Goal: Task Accomplishment & Management: Use online tool/utility

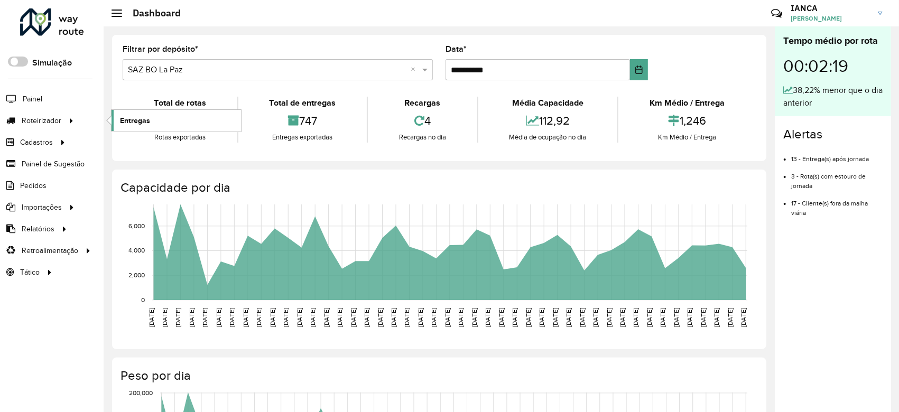
click at [127, 119] on span "Entregas" at bounding box center [135, 120] width 30 height 11
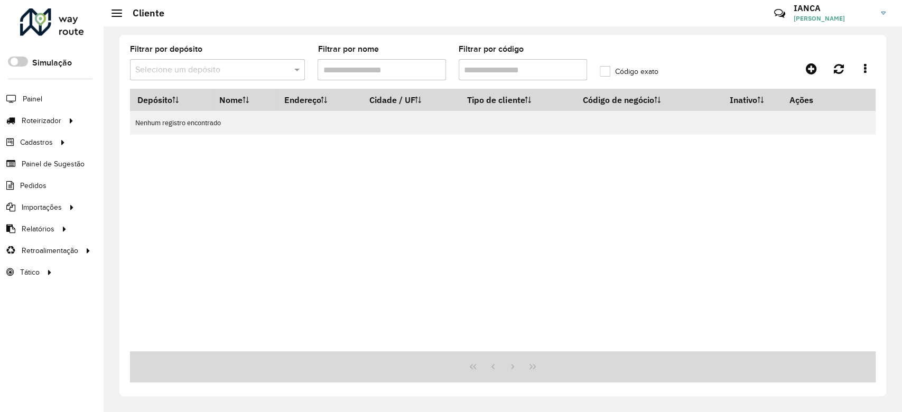
click at [489, 73] on input "Filtrar por código" at bounding box center [523, 69] width 128 height 21
paste input "******"
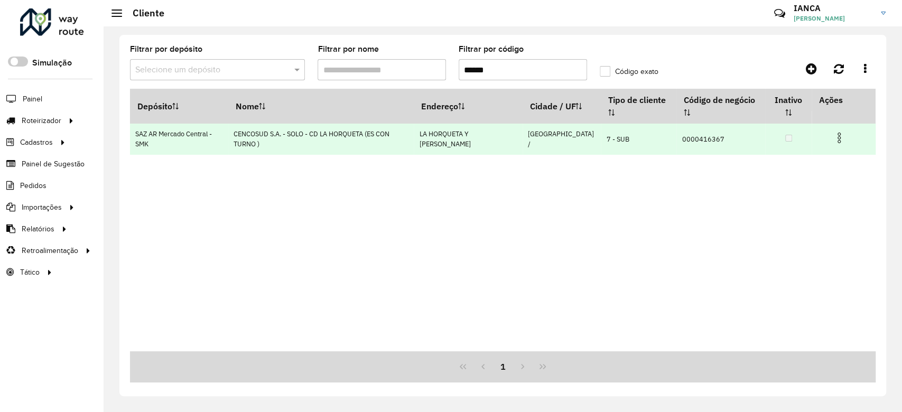
type input "******"
click at [840, 137] on img at bounding box center [839, 138] width 13 height 13
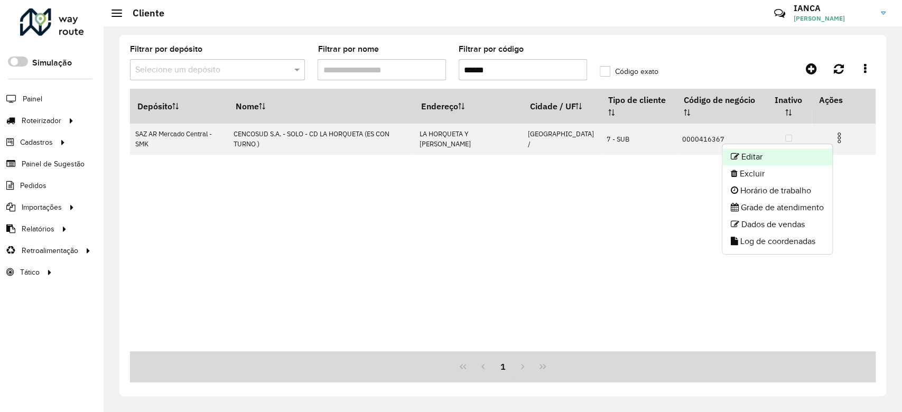
click at [772, 155] on li "Editar" at bounding box center [777, 156] width 110 height 17
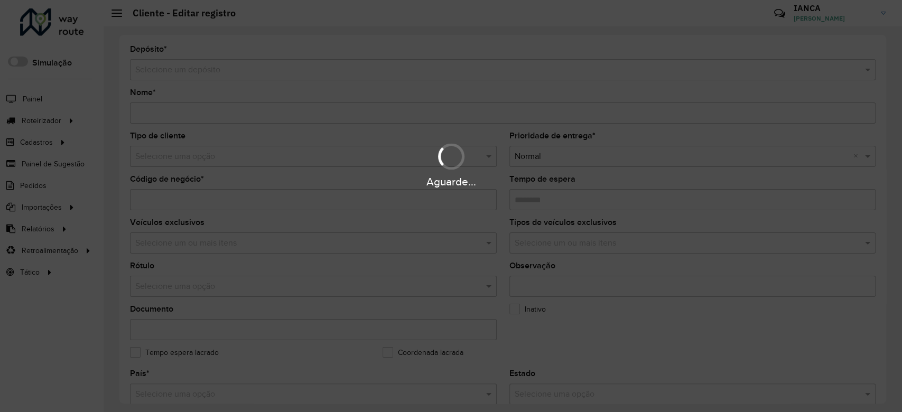
type input "**********"
type input "********"
type input "**********"
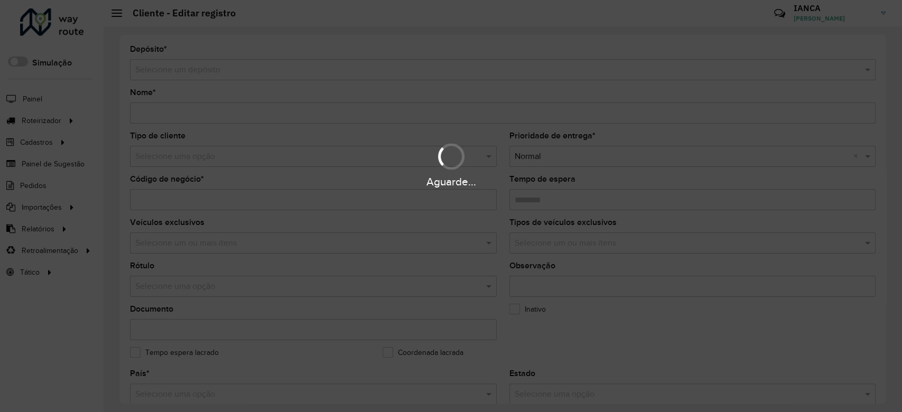
type input "**********"
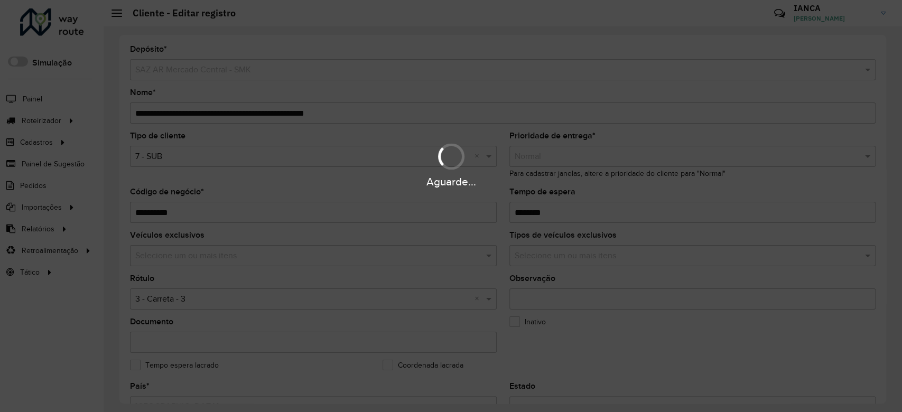
click at [371, 110] on div "Aguarde..." at bounding box center [451, 206] width 902 height 412
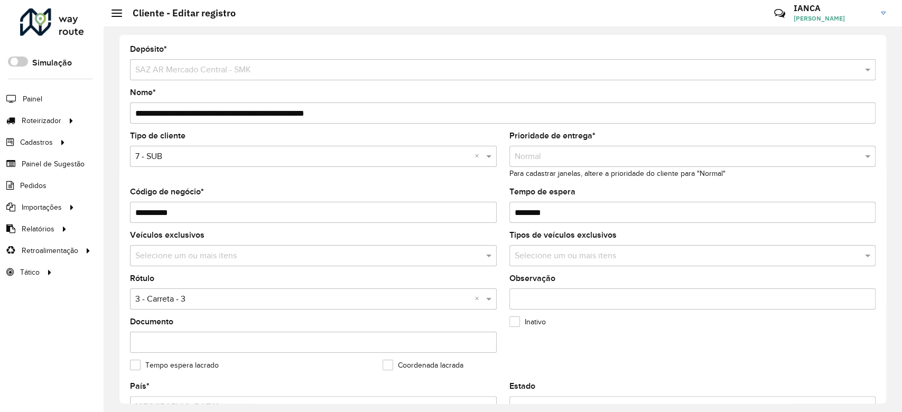
click at [368, 111] on input "**********" at bounding box center [503, 113] width 746 height 21
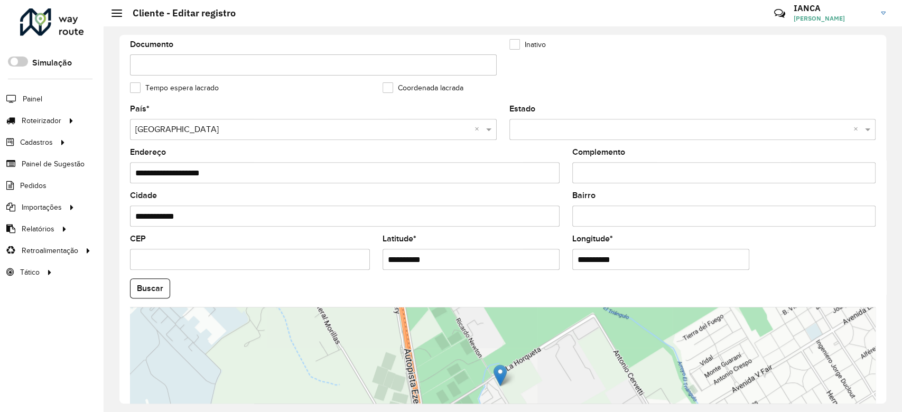
scroll to position [387, 0]
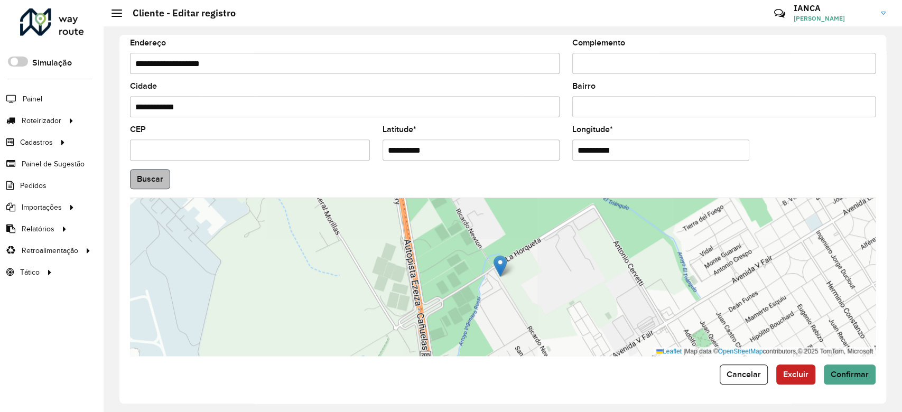
type input "**********"
click at [148, 180] on button "Buscar" at bounding box center [150, 179] width 40 height 20
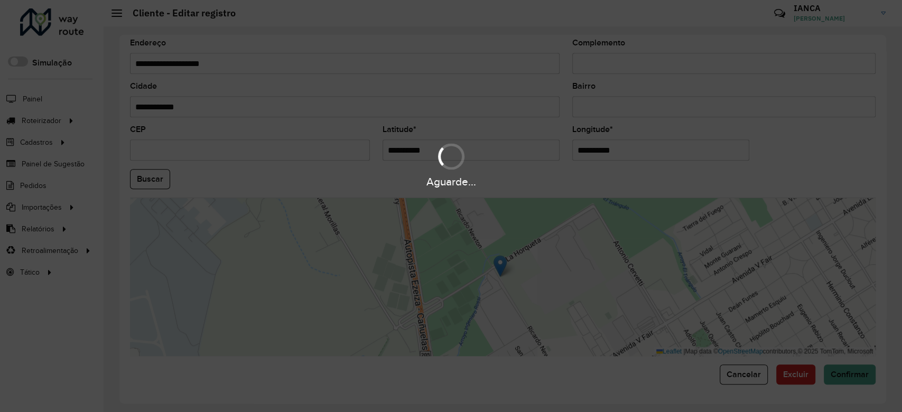
type input "**********"
type input "********"
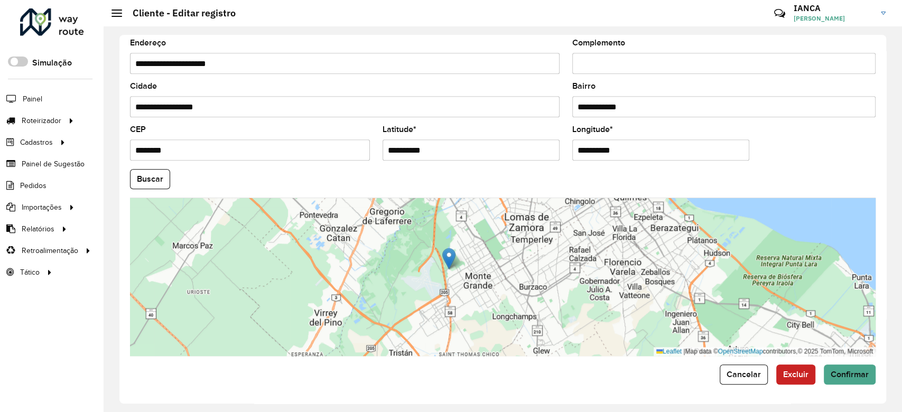
drag, startPoint x: 527, startPoint y: 268, endPoint x: 534, endPoint y: 322, distance: 54.9
click at [534, 322] on div "Leaflet | Map data © OpenStreetMap contributors,© 2025 TomTom, Microsoft" at bounding box center [503, 277] width 746 height 159
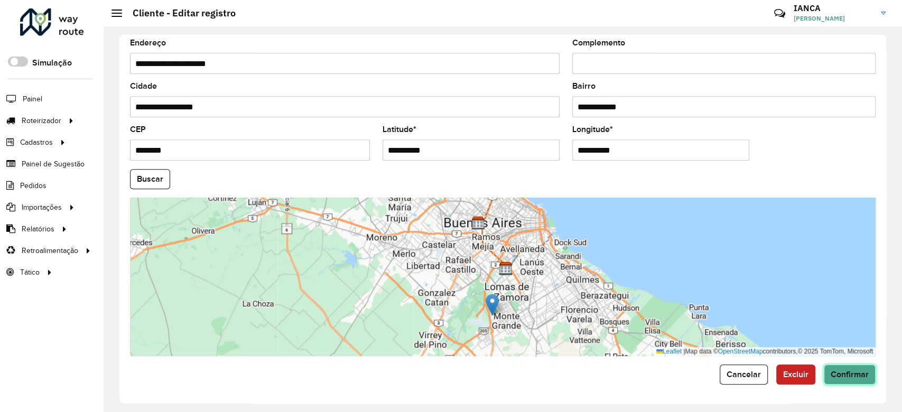
click at [858, 379] on button "Confirmar" at bounding box center [850, 375] width 52 height 20
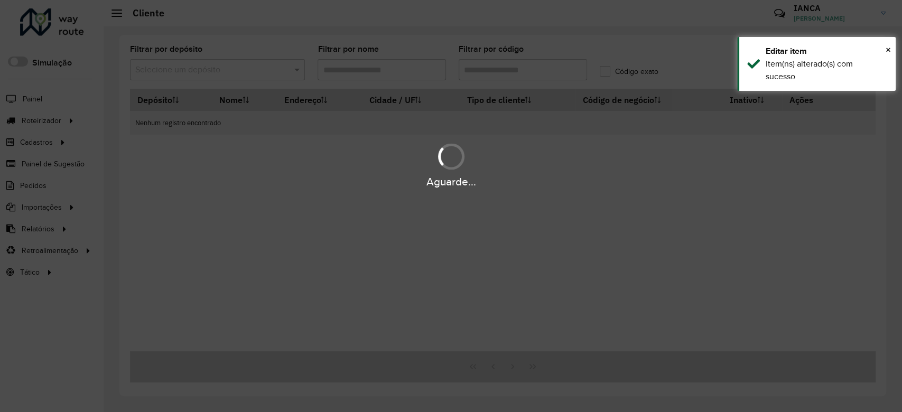
type input "******"
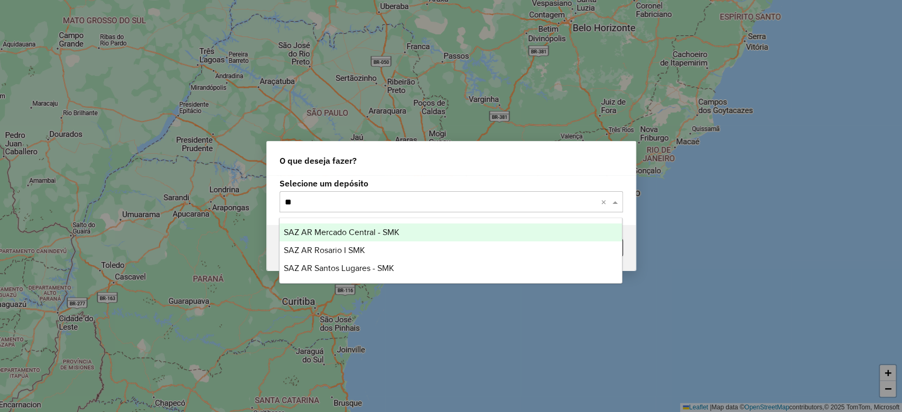
type input "***"
click at [401, 232] on div "SAZ AR Mercado Central - SMK" at bounding box center [451, 233] width 342 height 18
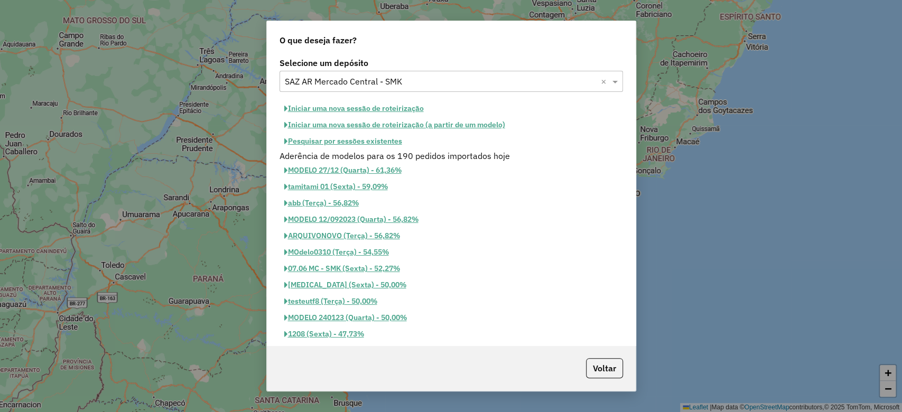
click at [355, 137] on button "Pesquisar por sessões existentes" at bounding box center [343, 141] width 127 height 16
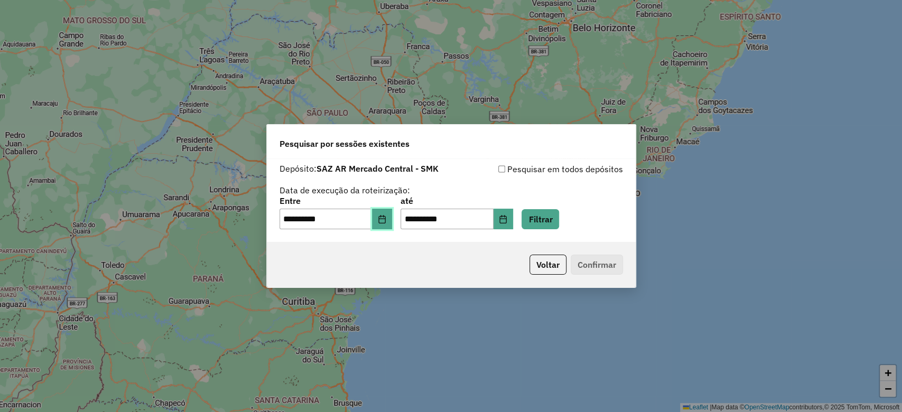
click at [385, 219] on icon "Choose Date" at bounding box center [382, 219] width 8 height 8
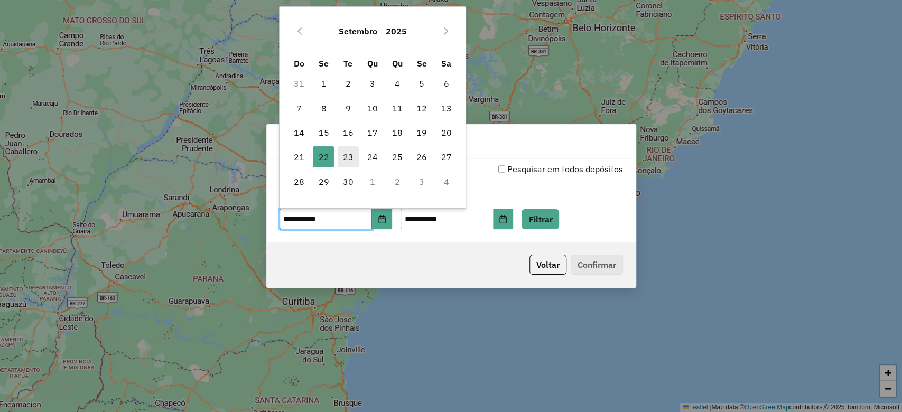
click at [342, 154] on span "23" at bounding box center [348, 156] width 21 height 21
type input "**********"
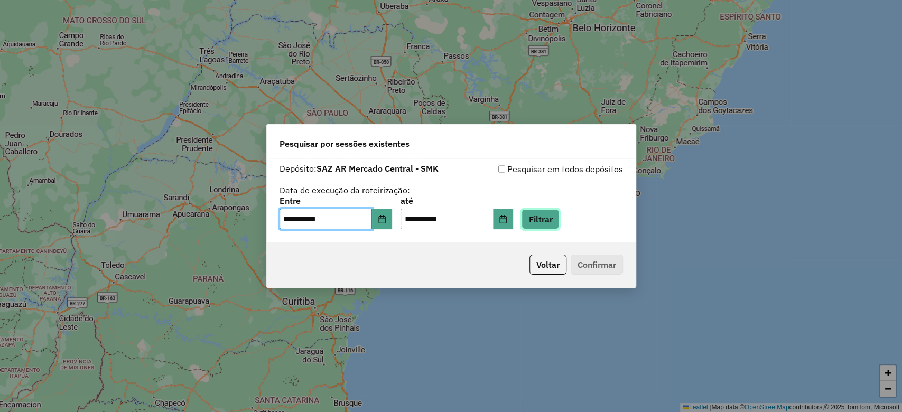
click at [556, 222] on button "Filtrar" at bounding box center [541, 219] width 38 height 20
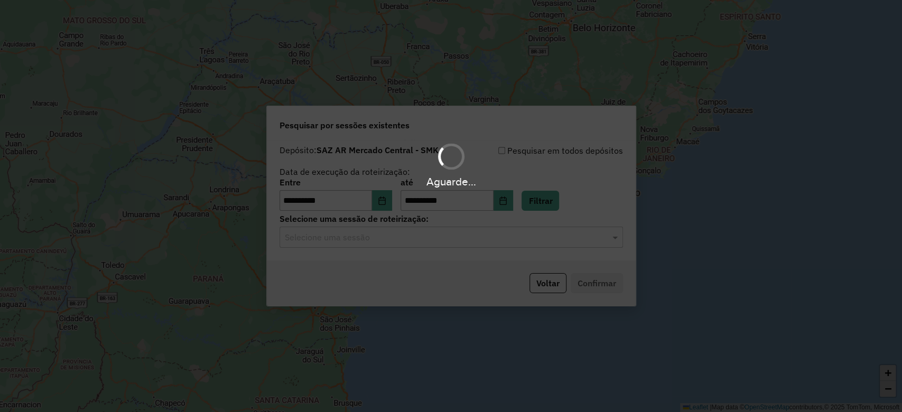
click at [397, 239] on input "text" at bounding box center [441, 237] width 312 height 13
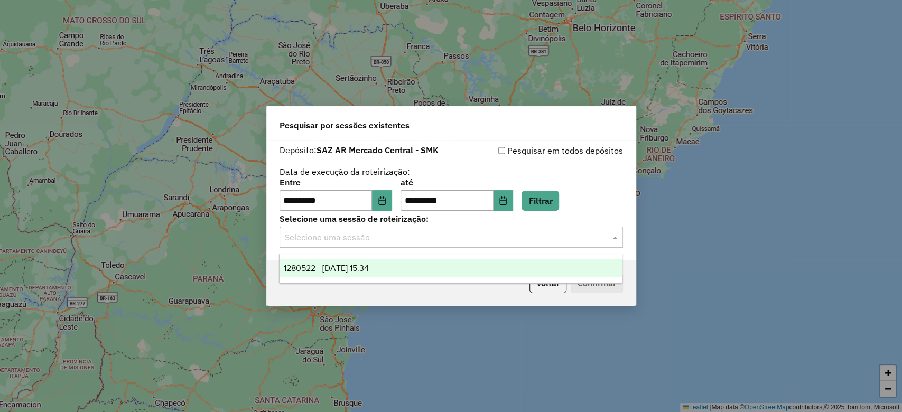
drag, startPoint x: 387, startPoint y: 268, endPoint x: 407, endPoint y: 273, distance: 20.6
click at [369, 268] on span "1280522 - 23/09/2025 15:34" at bounding box center [326, 268] width 85 height 9
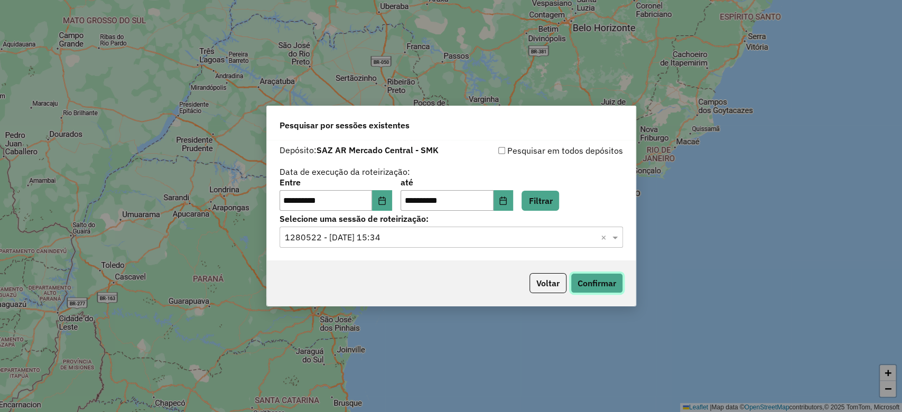
click at [608, 275] on button "Confirmar" at bounding box center [597, 283] width 52 height 20
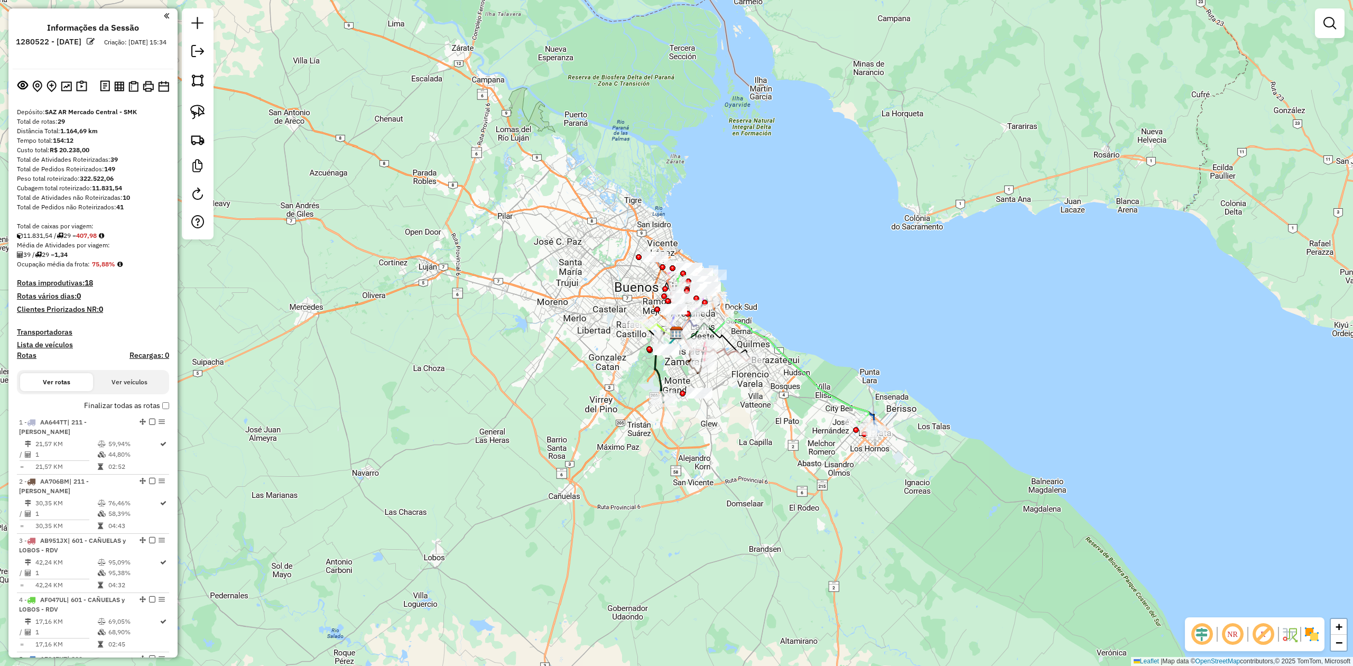
click at [901, 17] on div at bounding box center [1330, 23] width 30 height 30
click at [901, 22] on em at bounding box center [1329, 23] width 13 height 13
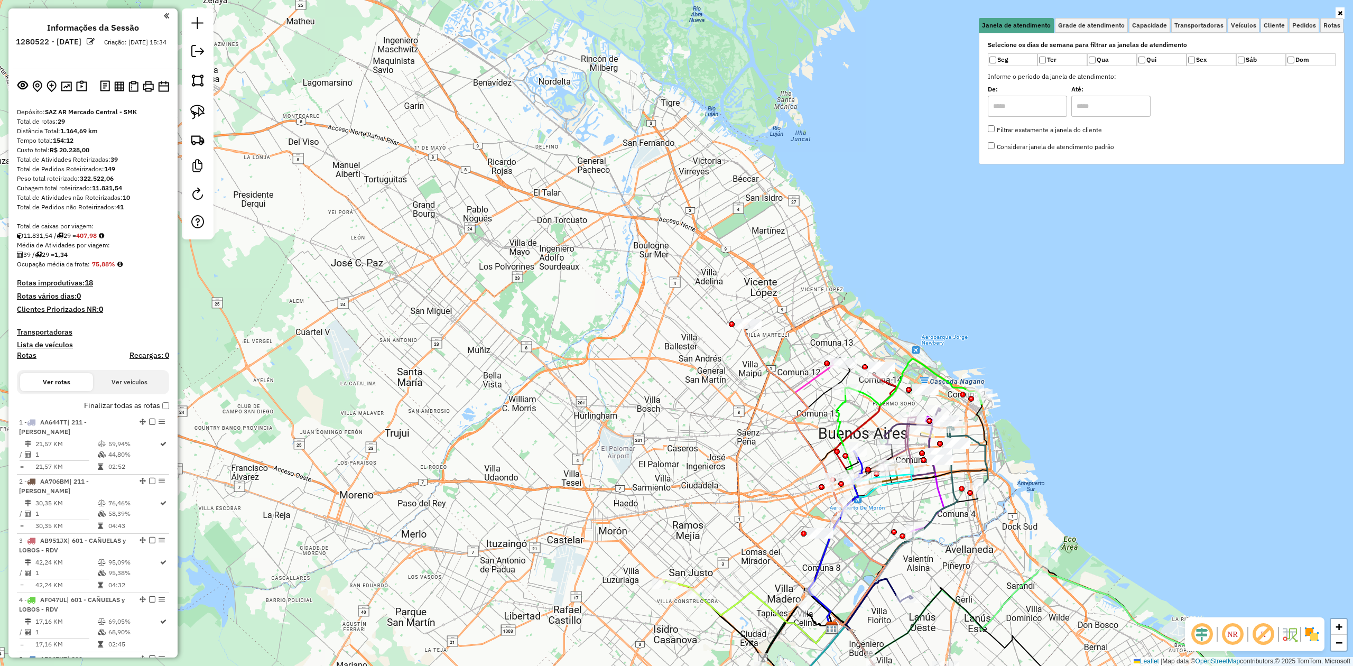
click at [901, 412] on img at bounding box center [1311, 634] width 17 height 17
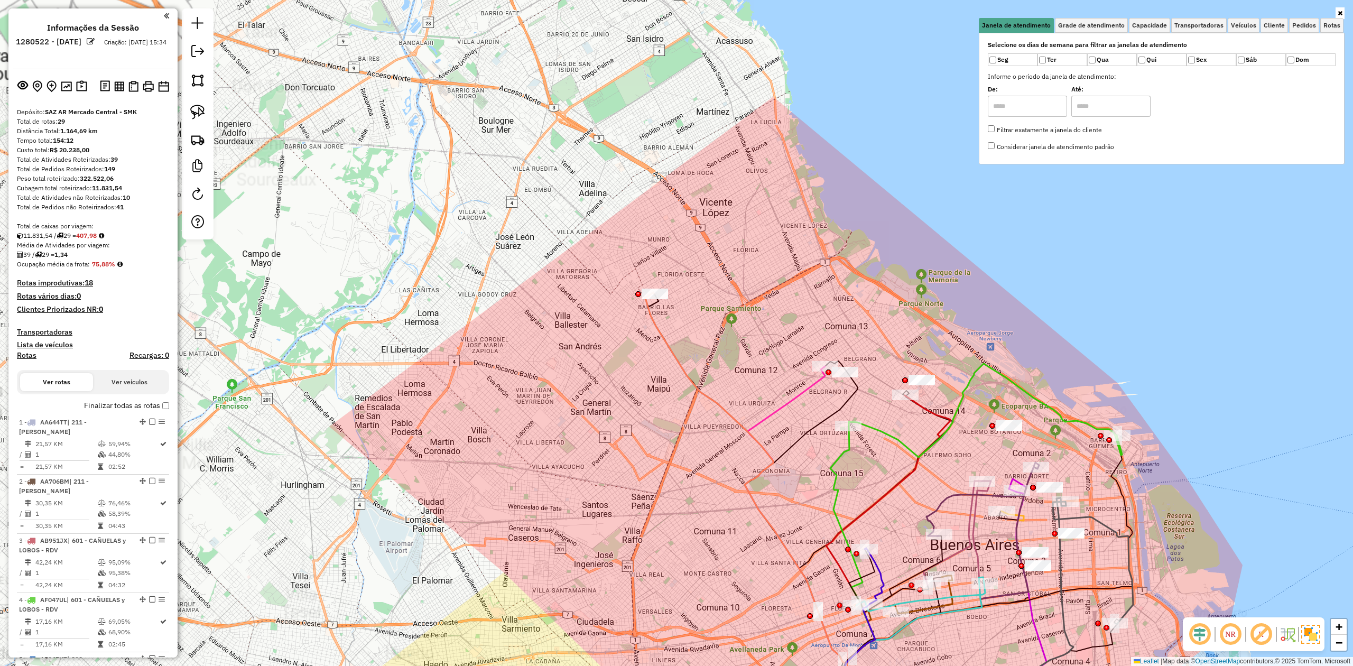
click at [736, 316] on div "Janela de atendimento Grade de atendimento Capacidade Transportadoras Veículos …" at bounding box center [676, 333] width 1353 height 666
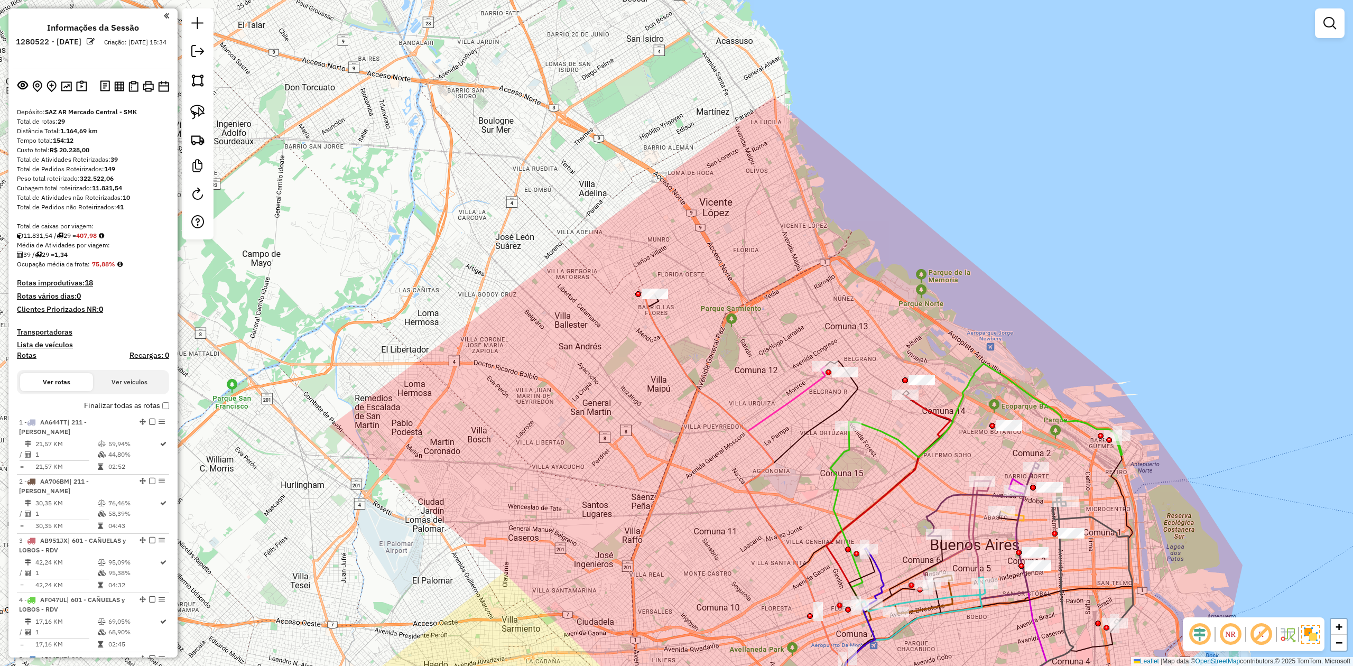
click at [671, 296] on div "Janela de atendimento Grade de atendimento Capacidade Transportadoras Veículos …" at bounding box center [676, 333] width 1353 height 666
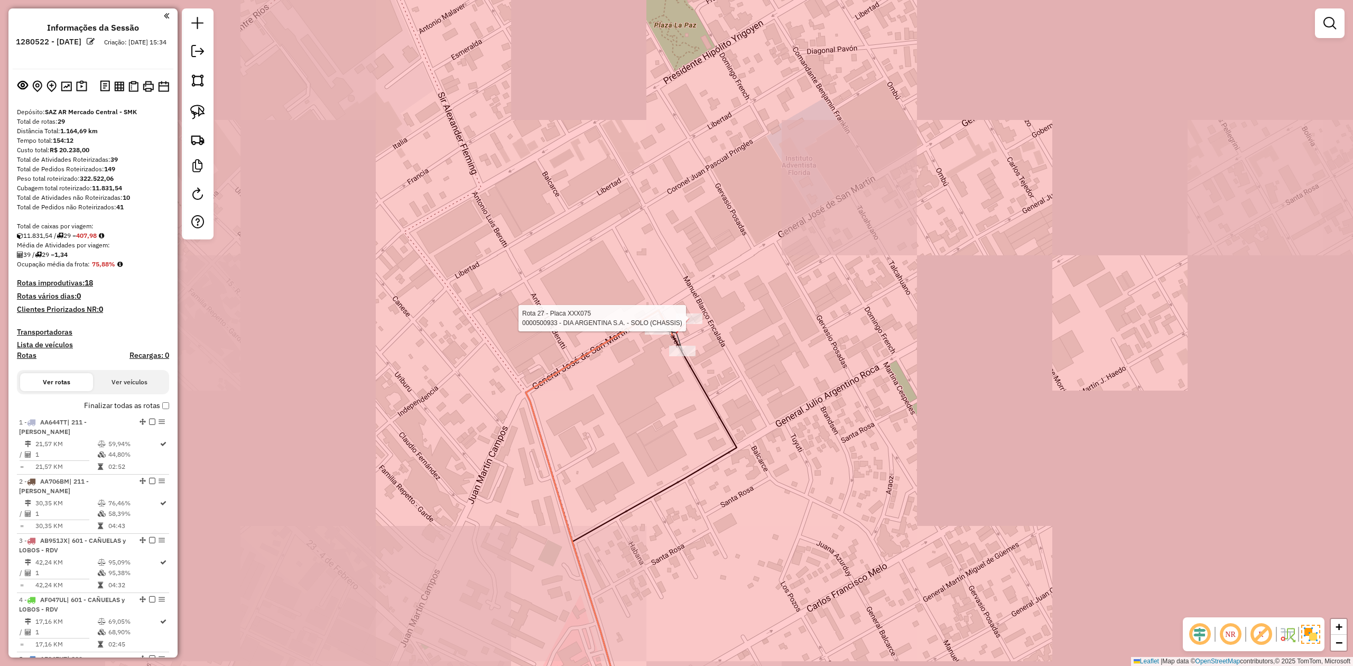
select select "**********"
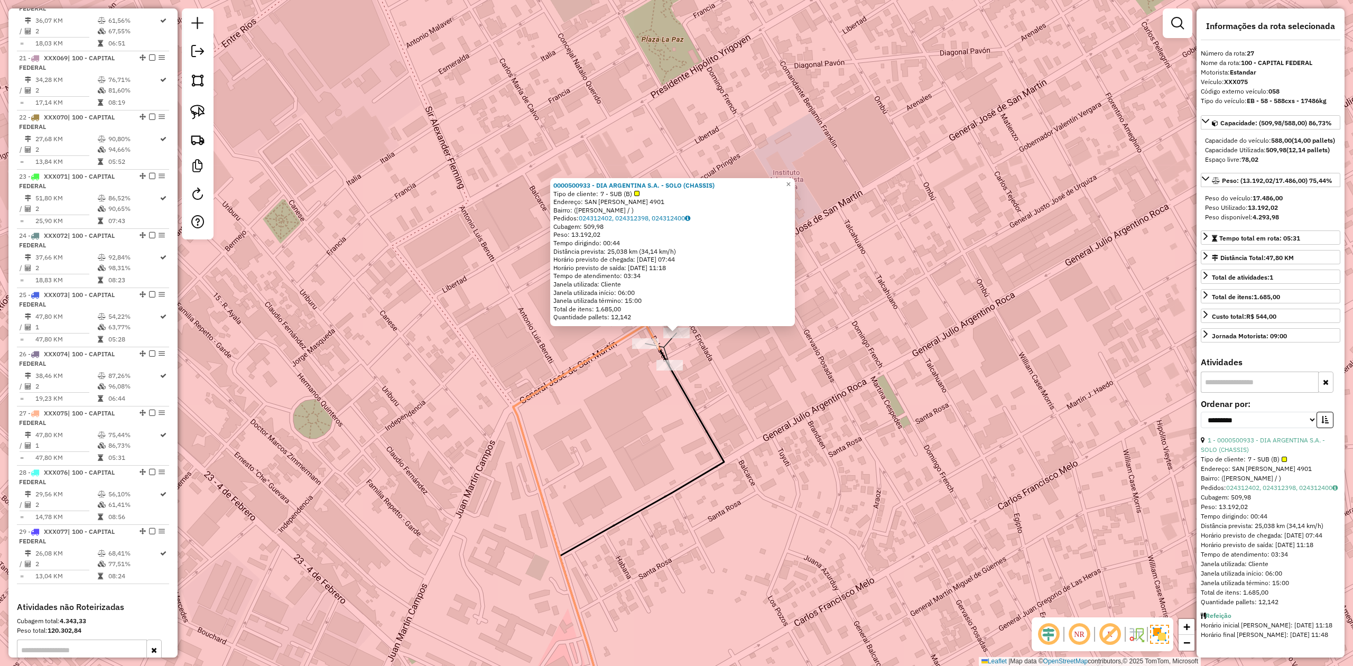
scroll to position [1725, 0]
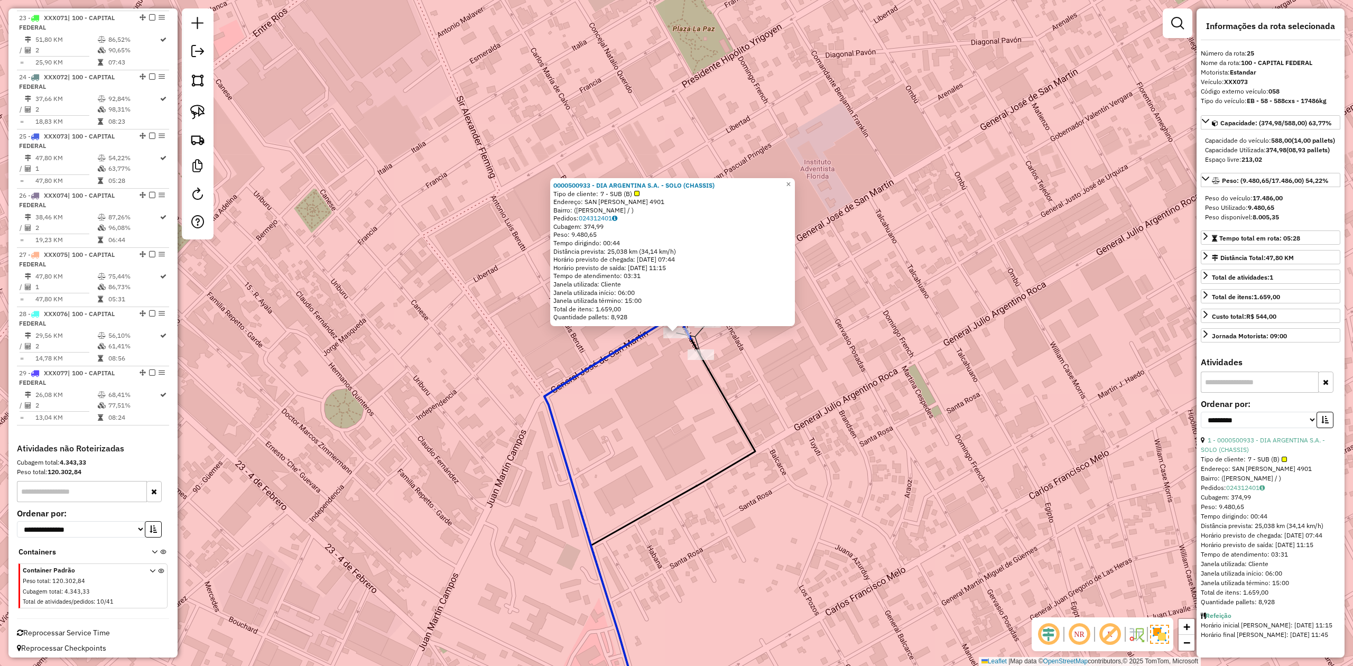
click at [651, 409] on div "Rota 25 - Placa XXX073 0000500933 - DIA ARGENTINA S.A. - SOLO (CHASSIS) × 00005…" at bounding box center [676, 333] width 1353 height 666
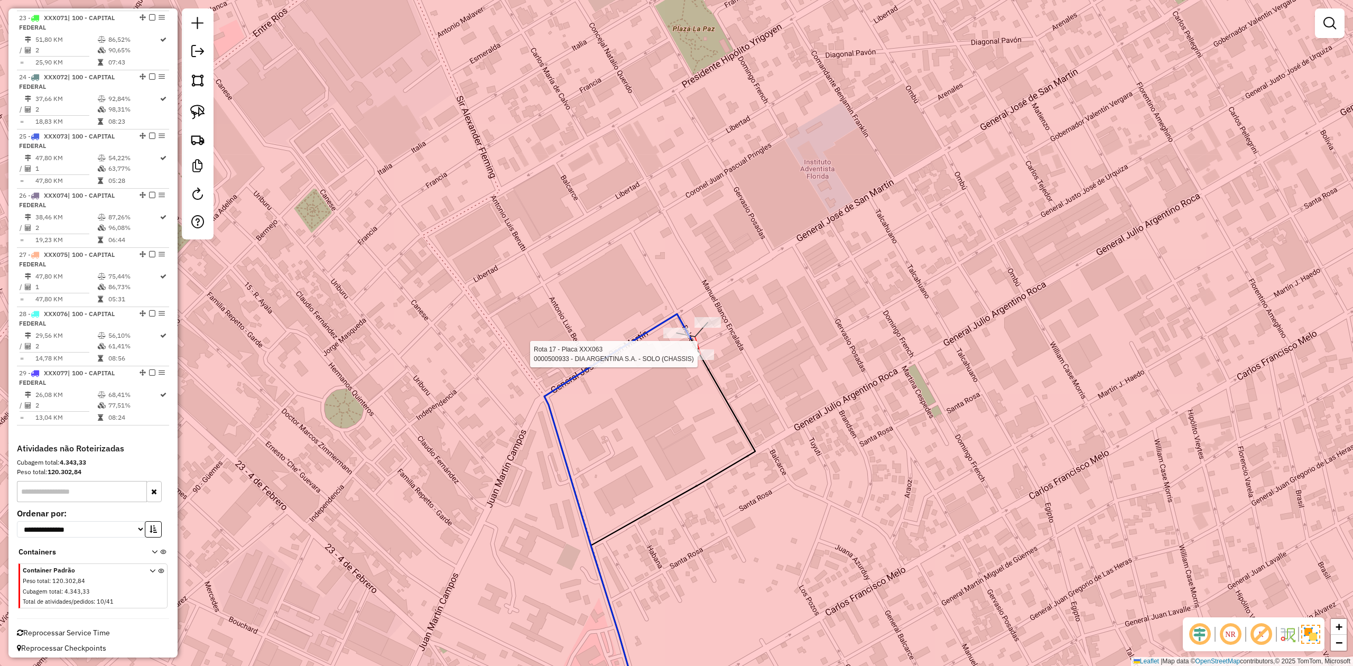
select select "**********"
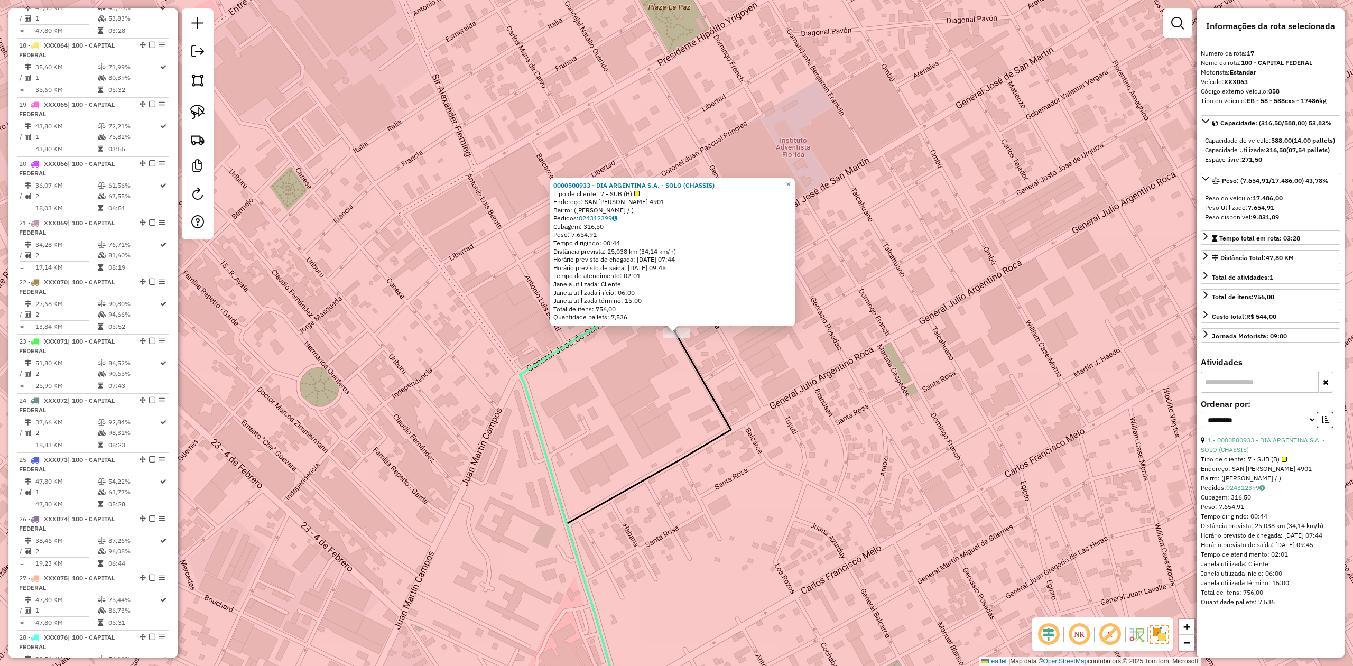
scroll to position [1366, 0]
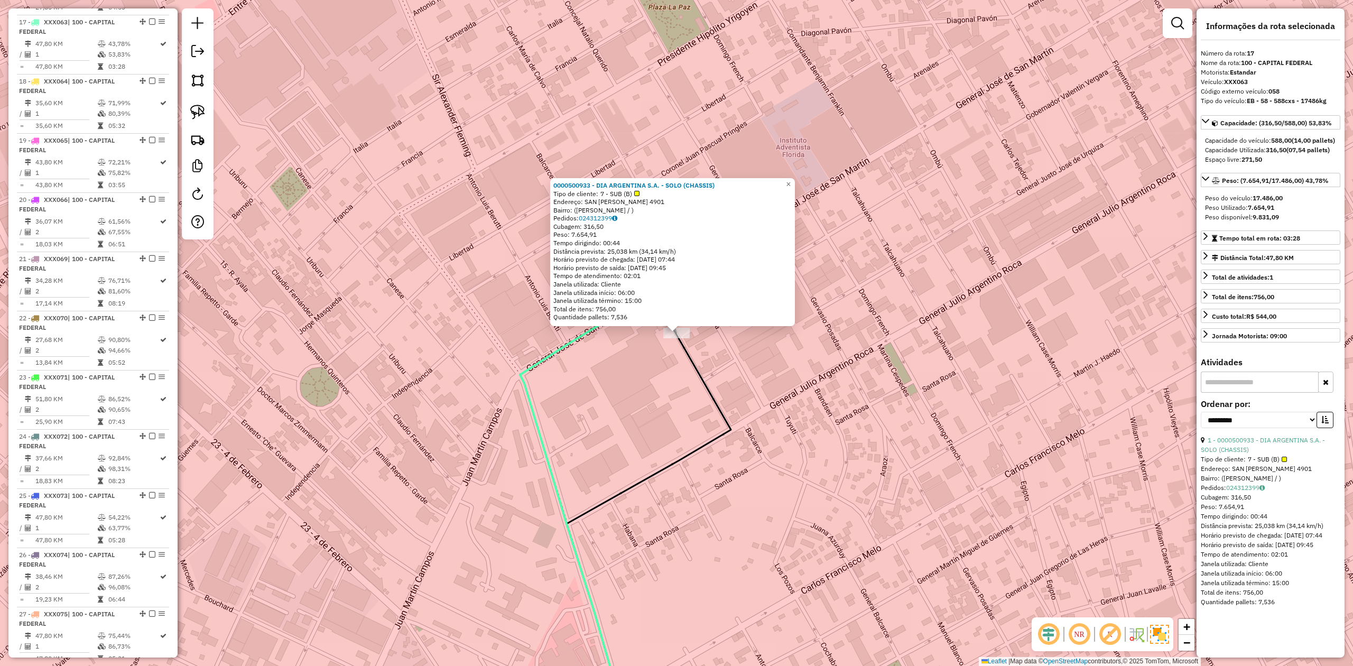
click at [799, 381] on div "0000500933 - DIA ARGENTINA S.A. - SOLO (CHASSIS) Tipo de cliente: 7 - SUB (B) E…" at bounding box center [676, 333] width 1353 height 666
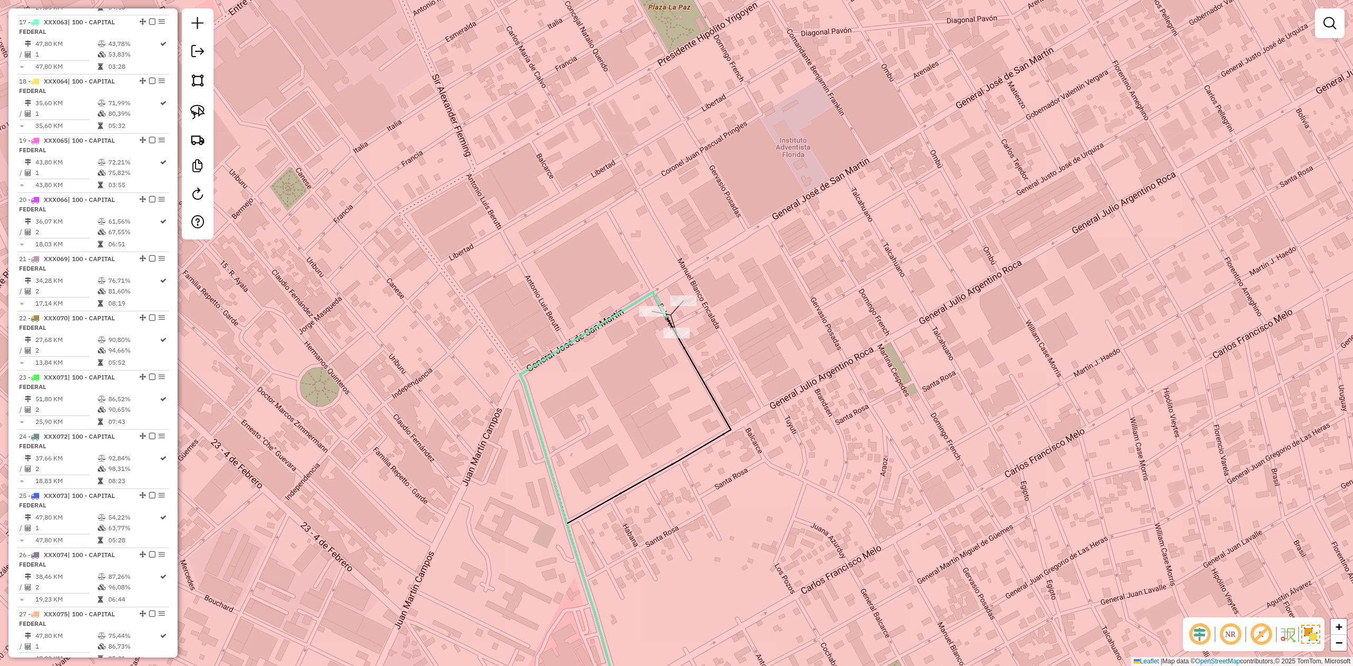
click at [685, 306] on div at bounding box center [683, 300] width 26 height 11
select select "**********"
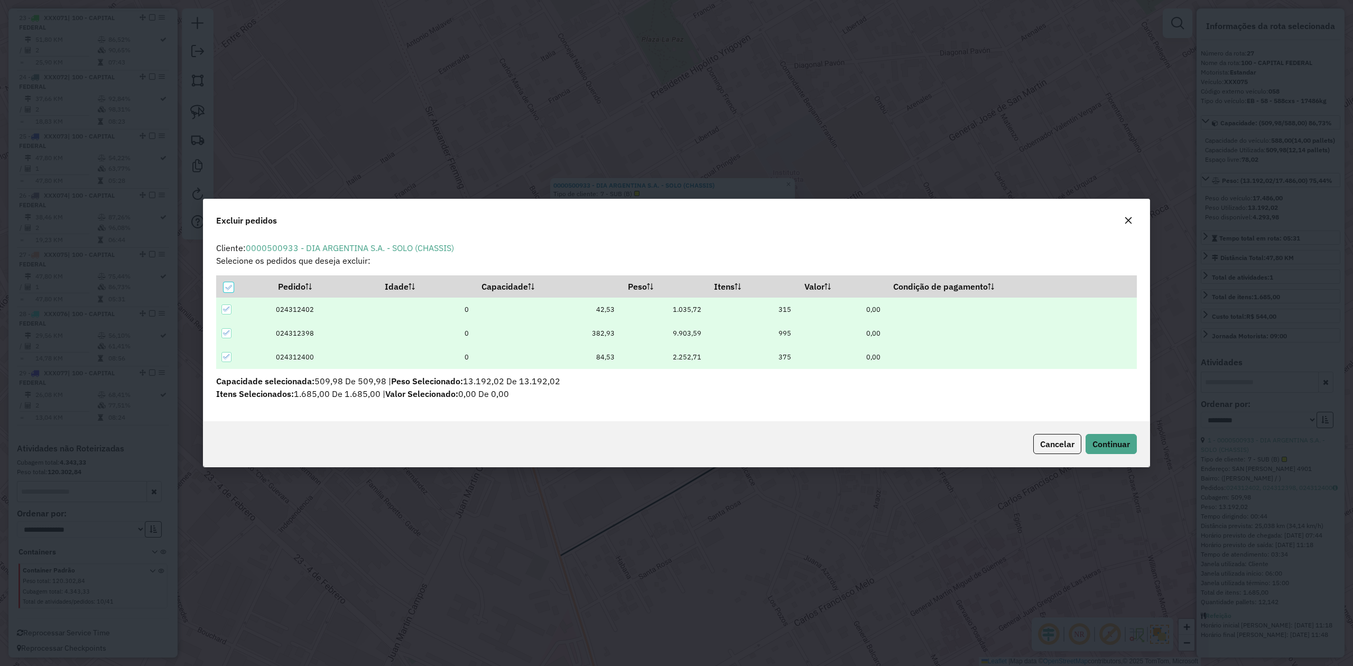
scroll to position [0, 0]
click at [227, 353] on icon at bounding box center [226, 356] width 7 height 7
click at [226, 288] on div at bounding box center [229, 287] width 10 height 10
click at [227, 287] on icon at bounding box center [228, 287] width 7 height 7
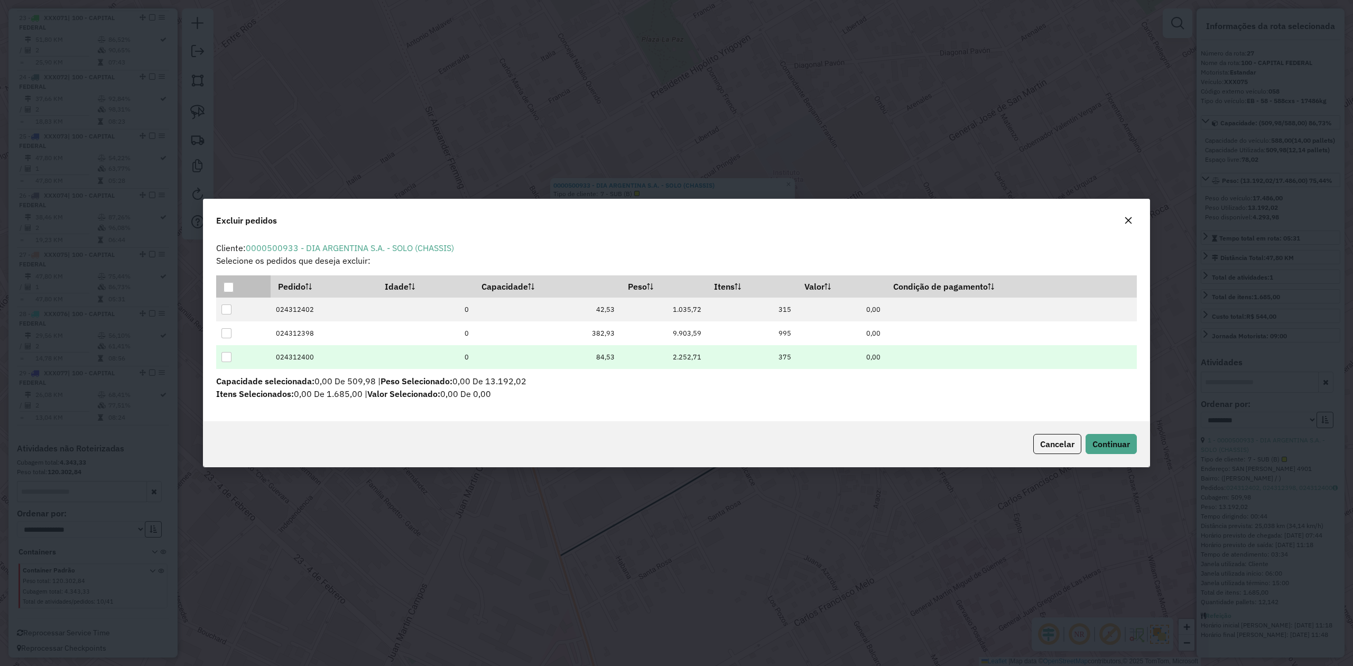
click at [227, 355] on div at bounding box center [226, 357] width 10 height 10
click at [901, 412] on span "Continuar" at bounding box center [1111, 444] width 38 height 11
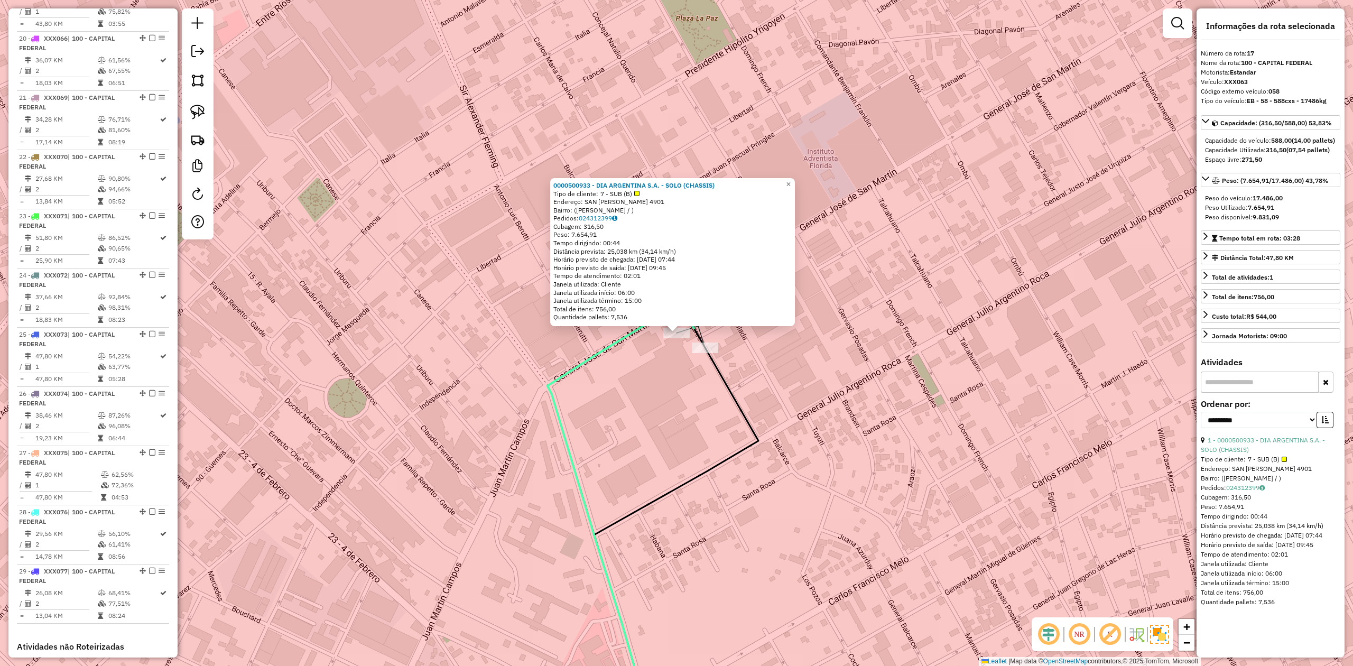
scroll to position [1366, 0]
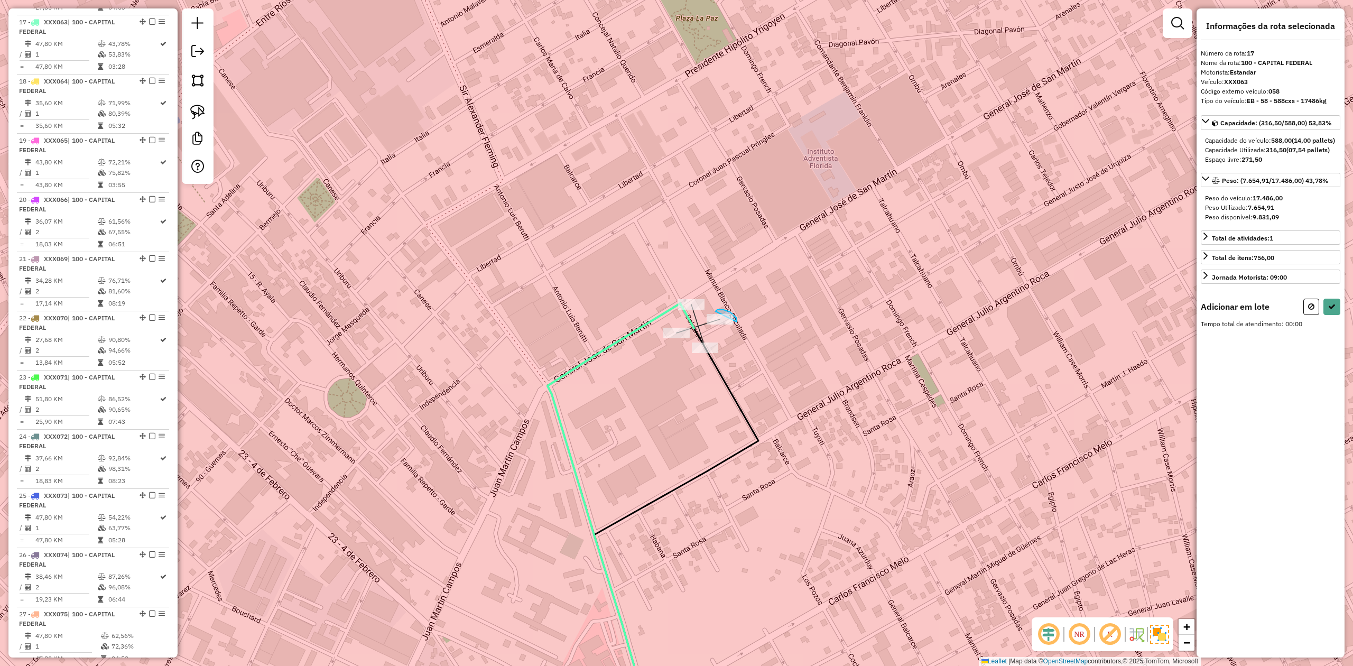
drag, startPoint x: 726, startPoint y: 311, endPoint x: 732, endPoint y: 332, distance: 22.1
drag, startPoint x: 713, startPoint y: 338, endPoint x: 728, endPoint y: 367, distance: 32.1
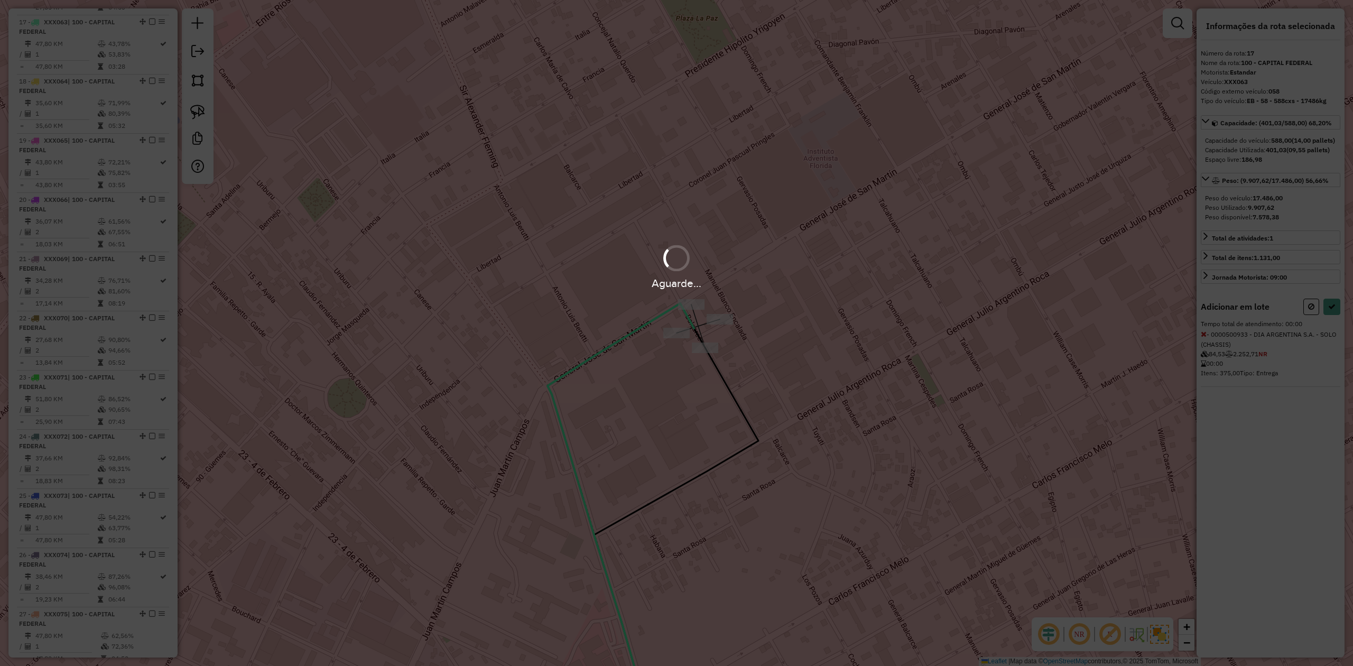
select select "**********"
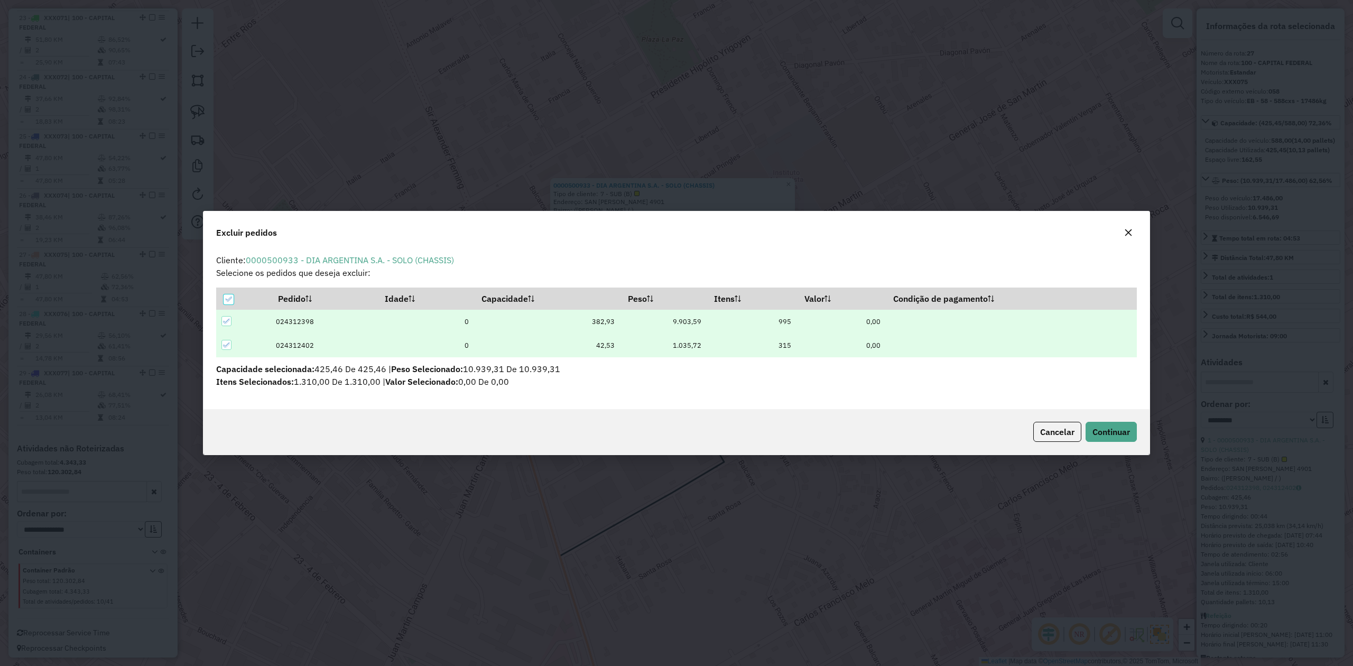
scroll to position [0, 0]
click at [227, 301] on icon at bounding box center [228, 299] width 7 height 5
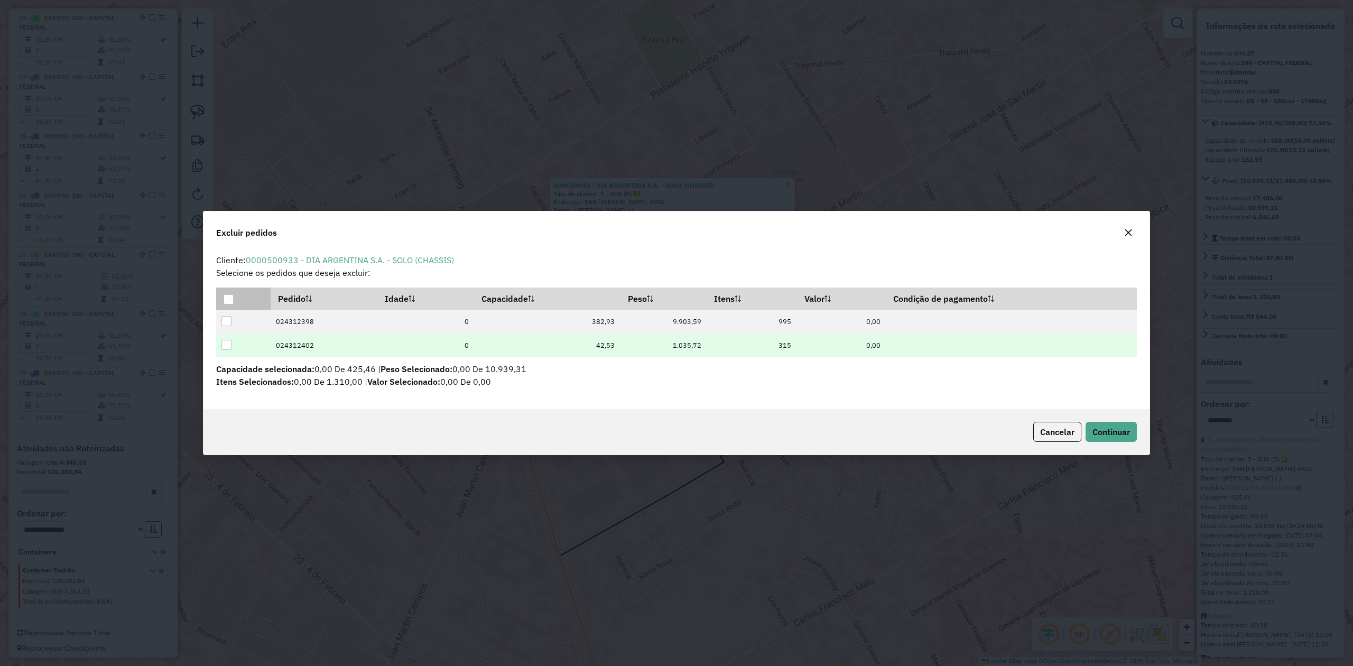
click at [227, 342] on div at bounding box center [226, 345] width 10 height 10
click at [901, 412] on span "Continuar" at bounding box center [1111, 431] width 38 height 11
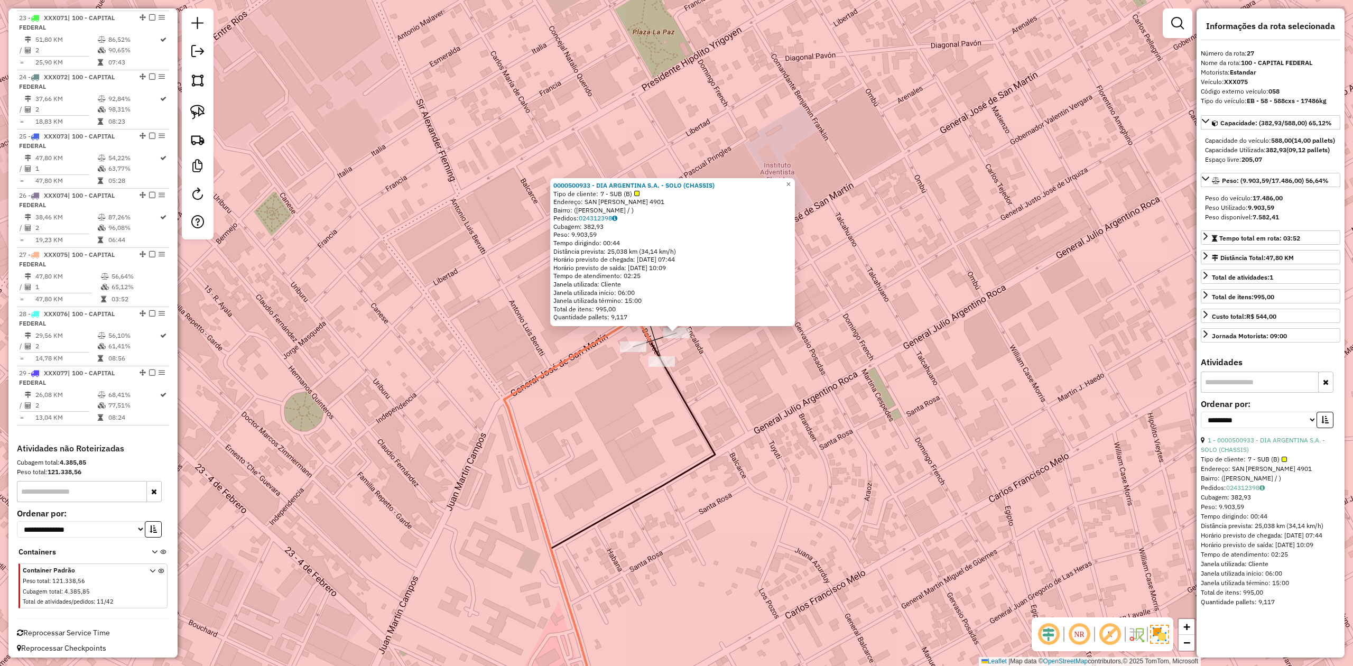
click at [708, 390] on div "Rota 27 - Placa XXX075 0000500933 - DIA ARGENTINA S.A. - SOLO (CHASSIS) 0000500…" at bounding box center [676, 333] width 1353 height 666
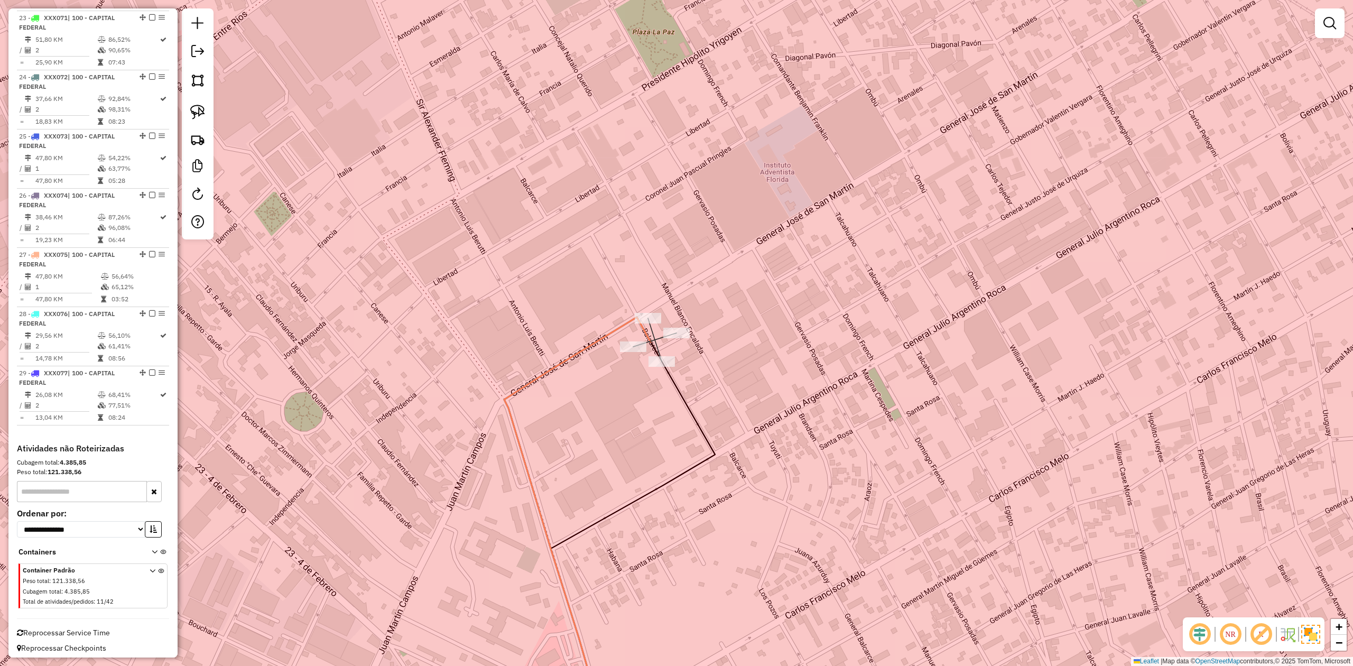
click at [647, 323] on div at bounding box center [648, 318] width 26 height 11
select select "**********"
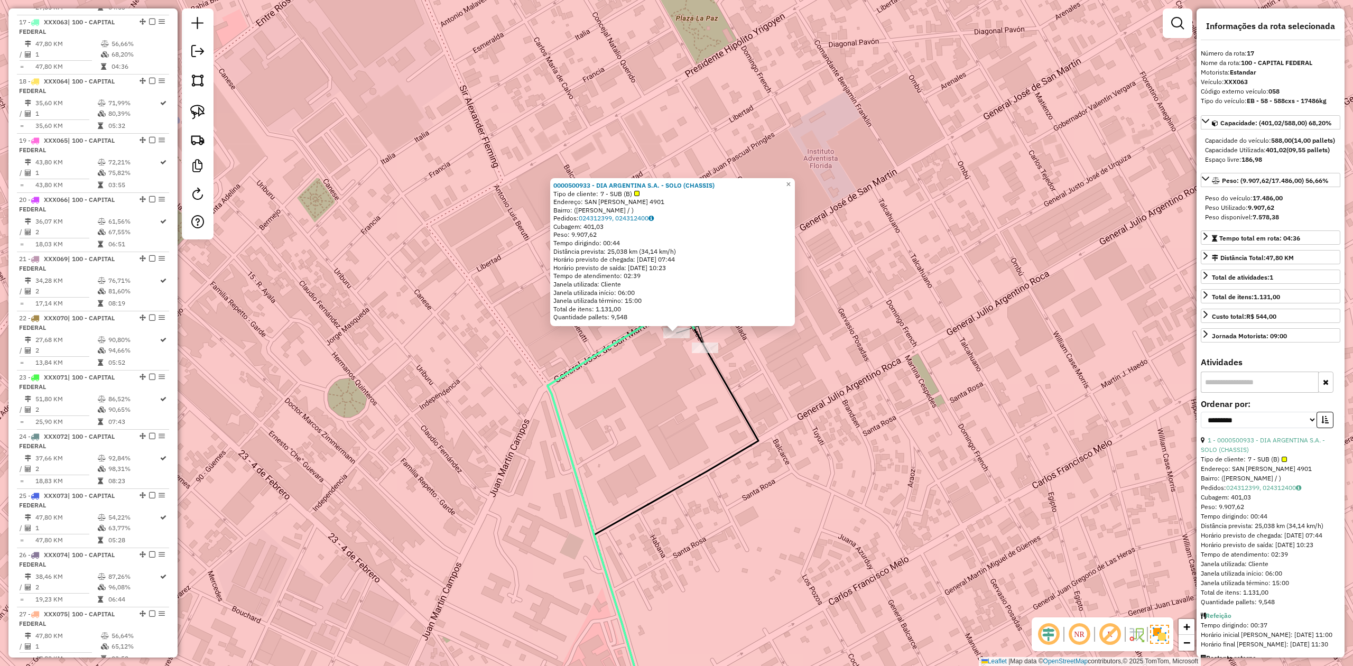
click at [660, 396] on div "0000500933 - DIA ARGENTINA S.A. - SOLO (CHASSIS) Tipo de cliente: 7 - SUB (B) E…" at bounding box center [676, 333] width 1353 height 666
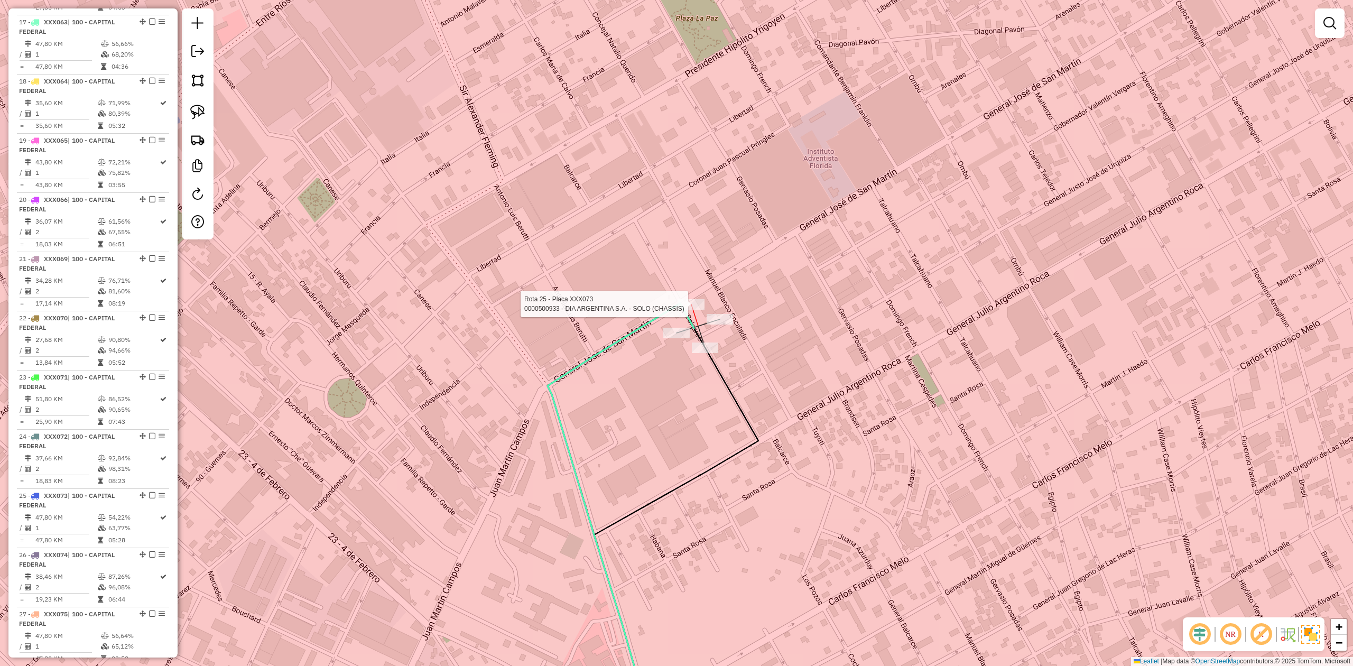
click at [686, 309] on div at bounding box center [691, 304] width 26 height 11
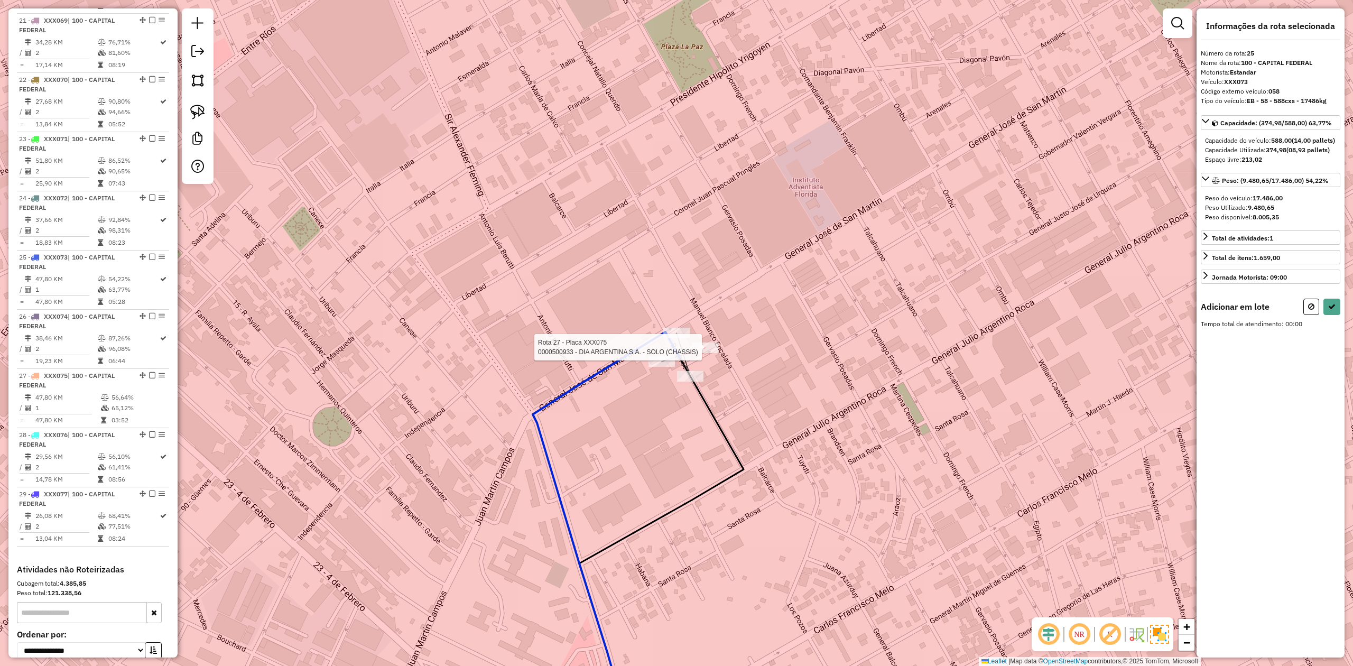
scroll to position [1725, 0]
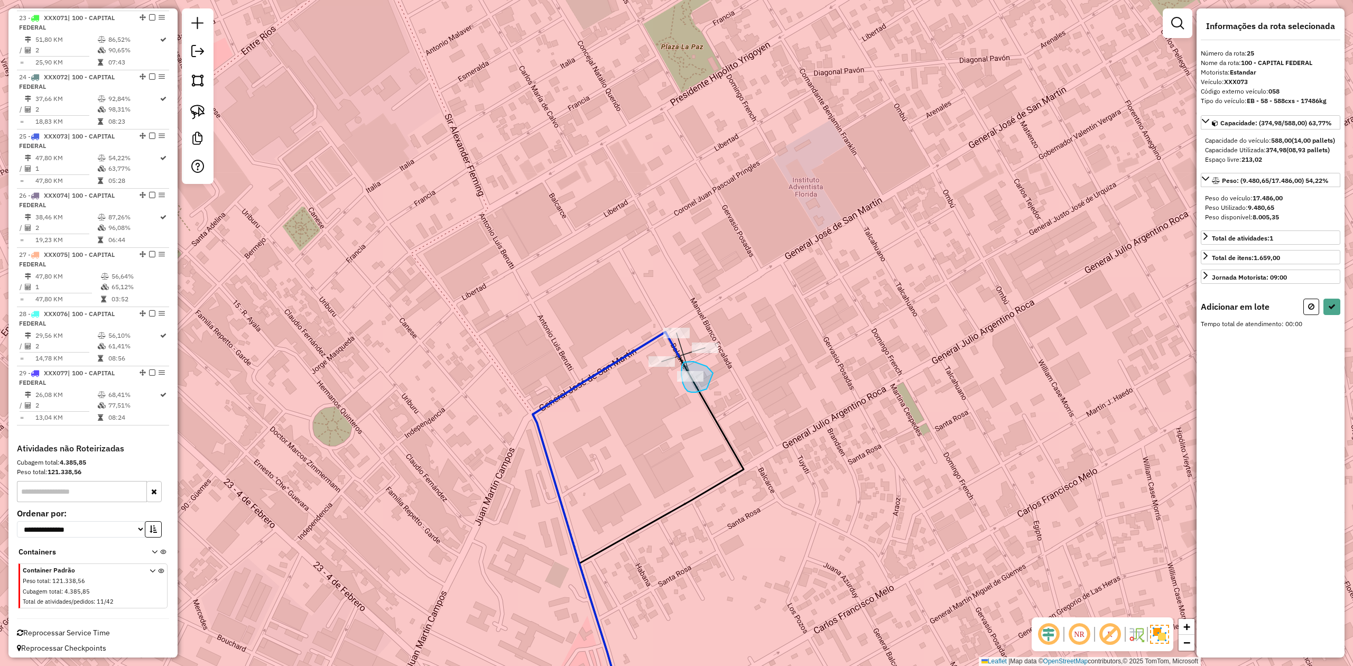
drag, startPoint x: 709, startPoint y: 369, endPoint x: 713, endPoint y: 386, distance: 17.4
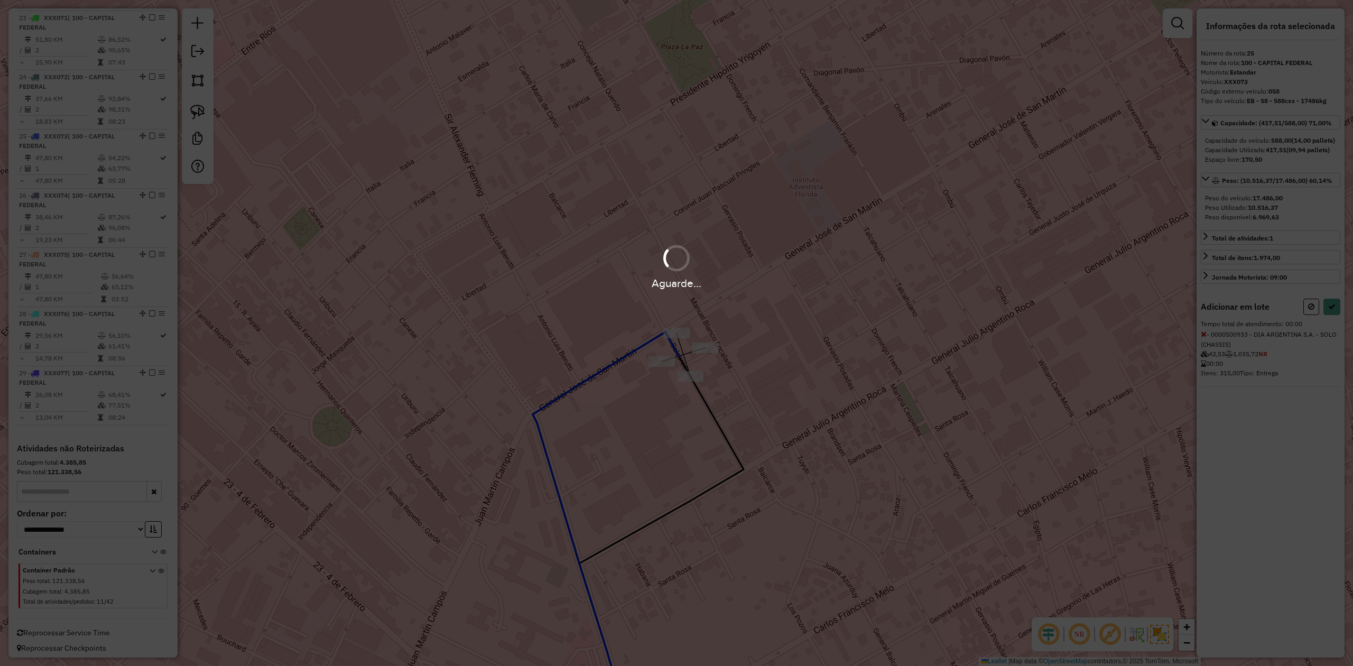
select select "**********"
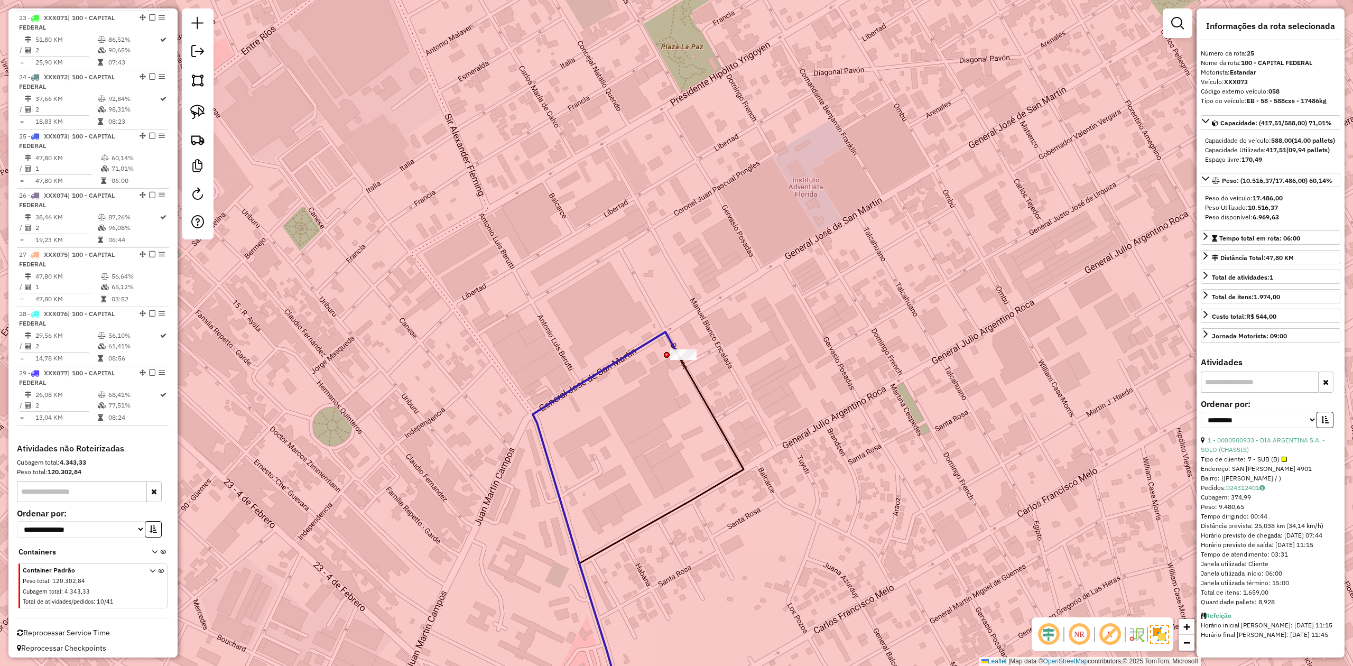
click at [711, 370] on div "Janela de atendimento Grade de atendimento Capacidade Transportadoras Veículos …" at bounding box center [676, 333] width 1353 height 666
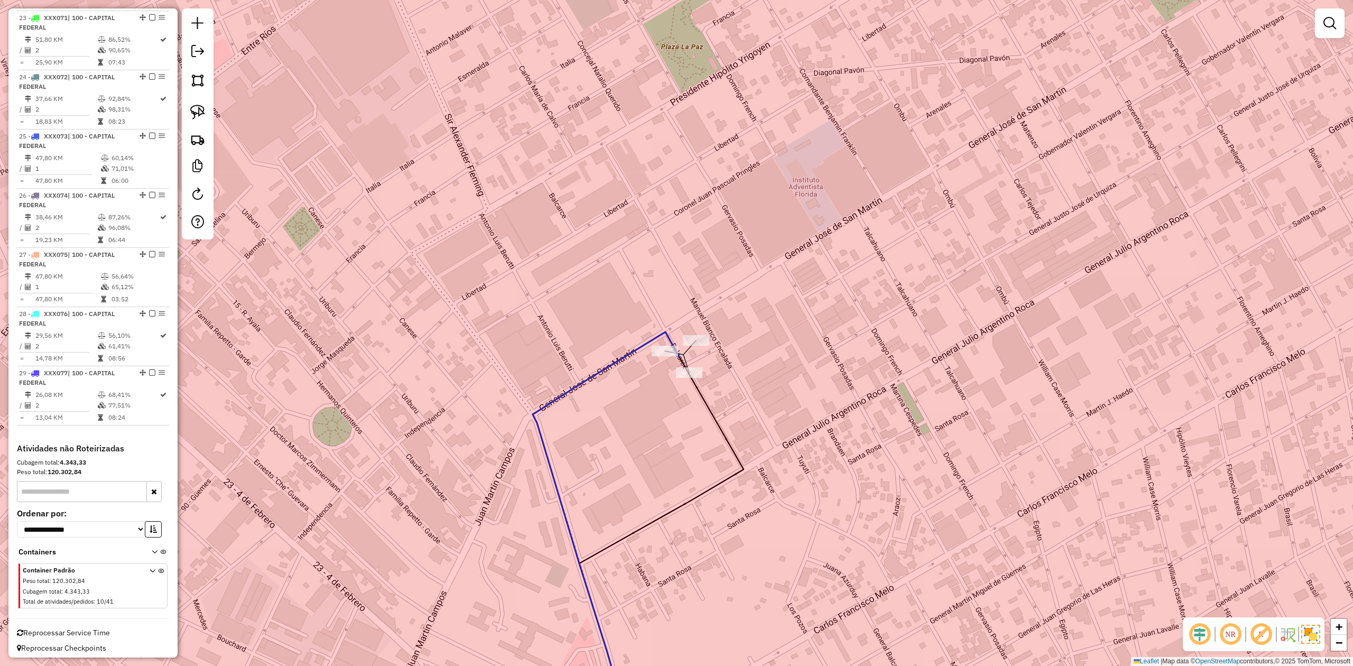
select select "**********"
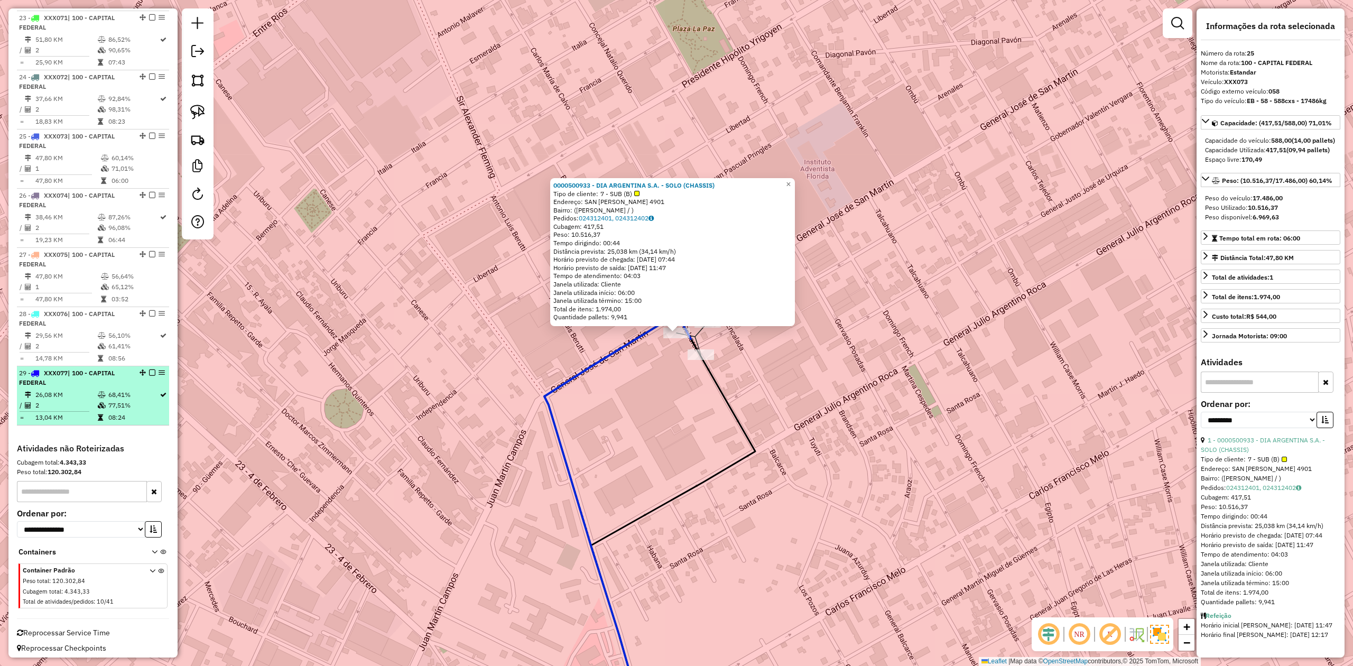
click at [149, 369] on em at bounding box center [152, 372] width 6 height 6
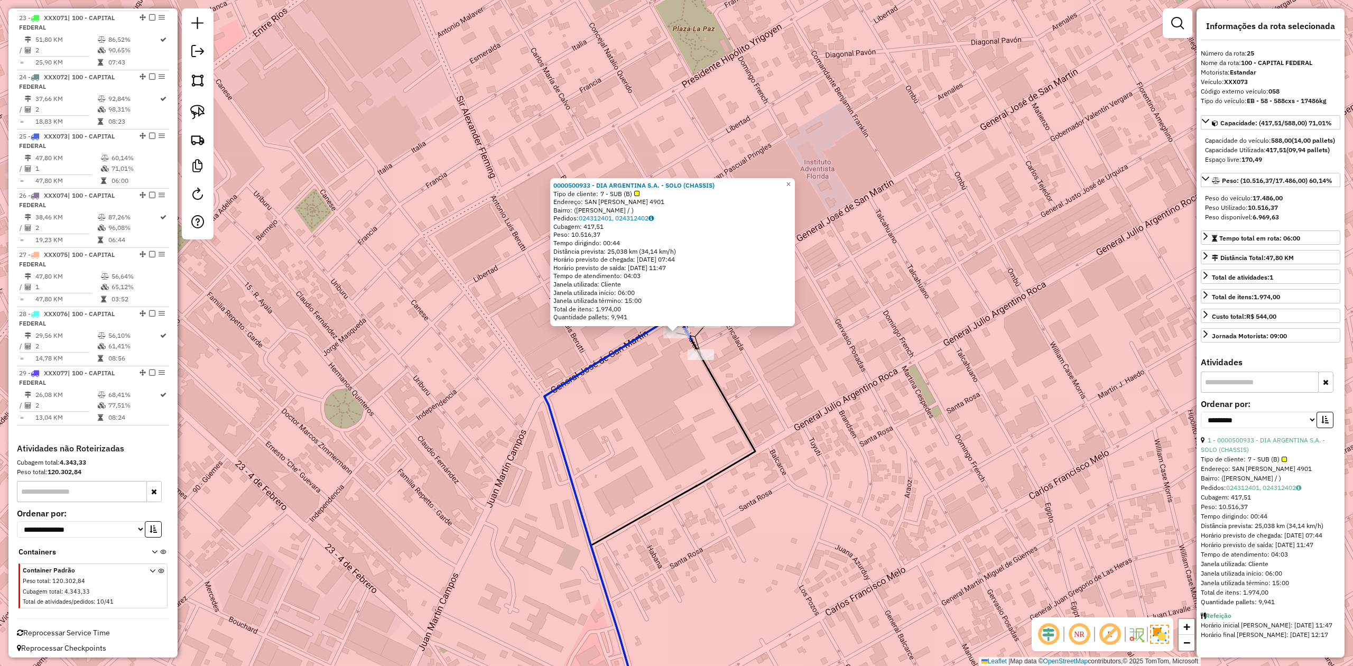
scroll to position [1681, 0]
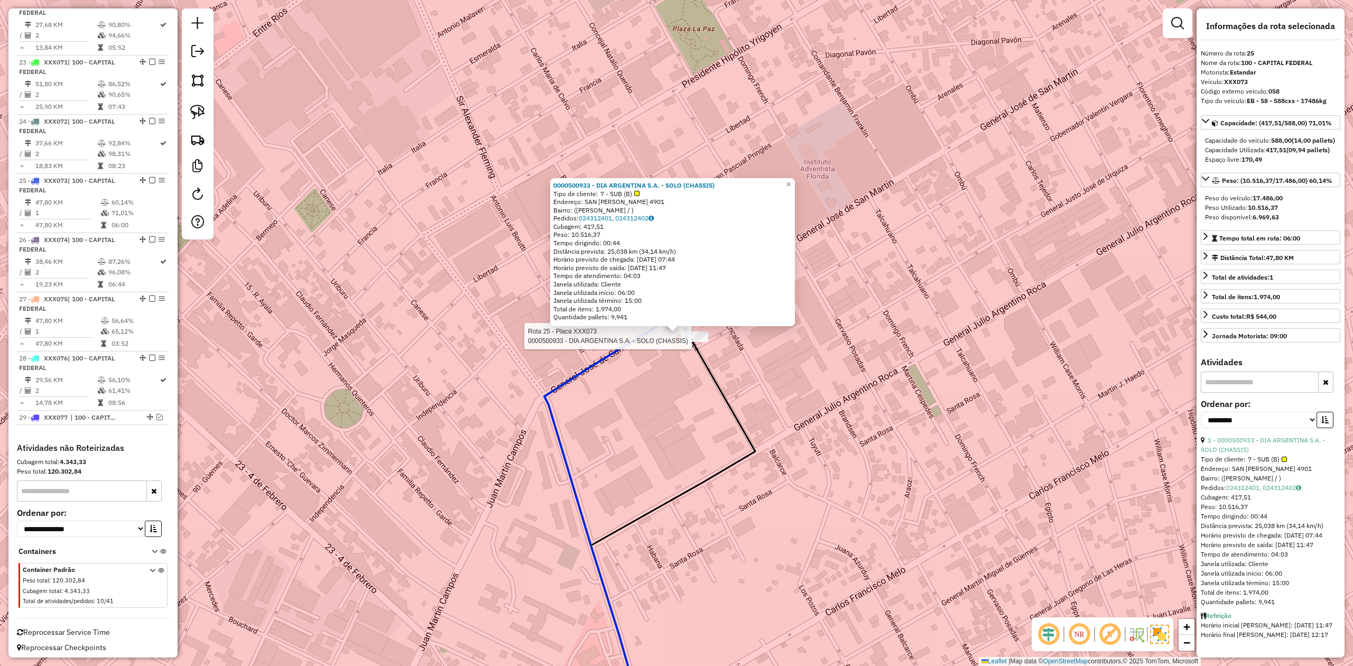
click at [704, 342] on div at bounding box center [695, 336] width 26 height 11
click at [156, 412] on em at bounding box center [159, 417] width 6 height 6
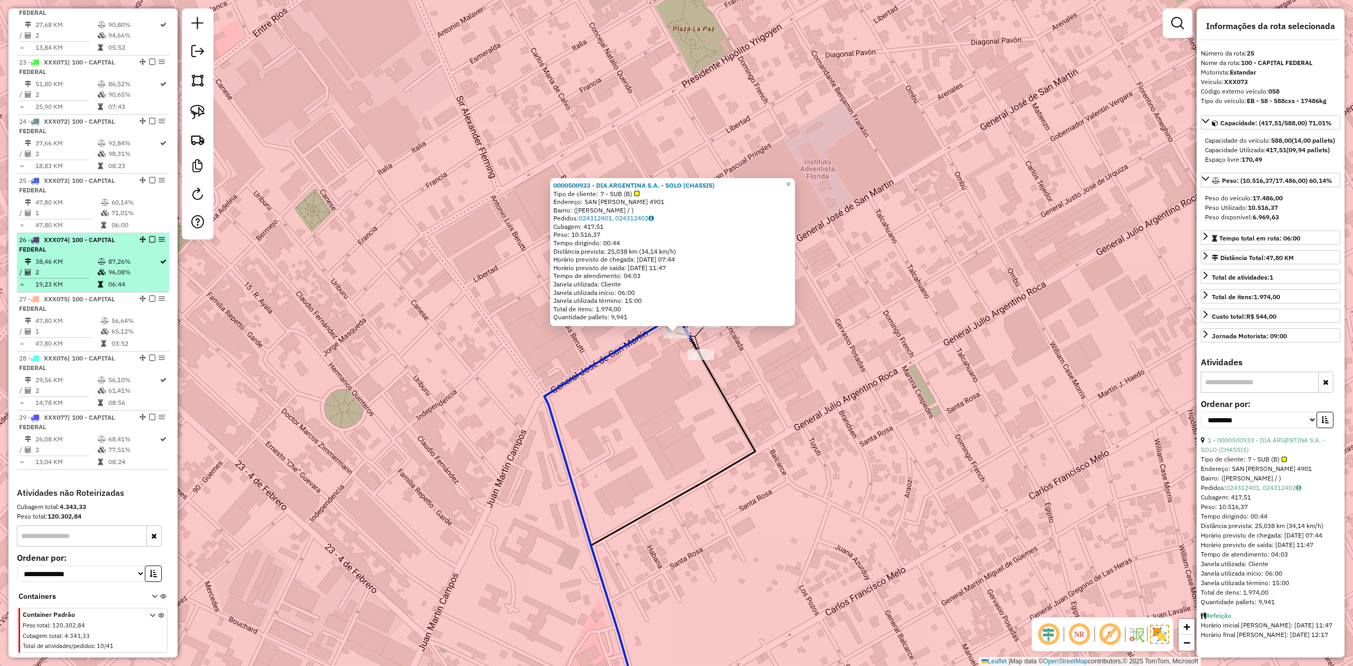
scroll to position [1725, 0]
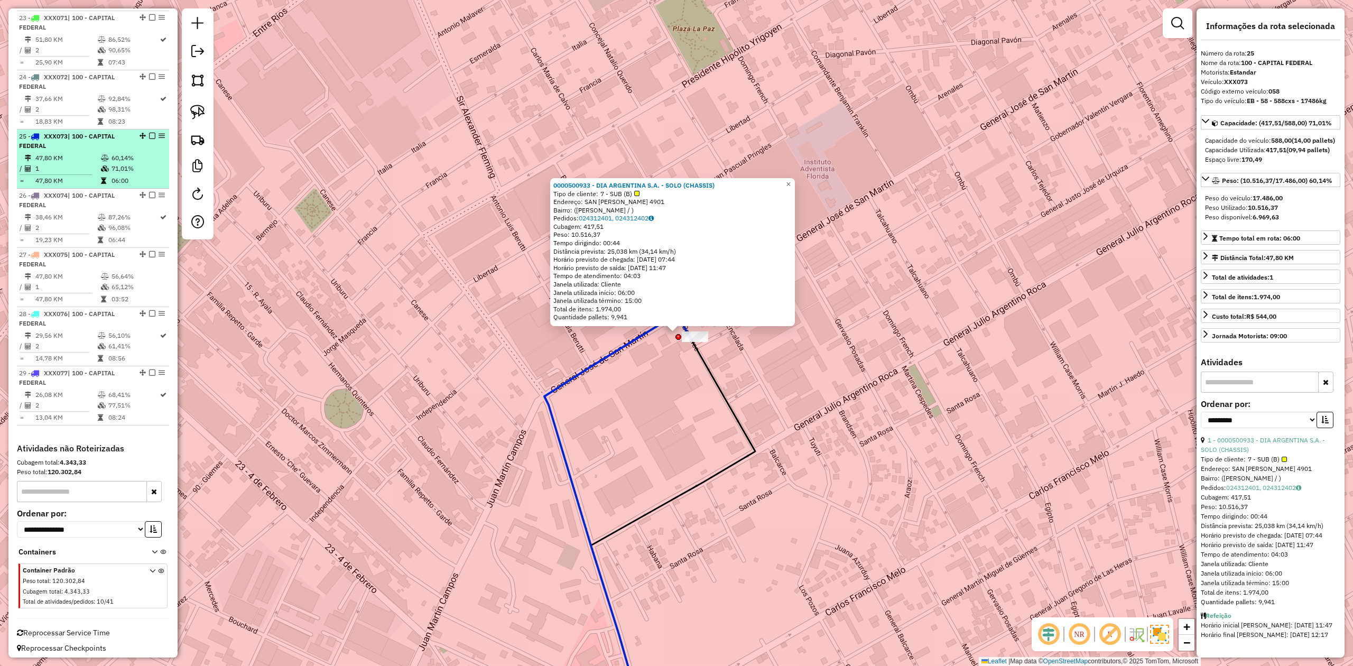
click at [149, 133] on em at bounding box center [152, 136] width 6 height 6
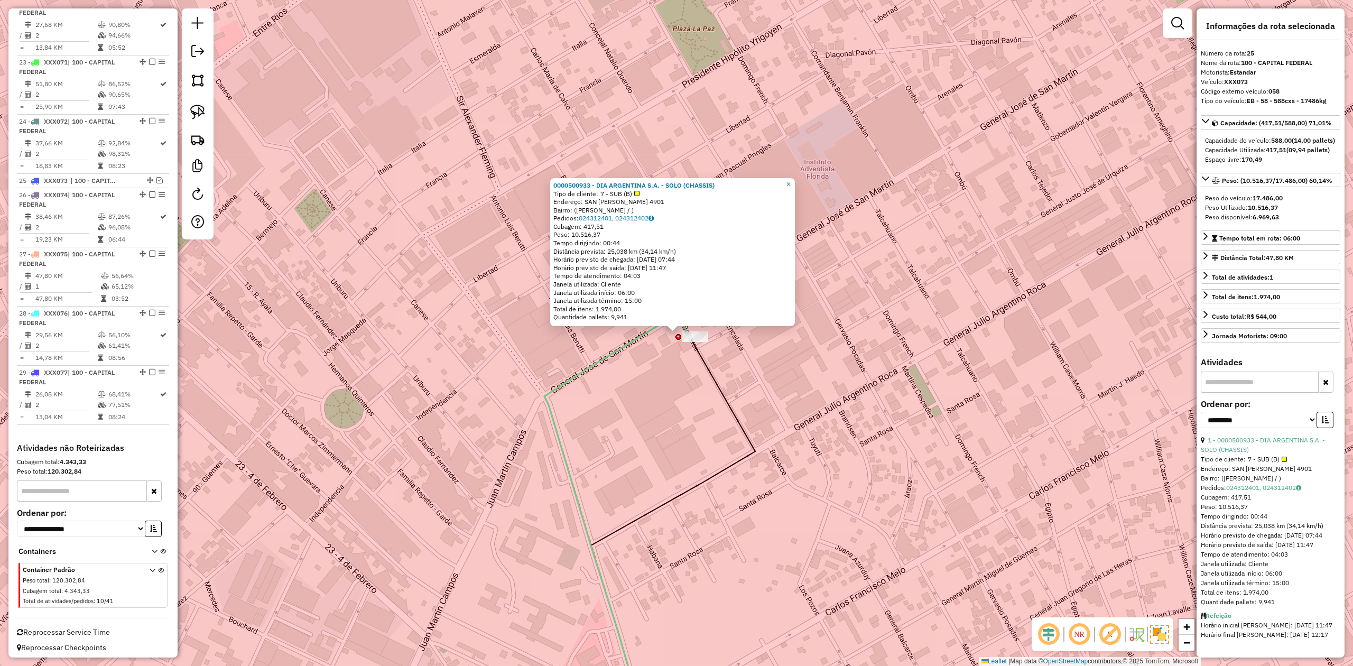
click at [651, 378] on div "0000500933 - DIA ARGENTINA S.A. - SOLO (CHASSIS) Tipo de cliente: 7 - SUB (B) E…" at bounding box center [676, 333] width 1353 height 666
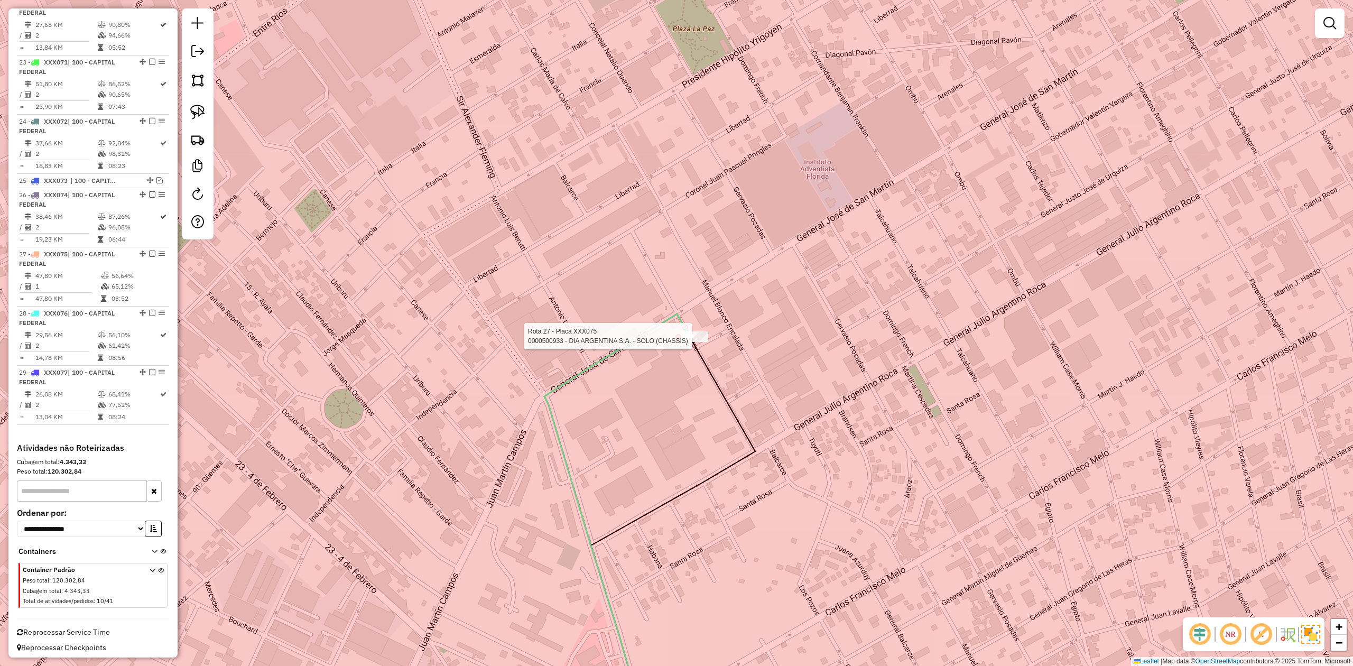
click at [704, 328] on div "Rota 27 - Placa XXX075 0000500933 - DIA ARGENTINA S.A. - SOLO (CHASSIS) Janela …" at bounding box center [676, 333] width 1353 height 666
select select "**********"
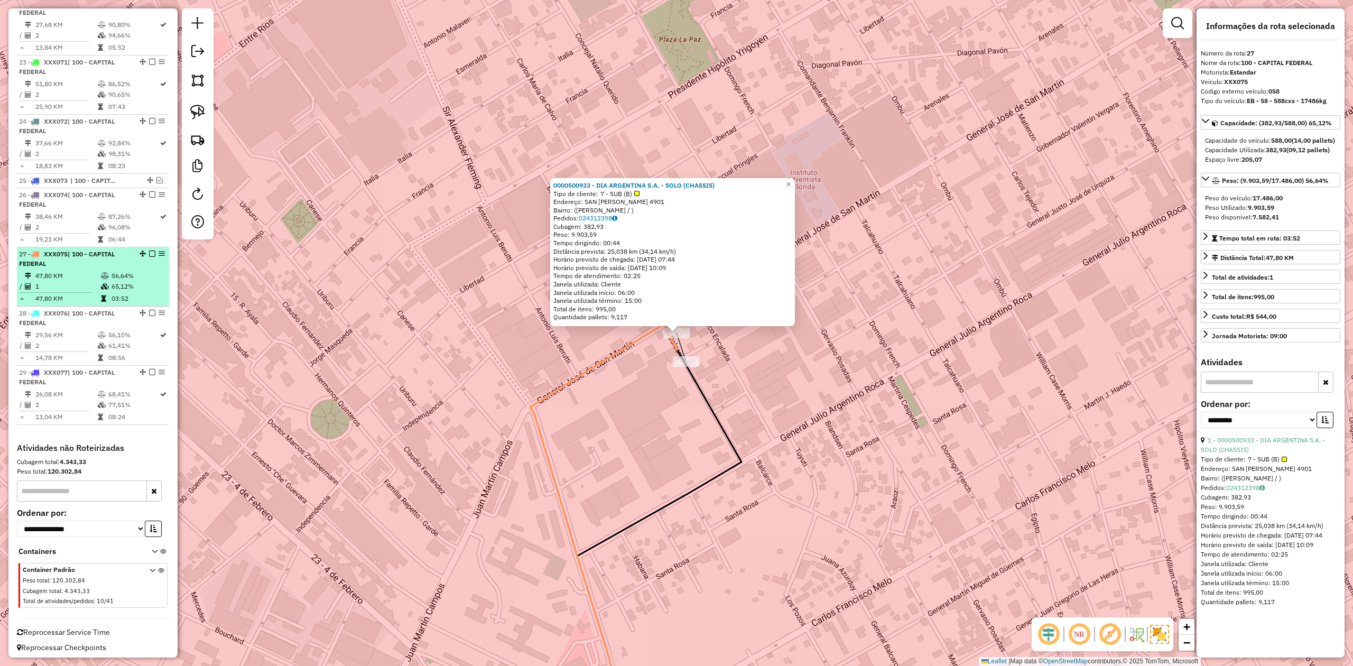
click at [149, 250] on em at bounding box center [152, 253] width 6 height 6
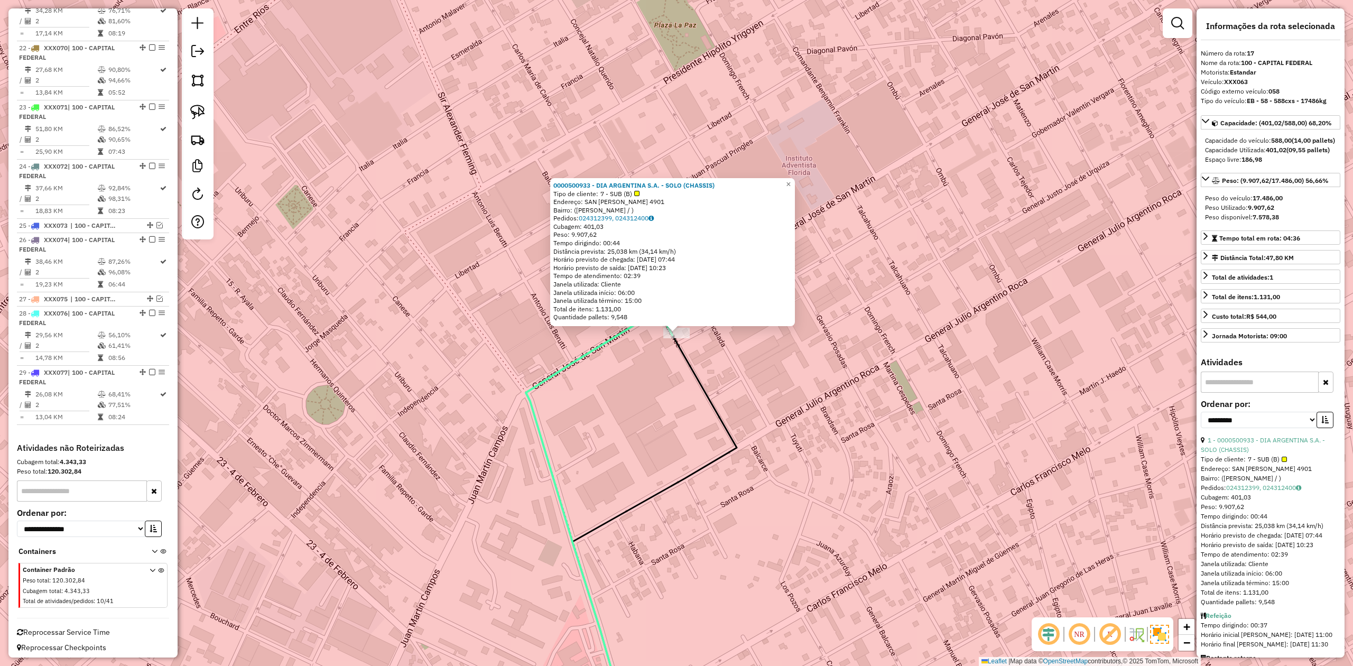
scroll to position [1366, 0]
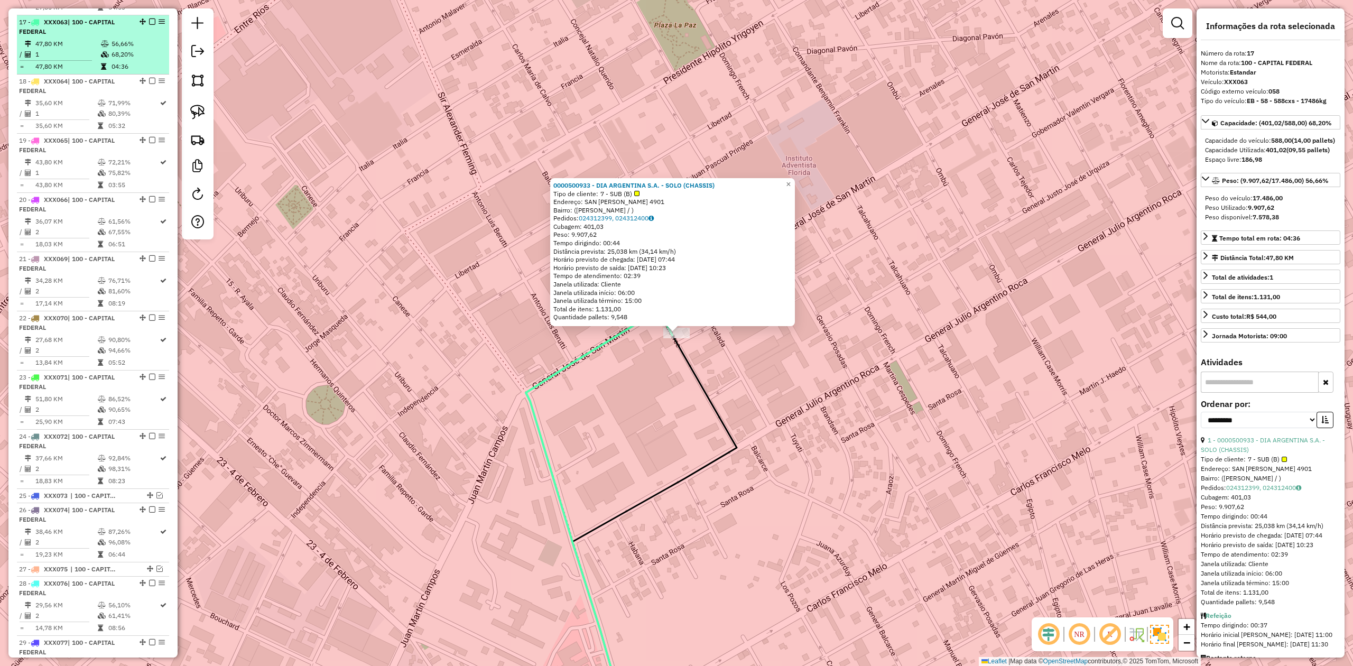
click at [149, 18] on em at bounding box center [152, 21] width 6 height 6
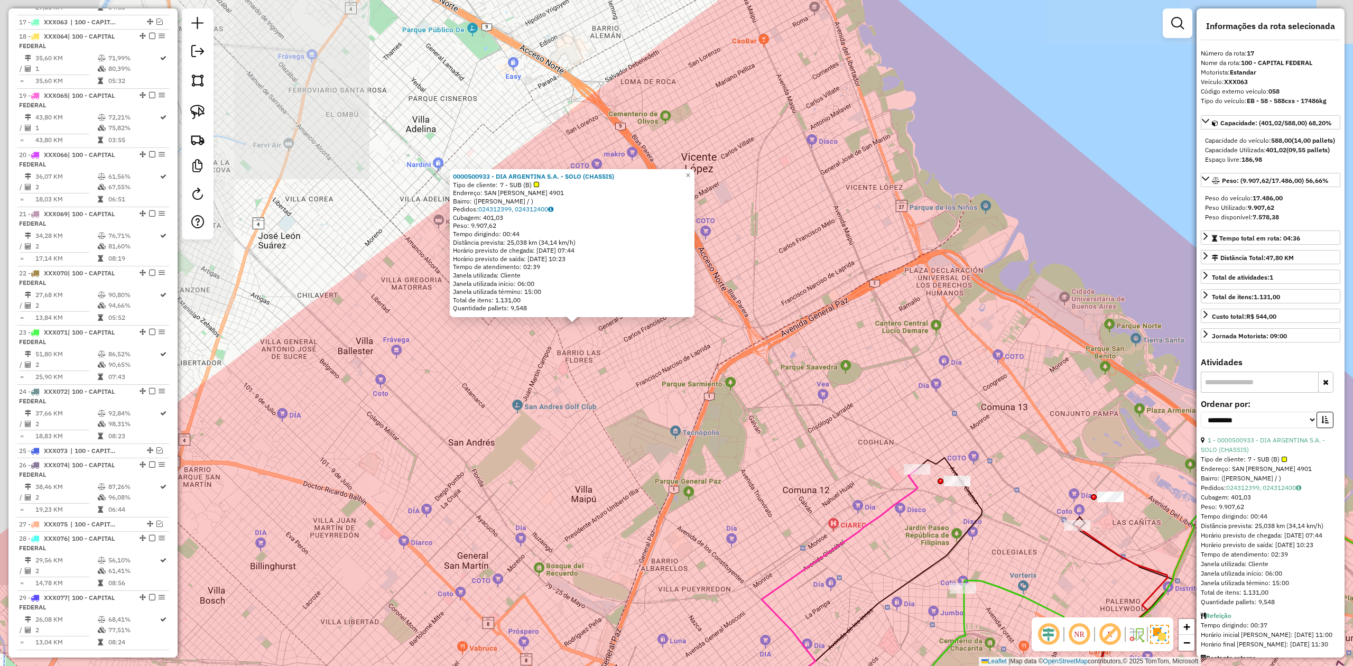
drag, startPoint x: 696, startPoint y: 430, endPoint x: 560, endPoint y: 302, distance: 186.2
click at [578, 315] on div "0000500933 - DIA ARGENTINA S.A. - SOLO (CHASSIS) Tipo de cliente: 7 - SUB (B) E…" at bounding box center [676, 333] width 1353 height 666
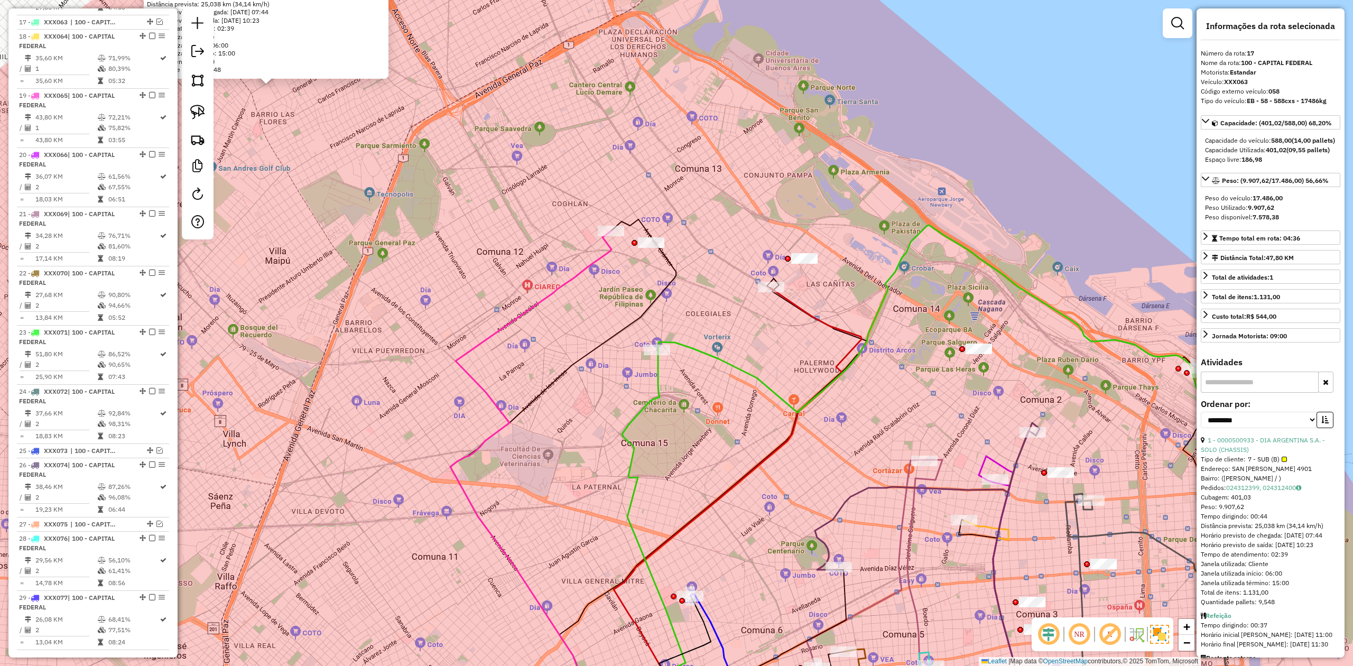
drag, startPoint x: 618, startPoint y: 214, endPoint x: 620, endPoint y: 262, distance: 48.2
click at [620, 262] on div "0000500933 - DIA ARGENTINA S.A. - SOLO (CHASSIS) Tipo de cliente: 7 - SUB (B) E…" at bounding box center [676, 333] width 1353 height 666
click at [619, 261] on div "0000500933 - DIA ARGENTINA S.A. - SOLO (CHASSIS) Tipo de cliente: 7 - SUB (B) E…" at bounding box center [676, 333] width 1353 height 666
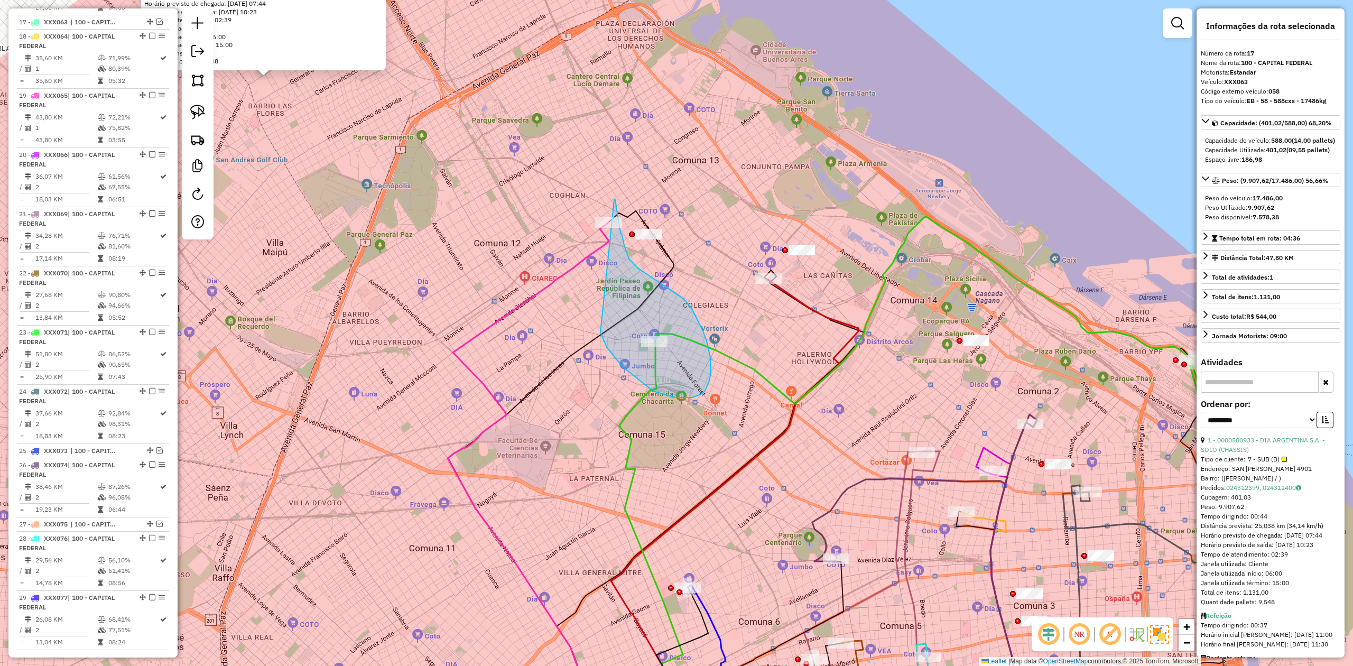
drag, startPoint x: 607, startPoint y: 347, endPoint x: 534, endPoint y: 218, distance: 148.1
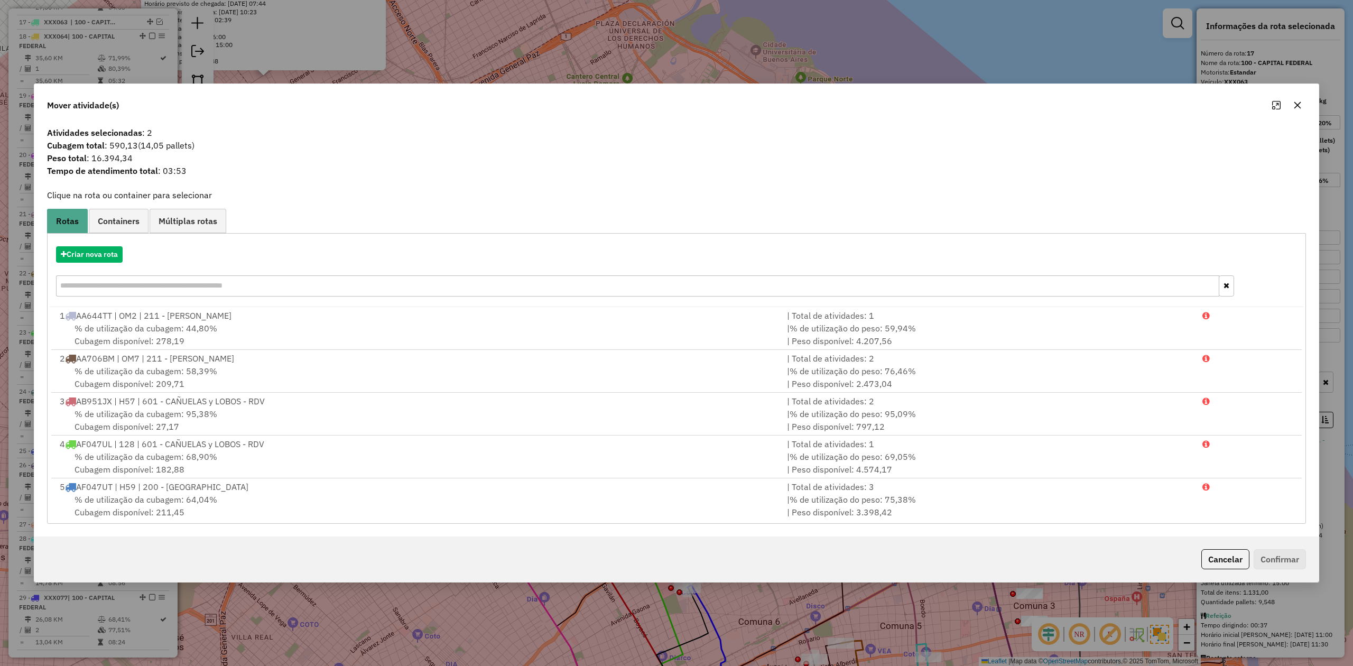
click at [901, 106] on icon "button" at bounding box center [1297, 105] width 8 height 8
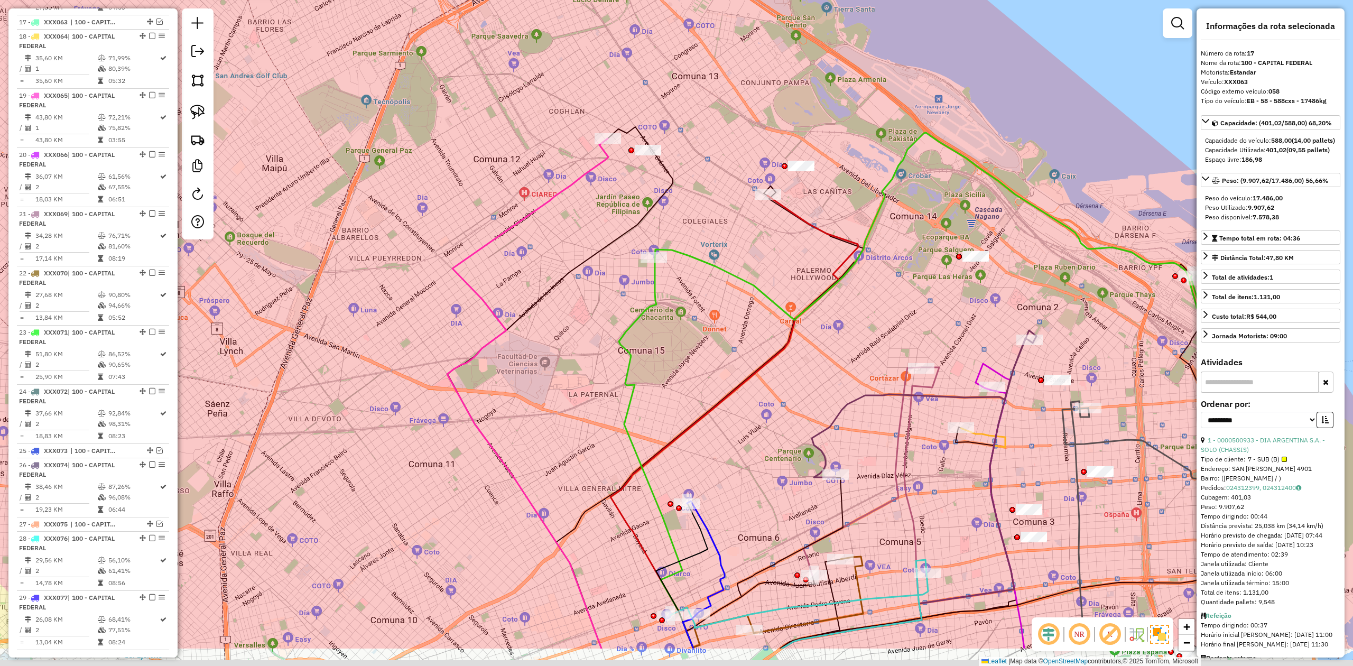
drag, startPoint x: 722, startPoint y: 323, endPoint x: 719, endPoint y: 302, distance: 21.3
click at [727, 311] on div "0000500933 - DIA ARGENTINA S.A. - SOLO (CHASSIS) Tipo de cliente: 7 - SUB (B) E…" at bounding box center [676, 333] width 1353 height 666
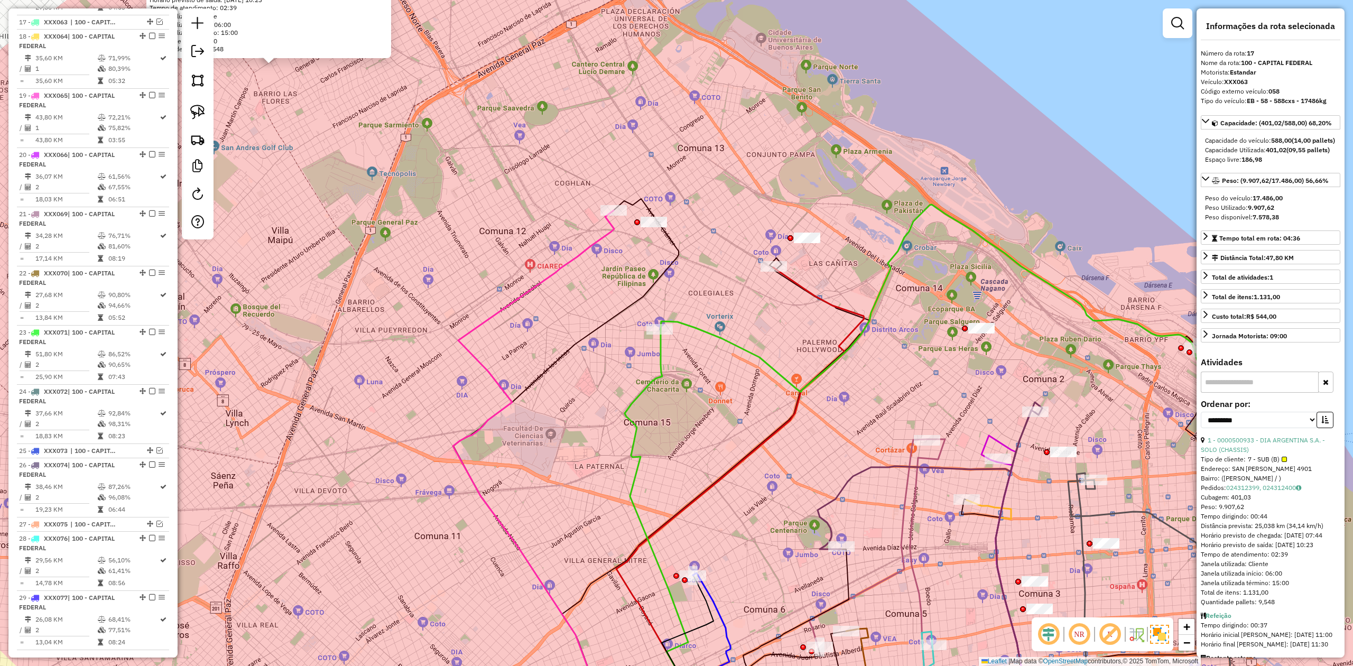
click at [775, 272] on div at bounding box center [773, 266] width 26 height 11
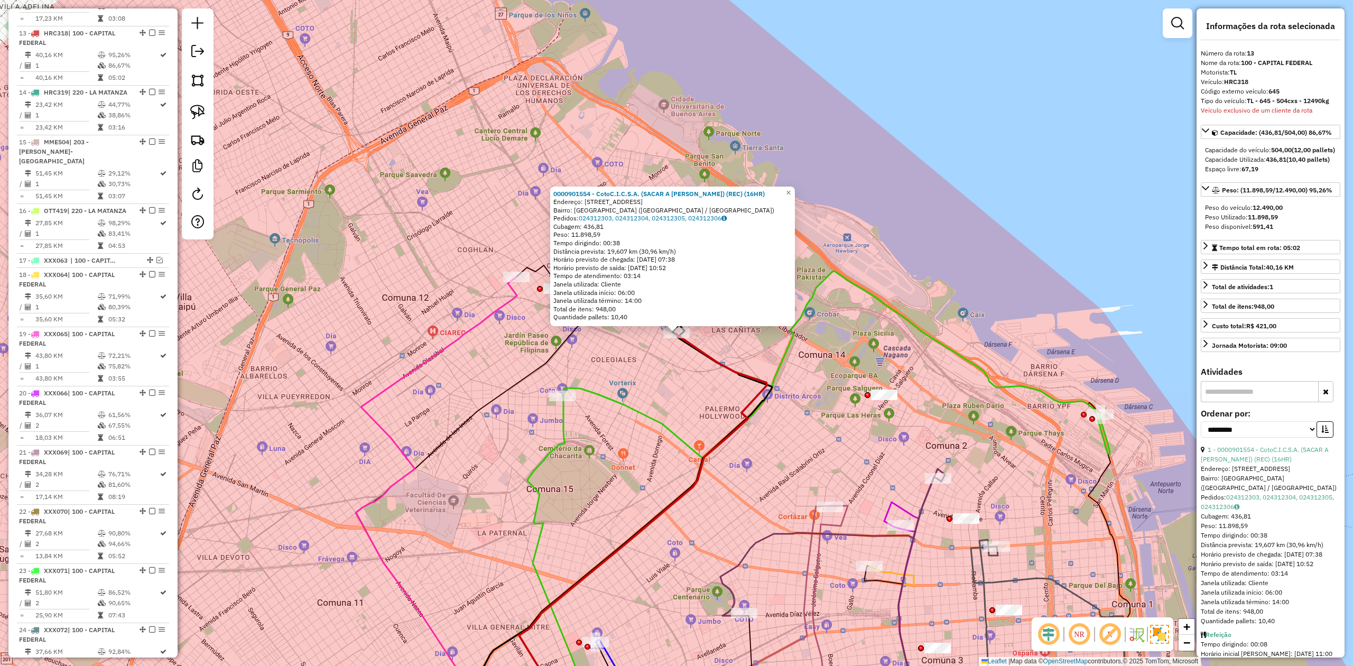
drag, startPoint x: 614, startPoint y: 354, endPoint x: 674, endPoint y: 362, distance: 60.8
click at [674, 362] on div "Rota 13 - Placa HRC318 0000901554 - CotoC.I.C.S.A. (SACAR A LEVON) (REC) (16HR)…" at bounding box center [676, 333] width 1353 height 666
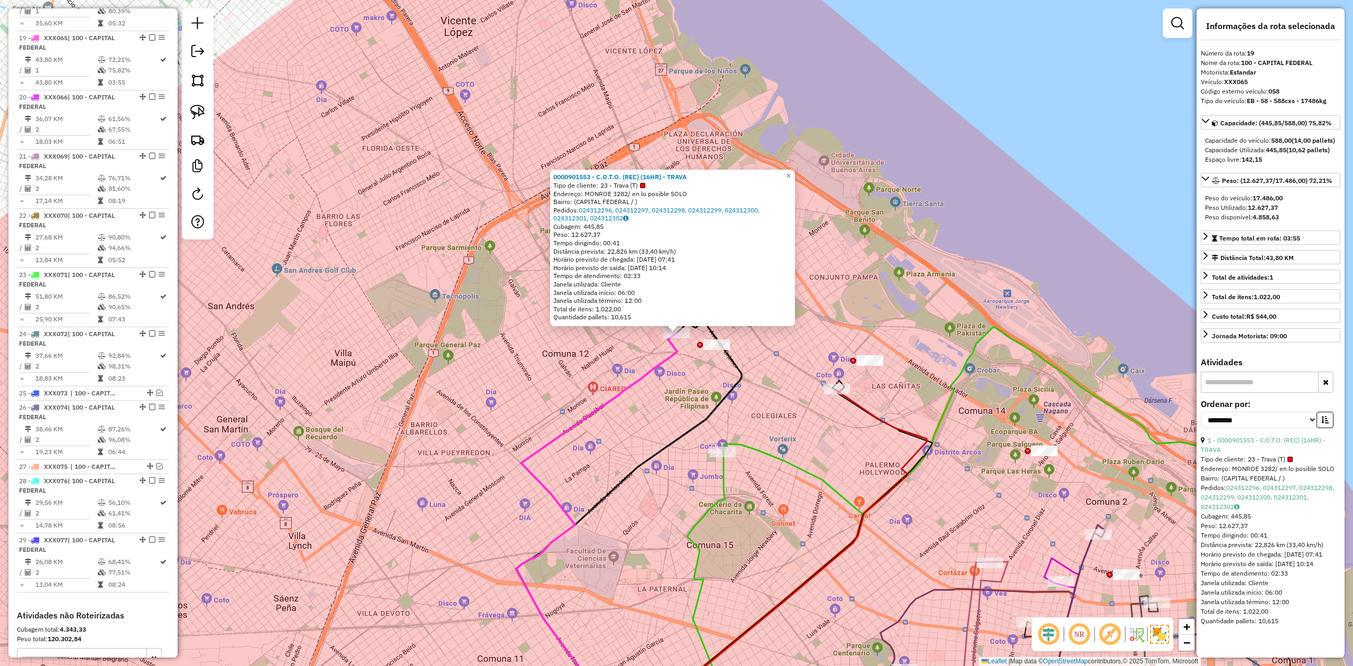
scroll to position [1439, 0]
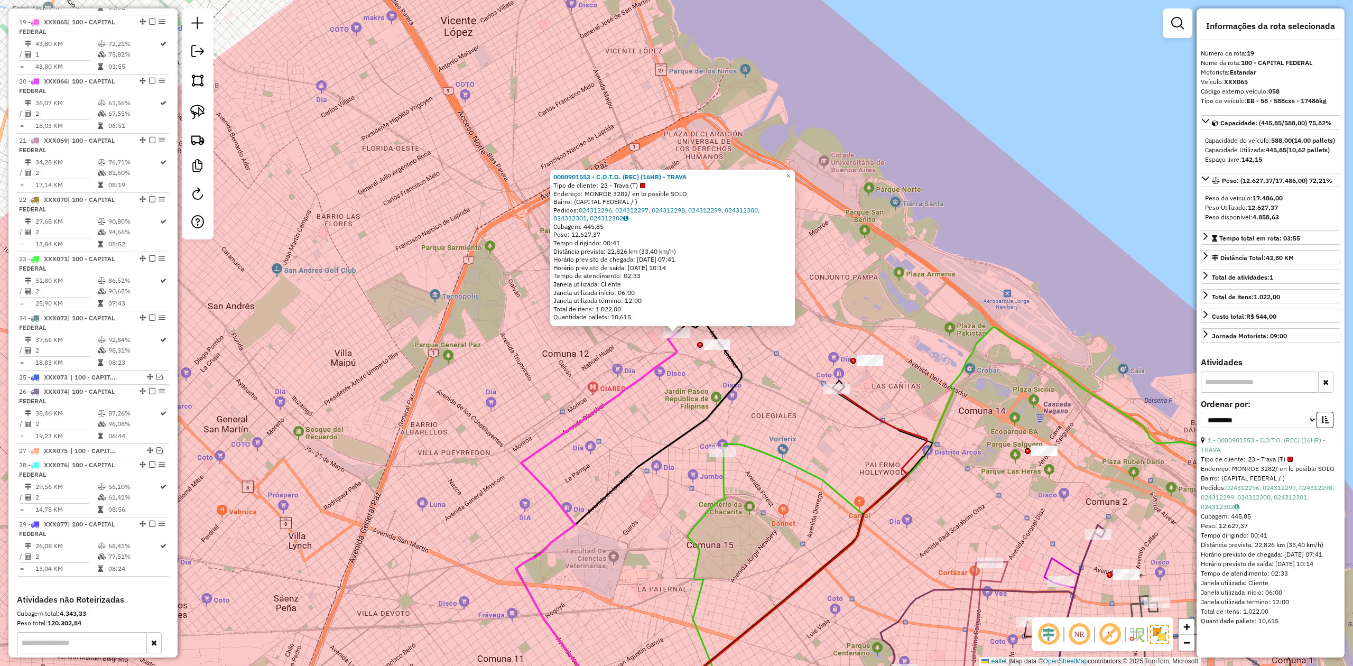
click at [664, 383] on div "0000901553 - C.O.T.O. (REC) (16HR) - TRAVA Tipo de cliente: 23 - Trava (T) Ende…" at bounding box center [676, 333] width 1353 height 666
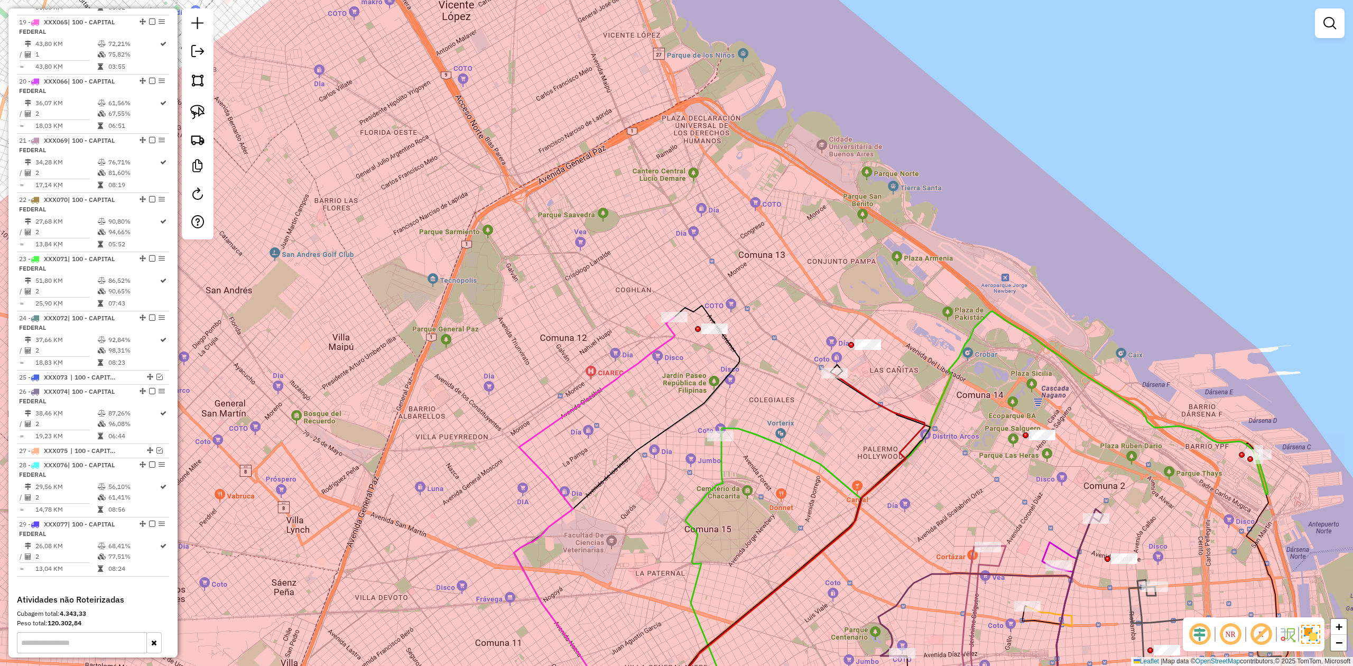
drag, startPoint x: 701, startPoint y: 384, endPoint x: 690, endPoint y: 204, distance: 180.0
click at [689, 206] on div "Janela de atendimento Grade de atendimento Capacidade Transportadoras Veículos …" at bounding box center [676, 333] width 1353 height 666
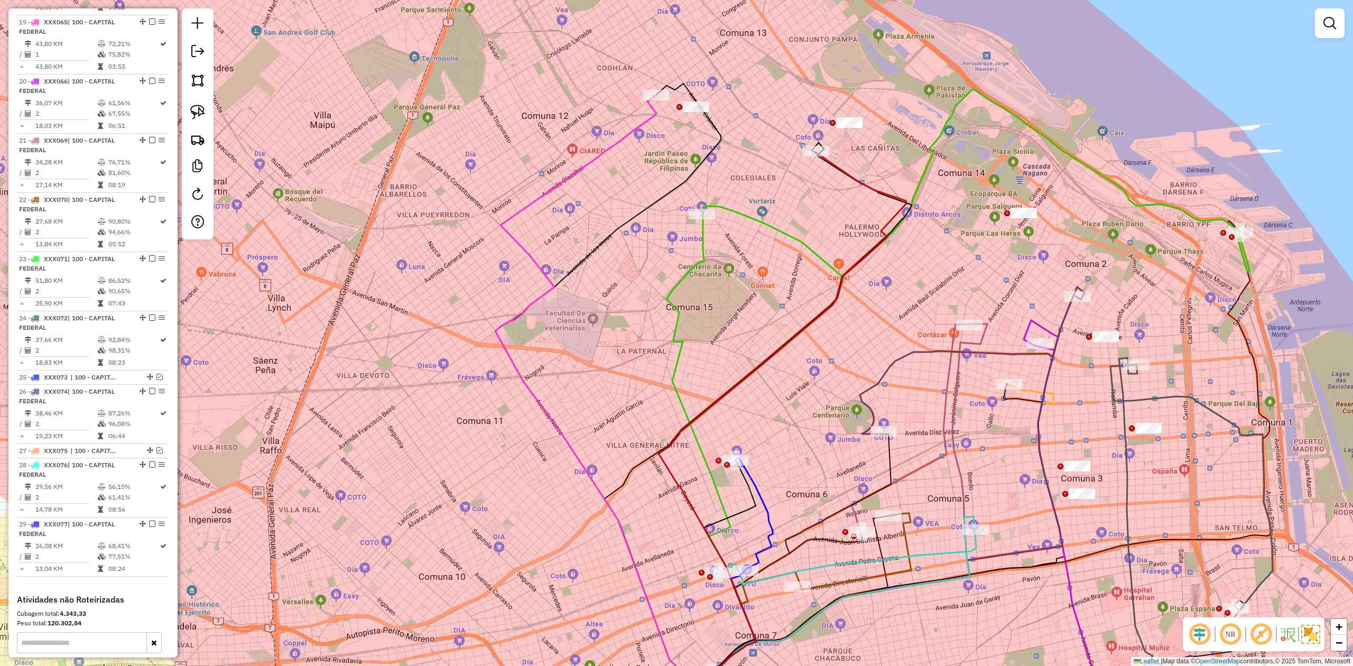
drag, startPoint x: 662, startPoint y: 275, endPoint x: 662, endPoint y: 217, distance: 58.1
click at [659, 212] on div "Janela de atendimento Grade de atendimento Capacidade Transportadoras Veículos …" at bounding box center [676, 333] width 1353 height 666
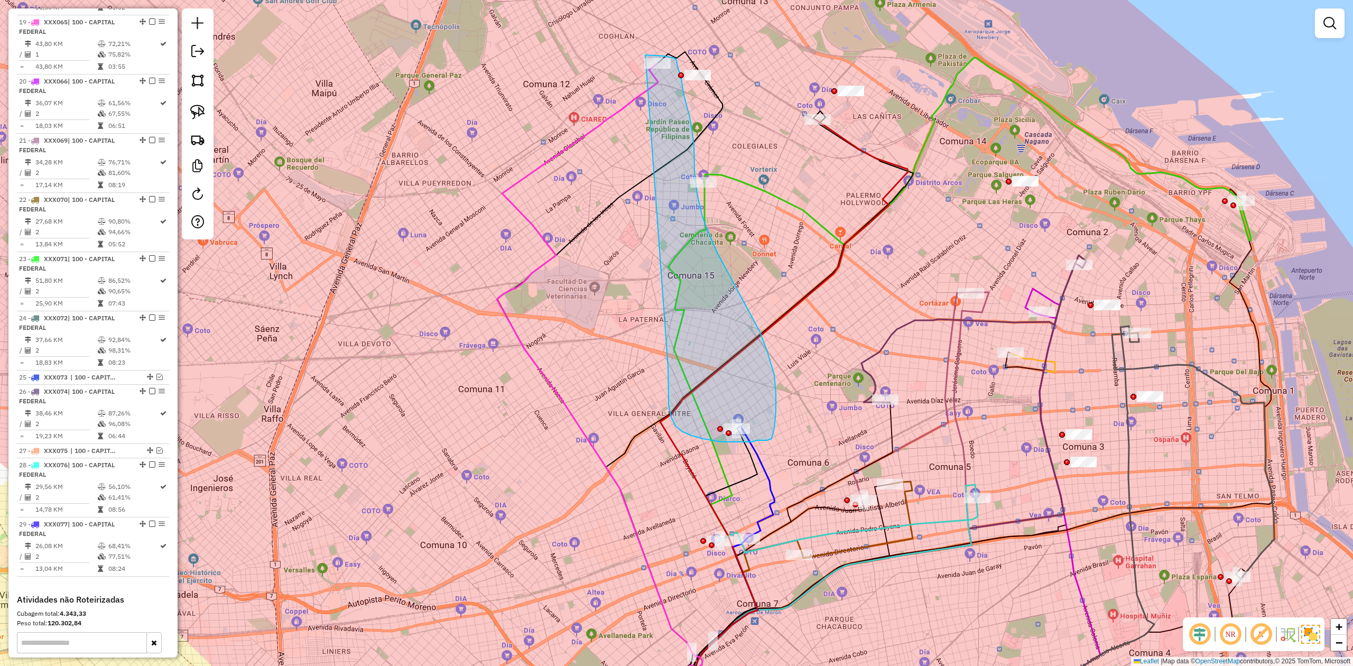
drag, startPoint x: 668, startPoint y: 367, endPoint x: 620, endPoint y: 63, distance: 307.0
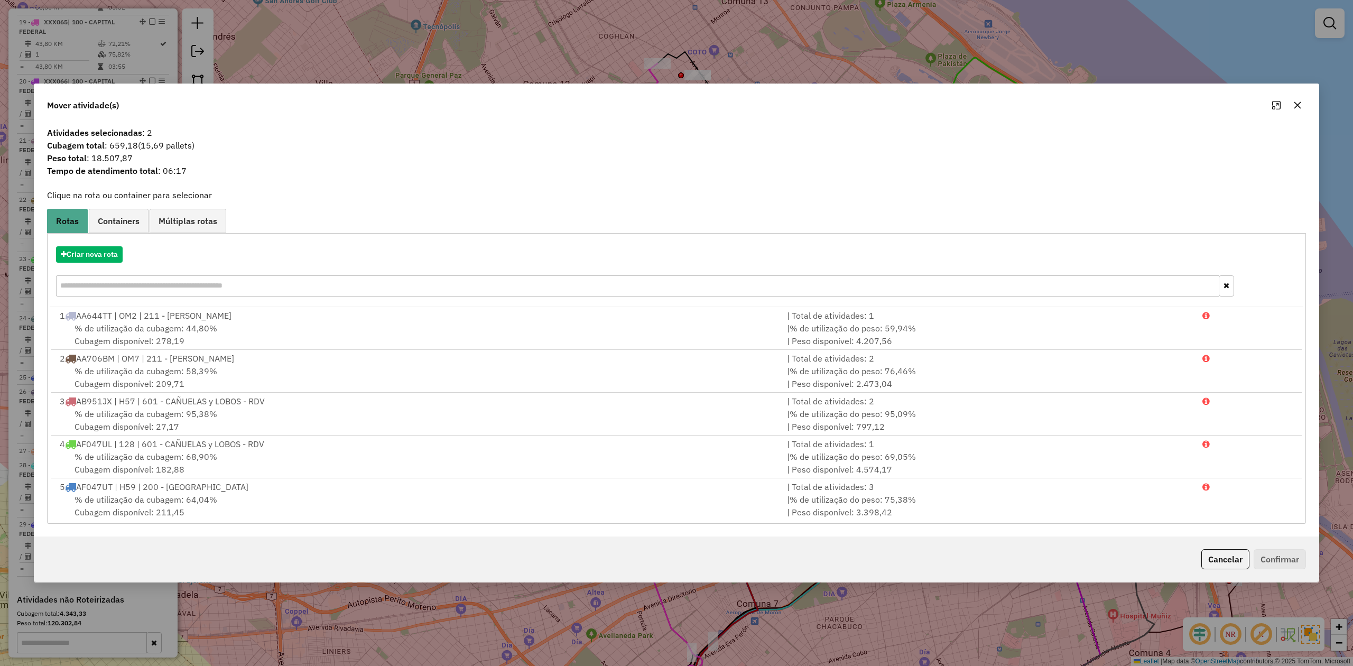
click at [901, 104] on button "button" at bounding box center [1297, 105] width 17 height 17
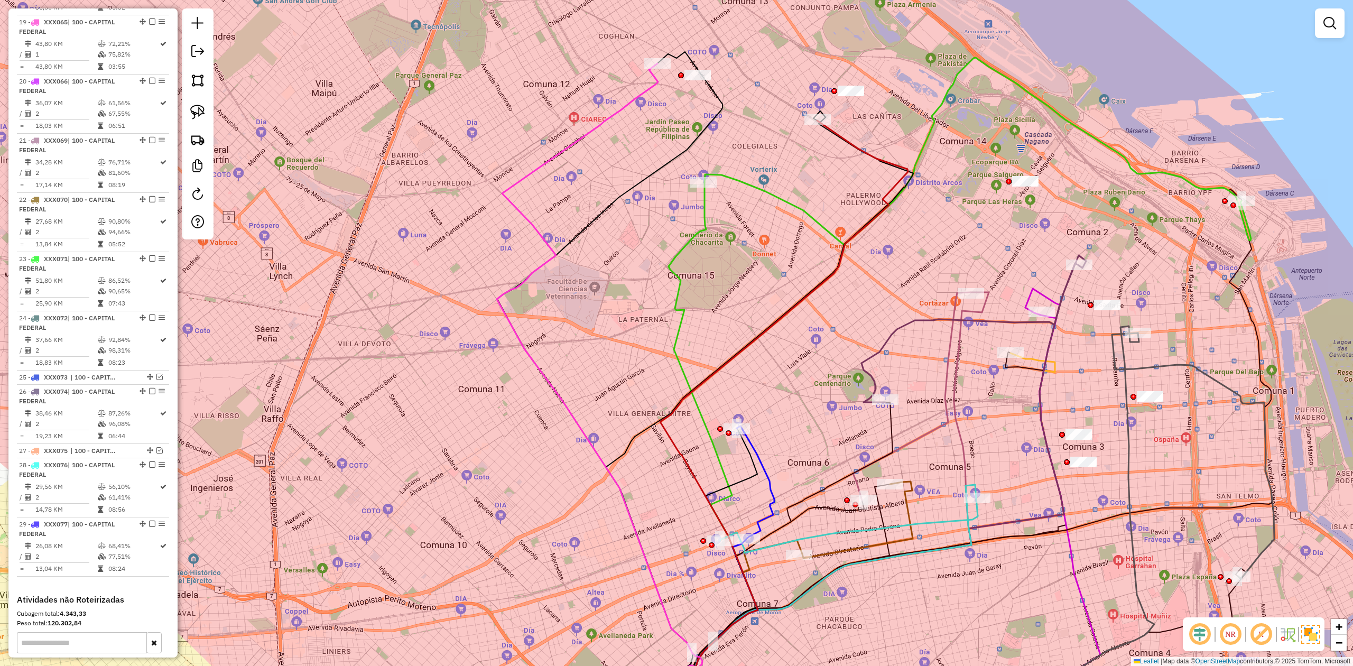
click at [652, 95] on div "Janela de atendimento Grade de atendimento Capacidade Transportadoras Veículos …" at bounding box center [676, 333] width 1353 height 666
click at [650, 91] on icon at bounding box center [600, 397] width 206 height 669
select select "**********"
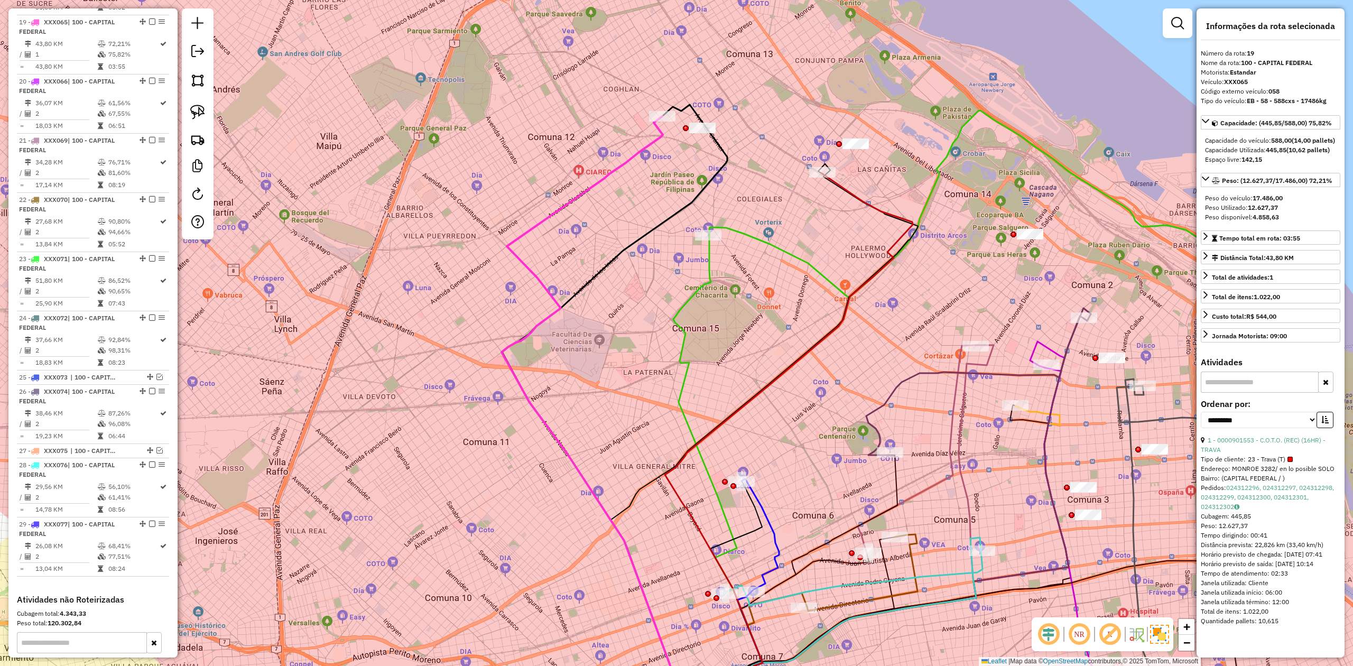
drag, startPoint x: 645, startPoint y: 116, endPoint x: 649, endPoint y: 165, distance: 48.8
click at [649, 165] on div "Janela de atendimento Grade de atendimento Capacidade Transportadoras Veículos …" at bounding box center [676, 333] width 1353 height 666
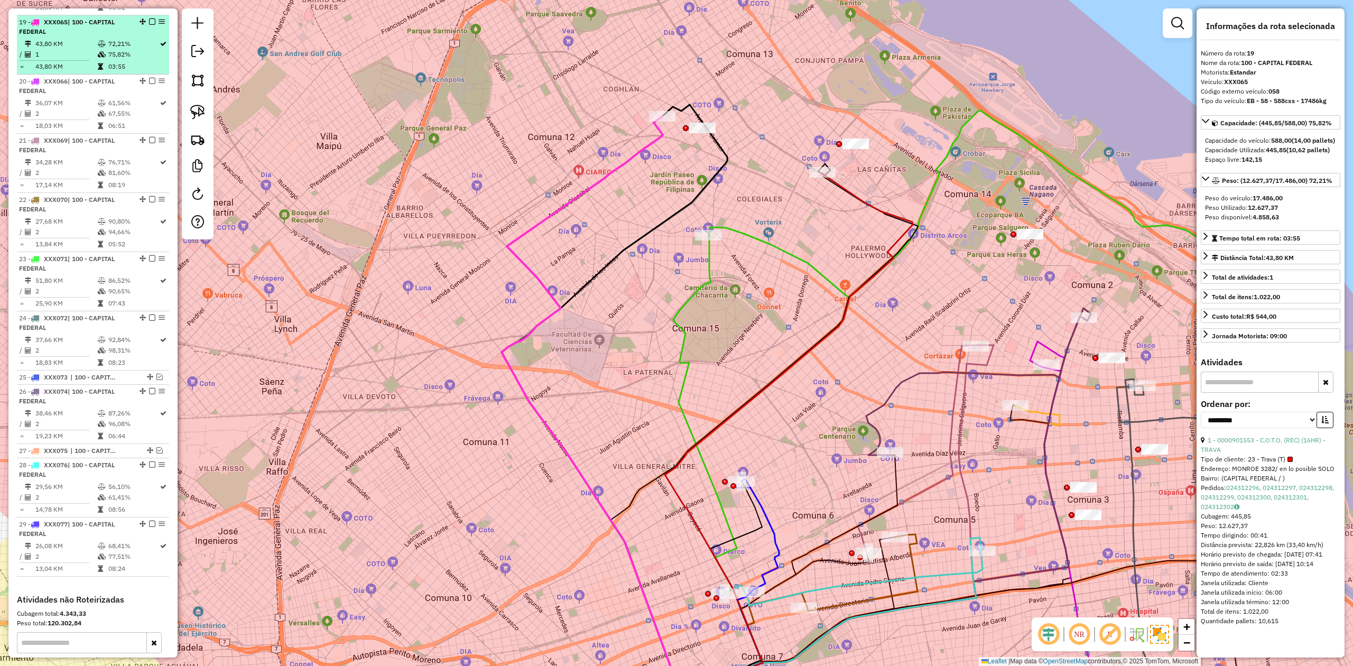
click at [150, 18] on em at bounding box center [152, 21] width 6 height 6
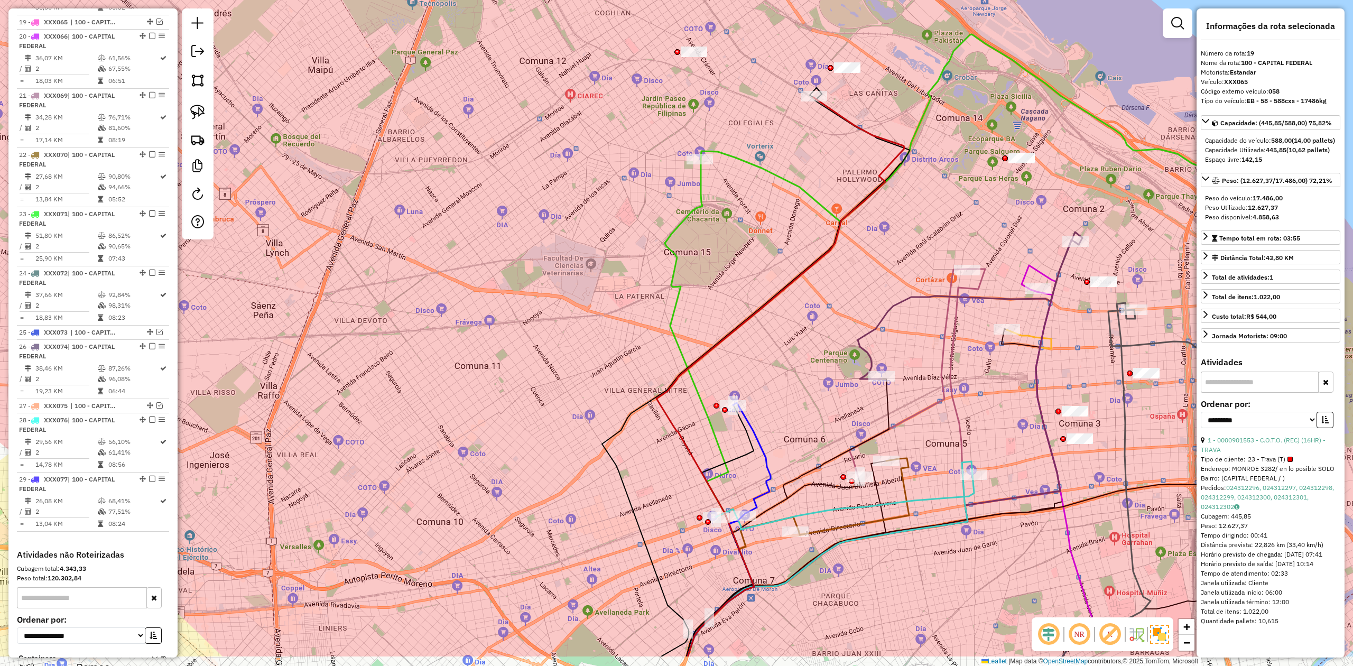
drag, startPoint x: 539, startPoint y: 197, endPoint x: 531, endPoint y: 123, distance: 74.5
click at [531, 123] on div "Janela de atendimento Grade de atendimento Capacidade Transportadoras Veículos …" at bounding box center [676, 333] width 1353 height 666
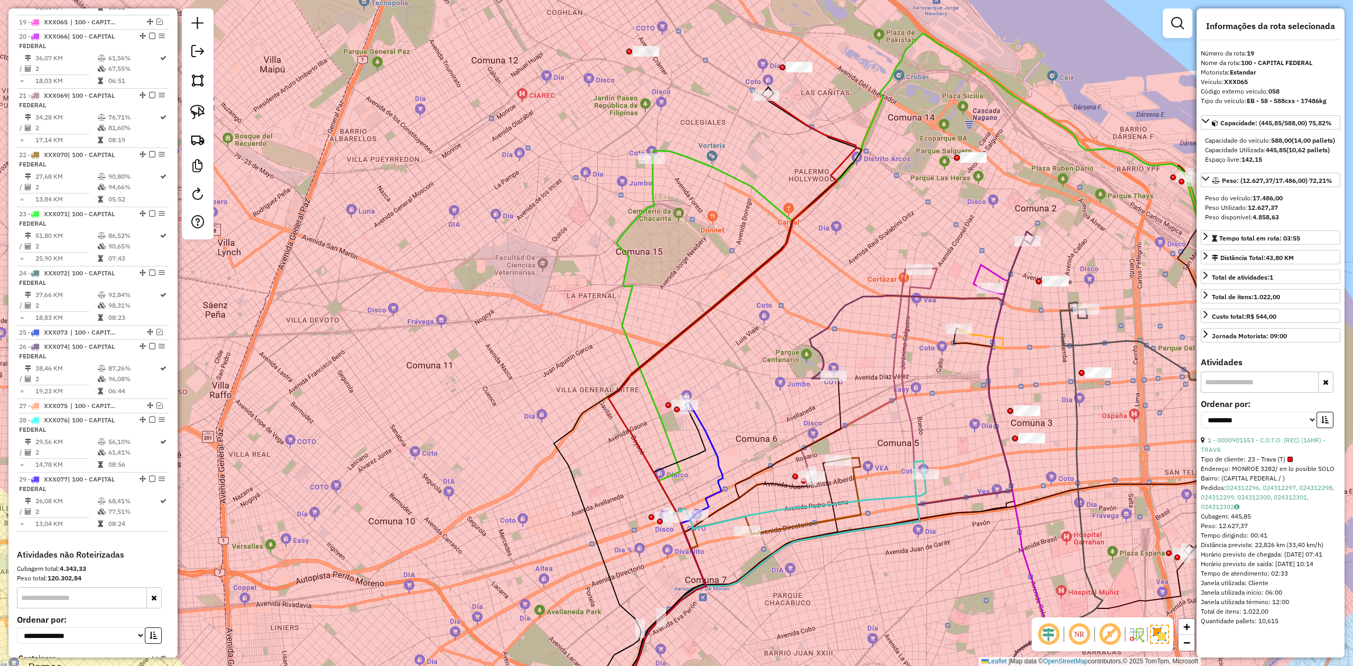
click at [671, 205] on div "Janela de atendimento Grade de atendimento Capacidade Transportadoras Veículos …" at bounding box center [676, 333] width 1353 height 666
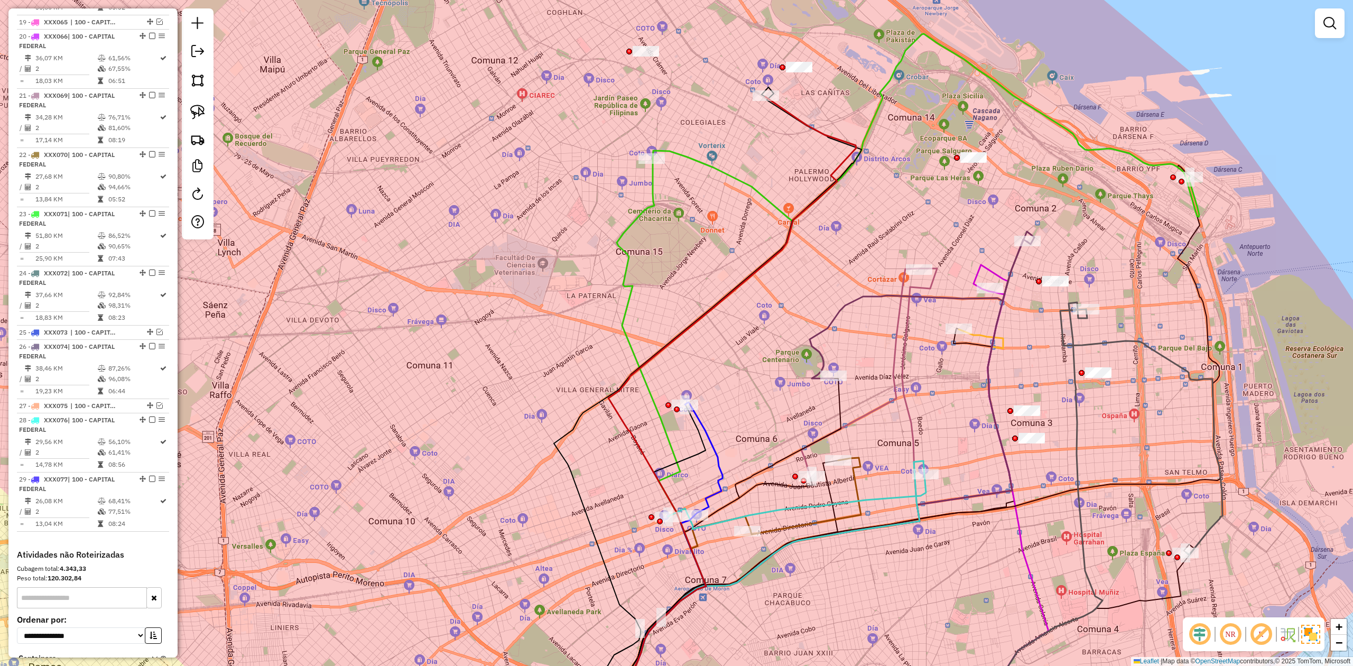
click at [653, 183] on icon at bounding box center [652, 446] width 108 height 574
select select "**********"
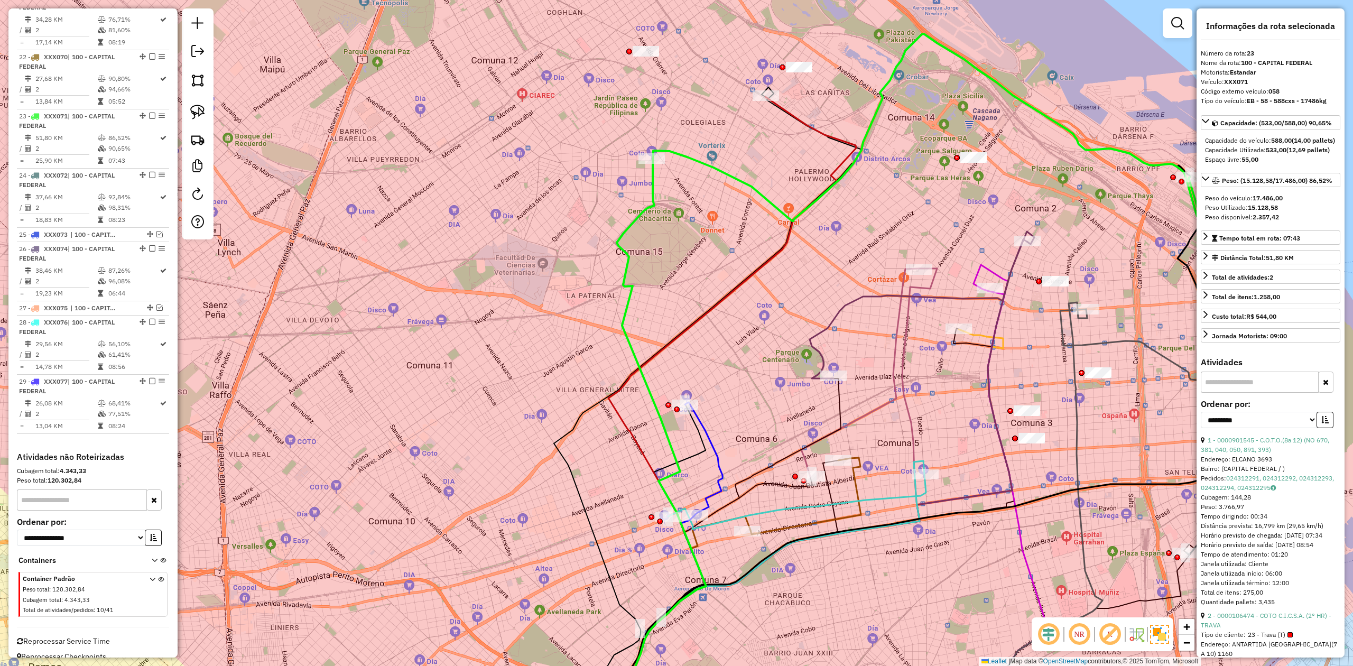
scroll to position [1546, 0]
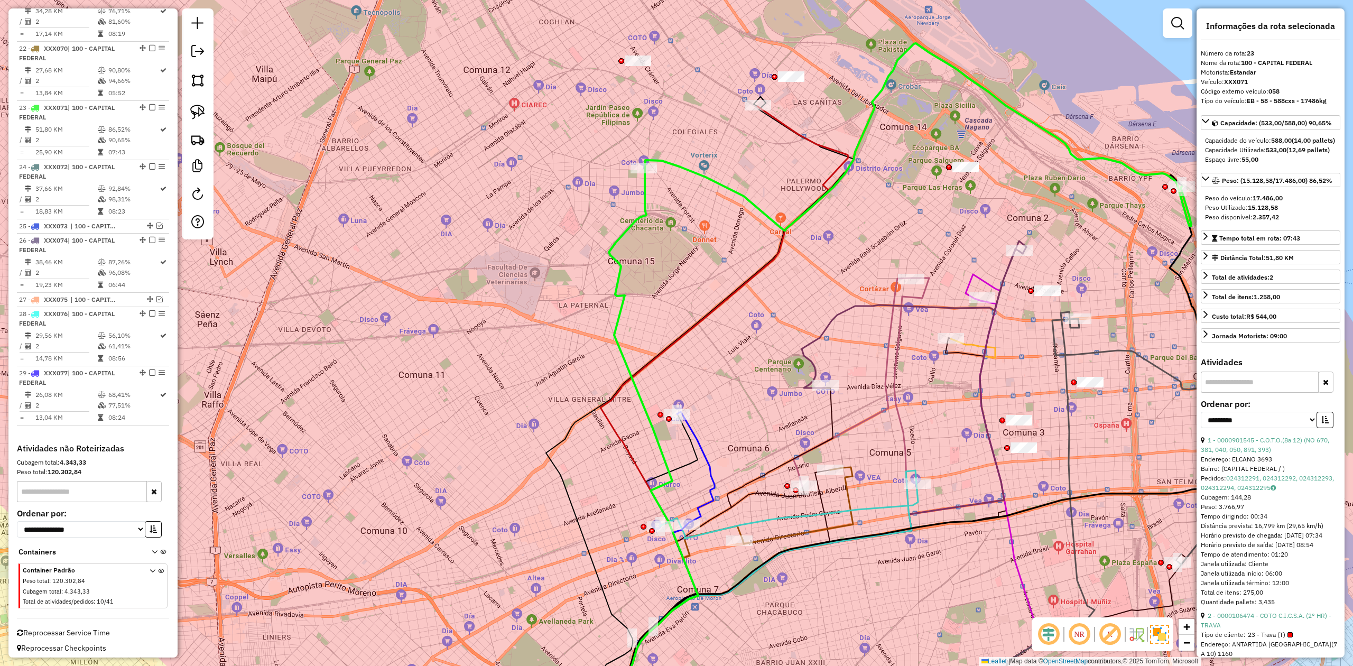
drag, startPoint x: 674, startPoint y: 186, endPoint x: 664, endPoint y: 192, distance: 12.3
click at [666, 192] on div "Janela de atendimento Grade de atendimento Capacidade Transportadoras Veículos …" at bounding box center [676, 333] width 1353 height 666
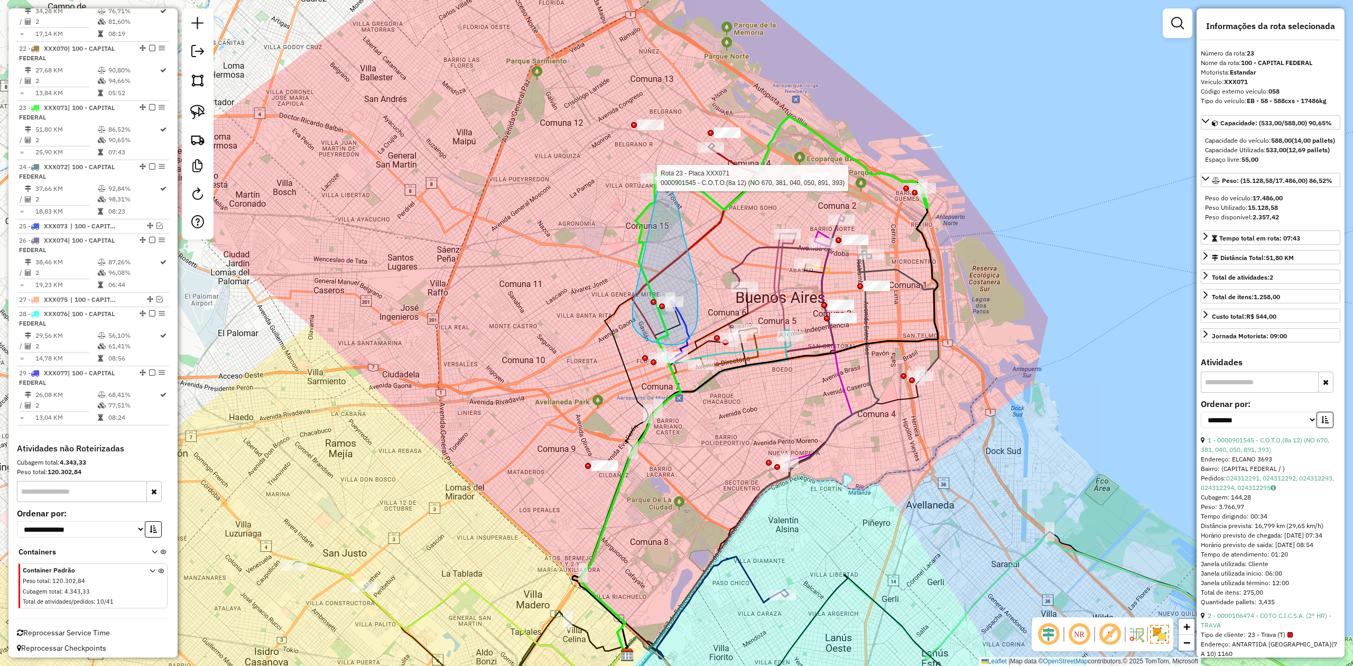
drag, startPoint x: 632, startPoint y: 318, endPoint x: 615, endPoint y: 178, distance: 141.0
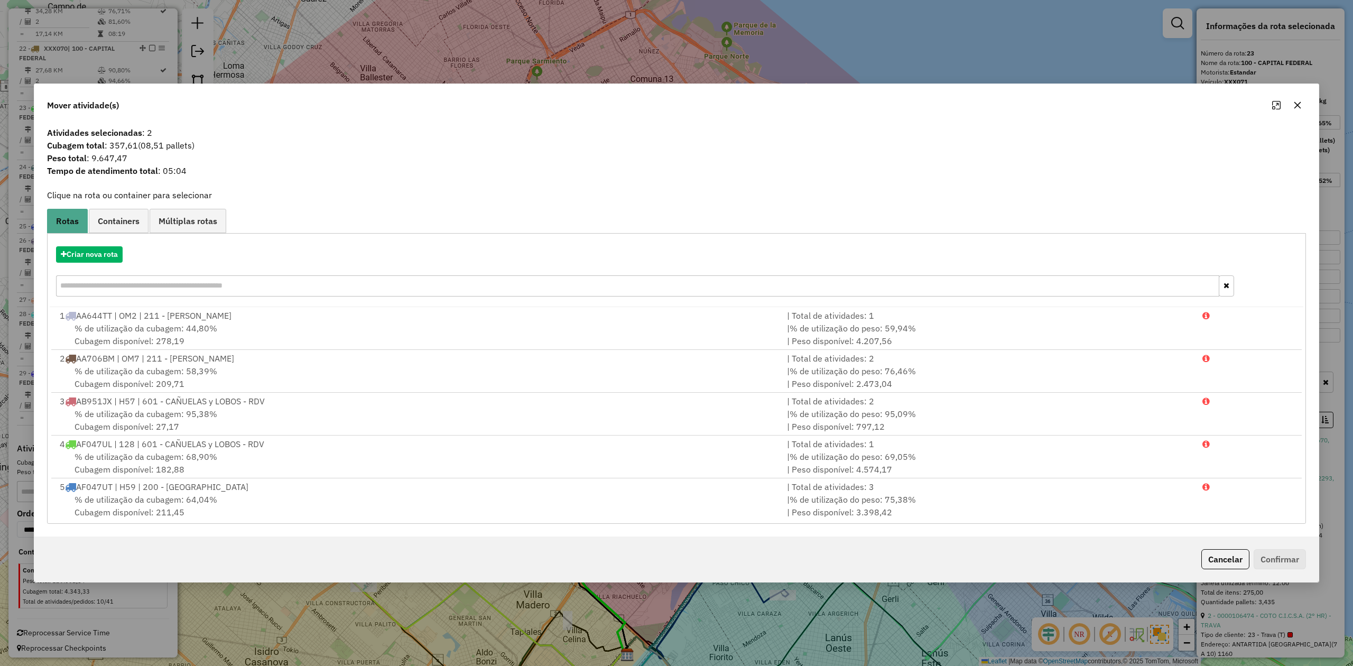
click at [901, 101] on icon "button" at bounding box center [1297, 105] width 8 height 8
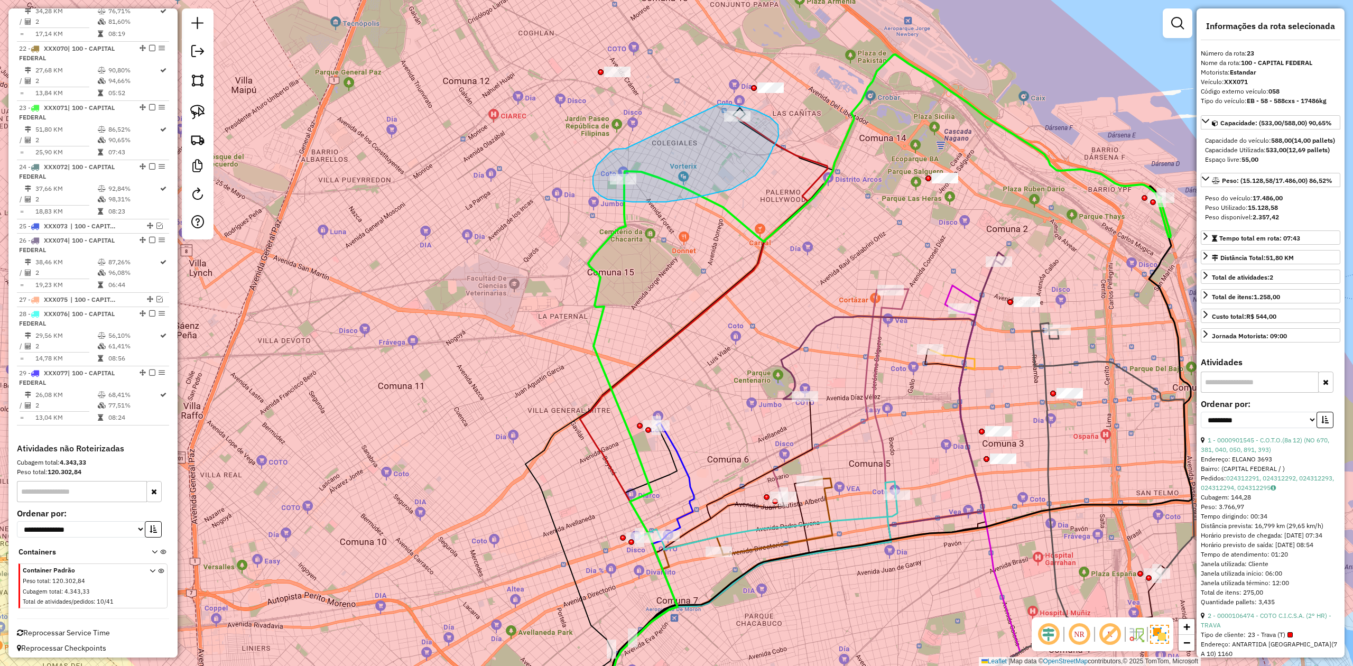
drag, startPoint x: 597, startPoint y: 165, endPoint x: 708, endPoint y: 106, distance: 125.5
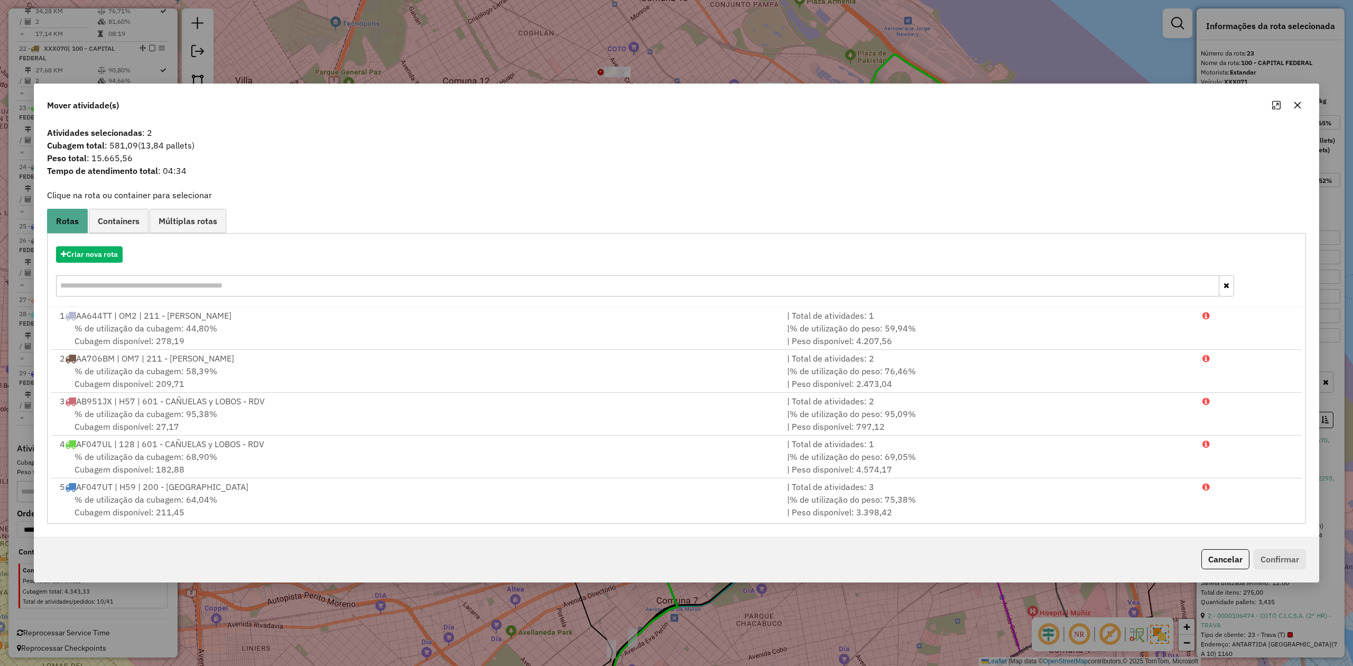
click at [901, 103] on icon "button" at bounding box center [1297, 105] width 7 height 7
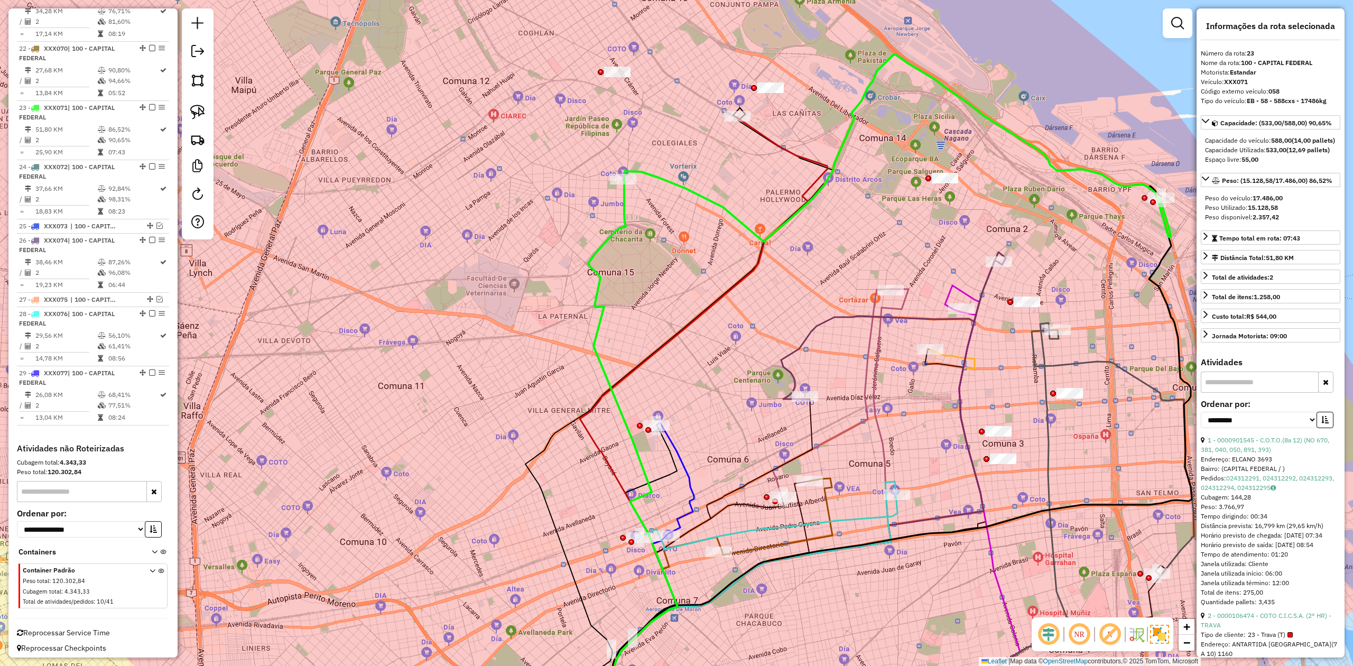
click at [756, 128] on icon at bounding box center [703, 424] width 250 height 615
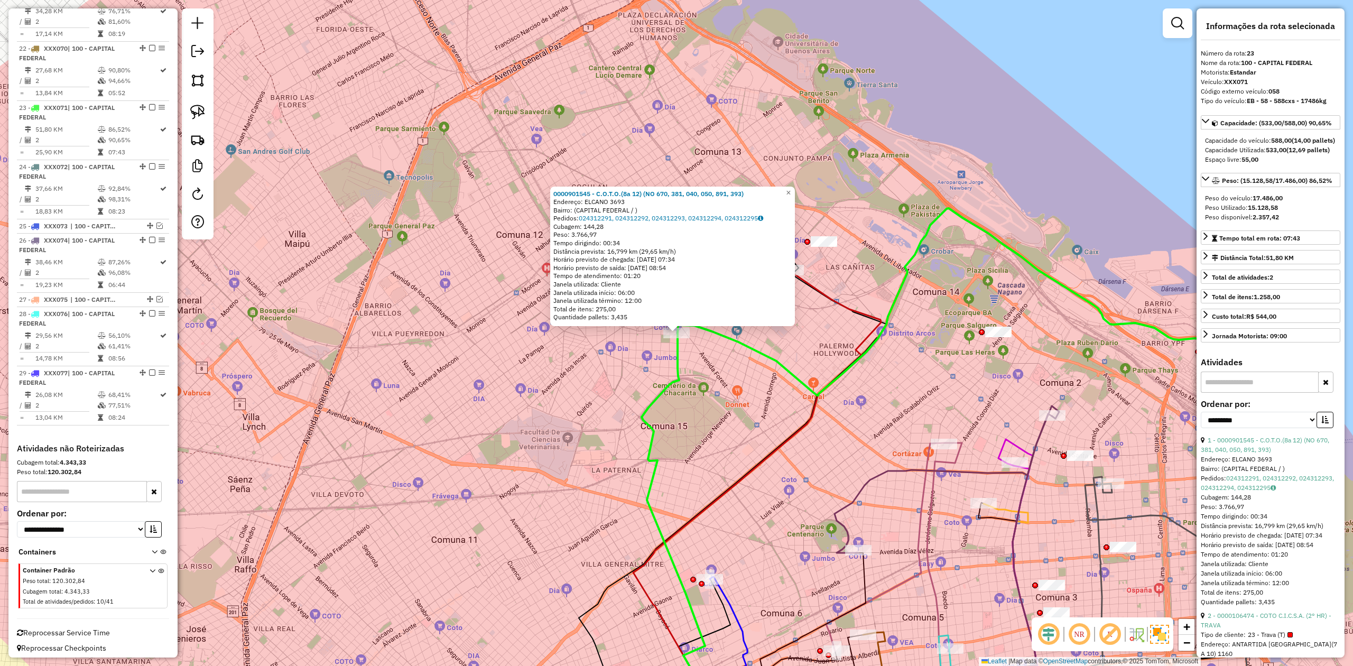
click at [791, 341] on div "0000901545 - C.O.T.O.(8a 12) (NO 670, 381, 040, 050, 891, 393) Endereço: ELCANO…" at bounding box center [676, 333] width 1353 height 666
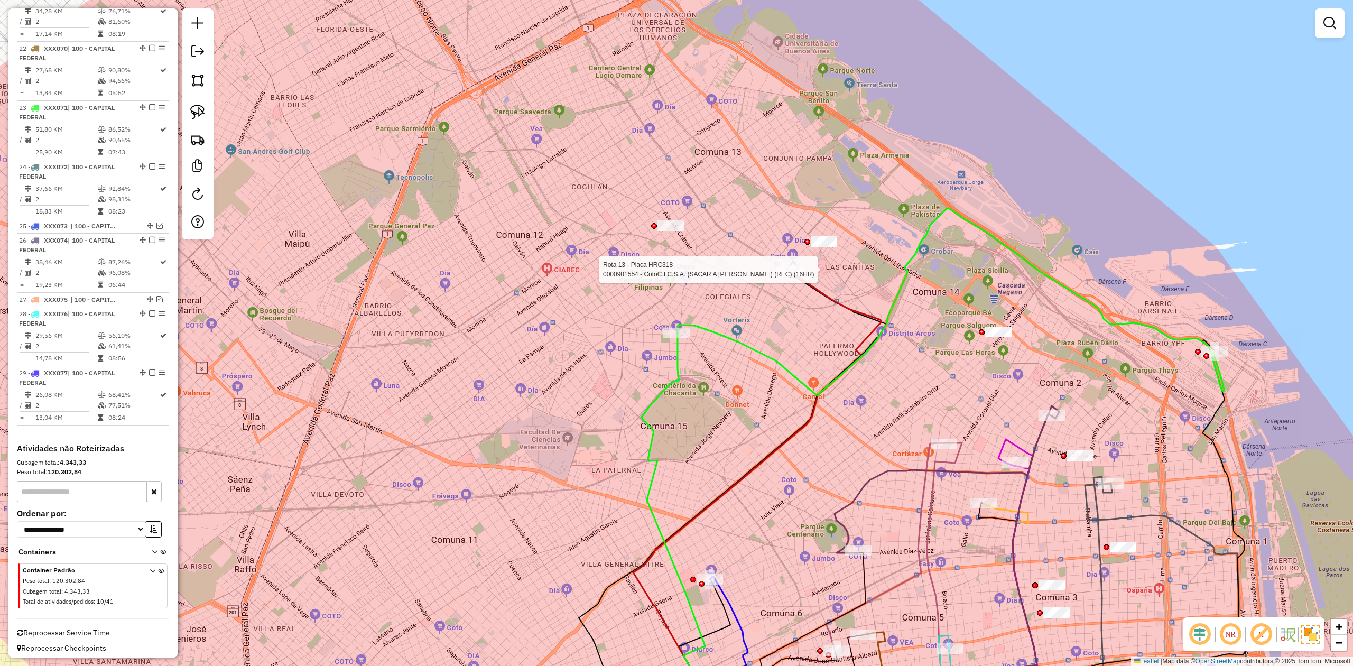
select select "**********"
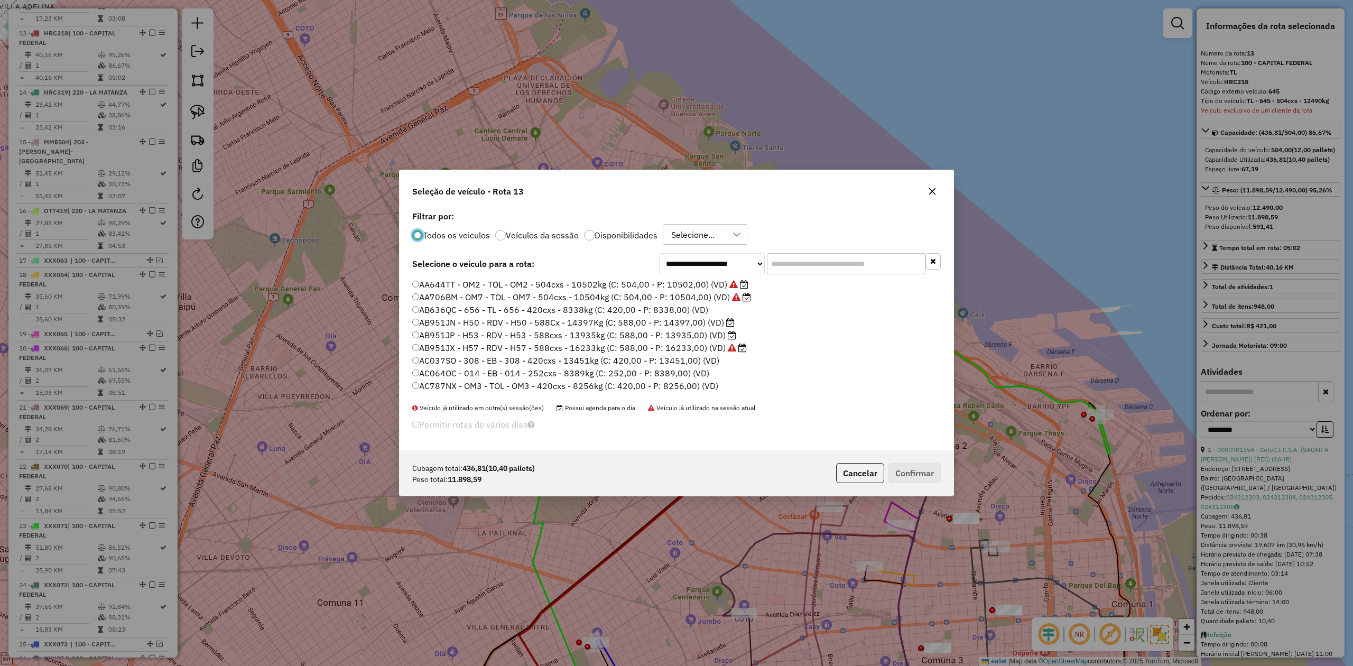
scroll to position [5, 3]
click at [622, 233] on label "Disponibilidades" at bounding box center [625, 235] width 63 height 8
click at [901, 185] on button "button" at bounding box center [932, 191] width 17 height 17
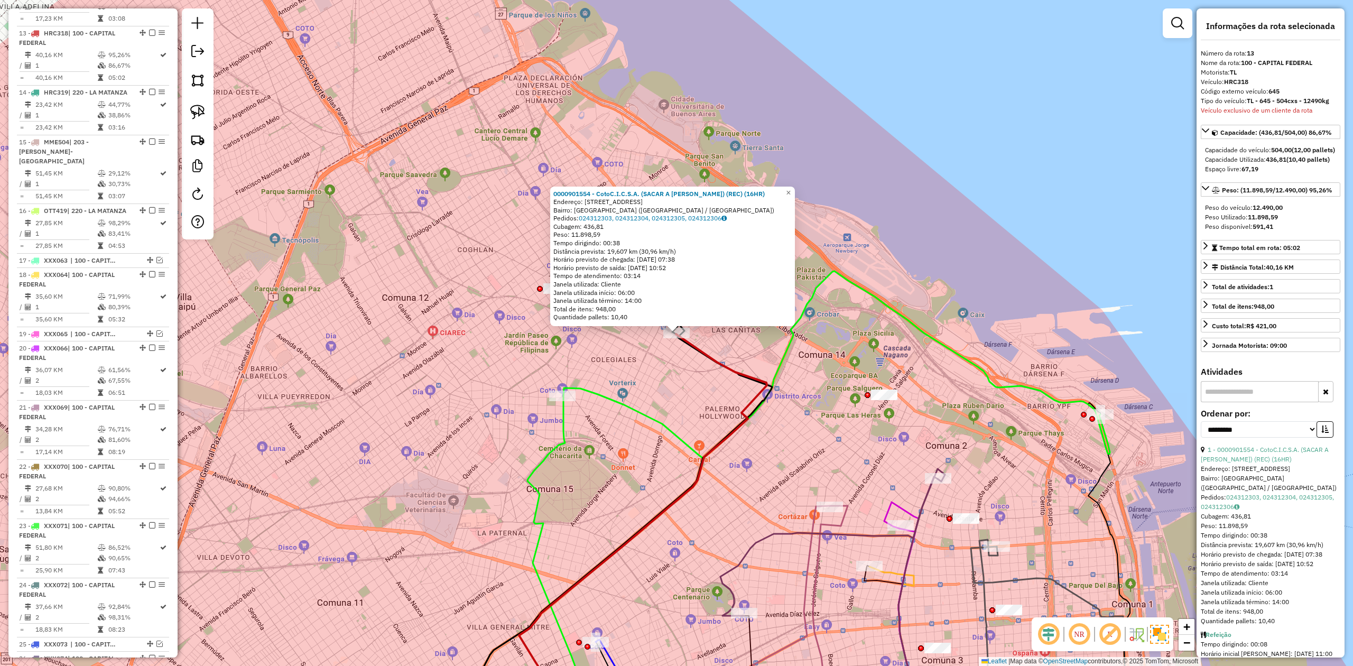
click at [649, 383] on div "0000901554 - CotoC.I.C.S.A. (SACAR A LEVON) (REC) (16HR) Endereço: Avenida Cabi…" at bounding box center [676, 333] width 1353 height 666
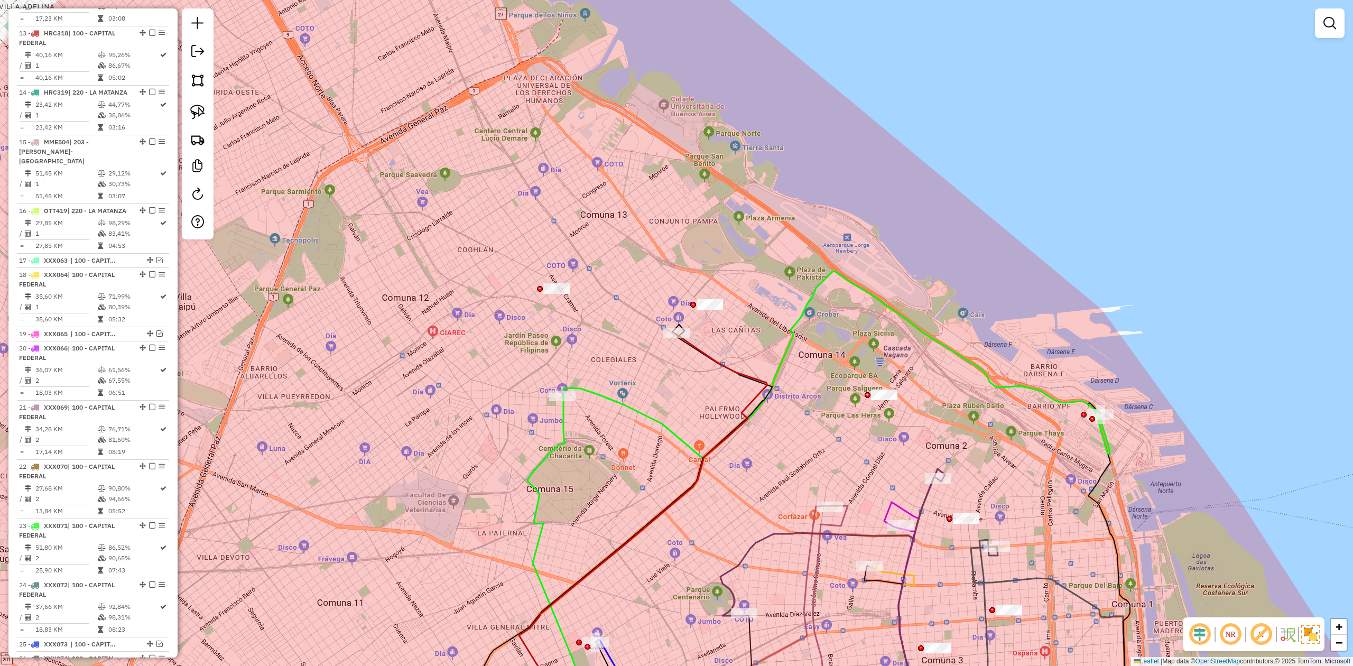
click at [675, 366] on div "0000901554 - CotoC.I.C.S.A. (SACAR A LEVON) (REC) (16HR) Endereço: Avenida Cabi…" at bounding box center [676, 333] width 1353 height 666
click at [698, 347] on icon at bounding box center [643, 533] width 248 height 398
select select "**********"
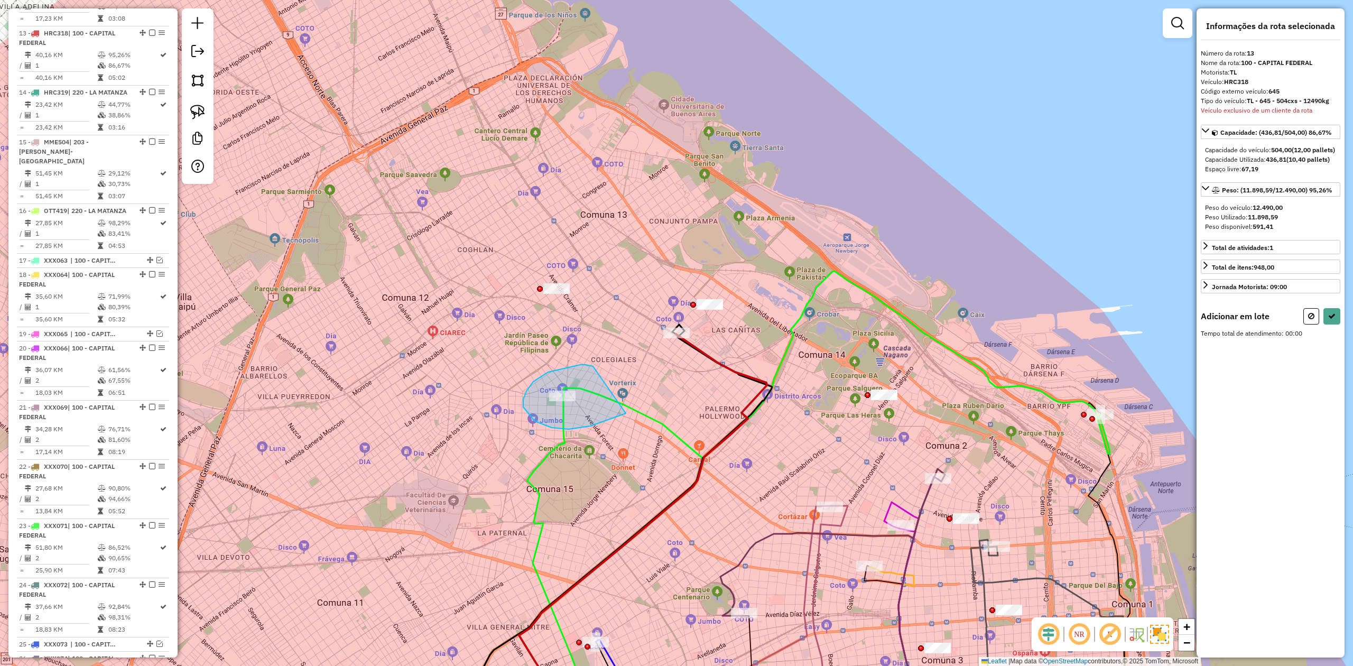
drag, startPoint x: 580, startPoint y: 365, endPoint x: 651, endPoint y: 374, distance: 71.4
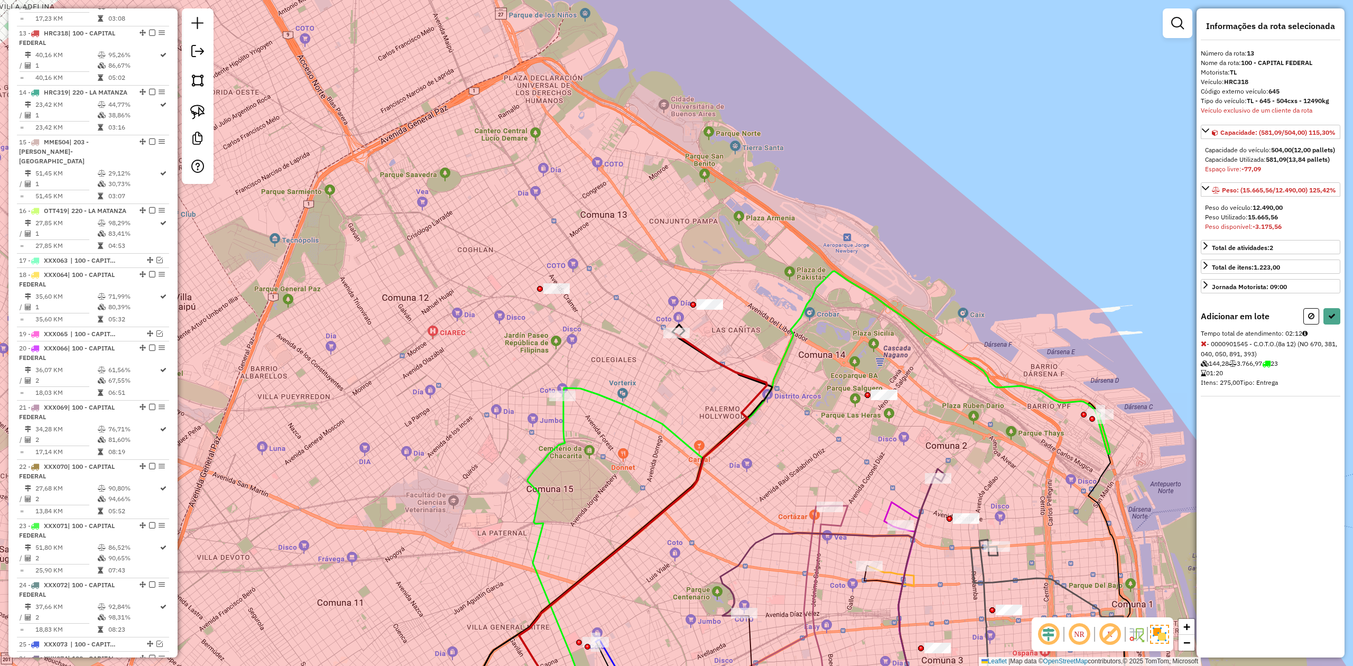
select select "**********"
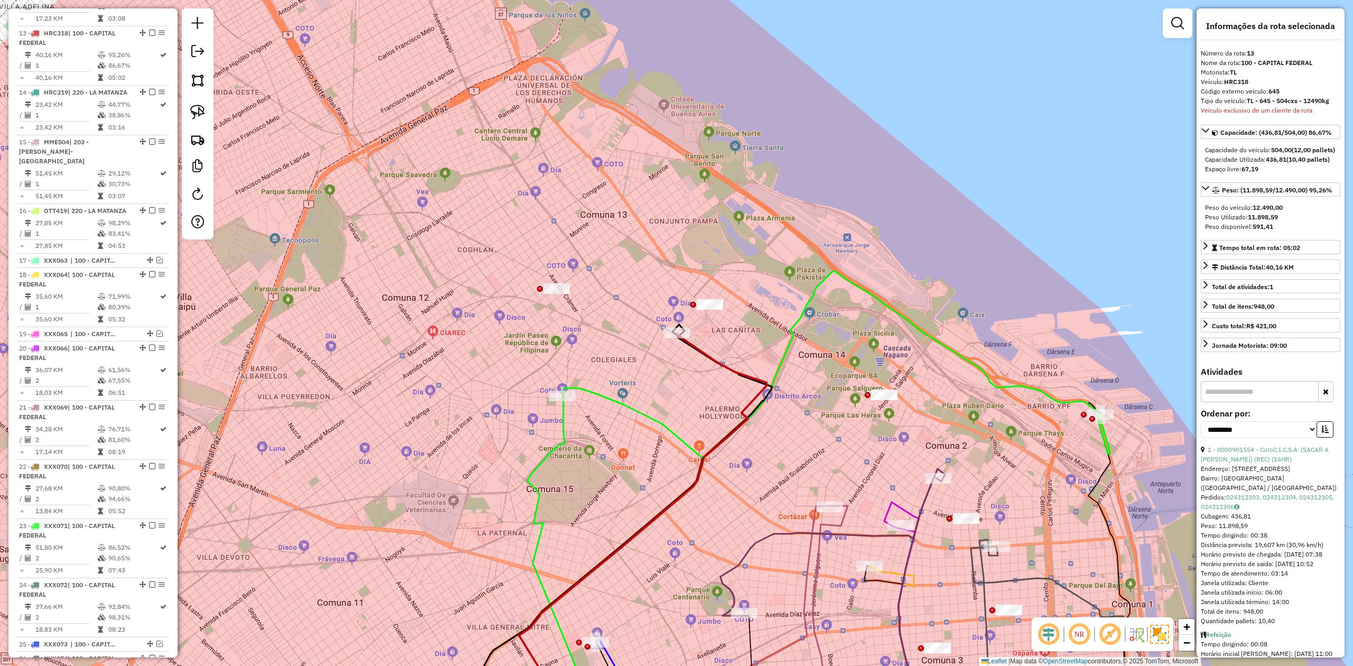
click at [703, 373] on div "Janela de atendimento Grade de atendimento Capacidade Transportadoras Veículos …" at bounding box center [676, 333] width 1353 height 666
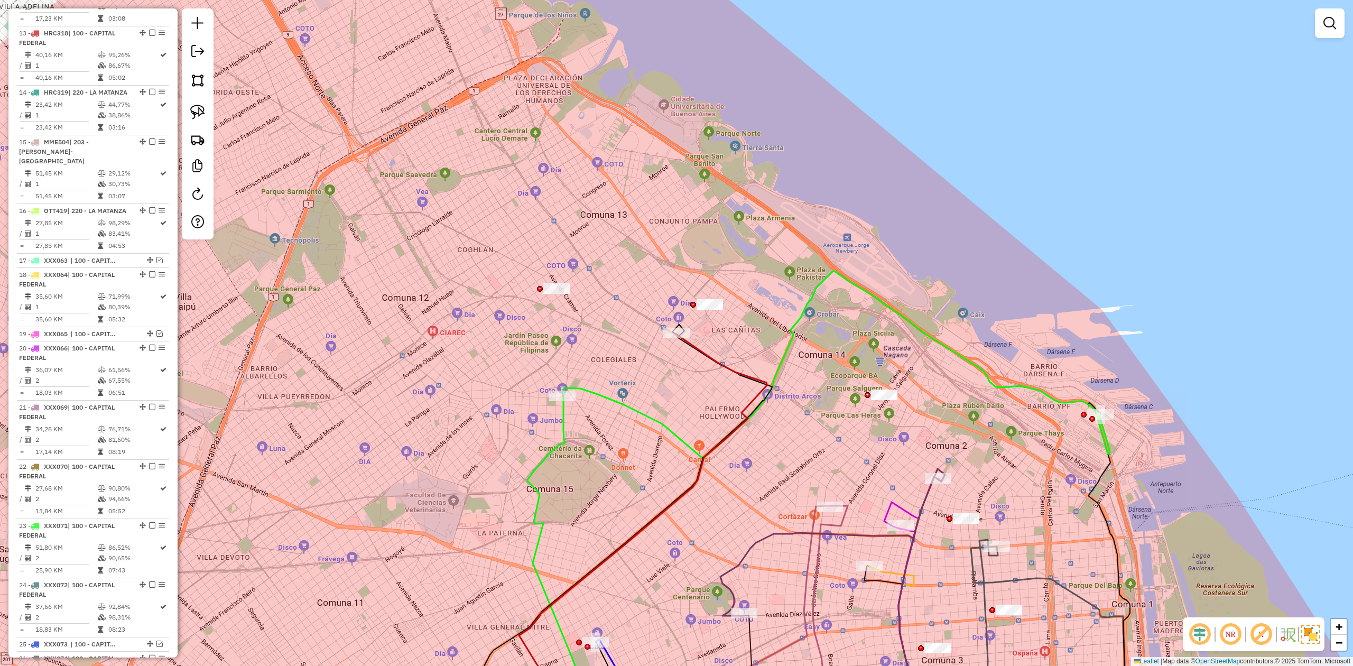
click at [700, 353] on icon at bounding box center [643, 533] width 248 height 398
select select "**********"
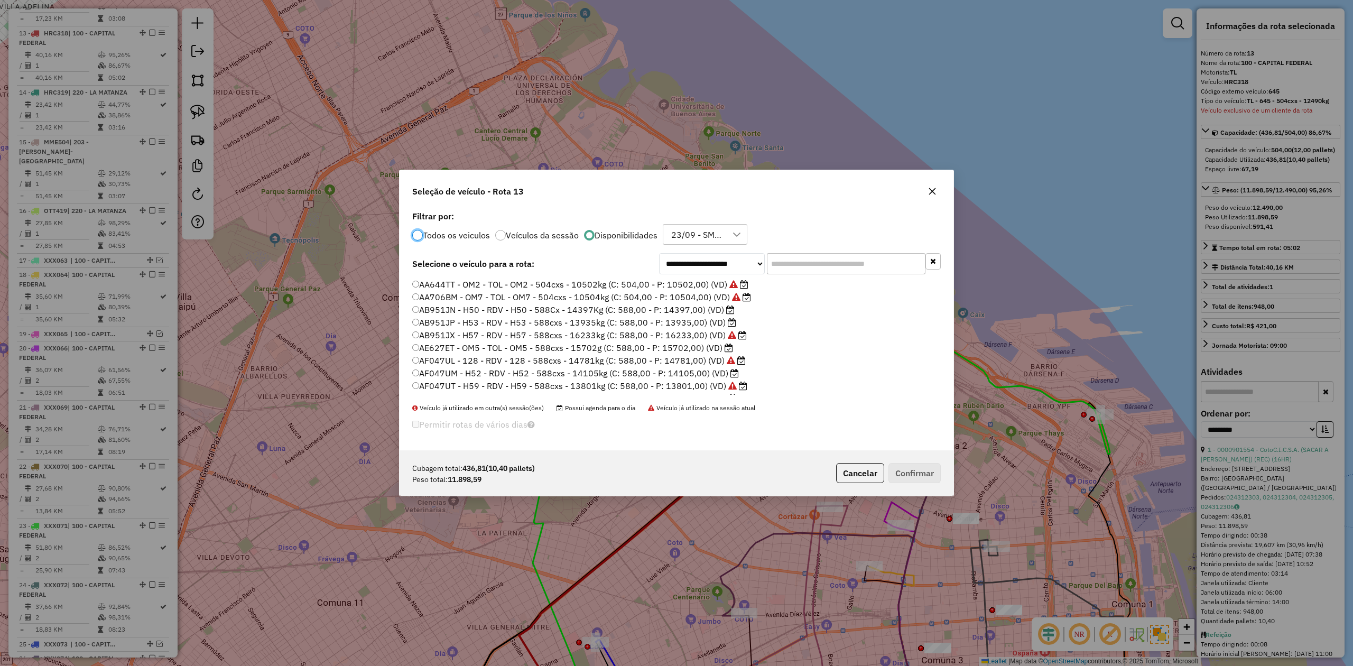
click at [803, 261] on input "text" at bounding box center [846, 263] width 159 height 21
type input "**"
click at [901, 192] on button "button" at bounding box center [932, 192] width 17 height 17
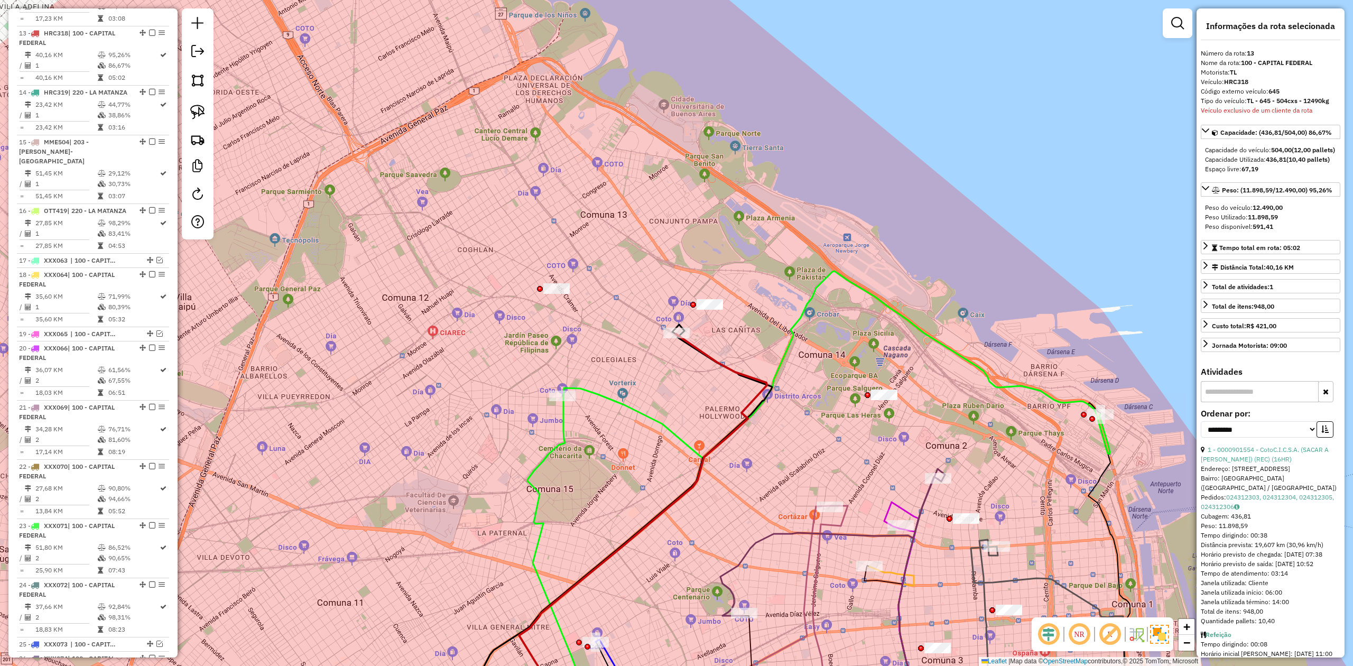
click at [675, 377] on div "Janela de atendimento Grade de atendimento Capacidade Transportadoras Veículos …" at bounding box center [676, 333] width 1353 height 666
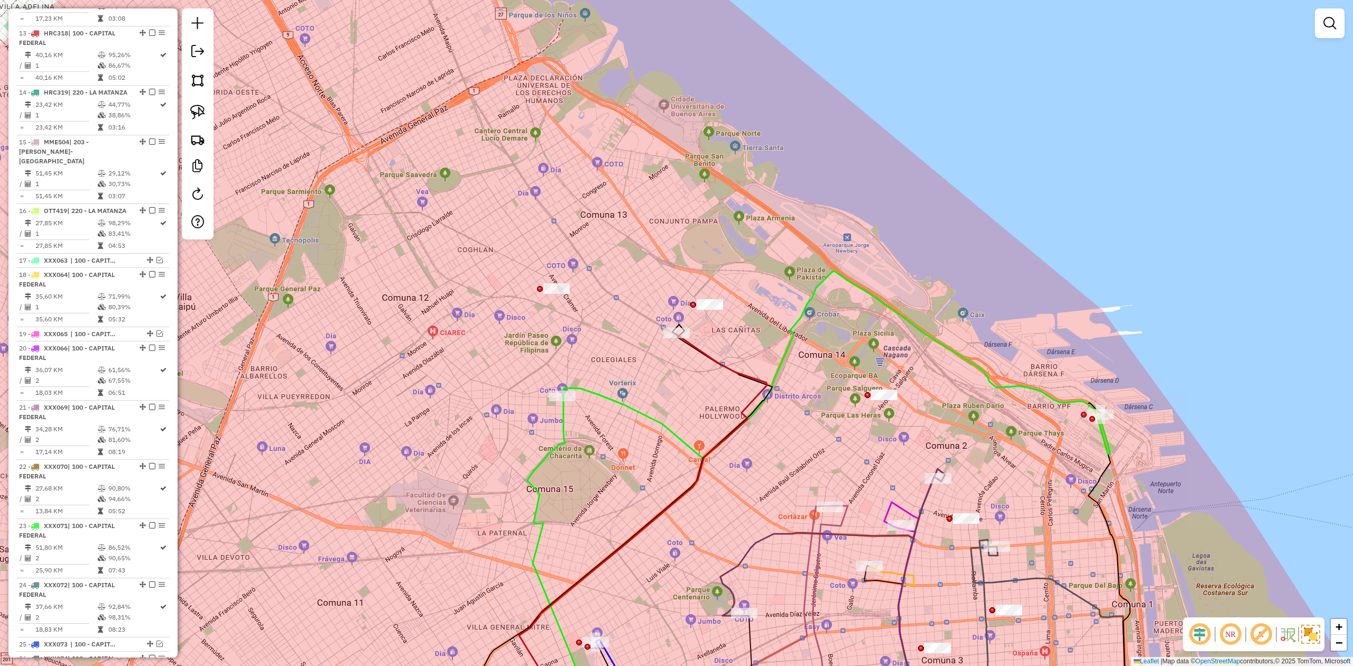
click at [694, 343] on icon at bounding box center [643, 533] width 248 height 398
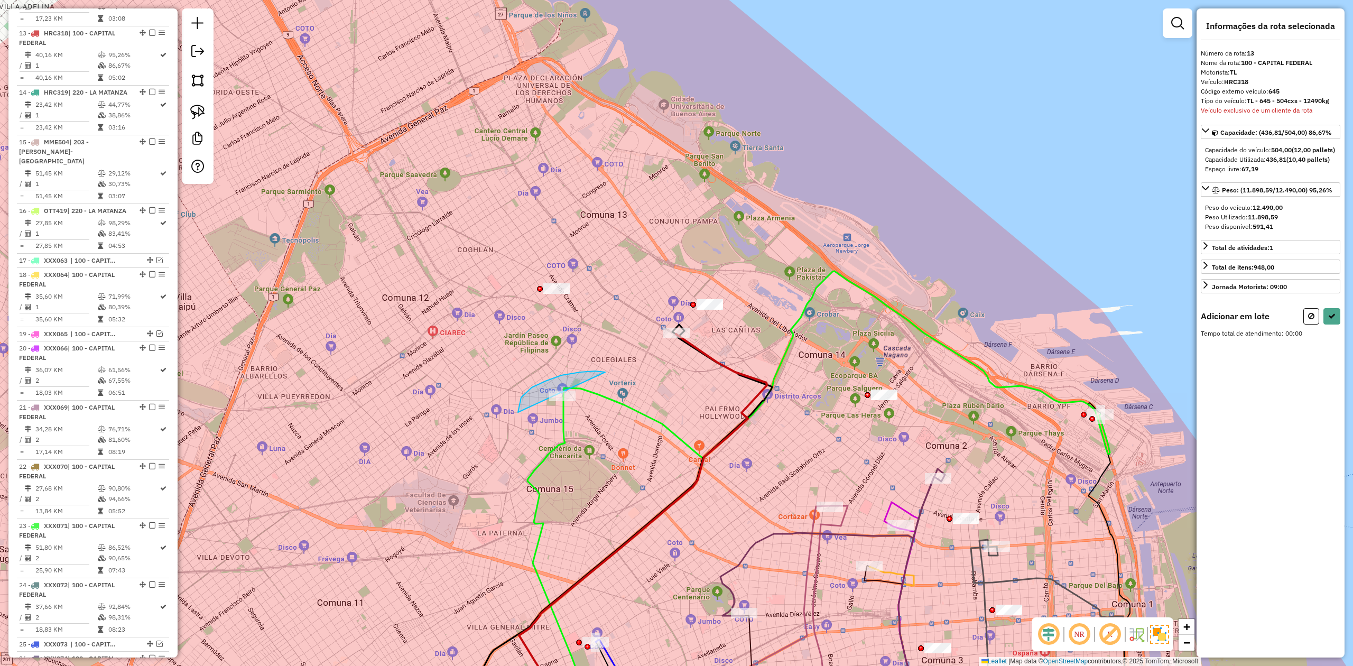
drag, startPoint x: 518, startPoint y: 412, endPoint x: 638, endPoint y: 397, distance: 121.4
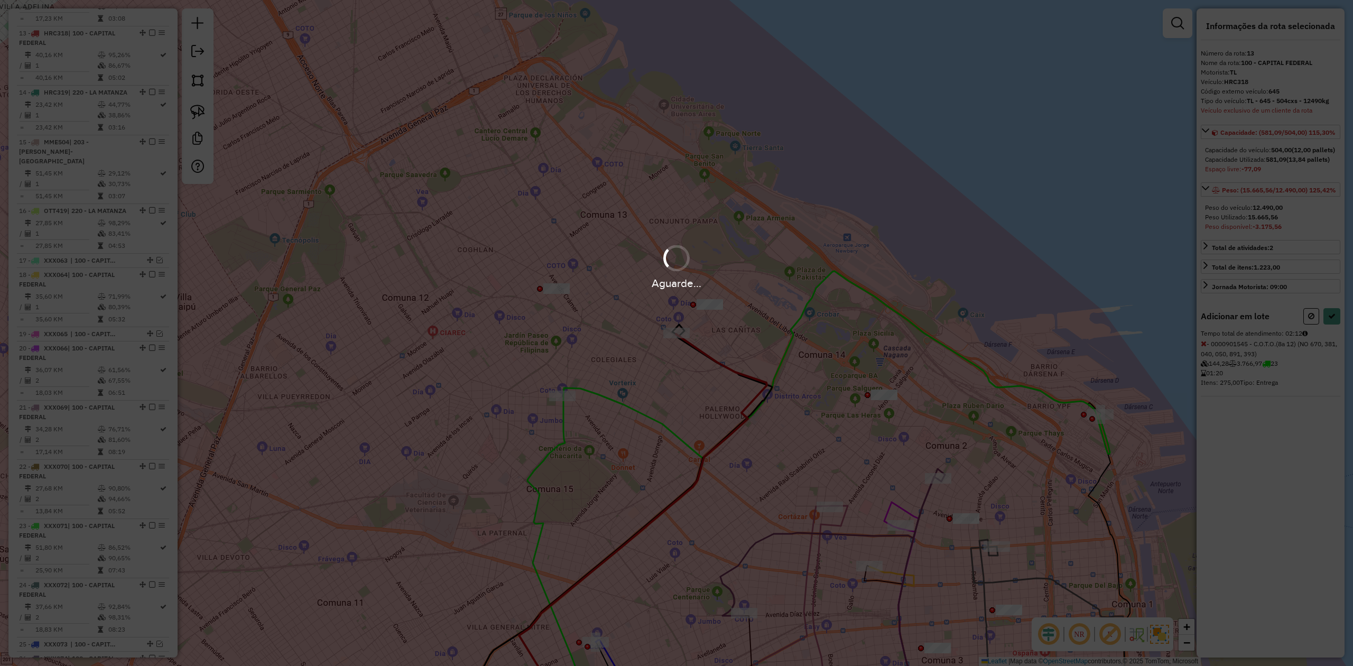
select select "**********"
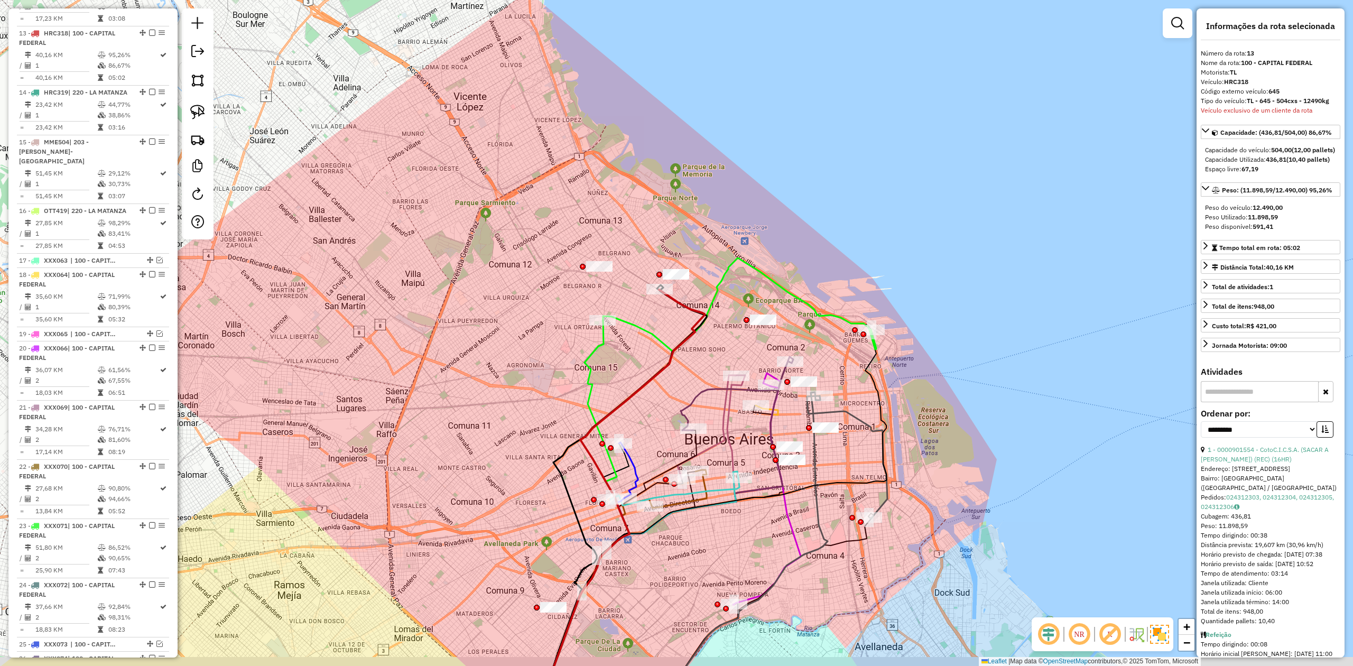
drag, startPoint x: 652, startPoint y: 423, endPoint x: 637, endPoint y: 362, distance: 62.5
click at [637, 362] on div "Janela de atendimento Grade de atendimento Capacidade Transportadoras Veículos …" at bounding box center [676, 333] width 1353 height 666
drag, startPoint x: 599, startPoint y: 391, endPoint x: 597, endPoint y: 364, distance: 27.6
click at [597, 358] on div "Janela de atendimento Grade de atendimento Capacidade Transportadoras Veículos …" at bounding box center [676, 333] width 1353 height 666
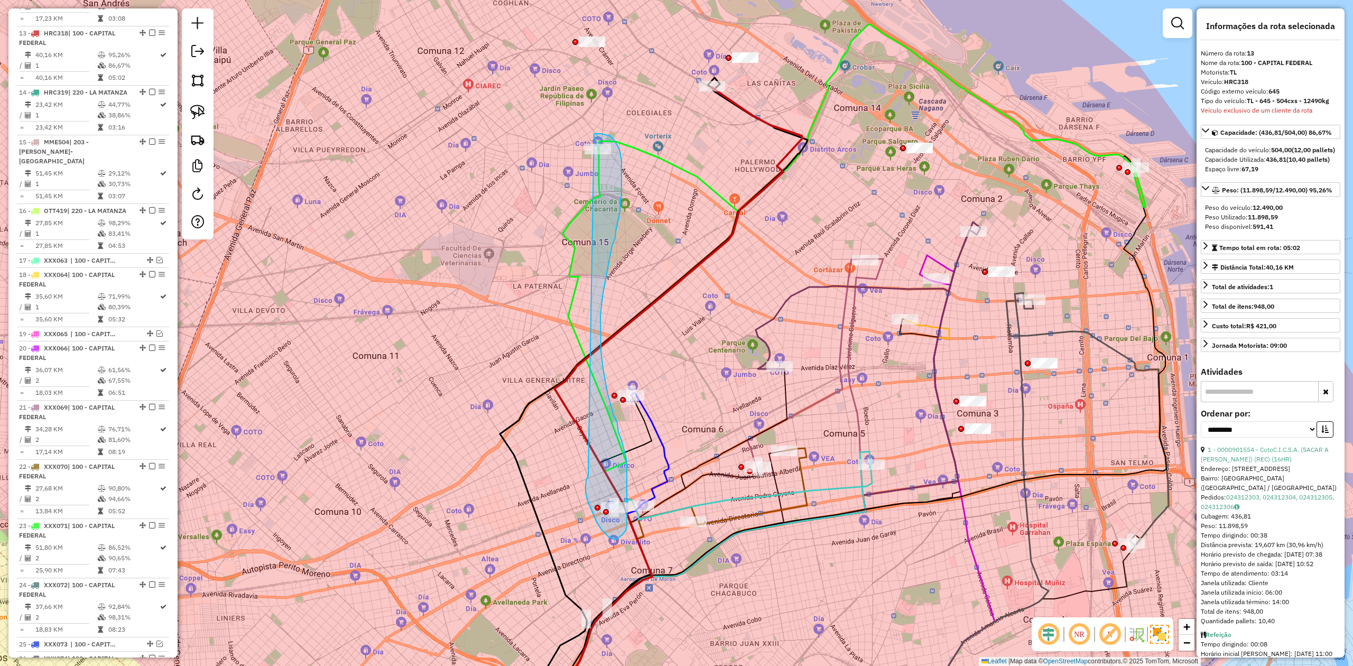
drag, startPoint x: 585, startPoint y: 493, endPoint x: 561, endPoint y: 151, distance: 342.8
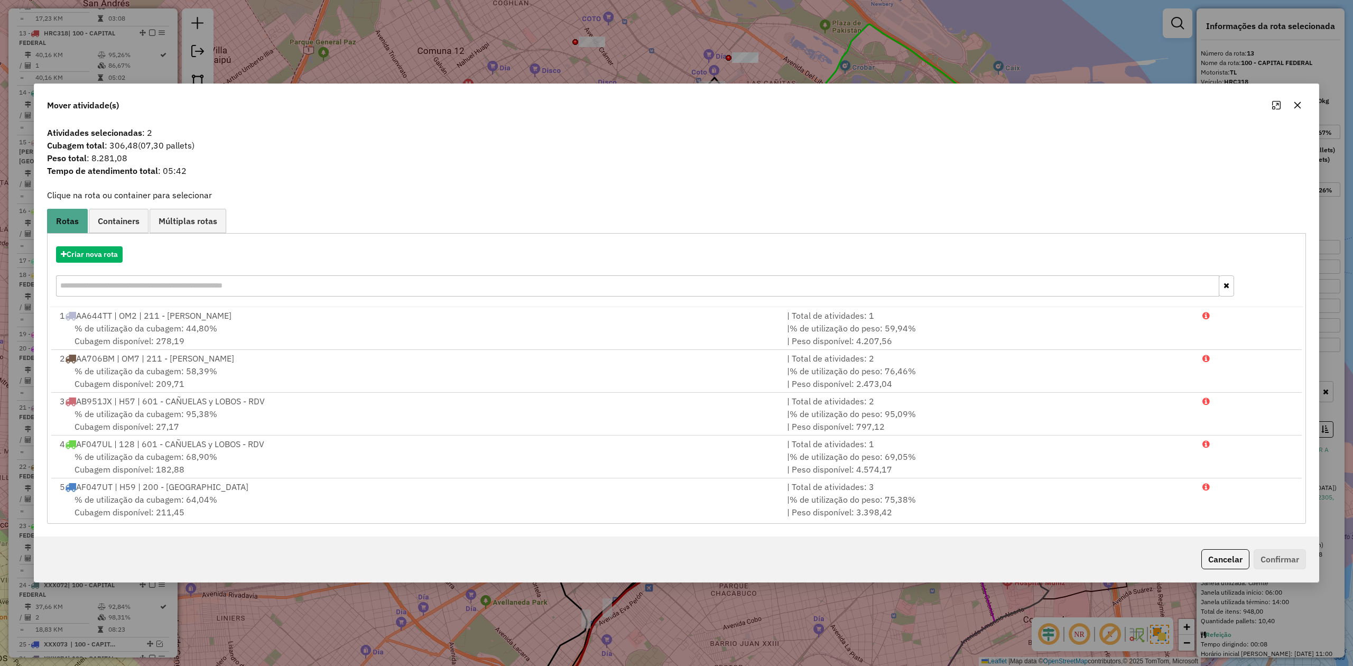
drag, startPoint x: 1294, startPoint y: 101, endPoint x: 1289, endPoint y: 108, distance: 7.9
click at [901, 102] on icon "button" at bounding box center [1297, 105] width 7 height 7
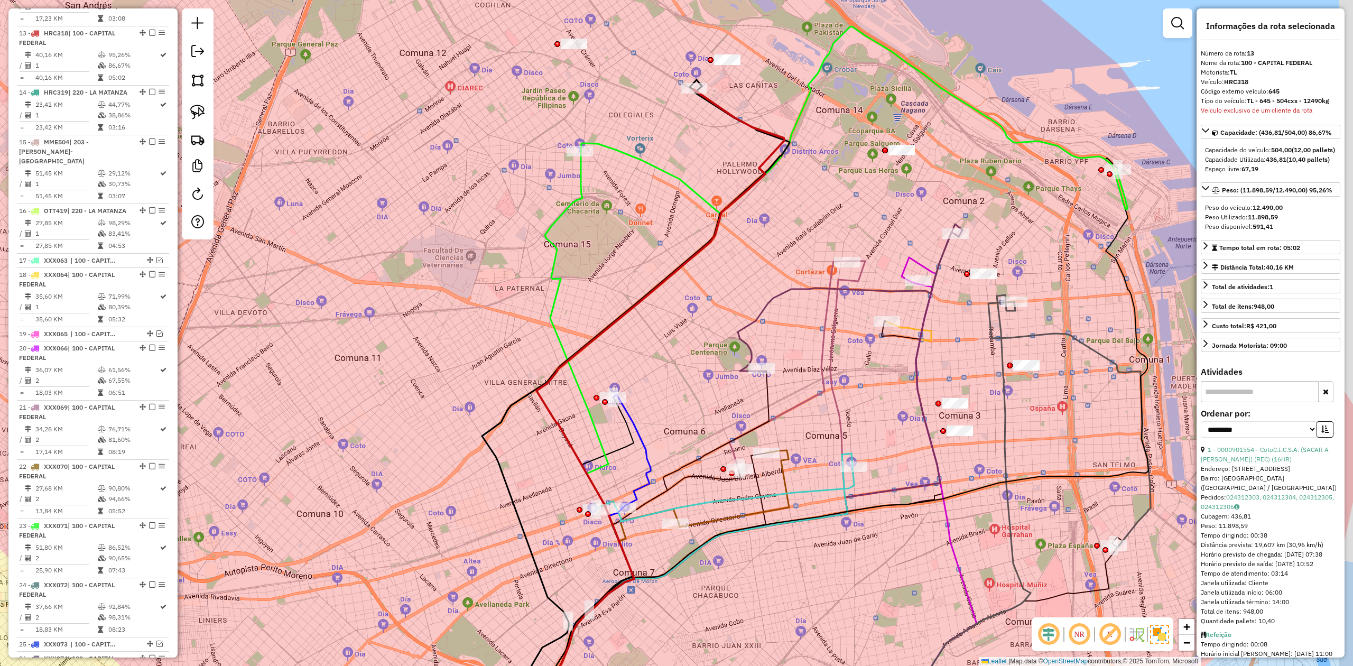
drag, startPoint x: 779, startPoint y: 267, endPoint x: 740, endPoint y: 271, distance: 39.2
click at [748, 294] on div "Janela de atendimento Grade de atendimento Capacidade Transportadoras Veículos …" at bounding box center [676, 333] width 1353 height 666
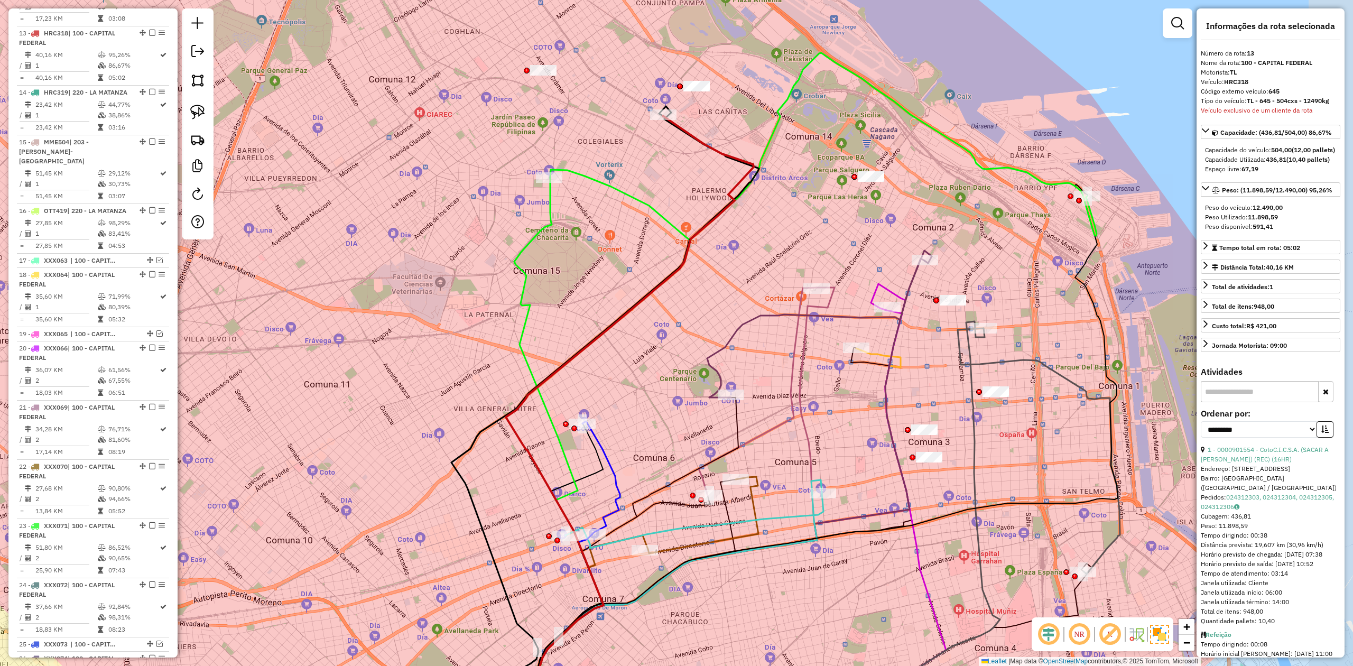
click at [730, 244] on div "Janela de atendimento Grade de atendimento Capacidade Transportadoras Veículos …" at bounding box center [676, 333] width 1353 height 666
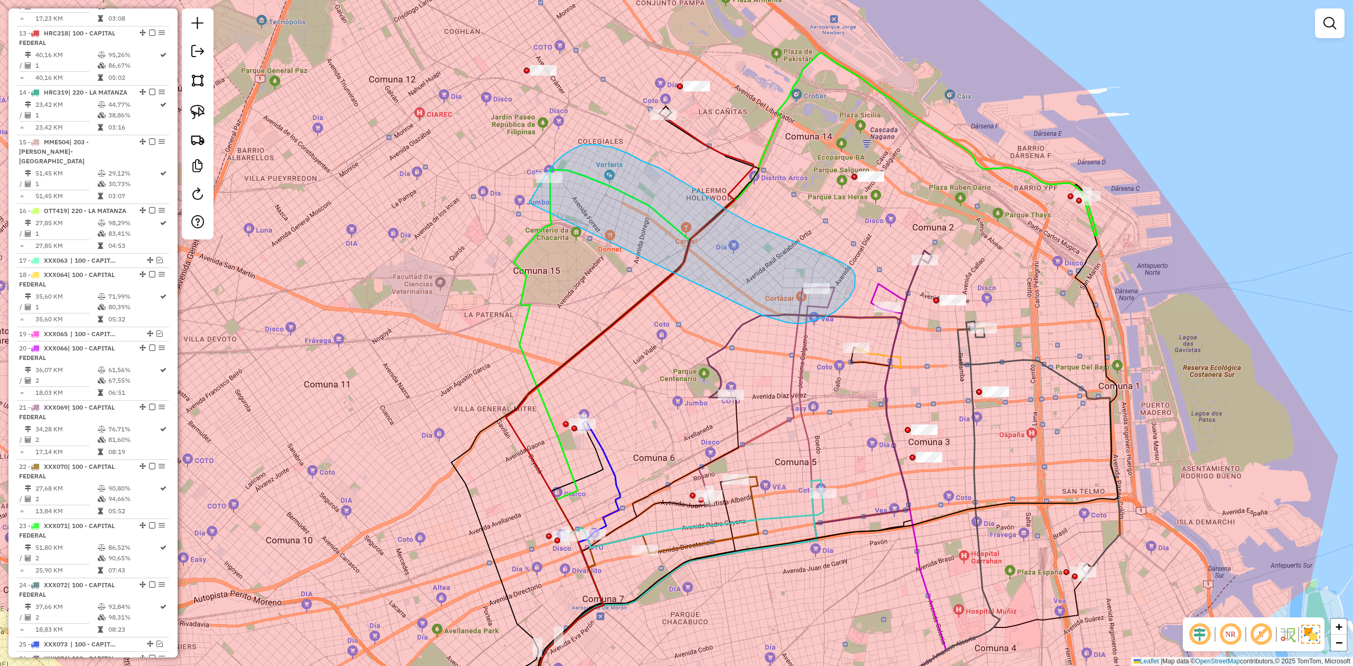
drag, startPoint x: 787, startPoint y: 322, endPoint x: 525, endPoint y: 223, distance: 279.8
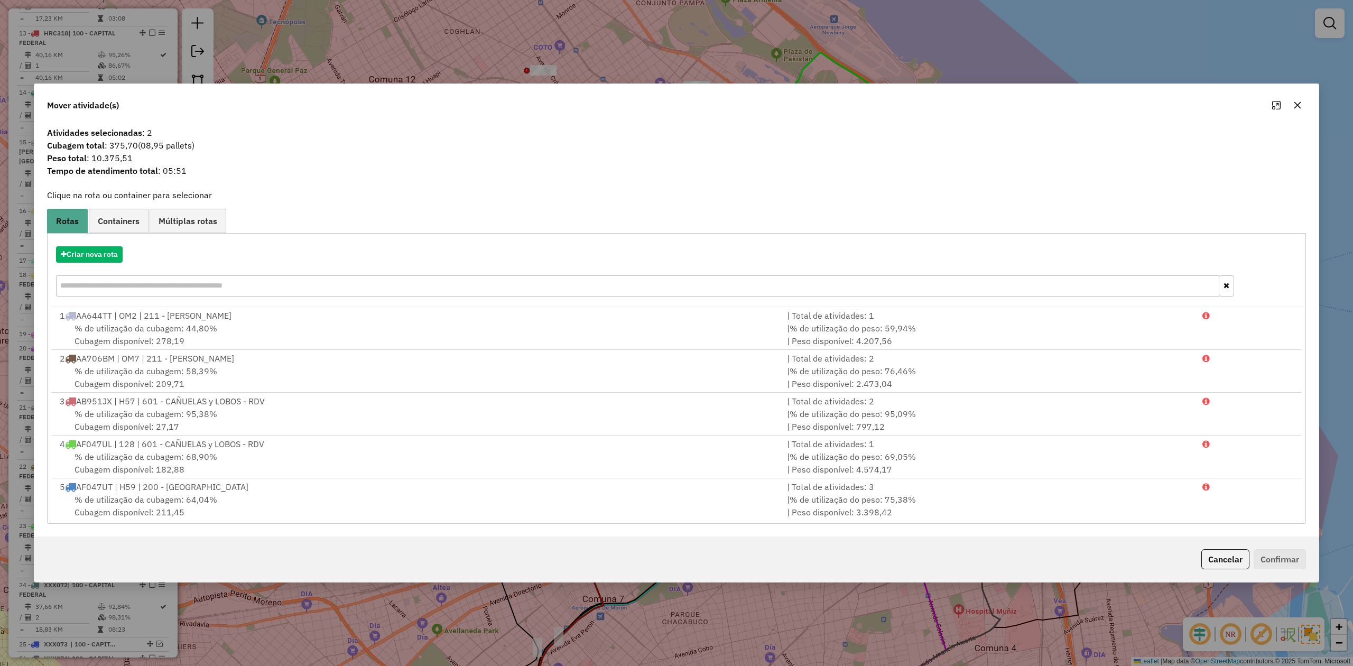
click at [901, 104] on icon "button" at bounding box center [1297, 105] width 8 height 8
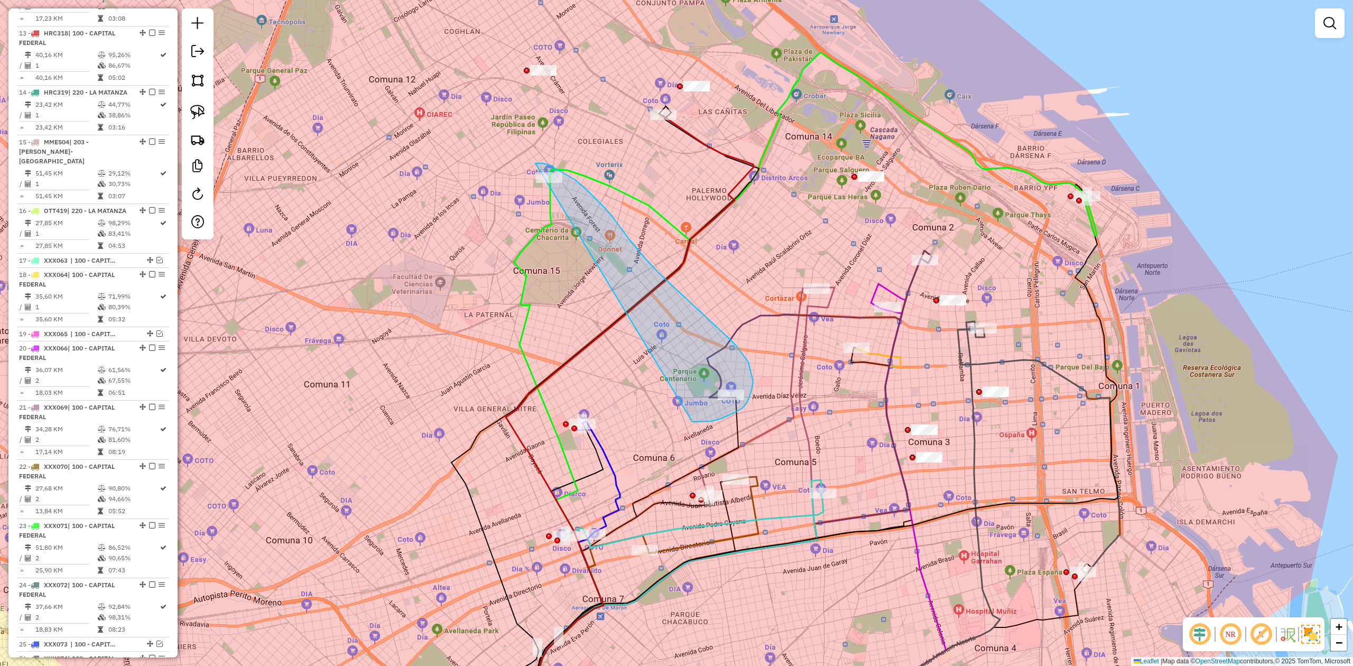
drag, startPoint x: 694, startPoint y: 422, endPoint x: 488, endPoint y: 184, distance: 314.2
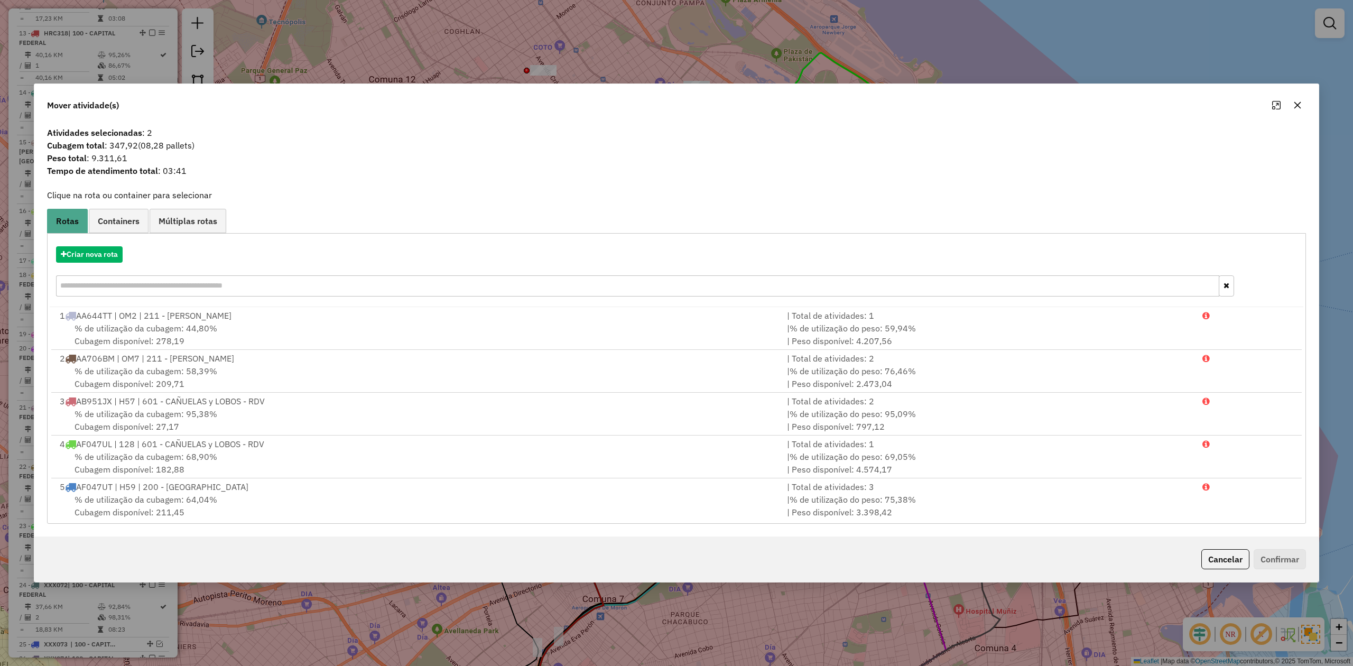
click at [901, 106] on icon "button" at bounding box center [1297, 105] width 7 height 7
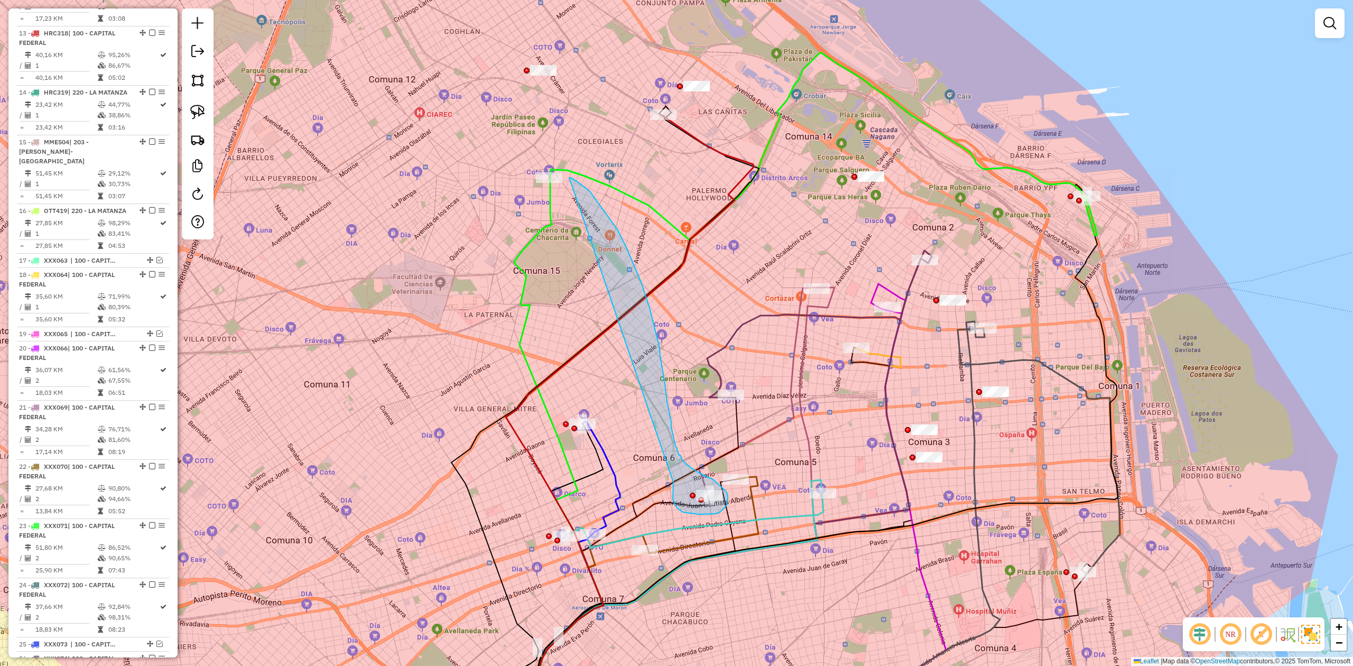
drag, startPoint x: 673, startPoint y: 497, endPoint x: 502, endPoint y: 168, distance: 370.3
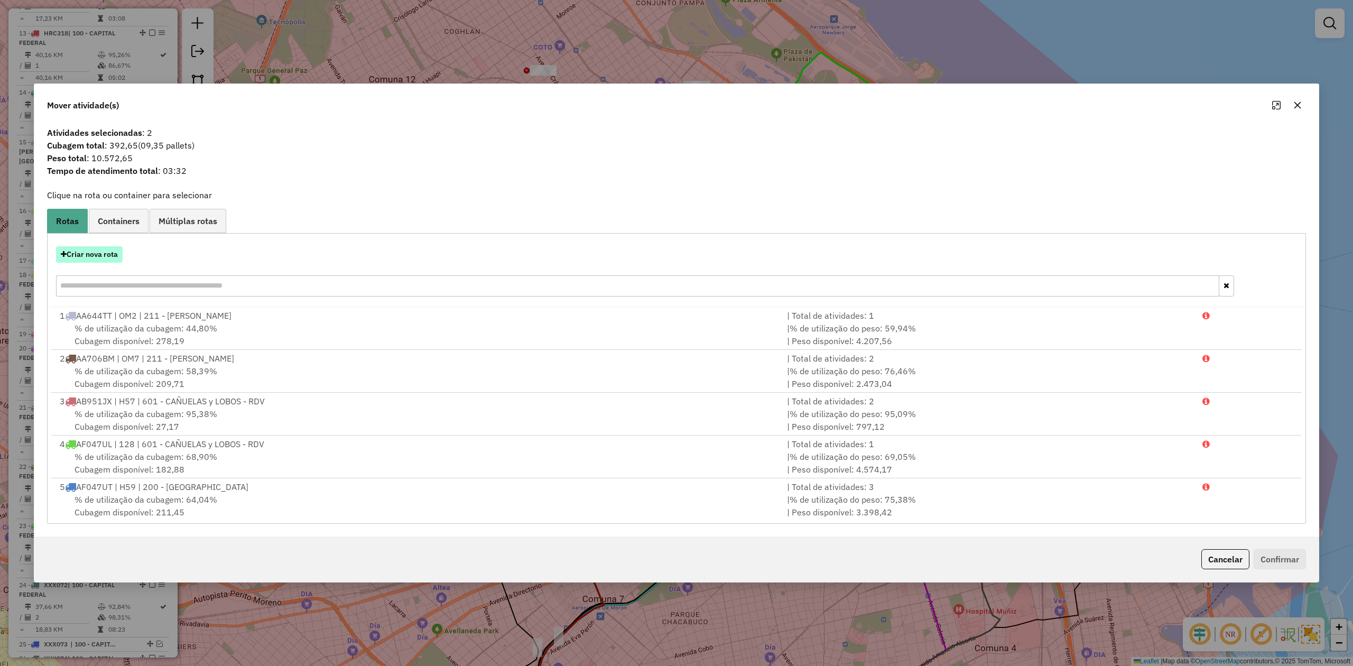
click at [104, 254] on button "Criar nova rota" at bounding box center [89, 254] width 67 height 16
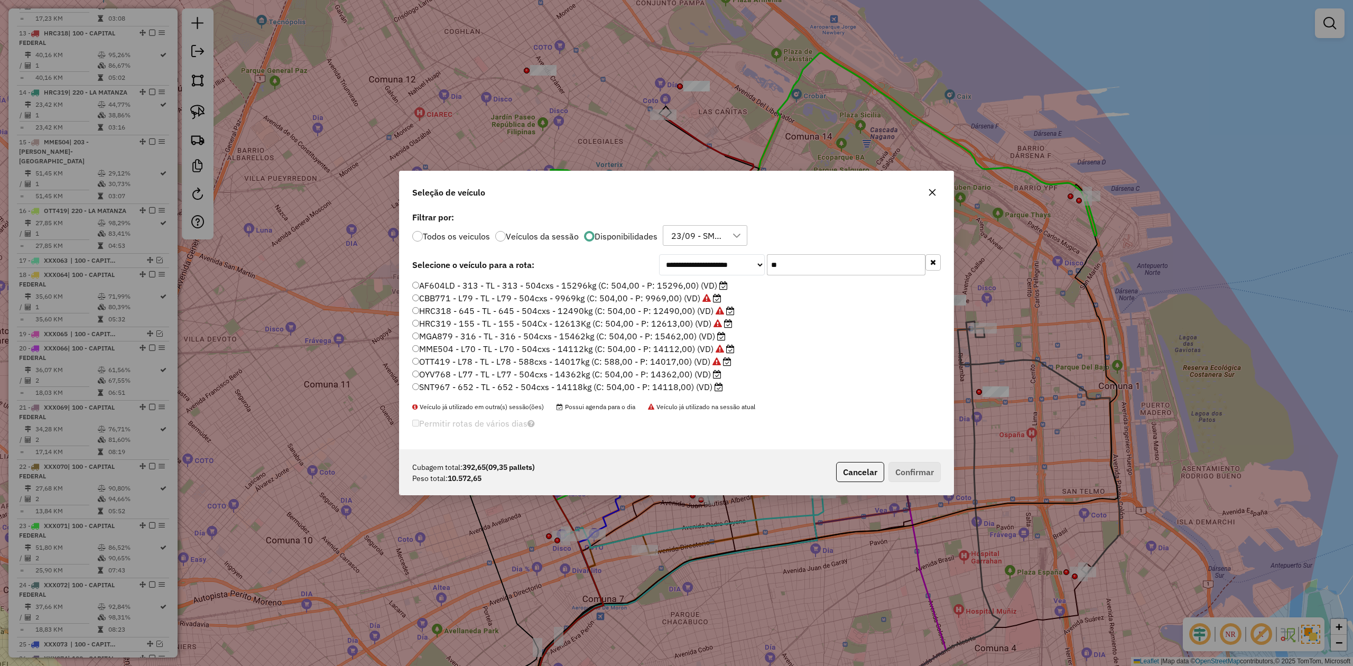
drag, startPoint x: 804, startPoint y: 266, endPoint x: 718, endPoint y: 256, distance: 87.2
click at [718, 256] on div "**********" at bounding box center [800, 264] width 282 height 21
type input "**"
click at [700, 337] on label "XXX067 - 058 - EB - 58 - 588cxs - 17486kg (C: 588,00 - P: 17486,00) (VD)" at bounding box center [565, 335] width 307 height 13
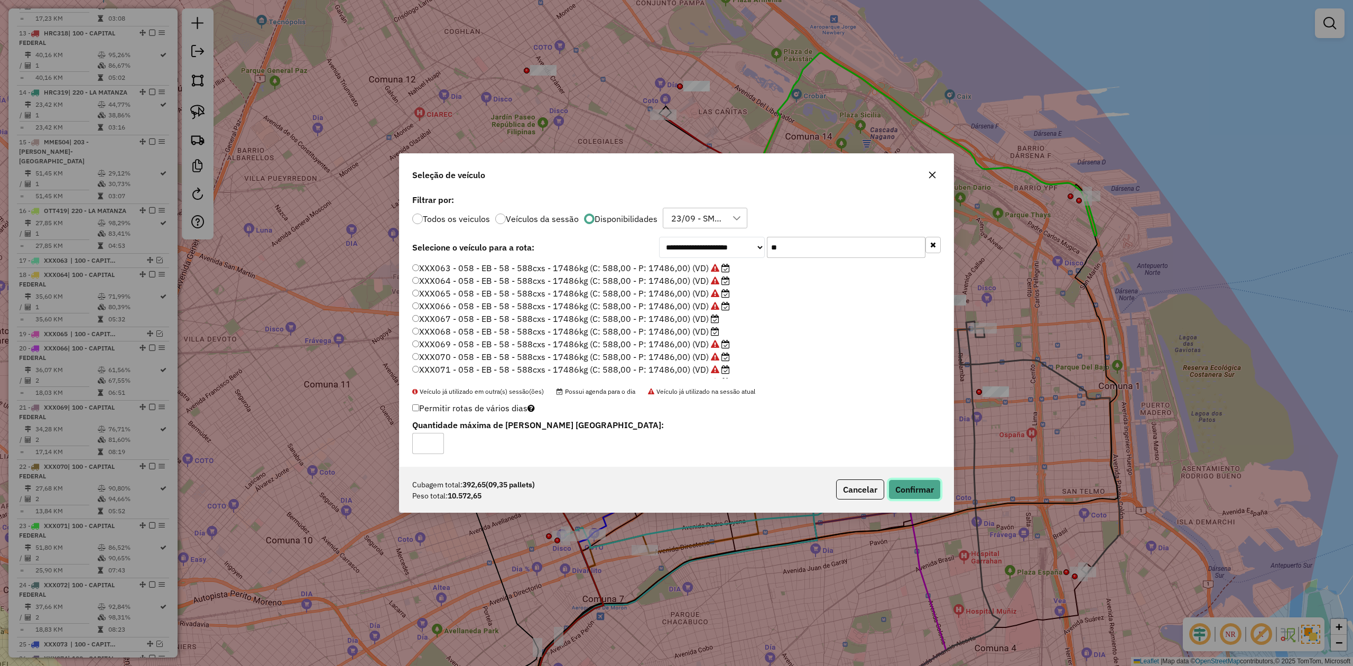
click at [901, 412] on button "Confirmar" at bounding box center [914, 489] width 52 height 20
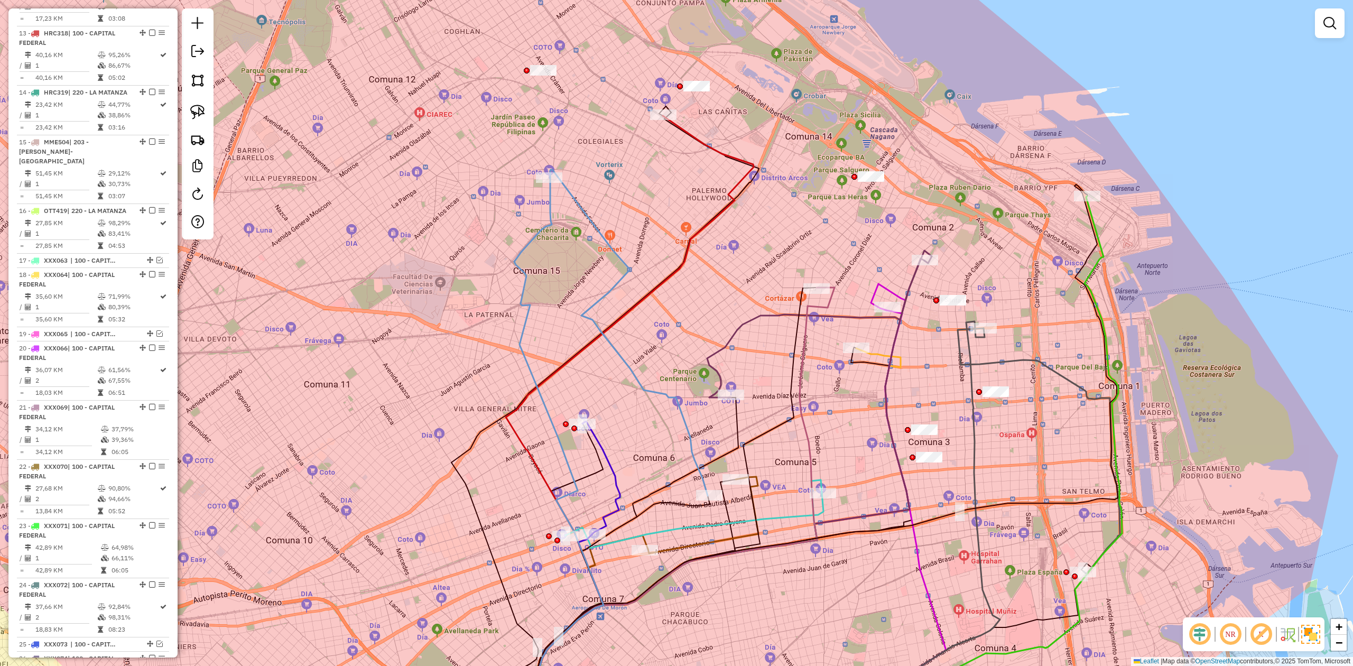
click at [651, 252] on div "Janela de atendimento Grade de atendimento Capacidade Transportadoras Veículos …" at bounding box center [676, 333] width 1353 height 666
click at [609, 232] on div "Janela de atendimento Grade de atendimento Capacidade Transportadoras Veículos …" at bounding box center [676, 333] width 1353 height 666
click at [603, 239] on icon at bounding box center [626, 332] width 157 height 326
select select "**********"
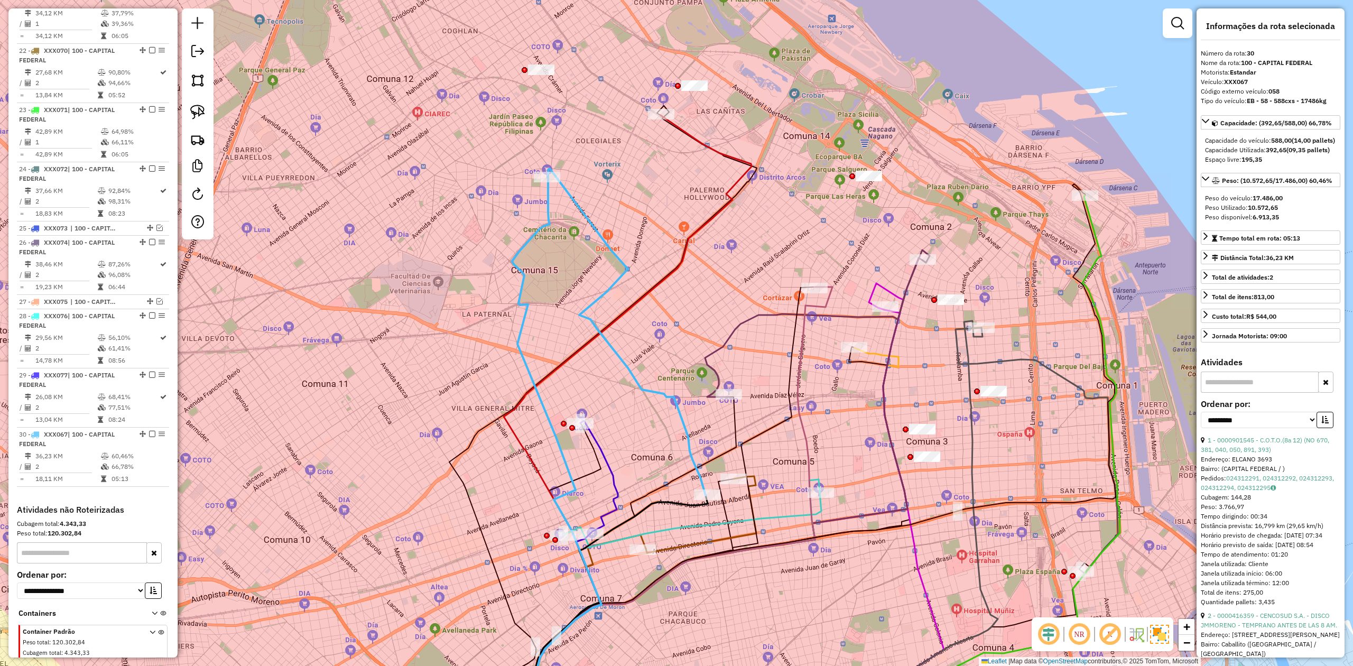
scroll to position [1605, 0]
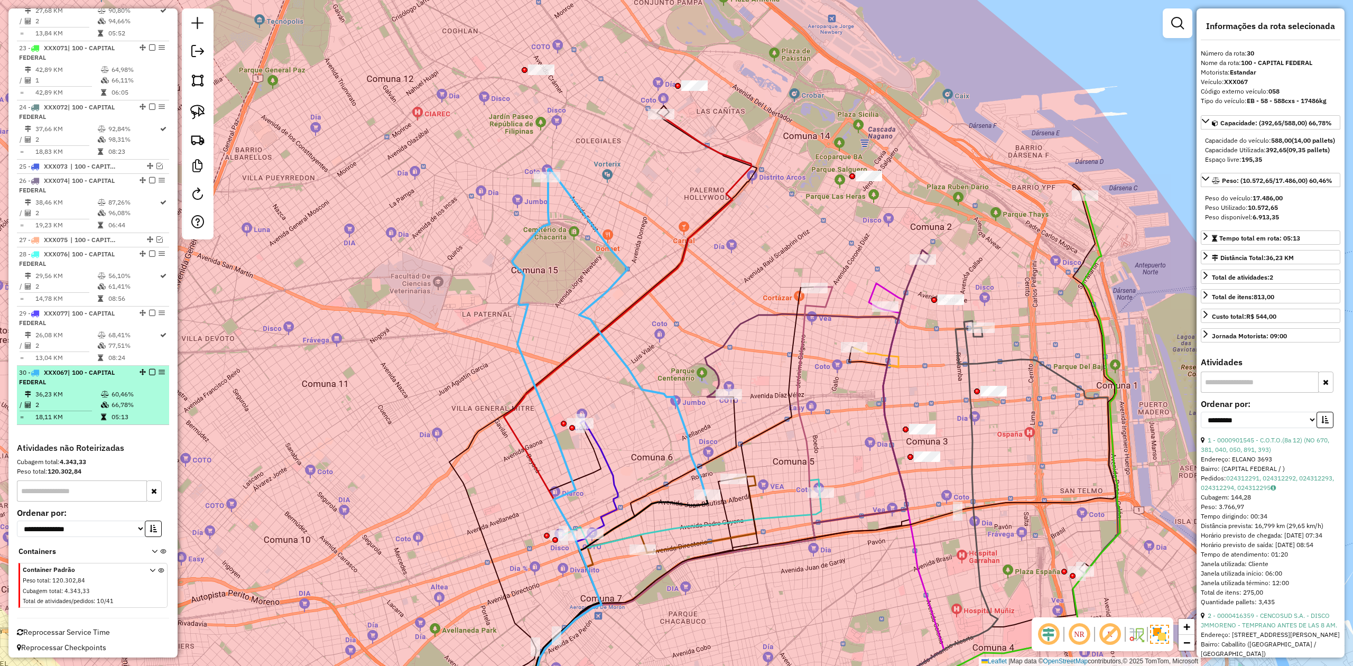
click at [149, 369] on em at bounding box center [152, 372] width 6 height 6
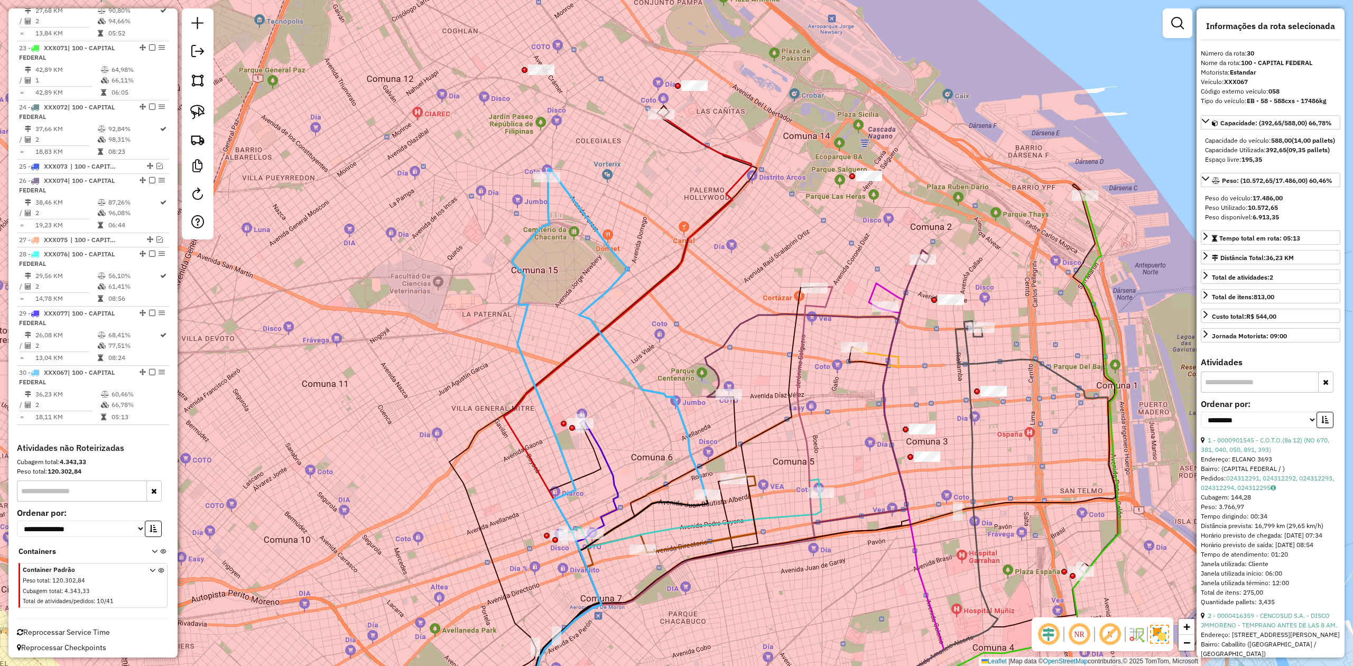
scroll to position [1560, 0]
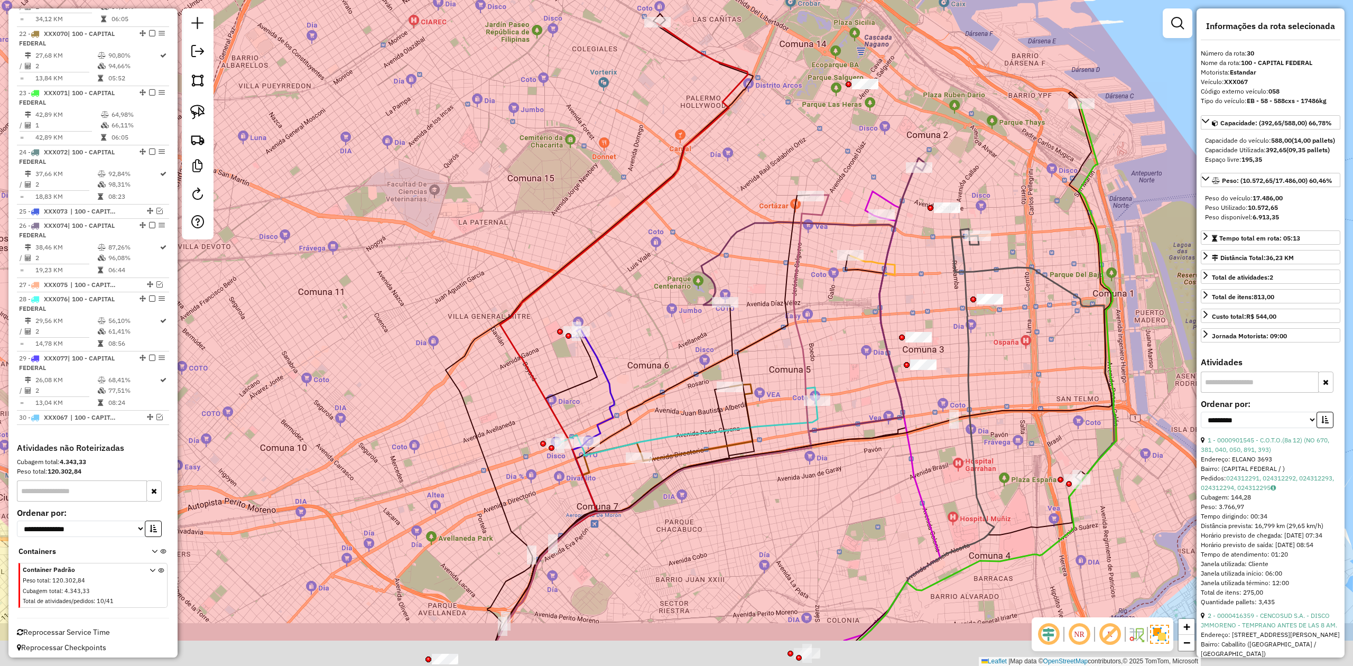
drag, startPoint x: 604, startPoint y: 369, endPoint x: 598, endPoint y: 294, distance: 74.8
click at [598, 294] on div "Janela de atendimento Grade de atendimento Capacidade Transportadoras Veículos …" at bounding box center [676, 333] width 1353 height 666
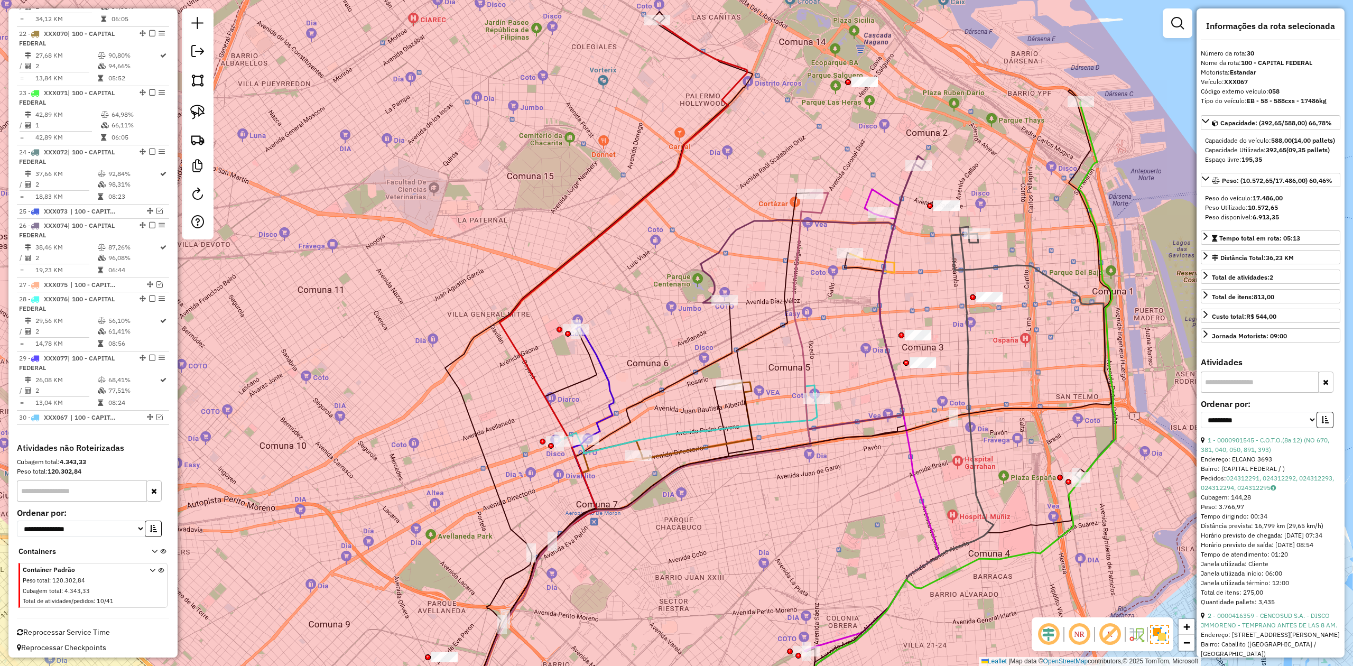
click at [600, 370] on icon at bounding box center [595, 383] width 38 height 113
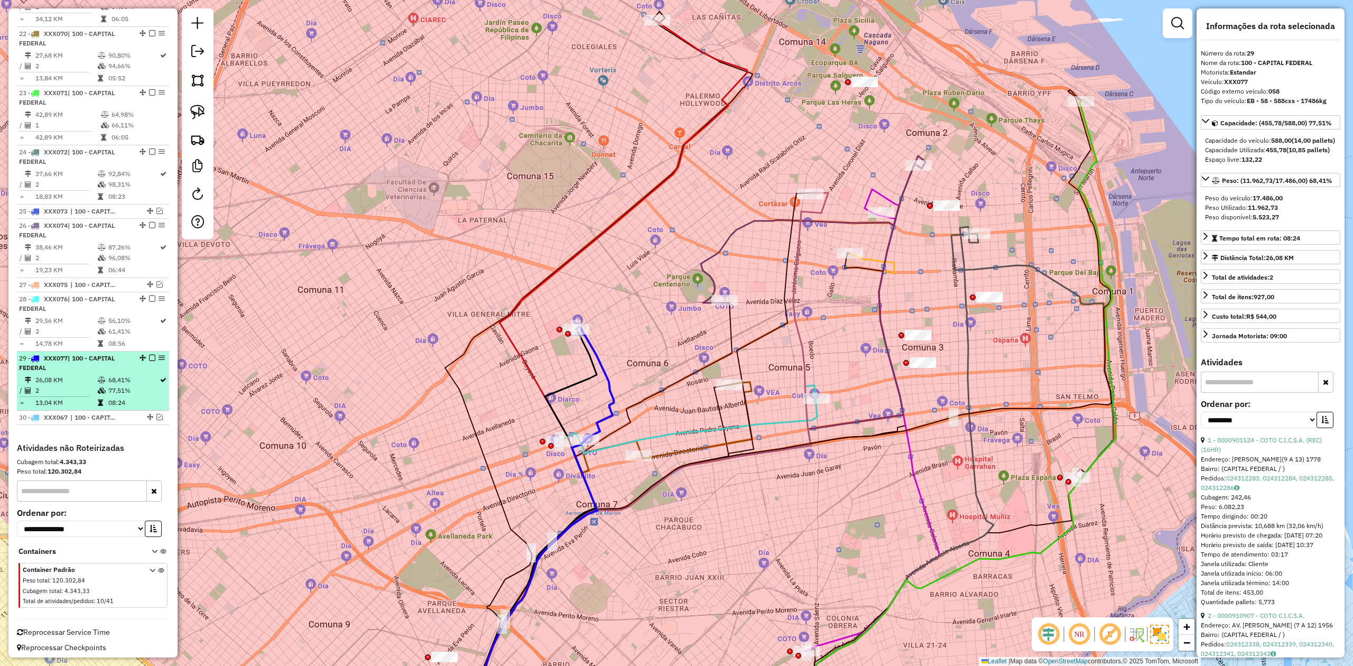
click at [149, 355] on em at bounding box center [152, 358] width 6 height 6
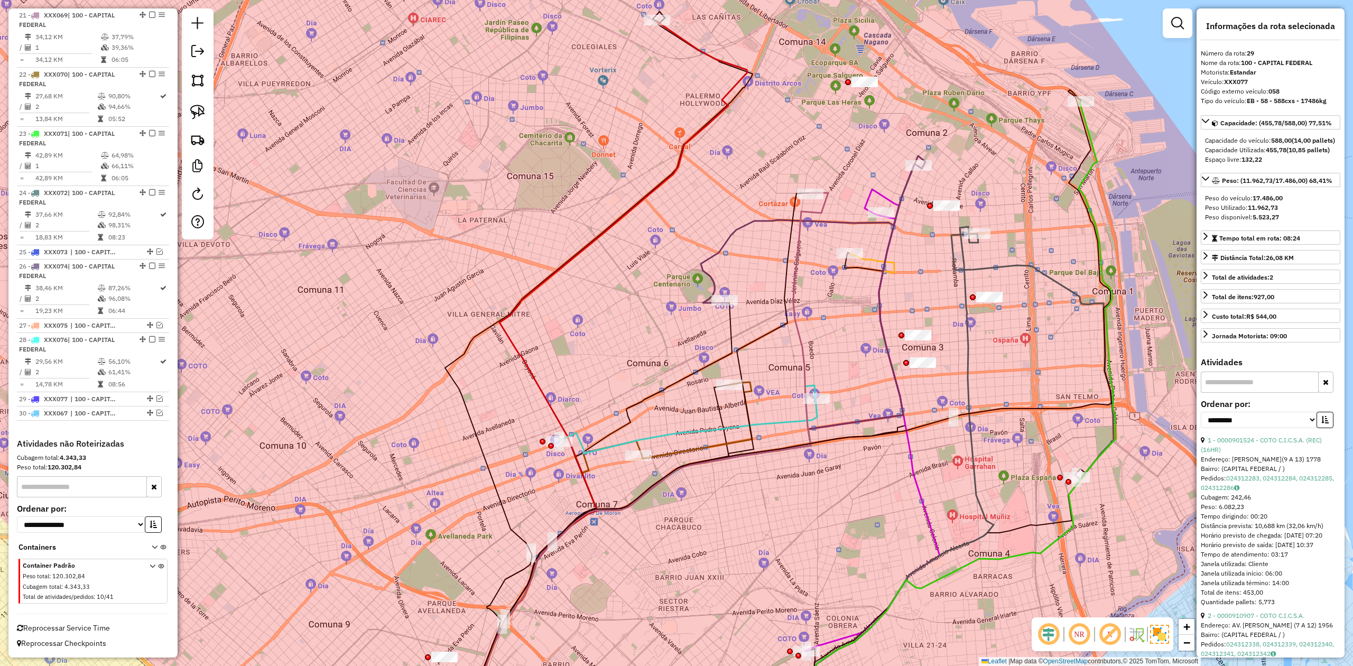
scroll to position [1515, 0]
click at [699, 412] on icon at bounding box center [688, 425] width 258 height 55
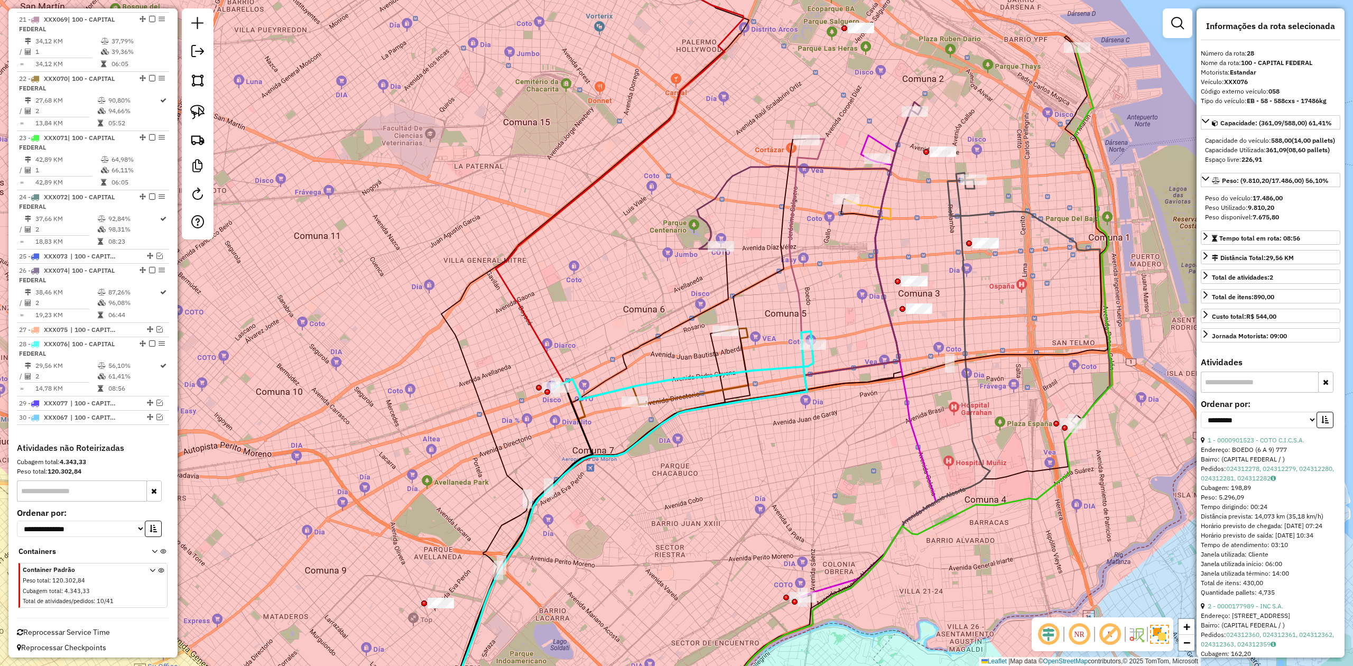
drag, startPoint x: 704, startPoint y: 499, endPoint x: 682, endPoint y: 427, distance: 74.9
click at [698, 412] on div "Janela de atendimento Grade de atendimento Capacidade Transportadoras Veículos …" at bounding box center [676, 333] width 1353 height 666
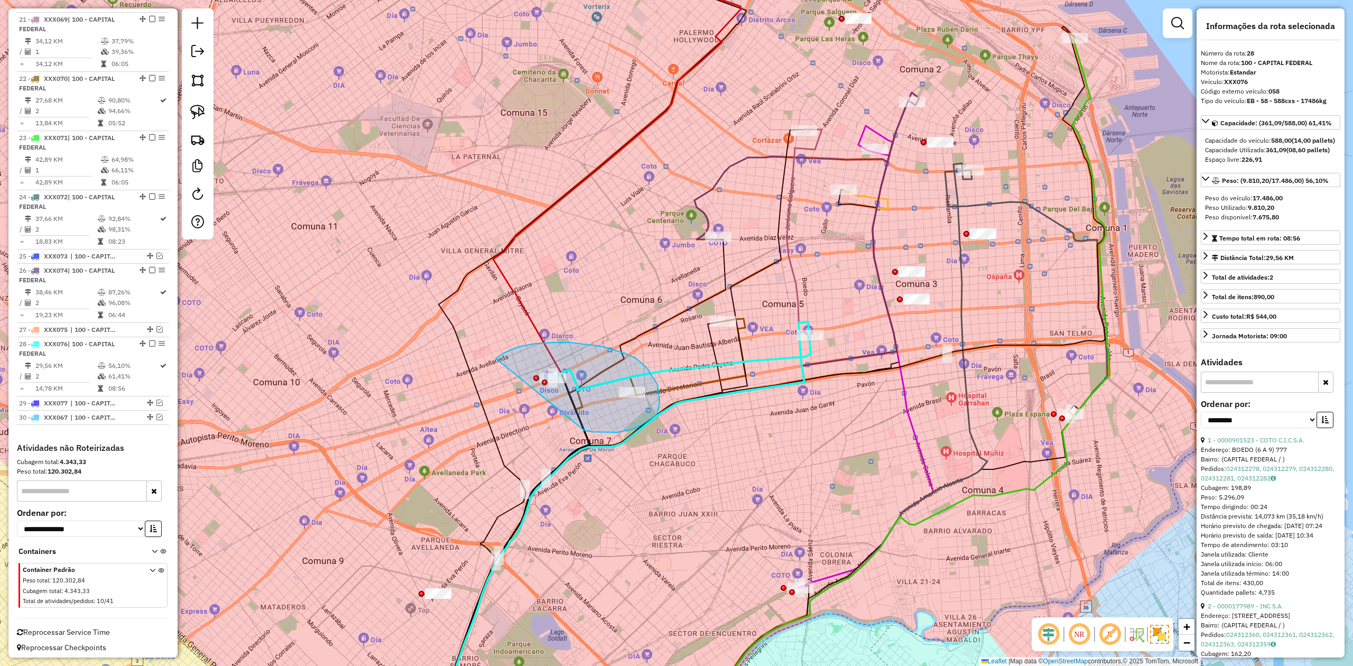
drag, startPoint x: 632, startPoint y: 429, endPoint x: 499, endPoint y: 421, distance: 133.4
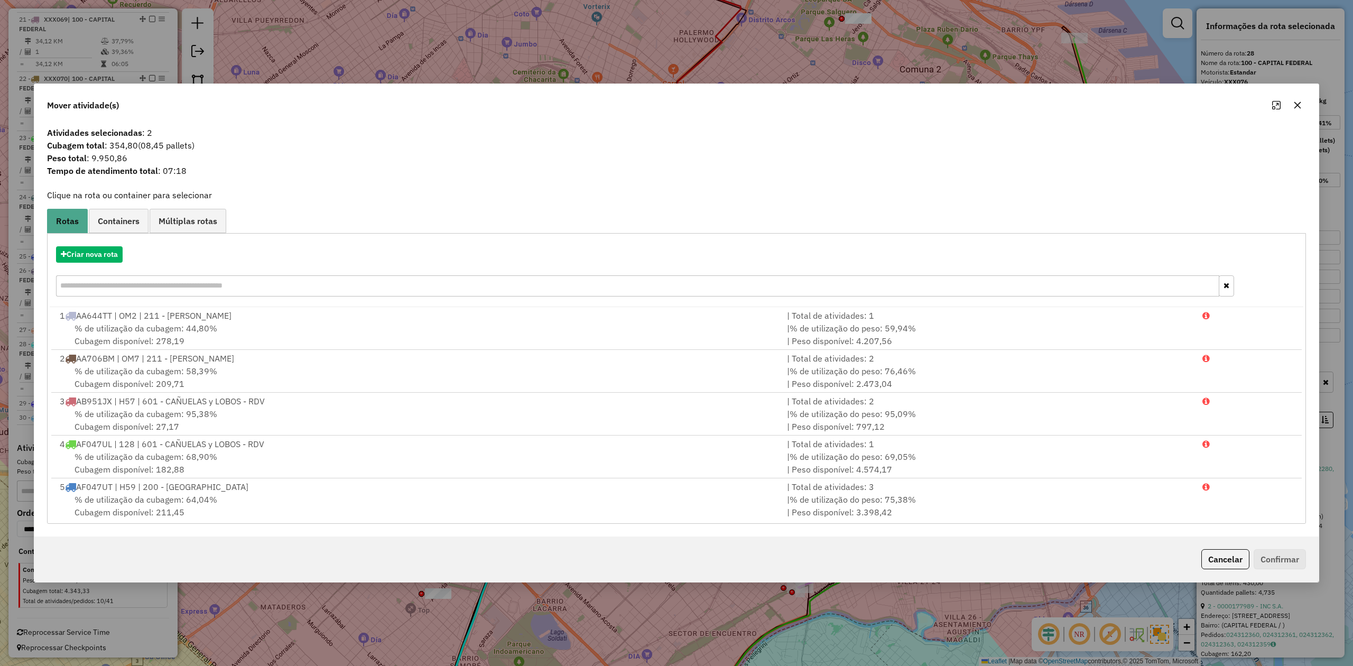
click at [901, 105] on icon "button" at bounding box center [1297, 105] width 8 height 8
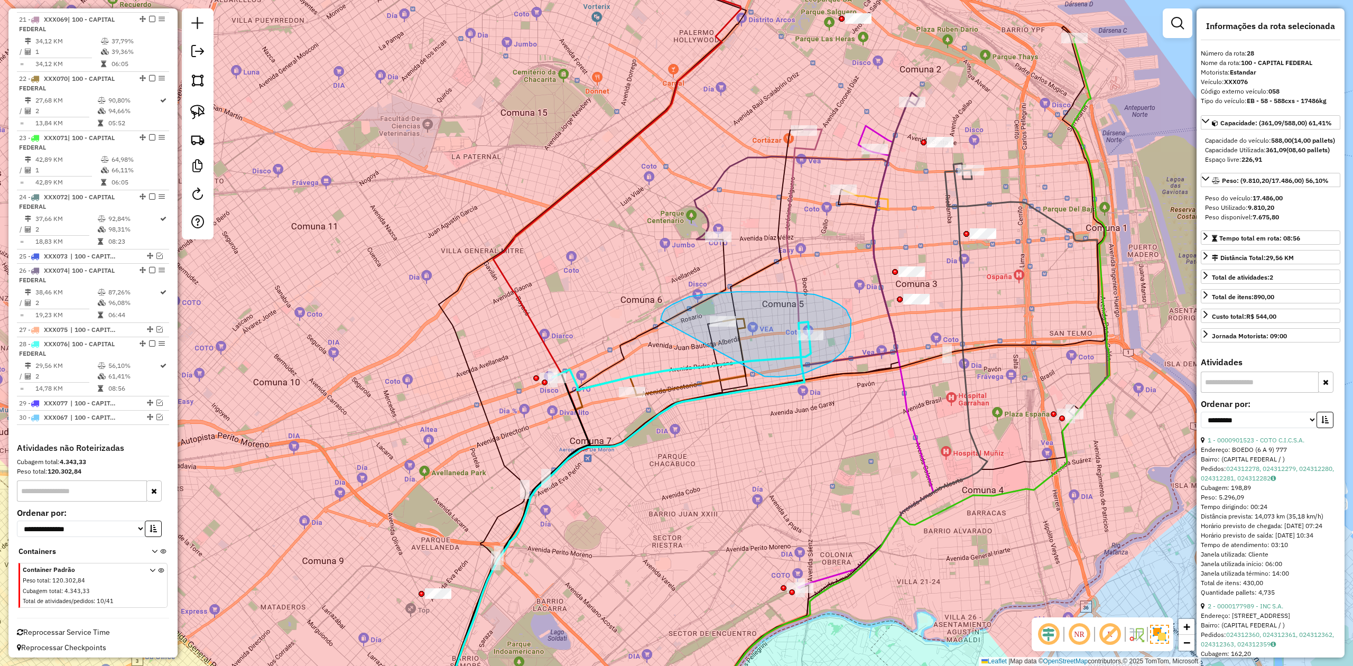
drag, startPoint x: 764, startPoint y: 376, endPoint x: 672, endPoint y: 350, distance: 95.7
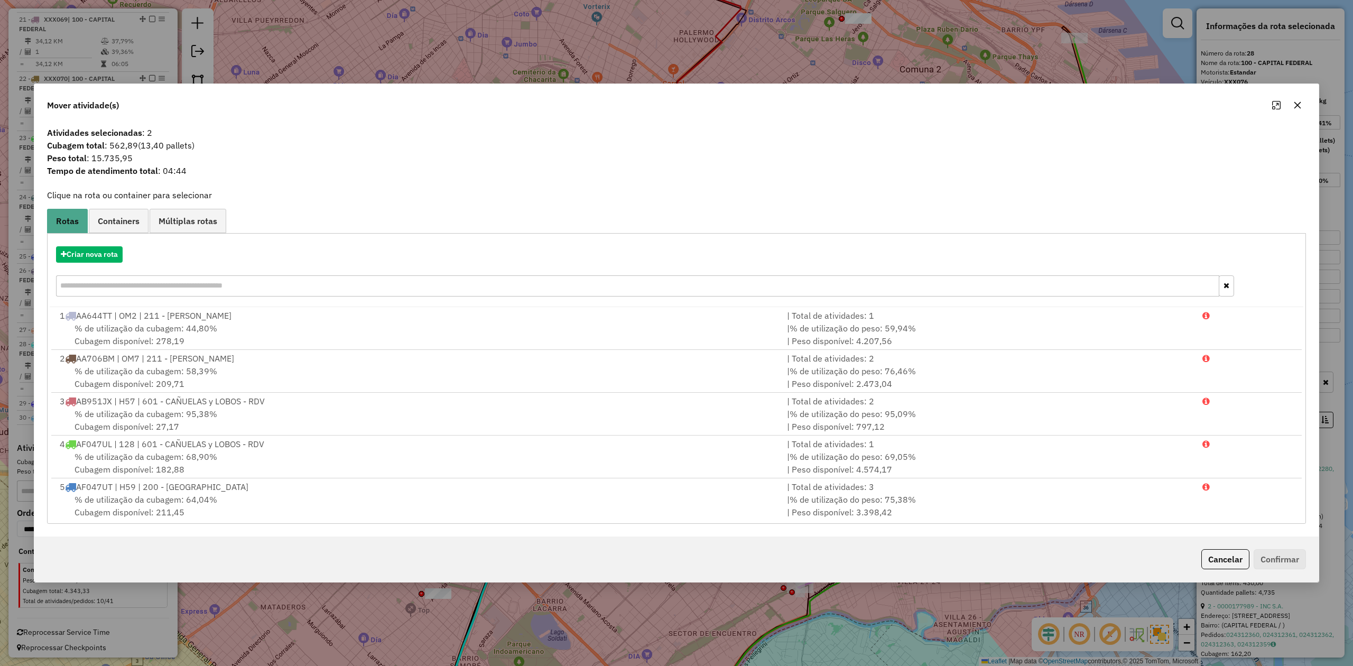
click at [901, 105] on icon "button" at bounding box center [1297, 105] width 8 height 8
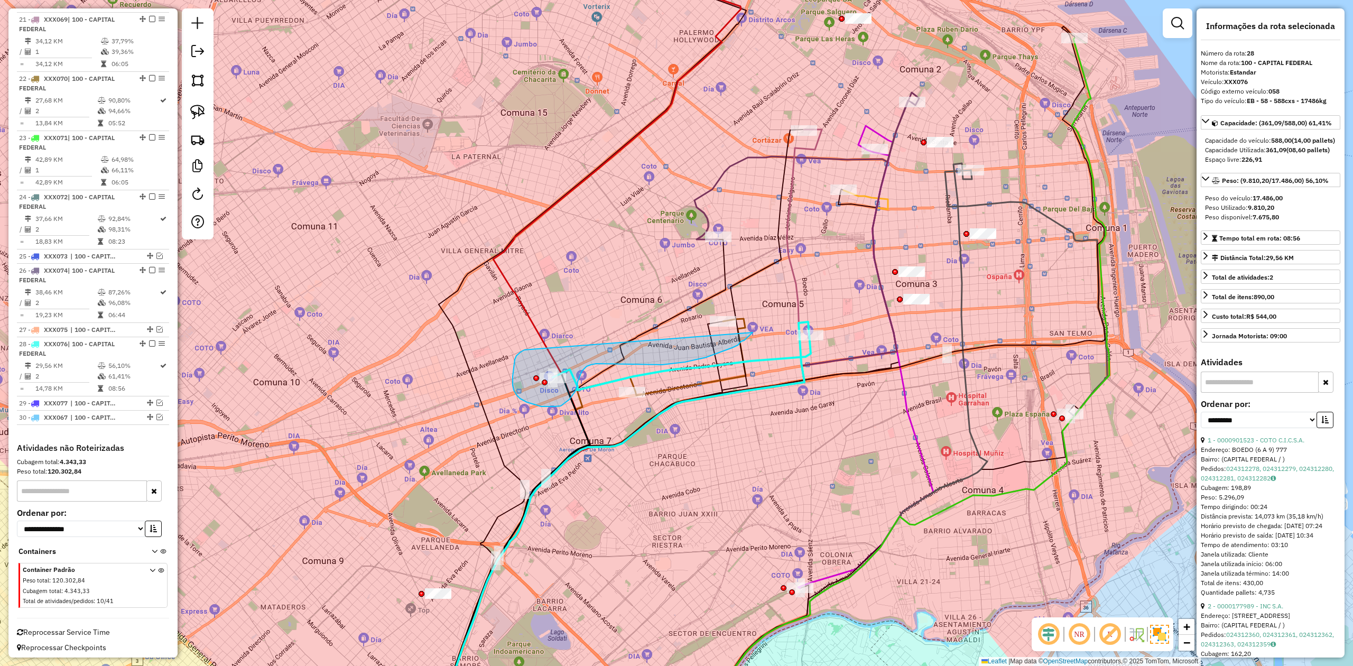
drag, startPoint x: 524, startPoint y: 350, endPoint x: 679, endPoint y: 280, distance: 170.0
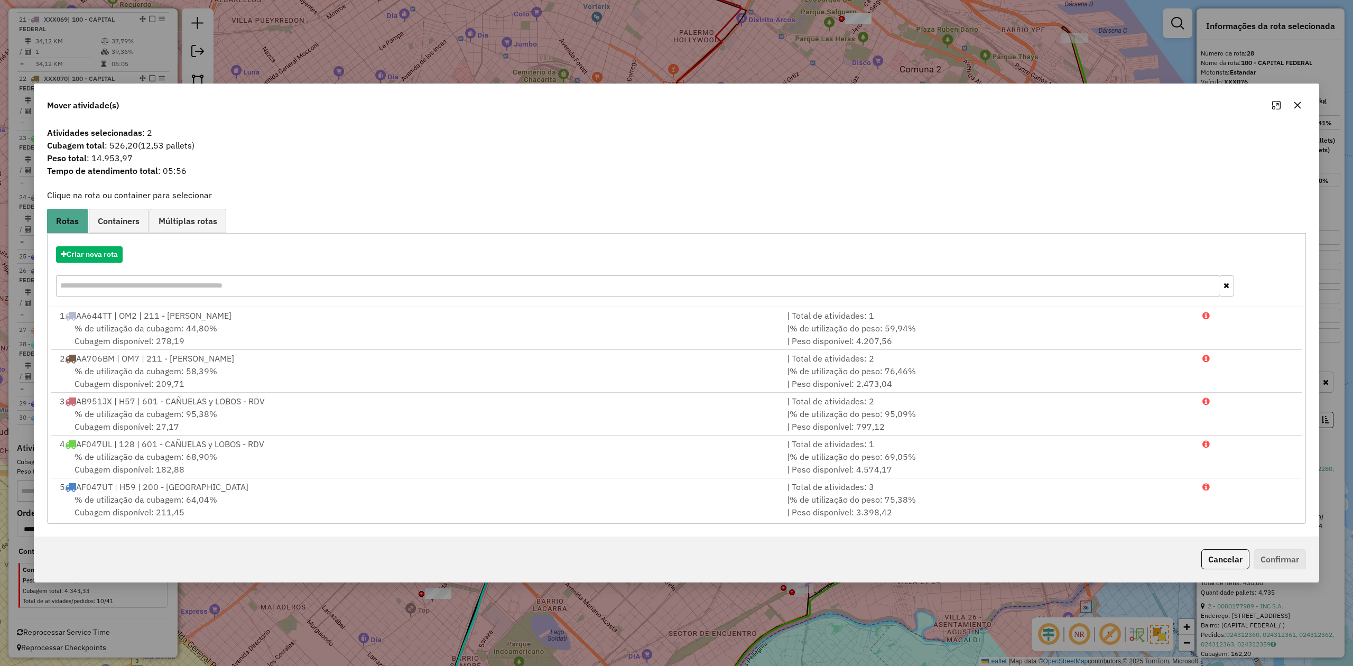
click at [901, 105] on icon "button" at bounding box center [1297, 105] width 8 height 8
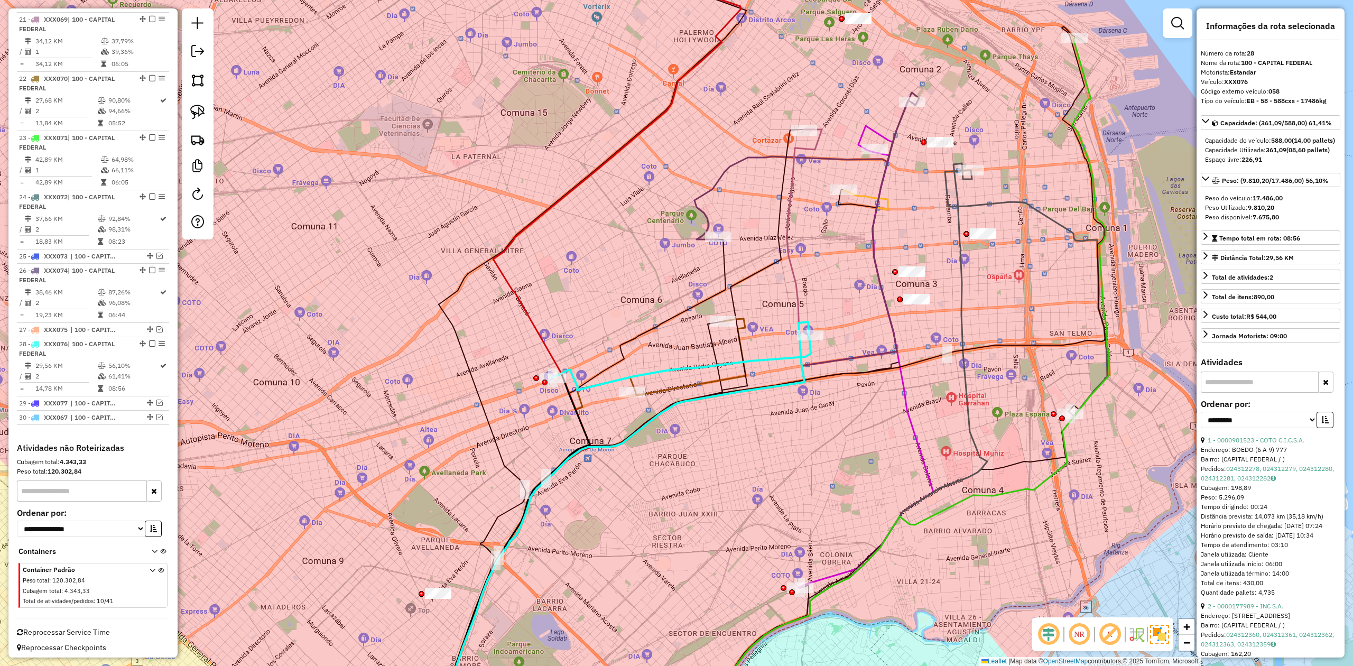
drag, startPoint x: 673, startPoint y: 389, endPoint x: 653, endPoint y: 347, distance: 46.6
click at [654, 349] on icon at bounding box center [620, 527] width 377 height 411
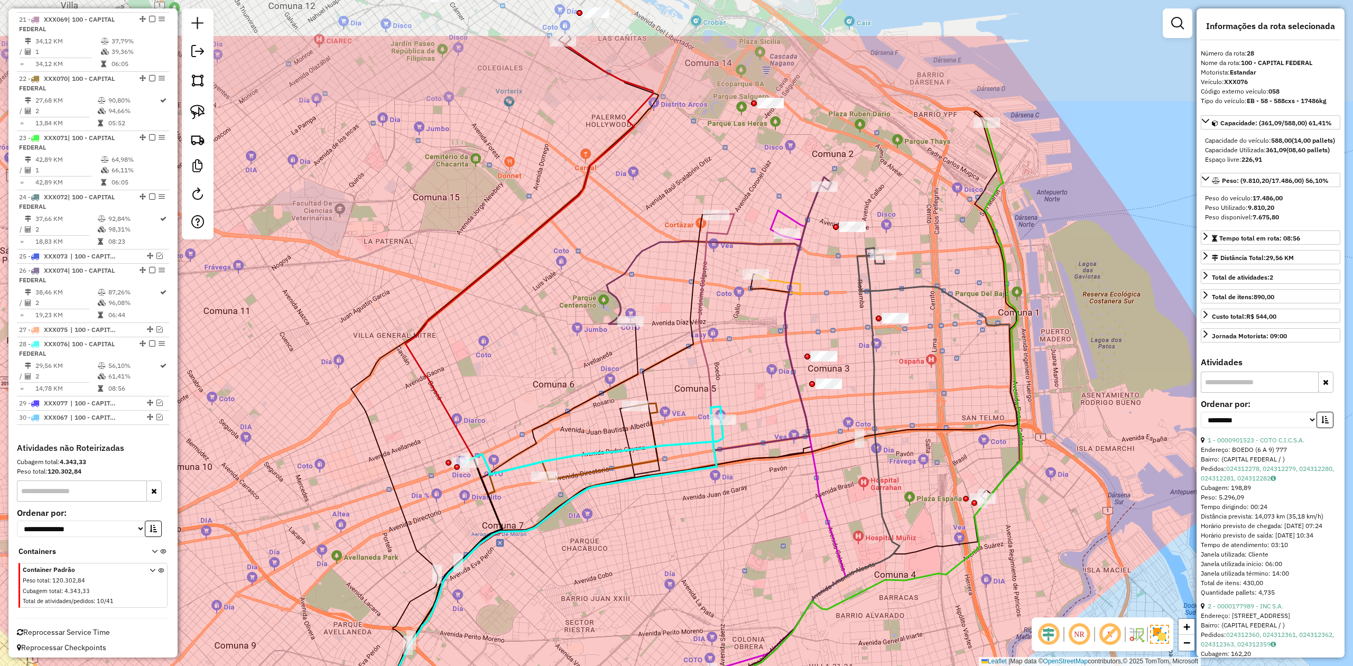
drag, startPoint x: 757, startPoint y: 234, endPoint x: 731, endPoint y: 346, distance: 114.9
click at [780, 339] on icon at bounding box center [581, 510] width 486 height 650
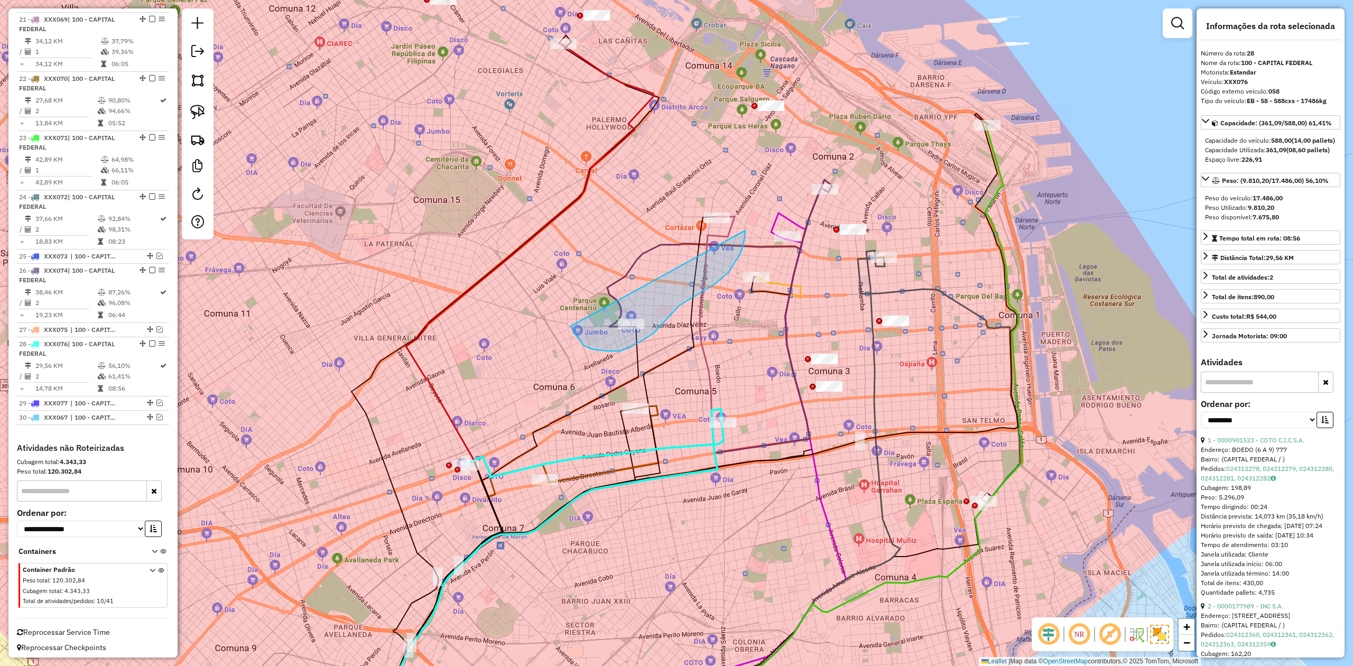
drag, startPoint x: 571, startPoint y: 328, endPoint x: 629, endPoint y: 193, distance: 146.5
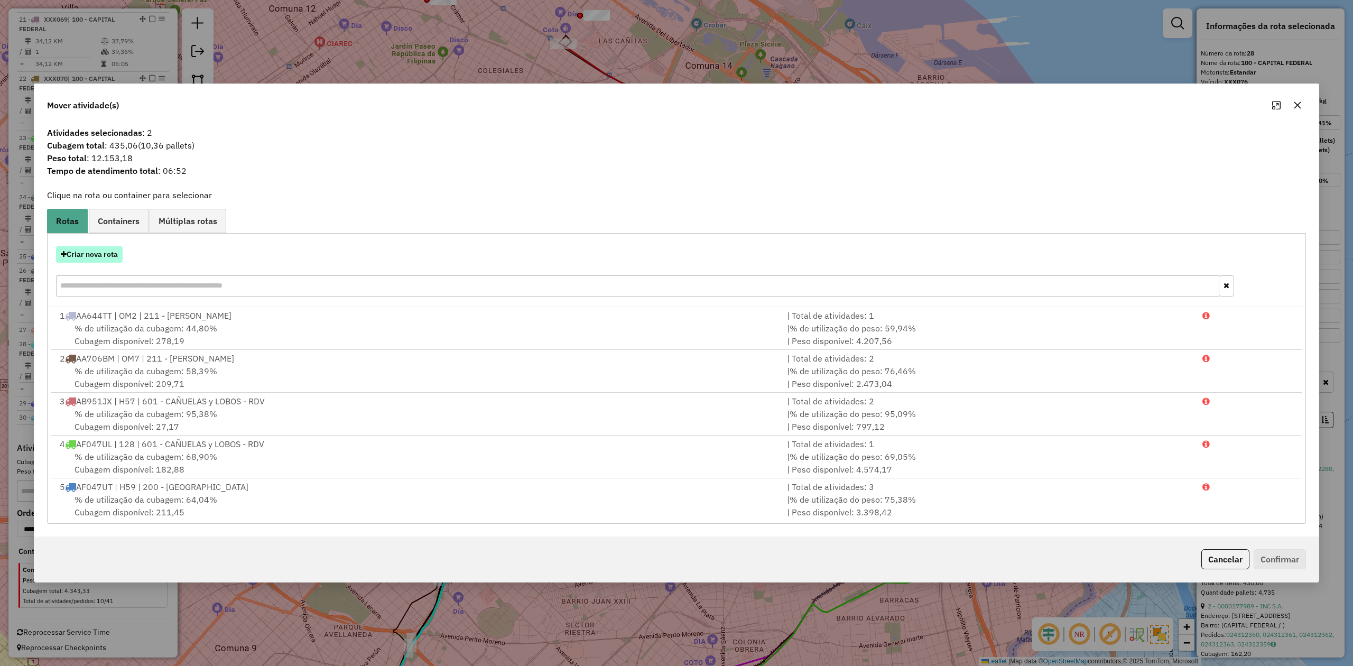
click at [94, 256] on button "Criar nova rota" at bounding box center [89, 254] width 67 height 16
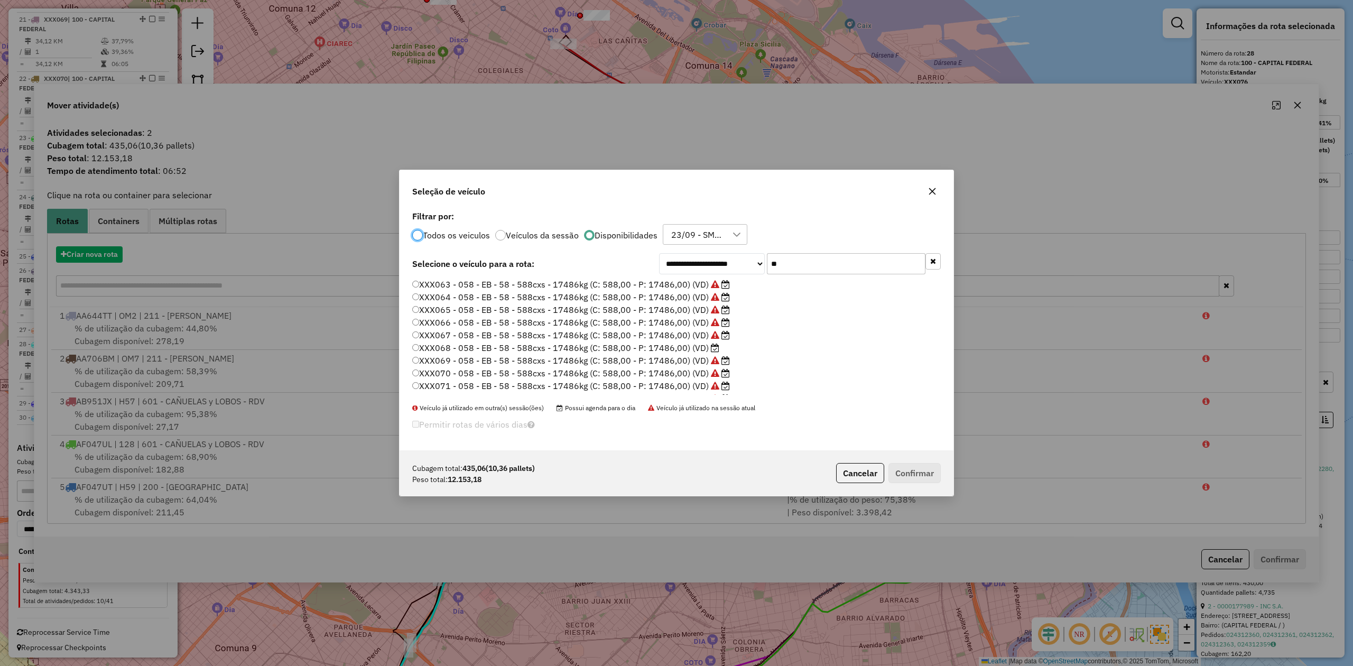
scroll to position [5, 3]
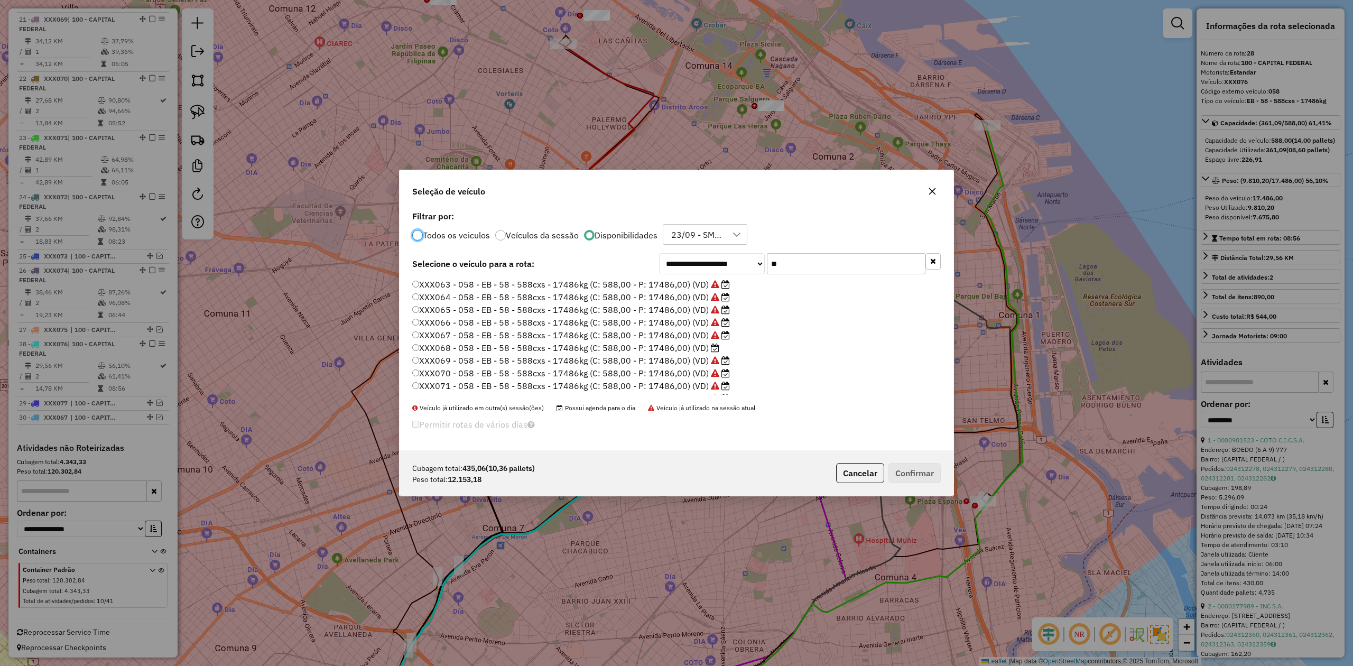
click at [703, 345] on label "XXX068 - 058 - EB - 58 - 588cxs - 17486kg (C: 588,00 - P: 17486,00) (VD)" at bounding box center [565, 347] width 307 height 13
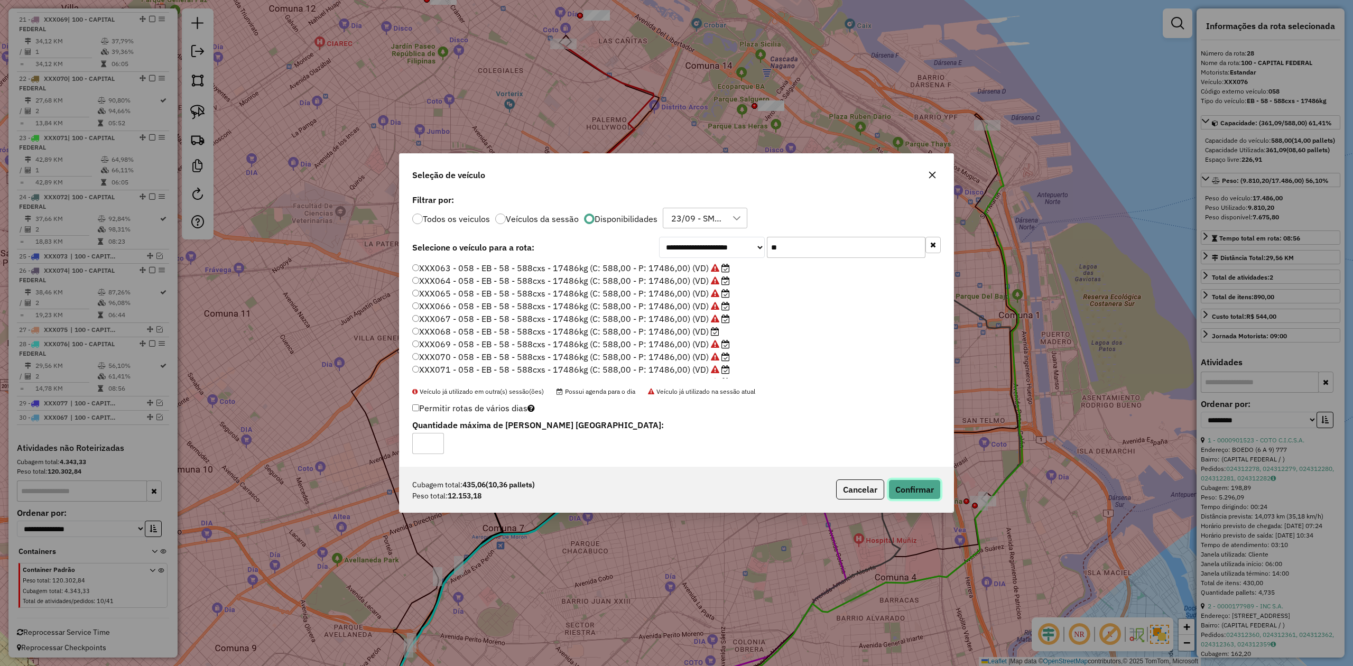
click at [901, 412] on button "Confirmar" at bounding box center [914, 489] width 52 height 20
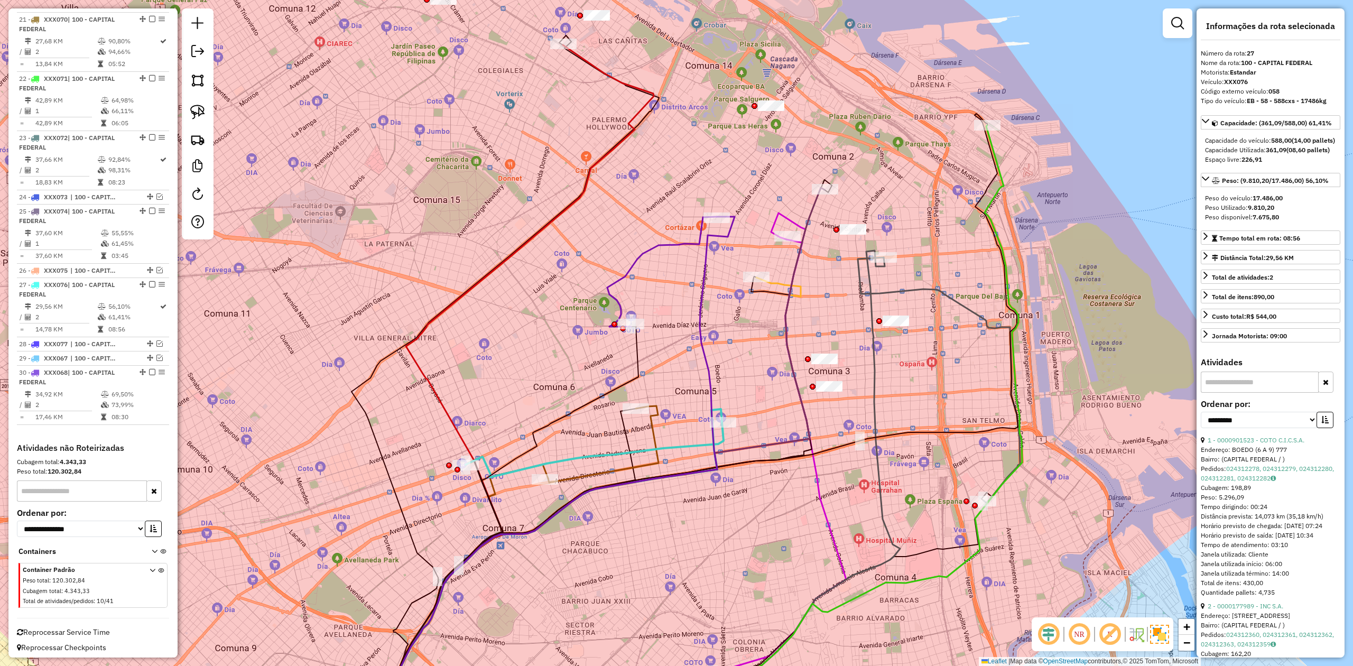
click at [664, 277] on div "Janela de atendimento Grade de atendimento Capacidade Transportadoras Veículos …" at bounding box center [676, 333] width 1353 height 666
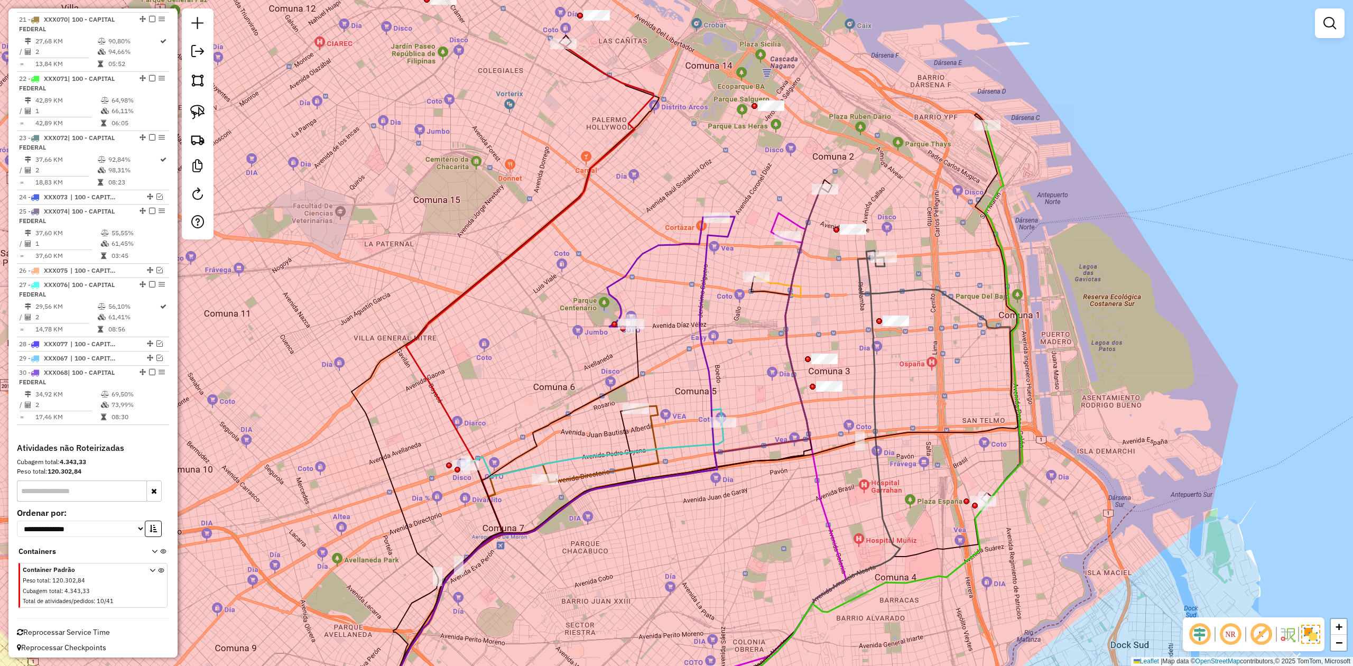
click at [657, 250] on icon at bounding box center [661, 272] width 109 height 110
select select "**********"
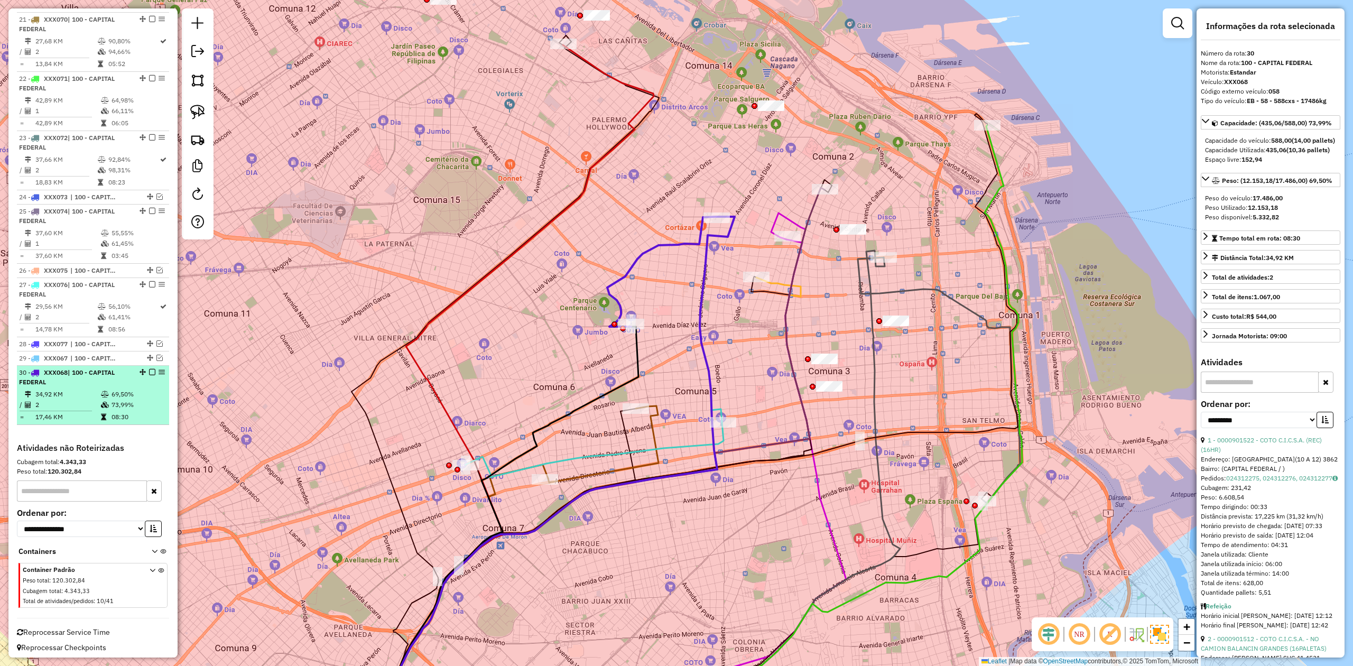
click at [149, 369] on em at bounding box center [152, 372] width 6 height 6
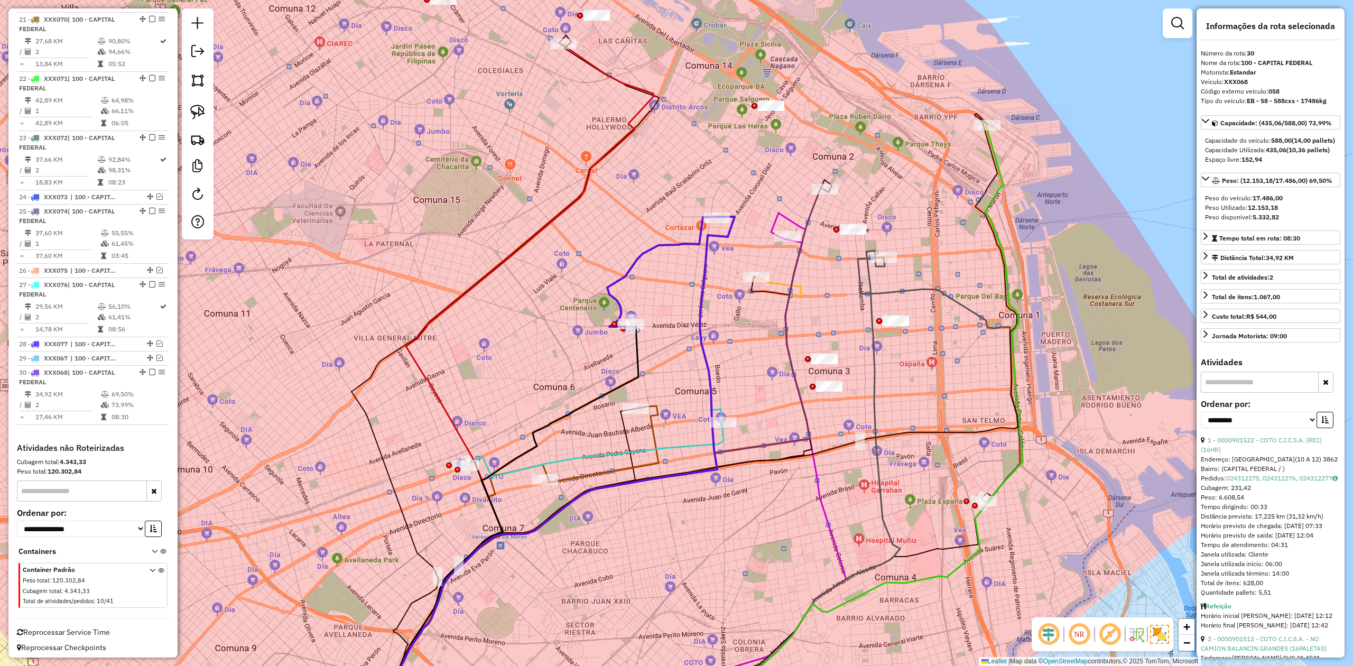
scroll to position [1470, 0]
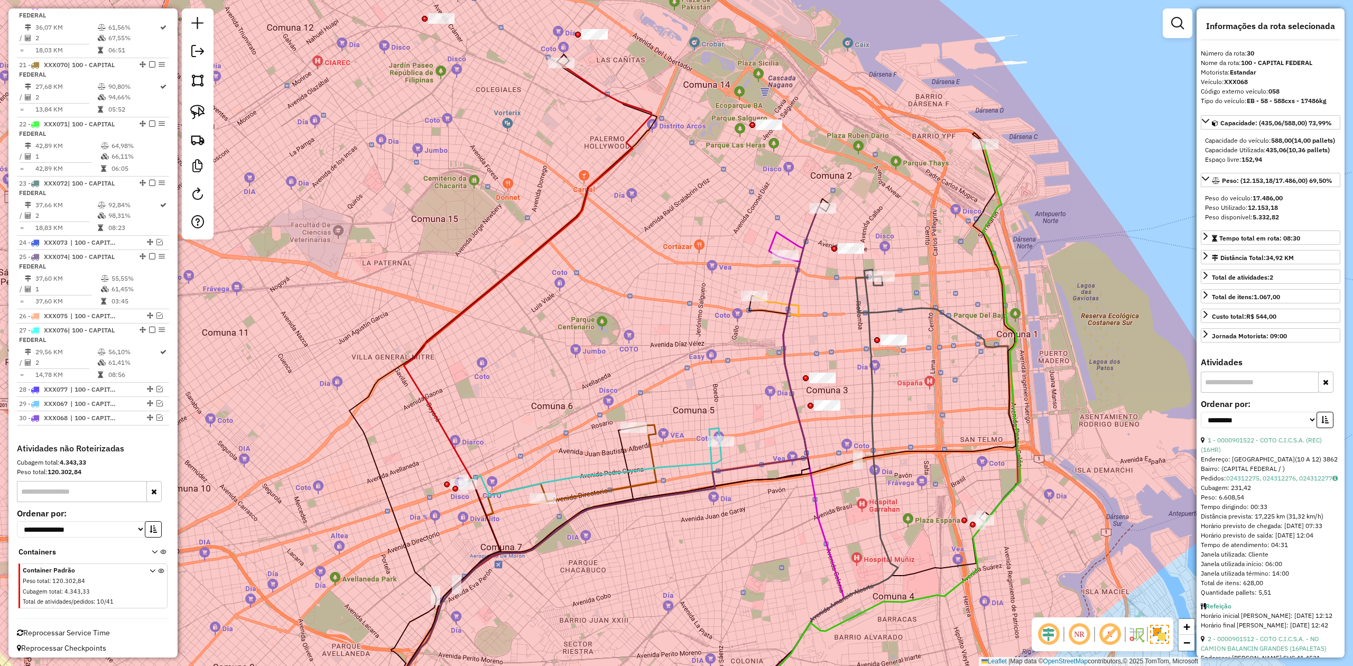
drag, startPoint x: 656, startPoint y: 377, endPoint x: 683, endPoint y: 368, distance: 28.2
click at [655, 377] on div "Janela de atendimento Grade de atendimento Capacidade Transportadoras Veículos …" at bounding box center [676, 333] width 1353 height 666
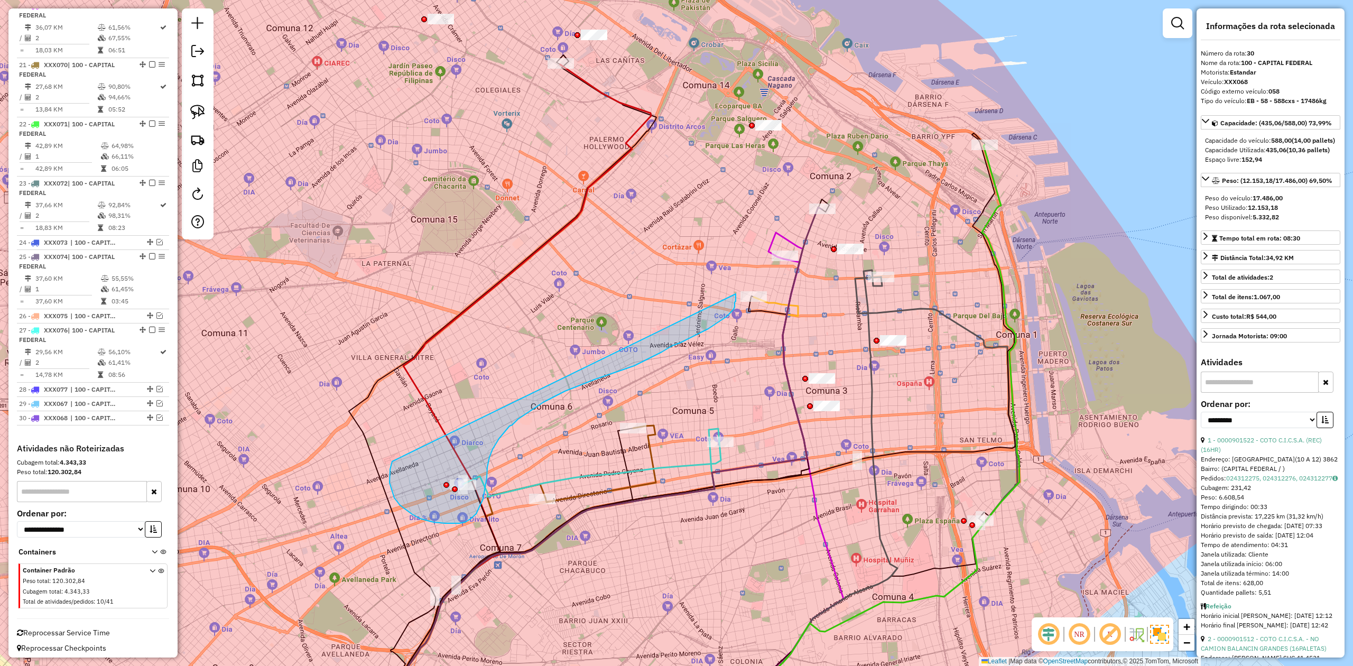
drag, startPoint x: 392, startPoint y: 461, endPoint x: 736, endPoint y: 294, distance: 382.1
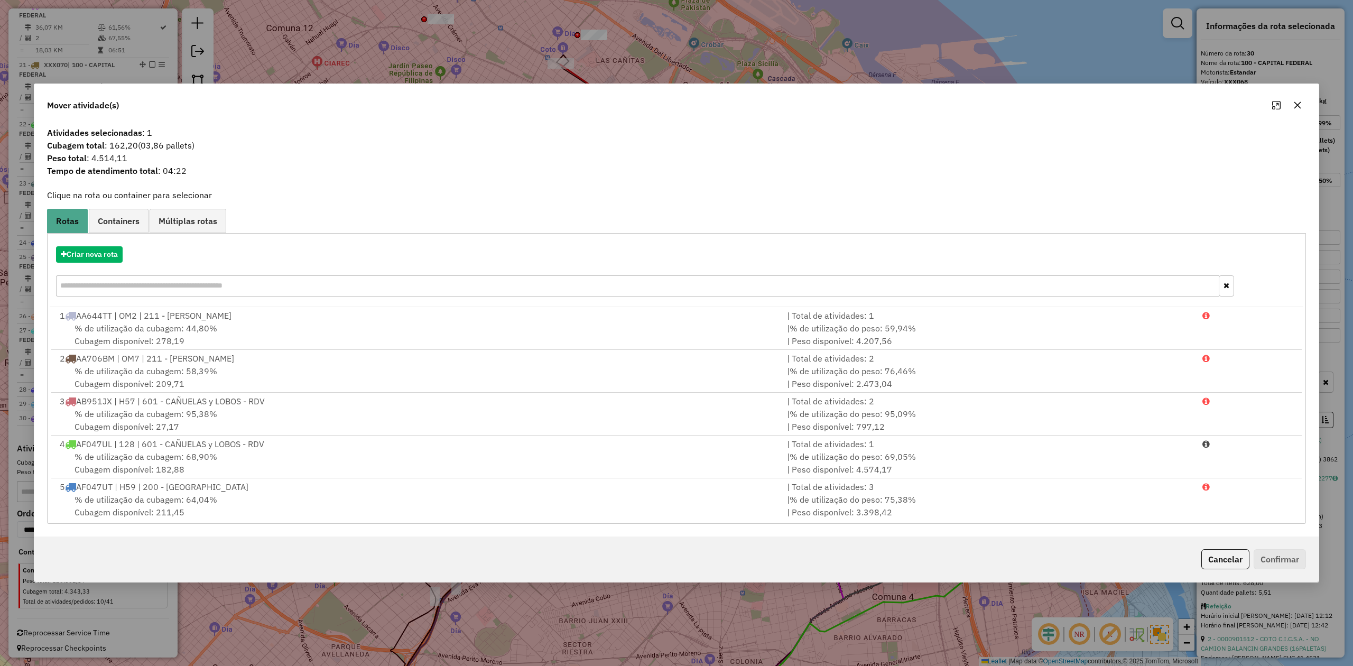
click at [901, 108] on icon "button" at bounding box center [1297, 105] width 8 height 8
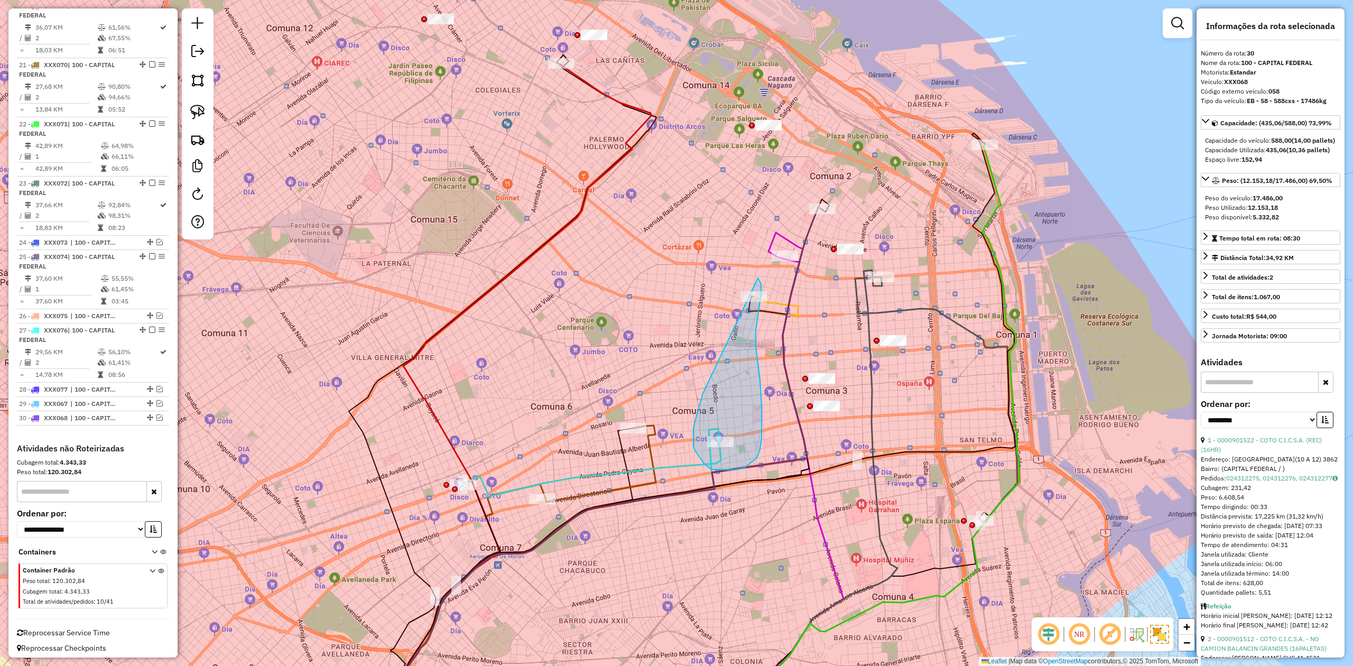
drag, startPoint x: 694, startPoint y: 423, endPoint x: 715, endPoint y: 277, distance: 147.3
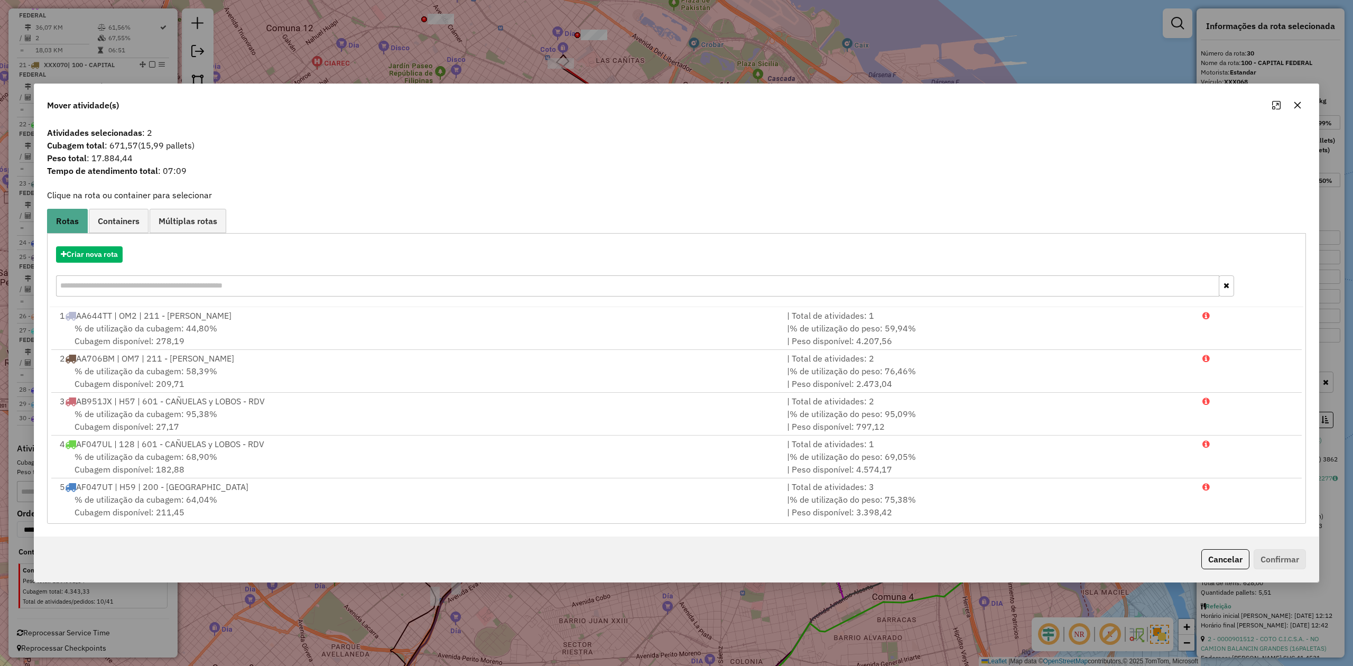
click at [901, 104] on icon "button" at bounding box center [1297, 105] width 8 height 8
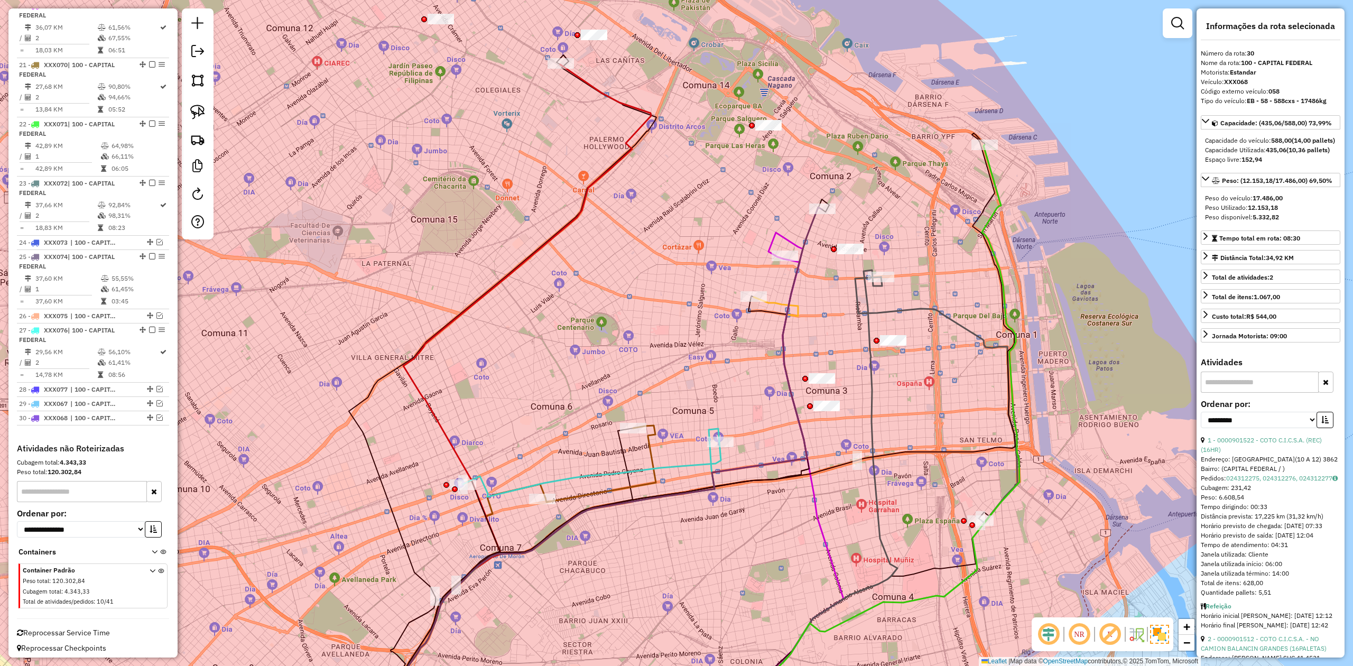
click at [776, 310] on icon at bounding box center [594, 514] width 429 height 436
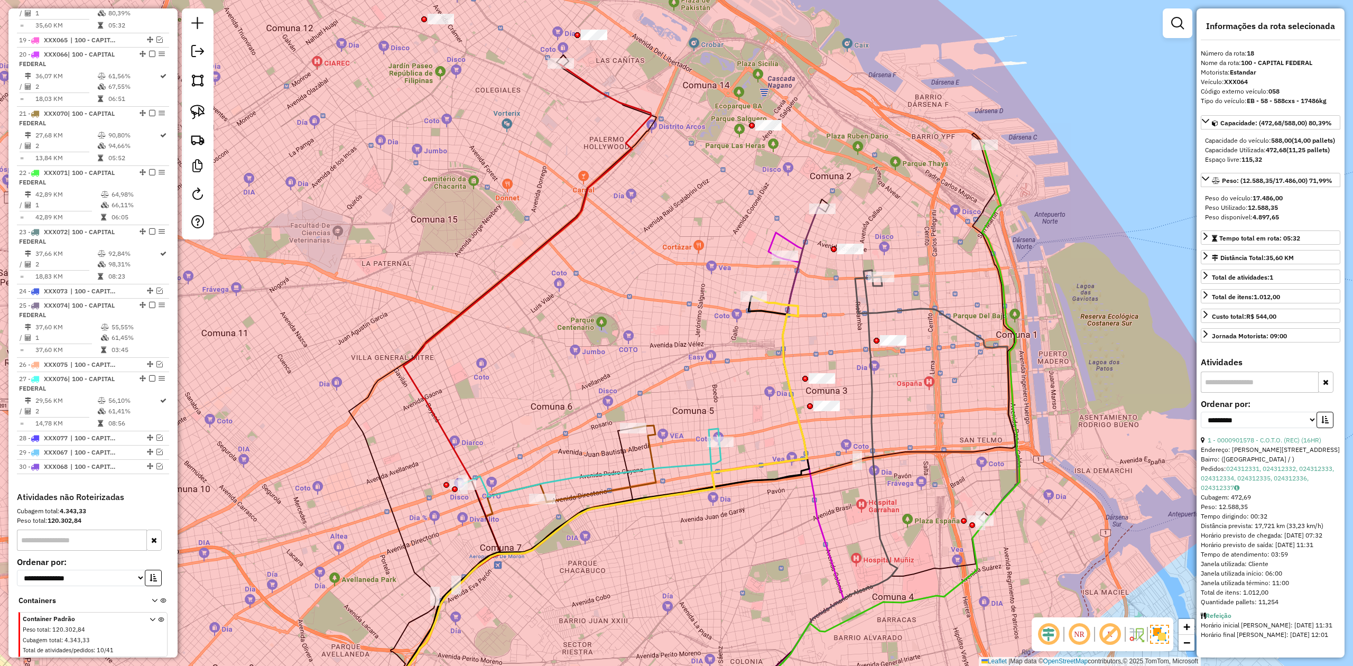
scroll to position [1380, 0]
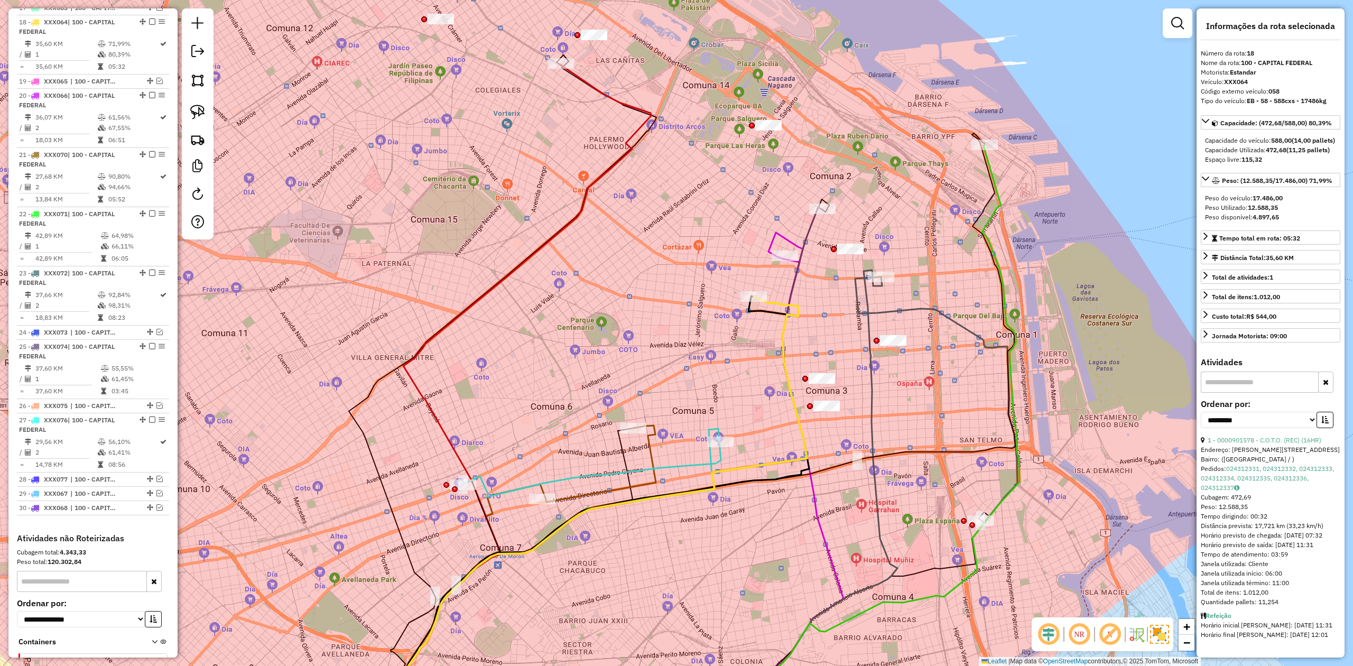
click at [780, 301] on icon at bounding box center [594, 514] width 426 height 435
drag, startPoint x: 147, startPoint y: 13, endPoint x: 186, endPoint y: 48, distance: 52.0
click at [149, 18] on em at bounding box center [152, 21] width 6 height 6
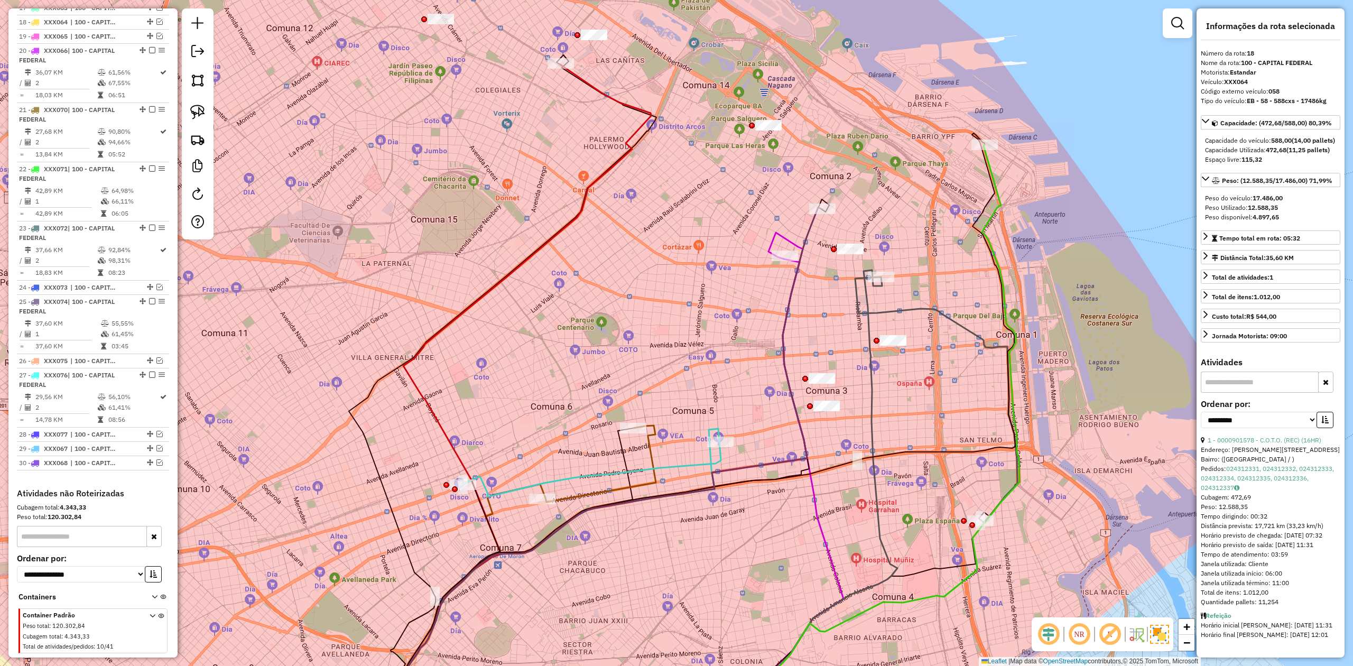
drag, startPoint x: 680, startPoint y: 284, endPoint x: 620, endPoint y: 279, distance: 59.4
click at [620, 279] on div "Janela de atendimento Grade de atendimento Capacidade Transportadoras Veículos …" at bounding box center [676, 333] width 1353 height 666
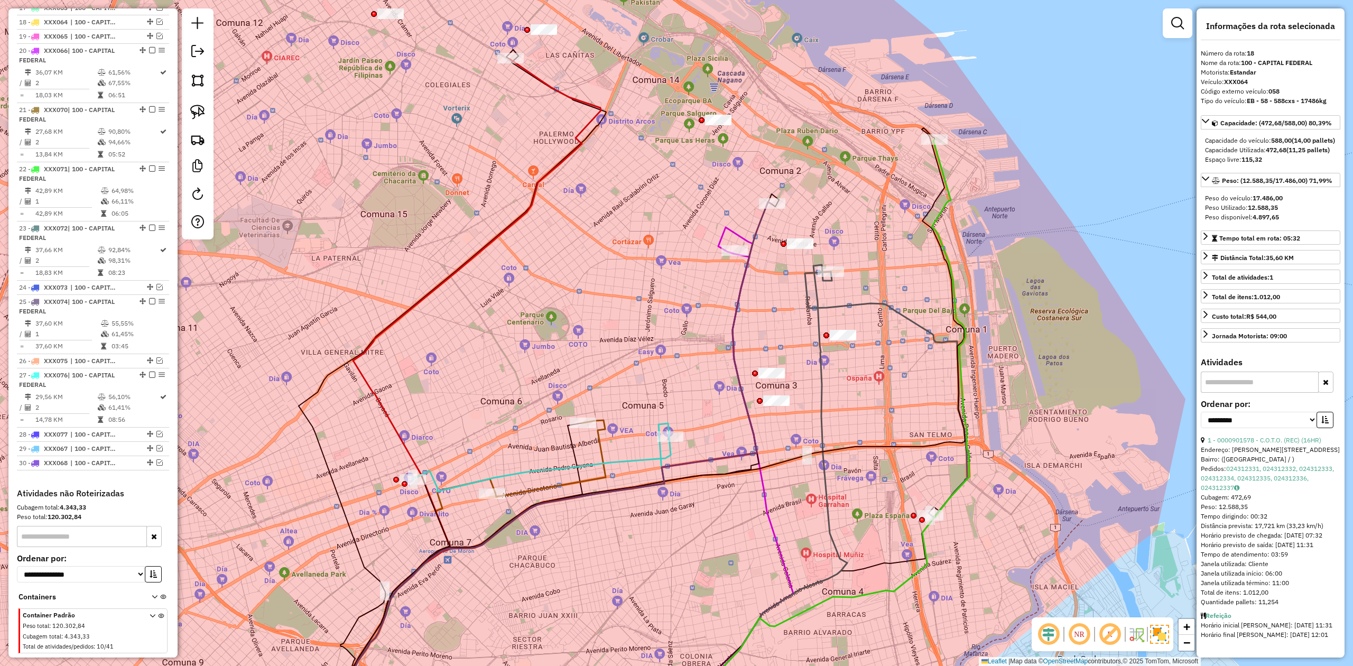
click at [666, 281] on div "Janela de atendimento Grade de atendimento Capacidade Transportadoras Veículos …" at bounding box center [676, 333] width 1353 height 666
click at [731, 235] on icon at bounding box center [544, 479] width 428 height 505
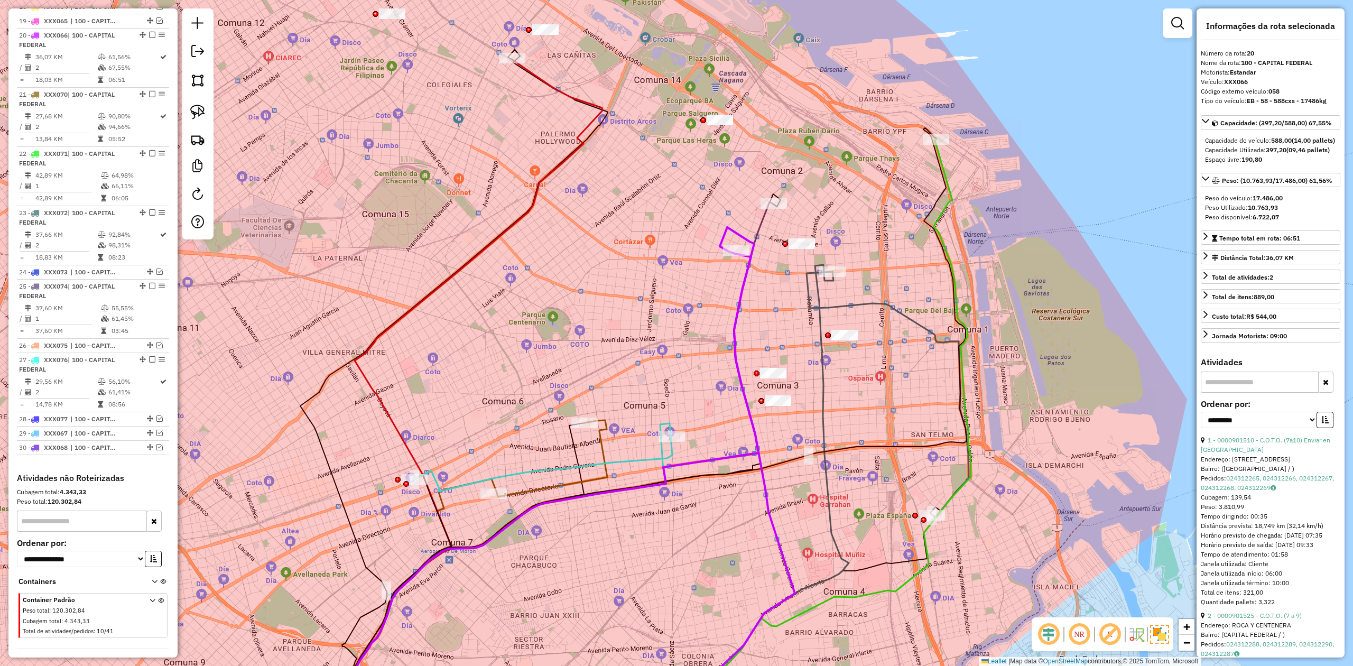
scroll to position [1409, 0]
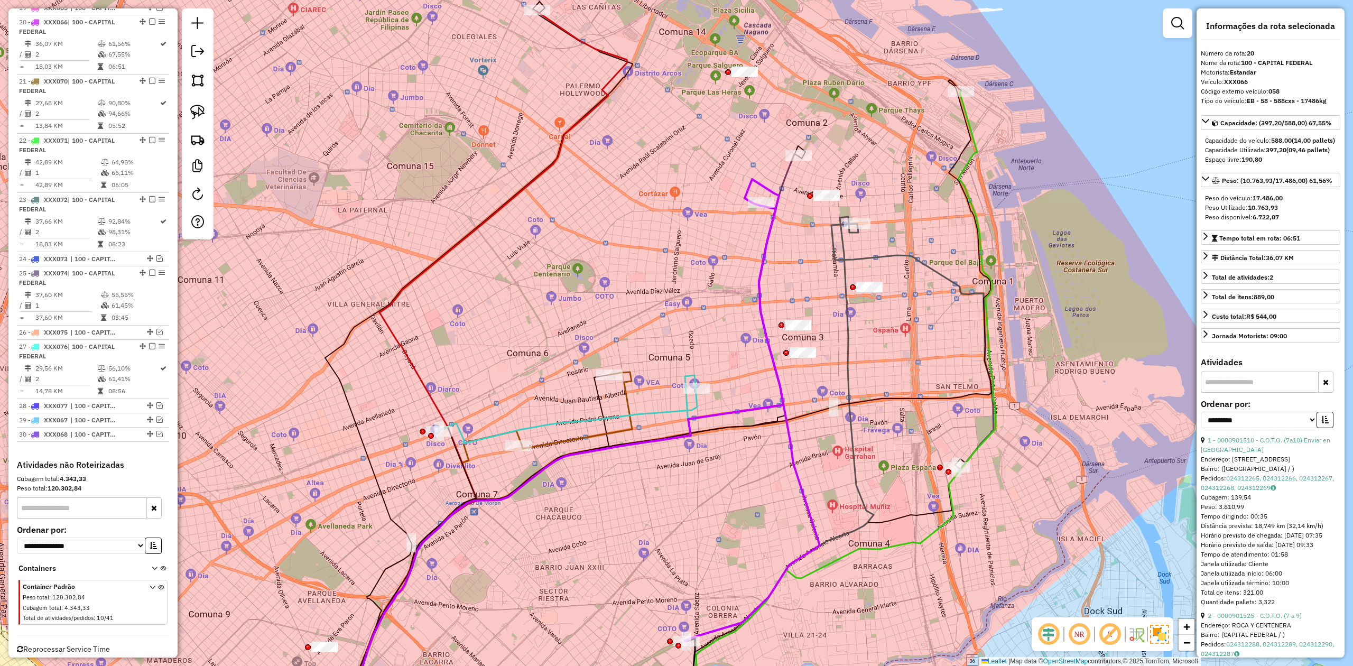
drag, startPoint x: 649, startPoint y: 323, endPoint x: 672, endPoint y: 275, distance: 53.2
click at [673, 275] on div "Janela de atendimento Grade de atendimento Capacidade Transportadoras Veículos …" at bounding box center [676, 333] width 1353 height 666
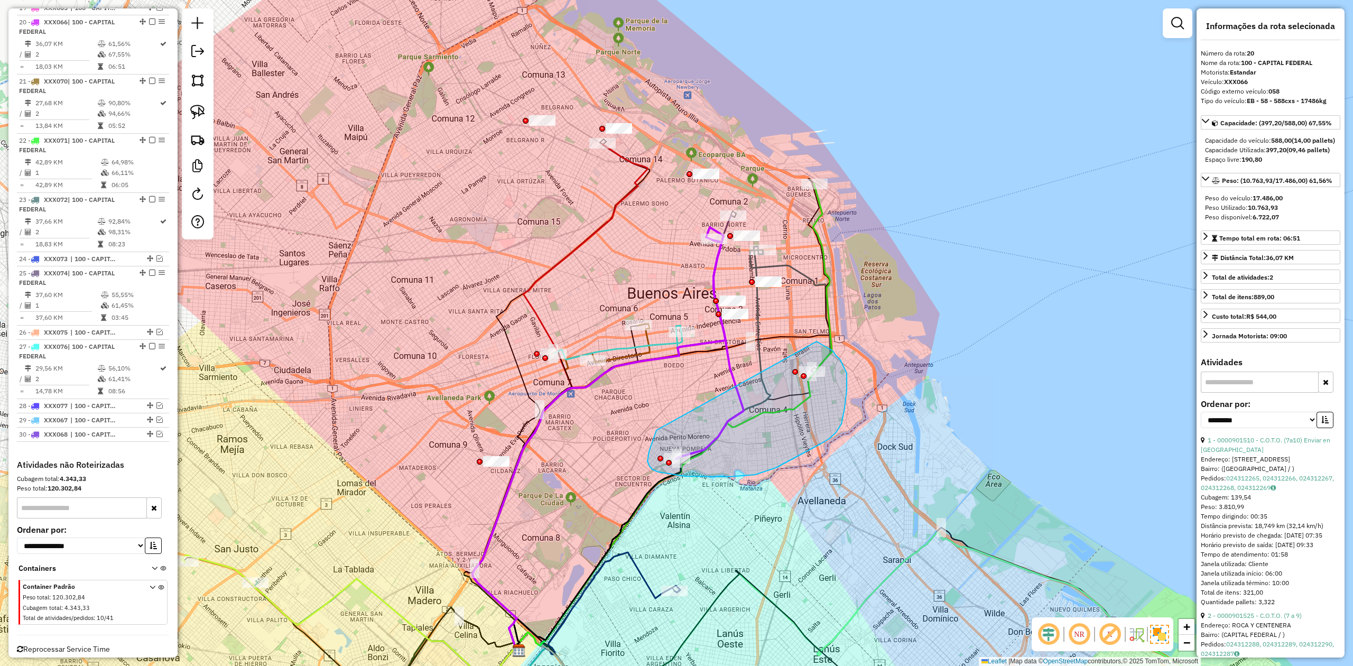
drag, startPoint x: 649, startPoint y: 451, endPoint x: 795, endPoint y: 337, distance: 185.6
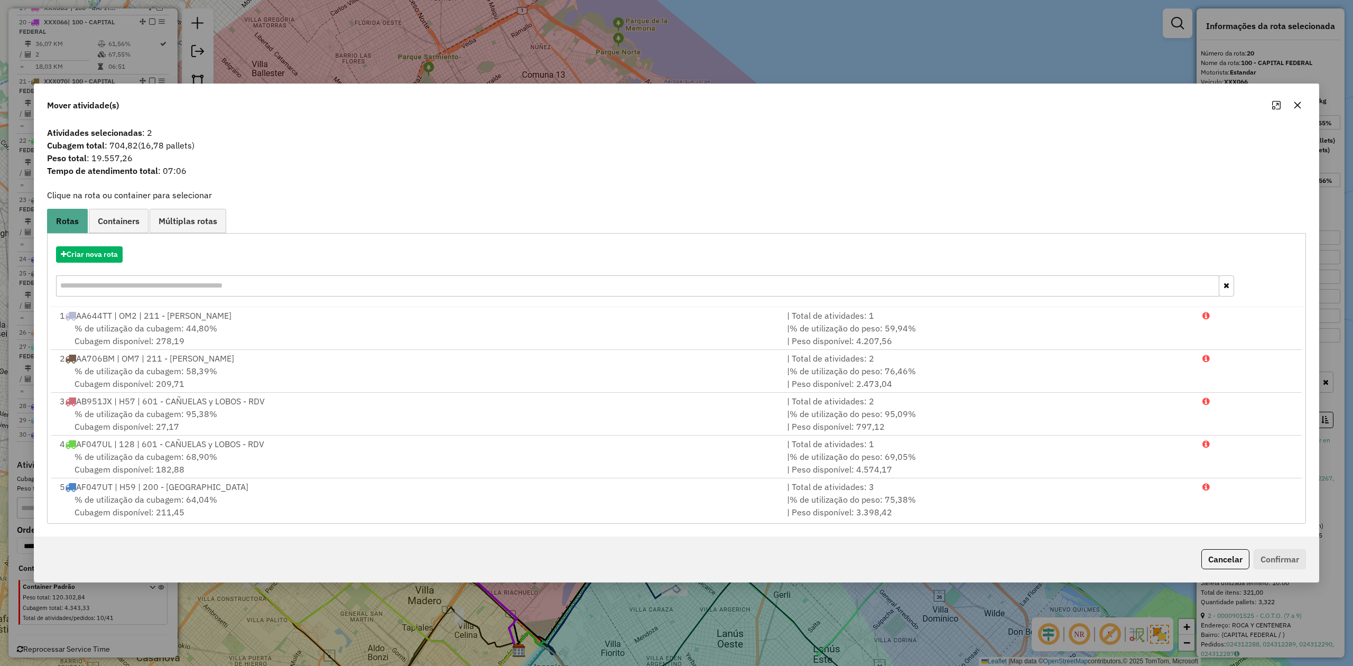
click at [901, 106] on icon "button" at bounding box center [1297, 105] width 8 height 8
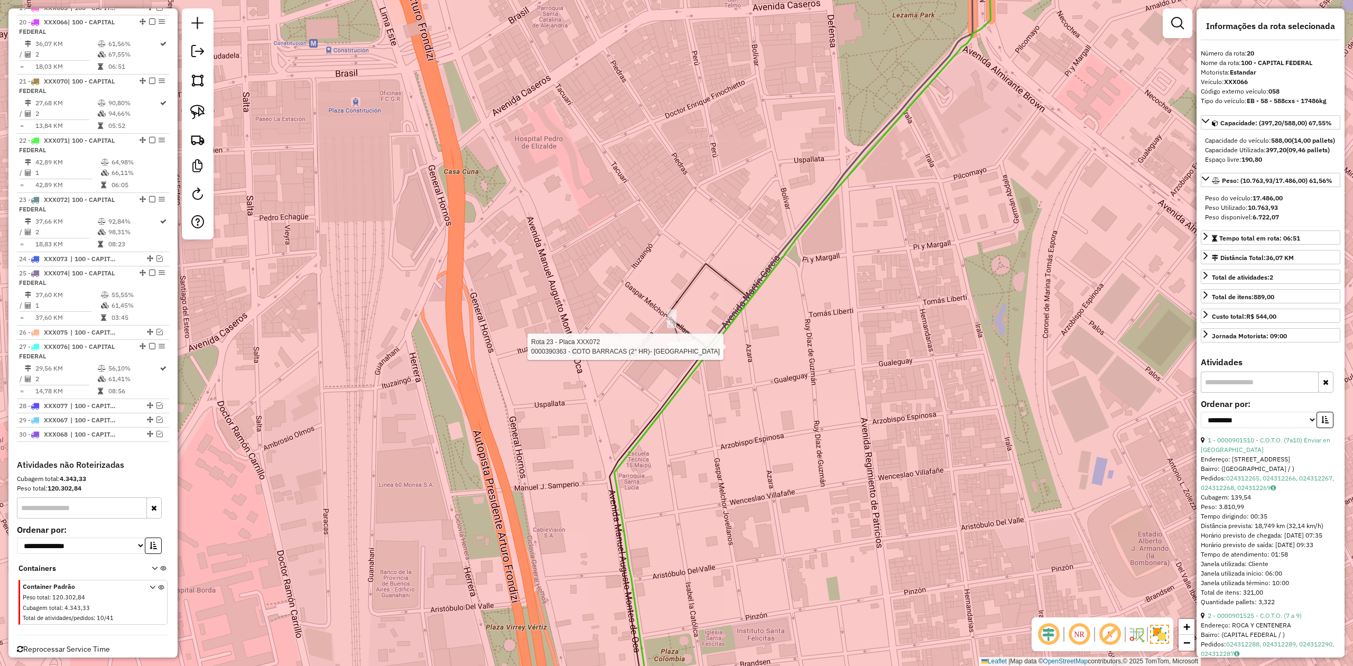
scroll to position [1426, 0]
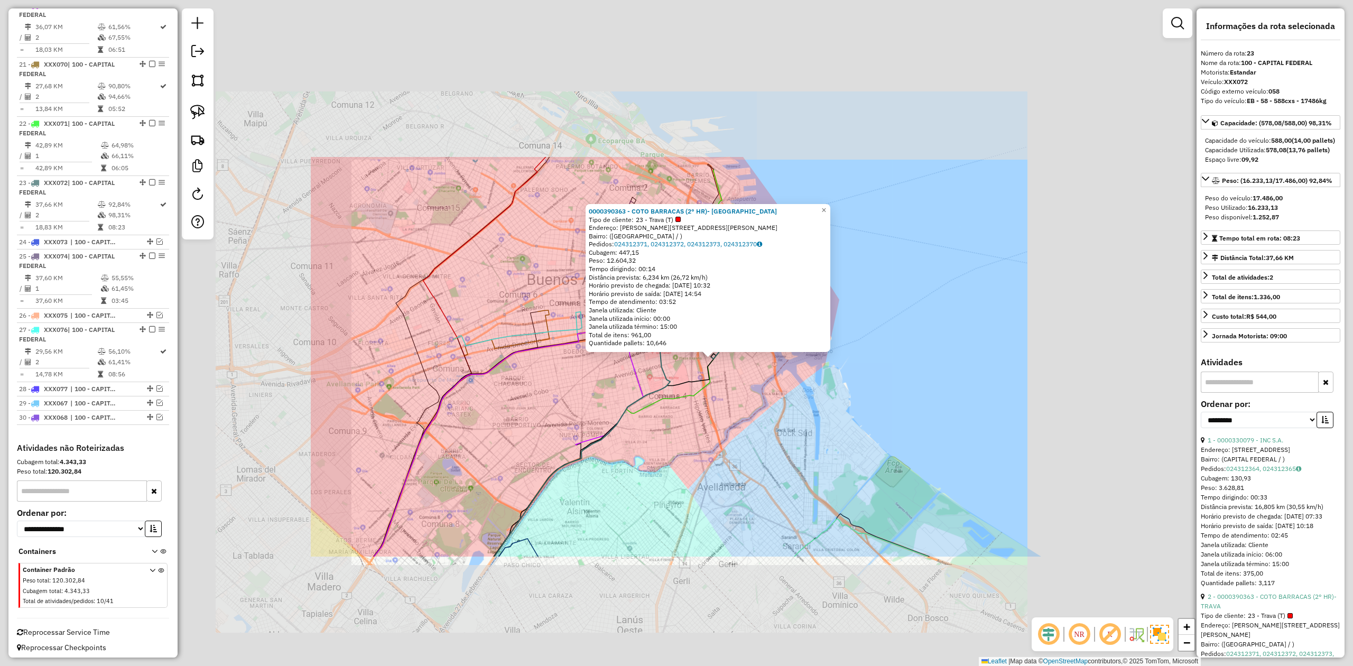
click at [738, 386] on div "0000390363 - COTO BARRACAS (2° HR)- TRAVA Tipo de cliente: 23 - Trava (T) Ender…" at bounding box center [676, 333] width 1353 height 666
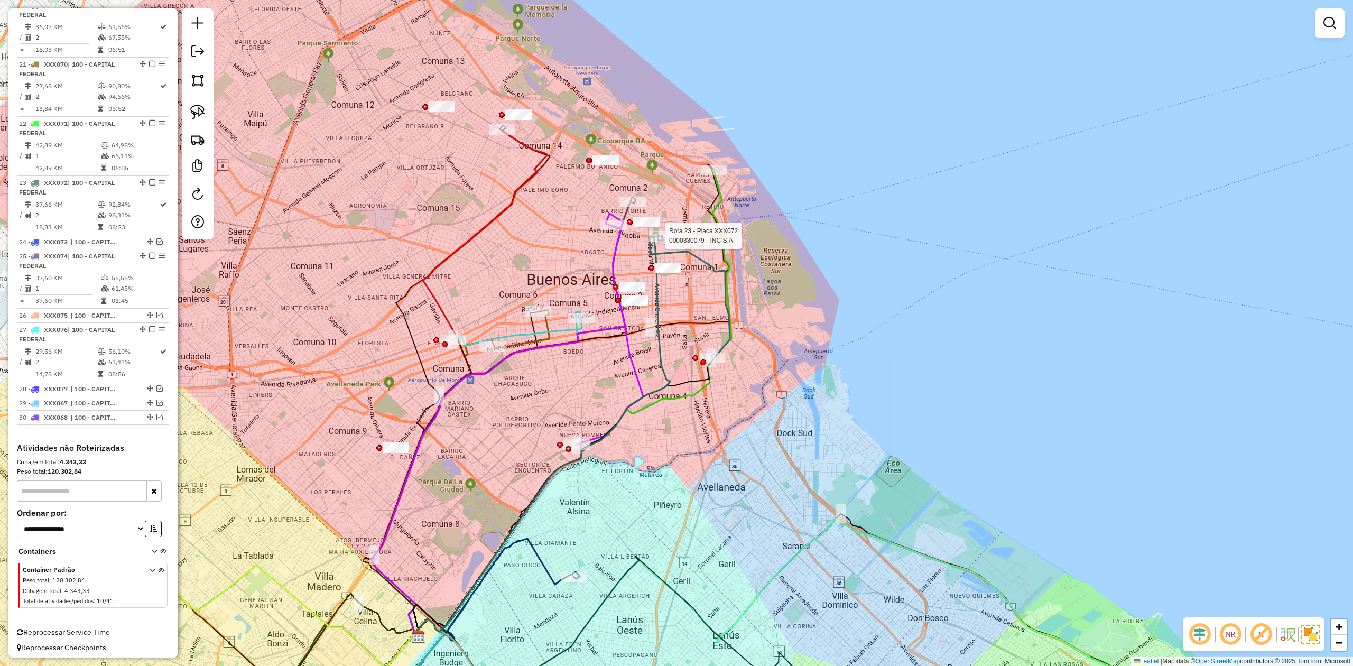
select select "**********"
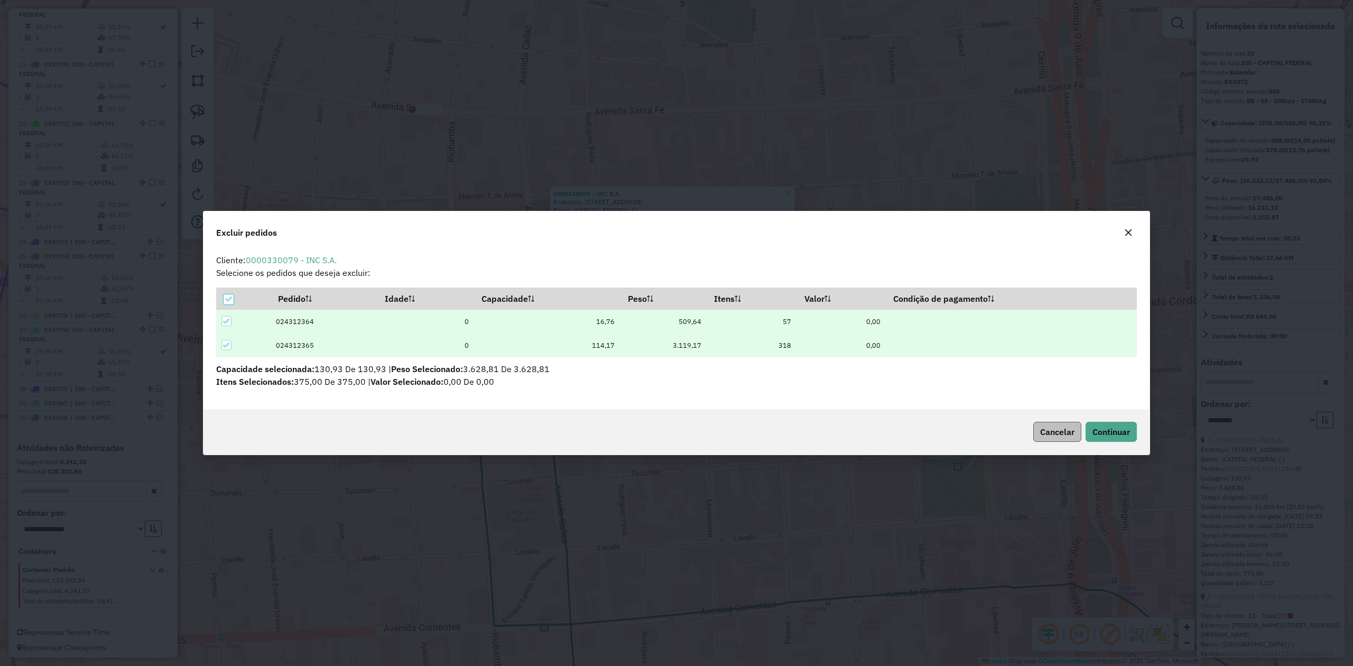
scroll to position [0, 0]
click at [901, 412] on span "Continuar" at bounding box center [1111, 431] width 38 height 11
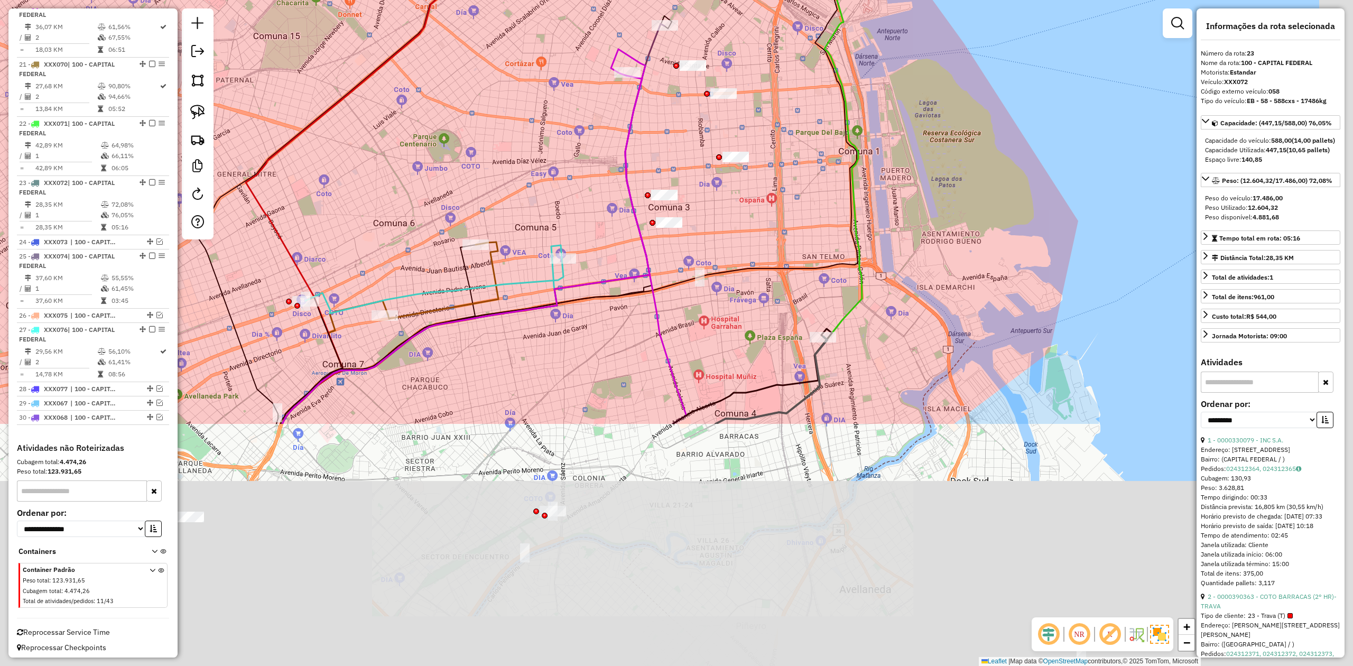
drag, startPoint x: 897, startPoint y: 507, endPoint x: 812, endPoint y: 187, distance: 331.3
click at [812, 191] on div "Janela de atendimento Grade de atendimento Capacidade Transportadoras Veículos …" at bounding box center [676, 333] width 1353 height 666
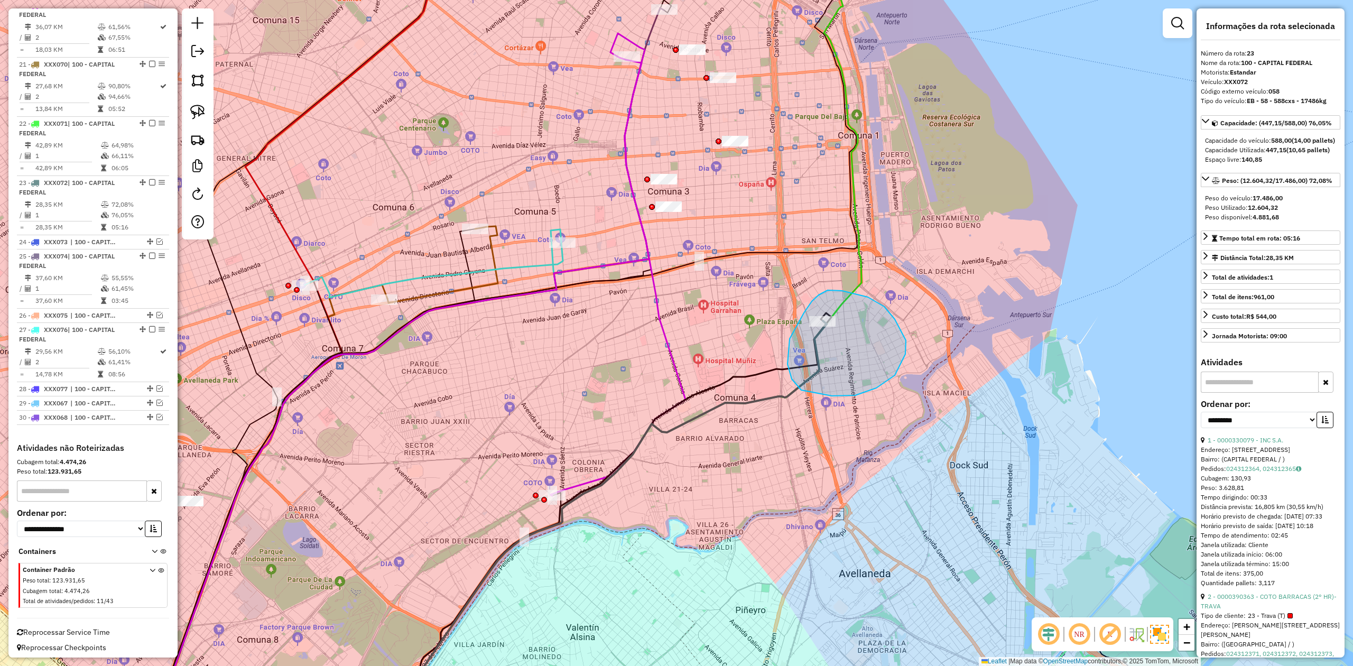
drag, startPoint x: 792, startPoint y: 379, endPoint x: 778, endPoint y: 387, distance: 16.1
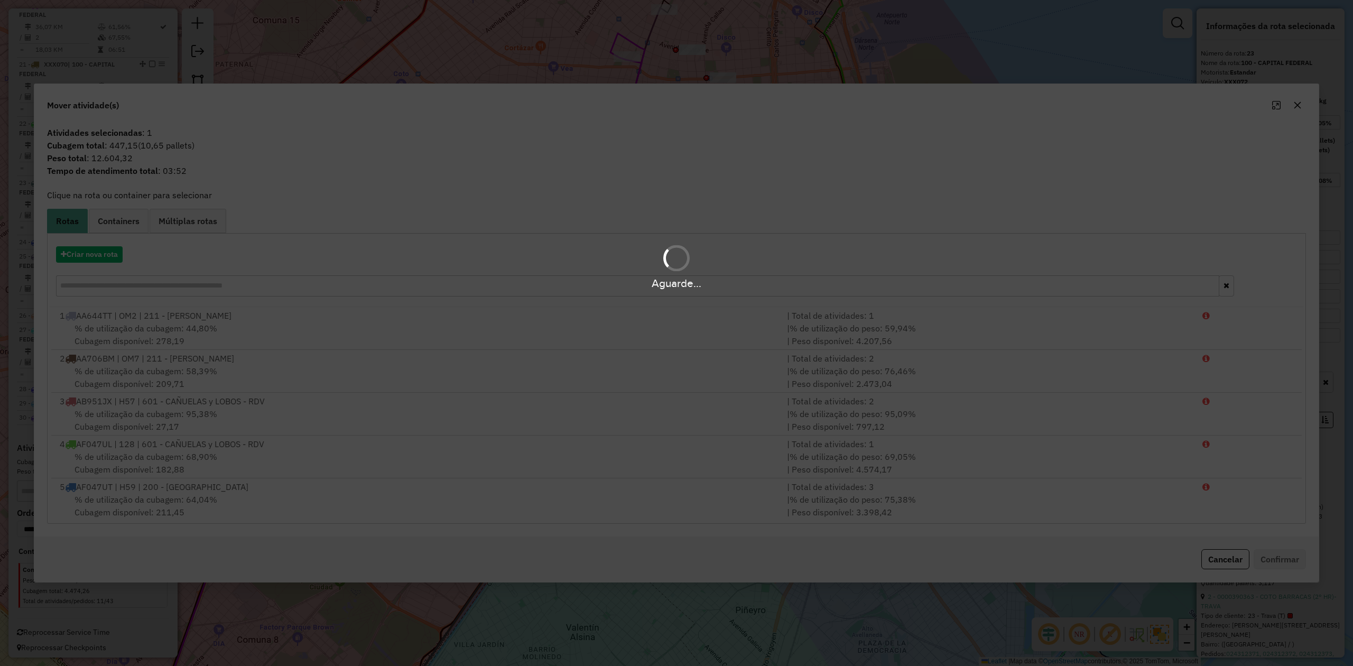
click at [97, 256] on div "Aguarde..." at bounding box center [676, 266] width 1353 height 50
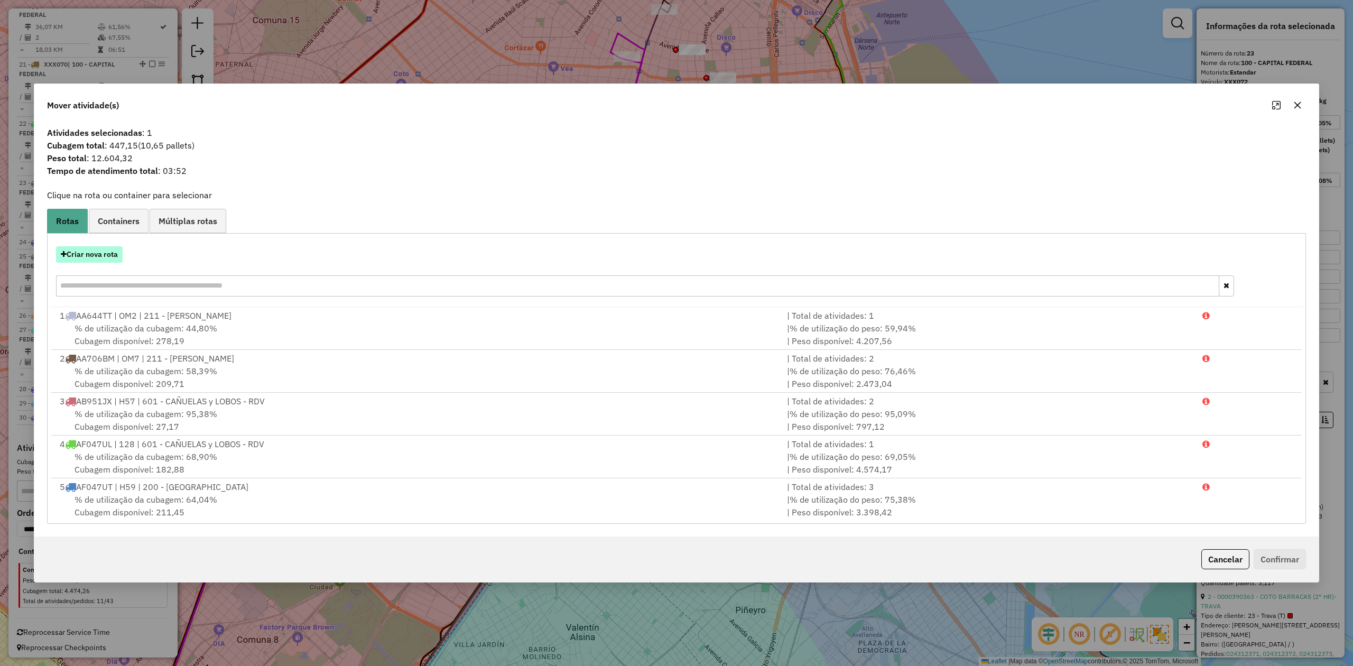
click at [96, 256] on button "Criar nova rota" at bounding box center [89, 254] width 67 height 16
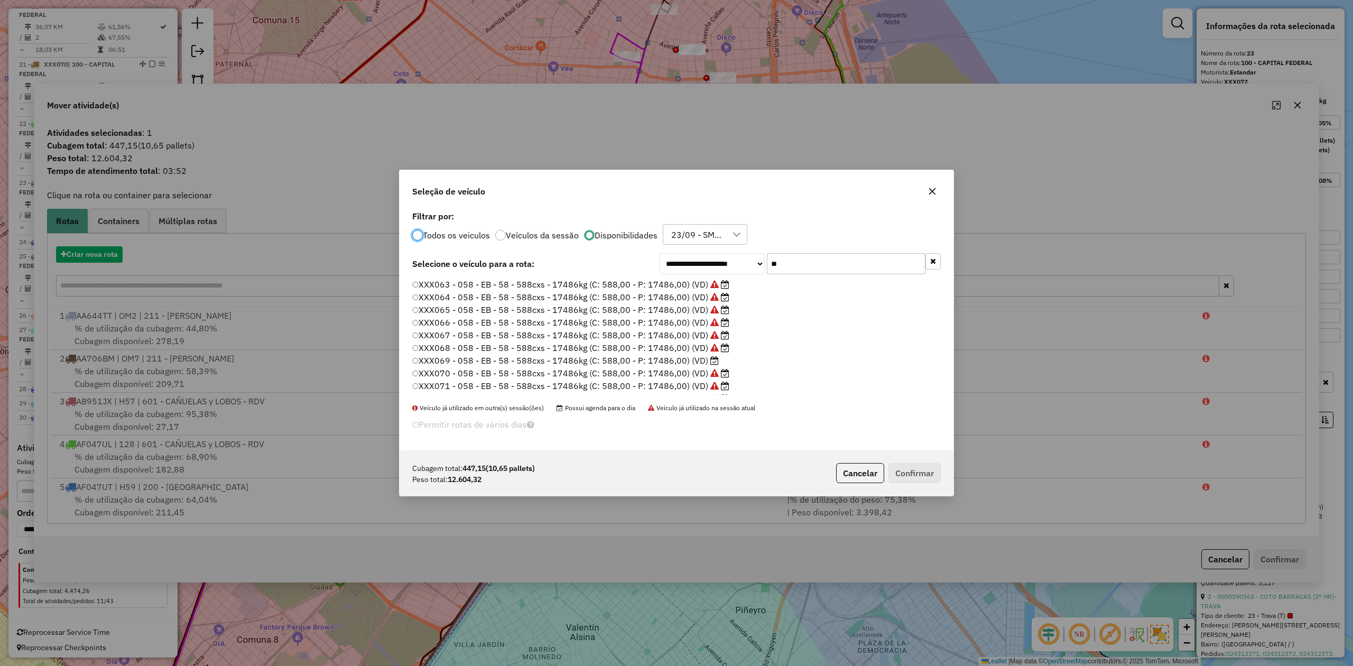
scroll to position [5, 3]
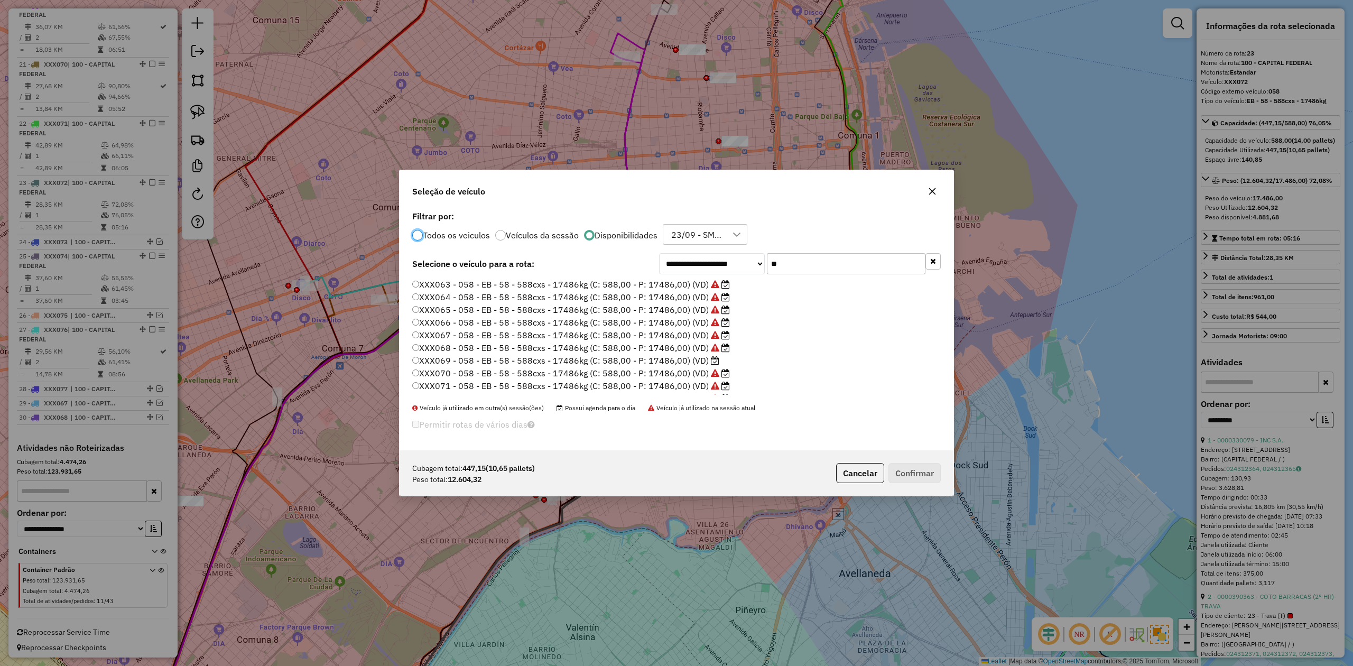
click at [694, 362] on label "XXX069 - 058 - EB - 58 - 588cxs - 17486kg (C: 588,00 - P: 17486,00) (VD)" at bounding box center [565, 360] width 307 height 13
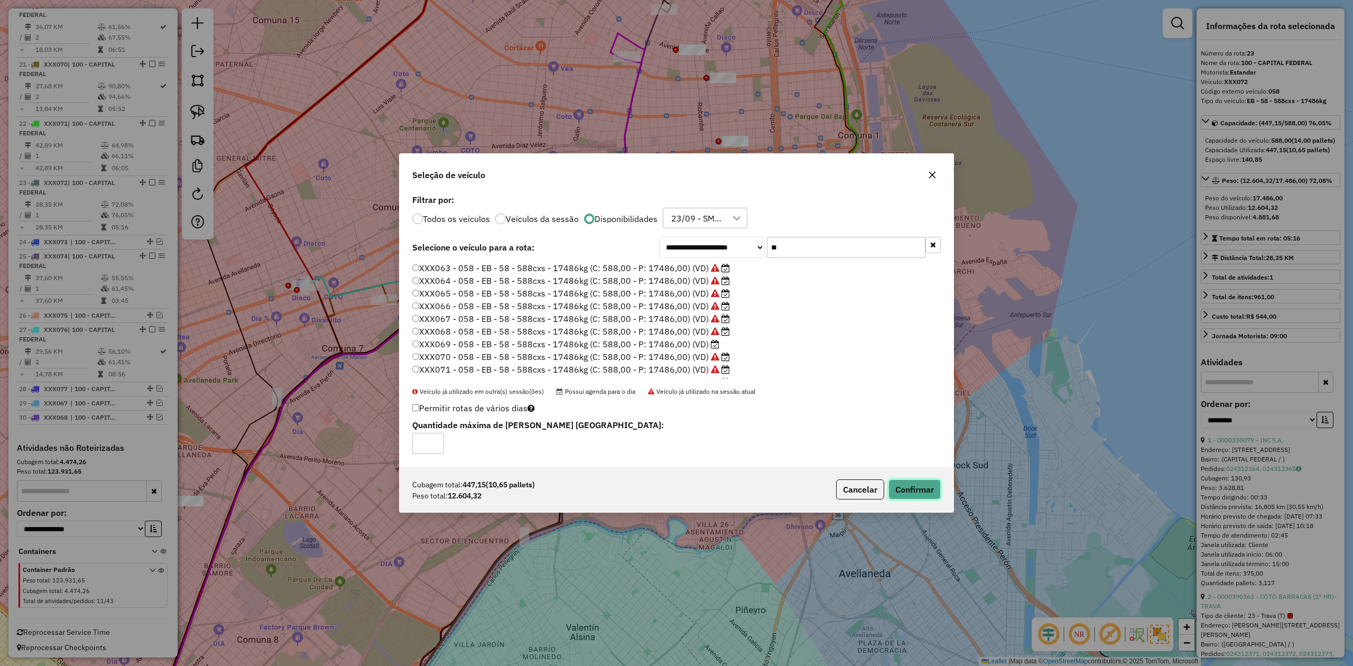
click at [901, 412] on button "Confirmar" at bounding box center [914, 489] width 52 height 20
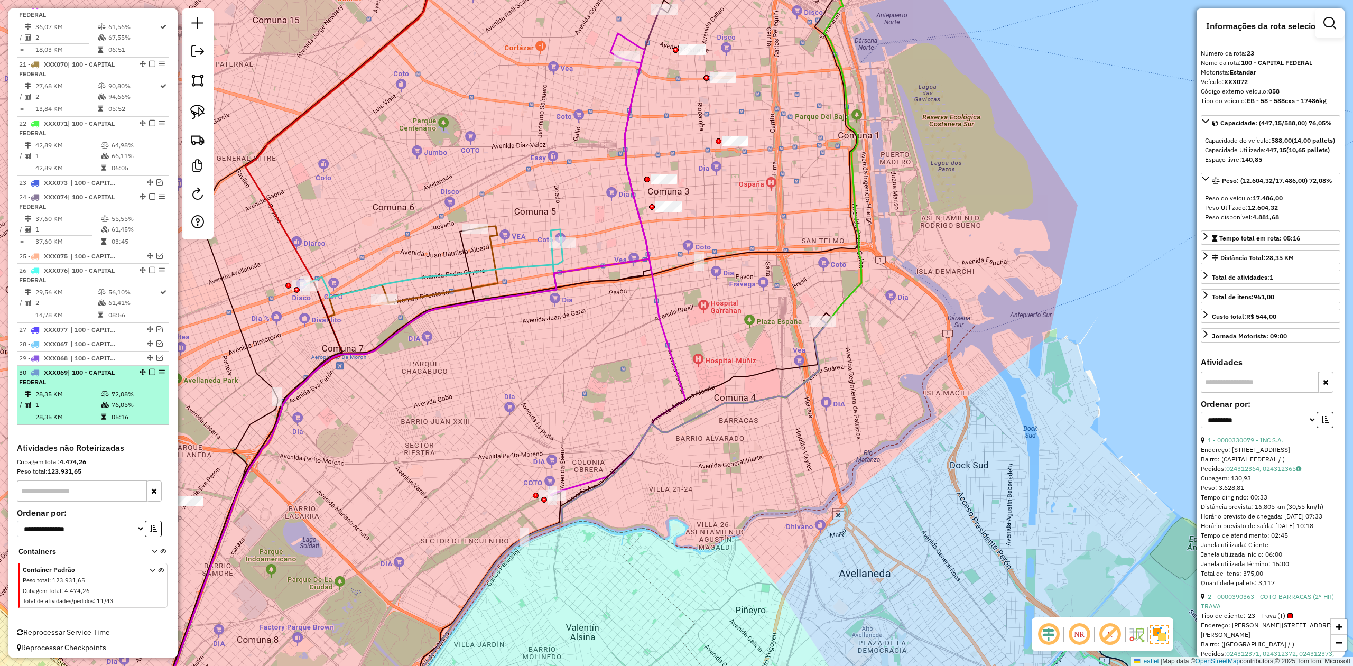
click at [149, 369] on em at bounding box center [152, 372] width 6 height 6
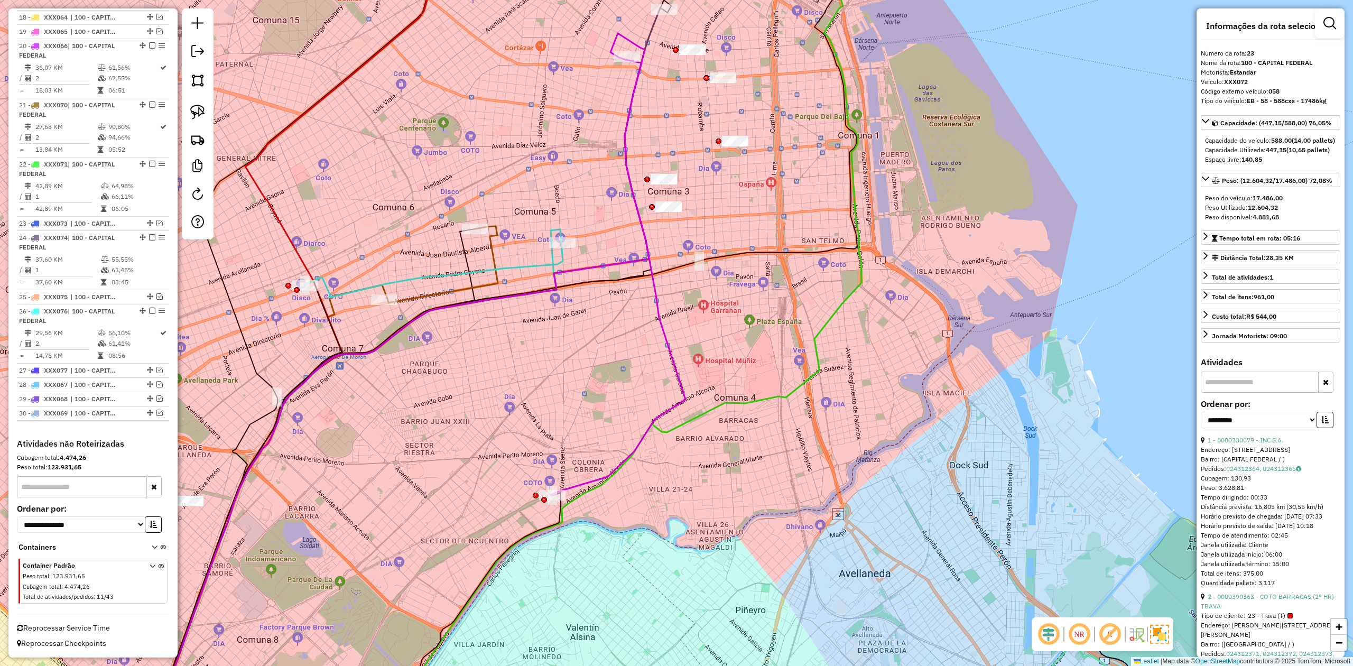
scroll to position [1381, 0]
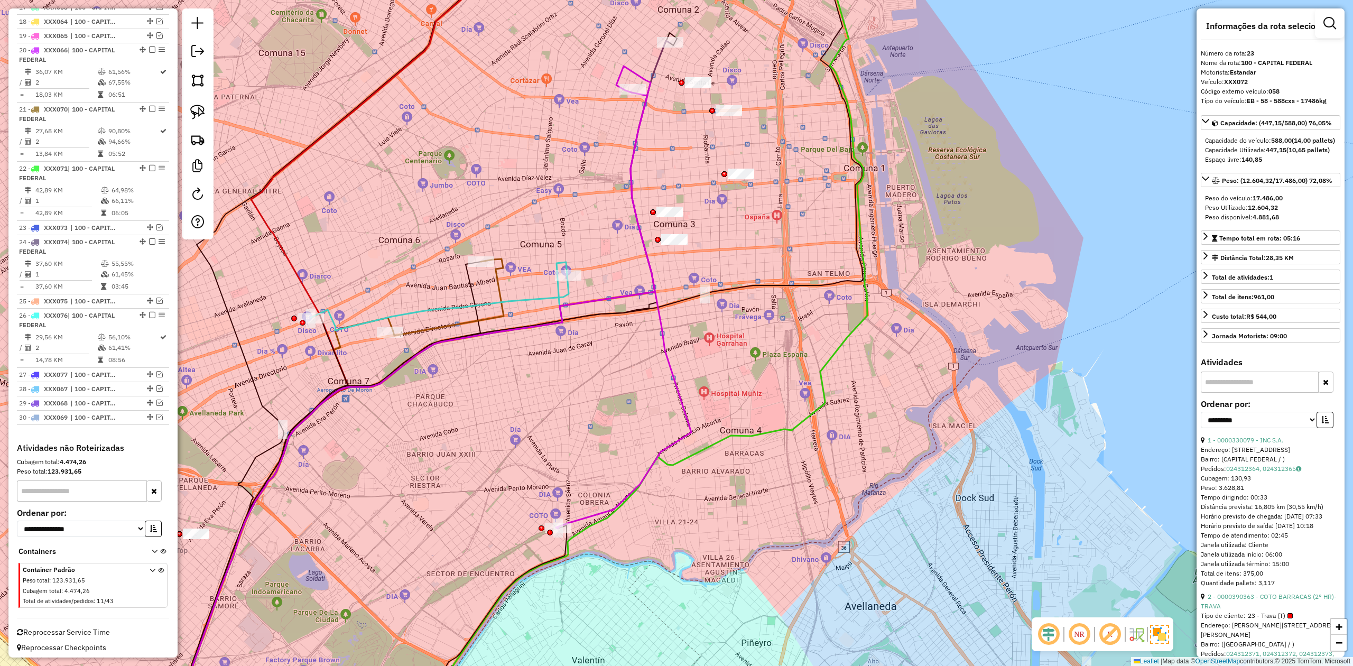
drag, startPoint x: 644, startPoint y: 377, endPoint x: 666, endPoint y: 452, distance: 78.9
click at [666, 412] on div "Janela de atendimento Grade de atendimento Capacidade Transportadoras Veículos …" at bounding box center [676, 333] width 1353 height 666
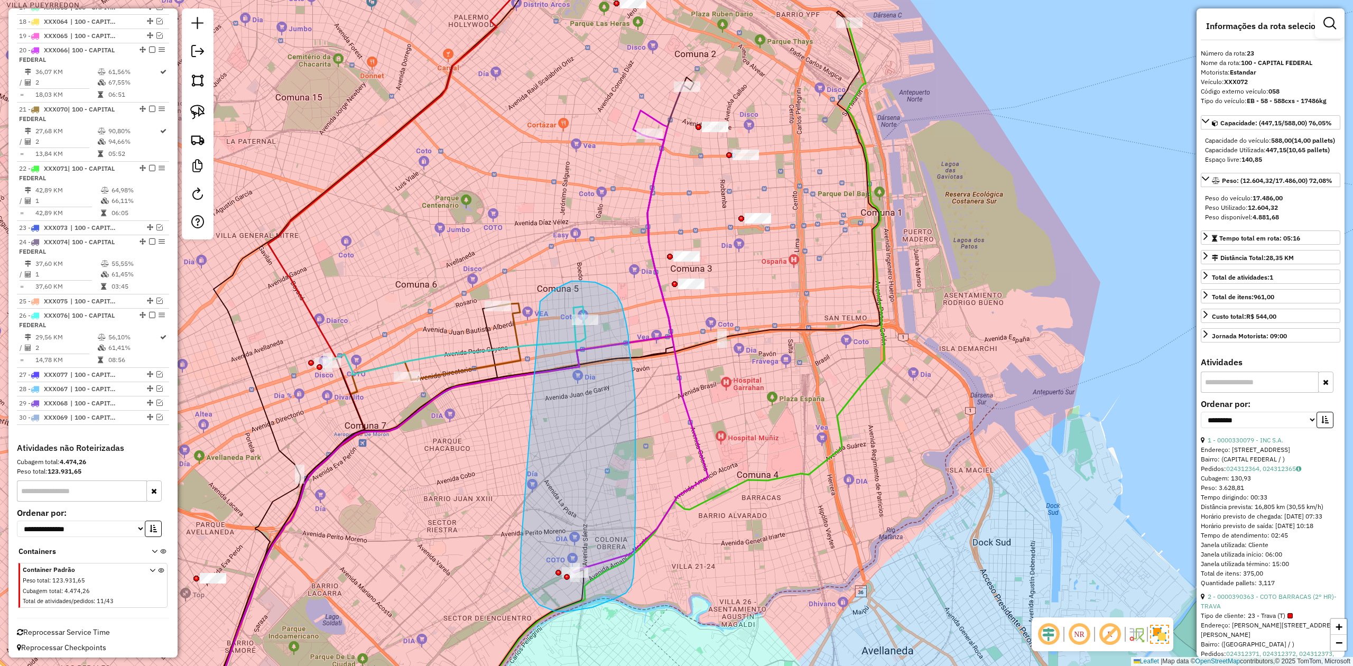
drag, startPoint x: 523, startPoint y: 585, endPoint x: 532, endPoint y: 318, distance: 267.5
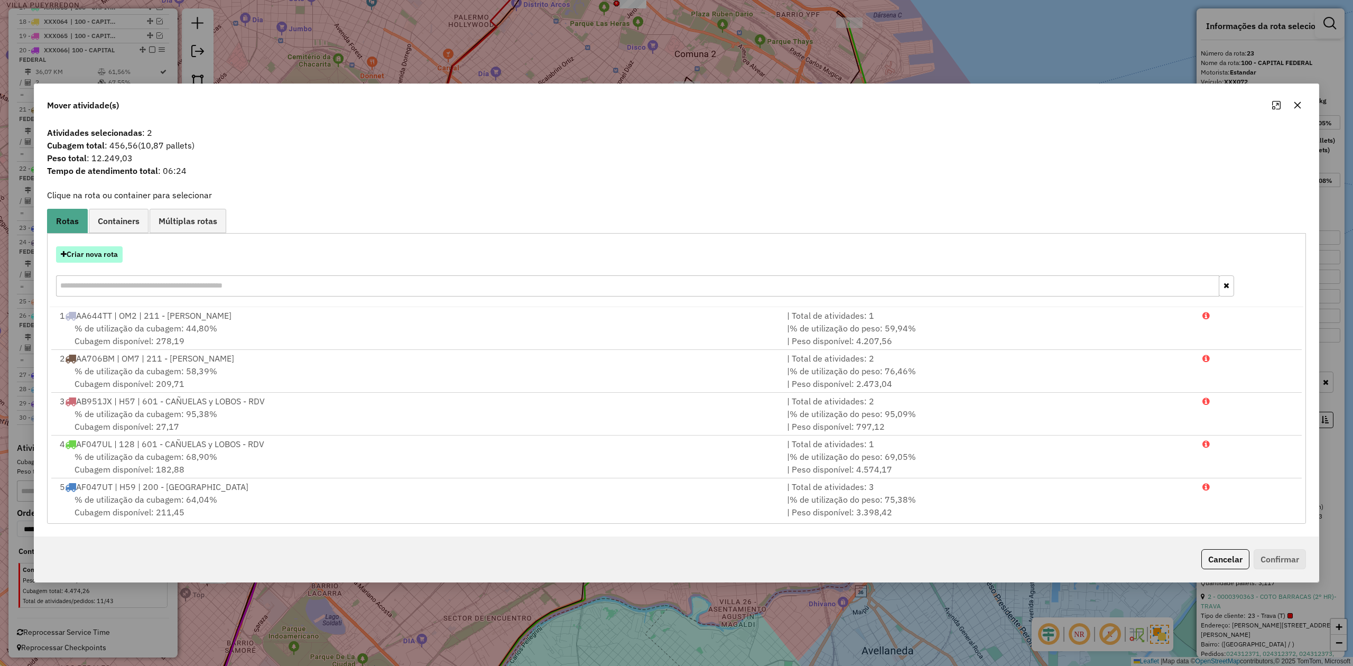
click at [110, 252] on button "Criar nova rota" at bounding box center [89, 254] width 67 height 16
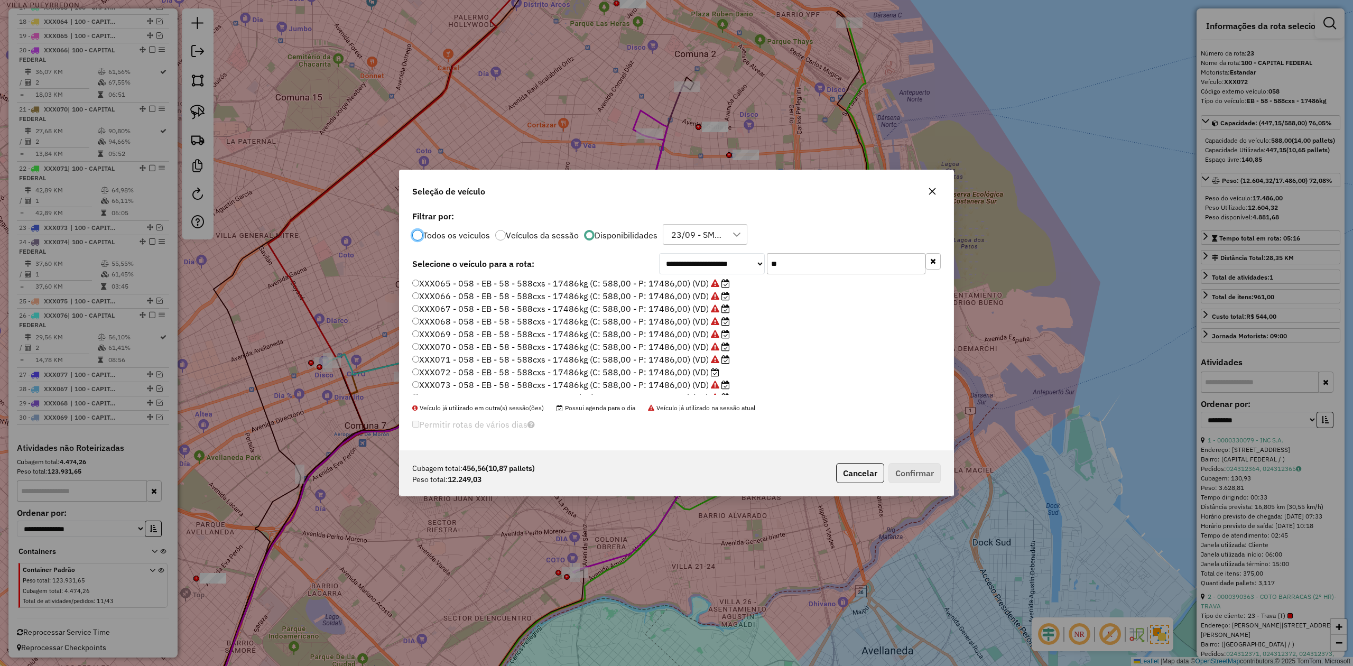
scroll to position [74, 0]
click at [692, 323] on label "XXX072 - 058 - EB - 58 - 588cxs - 17486kg (C: 588,00 - P: 17486,00) (VD)" at bounding box center [565, 324] width 307 height 13
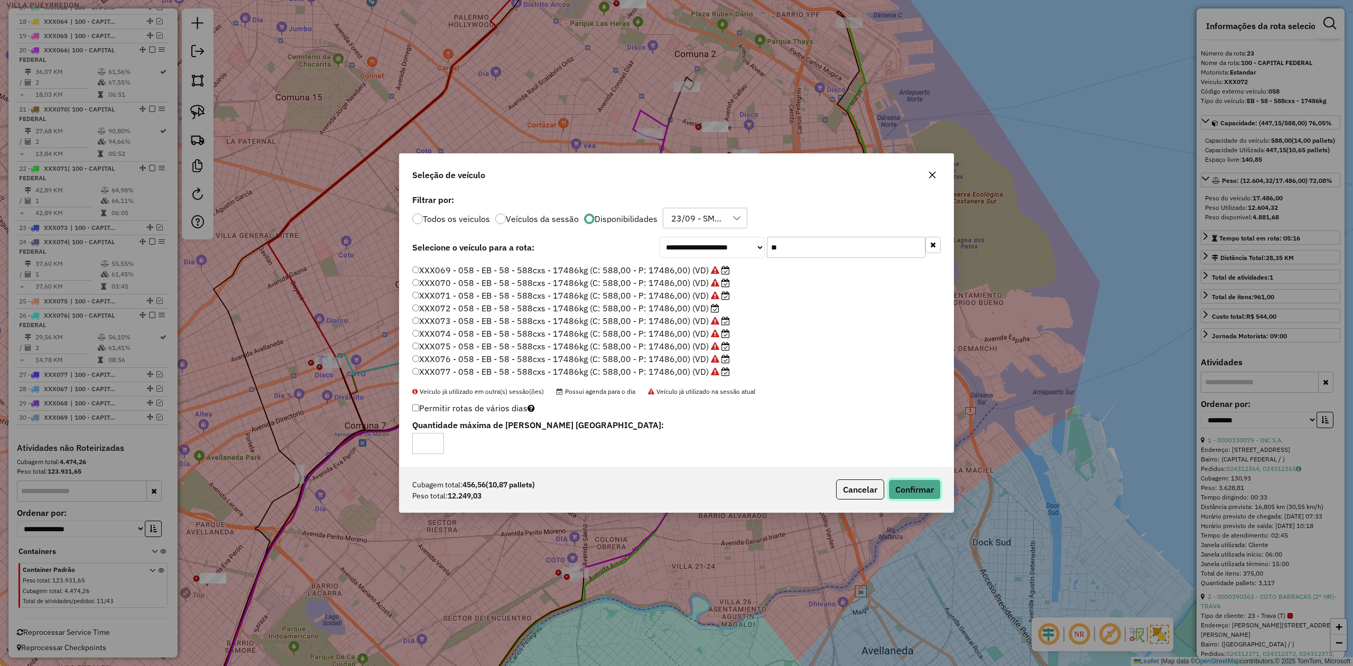
click at [901, 412] on button "Confirmar" at bounding box center [914, 489] width 52 height 20
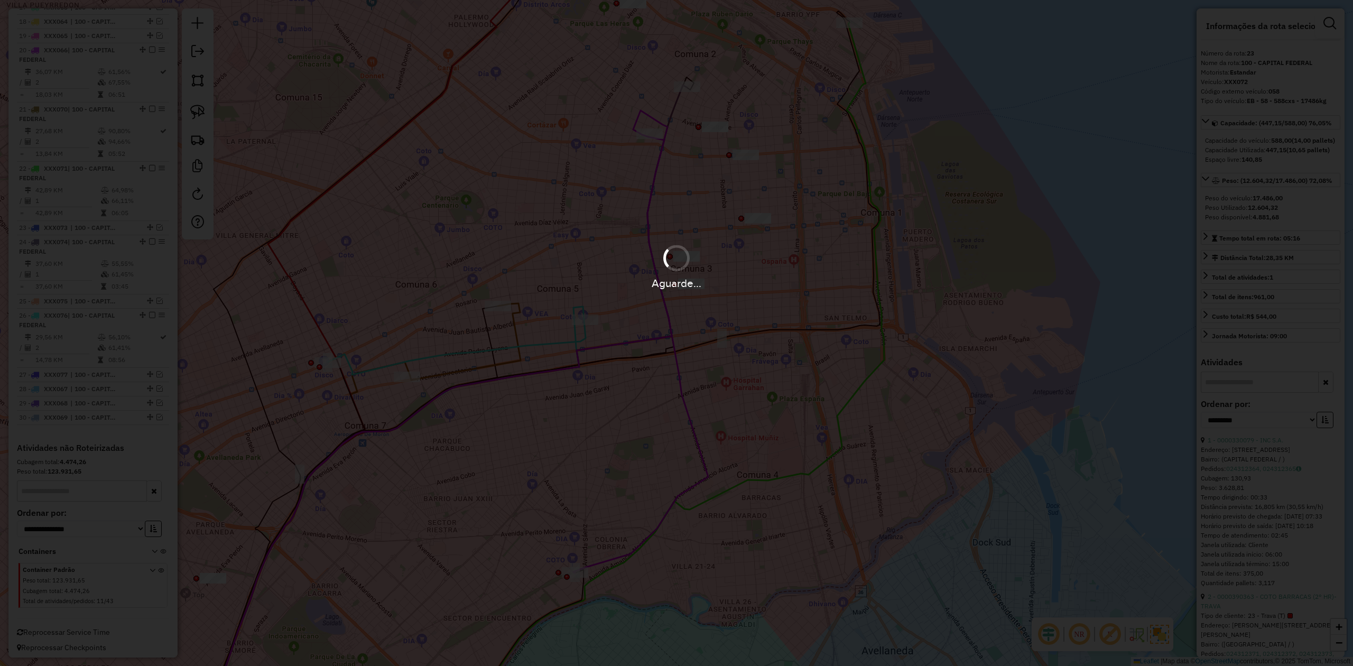
scroll to position [1366, 0]
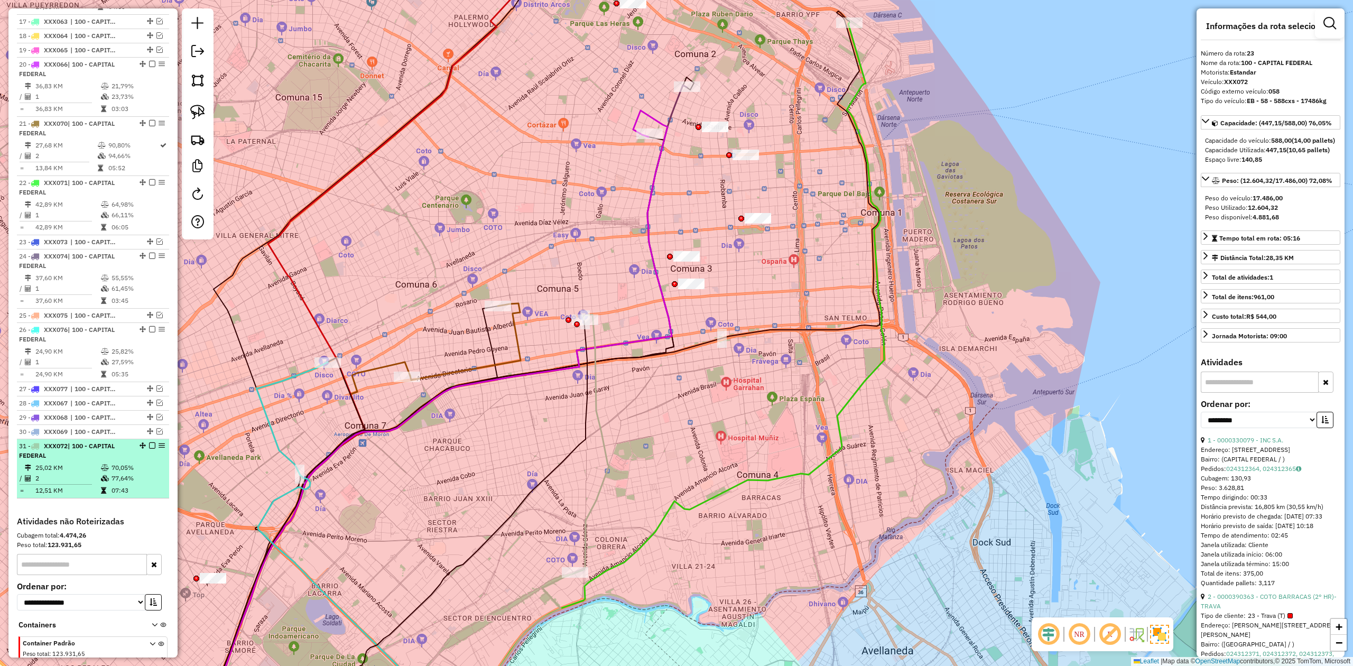
click at [149, 412] on em at bounding box center [152, 445] width 6 height 6
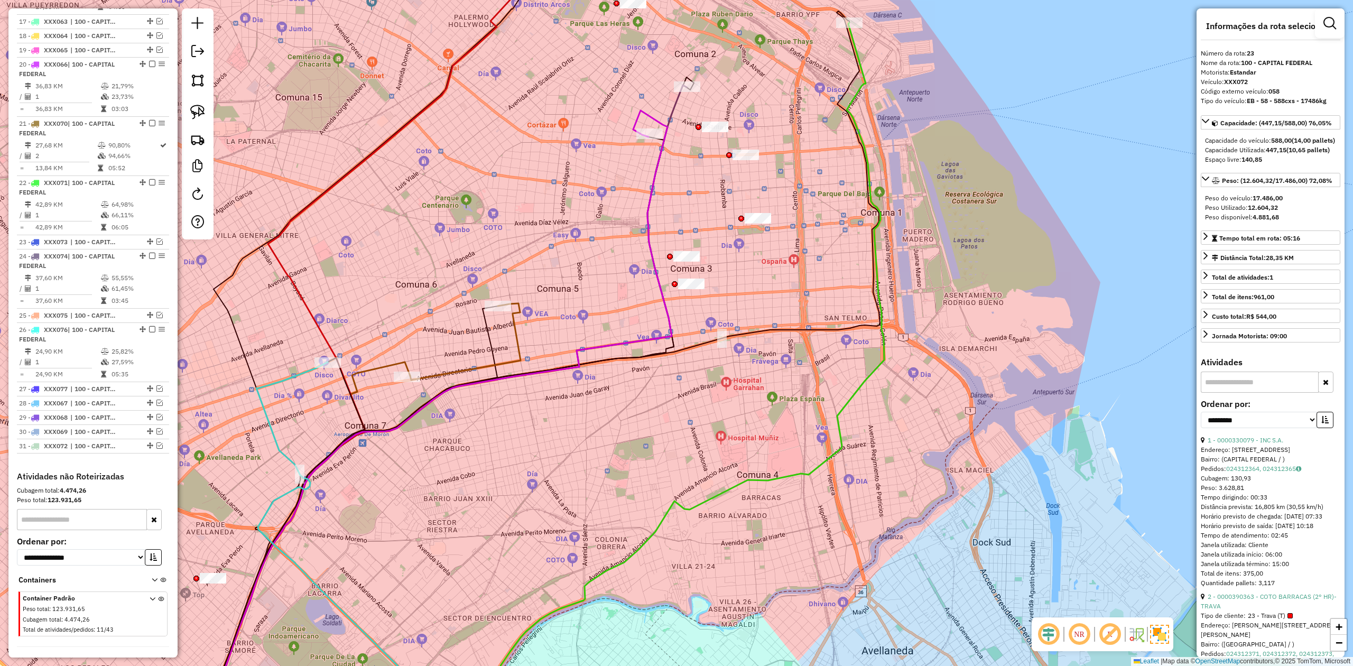
drag, startPoint x: 564, startPoint y: 446, endPoint x: 587, endPoint y: 457, distance: 24.6
click at [585, 412] on div "Janela de atendimento Grade de atendimento Capacidade Transportadoras Veículos …" at bounding box center [676, 333] width 1353 height 666
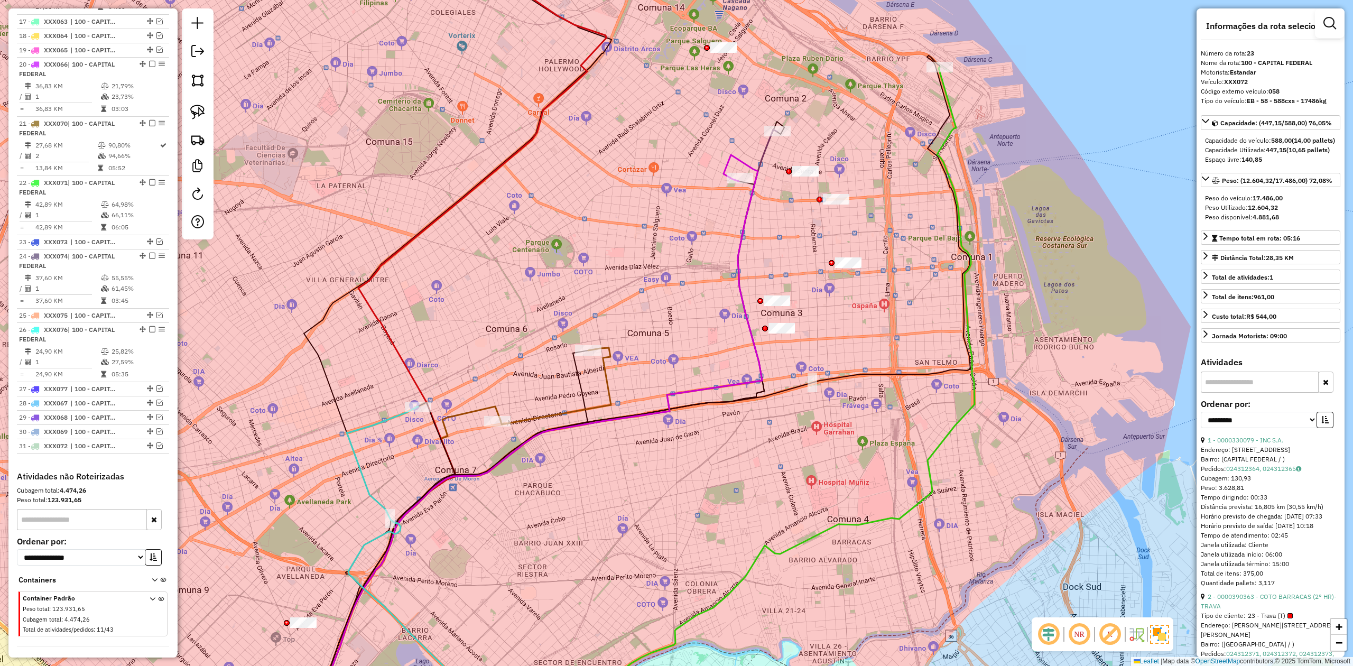
drag, startPoint x: 566, startPoint y: 447, endPoint x: 572, endPoint y: 408, distance: 38.9
click at [613, 412] on div "Janela de atendimento Grade de atendimento Capacidade Transportadoras Veículos …" at bounding box center [676, 333] width 1353 height 666
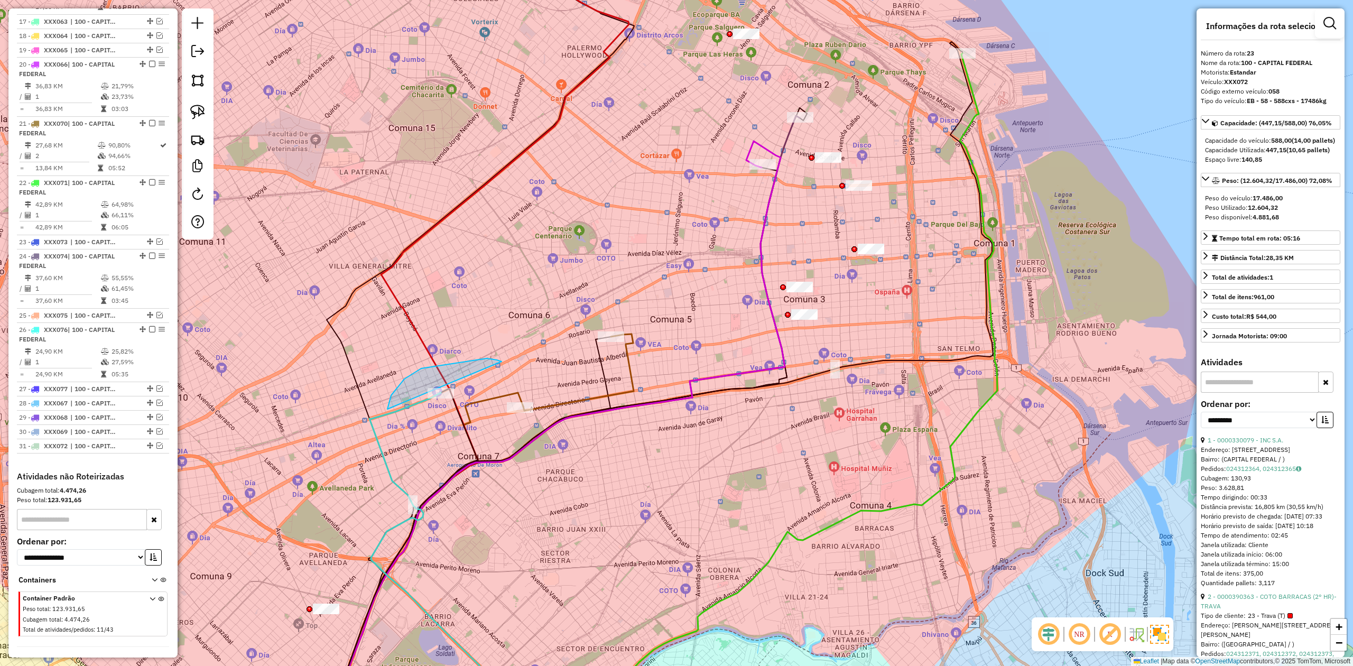
drag, startPoint x: 391, startPoint y: 395, endPoint x: 603, endPoint y: 375, distance: 212.9
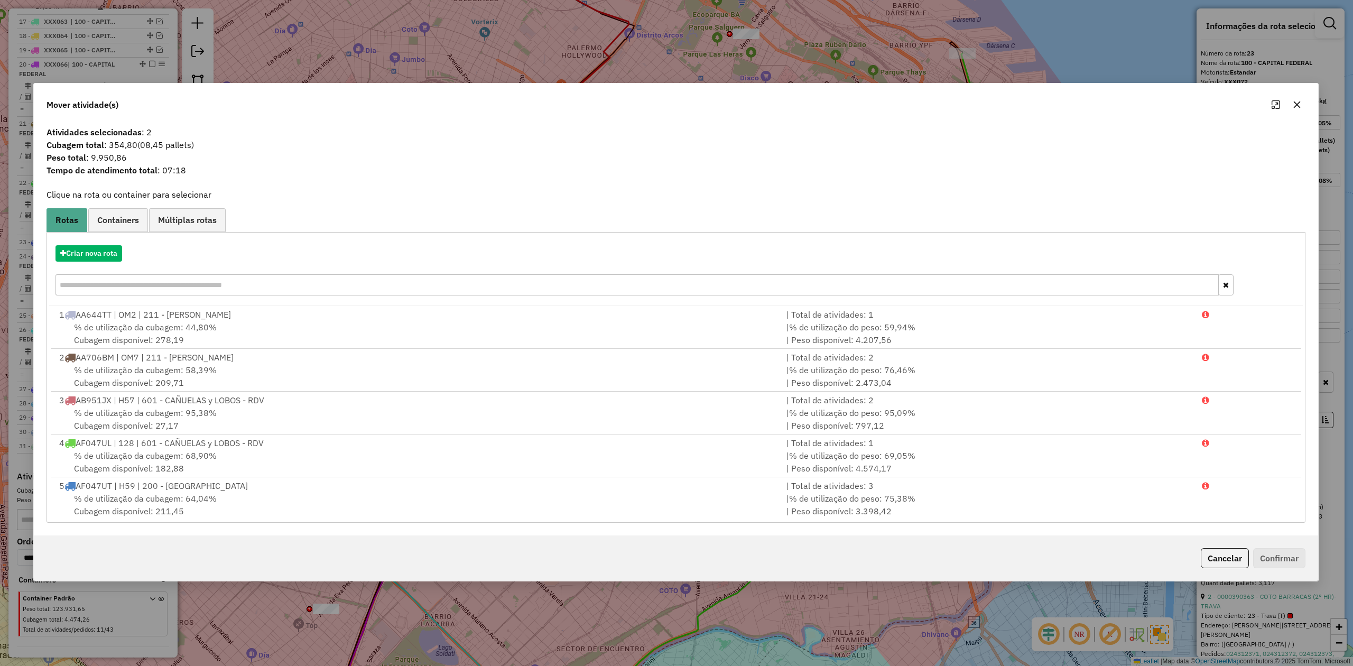
click at [901, 103] on icon "button" at bounding box center [1296, 104] width 7 height 7
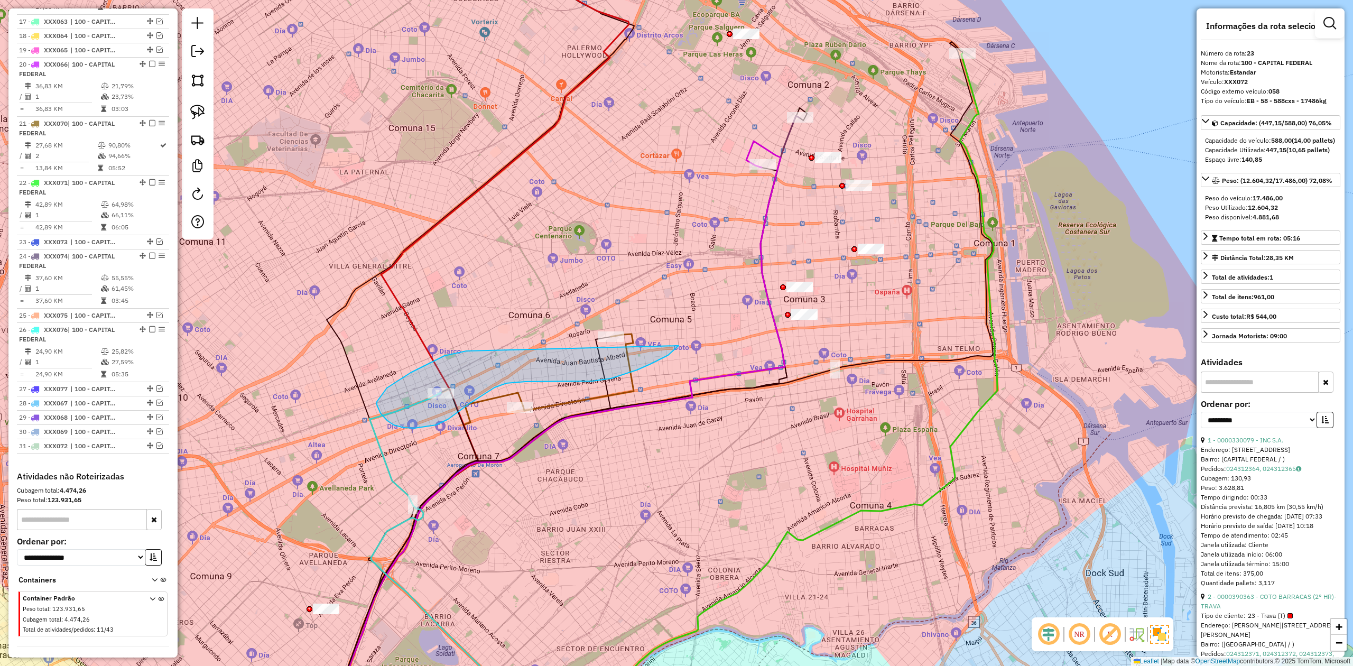
drag, startPoint x: 377, startPoint y: 402, endPoint x: 603, endPoint y: 283, distance: 255.7
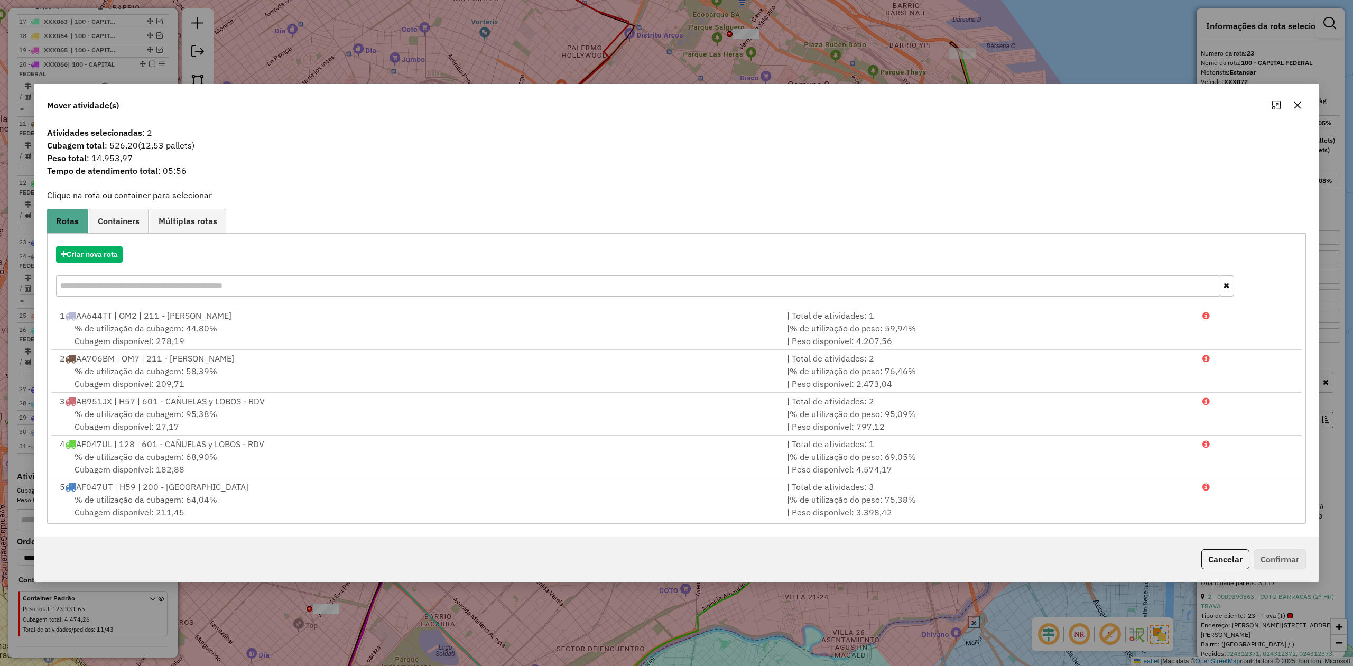
click at [901, 102] on icon "button" at bounding box center [1297, 105] width 8 height 8
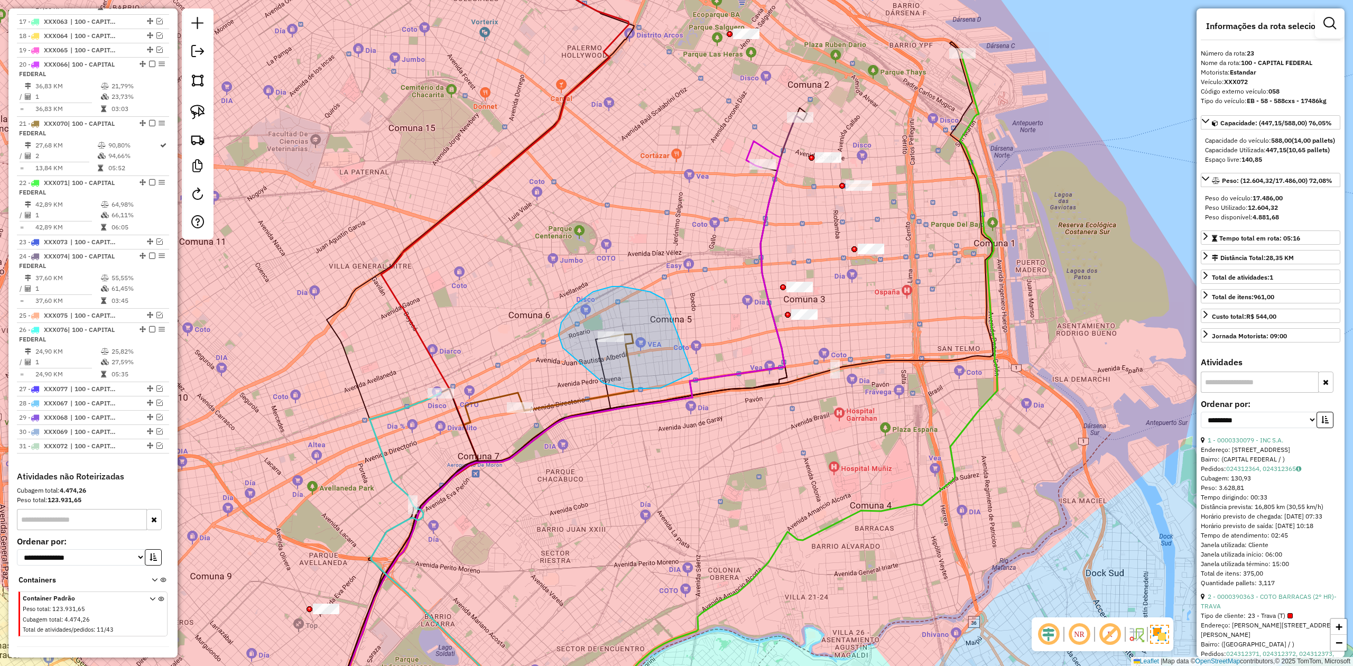
drag, startPoint x: 563, startPoint y: 348, endPoint x: 719, endPoint y: 301, distance: 162.7
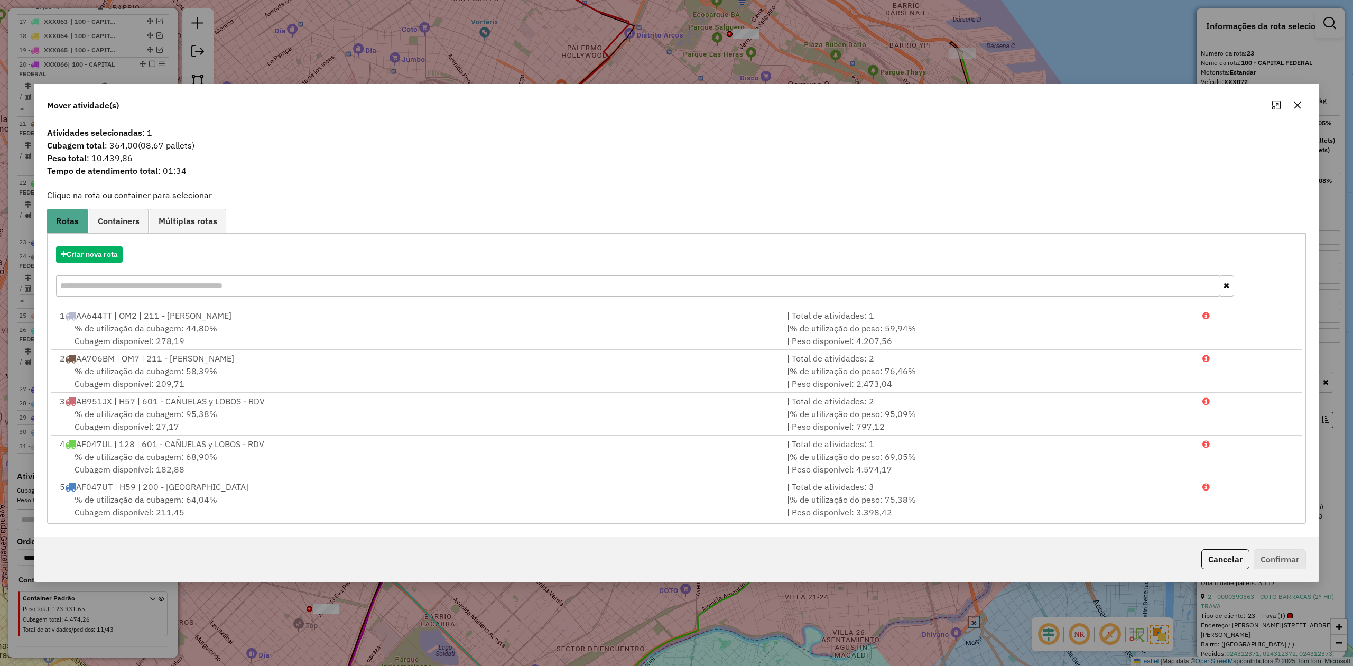
click at [901, 106] on icon "button" at bounding box center [1297, 105] width 8 height 8
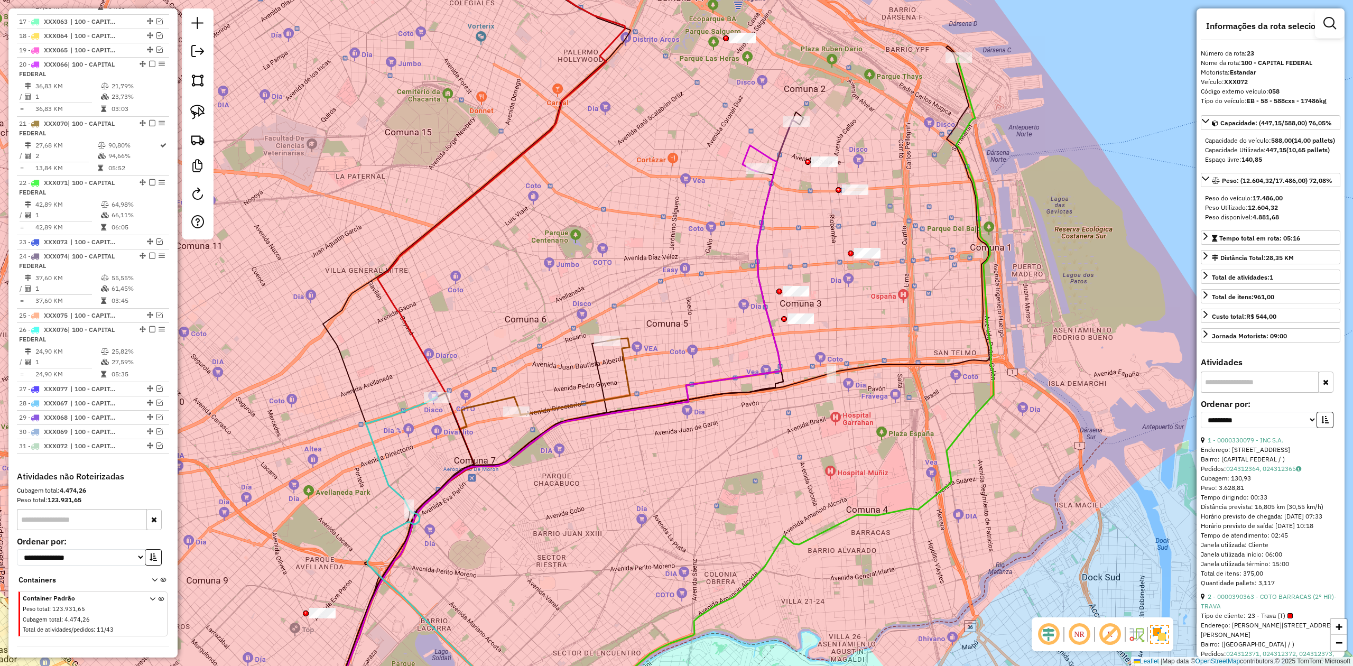
drag, startPoint x: 846, startPoint y: 204, endPoint x: 785, endPoint y: 256, distance: 80.2
click at [776, 256] on div "Janela de atendimento Grade de atendimento Capacidade Transportadoras Veículos …" at bounding box center [676, 333] width 1353 height 666
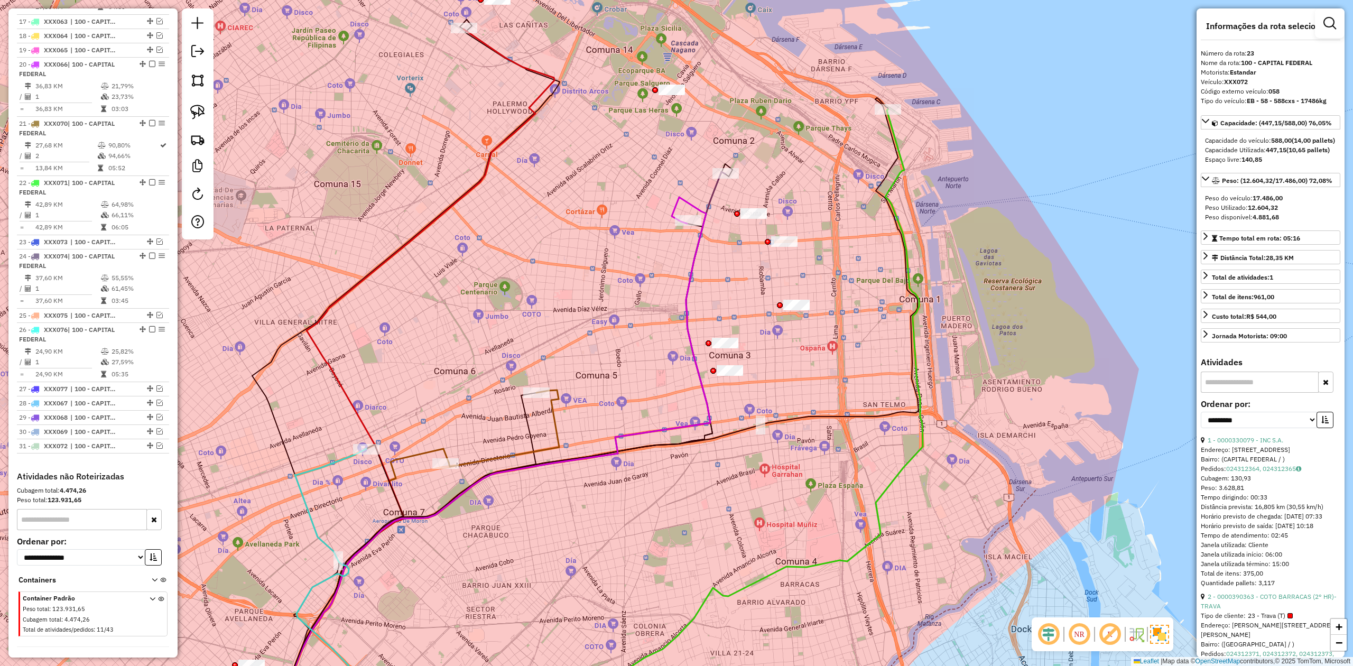
click at [901, 161] on div "Janela de atendimento Grade de atendimento Capacidade Transportadoras Veículos …" at bounding box center [676, 333] width 1353 height 666
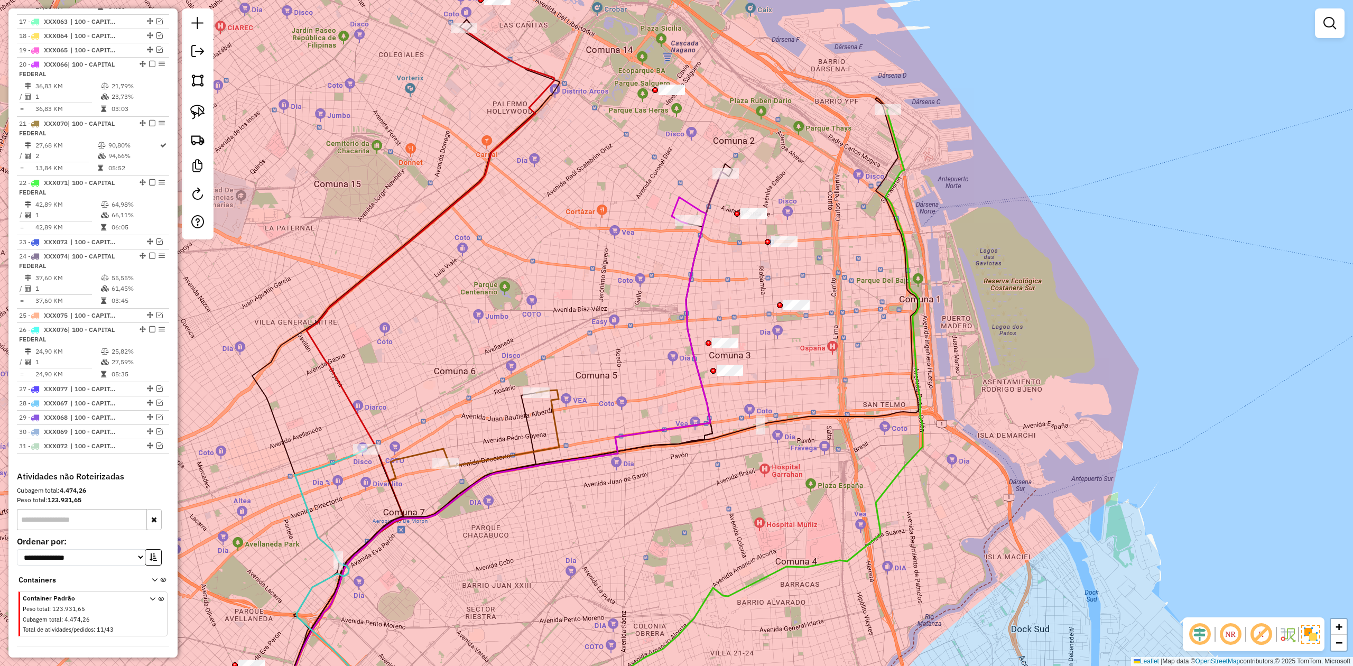
click at [901, 163] on icon at bounding box center [737, 420] width 369 height 623
select select "**********"
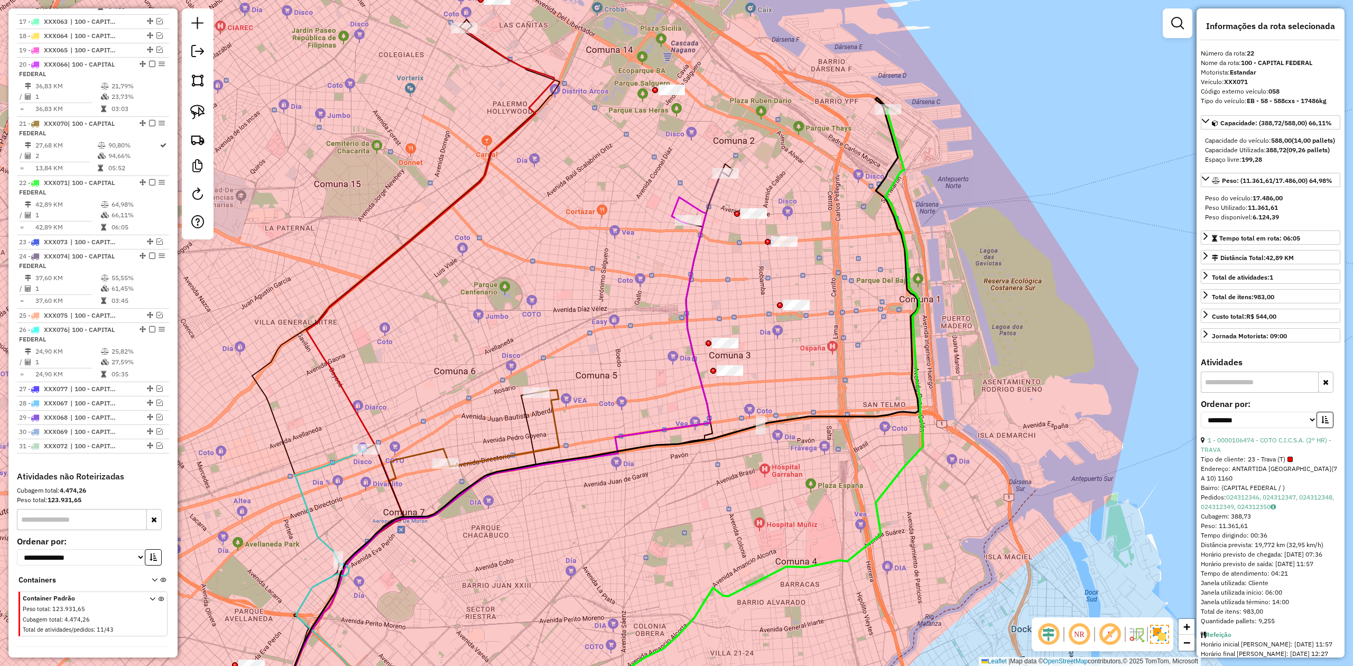
scroll to position [1395, 0]
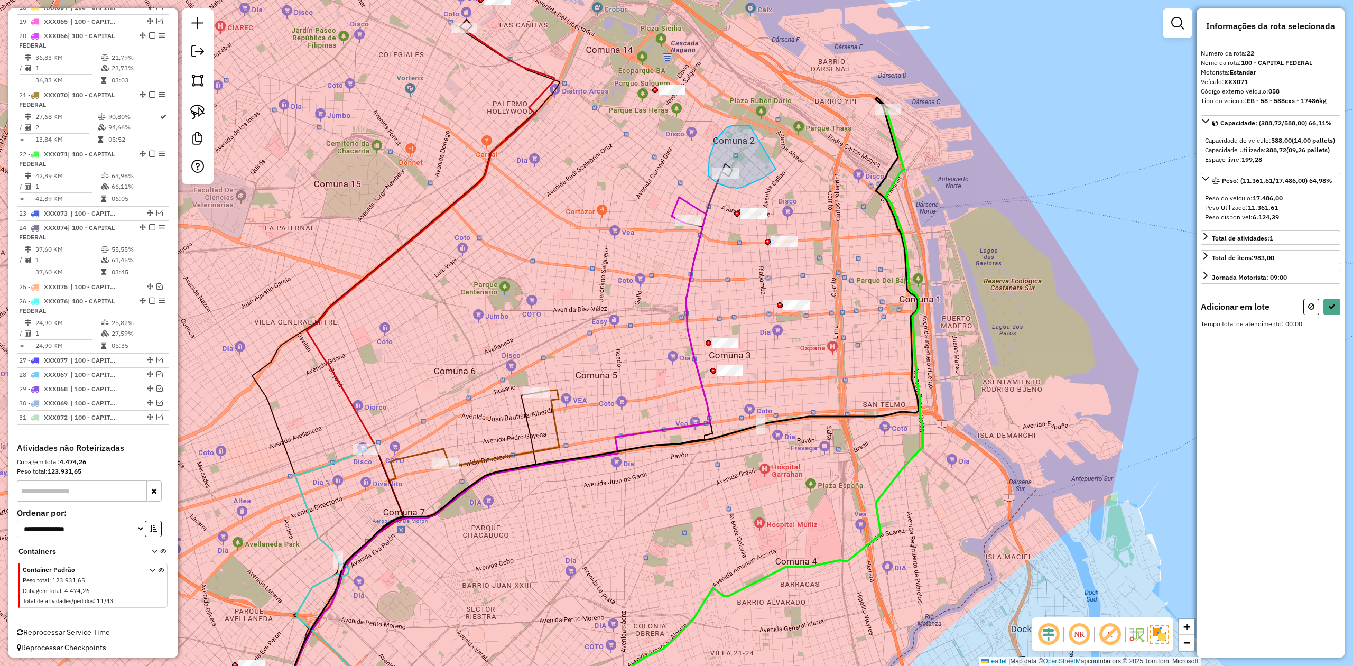
drag, startPoint x: 726, startPoint y: 128, endPoint x: 799, endPoint y: 151, distance: 77.0
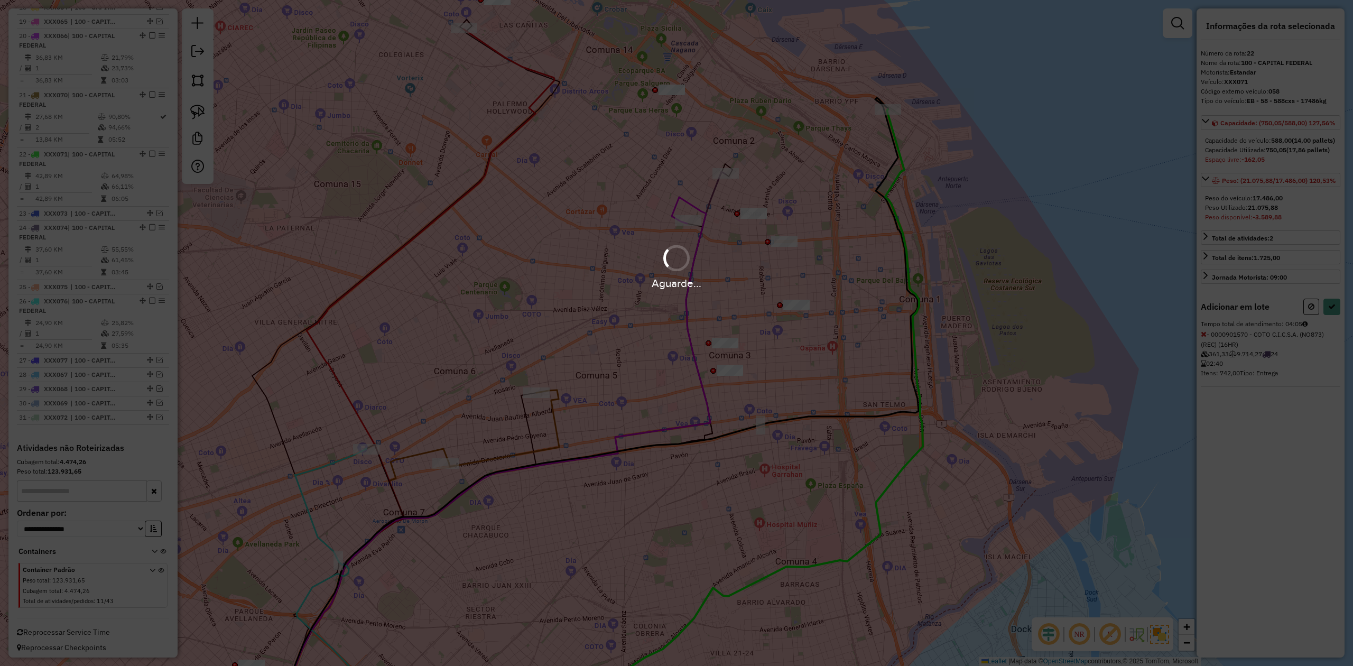
select select "**********"
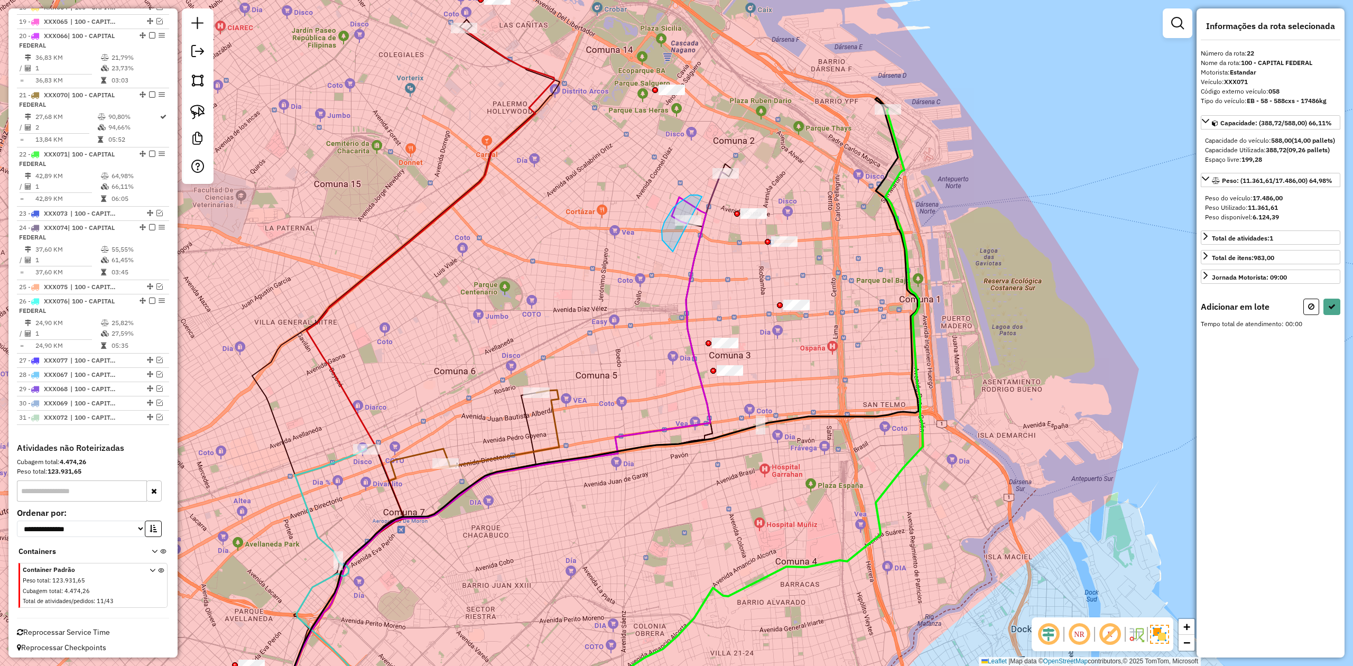
drag, startPoint x: 673, startPoint y: 252, endPoint x: 727, endPoint y: 230, distance: 58.4
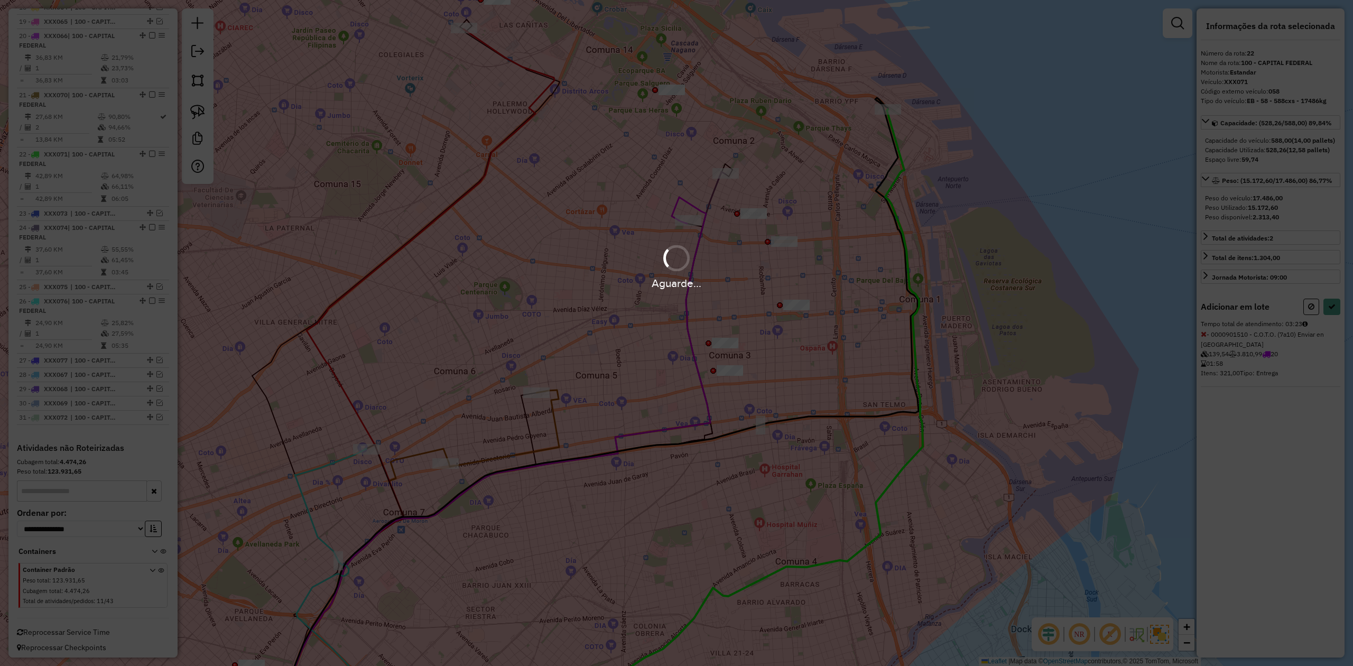
select select "**********"
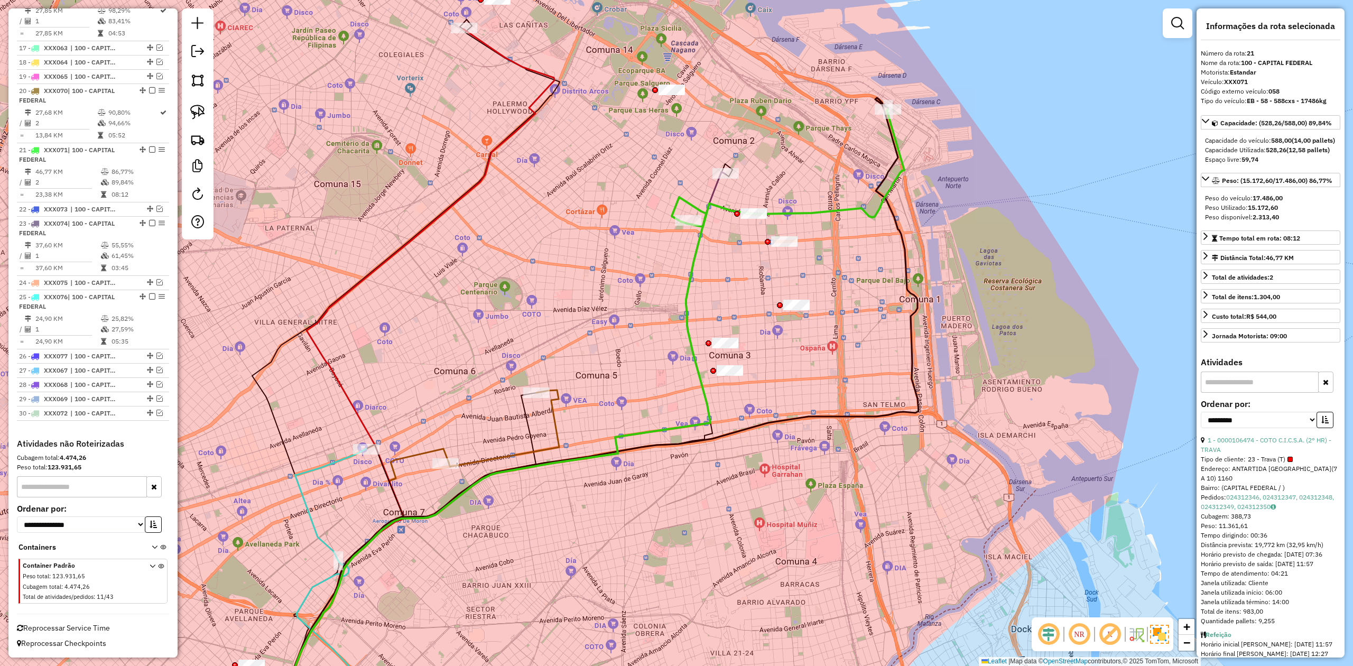
scroll to position [1336, 0]
click at [803, 161] on div "Janela de atendimento Grade de atendimento Capacidade Transportadoras Veículos …" at bounding box center [676, 333] width 1353 height 666
click at [785, 180] on div "Janela de atendimento Grade de atendimento Capacidade Transportadoras Veículos …" at bounding box center [676, 333] width 1353 height 666
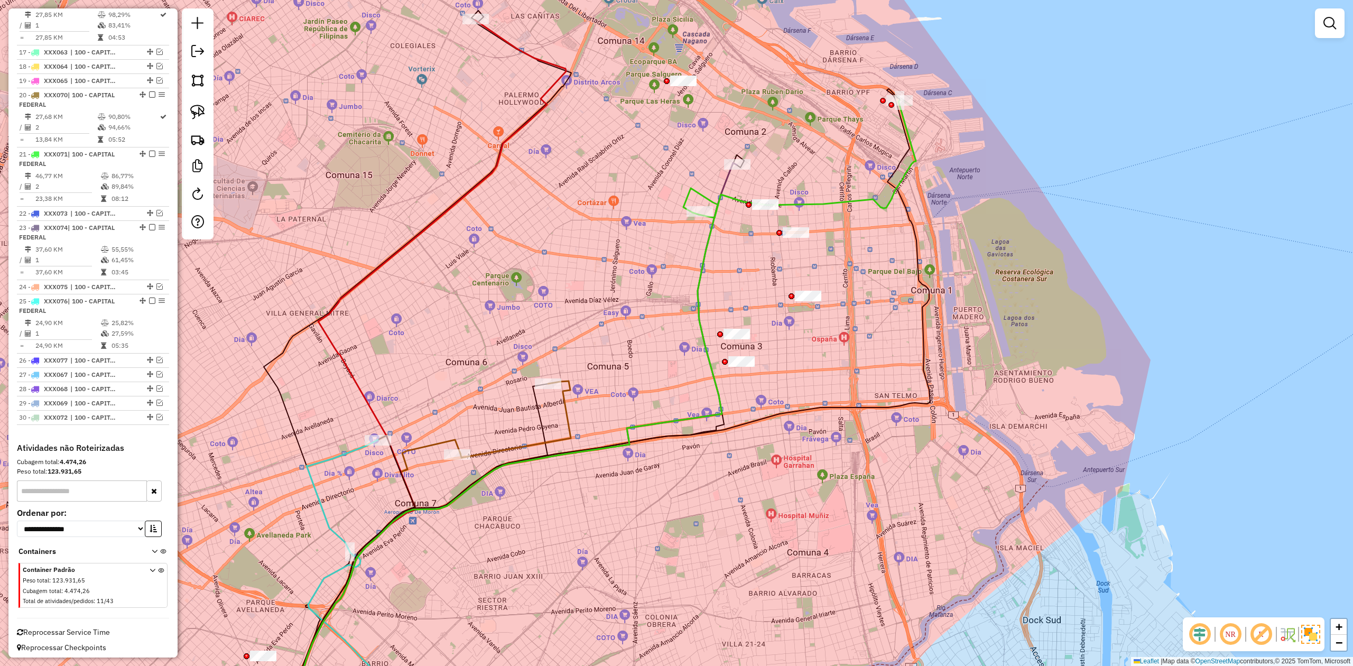
click at [855, 207] on div "Janela de atendimento Grade de atendimento Capacidade Transportadoras Veículos …" at bounding box center [676, 333] width 1353 height 666
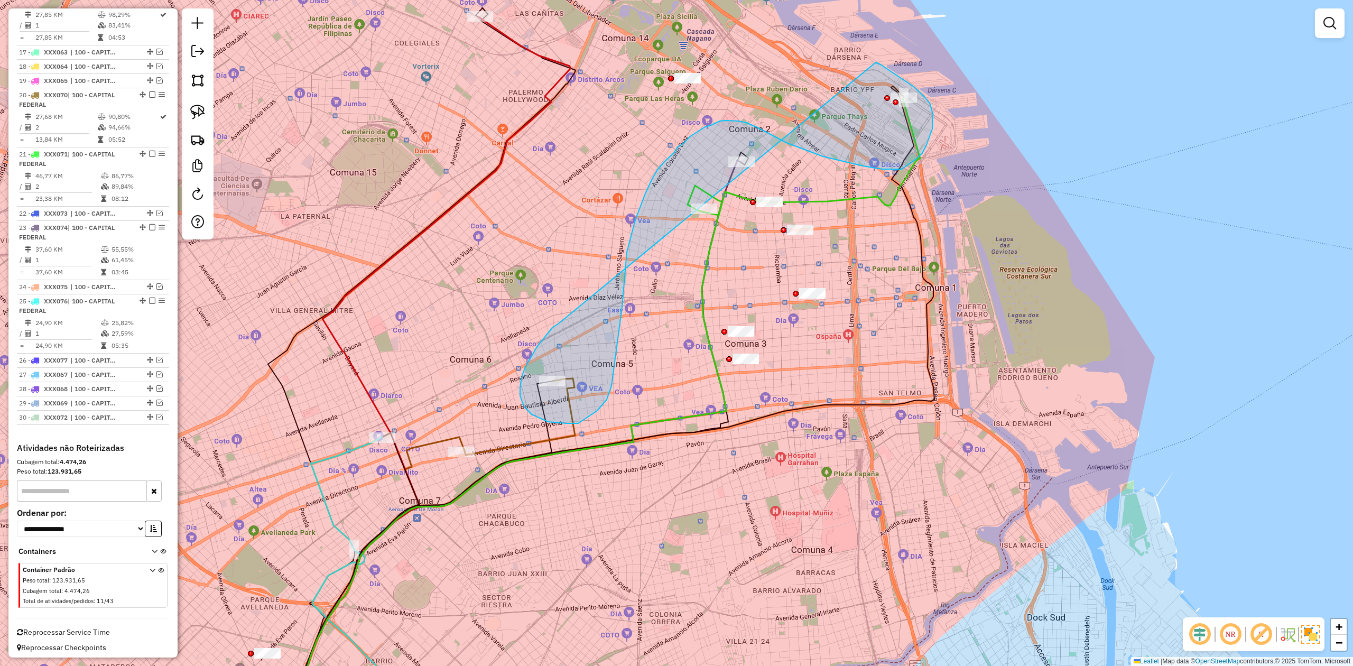
drag, startPoint x: 525, startPoint y: 367, endPoint x: 863, endPoint y: 57, distance: 458.1
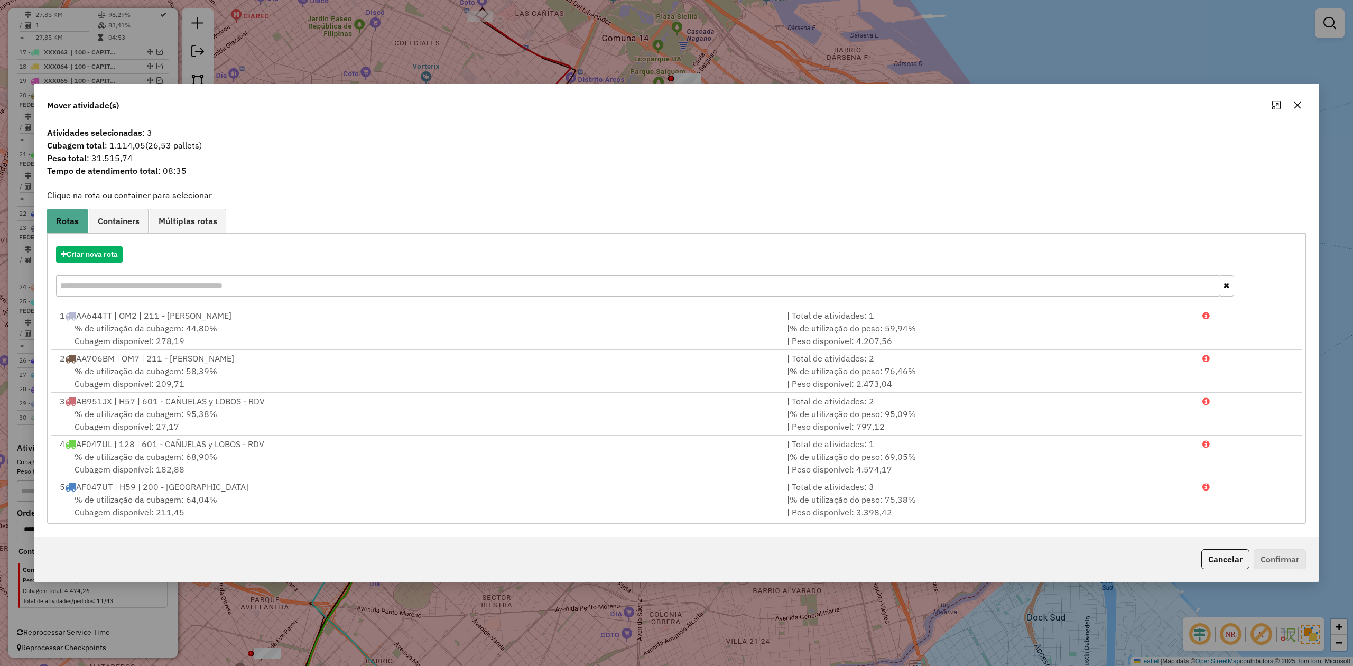
click at [901, 101] on icon "button" at bounding box center [1297, 105] width 8 height 8
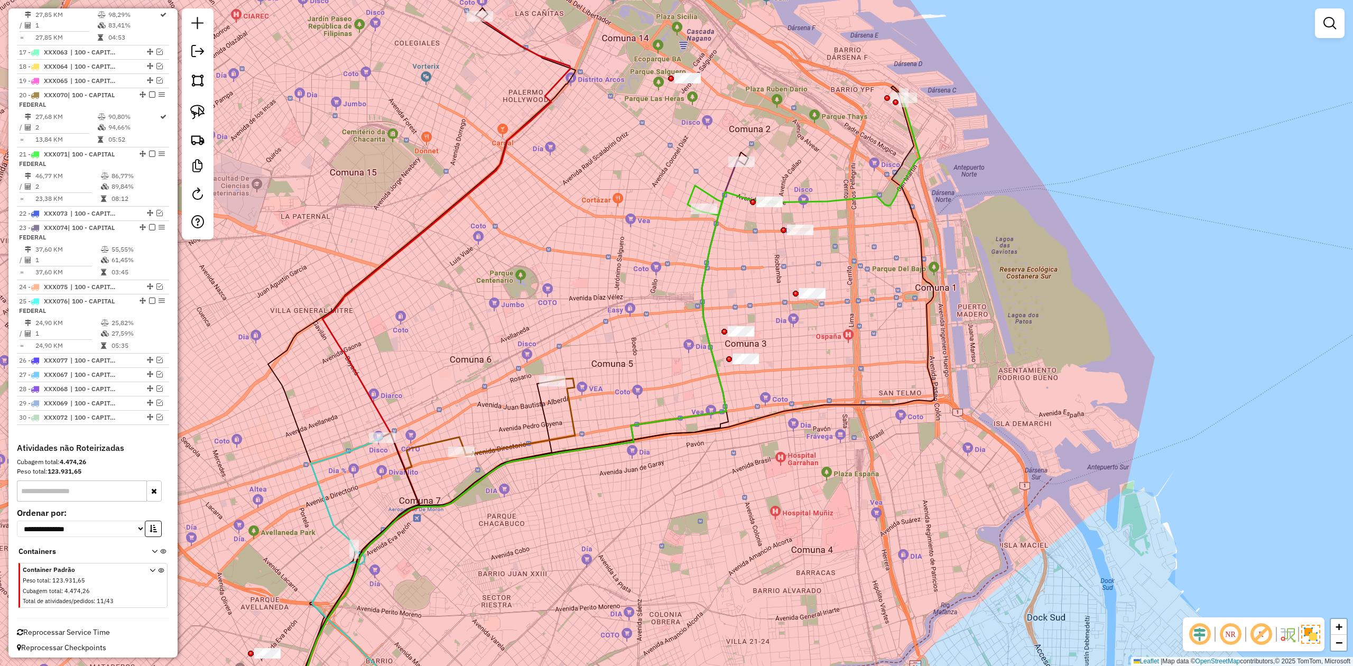
click at [637, 325] on div "Janela de atendimento Grade de atendimento Capacidade Transportadoras Veículos …" at bounding box center [676, 333] width 1353 height 666
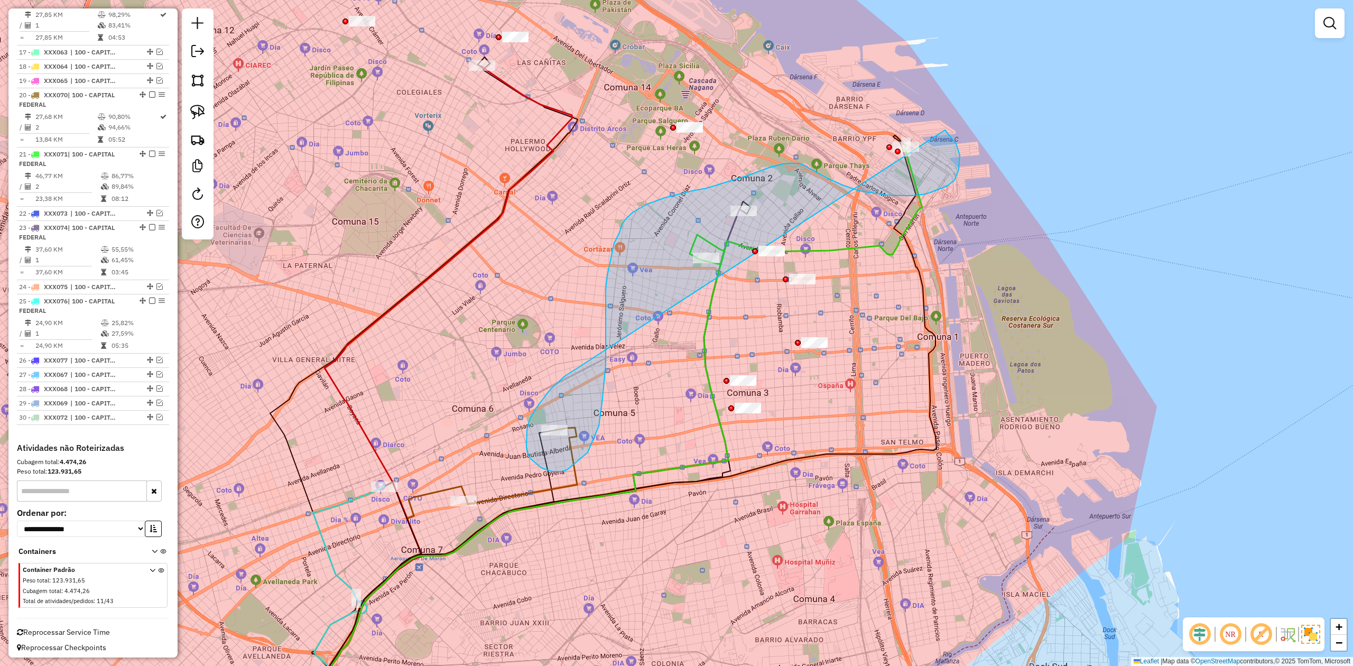
drag, startPoint x: 529, startPoint y: 420, endPoint x: 870, endPoint y: 92, distance: 472.3
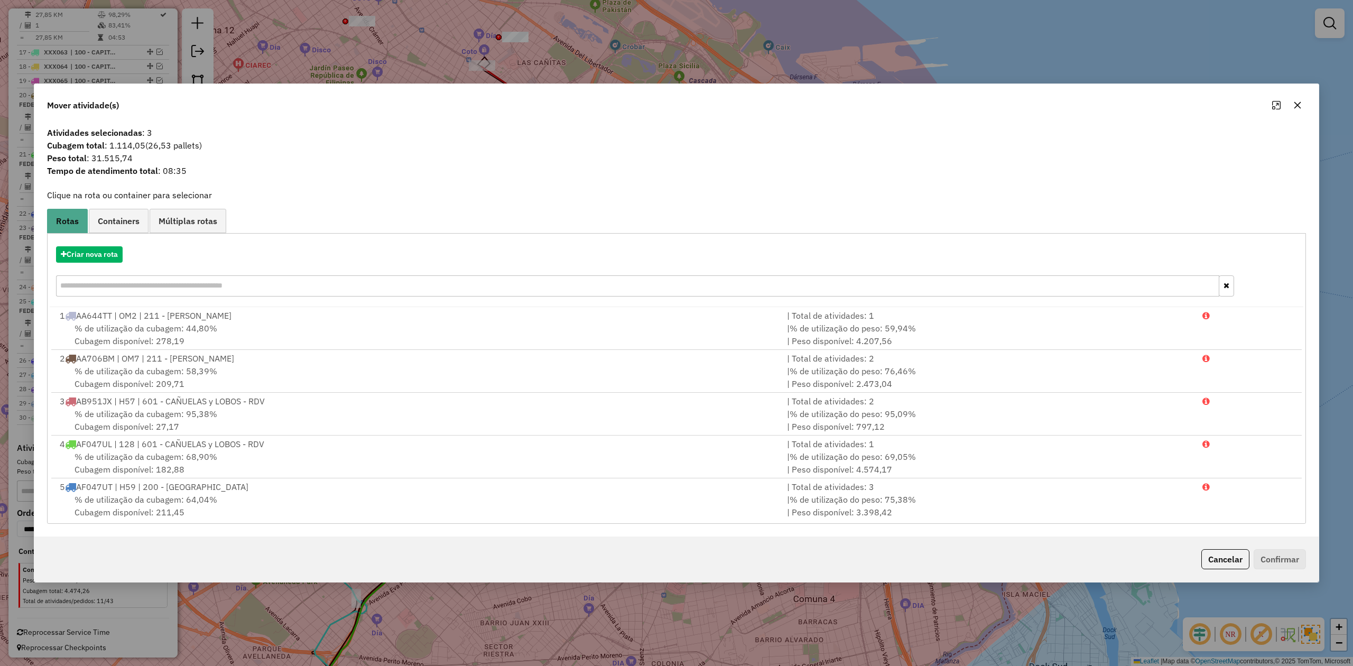
click at [901, 101] on icon "button" at bounding box center [1297, 105] width 8 height 8
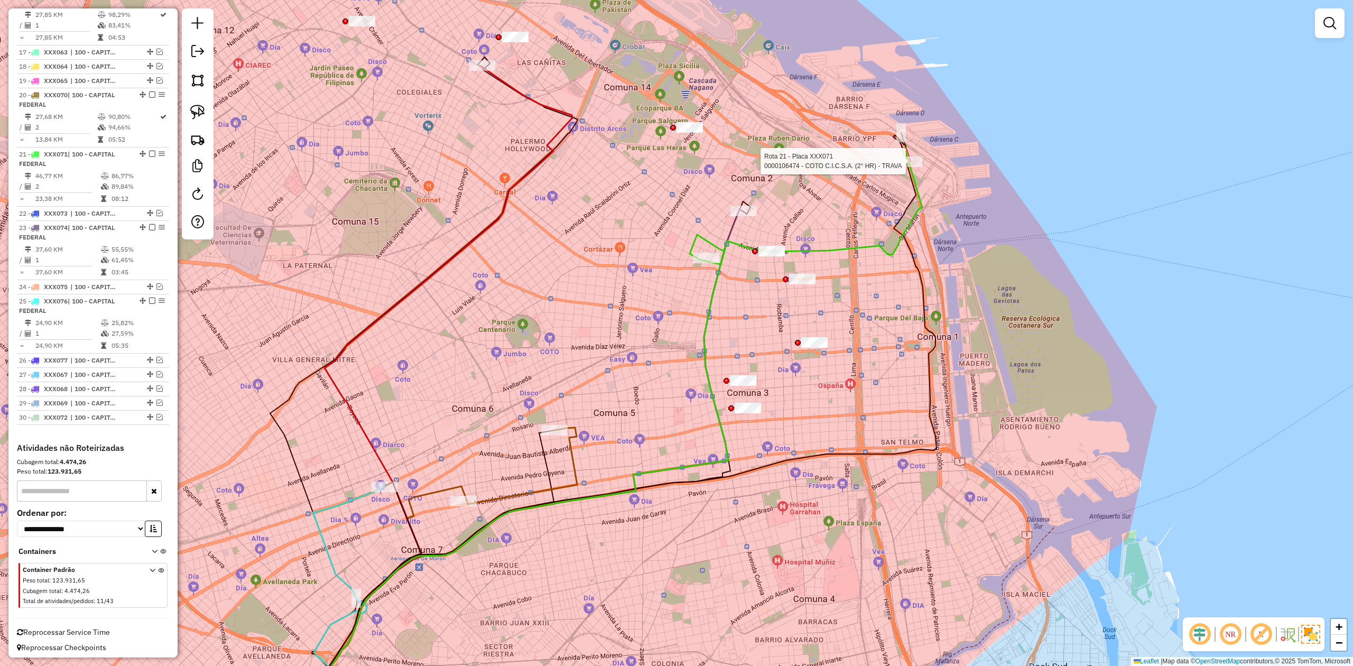
select select "**********"
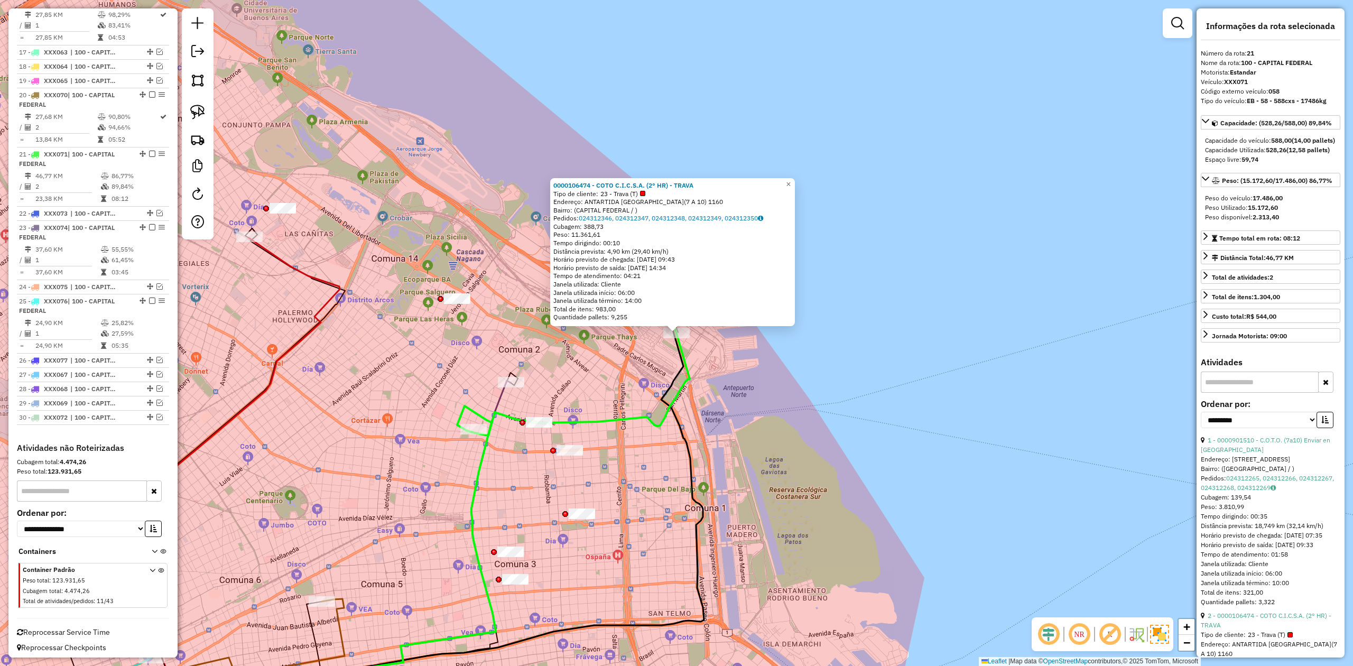
drag, startPoint x: 632, startPoint y: 292, endPoint x: 607, endPoint y: 299, distance: 26.1
click at [656, 237] on div "0000106474 - COTO C.I.C.S.A. (2° HR) - TRAVA Tipo de cliente: 23 - Trava (T) En…" at bounding box center [672, 251] width 238 height 140
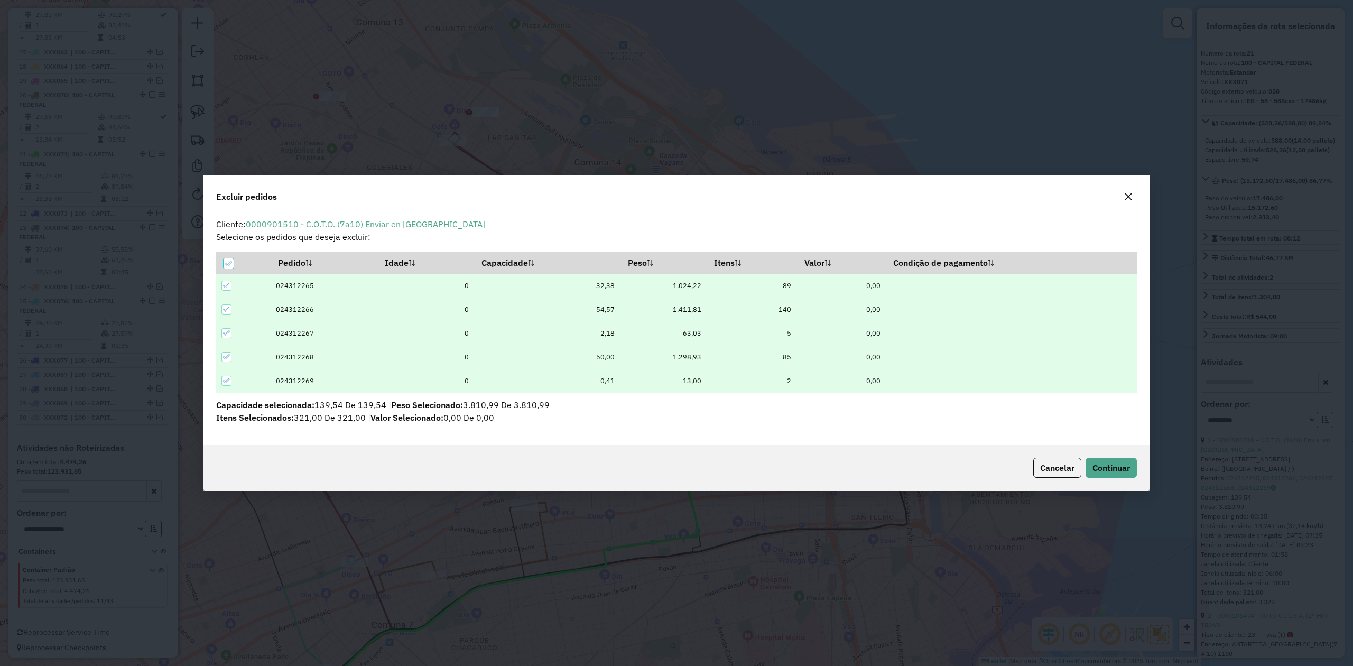
scroll to position [0, 0]
click at [901, 412] on span "Continuar" at bounding box center [1111, 467] width 38 height 11
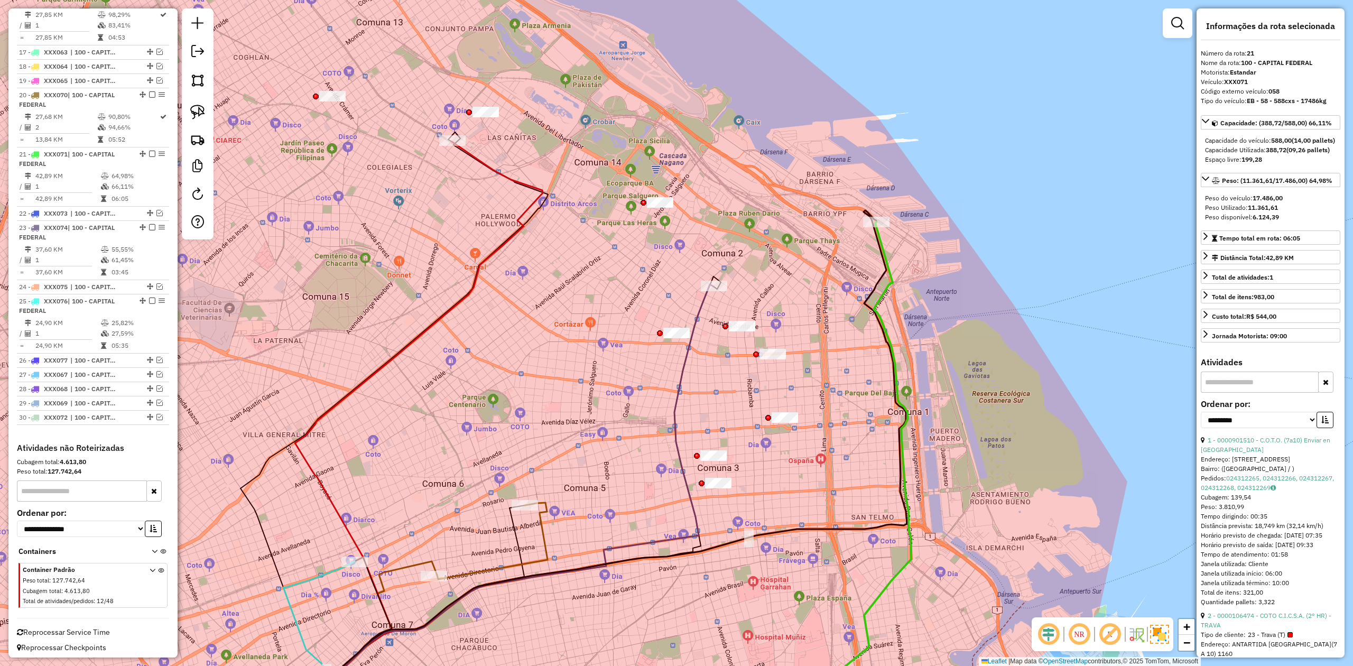
click at [901, 283] on div "Janela de atendimento Grade de atendimento Capacidade Transportadoras Veículos …" at bounding box center [676, 333] width 1353 height 666
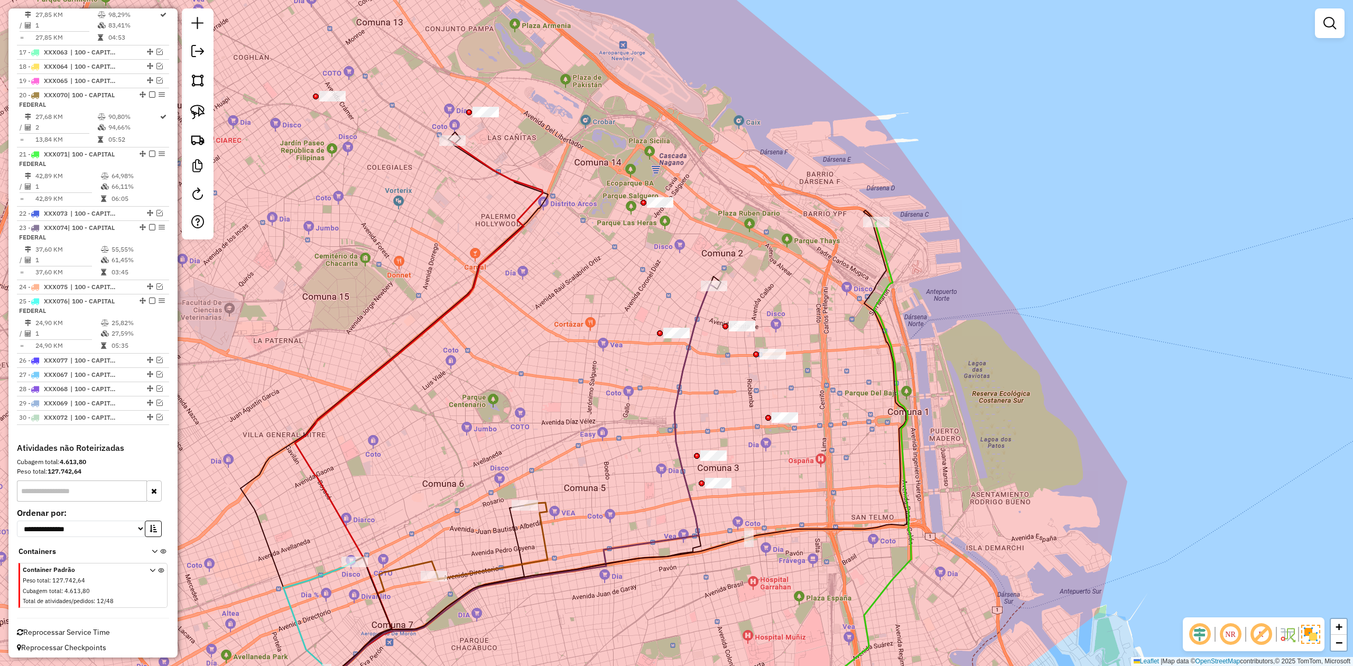
click at [901, 259] on div "Janela de atendimento Grade de atendimento Capacidade Transportadoras Veículos …" at bounding box center [676, 333] width 1353 height 666
click at [888, 271] on icon at bounding box center [796, 477] width 230 height 510
select select "**********"
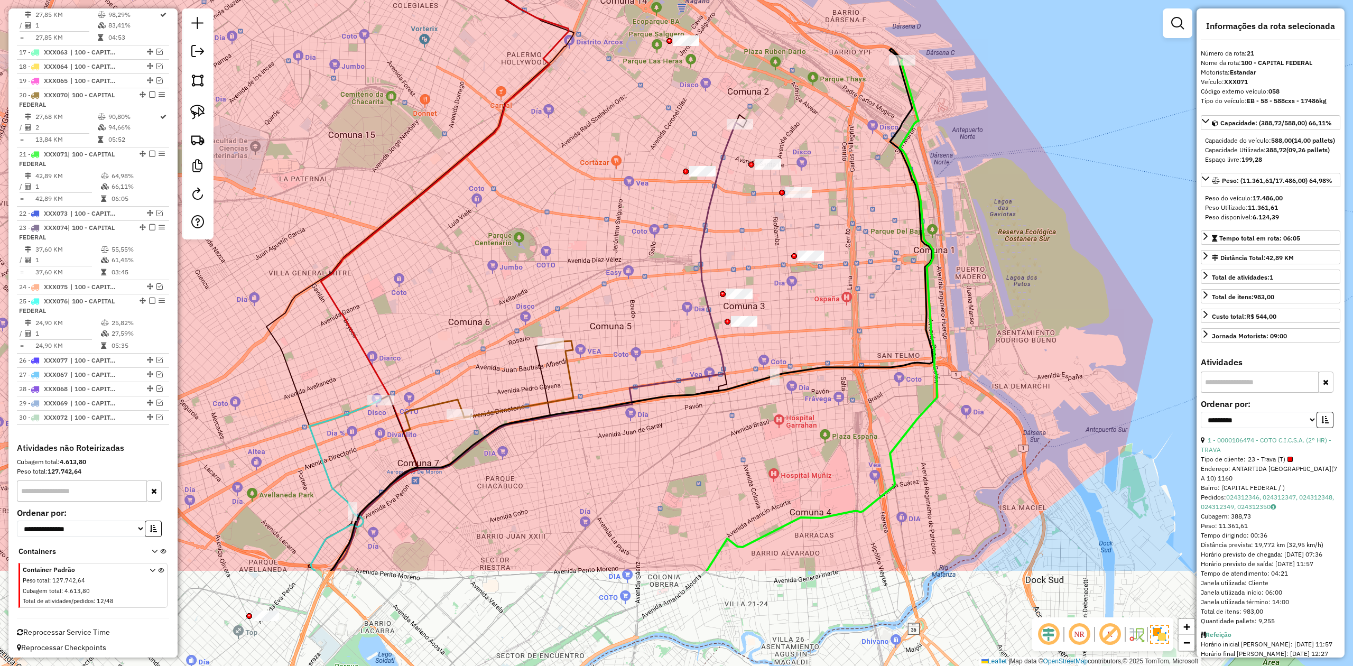
drag, startPoint x: 905, startPoint y: 359, endPoint x: 934, endPoint y: 175, distance: 186.2
click at [901, 175] on div "Janela de atendimento Grade de atendimento Capacidade Transportadoras Veículos …" at bounding box center [676, 333] width 1353 height 666
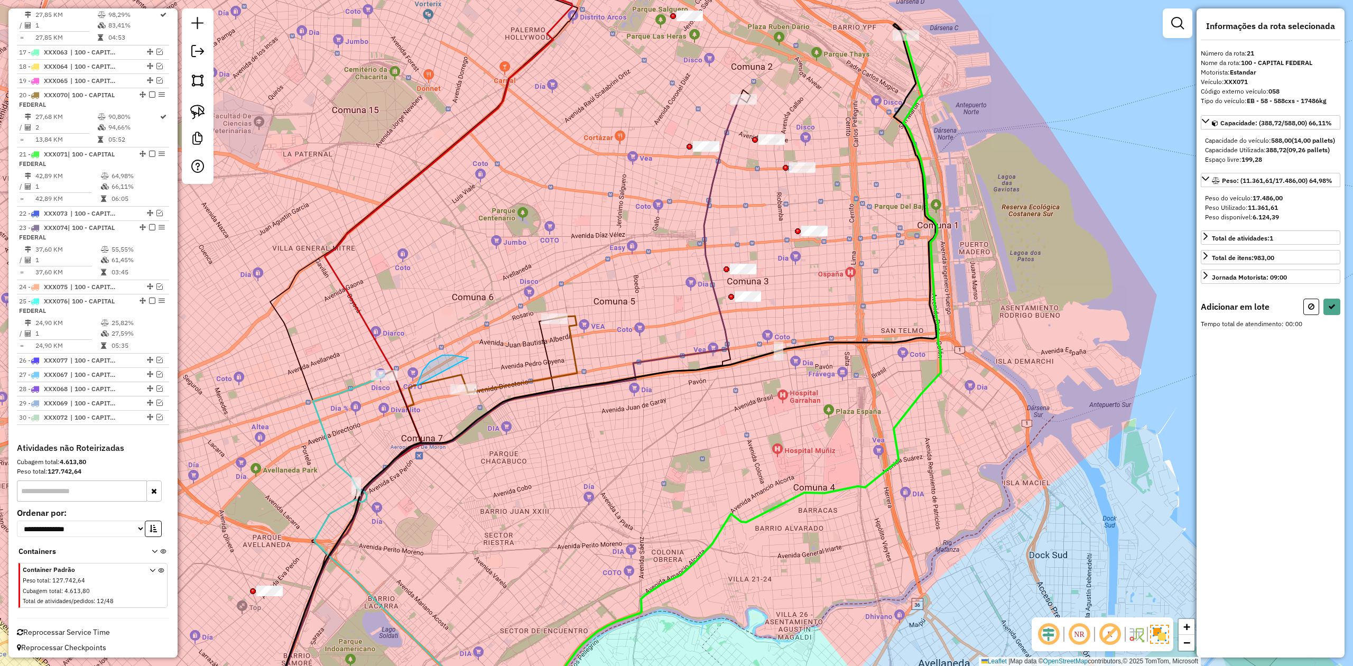
drag, startPoint x: 423, startPoint y: 370, endPoint x: 547, endPoint y: 372, distance: 124.7
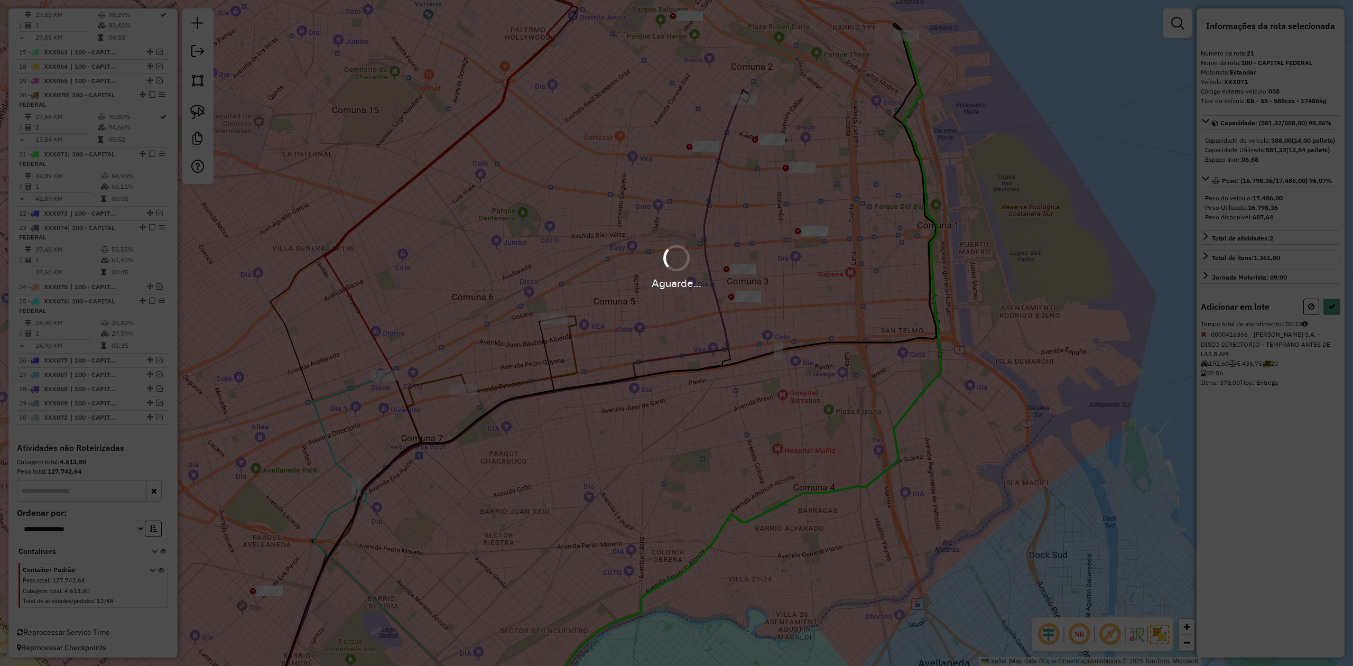
select select "**********"
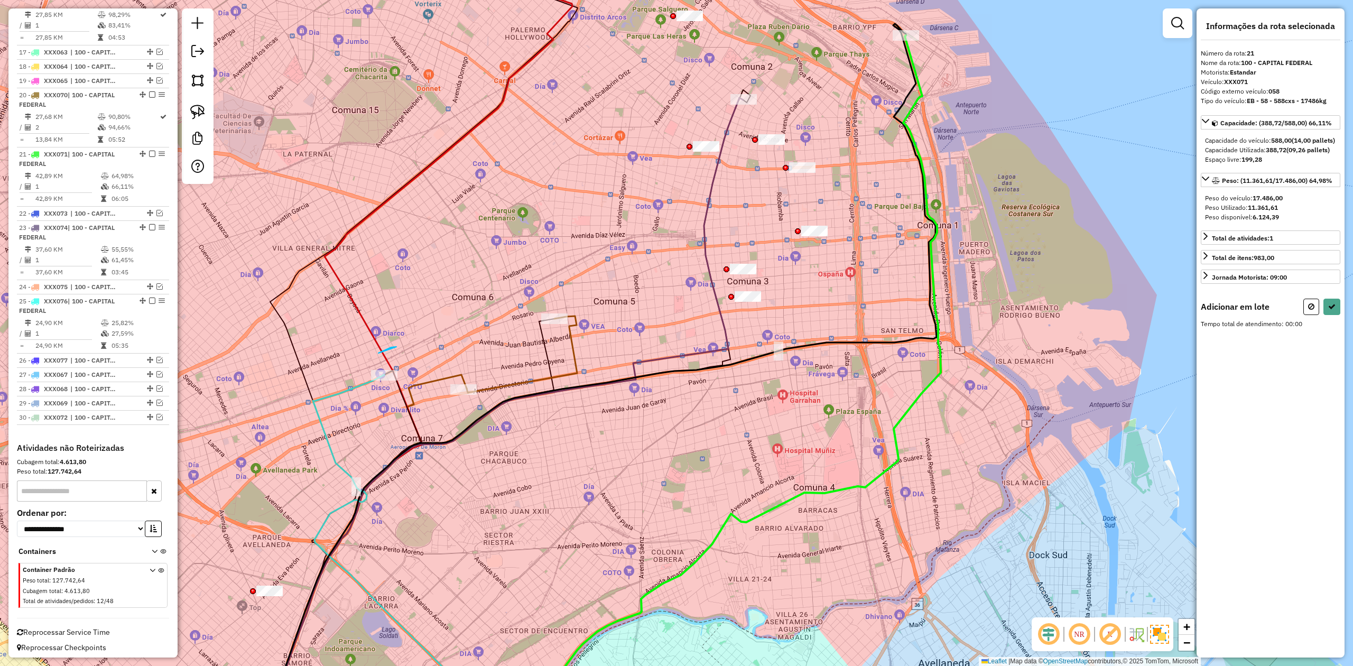
drag, startPoint x: 378, startPoint y: 353, endPoint x: 419, endPoint y: 373, distance: 45.4
select select "**********"
drag, startPoint x: 498, startPoint y: 418, endPoint x: 523, endPoint y: 392, distance: 36.6
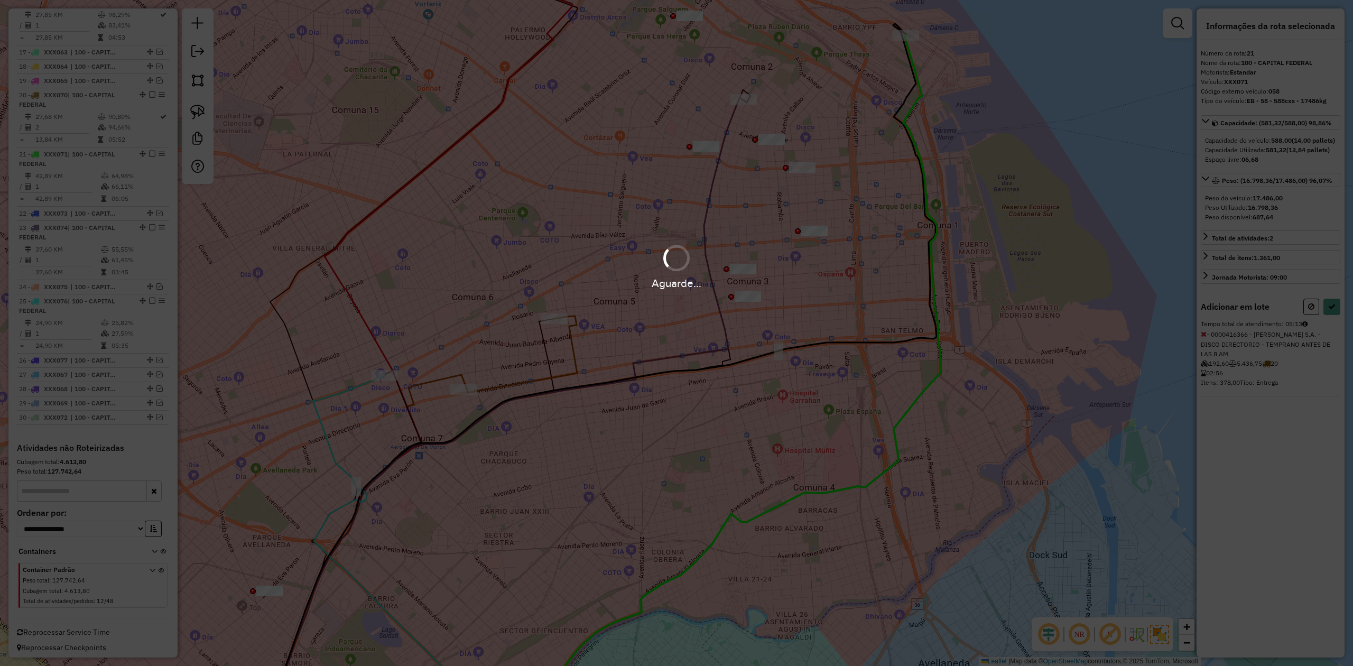
select select "**********"
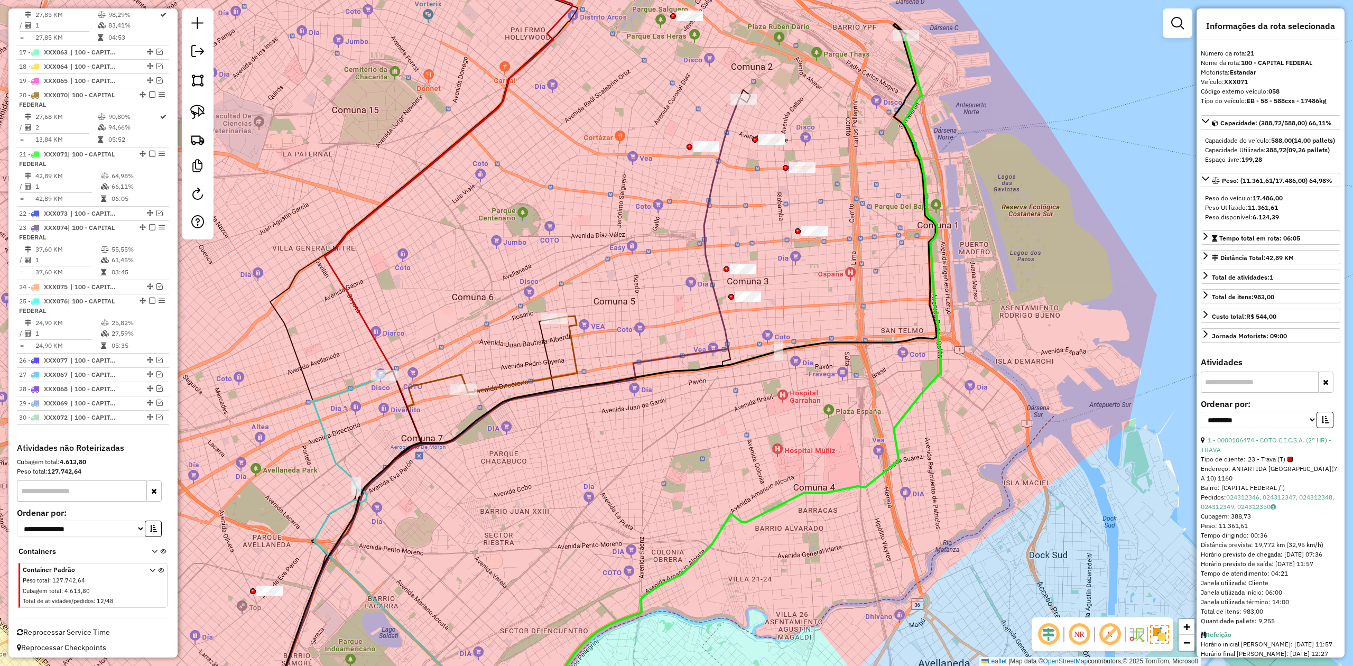
click at [901, 167] on div "Janela de atendimento Grade de atendimento Capacidade Transportadoras Veículos …" at bounding box center [676, 333] width 1353 height 666
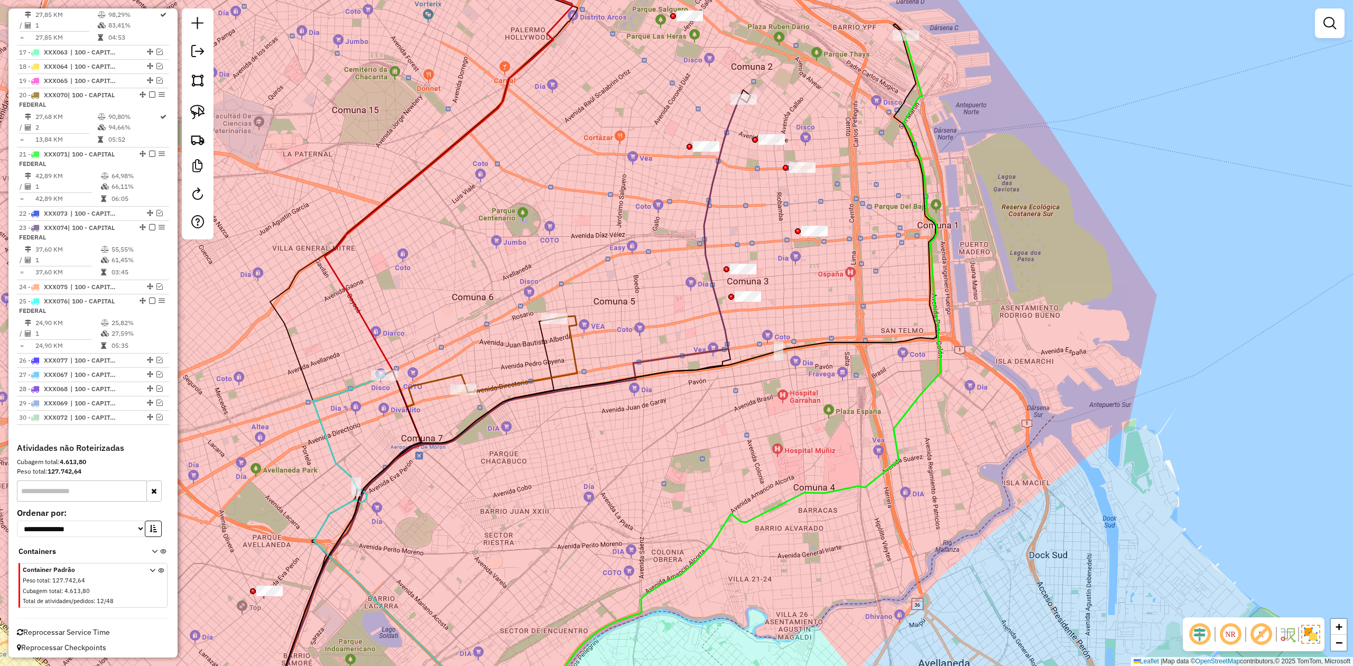
click at [901, 117] on div "Janela de atendimento Grade de atendimento Capacidade Transportadoras Veículos …" at bounding box center [676, 333] width 1353 height 666
click at [901, 103] on div "Janela de atendimento Grade de atendimento Capacidade Transportadoras Veículos …" at bounding box center [676, 333] width 1353 height 666
click at [901, 86] on icon at bounding box center [729, 383] width 422 height 698
select select "**********"
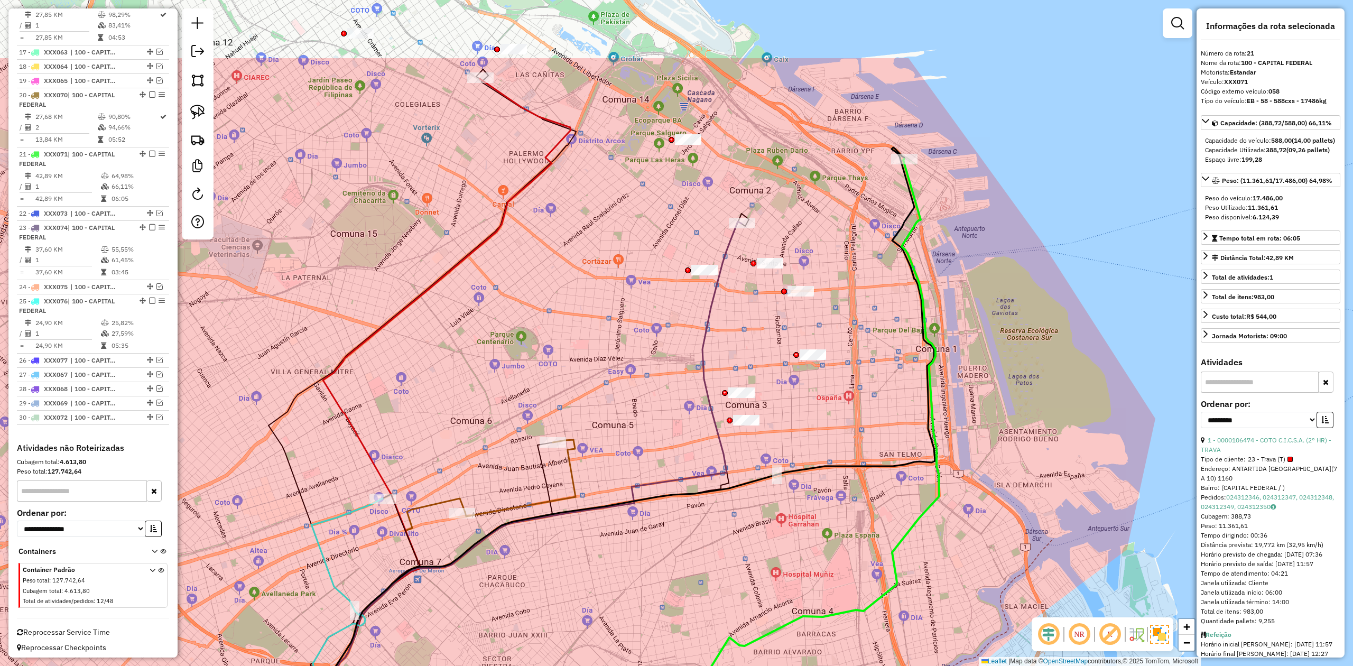
drag, startPoint x: 932, startPoint y: 134, endPoint x: 930, endPoint y: 260, distance: 126.3
click at [901, 260] on div "Janela de atendimento Grade de atendimento Capacidade Transportadoras Veículos …" at bounding box center [676, 333] width 1353 height 666
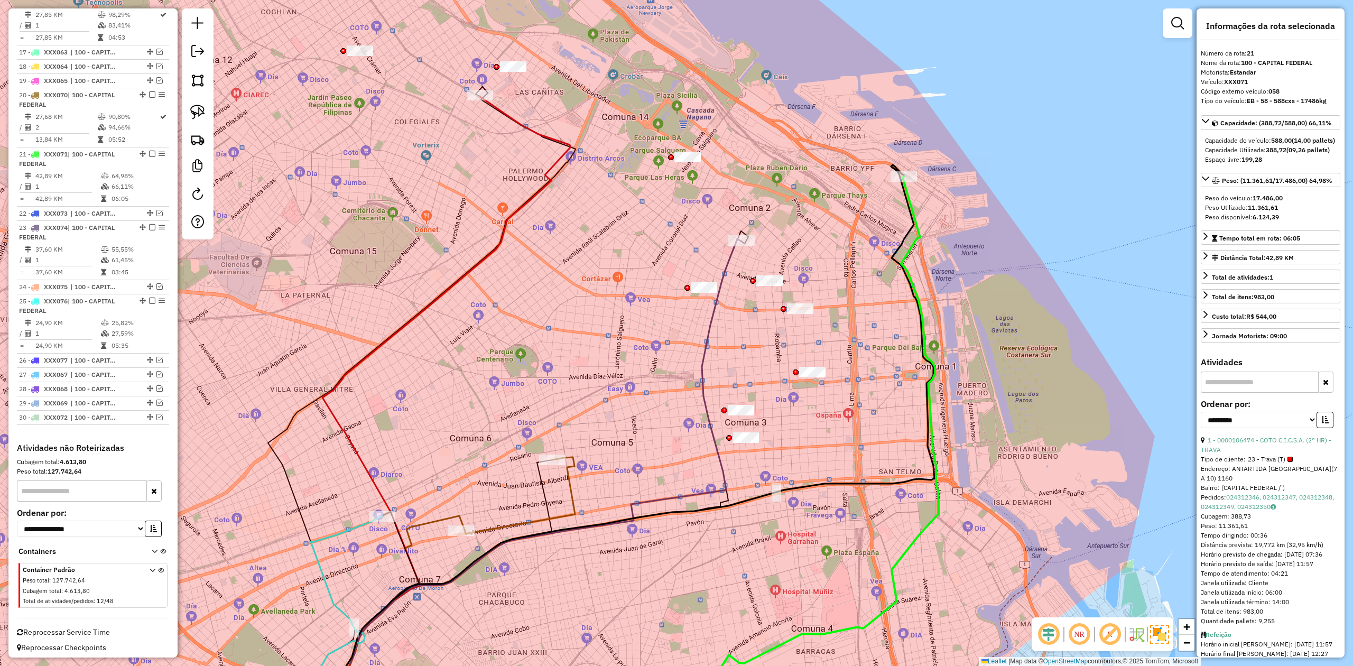
click at [901, 210] on div "Janela de atendimento Grade de atendimento Capacidade Transportadoras Veículos …" at bounding box center [676, 333] width 1353 height 666
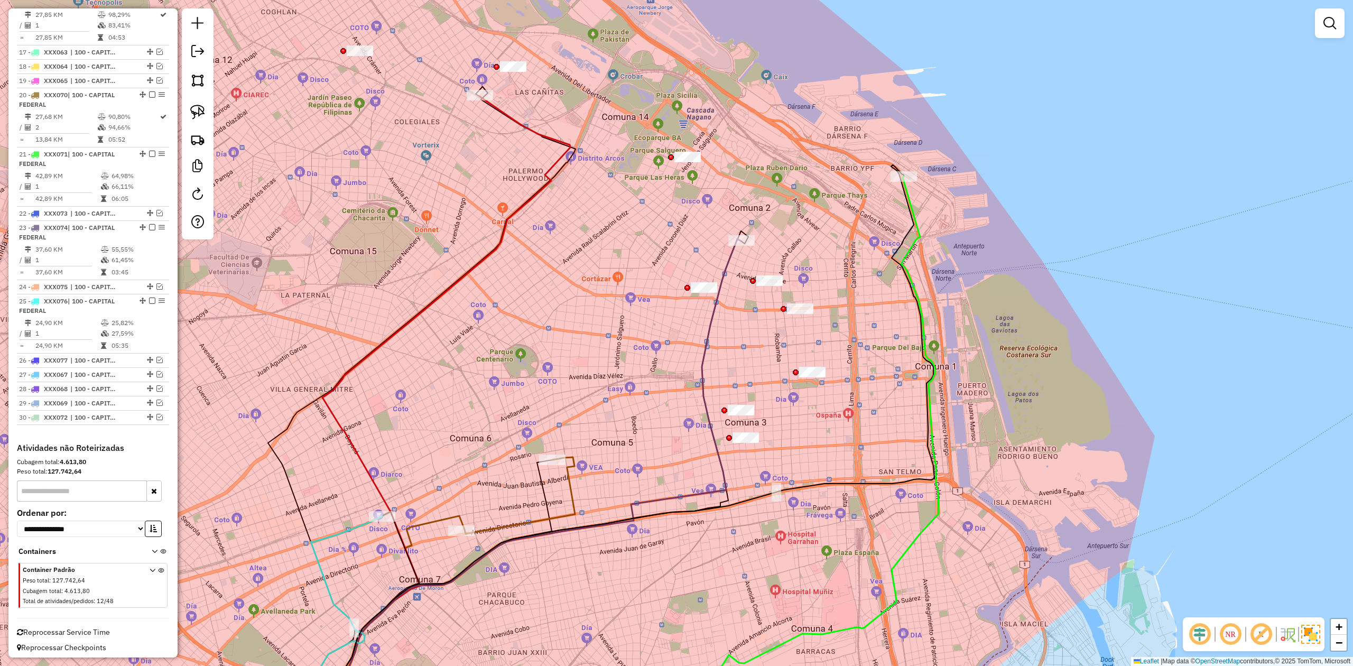
click at [901, 228] on icon at bounding box center [794, 454] width 290 height 556
select select "**********"
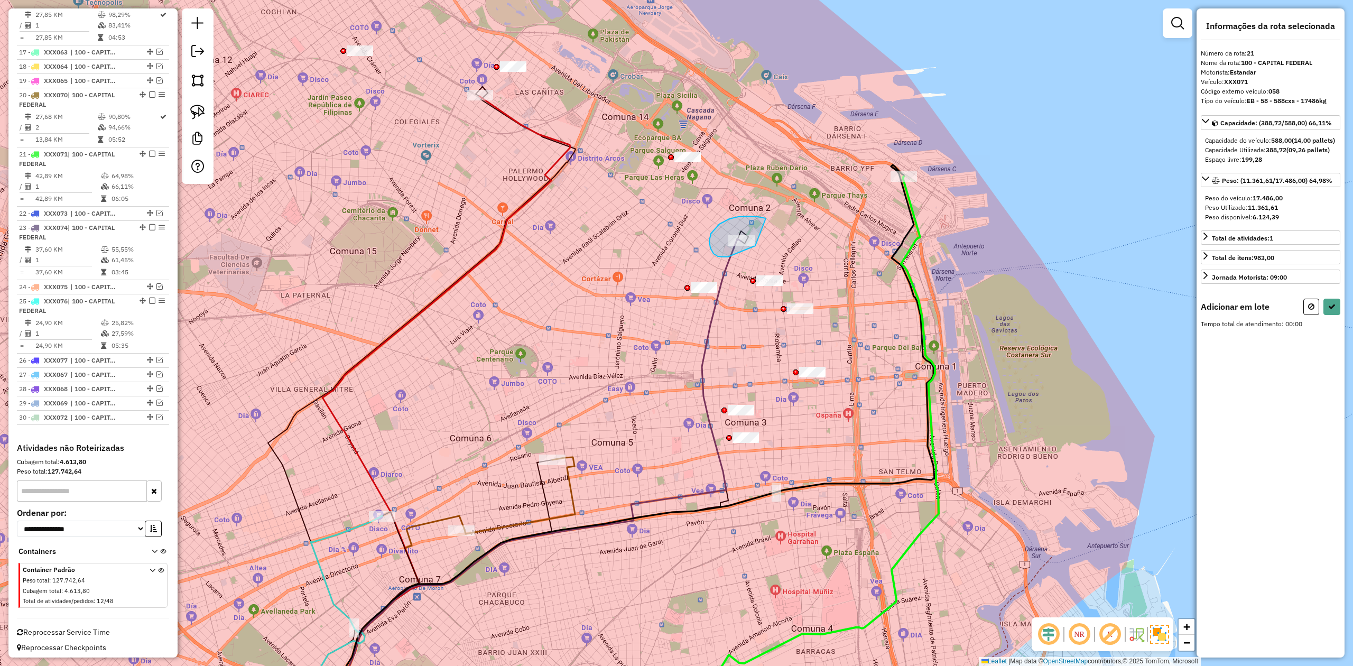
drag, startPoint x: 766, startPoint y: 218, endPoint x: 760, endPoint y: 241, distance: 24.0
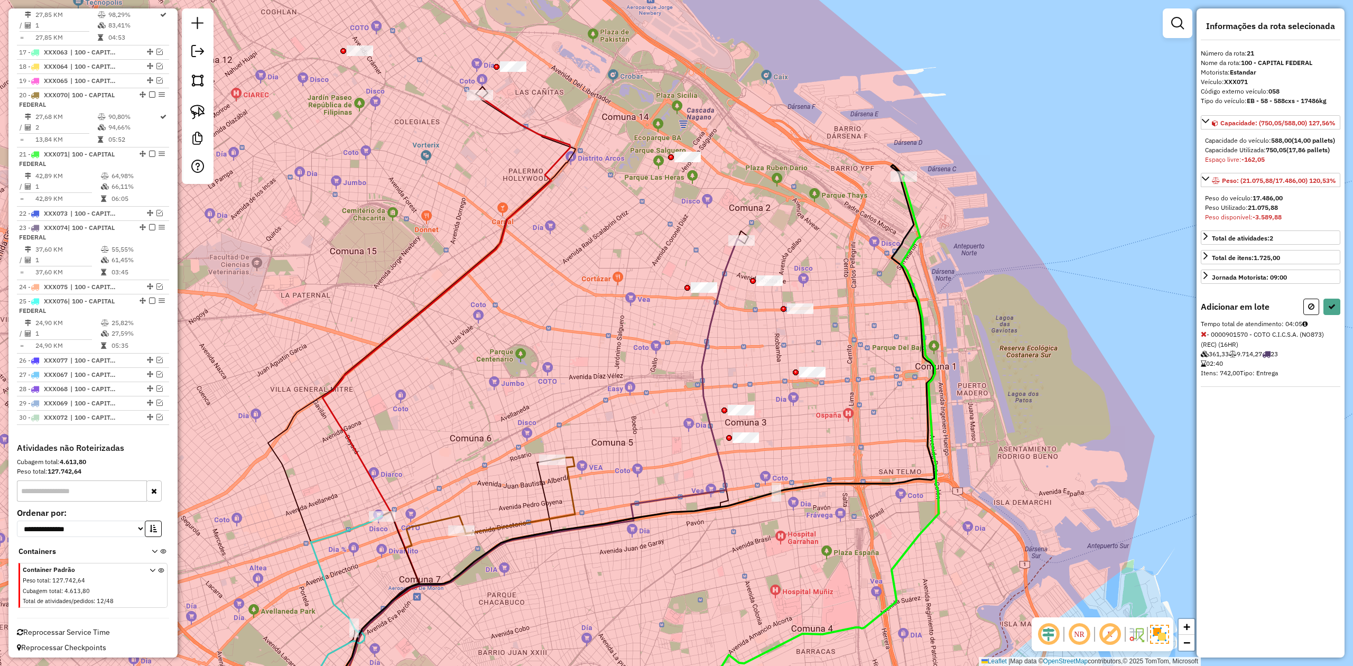
select select "**********"
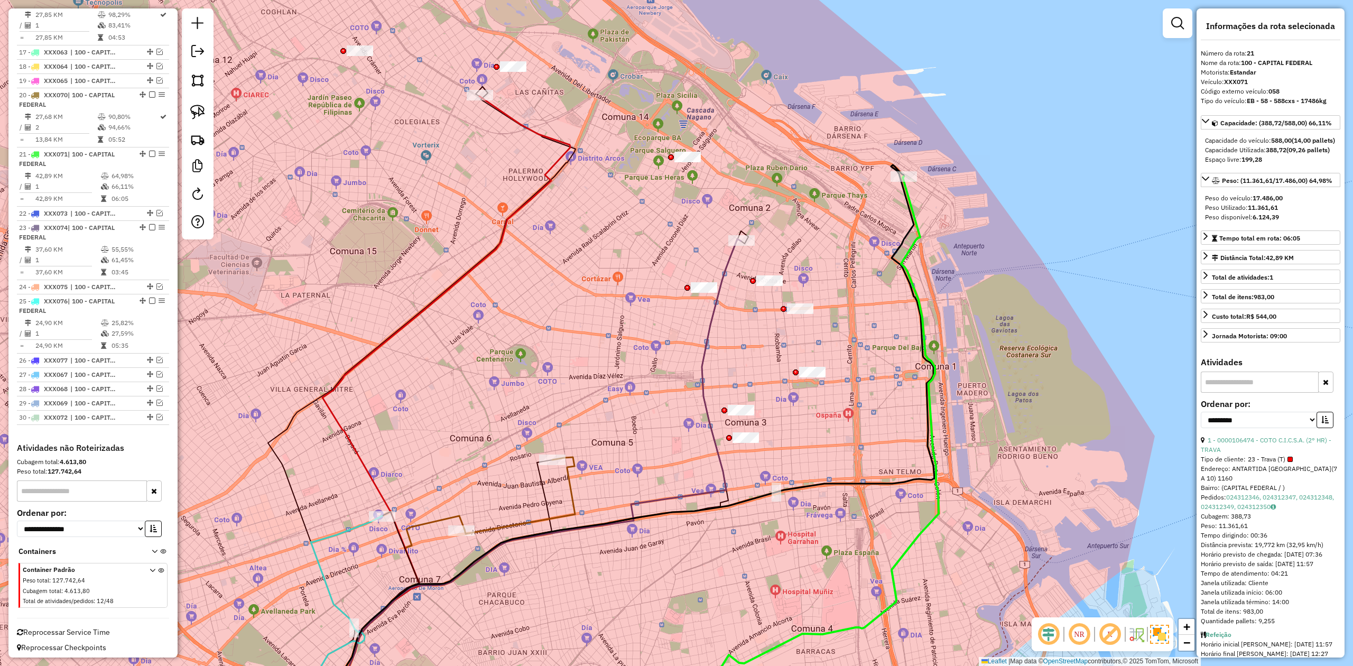
click at [837, 233] on div "Janela de atendimento Grade de atendimento Capacidade Transportadoras Veículos …" at bounding box center [676, 333] width 1353 height 666
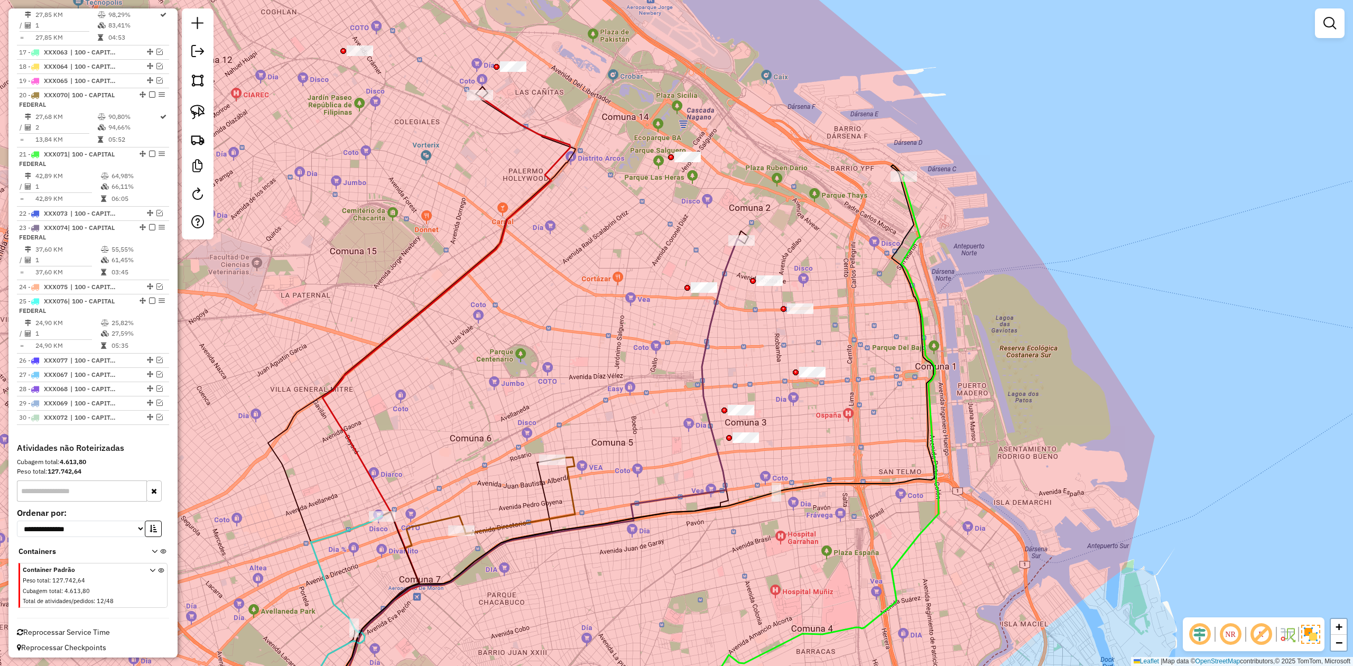
click at [901, 215] on icon at bounding box center [794, 454] width 290 height 556
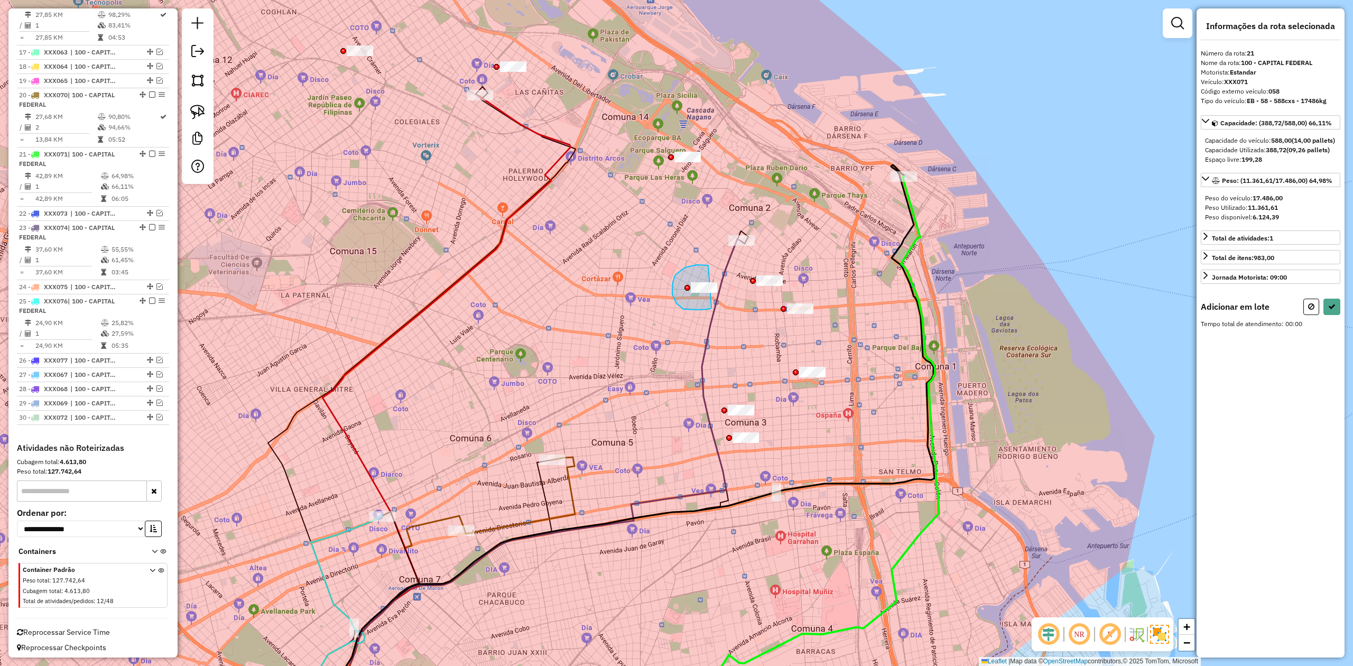
drag, startPoint x: 705, startPoint y: 265, endPoint x: 719, endPoint y: 303, distance: 40.4
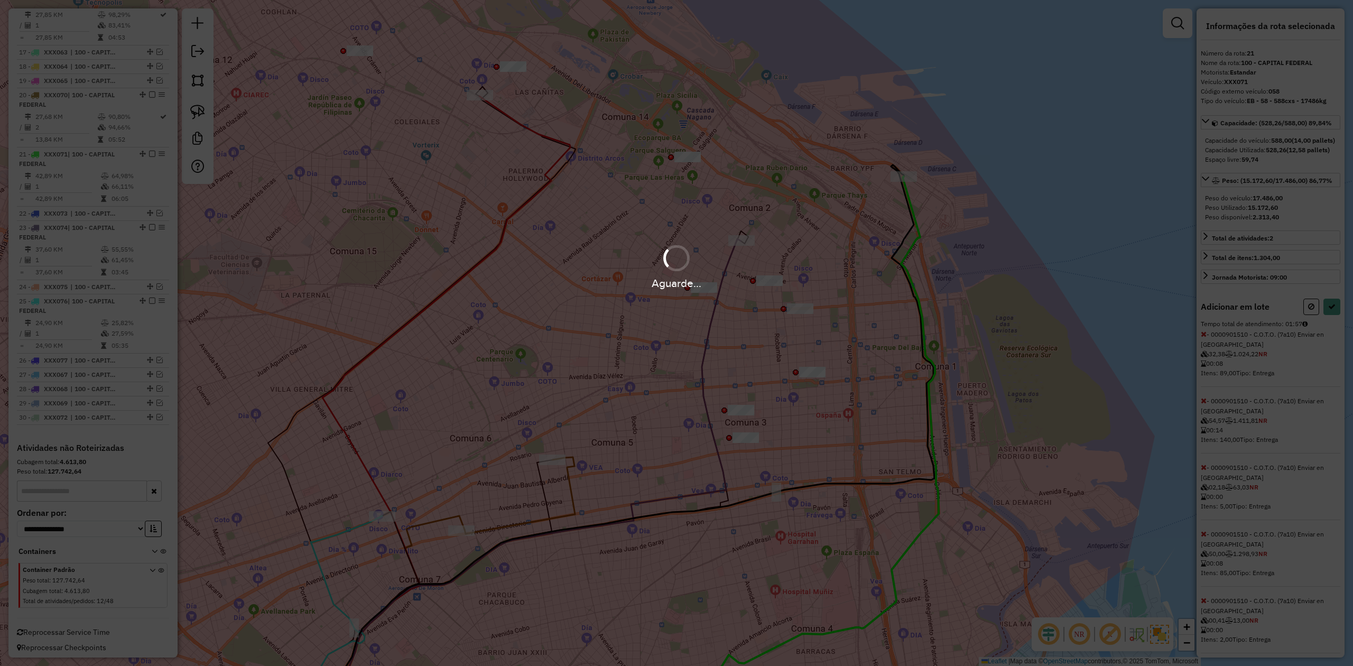
select select "**********"
click at [893, 244] on div "Aguarde..." at bounding box center [676, 266] width 1353 height 50
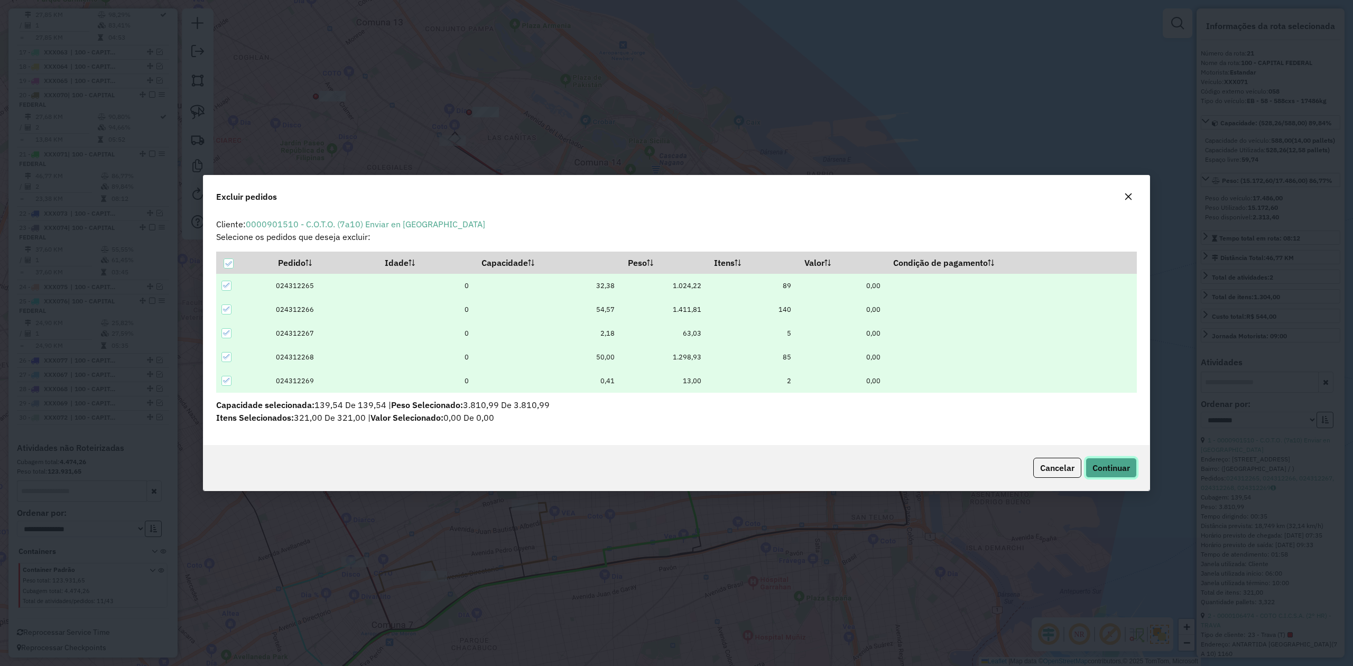
click at [901, 412] on button "Continuar" at bounding box center [1110, 468] width 51 height 20
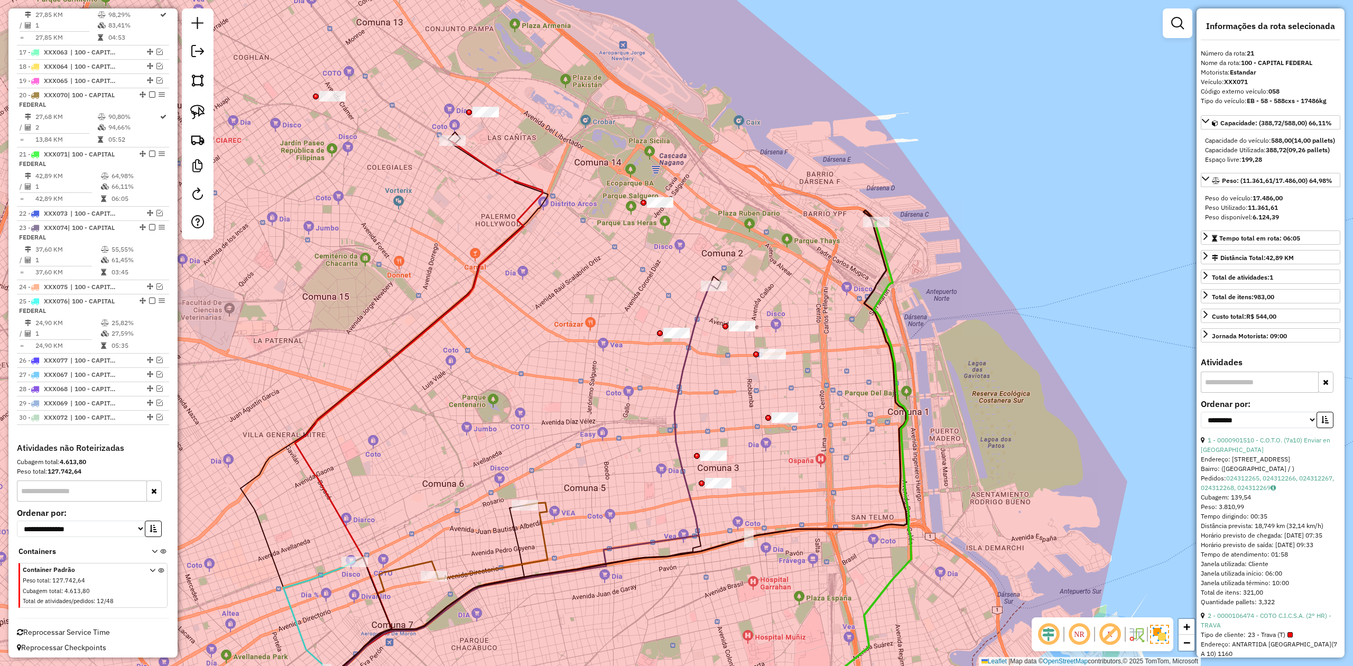
click at [878, 278] on icon at bounding box center [606, 471] width 602 height 522
click at [884, 239] on icon at bounding box center [796, 477] width 230 height 510
click at [884, 253] on icon at bounding box center [796, 477] width 230 height 510
click at [901, 245] on div "Janela de atendimento Grade de atendimento Capacidade Transportadoras Veículos …" at bounding box center [676, 333] width 1353 height 666
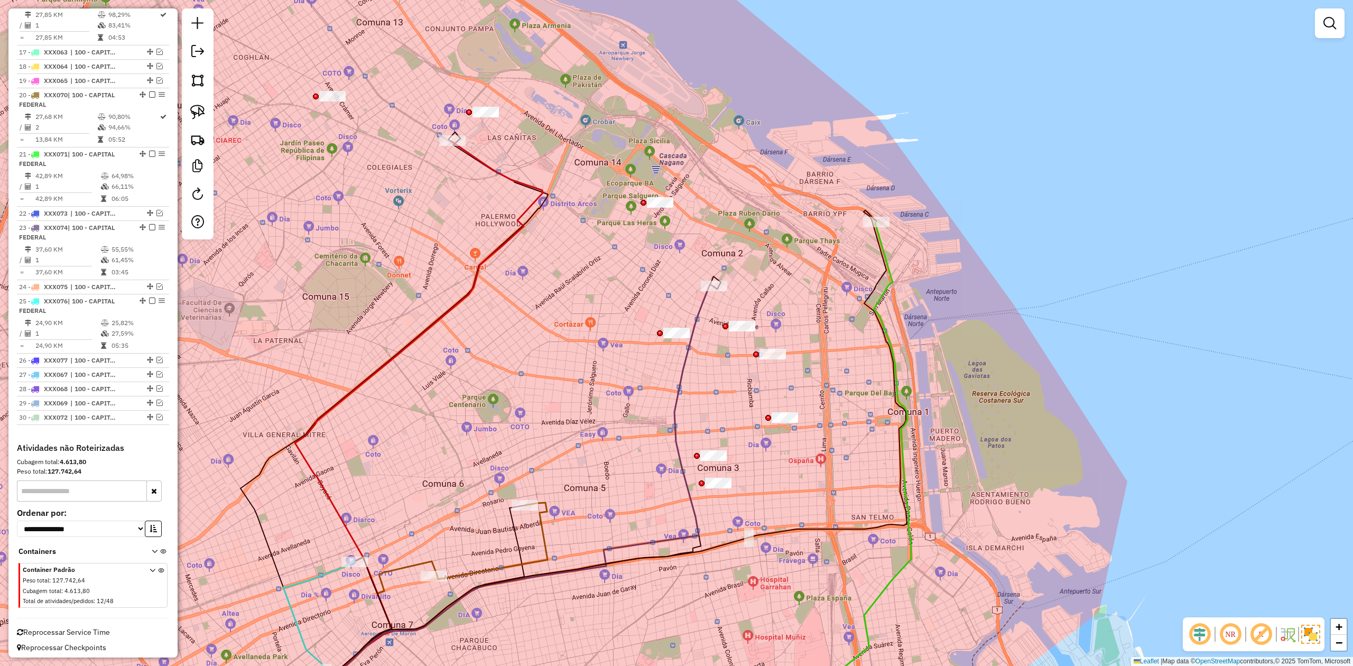
click at [889, 250] on icon at bounding box center [796, 477] width 230 height 510
select select "**********"
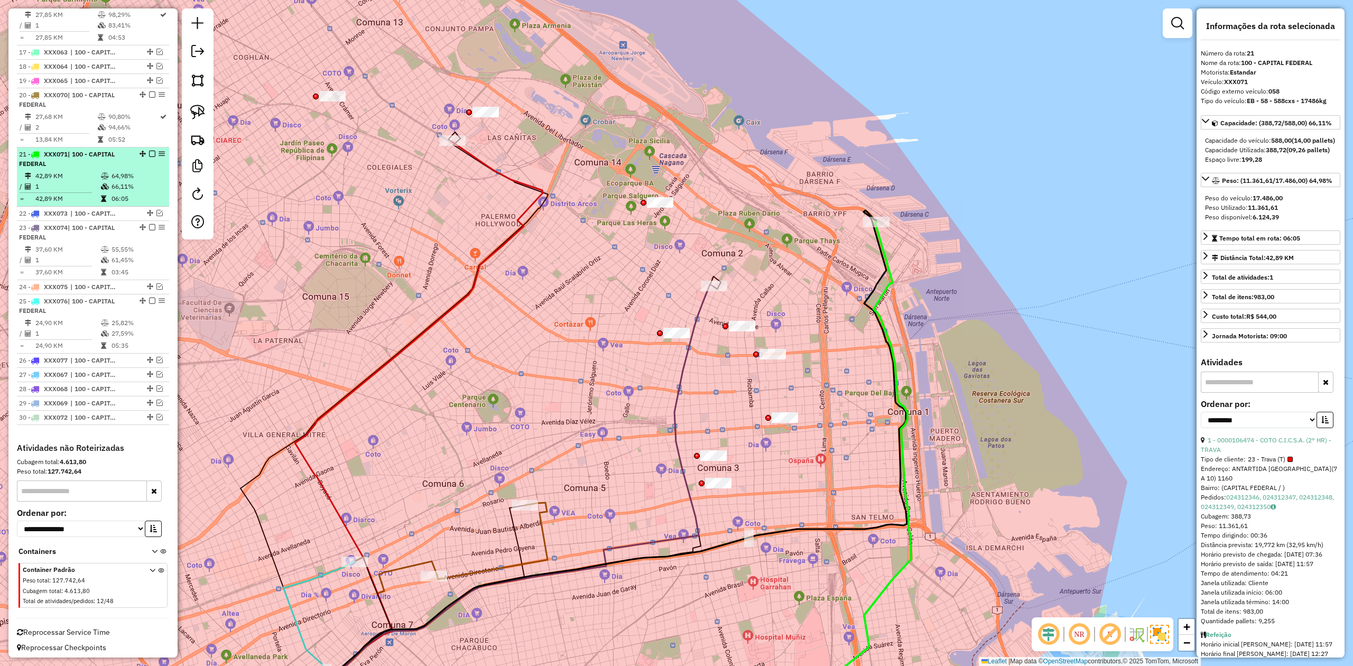
click at [149, 151] on em at bounding box center [152, 154] width 6 height 6
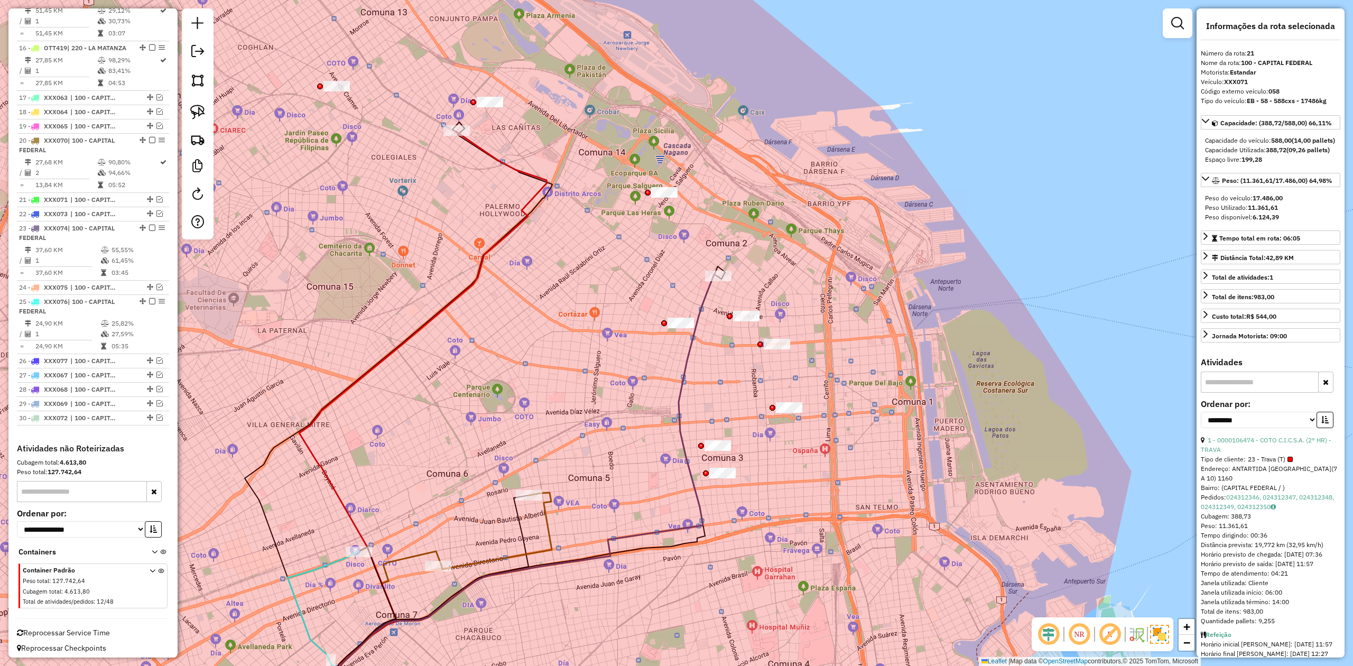
drag, startPoint x: 753, startPoint y: 348, endPoint x: 770, endPoint y: 268, distance: 81.0
click at [770, 268] on div "Janela de atendimento Grade de atendimento Capacidade Transportadoras Veículos …" at bounding box center [676, 333] width 1353 height 666
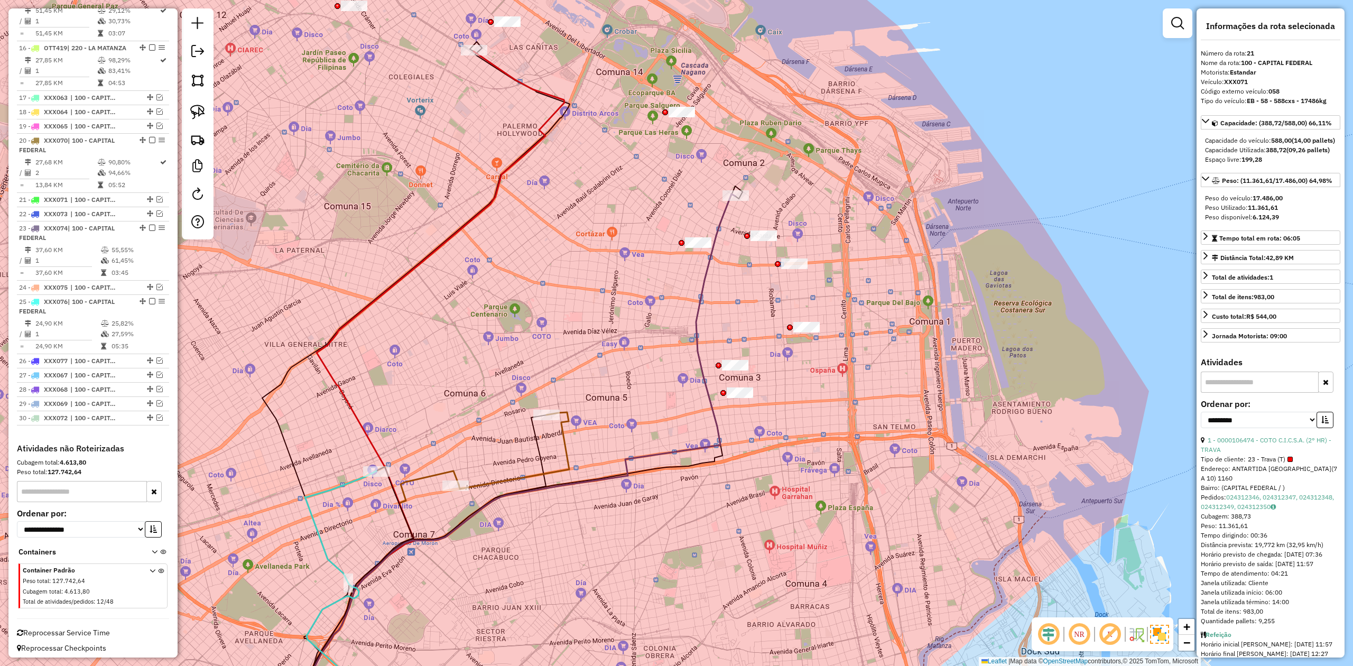
click at [715, 225] on icon at bounding box center [512, 463] width 445 height 538
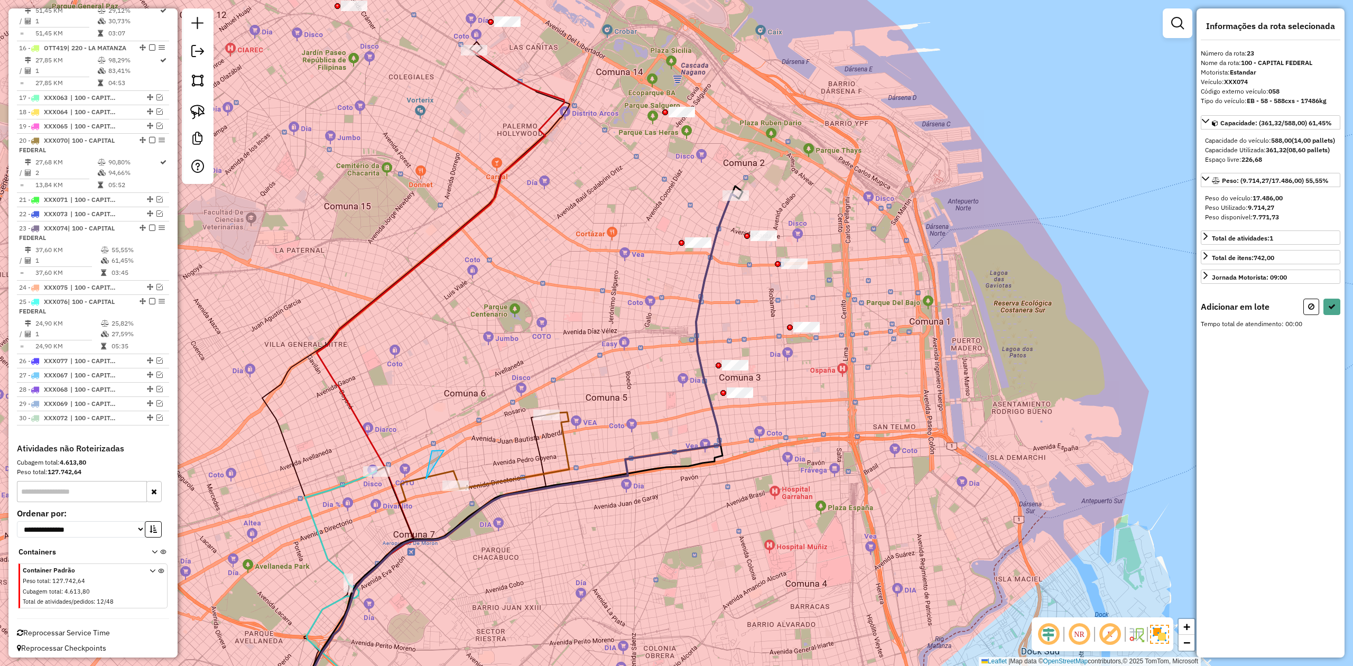
drag, startPoint x: 442, startPoint y: 450, endPoint x: 487, endPoint y: 470, distance: 49.0
select select "**********"
drag, startPoint x: 350, startPoint y: 499, endPoint x: 409, endPoint y: 462, distance: 69.8
select select "**********"
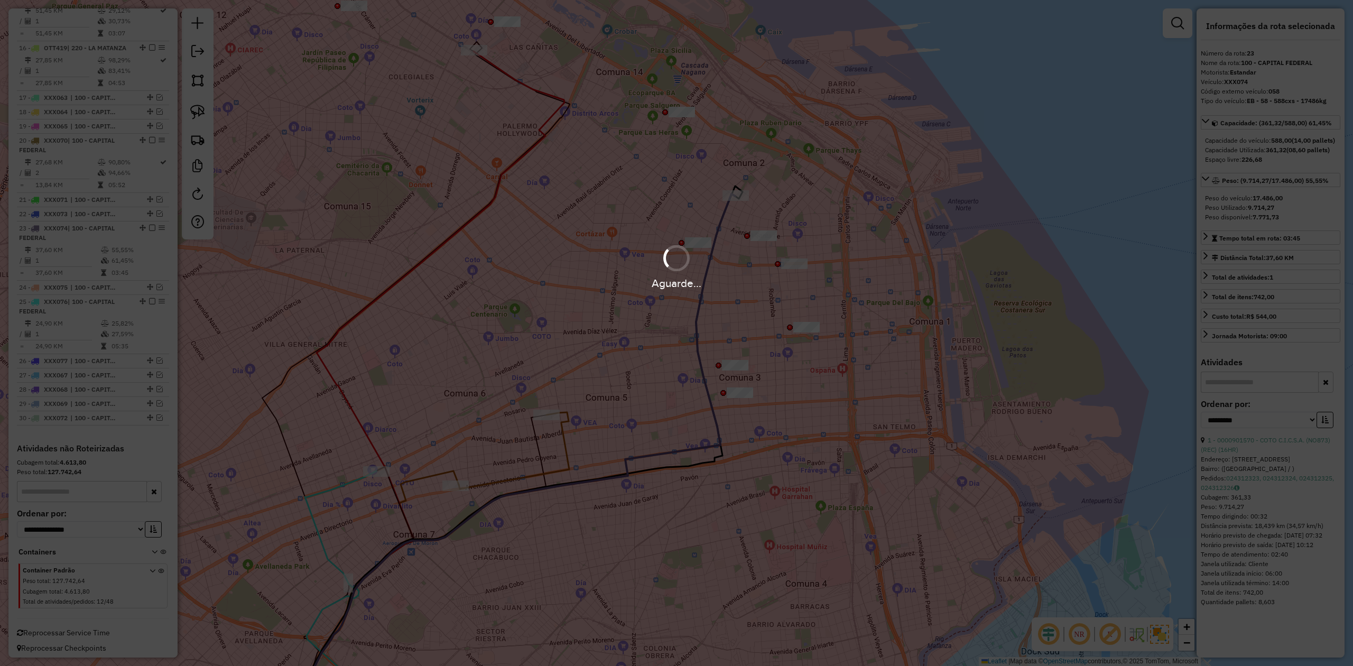
click at [721, 320] on div "Aguarde..." at bounding box center [676, 333] width 1353 height 666
click at [718, 305] on hb-app "Aguarde... Pop-up bloqueado! Seu navegador bloqueou automáticamente a abertura …" at bounding box center [676, 333] width 1353 height 666
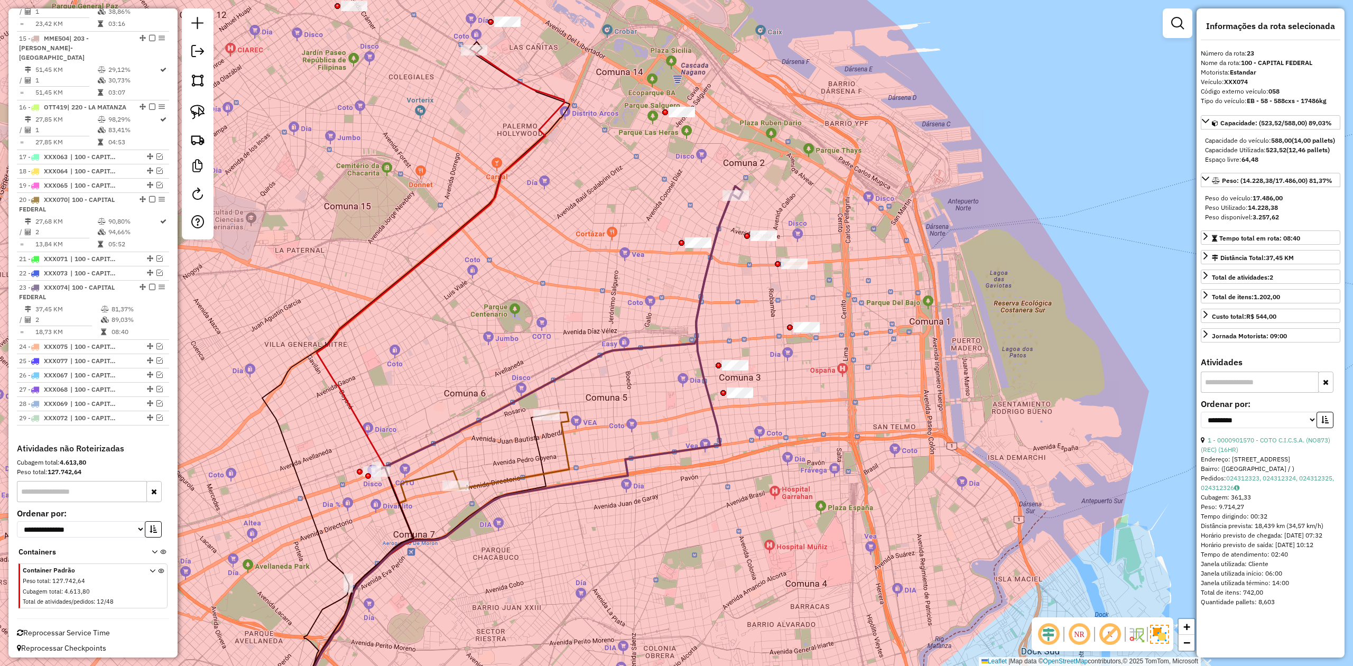
click at [716, 305] on div "Janela de atendimento Grade de atendimento Capacidade Transportadoras Veículos …" at bounding box center [676, 333] width 1353 height 666
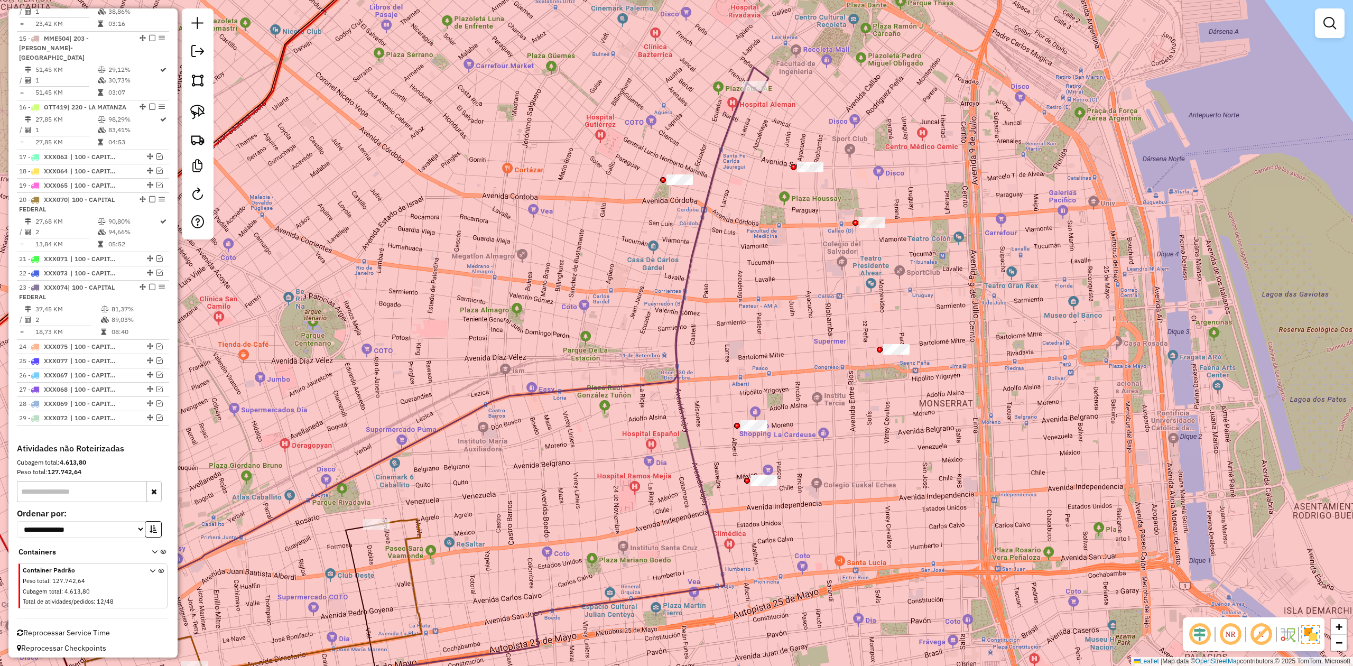
click at [689, 281] on icon at bounding box center [402, 352] width 732 height 570
select select "**********"
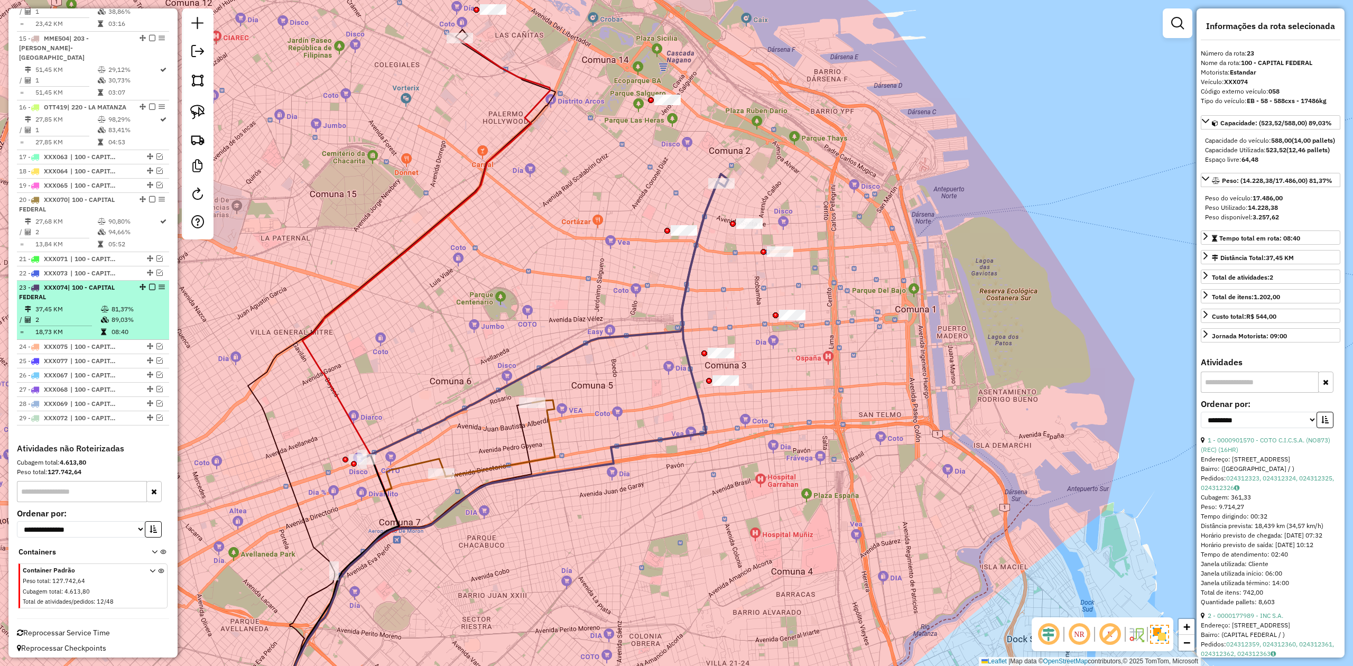
click at [149, 284] on em at bounding box center [152, 287] width 6 height 6
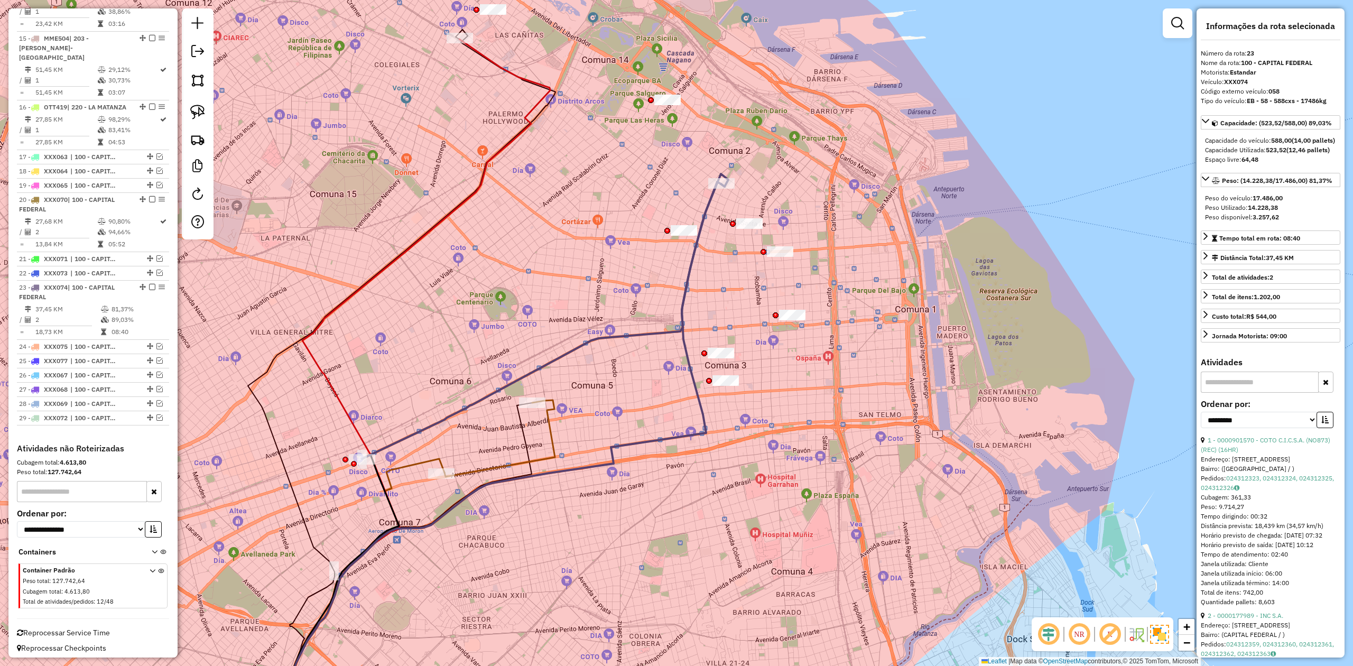
scroll to position [1186, 0]
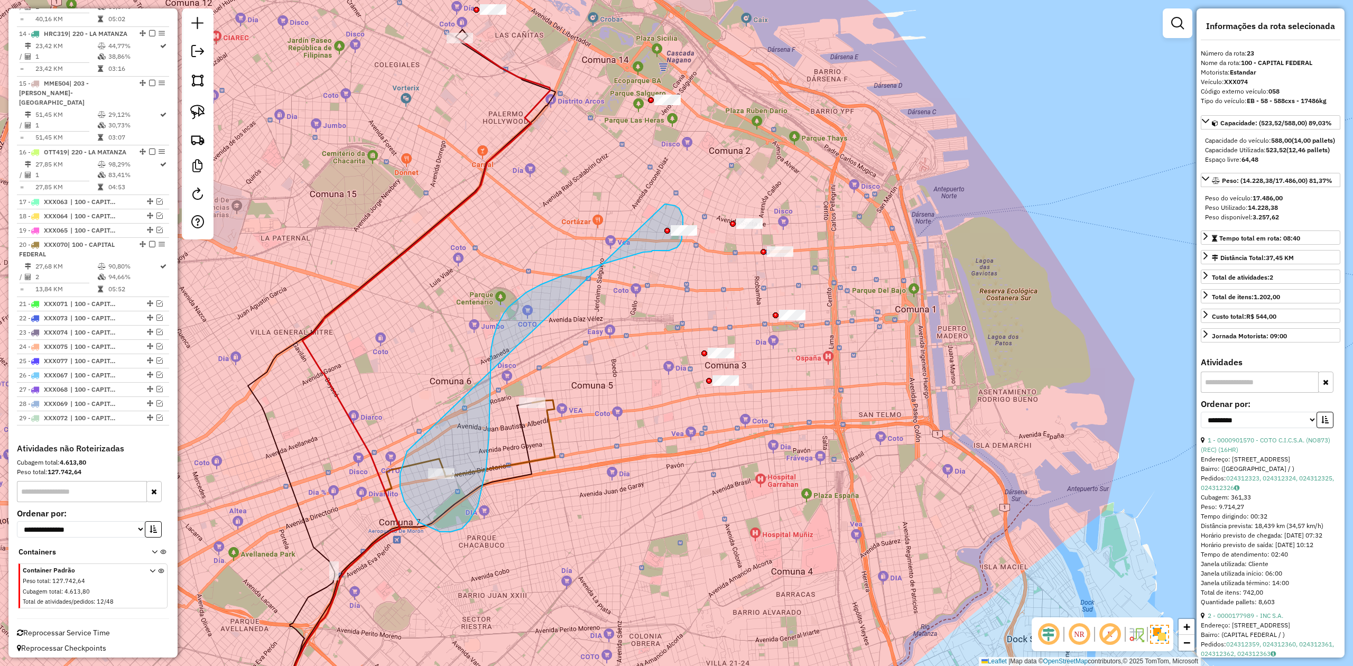
drag, startPoint x: 418, startPoint y: 522, endPoint x: 662, endPoint y: 204, distance: 400.3
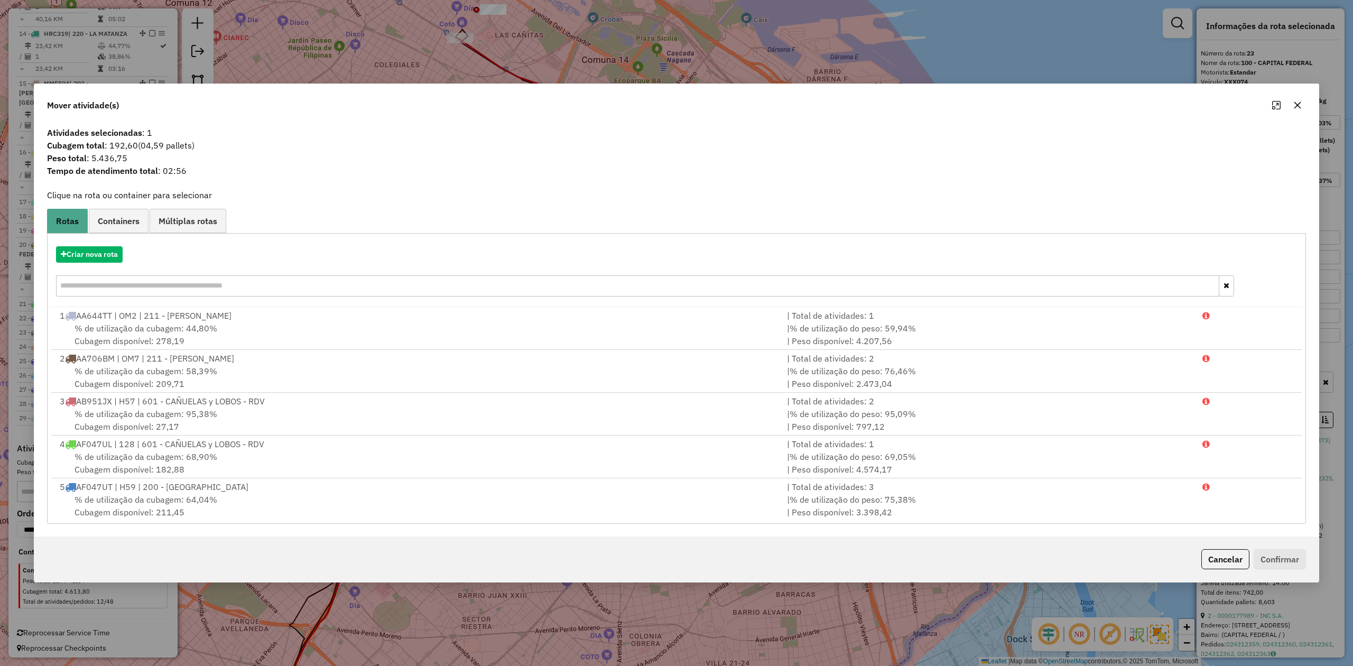
click at [901, 108] on icon "button" at bounding box center [1297, 105] width 8 height 8
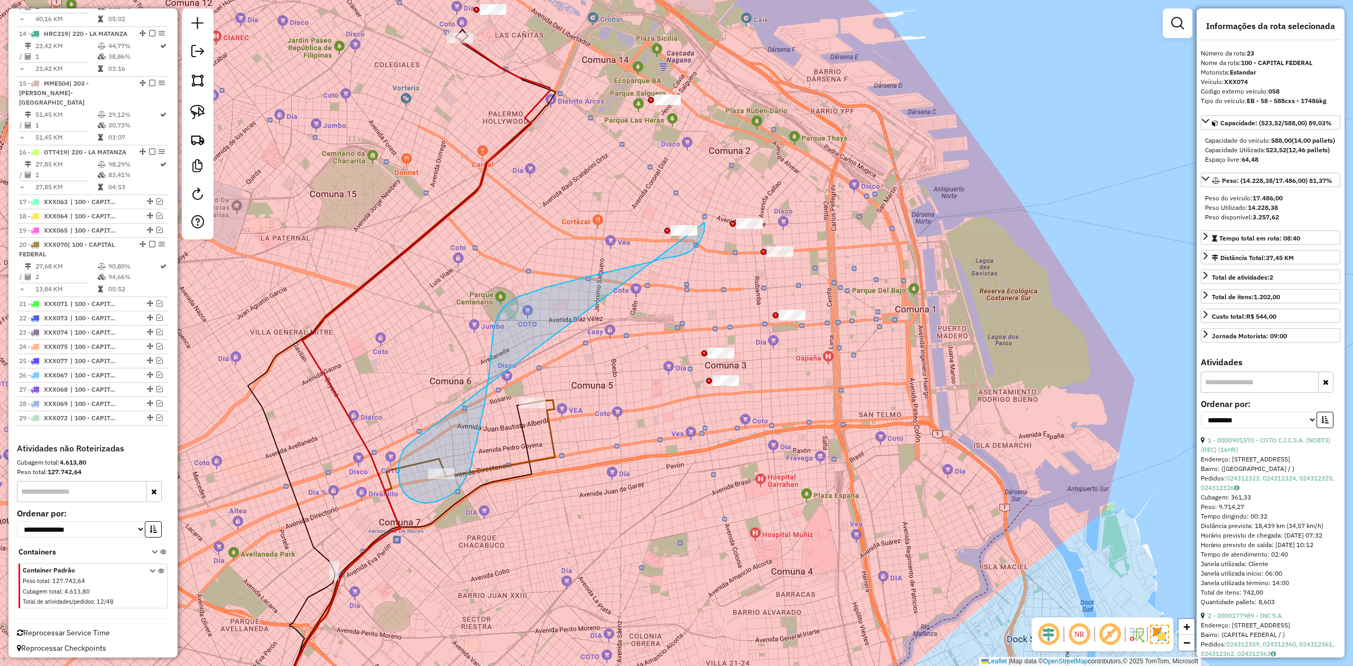
drag, startPoint x: 403, startPoint y: 491, endPoint x: 628, endPoint y: 178, distance: 385.8
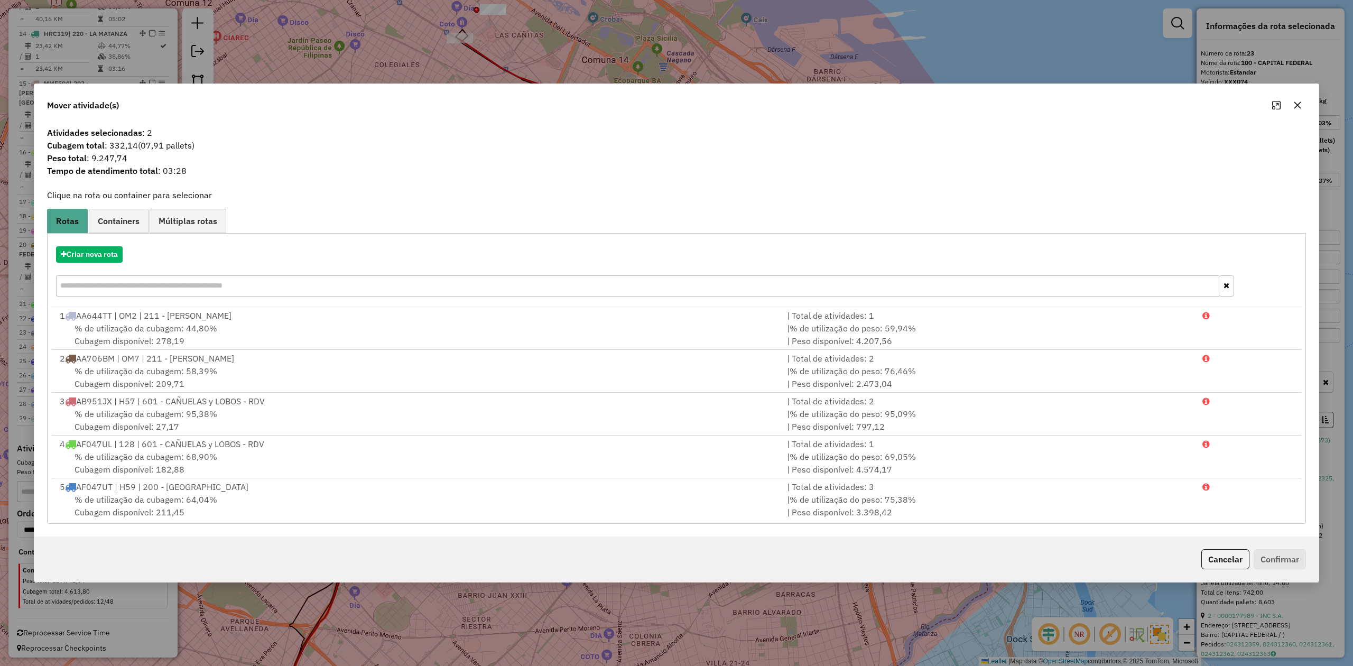
click at [901, 100] on div at bounding box center [1287, 105] width 38 height 17
click at [901, 105] on icon "button" at bounding box center [1297, 105] width 7 height 7
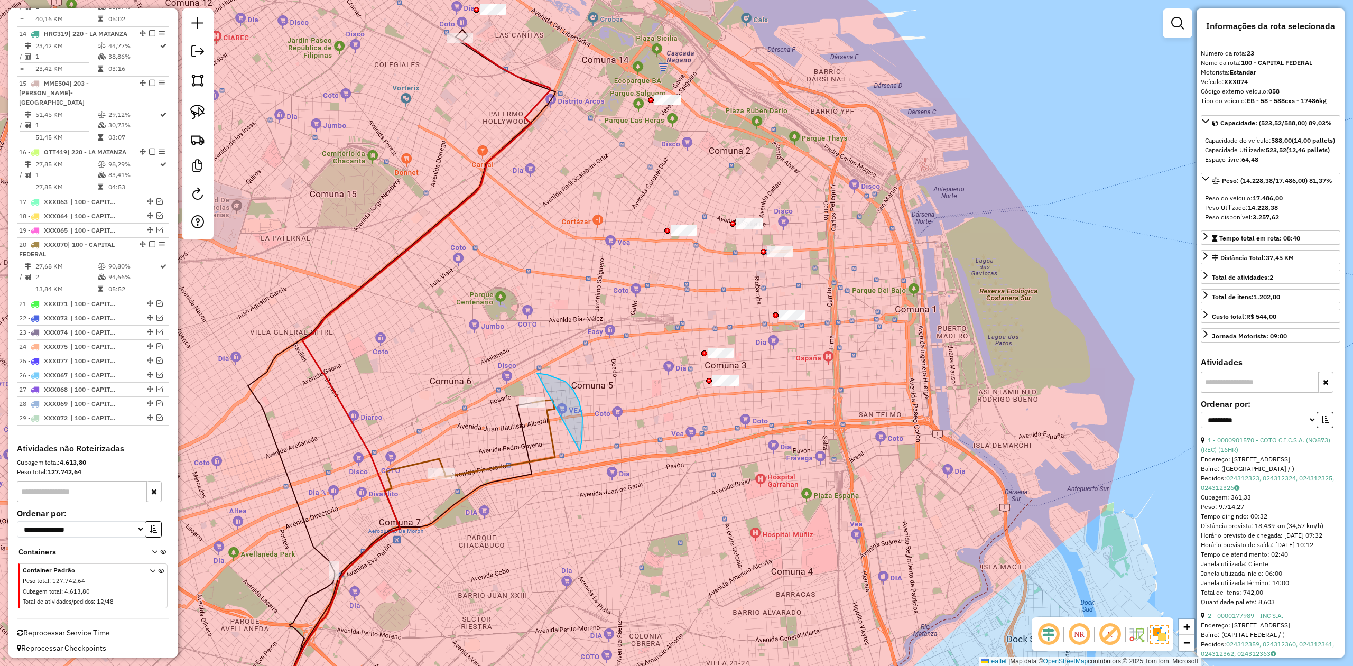
drag, startPoint x: 537, startPoint y: 373, endPoint x: 587, endPoint y: 454, distance: 95.3
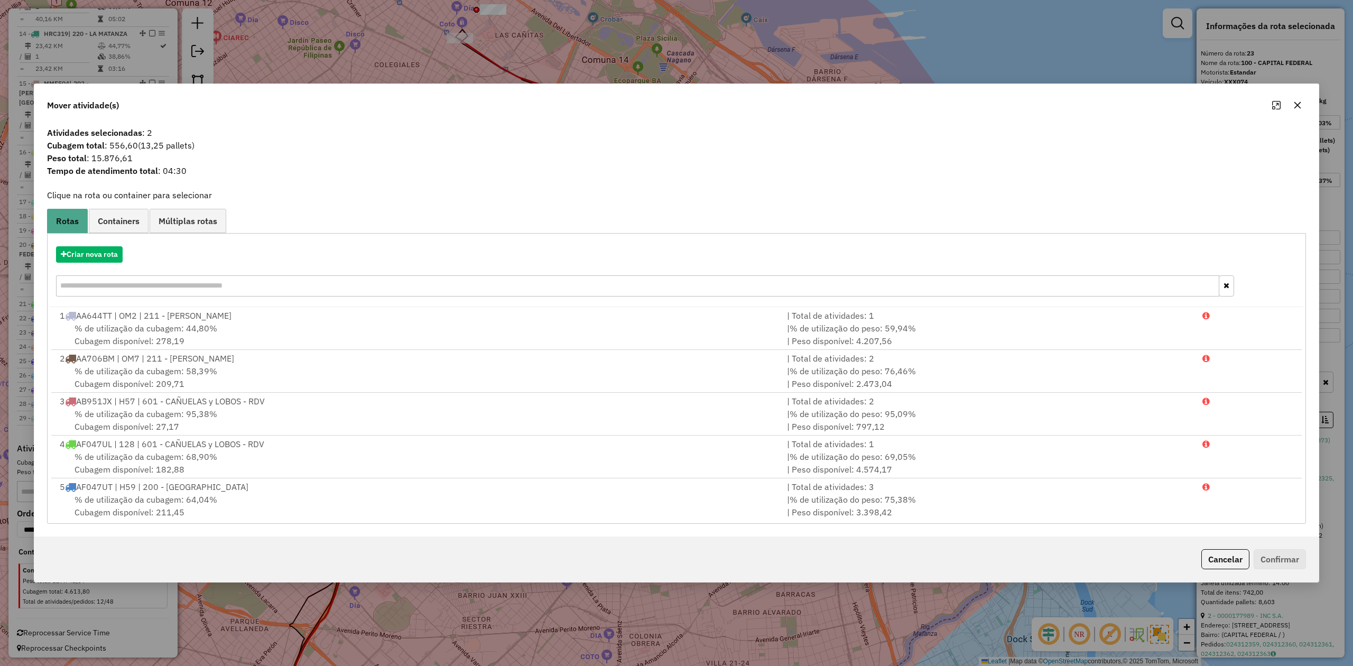
click at [901, 98] on button "button" at bounding box center [1297, 105] width 17 height 17
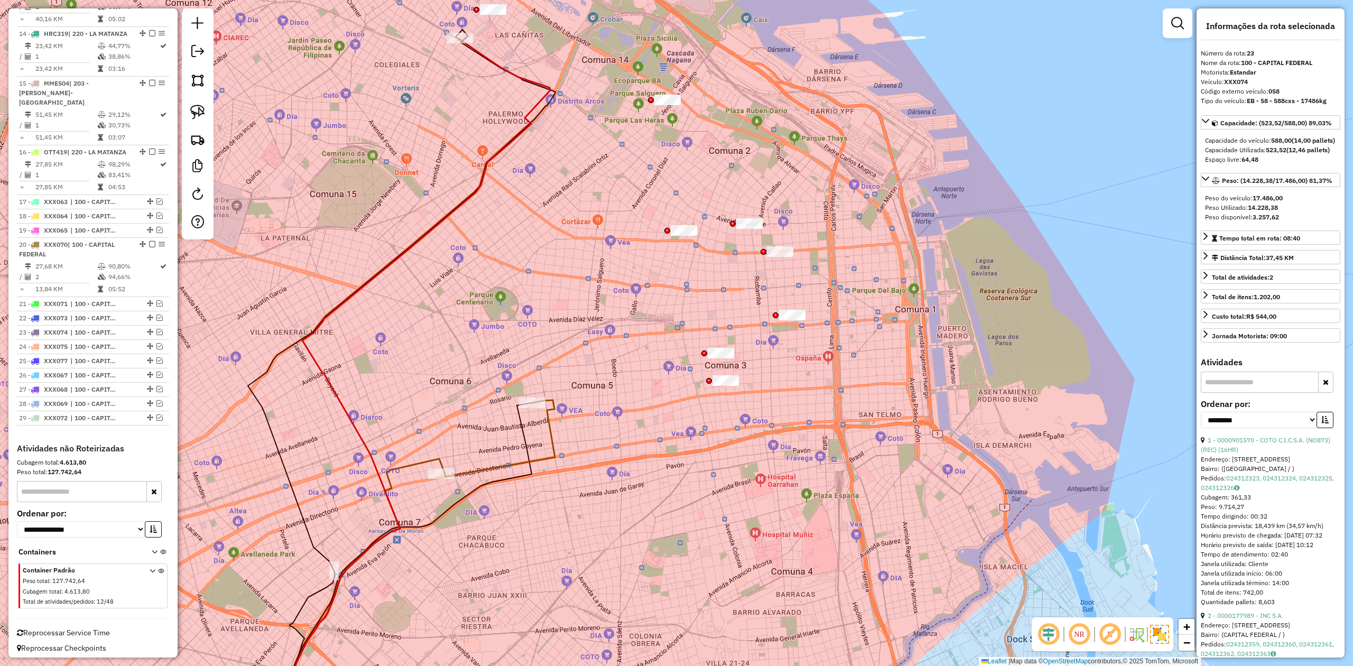
click at [524, 412] on icon at bounding box center [400, 568] width 263 height 330
click at [562, 412] on div "Janela de atendimento Grade de atendimento Capacidade Transportadoras Veículos …" at bounding box center [676, 333] width 1353 height 666
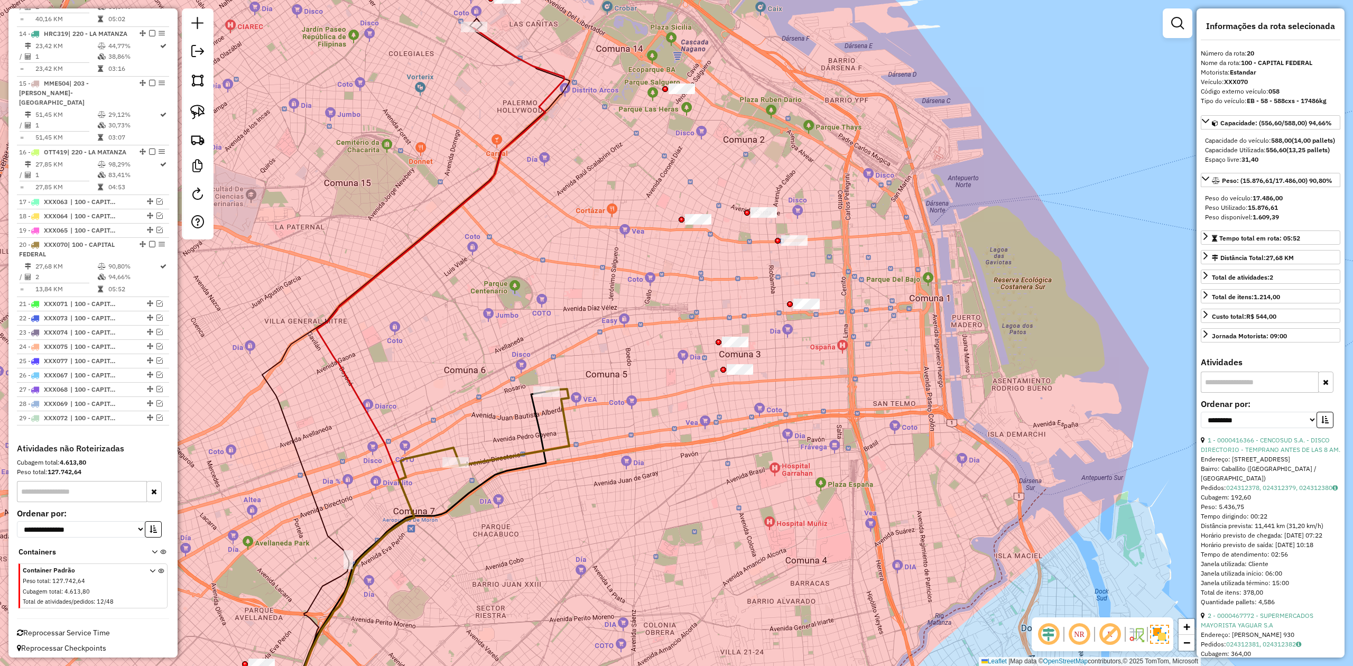
drag, startPoint x: 590, startPoint y: 424, endPoint x: 644, endPoint y: 351, distance: 90.4
click at [643, 353] on div "Janela de atendimento Grade de atendimento Capacidade Transportadoras Veículos …" at bounding box center [676, 333] width 1353 height 666
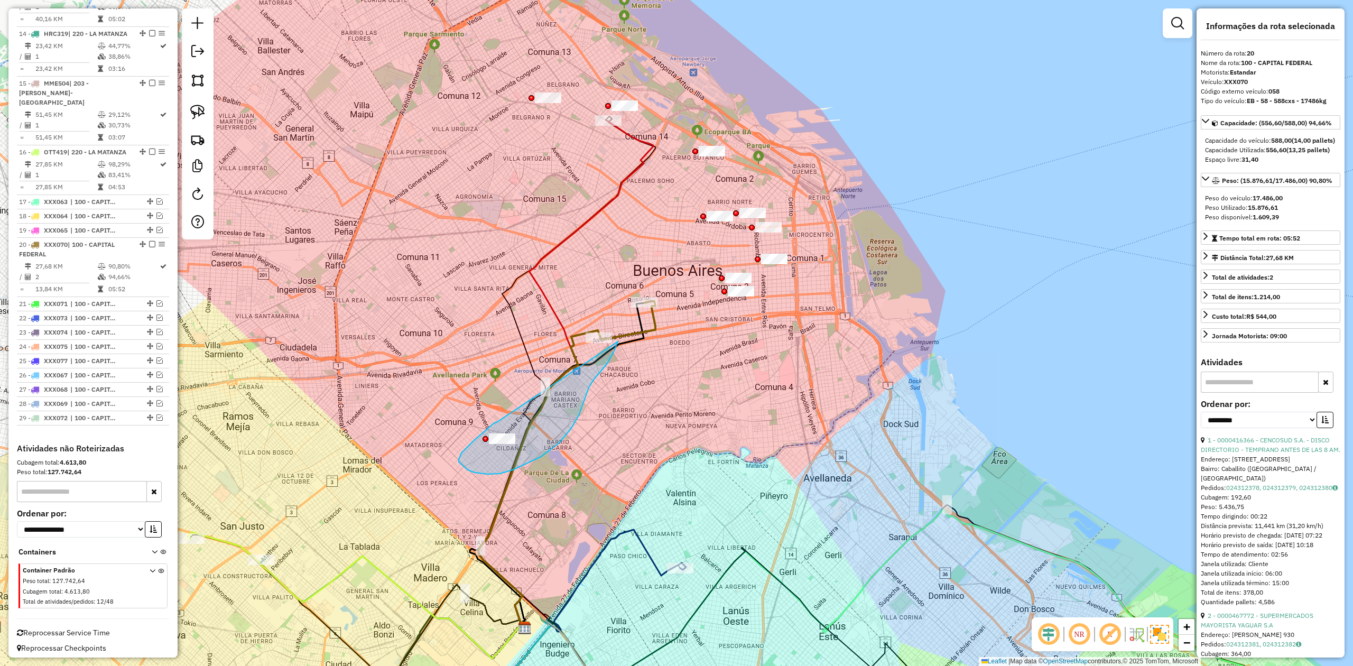
drag, startPoint x: 494, startPoint y: 423, endPoint x: 559, endPoint y: 311, distance: 129.5
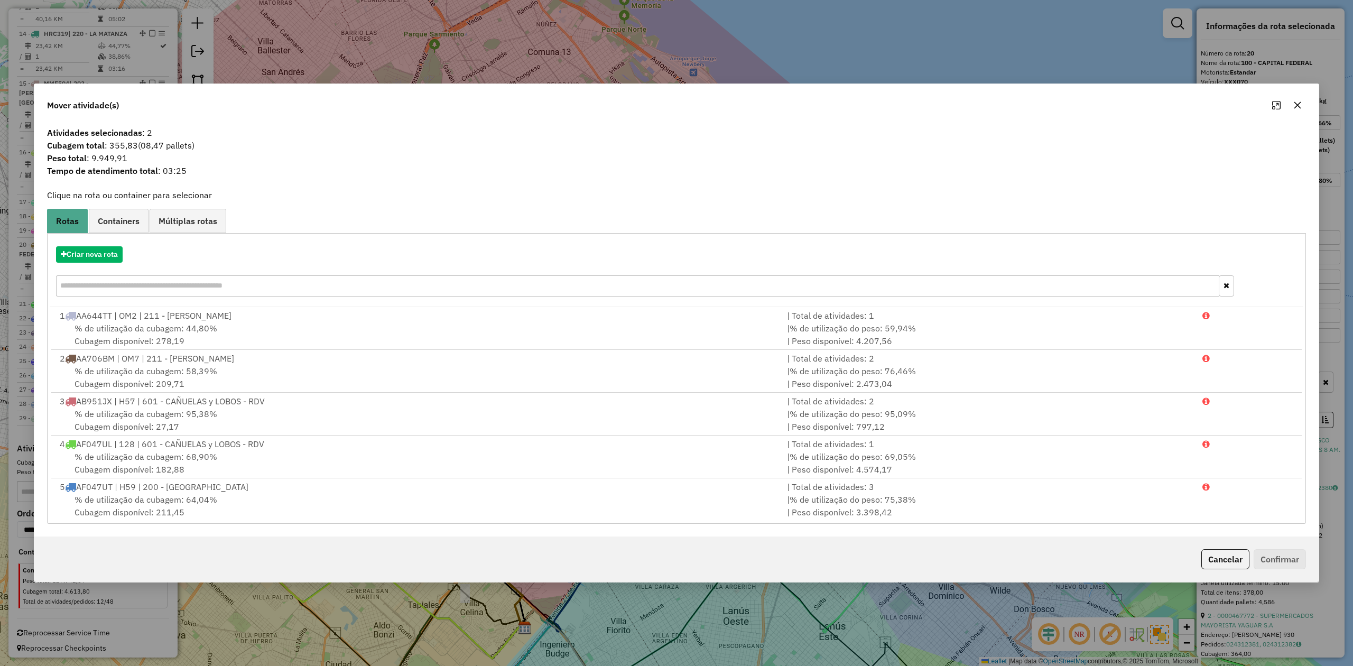
click at [901, 100] on button "button" at bounding box center [1297, 105] width 17 height 17
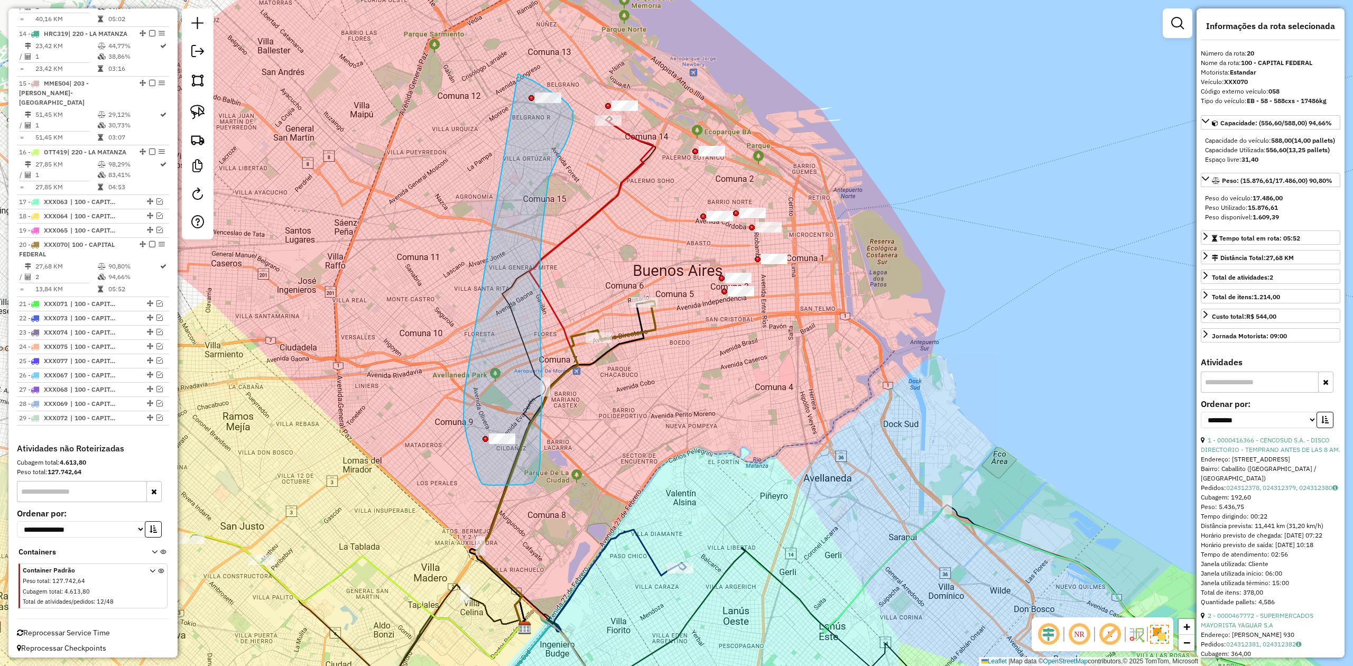
drag, startPoint x: 471, startPoint y: 452, endPoint x: 498, endPoint y: 77, distance: 376.6
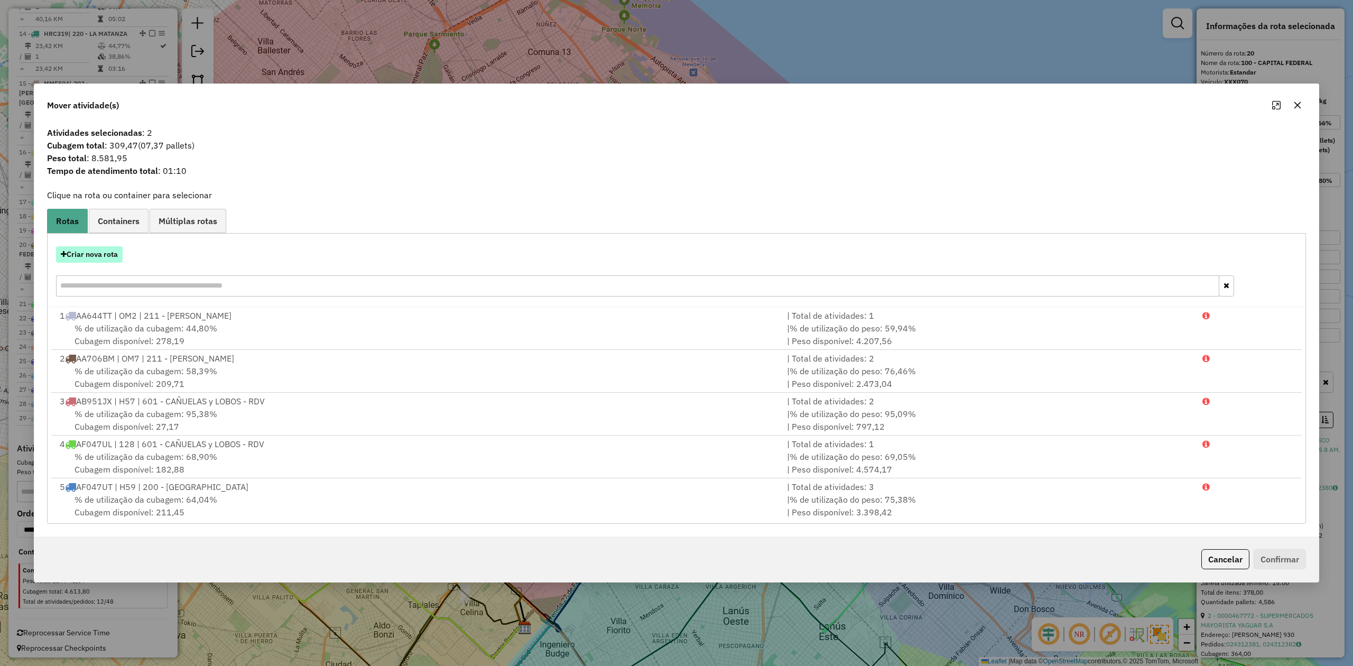
click at [101, 250] on button "Criar nova rota" at bounding box center [89, 254] width 67 height 16
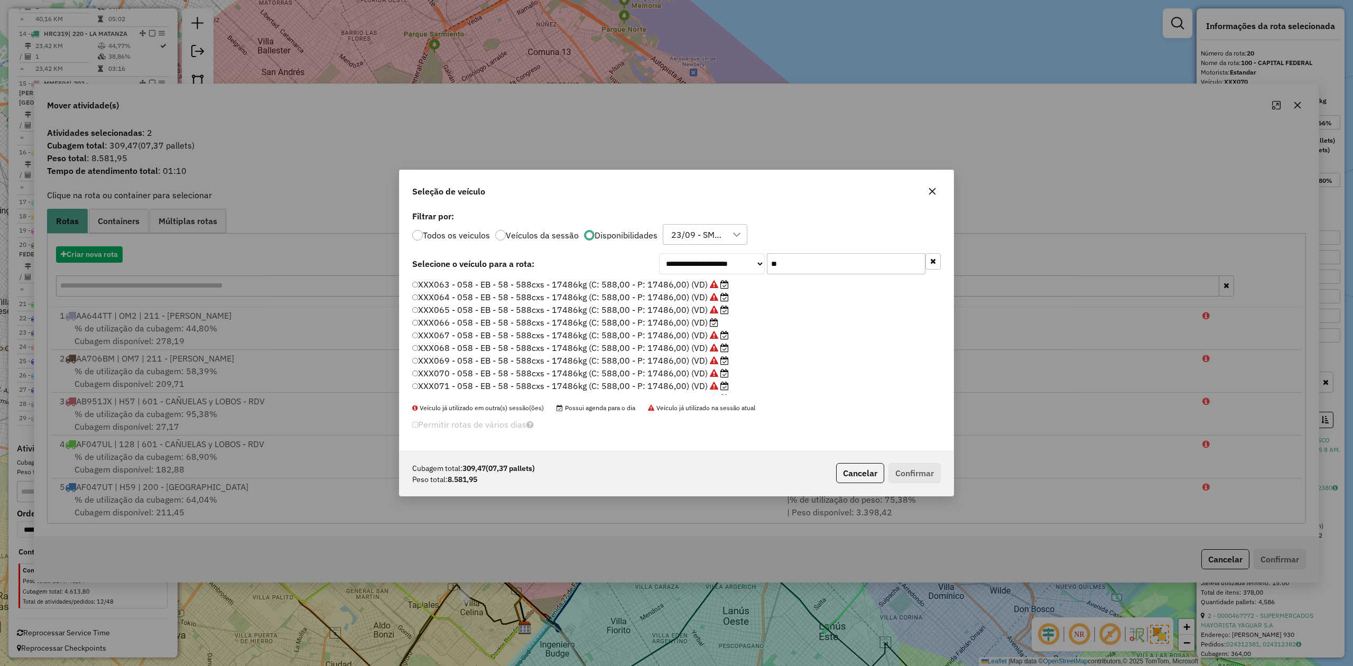
scroll to position [5, 3]
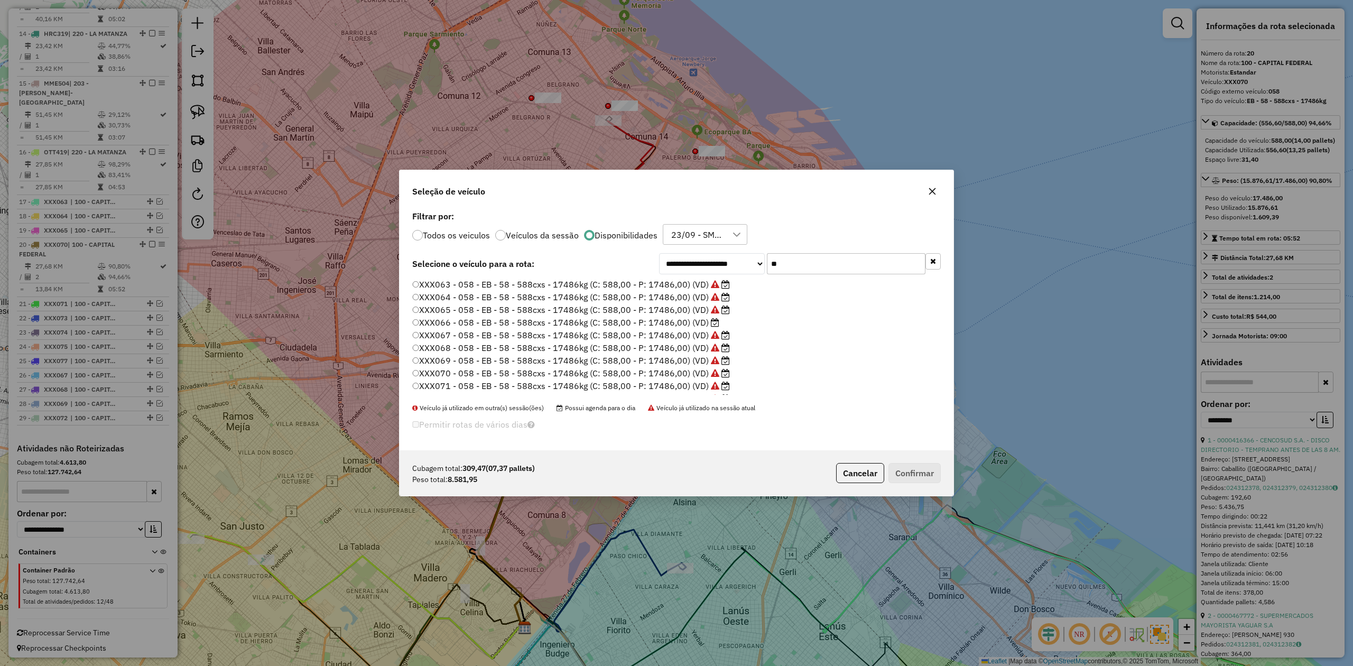
click at [696, 316] on label "XXX066 - 058 - EB - 58 - 588cxs - 17486kg (C: 588,00 - P: 17486,00) (VD)" at bounding box center [565, 322] width 307 height 13
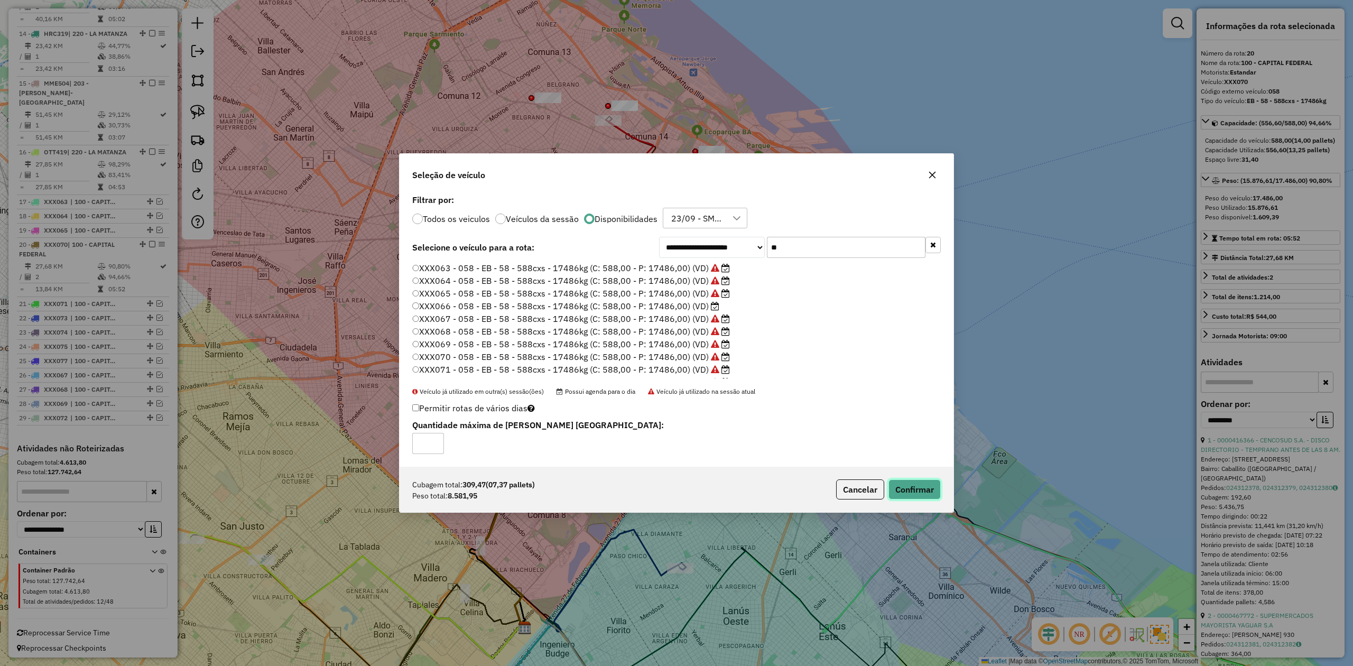
click at [901, 412] on button "Confirmar" at bounding box center [914, 489] width 52 height 20
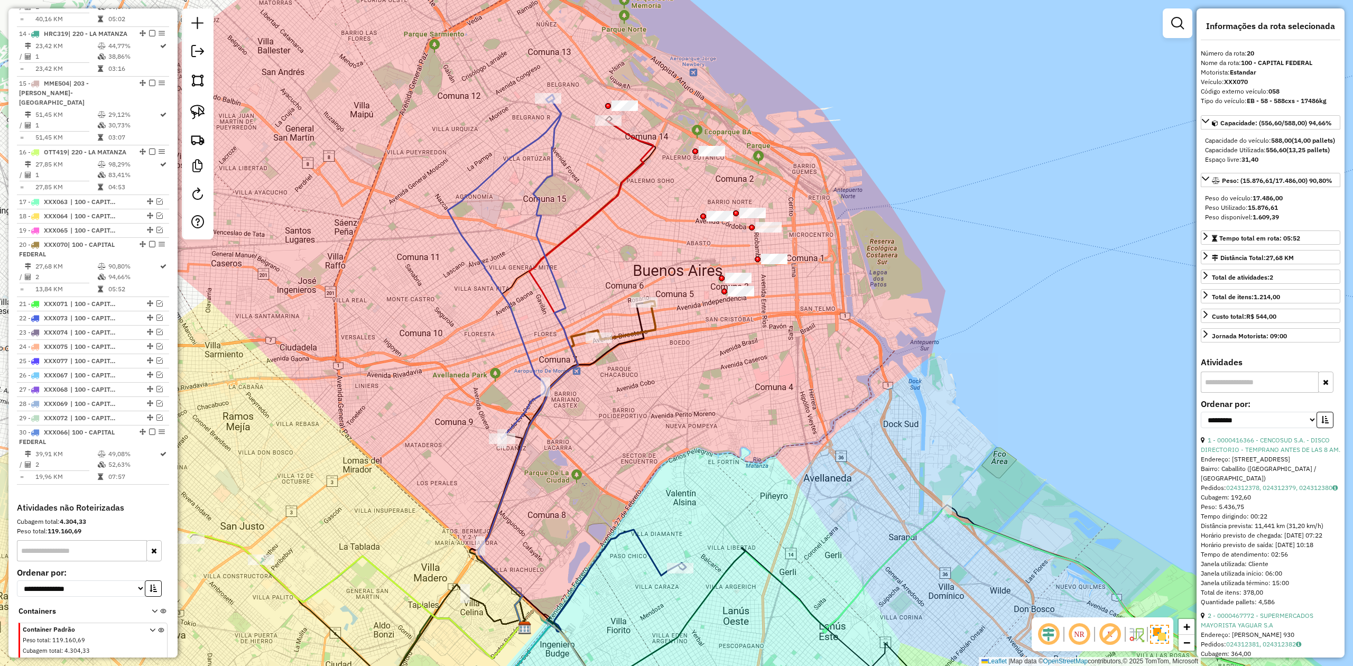
scroll to position [1246, 0]
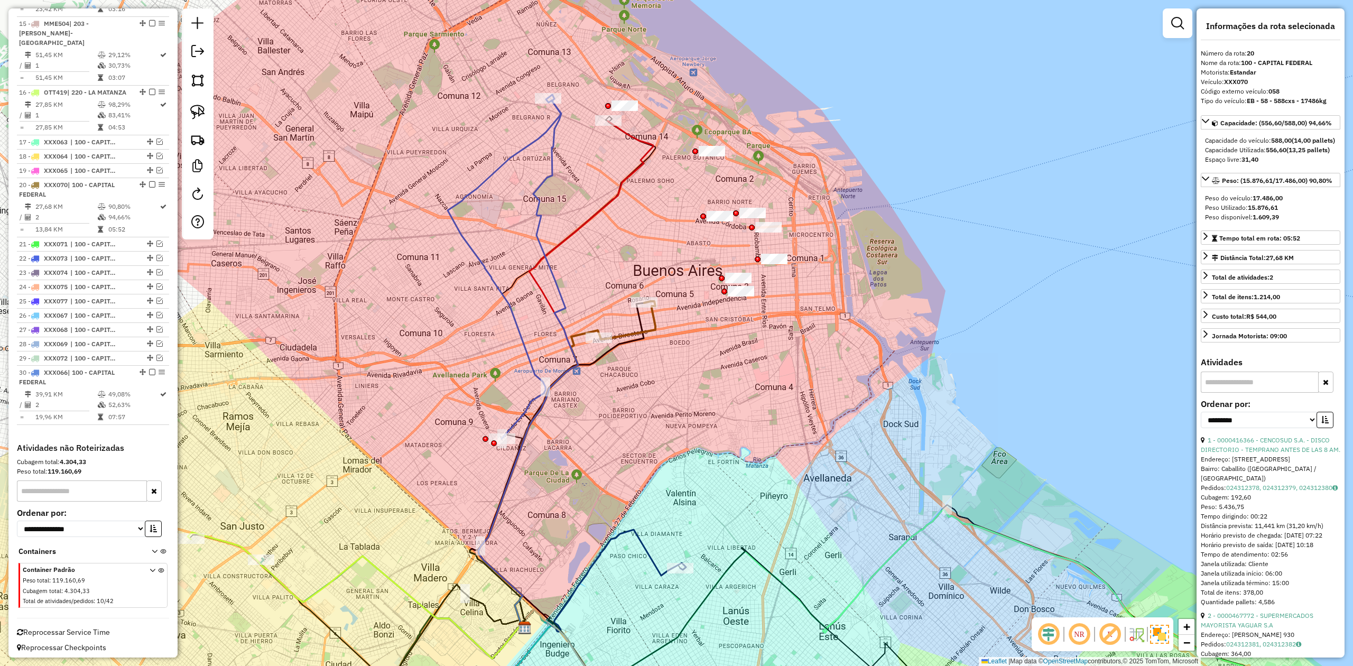
drag, startPoint x: 148, startPoint y: 367, endPoint x: 176, endPoint y: 366, distance: 27.5
click at [149, 369] on em at bounding box center [152, 372] width 6 height 6
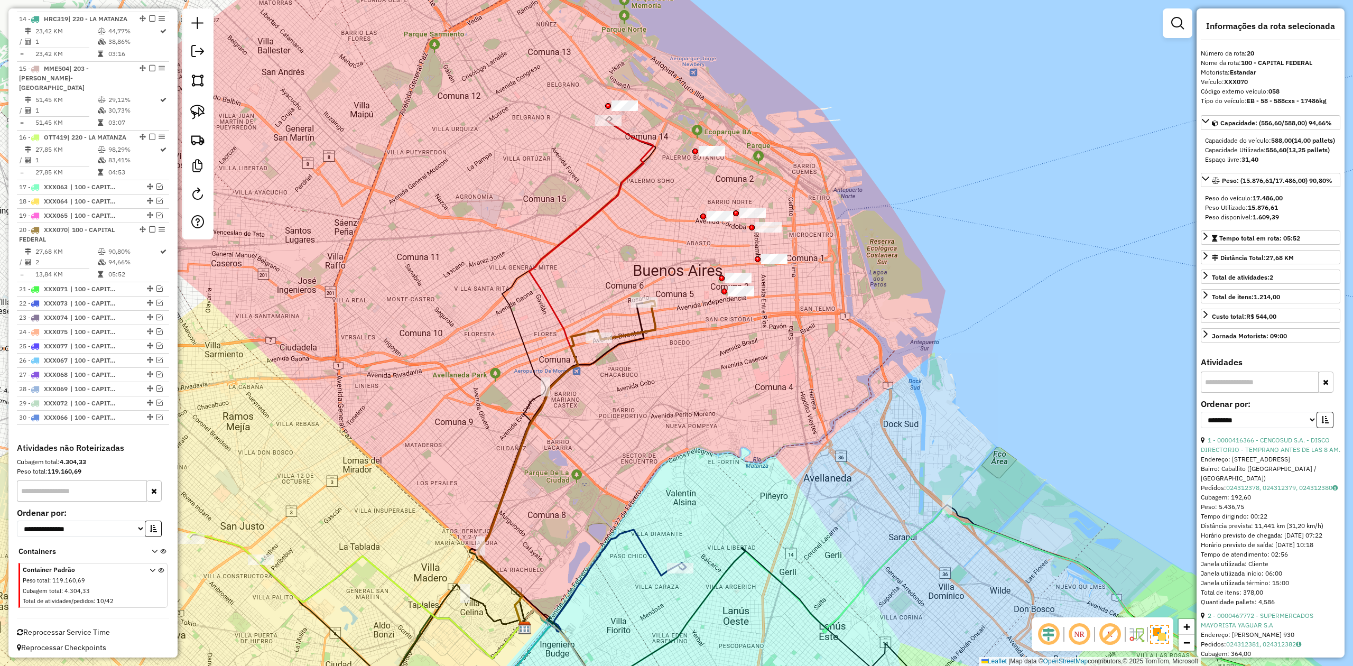
drag, startPoint x: 518, startPoint y: 278, endPoint x: 444, endPoint y: 389, distance: 133.4
click at [470, 389] on icon at bounding box center [562, 371] width 185 height 510
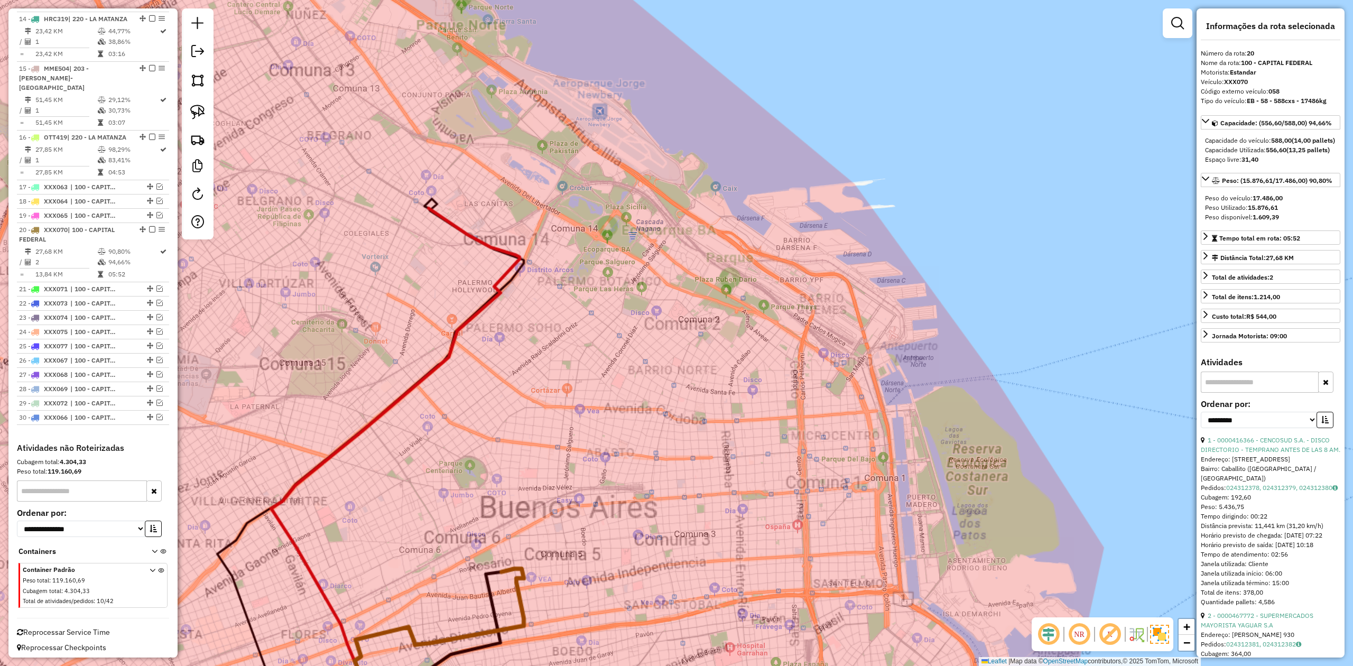
click at [533, 263] on div "Janela de atendimento Grade de atendimento Capacidade Transportadoras Veículos …" at bounding box center [676, 333] width 1353 height 666
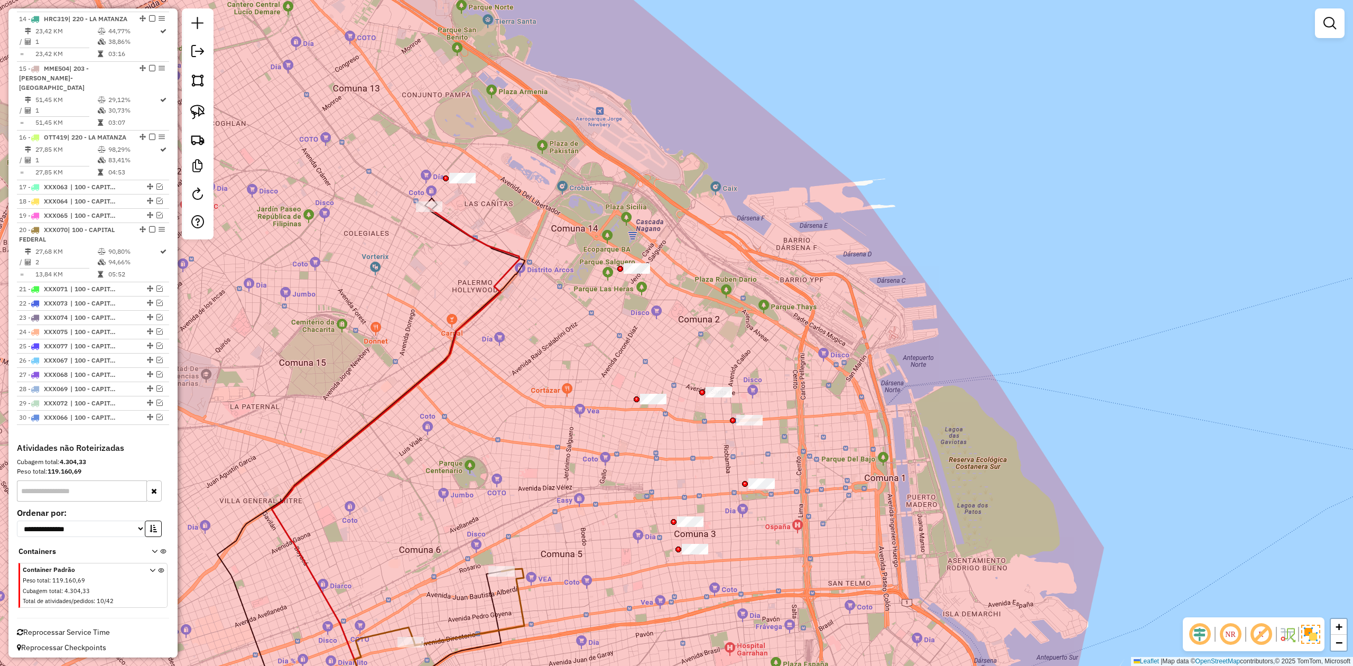
click at [484, 246] on icon at bounding box center [396, 470] width 248 height 525
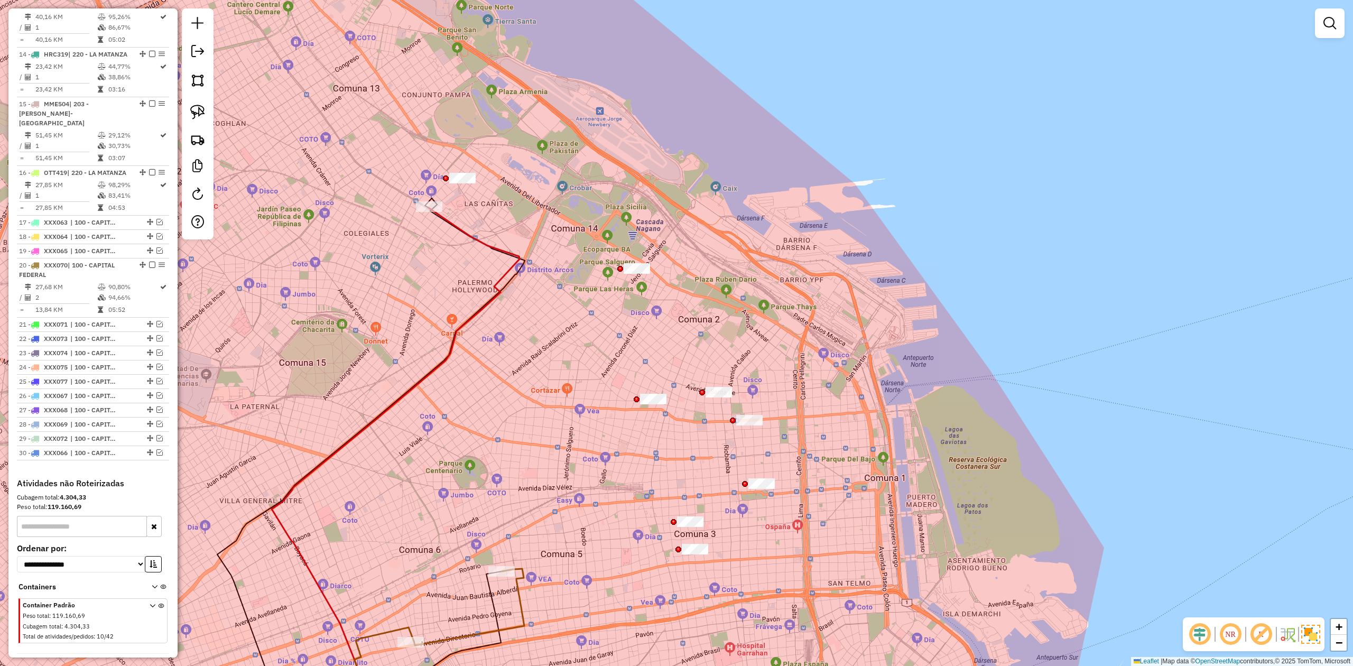
select select "**********"
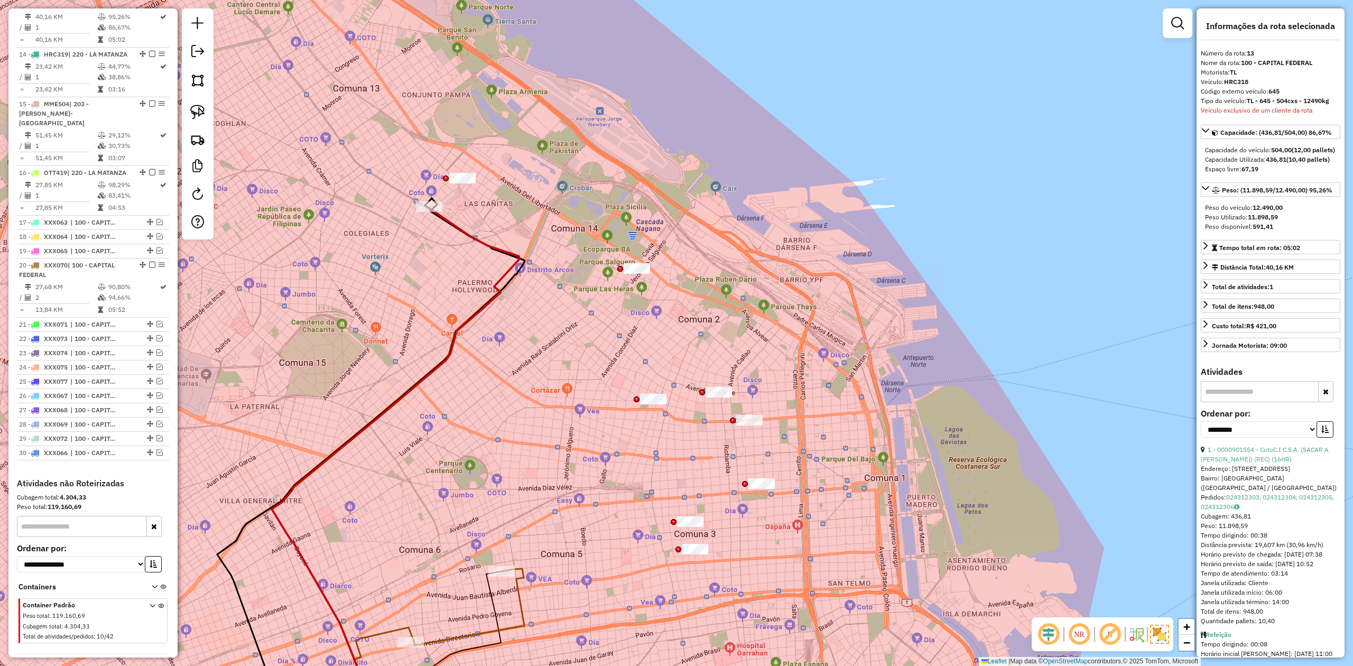
scroll to position [1128, 0]
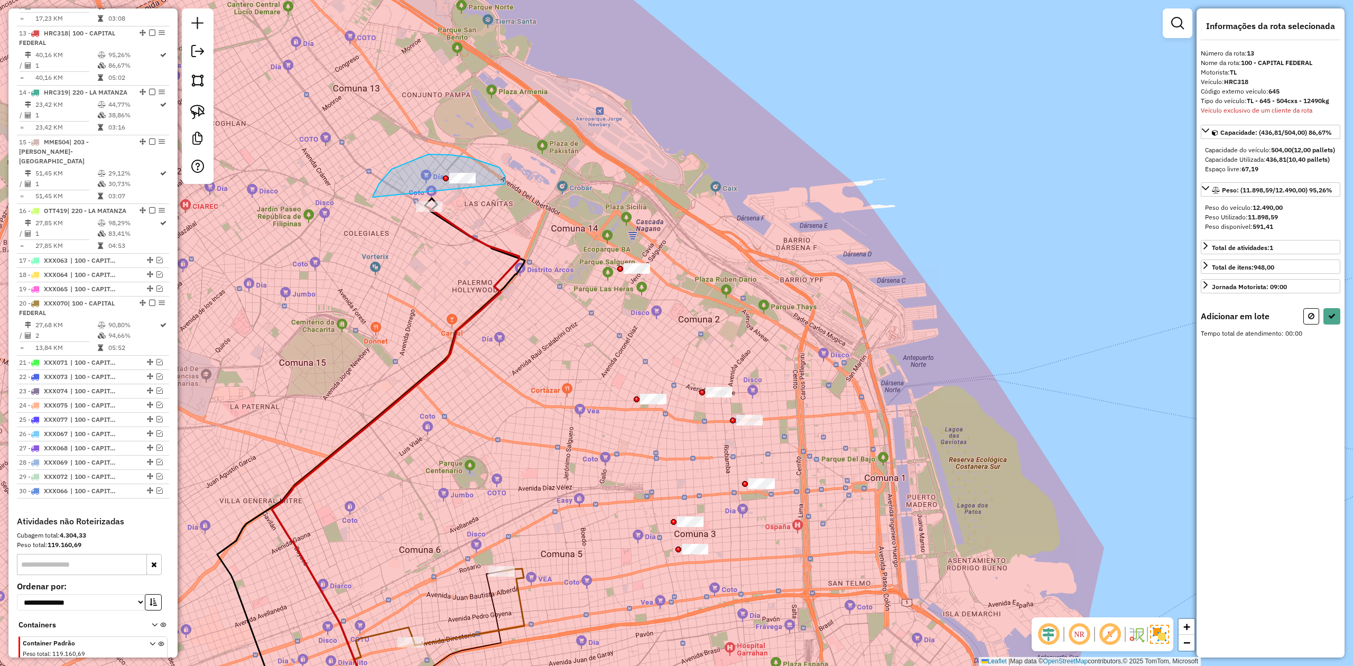
drag, startPoint x: 505, startPoint y: 182, endPoint x: 485, endPoint y: 231, distance: 53.3
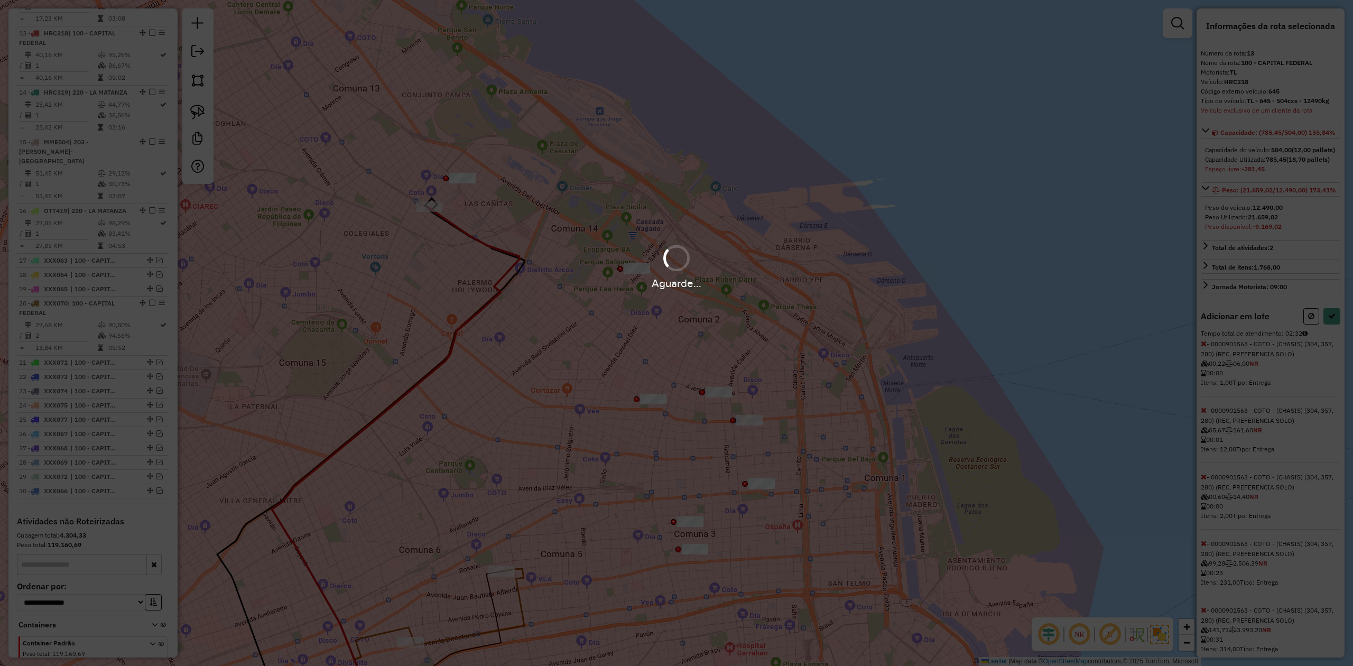
select select "**********"
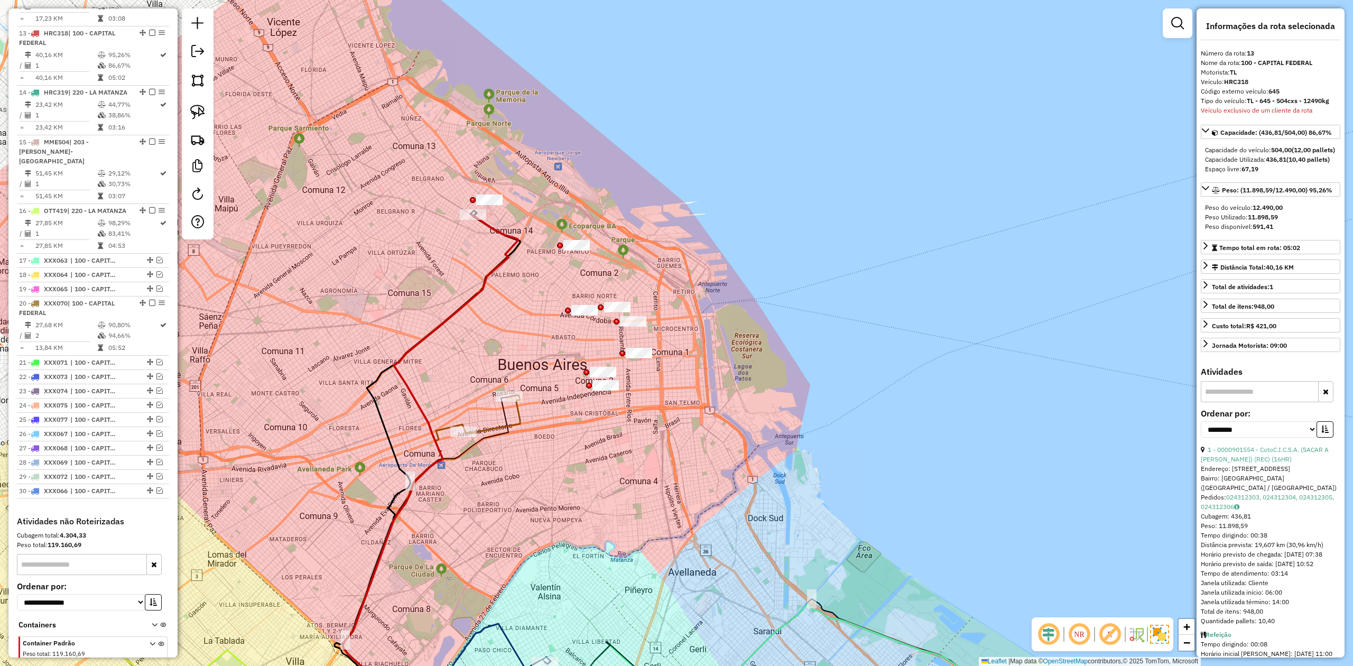
click at [487, 303] on div "Janela de atendimento Grade de atendimento Capacidade Transportadoras Veículos …" at bounding box center [676, 333] width 1353 height 666
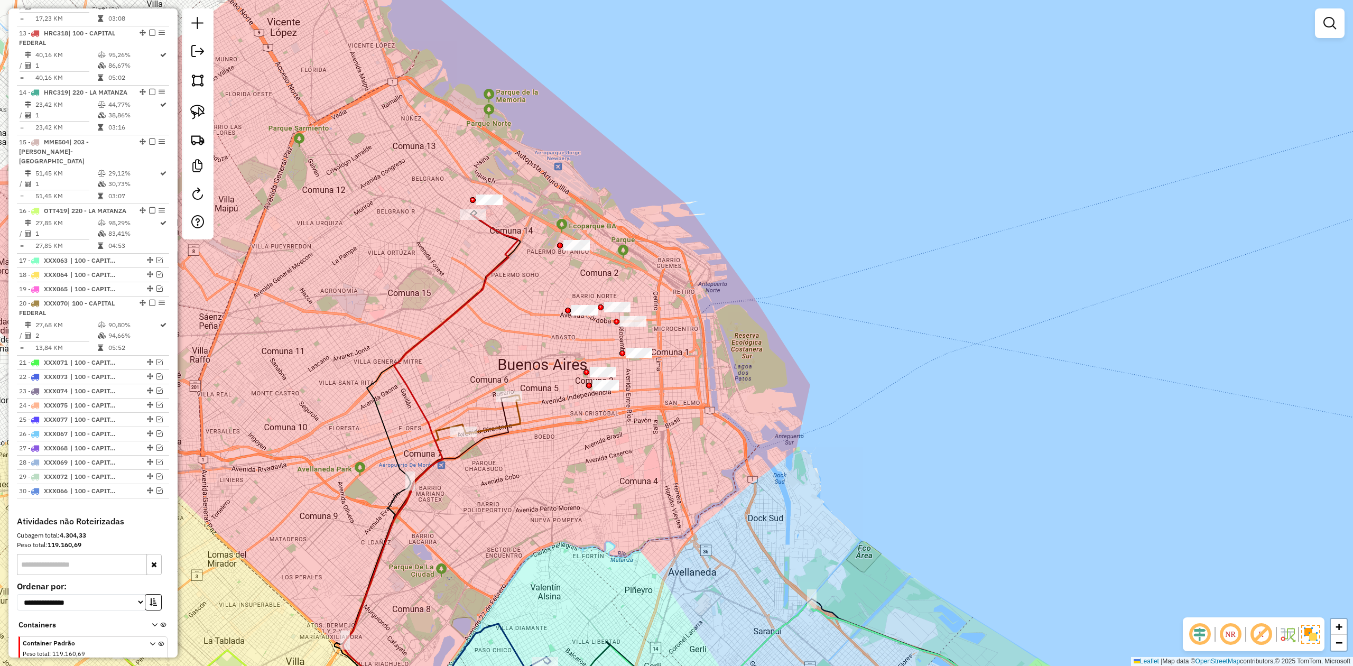
click at [496, 260] on icon at bounding box center [430, 468] width 175 height 506
select select "**********"
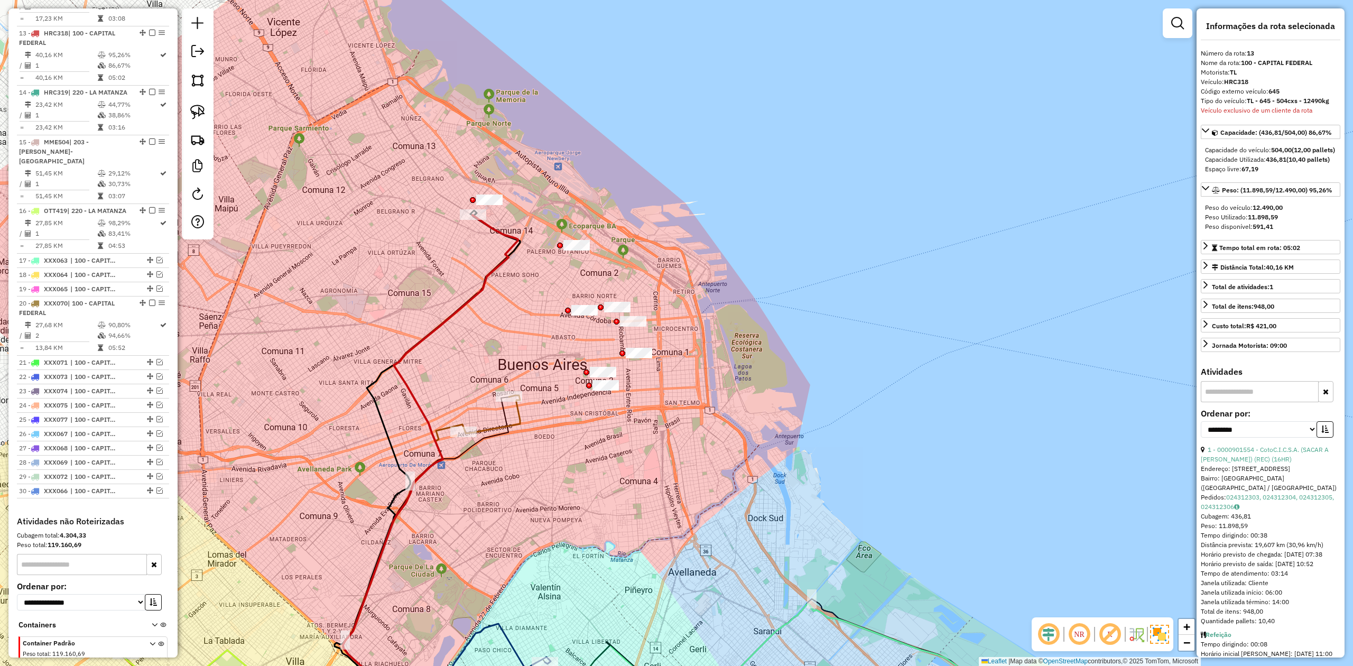
click at [503, 237] on icon at bounding box center [430, 468] width 175 height 506
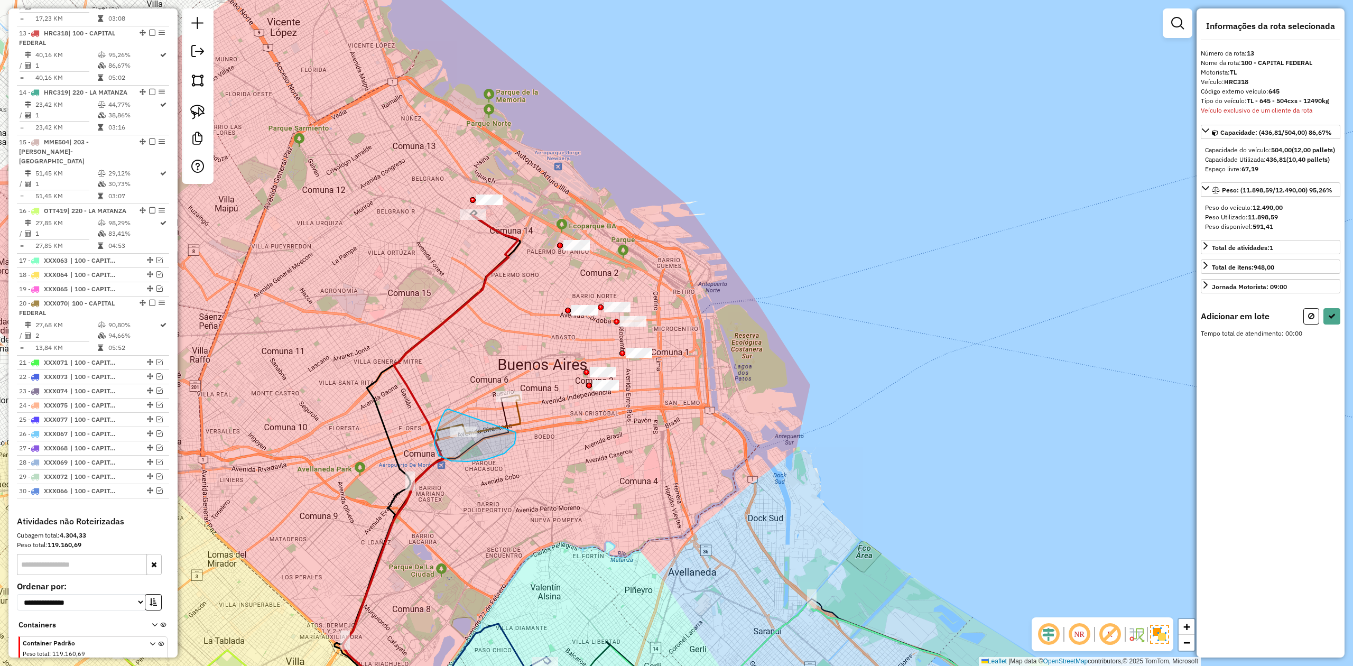
drag, startPoint x: 445, startPoint y: 411, endPoint x: 513, endPoint y: 427, distance: 69.6
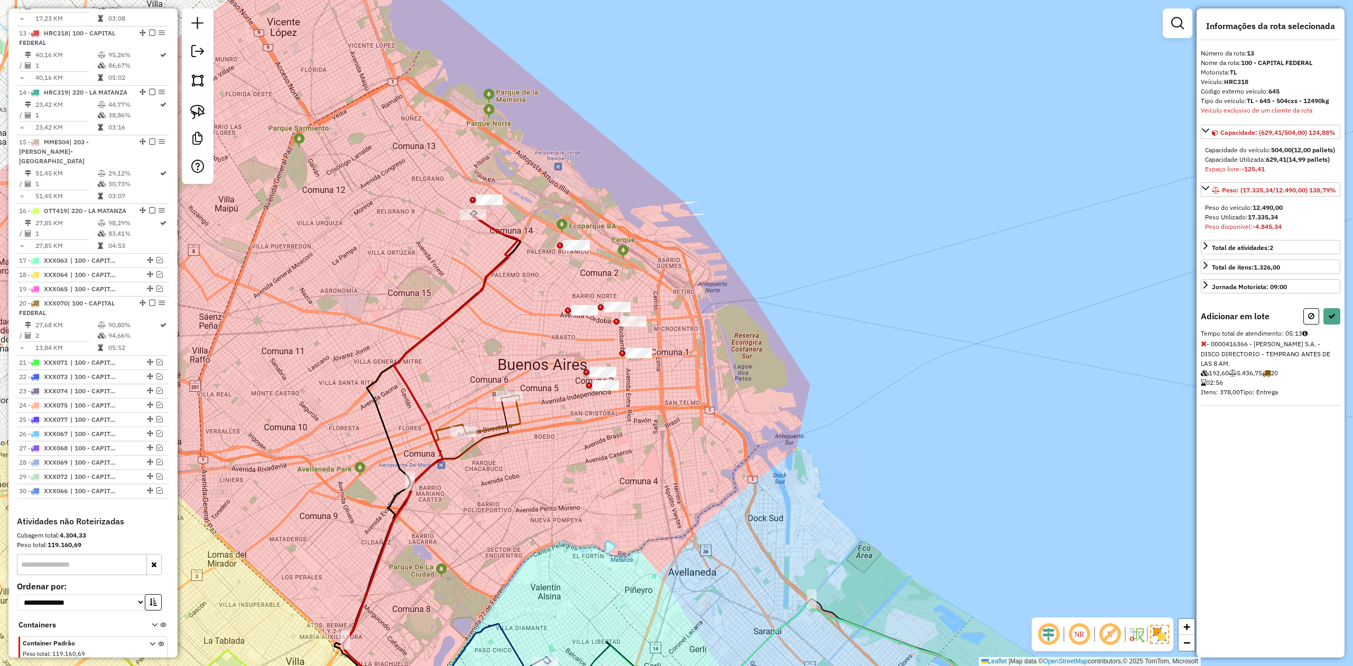
select select "**********"
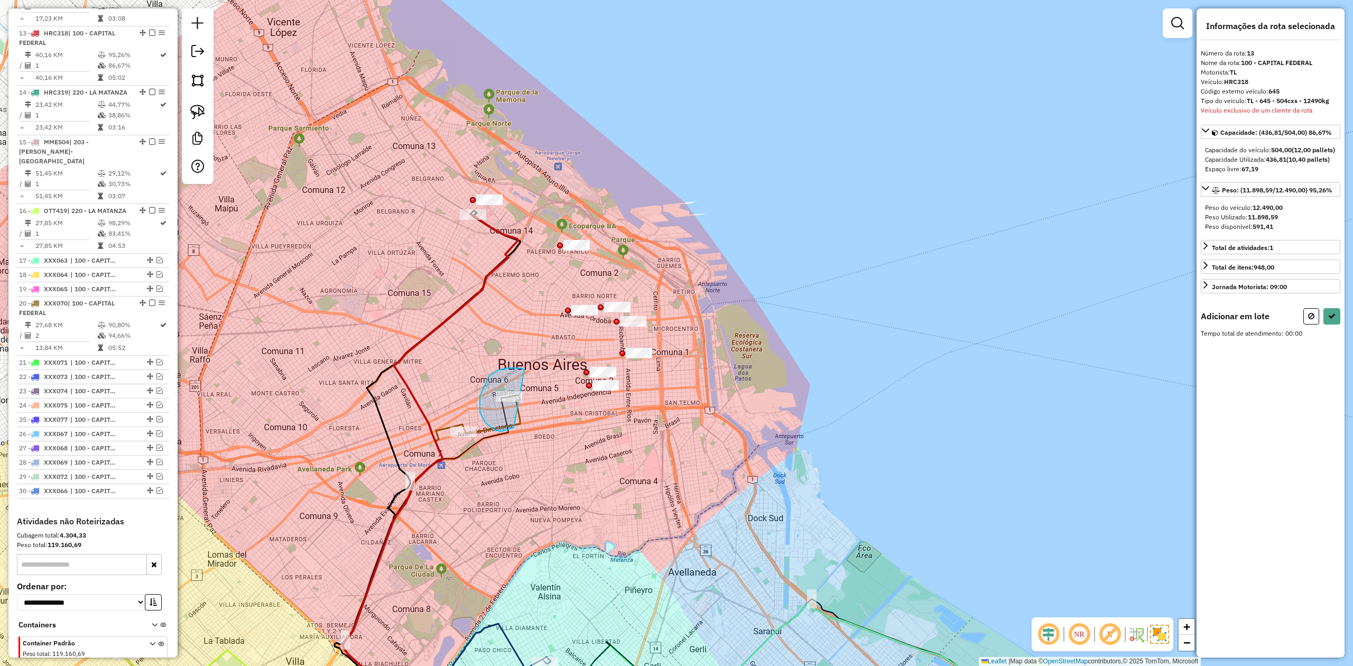
drag, startPoint x: 480, startPoint y: 412, endPoint x: 532, endPoint y: 401, distance: 53.1
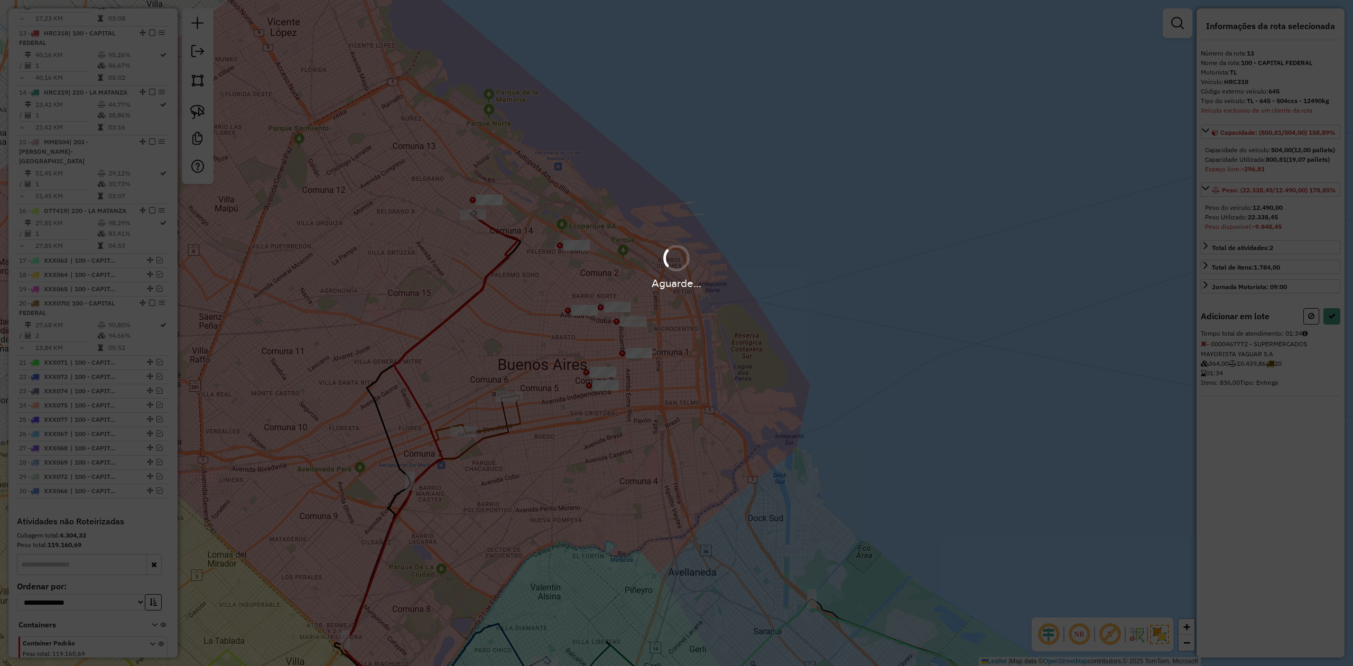
select select "**********"
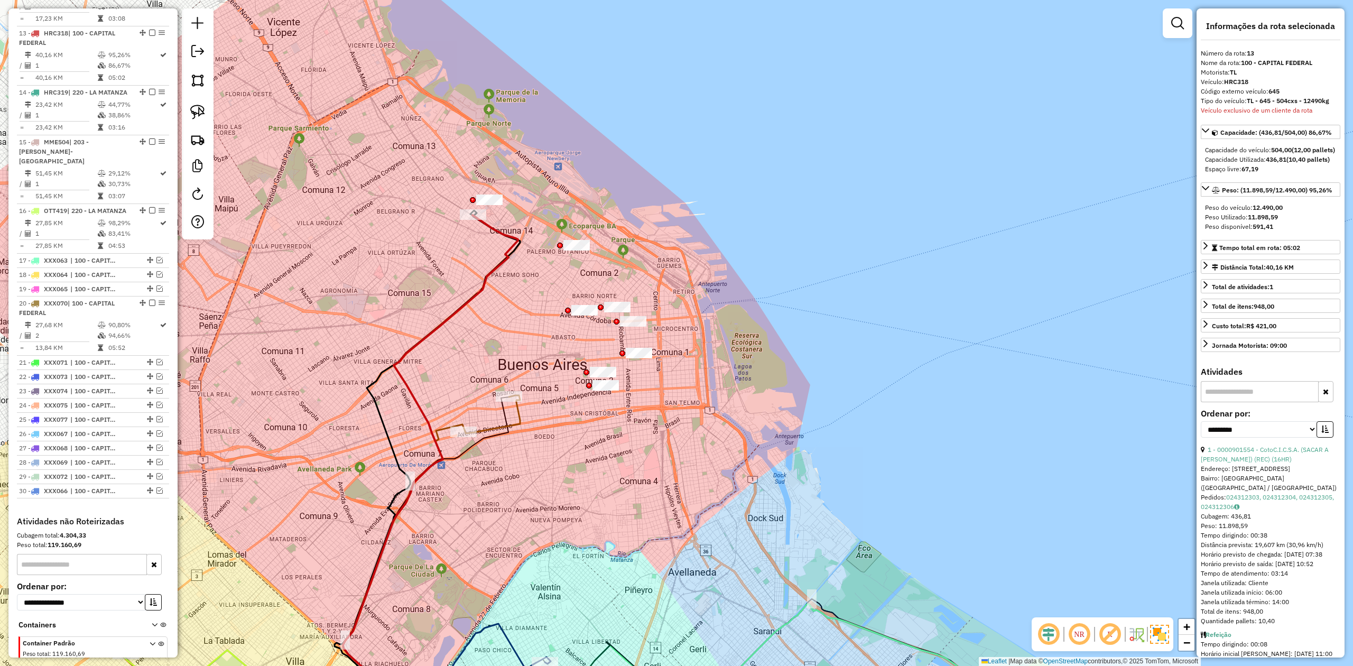
drag, startPoint x: 488, startPoint y: 292, endPoint x: 484, endPoint y: 274, distance: 18.5
click at [488, 291] on icon at bounding box center [430, 468] width 175 height 506
click at [482, 266] on div "Janela de atendimento Grade de atendimento Capacidade Transportadoras Veículos …" at bounding box center [676, 333] width 1353 height 666
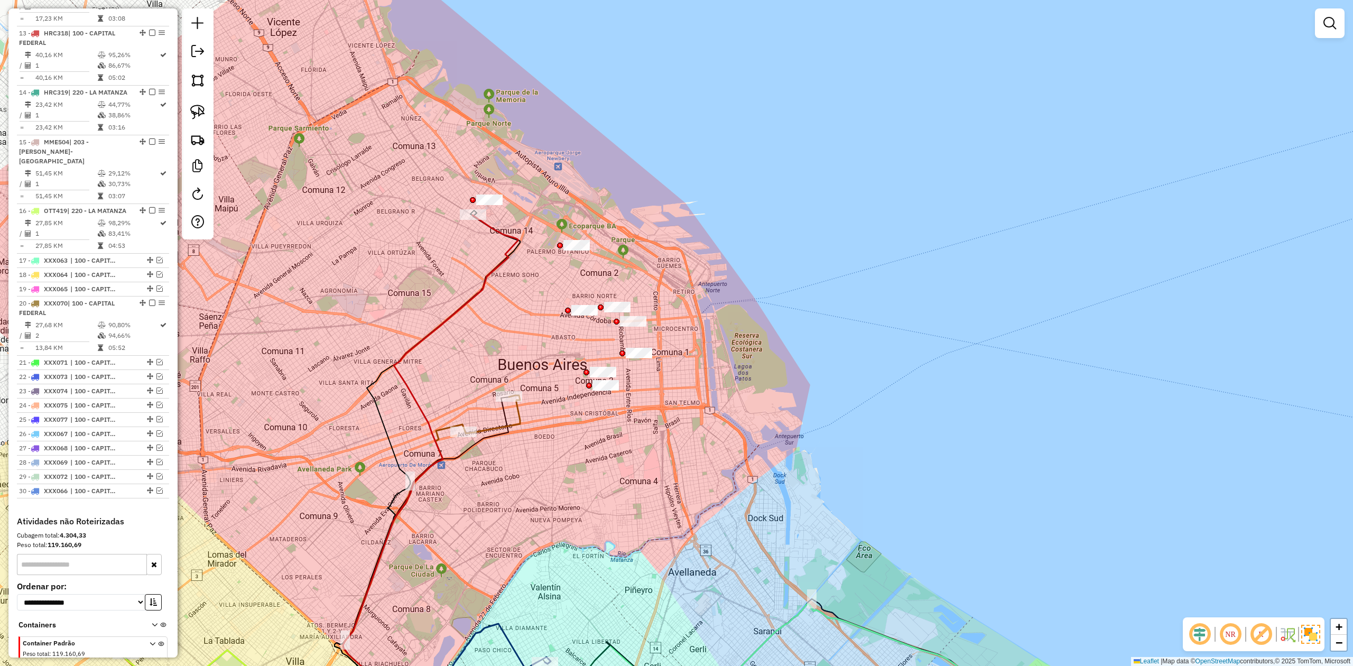
drag, startPoint x: 511, startPoint y: 228, endPoint x: 507, endPoint y: 235, distance: 7.6
click at [511, 227] on div "Janela de atendimento Grade de atendimento Capacidade Transportadoras Veículos …" at bounding box center [676, 333] width 1353 height 666
click at [505, 236] on icon at bounding box center [430, 468] width 175 height 506
select select "**********"
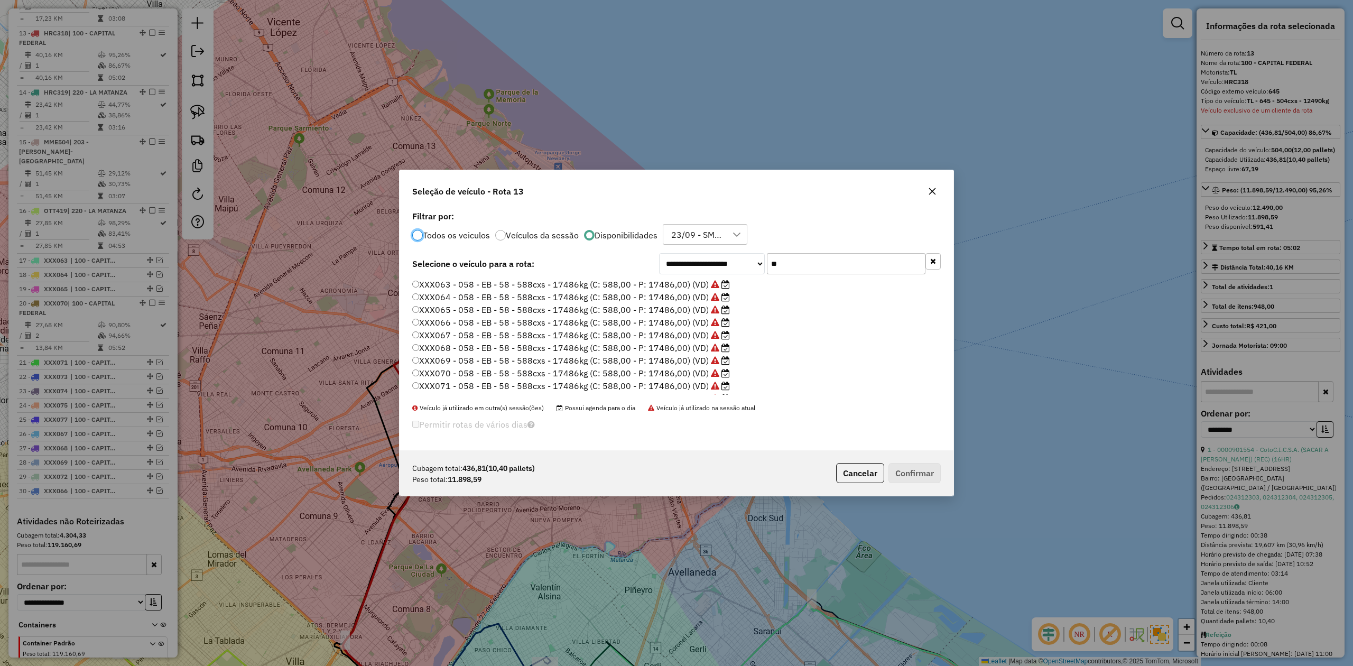
scroll to position [5, 3]
drag, startPoint x: 763, startPoint y: 263, endPoint x: 732, endPoint y: 261, distance: 31.2
click at [733, 261] on div "**********" at bounding box center [800, 263] width 282 height 21
type input "**"
click at [686, 305] on label "HRC318 - 645 - TL - 645 - 504cxs - 12490kg (C: 504,00 - P: 12490,00) (VD)" at bounding box center [573, 310] width 322 height 13
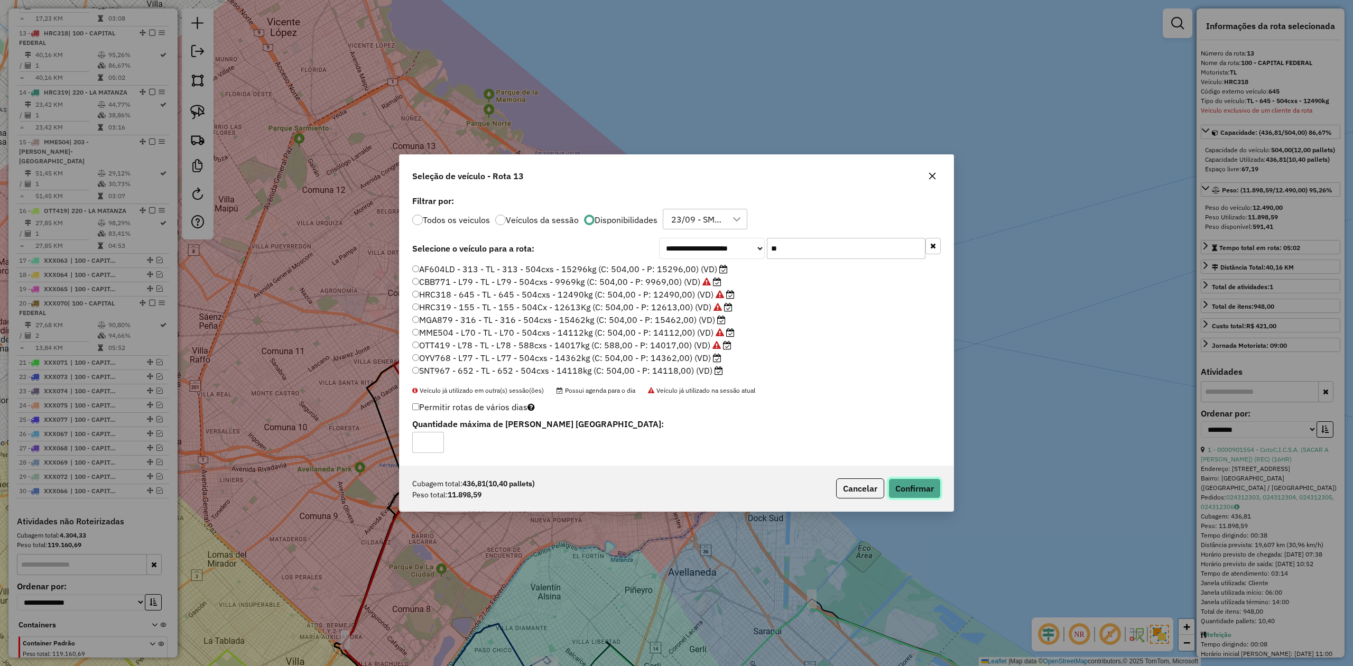
click at [901, 412] on button "Confirmar" at bounding box center [914, 488] width 52 height 20
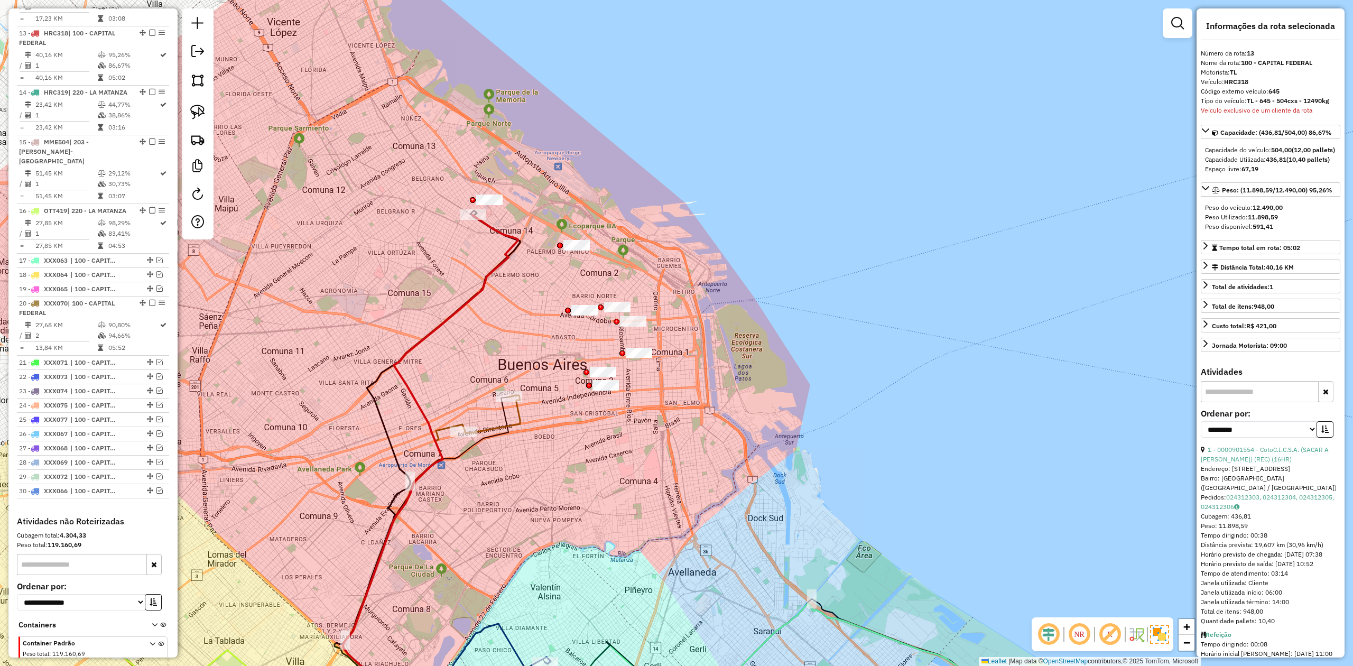
click at [514, 241] on icon at bounding box center [430, 468] width 175 height 506
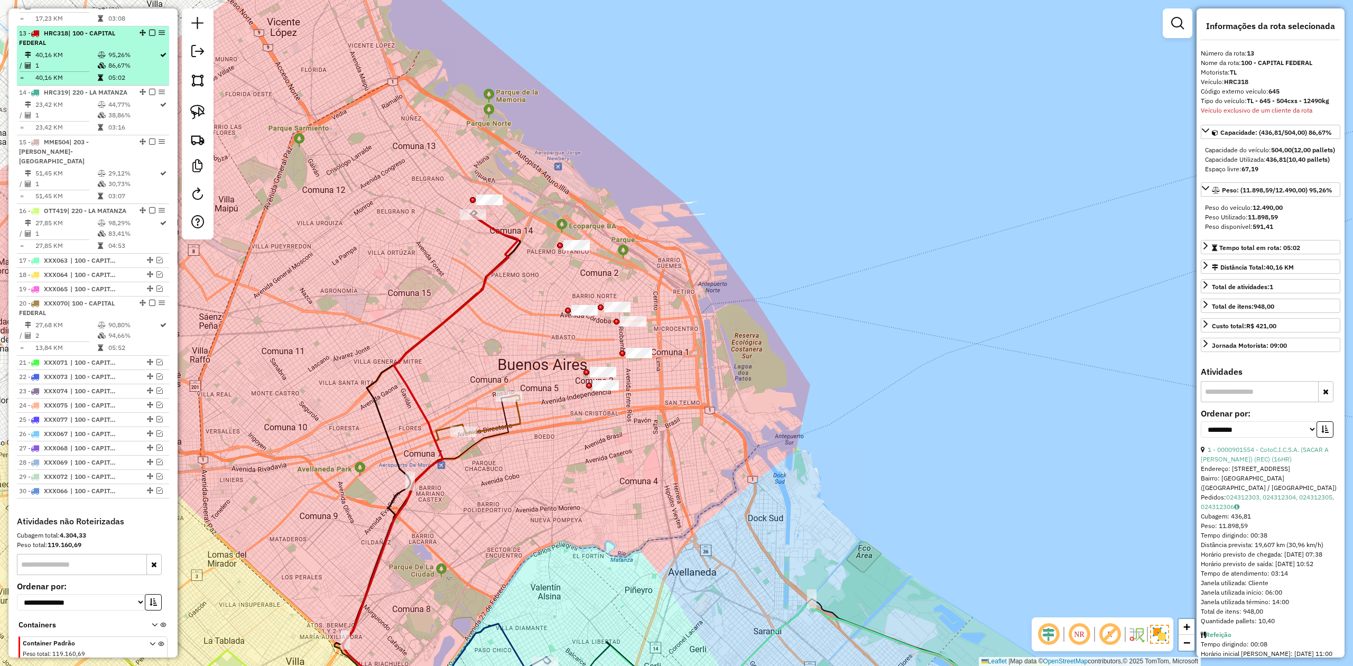
click at [149, 30] on em at bounding box center [152, 33] width 6 height 6
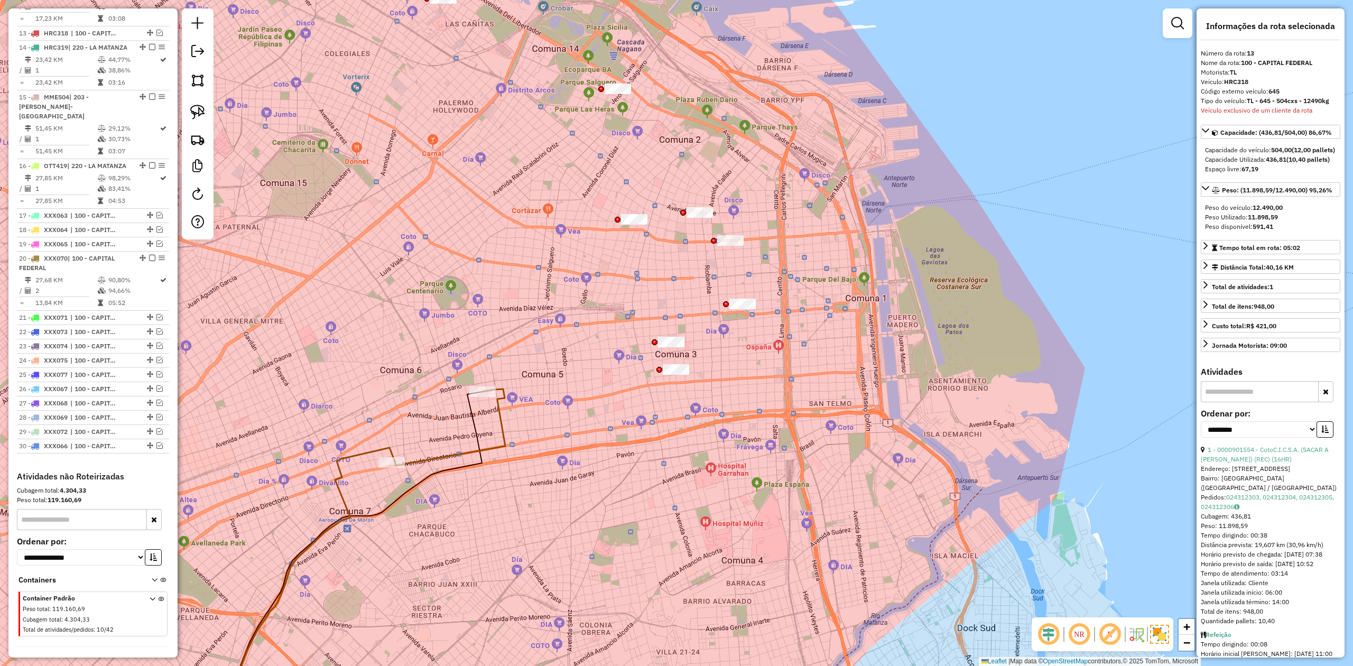
click at [505, 412] on icon at bounding box center [450, 427] width 110 height 77
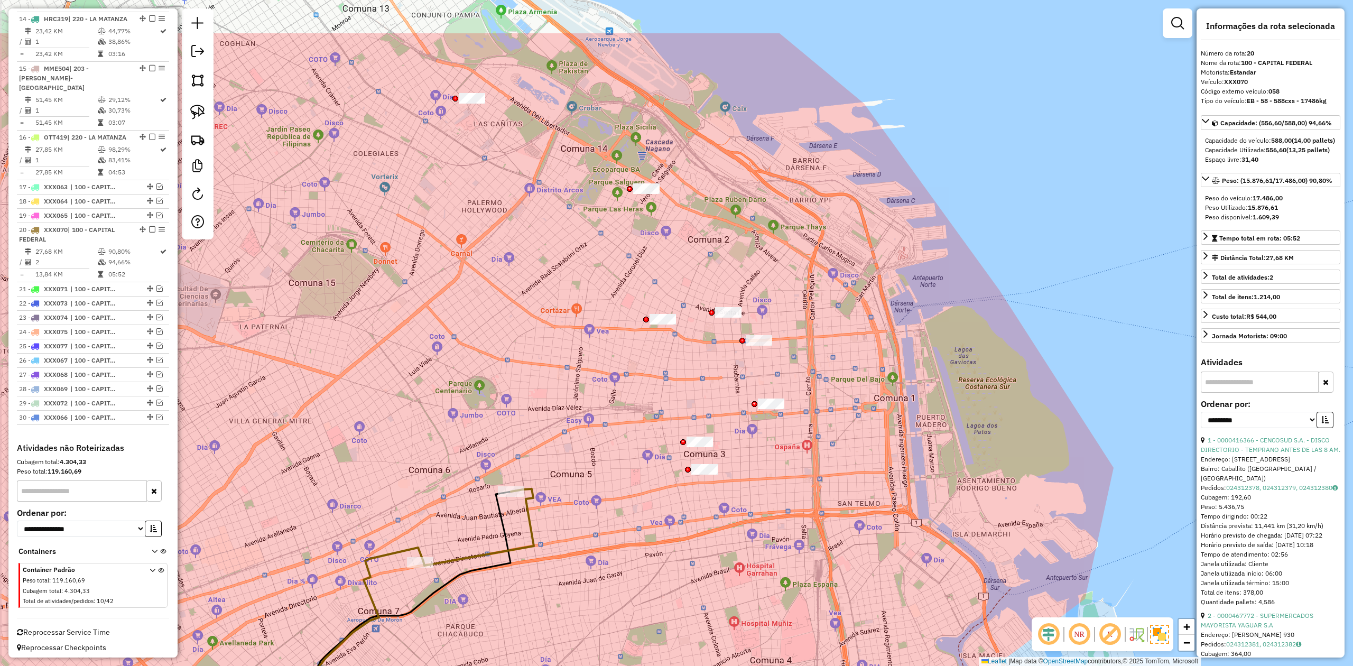
drag, startPoint x: 512, startPoint y: 400, endPoint x: 538, endPoint y: 489, distance: 93.0
click at [534, 412] on icon at bounding box center [478, 527] width 110 height 77
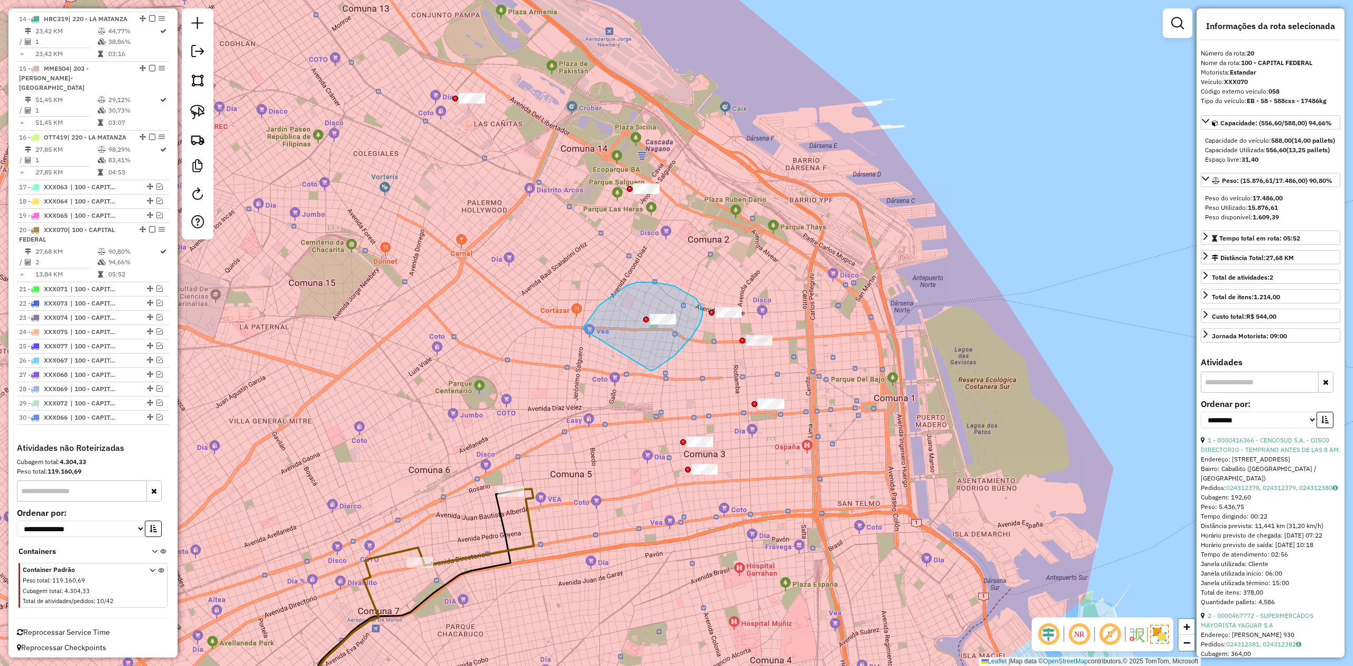
drag, startPoint x: 674, startPoint y: 356, endPoint x: 561, endPoint y: 372, distance: 114.8
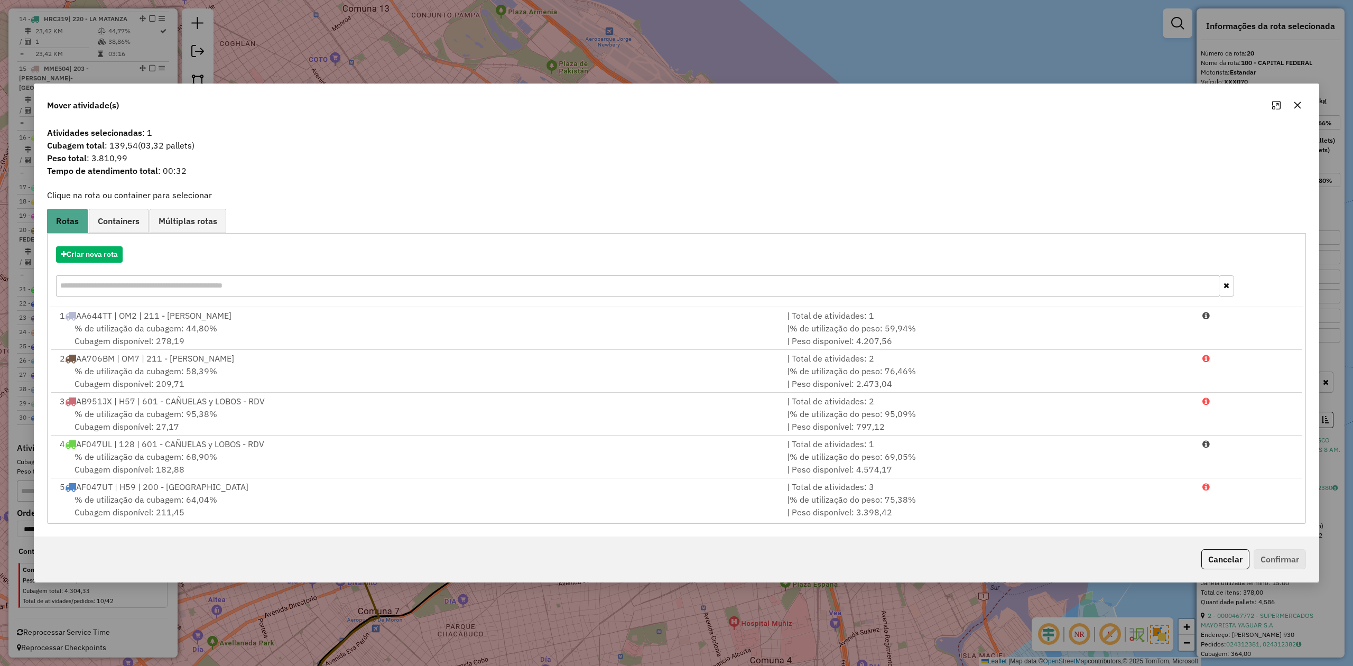
click at [901, 101] on icon "button" at bounding box center [1297, 105] width 8 height 8
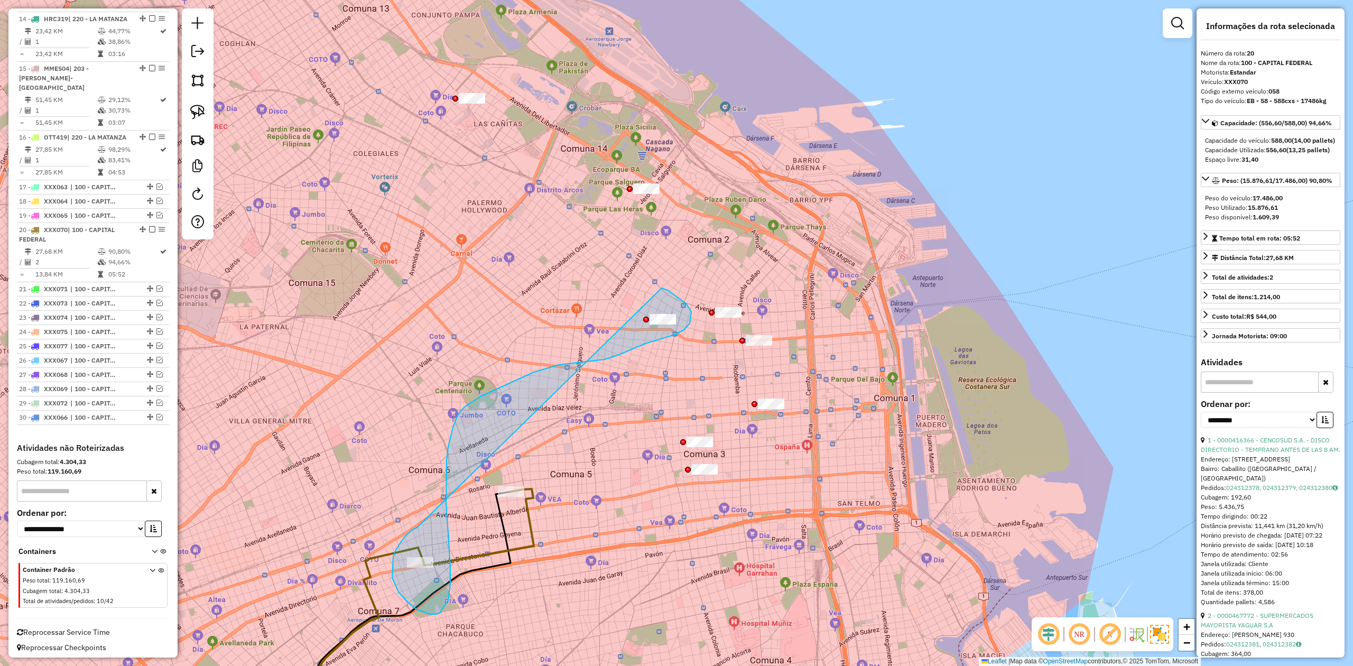
drag, startPoint x: 404, startPoint y: 537, endPoint x: 613, endPoint y: 280, distance: 331.3
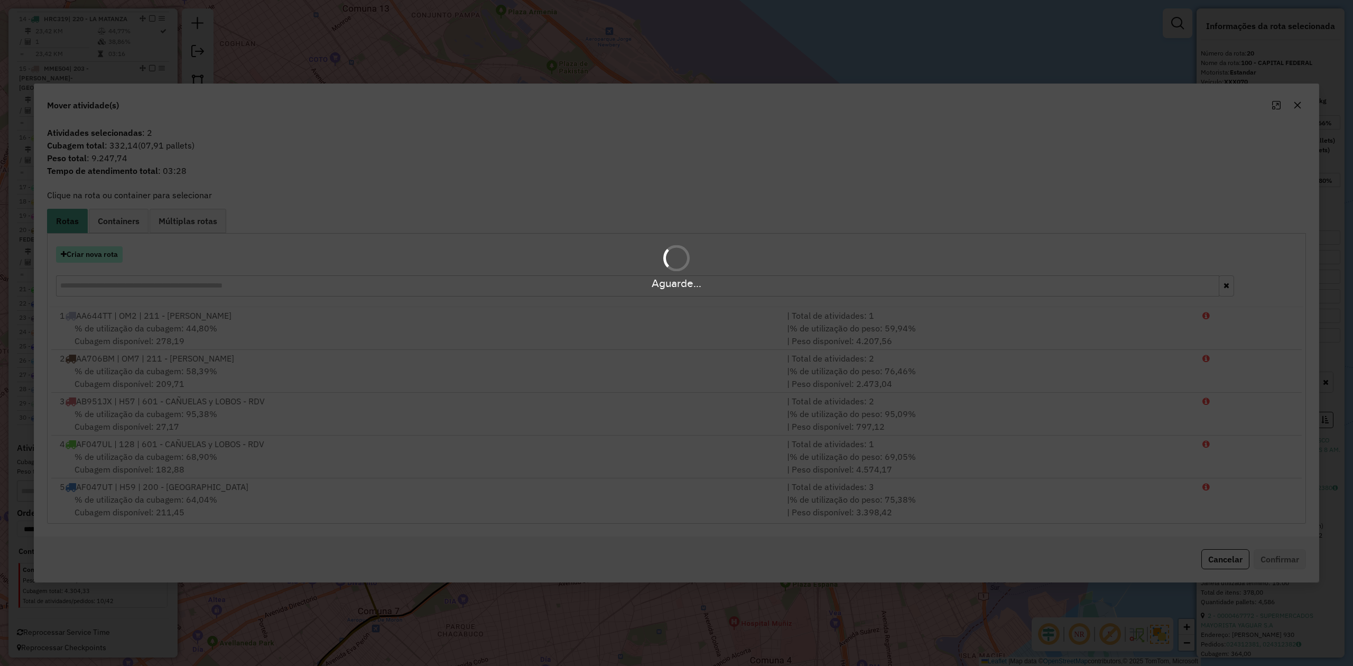
click at [93, 254] on button "Criar nova rota" at bounding box center [89, 254] width 67 height 16
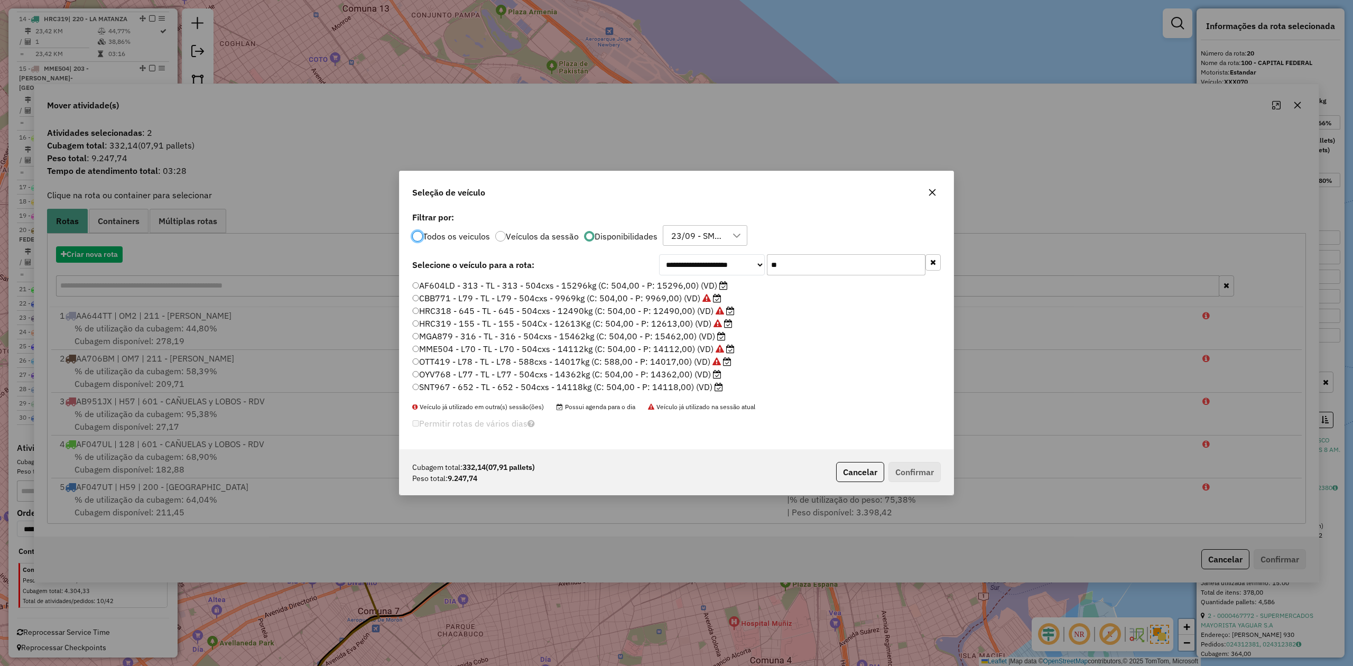
scroll to position [5, 3]
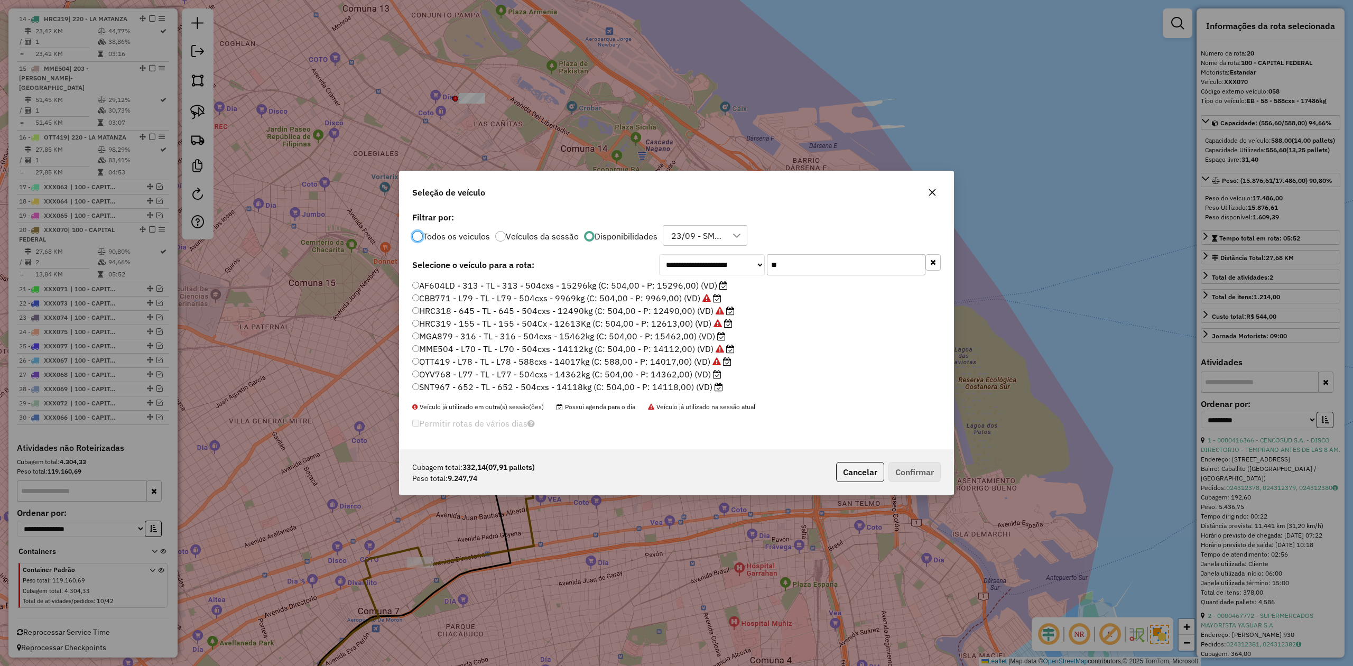
click at [901, 193] on icon "button" at bounding box center [932, 192] width 7 height 7
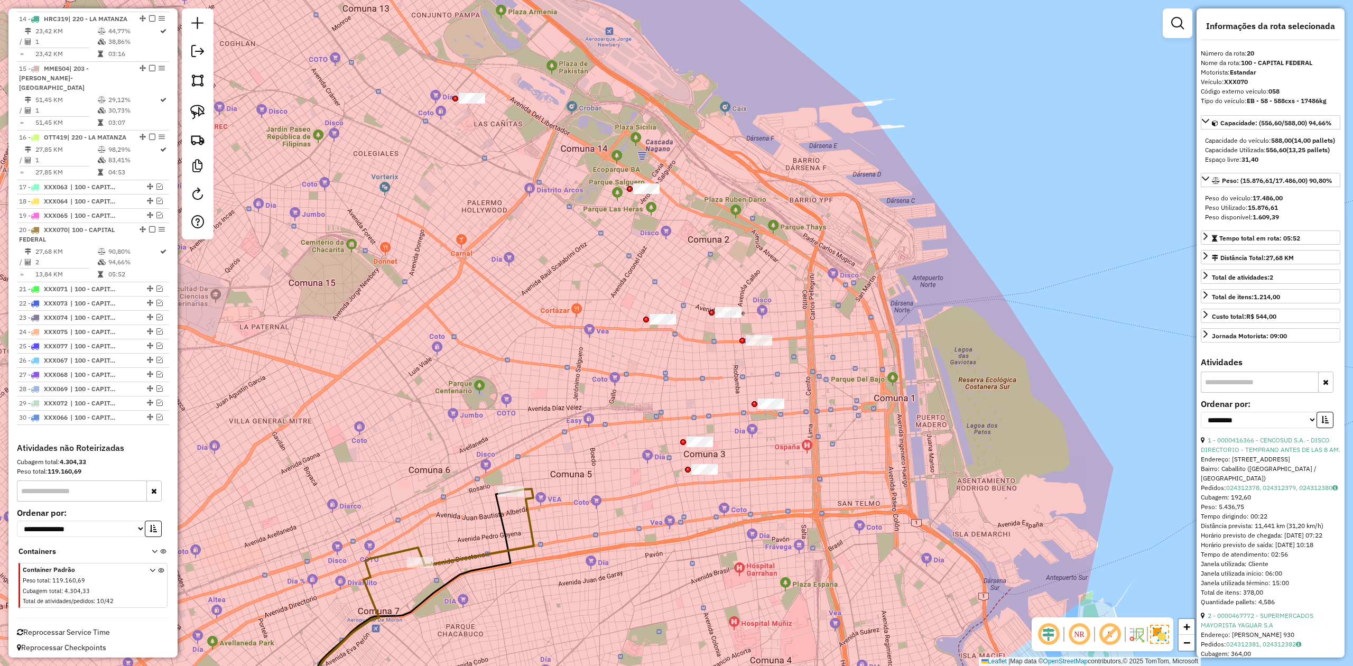
click at [534, 412] on icon at bounding box center [478, 527] width 110 height 77
click at [527, 412] on icon at bounding box center [478, 527] width 110 height 77
click at [149, 226] on em at bounding box center [152, 229] width 6 height 6
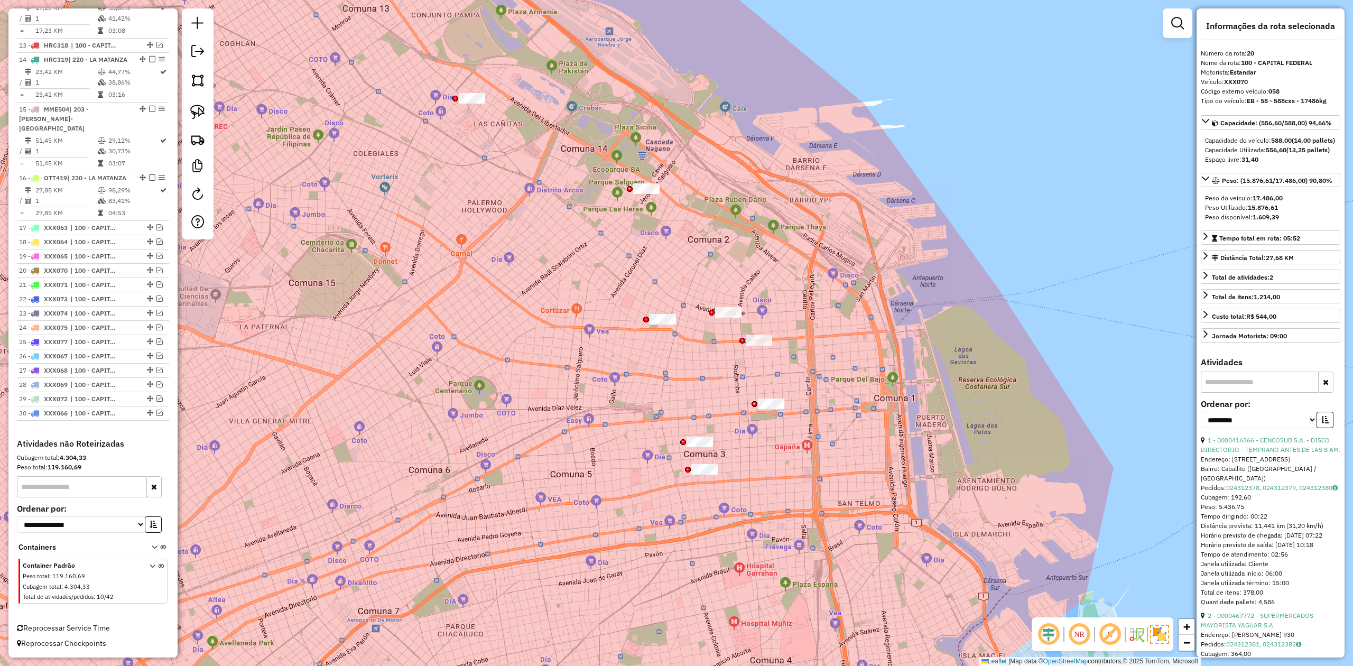
scroll to position [1111, 0]
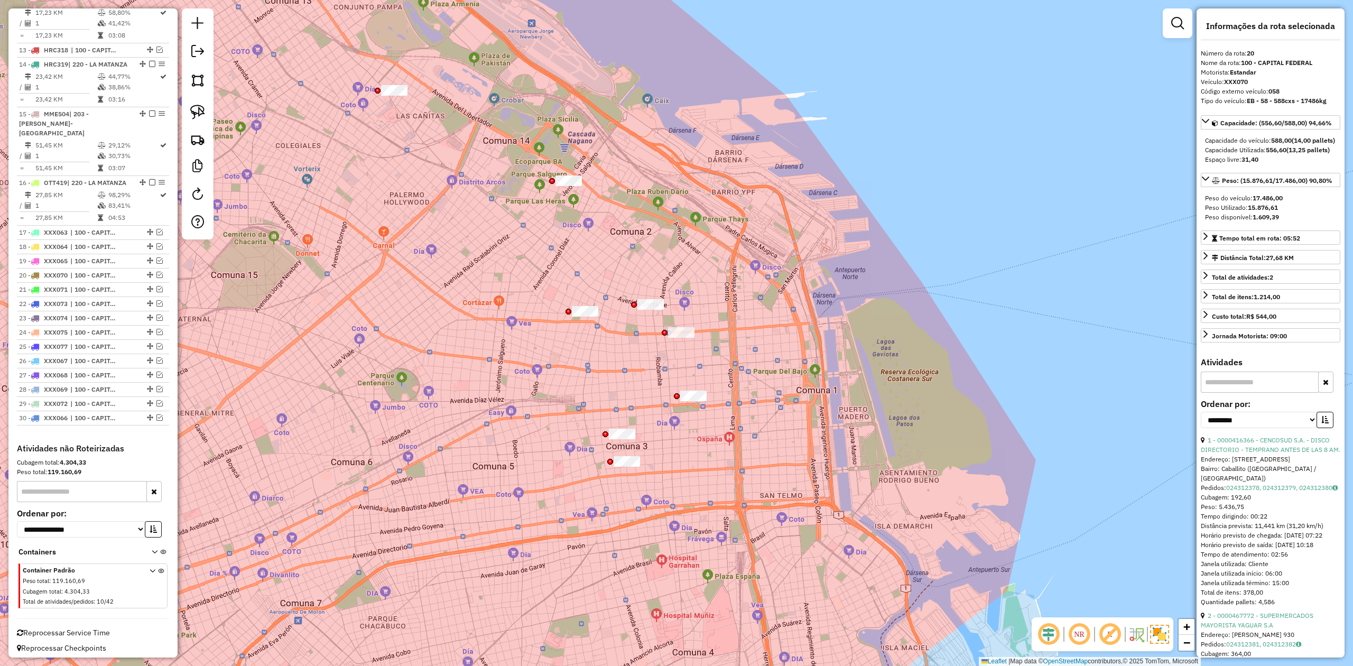
drag, startPoint x: 543, startPoint y: 253, endPoint x: 597, endPoint y: 279, distance: 60.0
click at [597, 279] on div "Janela de atendimento Grade de atendimento Capacidade Transportadoras Veículos …" at bounding box center [676, 333] width 1353 height 666
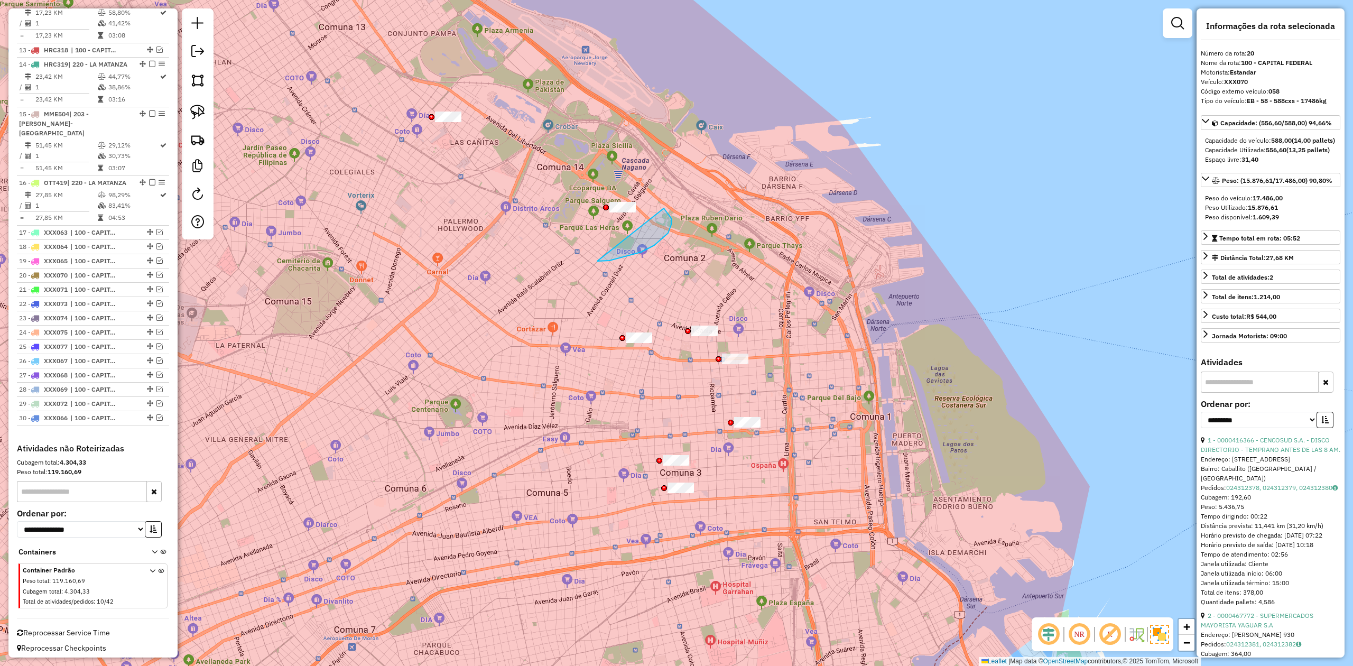
drag, startPoint x: 597, startPoint y: 261, endPoint x: 564, endPoint y: 299, distance: 50.2
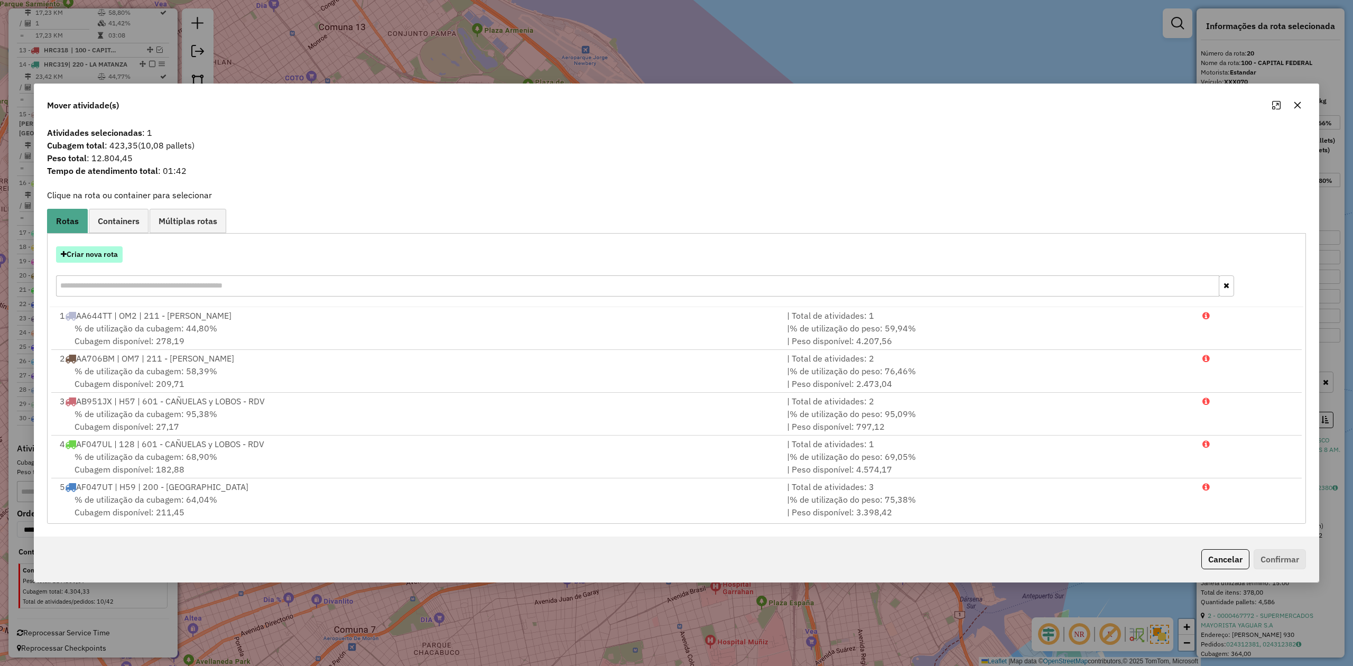
click at [99, 260] on button "Criar nova rota" at bounding box center [89, 254] width 67 height 16
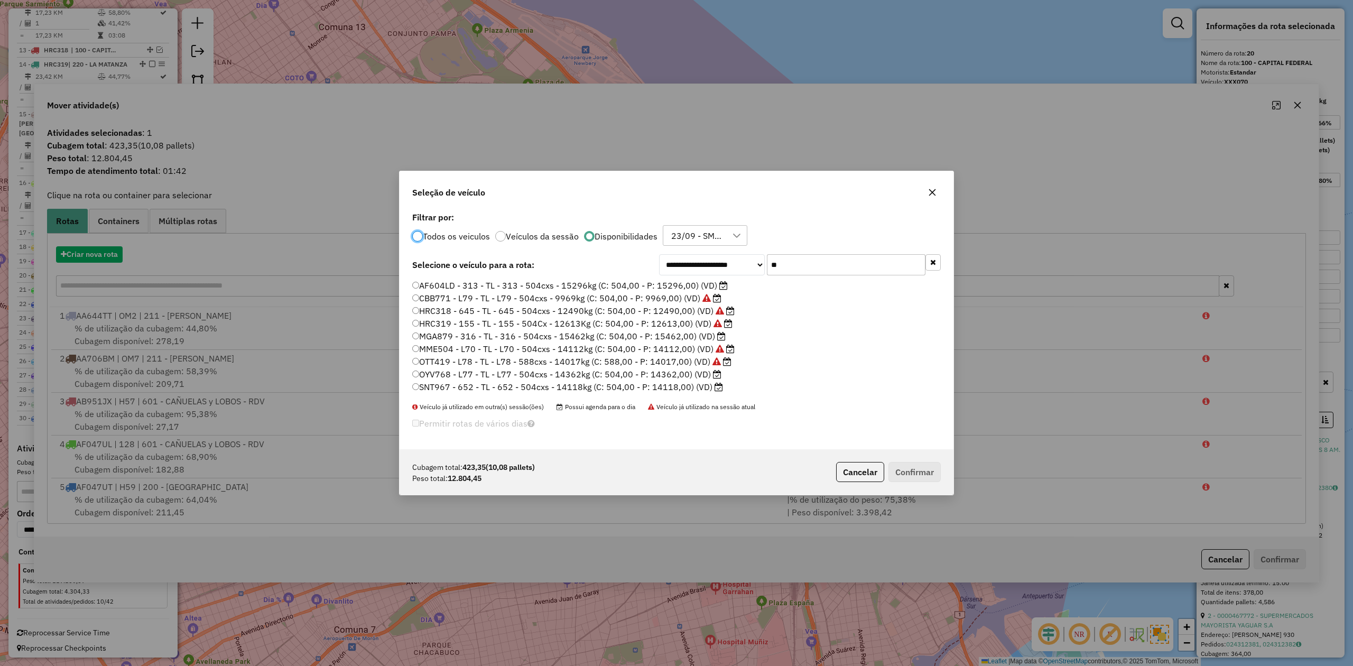
scroll to position [5, 3]
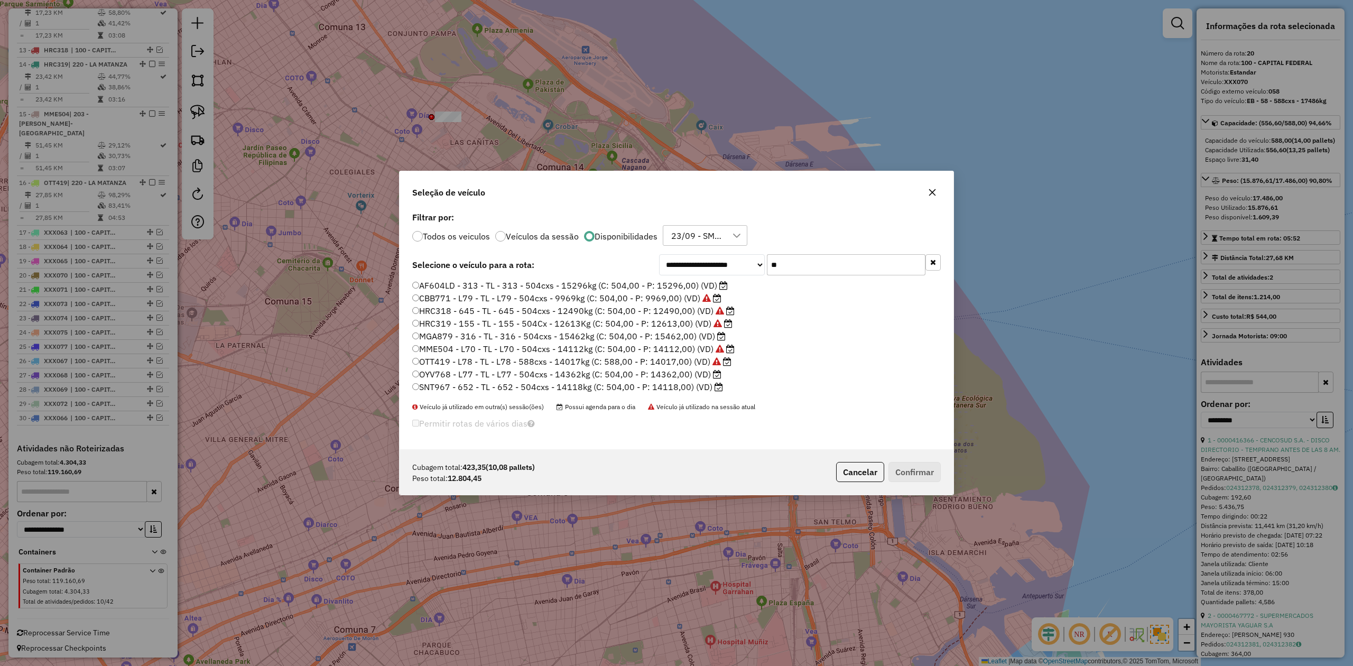
drag, startPoint x: 795, startPoint y: 267, endPoint x: 689, endPoint y: 254, distance: 106.5
click at [689, 254] on div "**********" at bounding box center [800, 264] width 282 height 21
type input "**"
click at [703, 375] on label "XXX076 - 058 - EB - 58 - 588cxs - 17486kg (C: 588,00 - P: 17486,00) (VD)" at bounding box center [565, 379] width 307 height 13
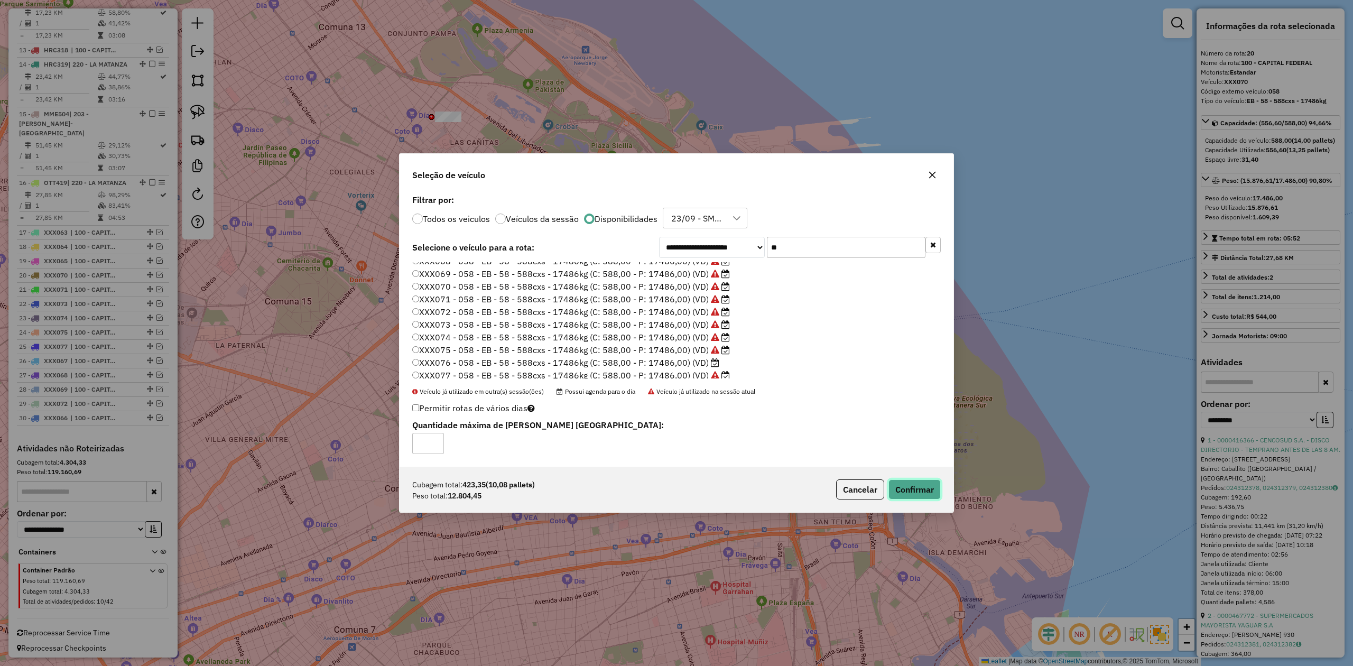
click at [901, 412] on button "Confirmar" at bounding box center [914, 489] width 52 height 20
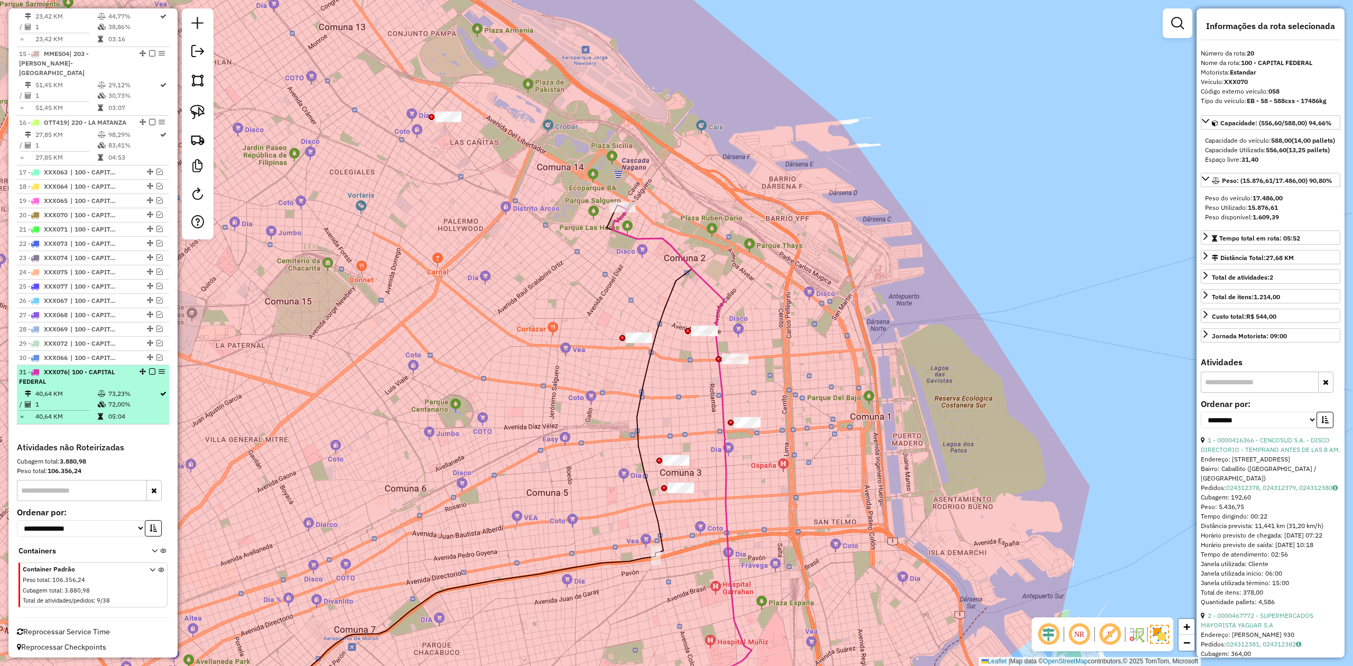
click at [149, 368] on em at bounding box center [152, 371] width 6 height 6
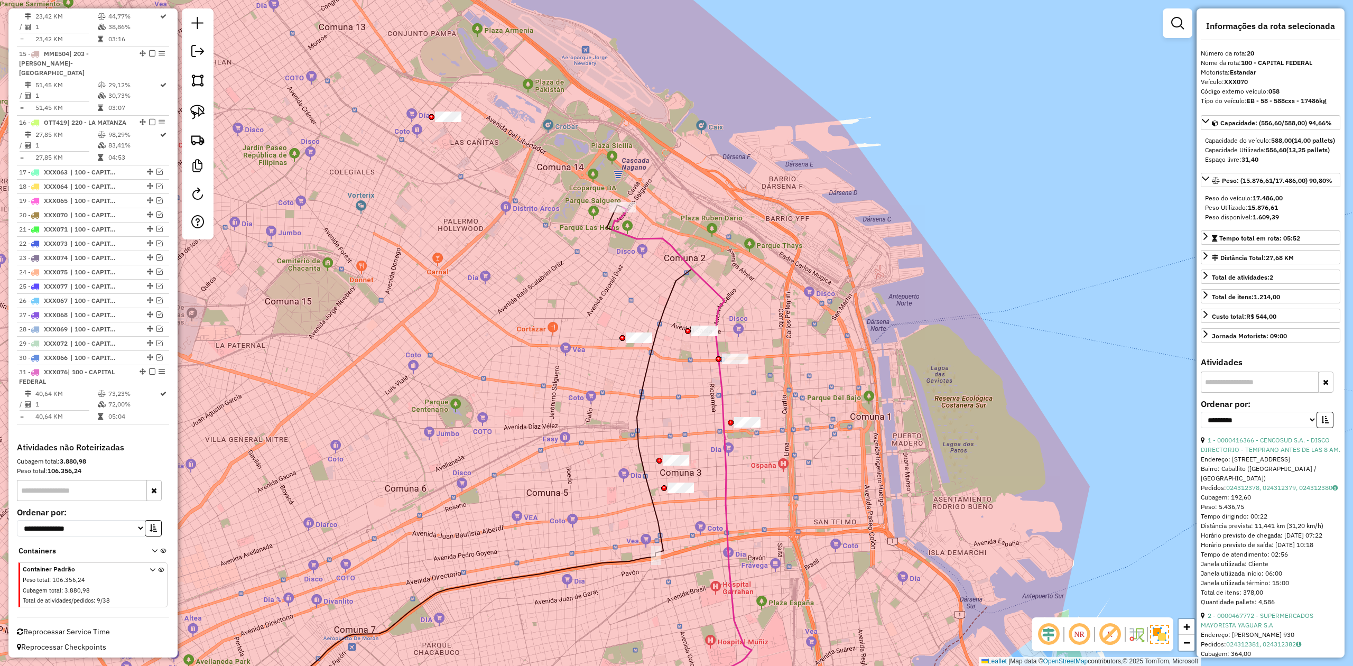
scroll to position [1125, 0]
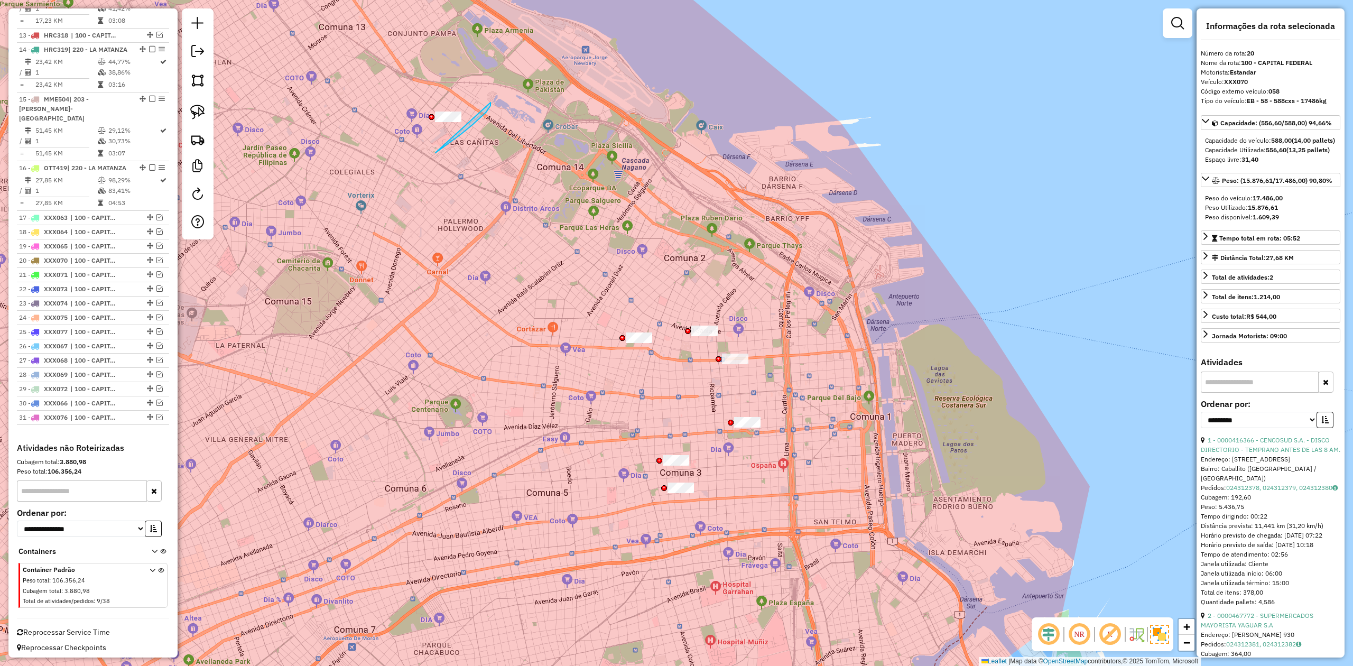
drag, startPoint x: 472, startPoint y: 125, endPoint x: 393, endPoint y: 172, distance: 92.2
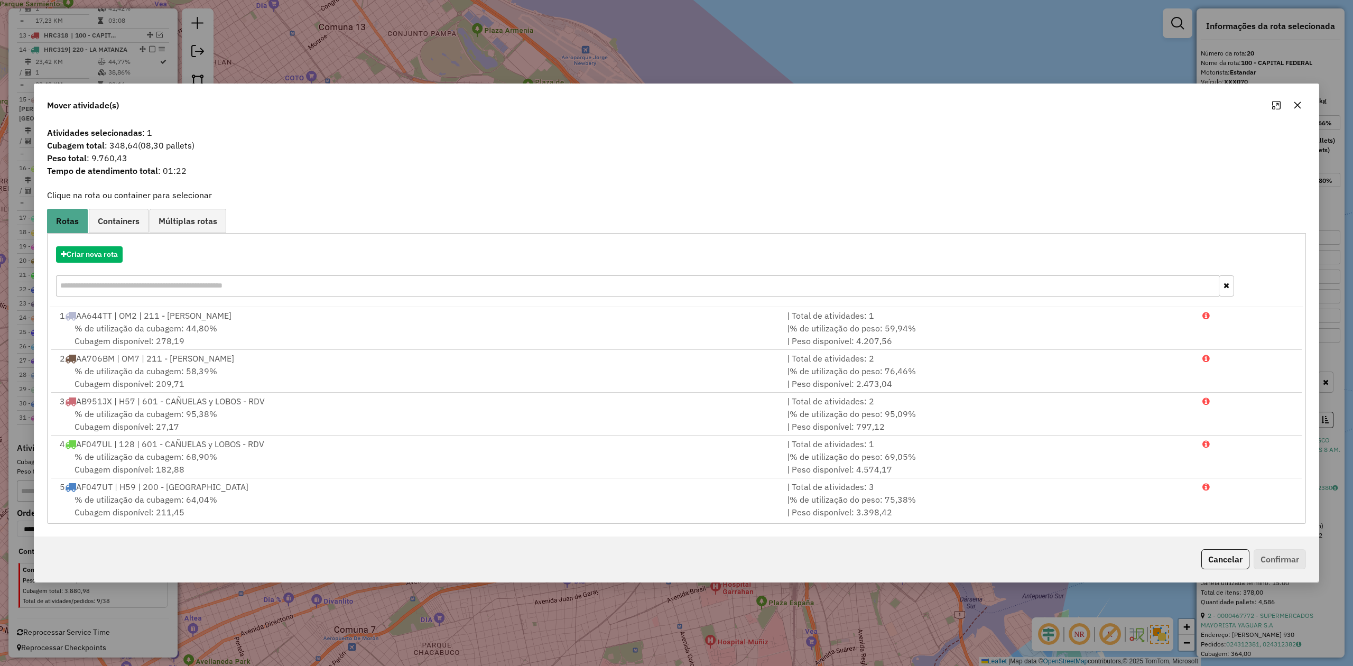
click at [901, 104] on icon "button" at bounding box center [1297, 105] width 8 height 8
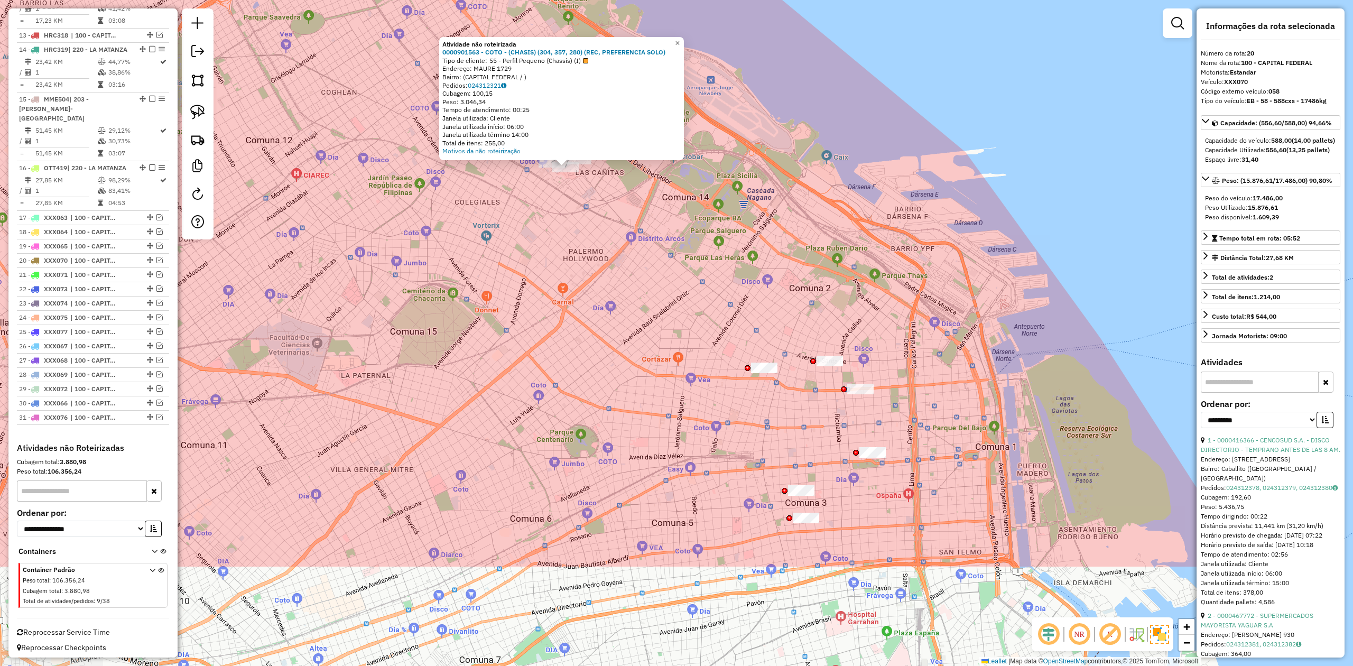
drag, startPoint x: 569, startPoint y: 372, endPoint x: 457, endPoint y: 206, distance: 200.3
click at [457, 206] on div "Atividade não roteirizada 0000901563 - COTO - (CHASIS) (304, 357, 280) (REC, PR…" at bounding box center [676, 333] width 1353 height 666
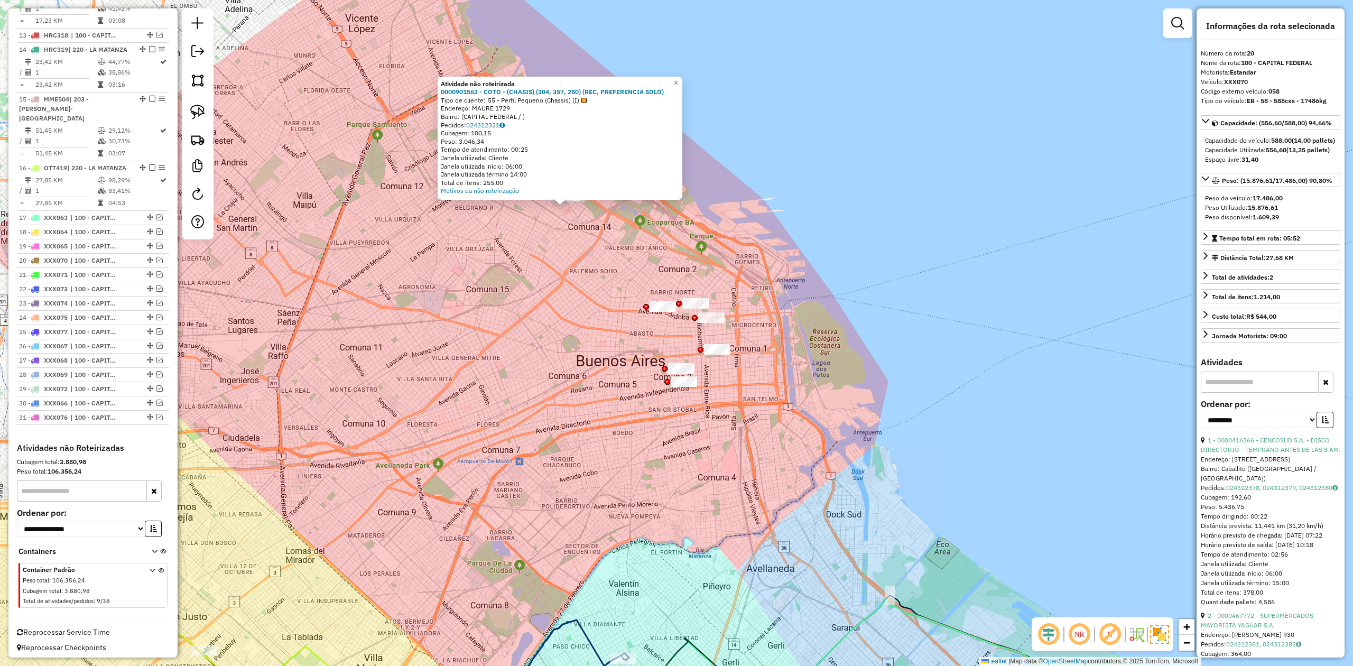
click at [607, 301] on div "Atividade não roteirizada 0000901563 - COTO - (CHASIS) (304, 357, 280) (REC, PR…" at bounding box center [676, 333] width 1353 height 666
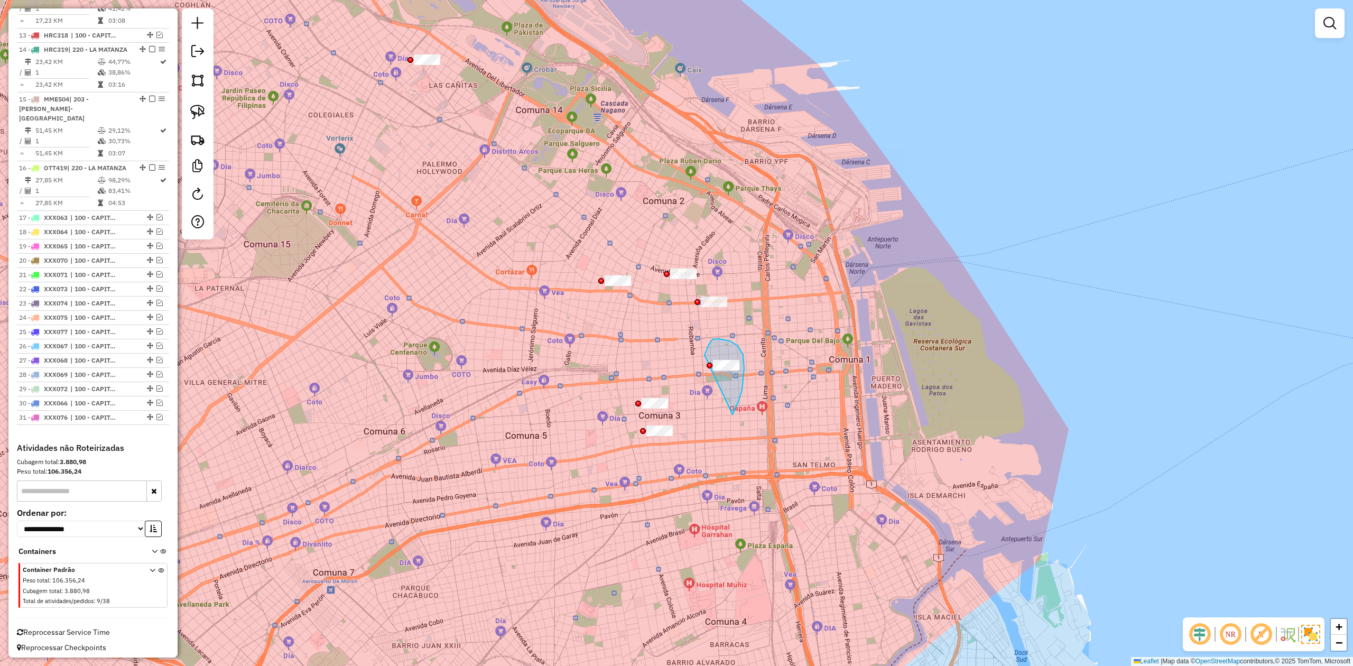
drag, startPoint x: 730, startPoint y: 341, endPoint x: 709, endPoint y: 405, distance: 67.3
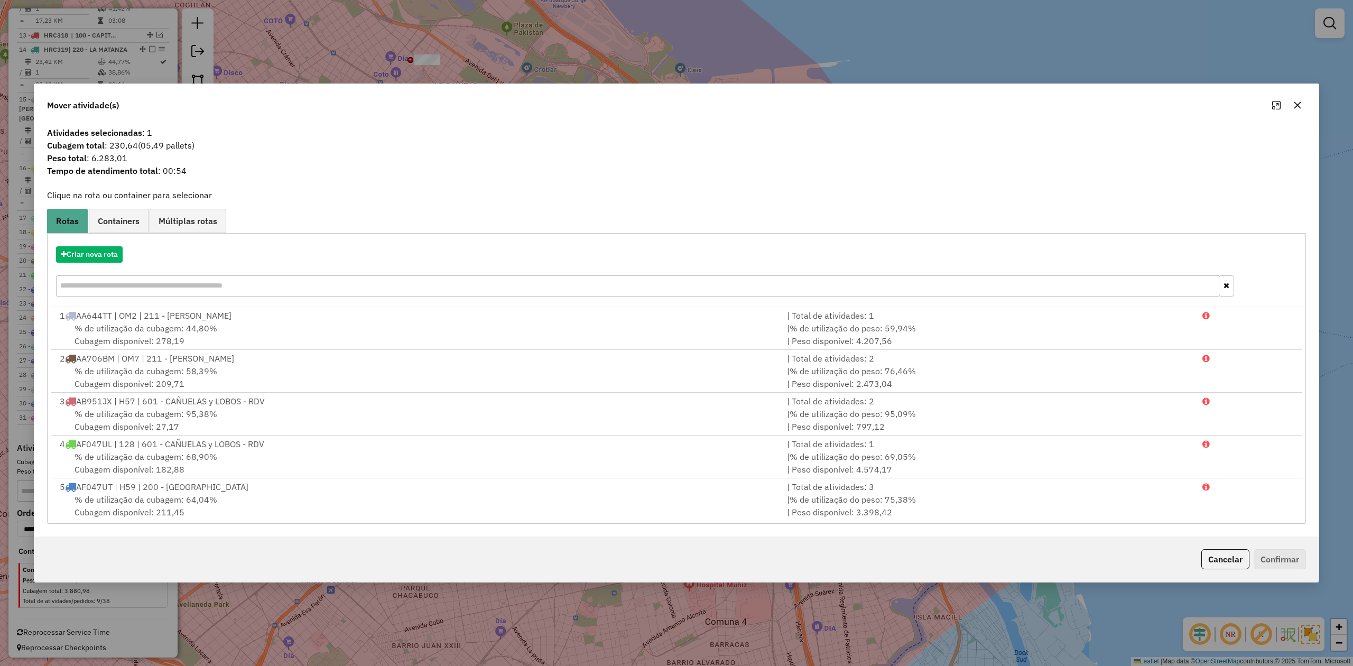
click at [901, 105] on icon "button" at bounding box center [1297, 105] width 8 height 8
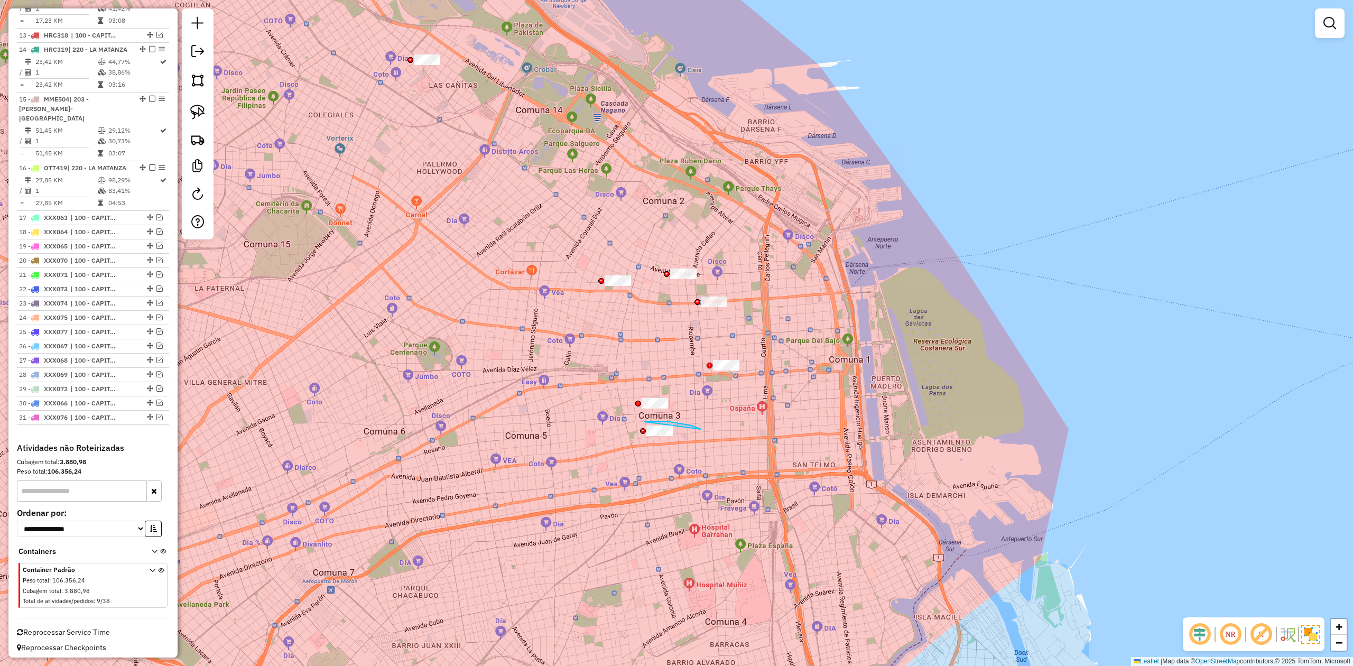
drag, startPoint x: 645, startPoint y: 422, endPoint x: 721, endPoint y: 464, distance: 87.0
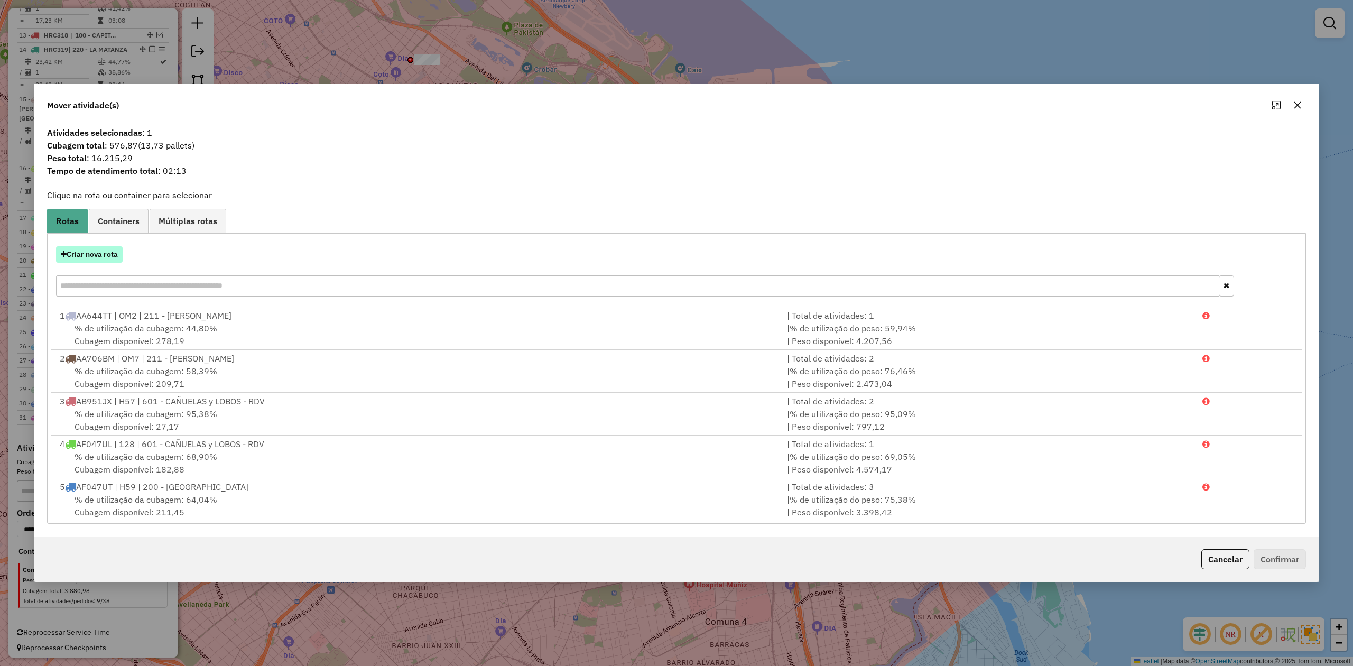
click at [95, 260] on button "Criar nova rota" at bounding box center [89, 254] width 67 height 16
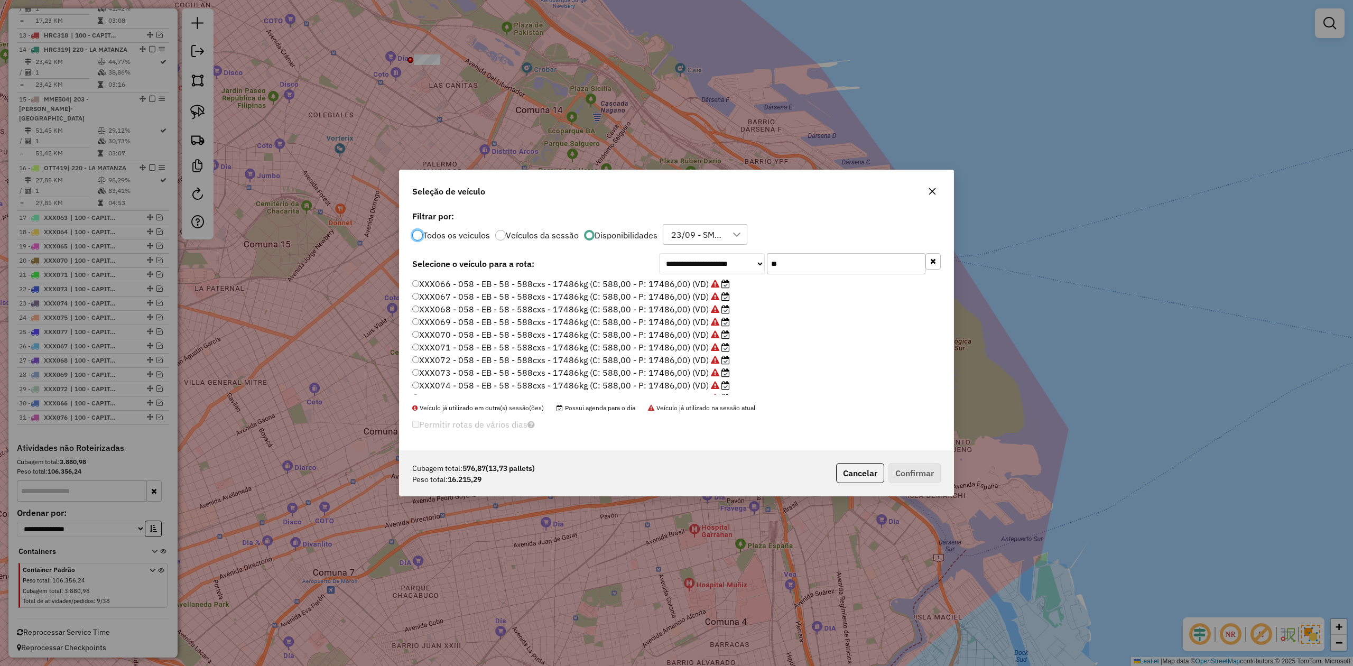
scroll to position [74, 0]
click at [687, 387] on label "XXX077 - 058 - EB - 58 - 588cxs - 17486kg (C: 588,00 - P: 17486,00) (VD)" at bounding box center [571, 387] width 318 height 13
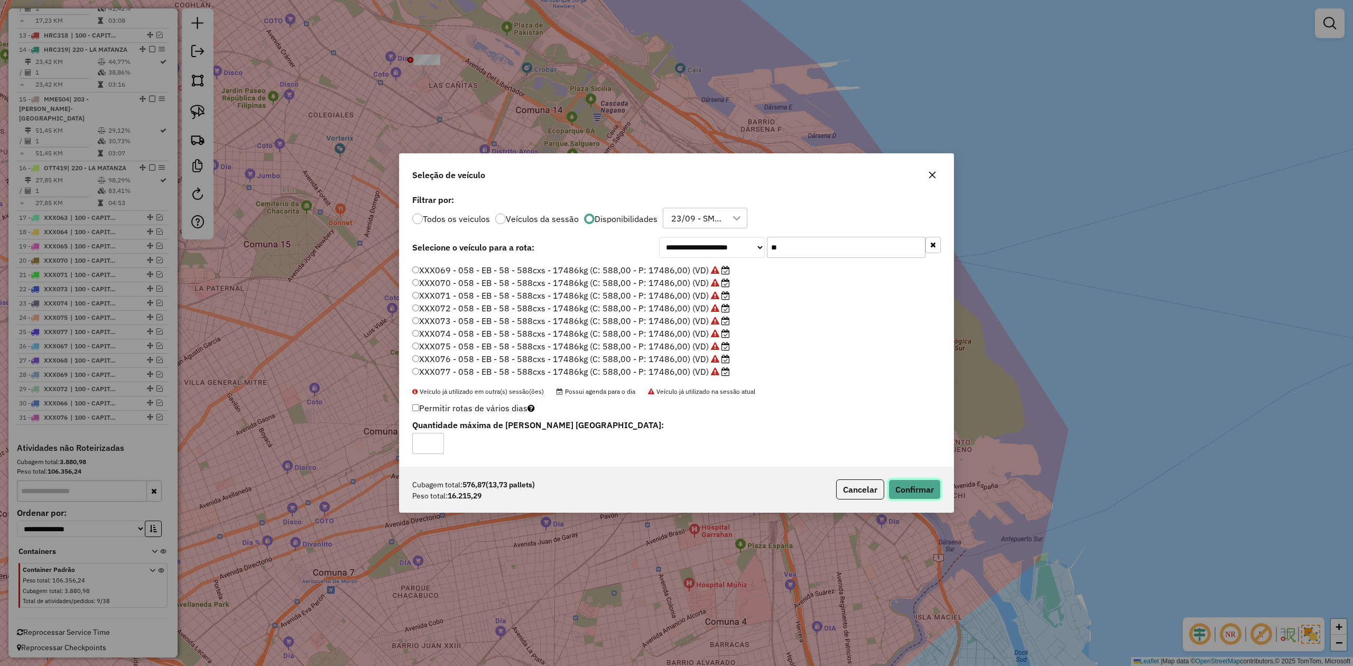
click at [901, 412] on button "Confirmar" at bounding box center [914, 489] width 52 height 20
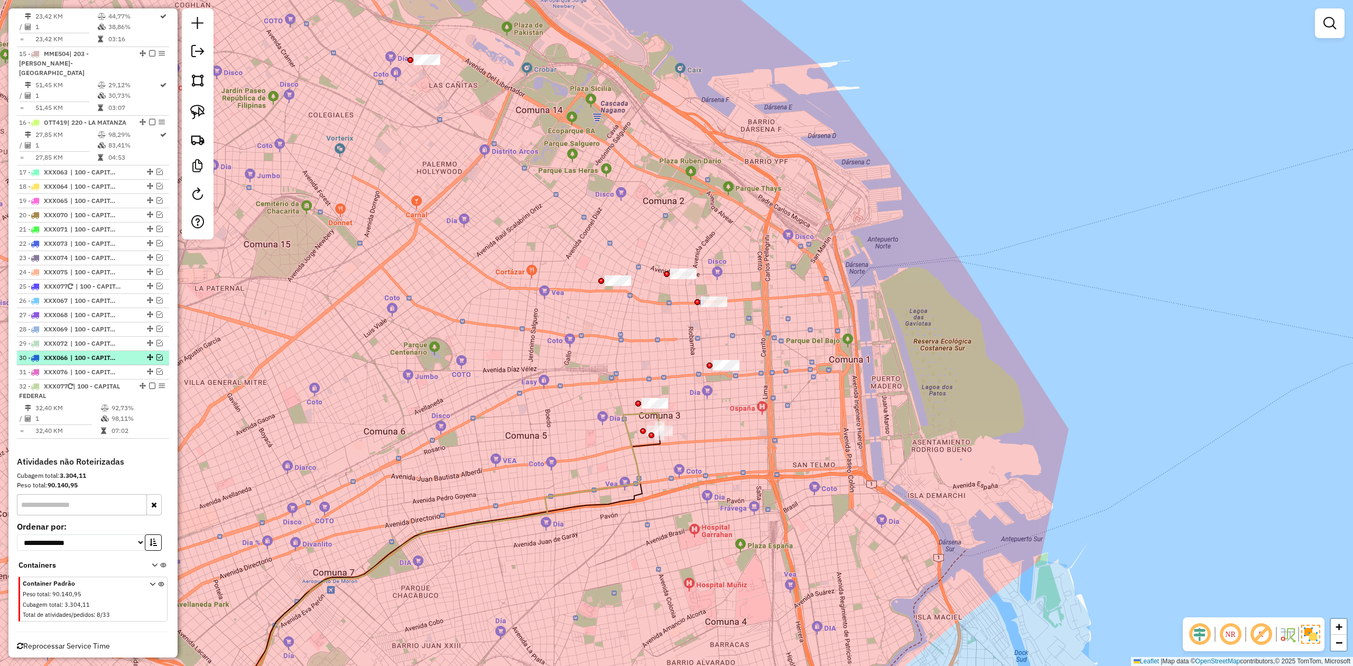
click at [150, 383] on em at bounding box center [152, 386] width 6 height 6
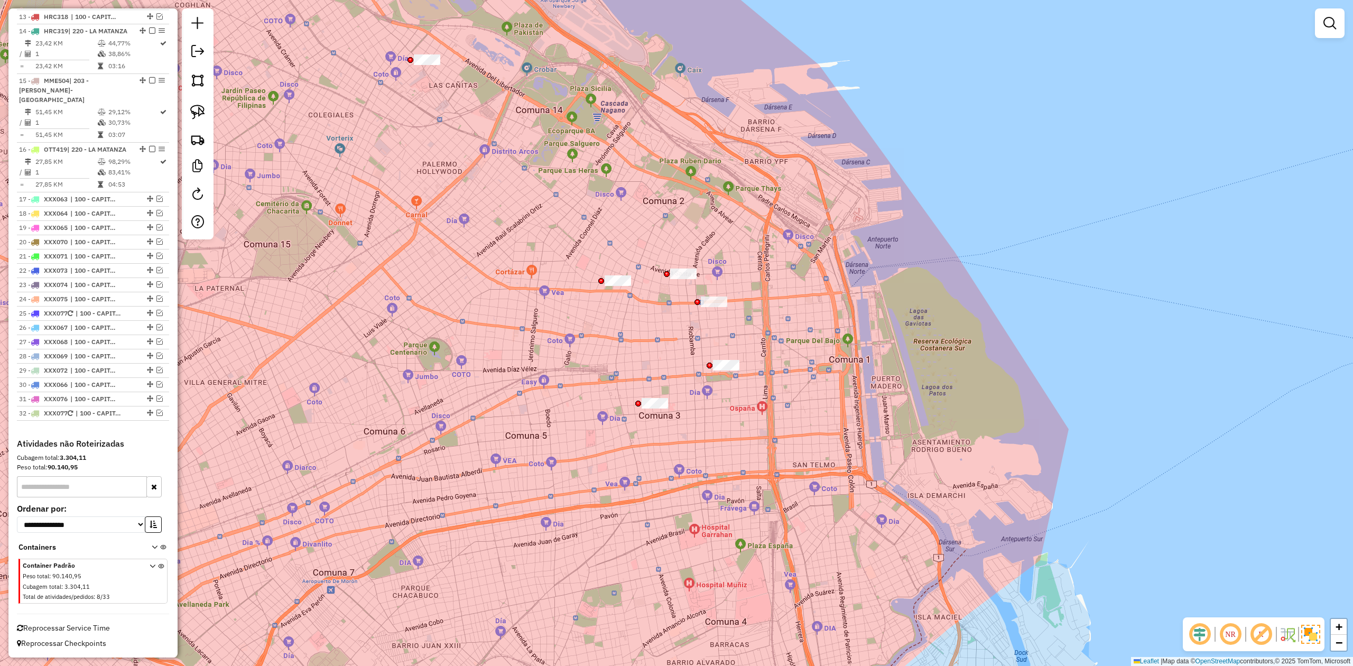
scroll to position [1140, 0]
drag, startPoint x: 690, startPoint y: 414, endPoint x: 547, endPoint y: 441, distance: 144.6
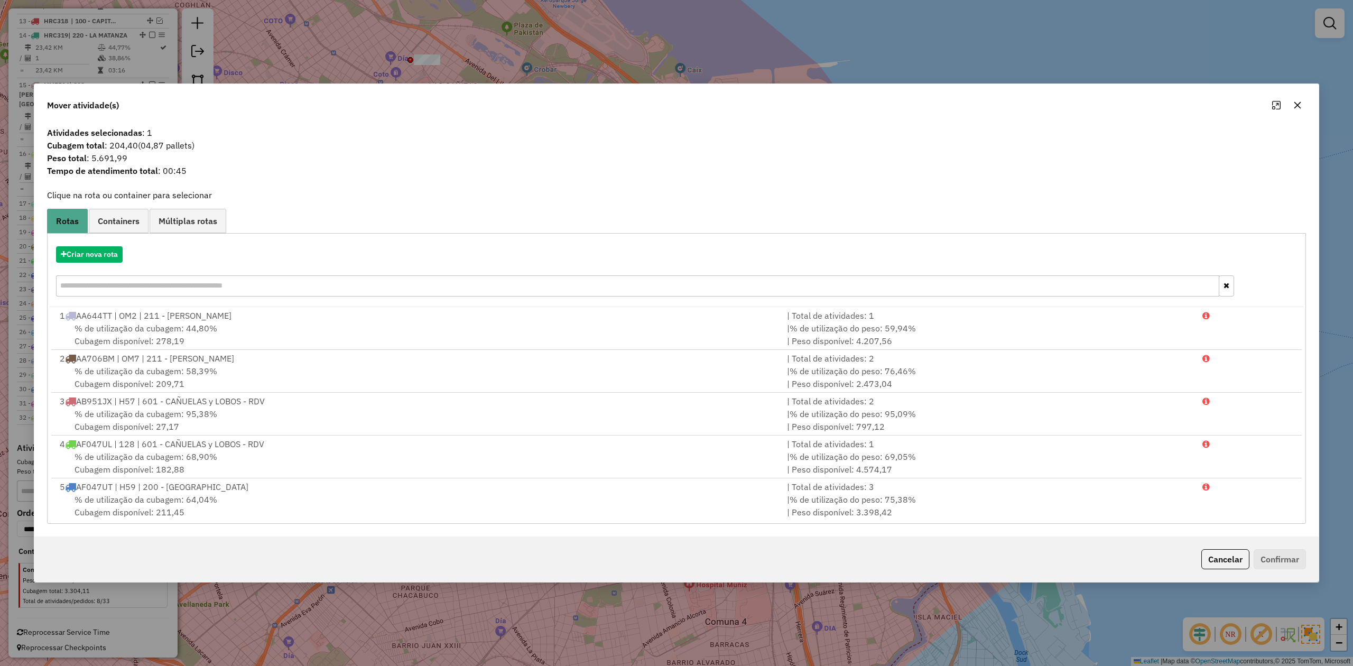
click at [901, 101] on icon "button" at bounding box center [1297, 105] width 8 height 8
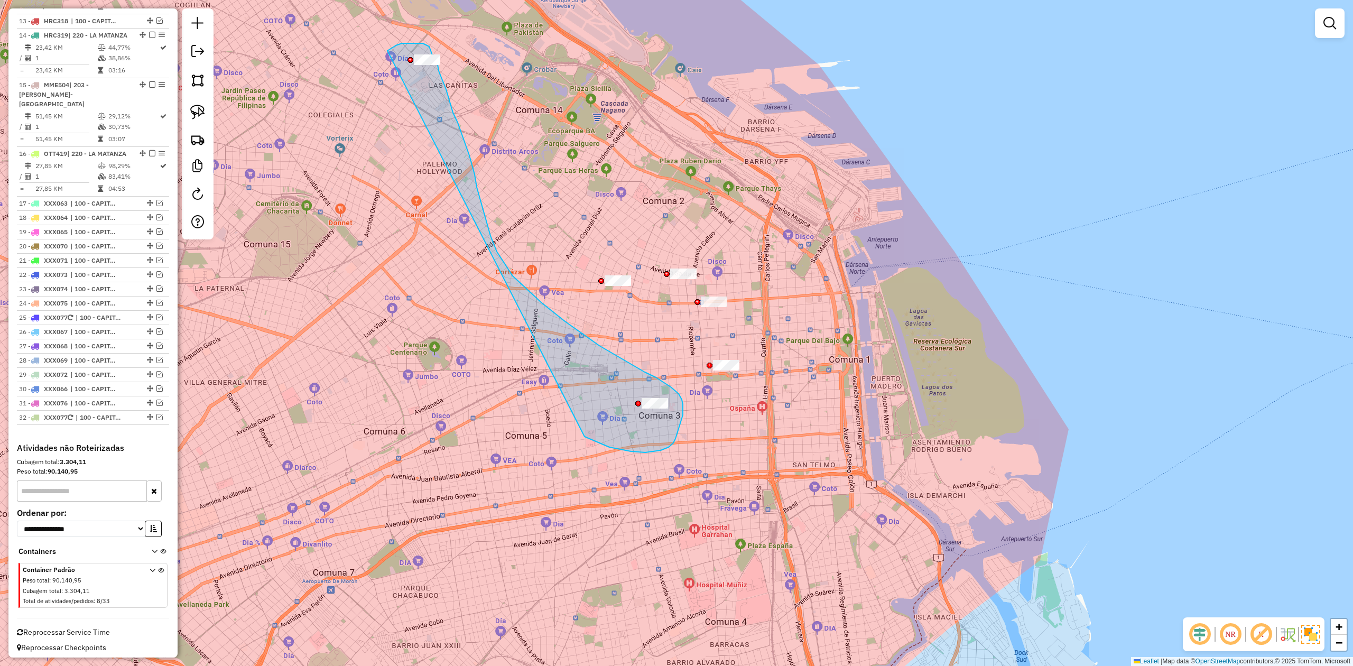
drag, startPoint x: 609, startPoint y: 447, endPoint x: 362, endPoint y: 76, distance: 445.5
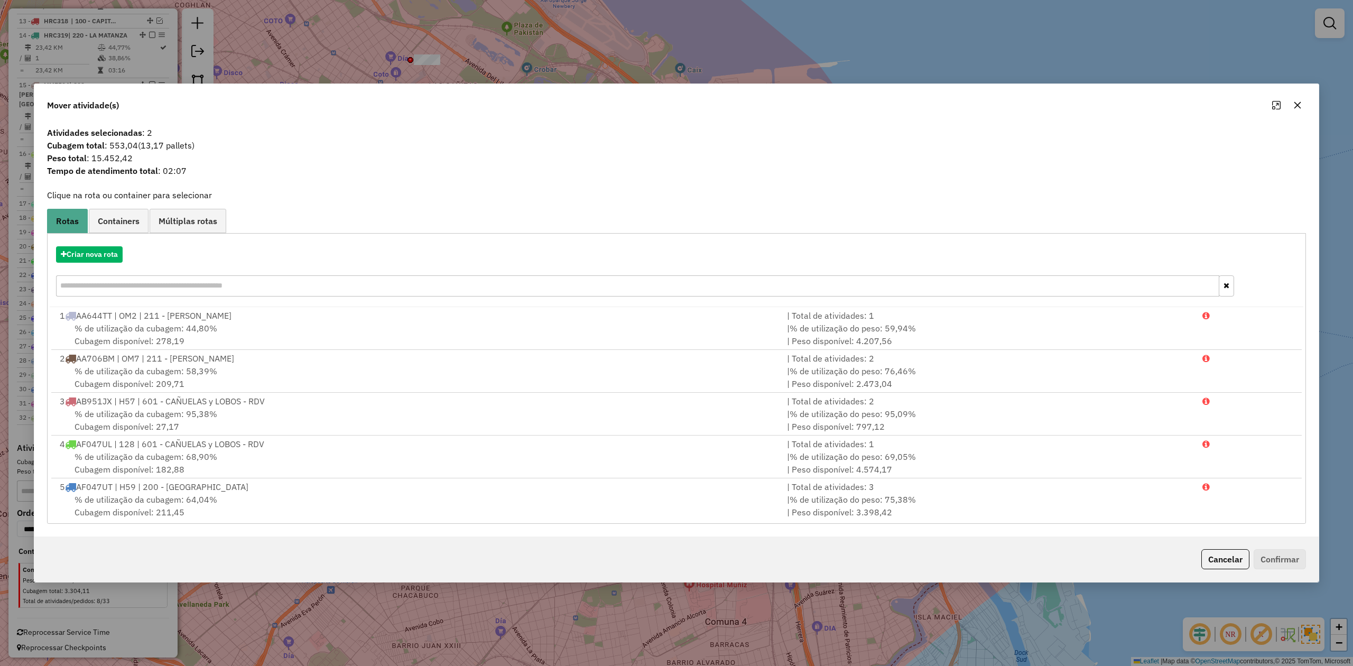
click at [901, 108] on icon "button" at bounding box center [1297, 105] width 8 height 8
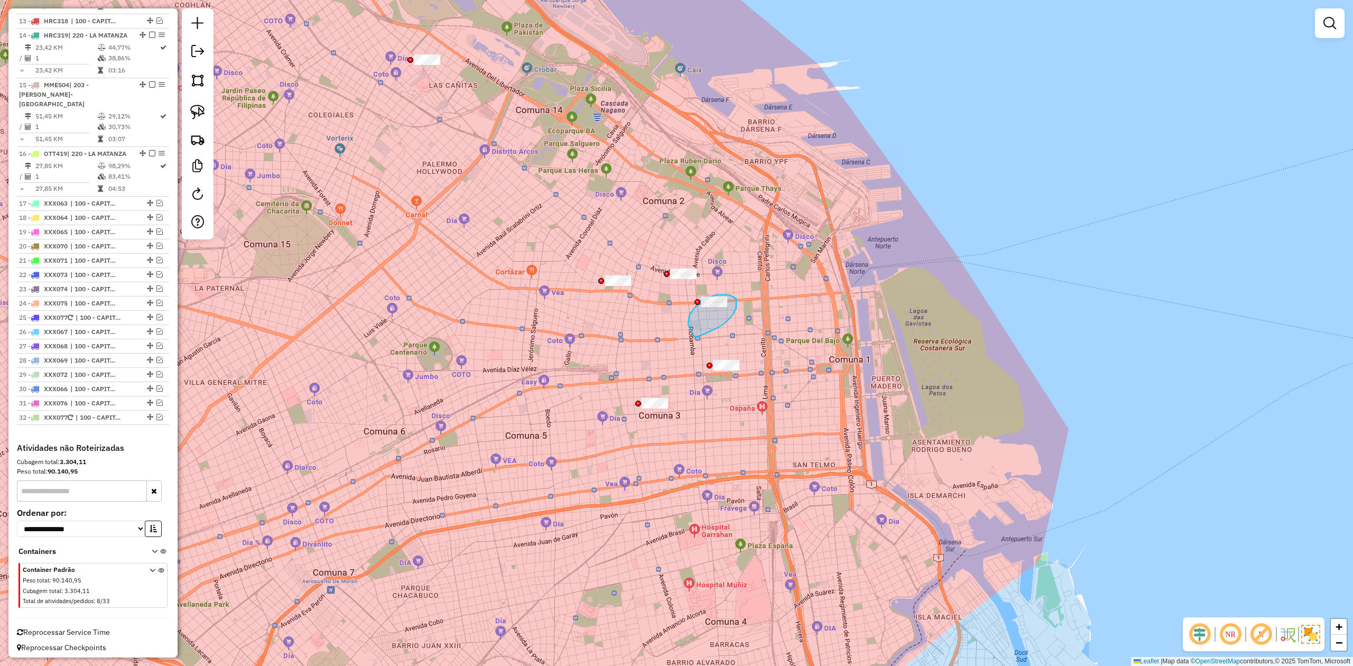
drag, startPoint x: 702, startPoint y: 335, endPoint x: 689, endPoint y: 332, distance: 13.1
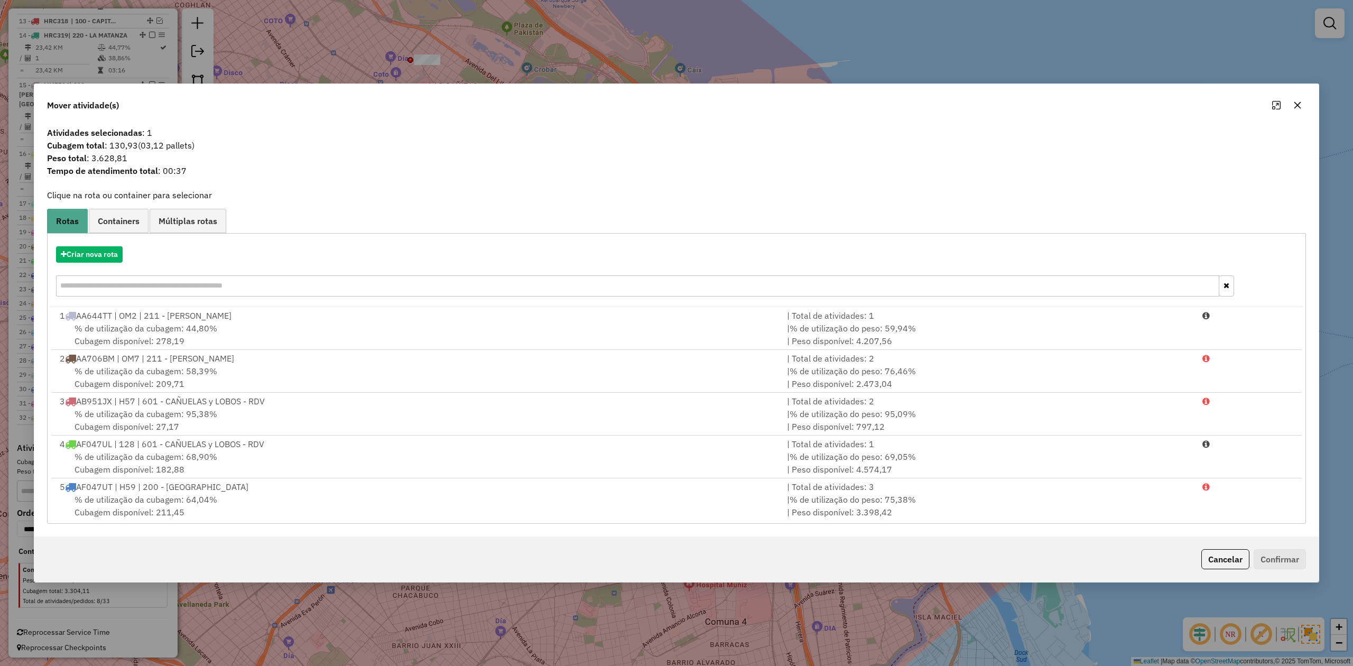
click at [901, 106] on icon "button" at bounding box center [1297, 105] width 7 height 7
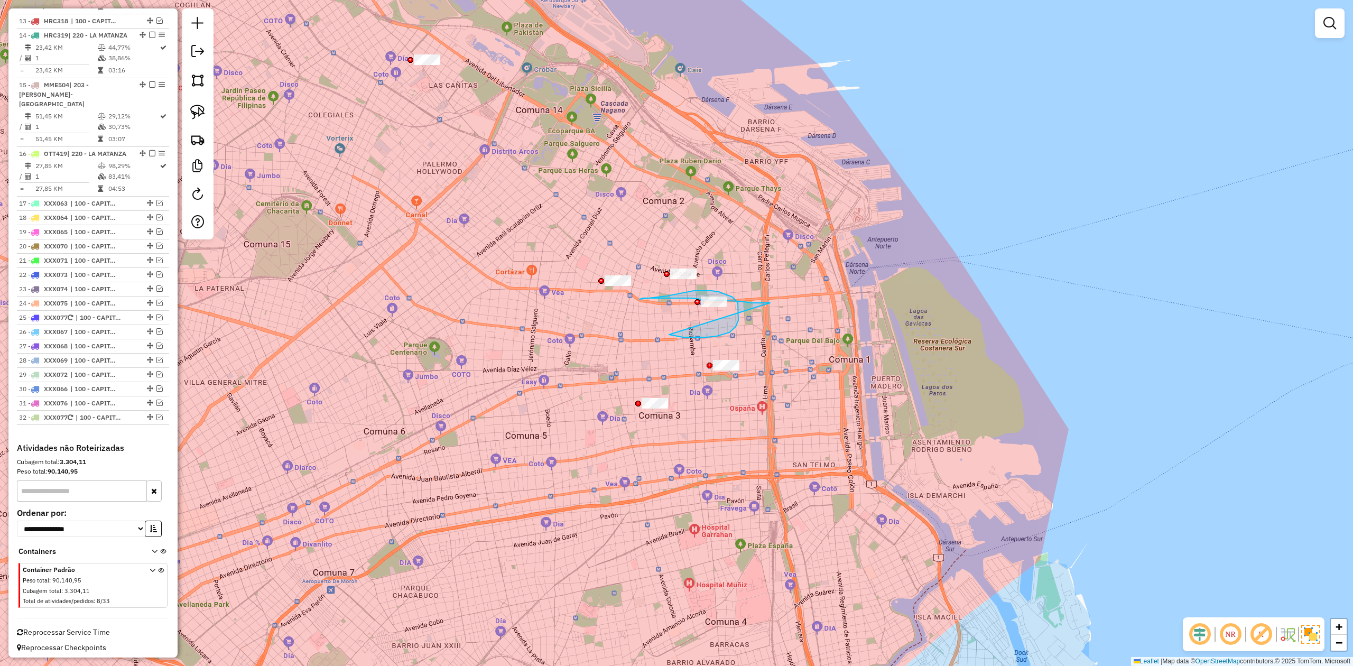
drag, startPoint x: 729, startPoint y: 332, endPoint x: 770, endPoint y: 303, distance: 50.3
drag, startPoint x: 663, startPoint y: 254, endPoint x: 837, endPoint y: 272, distance: 175.8
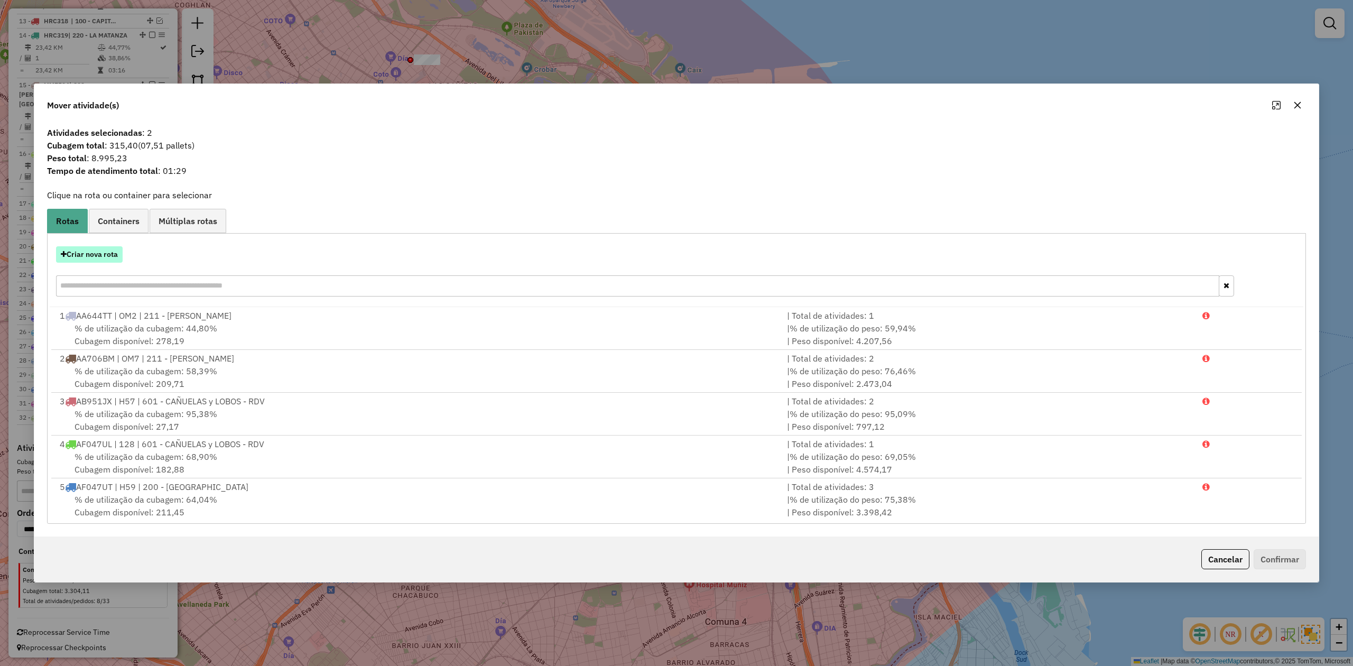
click at [109, 257] on button "Criar nova rota" at bounding box center [89, 254] width 67 height 16
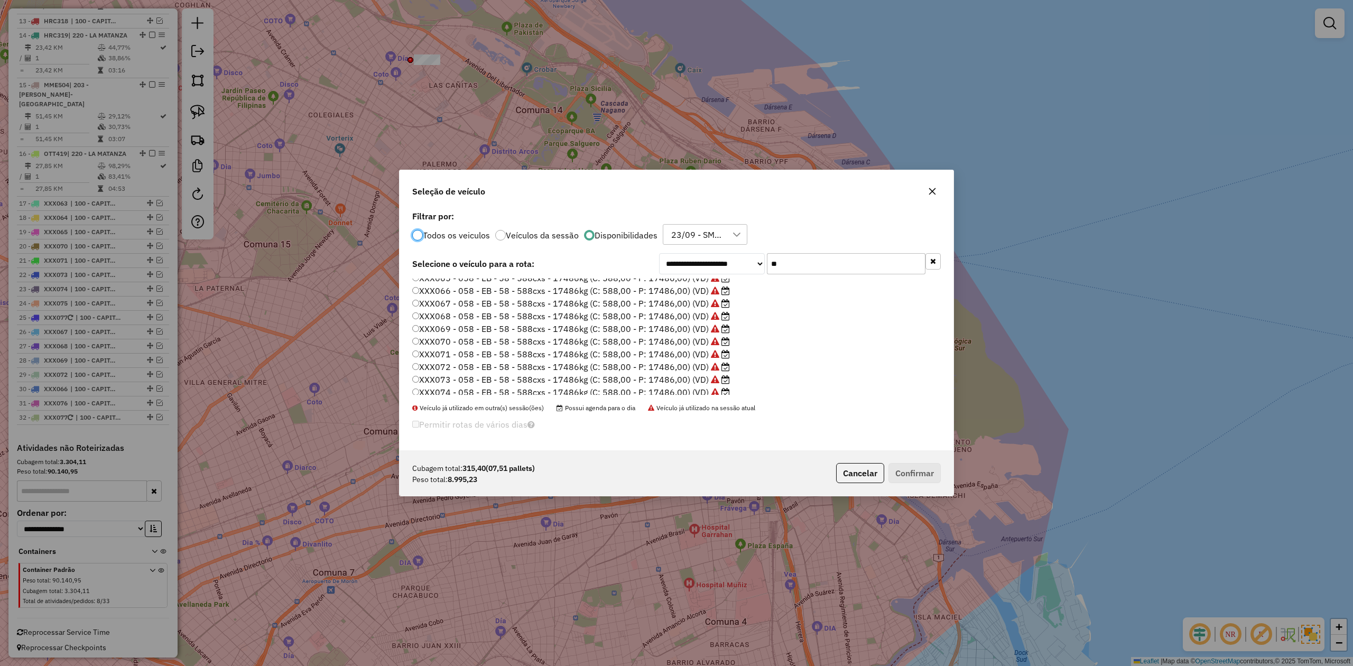
scroll to position [74, 0]
click at [690, 385] on label "XXX077 - 058 - EB - 58 - 588cxs - 17486kg (C: 588,00 - P: 17486,00) (VD)" at bounding box center [571, 387] width 318 height 13
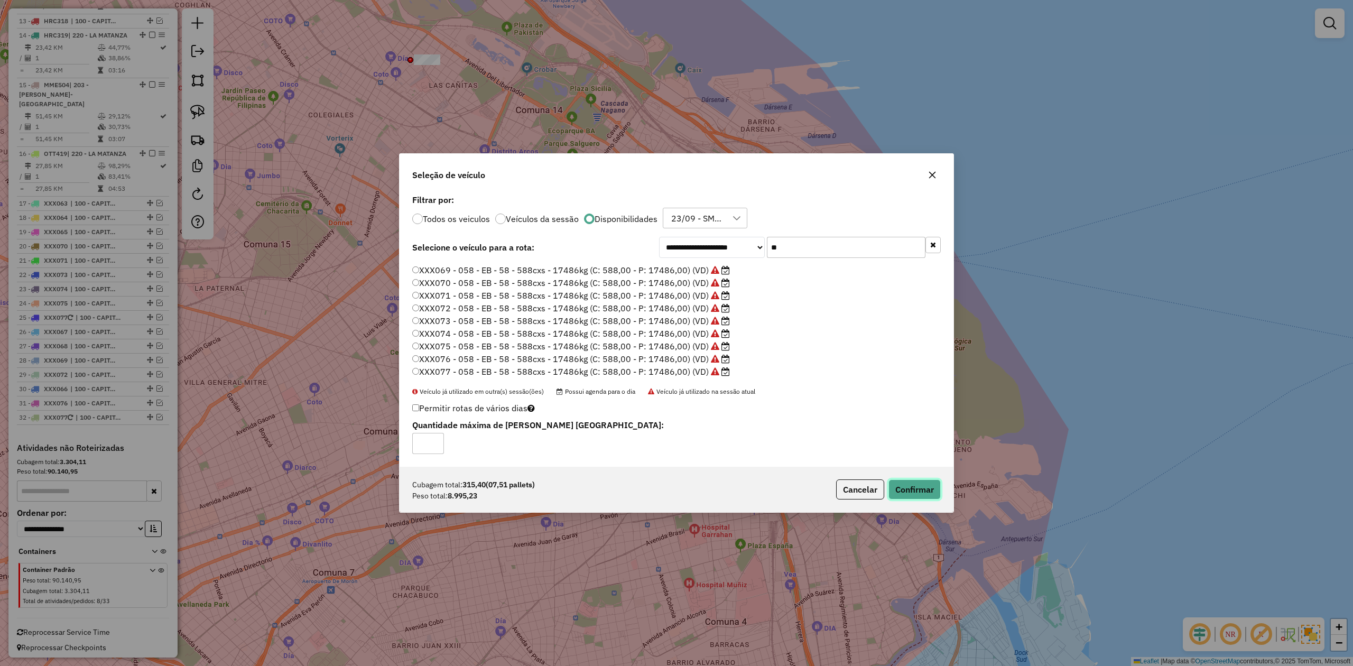
click at [901, 412] on button "Confirmar" at bounding box center [914, 489] width 52 height 20
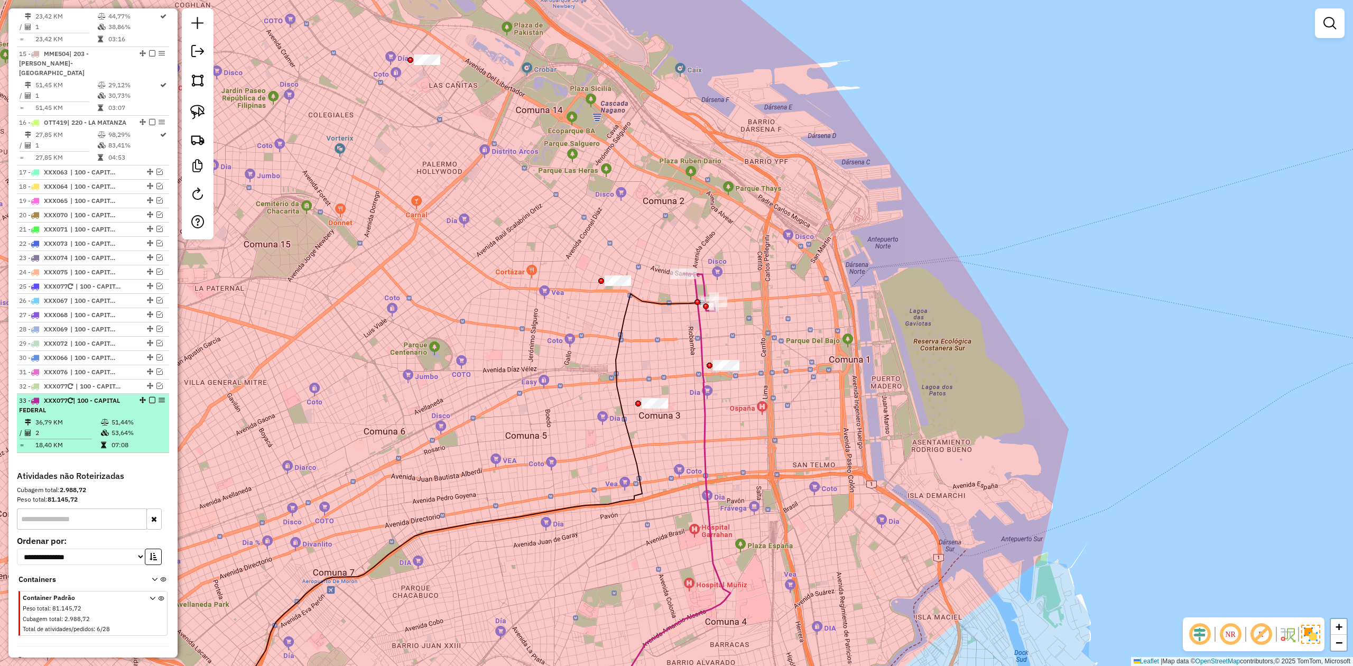
click at [149, 397] on em at bounding box center [152, 400] width 6 height 6
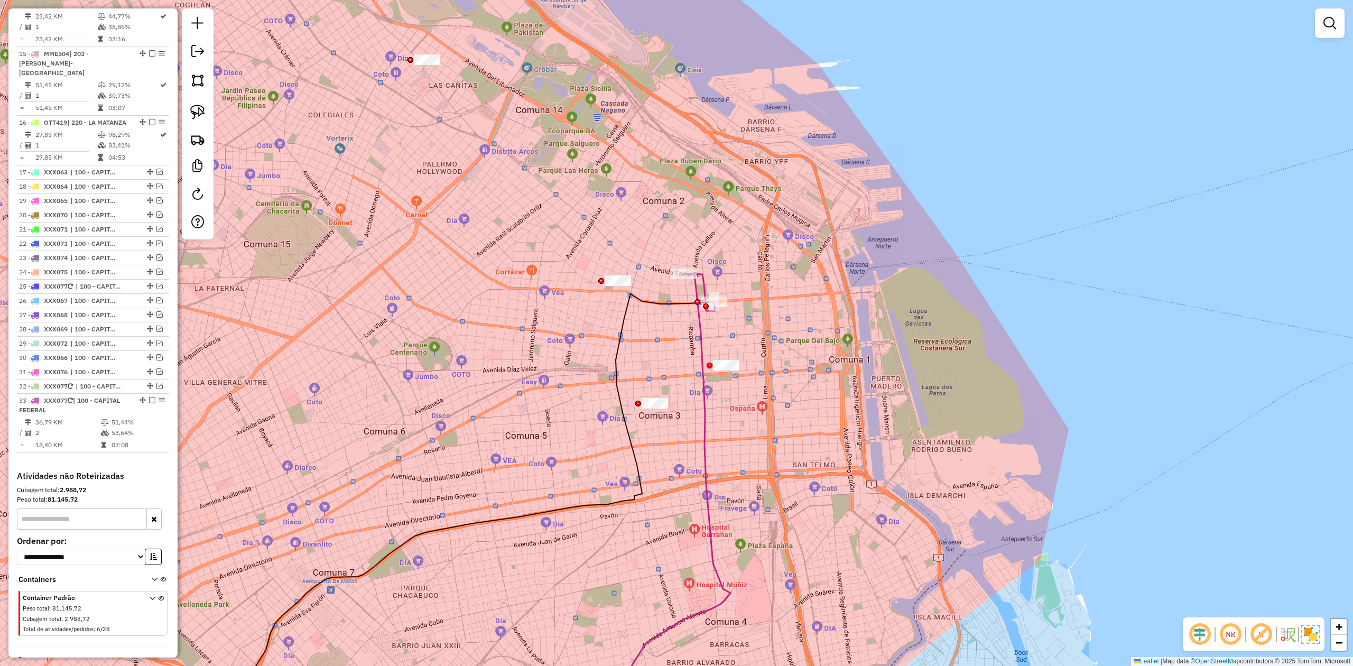
scroll to position [1155, 0]
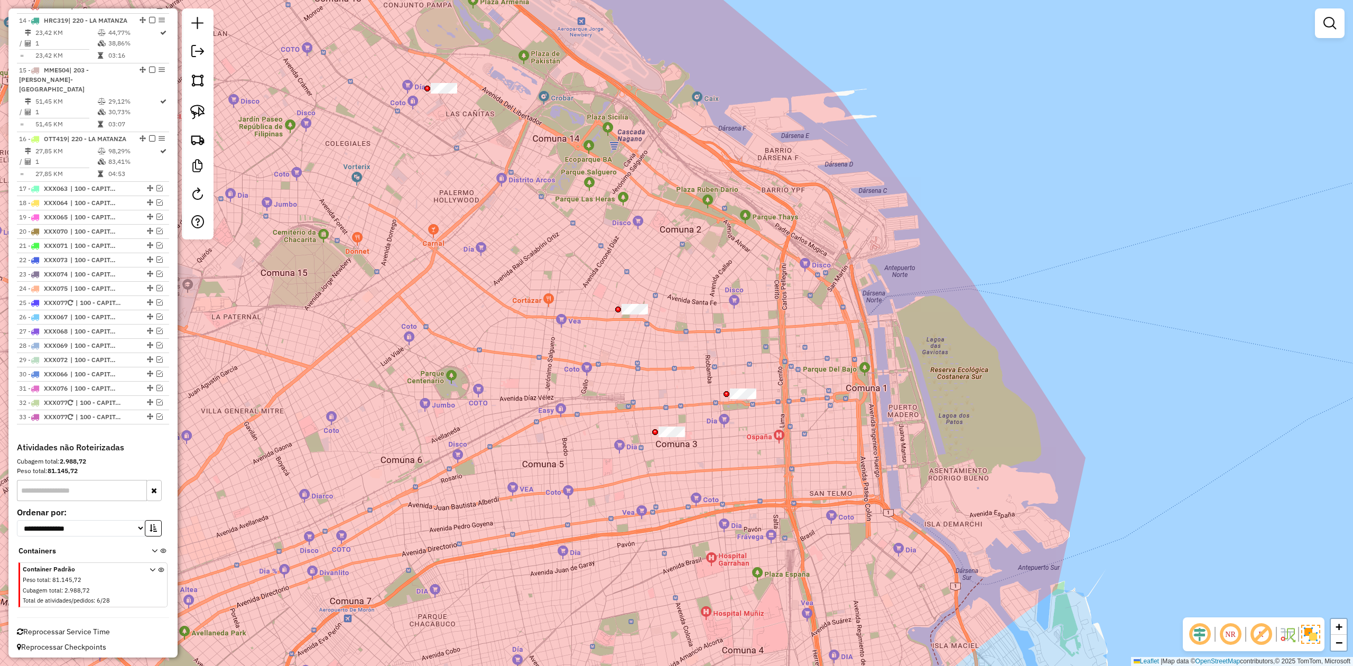
drag, startPoint x: 588, startPoint y: 310, endPoint x: 603, endPoint y: 339, distance: 32.9
click at [603, 338] on div "Janela de atendimento Grade de atendimento Capacidade Transportadoras Veículos …" at bounding box center [676, 333] width 1353 height 666
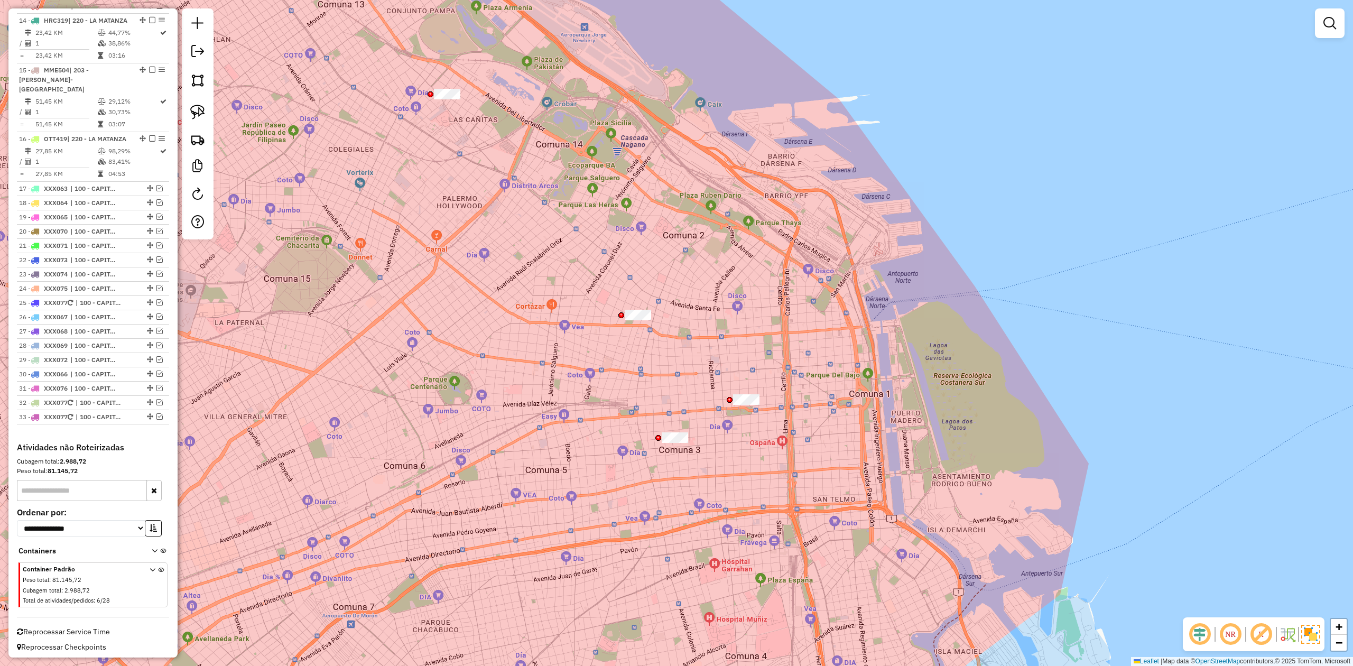
drag, startPoint x: 533, startPoint y: 345, endPoint x: 573, endPoint y: 404, distance: 71.5
click at [541, 378] on div "Janela de atendimento Grade de atendimento Capacidade Transportadoras Veículos …" at bounding box center [676, 333] width 1353 height 666
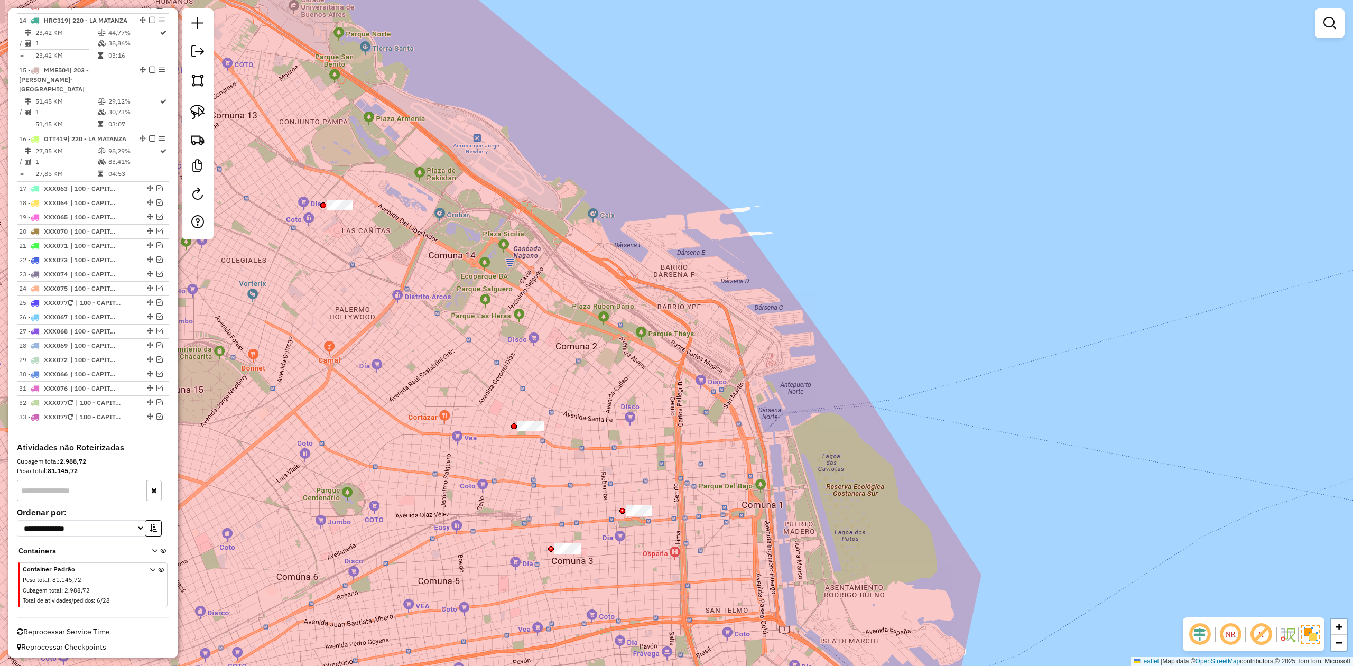
drag, startPoint x: 502, startPoint y: 482, endPoint x: 586, endPoint y: 438, distance: 95.0
click at [586, 412] on div "Janela de atendimento Grade de atendimento Capacidade Transportadoras Veículos …" at bounding box center [676, 333] width 1353 height 666
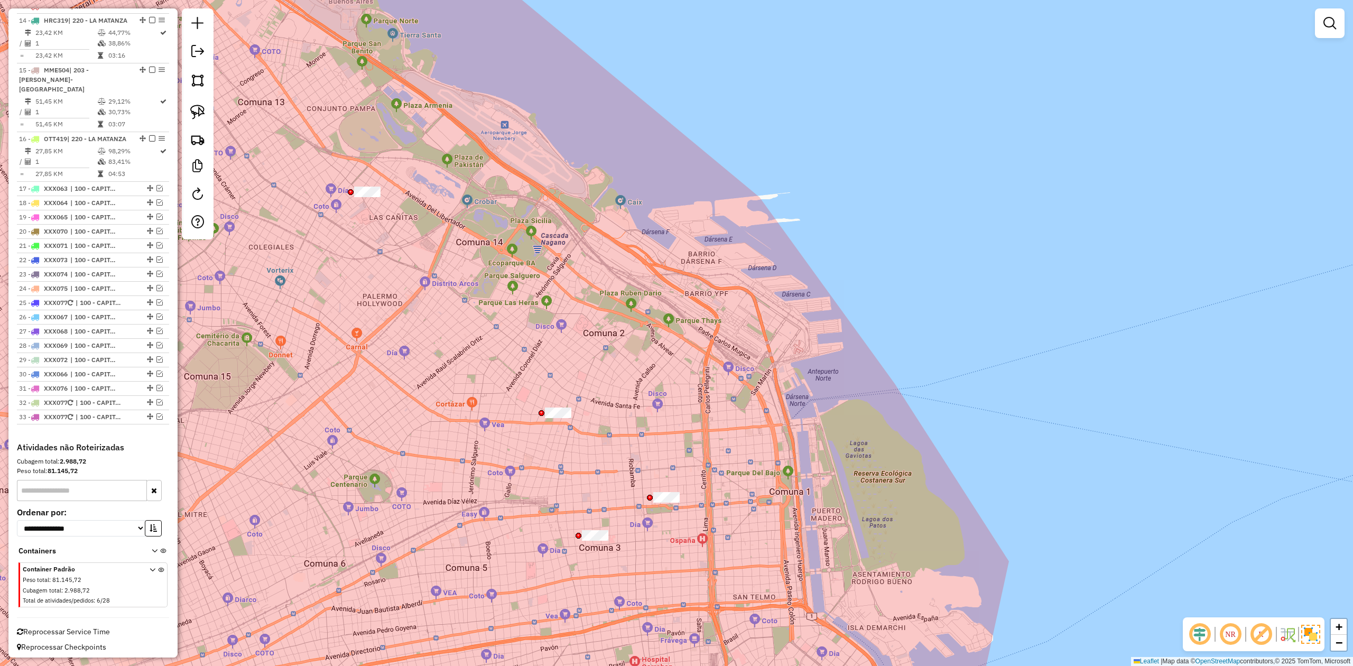
drag, startPoint x: 584, startPoint y: 450, endPoint x: 616, endPoint y: 430, distance: 37.5
click at [590, 412] on div "Janela de atendimento Grade de atendimento Capacidade Transportadoras Veículos …" at bounding box center [676, 333] width 1353 height 666
drag, startPoint x: 588, startPoint y: 392, endPoint x: 634, endPoint y: 428, distance: 58.7
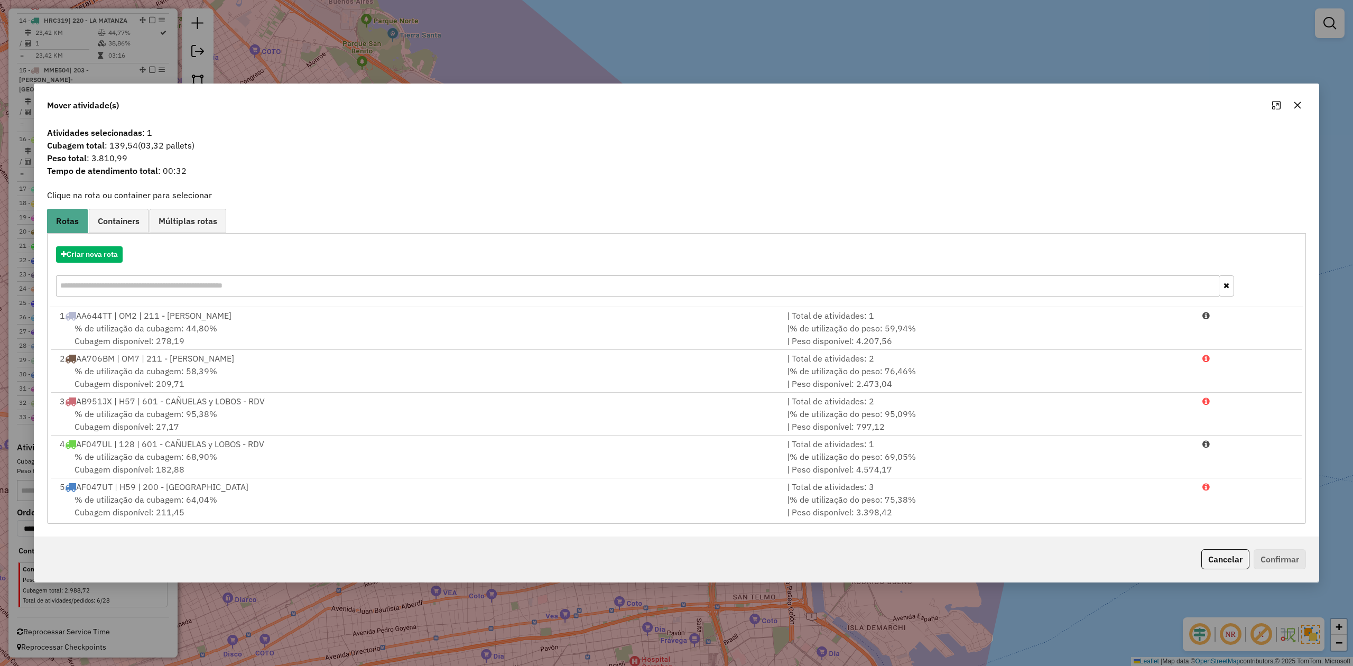
click at [901, 107] on icon "button" at bounding box center [1297, 105] width 7 height 7
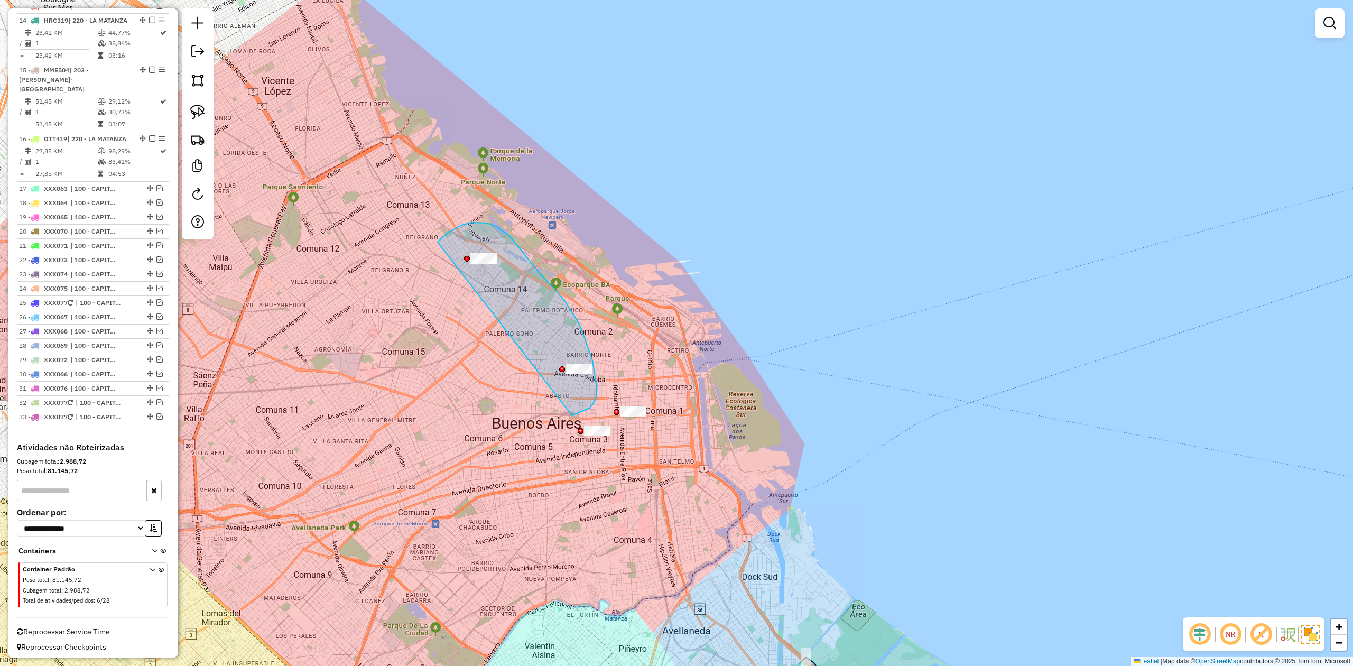
drag, startPoint x: 590, startPoint y: 408, endPoint x: 412, endPoint y: 290, distance: 213.1
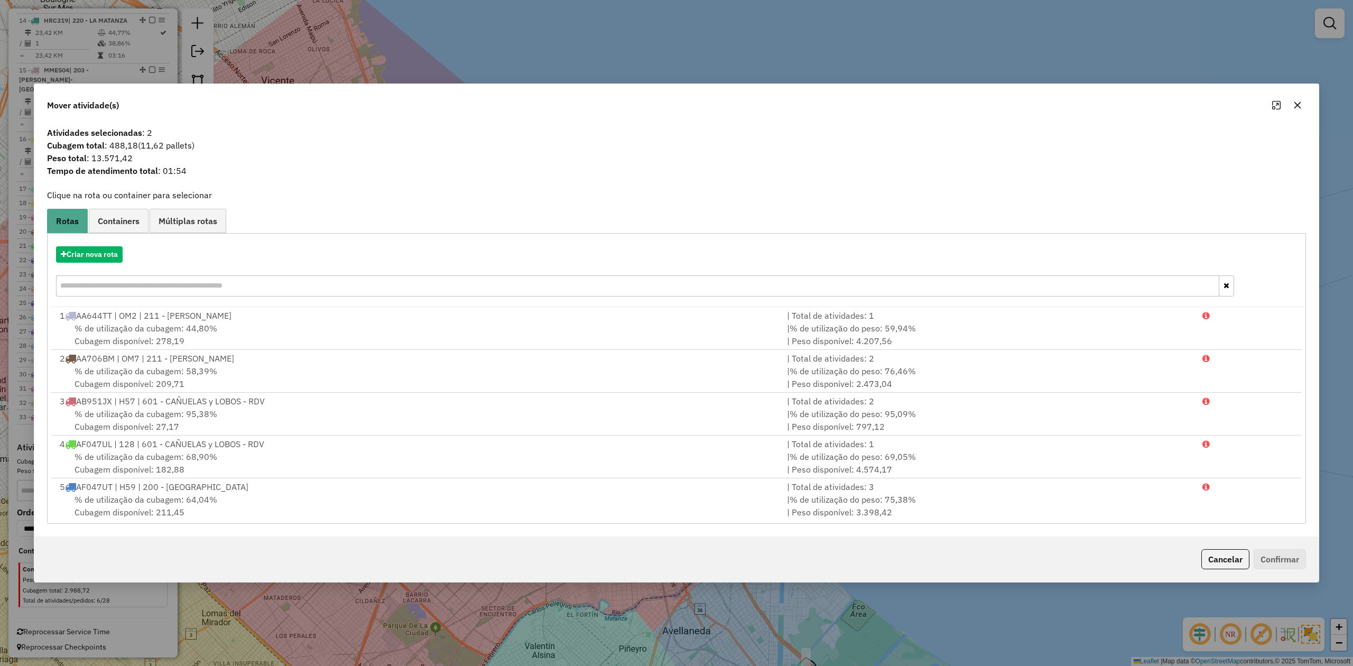
click at [901, 103] on icon "button" at bounding box center [1297, 105] width 8 height 8
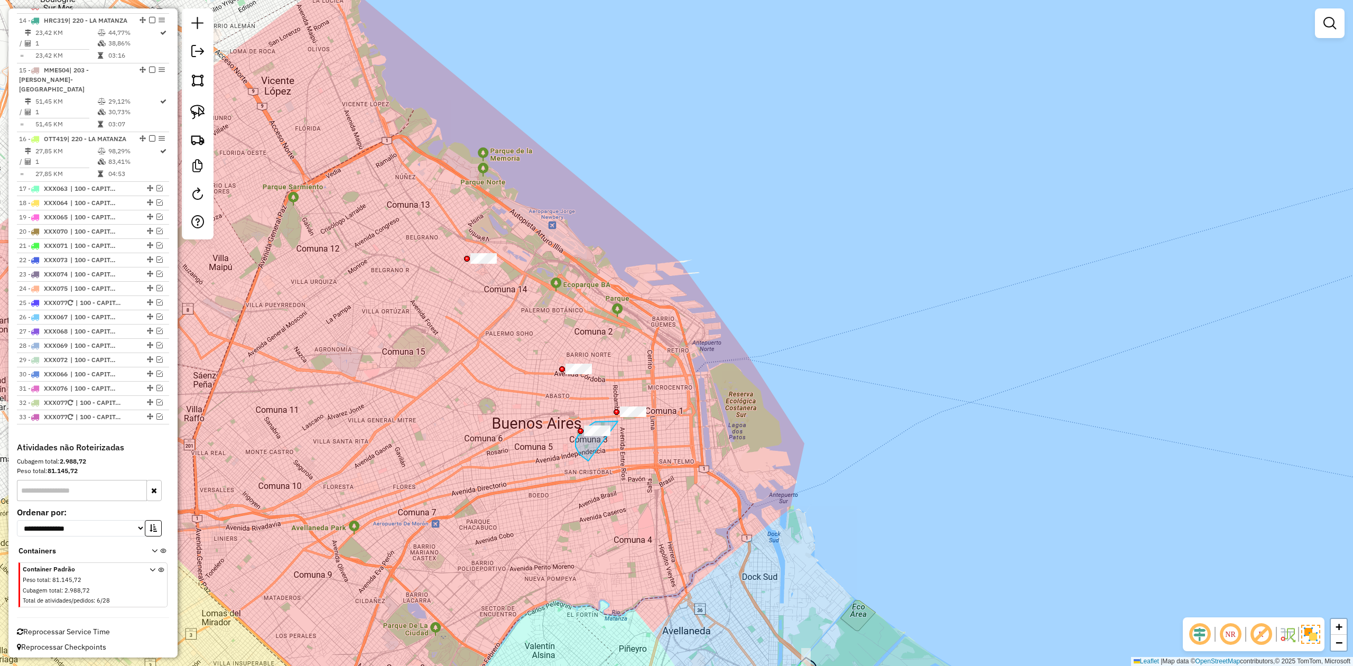
drag, startPoint x: 575, startPoint y: 446, endPoint x: 637, endPoint y: 461, distance: 63.4
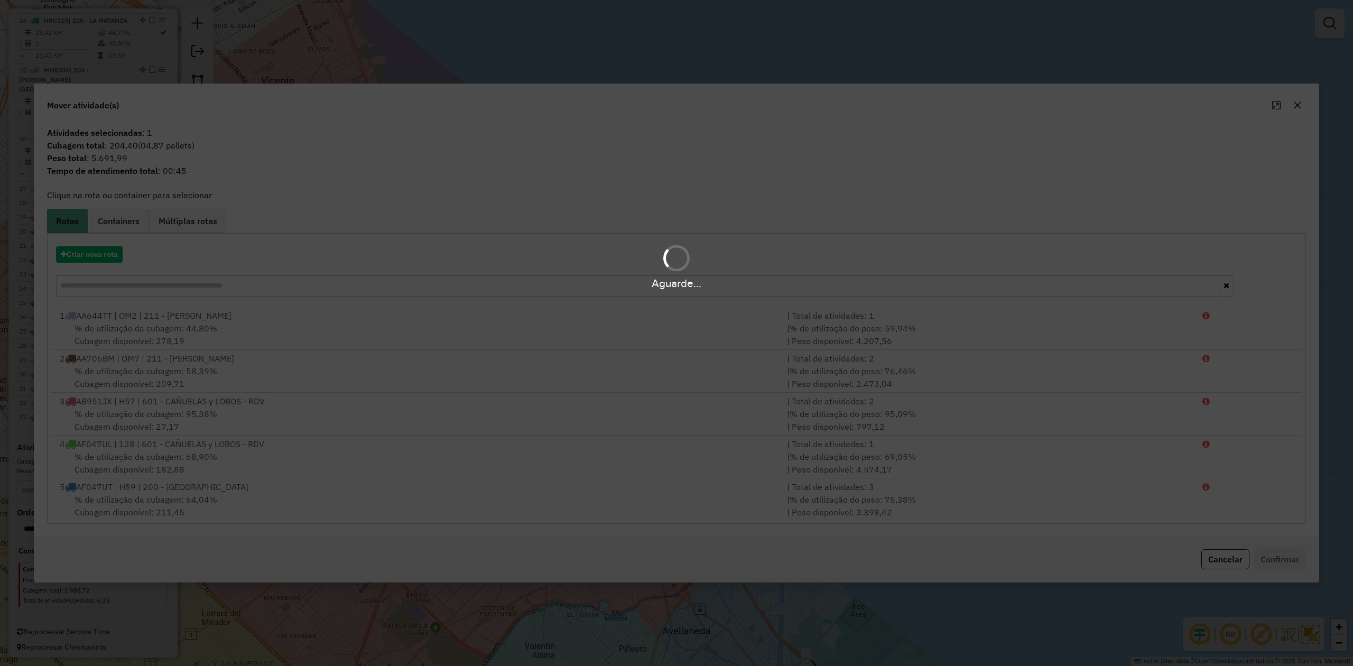
click at [901, 101] on div "Aguarde..." at bounding box center [676, 333] width 1353 height 666
click at [901, 102] on icon "button" at bounding box center [1297, 105] width 8 height 8
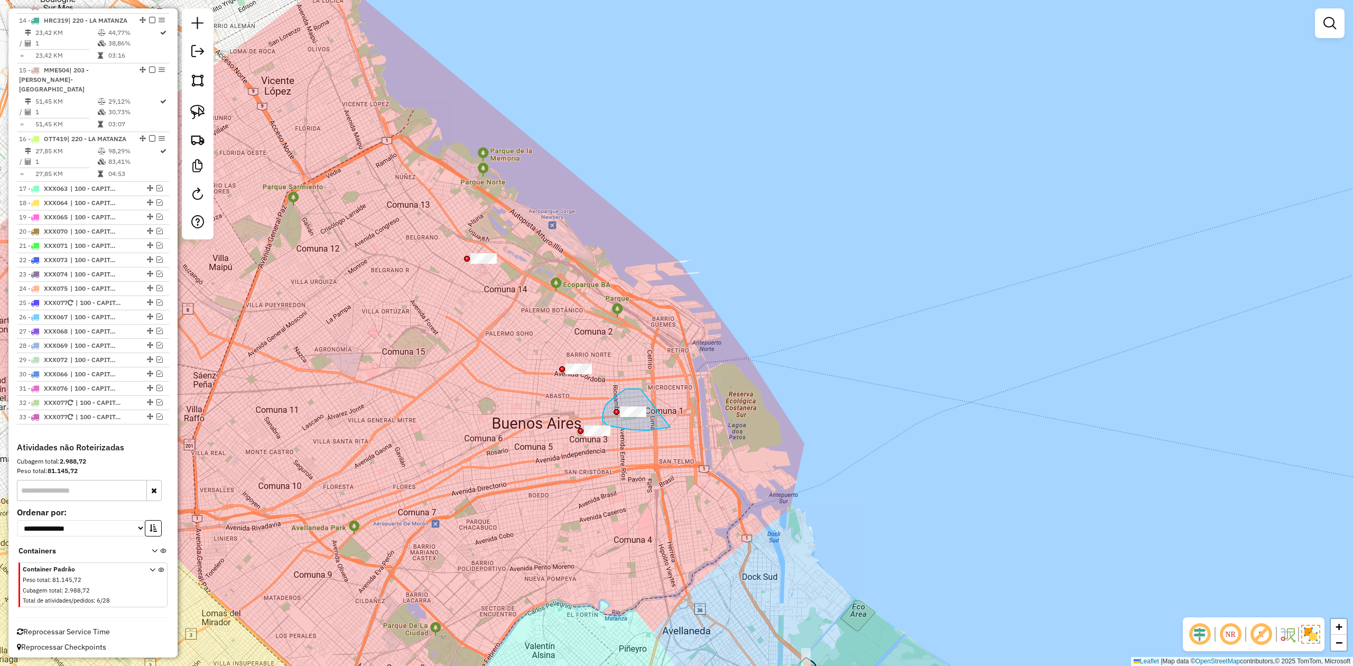
drag, startPoint x: 602, startPoint y: 417, endPoint x: 694, endPoint y: 412, distance: 92.1
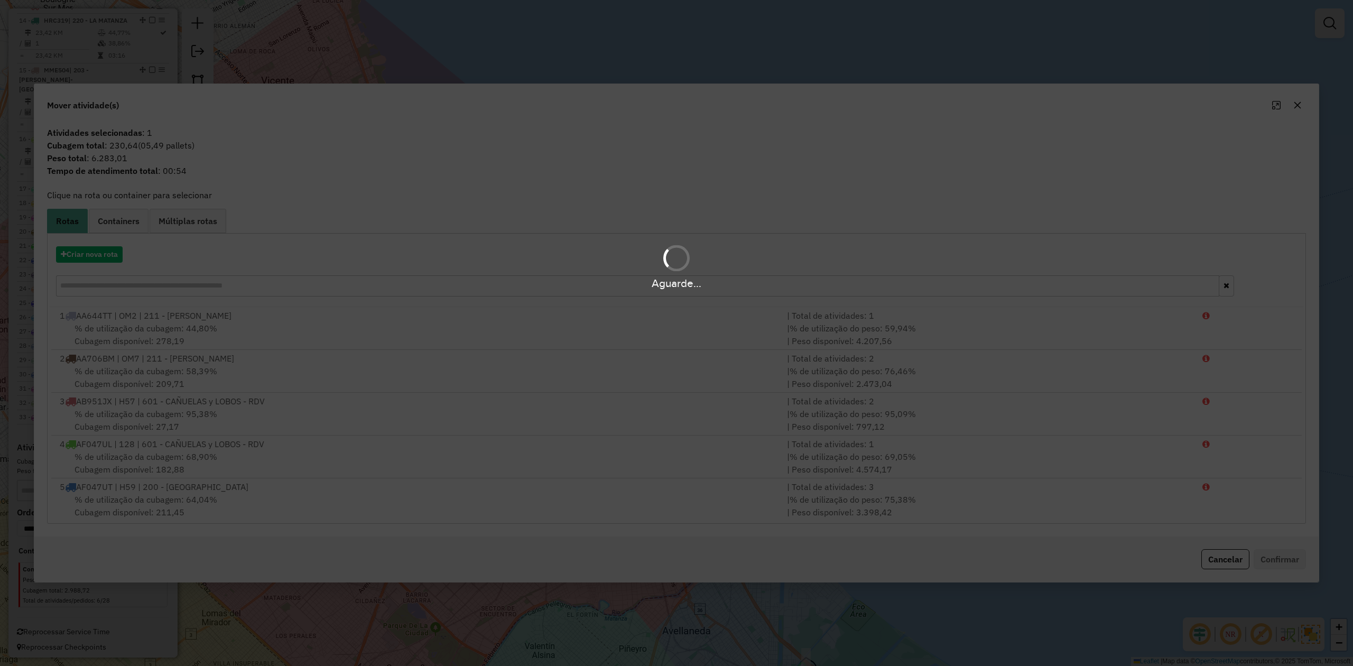
click at [901, 106] on div "Aguarde..." at bounding box center [676, 333] width 1353 height 666
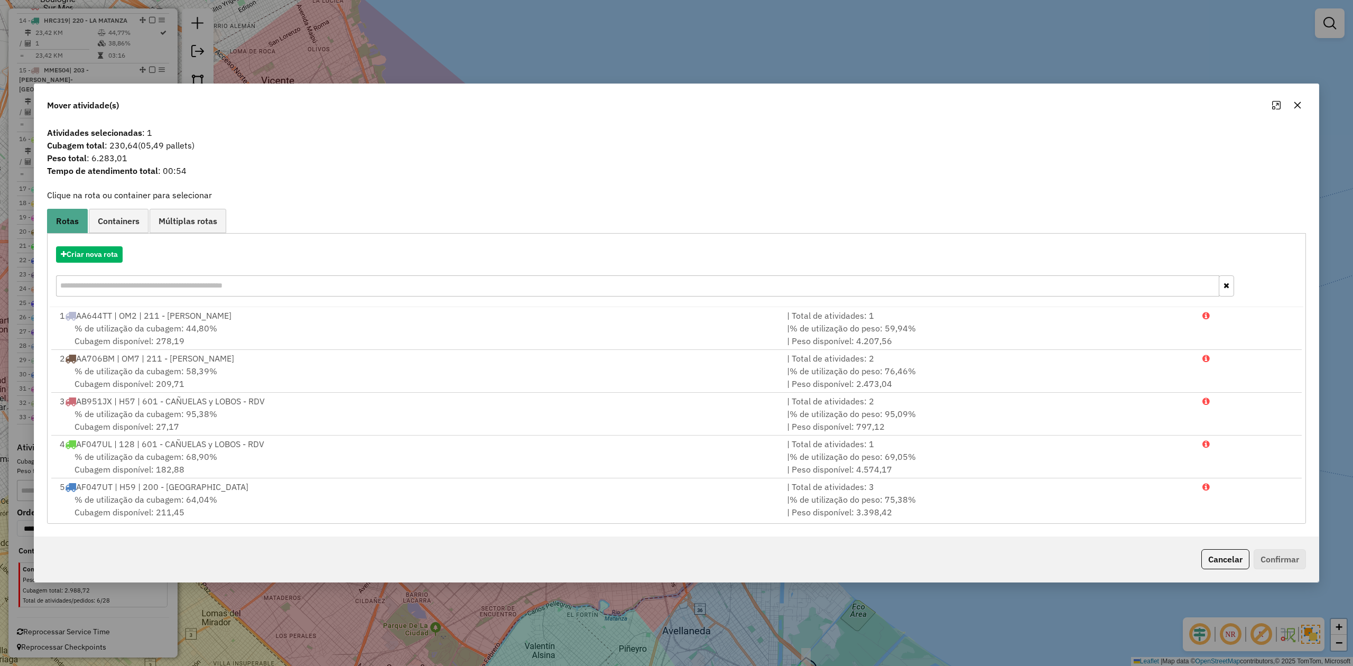
click at [901, 106] on icon "button" at bounding box center [1297, 105] width 8 height 8
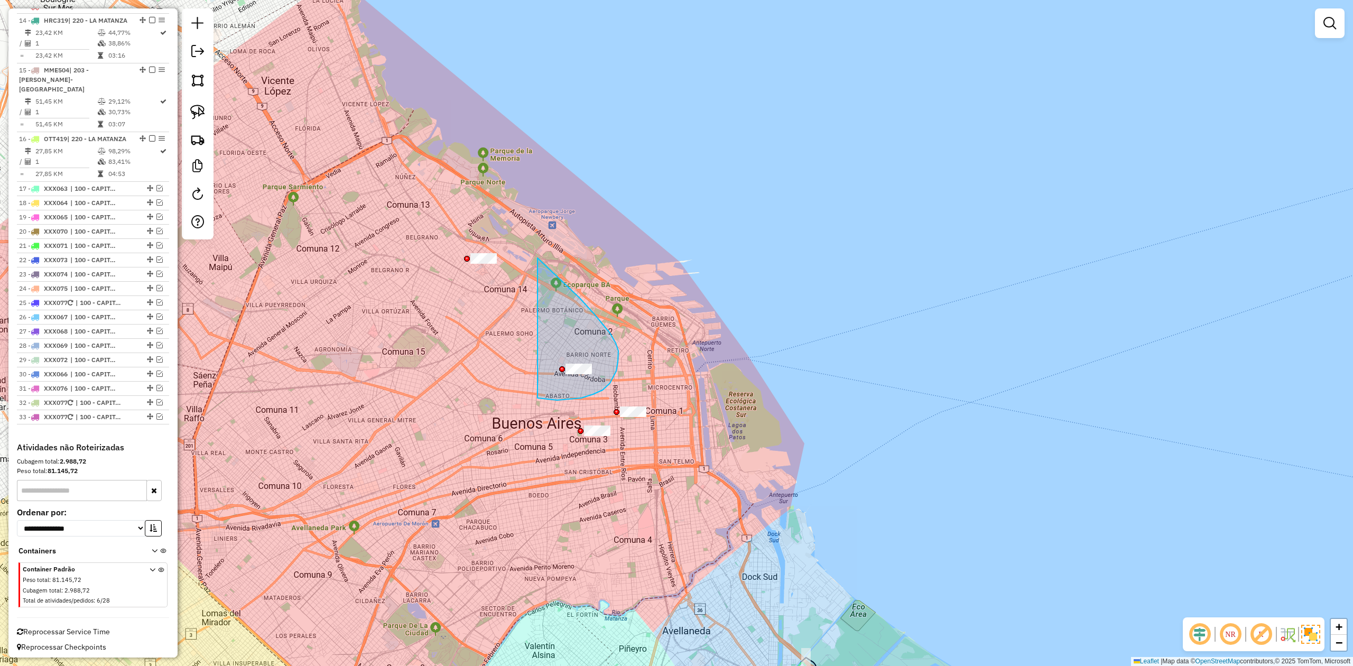
drag, startPoint x: 542, startPoint y: 398, endPoint x: 402, endPoint y: 307, distance: 167.2
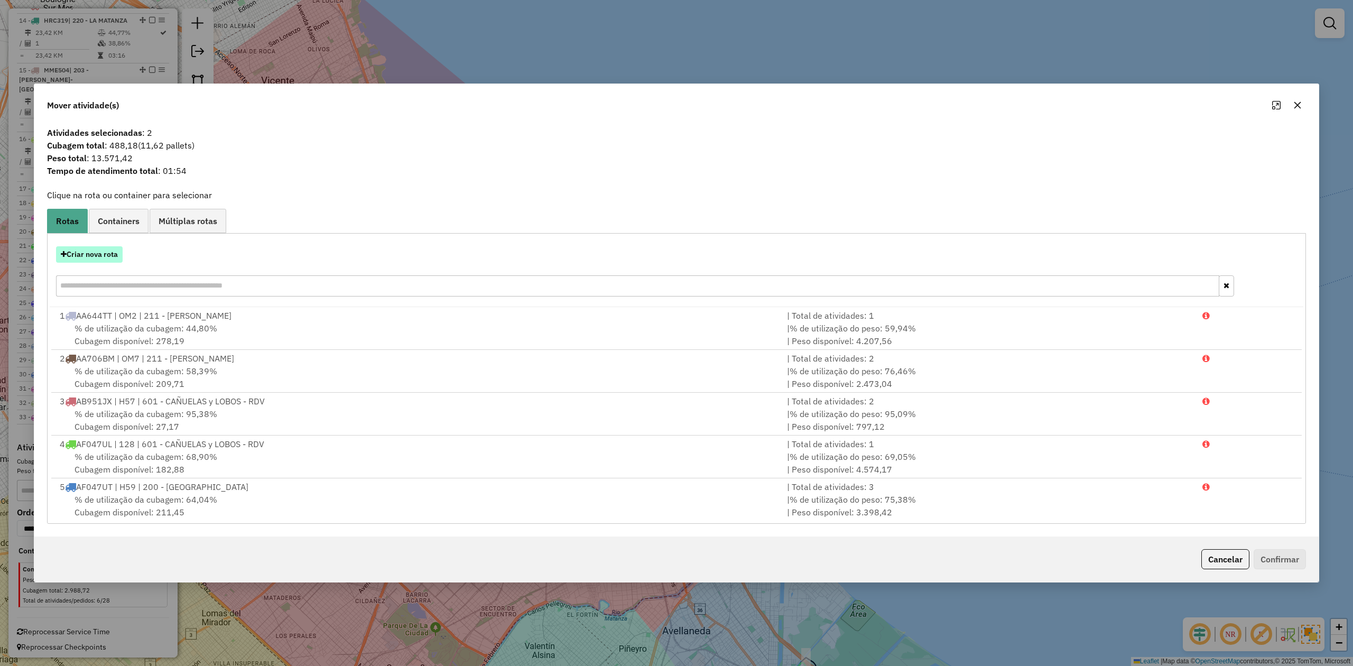
click at [96, 253] on button "Criar nova rota" at bounding box center [89, 254] width 67 height 16
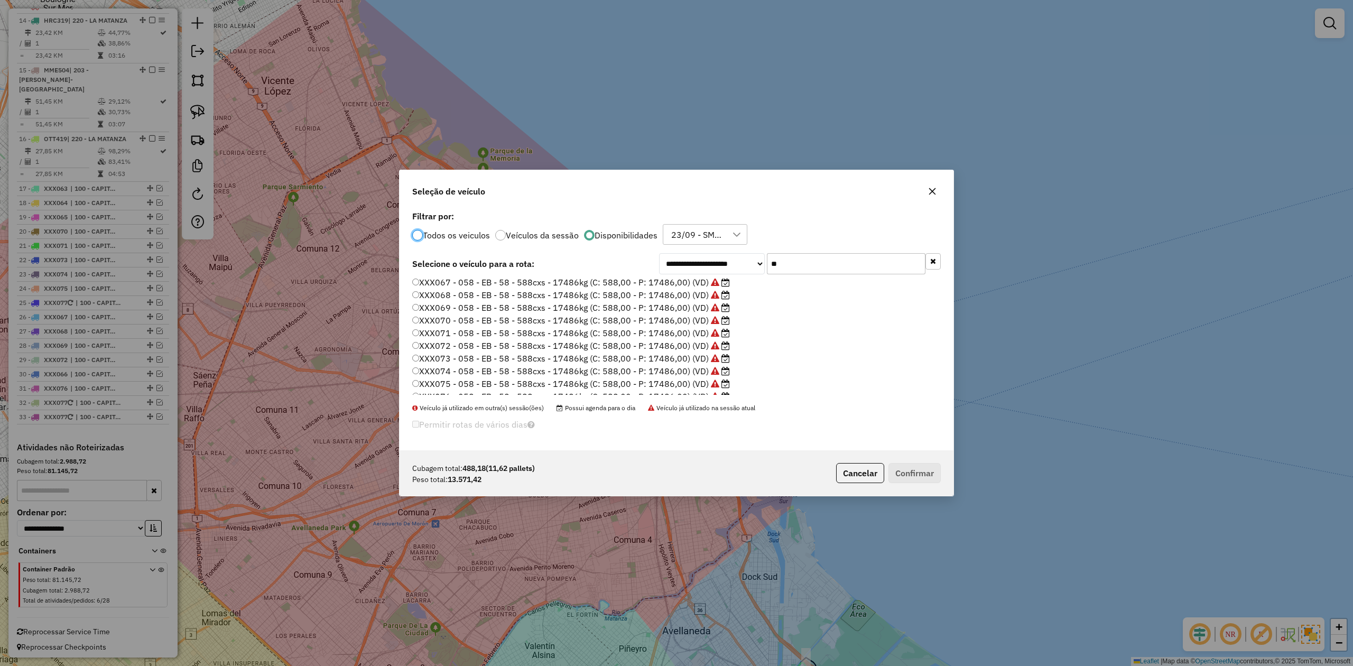
scroll to position [74, 0]
click at [673, 381] on label "XXX077 - 058 - EB - 58 - 588cxs - 17486kg (C: 588,00 - P: 17486,00) (VD)" at bounding box center [571, 387] width 318 height 13
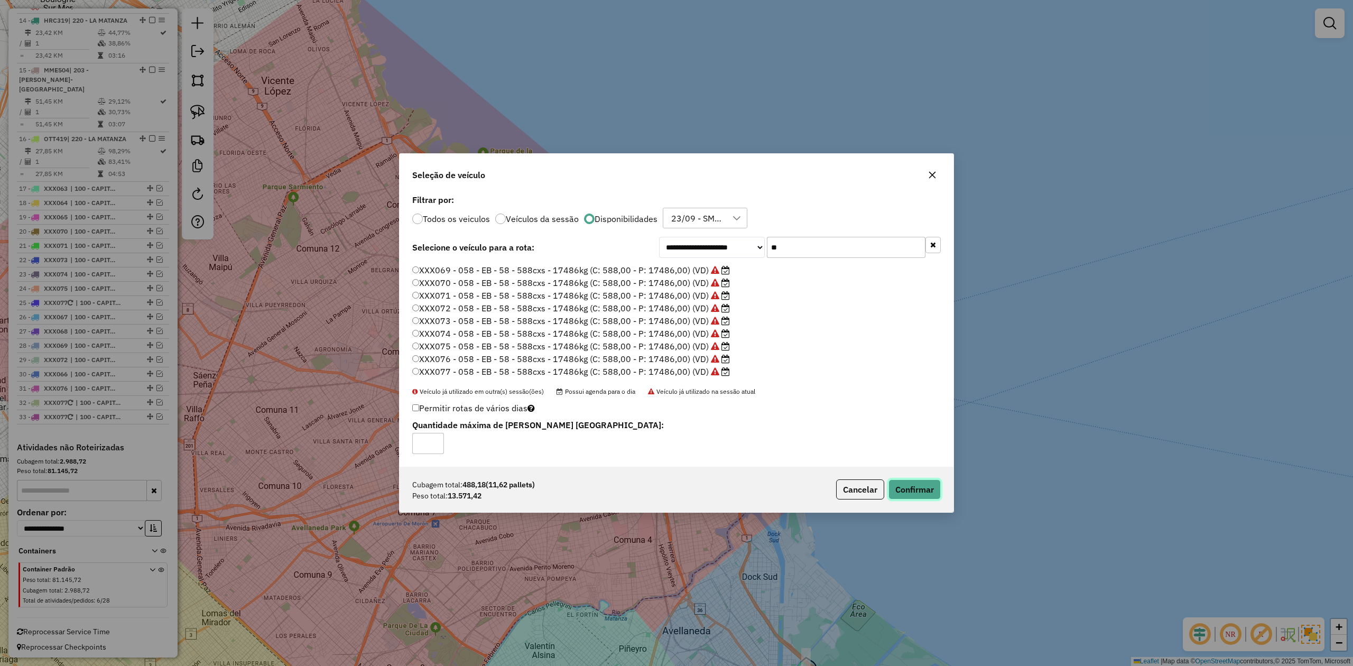
drag, startPoint x: 939, startPoint y: 486, endPoint x: 928, endPoint y: 488, distance: 11.3
click at [901, 412] on button "Confirmar" at bounding box center [914, 489] width 52 height 20
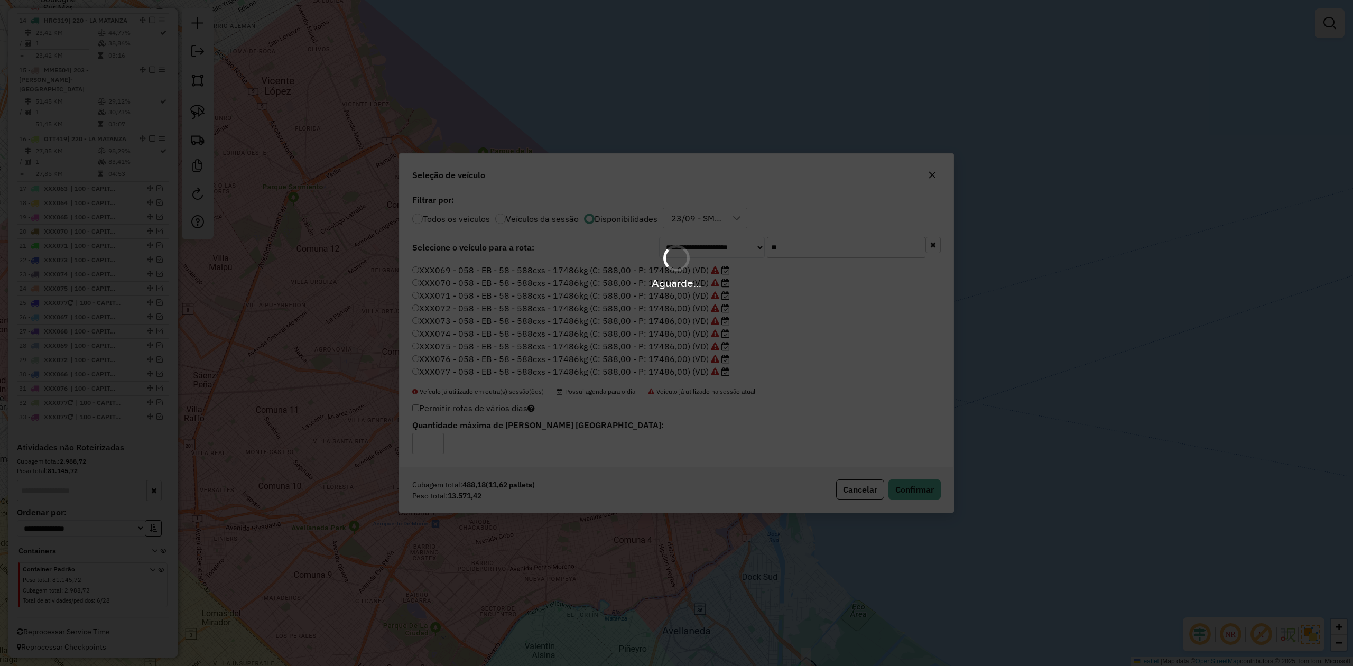
click at [901, 412] on div "Aguarde..." at bounding box center [676, 333] width 1353 height 666
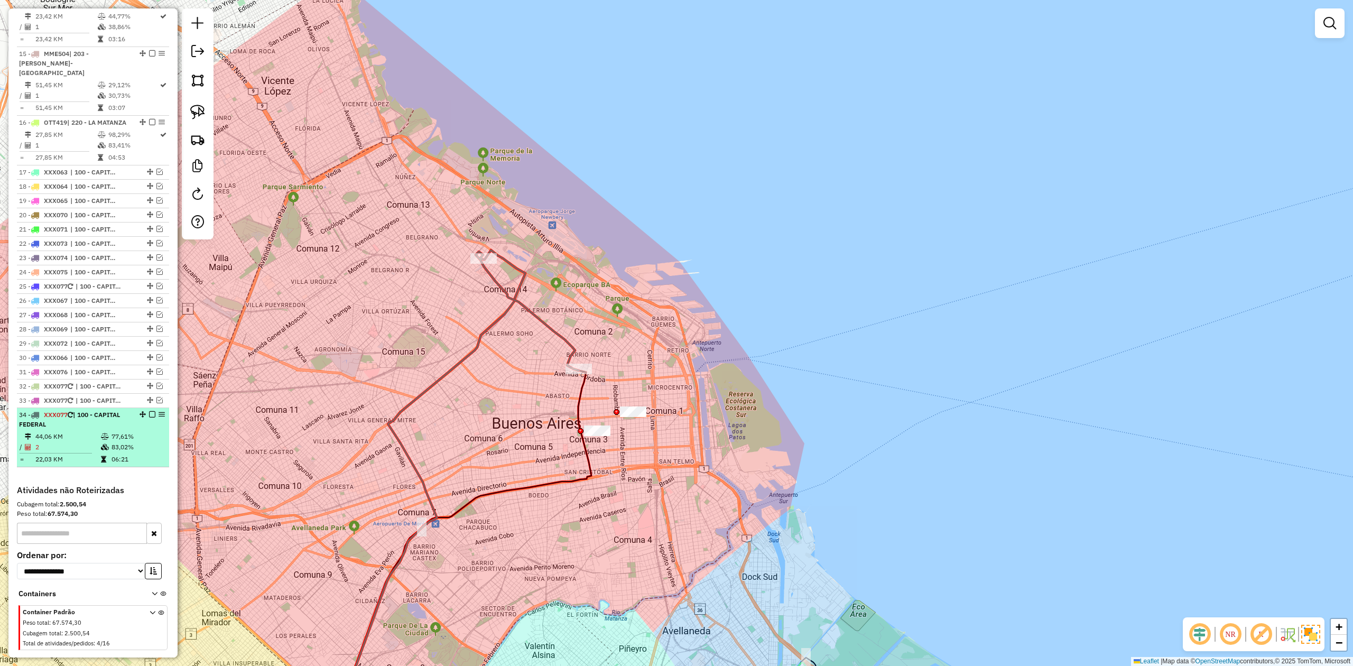
click at [150, 411] on em at bounding box center [152, 414] width 6 height 6
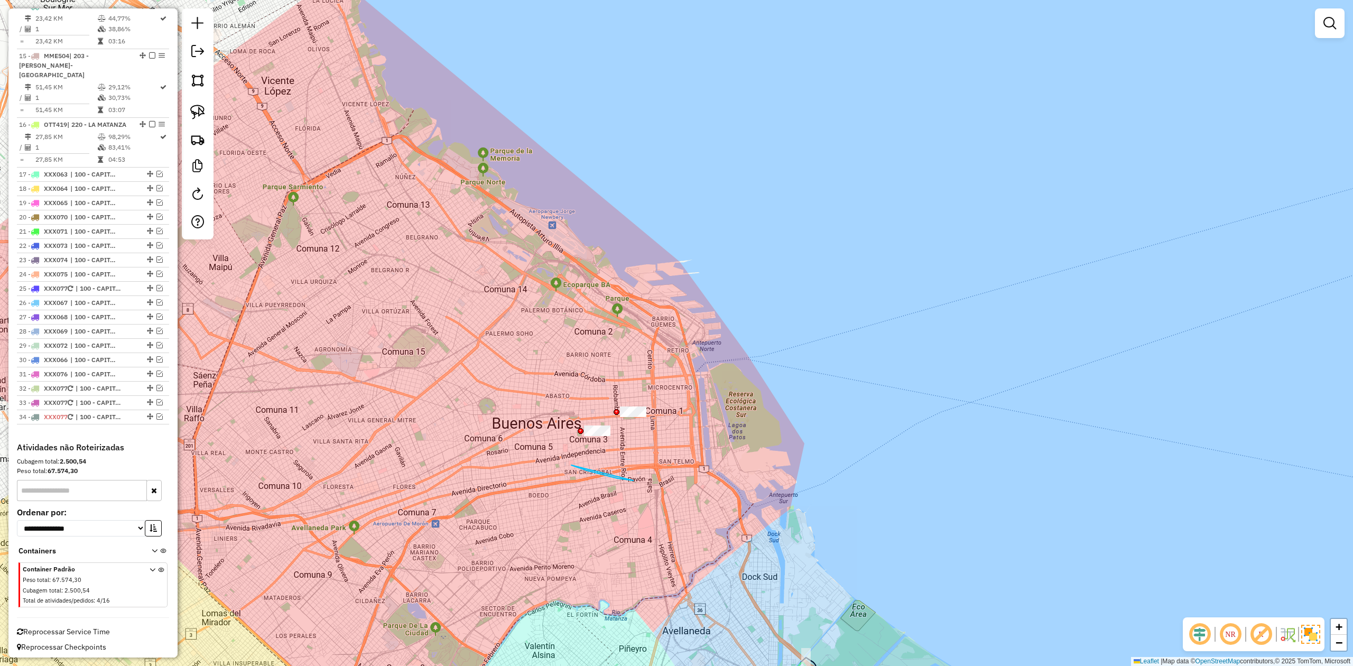
drag, startPoint x: 587, startPoint y: 470, endPoint x: 662, endPoint y: 381, distance: 116.6
drag, startPoint x: 662, startPoint y: 381, endPoint x: 522, endPoint y: 470, distance: 165.6
click at [523, 412] on div "Janela de atendimento Grade de atendimento Capacidade Transportadoras Veículos …" at bounding box center [676, 333] width 1353 height 666
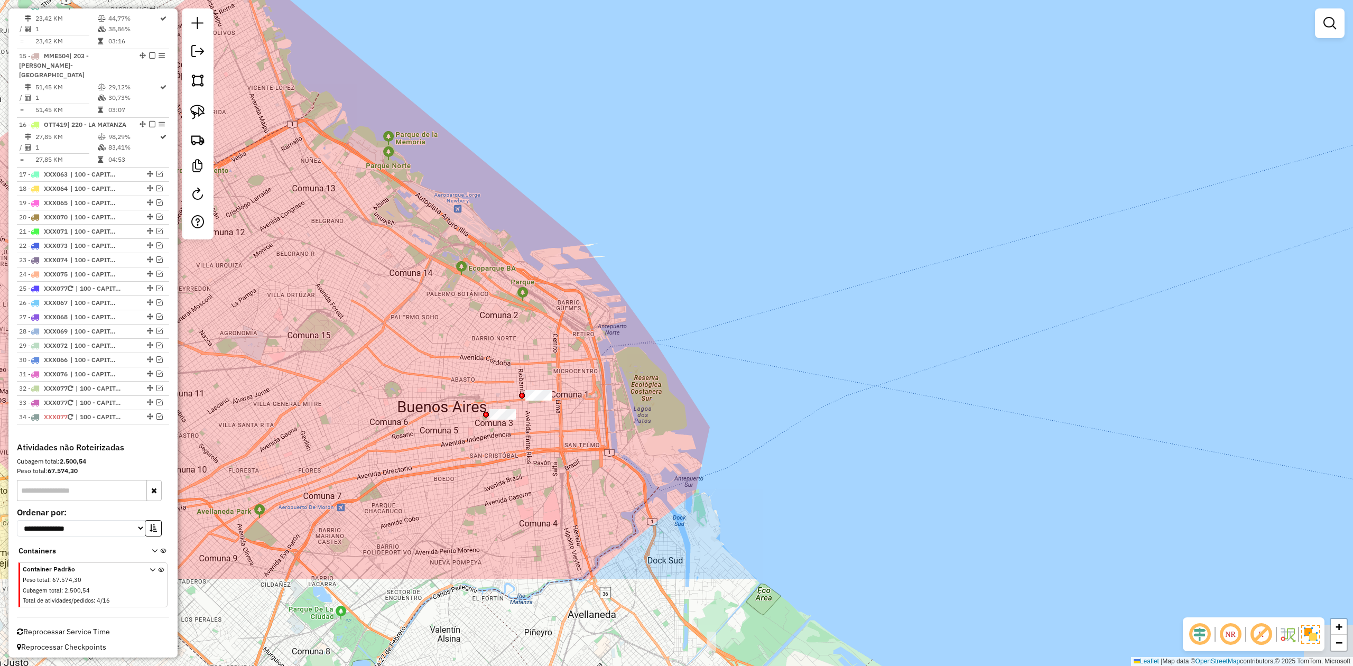
drag, startPoint x: 425, startPoint y: 604, endPoint x: 534, endPoint y: 451, distance: 188.1
click at [534, 412] on div "Janela de atendimento Grade de atendimento Capacidade Transportadoras Veículos …" at bounding box center [676, 333] width 1353 height 666
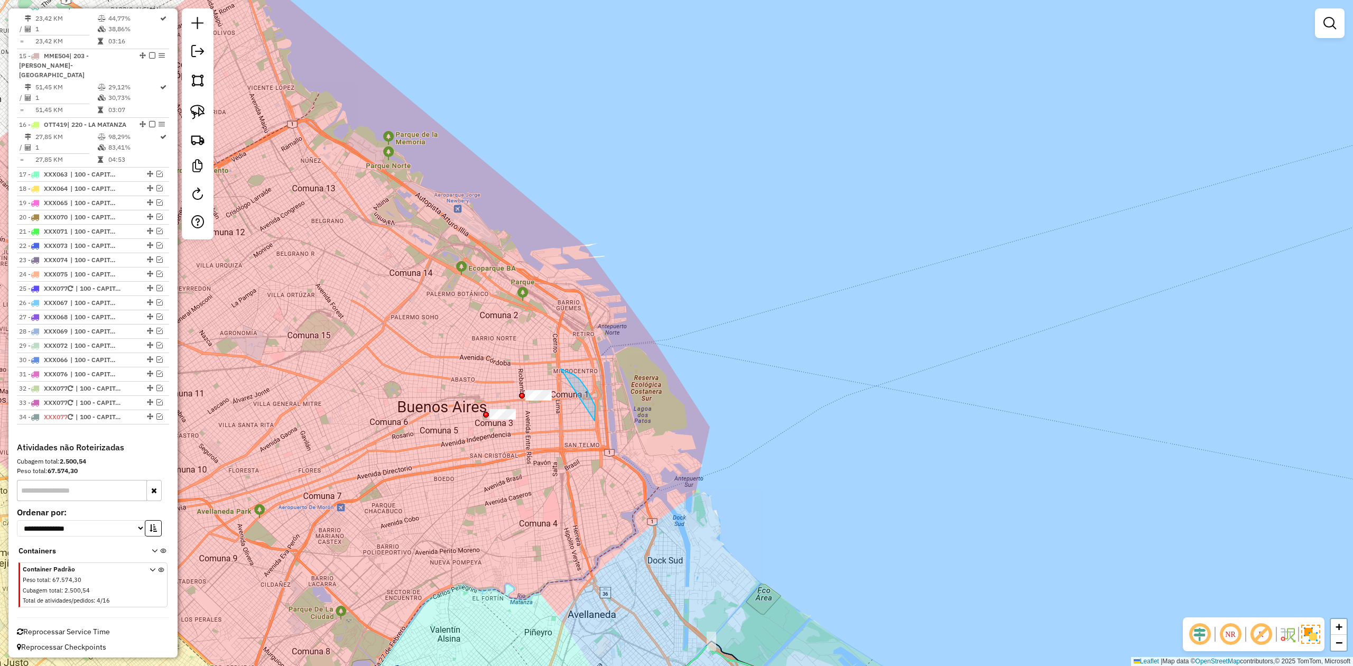
drag, startPoint x: 595, startPoint y: 406, endPoint x: 525, endPoint y: 455, distance: 85.8
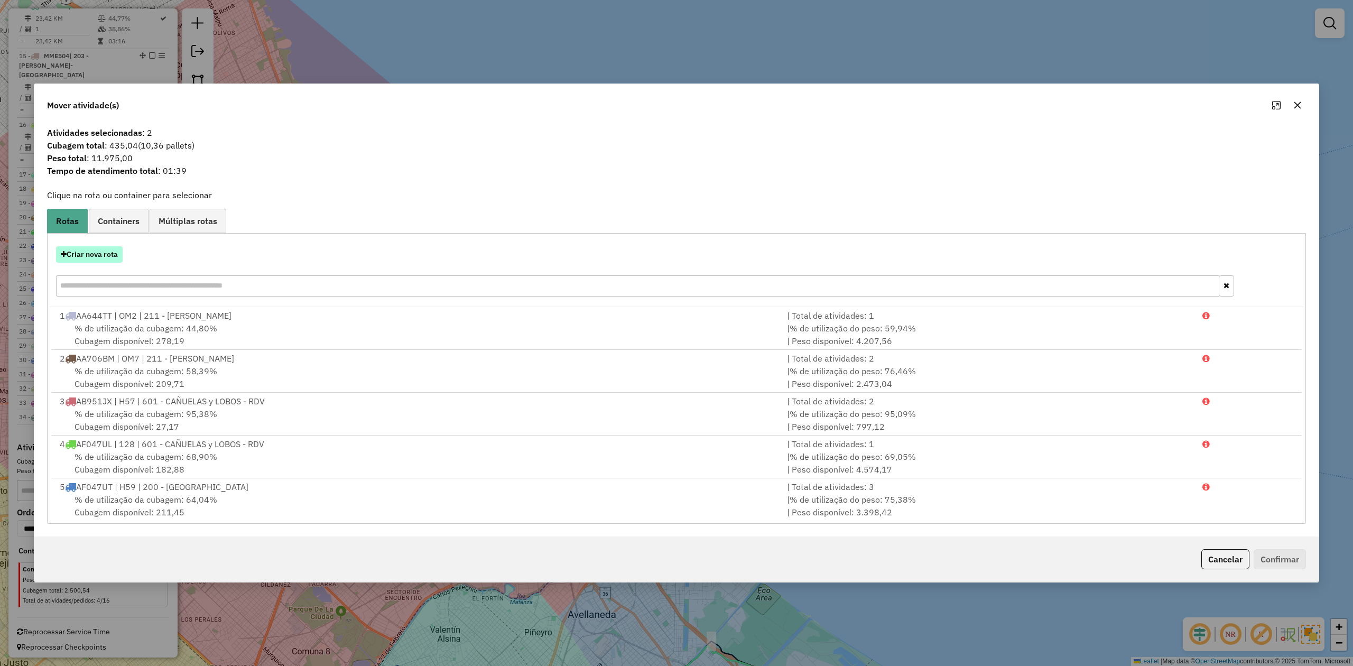
click at [94, 261] on button "Criar nova rota" at bounding box center [89, 254] width 67 height 16
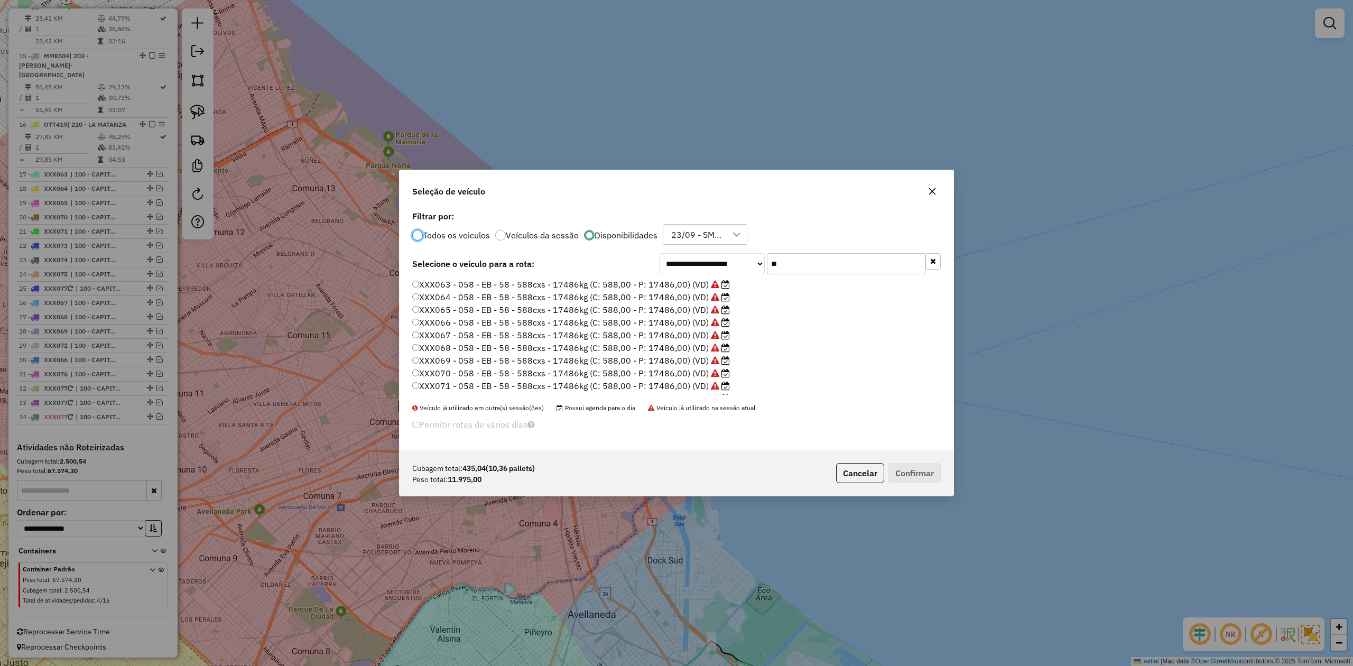
scroll to position [74, 0]
click at [697, 389] on label "XXX077 - 058 - EB - 58 - 588cxs - 17486kg (C: 588,00 - P: 17486,00) (VD)" at bounding box center [571, 387] width 318 height 13
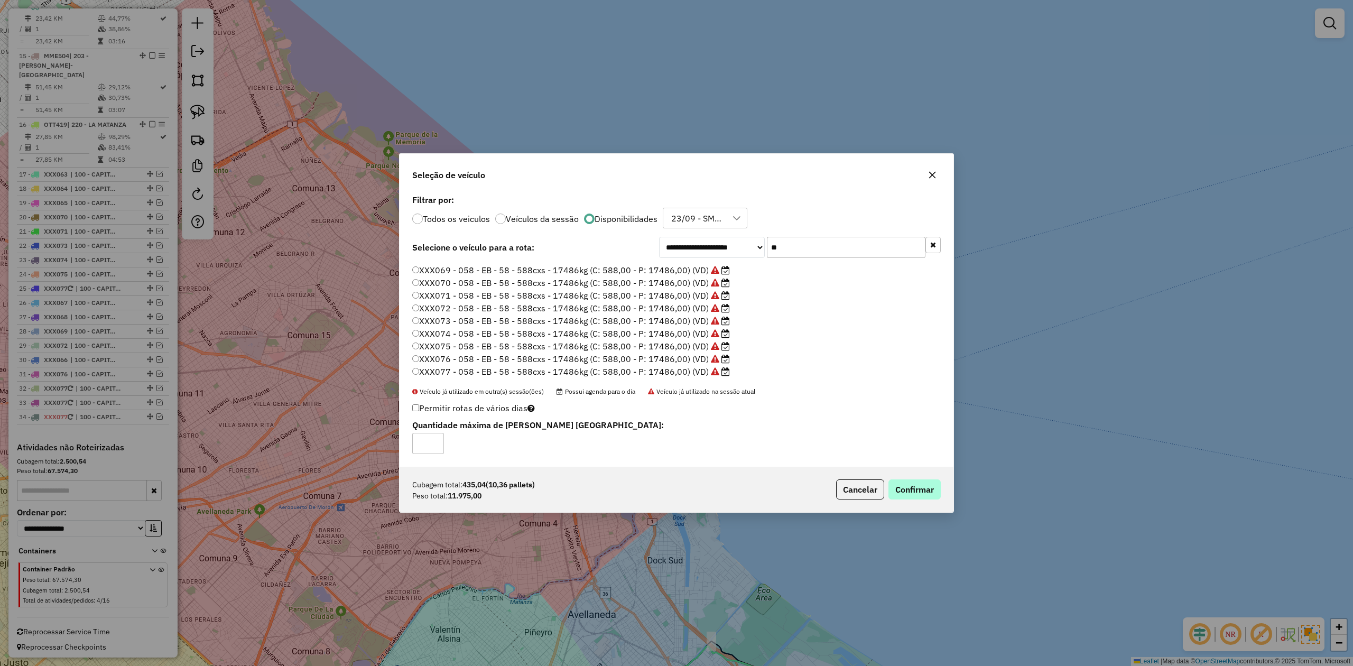
click at [901, 412] on div "Cubagem total: 435,04 (10,36 pallets) Peso total: 11.975,00 Cancelar Confirmar" at bounding box center [676, 489] width 554 height 45
click at [901, 412] on button "Confirmar" at bounding box center [914, 489] width 52 height 20
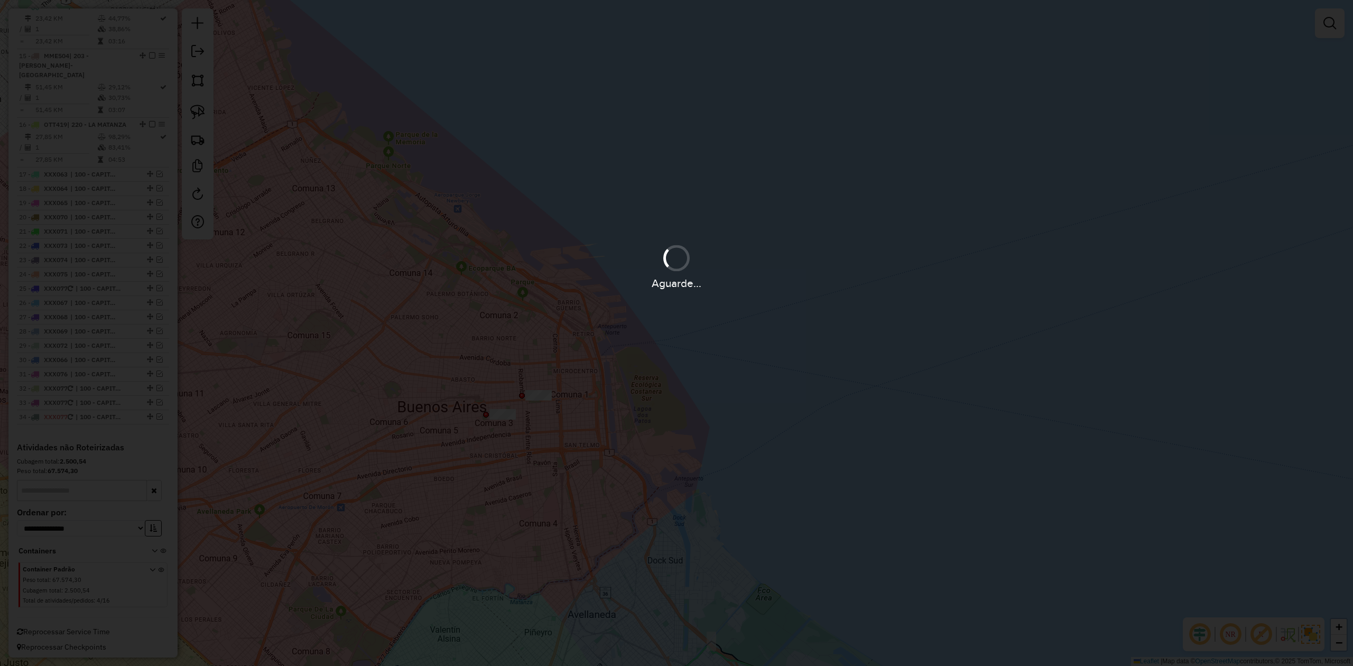
scroll to position [1171, 0]
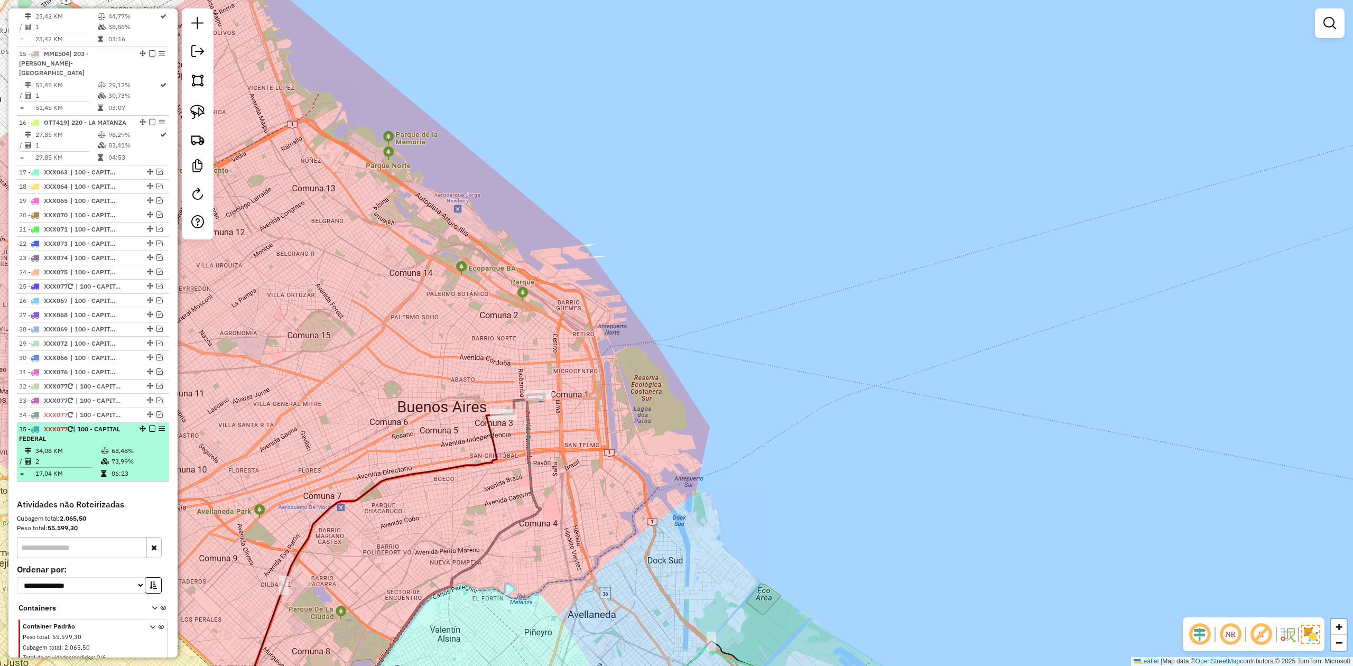
click at [149, 412] on em at bounding box center [152, 428] width 6 height 6
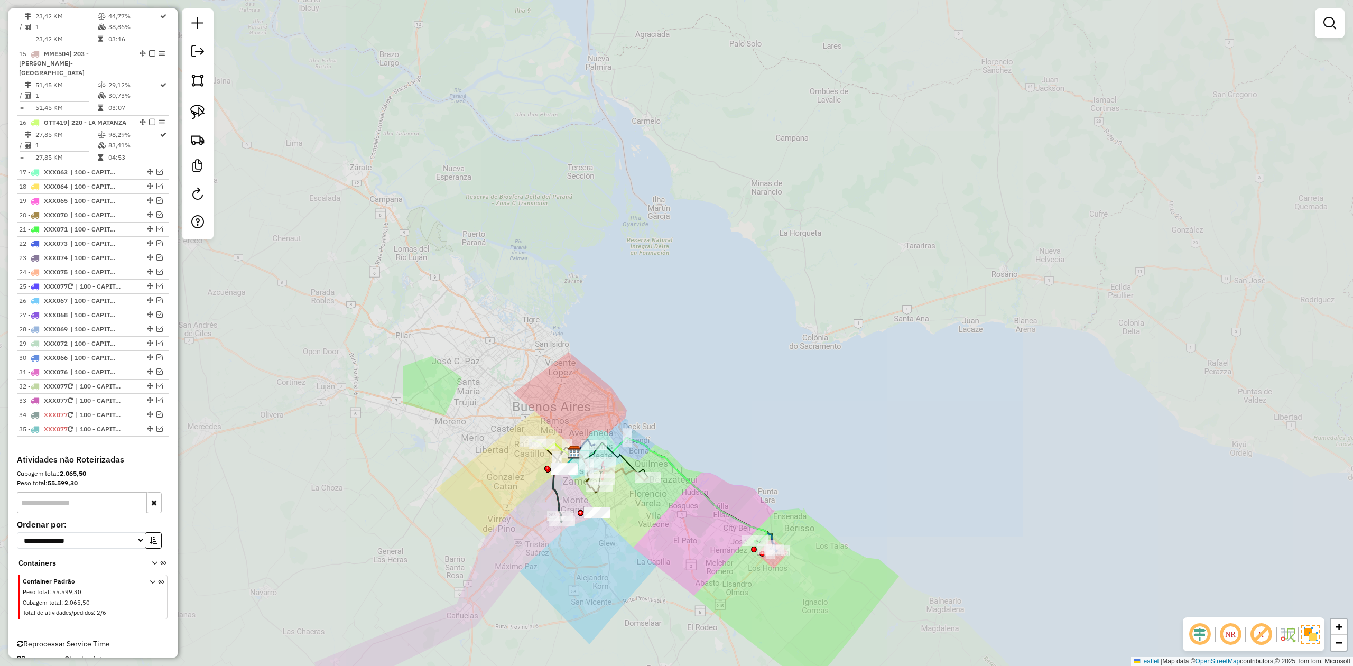
drag, startPoint x: 609, startPoint y: 408, endPoint x: 588, endPoint y: 327, distance: 83.9
click at [588, 327] on div "Janela de atendimento Grade de atendimento Capacidade Transportadoras Veículos …" at bounding box center [676, 333] width 1353 height 666
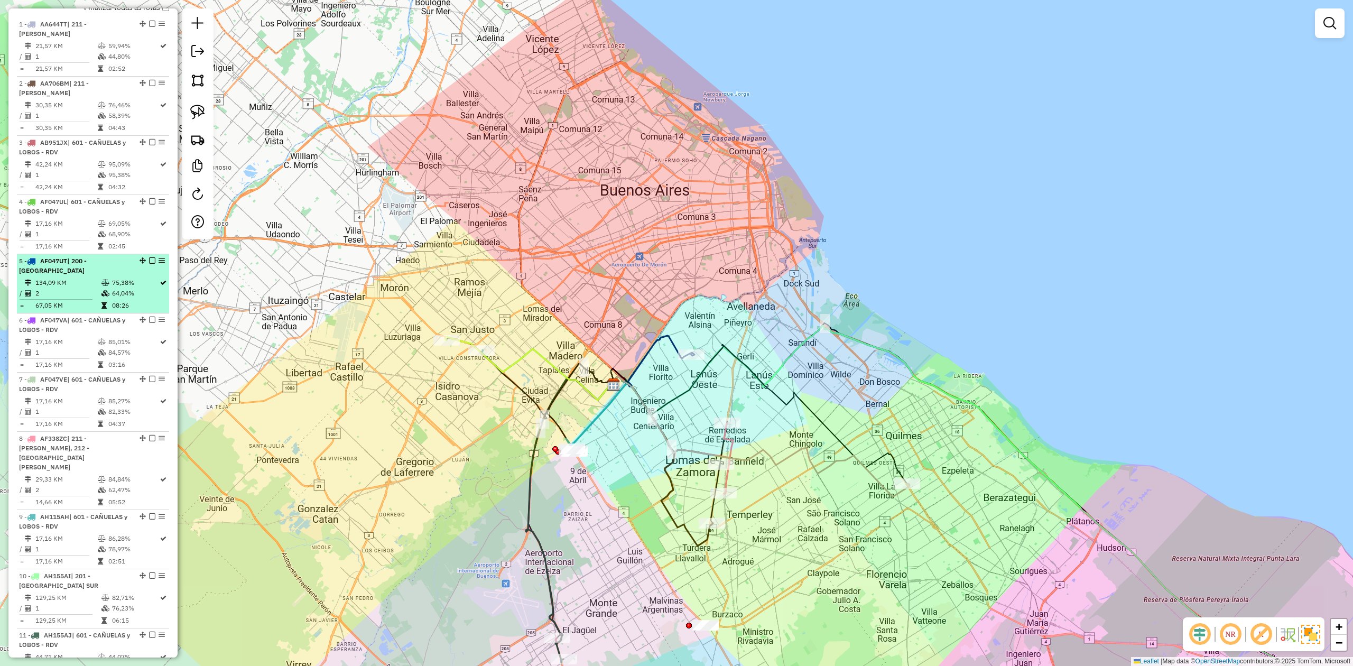
scroll to position [325, 0]
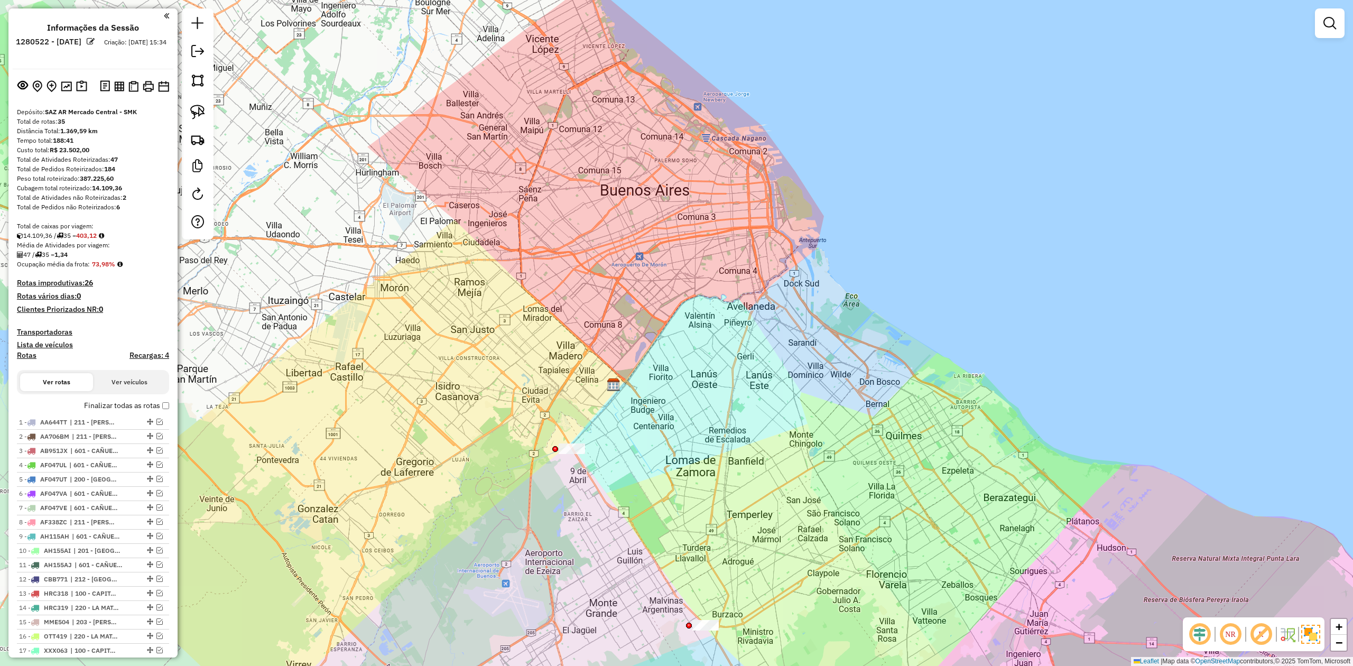
scroll to position [325, 0]
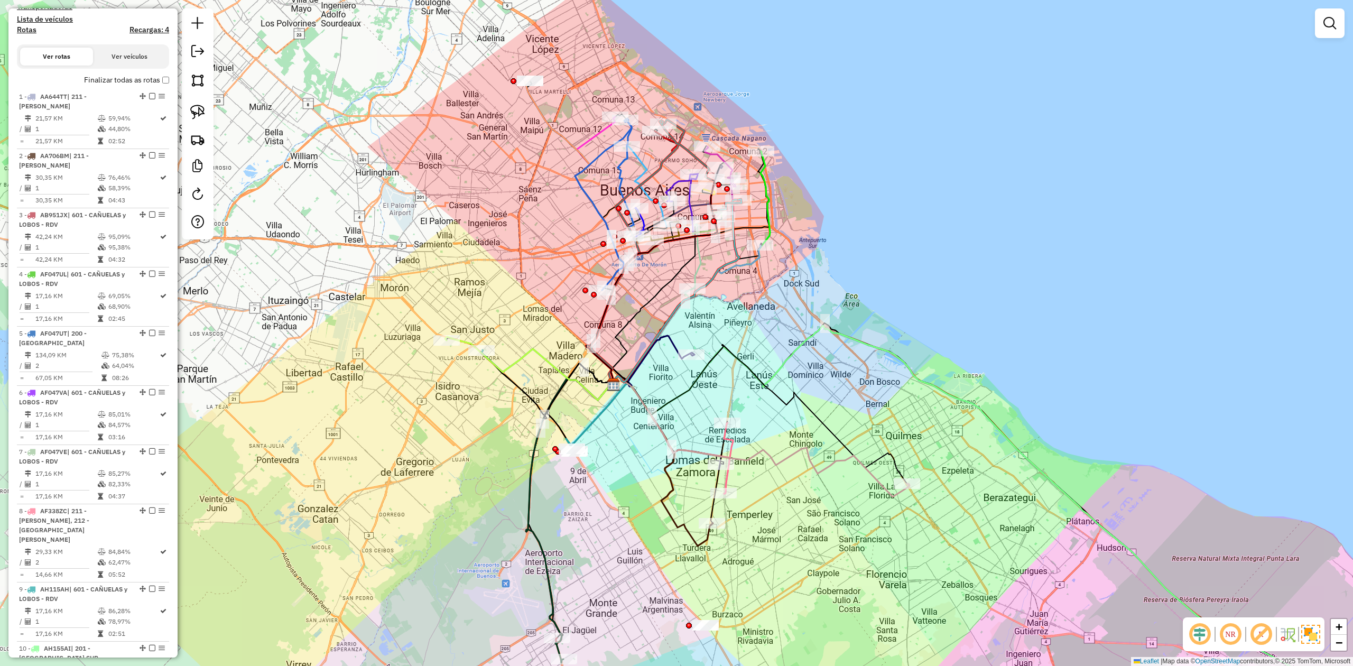
click at [24, 32] on h4 "Rotas" at bounding box center [27, 29] width 20 height 9
select select
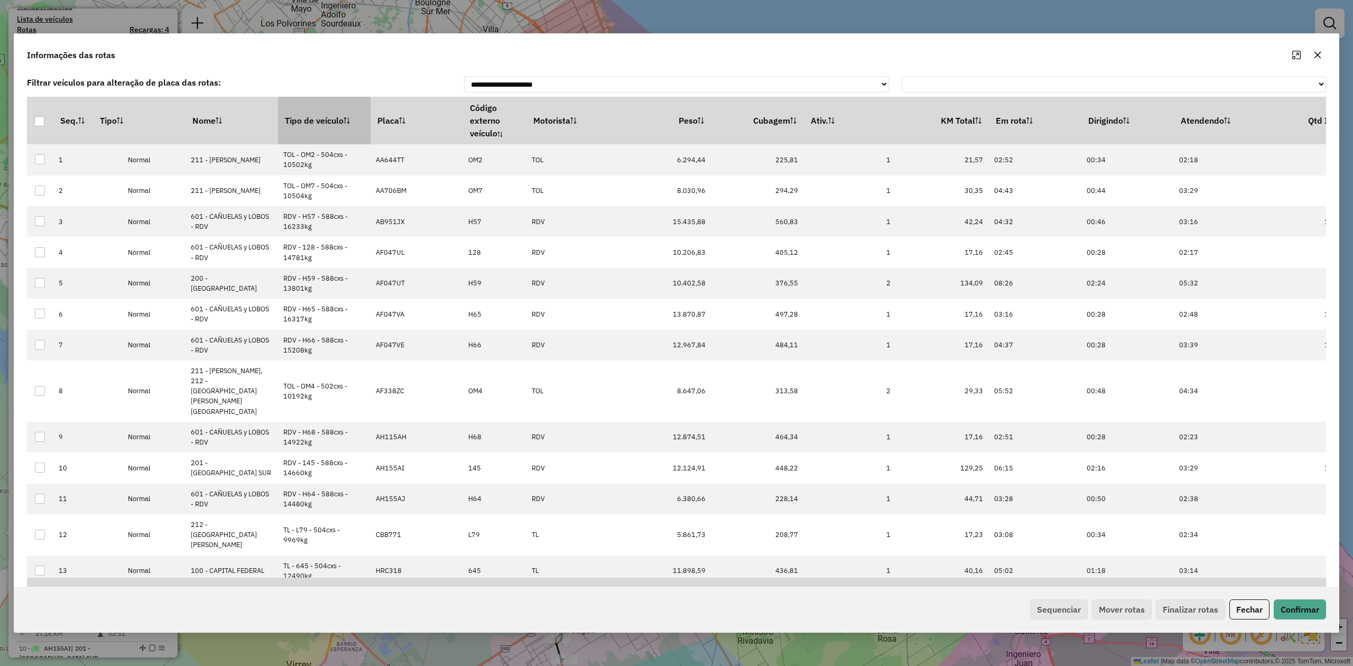
click at [301, 119] on th "Tipo de veículo" at bounding box center [324, 121] width 92 height 48
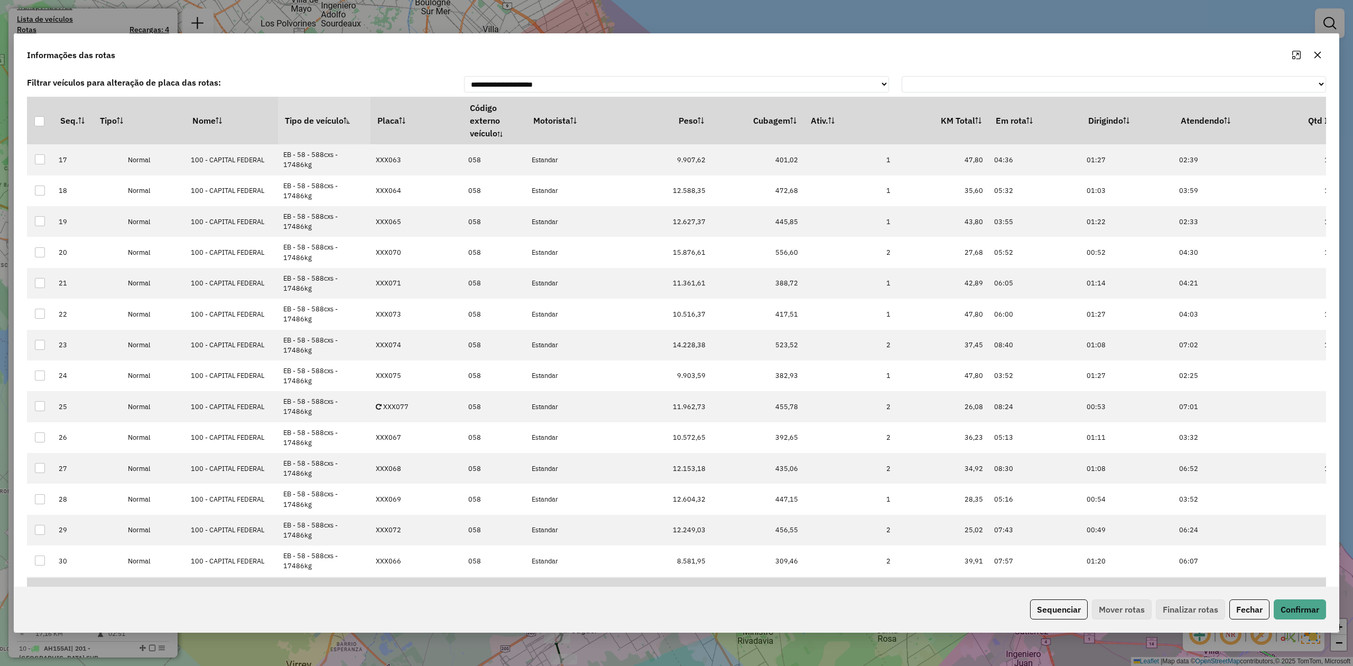
click at [301, 117] on th "Tipo de veículo" at bounding box center [324, 121] width 92 height 48
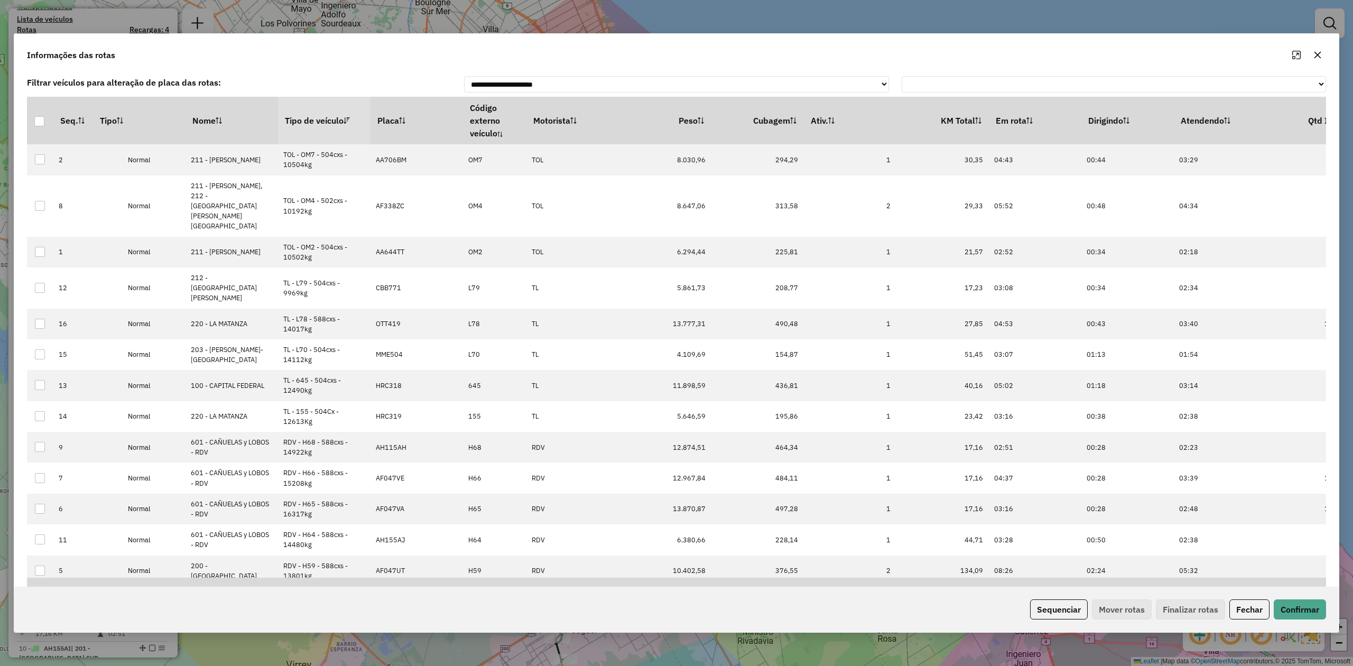
click at [301, 117] on th "Tipo de veículo" at bounding box center [324, 121] width 92 height 48
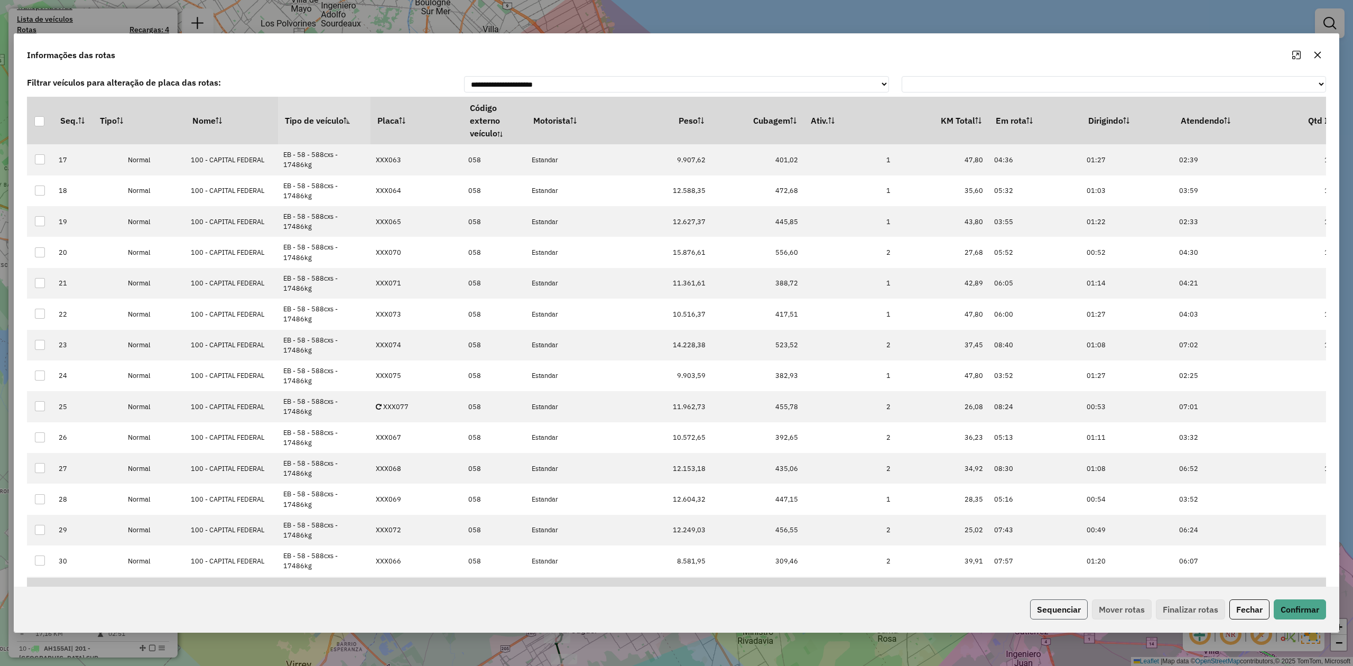
click at [1065, 613] on button "Sequenciar" at bounding box center [1059, 609] width 58 height 20
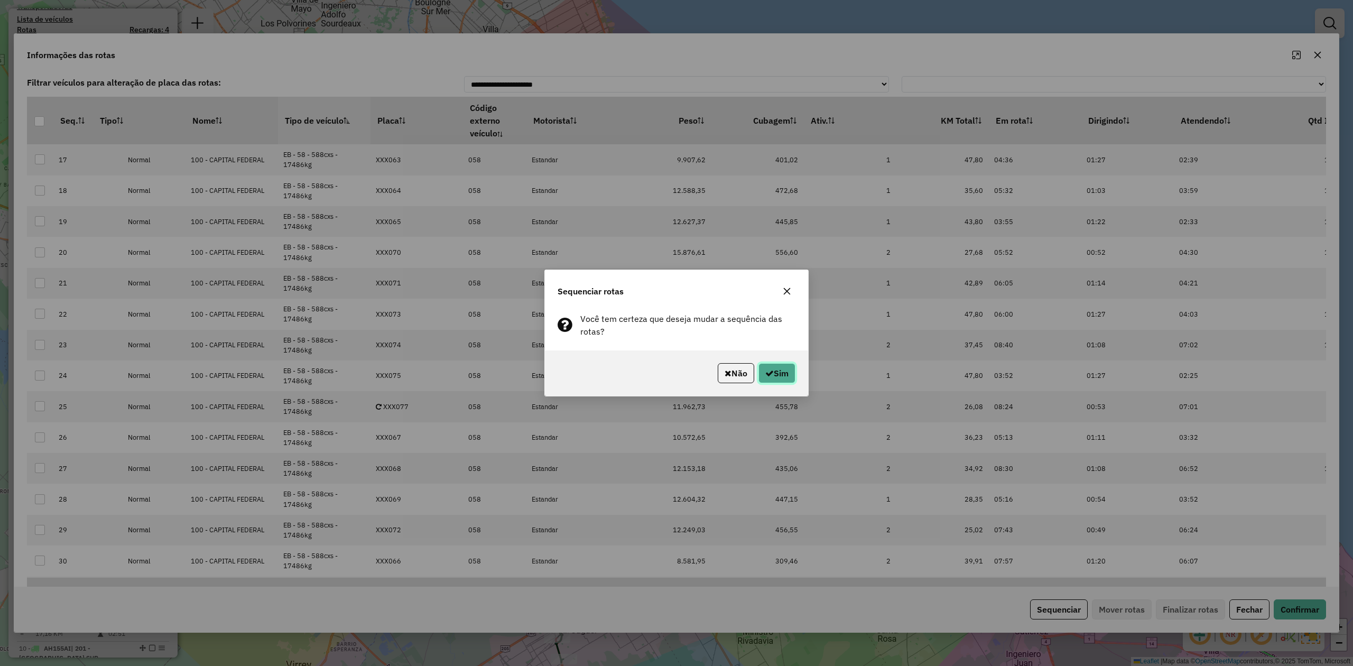
click at [786, 371] on button "Sim" at bounding box center [776, 373] width 37 height 20
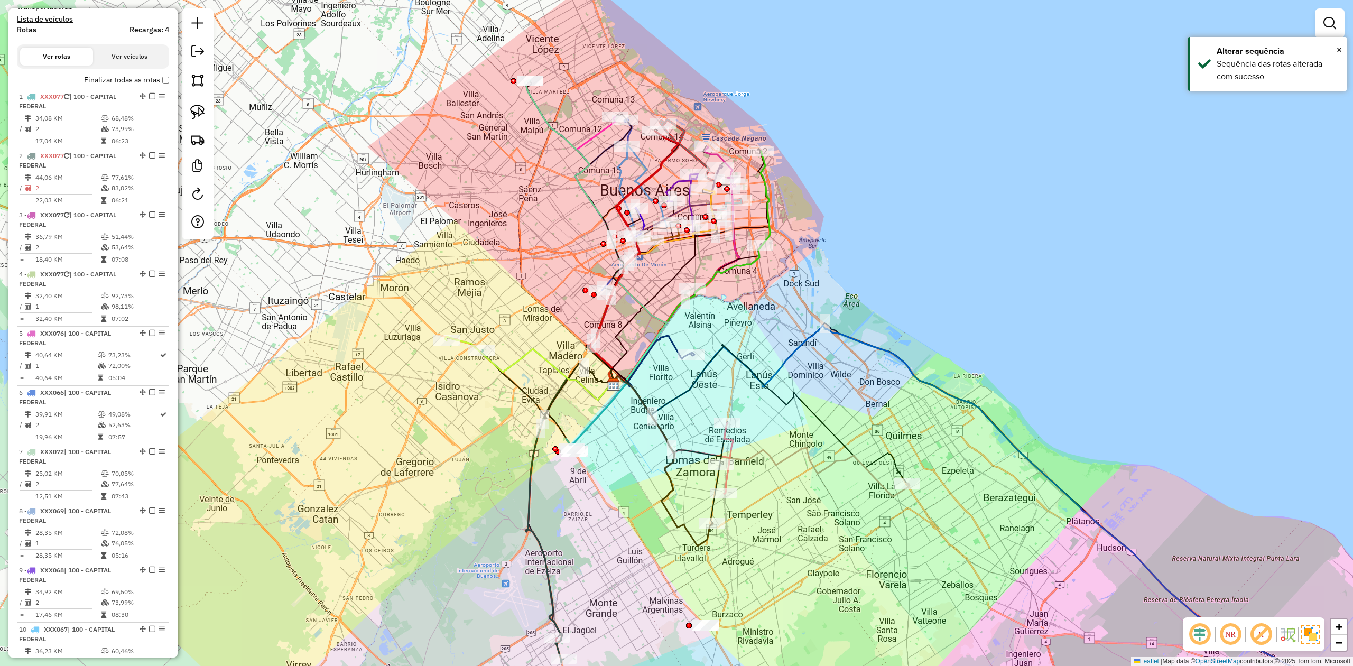
click at [163, 75] on label "Finalizar todas as rotas" at bounding box center [126, 80] width 85 height 11
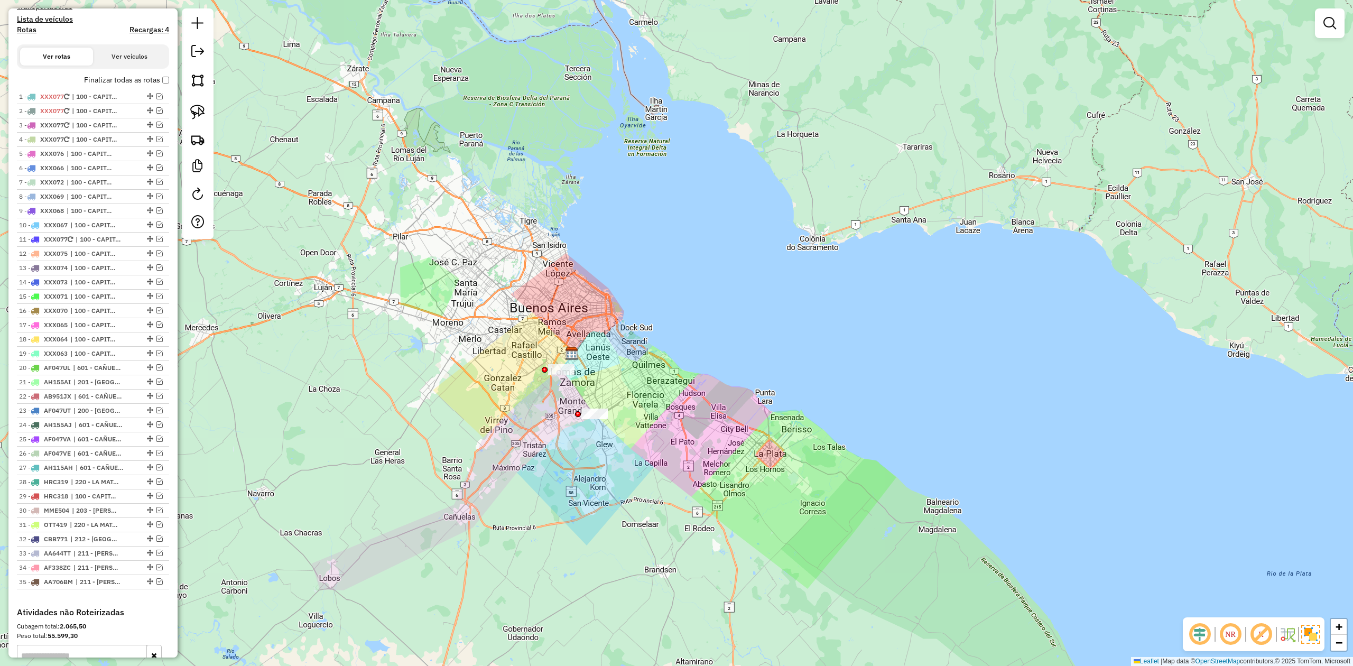
scroll to position [0, 0]
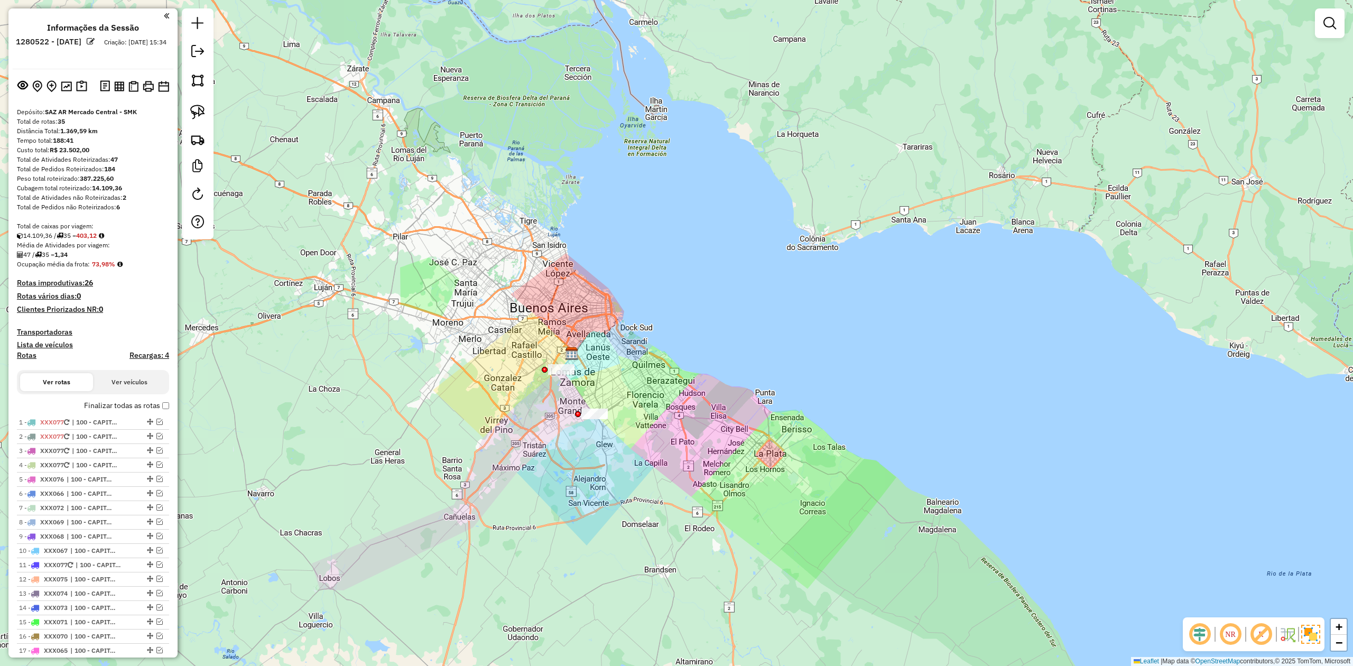
drag, startPoint x: 594, startPoint y: 408, endPoint x: 580, endPoint y: 418, distance: 17.3
click at [580, 417] on div "Janela de atendimento Grade de atendimento Capacidade Transportadoras Veículos …" at bounding box center [676, 333] width 1353 height 666
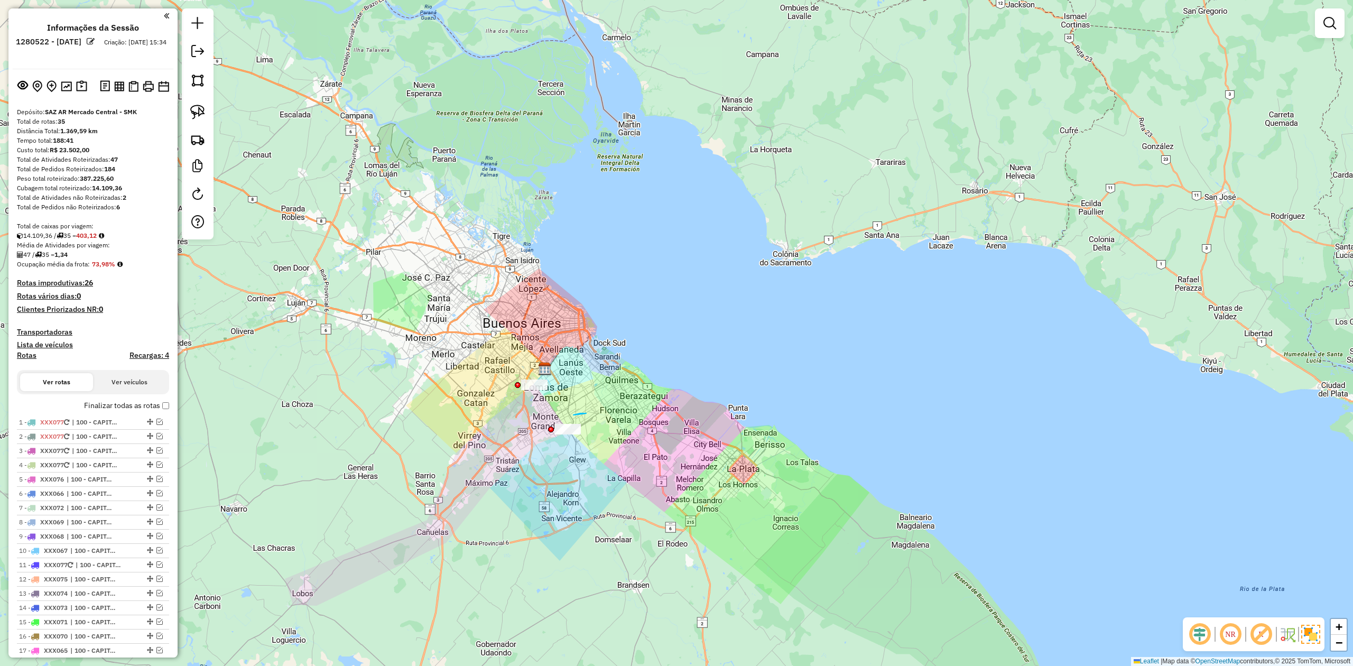
drag, startPoint x: 573, startPoint y: 415, endPoint x: 580, endPoint y: 421, distance: 9.3
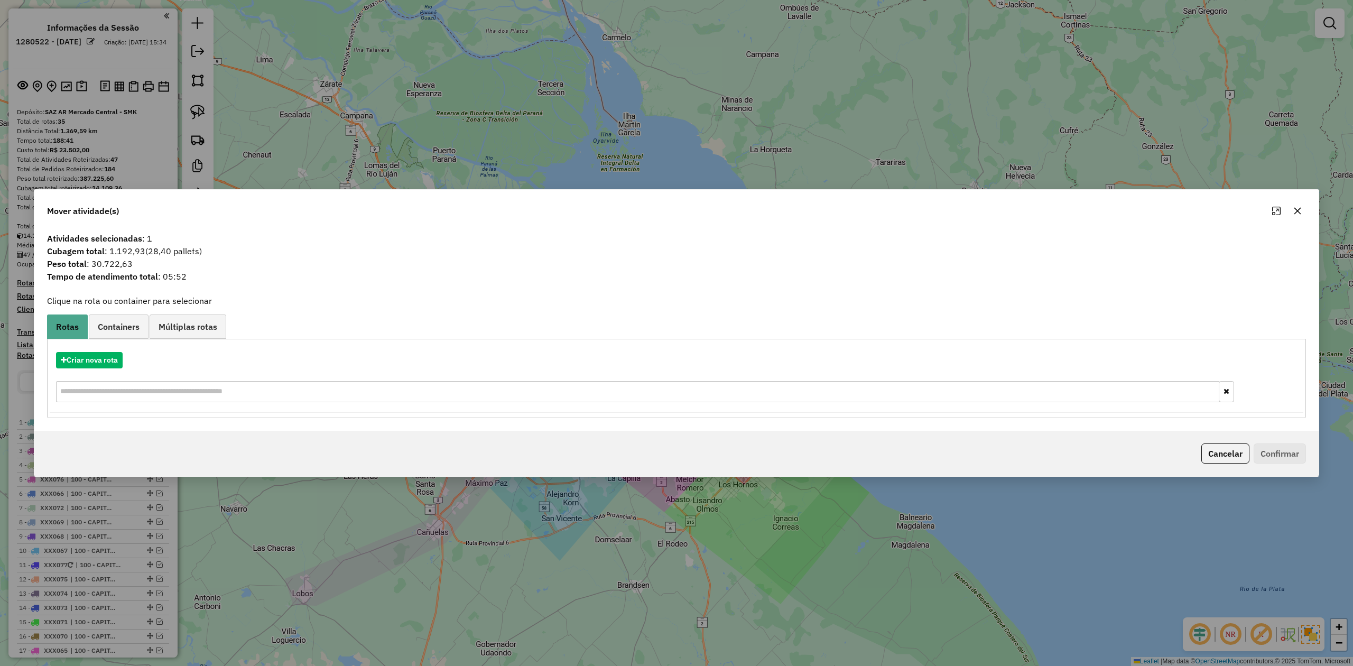
drag, startPoint x: 1293, startPoint y: 210, endPoint x: 1121, endPoint y: 284, distance: 188.0
click at [1293, 210] on icon "button" at bounding box center [1297, 211] width 8 height 8
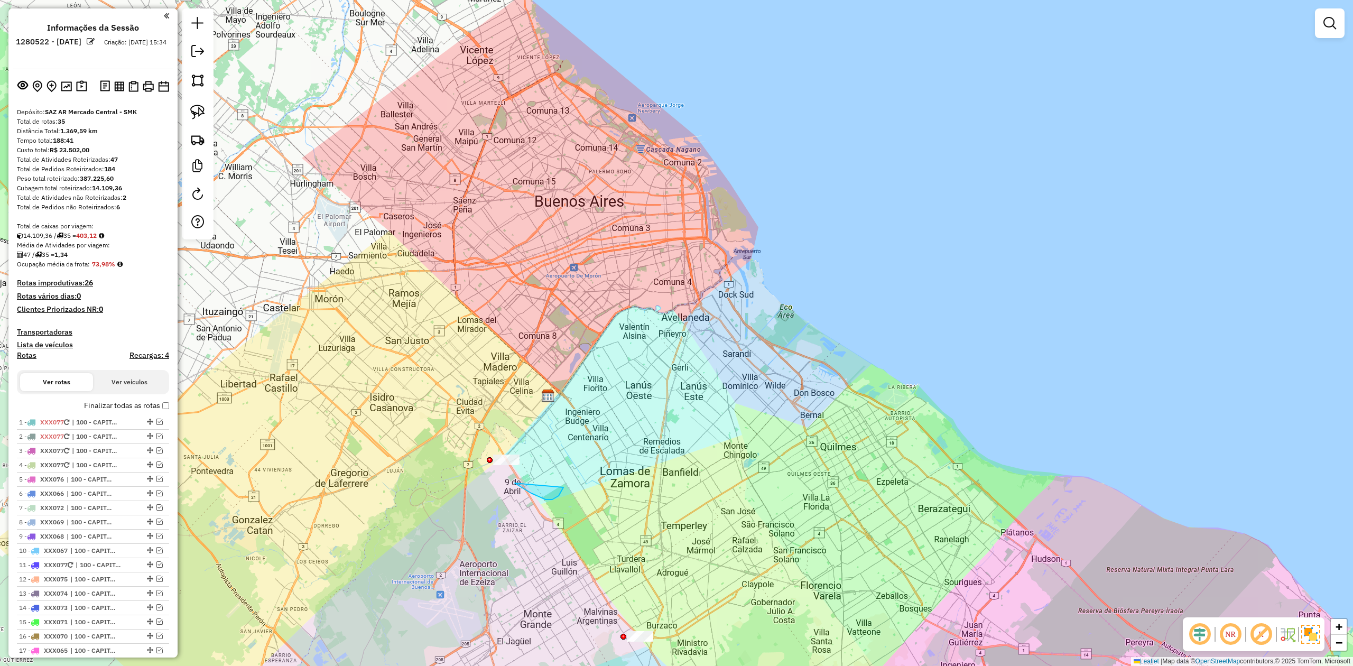
drag, startPoint x: 563, startPoint y: 487, endPoint x: 514, endPoint y: 508, distance: 54.0
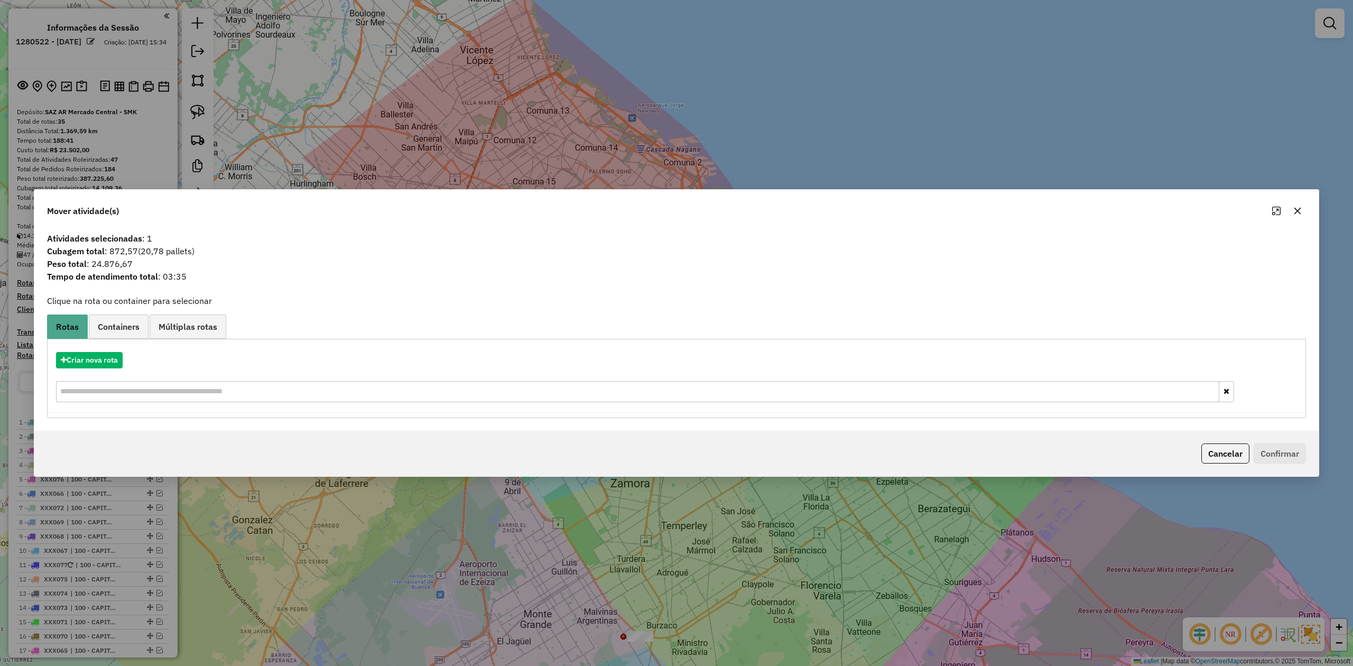
click at [1300, 215] on button "button" at bounding box center [1297, 210] width 17 height 17
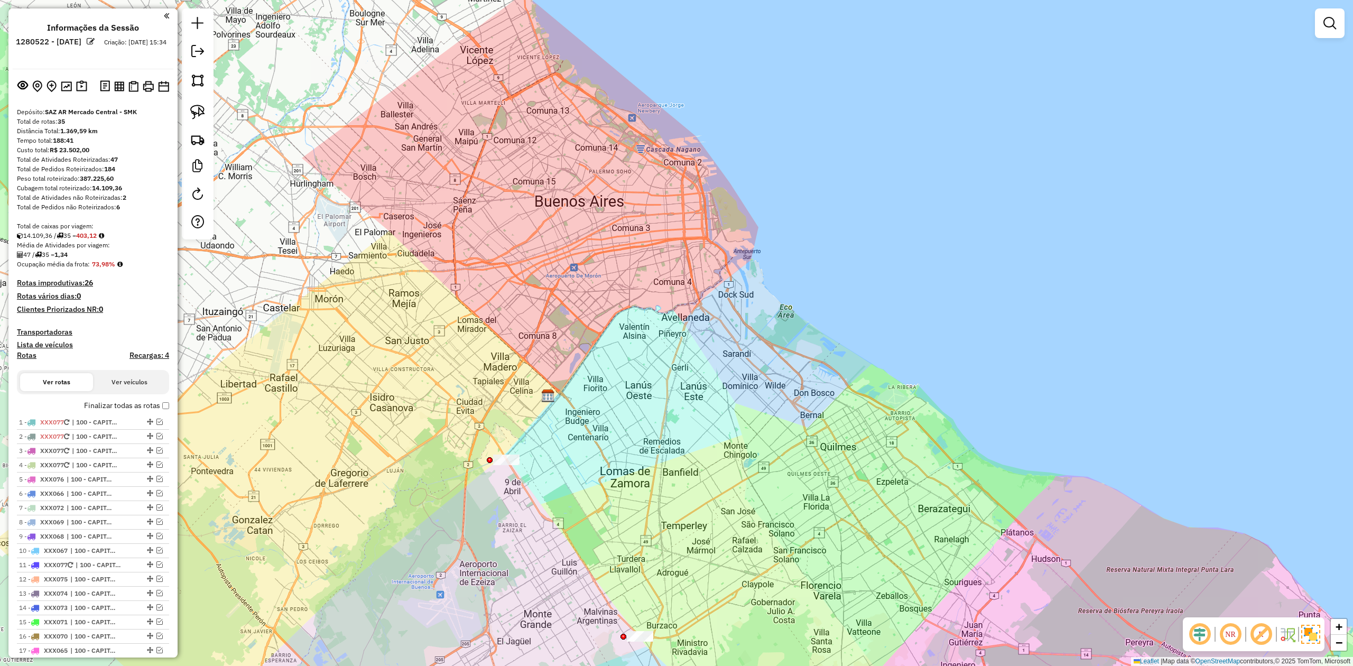
click at [45, 334] on h4 "Transportadoras" at bounding box center [93, 332] width 152 height 9
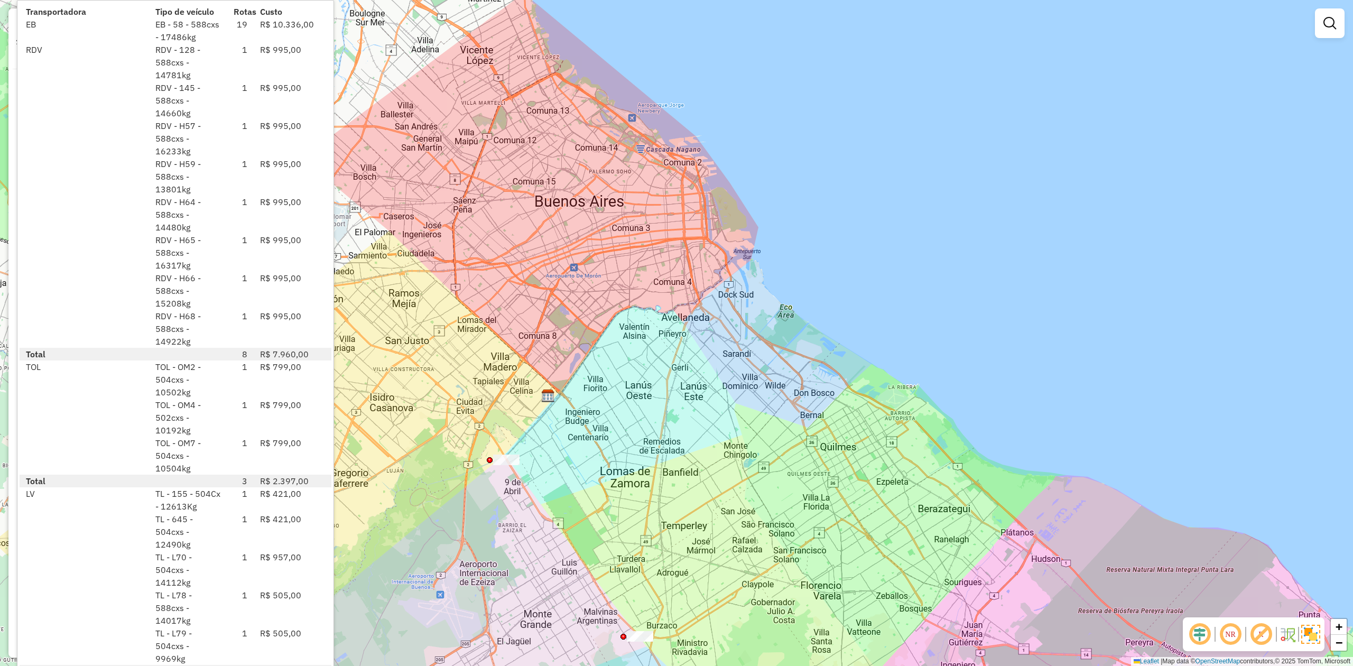
click at [660, 529] on div "Janela de atendimento Grade de atendimento Capacidade Transportadoras Veículos …" at bounding box center [676, 333] width 1353 height 666
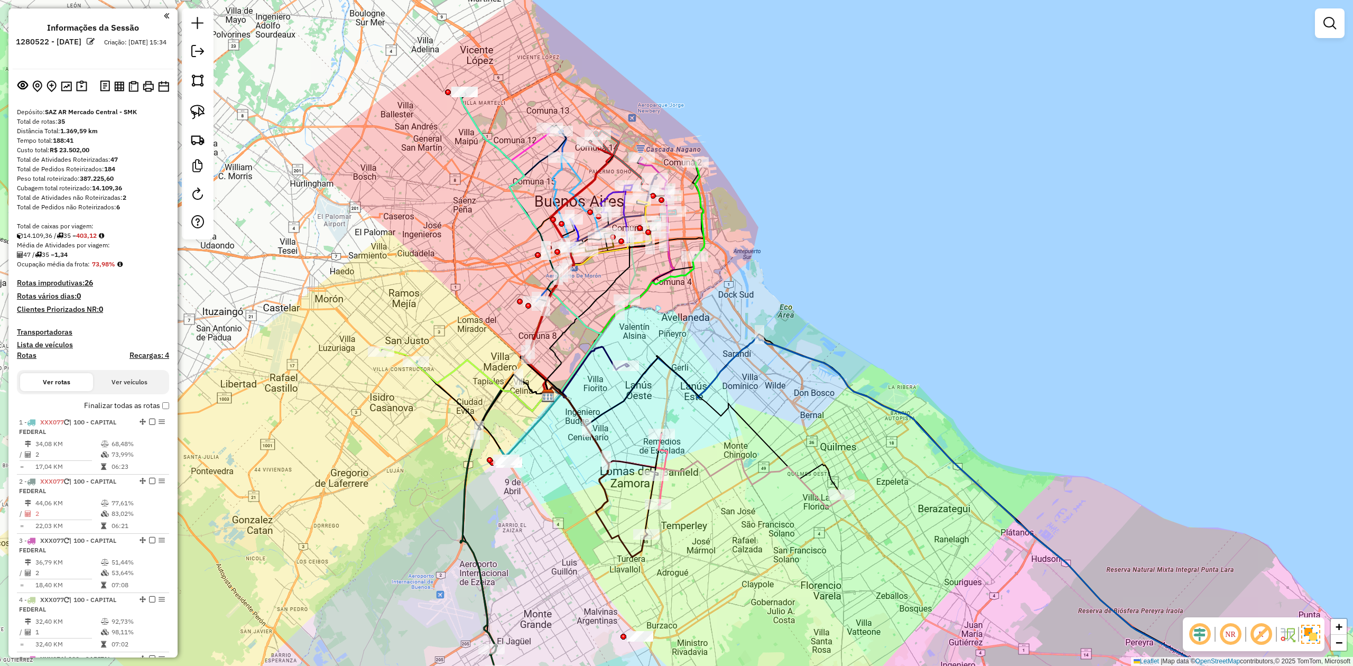
click at [28, 356] on h4 "Rotas" at bounding box center [27, 355] width 20 height 9
select select
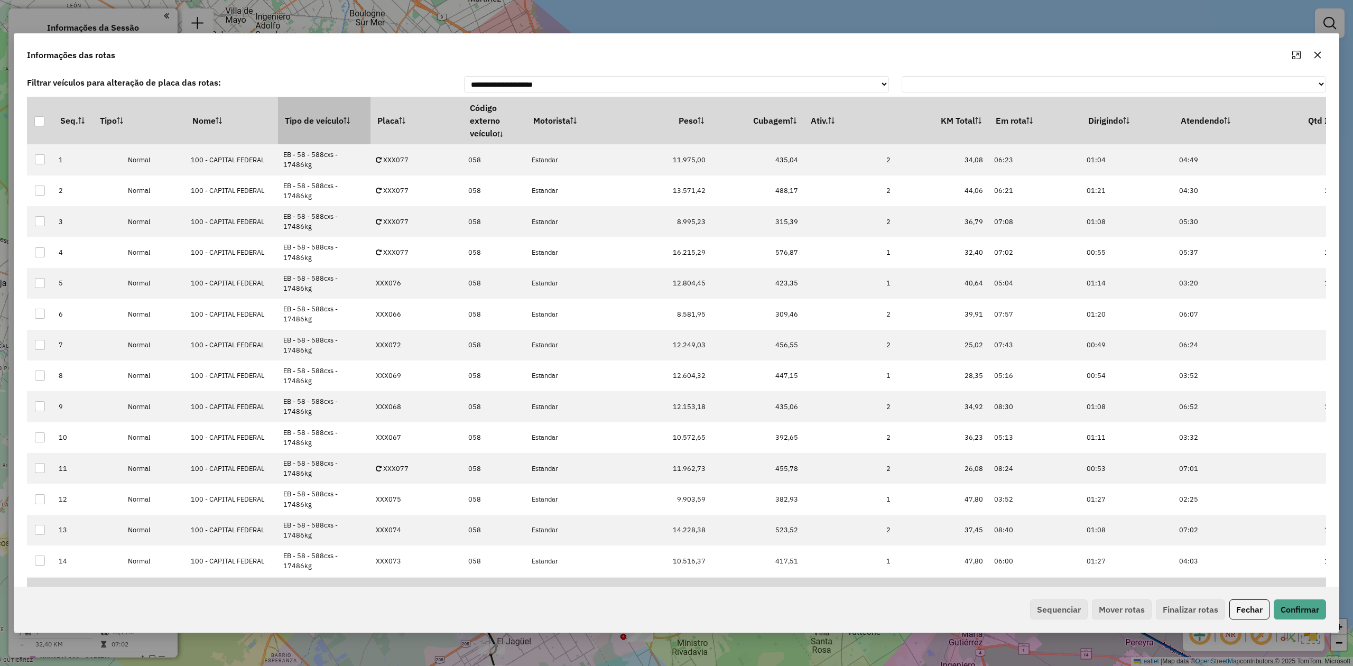
click at [315, 123] on th "Tipo de veículo" at bounding box center [324, 121] width 92 height 48
click at [314, 123] on th "Tipo de veículo" at bounding box center [324, 121] width 92 height 48
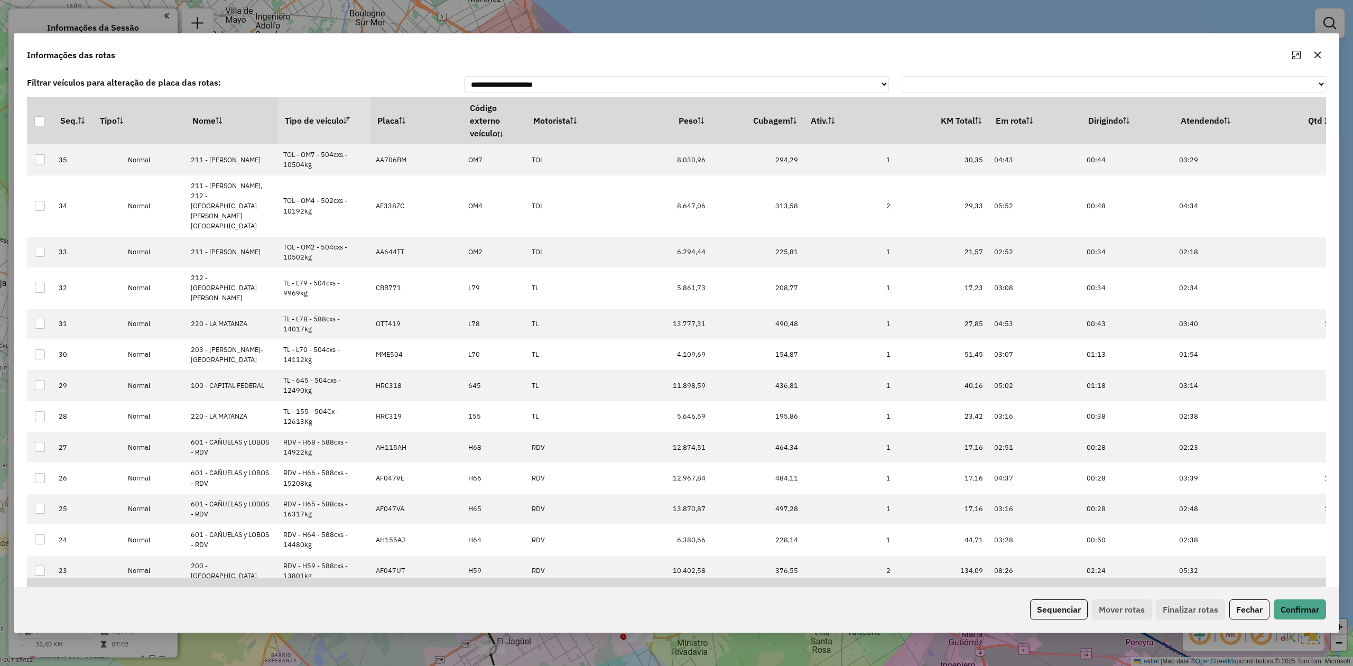
click at [313, 123] on th "Tipo de veículo" at bounding box center [324, 121] width 92 height 48
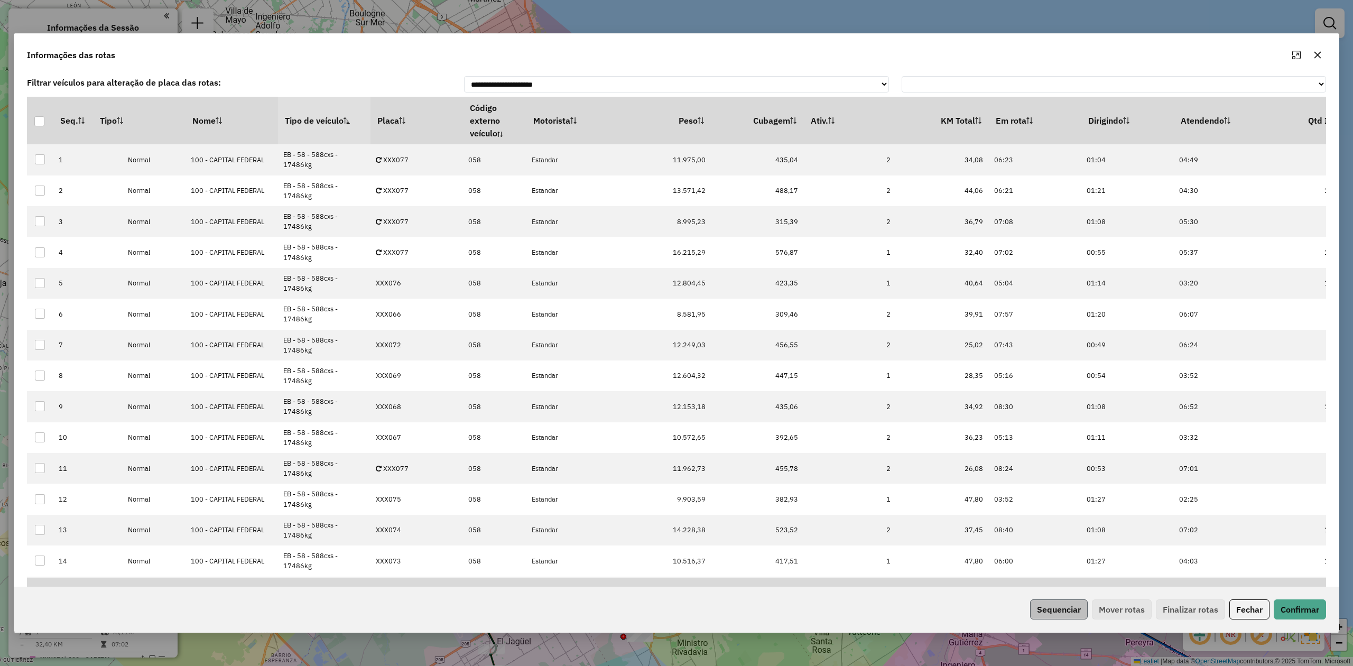
click at [1074, 619] on div "Sequenciar Mover rotas Finalizar rotas Fechar Confirmar" at bounding box center [676, 609] width 1325 height 45
click at [1065, 612] on button "Sequenciar" at bounding box center [1059, 609] width 58 height 20
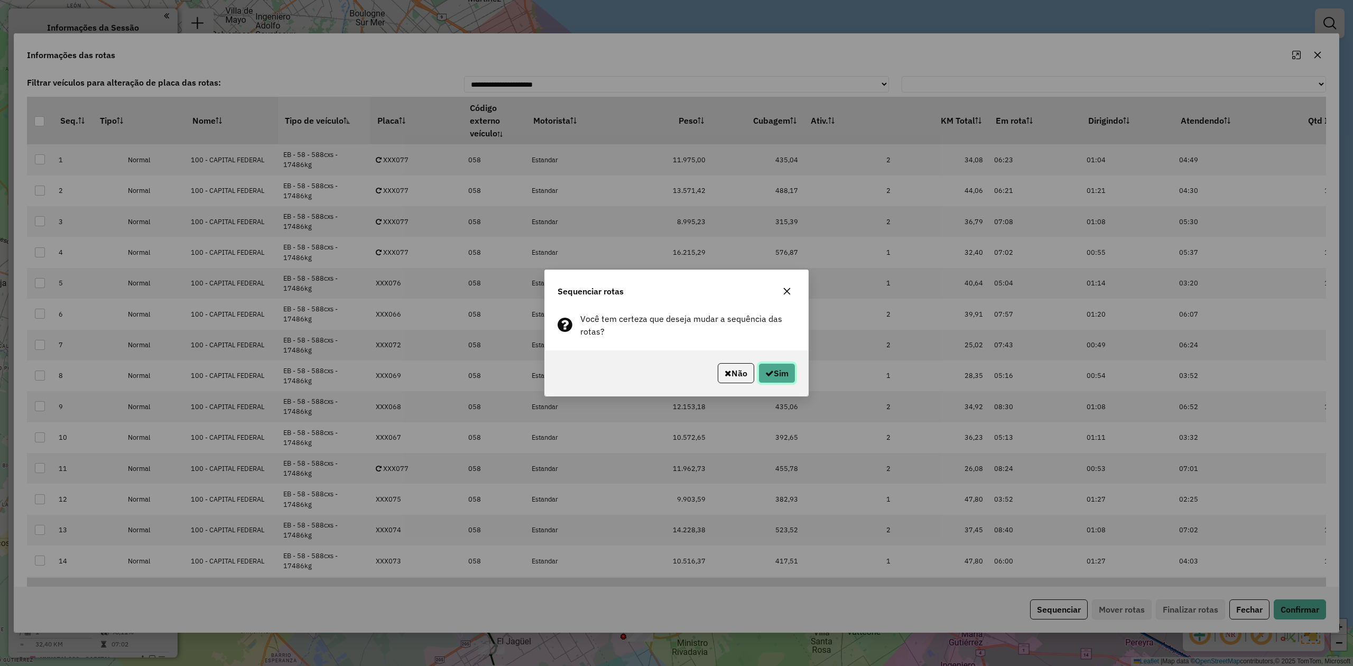
drag, startPoint x: 770, startPoint y: 371, endPoint x: 769, endPoint y: 378, distance: 7.5
click at [771, 371] on button "Sim" at bounding box center [776, 373] width 37 height 20
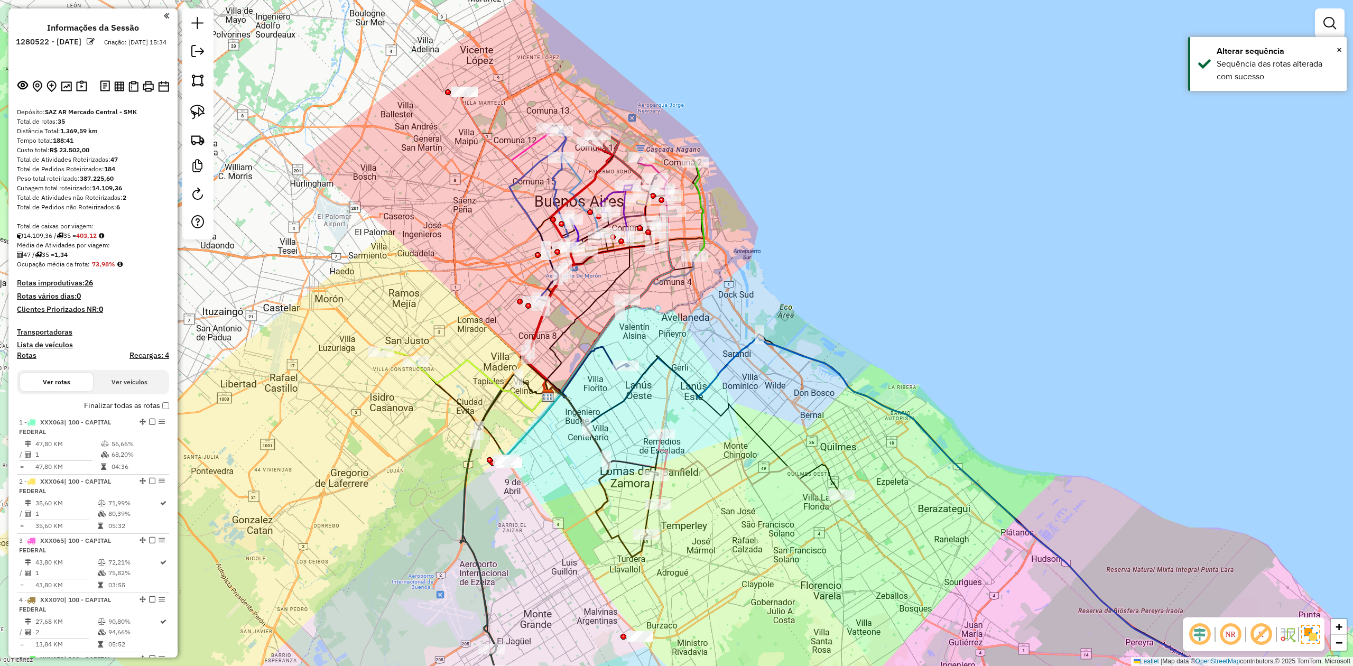
click at [1315, 17] on div at bounding box center [1330, 23] width 30 height 30
click at [1351, 36] on div "Janela de atendimento Grade de atendimento Capacidade Transportadoras Veículos …" at bounding box center [676, 333] width 1353 height 666
click at [1338, 28] on link at bounding box center [1329, 23] width 21 height 21
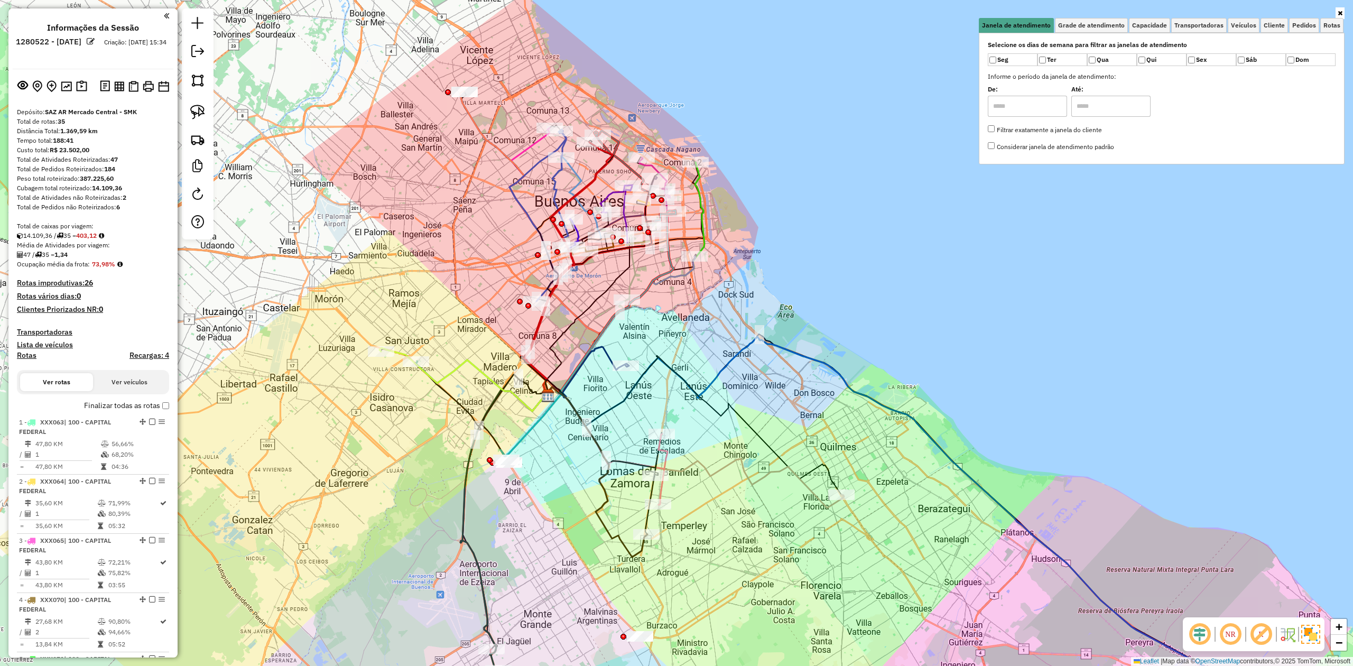
click at [1195, 13] on div at bounding box center [1162, 13] width 366 height 10
click at [1192, 20] on link "Transportadoras" at bounding box center [1198, 25] width 55 height 15
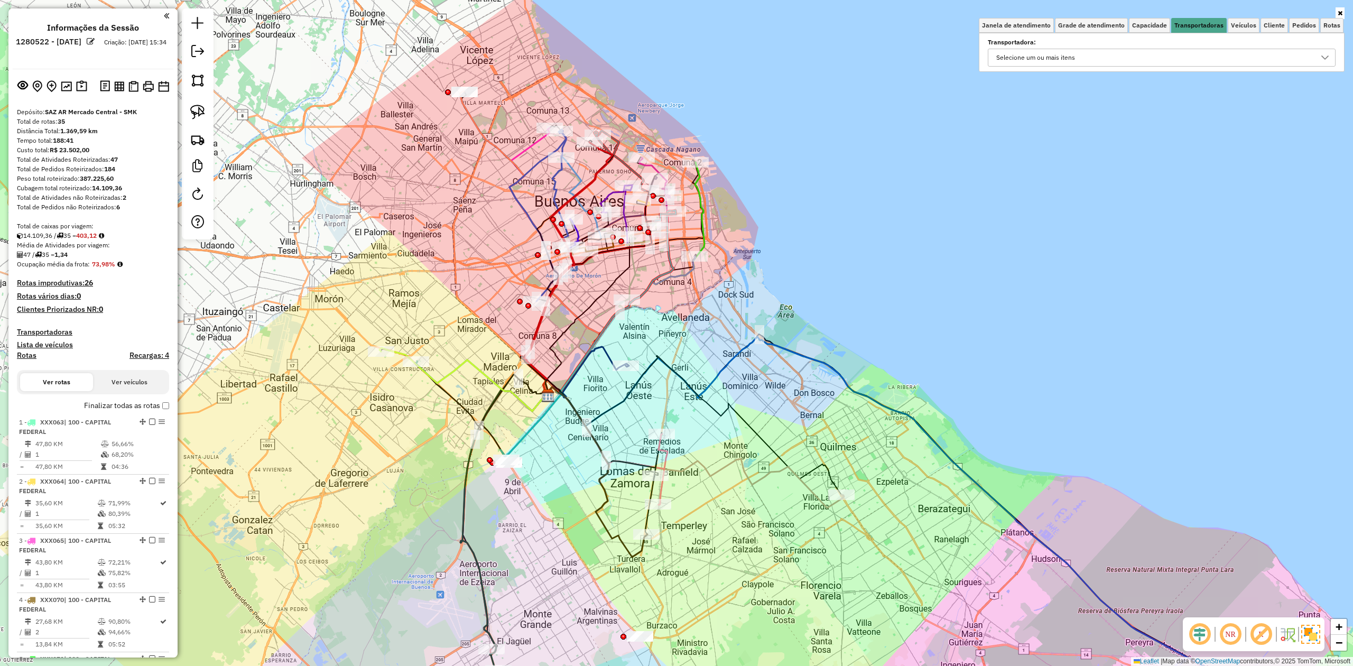
click at [1081, 58] on div "Selecione um ou mais itens" at bounding box center [1153, 57] width 322 height 17
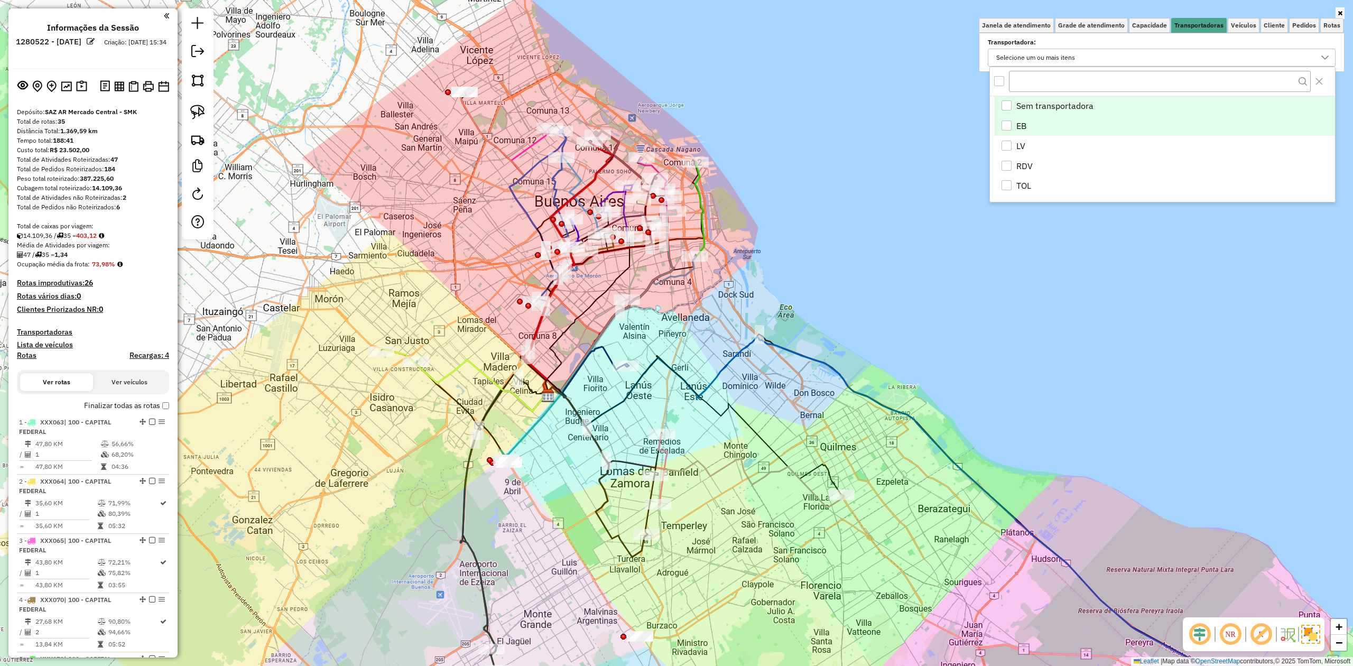
click at [1007, 122] on div "EB" at bounding box center [1006, 125] width 10 height 10
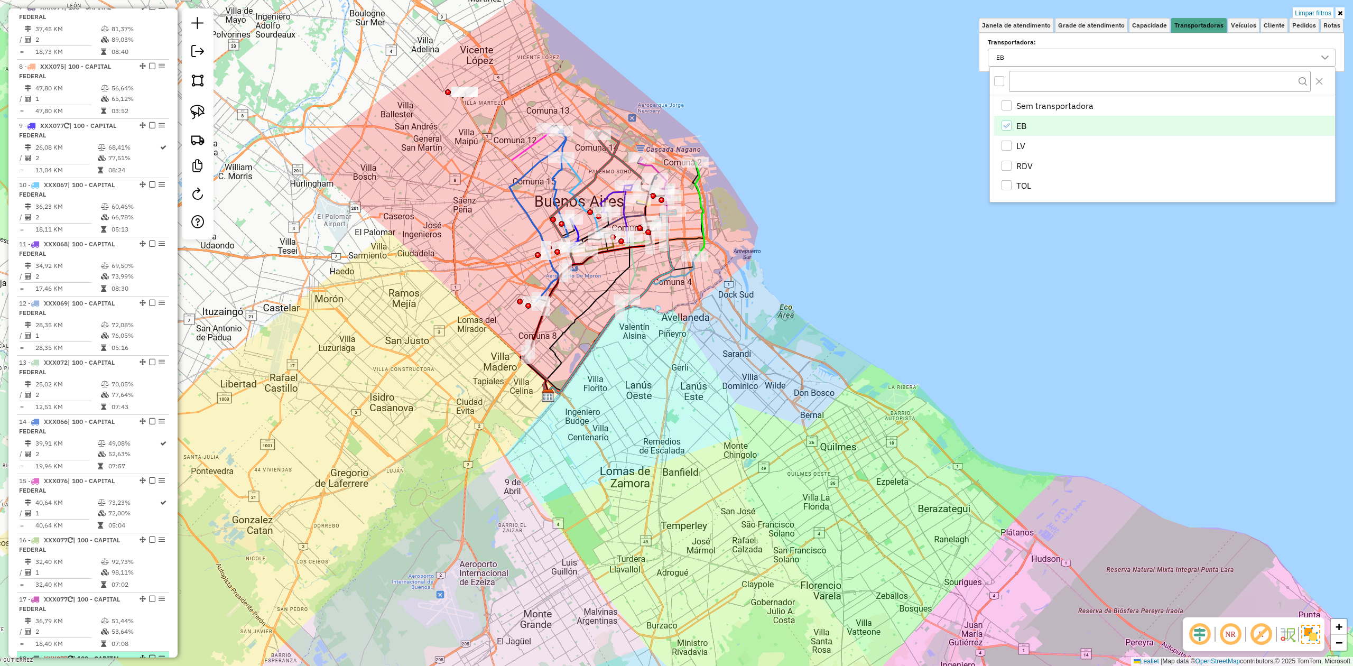
scroll to position [986, 0]
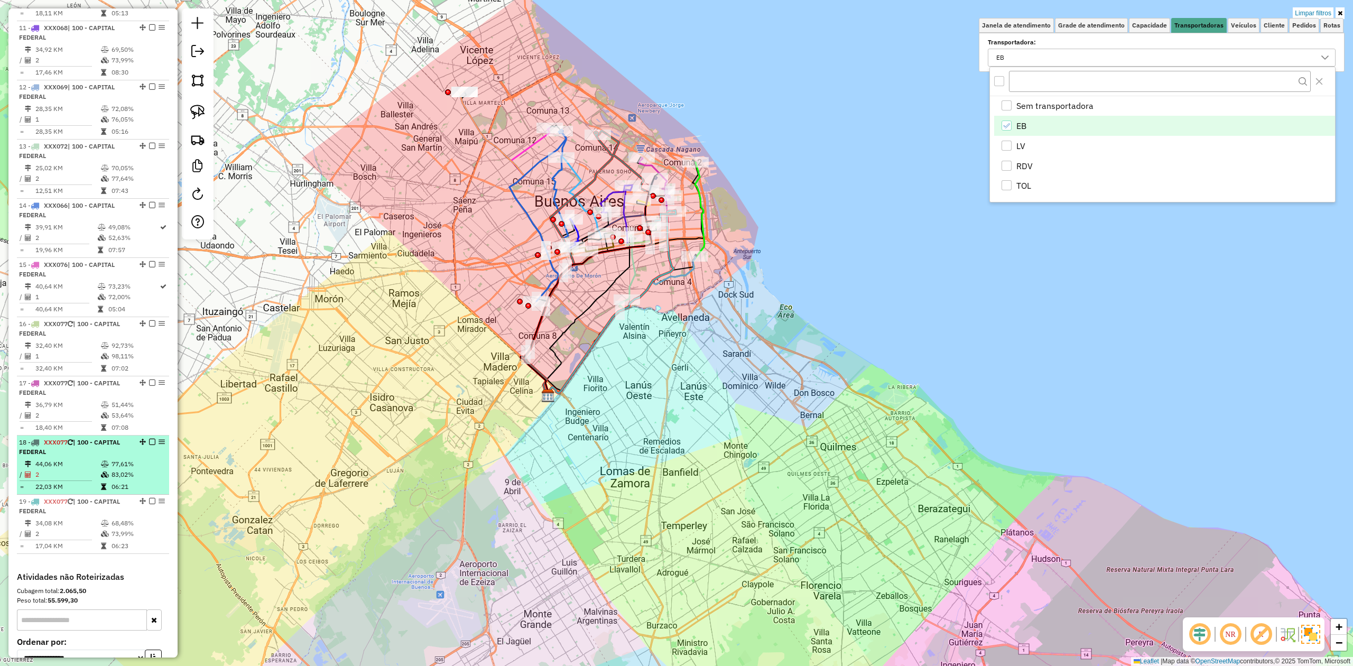
click at [97, 495] on li "18 - XXX077 | 100 - CAPITAL FEDERAL 44,06 KM 77,61% / 2 83,02% = 22,03 KM 06:21" at bounding box center [93, 464] width 152 height 59
select select "**********"
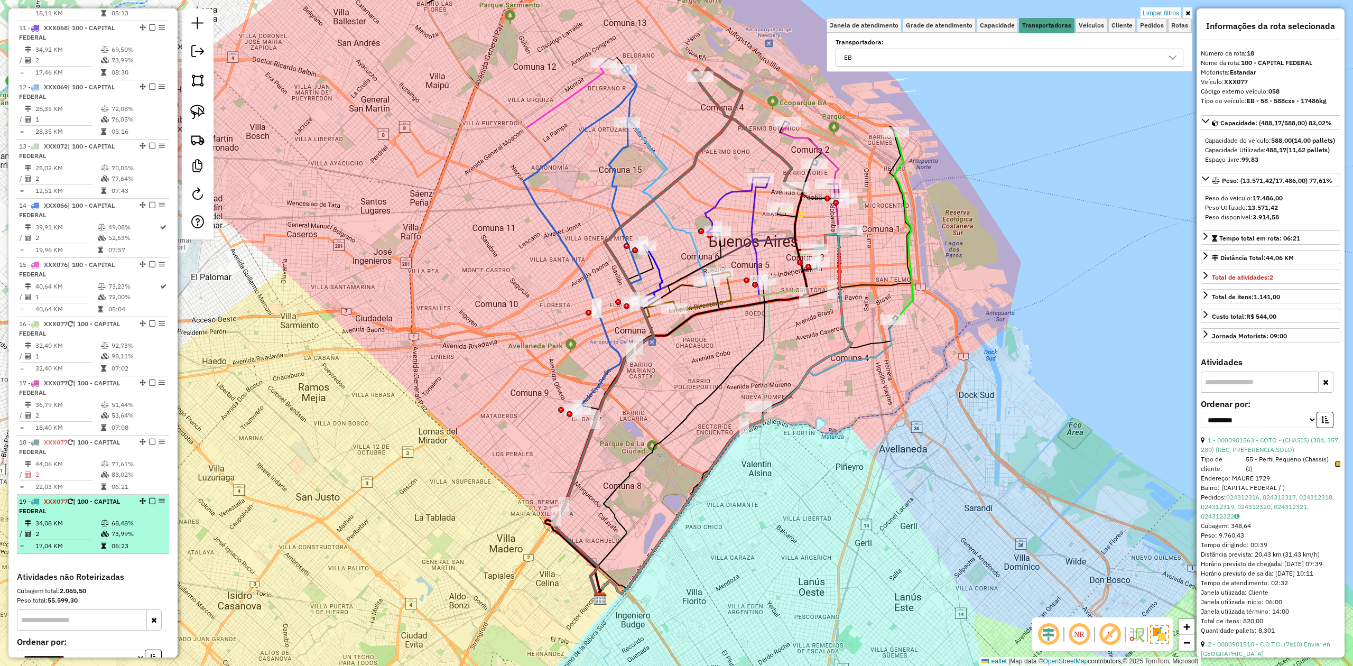
click at [93, 516] on div "19 - XXX077 | 100 - CAPITAL FEDERAL" at bounding box center [75, 506] width 112 height 19
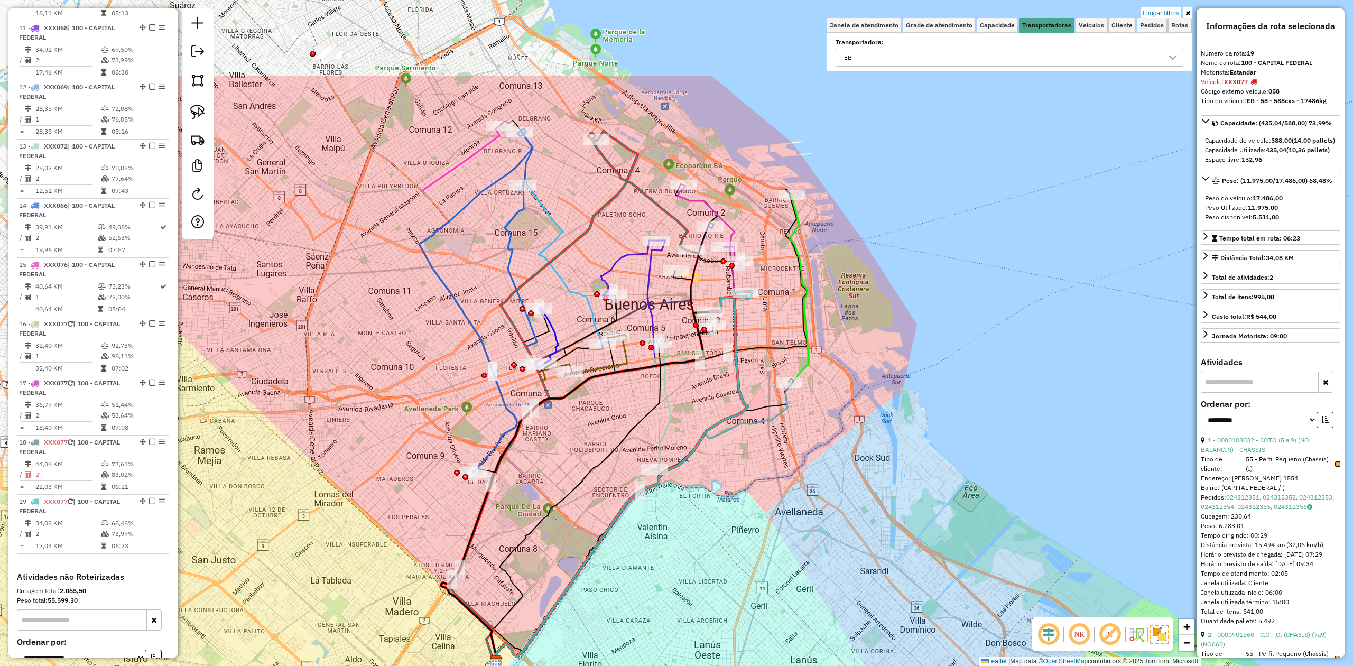
drag, startPoint x: 489, startPoint y: 308, endPoint x: 409, endPoint y: 450, distance: 163.5
click at [409, 450] on div "Limpar filtros Janela de atendimento Grade de atendimento Capacidade Transporta…" at bounding box center [676, 333] width 1353 height 666
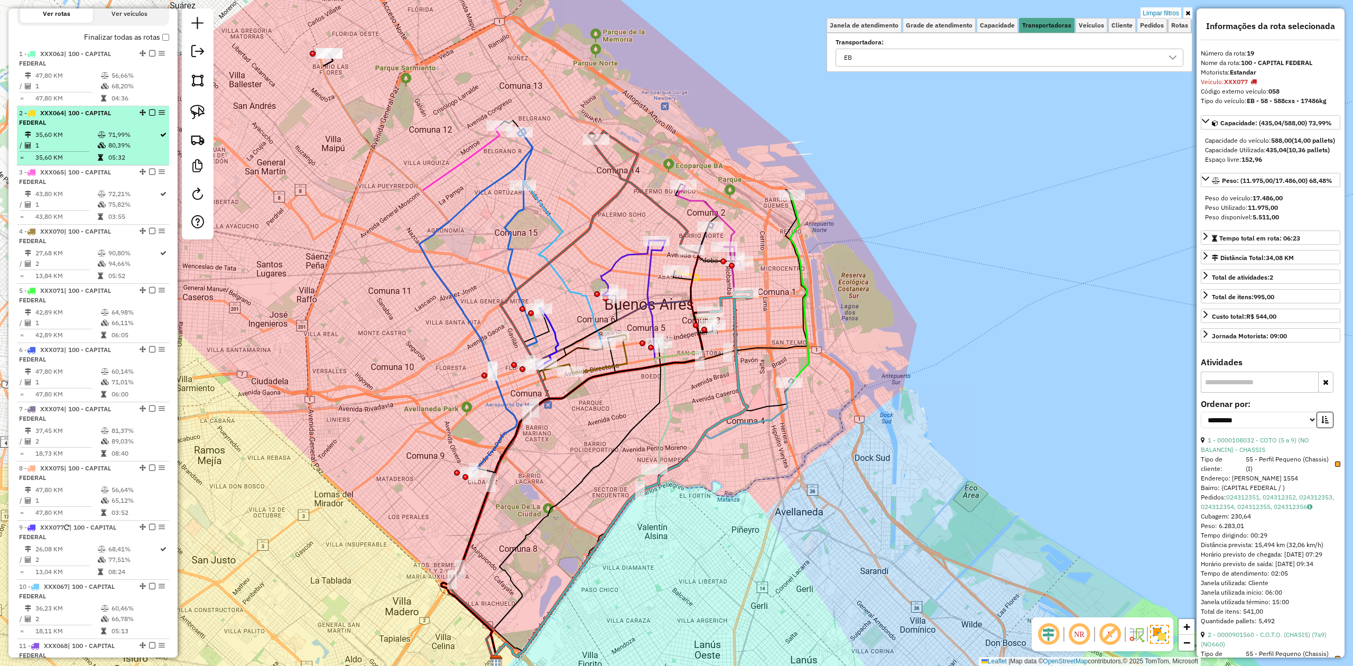
scroll to position [136, 0]
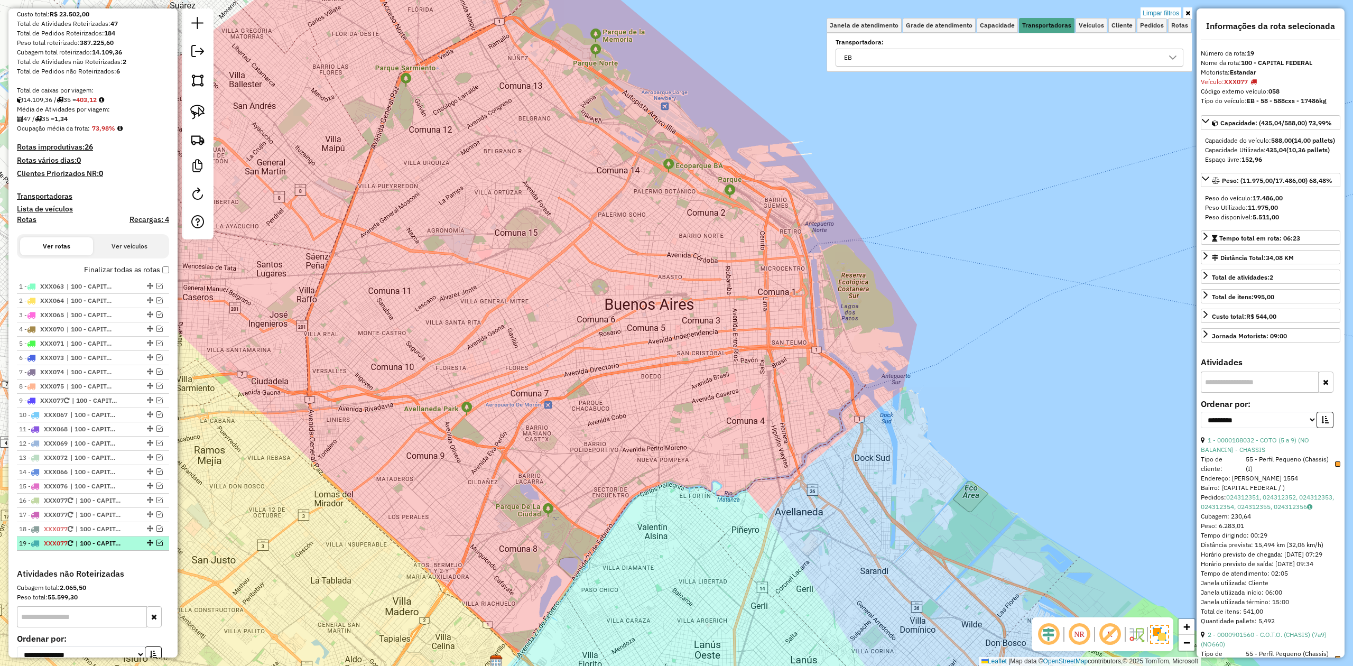
click at [157, 544] on em at bounding box center [159, 542] width 6 height 6
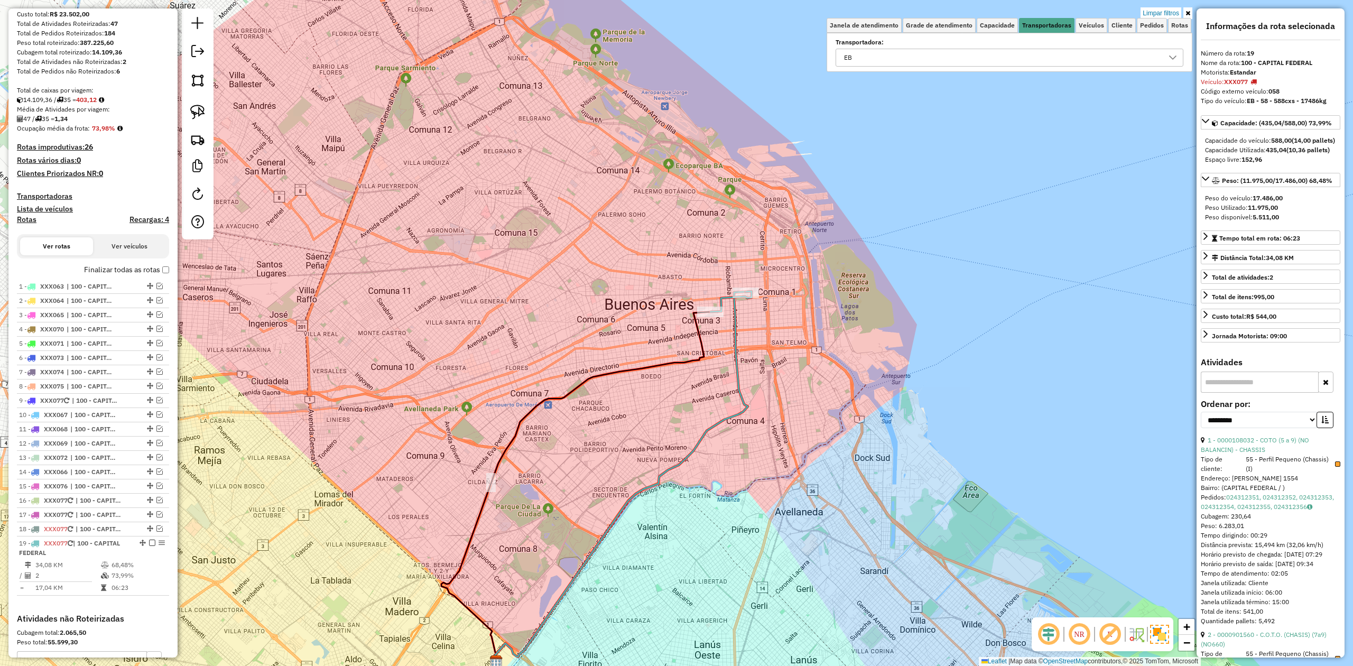
click at [157, 534] on div "18 - XXX077 | 100 - CAPITAL FEDERAL" at bounding box center [93, 529] width 148 height 10
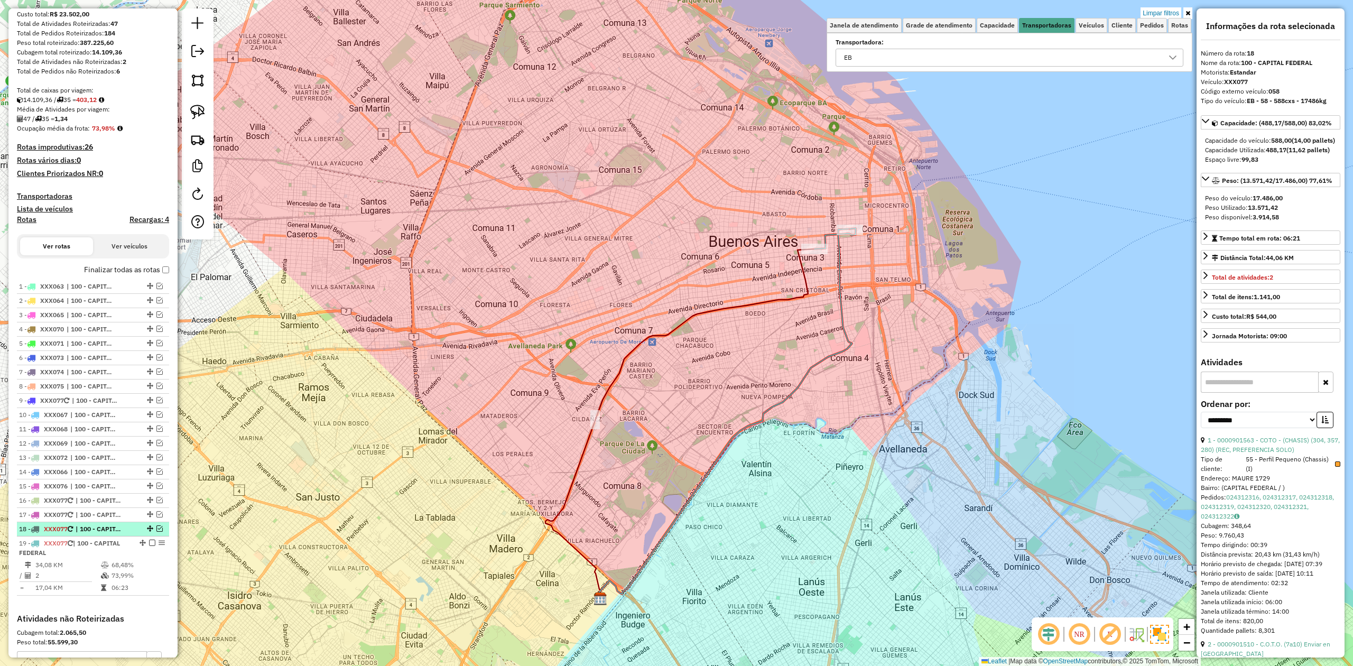
click at [156, 529] on em at bounding box center [159, 528] width 6 height 6
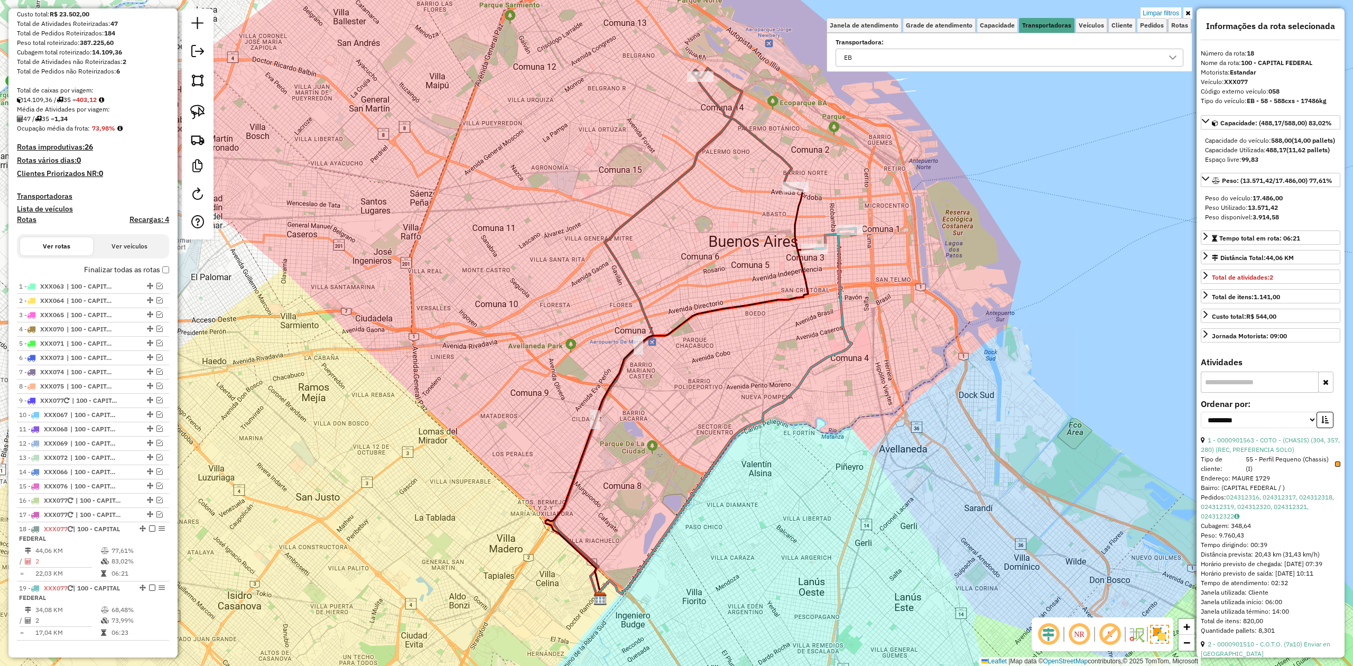
drag, startPoint x: 740, startPoint y: 168, endPoint x: 676, endPoint y: 334, distance: 177.6
click at [676, 335] on div "Limpar filtros Janela de atendimento Grade de atendimento Capacidade Transporta…" at bounding box center [676, 333] width 1353 height 666
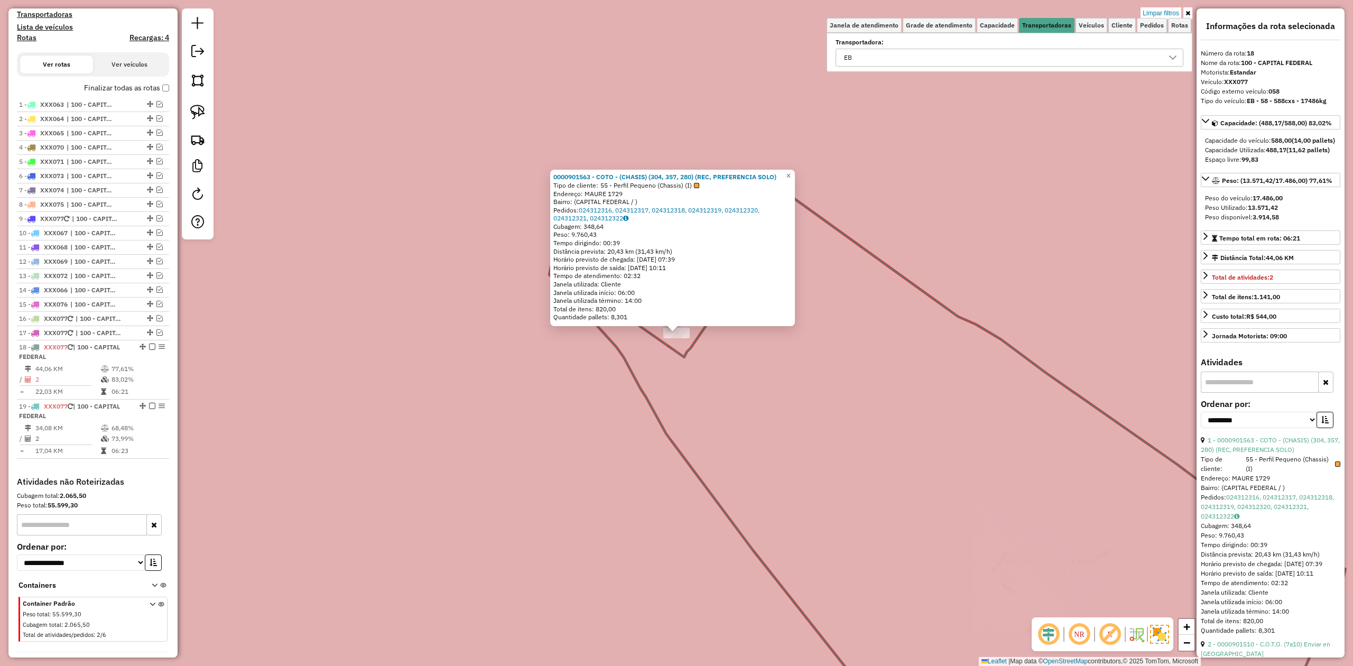
scroll to position [359, 0]
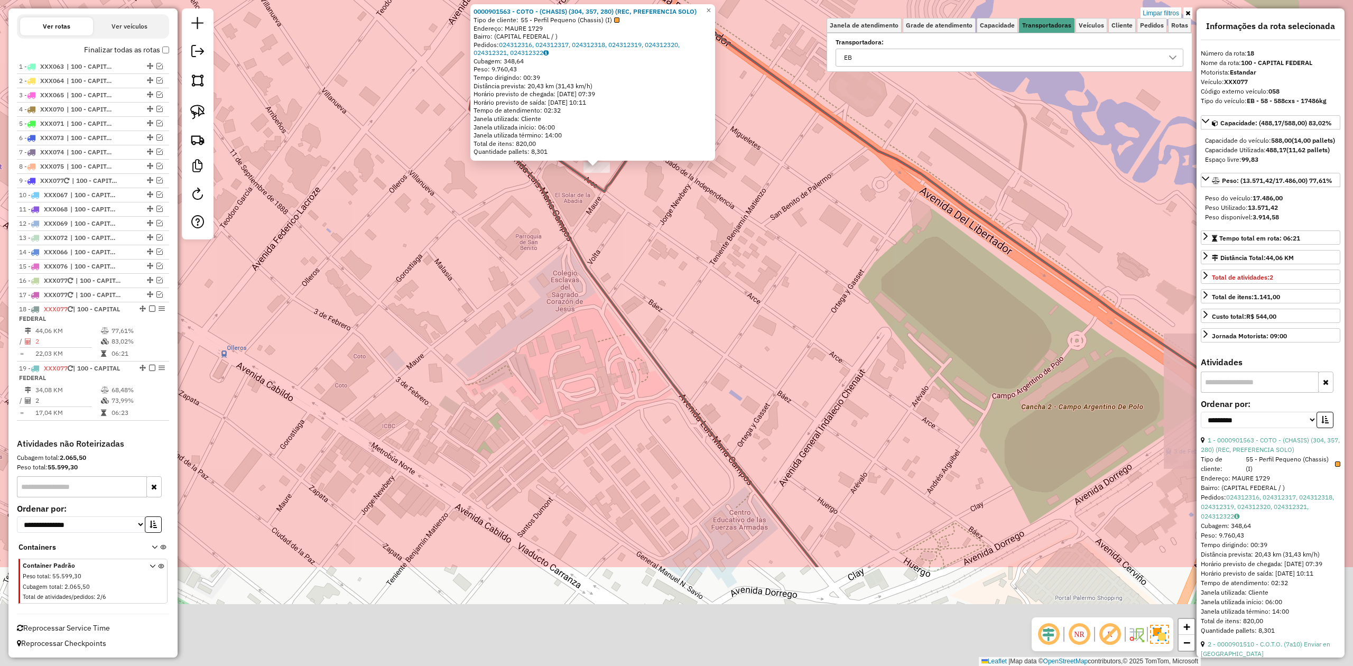
drag, startPoint x: 694, startPoint y: 447, endPoint x: 596, endPoint y: 284, distance: 189.8
click at [620, 304] on icon at bounding box center [643, 309] width 348 height 516
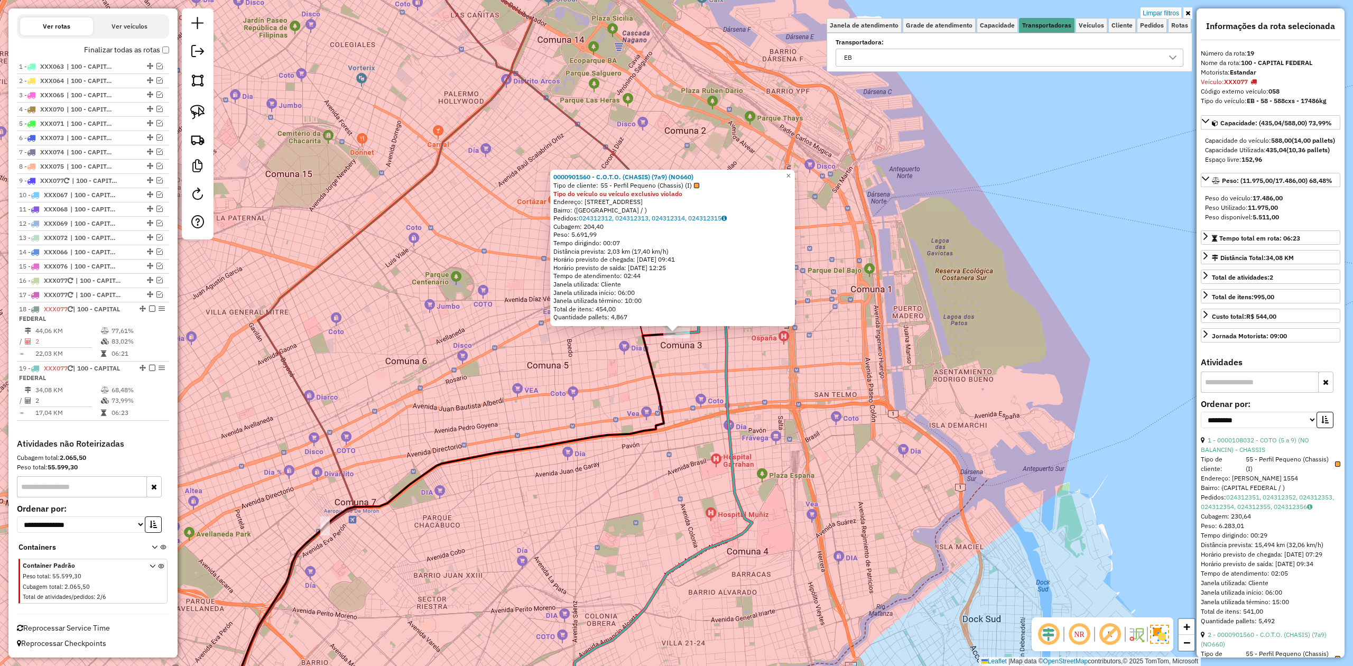
scroll to position [269, 0]
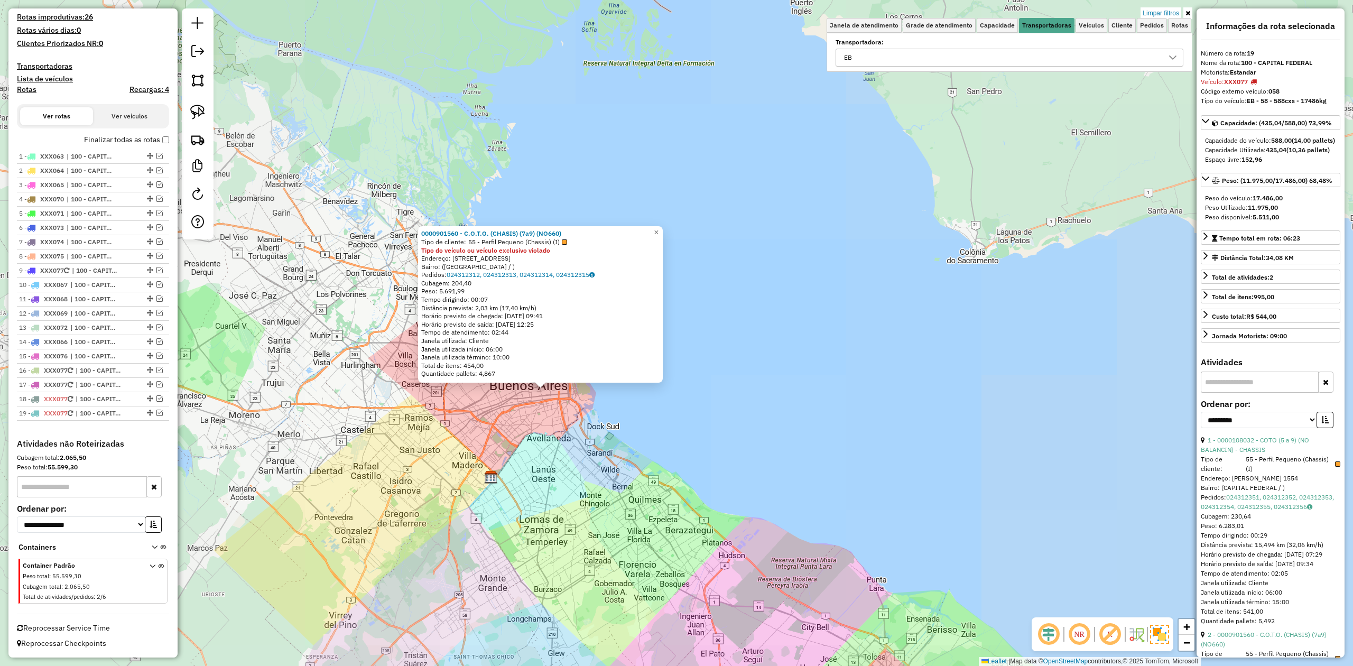
click at [495, 433] on div "0000901560 - C.O.T.O. (CHASIS) (7a9) (NO660) Tipo de cliente: 55 - Perfil Peque…" at bounding box center [676, 333] width 1353 height 666
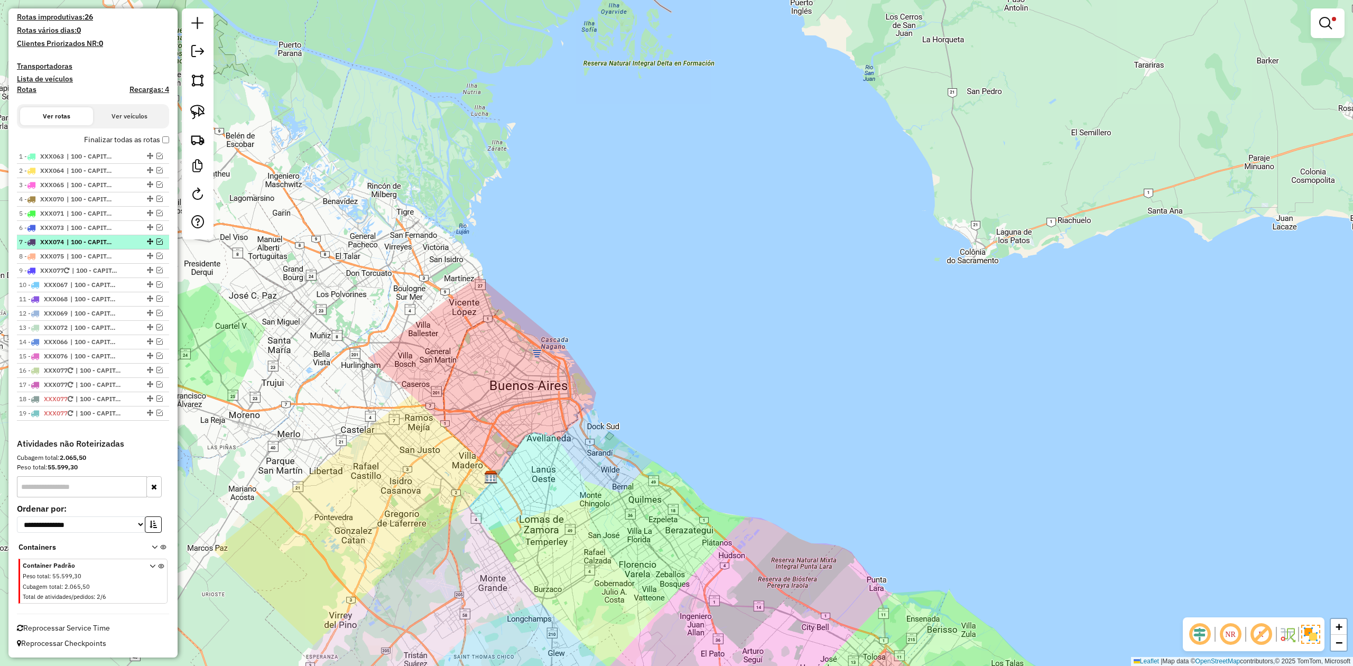
scroll to position [0, 0]
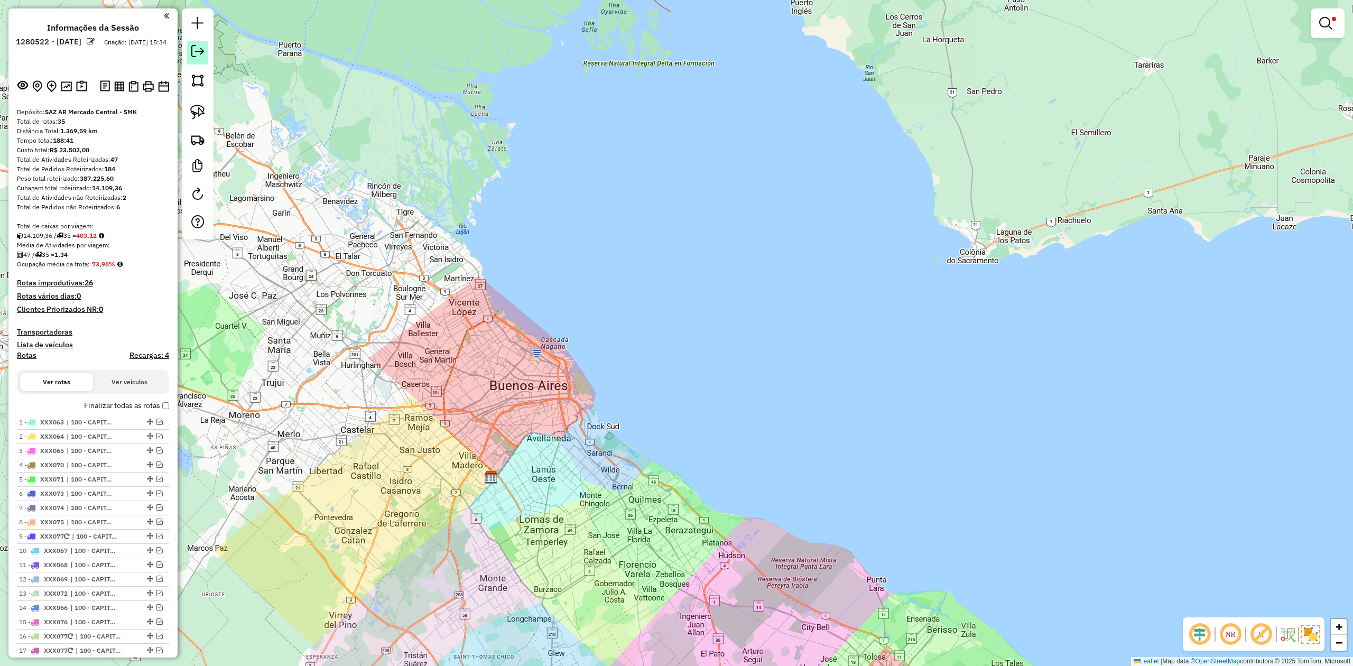
click at [204, 51] on link at bounding box center [197, 53] width 21 height 24
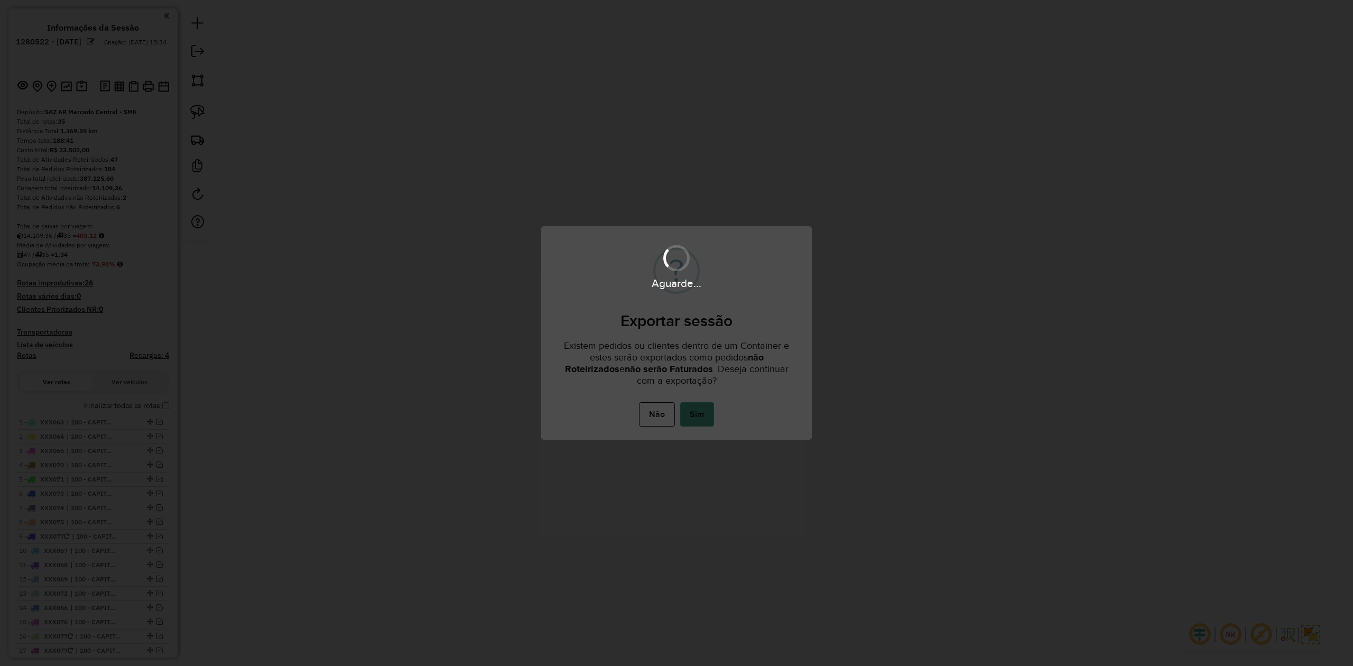
click at [691, 402] on button "Sim" at bounding box center [697, 414] width 34 height 24
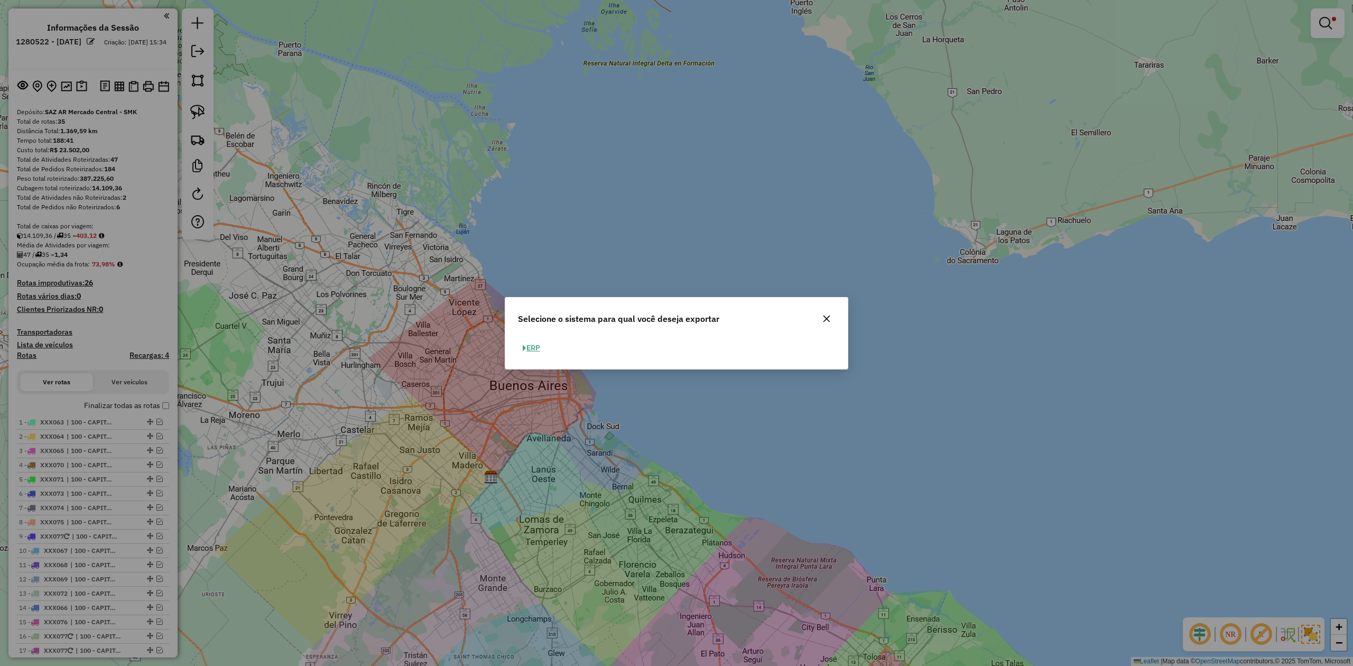
click at [535, 351] on button "ERP" at bounding box center [531, 348] width 27 height 16
select select "**"
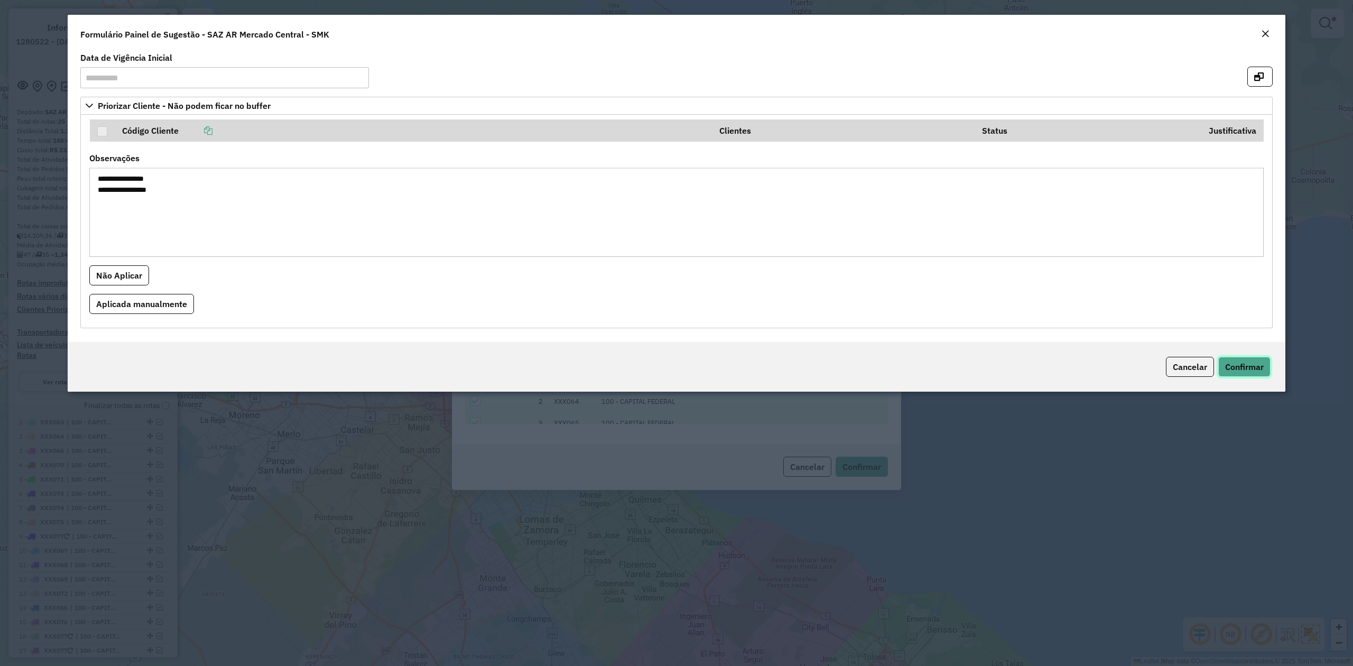
drag, startPoint x: 1254, startPoint y: 373, endPoint x: 1220, endPoint y: 372, distance: 34.9
click at [1254, 372] on span "Confirmar" at bounding box center [1244, 366] width 39 height 11
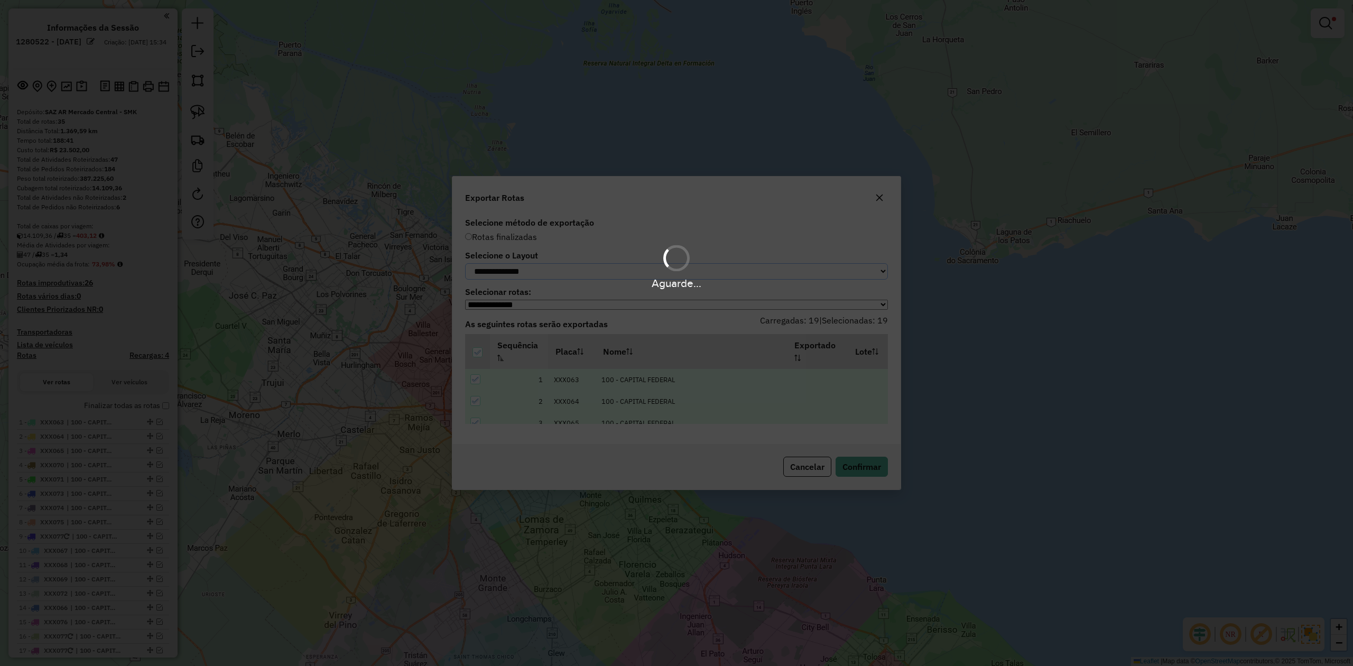
click at [548, 269] on select "**********" at bounding box center [676, 271] width 423 height 16
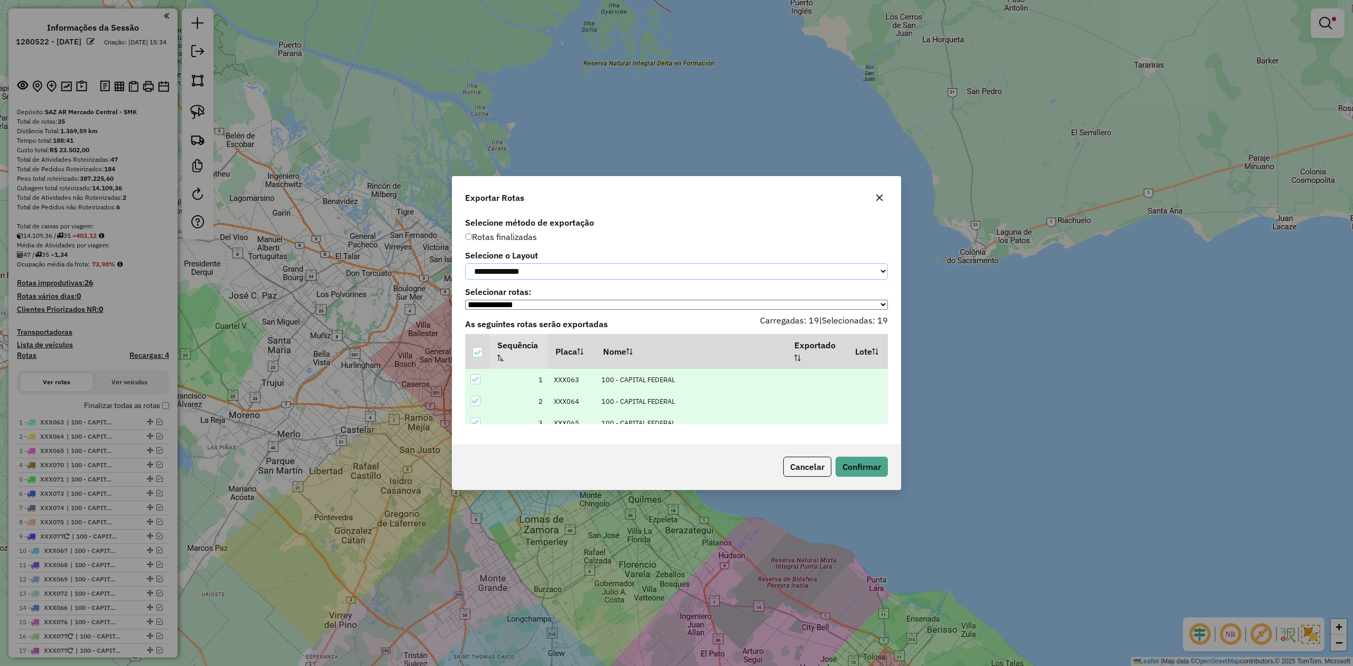
select select "*********"
click at [465, 263] on select "**********" at bounding box center [676, 271] width 423 height 16
click at [845, 467] on button "Confirmar" at bounding box center [861, 467] width 52 height 20
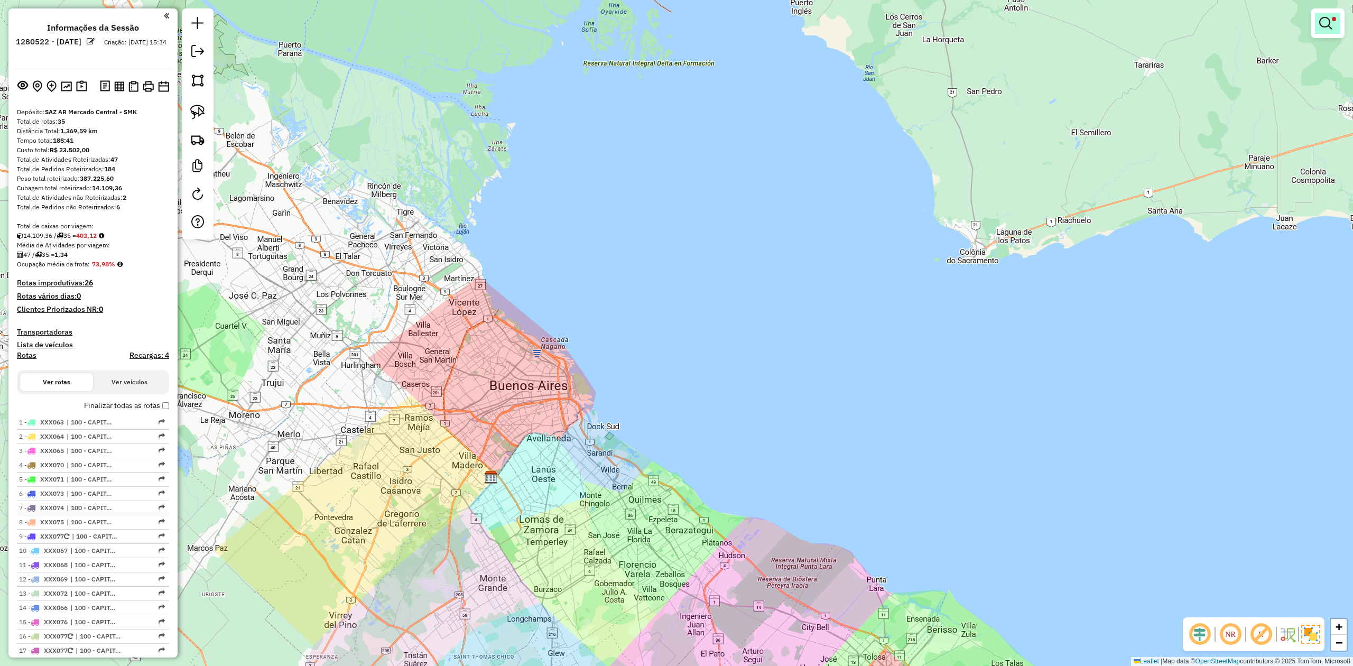
click at [1332, 22] on link at bounding box center [1327, 23] width 25 height 21
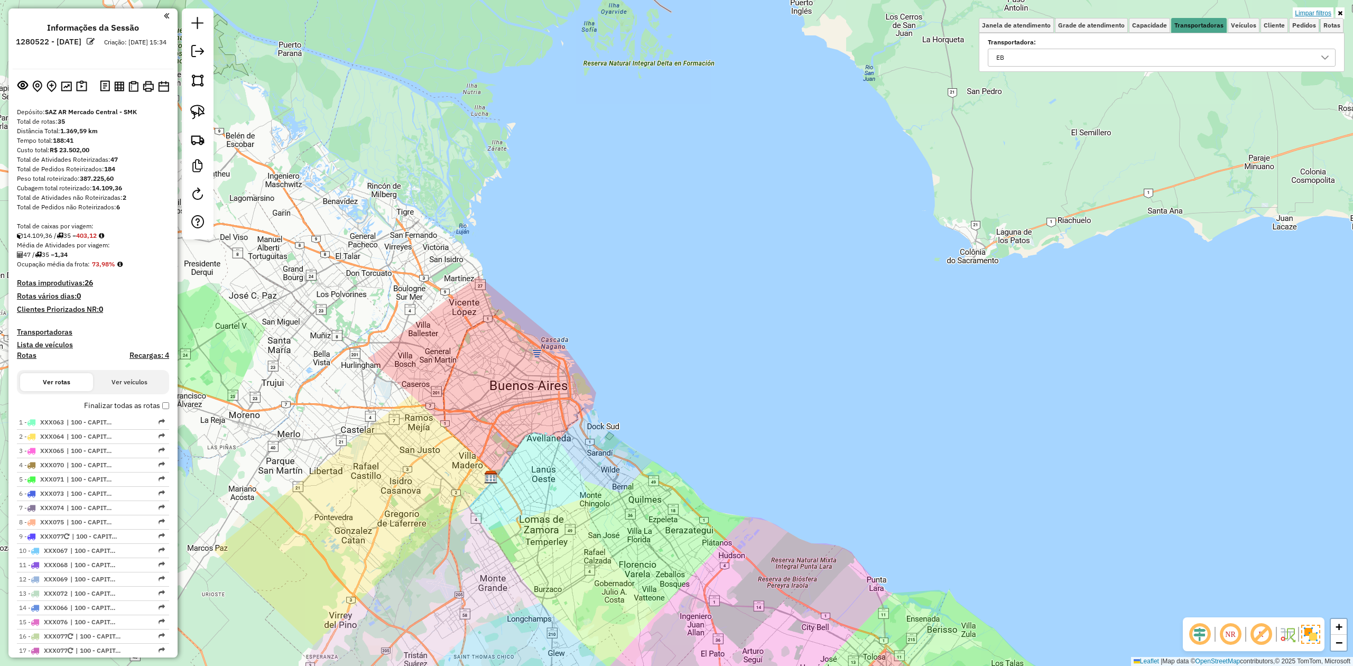
click at [1321, 11] on link "Limpar filtros" at bounding box center [1312, 13] width 41 height 12
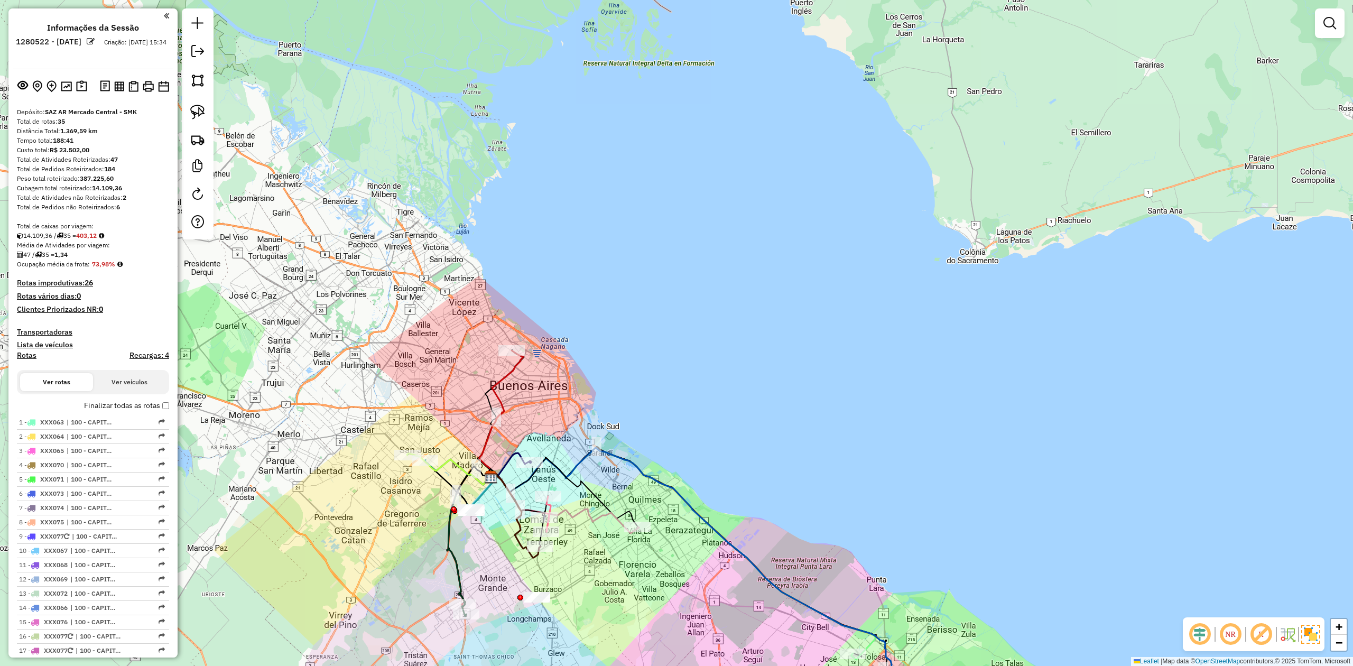
click at [579, 417] on div "Janela de atendimento Grade de atendimento Capacidade Transportadoras Veículos …" at bounding box center [676, 333] width 1353 height 666
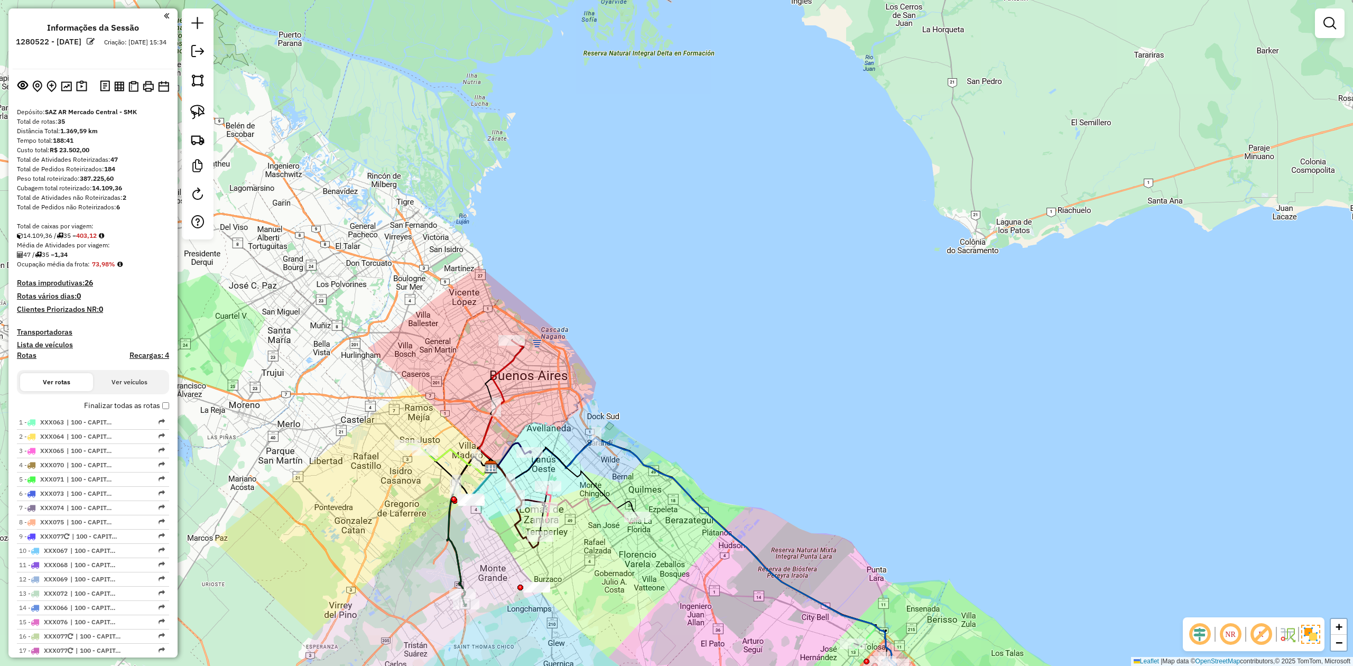
click at [532, 367] on div "Janela de atendimento Grade de atendimento Capacidade Transportadoras Veículos …" at bounding box center [676, 333] width 1353 height 666
click at [516, 358] on icon at bounding box center [501, 403] width 44 height 127
select select "**********"
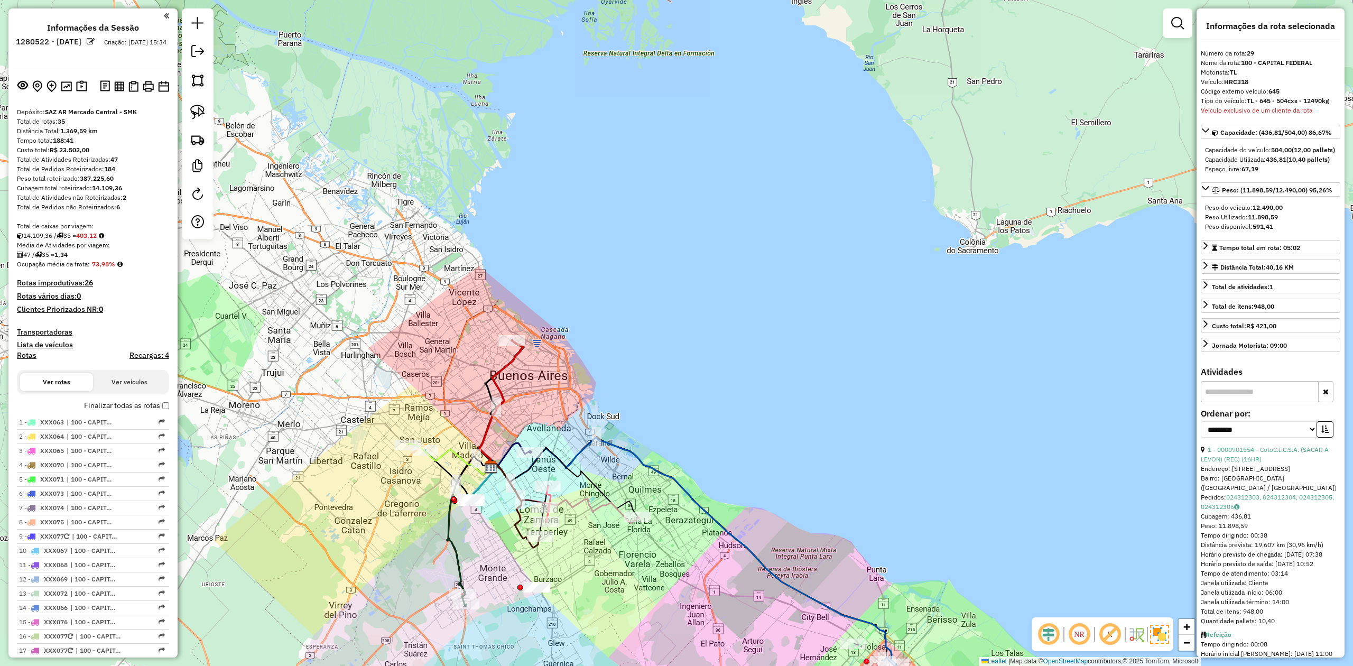
scroll to position [1215, 0]
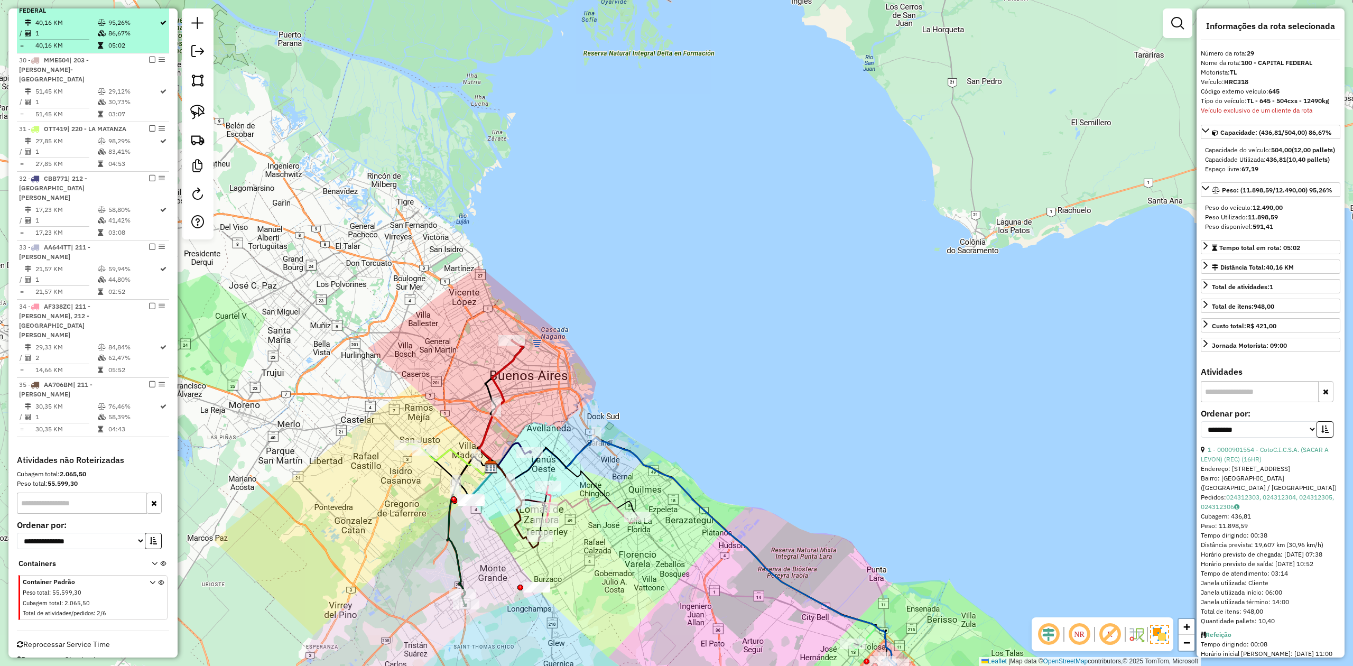
click at [151, 4] on em at bounding box center [152, 0] width 6 height 6
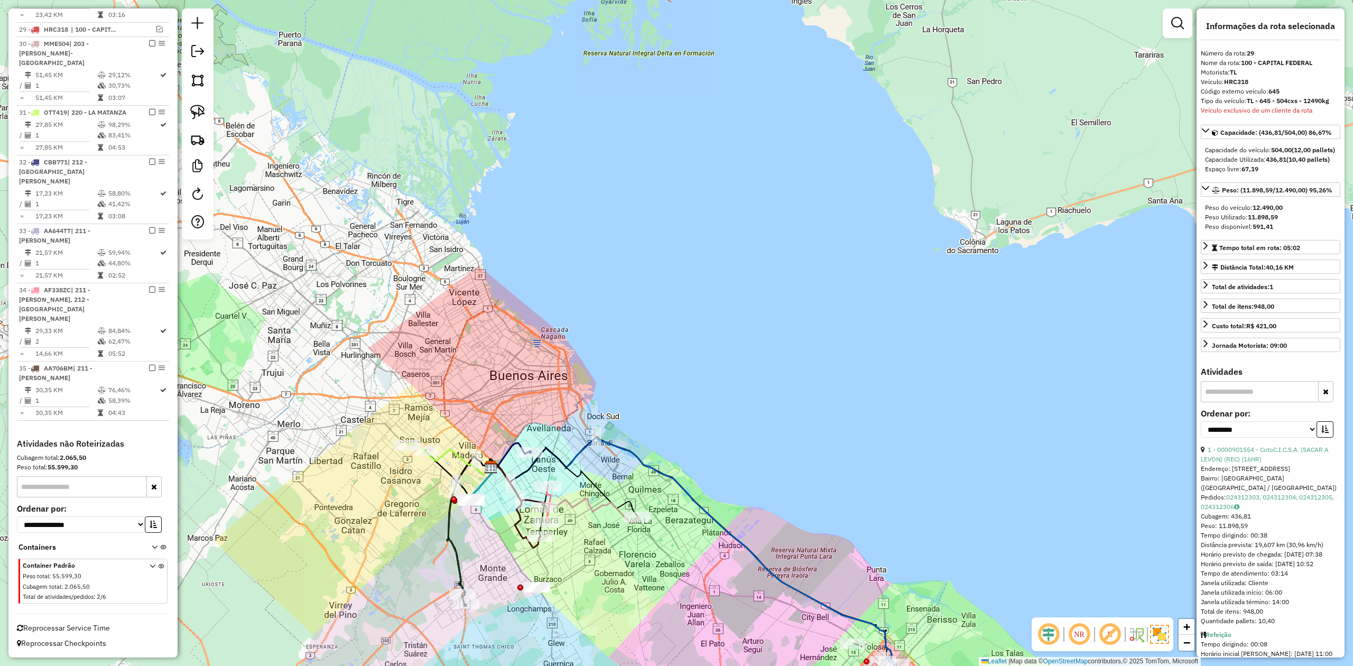
scroll to position [1184, 0]
drag, startPoint x: 586, startPoint y: 362, endPoint x: 470, endPoint y: 179, distance: 217.1
click at [508, 199] on div "Janela de atendimento Grade de atendimento Capacidade Transportadoras Veículos …" at bounding box center [676, 333] width 1353 height 666
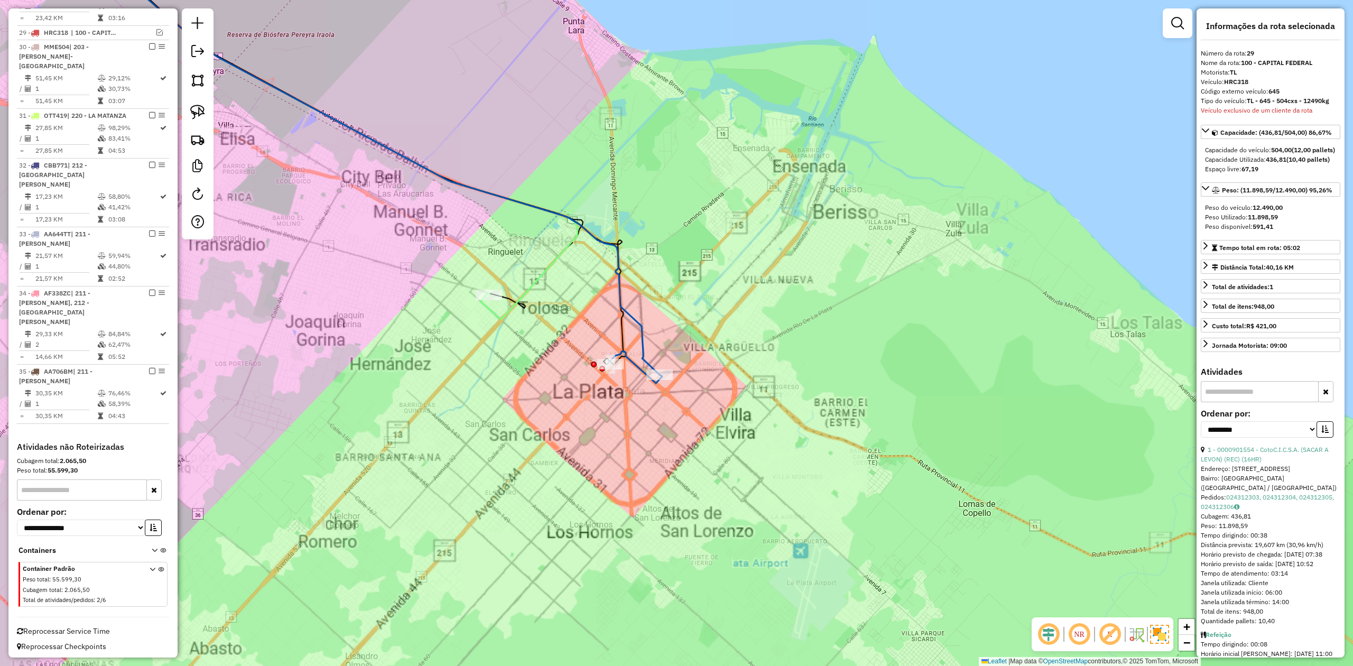
drag, startPoint x: 614, startPoint y: 401, endPoint x: 622, endPoint y: 410, distance: 12.7
click at [630, 413] on div "Janela de atendimento Grade de atendimento Capacidade Transportadoras Veículos …" at bounding box center [676, 333] width 1353 height 666
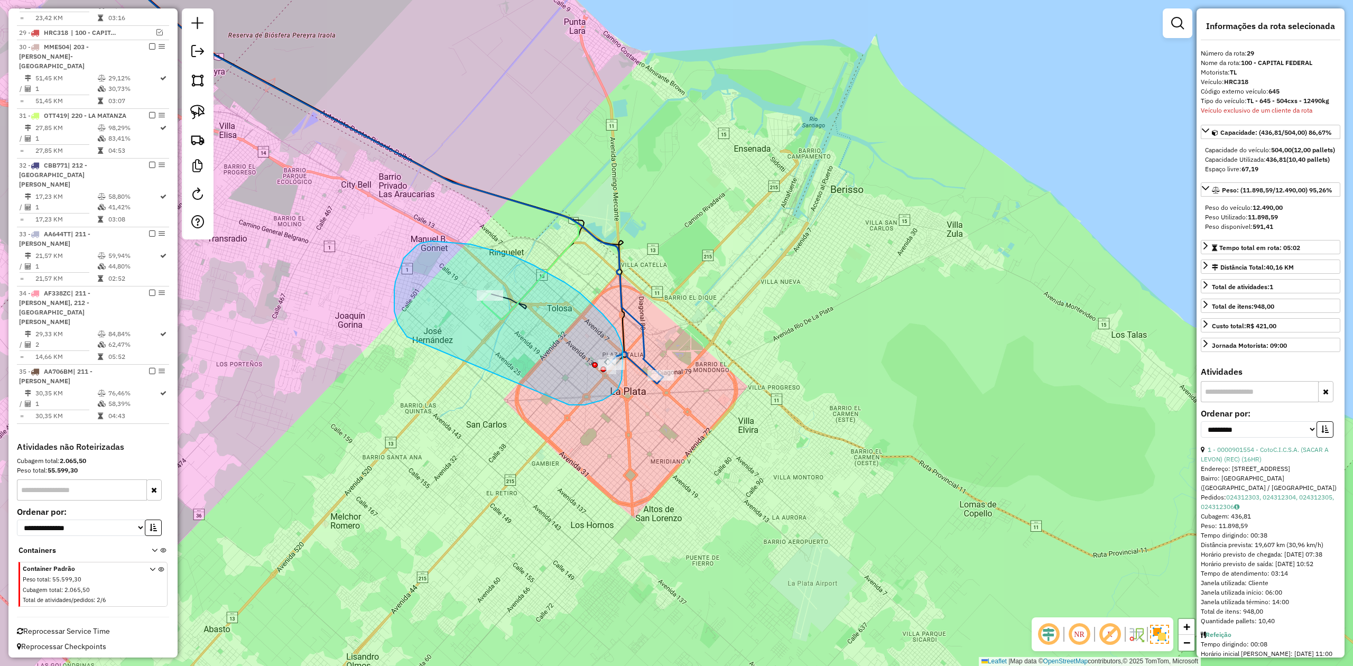
drag, startPoint x: 570, startPoint y: 405, endPoint x: 444, endPoint y: 359, distance: 133.7
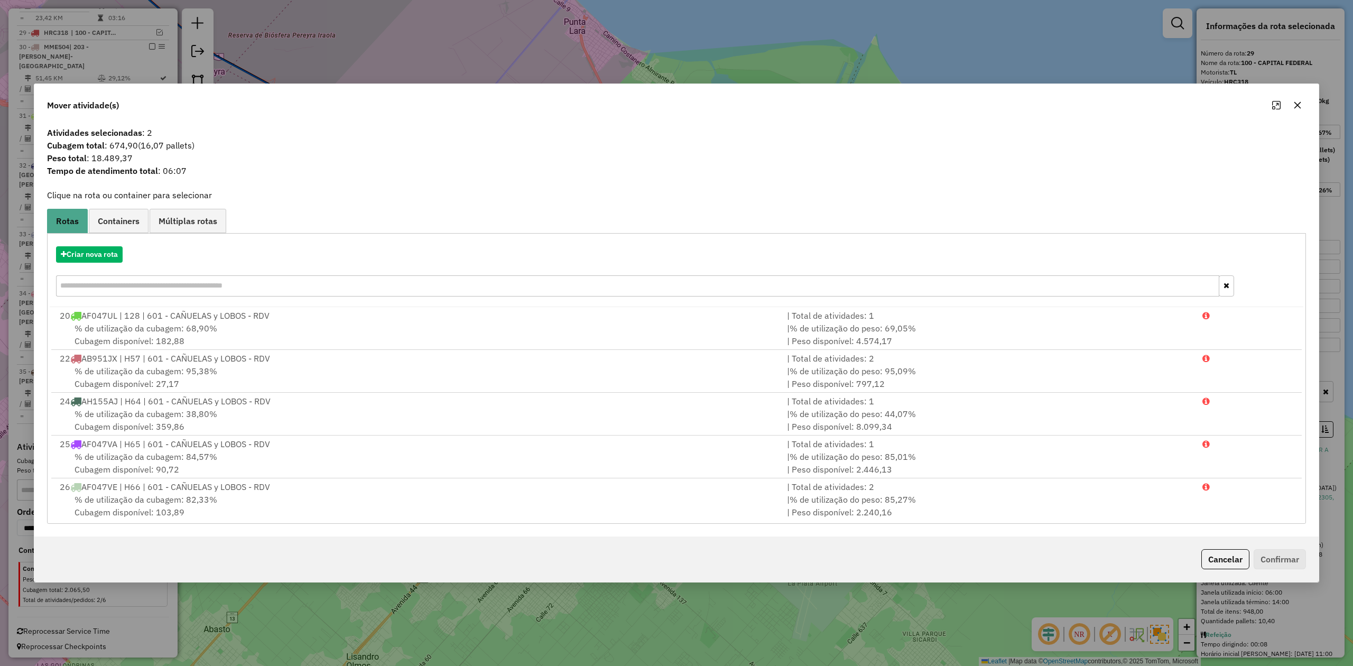
click at [1297, 98] on button "button" at bounding box center [1297, 105] width 17 height 17
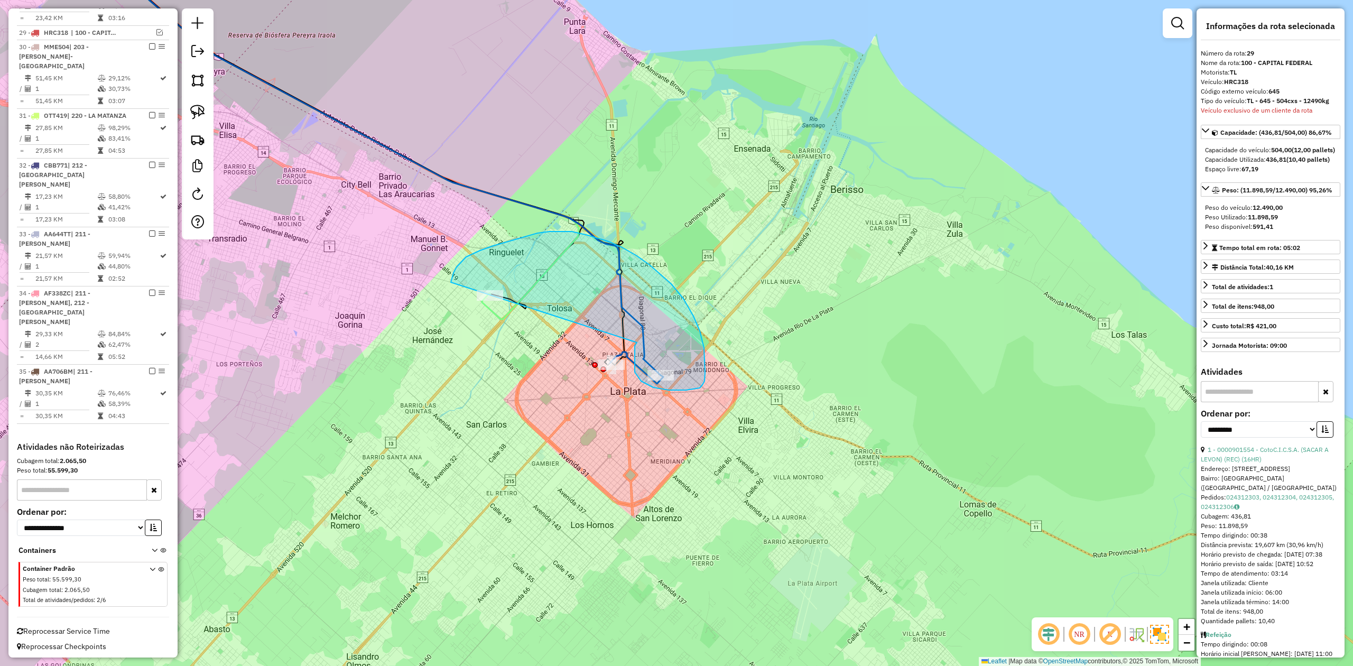
drag, startPoint x: 635, startPoint y: 372, endPoint x: 470, endPoint y: 334, distance: 168.6
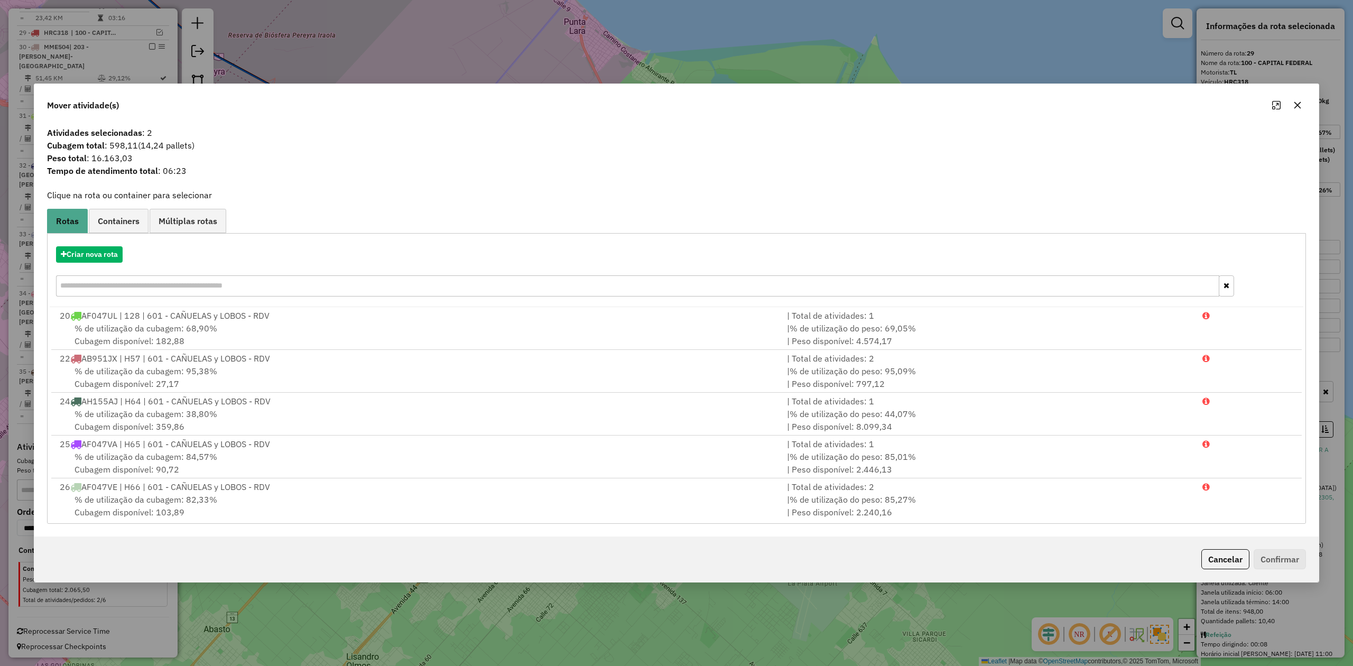
click at [1300, 99] on button "button" at bounding box center [1297, 105] width 17 height 17
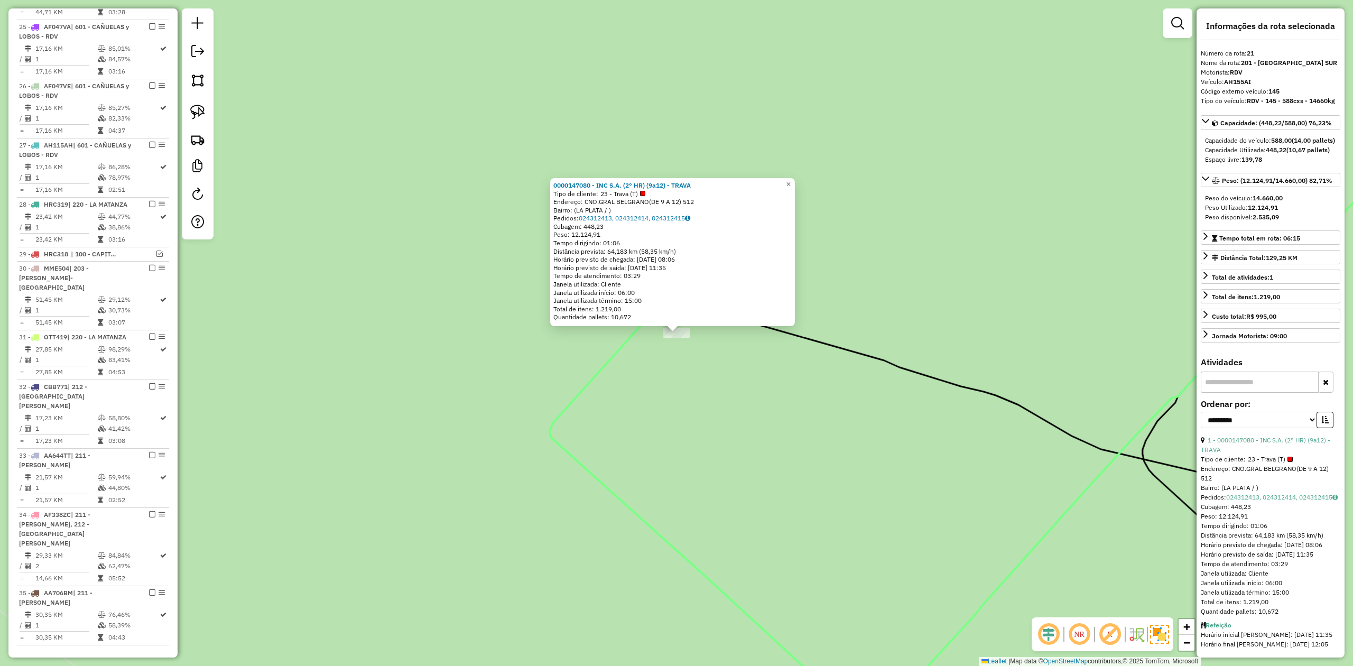
scroll to position [740, 0]
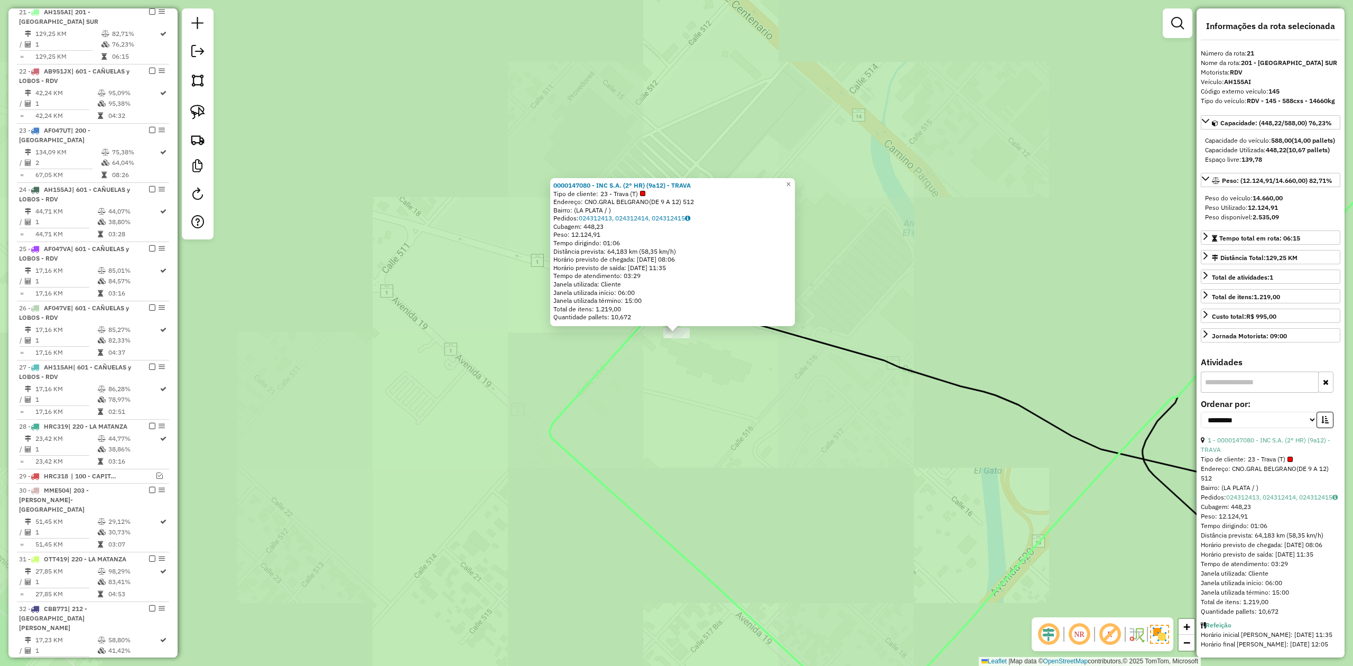
click at [592, 311] on div "0000147080 - INC S.A. (2° HR) (9a12) - TRAVA Tipo de cliente: 23 - Trava (T) En…" at bounding box center [676, 333] width 1353 height 666
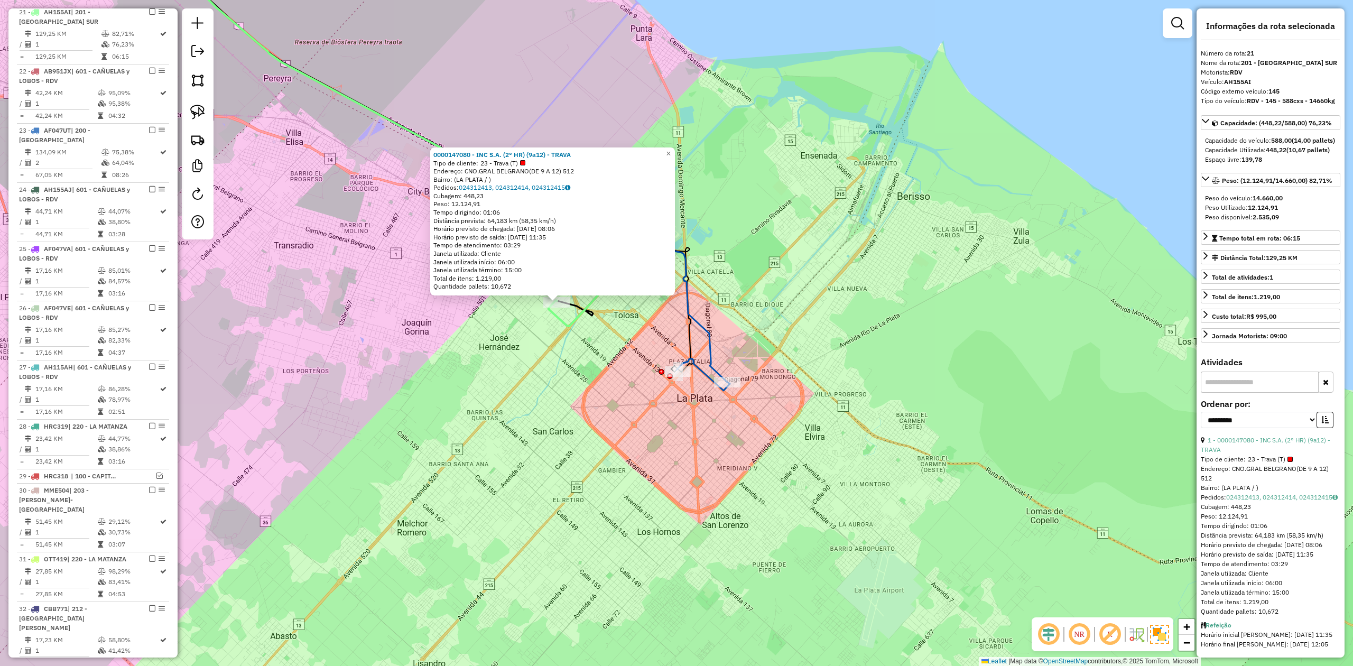
click at [740, 343] on div "Rota 23 - Placa AF047UT 0000076379 - COTO C.I.C.S.A. 0000147080 - INC S.A. (2° …" at bounding box center [676, 333] width 1353 height 666
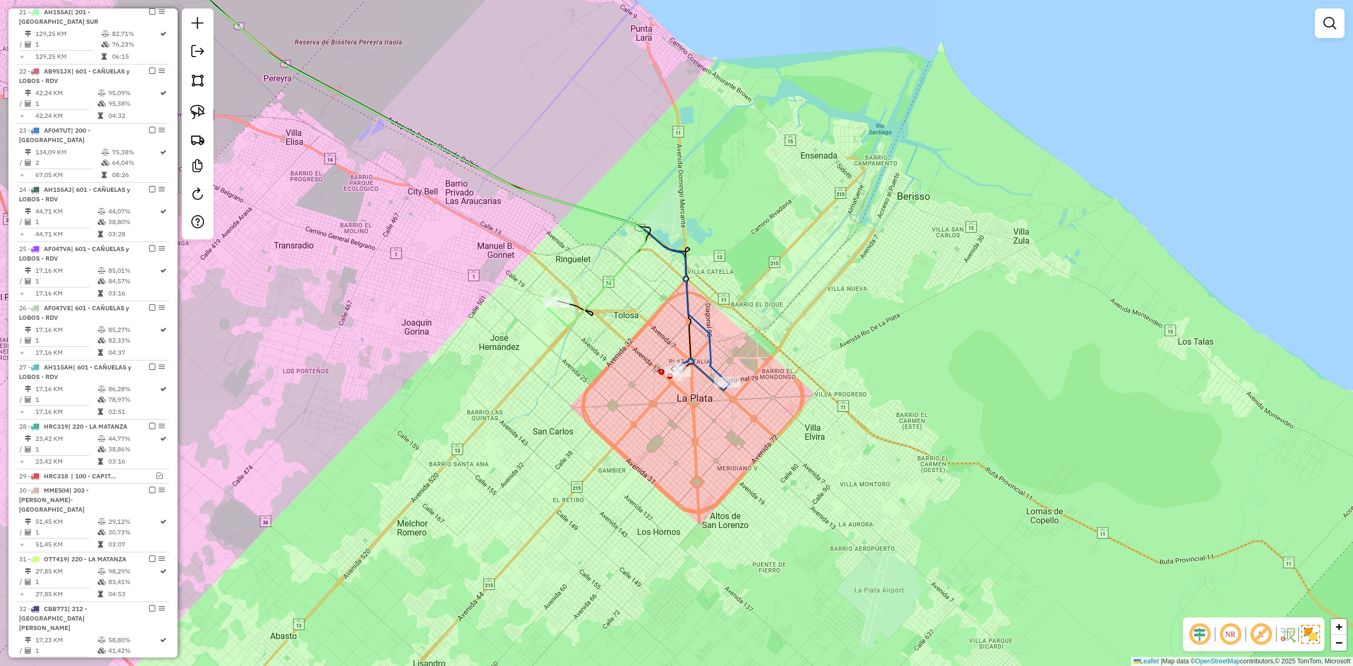
click at [715, 368] on icon at bounding box center [437, 157] width 579 height 449
select select "**********"
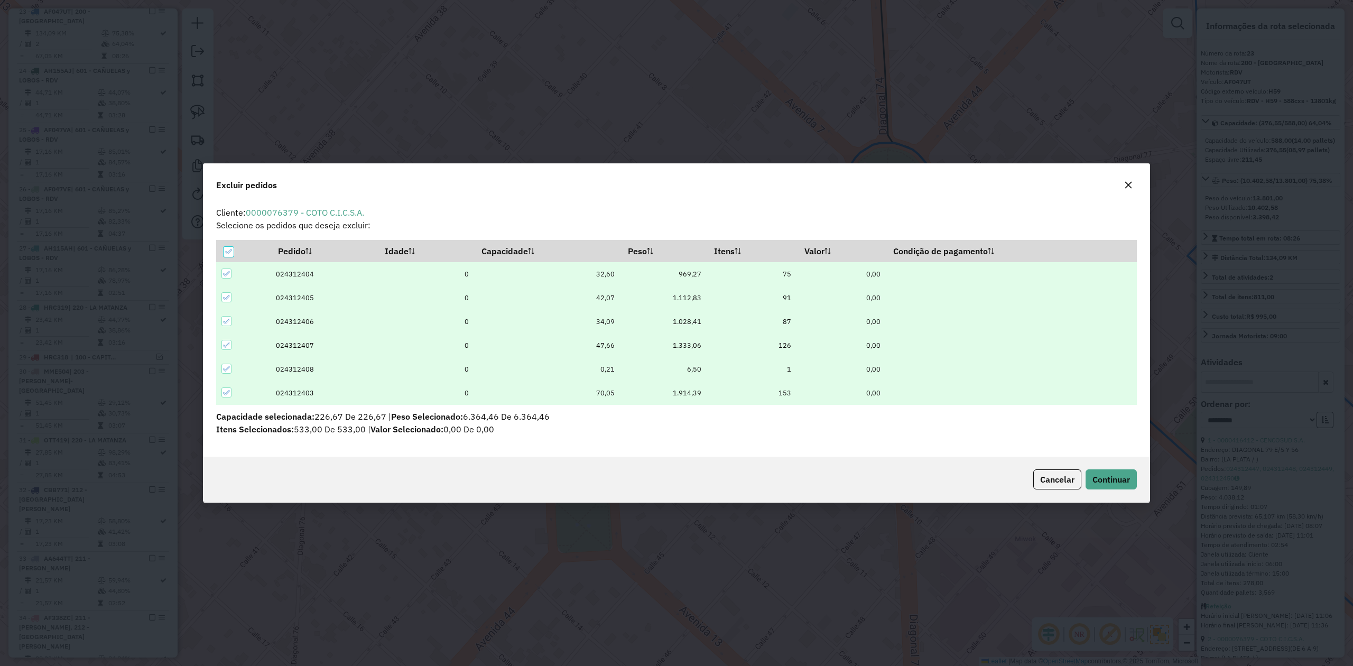
scroll to position [0, 0]
click at [1111, 486] on button "Continuar" at bounding box center [1110, 479] width 51 height 20
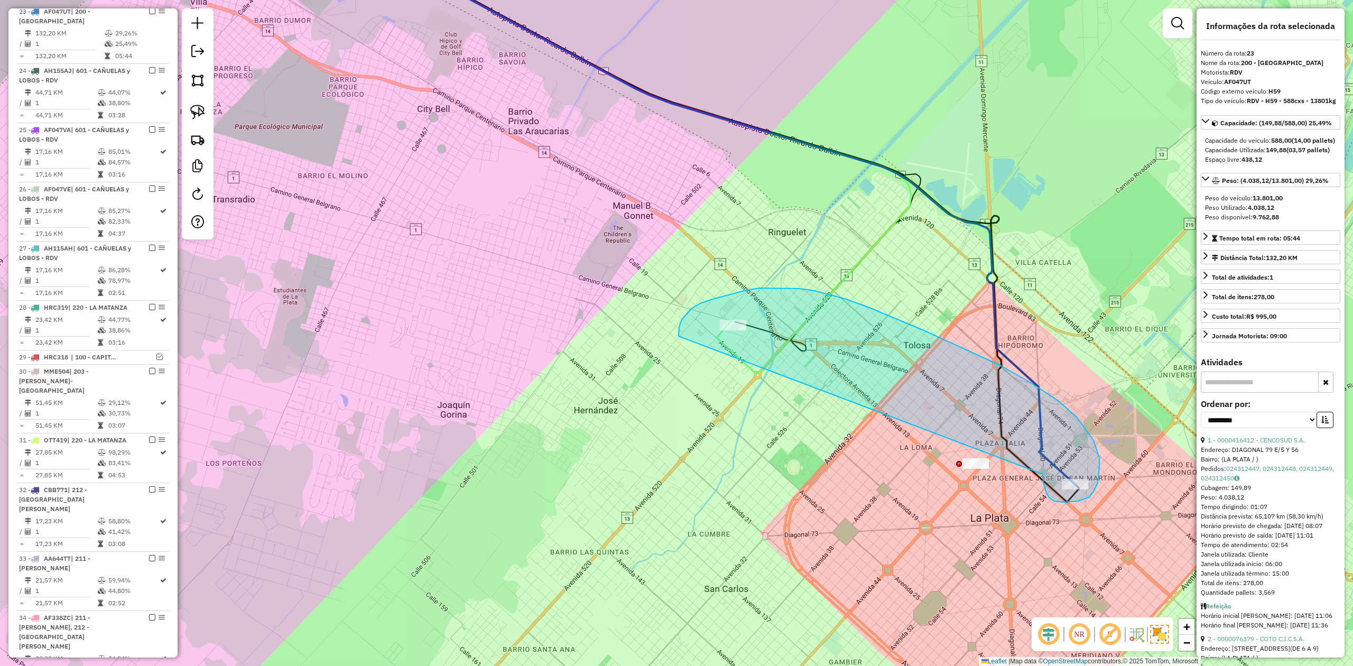
drag, startPoint x: 1078, startPoint y: 501, endPoint x: 687, endPoint y: 343, distance: 421.2
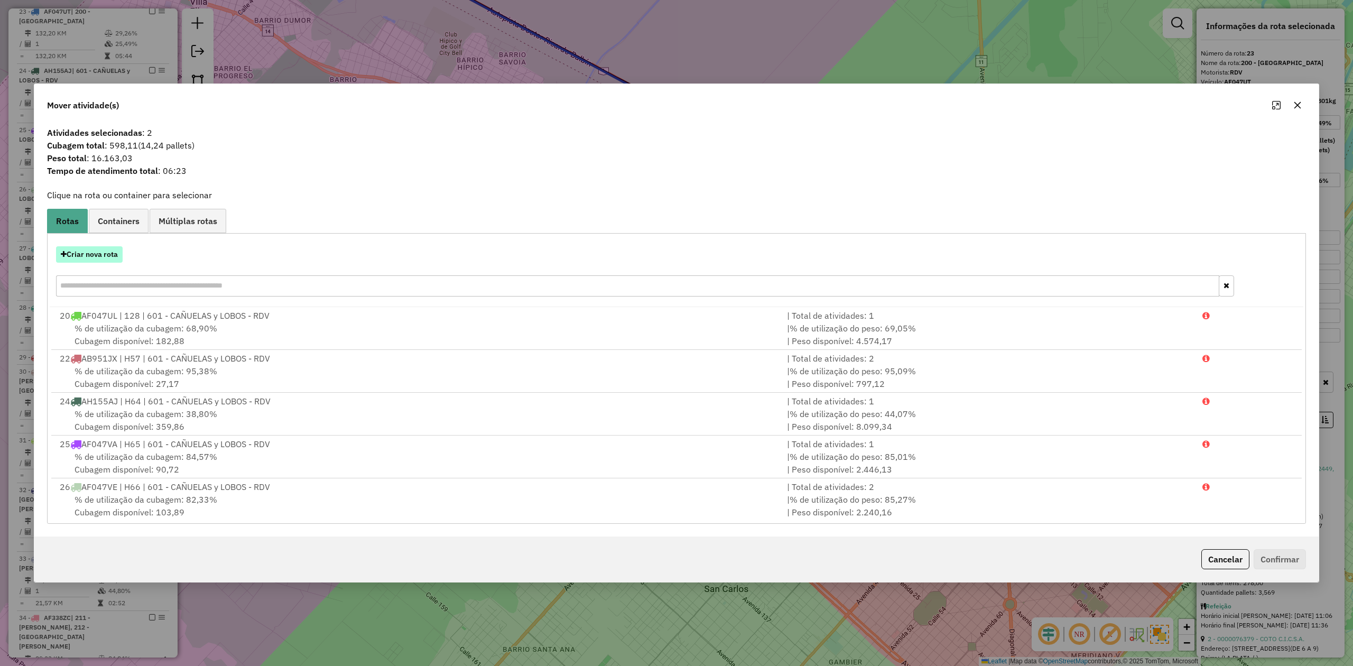
click at [98, 252] on button "Criar nova rota" at bounding box center [89, 254] width 67 height 16
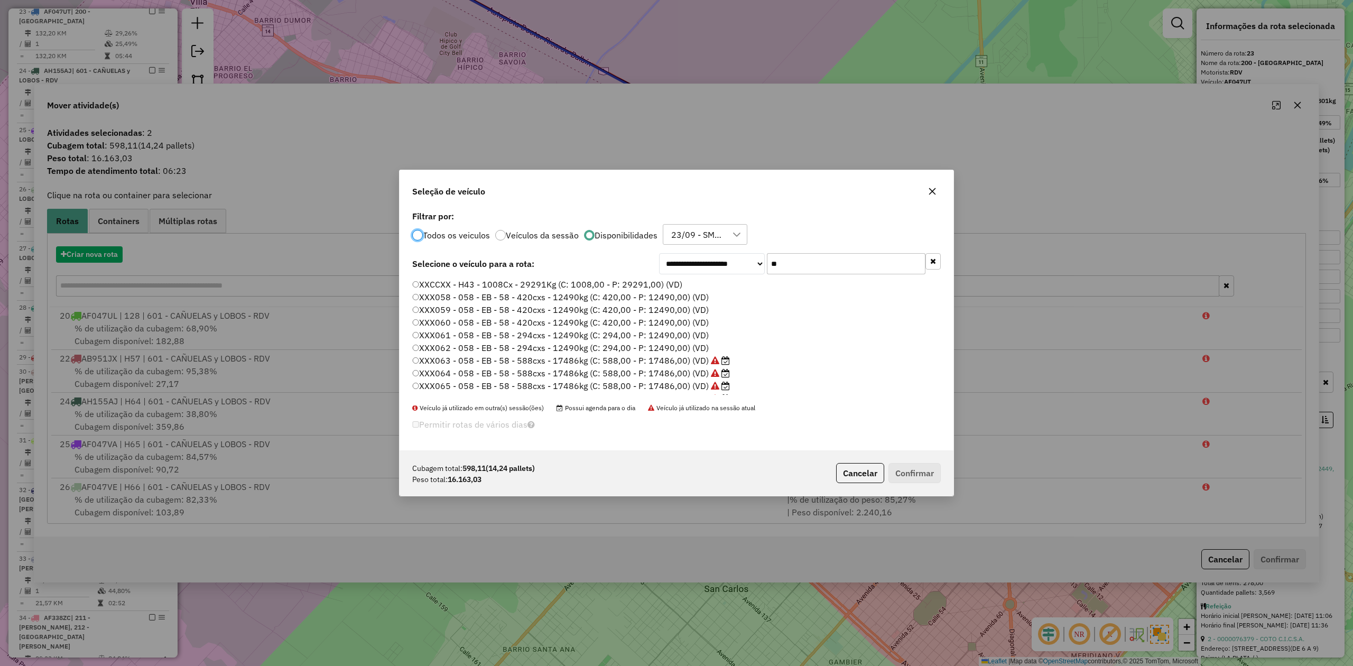
scroll to position [5, 3]
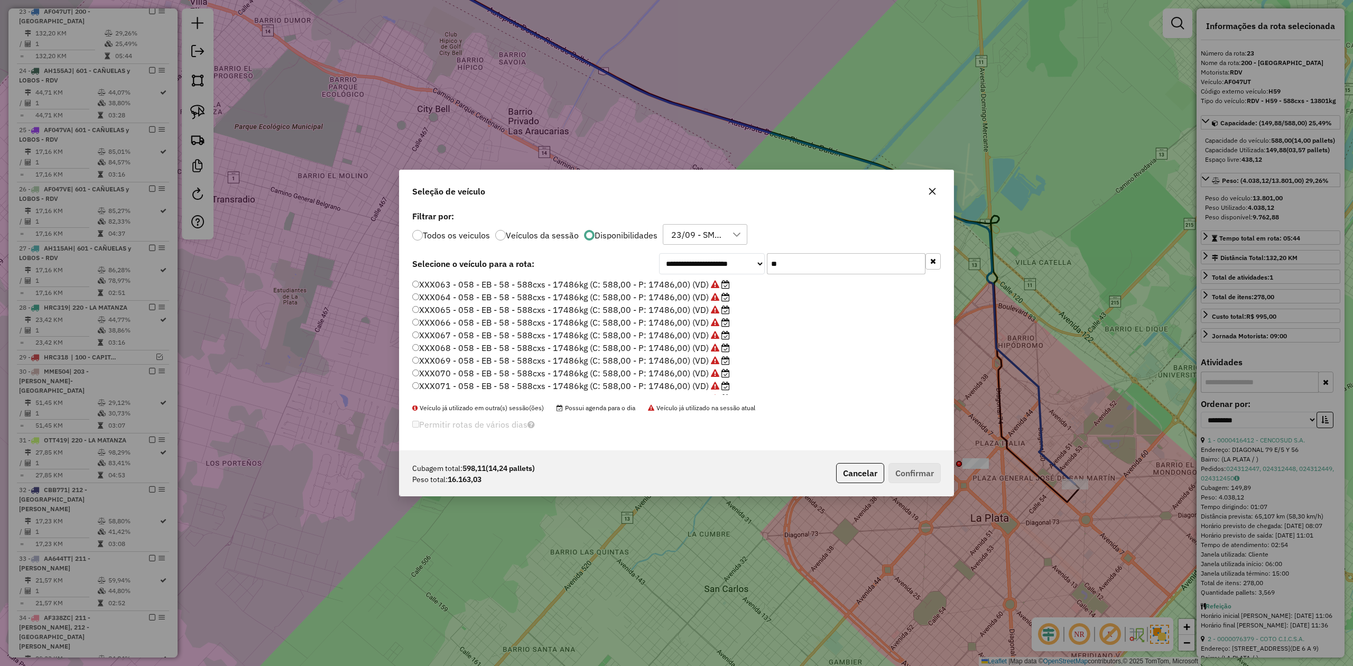
drag, startPoint x: 794, startPoint y: 265, endPoint x: 721, endPoint y: 254, distance: 73.2
click at [721, 254] on div "**********" at bounding box center [800, 263] width 282 height 21
type input "***"
click at [693, 315] on label "AB951JX - H57 - RDV - H57 - 588cxs - 16233kg (C: 588,00 - P: 16233,00) (VD)" at bounding box center [579, 309] width 334 height 13
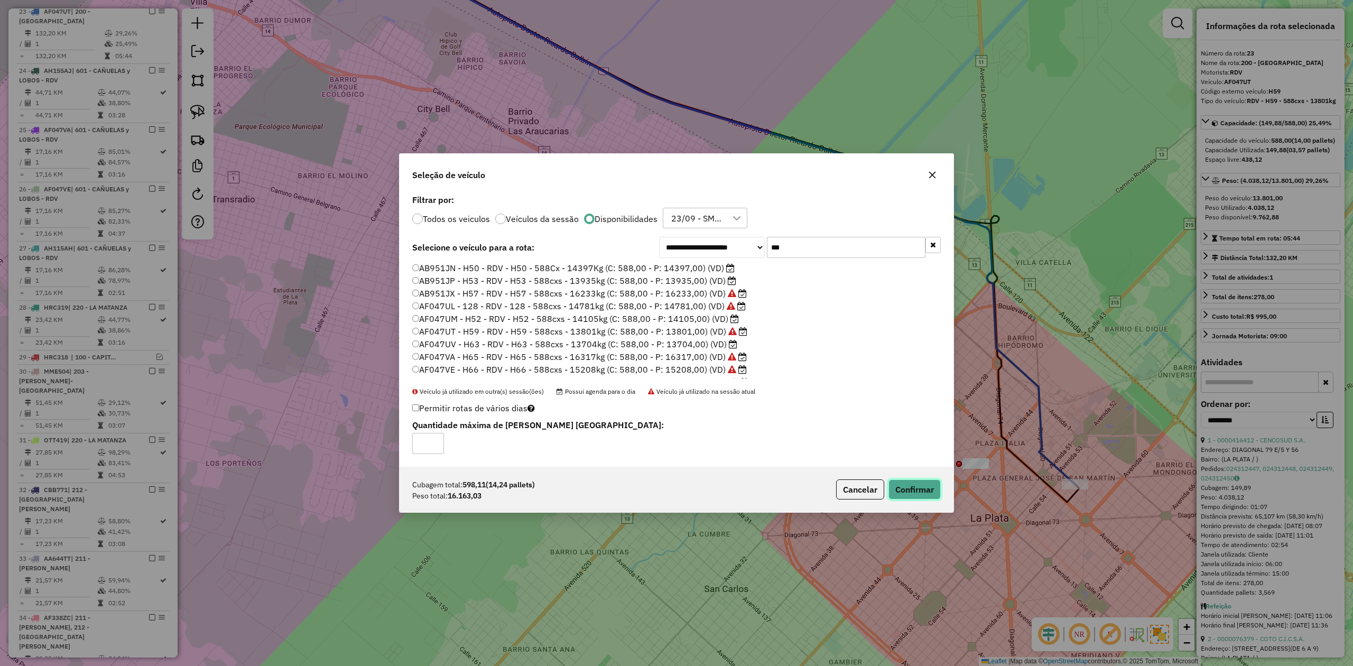
click at [930, 491] on button "Confirmar" at bounding box center [914, 489] width 52 height 20
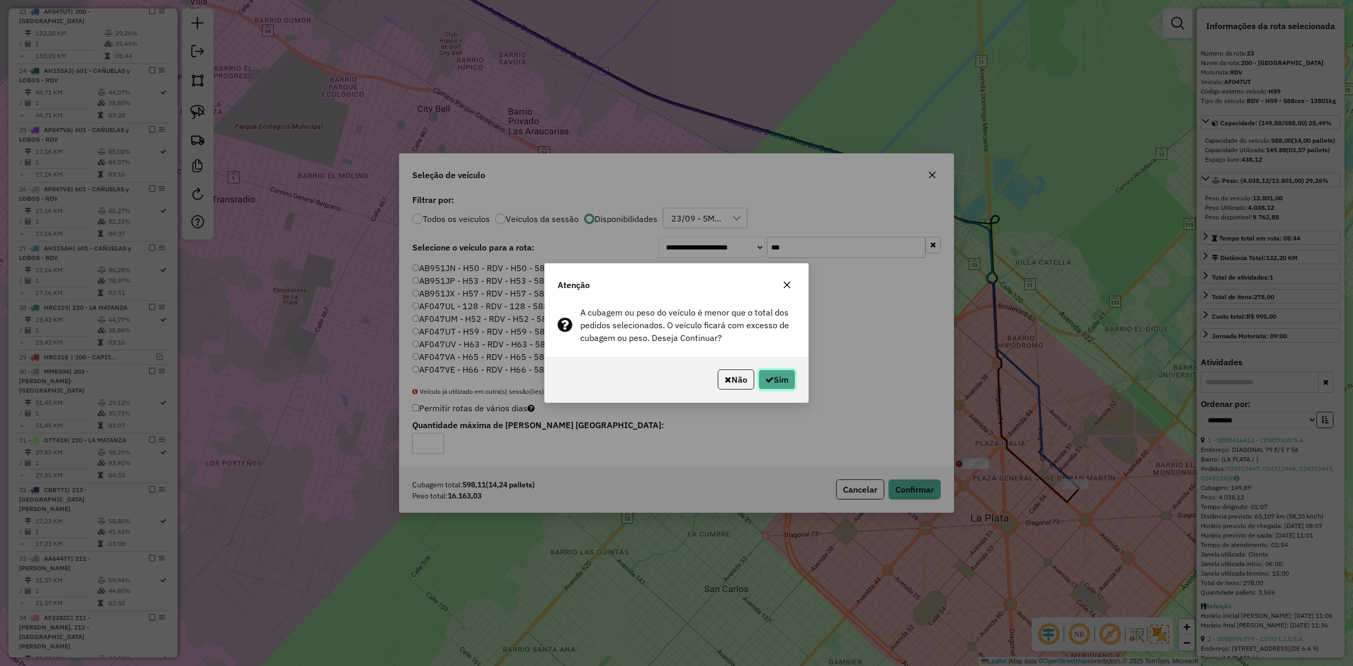
click at [783, 375] on button "Sim" at bounding box center [776, 379] width 37 height 20
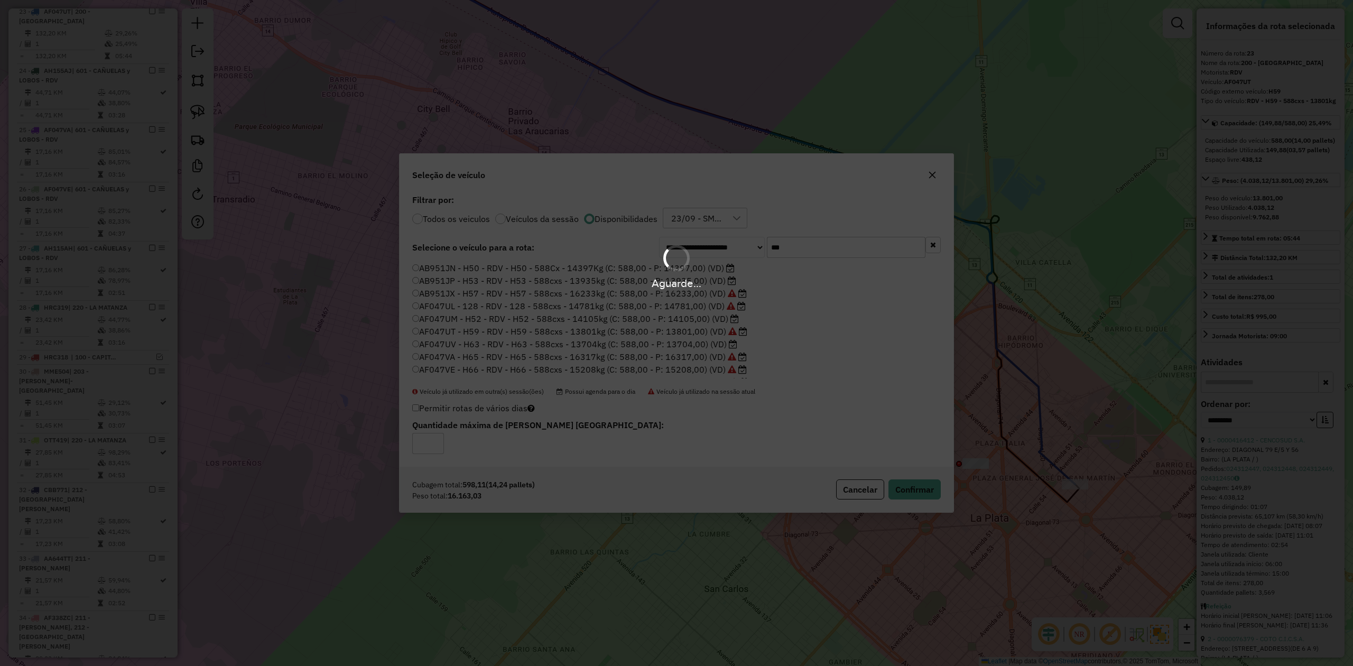
scroll to position [741, 0]
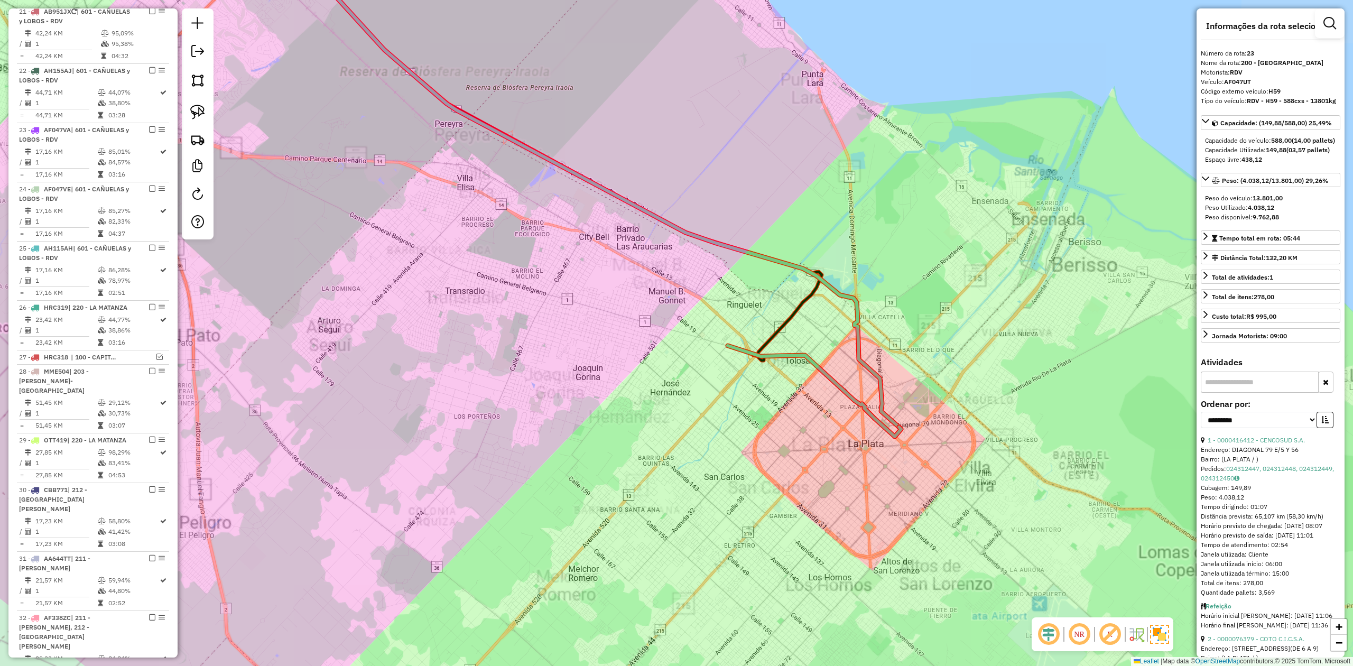
click at [829, 359] on div "Janela de atendimento Grade de atendimento Capacidade Transportadoras Veículos …" at bounding box center [676, 333] width 1353 height 666
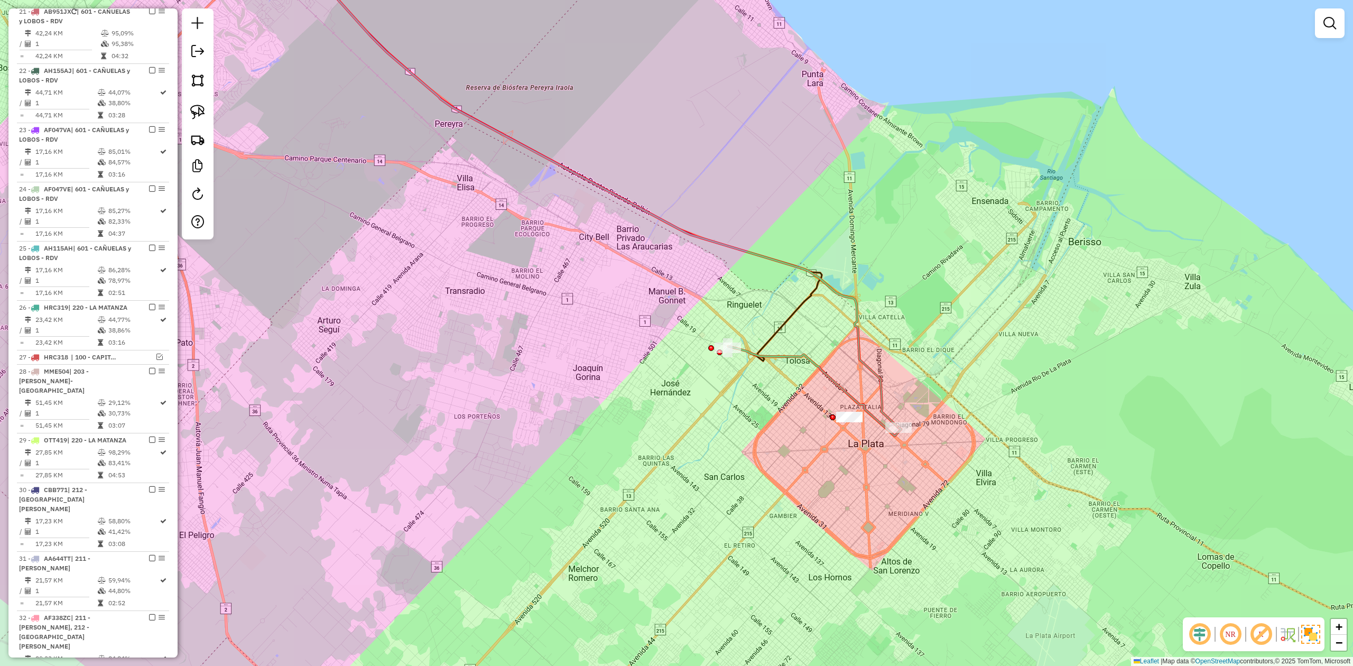
click at [825, 374] on icon at bounding box center [814, 391] width 173 height 90
select select "**********"
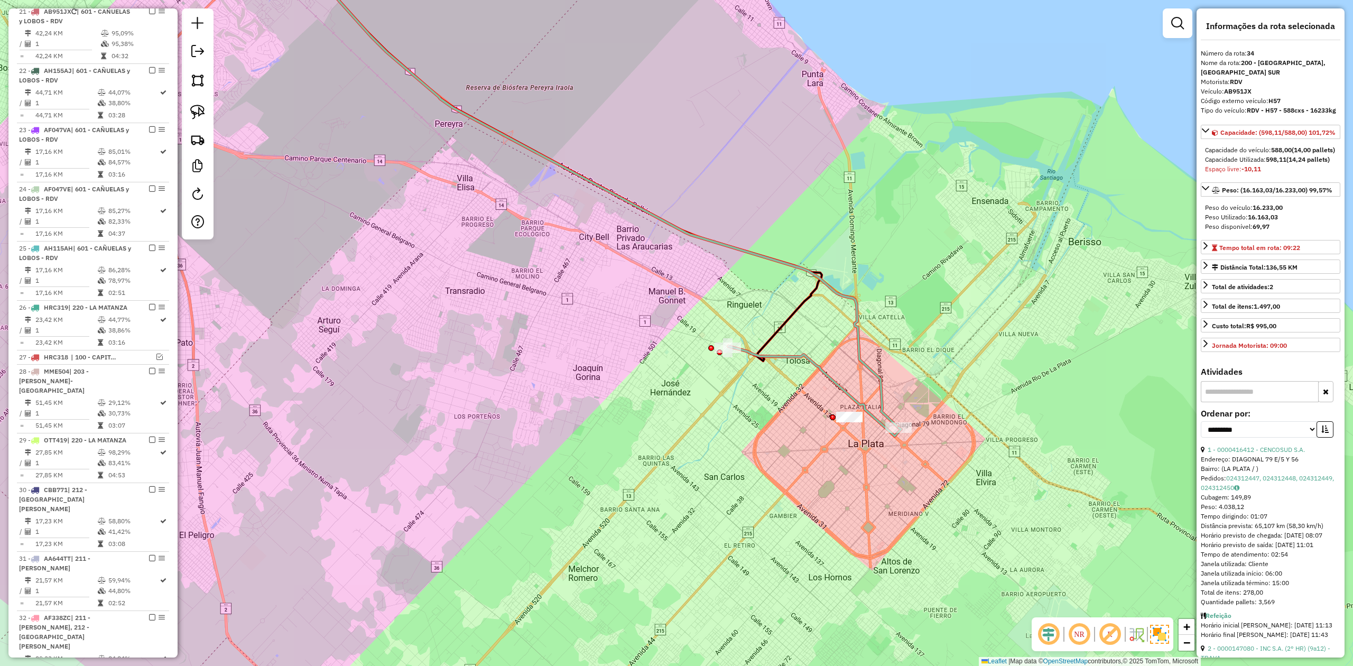
scroll to position [1124, 0]
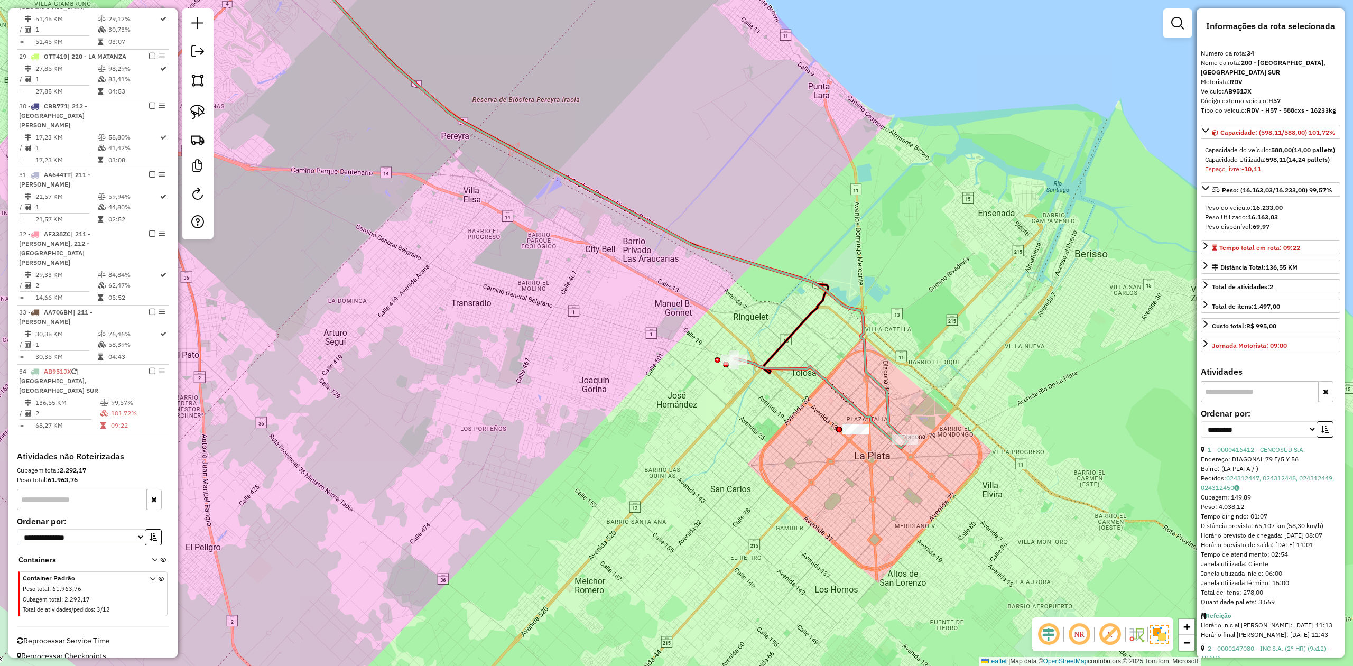
drag, startPoint x: 825, startPoint y: 392, endPoint x: 831, endPoint y: 404, distance: 13.7
click at [831, 404] on div "Janela de atendimento Grade de atendimento Capacidade Transportadoras Veículos …" at bounding box center [676, 333] width 1353 height 666
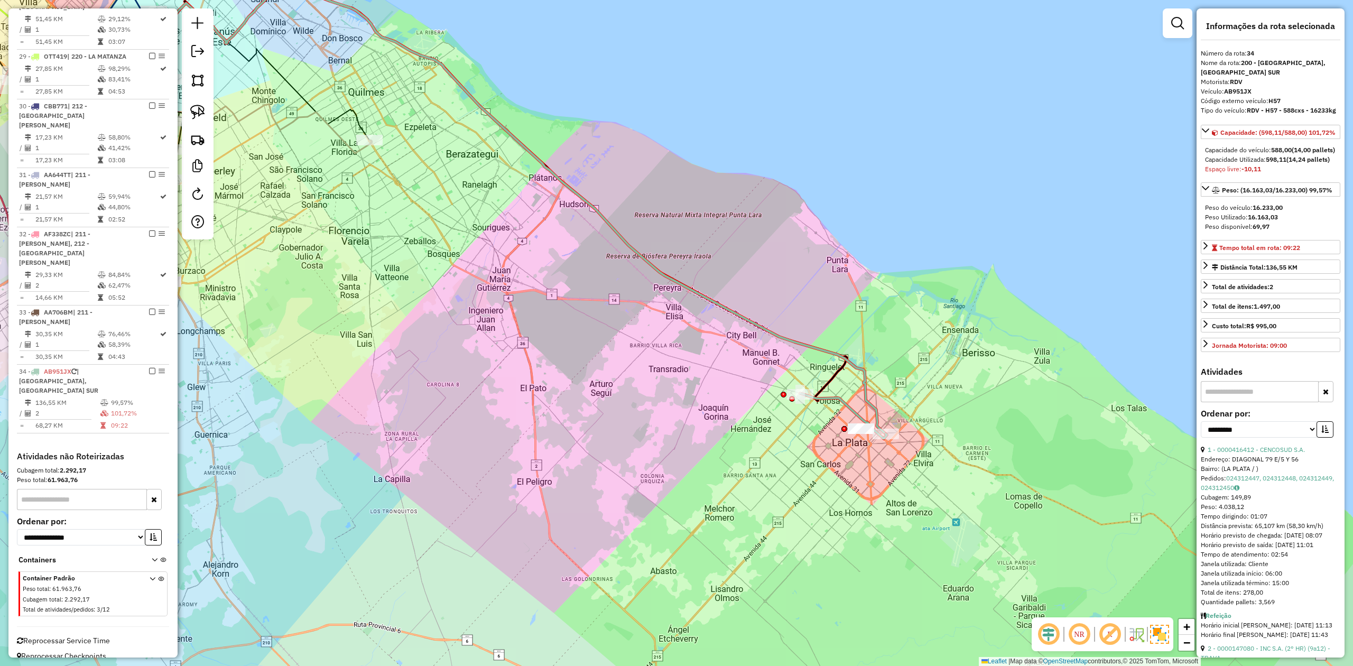
click at [345, 150] on icon at bounding box center [223, 92] width 297 height 121
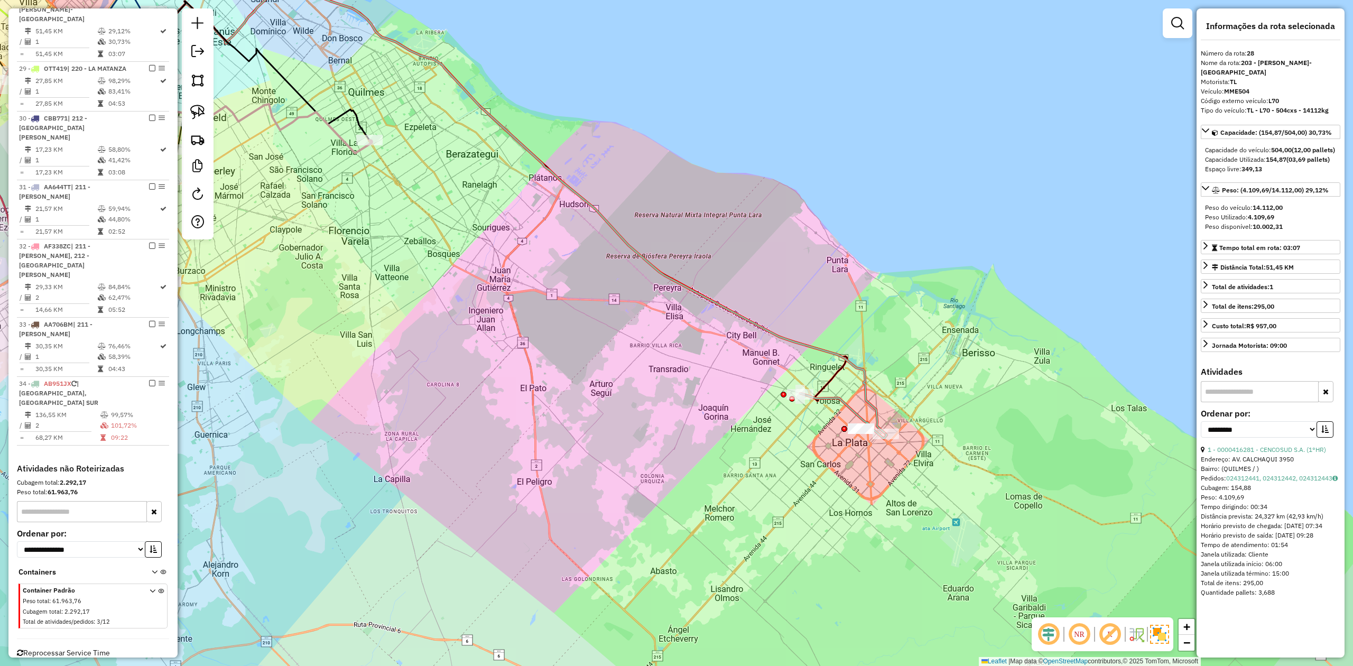
scroll to position [1111, 0]
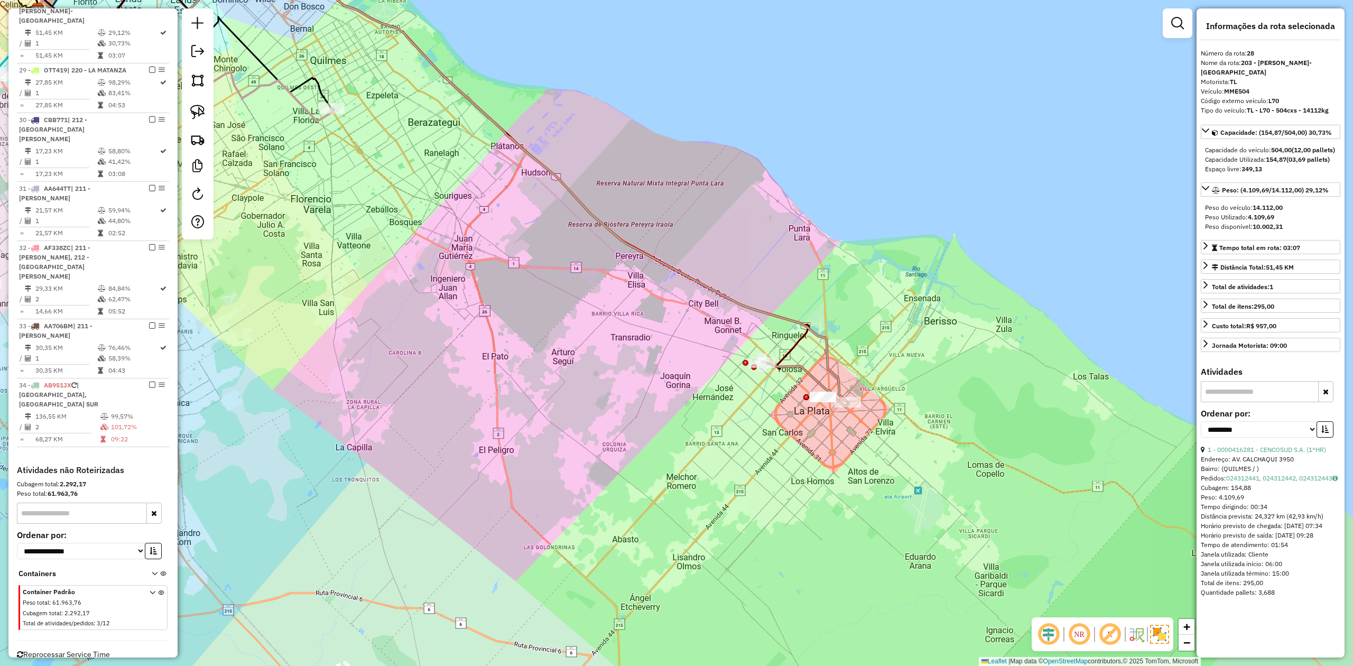
drag, startPoint x: 421, startPoint y: 217, endPoint x: 396, endPoint y: 204, distance: 27.9
click at [386, 199] on div "Janela de atendimento Grade de atendimento Capacidade Transportadoras Veículos …" at bounding box center [676, 333] width 1353 height 666
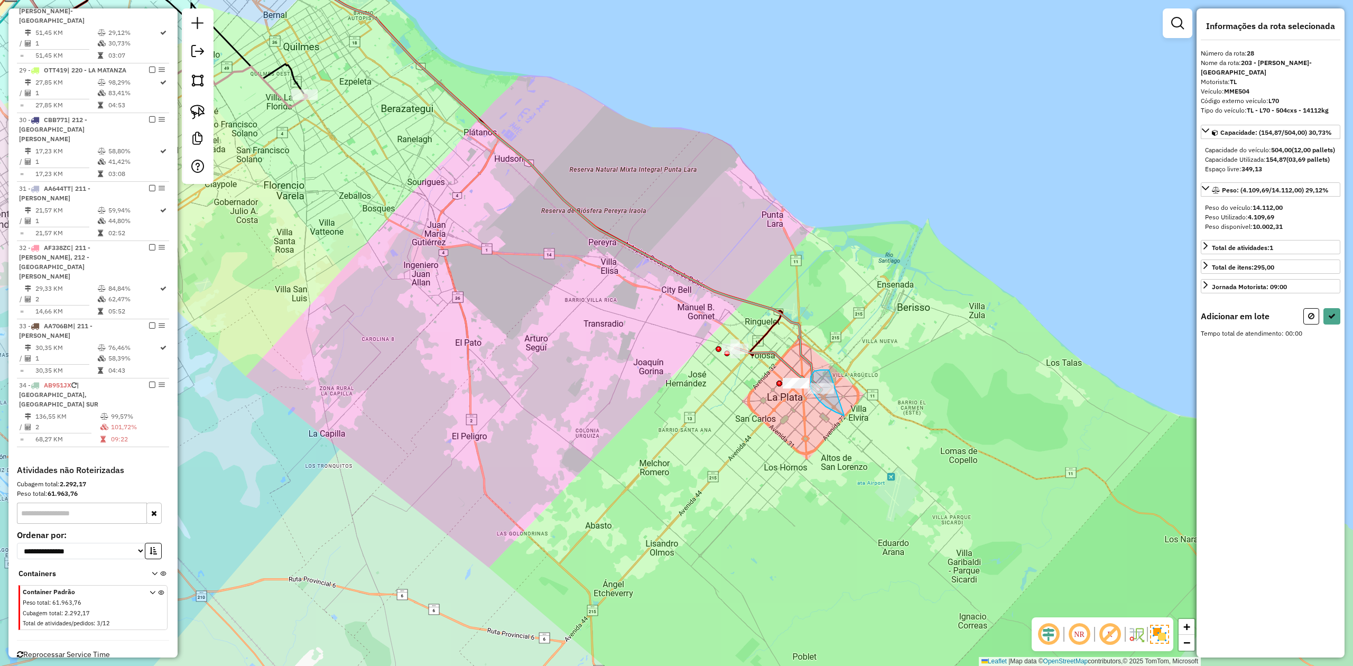
drag, startPoint x: 825, startPoint y: 370, endPoint x: 877, endPoint y: 373, distance: 51.9
select select "**********"
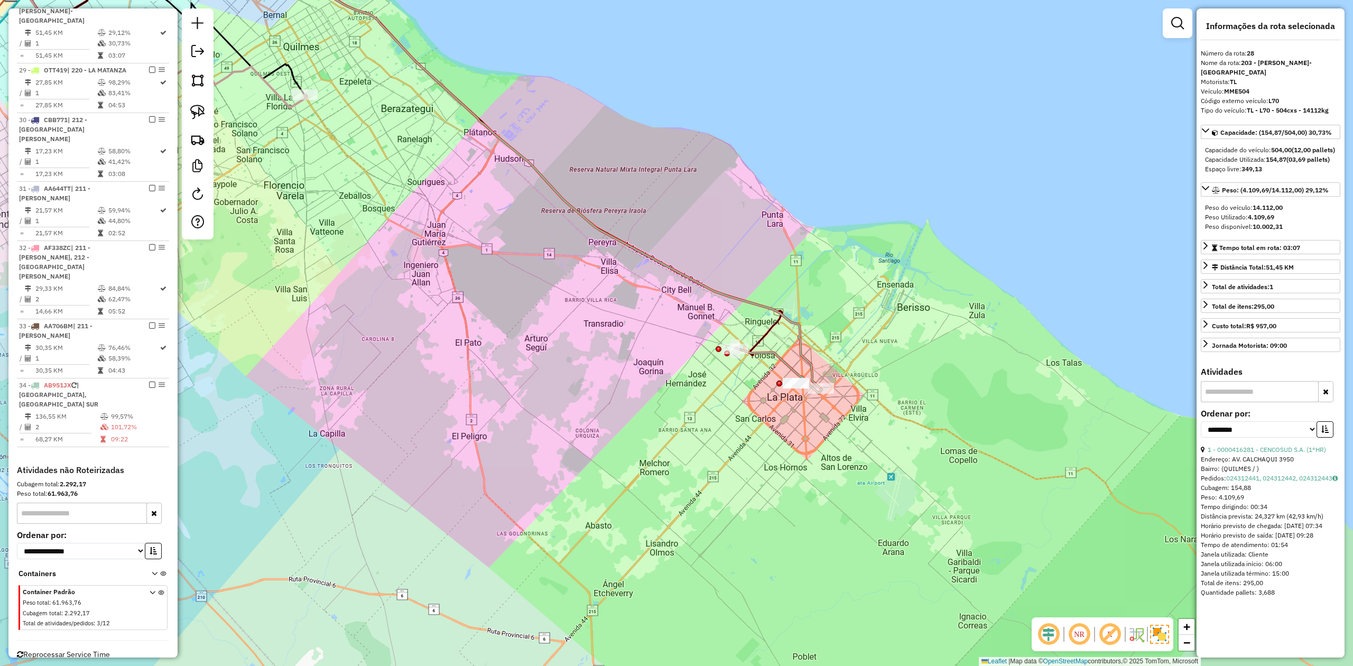
drag, startPoint x: 647, startPoint y: 332, endPoint x: 626, endPoint y: 334, distance: 21.2
click at [646, 332] on div "Janela de atendimento Grade de atendimento Capacidade Transportadoras Veículos …" at bounding box center [676, 333] width 1353 height 666
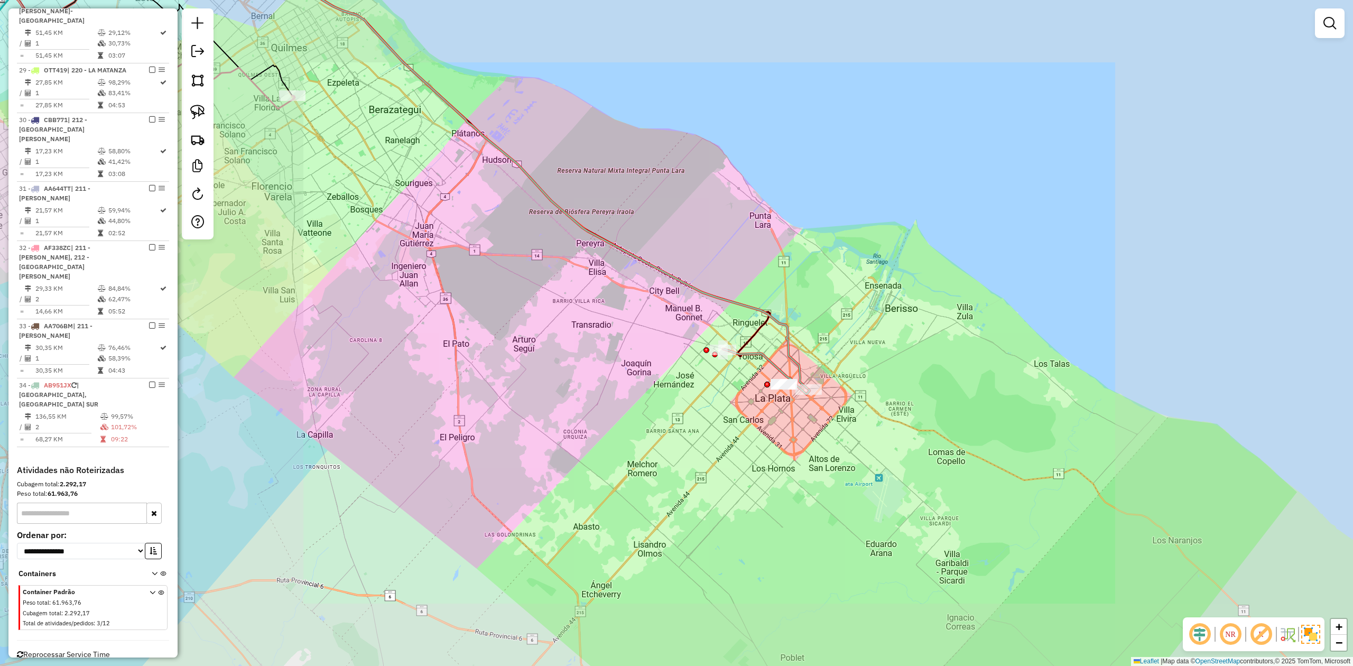
click at [422, 294] on div "Janela de atendimento Grade de atendimento Capacidade Transportadoras Veículos …" at bounding box center [676, 333] width 1353 height 666
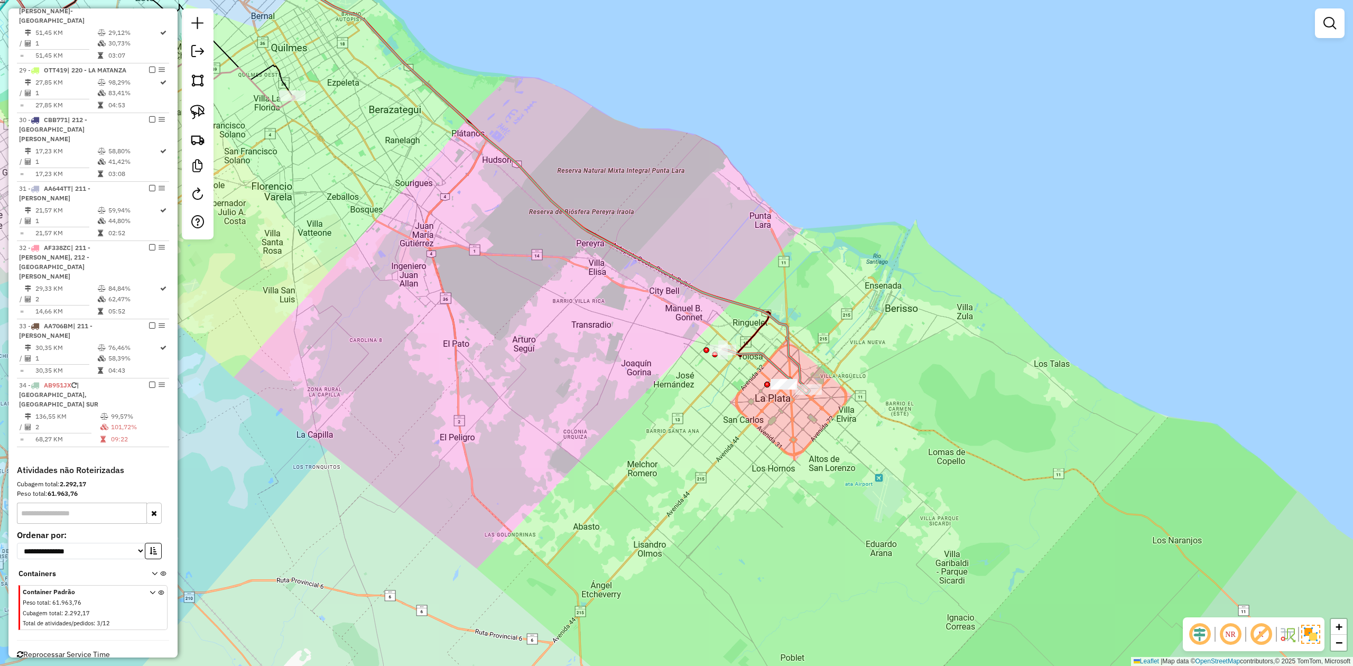
drag, startPoint x: 340, startPoint y: 242, endPoint x: 518, endPoint y: 306, distance: 188.9
click at [506, 304] on div "Janela de atendimento Grade de atendimento Capacidade Transportadoras Veículos …" at bounding box center [676, 333] width 1353 height 666
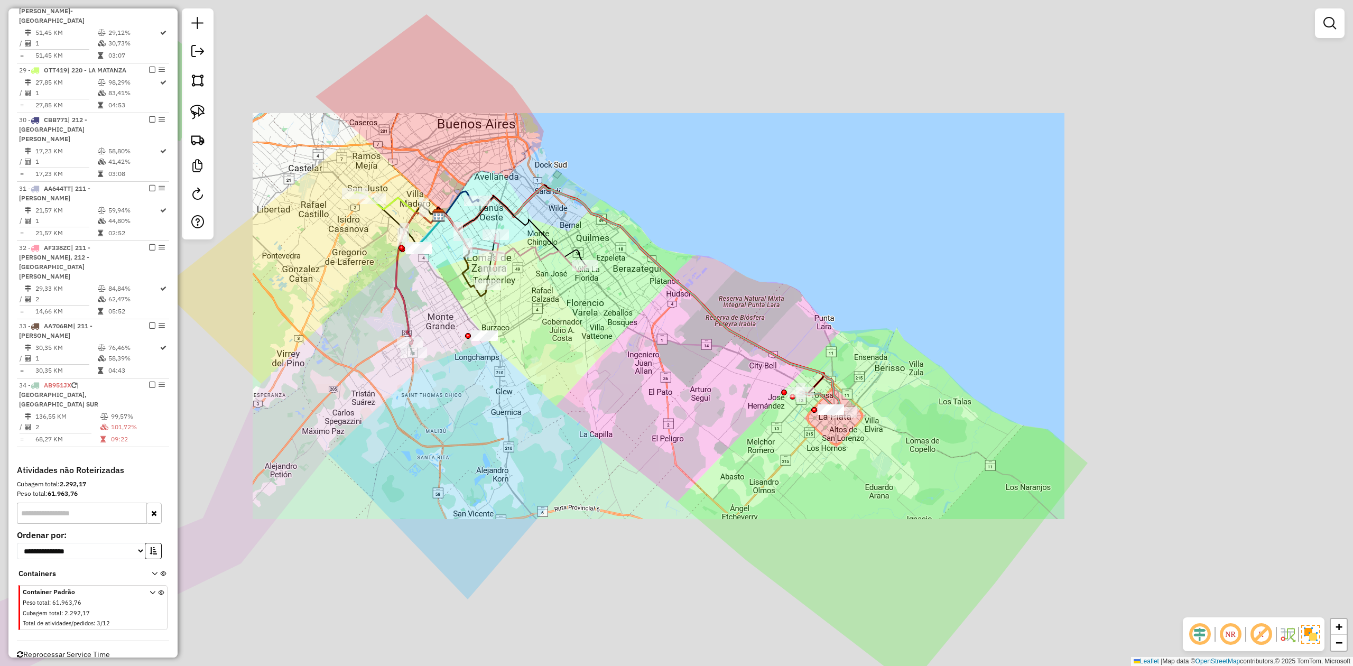
drag, startPoint x: 685, startPoint y: 388, endPoint x: 700, endPoint y: 390, distance: 14.9
click at [676, 384] on div "Janela de atendimento Grade de atendimento Capacidade Transportadoras Veículos …" at bounding box center [676, 333] width 1353 height 666
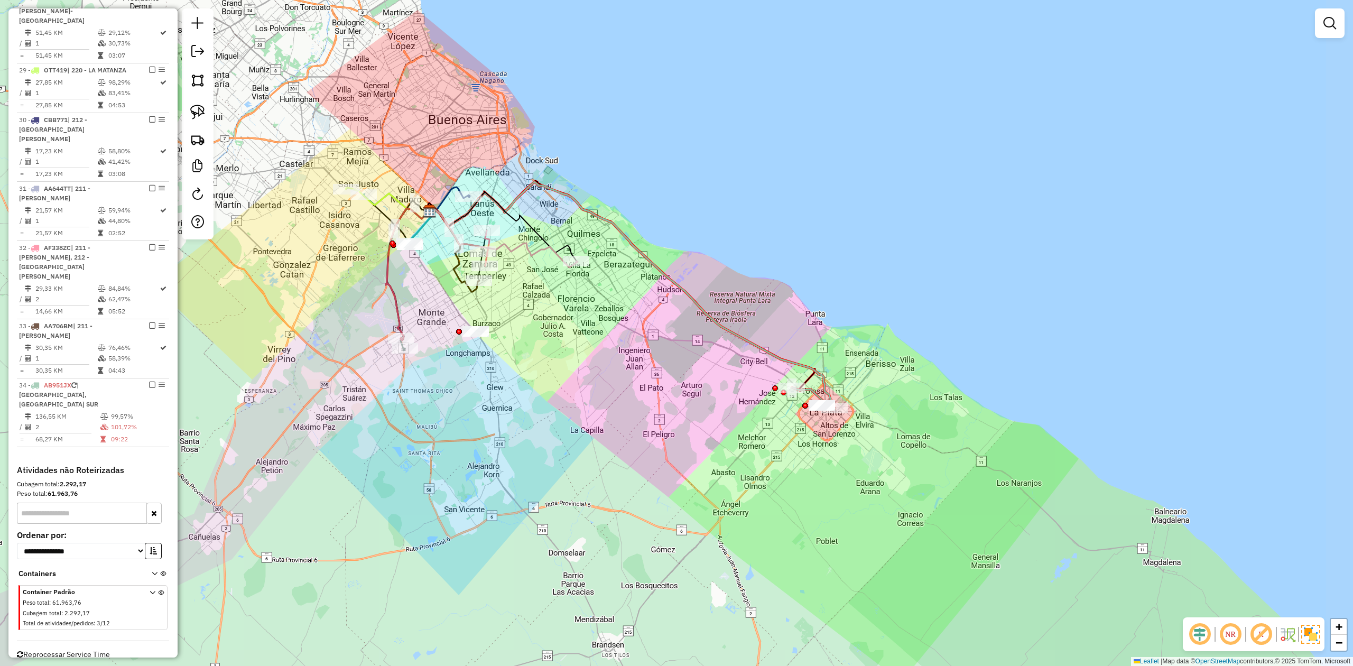
drag, startPoint x: 558, startPoint y: 286, endPoint x: 554, endPoint y: 275, distance: 11.4
click at [539, 275] on div "Janela de atendimento Grade de atendimento Capacidade Transportadoras Veículos …" at bounding box center [676, 333] width 1353 height 666
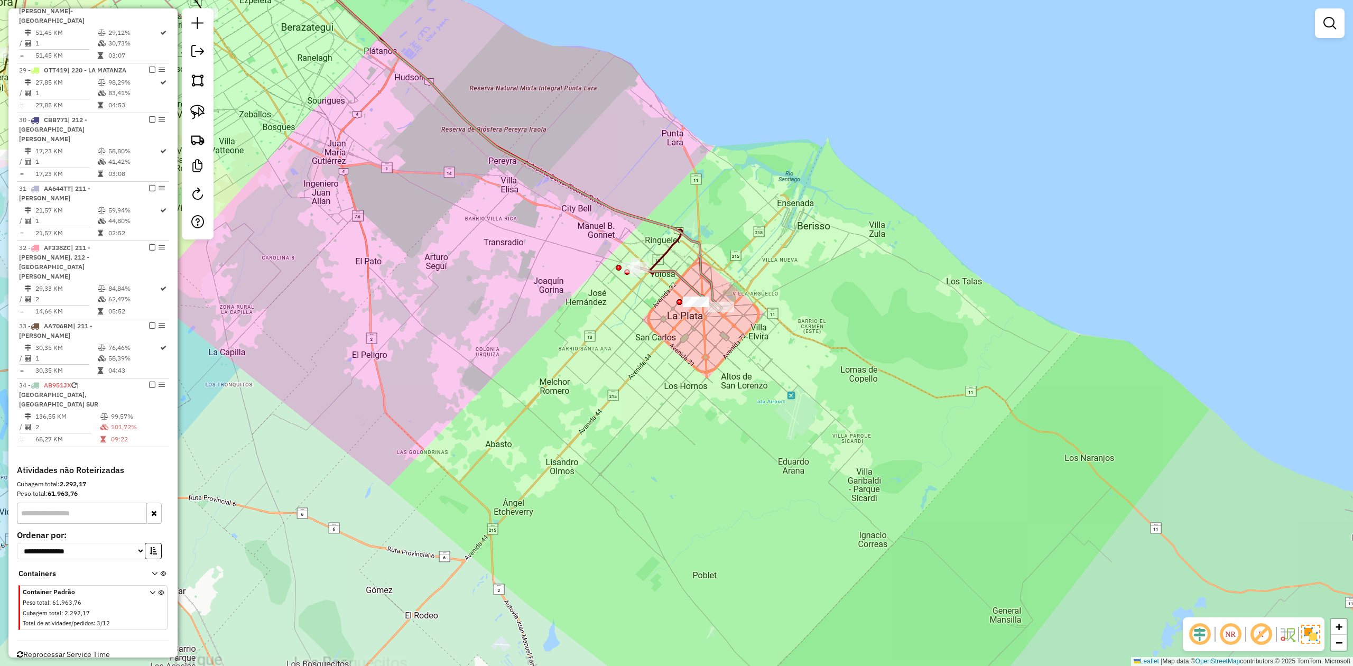
drag, startPoint x: 614, startPoint y: 250, endPoint x: 633, endPoint y: 227, distance: 29.6
click at [614, 248] on div "Janela de atendimento Grade de atendimento Capacidade Transportadoras Veículos …" at bounding box center [676, 333] width 1353 height 666
click at [638, 215] on icon at bounding box center [331, 119] width 778 height 372
select select "**********"
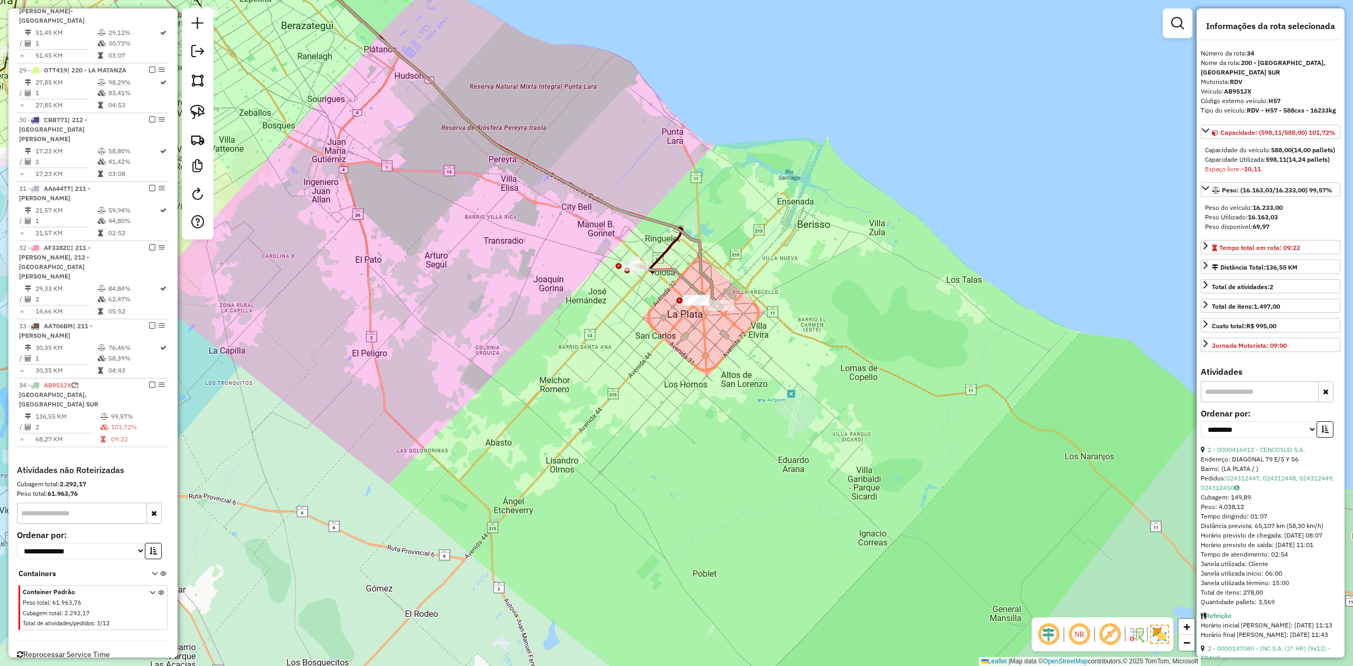
scroll to position [1124, 0]
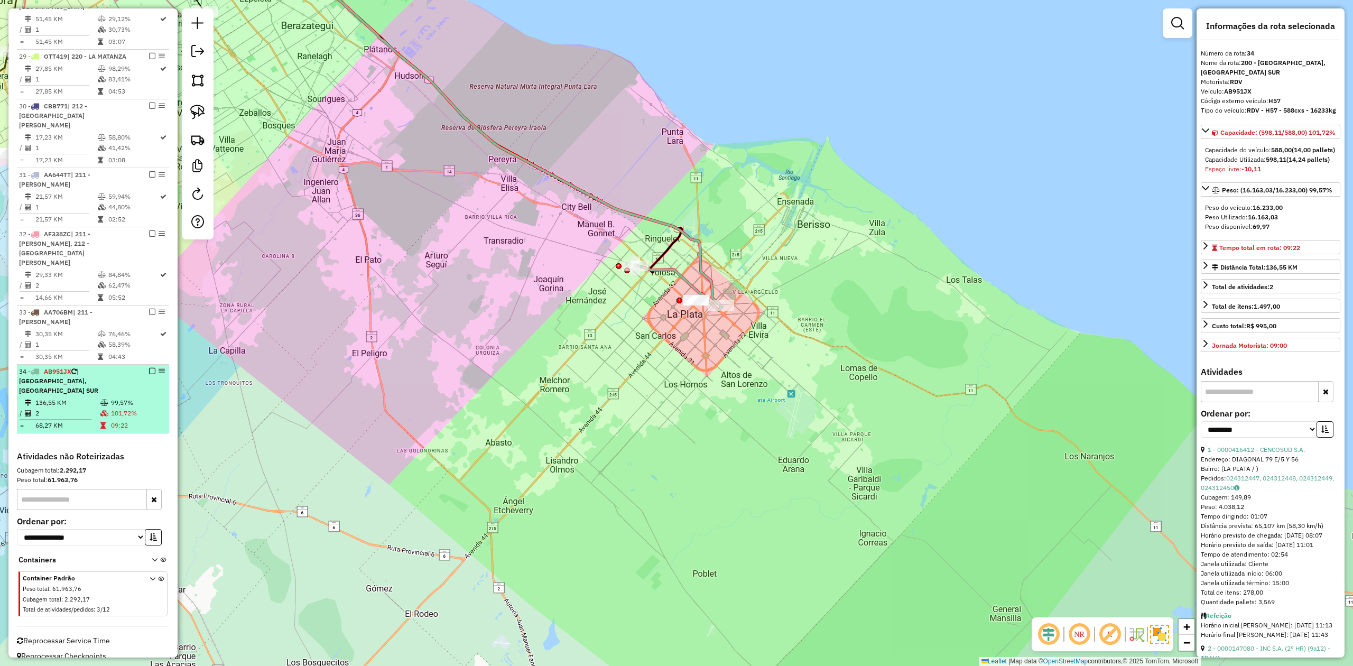
click at [149, 368] on em at bounding box center [152, 371] width 6 height 6
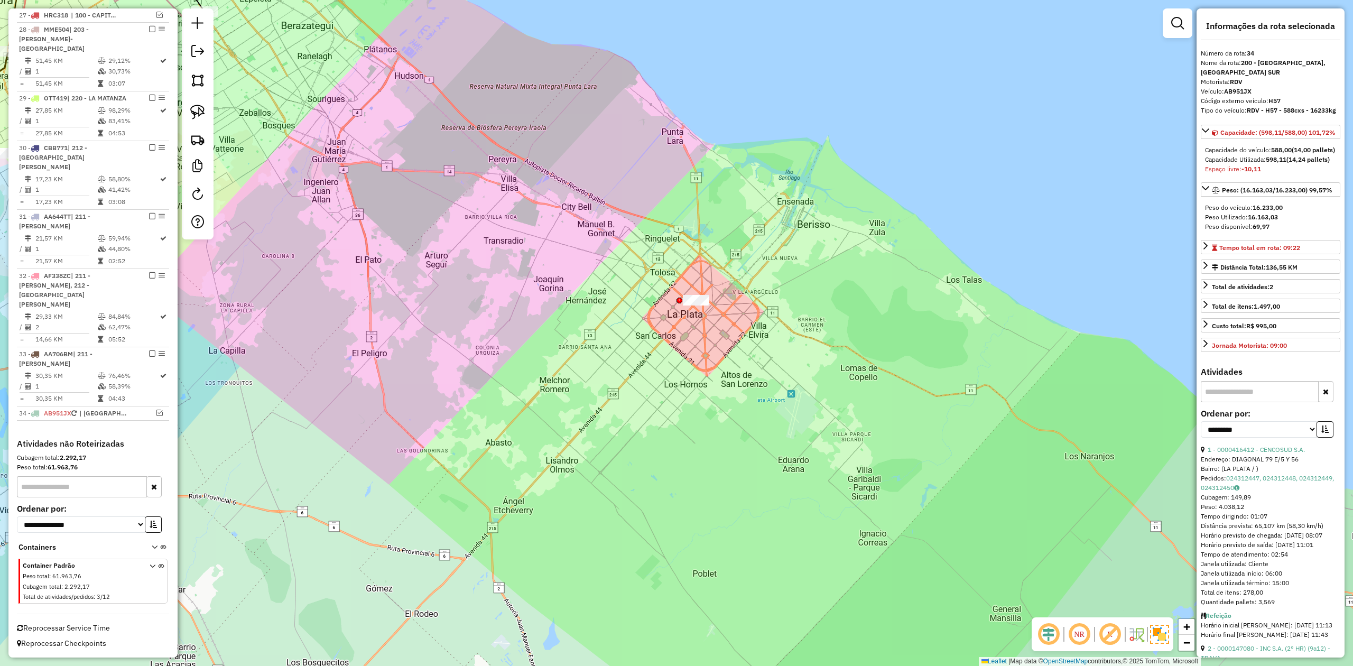
scroll to position [1079, 0]
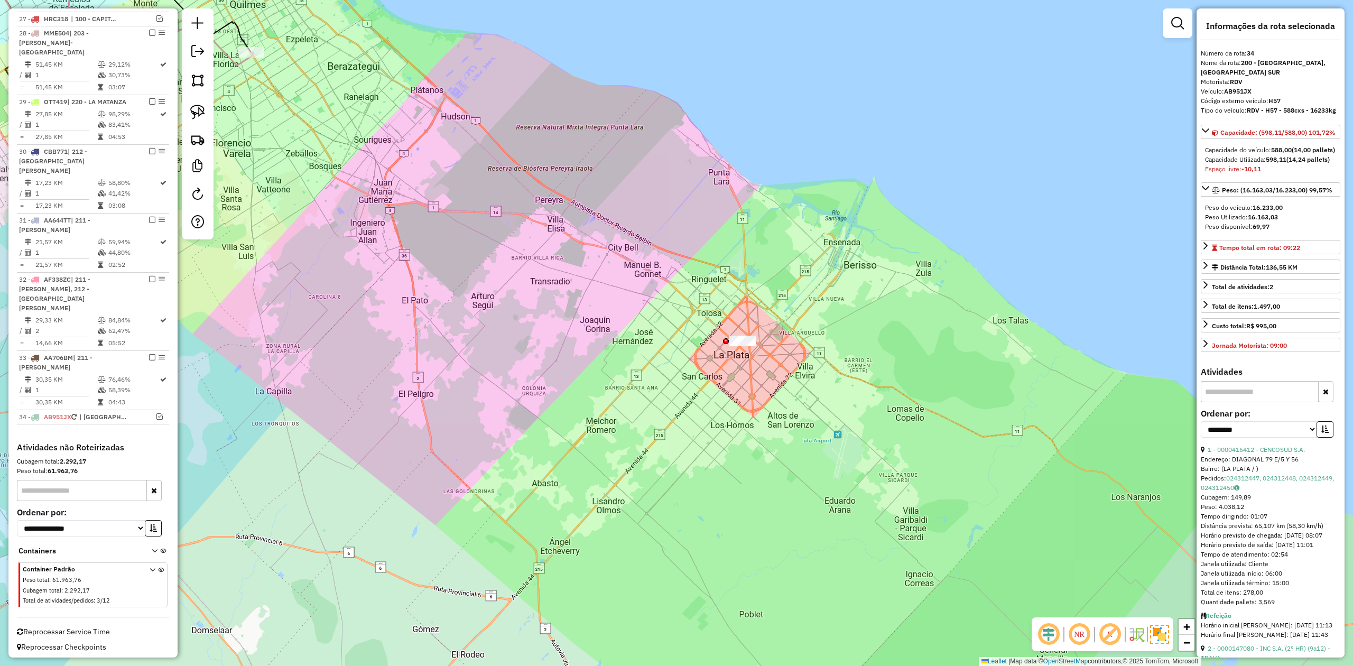
drag, startPoint x: 695, startPoint y: 370, endPoint x: 741, endPoint y: 380, distance: 46.5
click at [740, 381] on div "Janela de atendimento Grade de atendimento Capacidade Transportadoras Veículos …" at bounding box center [676, 333] width 1353 height 666
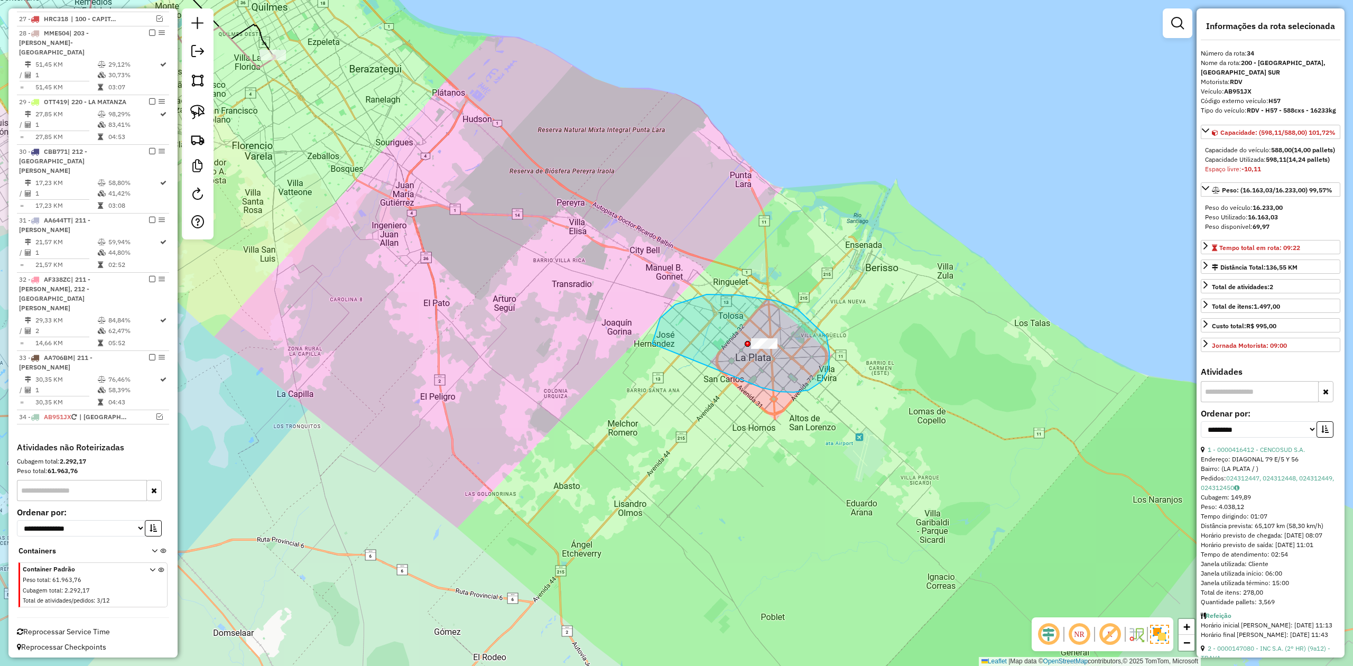
drag, startPoint x: 779, startPoint y: 392, endPoint x: 681, endPoint y: 404, distance: 99.0
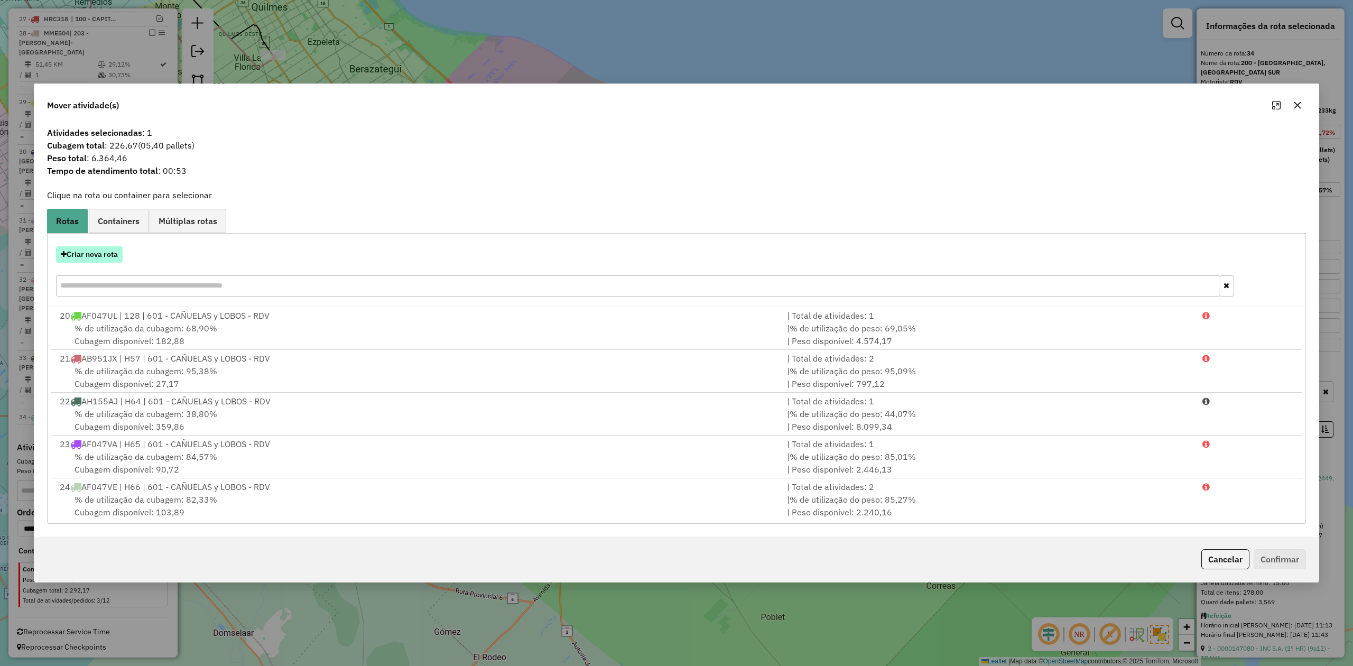
click at [94, 254] on button "Criar nova rota" at bounding box center [89, 254] width 67 height 16
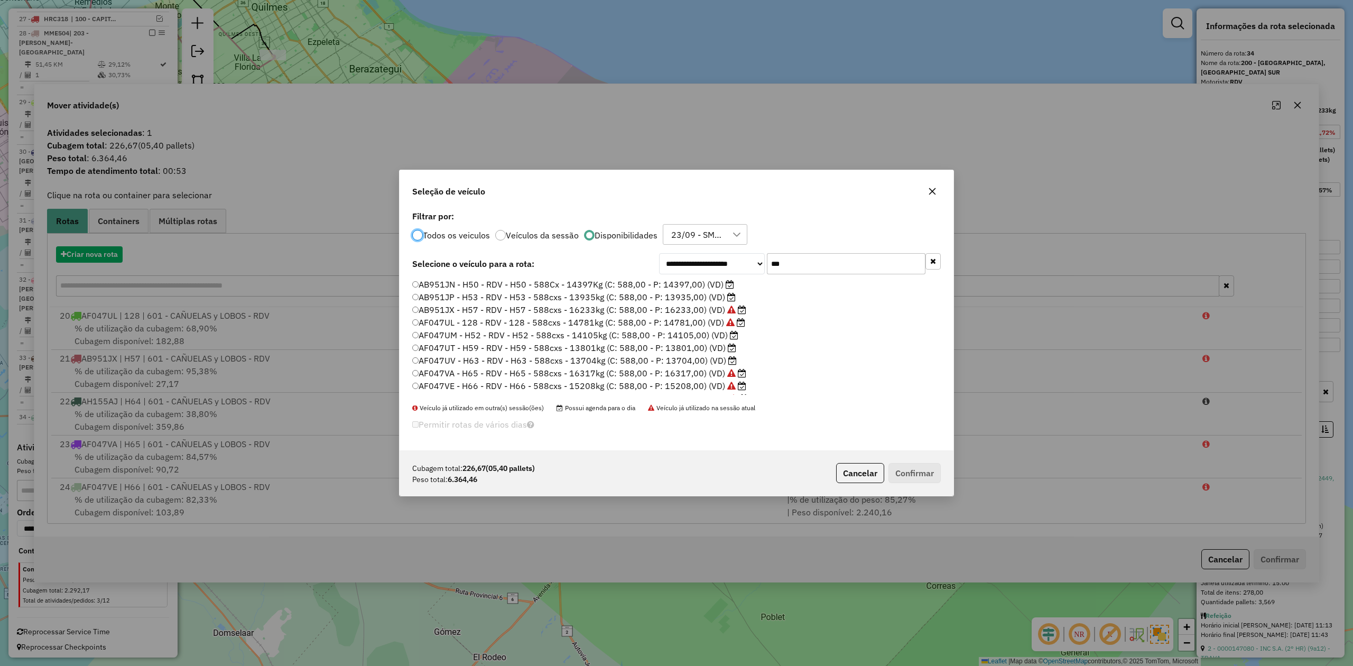
scroll to position [5, 3]
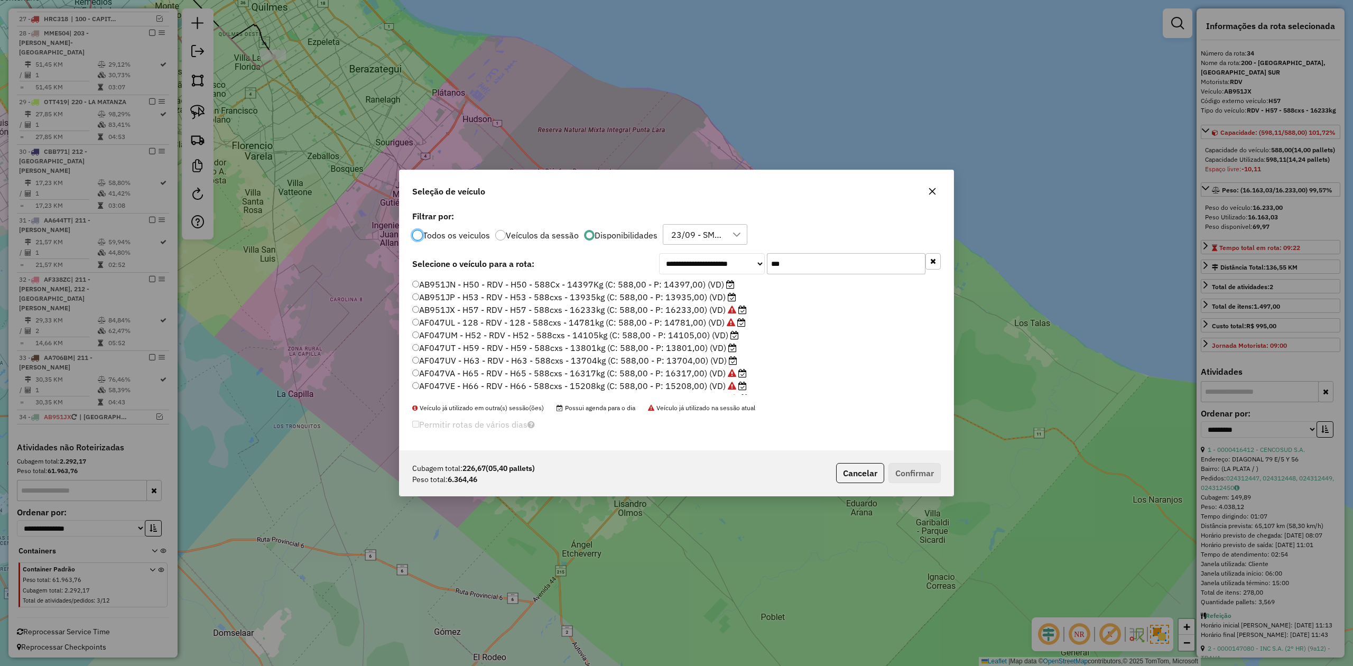
click at [701, 349] on label "AF047UT - H59 - RDV - H59 - 588cxs - 13801kg (C: 588,00 - P: 13801,00) (VD)" at bounding box center [574, 347] width 324 height 13
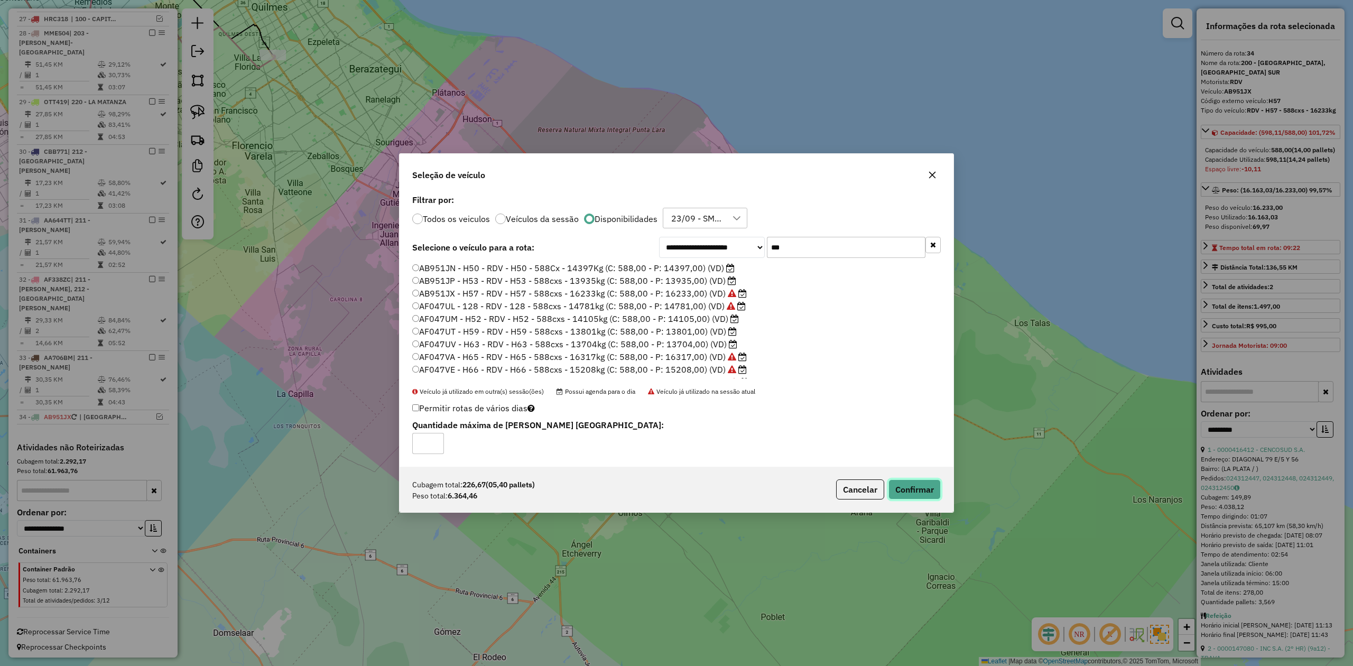
click at [911, 495] on button "Confirmar" at bounding box center [914, 489] width 52 height 20
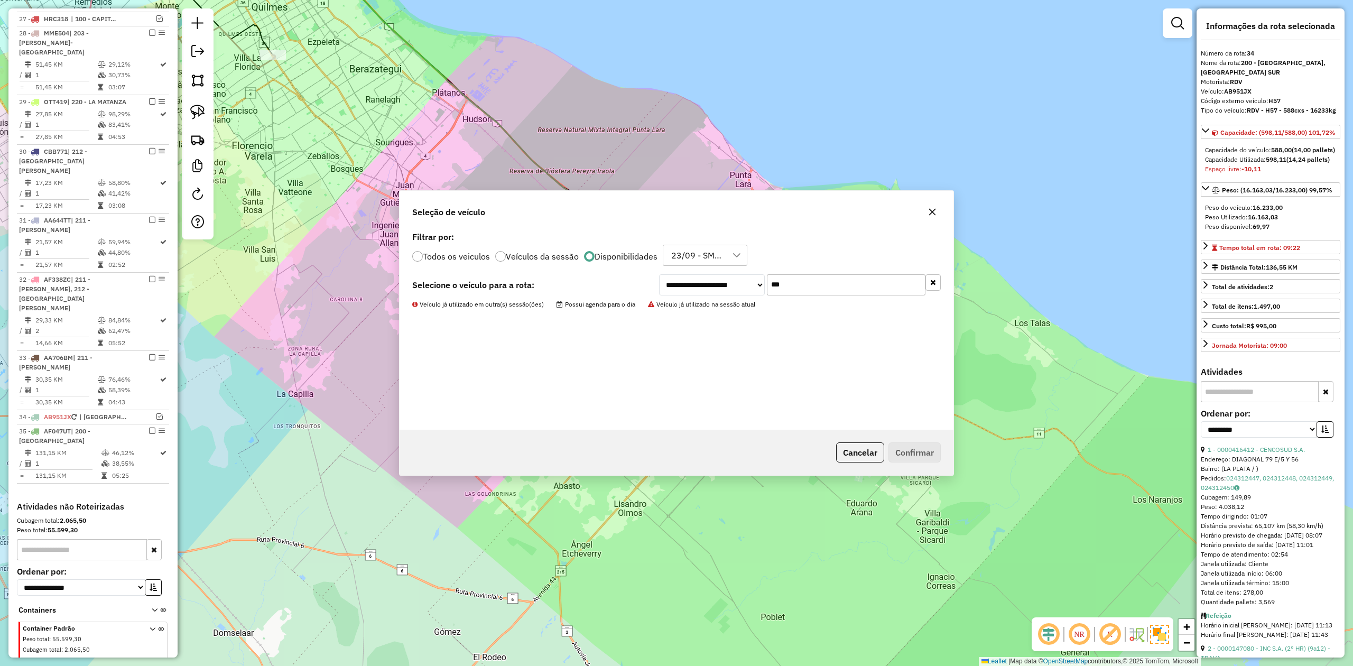
scroll to position [1138, 0]
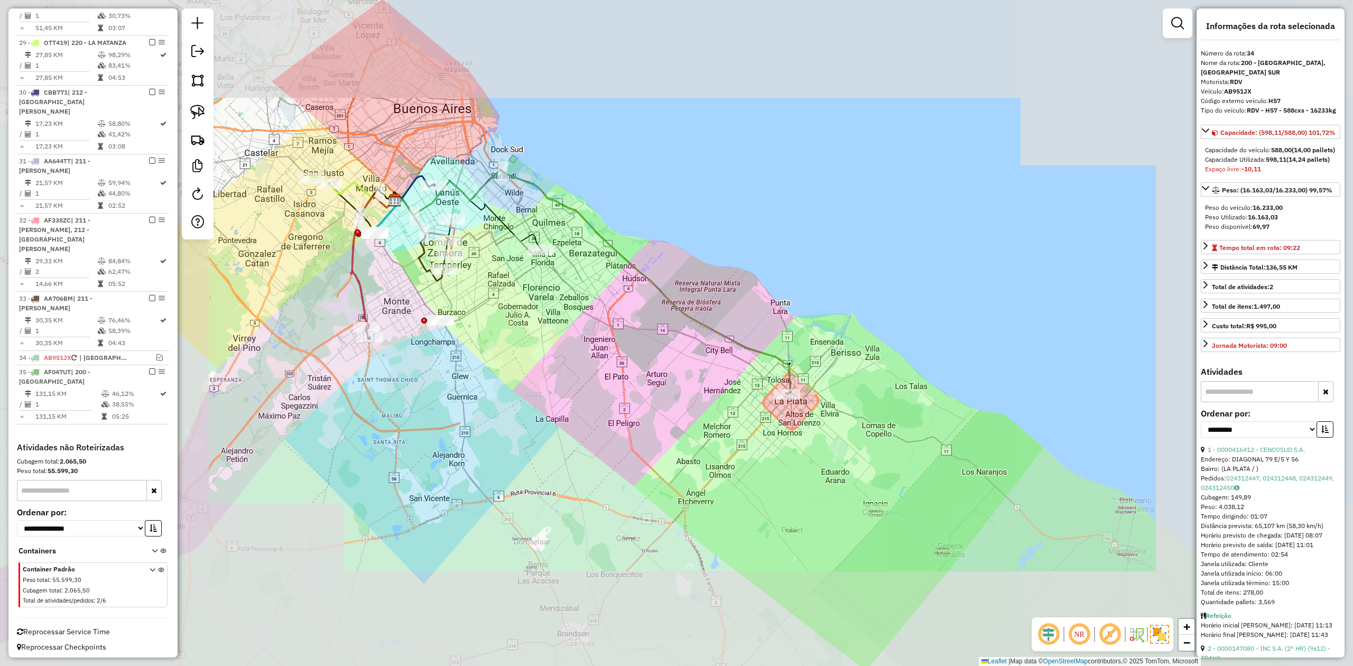
click at [723, 372] on div "Janela de atendimento Grade de atendimento Capacidade Transportadoras Veículos …" at bounding box center [676, 333] width 1353 height 666
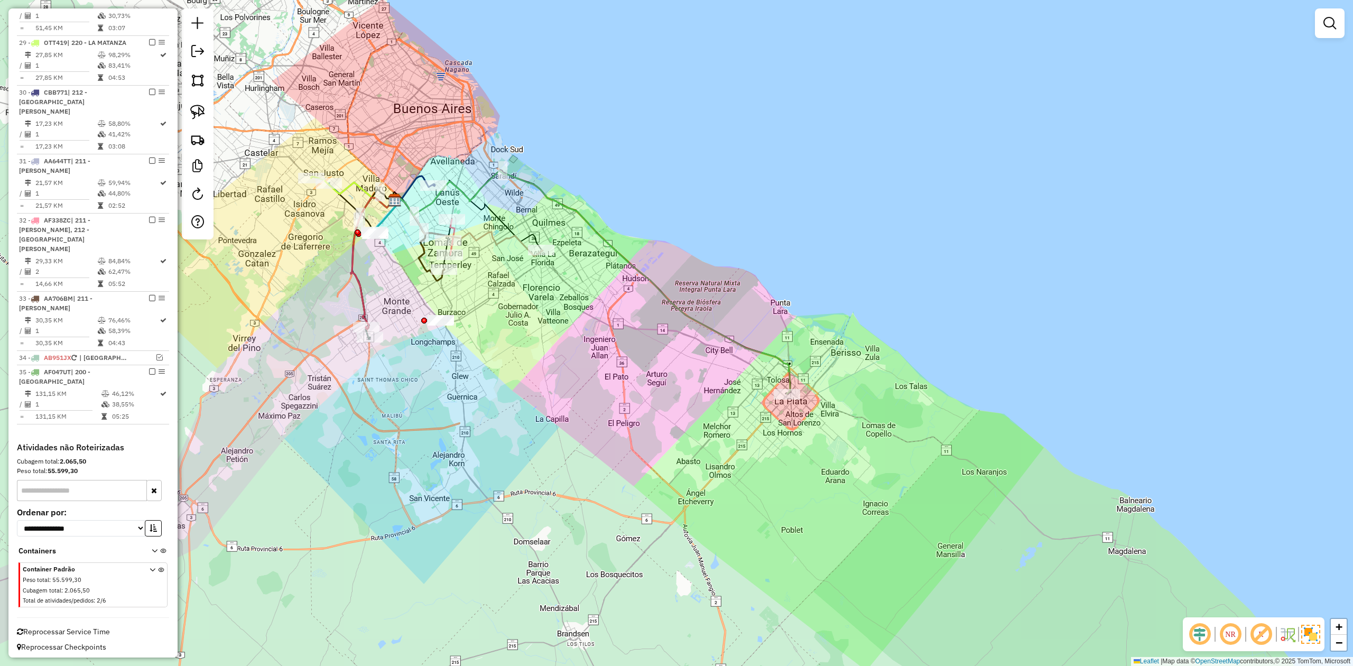
click at [727, 335] on icon at bounding box center [592, 282] width 396 height 223
select select "**********"
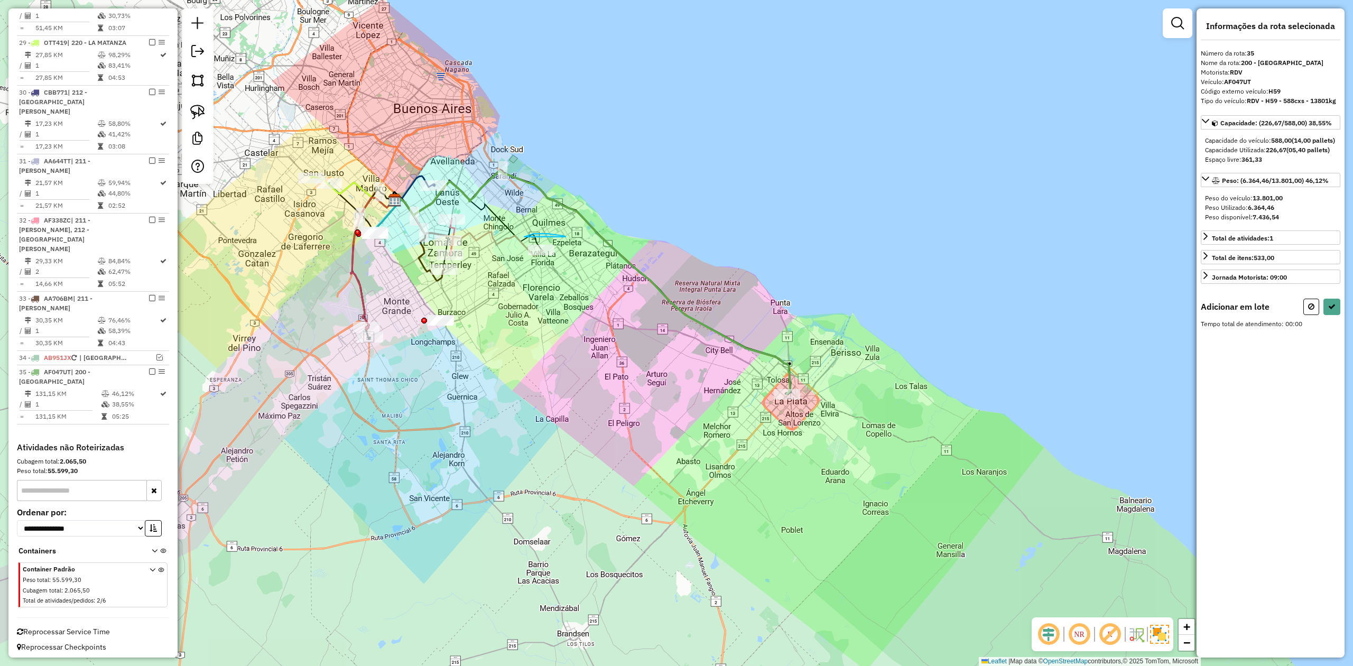
drag, startPoint x: 524, startPoint y: 237, endPoint x: 626, endPoint y: 291, distance: 115.3
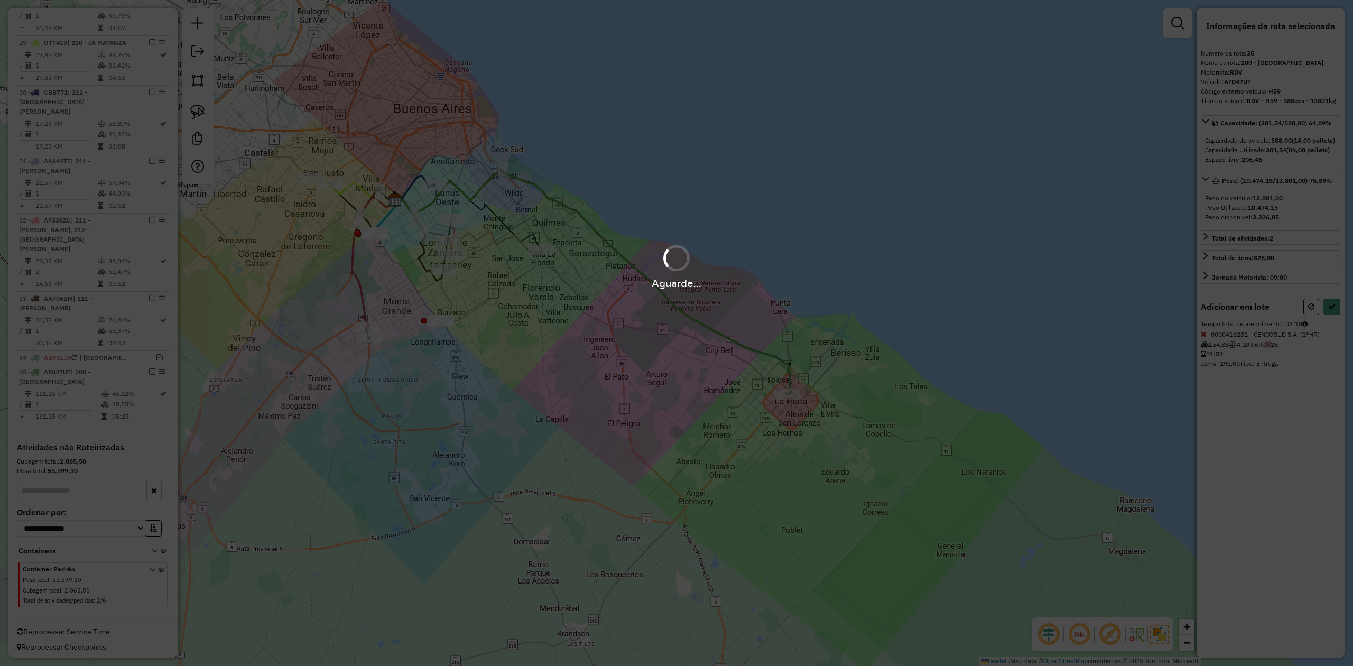
select select "**********"
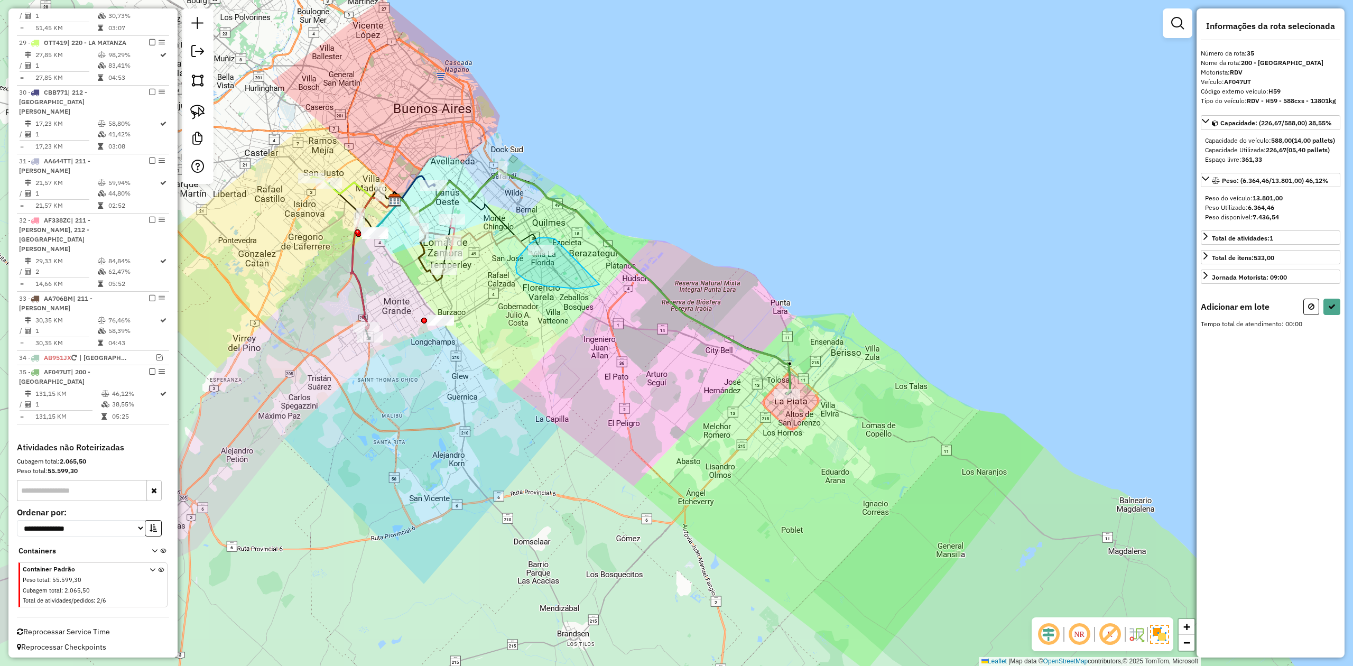
drag, startPoint x: 548, startPoint y: 238, endPoint x: 625, endPoint y: 282, distance: 88.1
select select "**********"
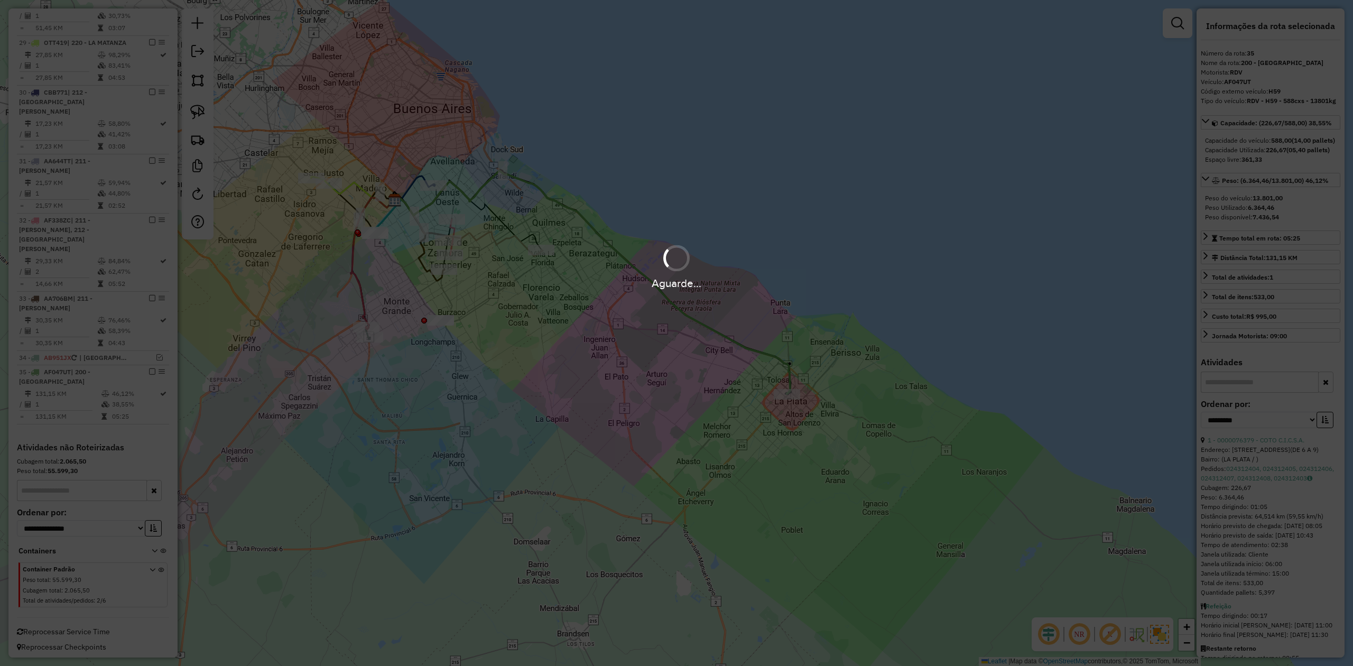
scroll to position [1079, 0]
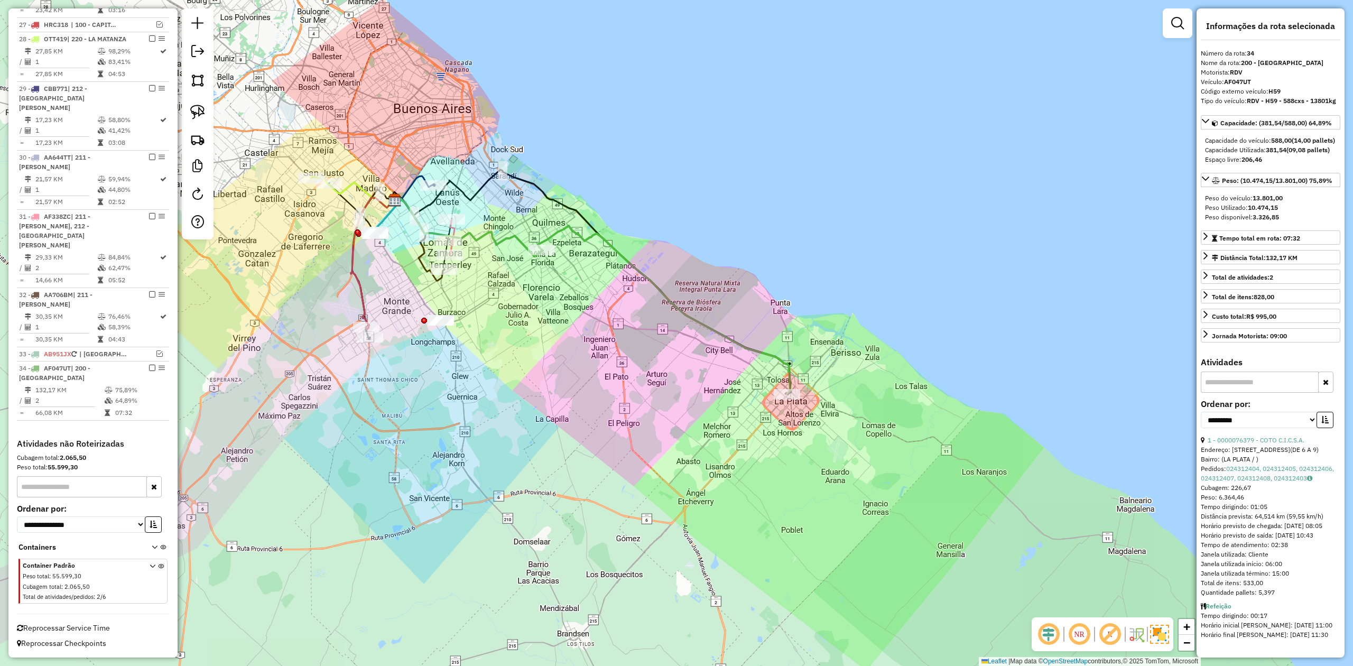
click at [681, 401] on div "Janela de atendimento Grade de atendimento Capacidade Transportadoras Veículos …" at bounding box center [676, 333] width 1353 height 666
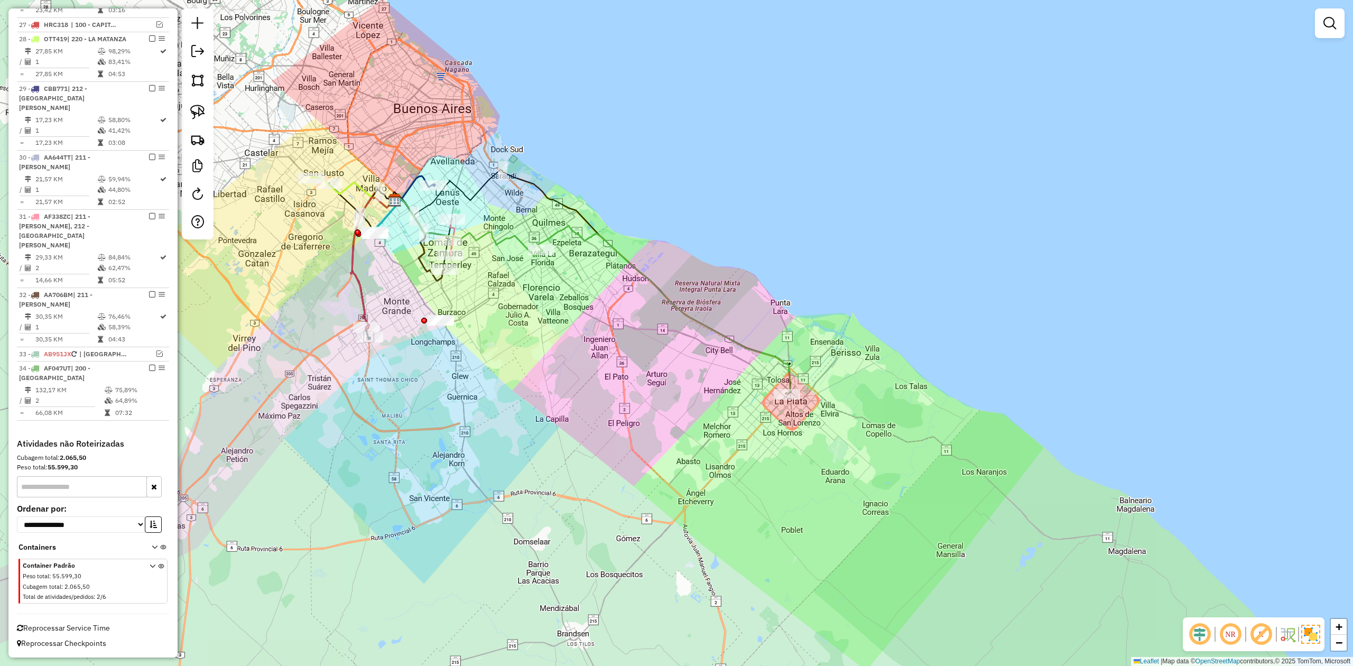
click at [679, 366] on div "Janela de atendimento Grade de atendimento Capacidade Transportadoras Veículos …" at bounding box center [676, 333] width 1353 height 666
click at [694, 322] on icon at bounding box center [664, 310] width 252 height 168
select select "**********"
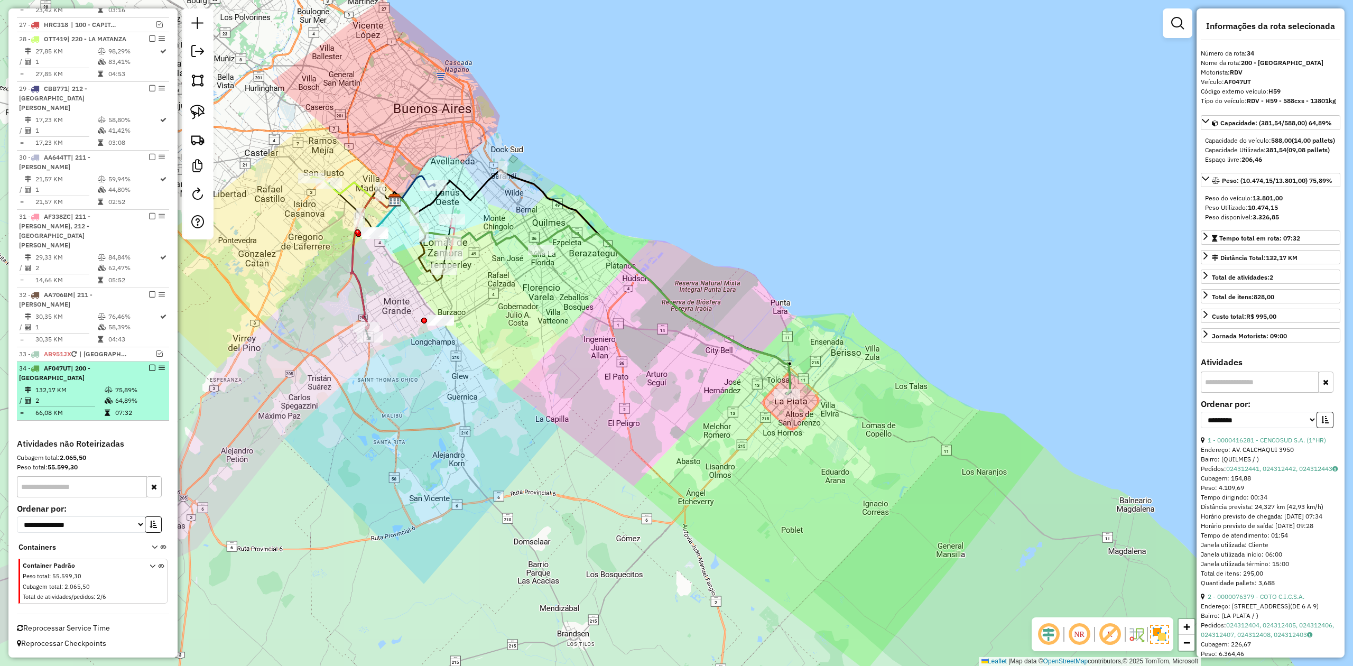
click at [149, 367] on em at bounding box center [152, 368] width 6 height 6
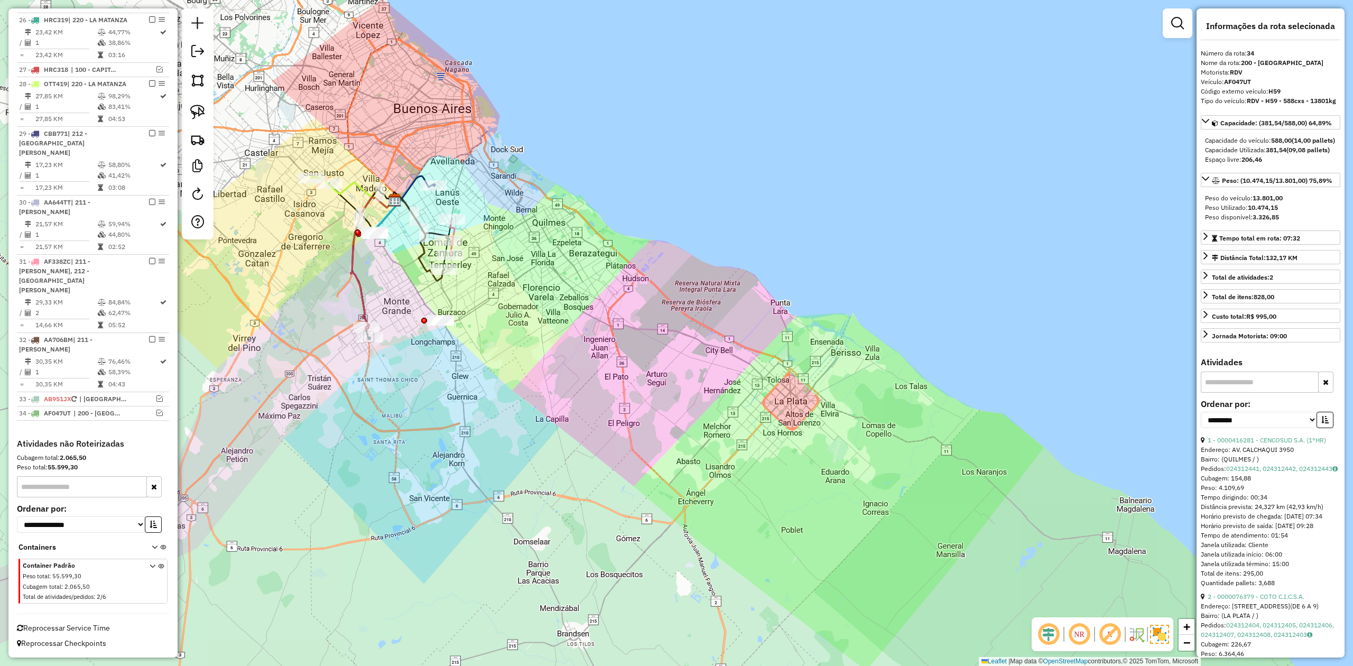
scroll to position [1034, 0]
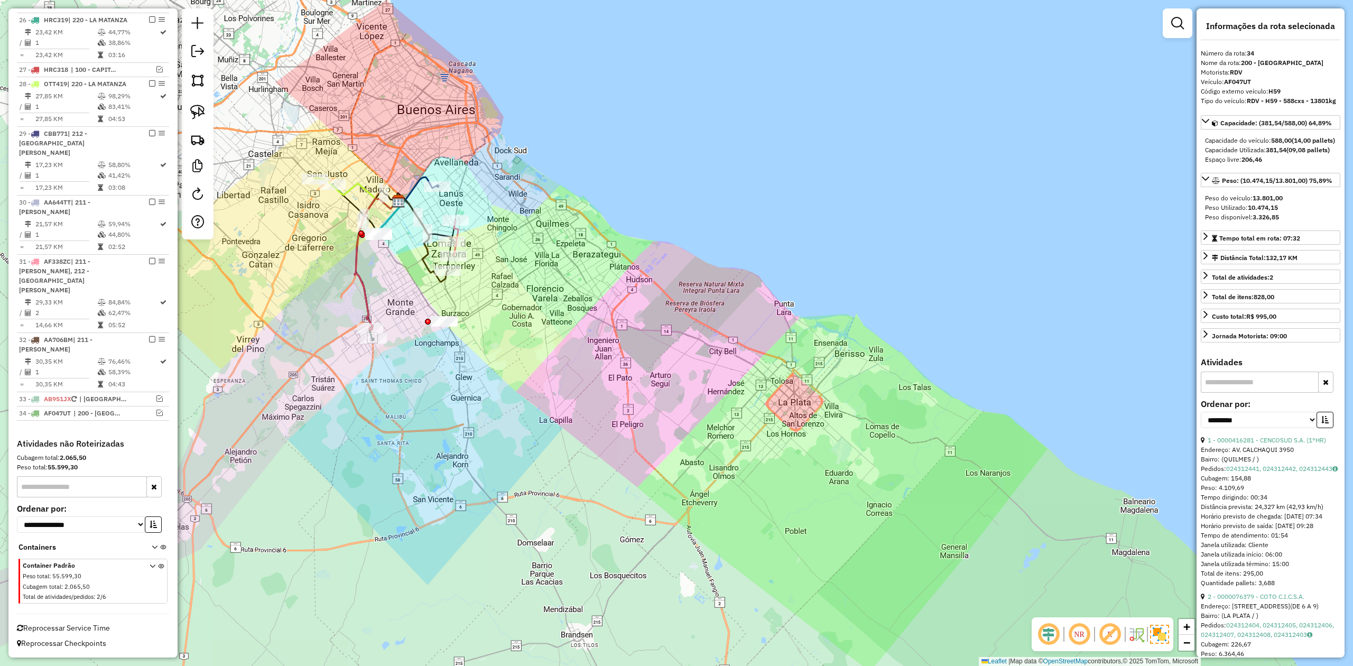
drag, startPoint x: 556, startPoint y: 347, endPoint x: 578, endPoint y: 326, distance: 29.5
click at [592, 375] on div "Janela de atendimento Grade de atendimento Capacidade Transportadoras Veículos …" at bounding box center [676, 333] width 1353 height 666
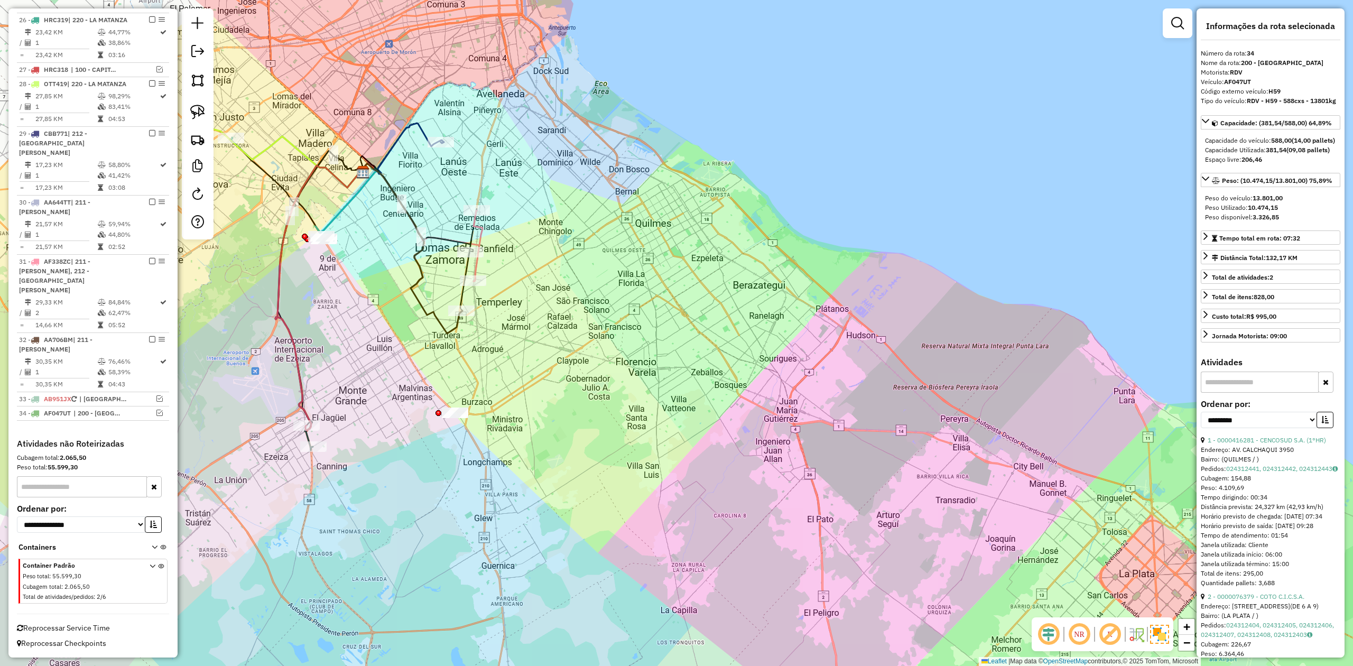
drag, startPoint x: 520, startPoint y: 368, endPoint x: 550, endPoint y: 356, distance: 31.5
click at [550, 356] on div "Janela de atendimento Grade de atendimento Capacidade Transportadoras Veículos …" at bounding box center [676, 333] width 1353 height 666
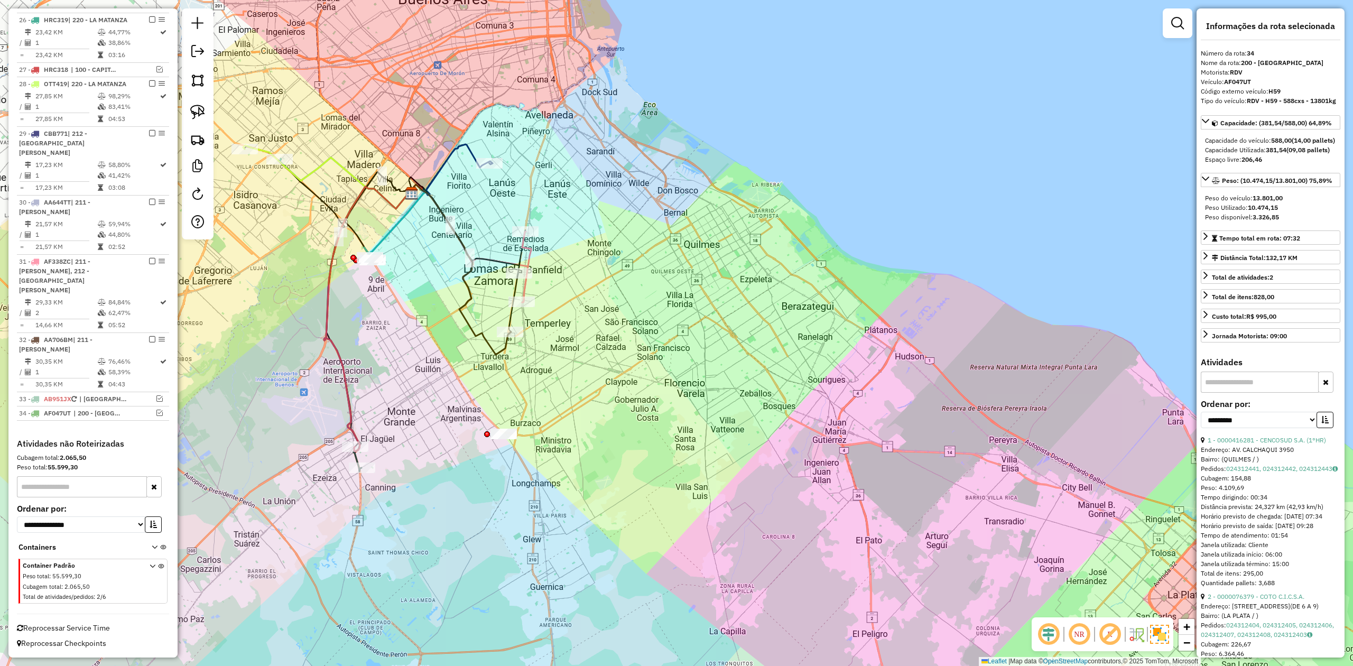
drag, startPoint x: 489, startPoint y: 367, endPoint x: 506, endPoint y: 396, distance: 33.4
click at [506, 396] on div "Janela de atendimento Grade de atendimento Capacidade Transportadoras Veículos …" at bounding box center [676, 333] width 1353 height 666
click at [347, 426] on icon at bounding box center [368, 319] width 88 height 265
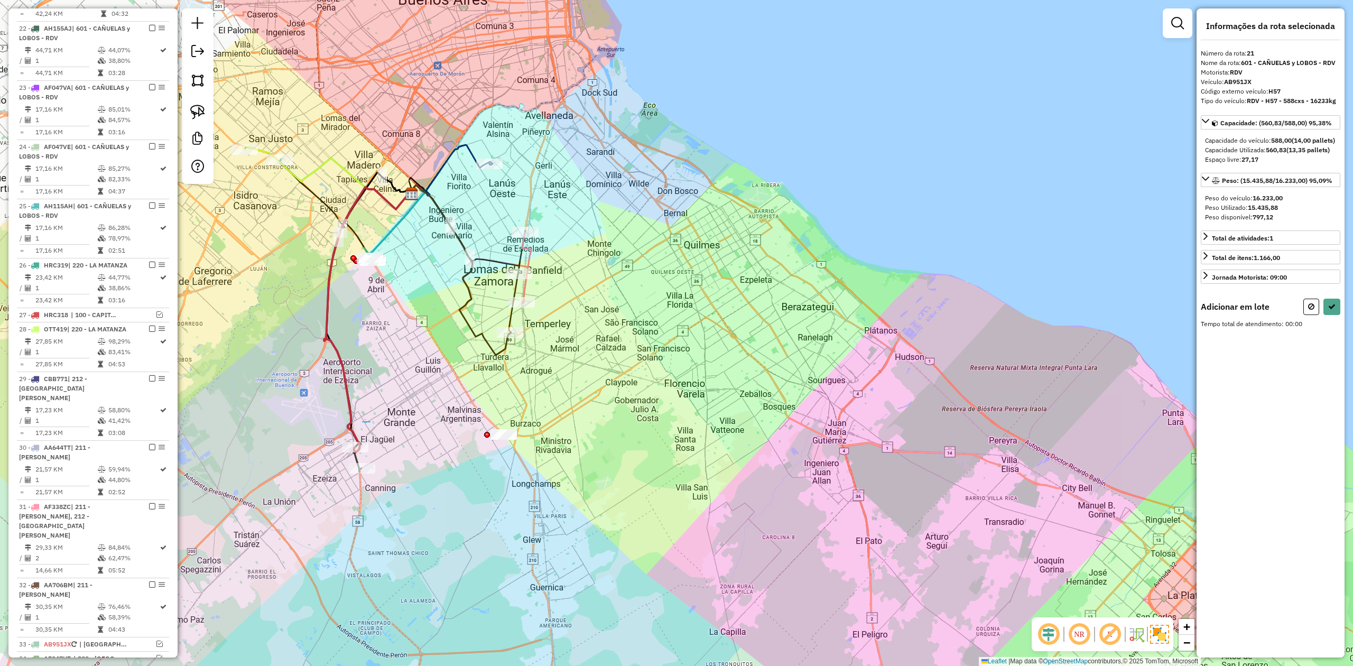
scroll to position [740, 0]
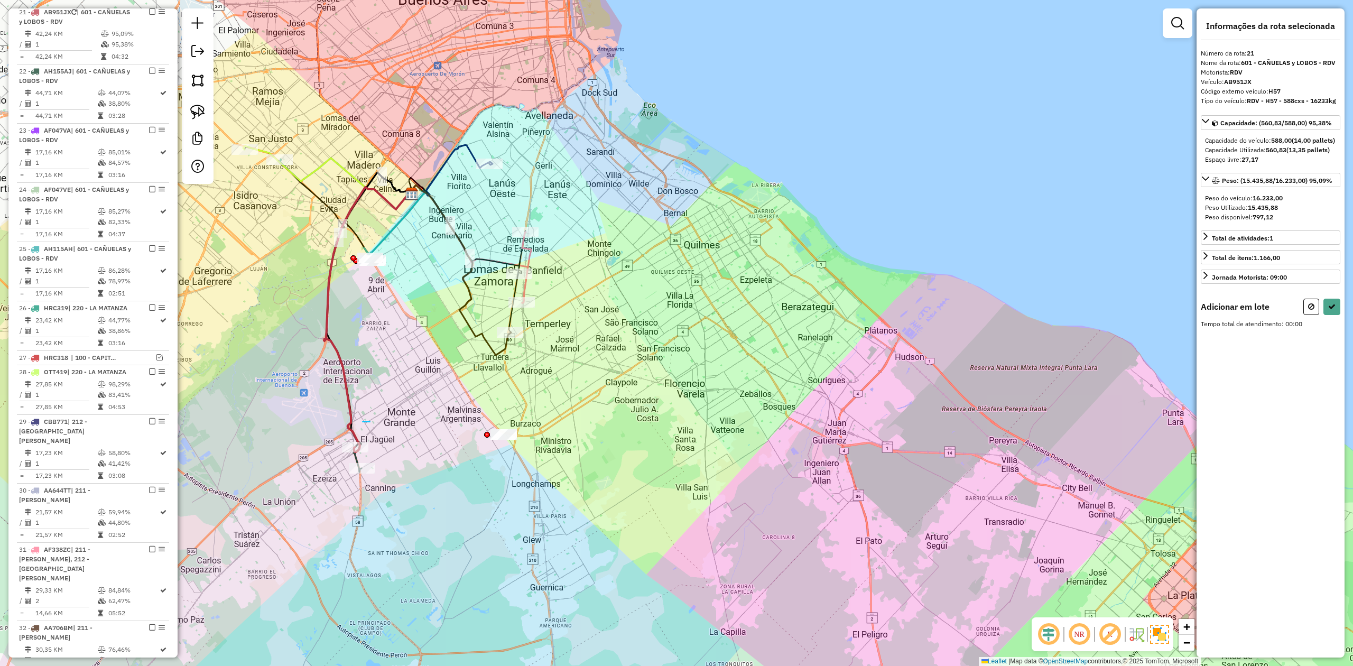
drag, startPoint x: 362, startPoint y: 422, endPoint x: 415, endPoint y: 458, distance: 63.5
select select "**********"
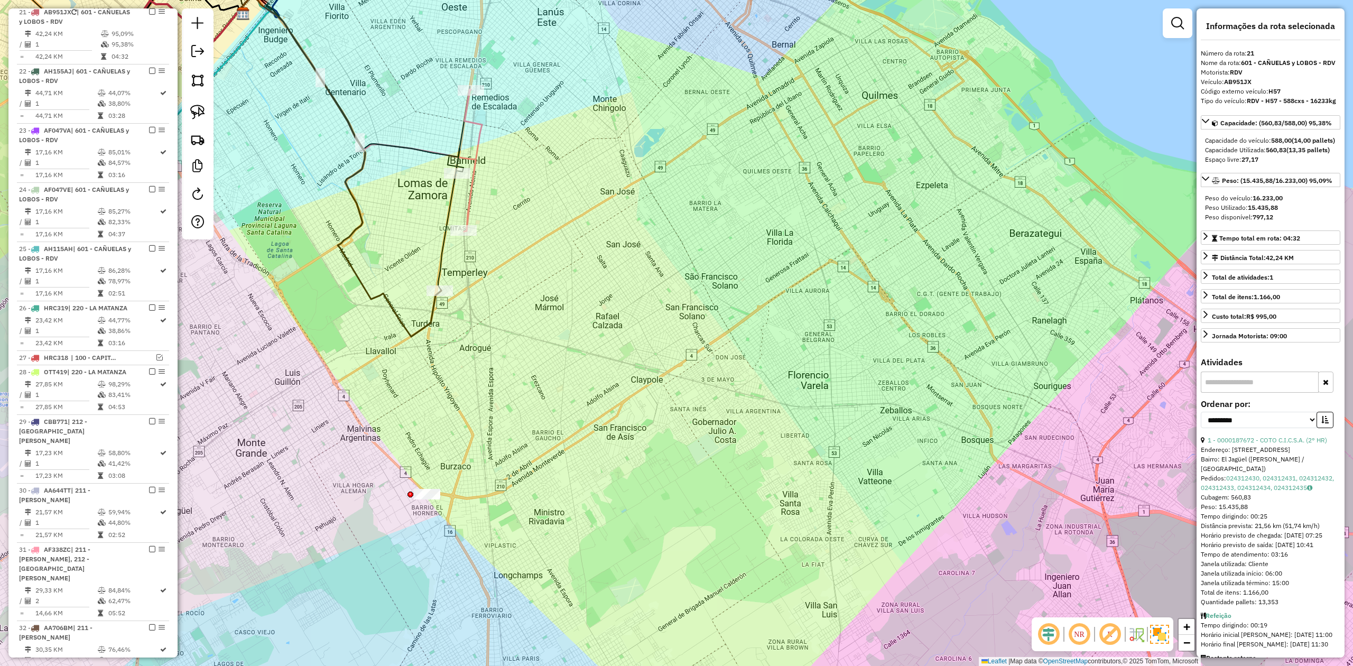
click at [632, 337] on div "Janela de atendimento Grade de atendimento Capacidade Transportadoras Veículos …" at bounding box center [676, 333] width 1353 height 666
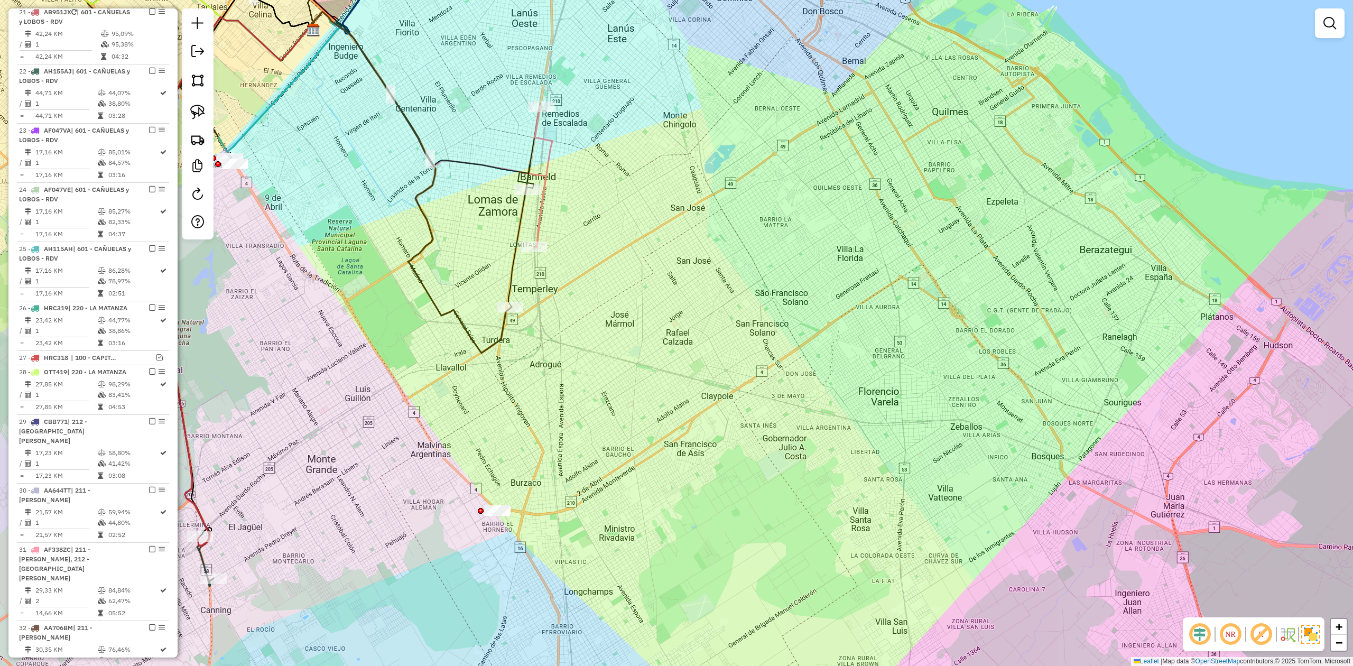
drag, startPoint x: 681, startPoint y: 321, endPoint x: 745, endPoint y: 302, distance: 66.7
click at [710, 318] on div "Janela de atendimento Grade de atendimento Capacidade Transportadoras Veículos …" at bounding box center [676, 333] width 1353 height 666
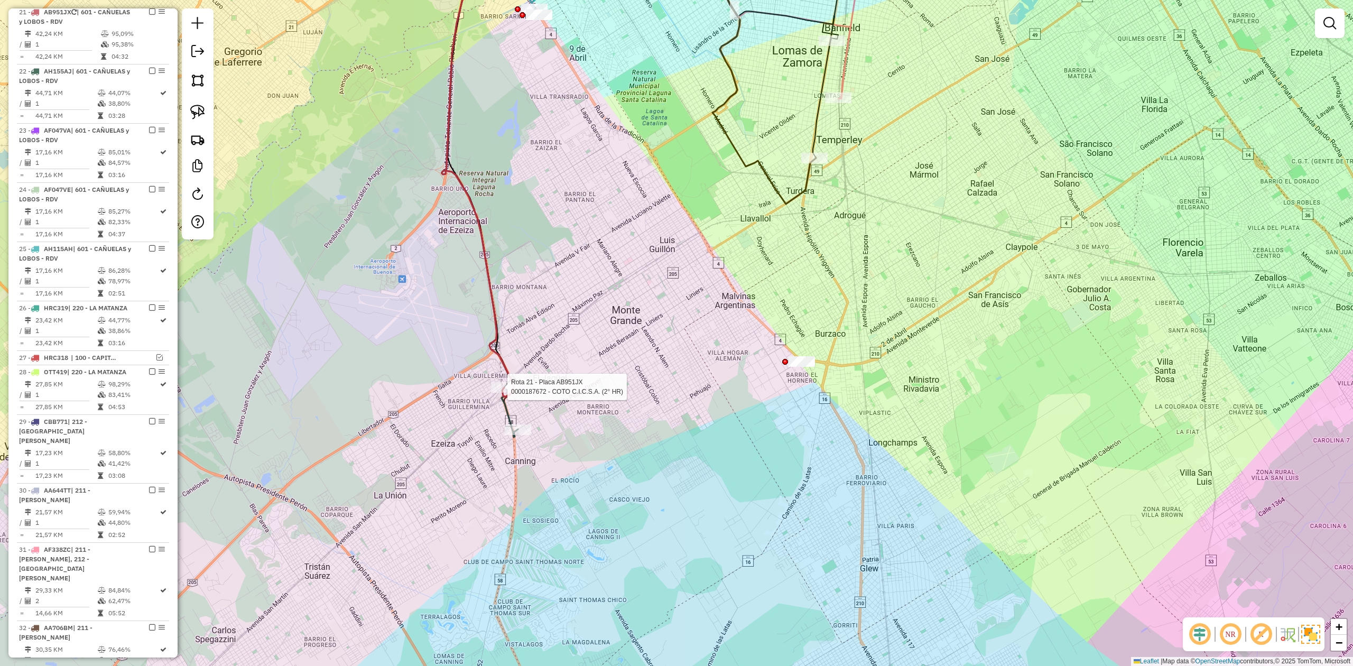
select select "**********"
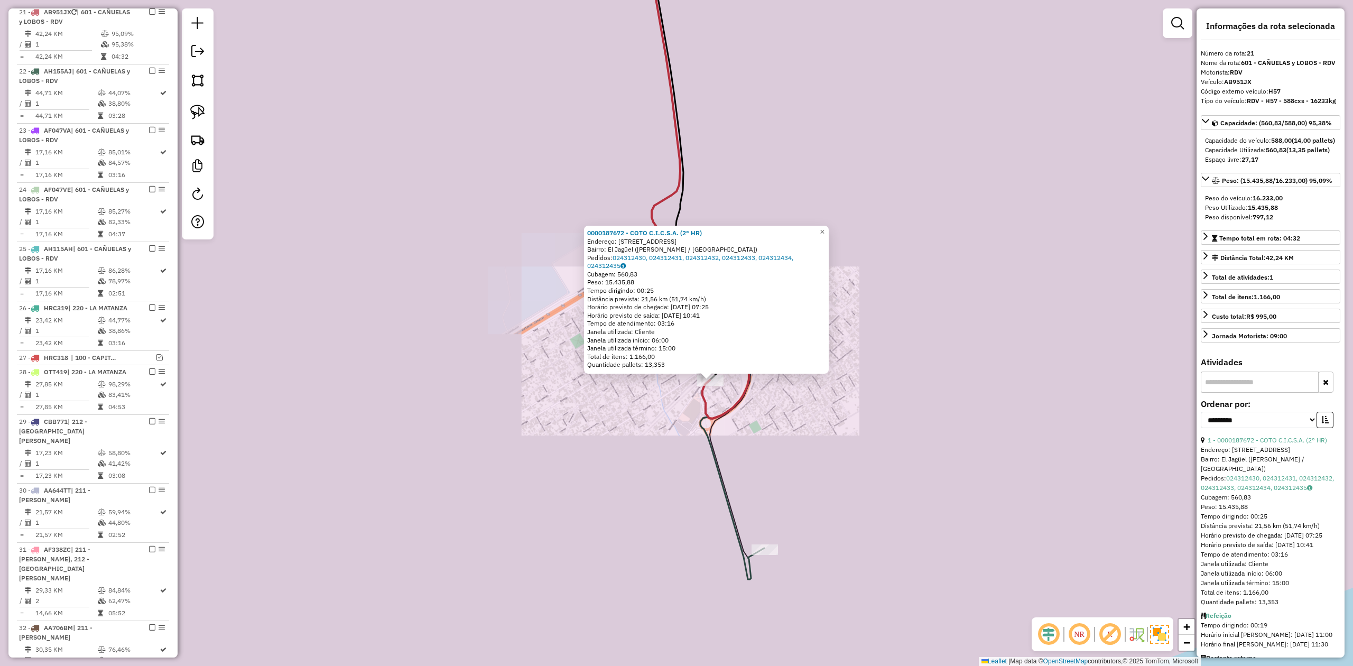
click at [759, 444] on div "0000187672 - COTO C.I.C.S.A. (2° HR) Endereço: Calle Paraguay, 321 Bairro: El J…" at bounding box center [676, 333] width 1353 height 666
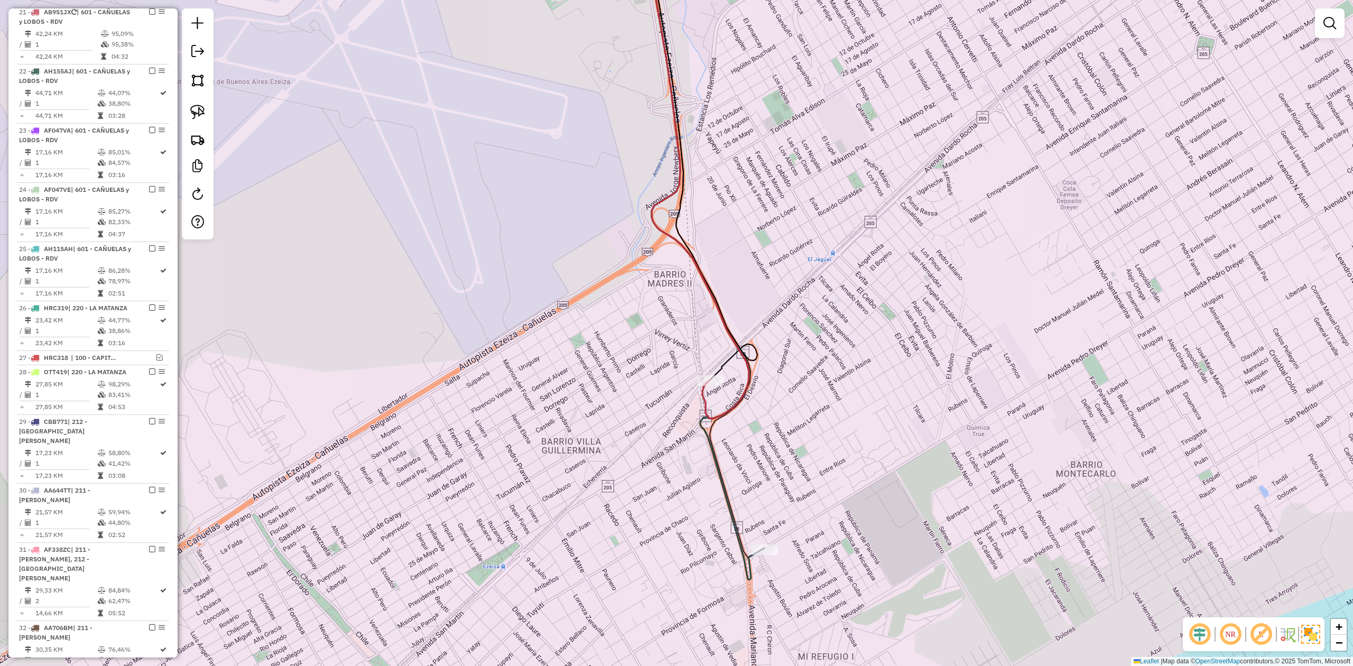
click at [749, 387] on icon at bounding box center [697, 175] width 103 height 485
select select "**********"
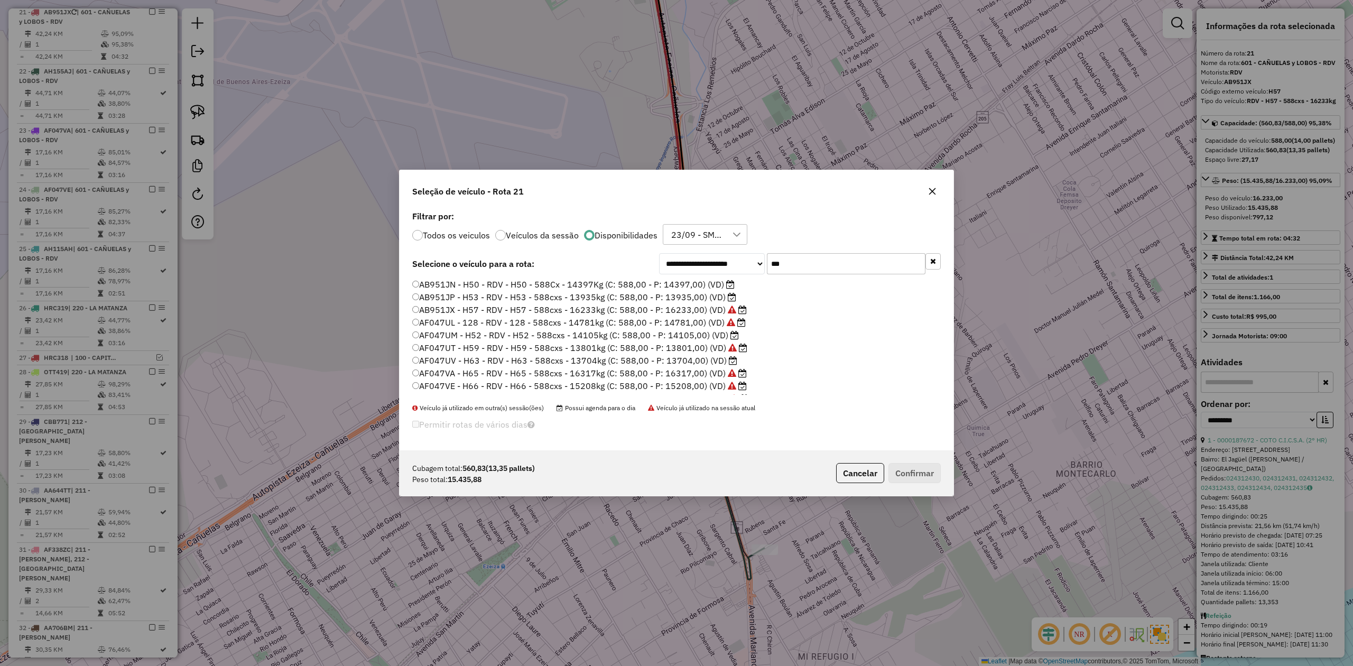
scroll to position [5, 3]
click at [935, 187] on icon "button" at bounding box center [932, 191] width 8 height 8
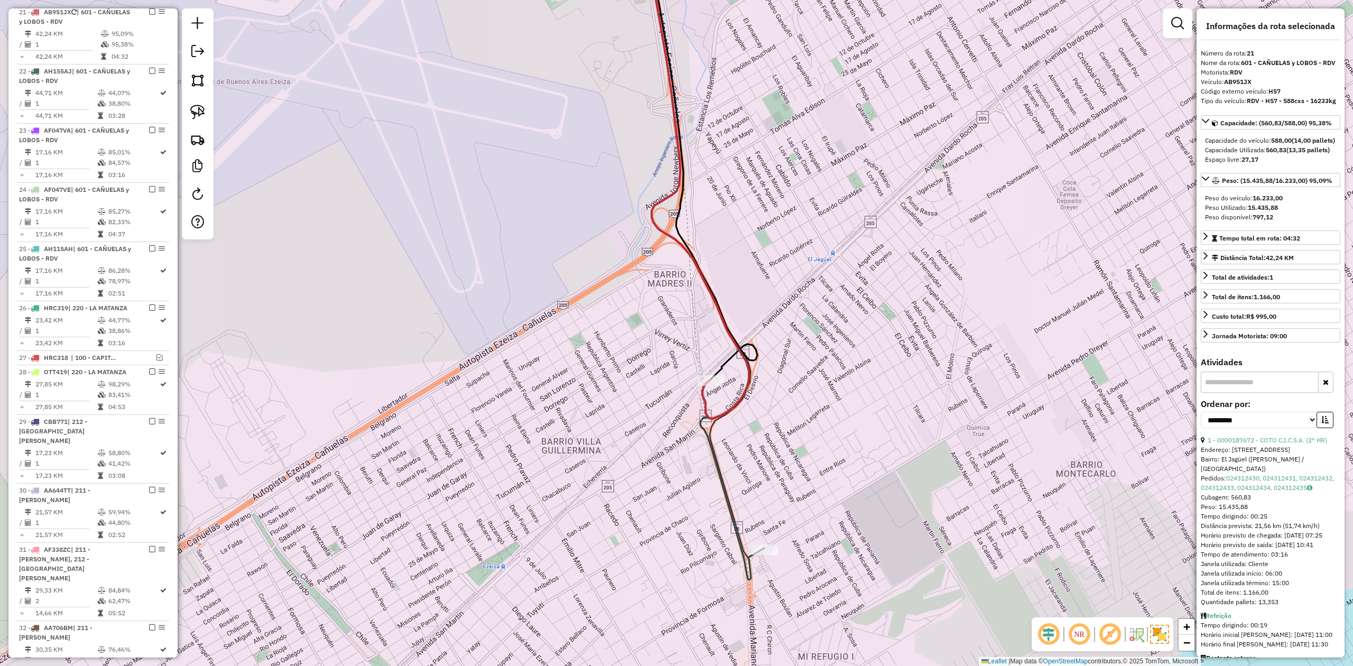
click at [793, 199] on div "Janela de atendimento Grade de atendimento Capacidade Transportadoras Veículos …" at bounding box center [676, 333] width 1353 height 666
click at [711, 303] on icon at bounding box center [695, 175] width 103 height 485
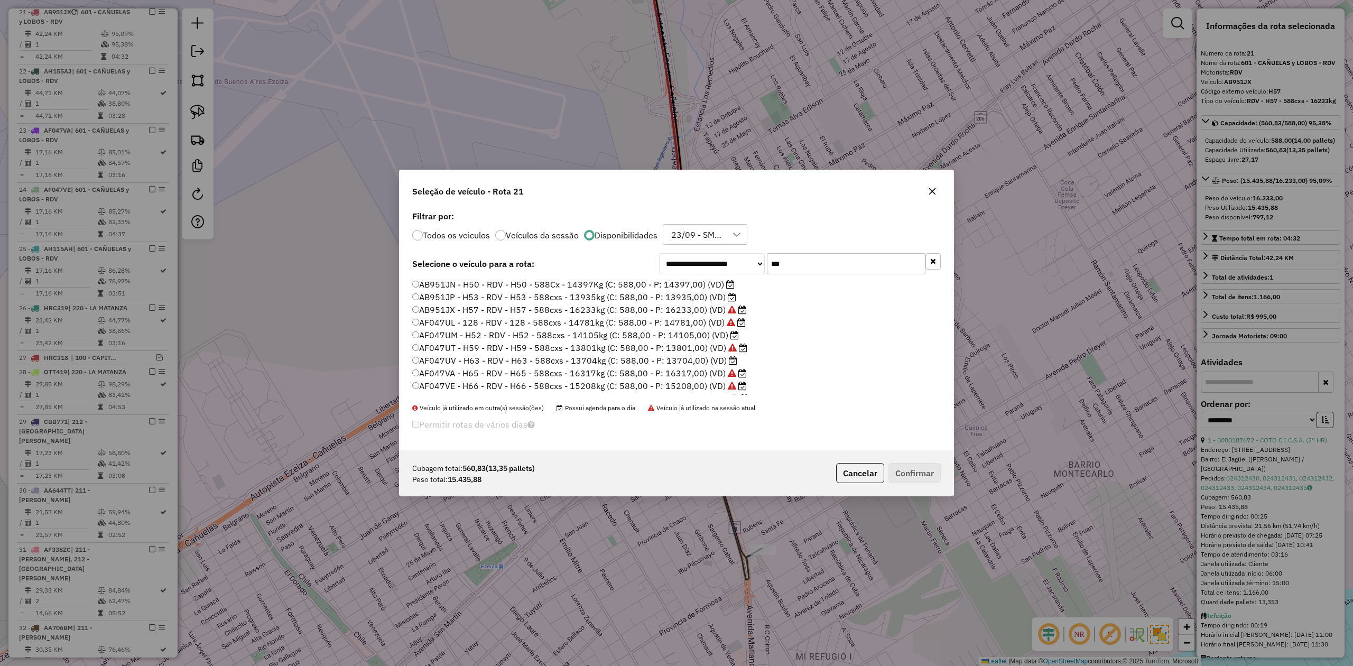
drag, startPoint x: 752, startPoint y: 258, endPoint x: 732, endPoint y: 256, distance: 20.7
click at [732, 256] on div "**********" at bounding box center [800, 263] width 282 height 21
click at [689, 351] on label "AF047VE - H66 - RDV - H66 - 588cxs - 15208kg (C: 588,00 - P: 15208,00) (VD)" at bounding box center [579, 349] width 334 height 13
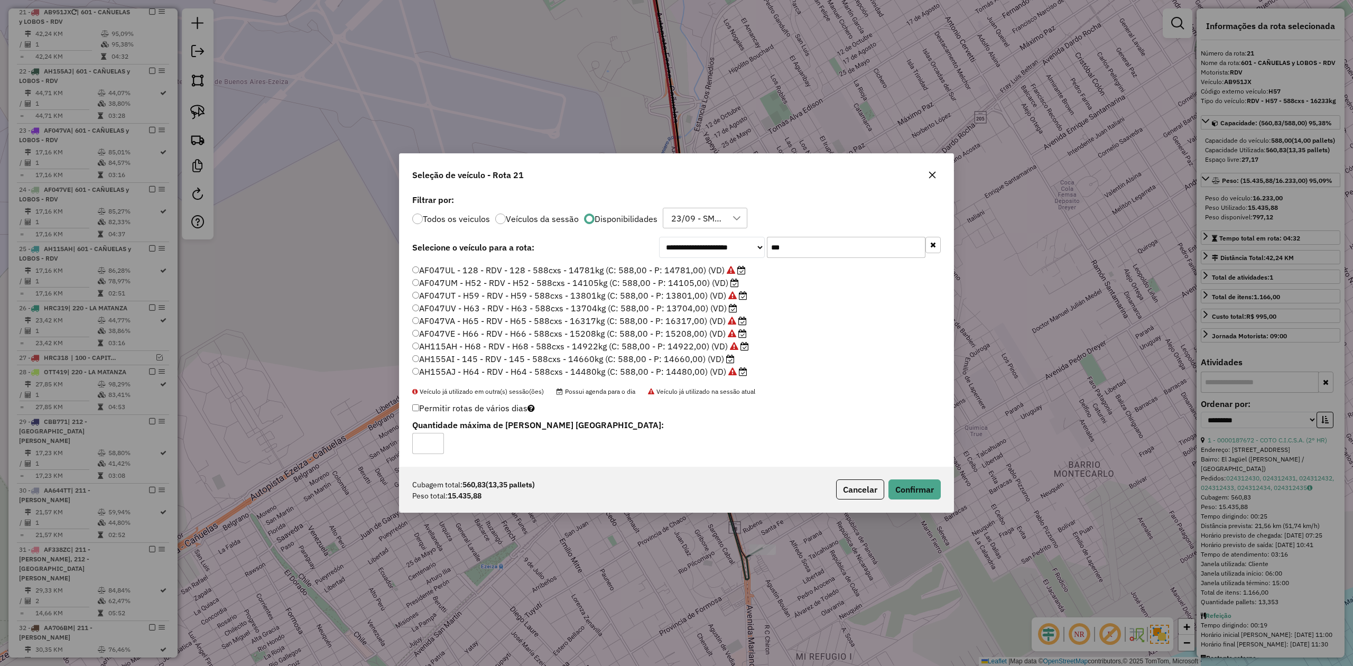
click at [689, 320] on label "AF047VA - H65 - RDV - H65 - 588cxs - 16317kg (C: 588,00 - P: 16317,00) (VD)" at bounding box center [579, 320] width 334 height 13
click at [678, 294] on label "AB951JX - H57 - RDV - H57 - 588cxs - 16233kg (C: 588,00 - P: 16233,00) (VD)" at bounding box center [579, 293] width 334 height 13
click at [909, 486] on button "Confirmar" at bounding box center [914, 489] width 52 height 20
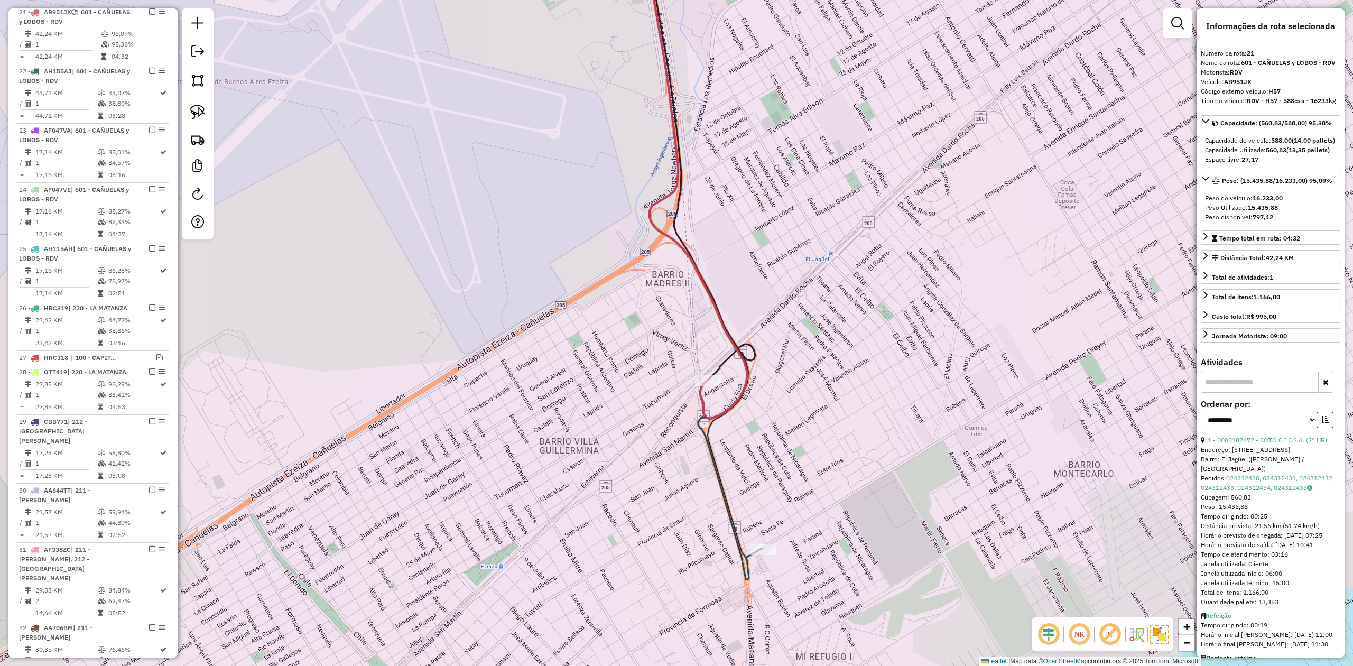
click at [755, 357] on icon at bounding box center [700, 156] width 109 height 446
click at [746, 372] on icon at bounding box center [695, 175] width 103 height 485
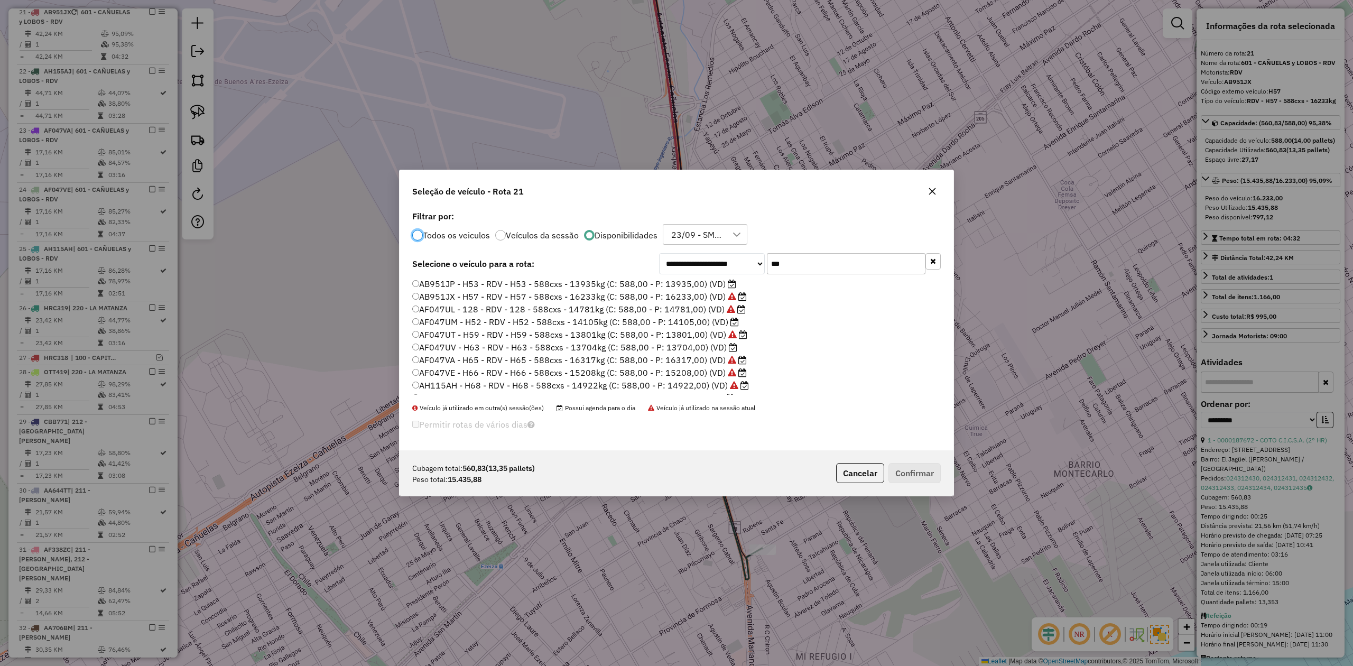
scroll to position [36, 0]
click at [694, 336] on label "AF047VA - H65 - RDV - H65 - 588cxs - 16317kg (C: 588,00 - P: 16317,00) (VD)" at bounding box center [579, 337] width 334 height 13
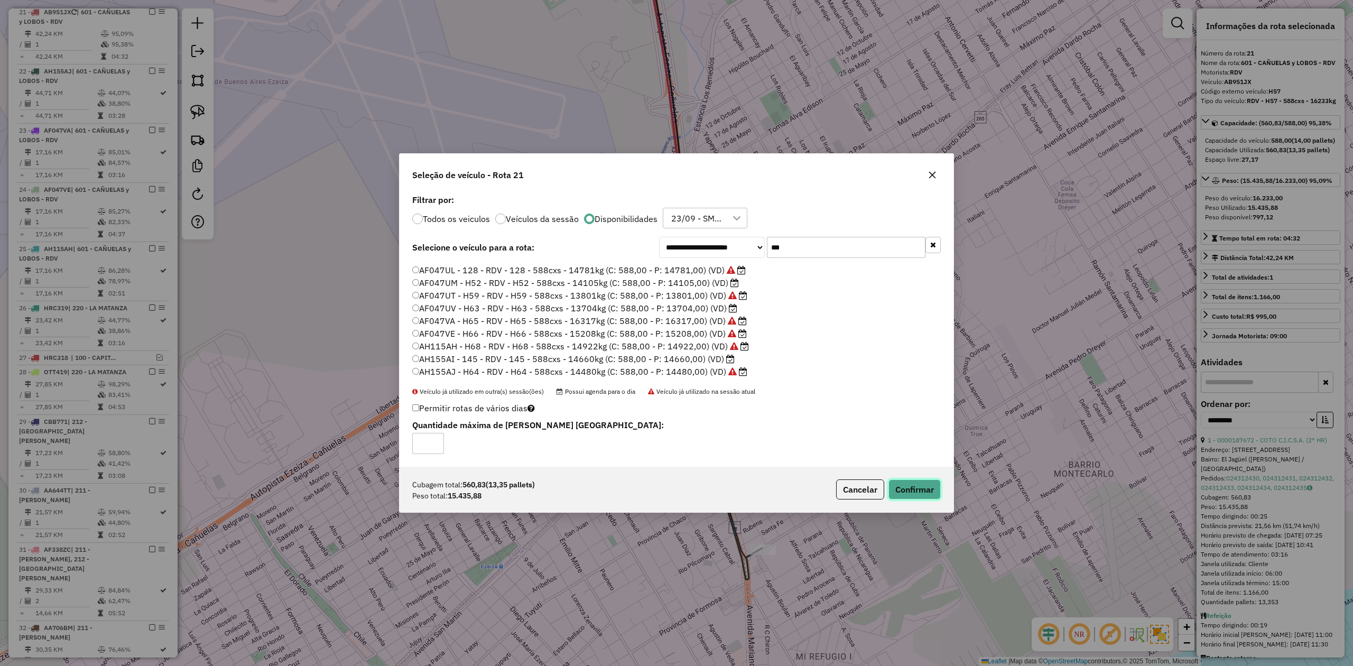
drag, startPoint x: 897, startPoint y: 483, endPoint x: 904, endPoint y: 488, distance: 8.7
click at [897, 484] on button "Confirmar" at bounding box center [914, 489] width 52 height 20
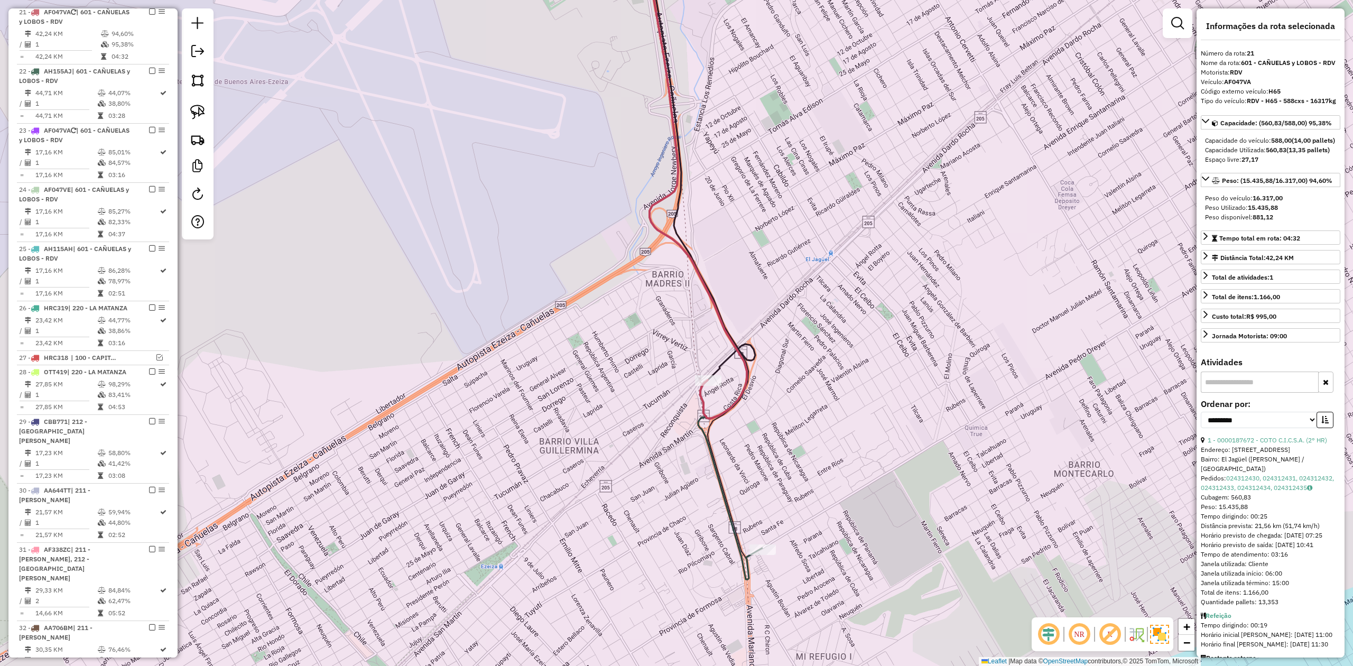
drag, startPoint x: 751, startPoint y: 387, endPoint x: 742, endPoint y: 372, distance: 17.3
click at [751, 386] on g at bounding box center [676, 332] width 1623 height 799
click at [730, 340] on icon at bounding box center [694, 175] width 103 height 484
click at [732, 334] on icon at bounding box center [694, 175] width 103 height 484
drag, startPoint x: 153, startPoint y: 14, endPoint x: 165, endPoint y: 31, distance: 21.1
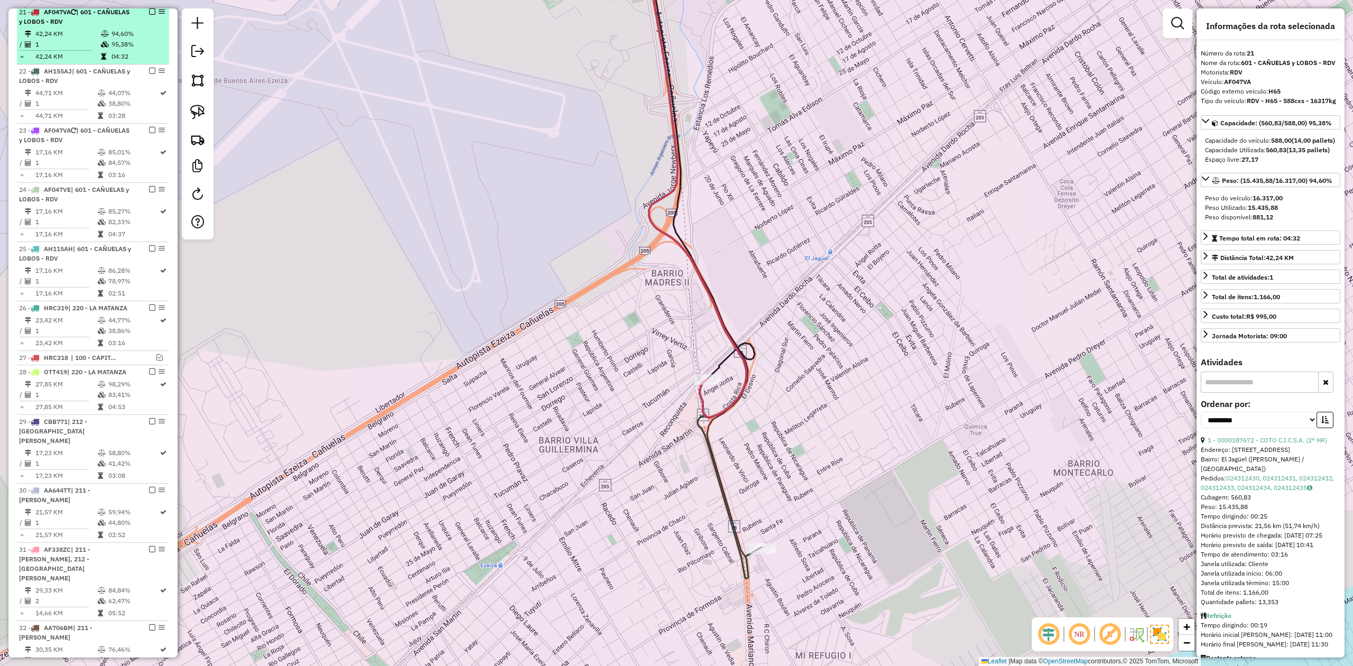
click at [151, 13] on div at bounding box center [149, 11] width 32 height 6
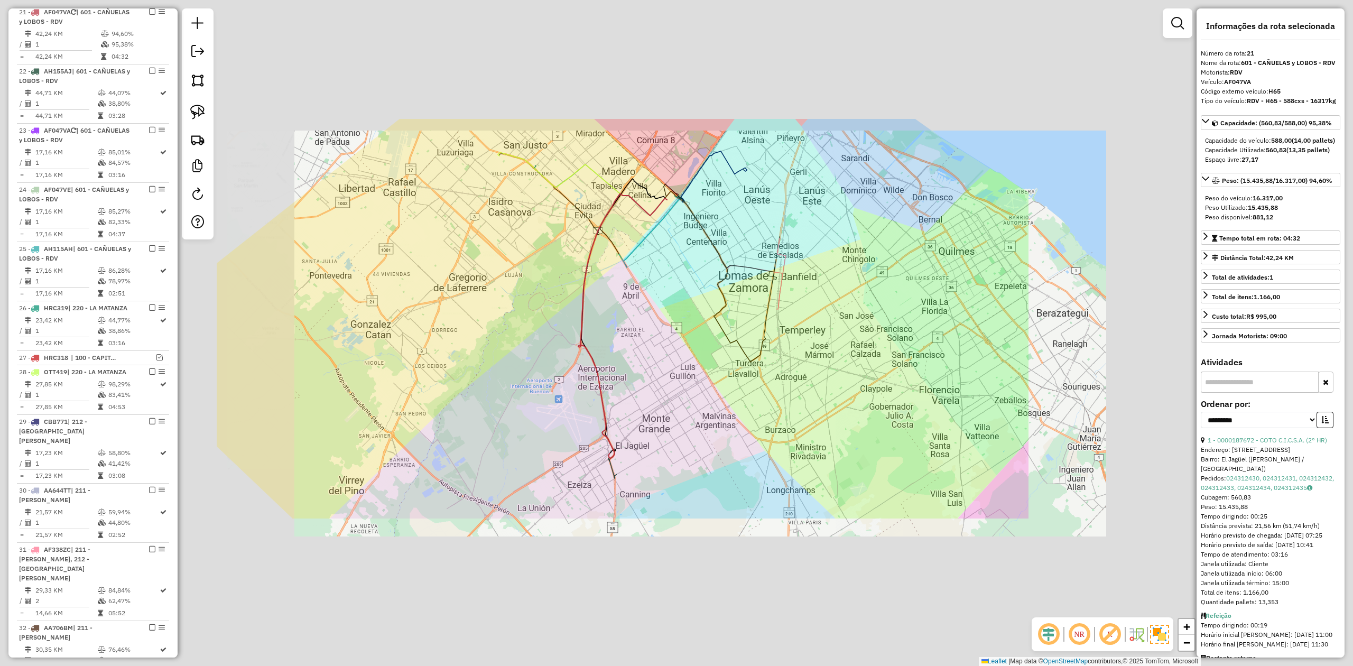
click at [648, 446] on div "Janela de atendimento Grade de atendimento Capacidade Transportadoras Veículos …" at bounding box center [676, 333] width 1353 height 666
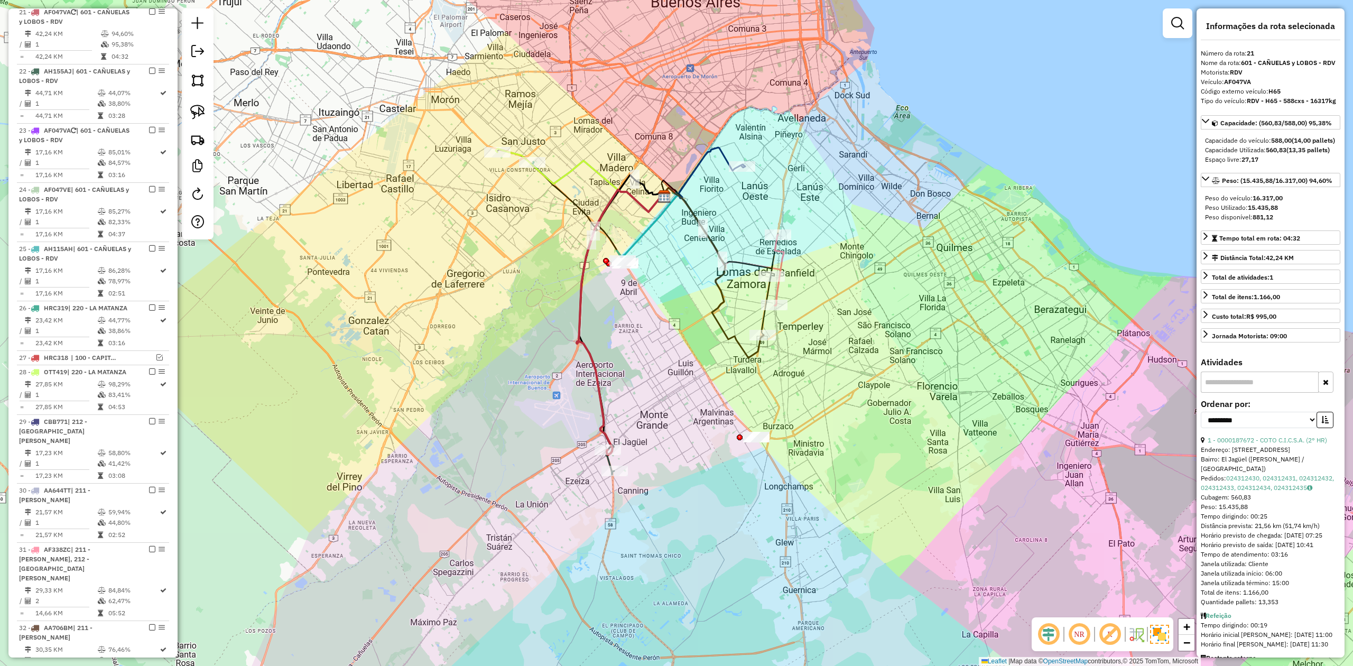
click at [603, 429] on icon at bounding box center [620, 322] width 88 height 265
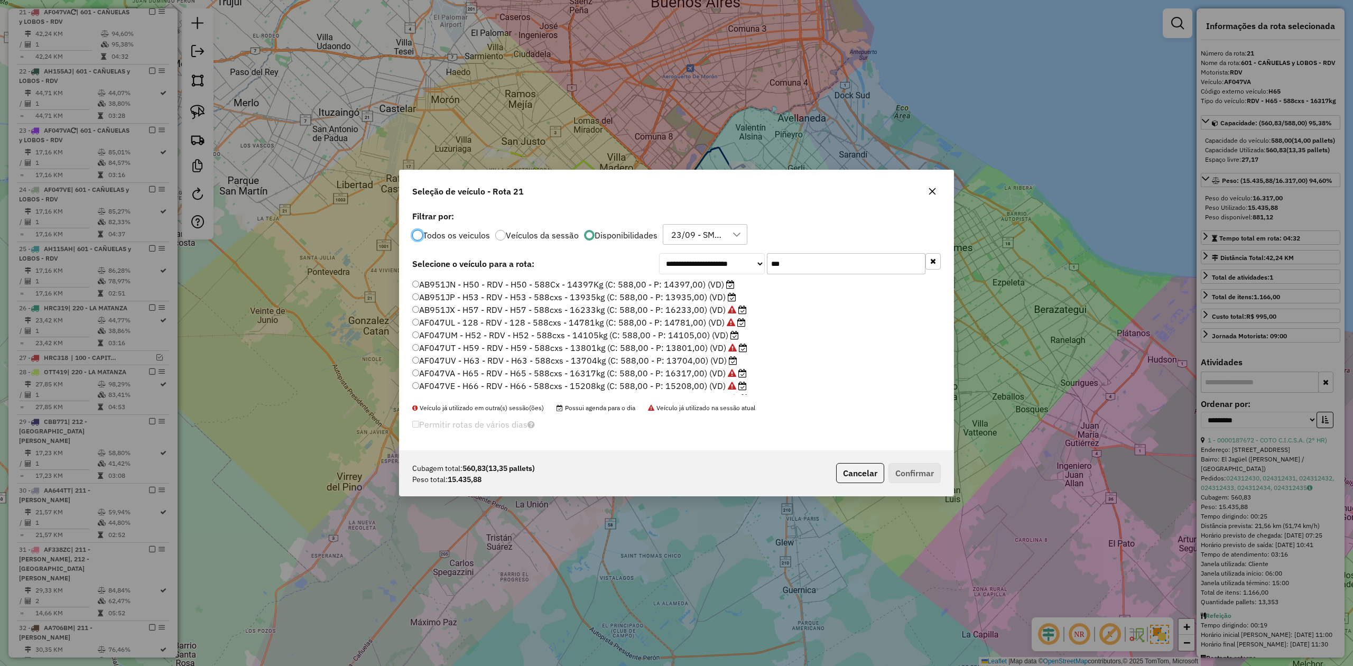
scroll to position [5, 3]
drag, startPoint x: 806, startPoint y: 264, endPoint x: 734, endPoint y: 260, distance: 71.4
click at [736, 260] on div "**********" at bounding box center [800, 263] width 282 height 21
click at [690, 330] on label "MGA879 - 316 - TL - 316 - 504cxs - 15462kg (C: 504,00 - P: 15462,00) (VD)" at bounding box center [568, 336] width 313 height 13
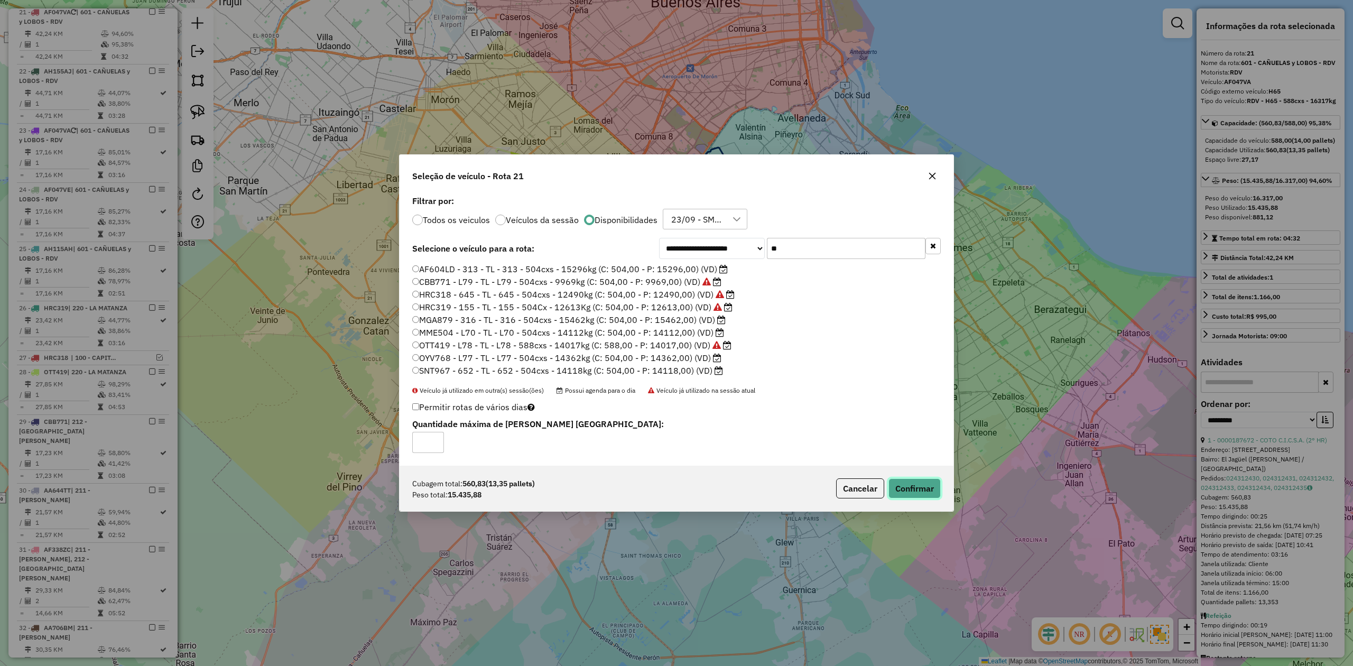
click at [911, 490] on button "Confirmar" at bounding box center [914, 488] width 52 height 20
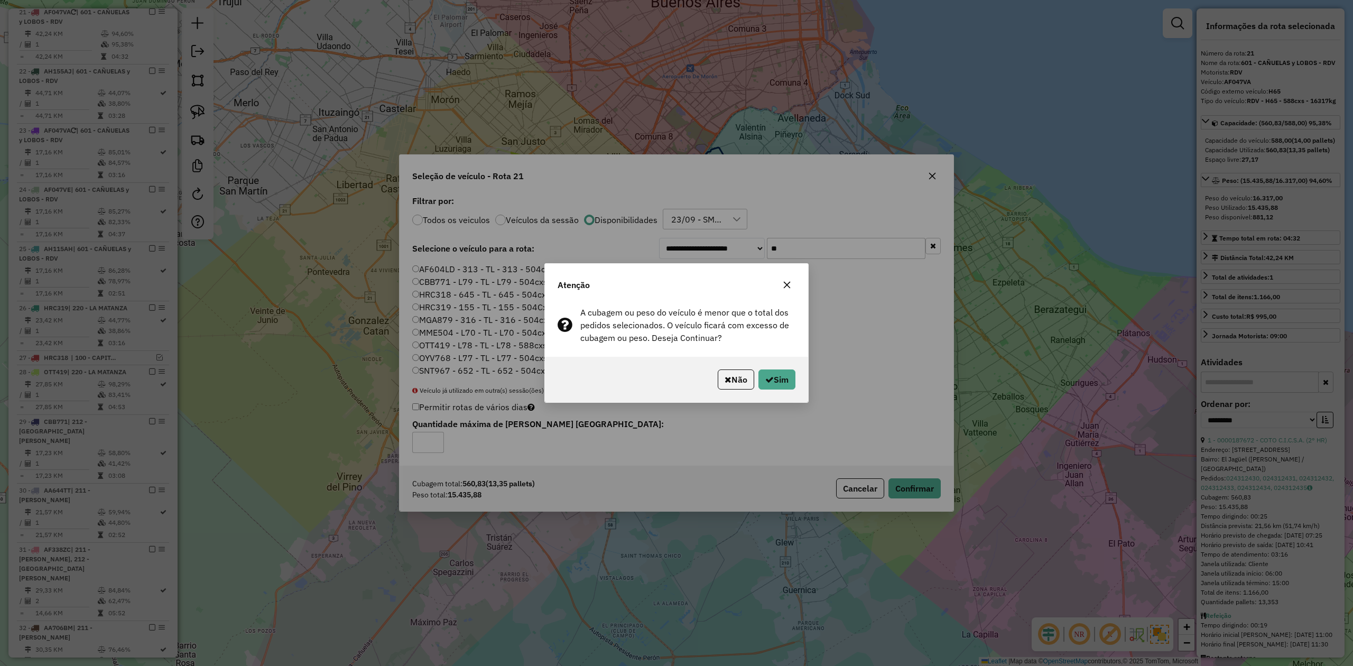
click at [781, 278] on button "button" at bounding box center [786, 284] width 17 height 17
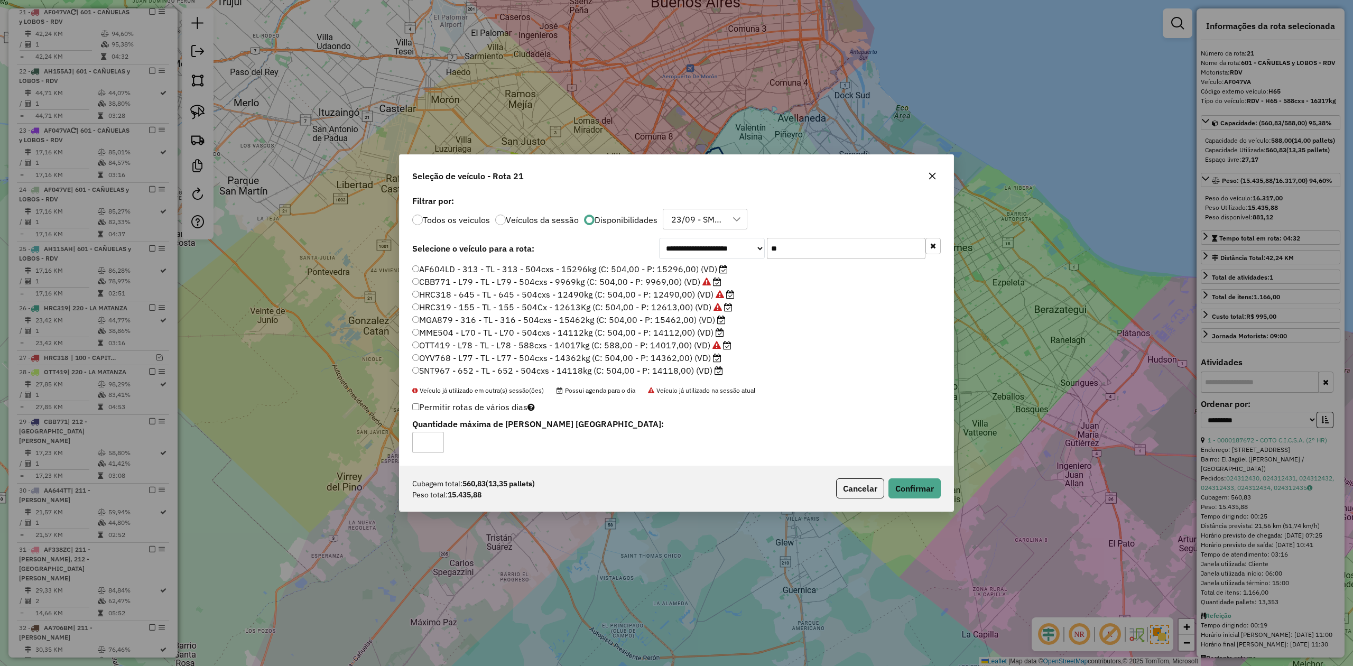
click at [673, 318] on label "MGA879 - 316 - TL - 316 - 504cxs - 15462kg (C: 504,00 - P: 15462,00) (VD)" at bounding box center [568, 319] width 313 height 13
drag, startPoint x: 781, startPoint y: 249, endPoint x: 747, endPoint y: 244, distance: 34.3
click at [747, 244] on div "**********" at bounding box center [800, 248] width 282 height 21
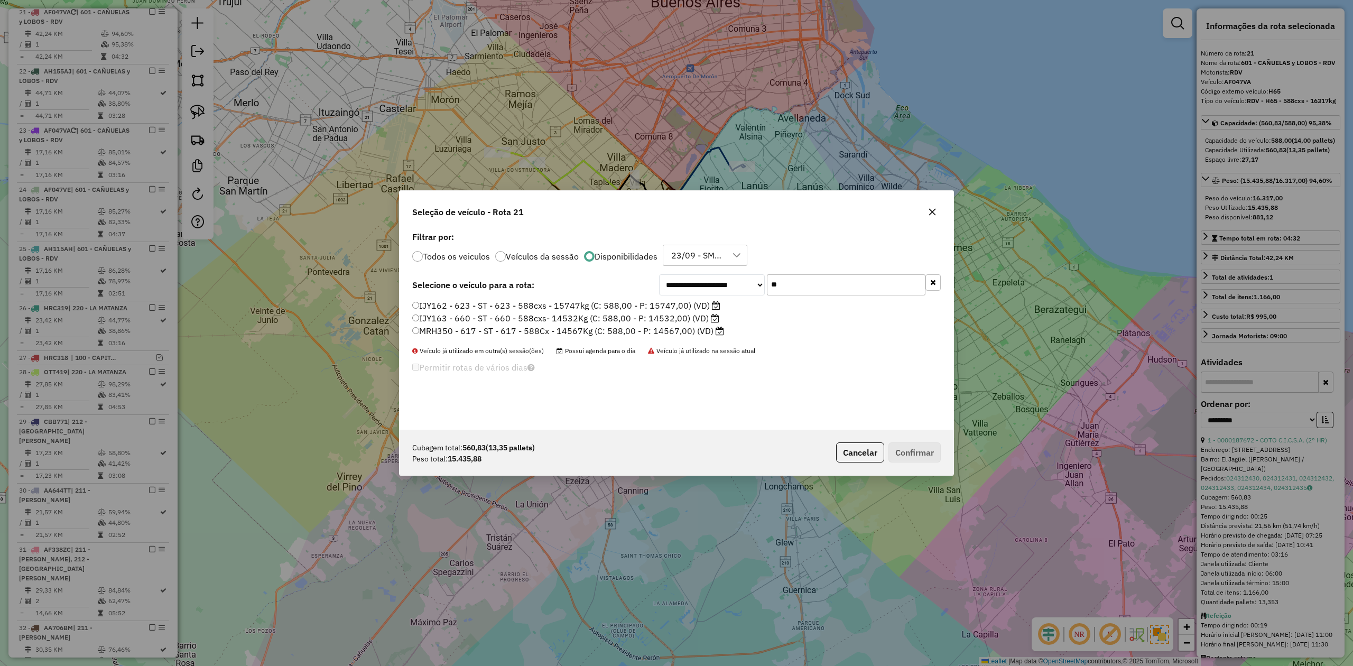
type input "**"
click at [694, 303] on label "IJY162 - 623 - ST - 623 - 588cxs - 15747kg (C: 588,00 - P: 15747,00) (VD)" at bounding box center [566, 305] width 308 height 13
click at [911, 454] on button "Confirmar" at bounding box center [914, 452] width 52 height 20
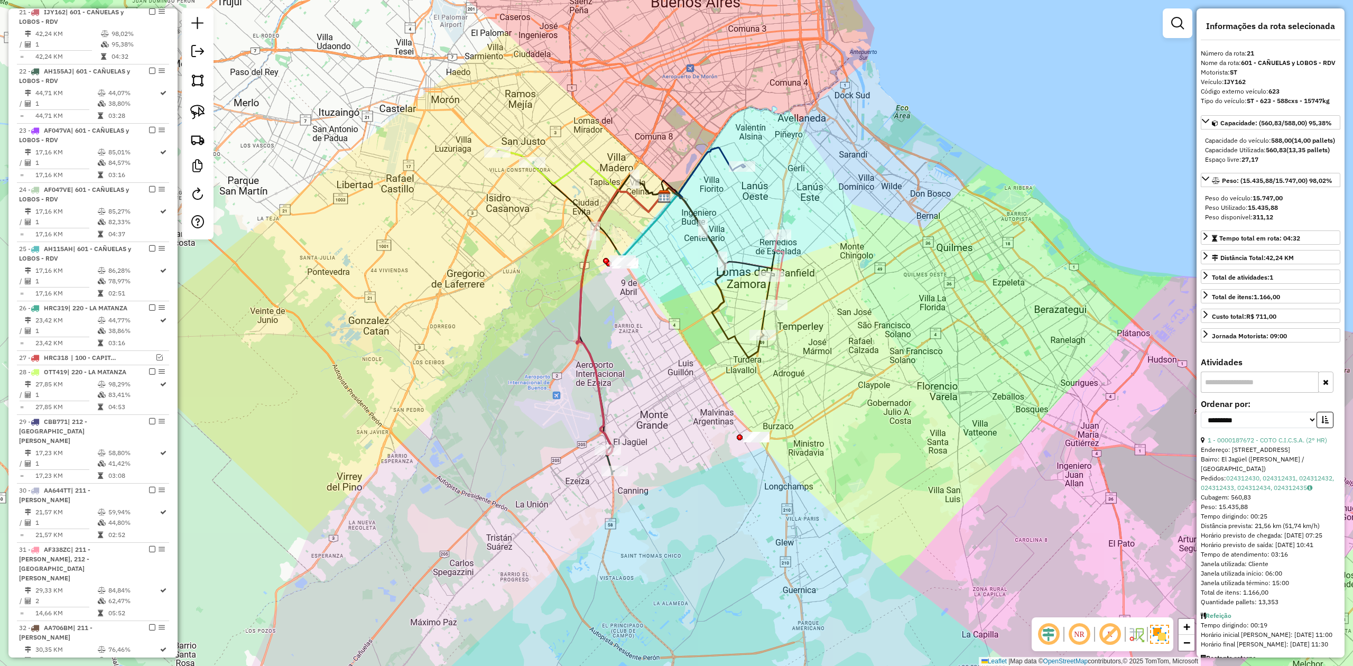
click at [624, 417] on div "Janela de atendimento Grade de atendimento Capacidade Transportadoras Veículos …" at bounding box center [676, 333] width 1353 height 666
click at [597, 411] on icon at bounding box center [618, 323] width 88 height 265
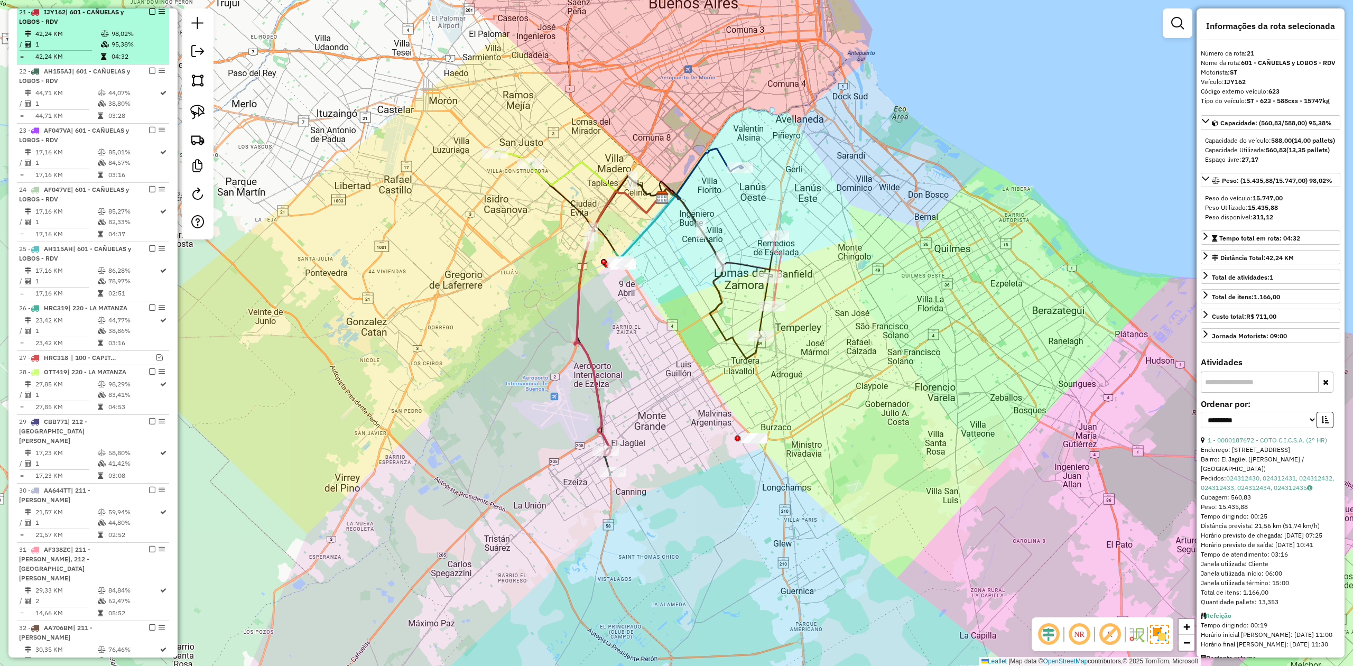
click at [149, 15] on em at bounding box center [152, 11] width 6 height 6
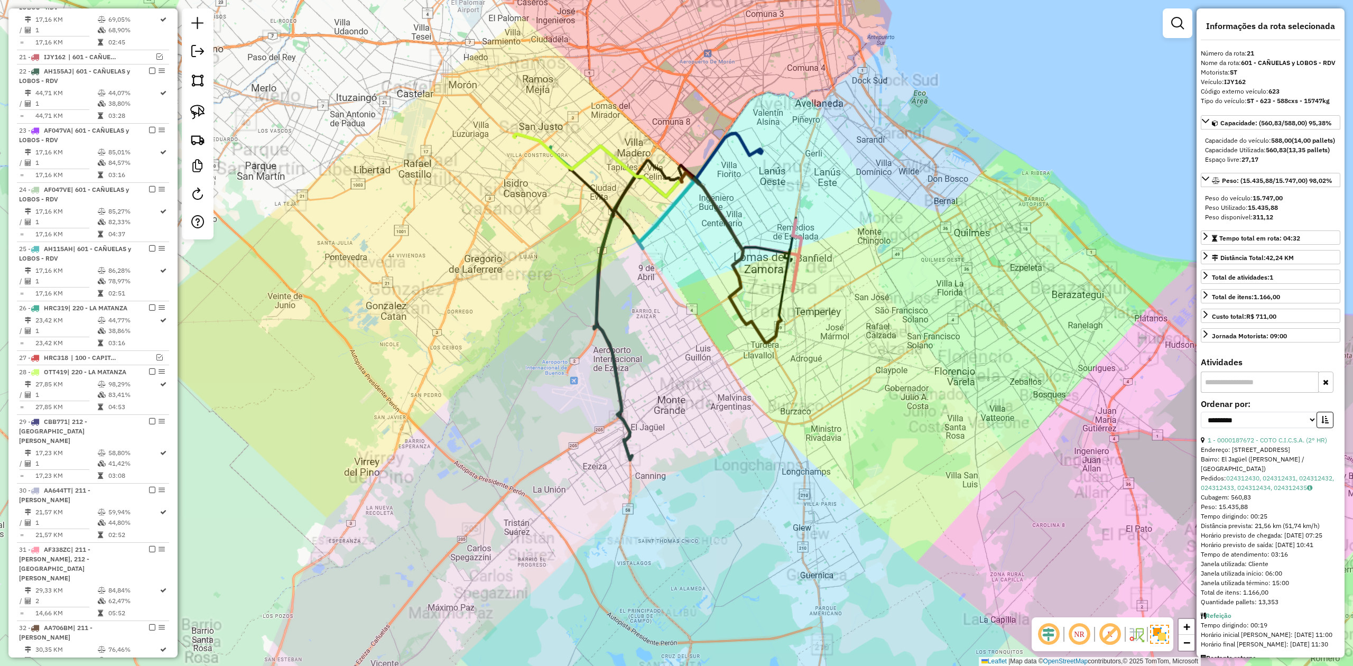
drag, startPoint x: 683, startPoint y: 425, endPoint x: 616, endPoint y: 402, distance: 70.5
click at [618, 403] on div "Janela de atendimento Grade de atendimento Capacidade Transportadoras Veículos …" at bounding box center [676, 333] width 1353 height 666
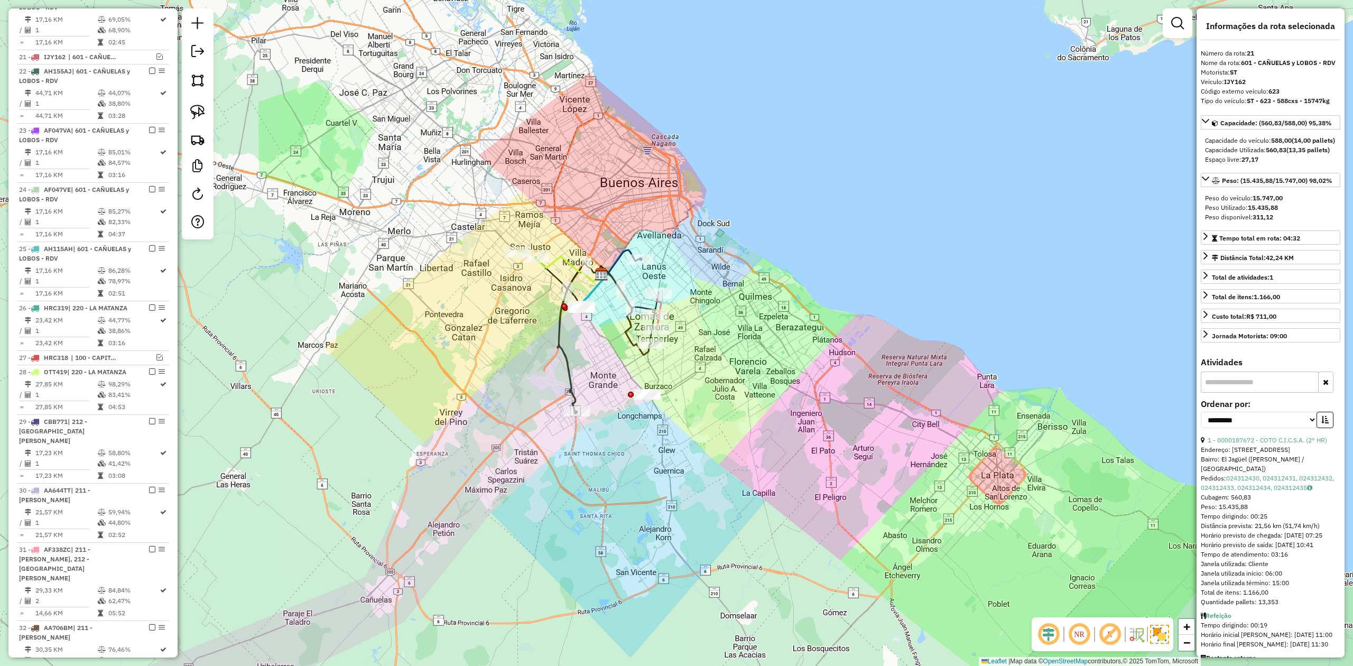
click at [585, 398] on div "Janela de atendimento Grade de atendimento Capacidade Transportadoras Veículos …" at bounding box center [676, 333] width 1353 height 666
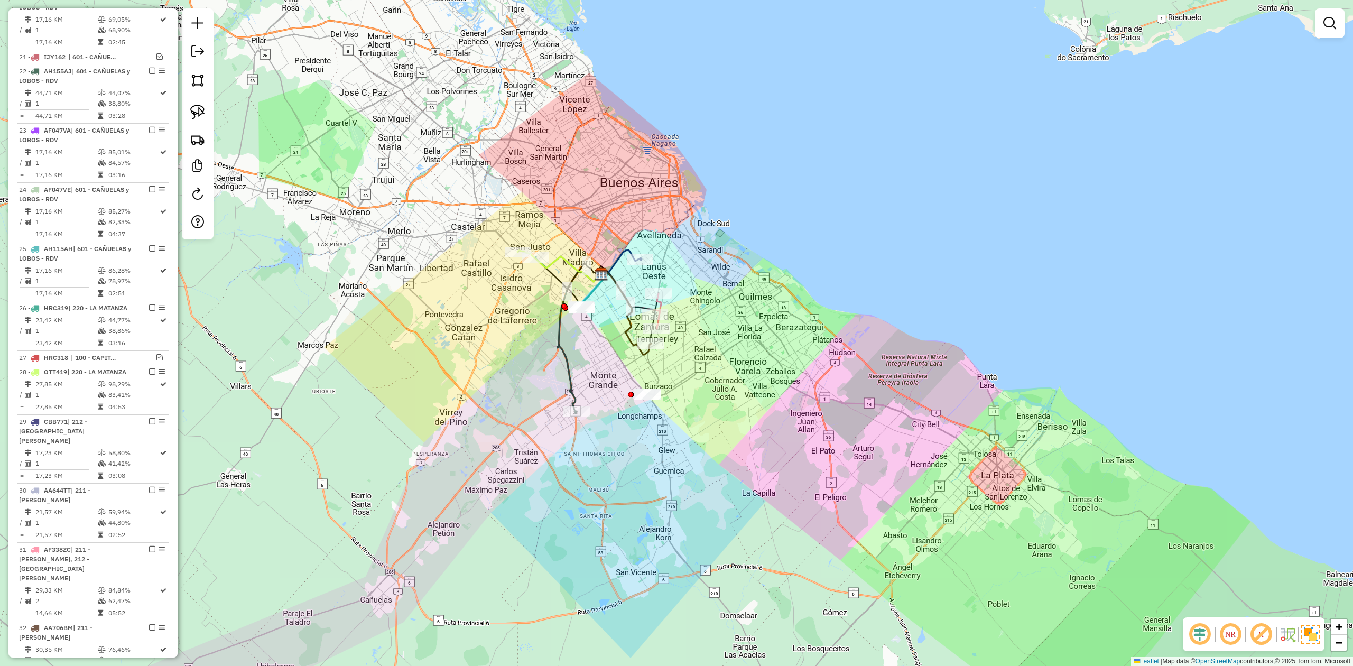
click at [567, 383] on icon at bounding box center [579, 342] width 44 height 142
select select "**********"
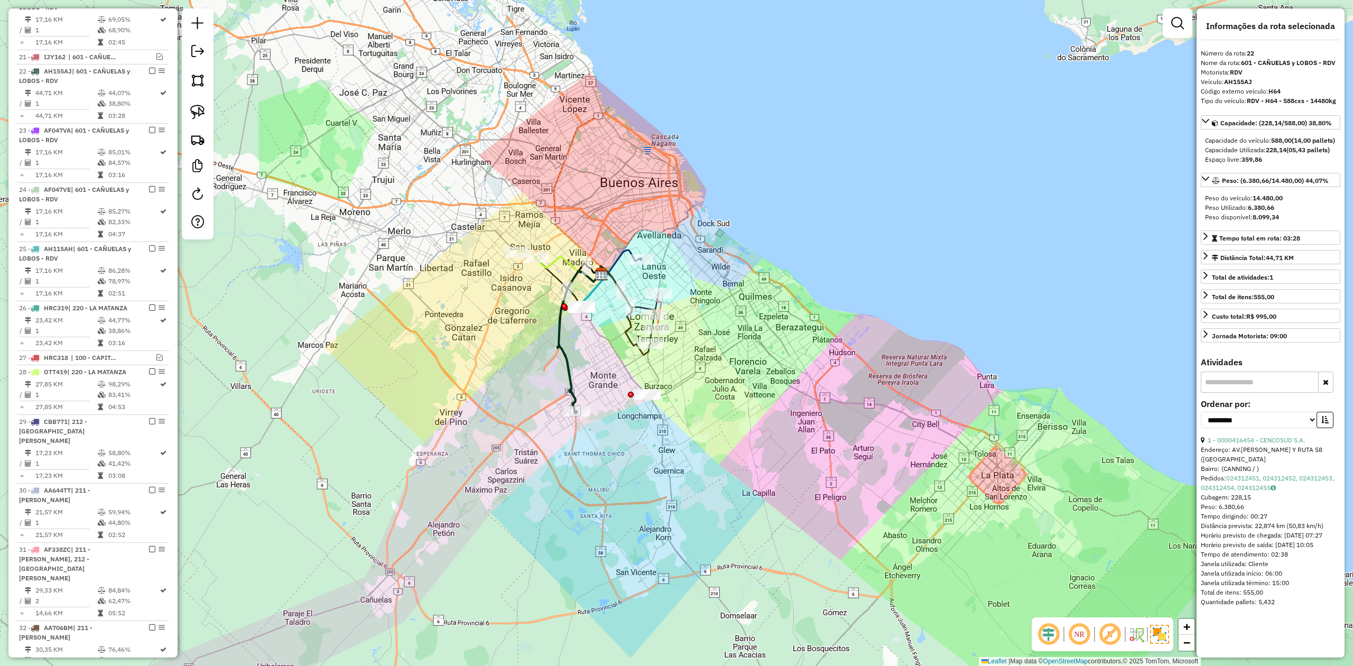
scroll to position [755, 0]
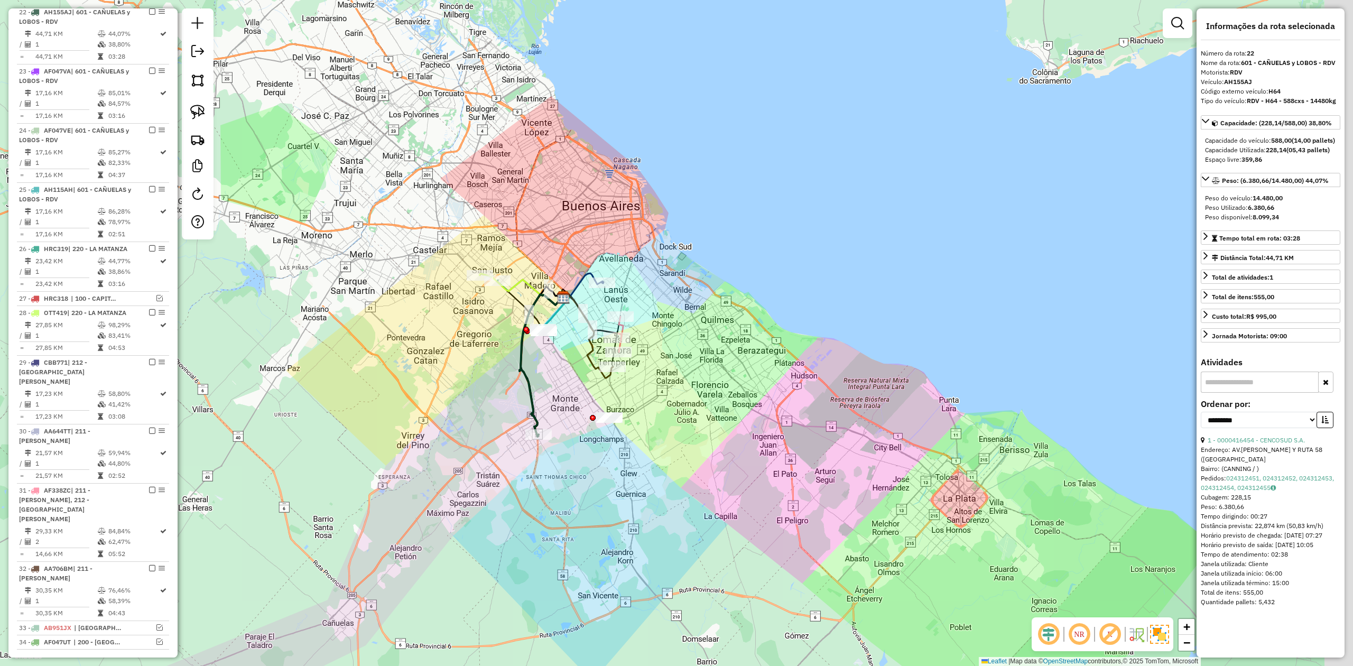
drag, startPoint x: 586, startPoint y: 387, endPoint x: 548, endPoint y: 411, distance: 44.6
click at [548, 411] on div "Janela de atendimento Grade de atendimento Capacidade Transportadoras Veículos …" at bounding box center [676, 333] width 1353 height 666
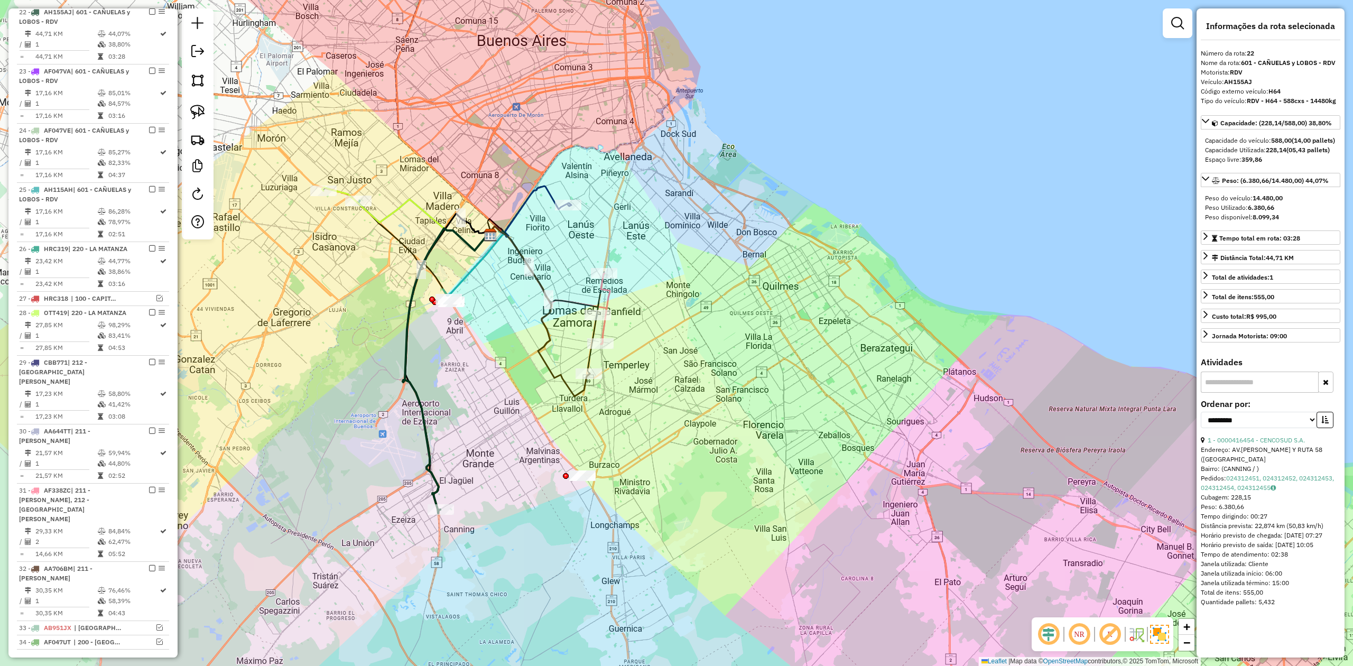
drag, startPoint x: 713, startPoint y: 454, endPoint x: 704, endPoint y: 446, distance: 12.0
click at [710, 459] on div "Janela de atendimento Grade de atendimento Capacidade Transportadoras Veículos …" at bounding box center [676, 333] width 1353 height 666
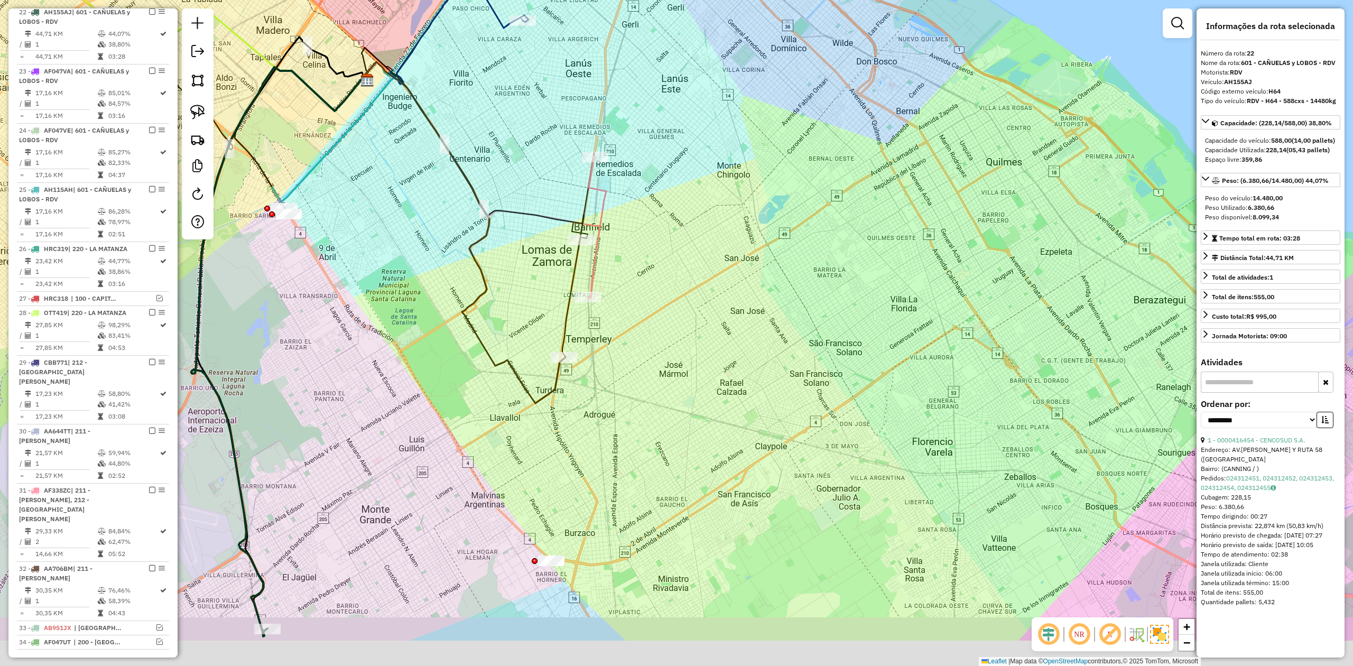
drag, startPoint x: 626, startPoint y: 315, endPoint x: 666, endPoint y: 182, distance: 138.4
click at [666, 182] on div "Janela de atendimento Grade de atendimento Capacidade Transportadoras Veículos …" at bounding box center [676, 333] width 1353 height 666
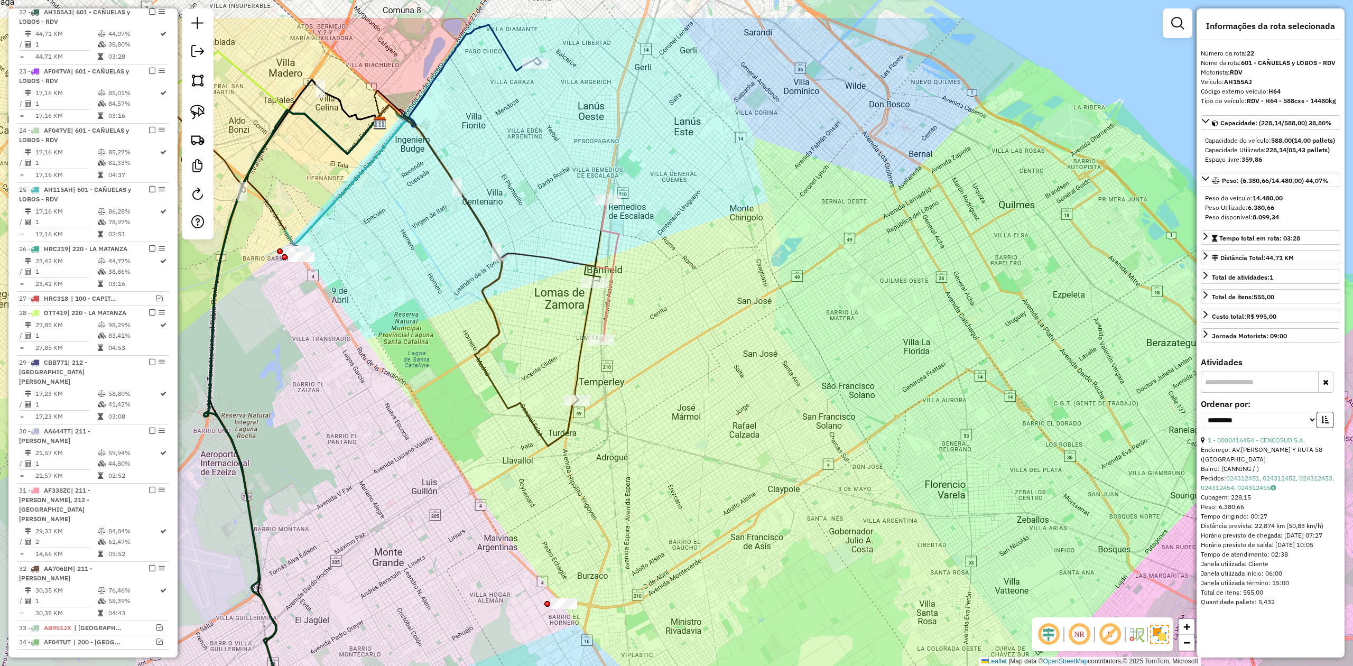
click at [584, 452] on div "Janela de atendimento Grade de atendimento Capacidade Transportadoras Veículos …" at bounding box center [676, 333] width 1353 height 666
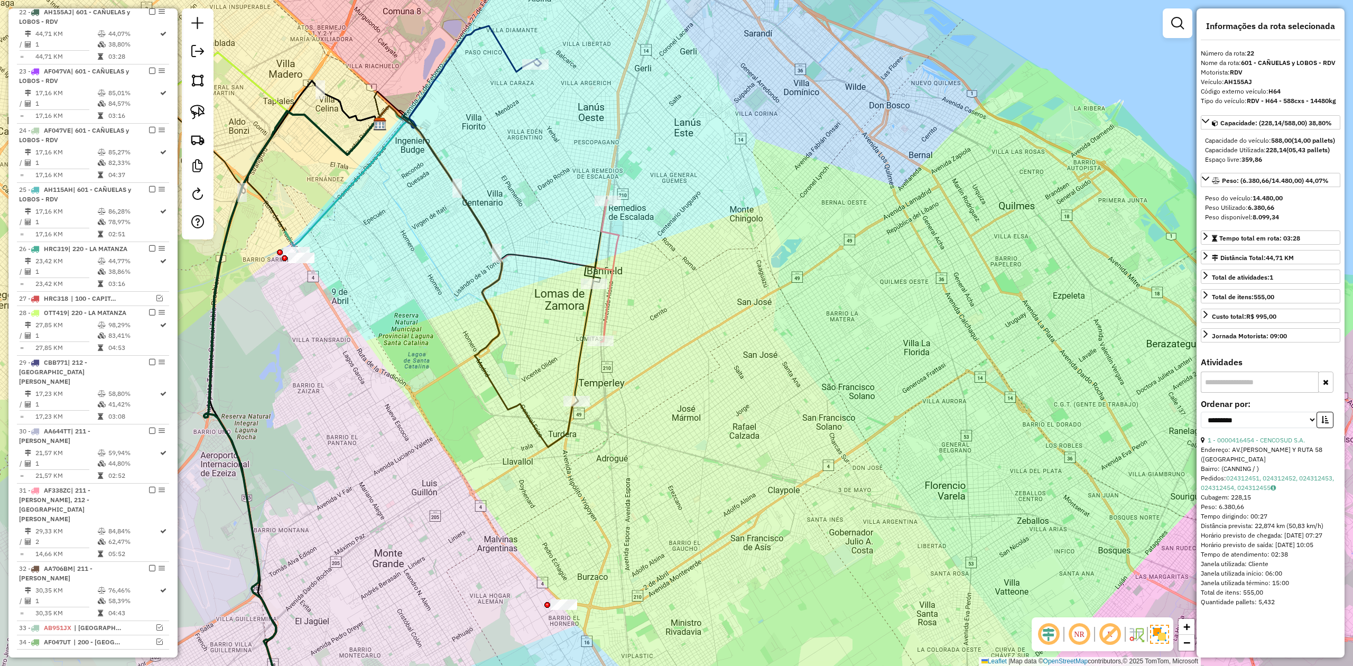
click at [570, 425] on icon at bounding box center [477, 276] width 201 height 341
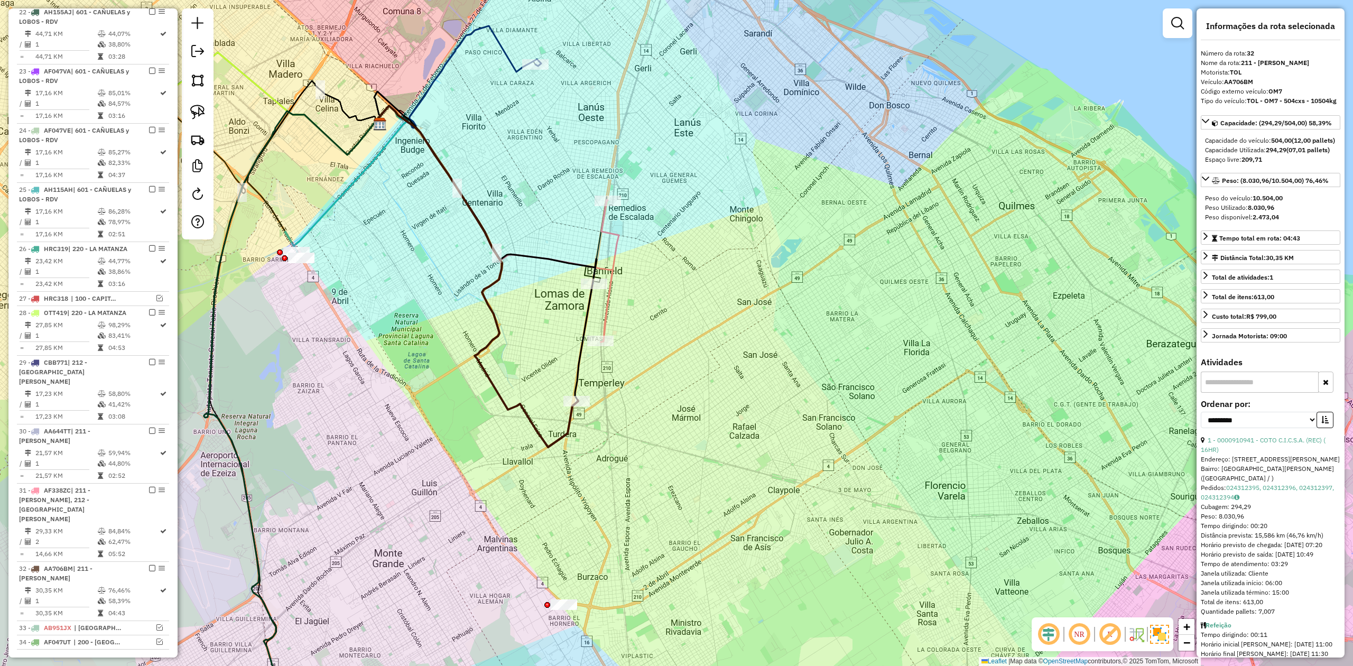
scroll to position [989, 0]
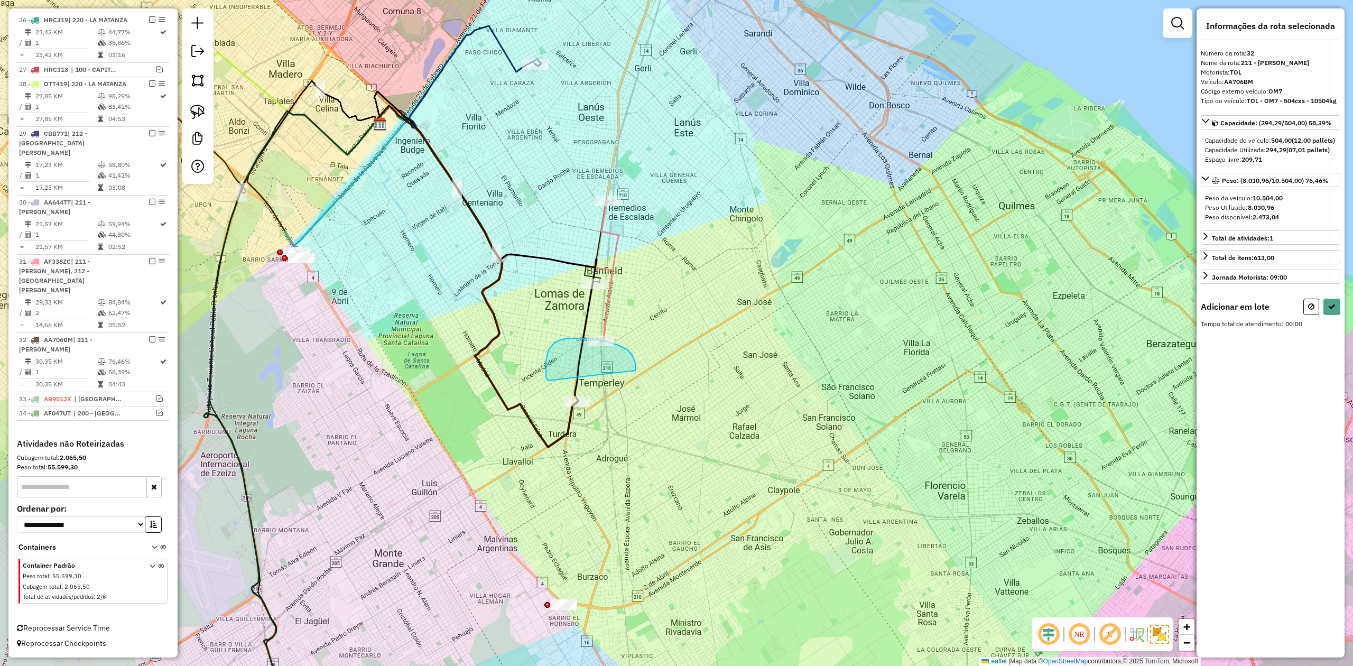
drag, startPoint x: 635, startPoint y: 364, endPoint x: 552, endPoint y: 381, distance: 84.9
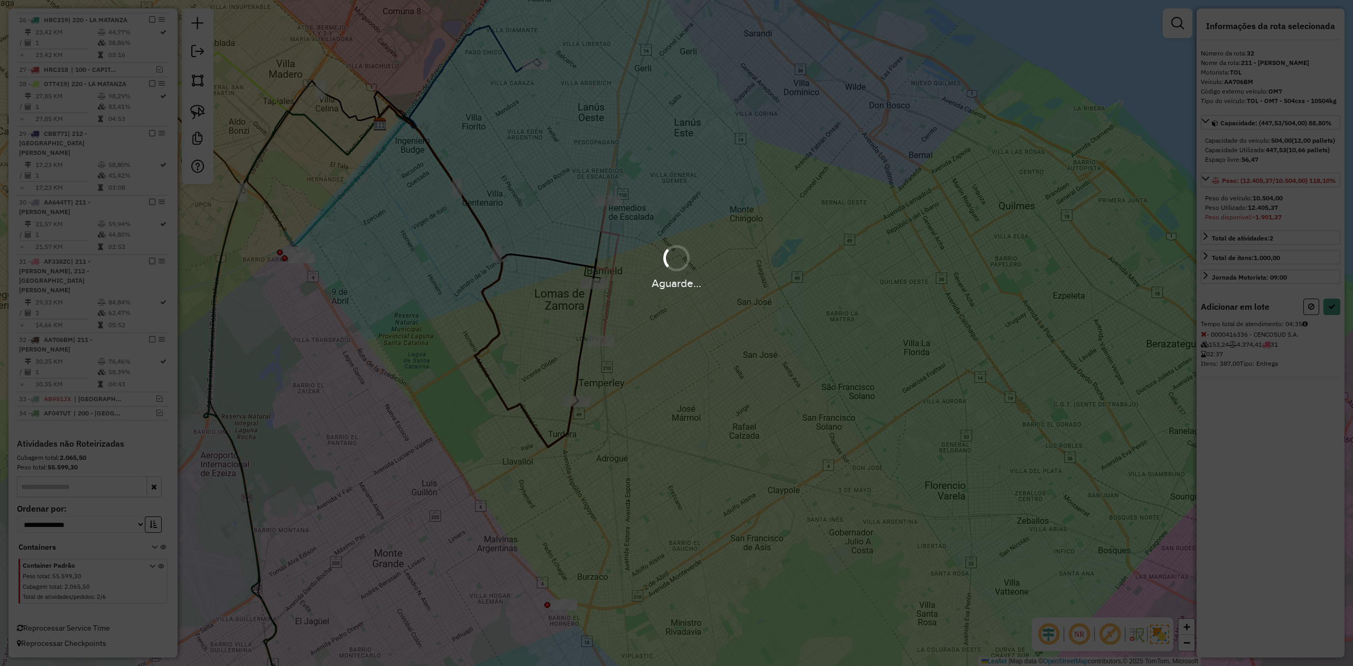
select select "**********"
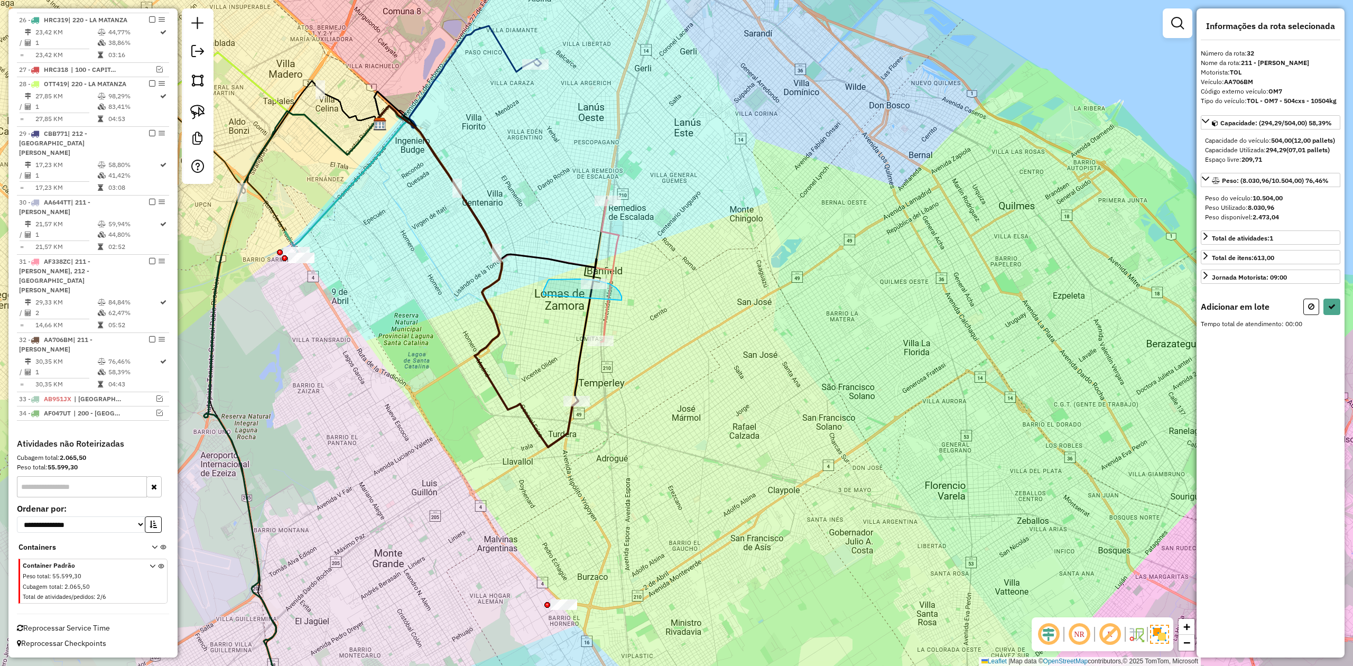
drag, startPoint x: 619, startPoint y: 292, endPoint x: 545, endPoint y: 309, distance: 76.0
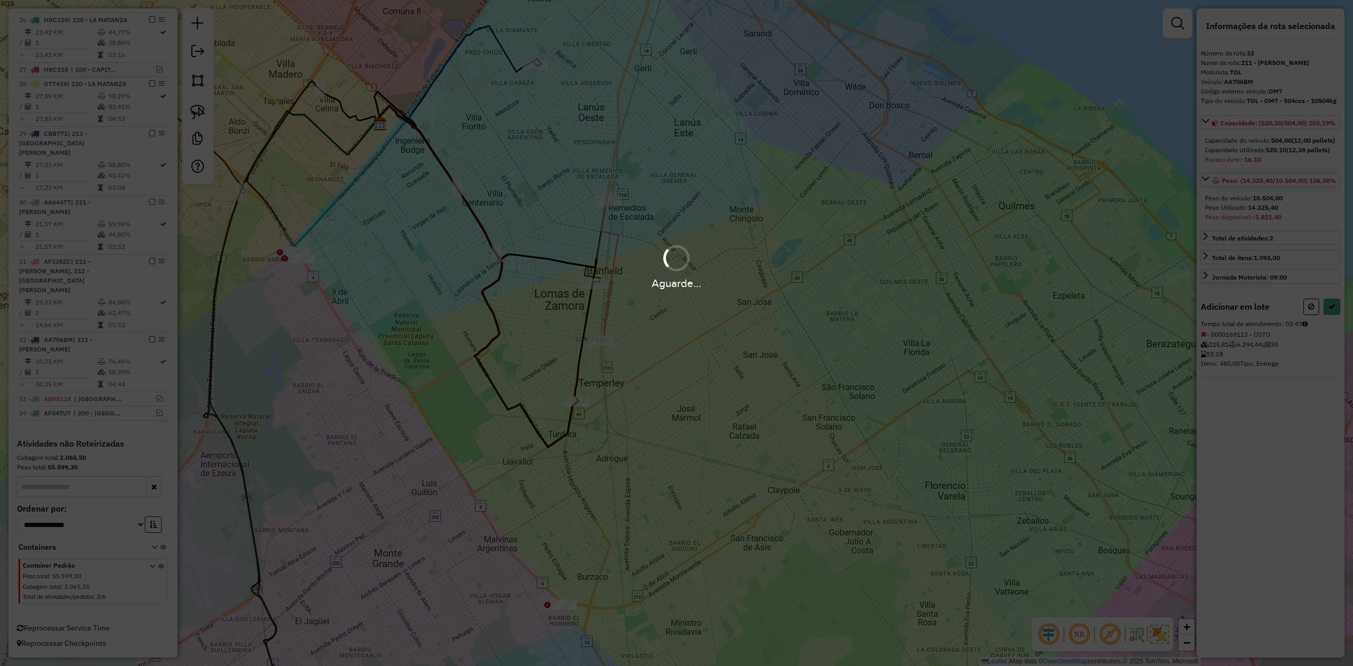
select select "**********"
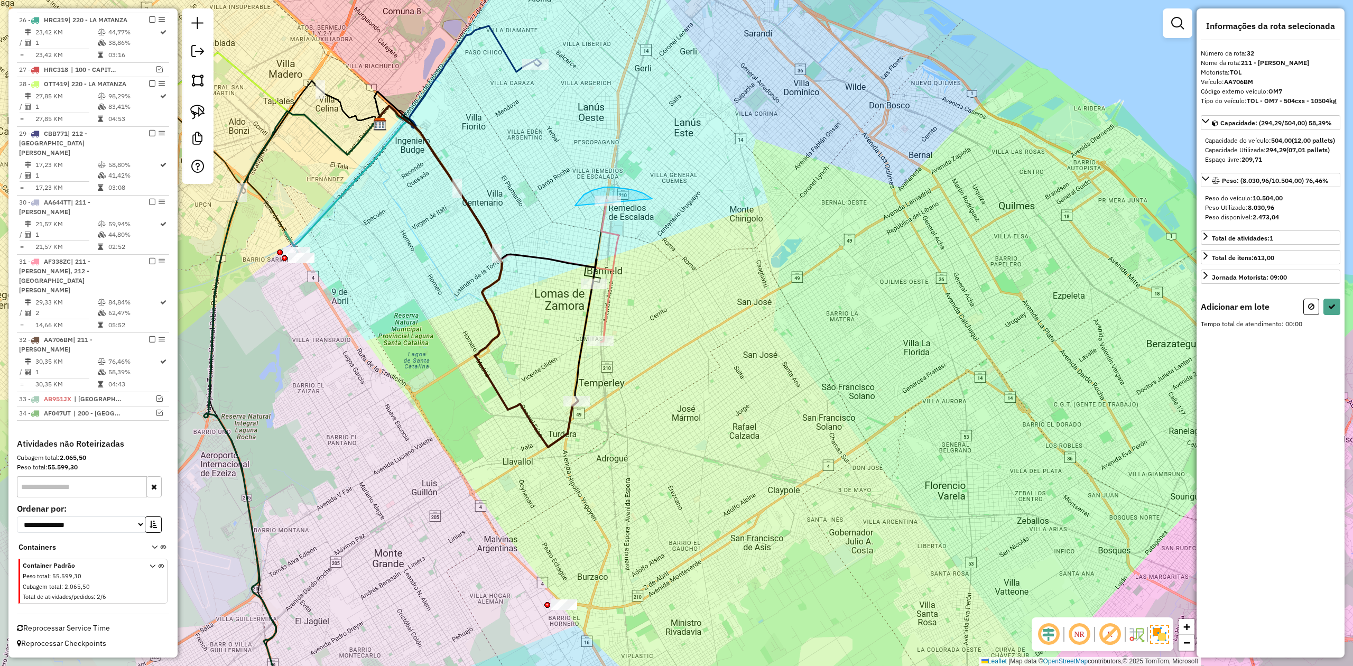
drag, startPoint x: 575, startPoint y: 206, endPoint x: 582, endPoint y: 241, distance: 36.2
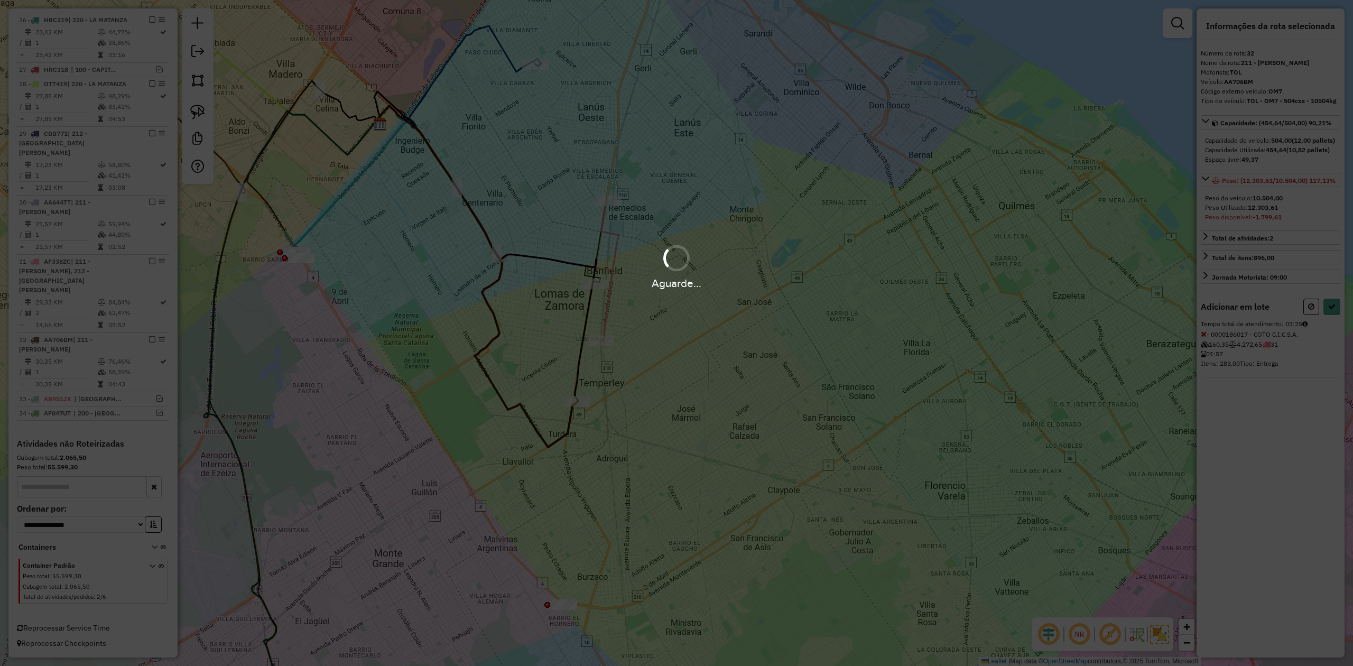
select select "**********"
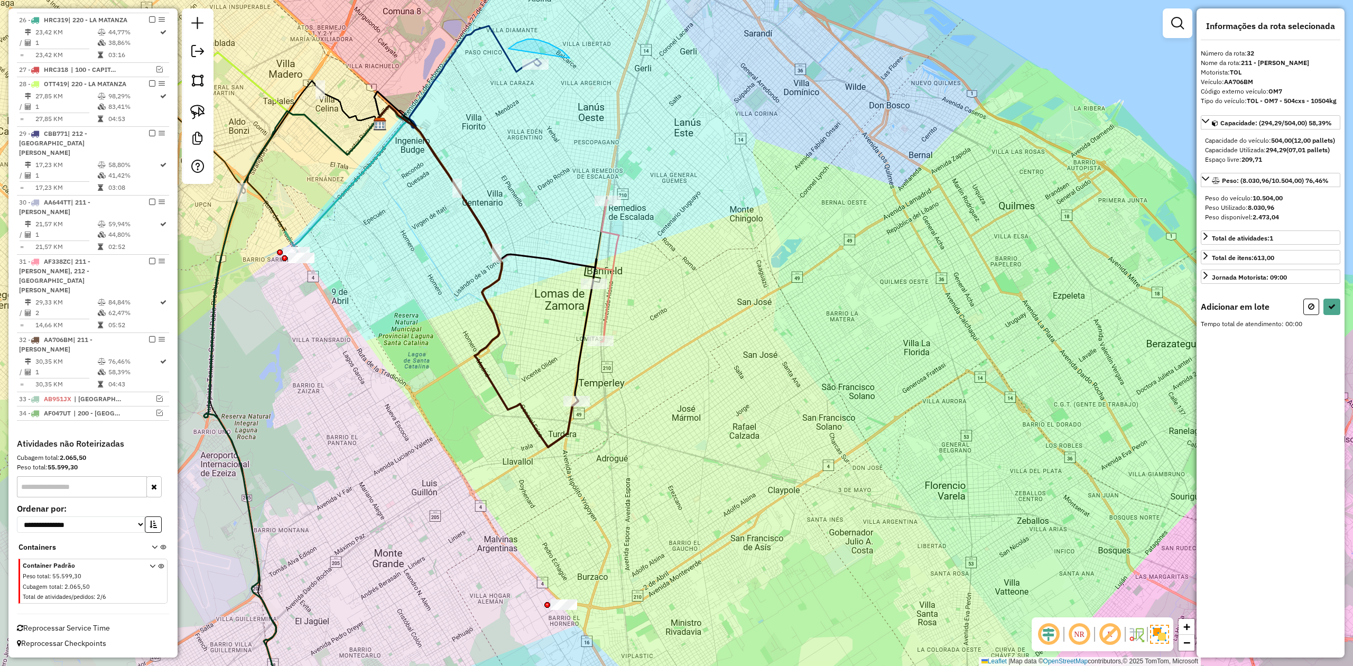
drag, startPoint x: 527, startPoint y: 39, endPoint x: 575, endPoint y: 119, distance: 93.6
select select "**********"
drag, startPoint x: 601, startPoint y: 269, endPoint x: 601, endPoint y: 292, distance: 22.2
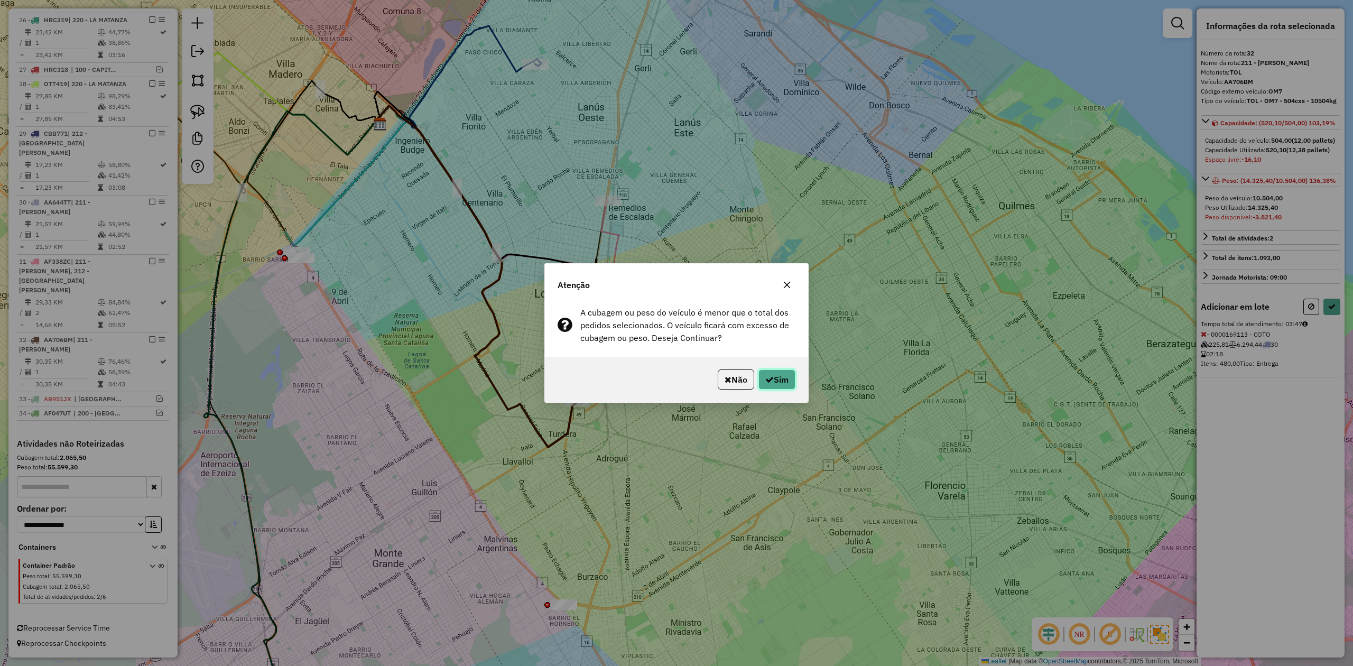
click at [788, 374] on button "Sim" at bounding box center [776, 379] width 37 height 20
select select "**********"
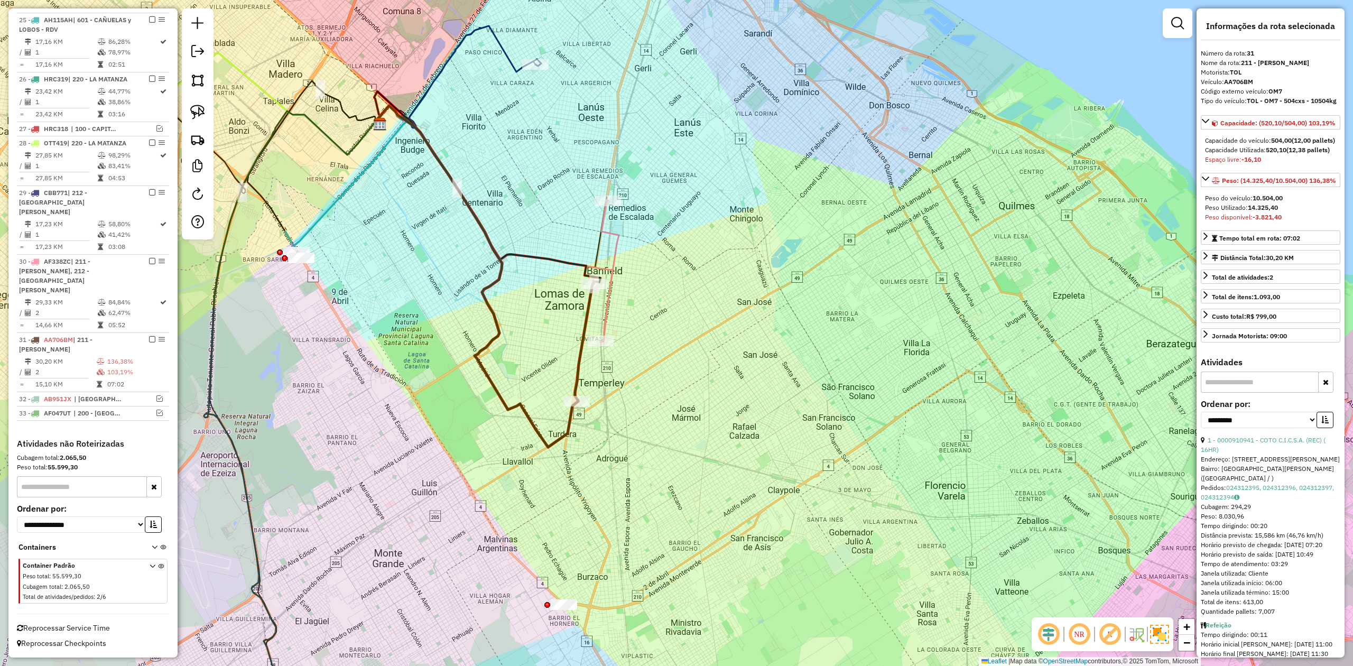
click at [593, 390] on div "Janela de atendimento Grade de atendimento Capacidade Transportadoras Veículos …" at bounding box center [676, 333] width 1353 height 666
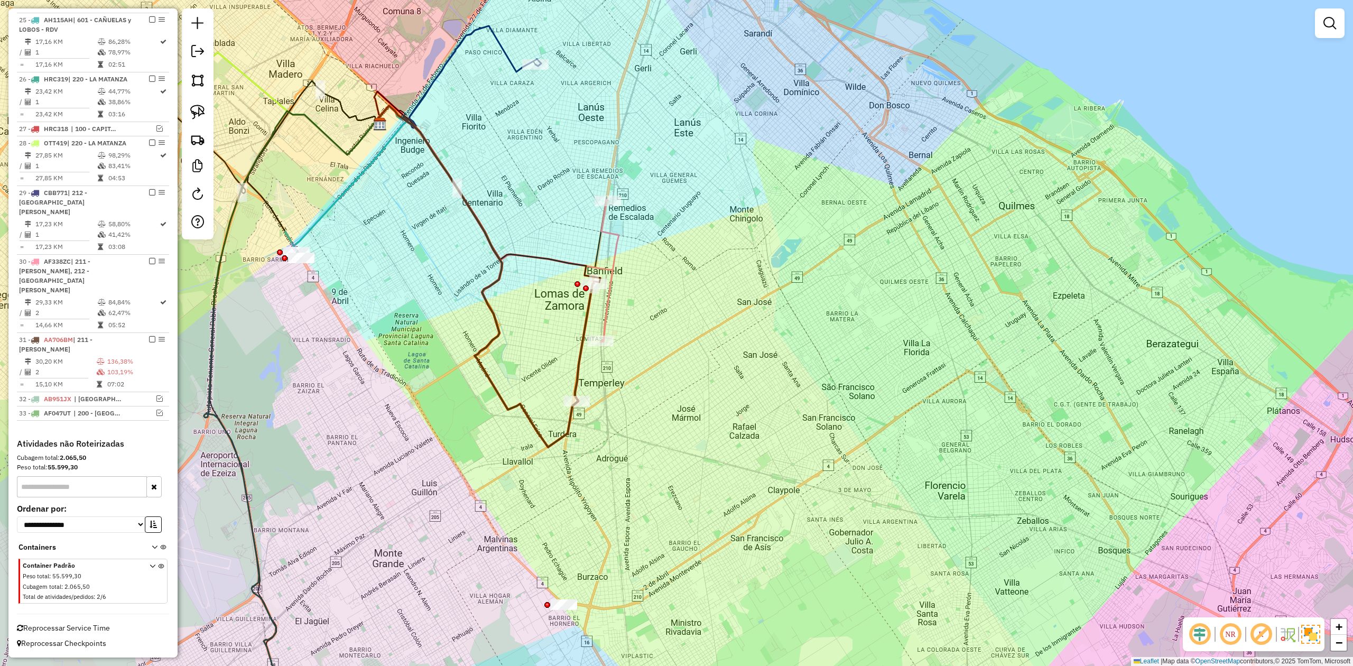
click at [587, 373] on div "Janela de atendimento Grade de atendimento Capacidade Transportadoras Veículos …" at bounding box center [676, 333] width 1353 height 666
click at [578, 362] on icon at bounding box center [584, 341] width 18 height 117
select select "**********"
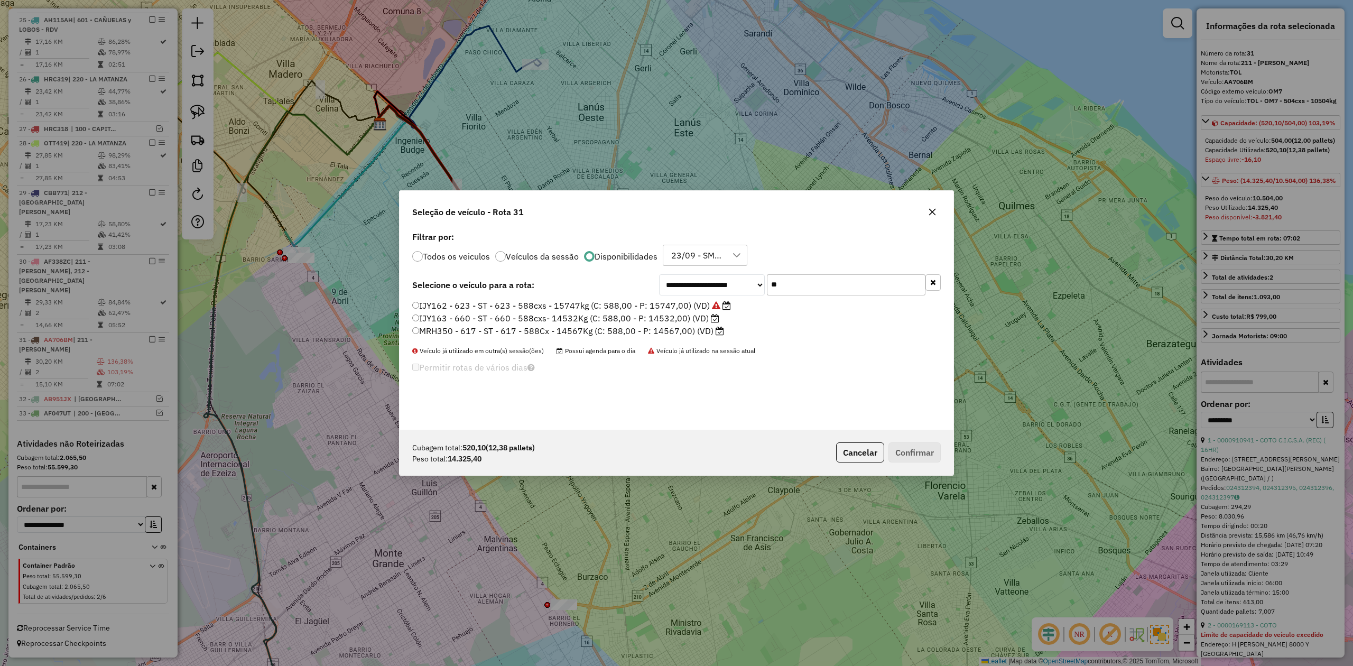
scroll to position [5, 3]
drag, startPoint x: 782, startPoint y: 286, endPoint x: 732, endPoint y: 282, distance: 50.3
click at [732, 282] on div "**********" at bounding box center [800, 284] width 282 height 21
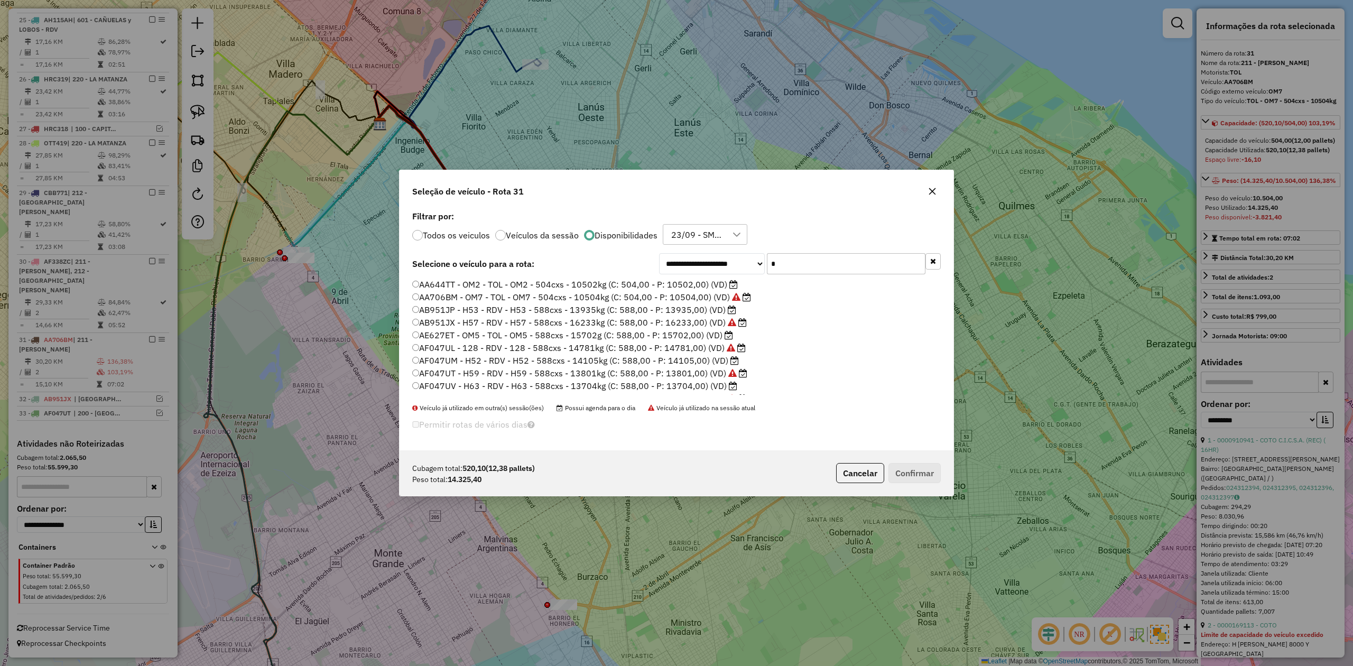
type input "**"
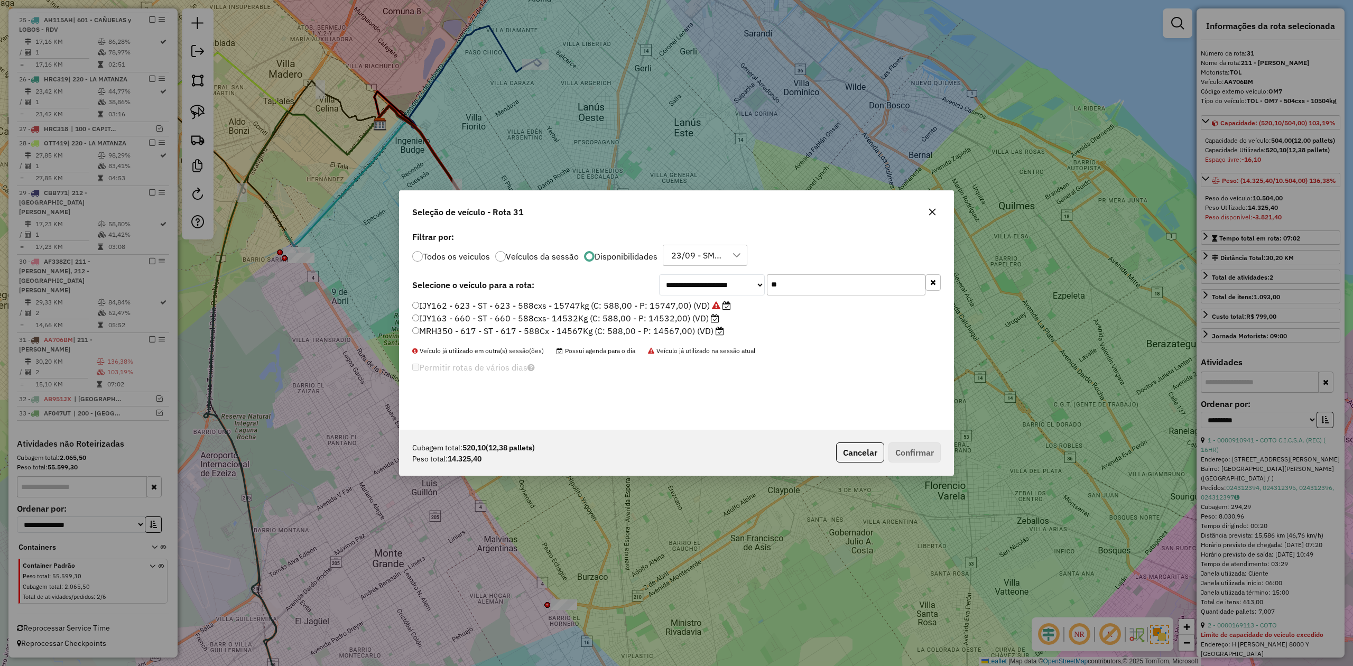
drag, startPoint x: 674, startPoint y: 317, endPoint x: 716, endPoint y: 341, distance: 48.8
click at [674, 317] on label "IJY163 - 660 - ST - 660 - 588cxs- 14532Kg (C: 588,00 - P: 14532,00) (VD)" at bounding box center [565, 318] width 307 height 13
click at [913, 455] on button "Confirmar" at bounding box center [914, 452] width 52 height 20
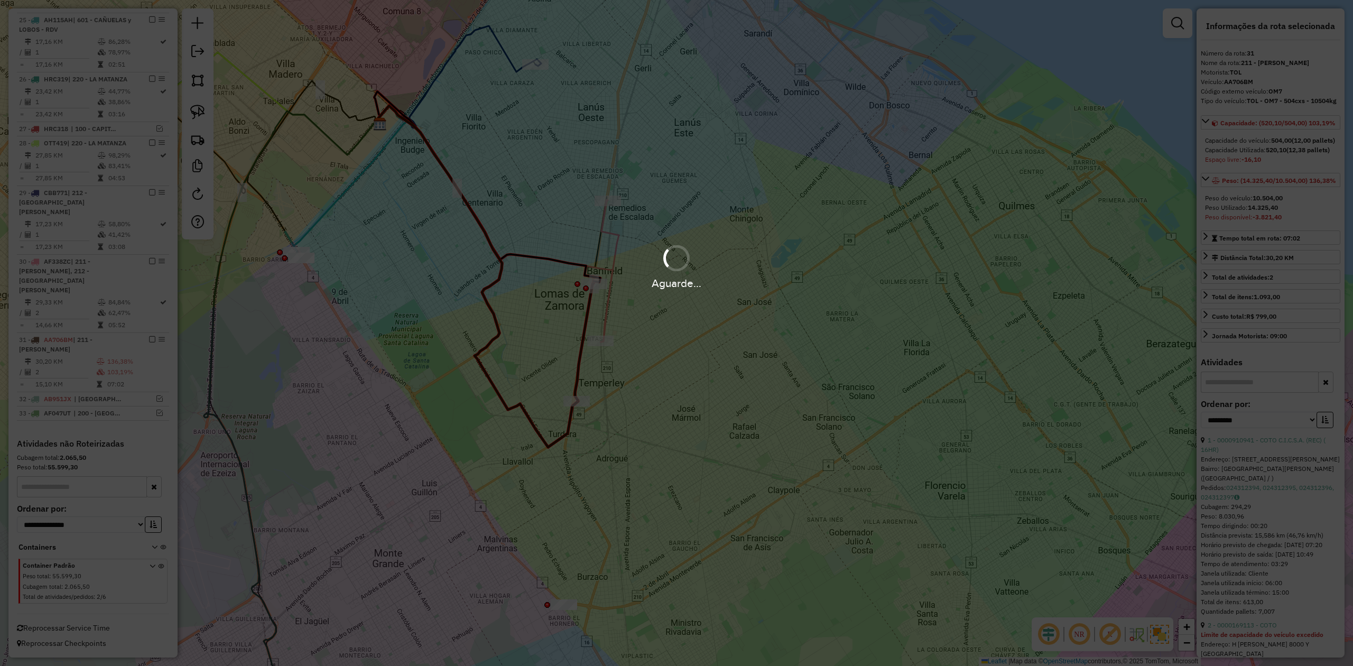
drag, startPoint x: 604, startPoint y: 379, endPoint x: 595, endPoint y: 371, distance: 12.7
click at [603, 379] on div "Aguarde..." at bounding box center [676, 333] width 1353 height 666
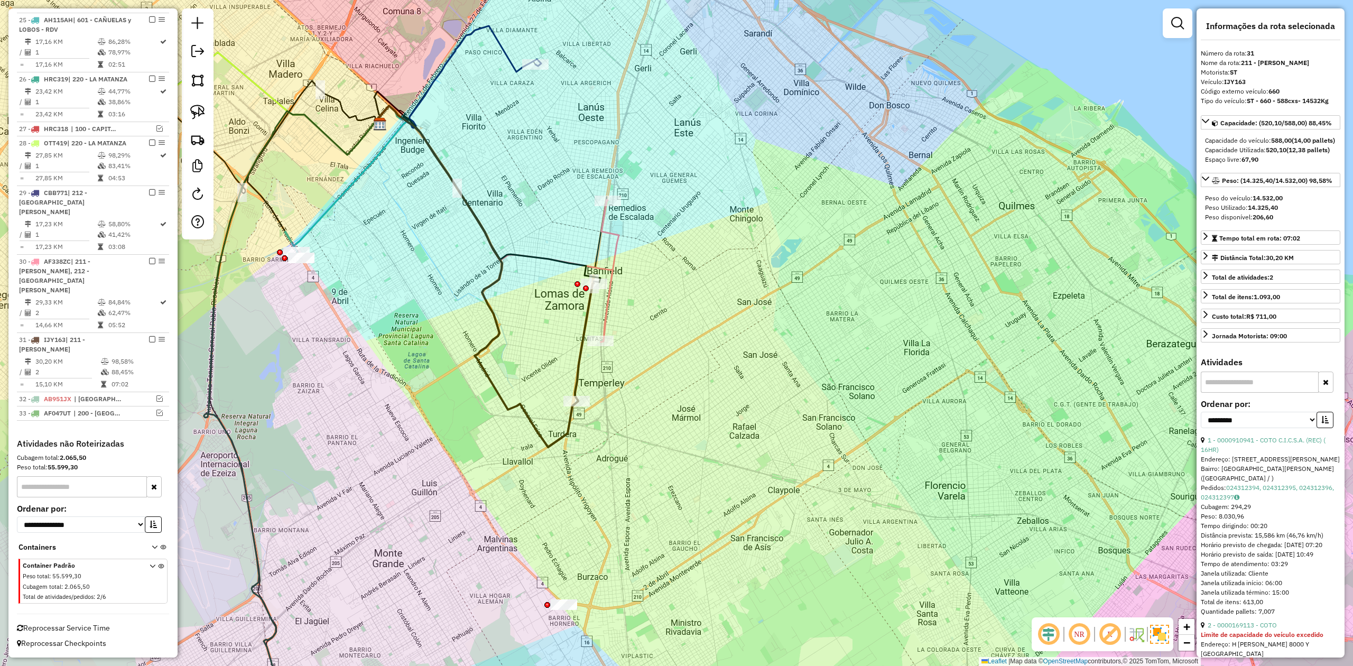
click at [579, 357] on icon at bounding box center [584, 341] width 18 height 117
drag, startPoint x: 148, startPoint y: 340, endPoint x: 282, endPoint y: 353, distance: 134.3
click at [149, 339] on em at bounding box center [152, 339] width 6 height 6
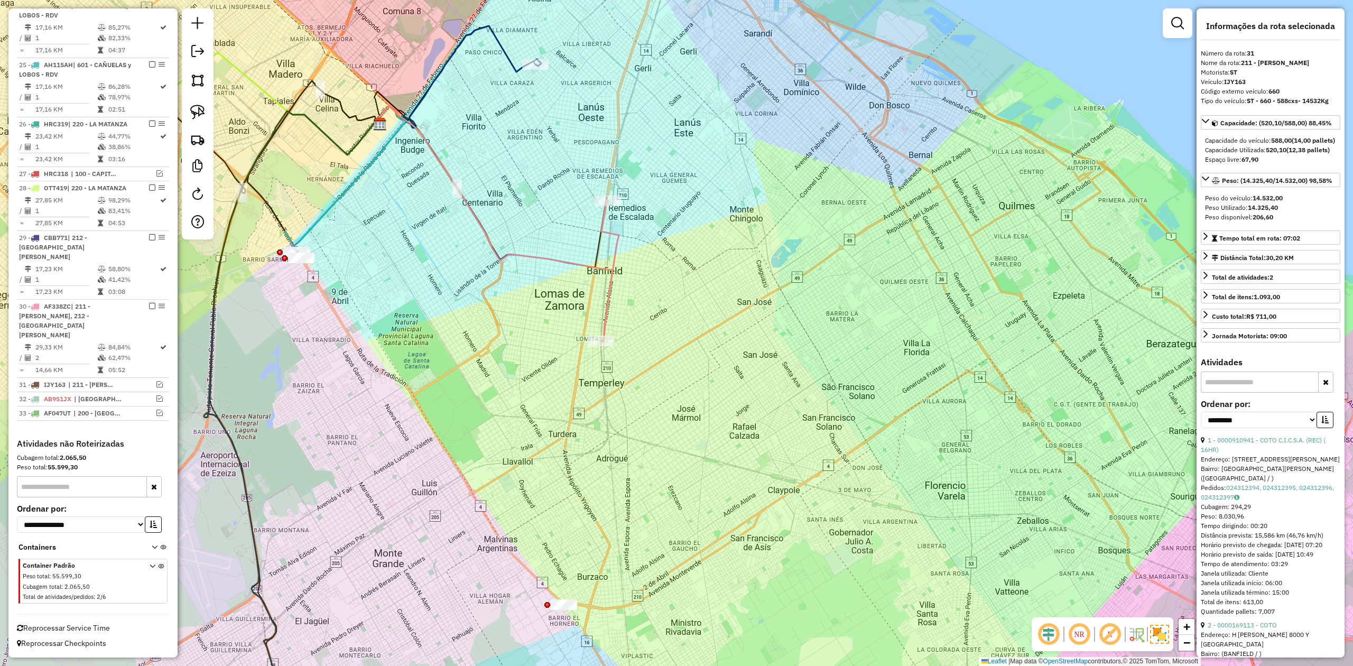
drag, startPoint x: 631, startPoint y: 356, endPoint x: 632, endPoint y: 373, distance: 16.4
click at [632, 375] on div "Janela de atendimento Grade de atendimento Capacidade Transportadoras Veículos …" at bounding box center [676, 333] width 1353 height 666
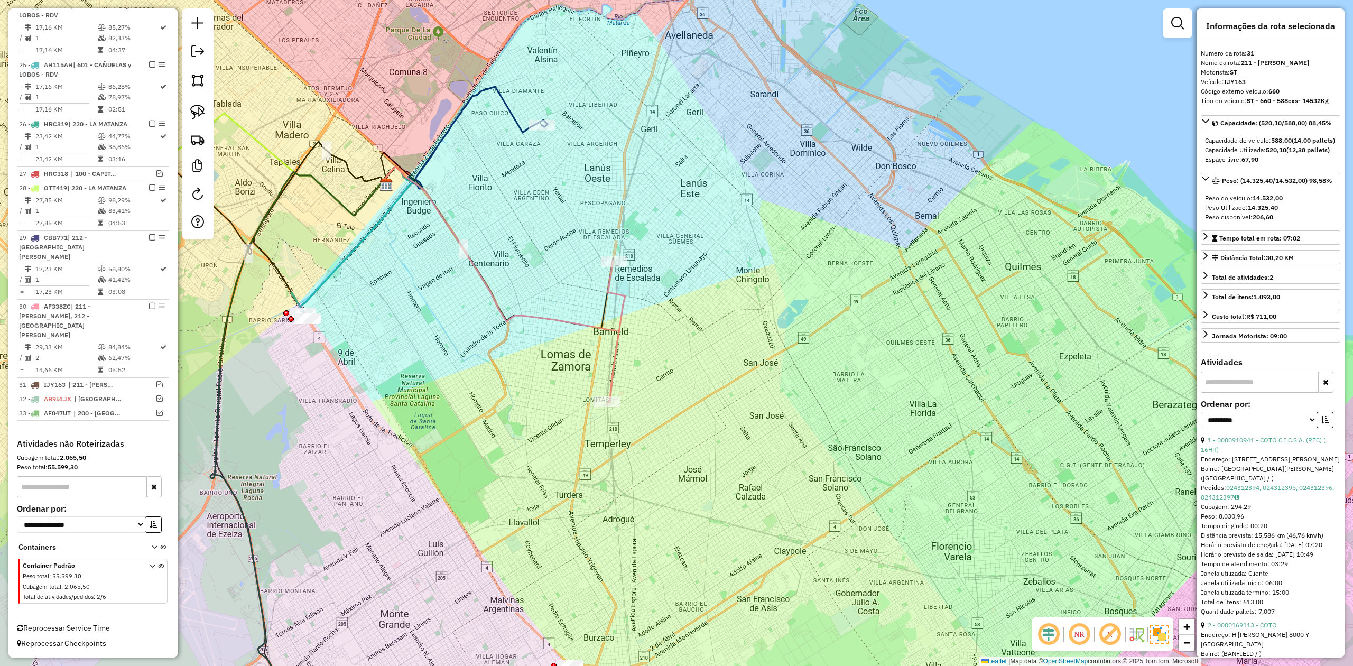
click at [633, 311] on div "Janela de atendimento Grade de atendimento Capacidade Transportadoras Veículos …" at bounding box center [676, 333] width 1353 height 666
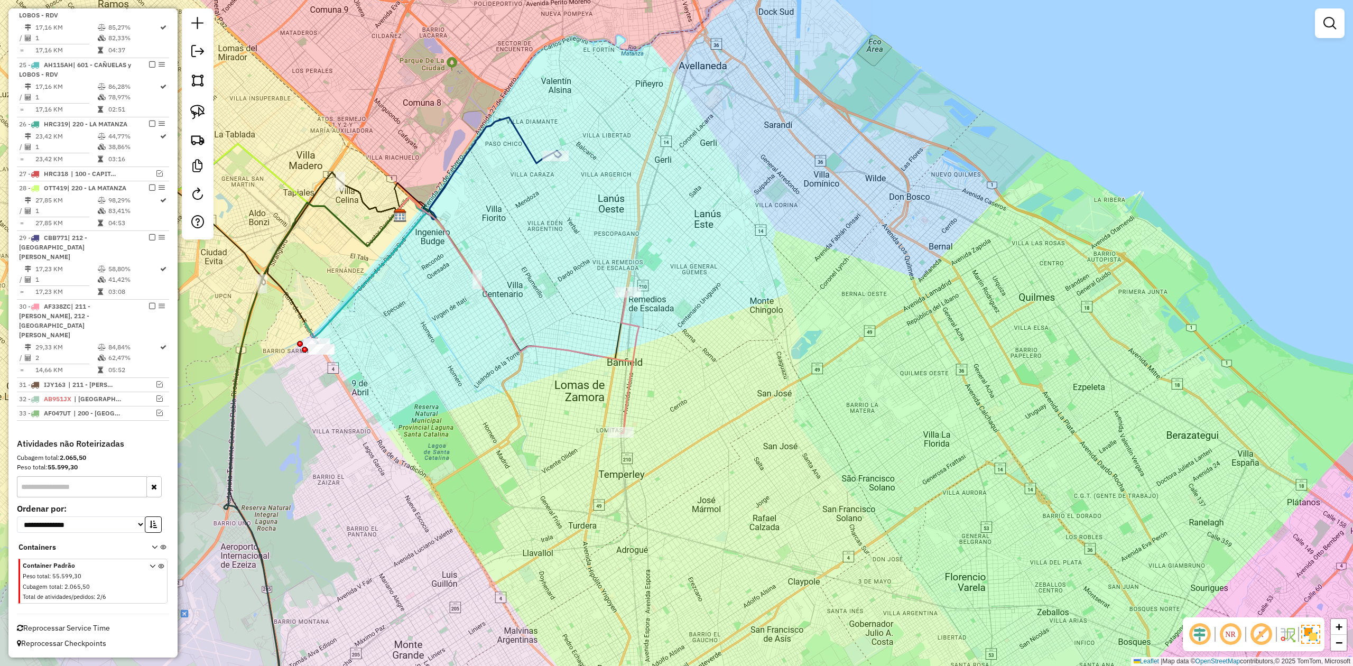
drag, startPoint x: 544, startPoint y: 305, endPoint x: 556, endPoint y: 329, distance: 26.2
click at [556, 329] on div "Janela de atendimento Grade de atendimento Capacidade Transportadoras Veículos …" at bounding box center [676, 333] width 1353 height 666
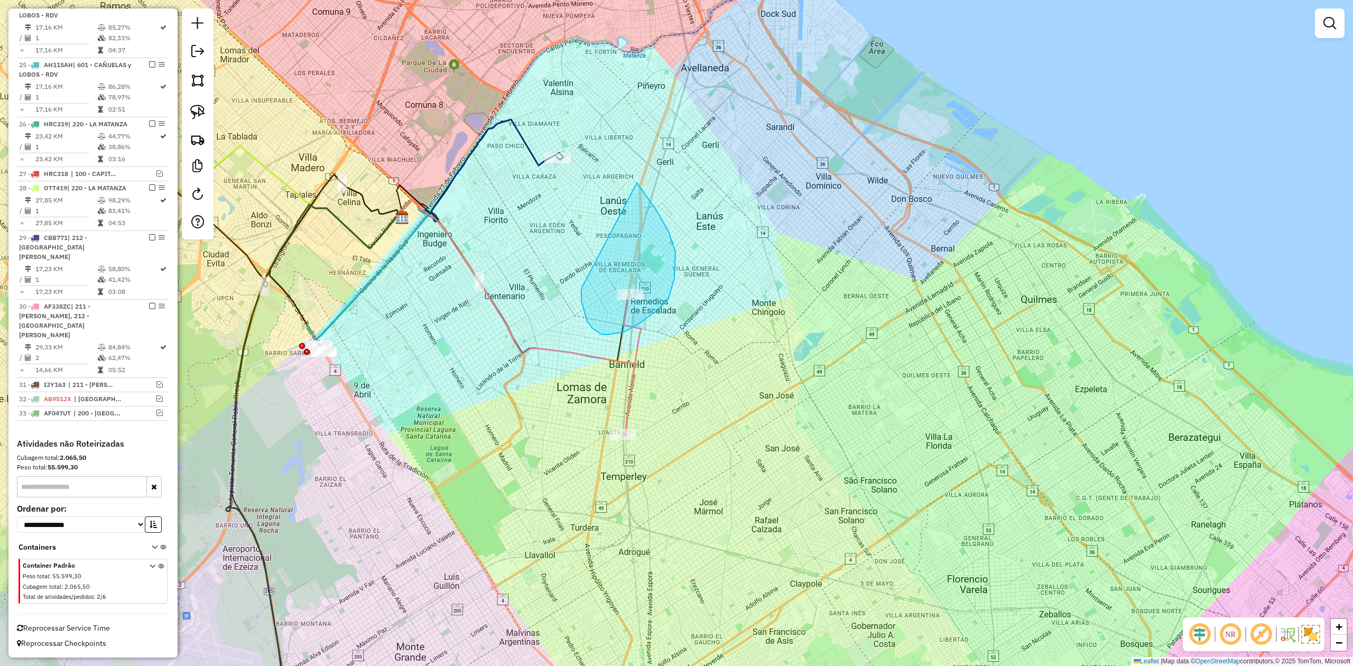
drag, startPoint x: 581, startPoint y: 290, endPoint x: 509, endPoint y: 217, distance: 102.8
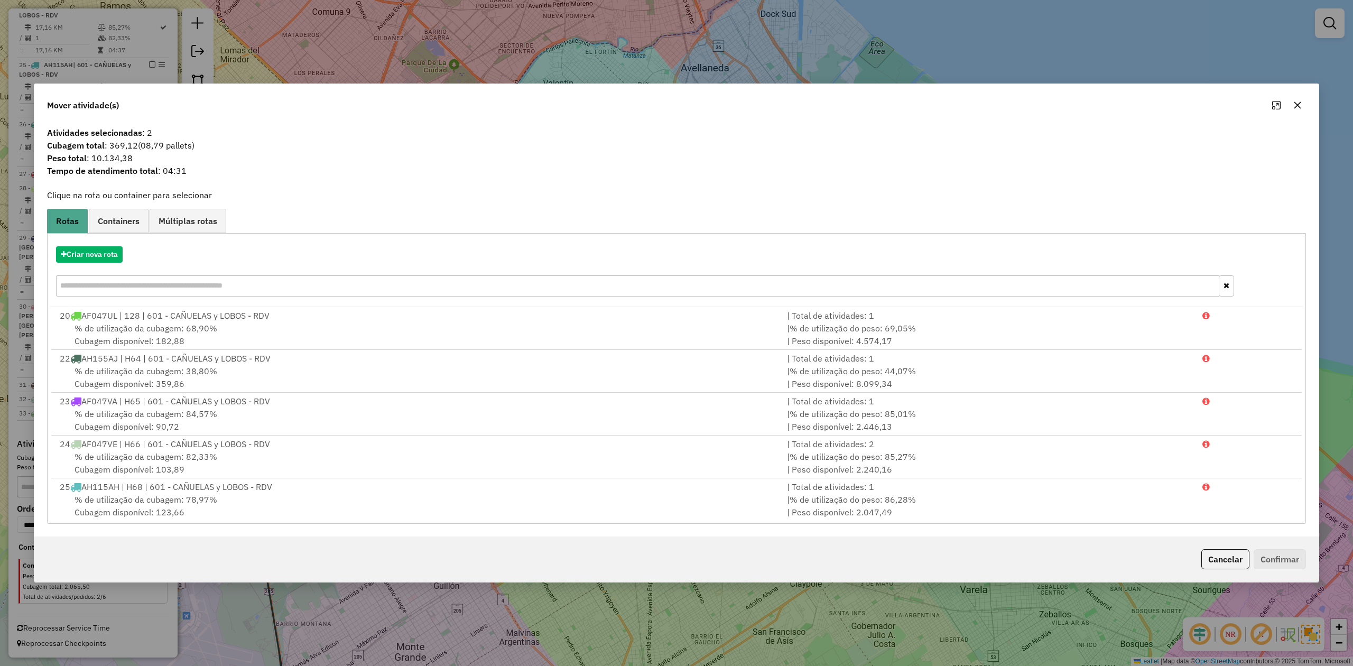
click at [1298, 106] on icon "button" at bounding box center [1297, 105] width 8 height 8
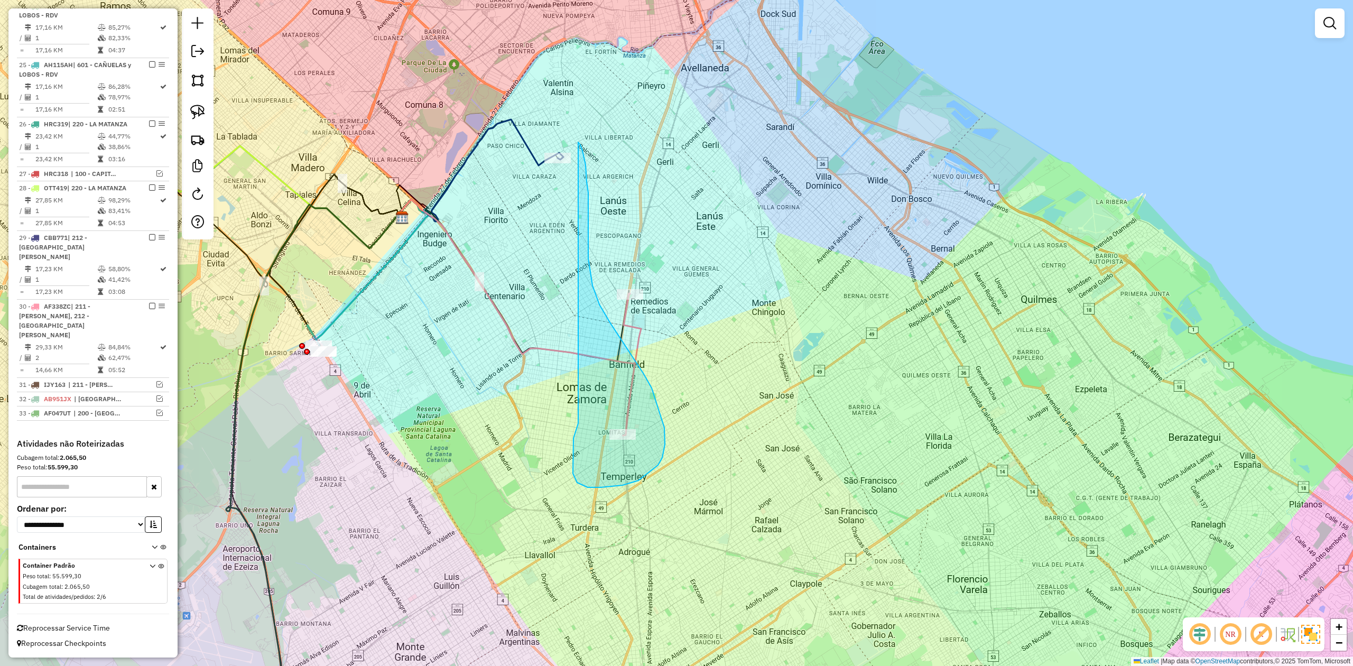
drag, startPoint x: 588, startPoint y: 487, endPoint x: 463, endPoint y: 166, distance: 344.4
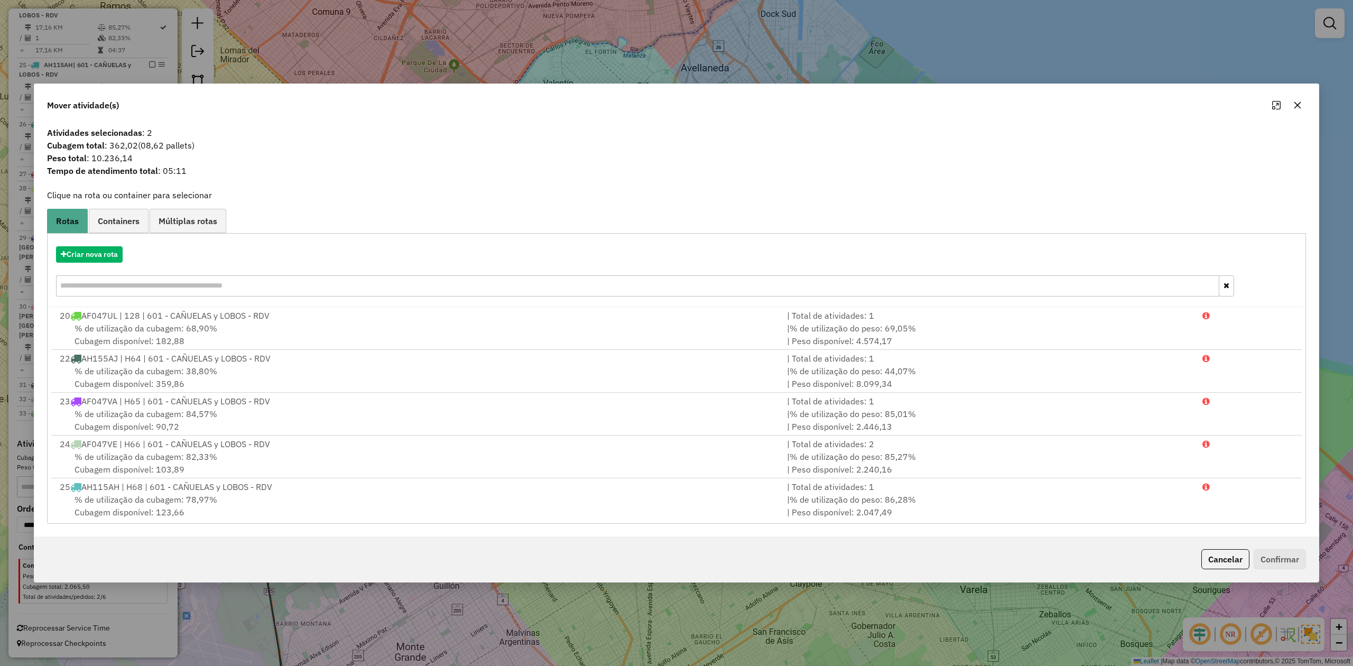
click at [1293, 105] on icon "button" at bounding box center [1297, 105] width 8 height 8
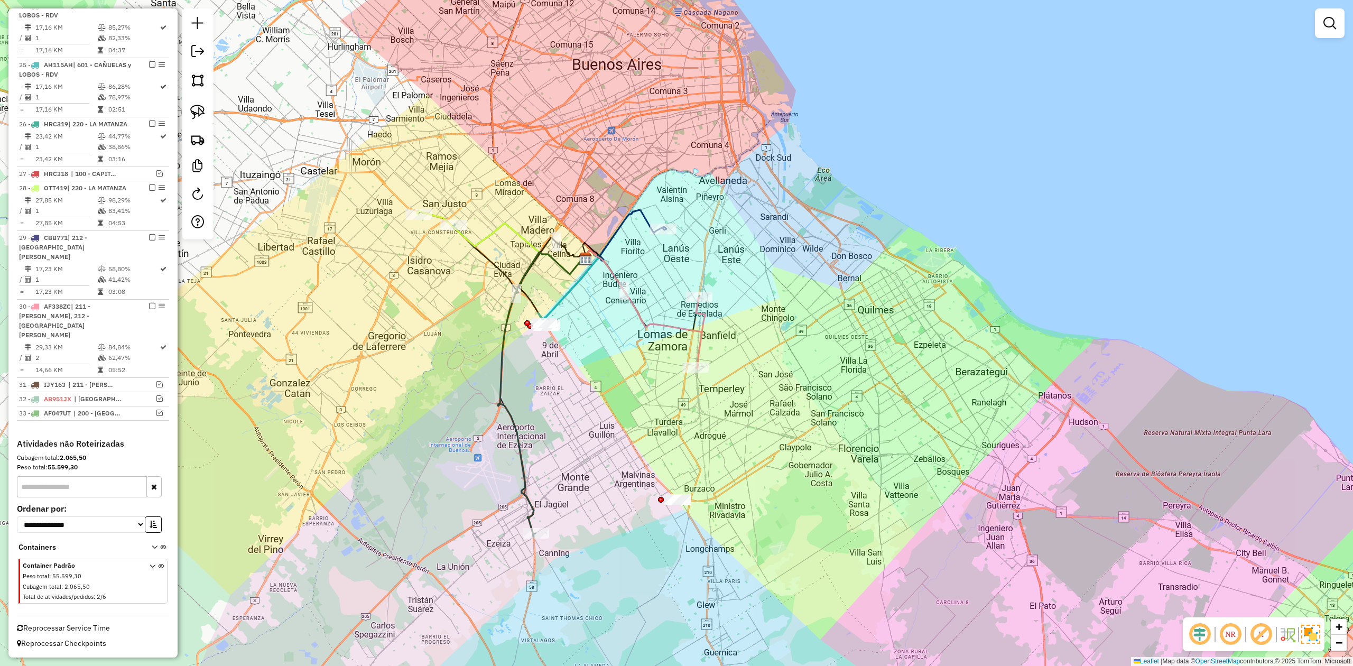
click at [489, 230] on icon at bounding box center [501, 242] width 169 height 63
select select "**********"
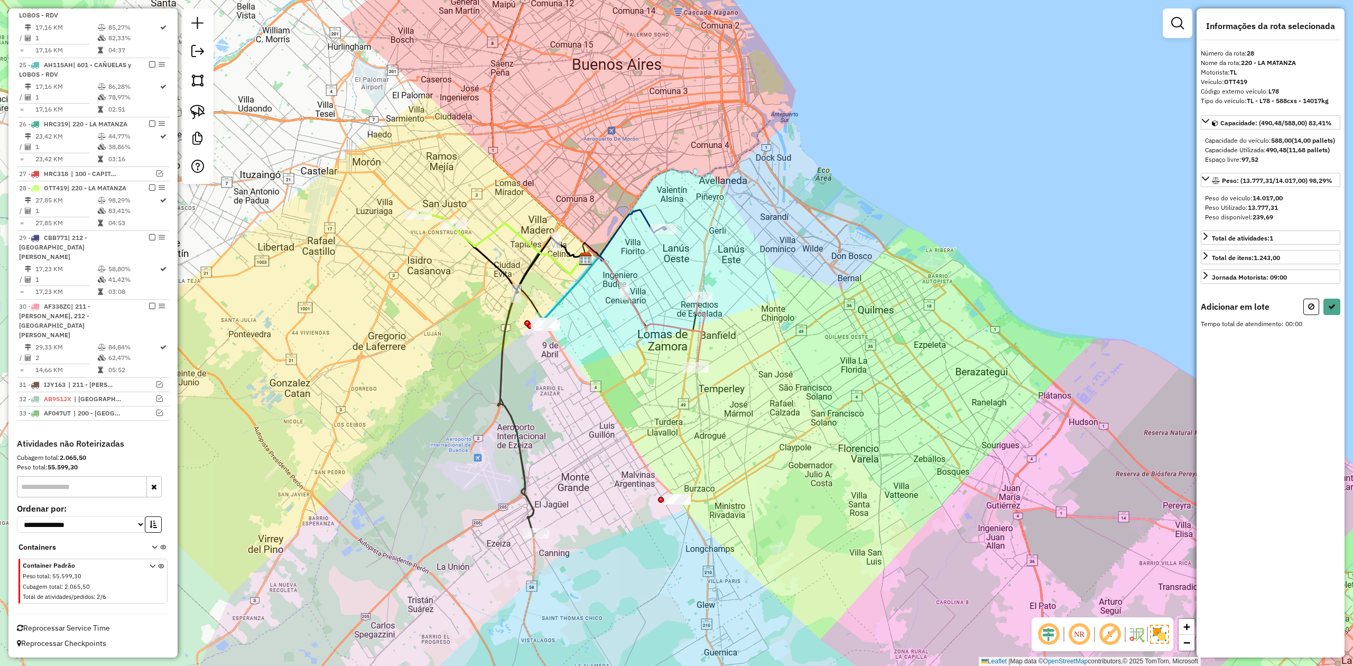
select select "**********"
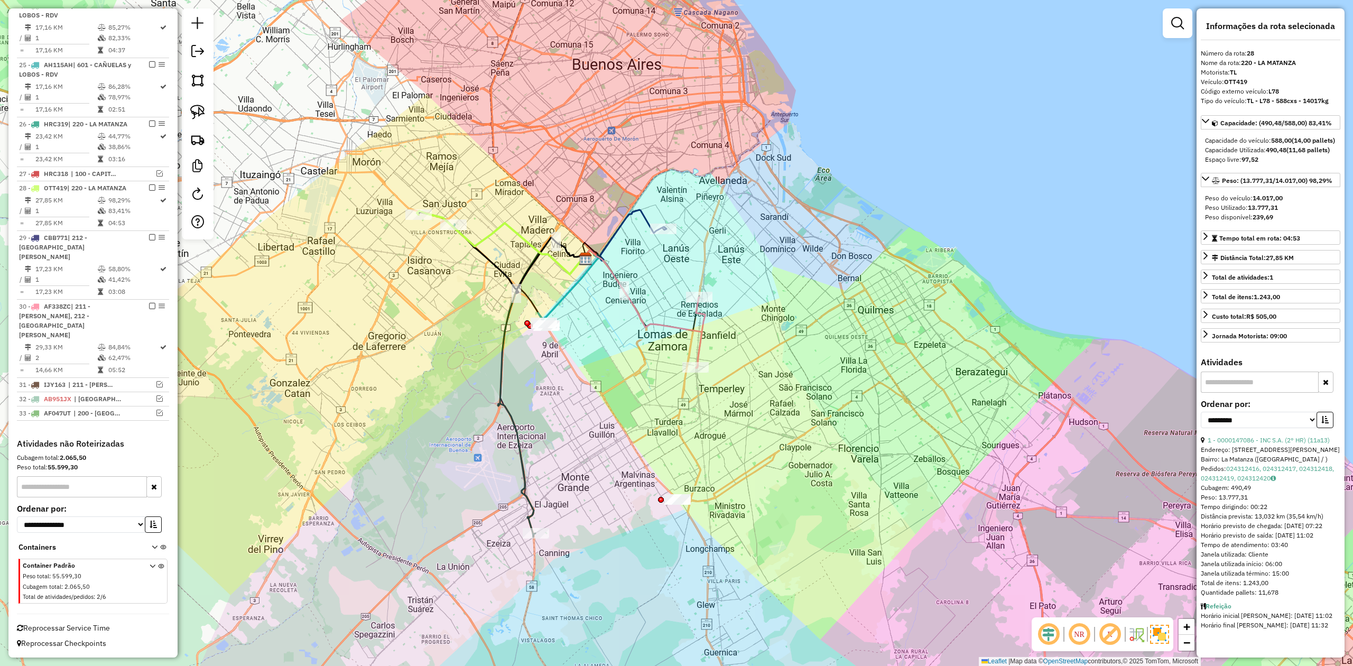
drag, startPoint x: 458, startPoint y: 191, endPoint x: 517, endPoint y: 231, distance: 71.5
click at [458, 191] on div "Janela de atendimento Grade de atendimento Capacidade Transportadoras Veículos …" at bounding box center [676, 333] width 1353 height 666
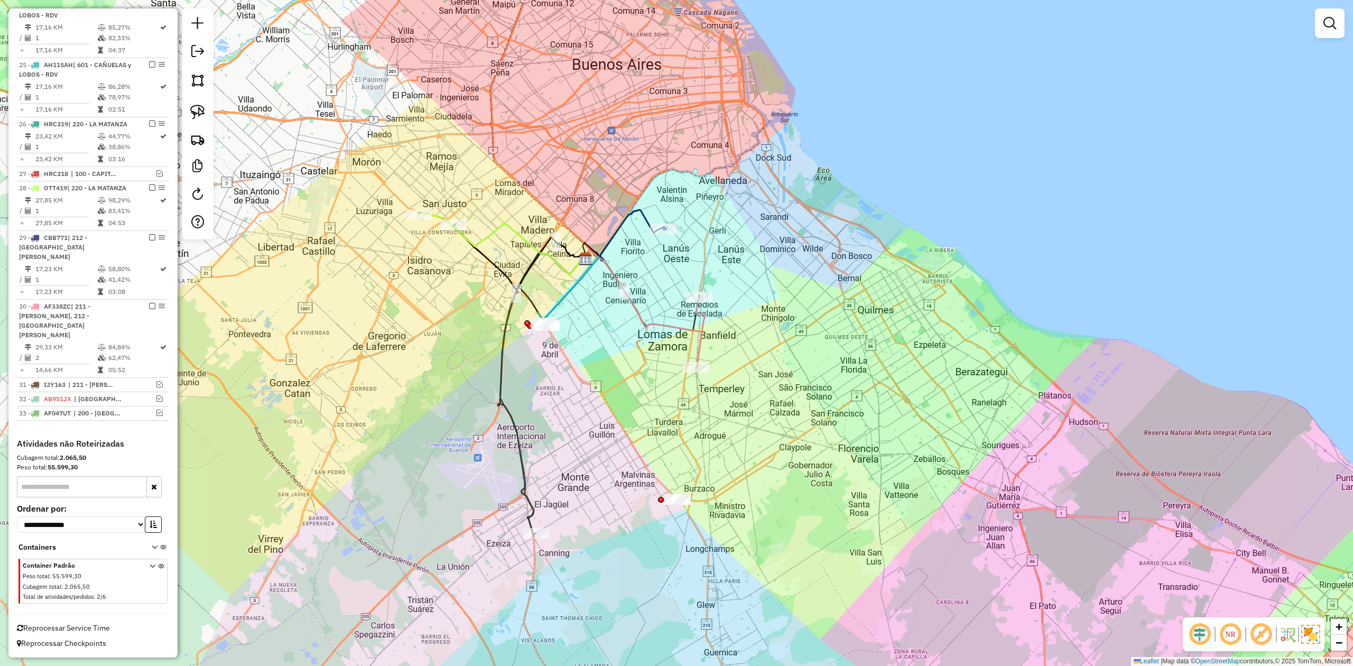
click at [501, 222] on icon at bounding box center [501, 242] width 169 height 63
select select "**********"
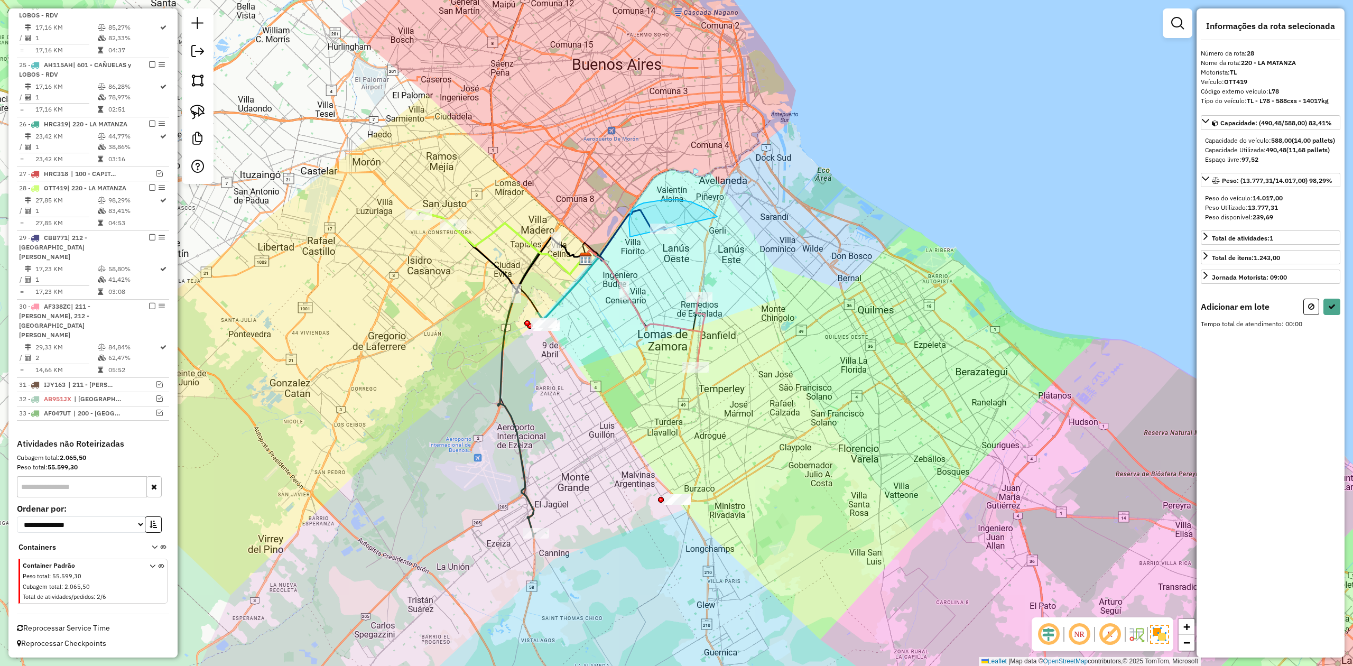
drag, startPoint x: 709, startPoint y: 210, endPoint x: 693, endPoint y: 239, distance: 33.3
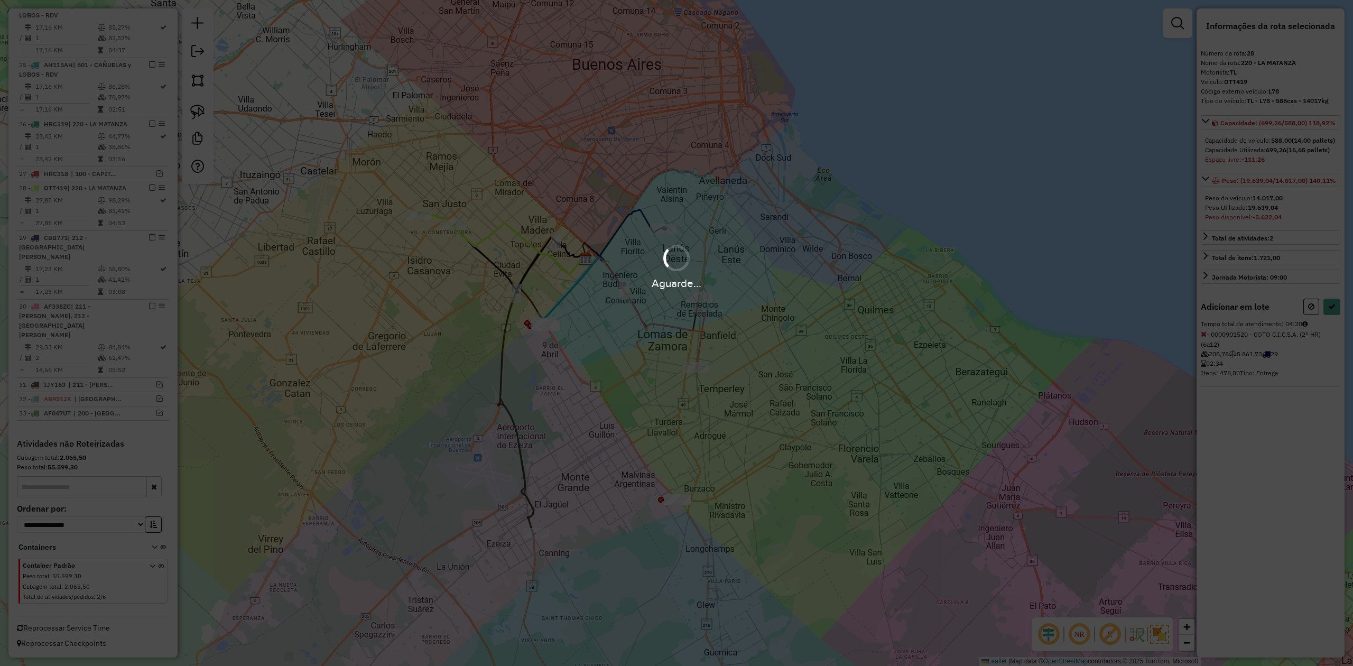
select select "**********"
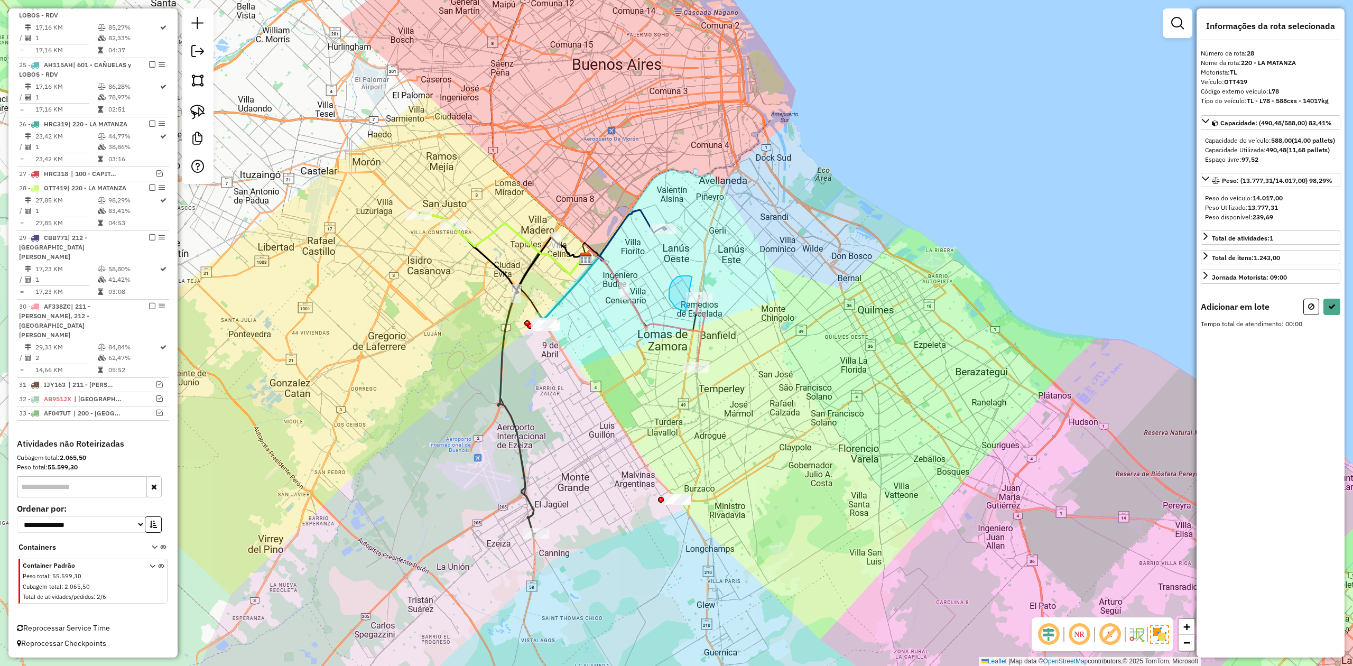
drag, startPoint x: 675, startPoint y: 308, endPoint x: 758, endPoint y: 285, distance: 85.4
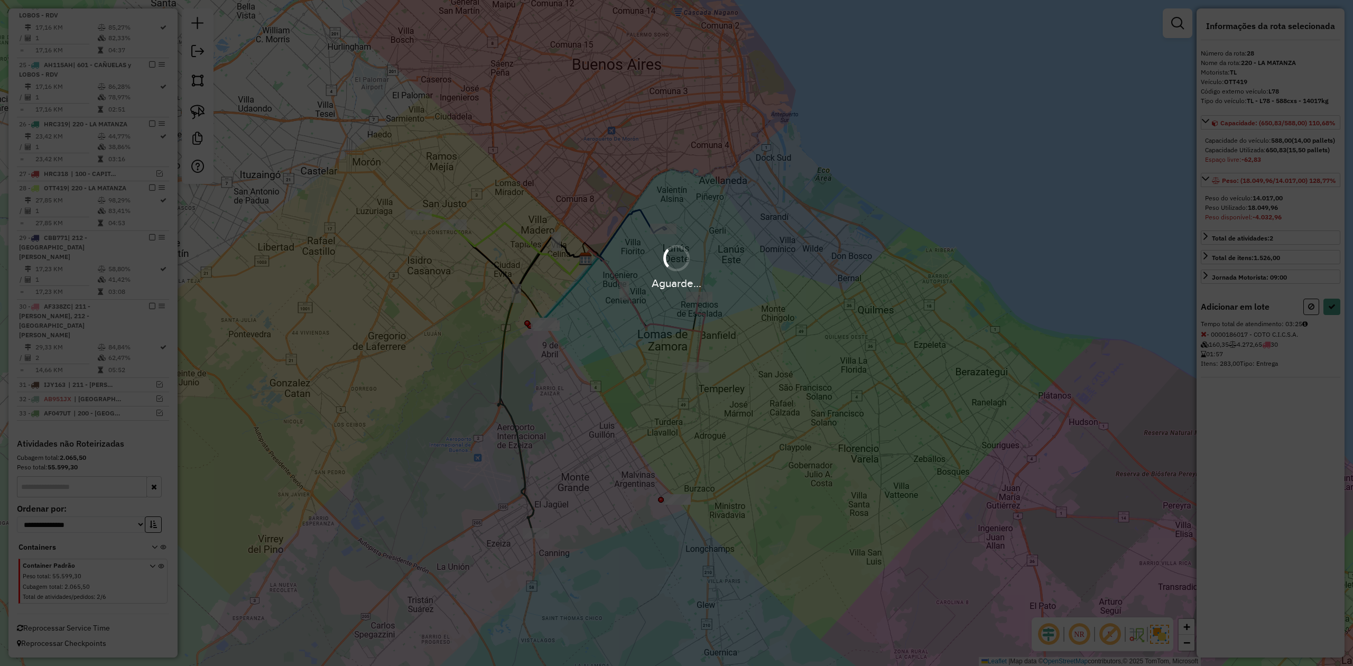
select select "**********"
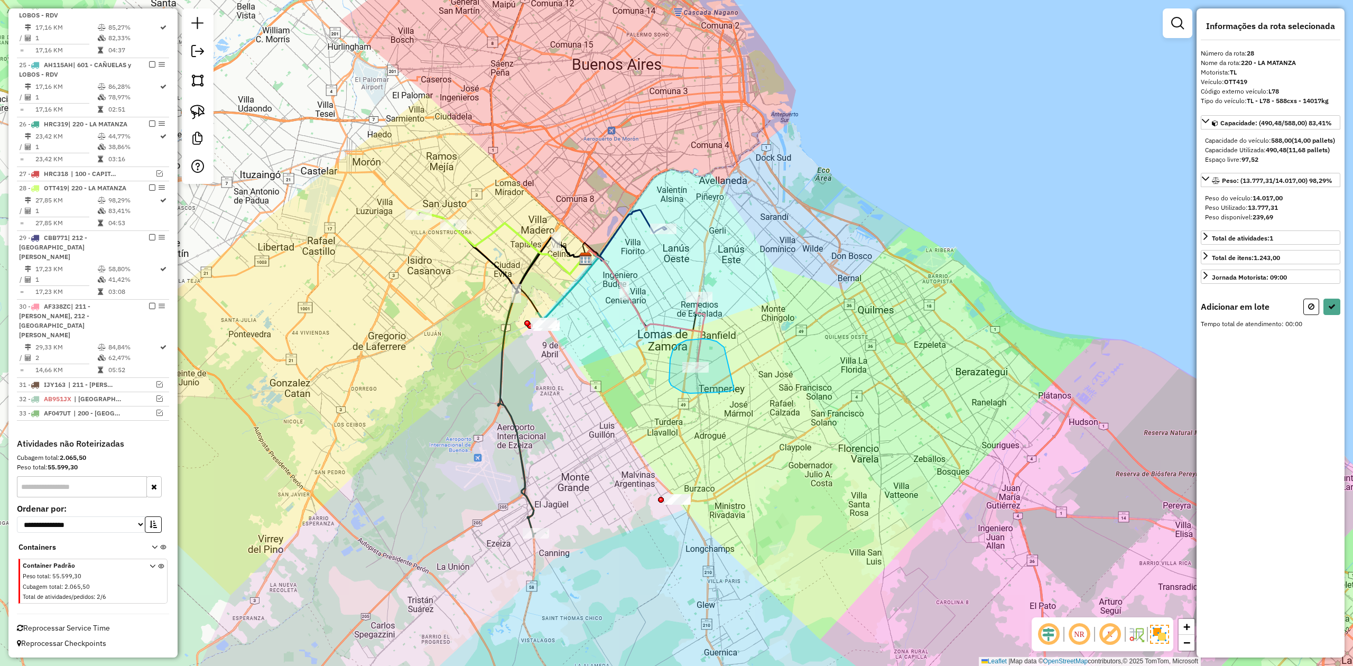
drag, startPoint x: 716, startPoint y: 341, endPoint x: 746, endPoint y: 379, distance: 47.8
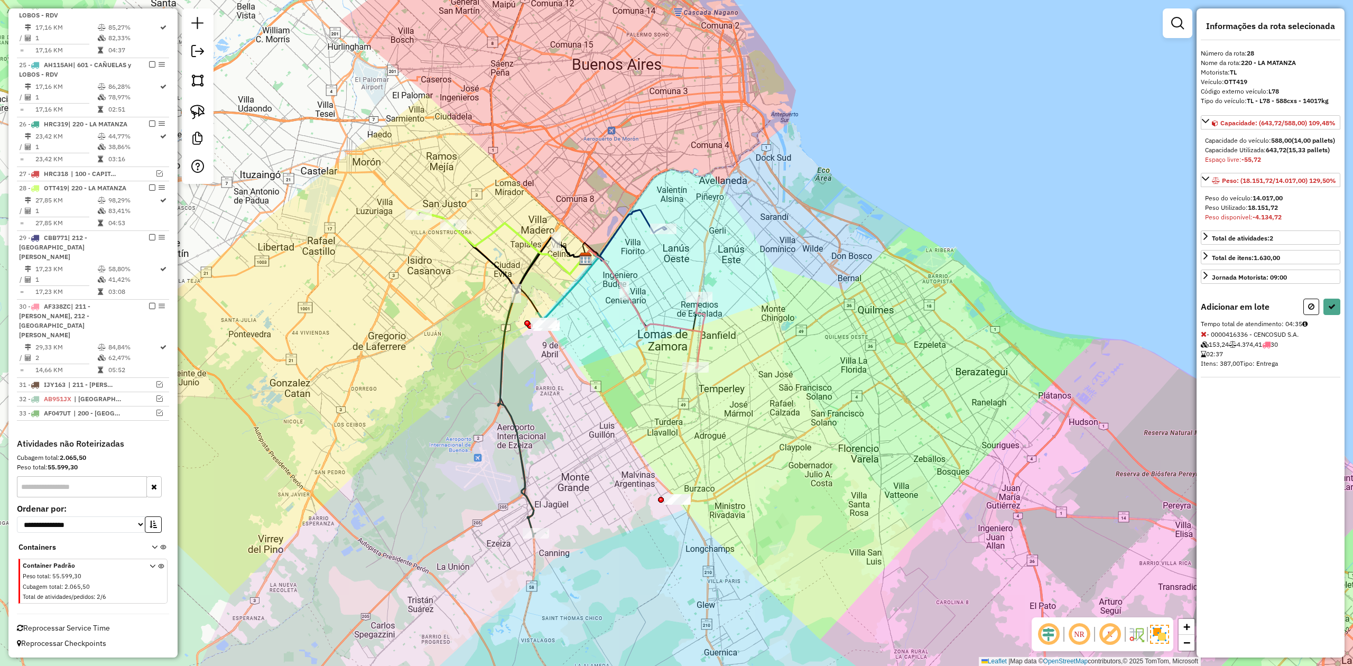
select select "**********"
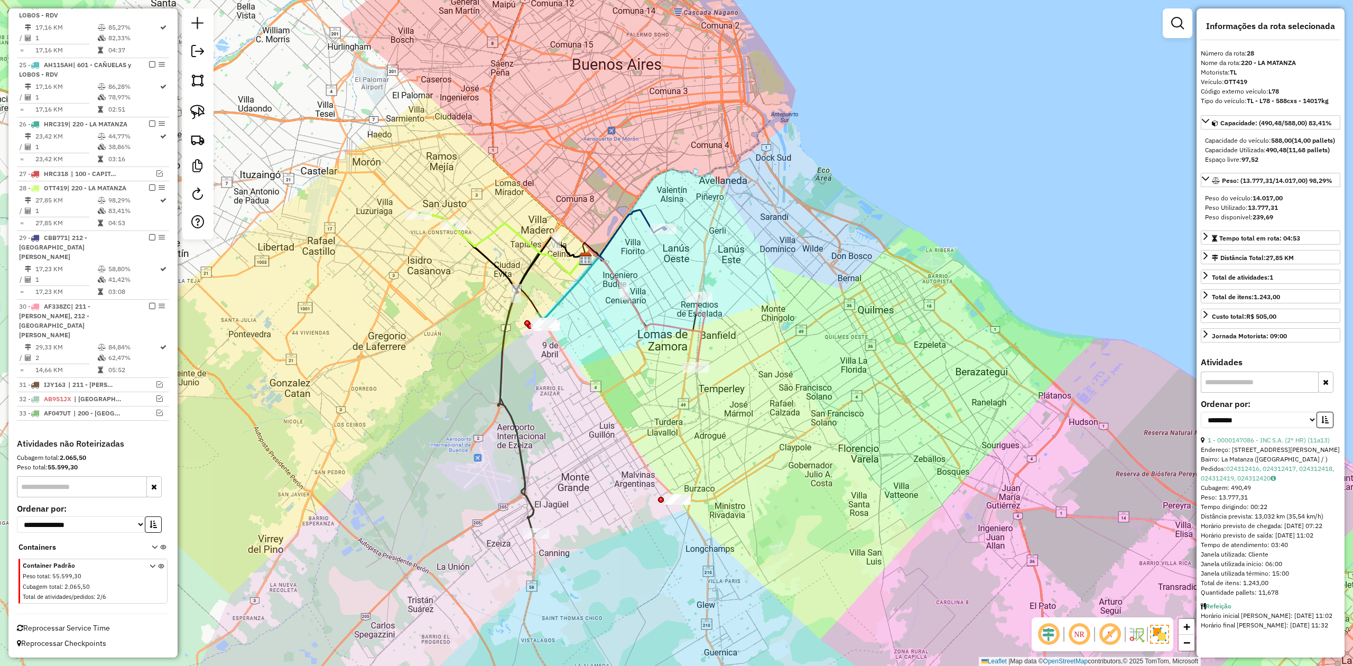
click at [479, 200] on div "Janela de atendimento Grade de atendimento Capacidade Transportadoras Veículos …" at bounding box center [676, 333] width 1353 height 666
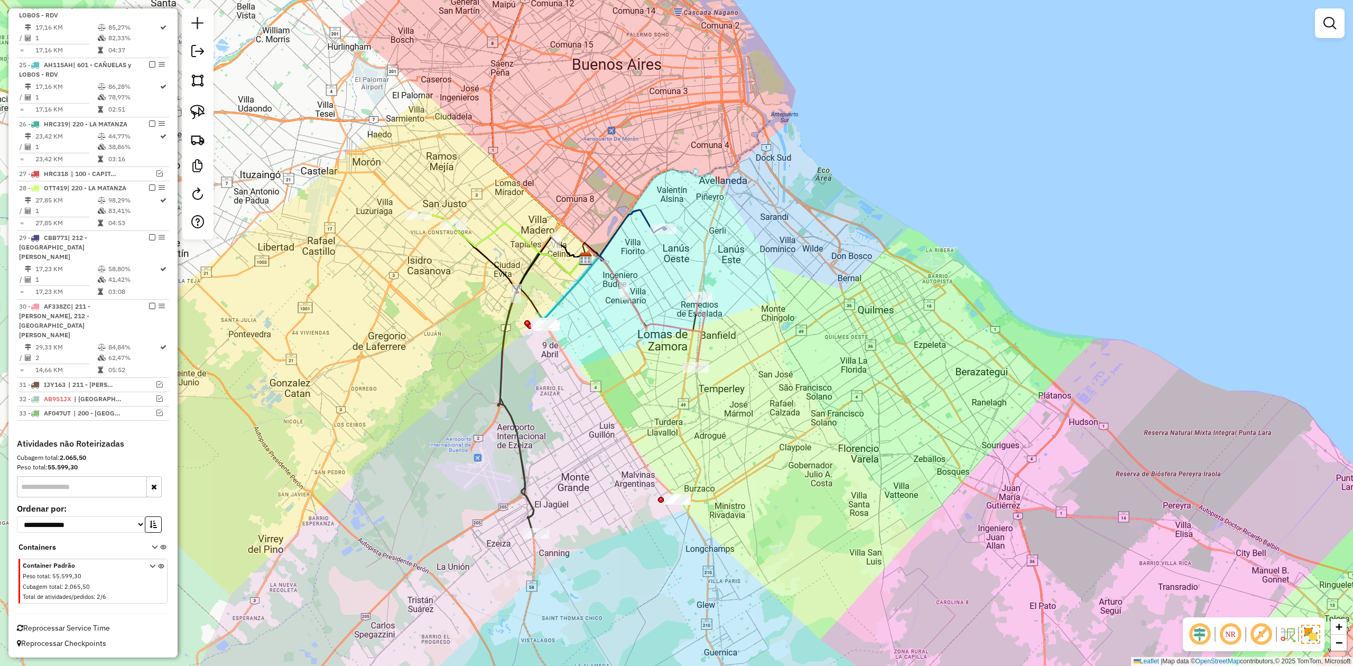
click at [489, 213] on div "Janela de atendimento Grade de atendimento Capacidade Transportadoras Veículos …" at bounding box center [676, 333] width 1353 height 666
click at [491, 228] on icon at bounding box center [501, 242] width 169 height 63
select select "**********"
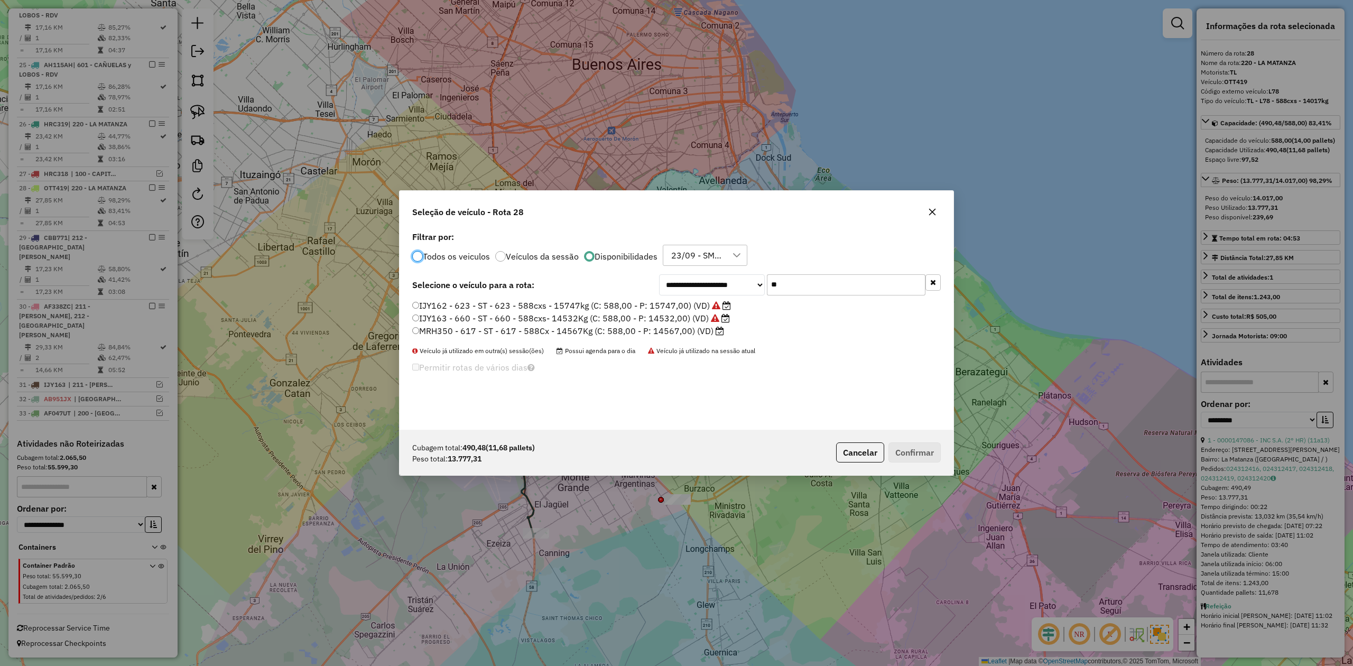
scroll to position [5, 3]
drag, startPoint x: 804, startPoint y: 283, endPoint x: 740, endPoint y: 282, distance: 64.0
click at [740, 282] on div "**********" at bounding box center [800, 284] width 282 height 21
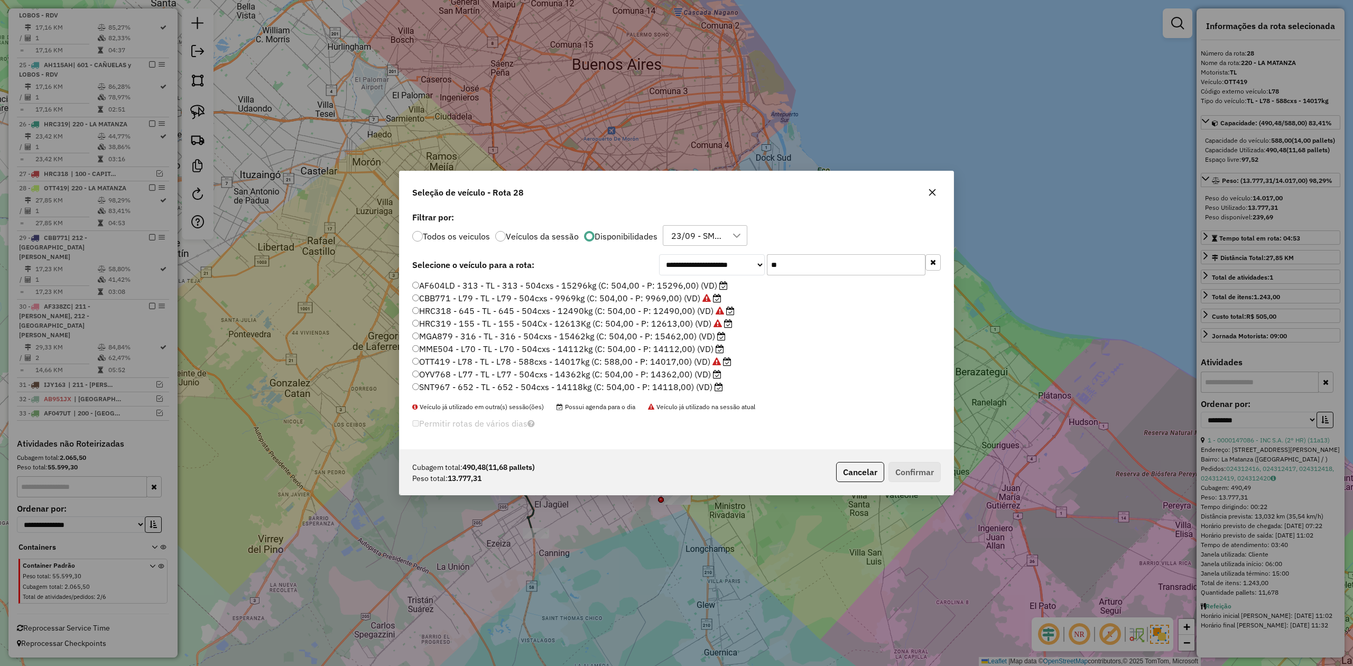
type input "**"
click at [683, 389] on label "SNT967 - 652 - TL - 652 - 504cxs - 14118kg (C: 504,00 - P: 14118,00) (VD)" at bounding box center [567, 386] width 311 height 13
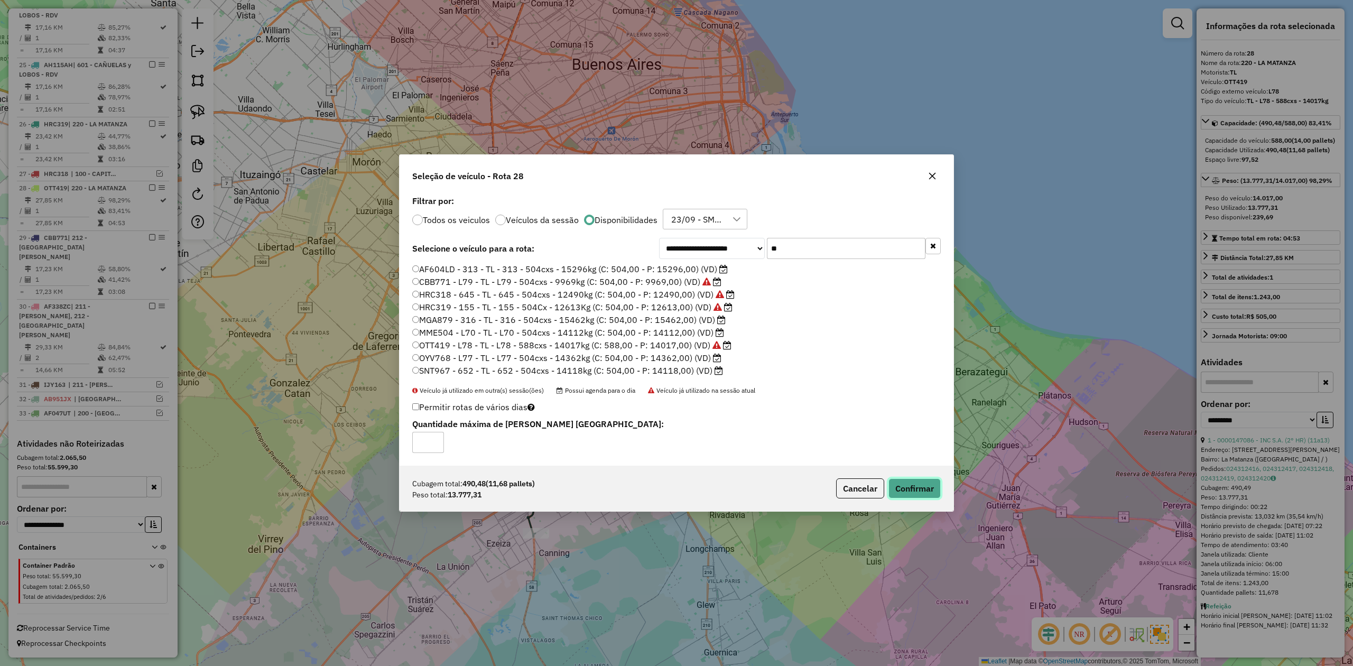
click at [911, 493] on button "Confirmar" at bounding box center [914, 488] width 52 height 20
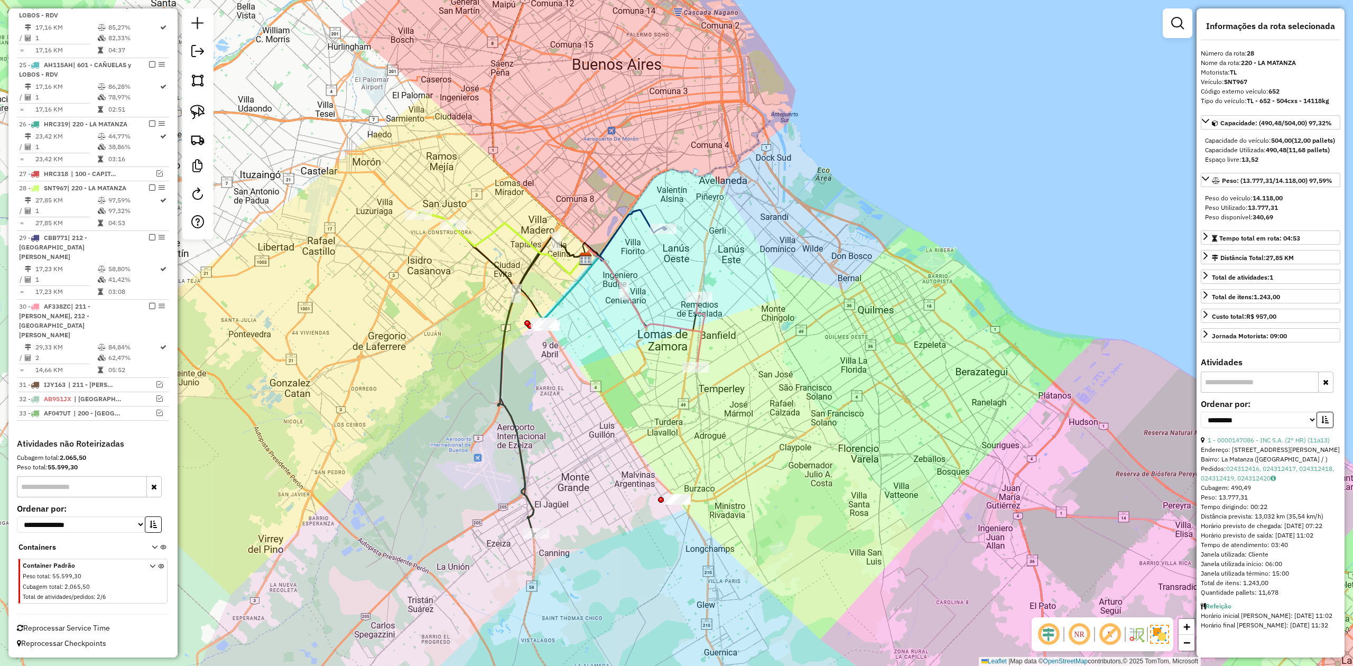
drag, startPoint x: 486, startPoint y: 187, endPoint x: 495, endPoint y: 209, distance: 24.2
click at [486, 187] on div "Rota 24 - Placa AF047VE 0000328583 - INC - OLIMPO - SOLO Janela de atendimento …" at bounding box center [676, 333] width 1353 height 666
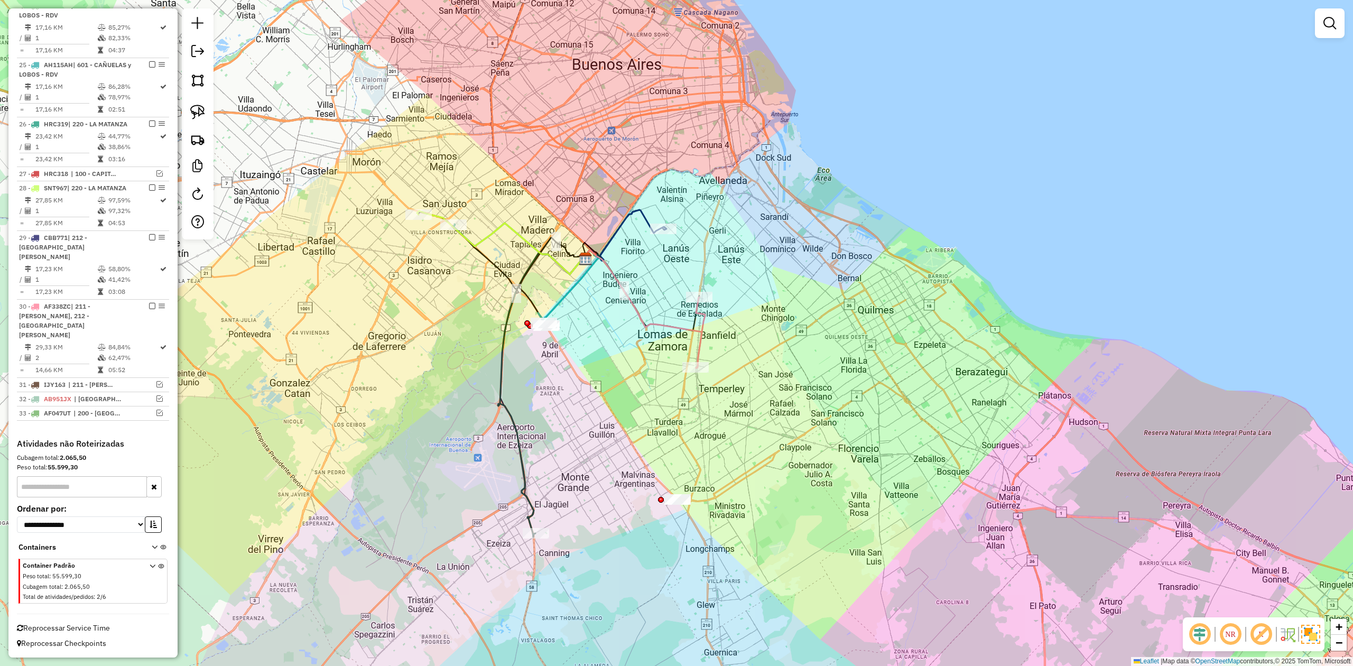
click at [501, 230] on icon at bounding box center [501, 242] width 169 height 63
select select "**********"
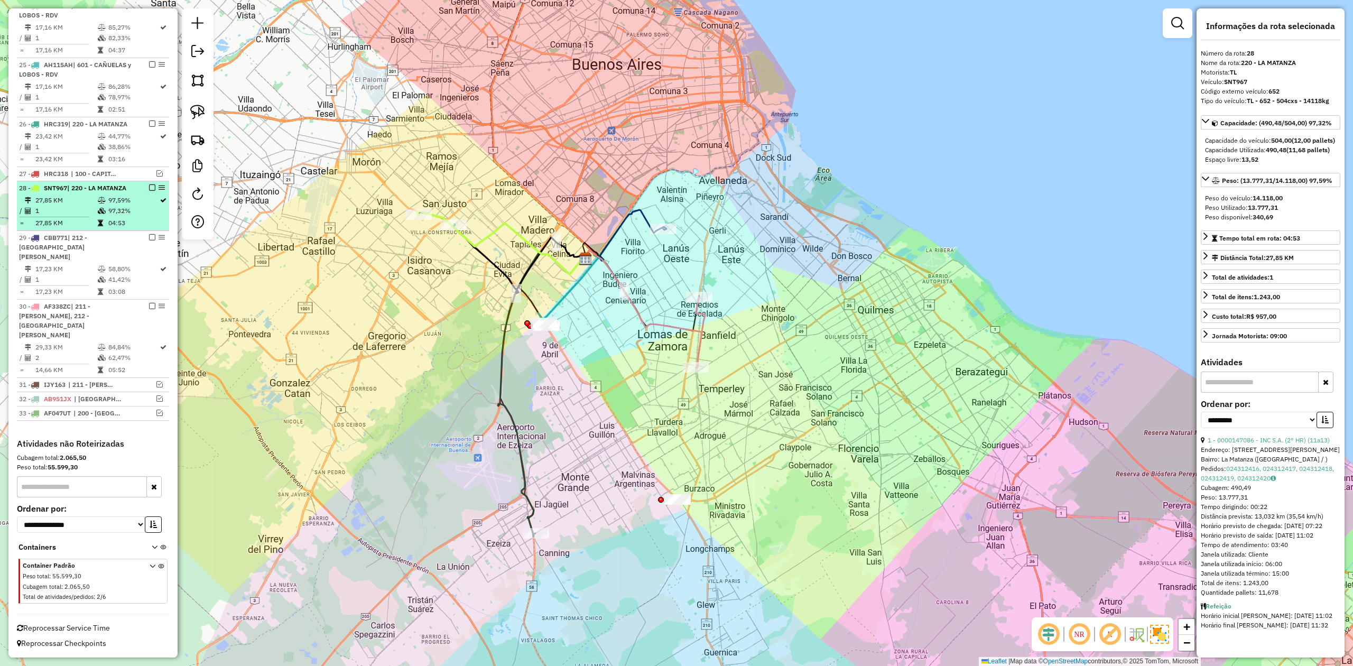
click at [149, 191] on em at bounding box center [152, 187] width 6 height 6
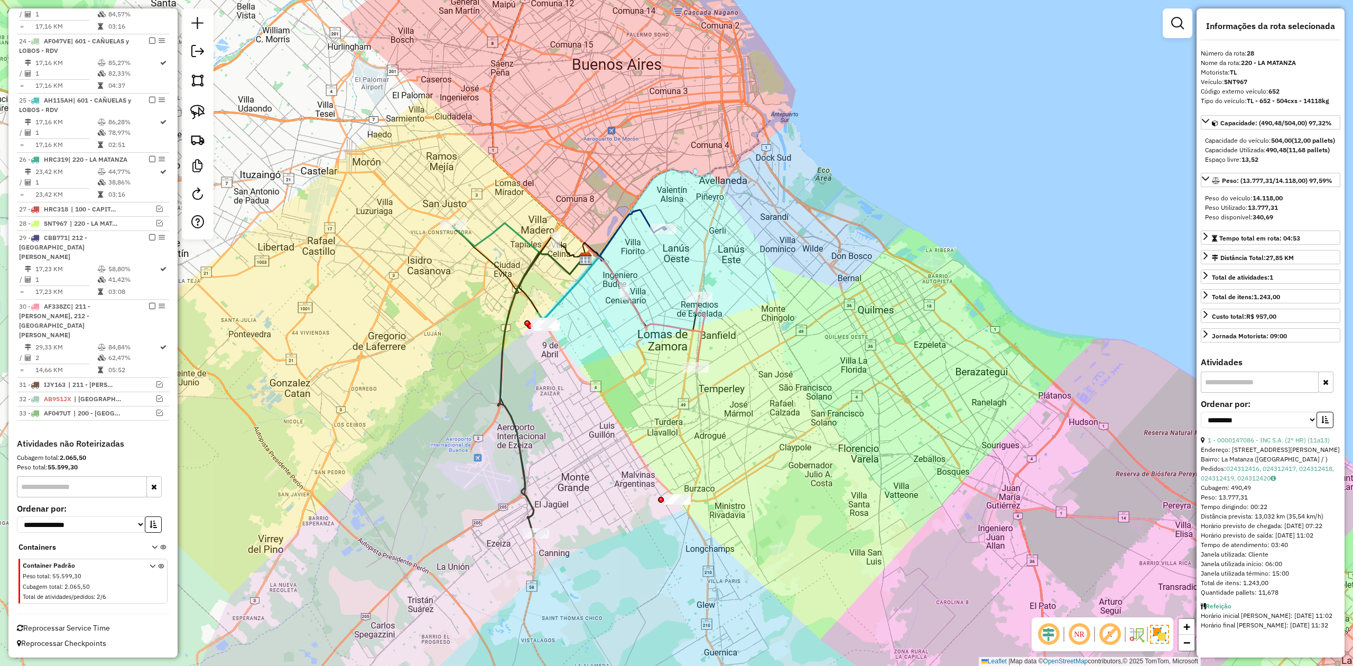
scroll to position [840, 0]
click at [505, 226] on icon at bounding box center [519, 248] width 133 height 51
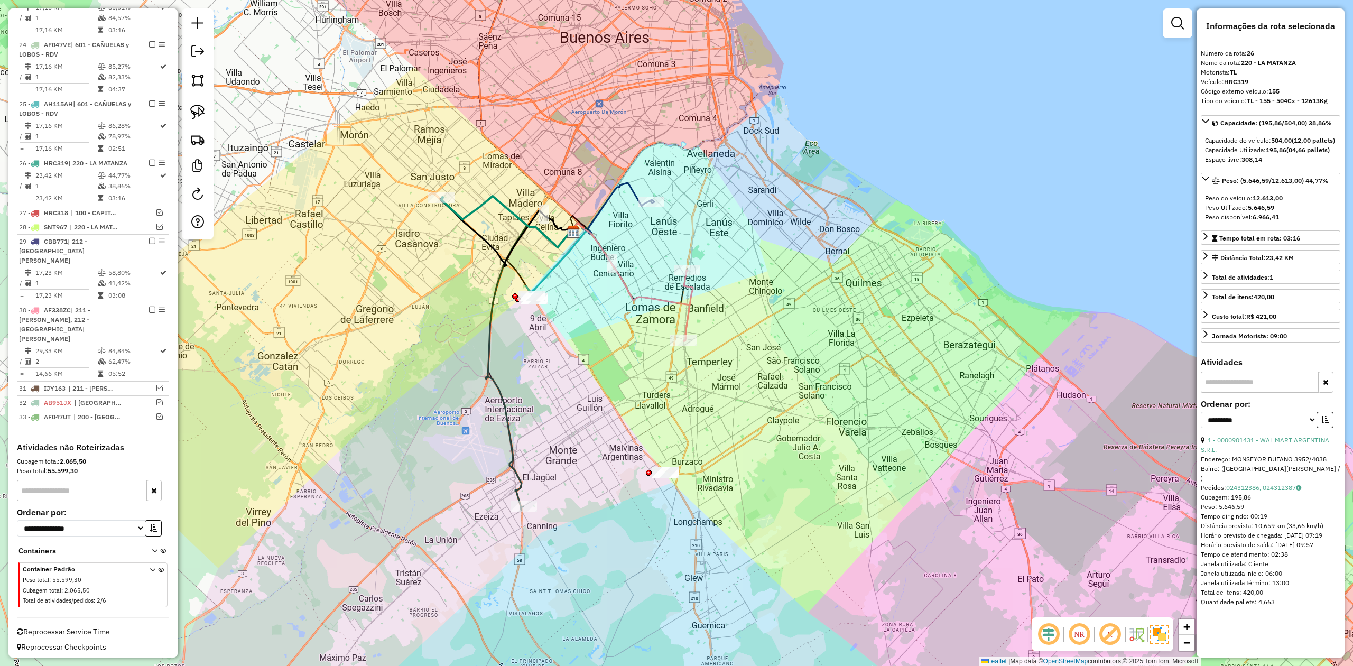
drag, startPoint x: 626, startPoint y: 385, endPoint x: 590, endPoint y: 409, distance: 43.4
click at [613, 358] on div "Janela de atendimento Grade de atendimento Capacidade Transportadoras Veículos …" at bounding box center [676, 333] width 1353 height 666
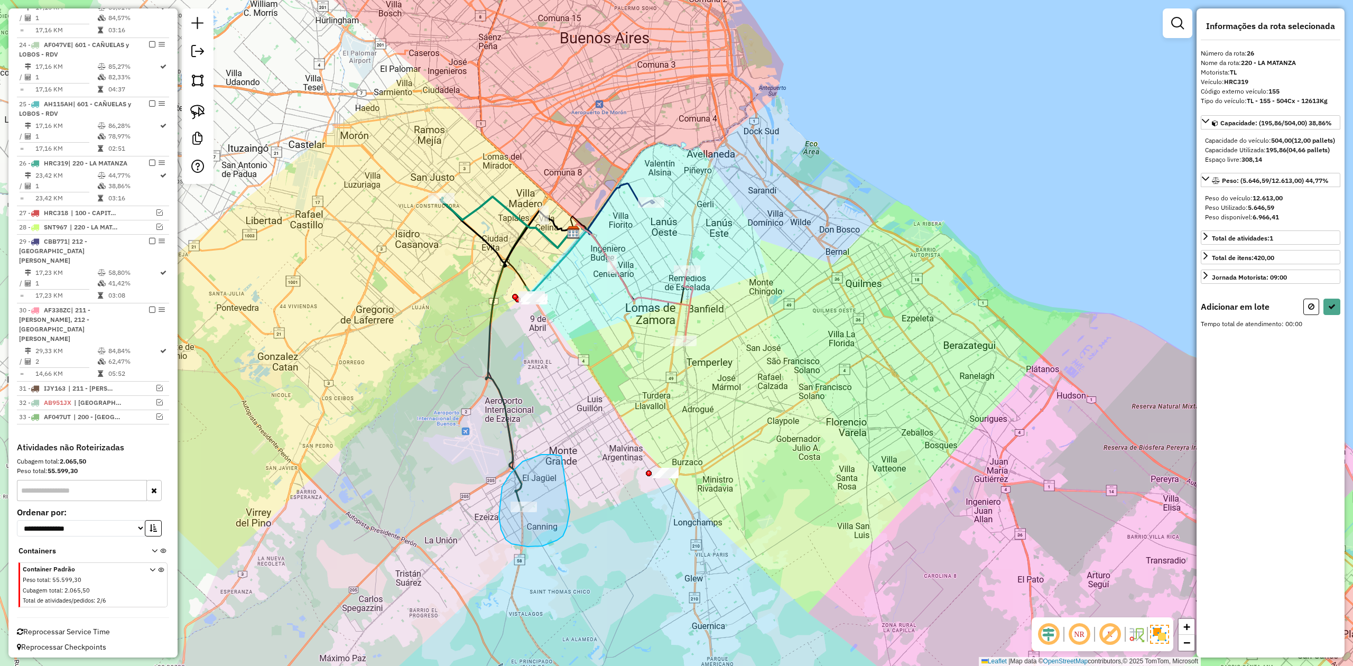
drag, startPoint x: 559, startPoint y: 455, endPoint x: 574, endPoint y: 503, distance: 50.3
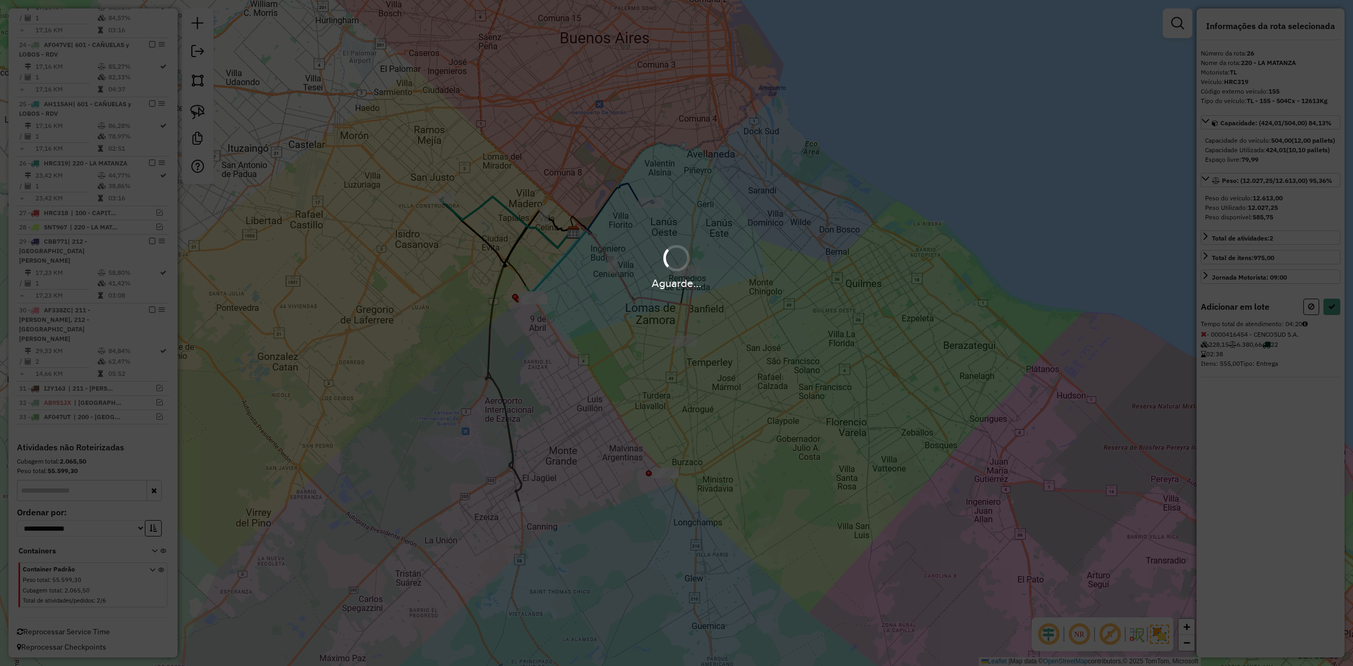
select select "**********"
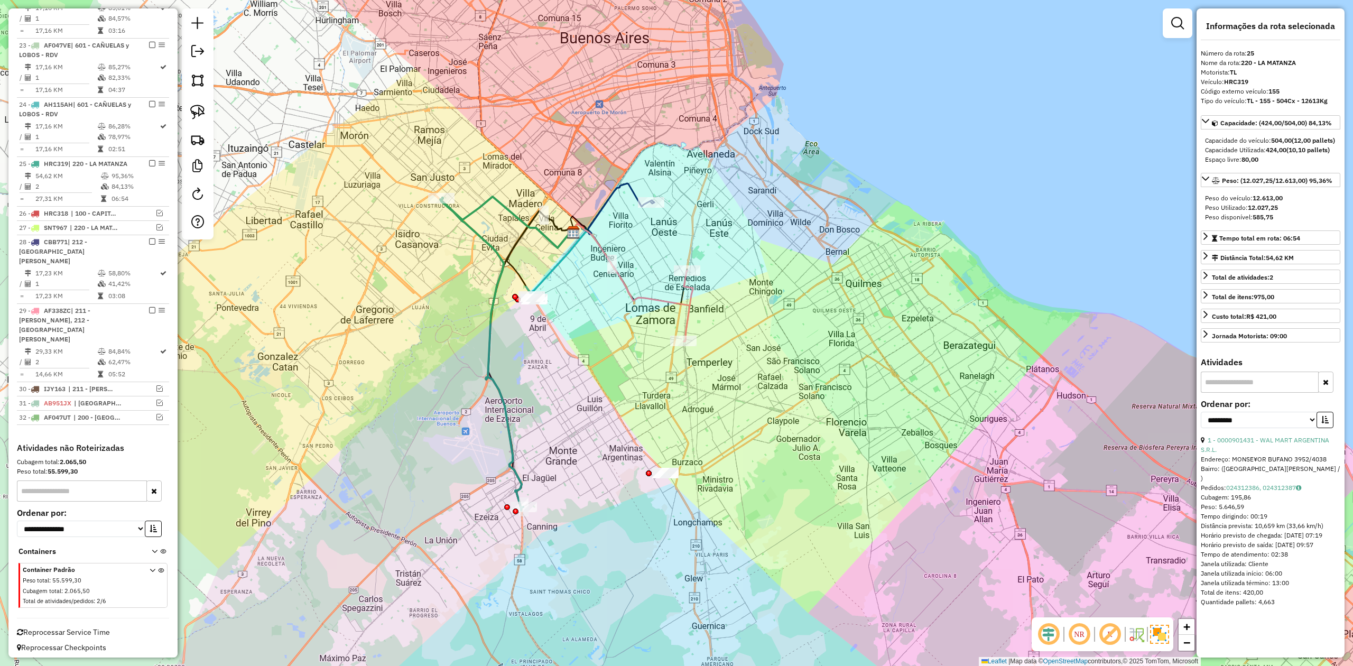
click at [533, 438] on div "Janela de atendimento Grade de atendimento Capacidade Transportadoras Veículos …" at bounding box center [676, 333] width 1353 height 666
click at [529, 434] on div "Janela de atendimento Grade de atendimento Capacidade Transportadoras Veículos …" at bounding box center [676, 333] width 1353 height 666
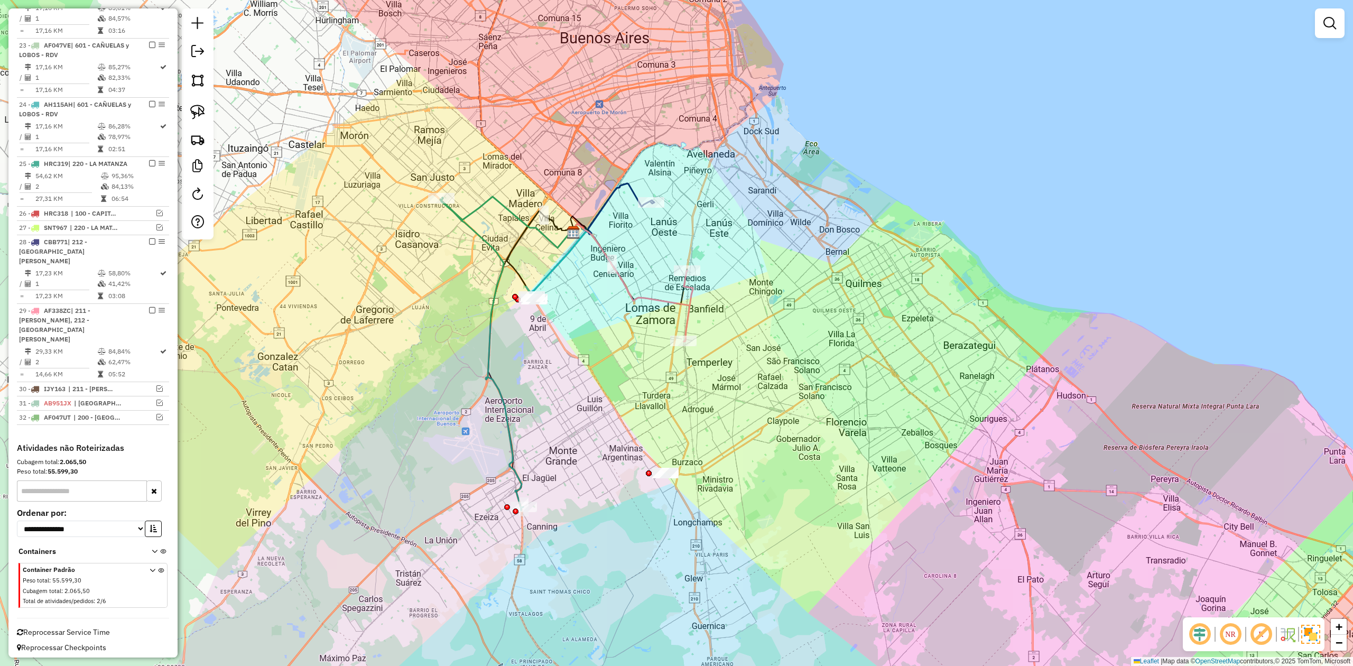
click at [504, 439] on icon at bounding box center [481, 354] width 83 height 313
select select "**********"
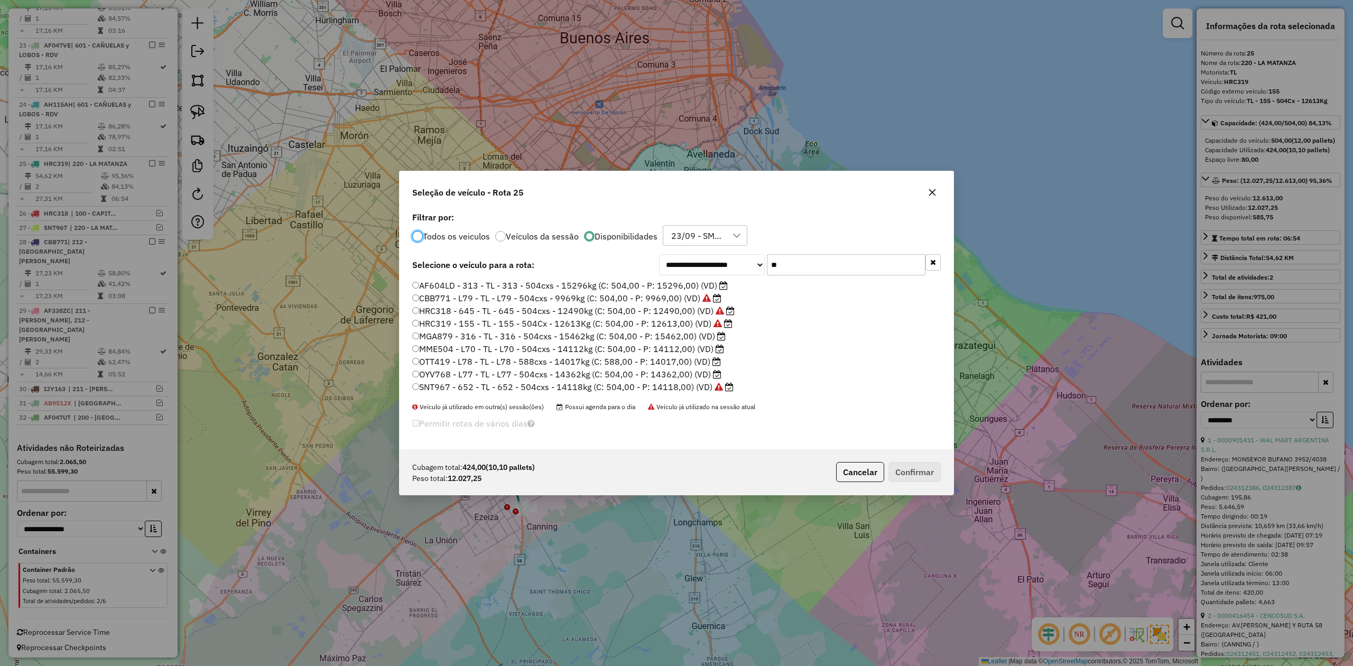
scroll to position [5, 3]
drag, startPoint x: 793, startPoint y: 264, endPoint x: 736, endPoint y: 254, distance: 57.5
click at [739, 254] on div "**********" at bounding box center [800, 264] width 282 height 21
type input "**"
click at [673, 323] on label "HRC319 - 155 - TL - 155 - 504Cx - 12613Kg (C: 504,00 - P: 12613,00) (VD)" at bounding box center [572, 323] width 320 height 13
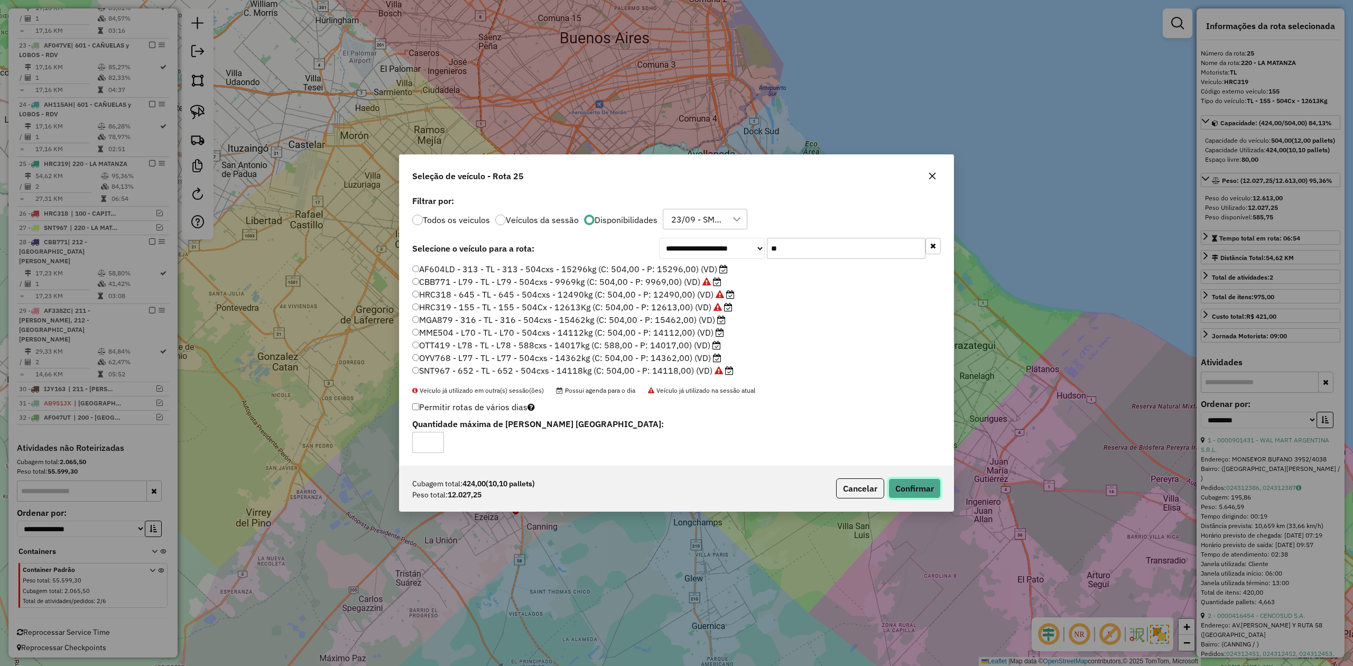
click at [914, 489] on button "Confirmar" at bounding box center [914, 488] width 52 height 20
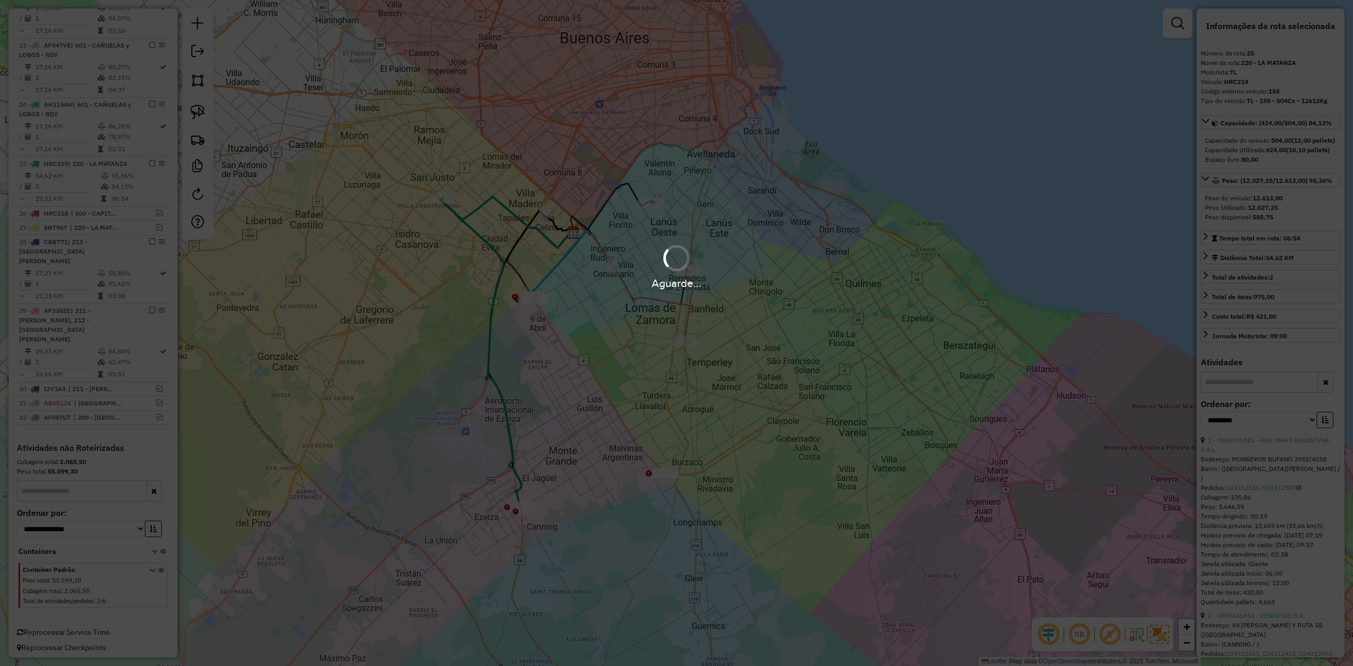
click at [529, 380] on div "Aguarde..." at bounding box center [676, 333] width 1353 height 666
click at [516, 397] on div "Aguarde..." at bounding box center [676, 333] width 1353 height 666
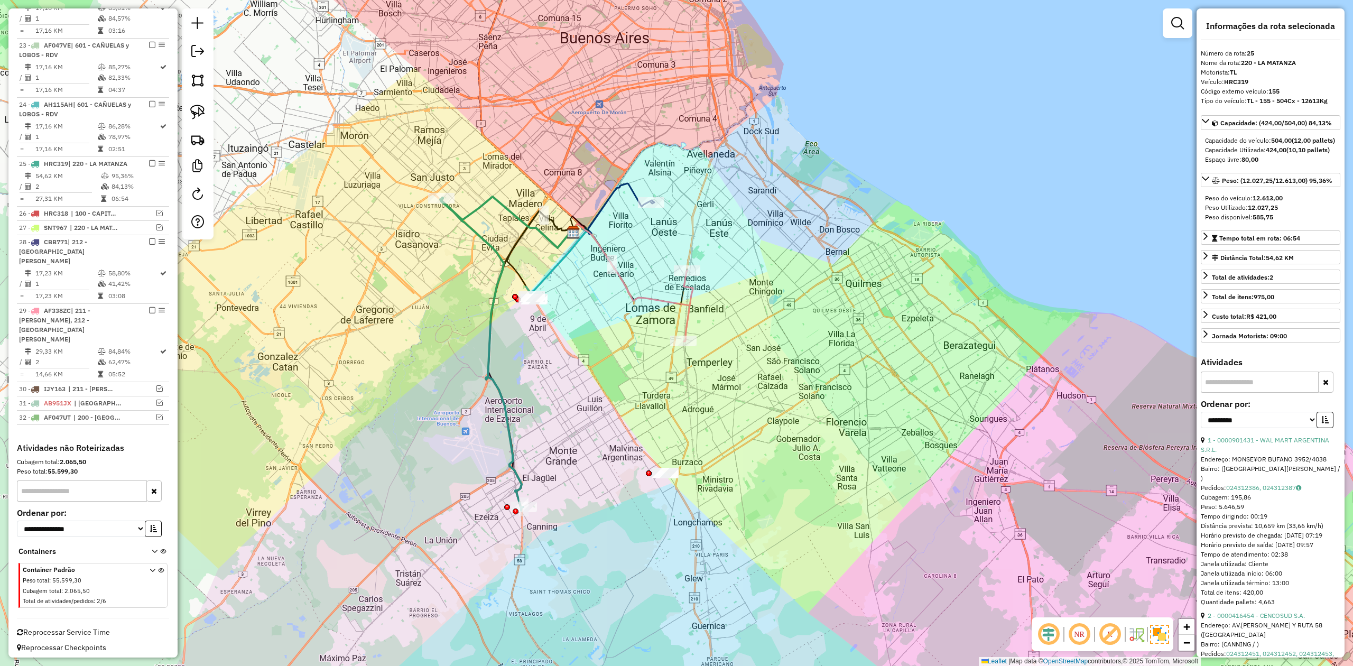
click at [504, 398] on icon at bounding box center [481, 354] width 83 height 313
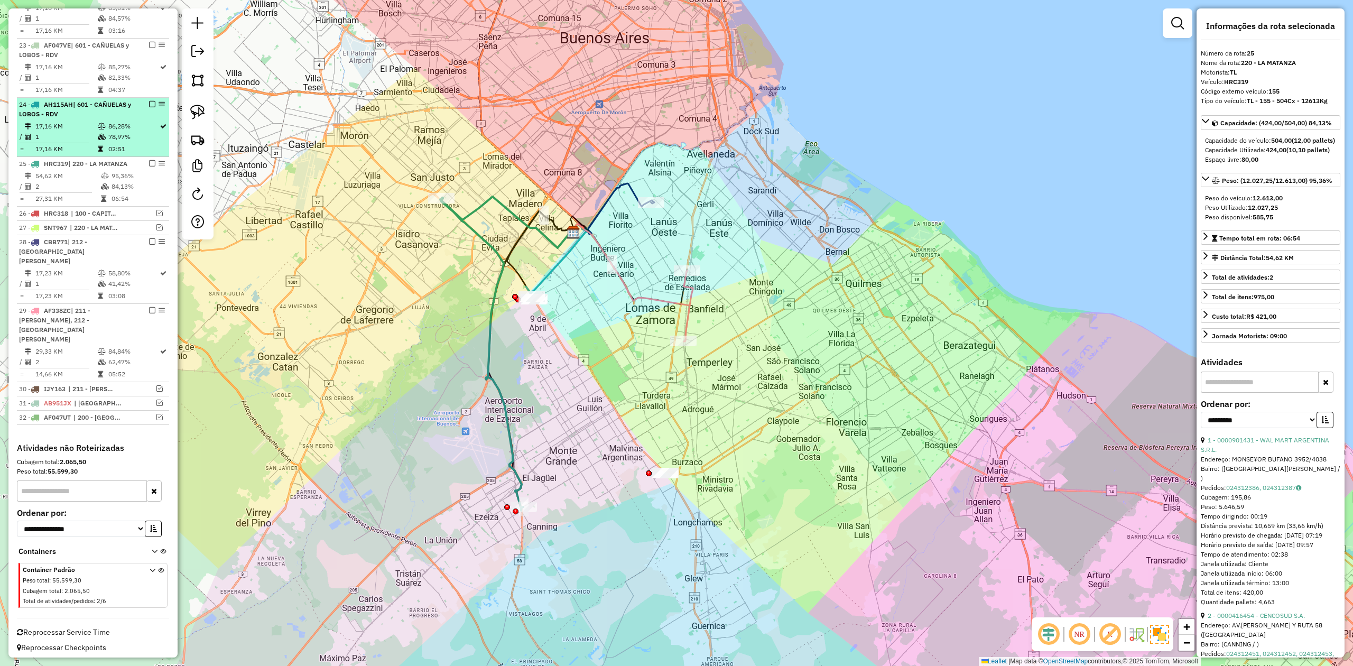
click at [149, 106] on em at bounding box center [152, 104] width 6 height 6
click at [156, 152] on em at bounding box center [159, 148] width 6 height 6
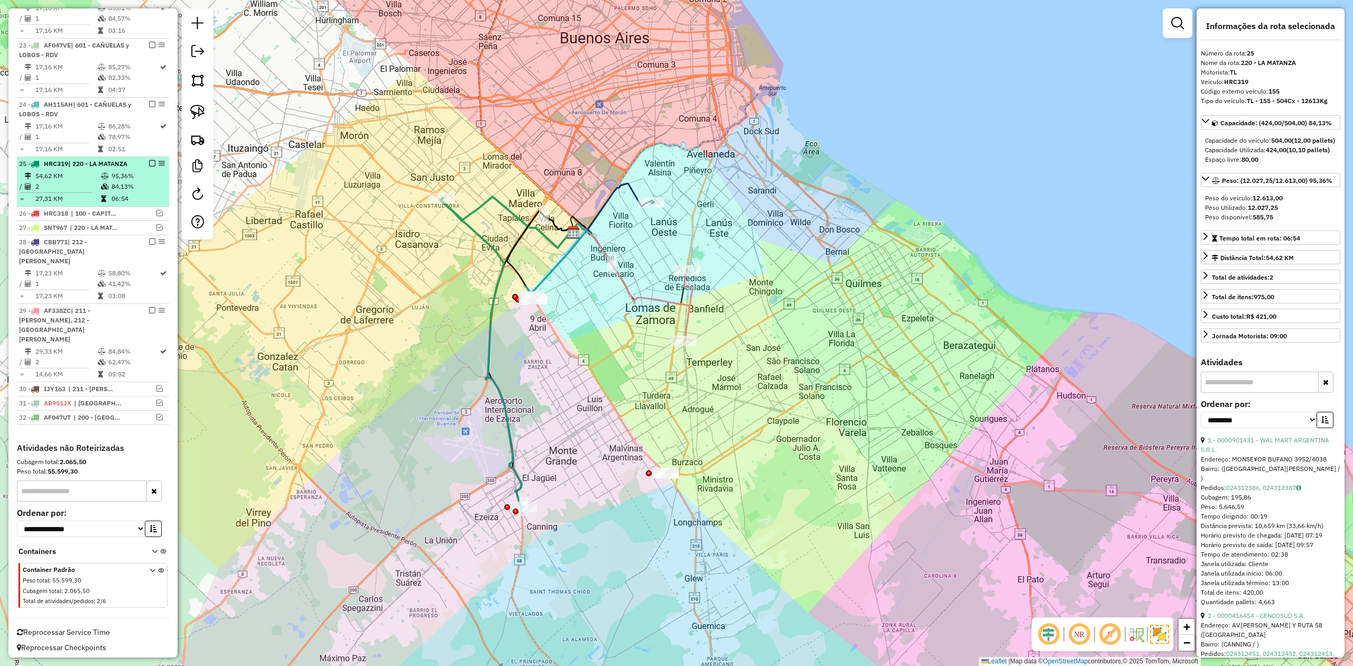
click at [150, 166] on em at bounding box center [152, 163] width 6 height 6
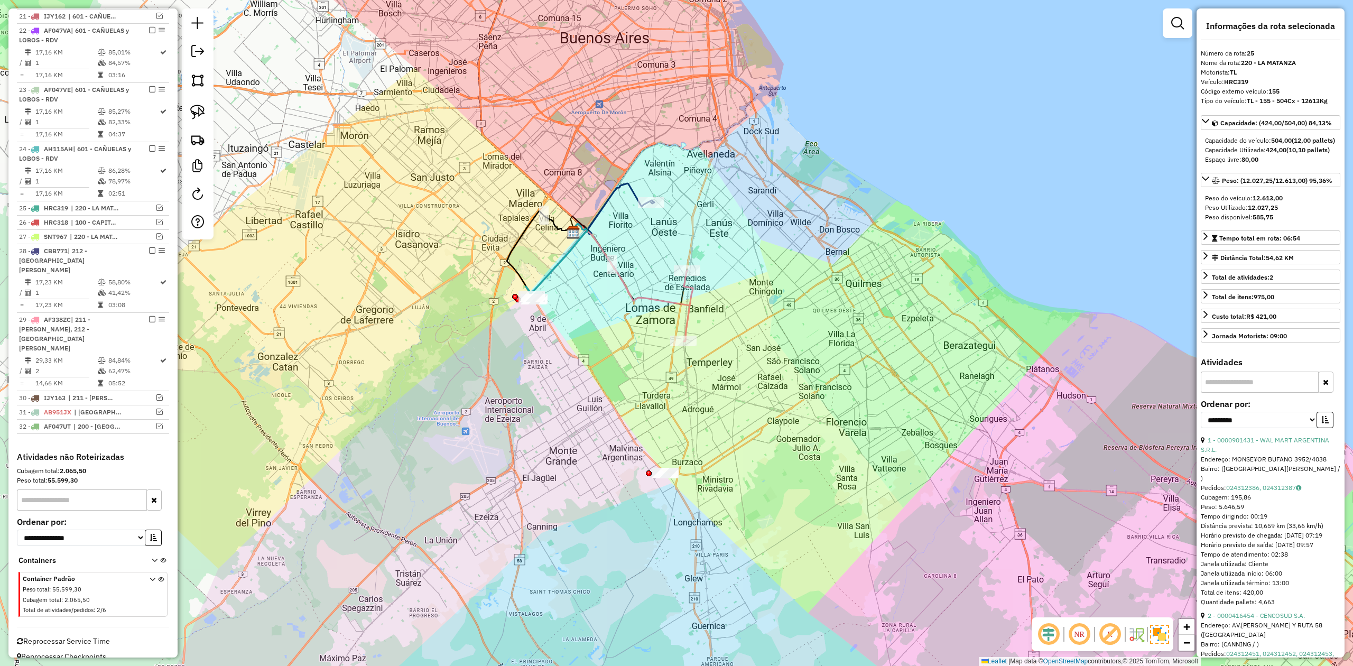
click at [709, 440] on div "Janela de atendimento Grade de atendimento Capacidade Transportadoras Veículos …" at bounding box center [676, 333] width 1353 height 666
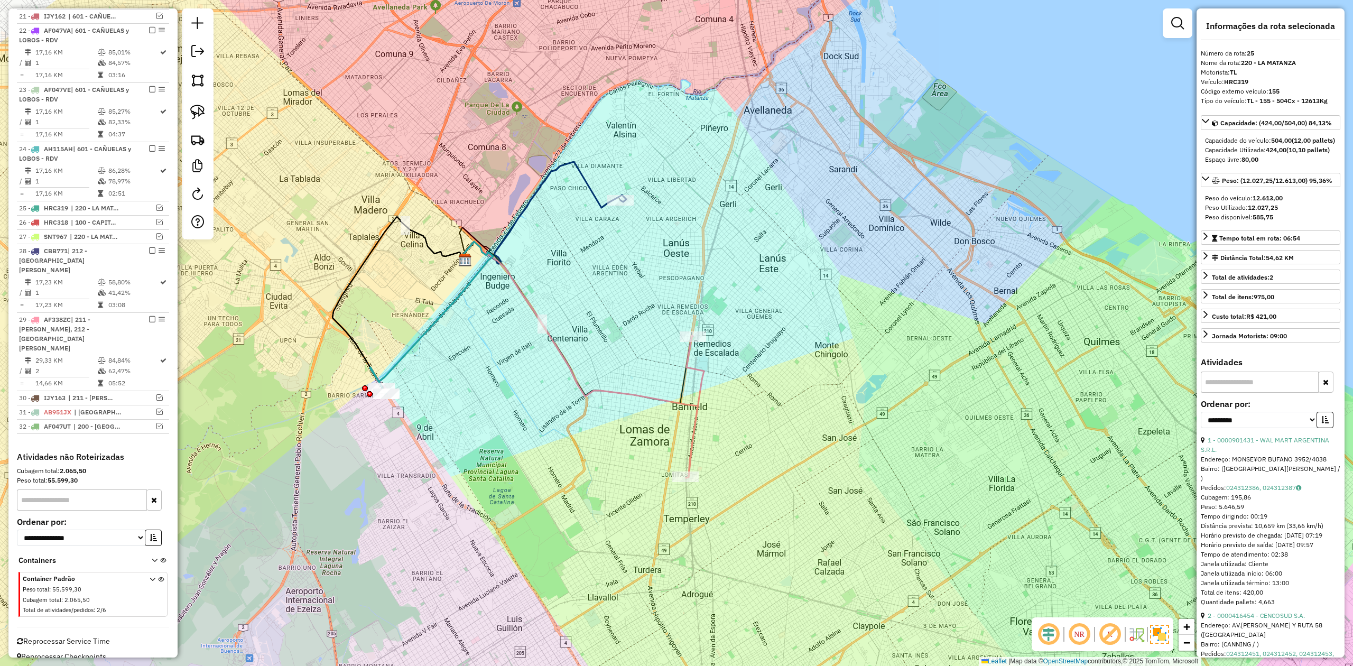
drag, startPoint x: 649, startPoint y: 364, endPoint x: 635, endPoint y: 391, distance: 30.5
click at [662, 385] on div "Janela de atendimento Grade de atendimento Capacidade Transportadoras Veículos …" at bounding box center [676, 333] width 1353 height 666
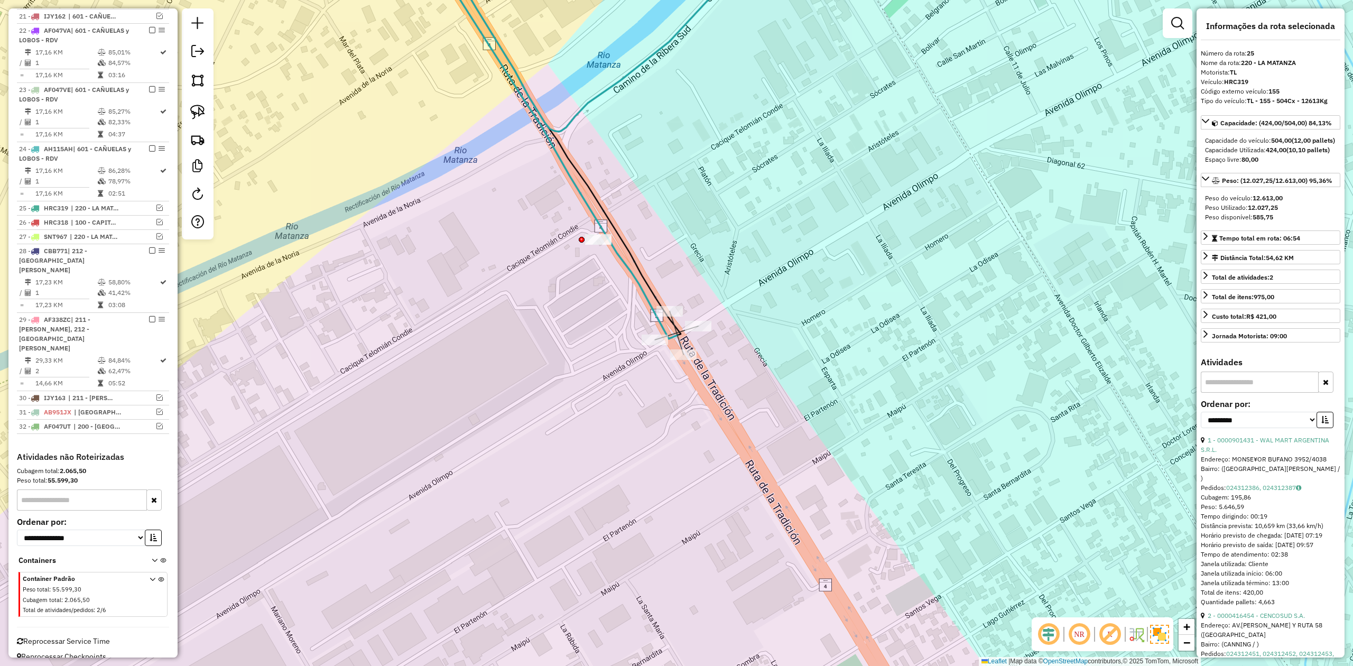
drag, startPoint x: 749, startPoint y: 406, endPoint x: 650, endPoint y: 380, distance: 102.5
click at [662, 388] on div "Janela de atendimento Grade de atendimento Capacidade Transportadoras Veículos …" at bounding box center [676, 333] width 1353 height 666
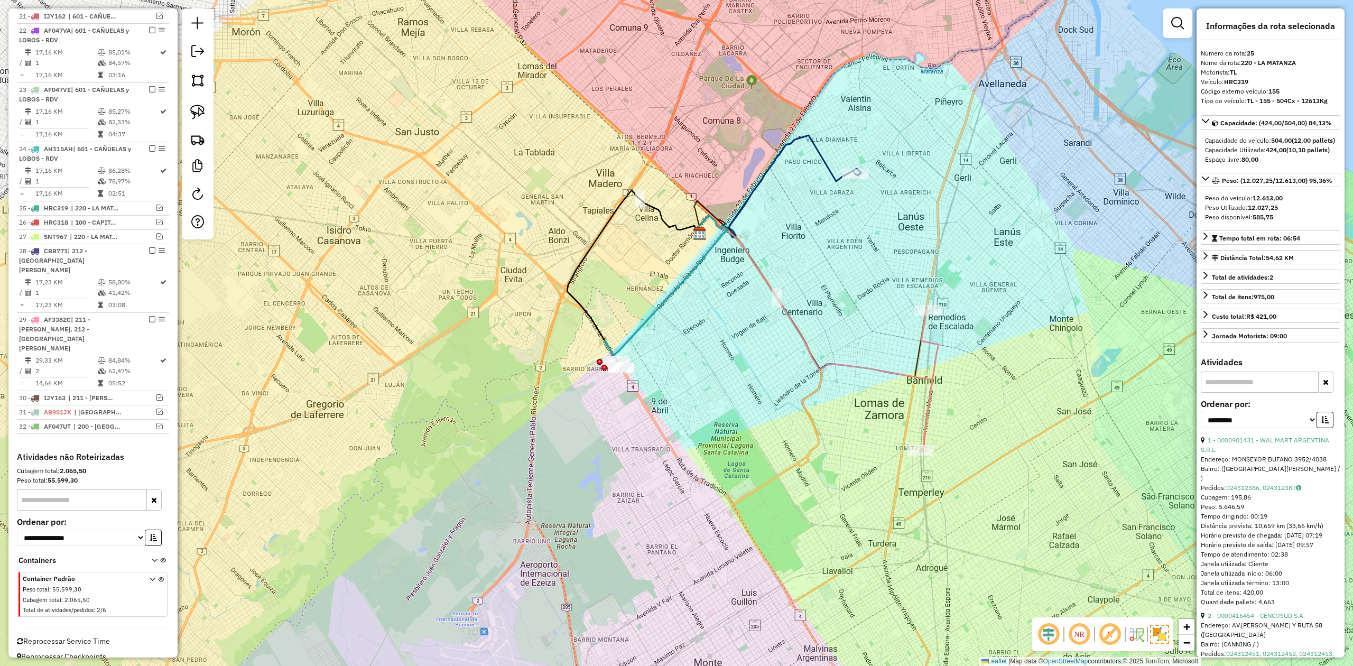
drag, startPoint x: 813, startPoint y: 383, endPoint x: 714, endPoint y: 378, distance: 98.4
click at [714, 378] on div "Janela de atendimento Grade de atendimento Capacidade Transportadoras Veículos …" at bounding box center [676, 333] width 1353 height 666
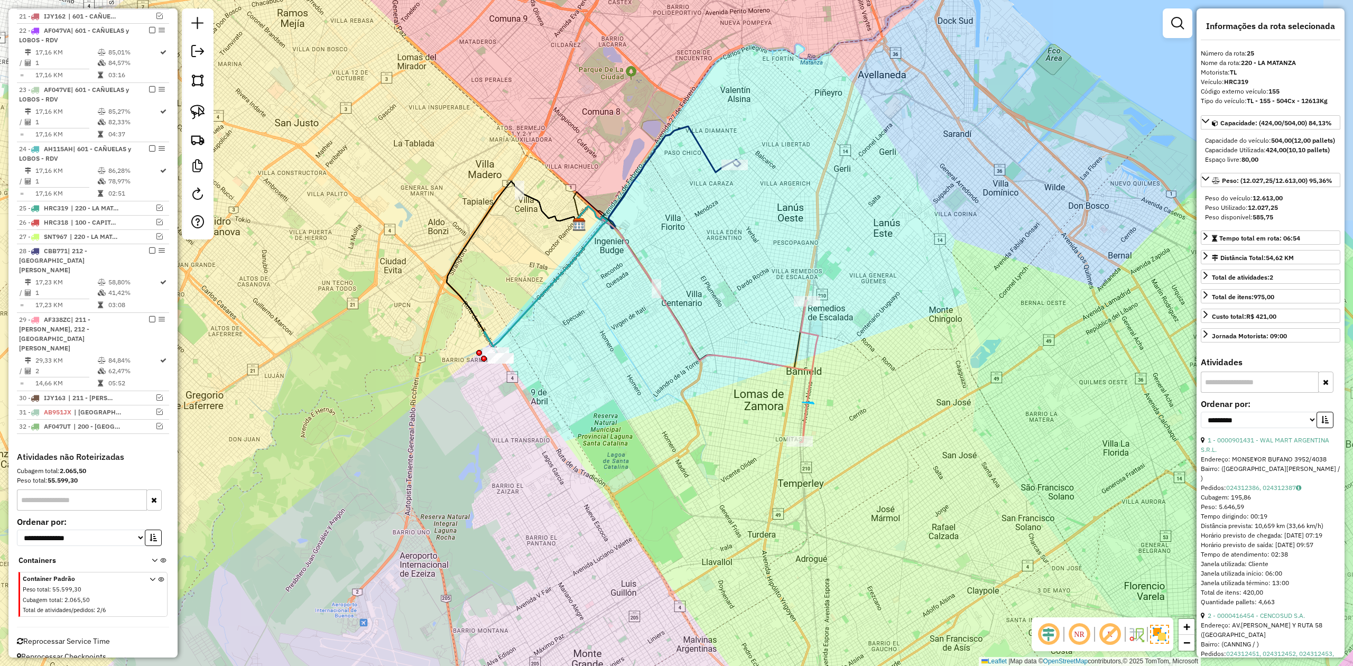
drag, startPoint x: 802, startPoint y: 402, endPoint x: 941, endPoint y: 438, distance: 143.5
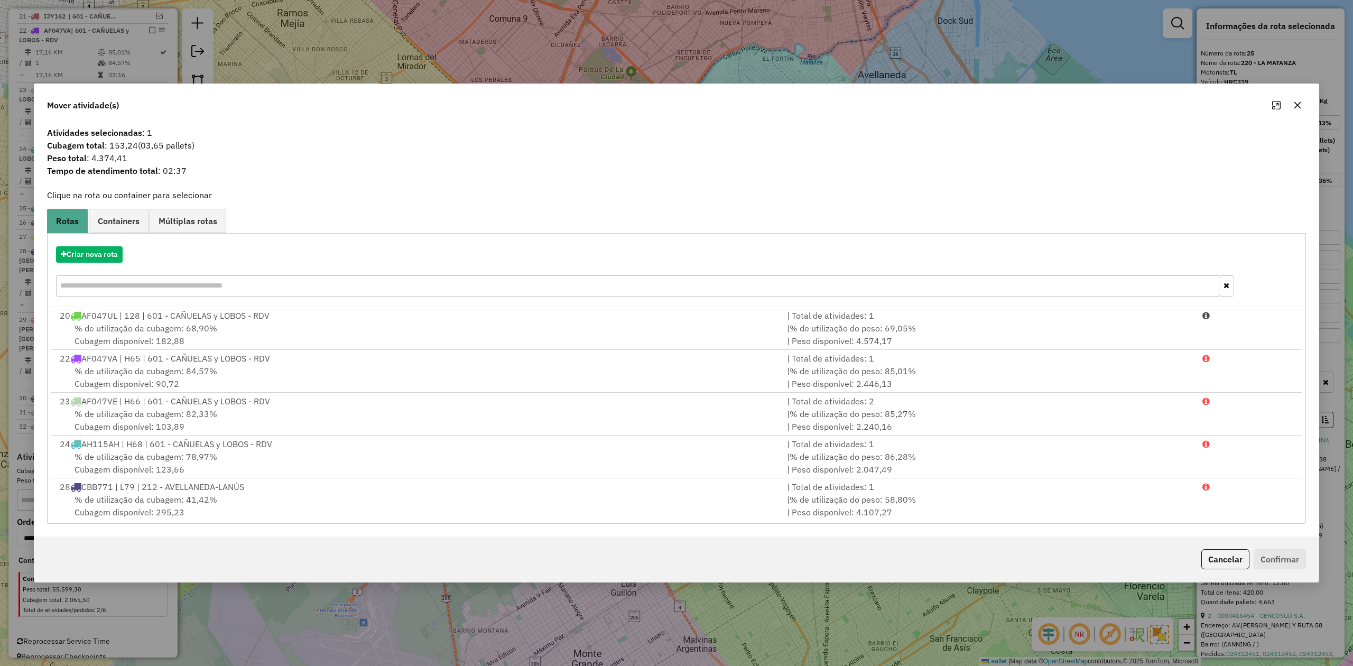
click at [1297, 108] on icon "button" at bounding box center [1297, 105] width 8 height 8
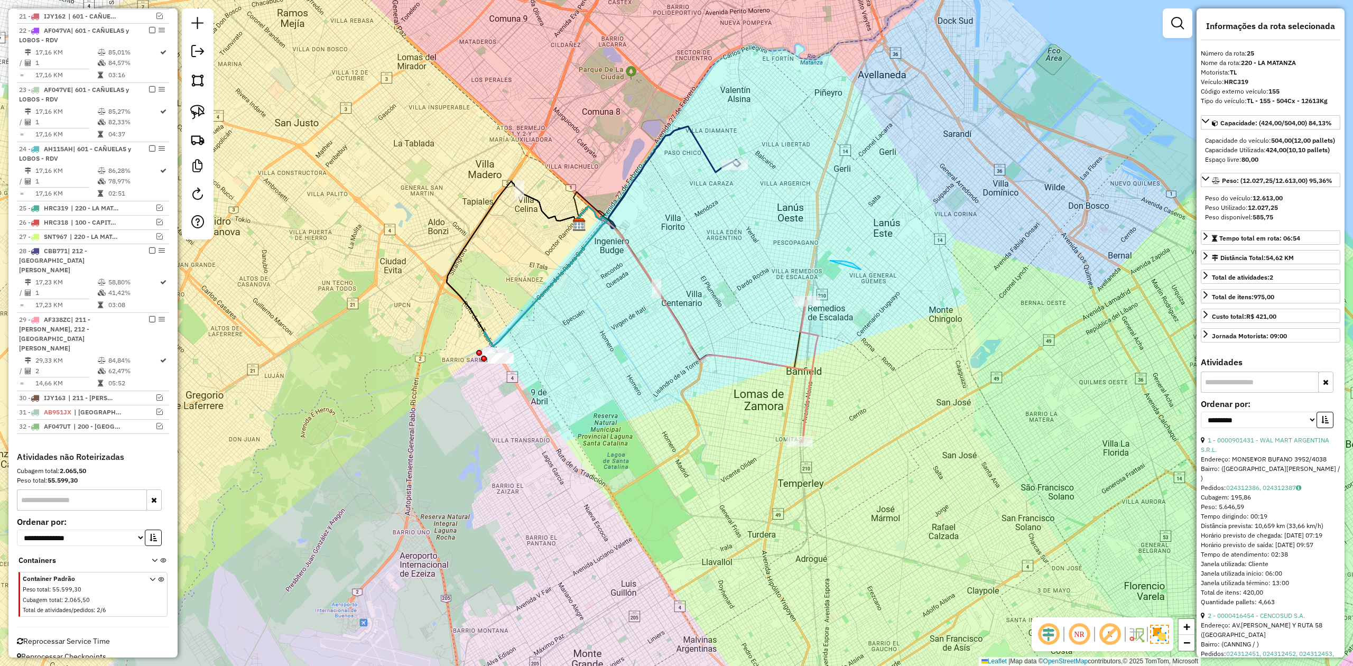
drag, startPoint x: 844, startPoint y: 261, endPoint x: 943, endPoint y: 316, distance: 113.5
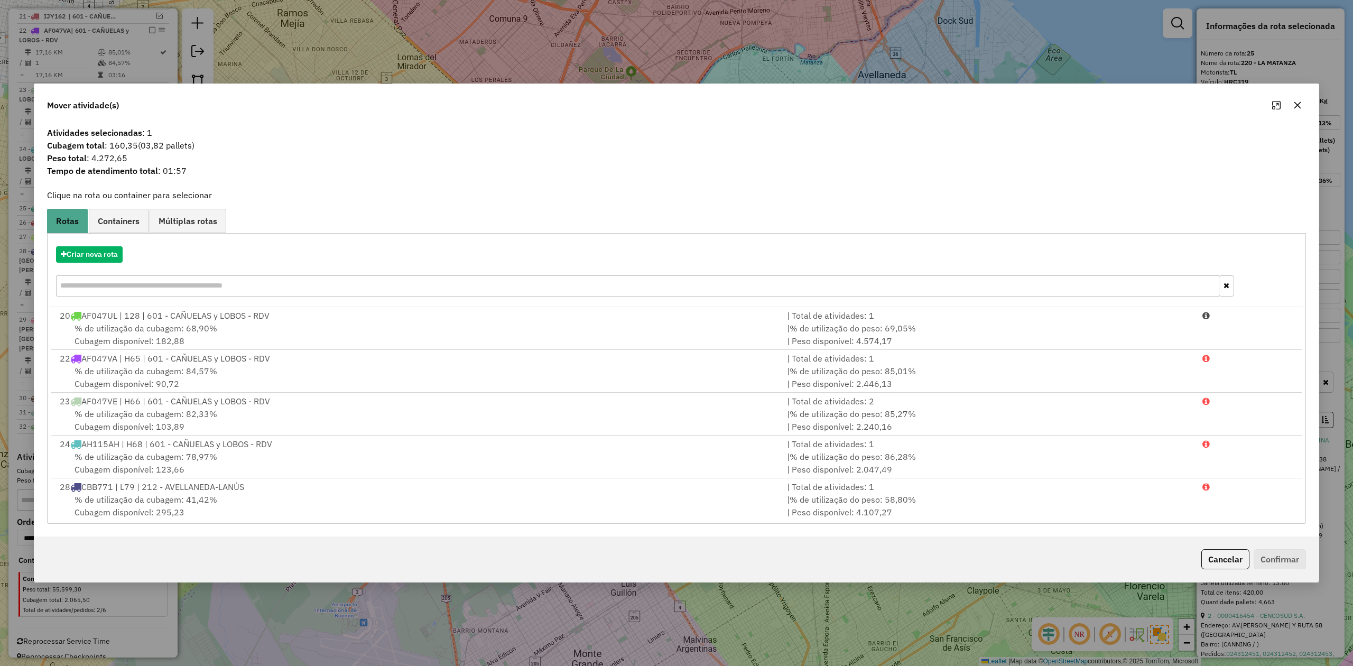
click at [1296, 105] on icon "button" at bounding box center [1297, 105] width 8 height 8
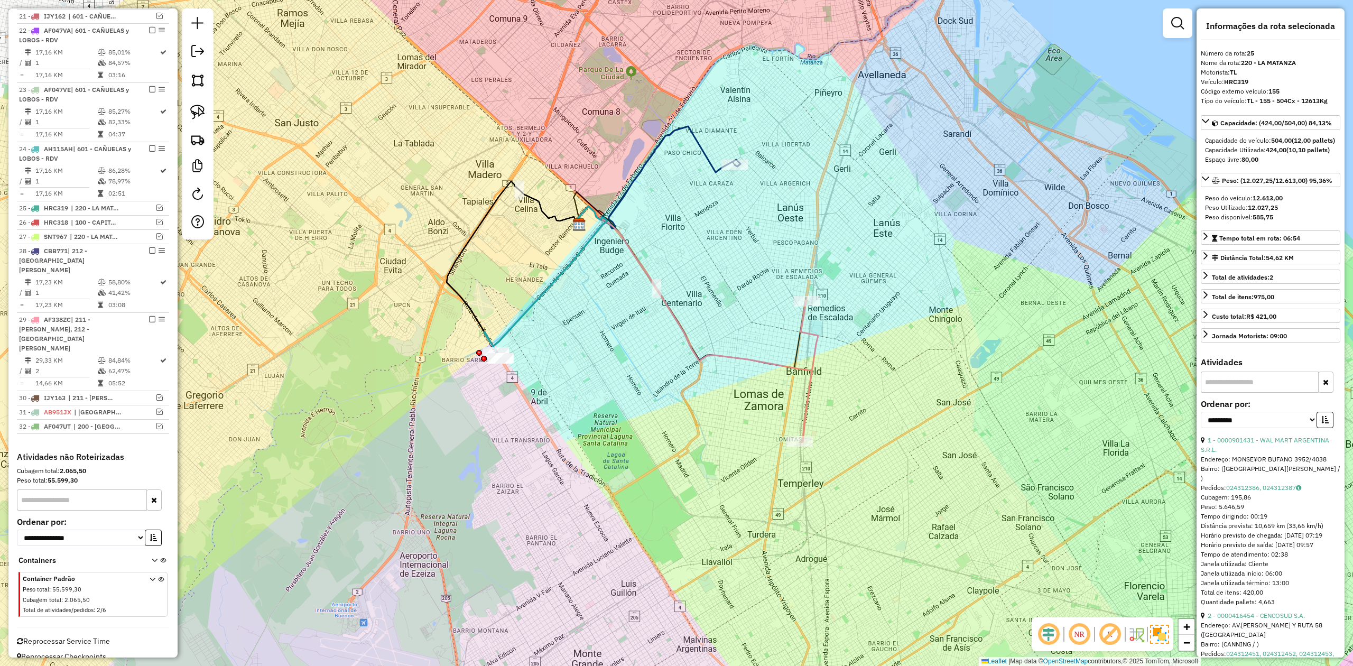
click at [702, 153] on icon at bounding box center [658, 177] width 164 height 102
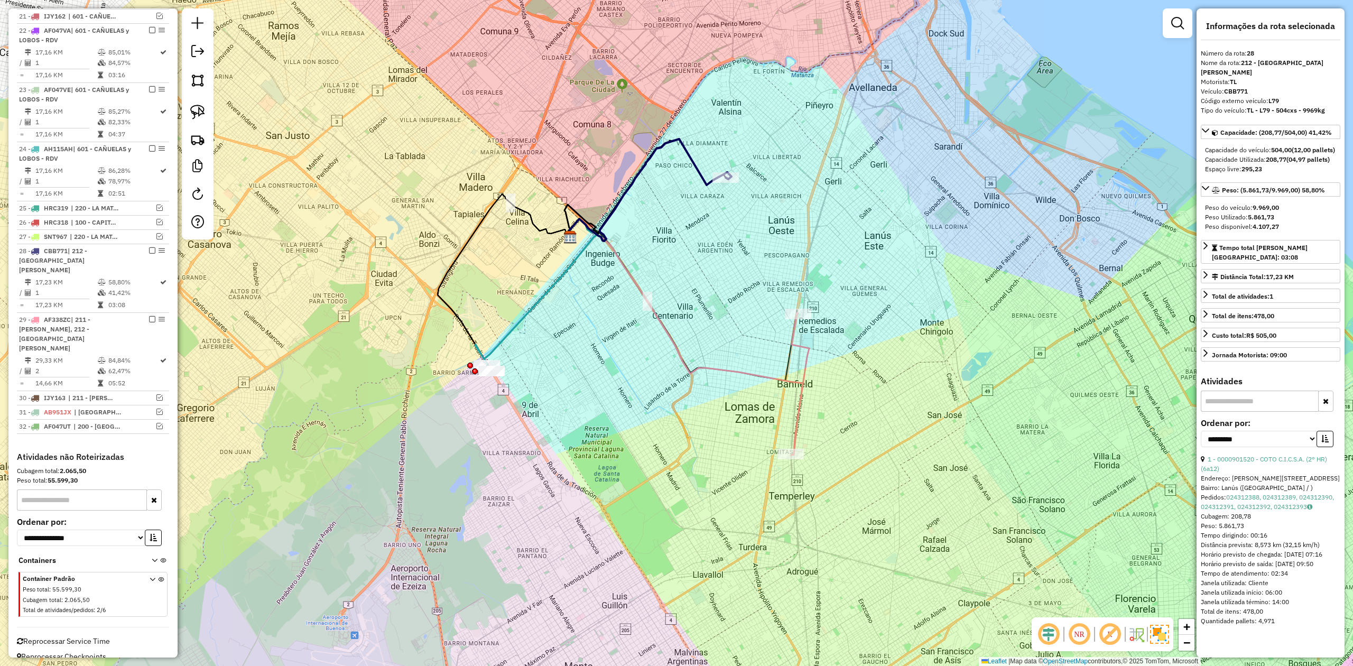
drag, startPoint x: 696, startPoint y: 216, endPoint x: 690, endPoint y: 221, distance: 7.5
click at [687, 222] on div "Janela de atendimento Grade de atendimento Capacidade Transportadoras Veículos …" at bounding box center [676, 333] width 1353 height 666
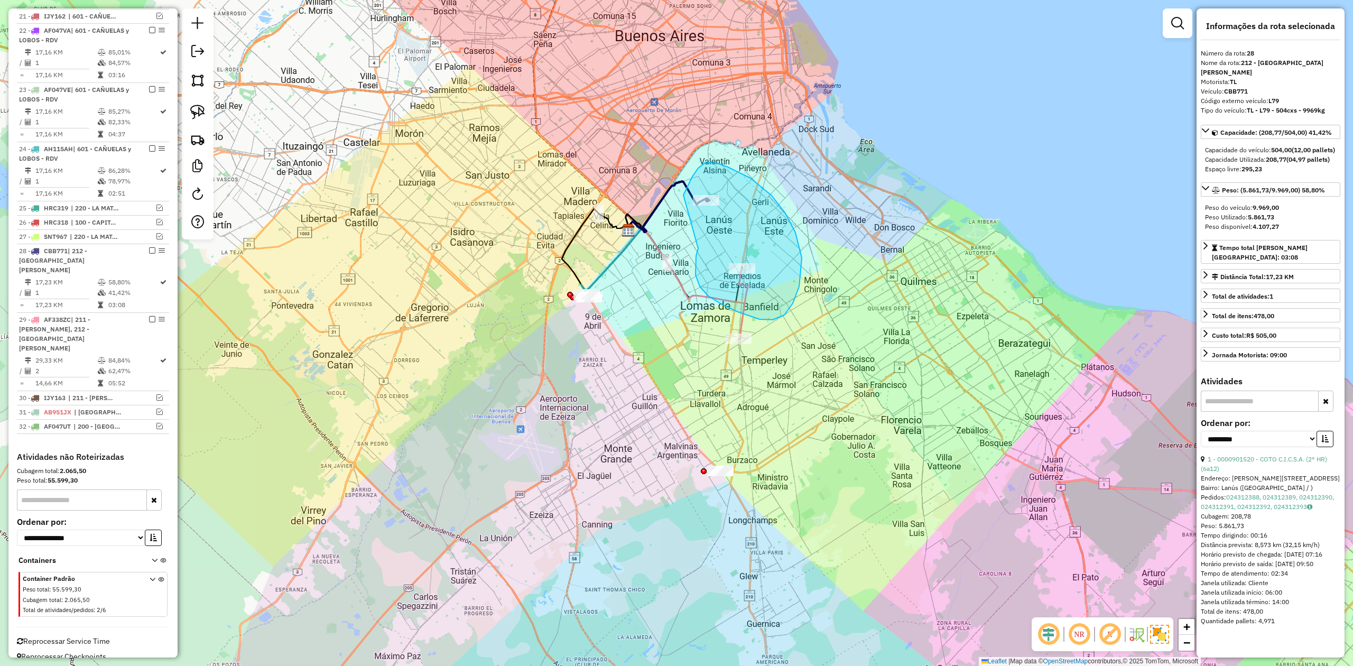
drag, startPoint x: 695, startPoint y: 275, endPoint x: 683, endPoint y: 239, distance: 37.9
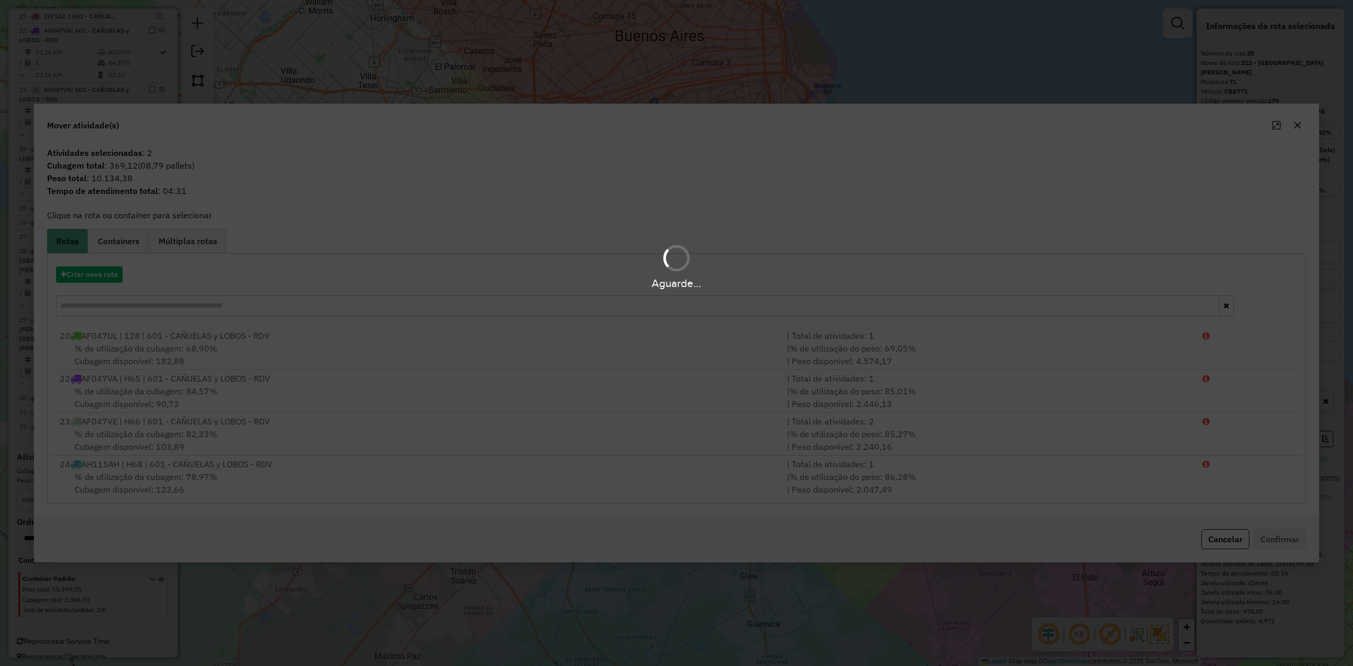
click at [97, 275] on div "Aguarde..." at bounding box center [676, 283] width 1353 height 16
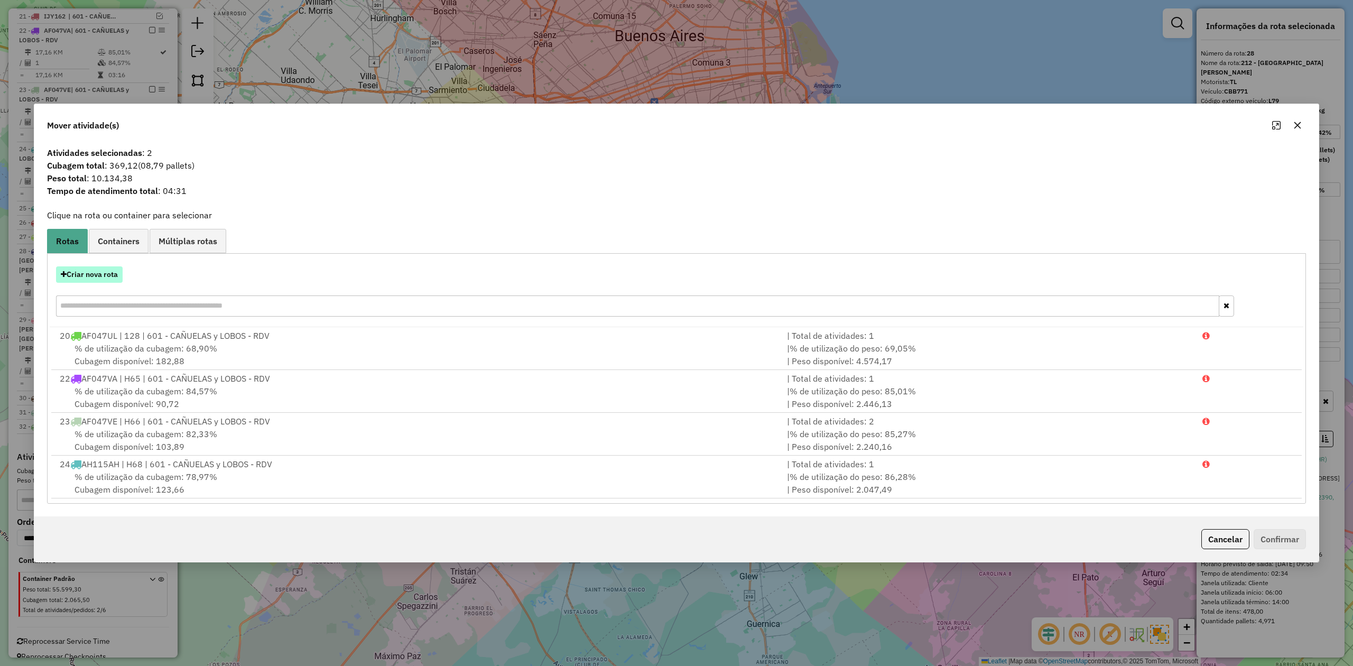
click at [94, 275] on button "Criar nova rota" at bounding box center [89, 274] width 67 height 16
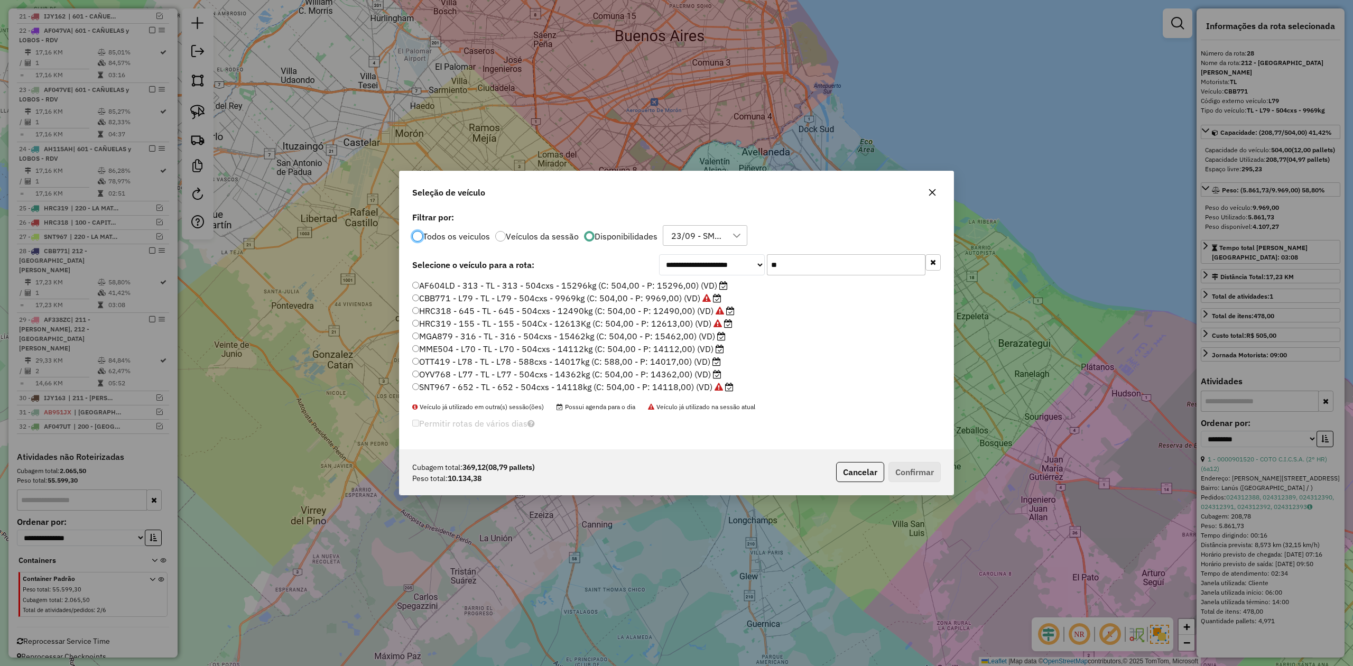
scroll to position [5, 3]
drag, startPoint x: 838, startPoint y: 265, endPoint x: 725, endPoint y: 248, distance: 113.8
click at [728, 248] on div "**********" at bounding box center [676, 329] width 554 height 240
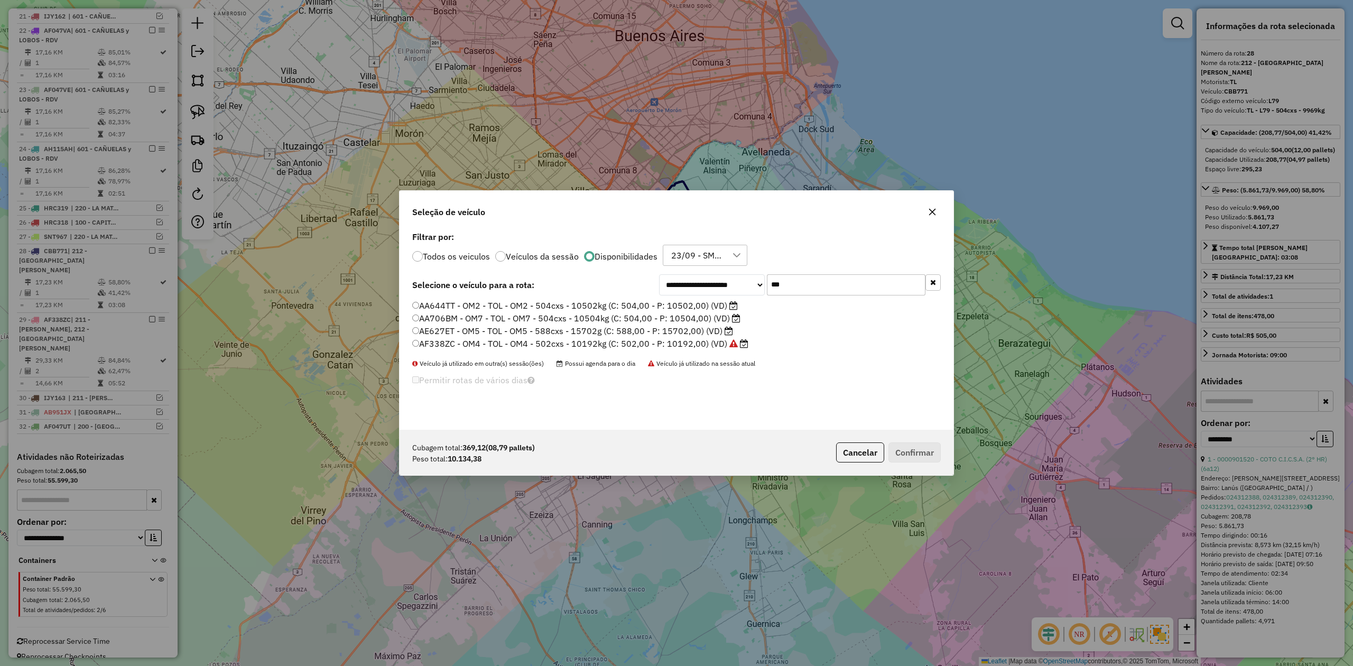
type input "***"
click at [935, 212] on icon "button" at bounding box center [932, 212] width 8 height 8
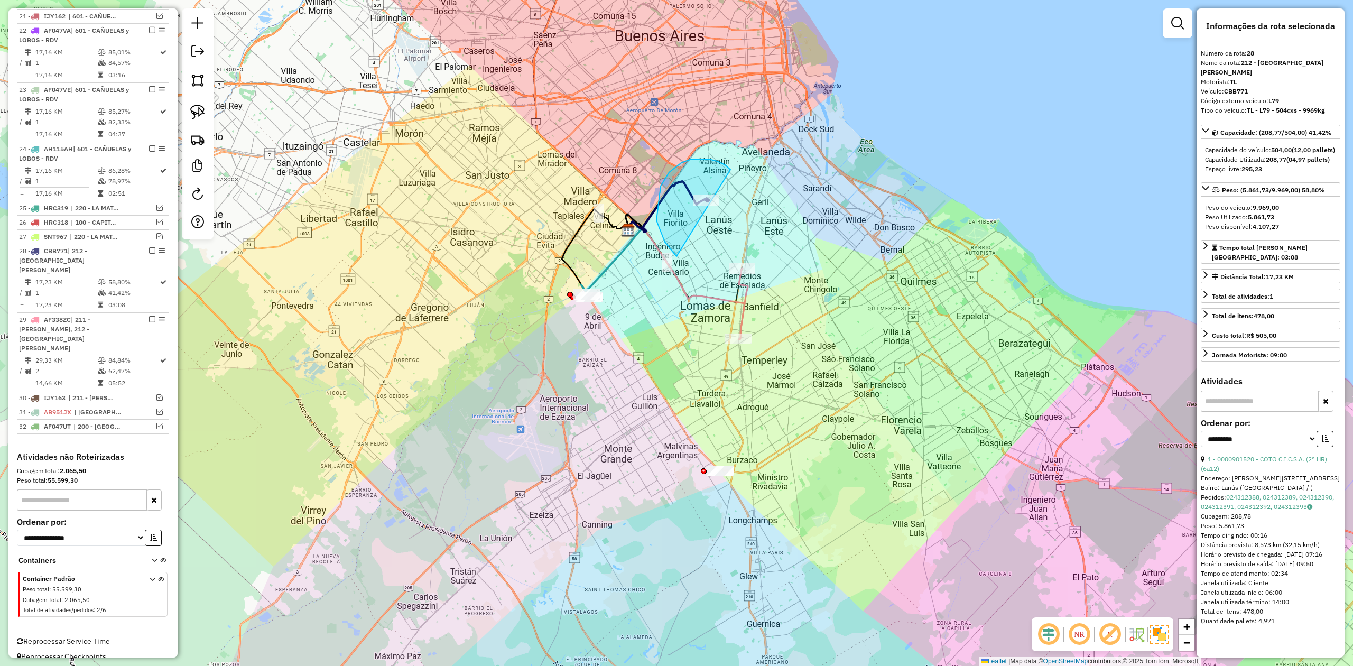
drag, startPoint x: 660, startPoint y: 186, endPoint x: 819, endPoint y: 245, distance: 169.2
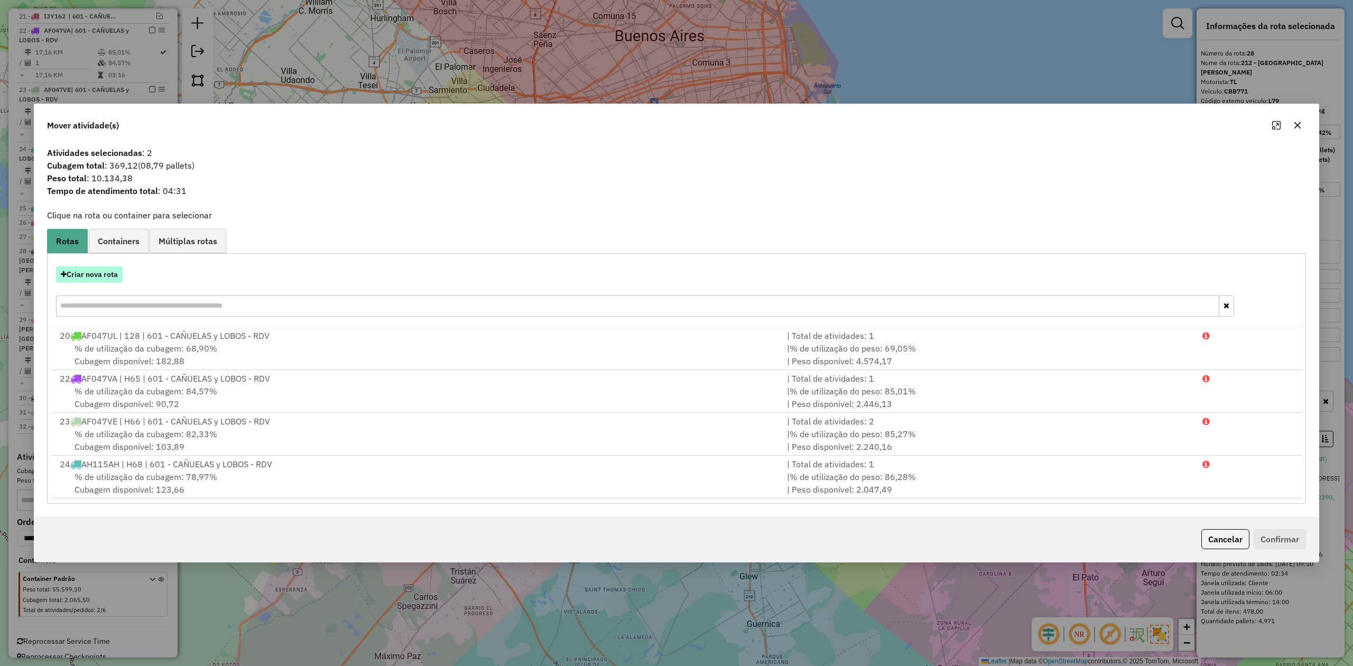
click at [106, 271] on button "Criar nova rota" at bounding box center [89, 274] width 67 height 16
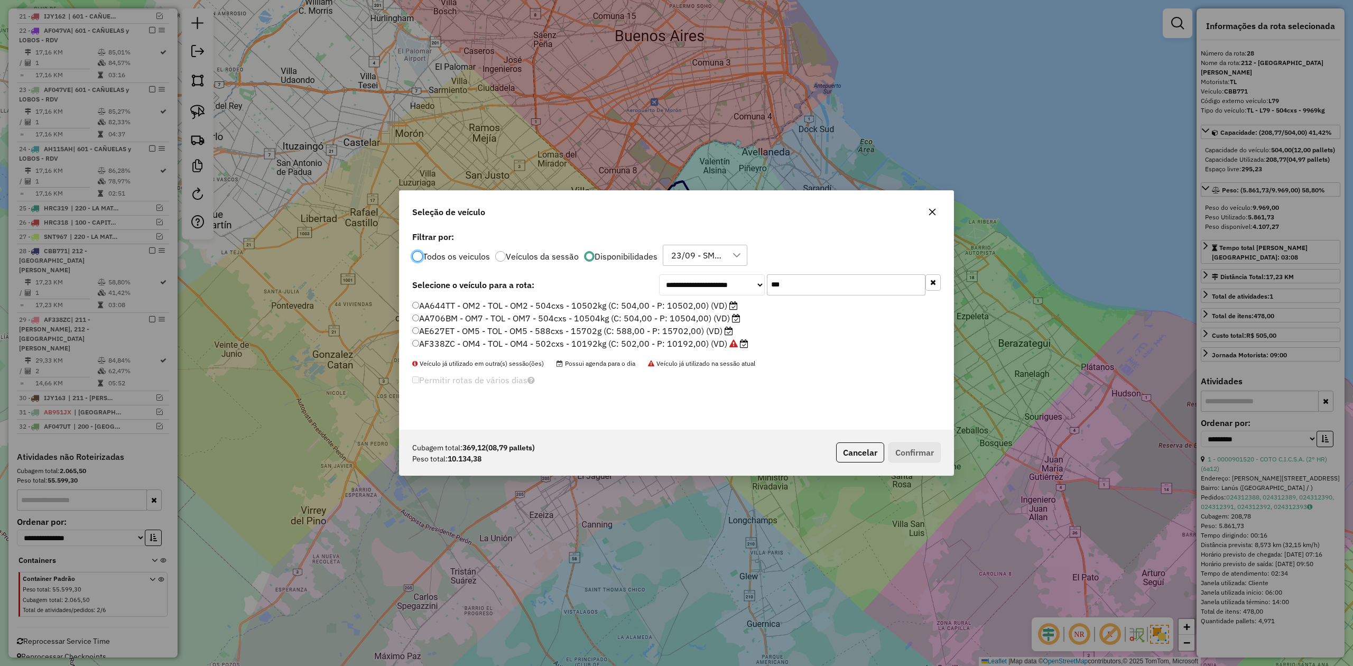
click at [702, 343] on label "AF338ZC - OM4 - TOL - OM4 - 502cxs - 10192kg (C: 502,00 - P: 10192,00) (VD)" at bounding box center [580, 343] width 336 height 13
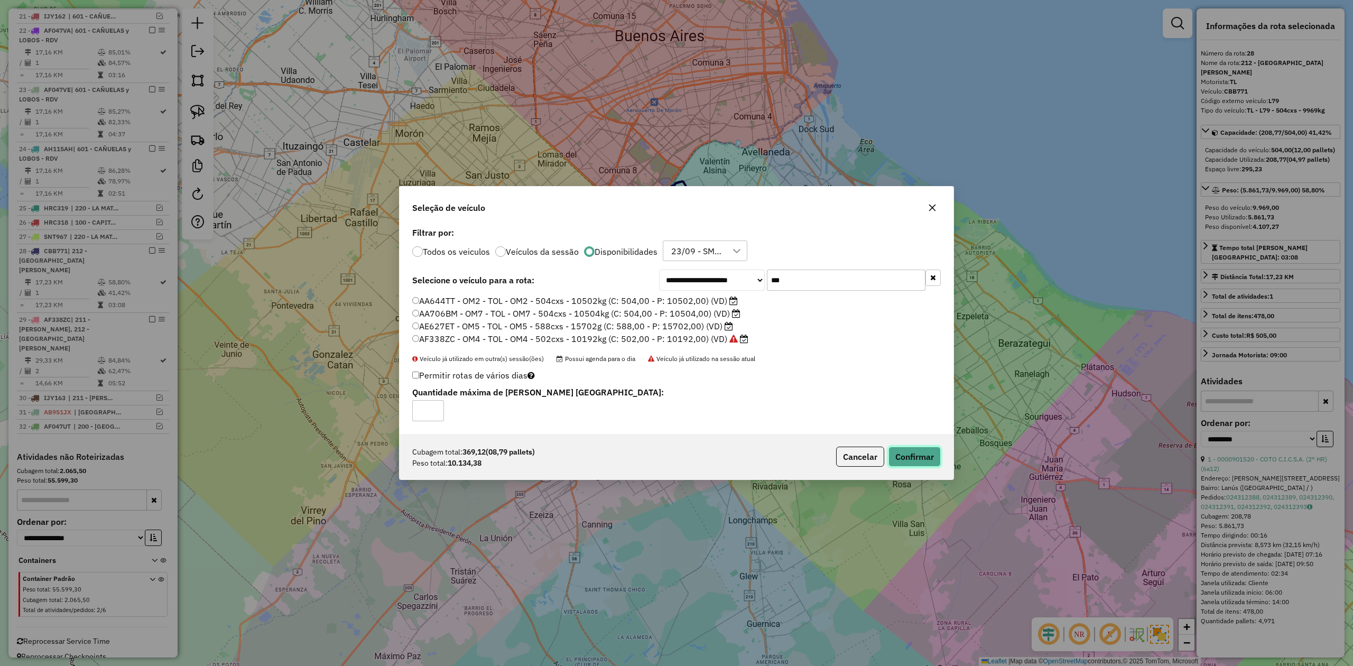
click at [919, 458] on button "Confirmar" at bounding box center [914, 456] width 52 height 20
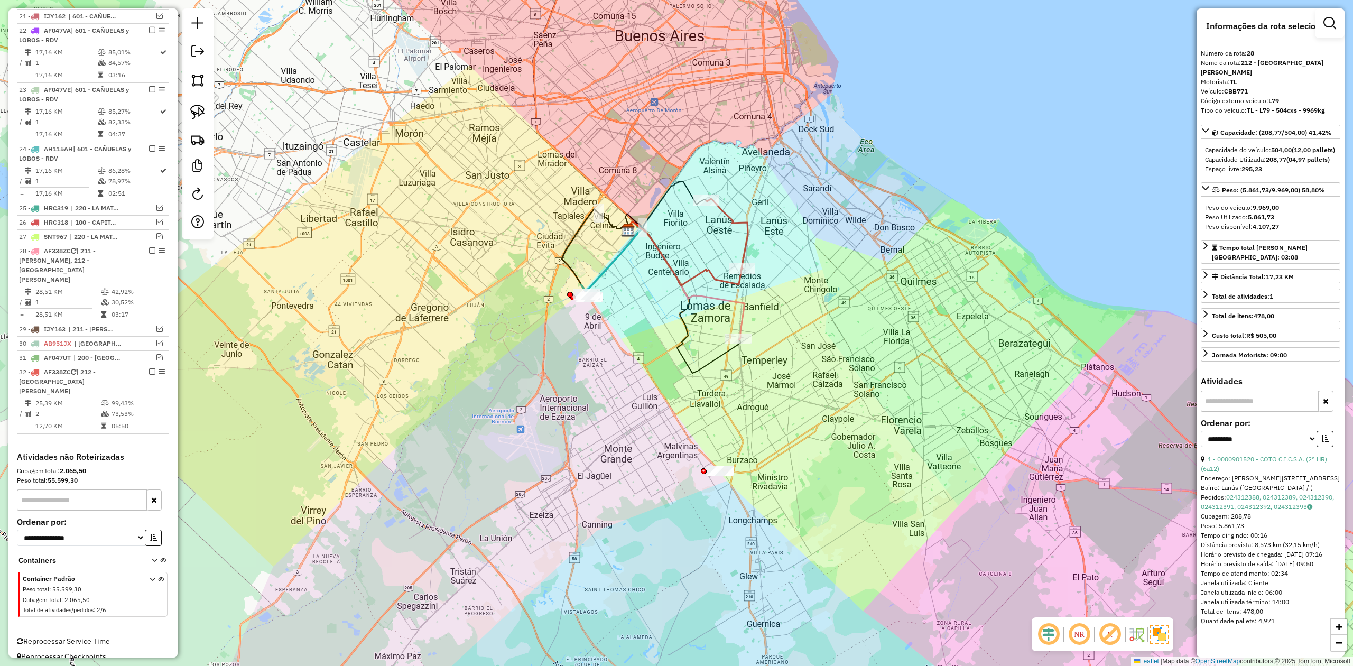
click at [771, 256] on div "Janela de atendimento Grade de atendimento Capacidade Transportadoras Veículos …" at bounding box center [676, 333] width 1353 height 666
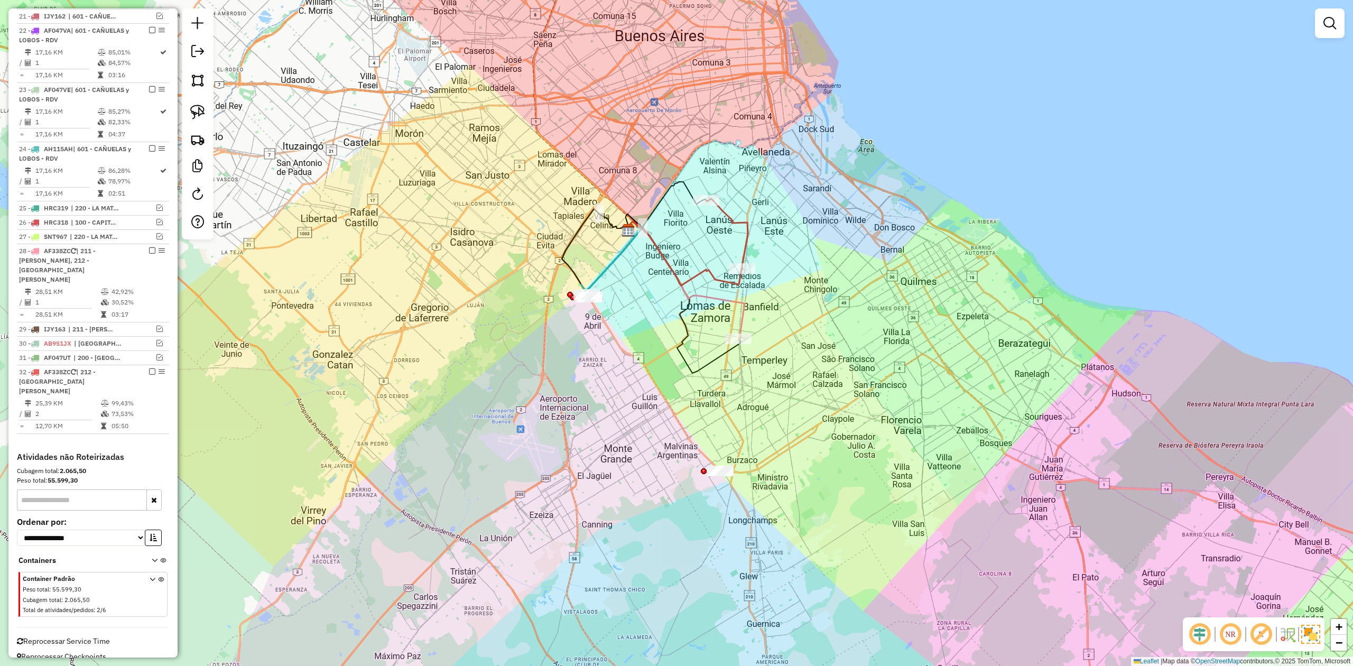
drag, startPoint x: 757, startPoint y: 243, endPoint x: 747, endPoint y: 239, distance: 10.9
click at [757, 243] on div "Janela de atendimento Grade de atendimento Capacidade Transportadoras Veículos …" at bounding box center [676, 333] width 1353 height 666
select select "**********"
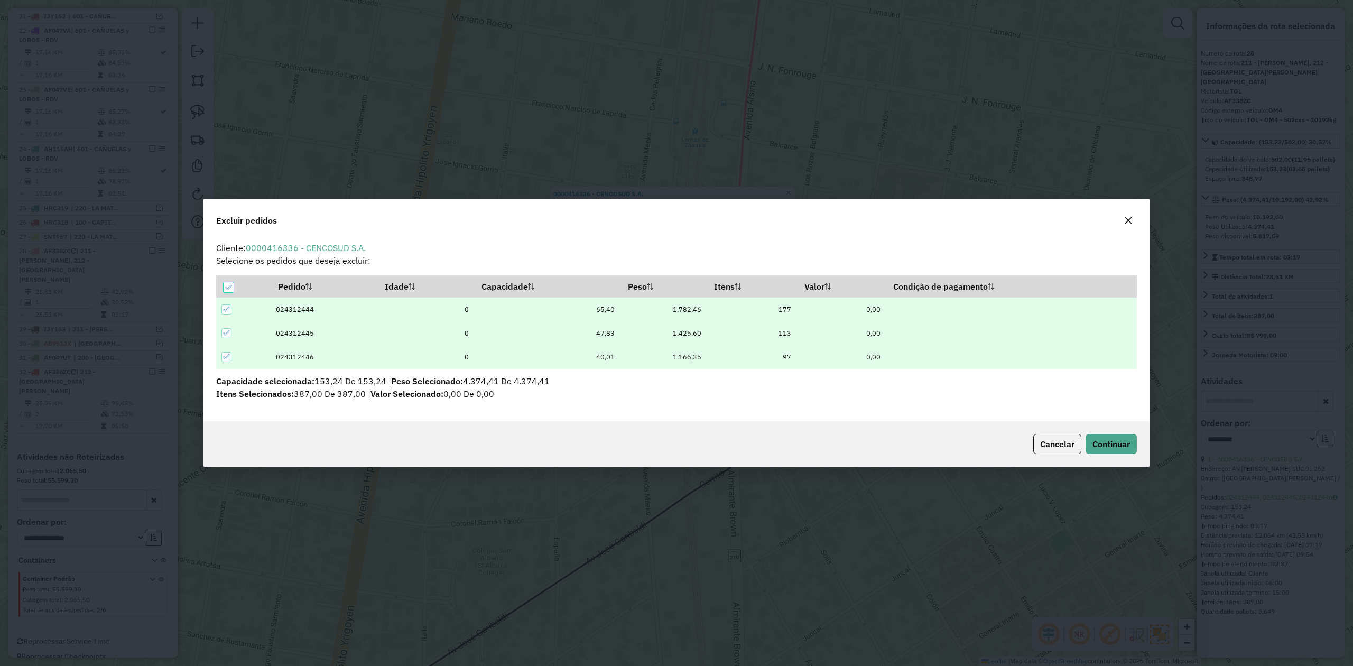
scroll to position [0, 0]
click at [1101, 447] on span "Continuar" at bounding box center [1111, 444] width 38 height 11
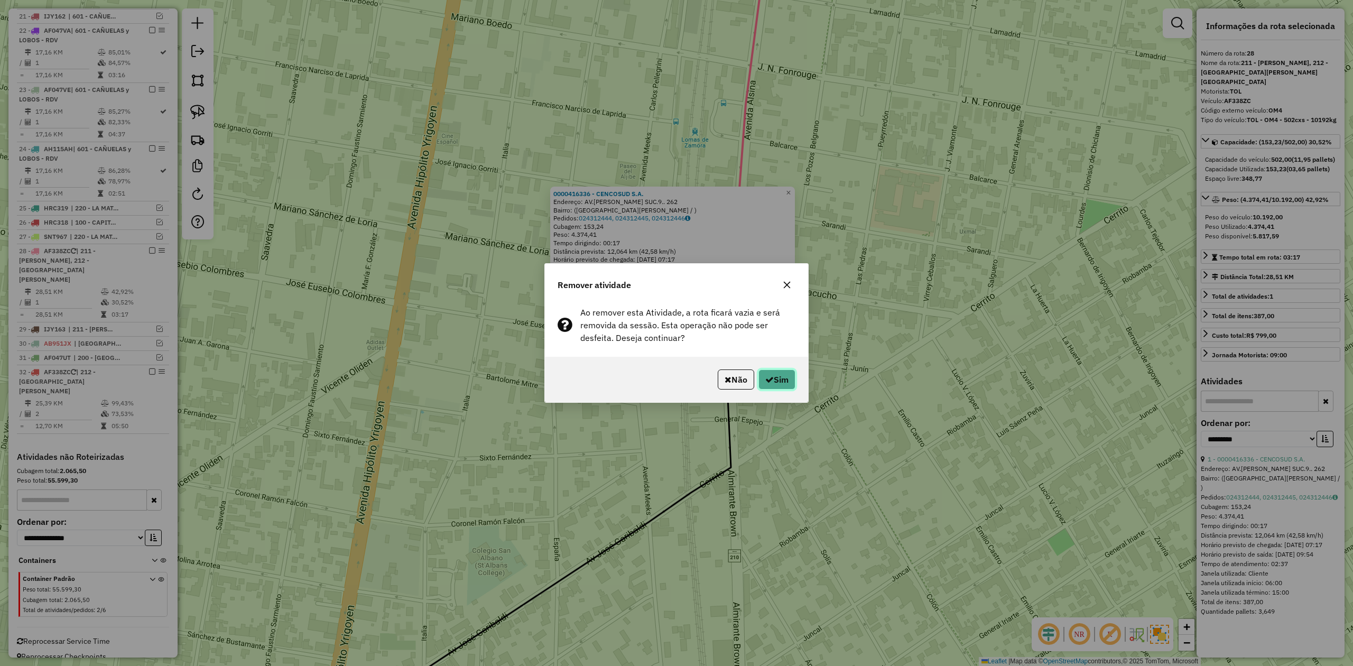
click at [785, 384] on button "Sim" at bounding box center [776, 379] width 37 height 20
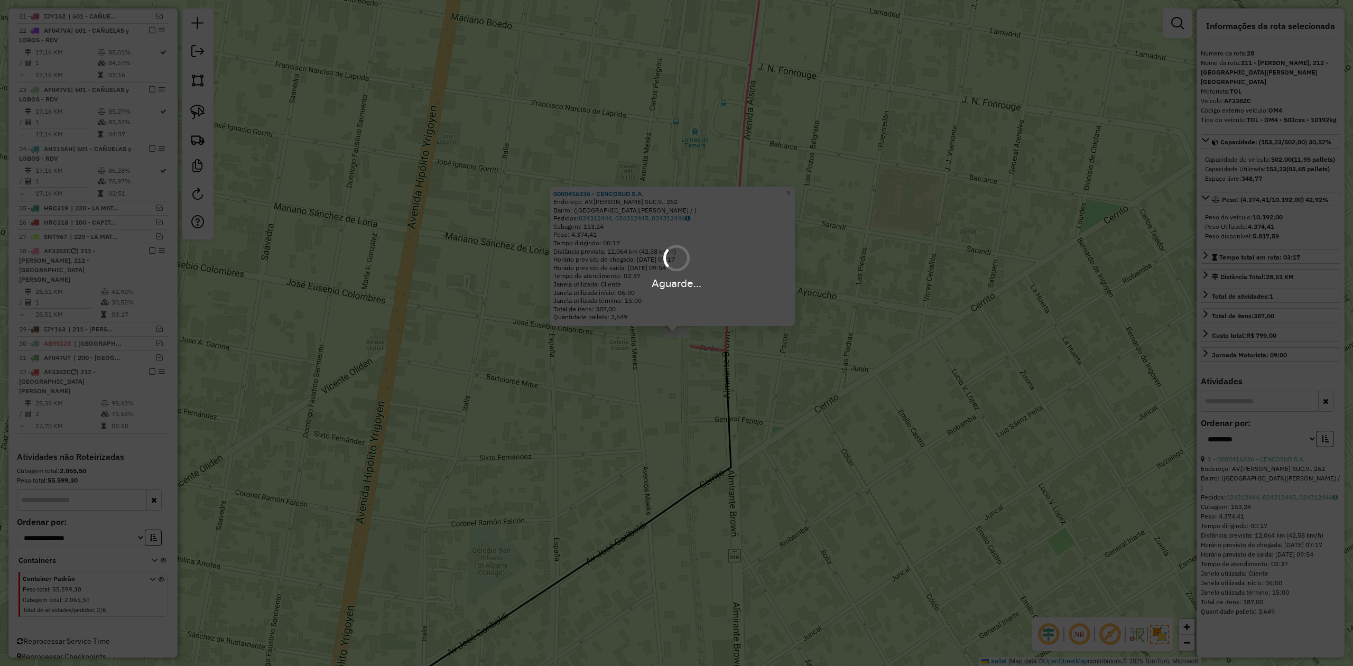
scroll to position [667, 0]
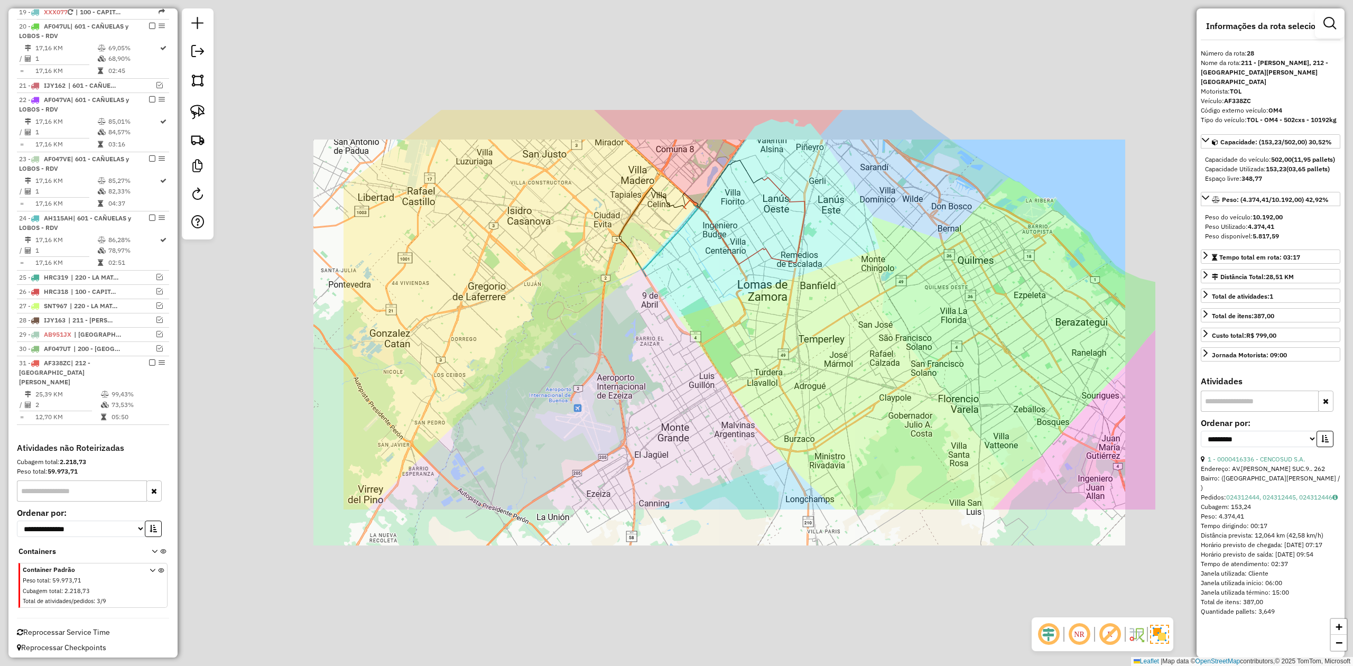
click at [822, 208] on div "Janela de atendimento Grade de atendimento Capacidade Transportadoras Veículos …" at bounding box center [676, 333] width 1353 height 666
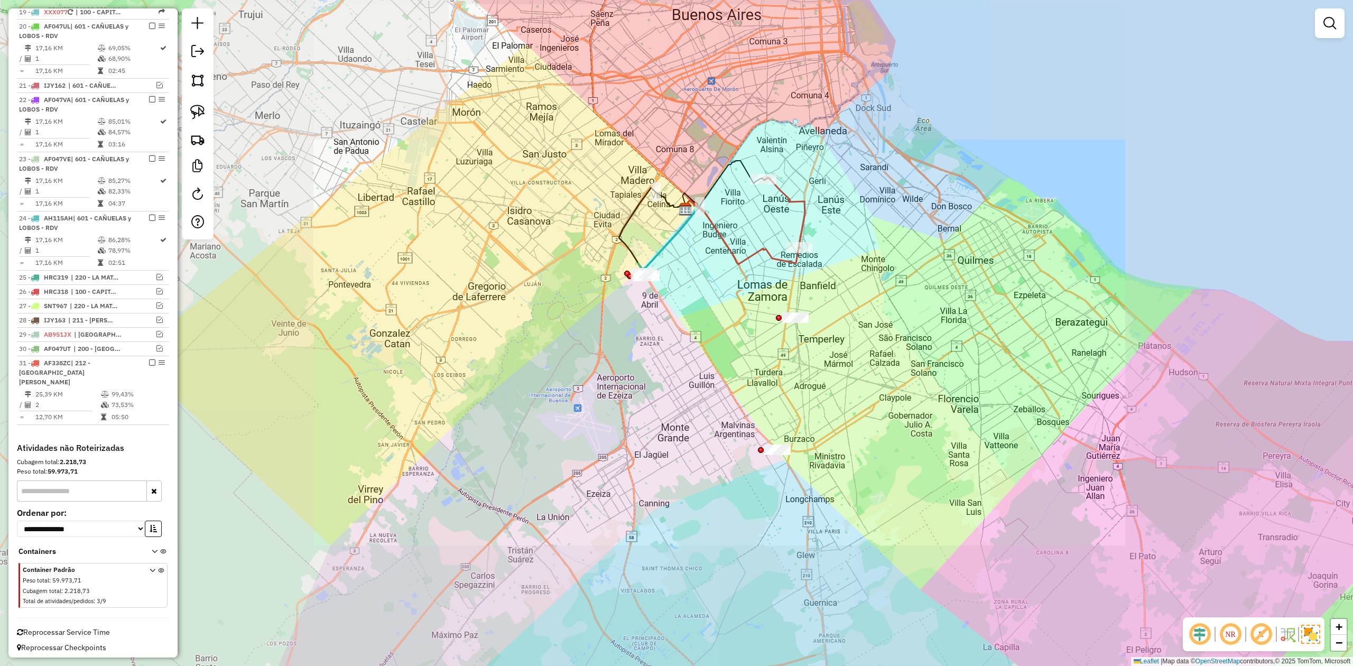
click at [804, 214] on icon at bounding box center [784, 213] width 42 height 70
select select "**********"
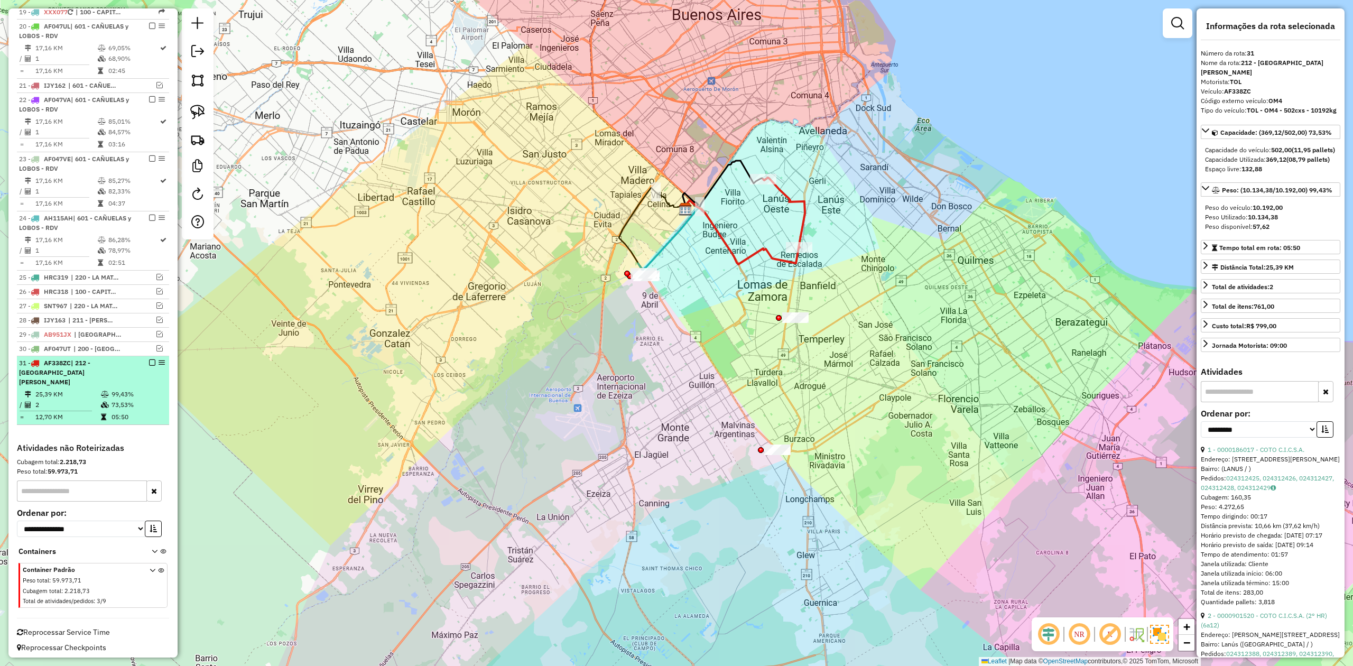
click at [150, 366] on em at bounding box center [152, 362] width 6 height 6
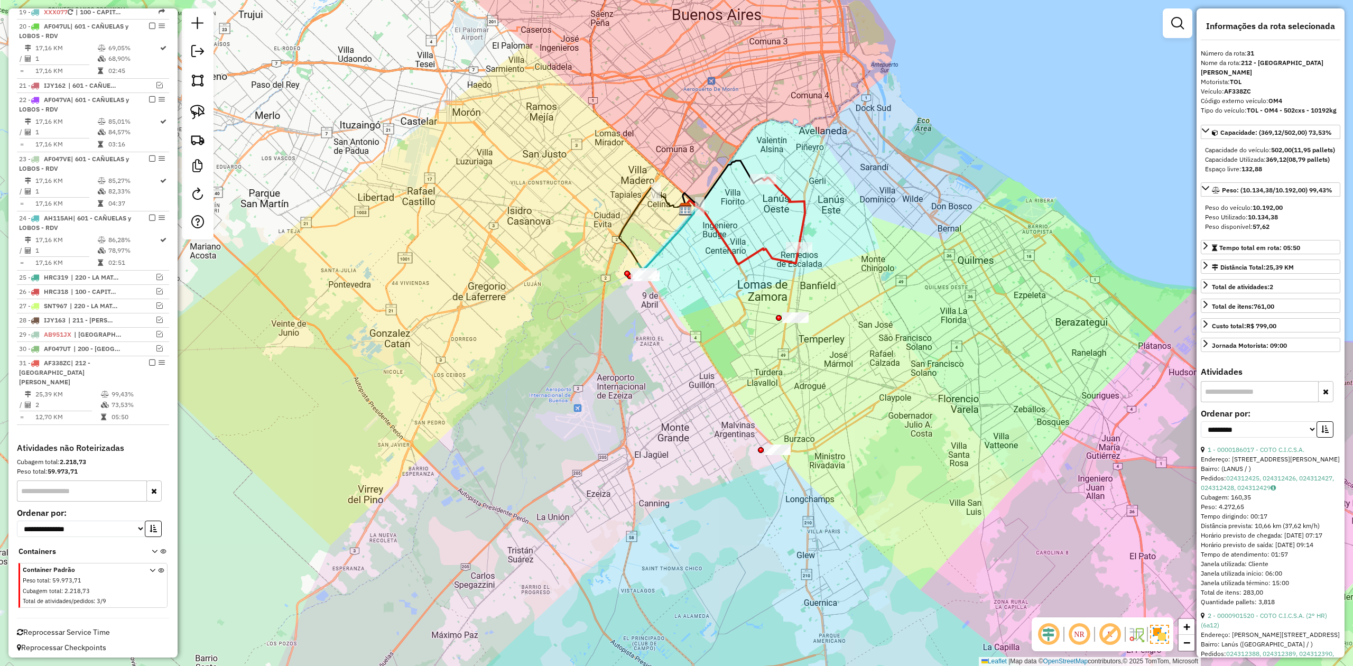
scroll to position [622, 0]
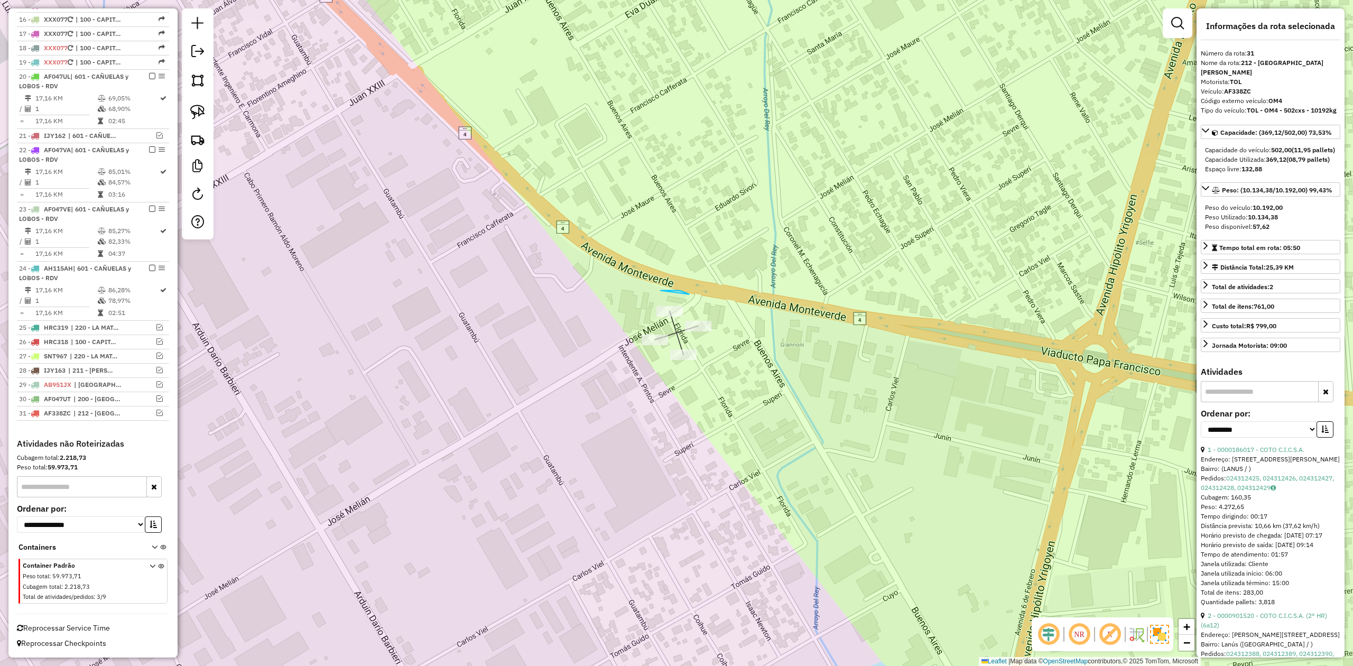
drag, startPoint x: 660, startPoint y: 291, endPoint x: 701, endPoint y: 316, distance: 47.5
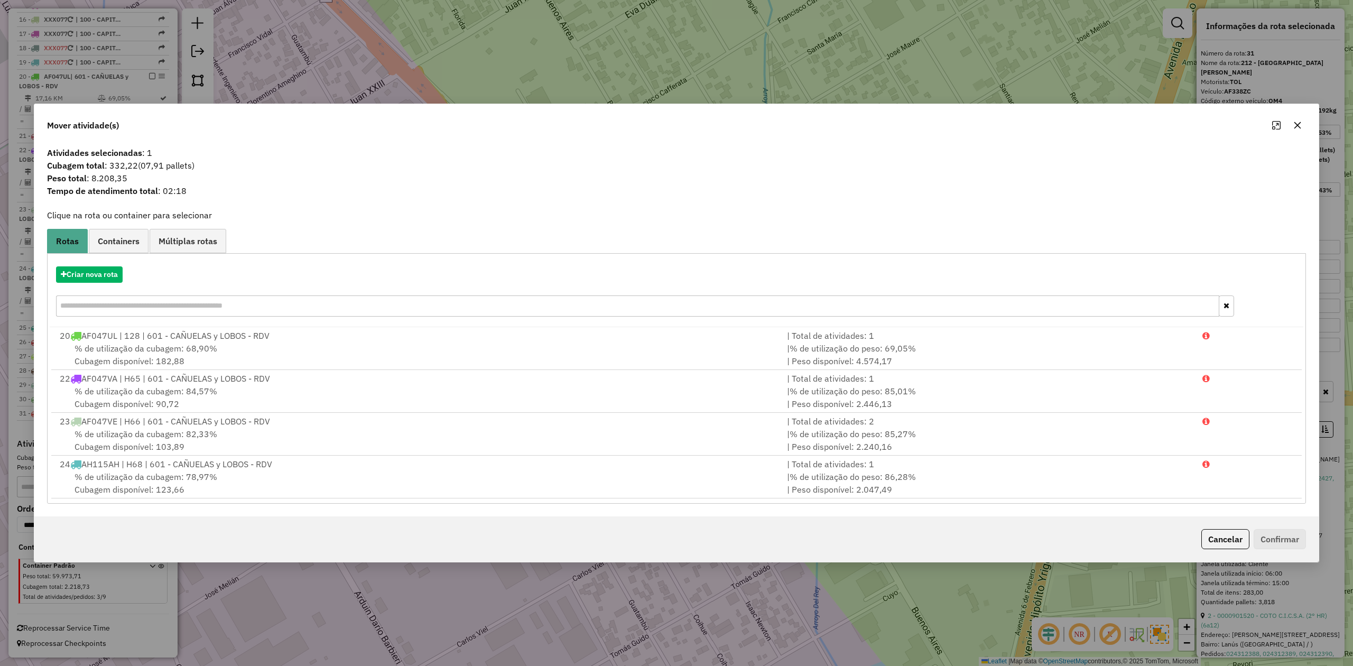
click at [1296, 121] on icon "button" at bounding box center [1297, 125] width 8 height 8
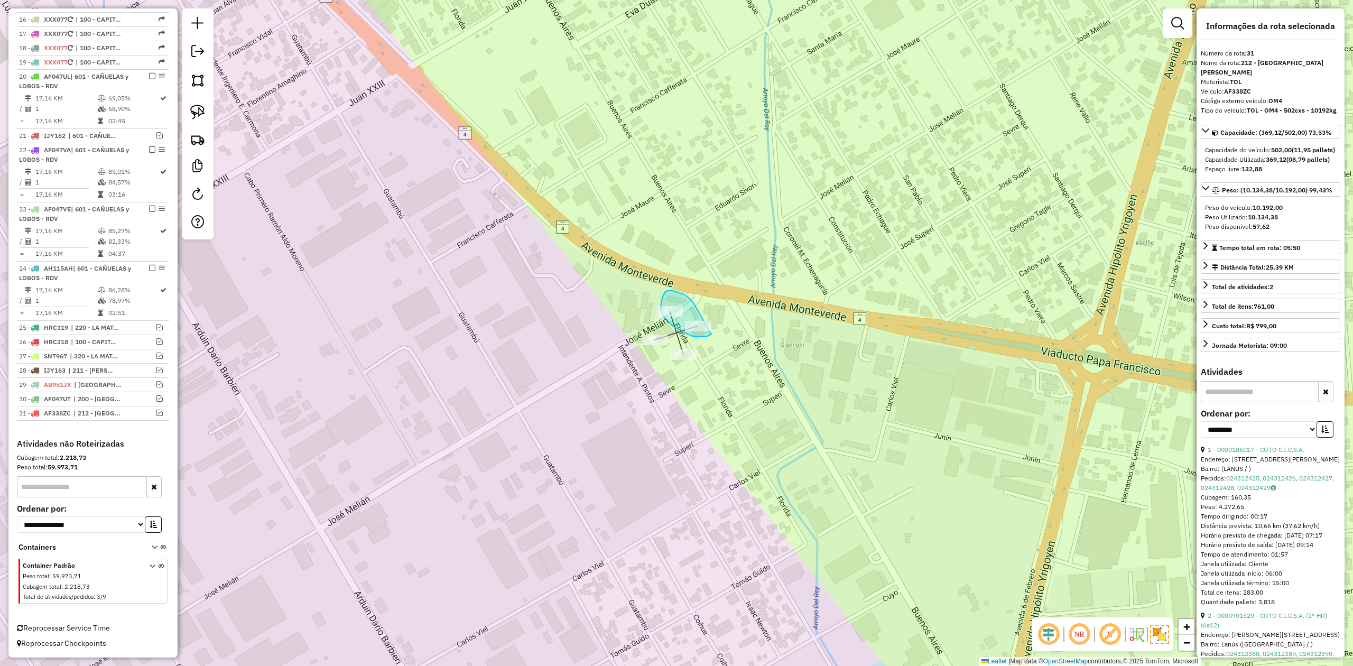
drag, startPoint x: 683, startPoint y: 294, endPoint x: 727, endPoint y: 316, distance: 48.9
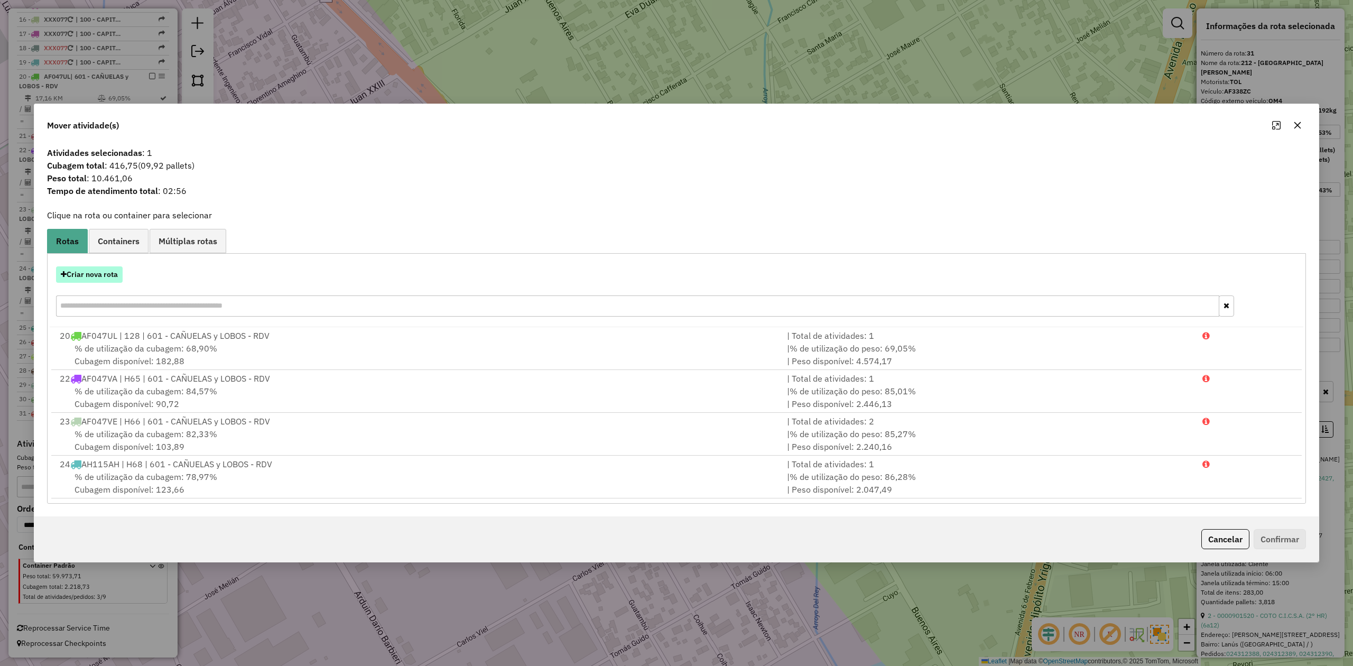
click at [111, 278] on button "Criar nova rota" at bounding box center [89, 274] width 67 height 16
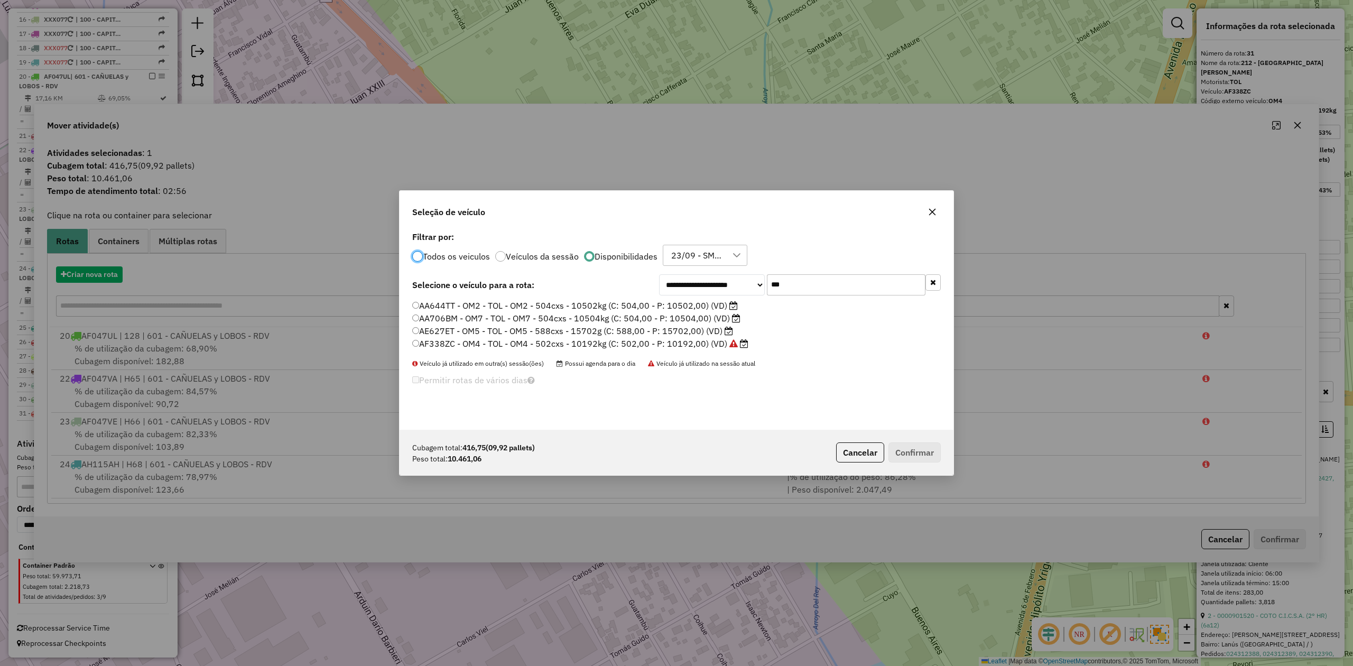
scroll to position [5, 3]
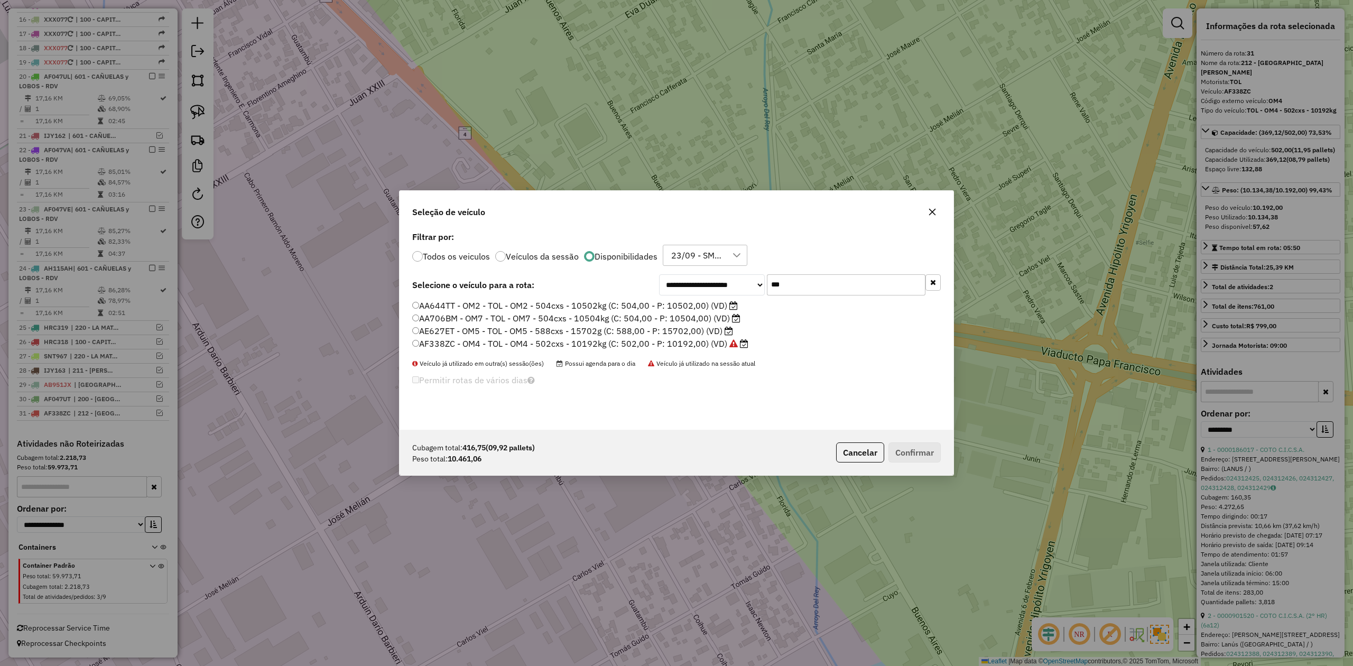
drag, startPoint x: 796, startPoint y: 287, endPoint x: 723, endPoint y: 277, distance: 73.1
click at [724, 277] on div "**********" at bounding box center [800, 284] width 282 height 21
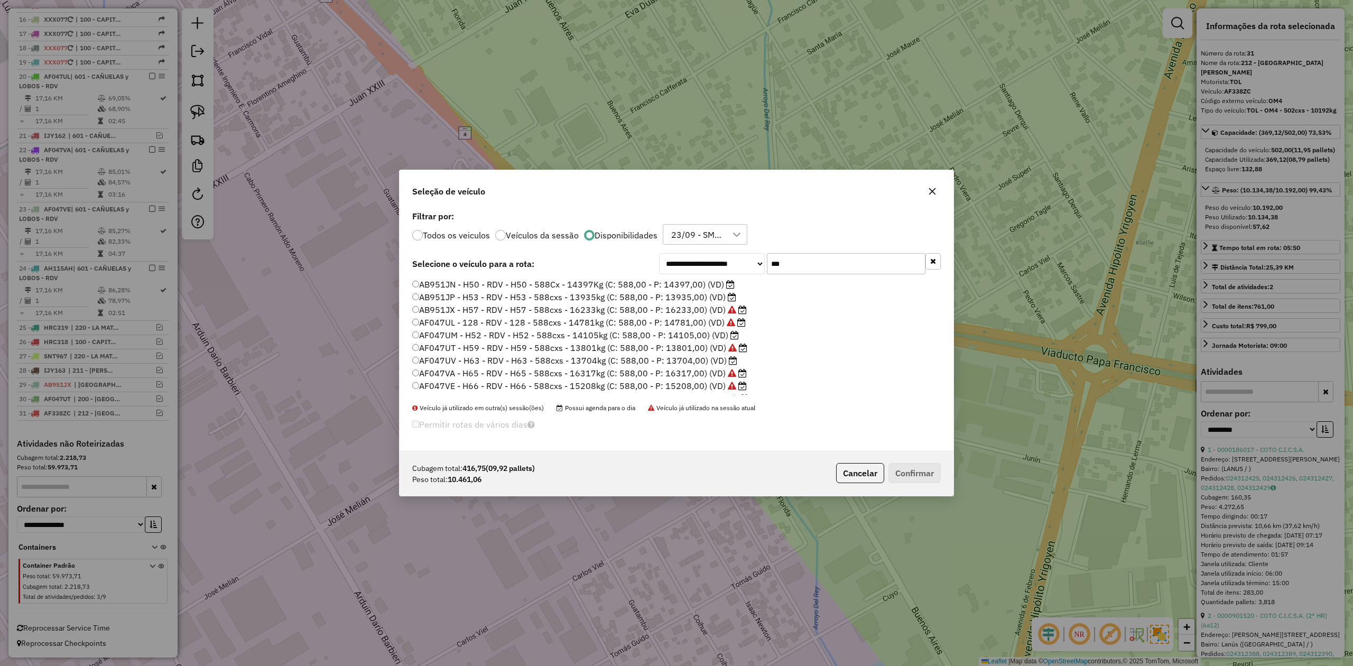
type input "***"
click at [935, 189] on icon "button" at bounding box center [932, 191] width 8 height 8
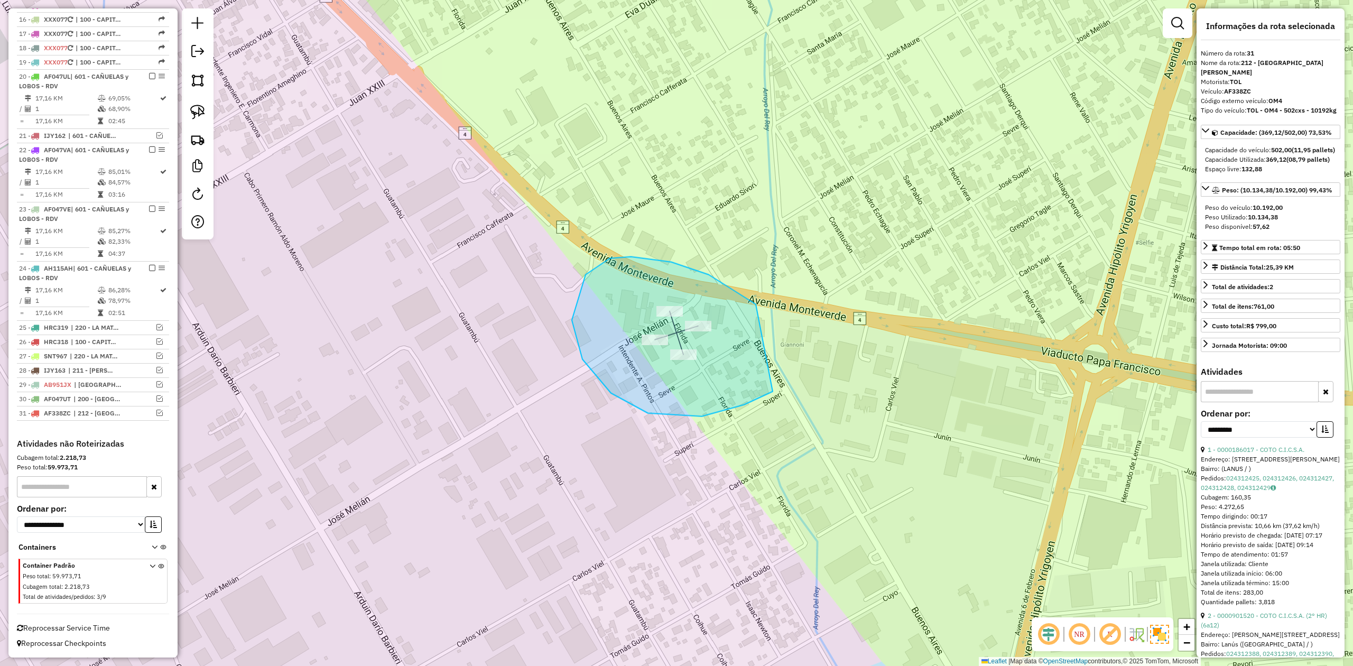
drag, startPoint x: 611, startPoint y: 393, endPoint x: 814, endPoint y: 339, distance: 210.6
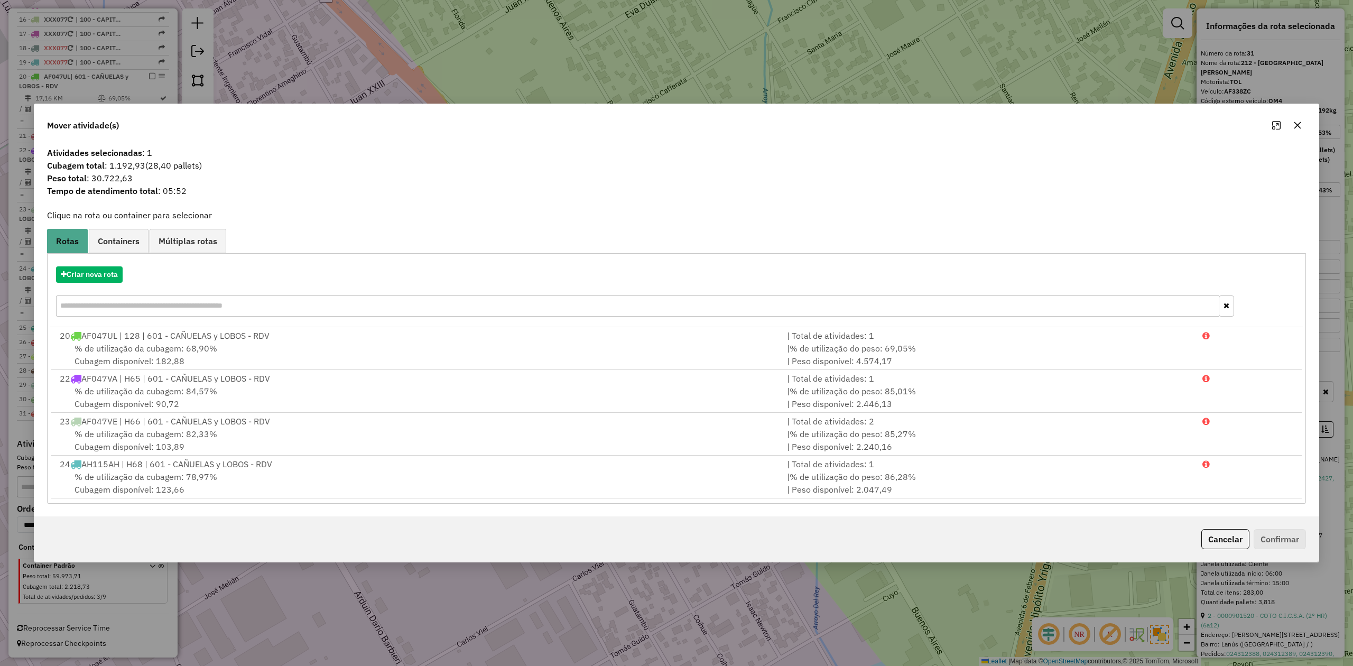
click at [1291, 125] on button "button" at bounding box center [1297, 125] width 17 height 17
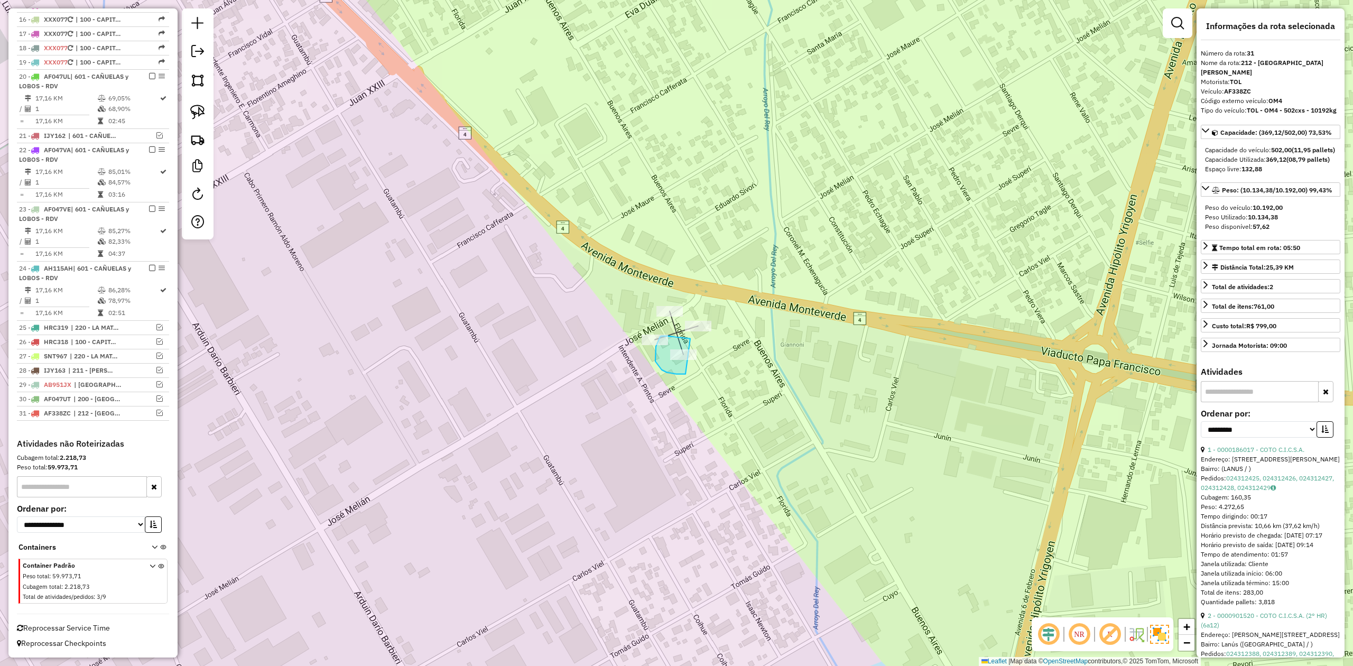
drag, startPoint x: 668, startPoint y: 336, endPoint x: 703, endPoint y: 368, distance: 47.5
click at [698, 365] on div "Janela de atendimento Grade de atendimento Capacidade Transportadoras Veículos …" at bounding box center [676, 333] width 1353 height 666
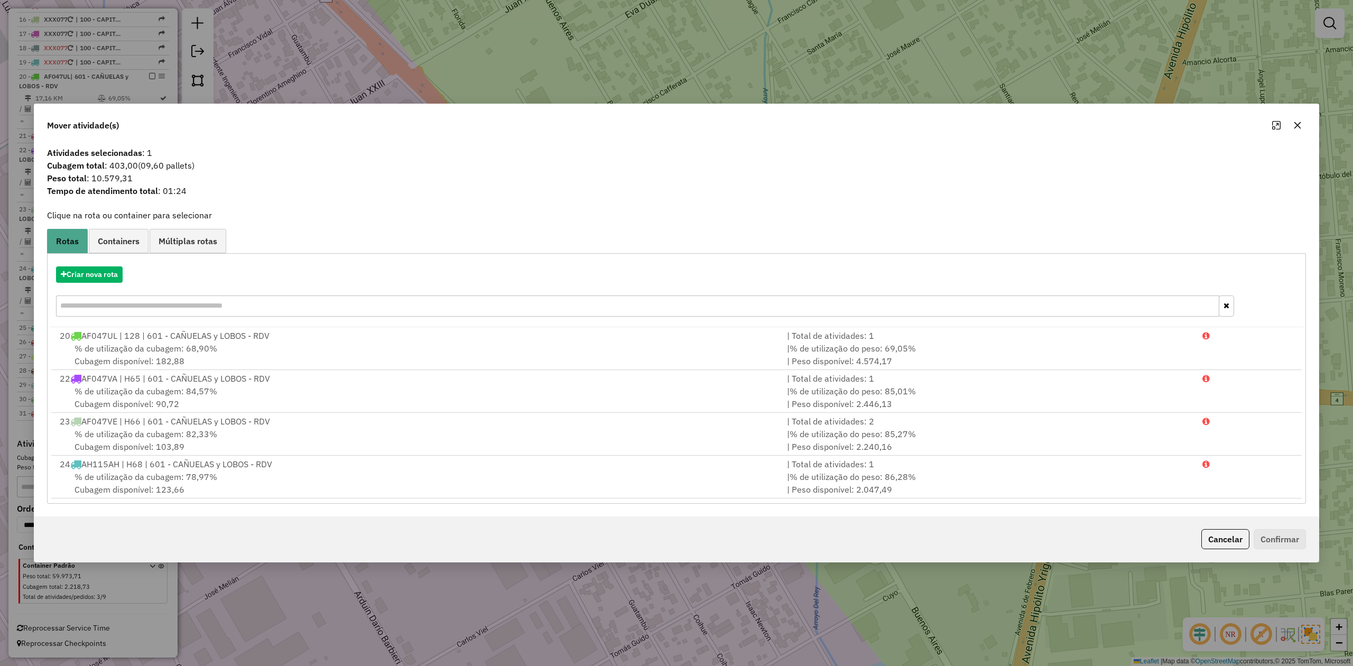
click at [1294, 123] on icon "button" at bounding box center [1297, 125] width 8 height 8
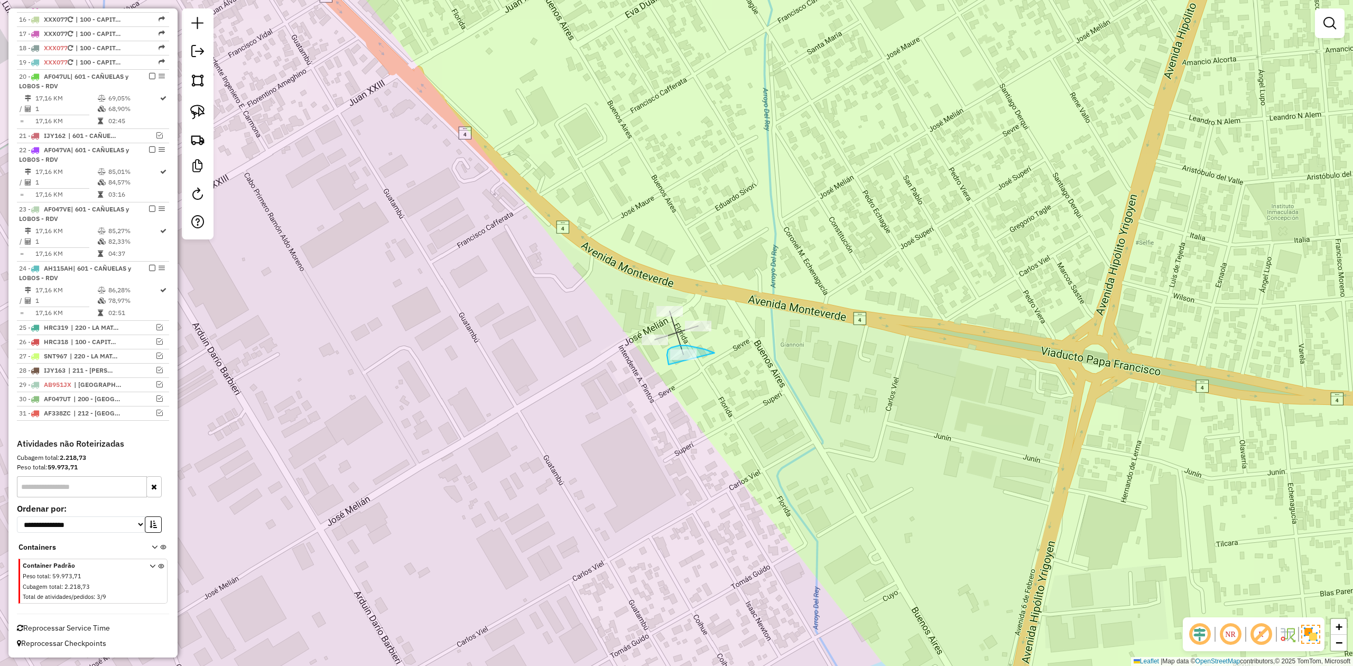
drag, startPoint x: 714, startPoint y: 353, endPoint x: 747, endPoint y: 366, distance: 34.8
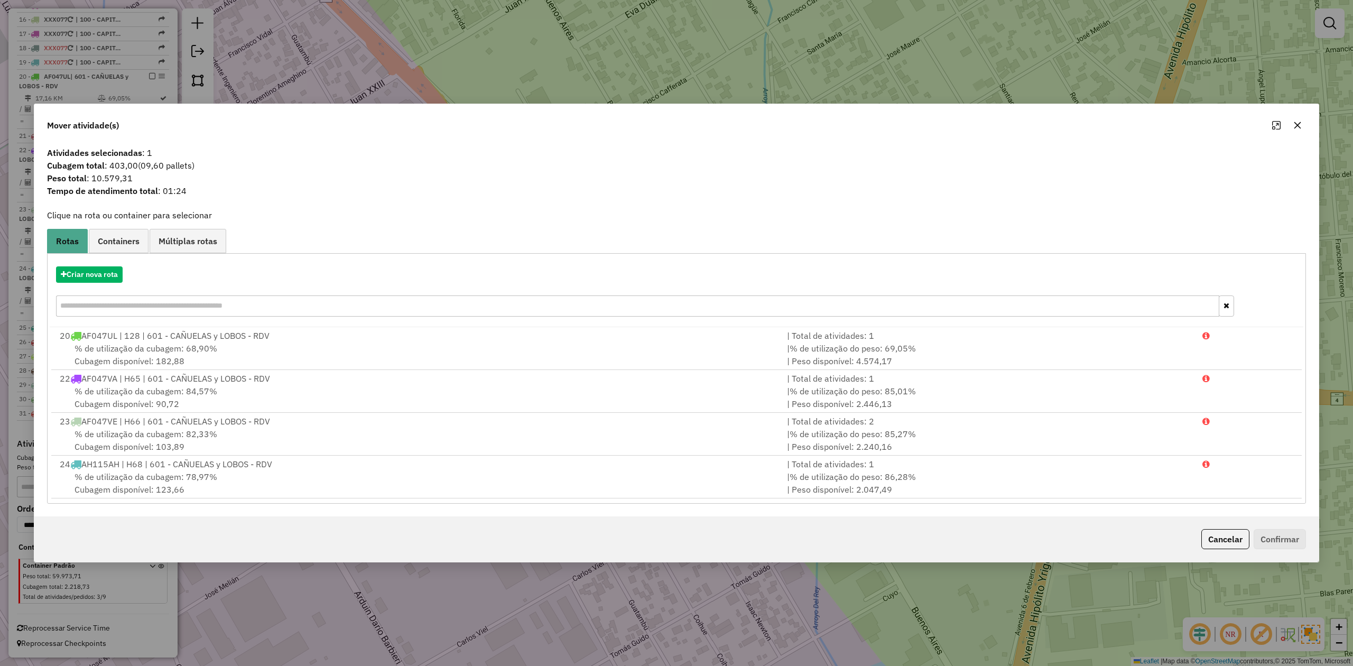
click at [1297, 123] on icon "button" at bounding box center [1297, 125] width 7 height 7
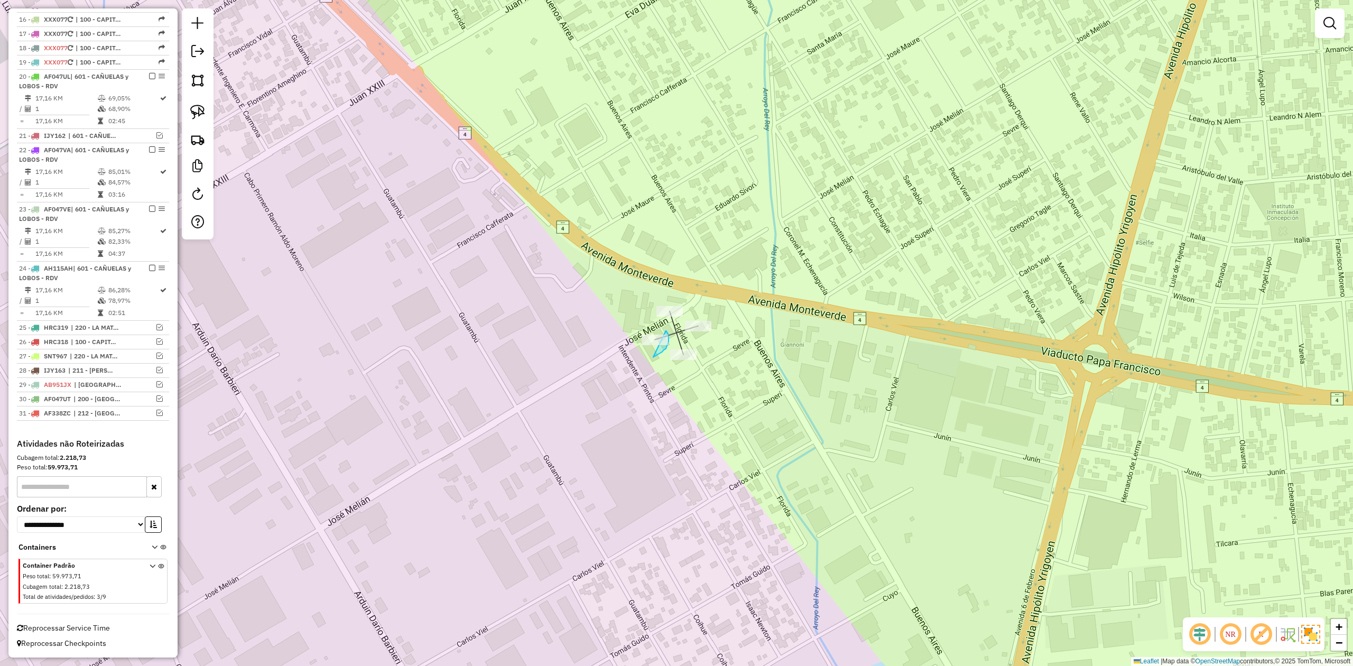
drag, startPoint x: 656, startPoint y: 355, endPoint x: 616, endPoint y: 357, distance: 40.7
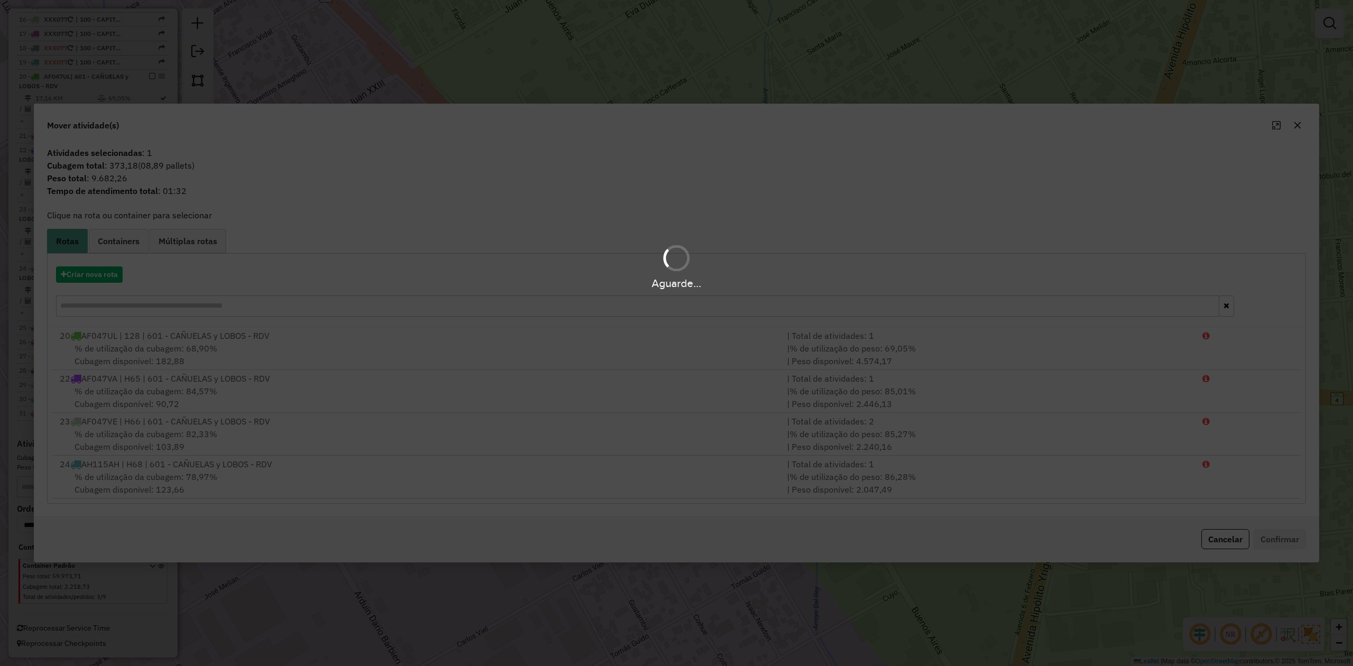
click at [1299, 126] on div "Aguarde..." at bounding box center [676, 333] width 1353 height 666
click at [1298, 119] on div "Aguarde..." at bounding box center [676, 333] width 1353 height 666
click at [1296, 122] on div "Aguarde..." at bounding box center [676, 333] width 1353 height 666
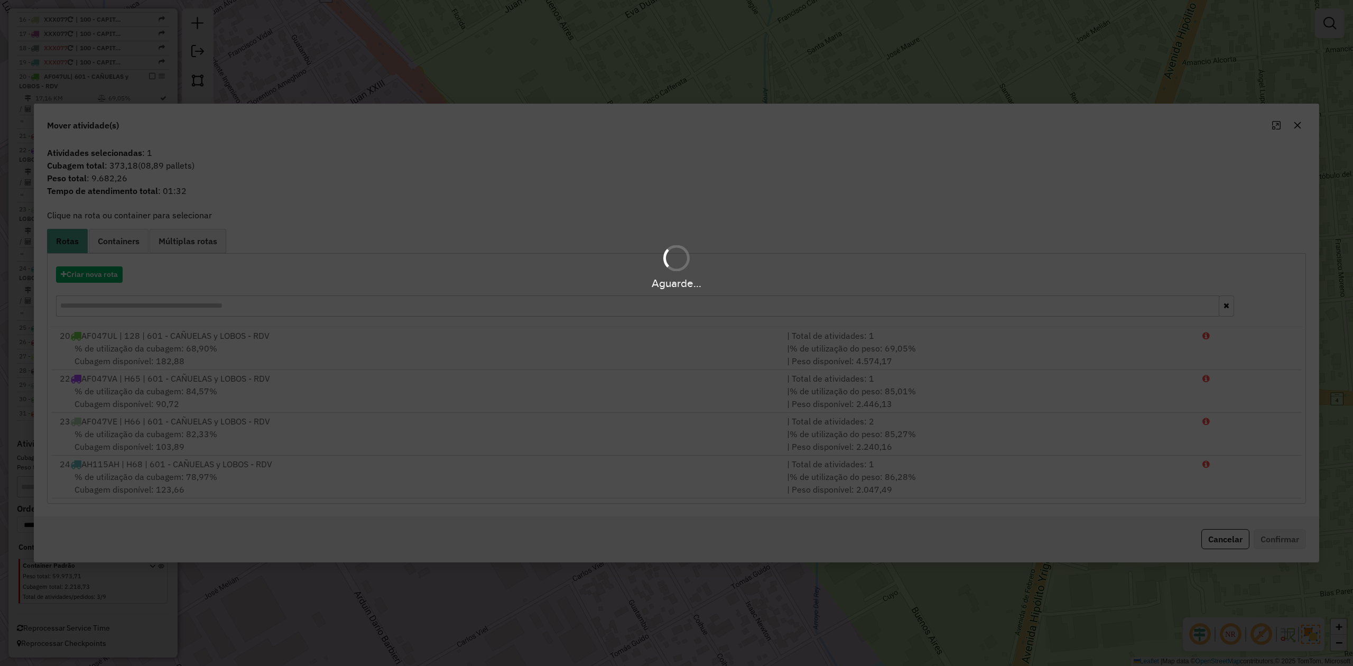
click at [1296, 122] on div "Aguarde..." at bounding box center [676, 333] width 1353 height 666
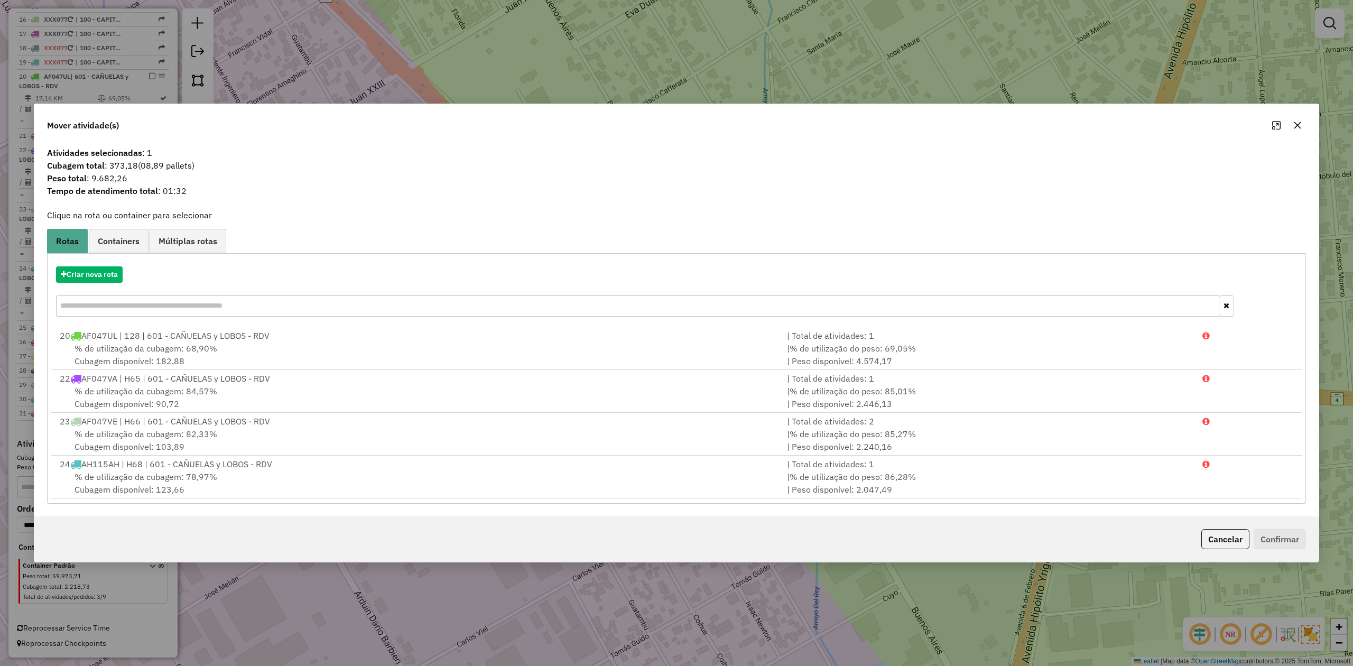
click at [1296, 121] on icon "button" at bounding box center [1297, 125] width 8 height 8
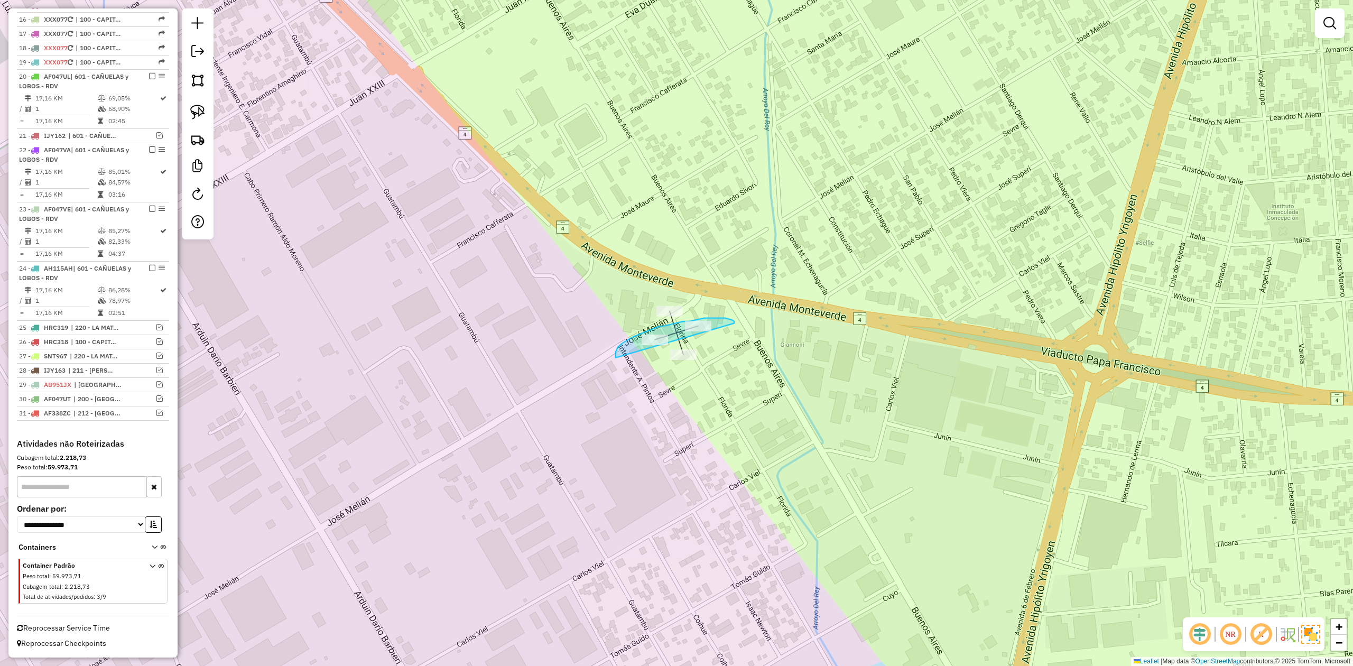
drag, startPoint x: 711, startPoint y: 318, endPoint x: 616, endPoint y: 358, distance: 103.7
click at [616, 358] on div "Janela de atendimento Grade de atendimento Capacidade Transportadoras Veículos …" at bounding box center [676, 333] width 1353 height 666
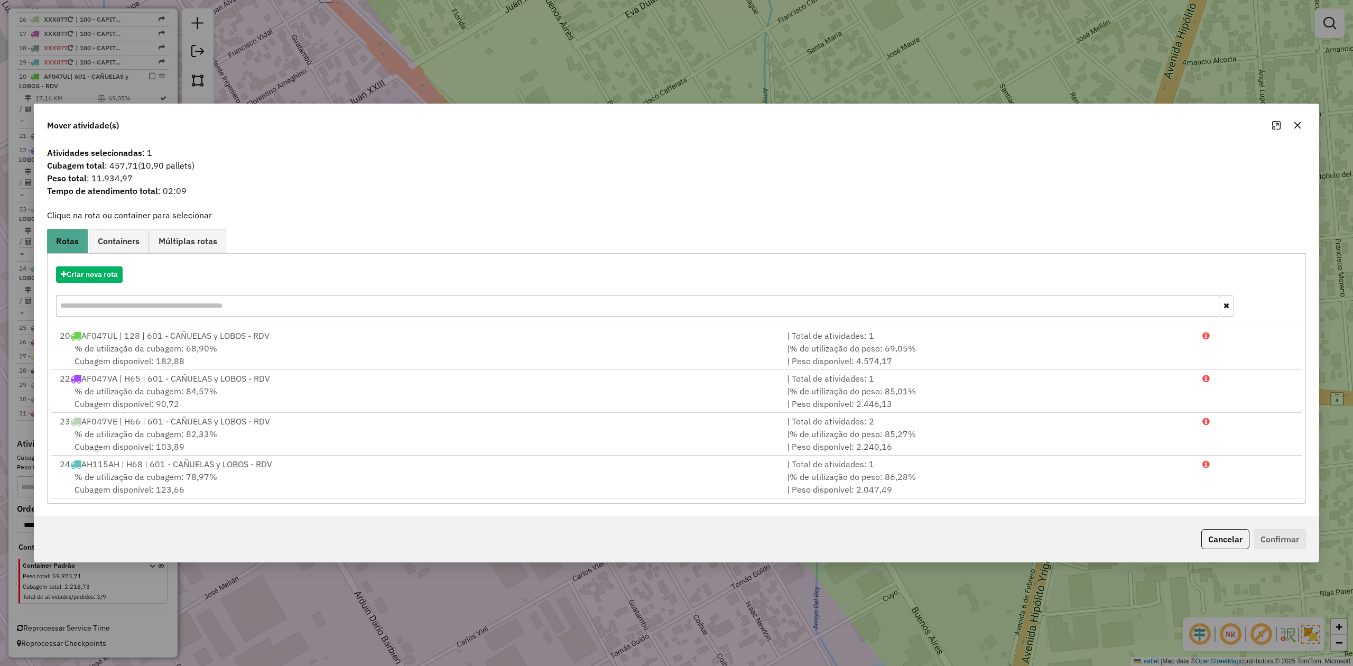
click at [1296, 123] on icon "button" at bounding box center [1297, 125] width 7 height 7
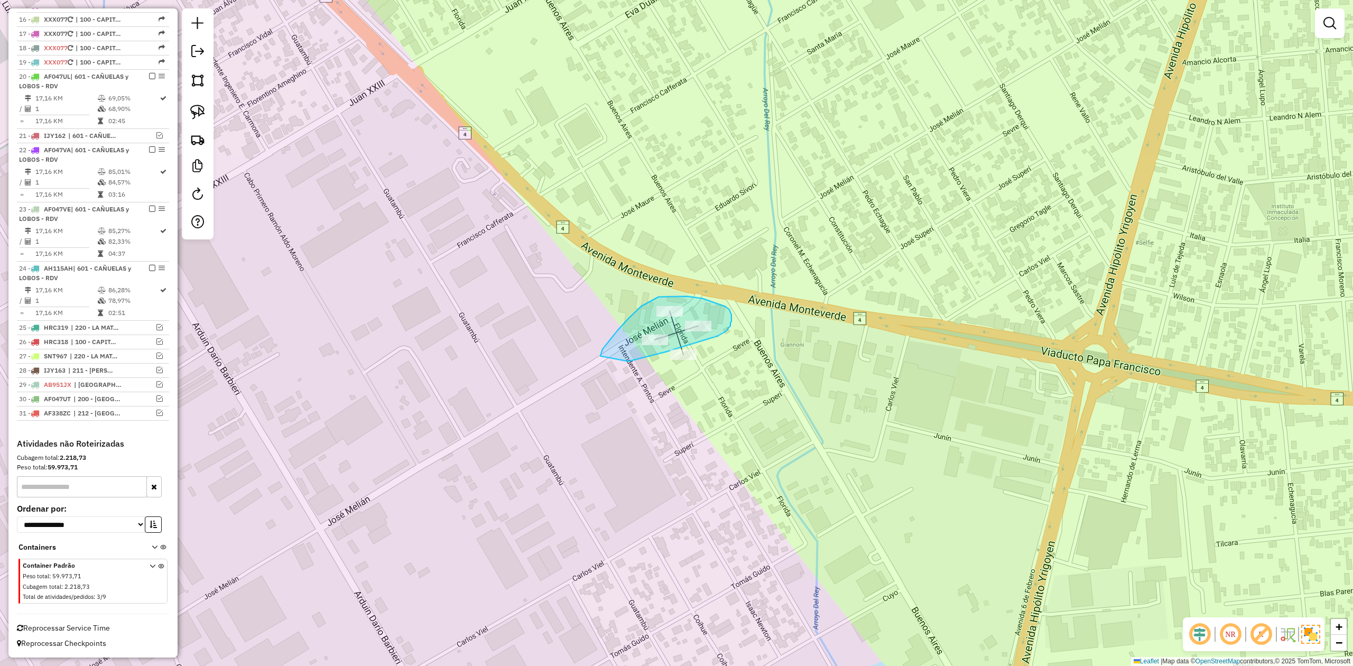
drag, startPoint x: 628, startPoint y: 361, endPoint x: 598, endPoint y: 362, distance: 30.1
click at [598, 362] on div "Janela de atendimento Grade de atendimento Capacidade Transportadoras Veículos …" at bounding box center [676, 333] width 1353 height 666
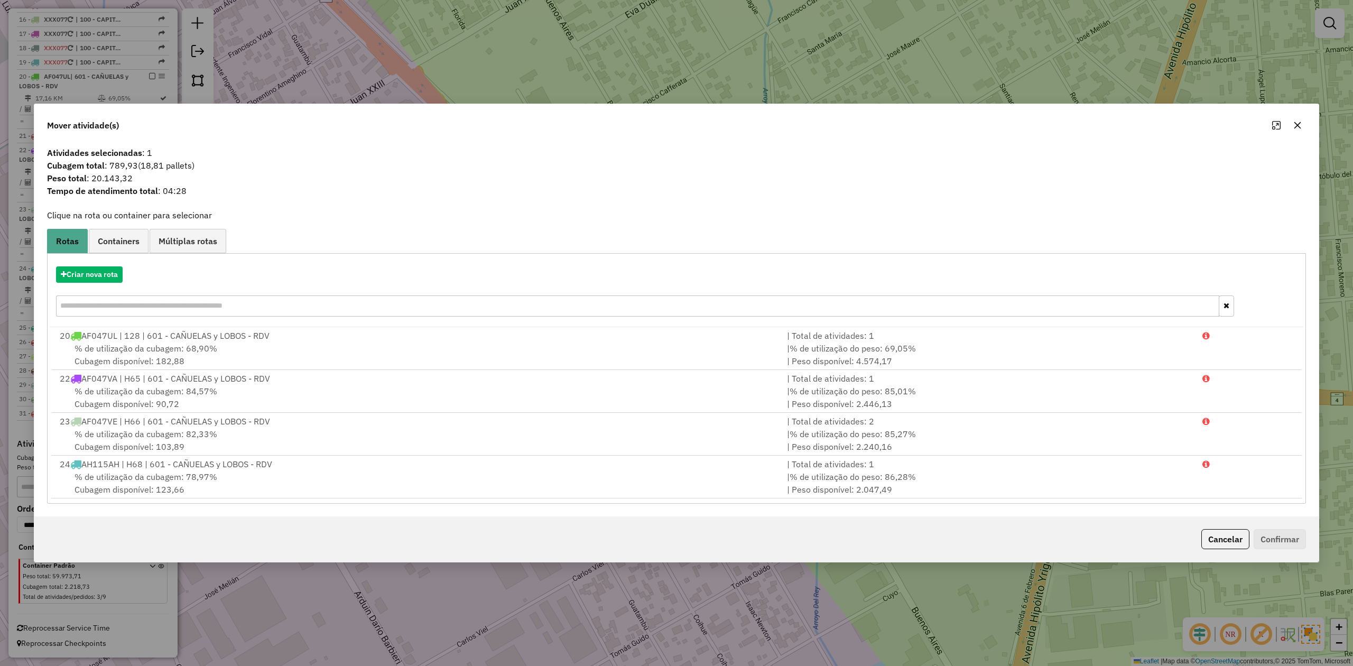
click at [1296, 125] on icon "button" at bounding box center [1297, 125] width 8 height 8
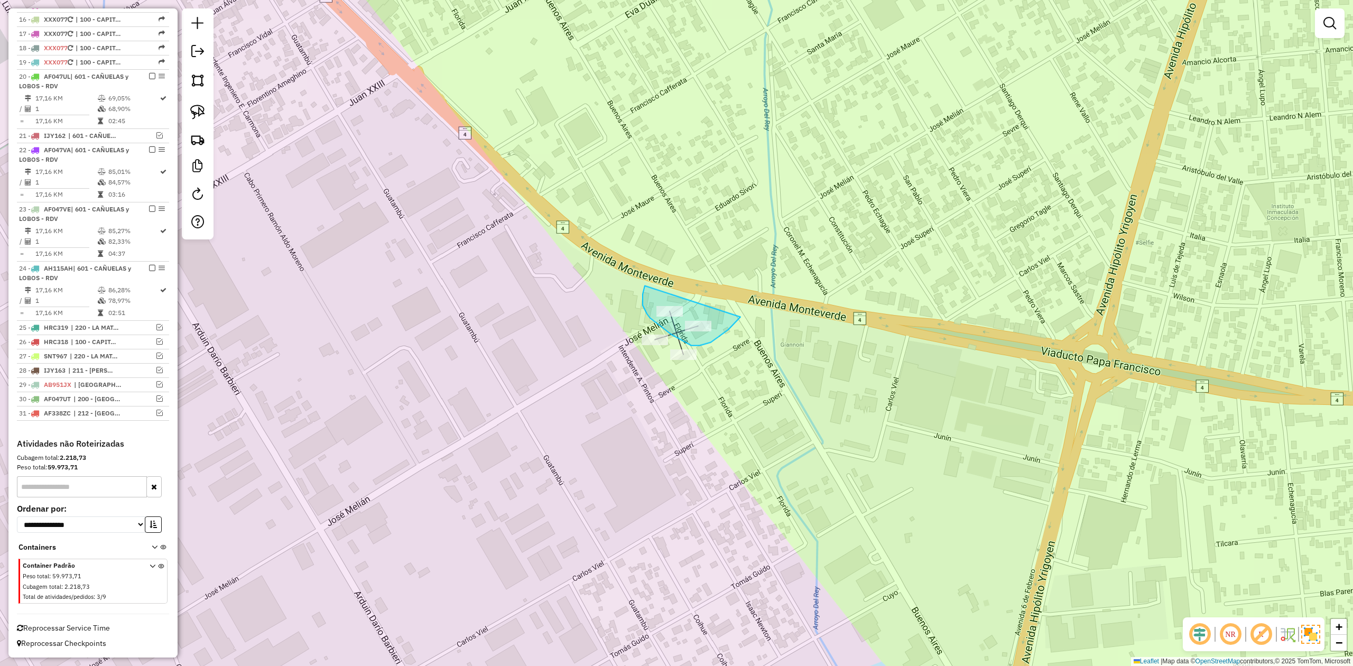
drag, startPoint x: 645, startPoint y: 286, endPoint x: 747, endPoint y: 301, distance: 103.6
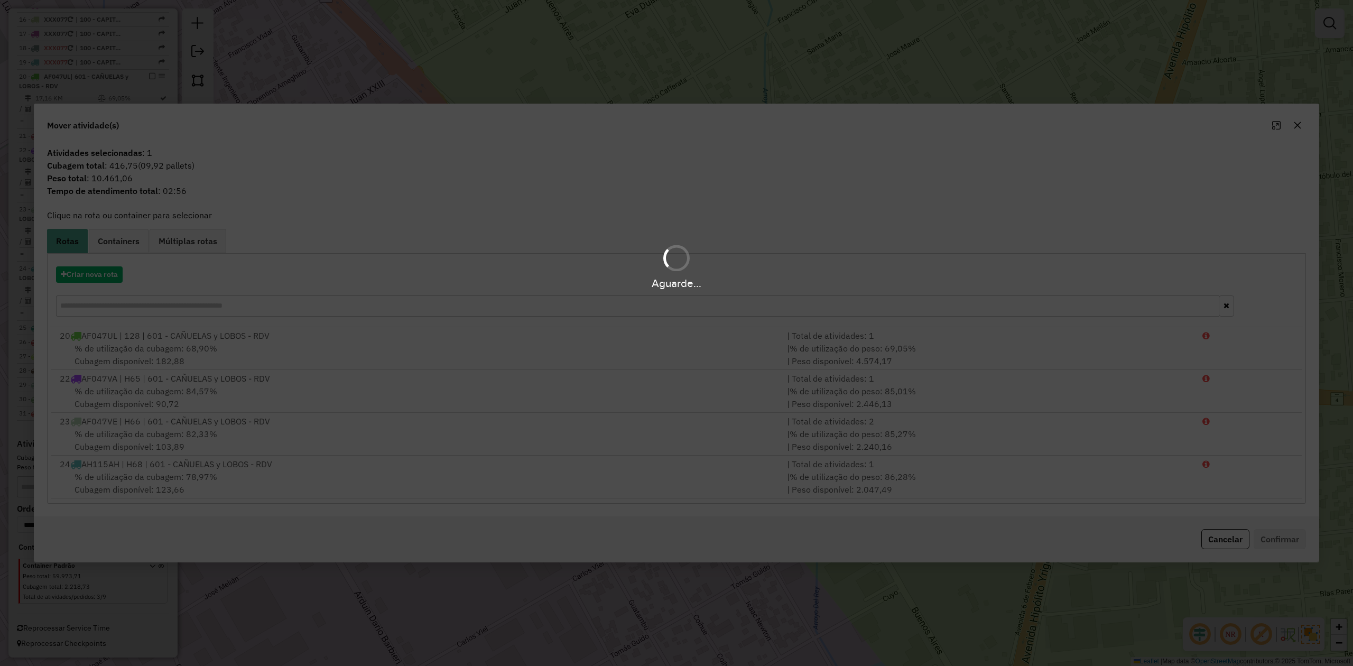
click at [98, 273] on div "Aguarde..." at bounding box center [676, 266] width 1353 height 50
click at [95, 273] on div "Aguarde..." at bounding box center [676, 266] width 1353 height 50
click at [95, 274] on hb-app "Aguarde... Pop-up bloqueado! Seu navegador bloqueou automáticamente a abertura …" at bounding box center [676, 333] width 1353 height 666
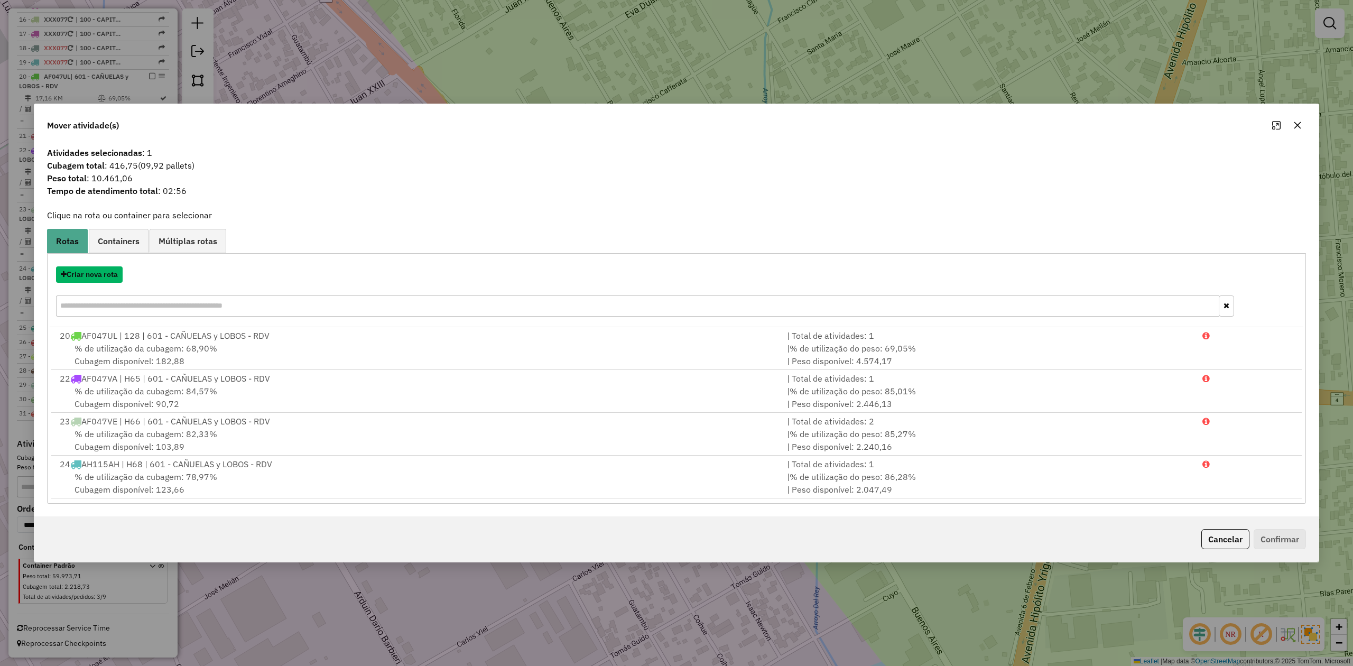
click at [95, 274] on button "Criar nova rota" at bounding box center [89, 274] width 67 height 16
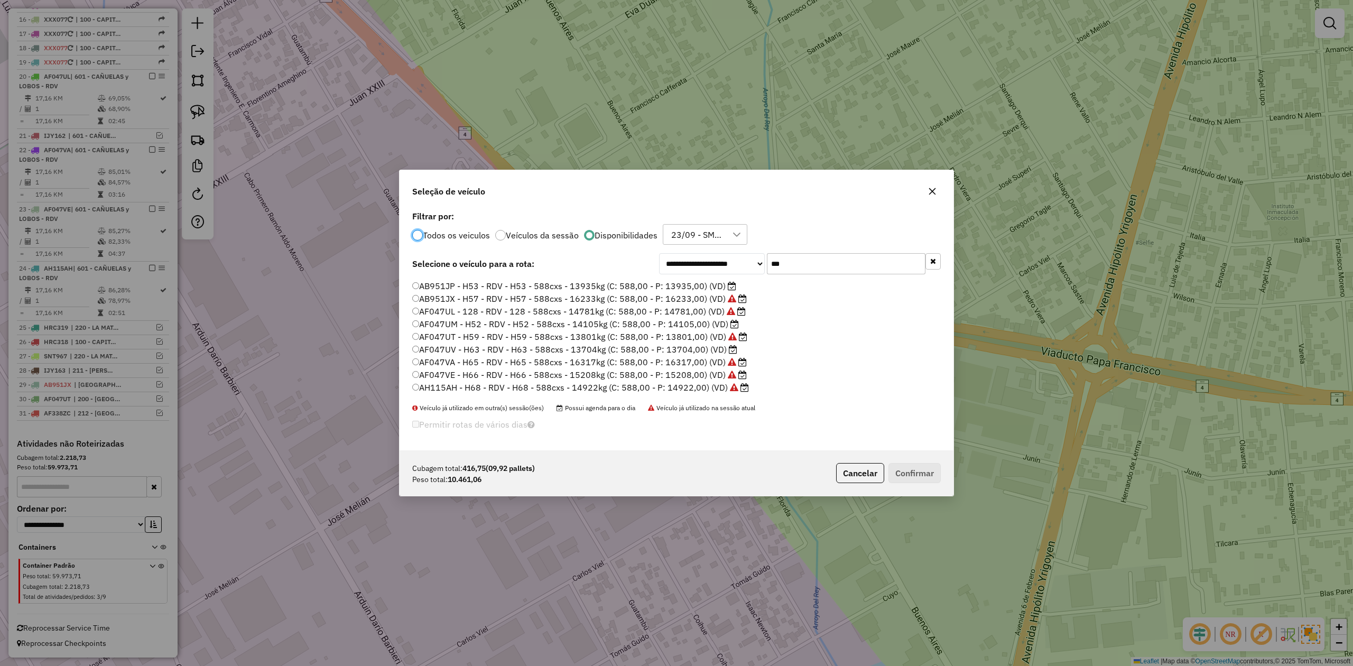
scroll to position [0, 0]
click at [701, 294] on label "AB951JP - H53 - RDV - H53 - 588cxs - 13935kg (C: 588,00 - P: 13935,00) (VD)" at bounding box center [574, 297] width 324 height 13
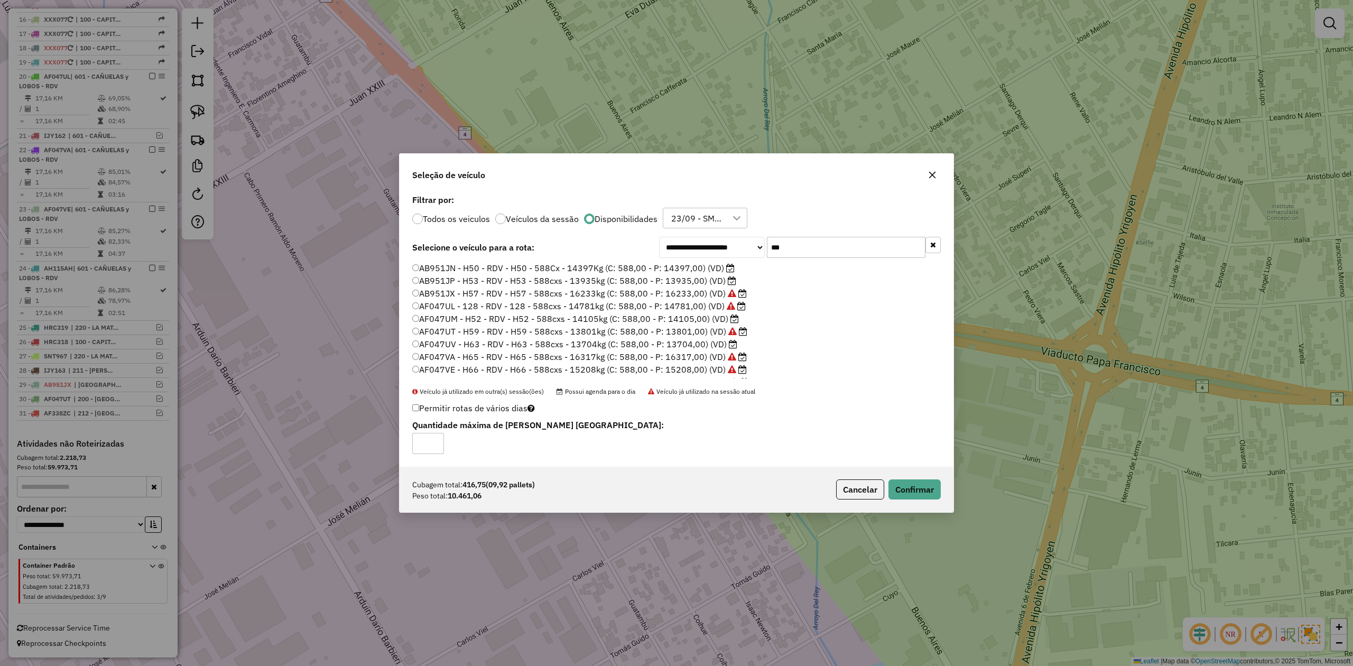
click at [700, 340] on label "AF047UV - H63 - RDV - H63 - 588cxs - 13704kg (C: 588,00 - P: 13704,00) (VD)" at bounding box center [574, 344] width 325 height 13
click at [928, 495] on button "Confirmar" at bounding box center [914, 489] width 52 height 20
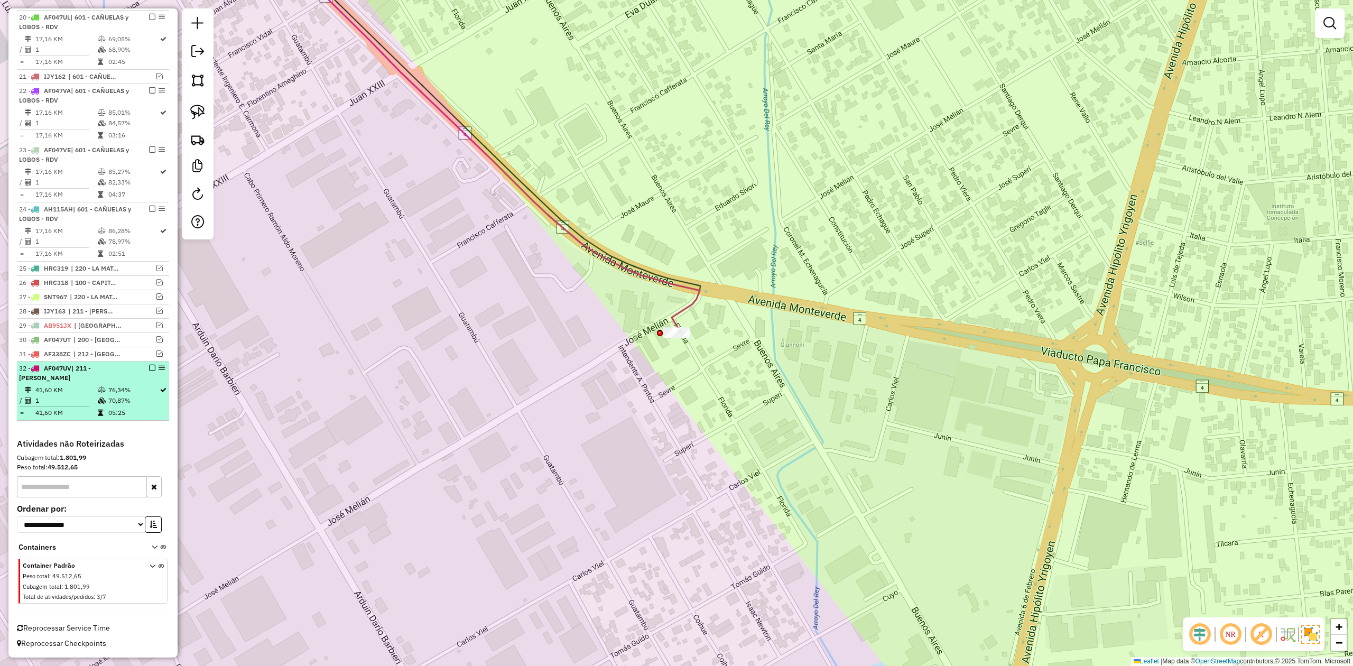
click at [149, 367] on em at bounding box center [152, 368] width 6 height 6
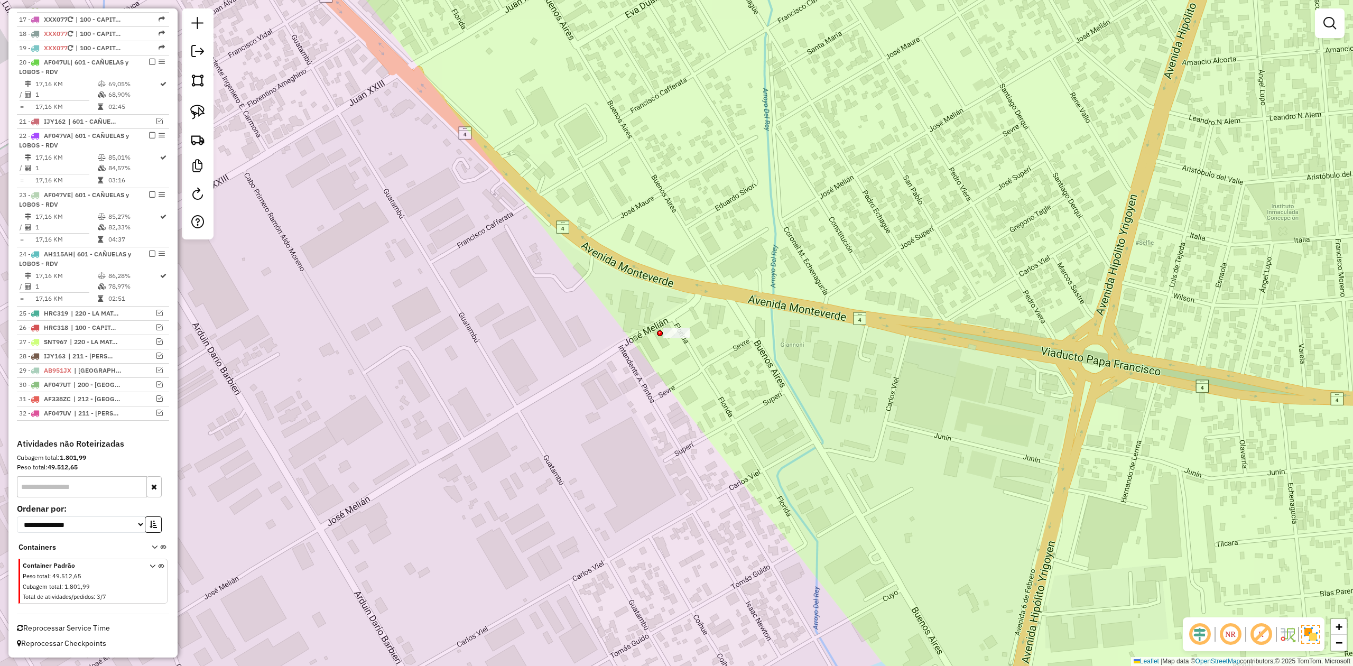
scroll to position [637, 0]
drag, startPoint x: 692, startPoint y: 327, endPoint x: 747, endPoint y: 362, distance: 64.9
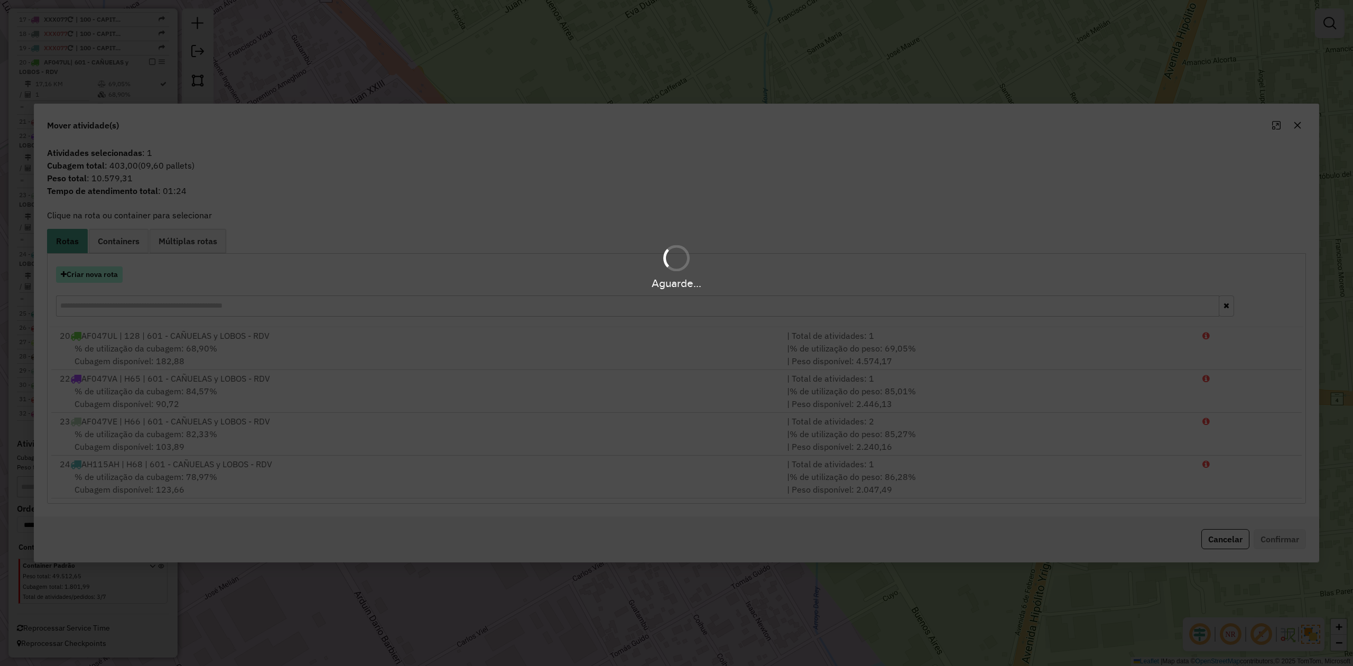
click at [98, 274] on button "Criar nova rota" at bounding box center [89, 274] width 67 height 16
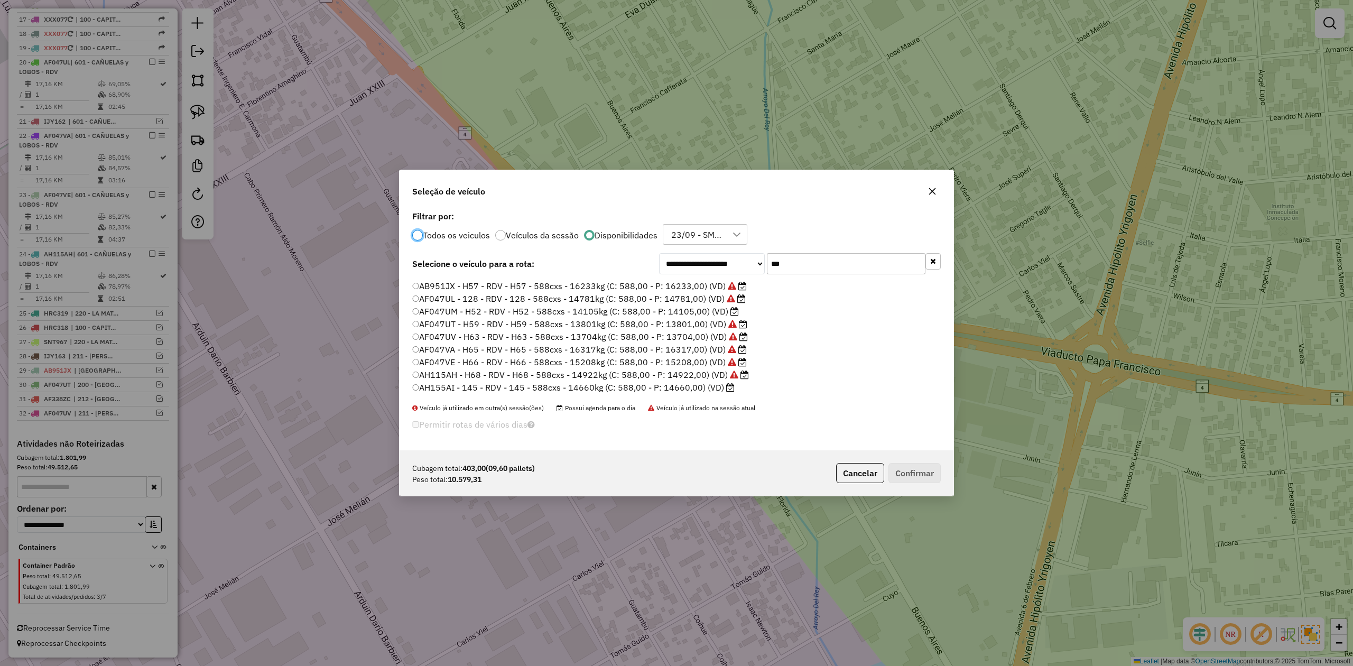
scroll to position [36, 0]
click at [703, 300] on label "AF047UM - H52 - RDV - H52 - 588cxs - 14105kg (C: 588,00 - P: 14105,00) (VD)" at bounding box center [575, 299] width 327 height 13
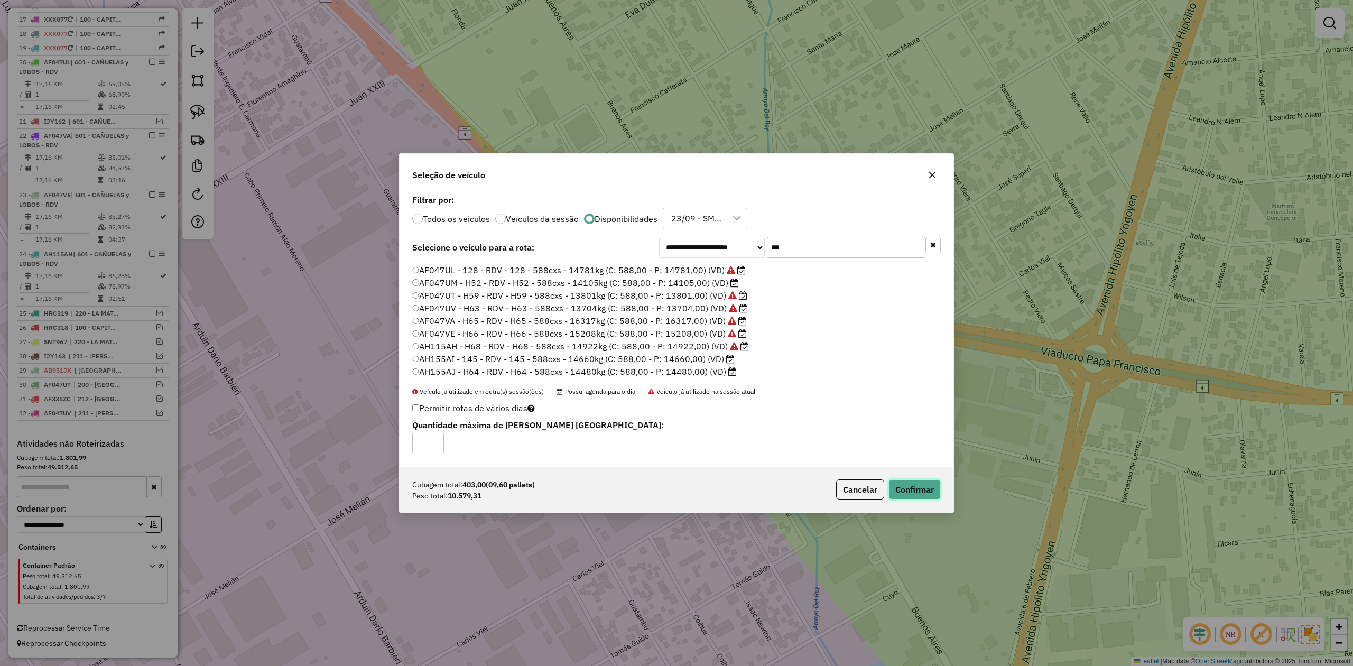
click at [910, 482] on button "Confirmar" at bounding box center [914, 489] width 52 height 20
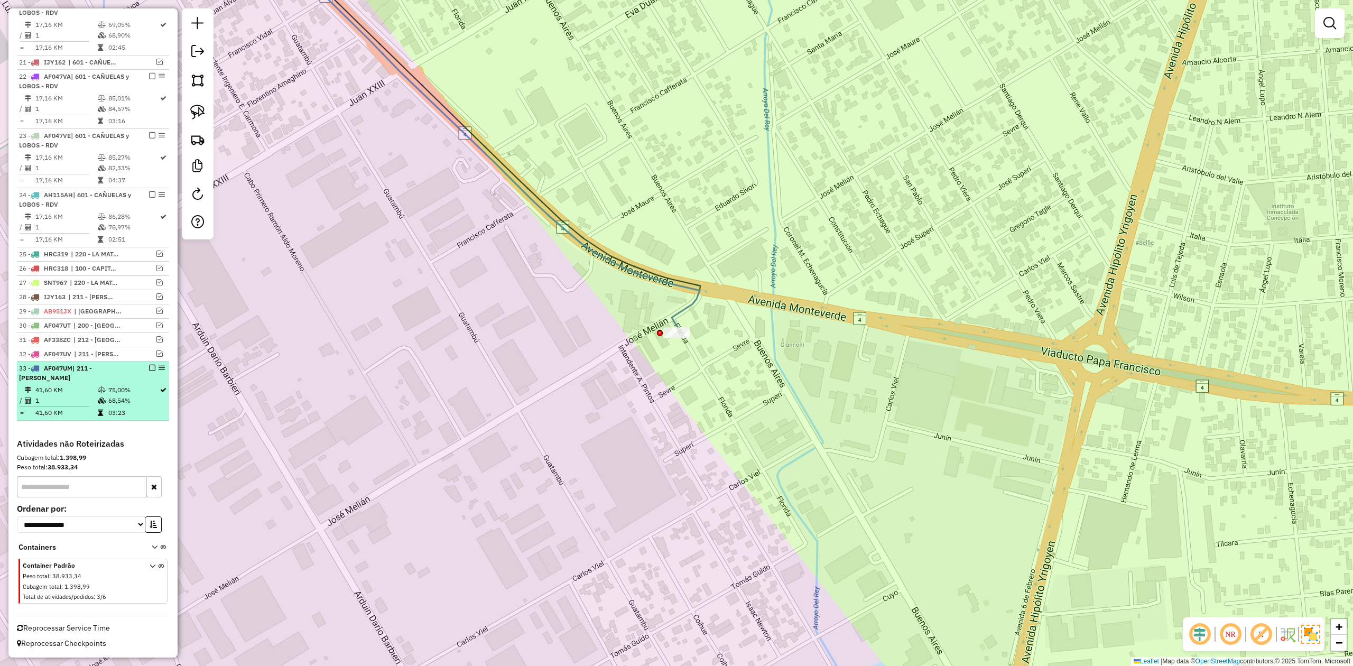
click at [150, 365] on em at bounding box center [152, 368] width 6 height 6
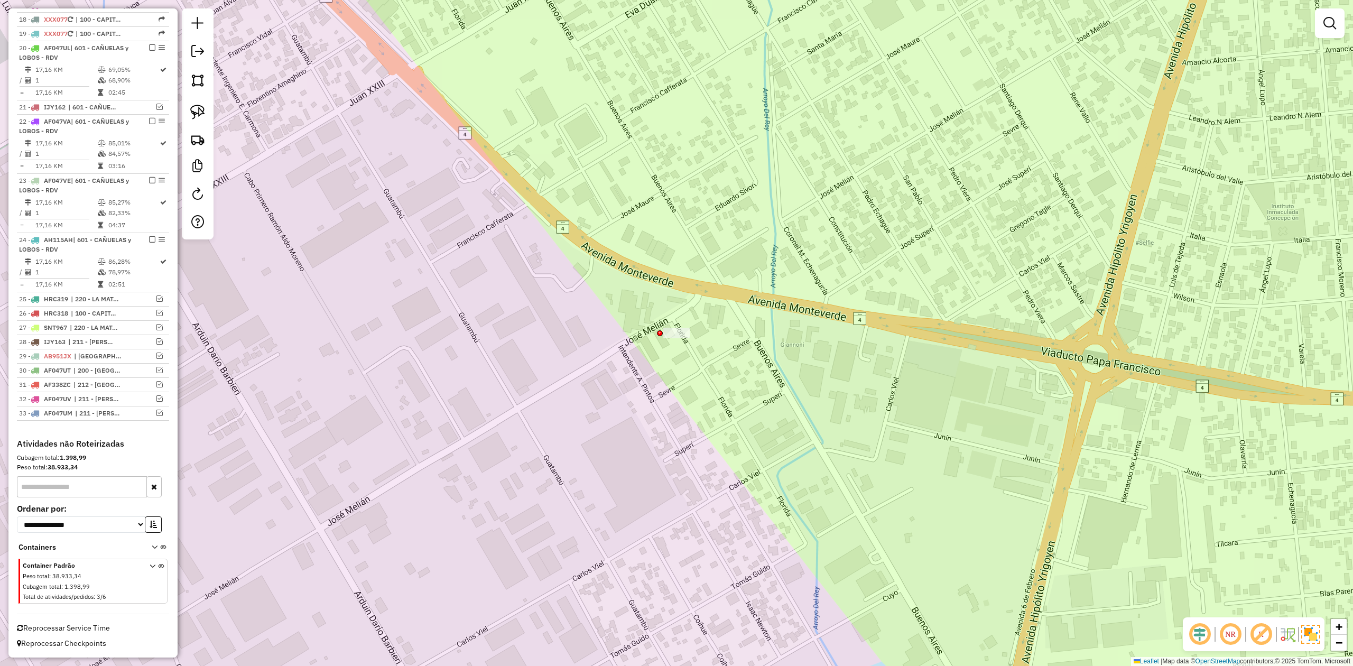
scroll to position [651, 0]
drag, startPoint x: 785, startPoint y: 355, endPoint x: 650, endPoint y: 449, distance: 164.0
click at [650, 449] on div "Janela de atendimento Grade de atendimento Capacidade Transportadoras Veículos …" at bounding box center [676, 333] width 1353 height 666
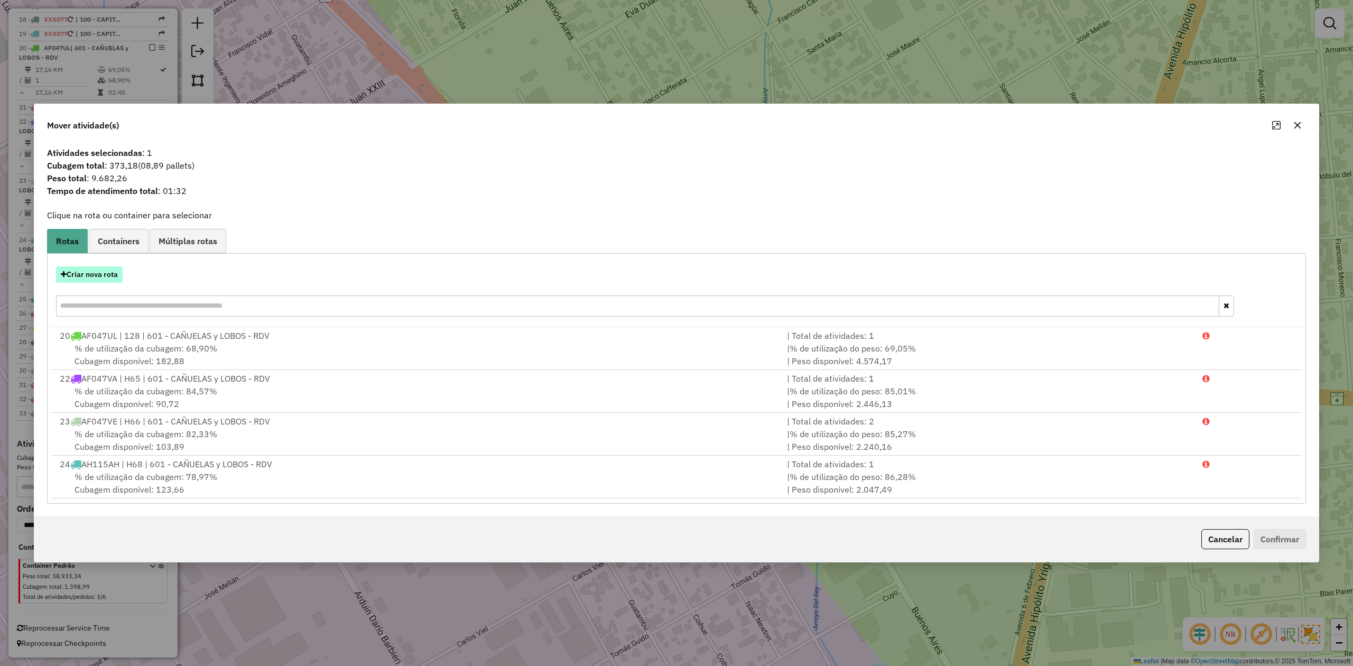
click at [104, 281] on button "Criar nova rota" at bounding box center [89, 274] width 67 height 16
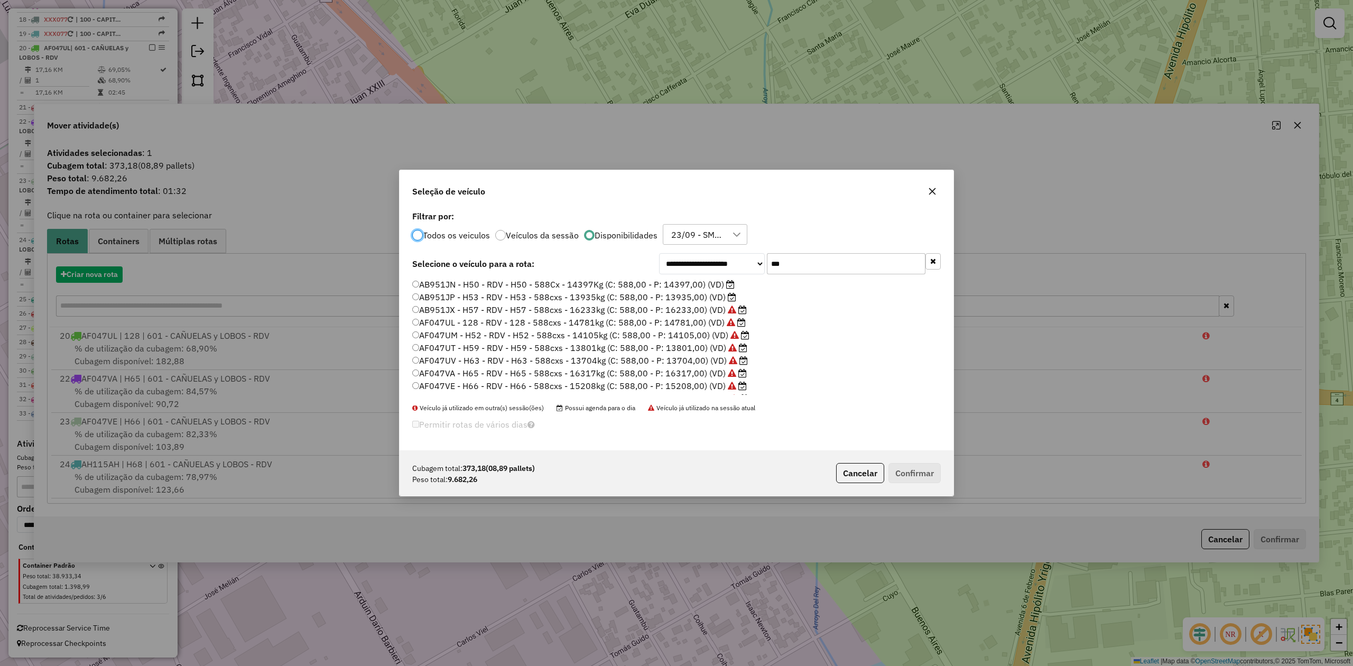
scroll to position [5, 3]
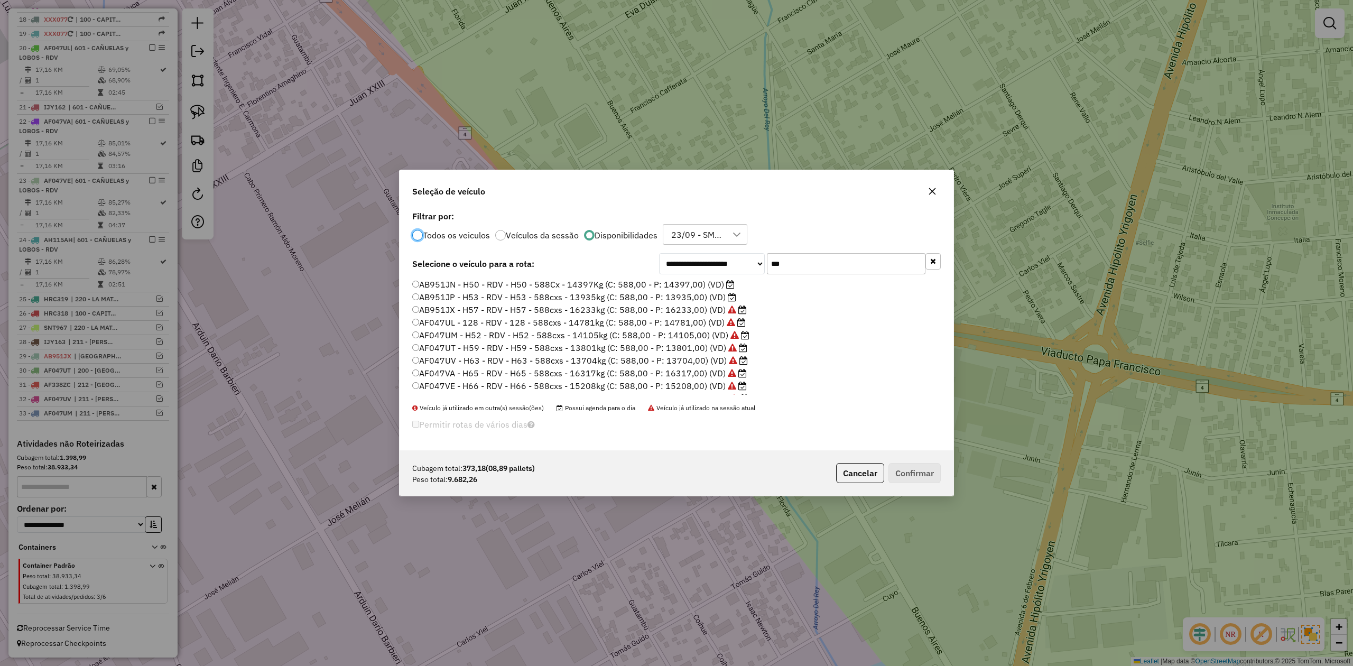
click at [703, 293] on label "AB951JP - H53 - RDV - H53 - 588cxs - 13935kg (C: 588,00 - P: 13935,00) (VD)" at bounding box center [574, 297] width 324 height 13
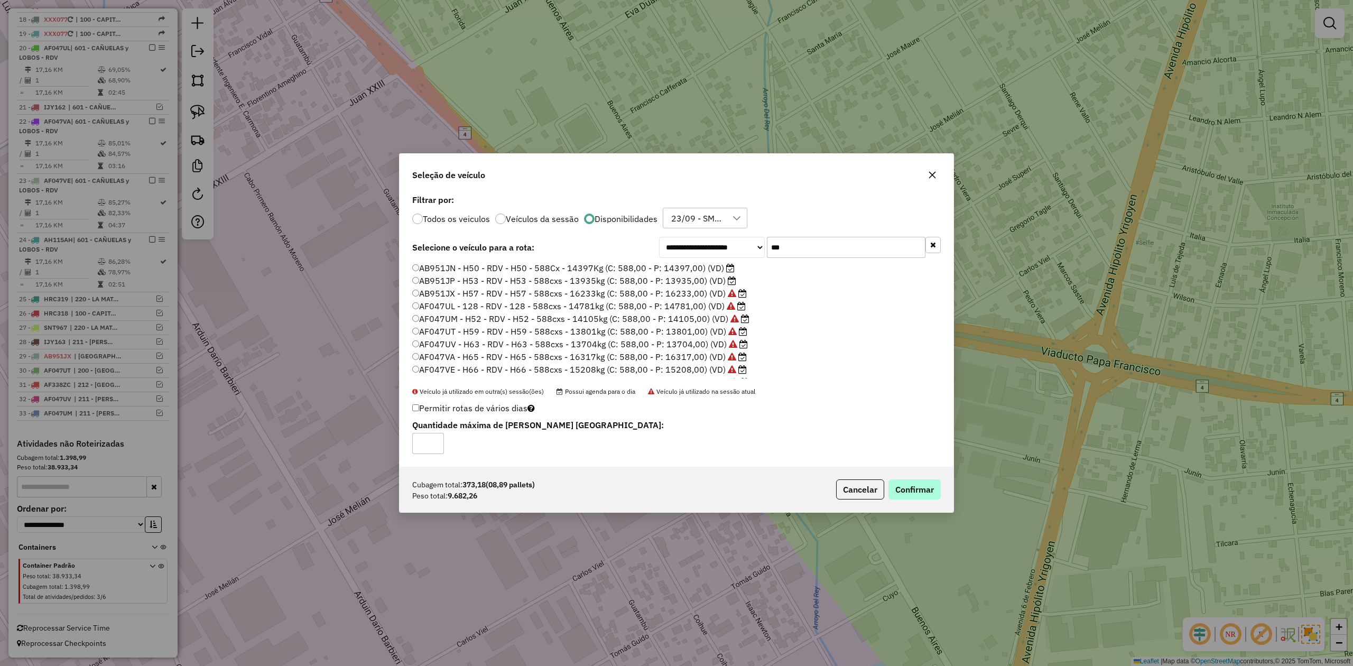
click at [900, 481] on p-footer "Cubagem total: 373,18 (08,89 pallets) Peso total: 9.682,26 Cancelar Confirmar" at bounding box center [886, 489] width 109 height 20
click at [906, 487] on button "Confirmar" at bounding box center [914, 489] width 52 height 20
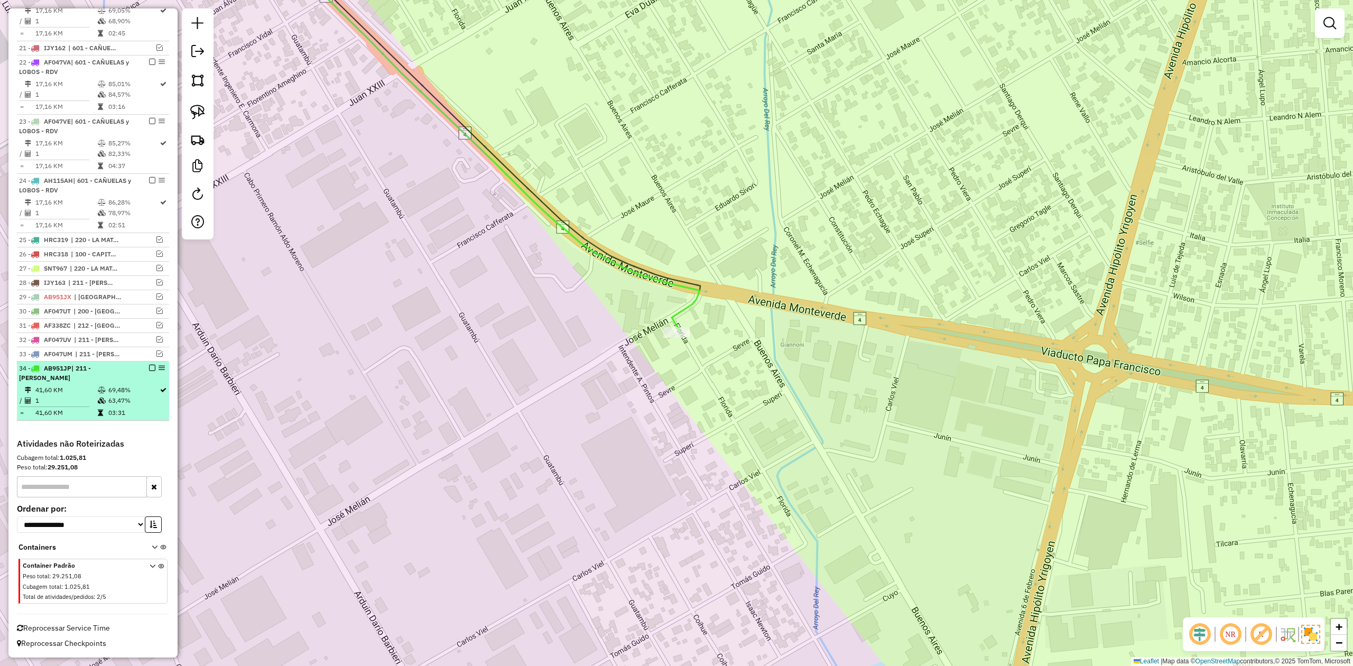
click at [150, 366] on em at bounding box center [152, 368] width 6 height 6
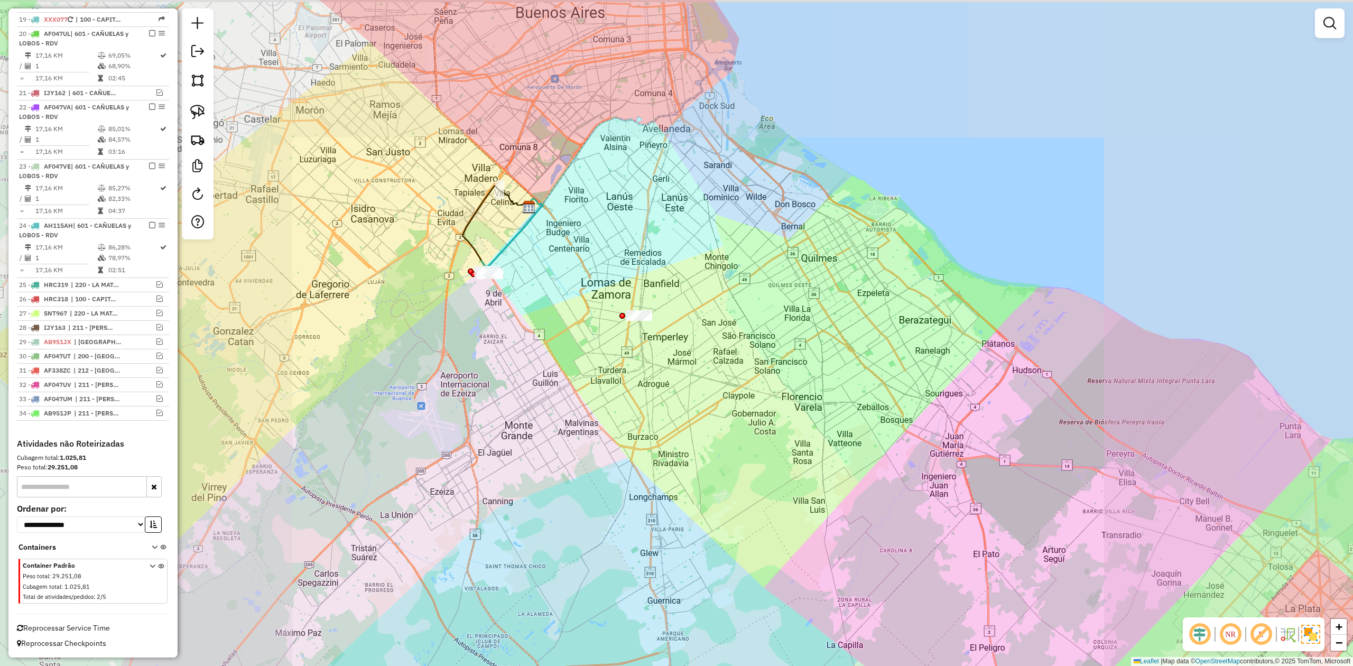
drag, startPoint x: 554, startPoint y: 364, endPoint x: 561, endPoint y: 400, distance: 37.2
click at [561, 400] on div "Janela de atendimento Grade de atendimento Capacidade Transportadoras Veículos …" at bounding box center [676, 333] width 1353 height 666
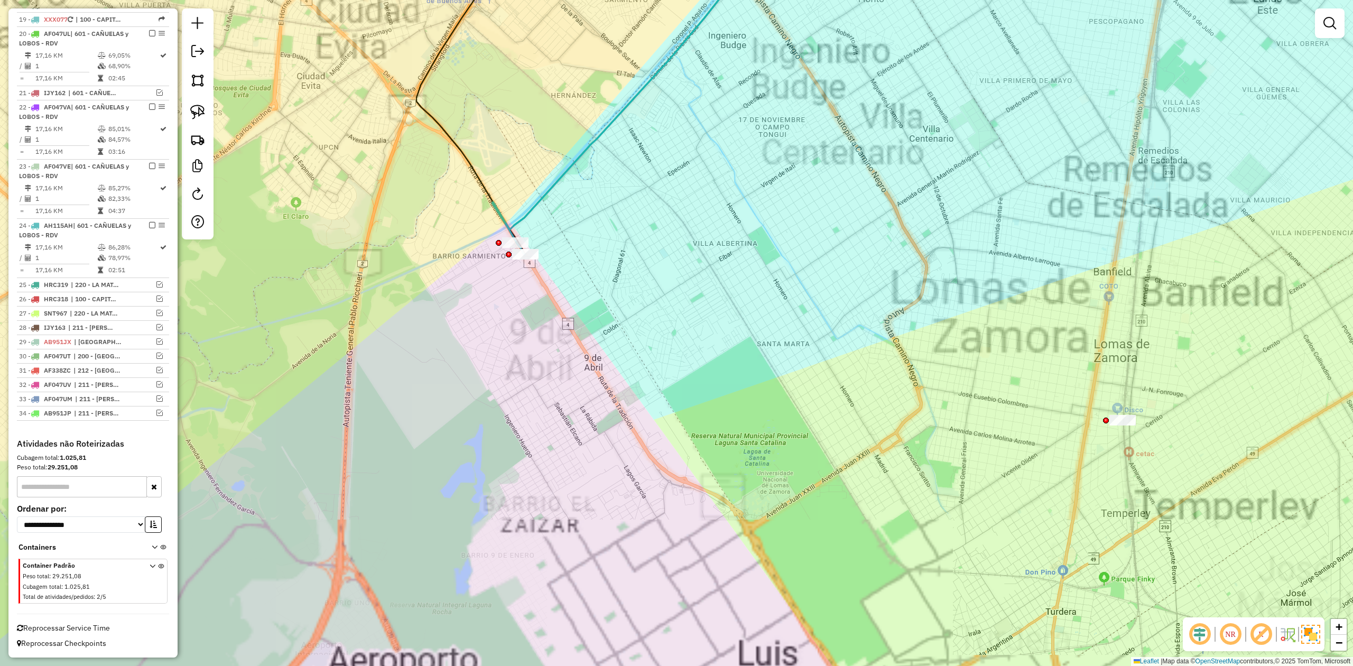
drag, startPoint x: 533, startPoint y: 302, endPoint x: 550, endPoint y: 342, distance: 43.4
click at [559, 373] on div "Janela de atendimento Grade de atendimento Capacidade Transportadoras Veículos …" at bounding box center [676, 333] width 1353 height 666
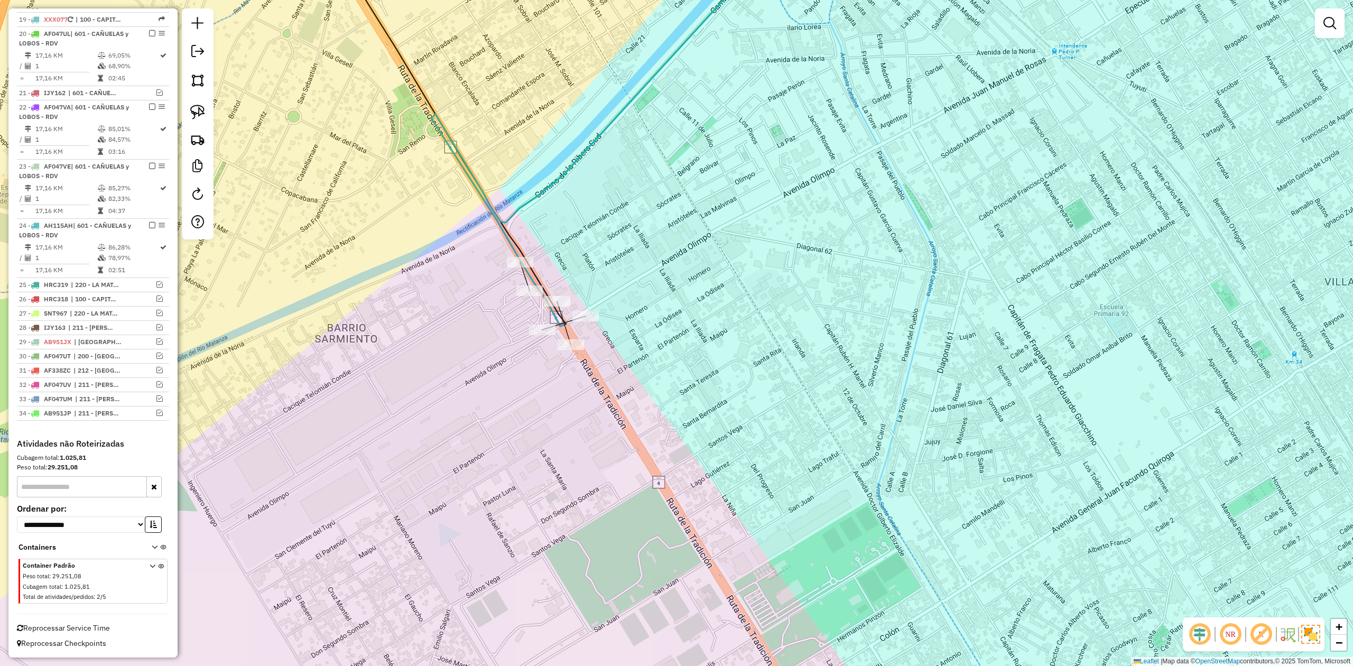
select select "**********"
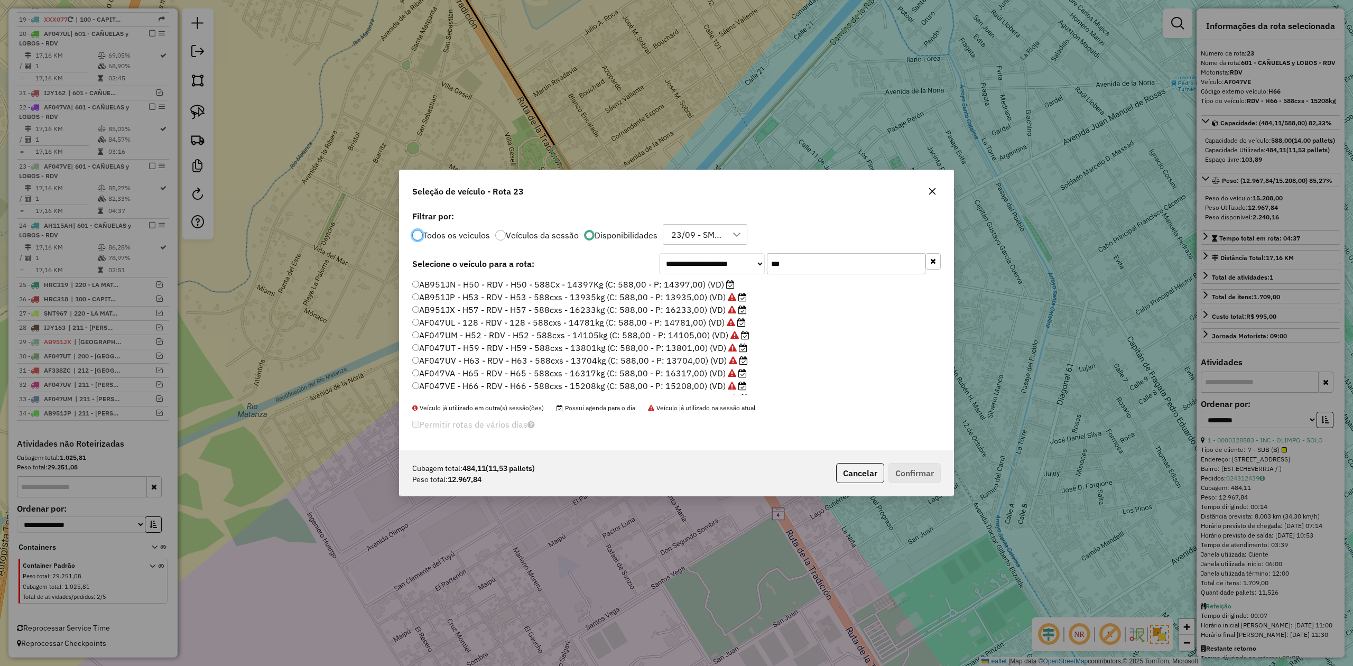
scroll to position [5, 3]
drag, startPoint x: 799, startPoint y: 258, endPoint x: 730, endPoint y: 255, distance: 69.8
click at [730, 255] on div "**********" at bounding box center [800, 263] width 282 height 21
drag, startPoint x: 779, startPoint y: 255, endPoint x: 747, endPoint y: 253, distance: 32.3
click at [747, 253] on div "**********" at bounding box center [676, 329] width 554 height 240
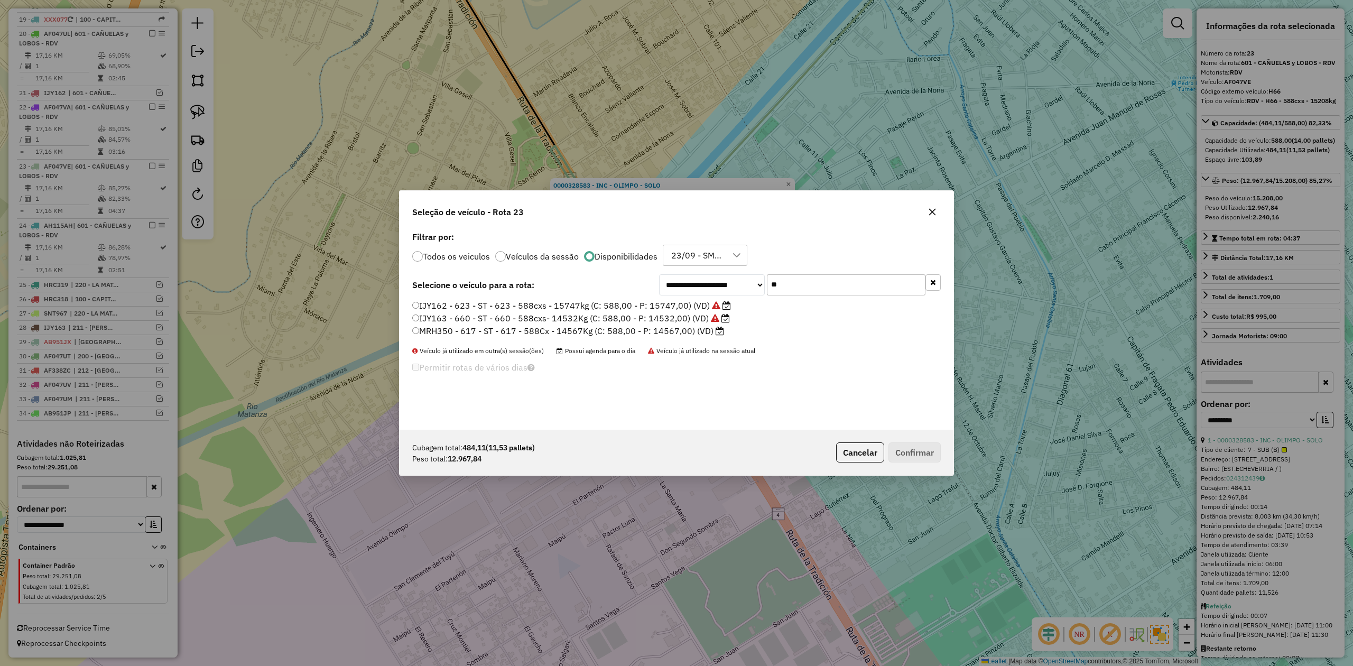
drag, startPoint x: 765, startPoint y: 279, endPoint x: 757, endPoint y: 279, distance: 7.9
click at [757, 279] on div "**********" at bounding box center [800, 284] width 282 height 21
click at [816, 281] on input "**" at bounding box center [846, 284] width 159 height 21
click at [816, 254] on div "Todos os veiculos Veículos da sessão Disponibilidades 23/09 - SMK MERCADO CENTR…" at bounding box center [676, 255] width 528 height 21
drag, startPoint x: 807, startPoint y: 286, endPoint x: 752, endPoint y: 282, distance: 55.2
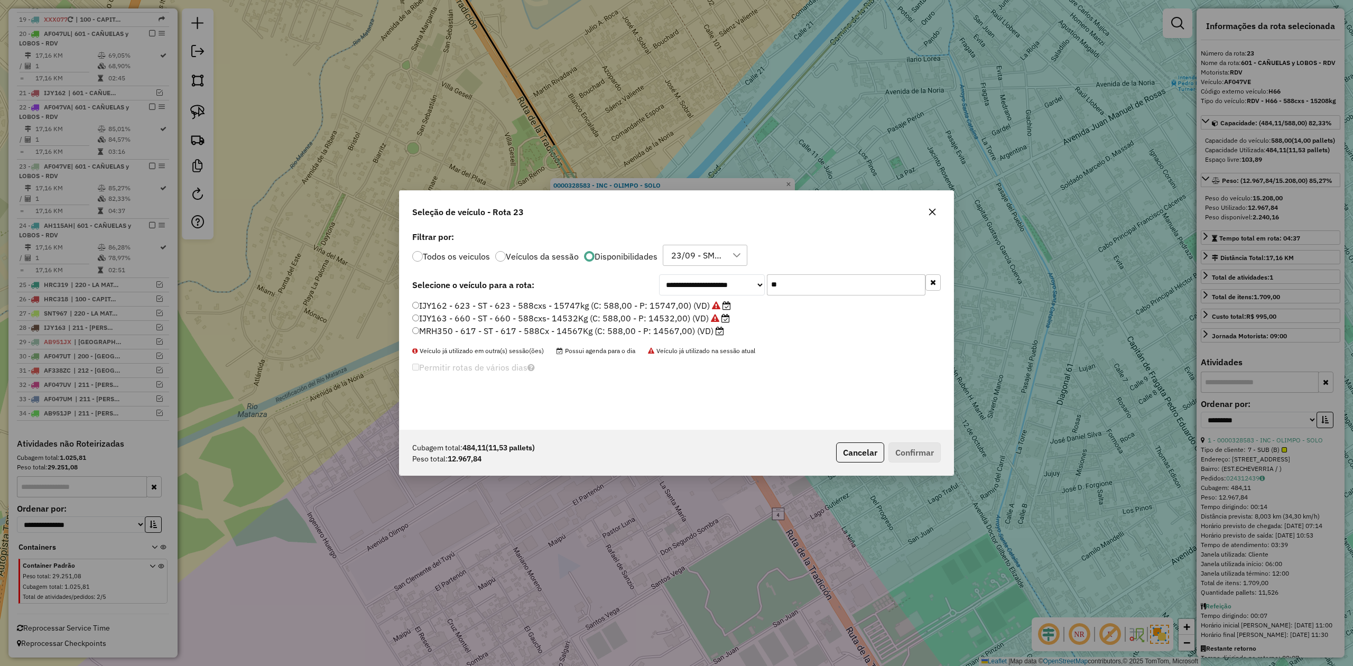
click at [752, 282] on div "**********" at bounding box center [800, 284] width 282 height 21
click at [799, 282] on input "**" at bounding box center [846, 284] width 159 height 21
click at [793, 255] on div "Todos os veiculos Veículos da sessão Disponibilidades 23/09 - SMK MERCADO CENTR…" at bounding box center [676, 255] width 528 height 21
drag, startPoint x: 791, startPoint y: 282, endPoint x: 736, endPoint y: 283, distance: 55.5
click at [737, 283] on div "**********" at bounding box center [800, 284] width 282 height 21
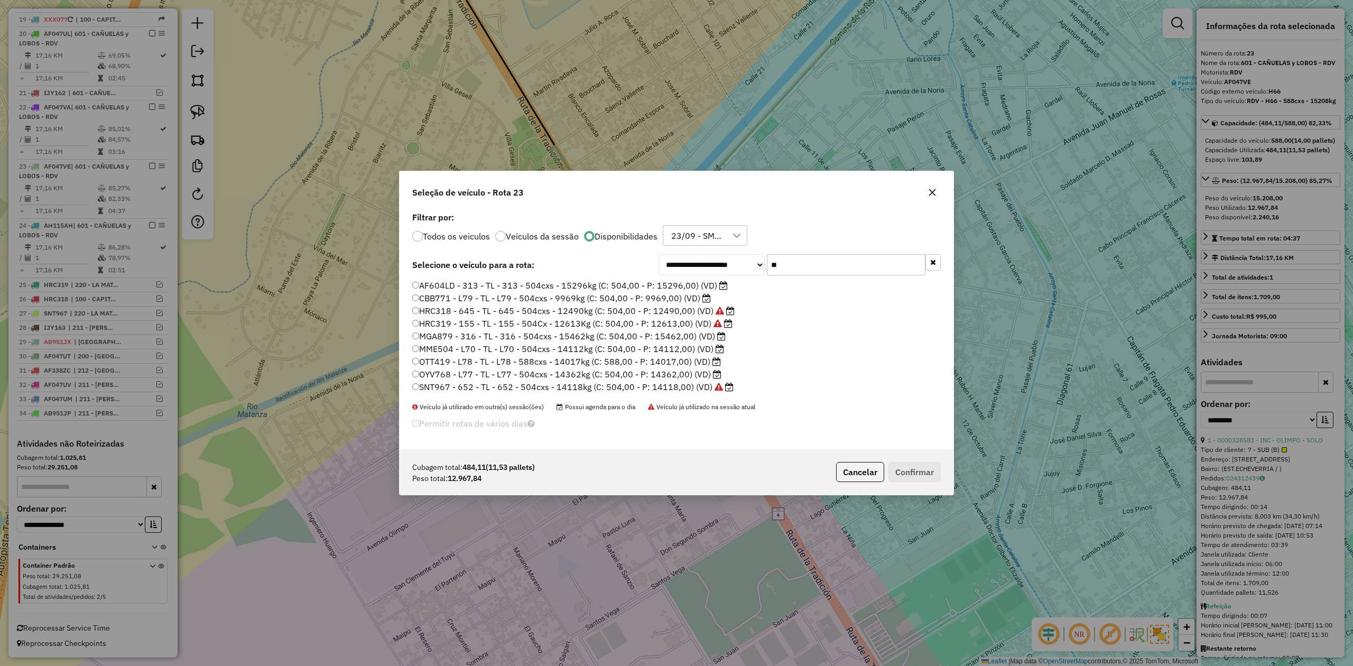
click at [755, 258] on div "**********" at bounding box center [800, 264] width 282 height 21
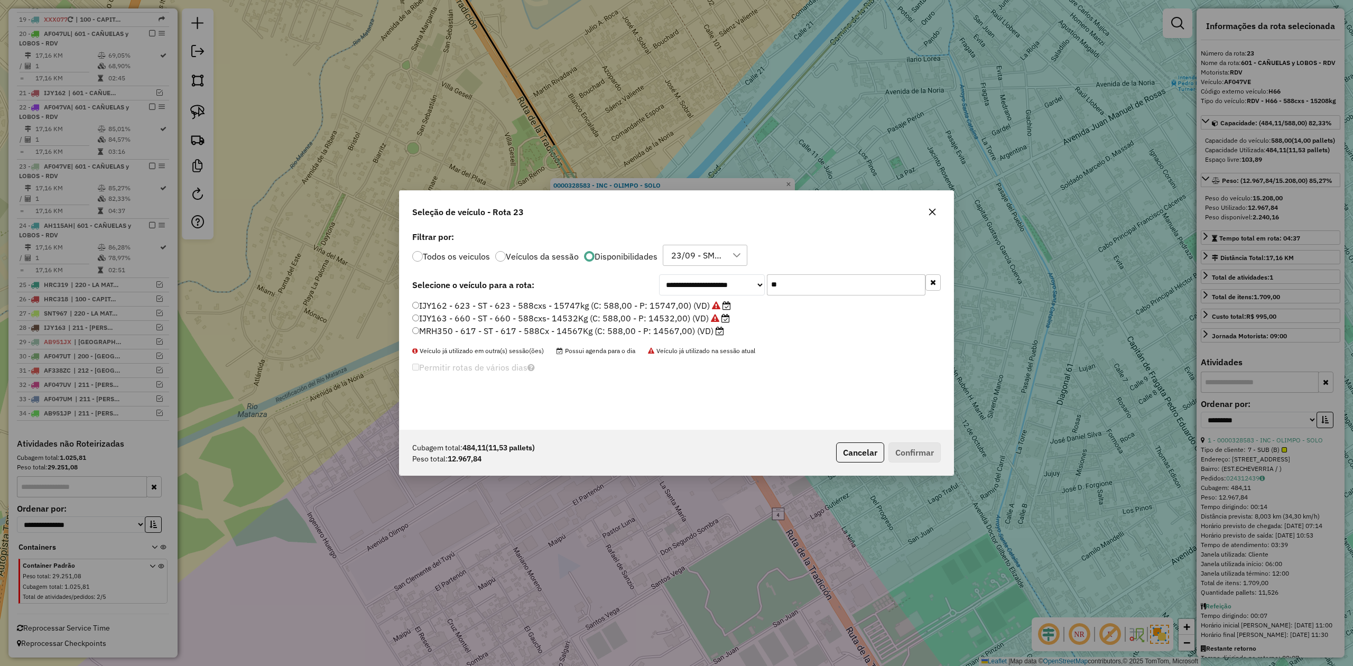
drag, startPoint x: 774, startPoint y: 285, endPoint x: 742, endPoint y: 281, distance: 32.0
click at [743, 281] on div "**********" at bounding box center [800, 284] width 282 height 21
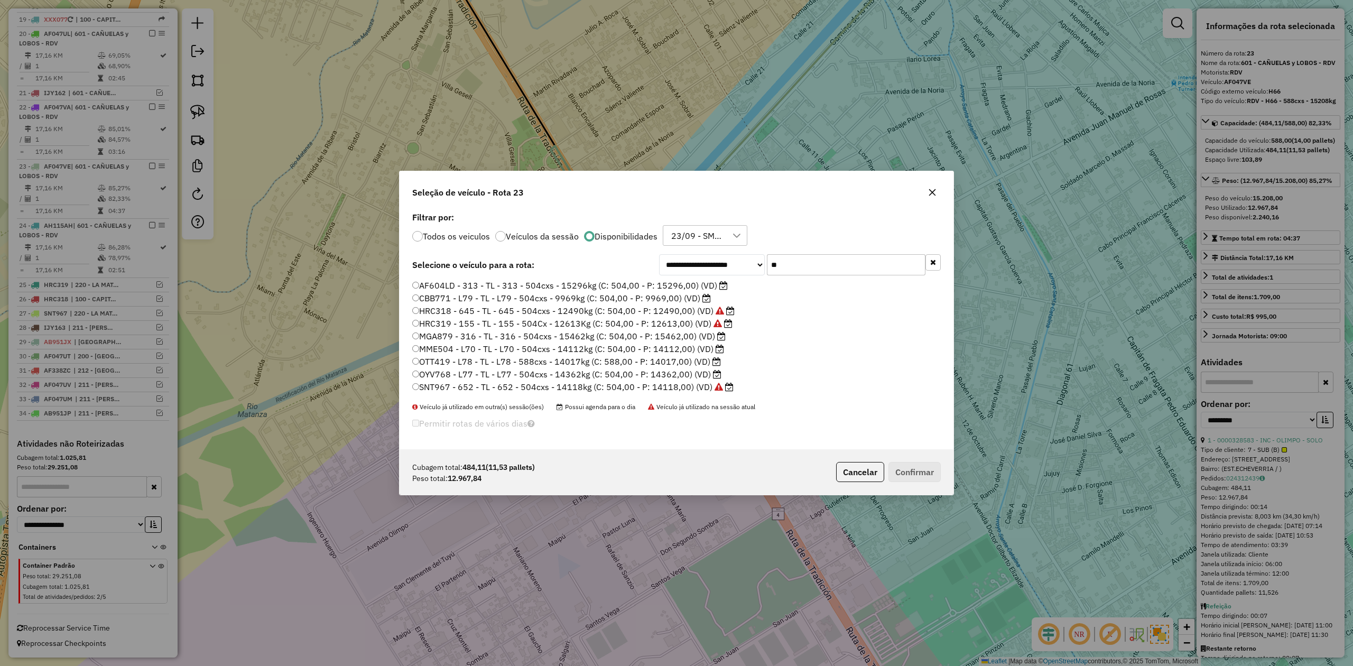
type input "**"
drag, startPoint x: 689, startPoint y: 361, endPoint x: 791, endPoint y: 417, distance: 116.3
click at [689, 361] on label "OTT419 - L78 - TL - L78 - 588cxs - 14017kg (C: 588,00 - P: 14017,00) (VD)" at bounding box center [566, 361] width 309 height 13
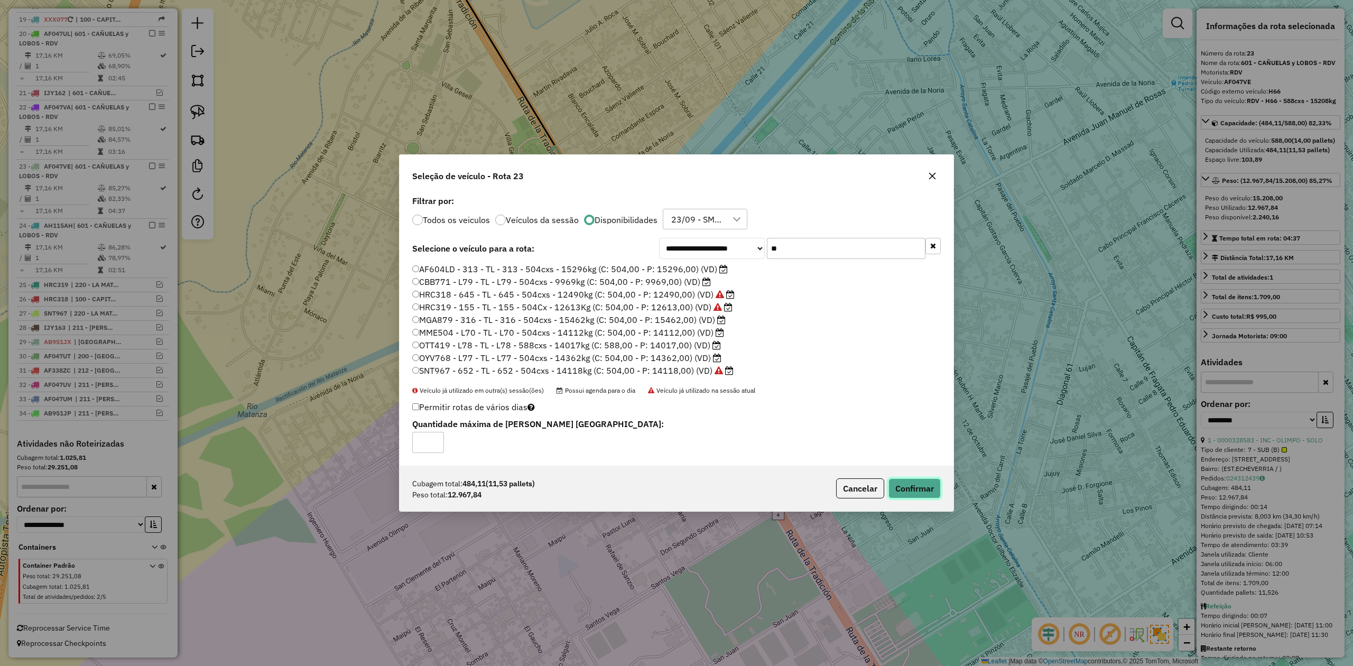
click at [901, 483] on button "Confirmar" at bounding box center [914, 488] width 52 height 20
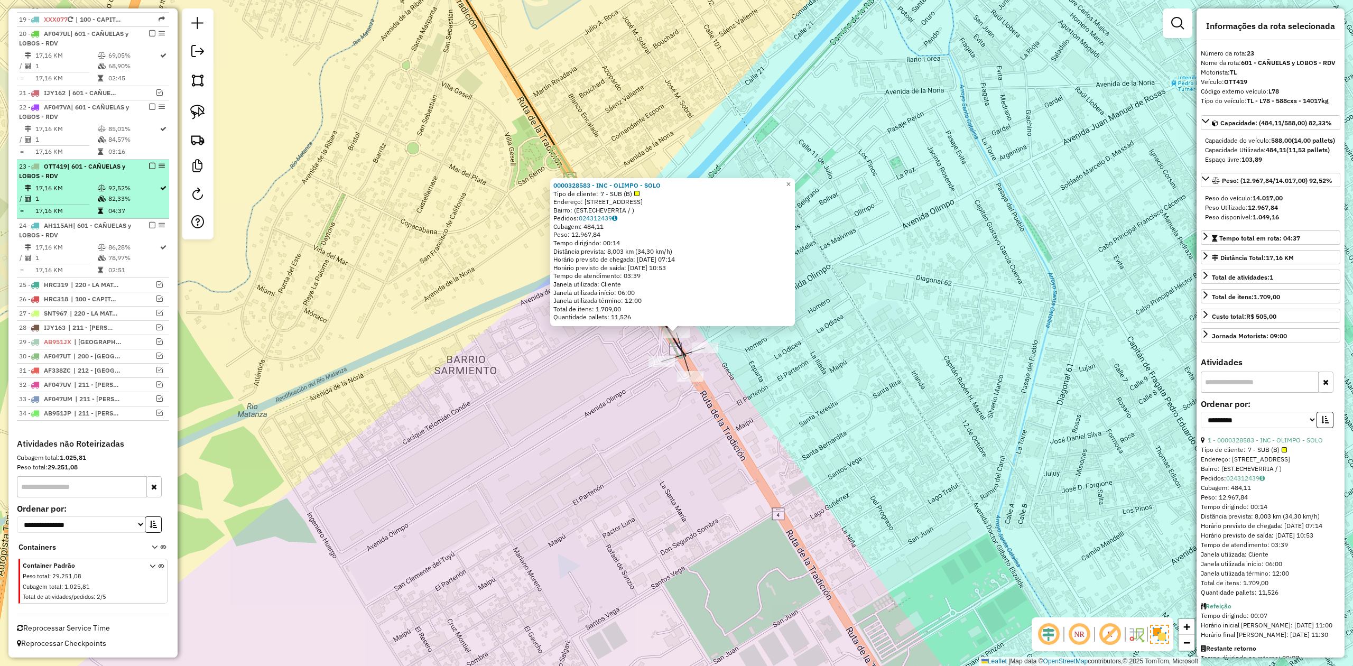
click at [149, 163] on em at bounding box center [152, 166] width 6 height 6
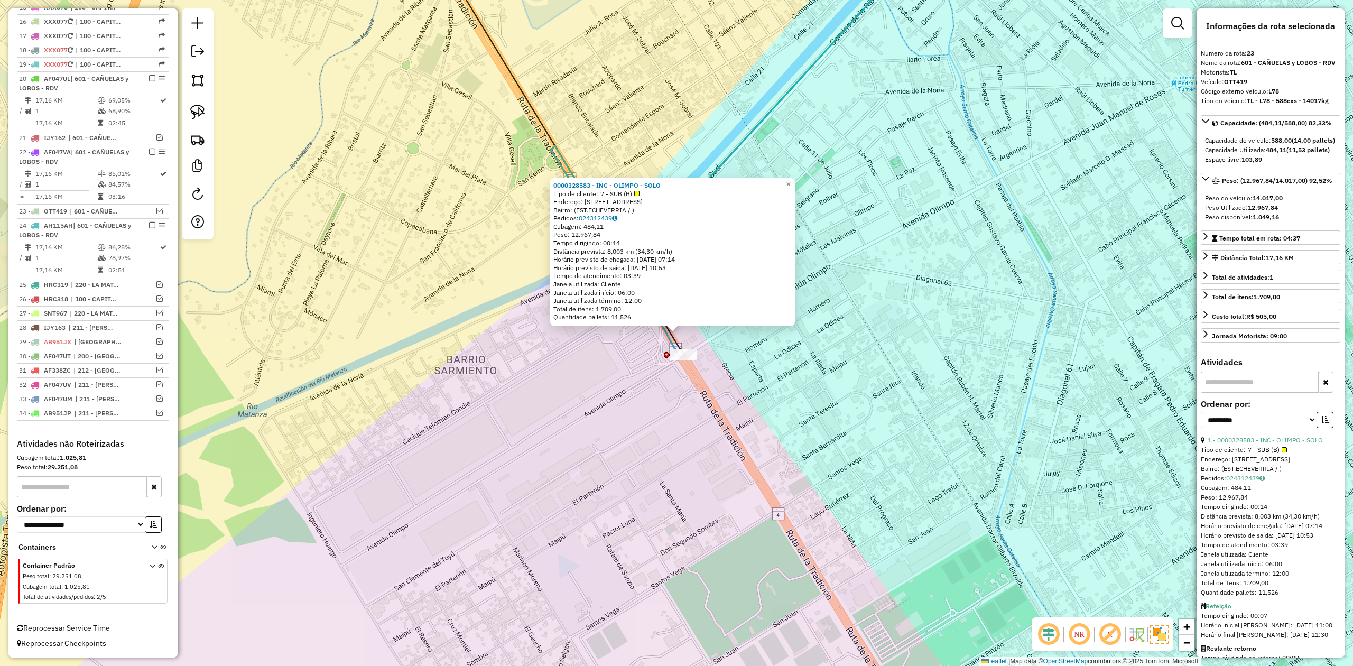
click at [676, 345] on icon at bounding box center [741, 145] width 381 height 424
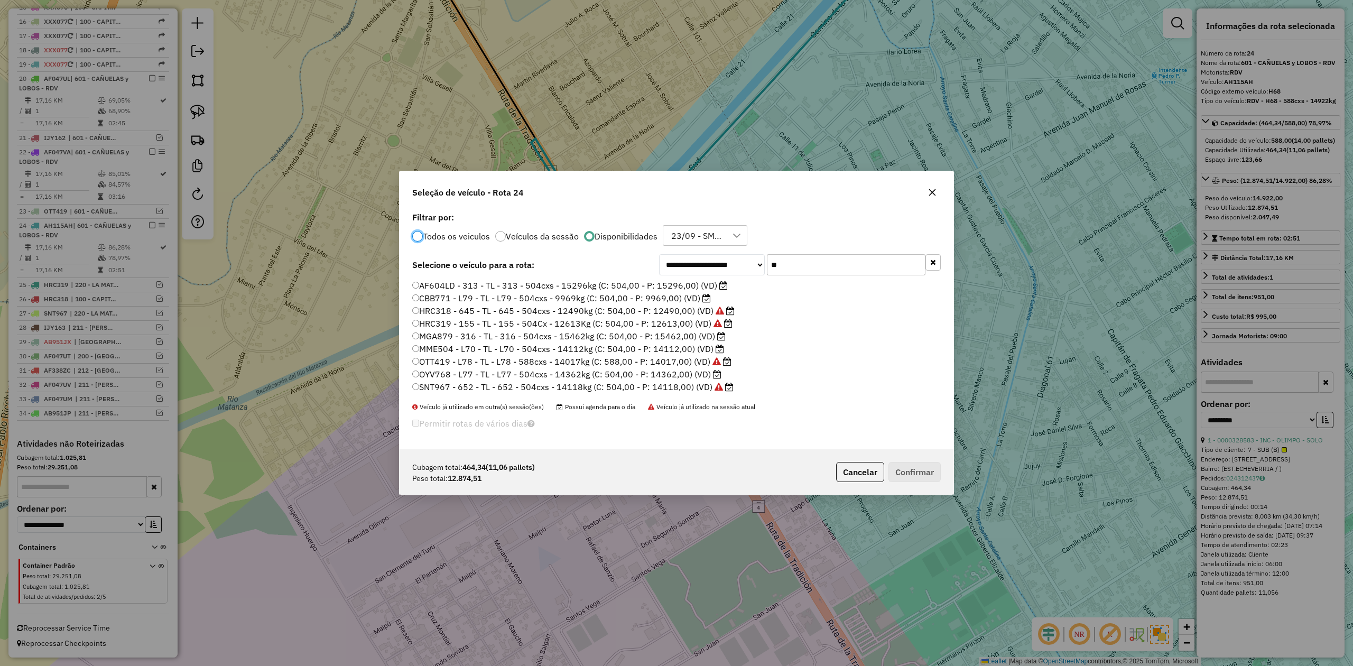
scroll to position [5, 3]
click at [700, 374] on label "OYV768 - L77 - TL - L77 - 504cxs - 14362kg (C: 504,00 - P: 14362,00) (VD)" at bounding box center [566, 374] width 309 height 13
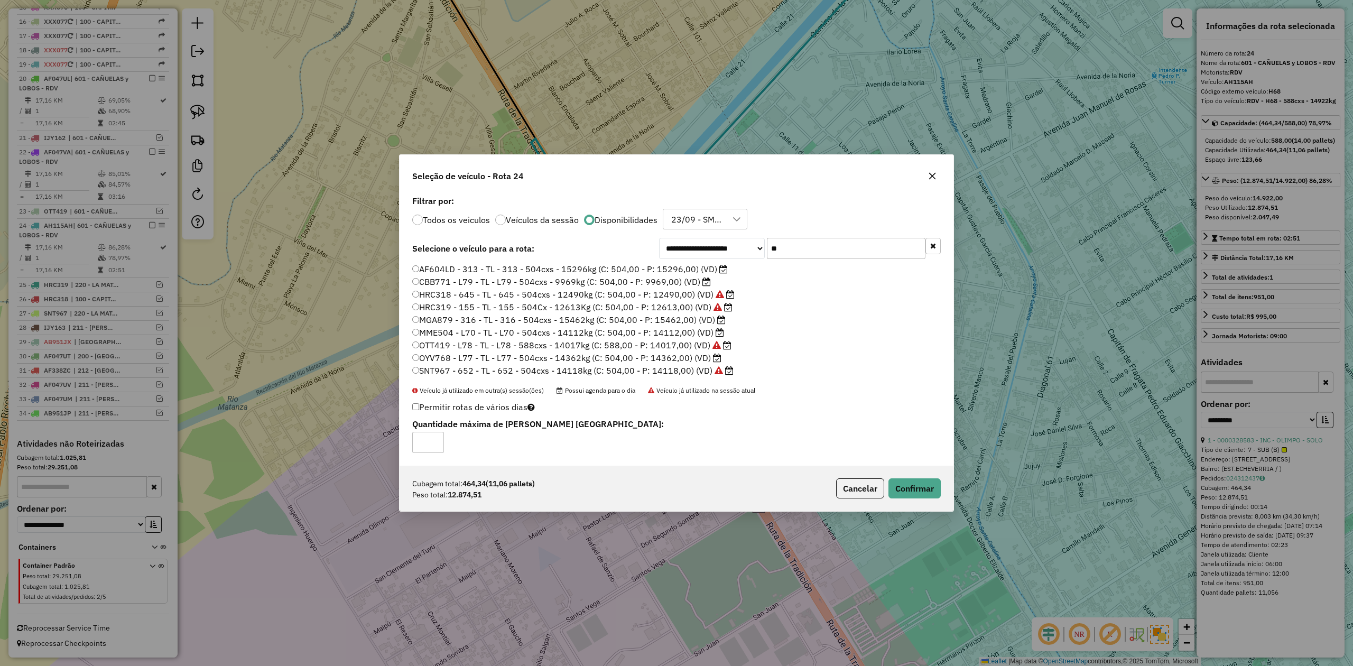
click at [696, 334] on label "MME504 - L70 - TL - L70 - 504cxs - 14112kg (C: 504,00 - P: 14112,00) (VD)" at bounding box center [568, 332] width 312 height 13
click at [928, 500] on div "Cubagem total: 464,34 (11,06 pallets) Peso total: 12.874,51 Cancelar Confirmar" at bounding box center [676, 488] width 554 height 45
click at [914, 494] on button "Confirmar" at bounding box center [914, 488] width 52 height 20
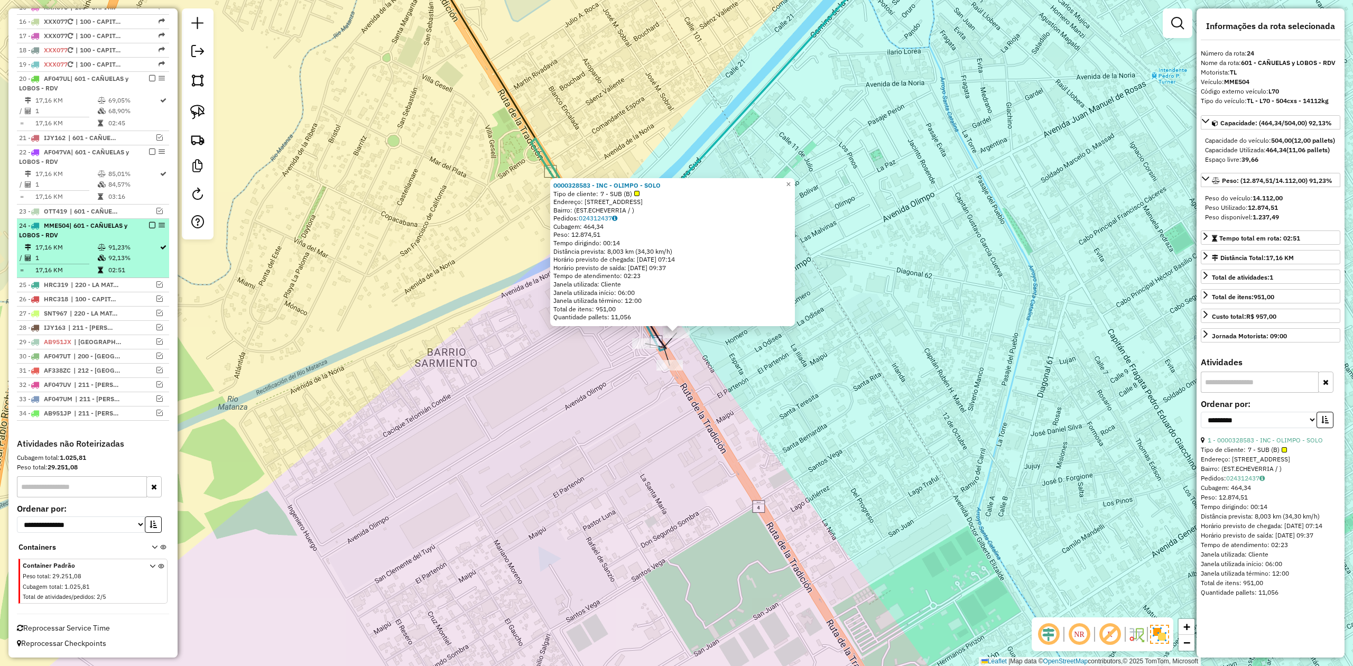
click at [149, 224] on em at bounding box center [152, 225] width 6 height 6
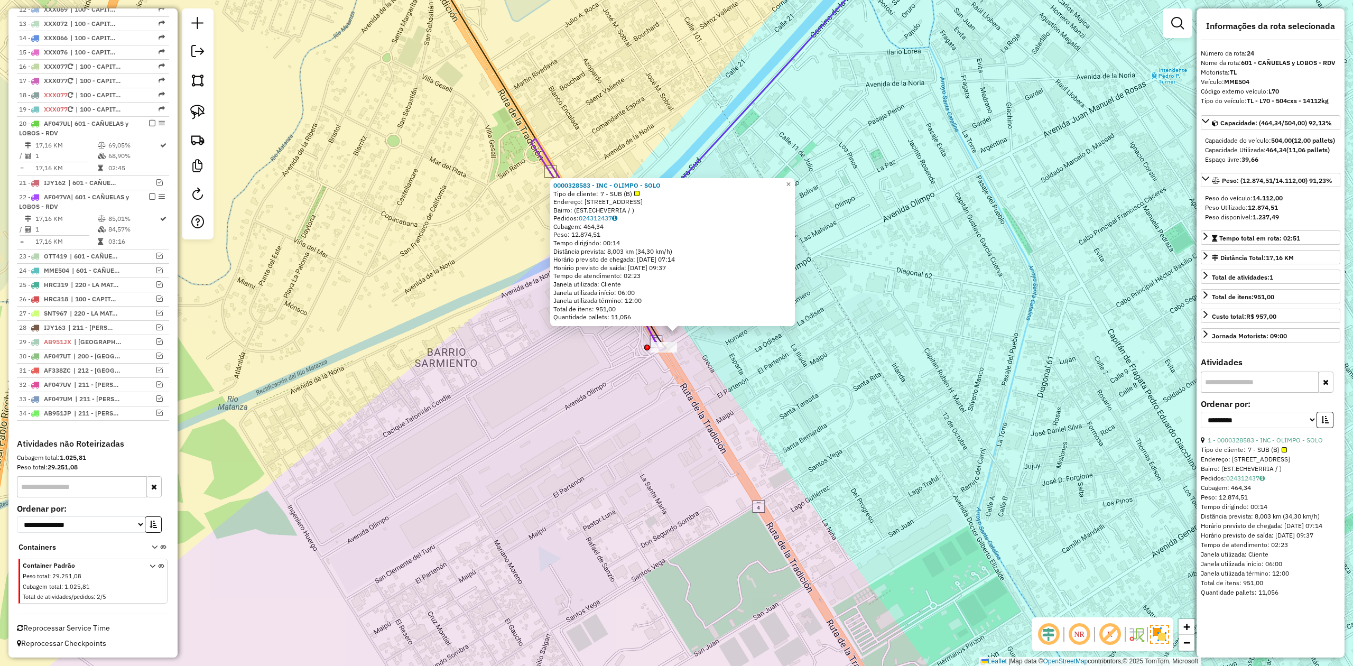
click at [624, 404] on div "0000328583 - INC - OLIMPO - SOLO Tipo de cliente: 7 - SUB (B) Endereço: AVENIDA…" at bounding box center [676, 333] width 1353 height 666
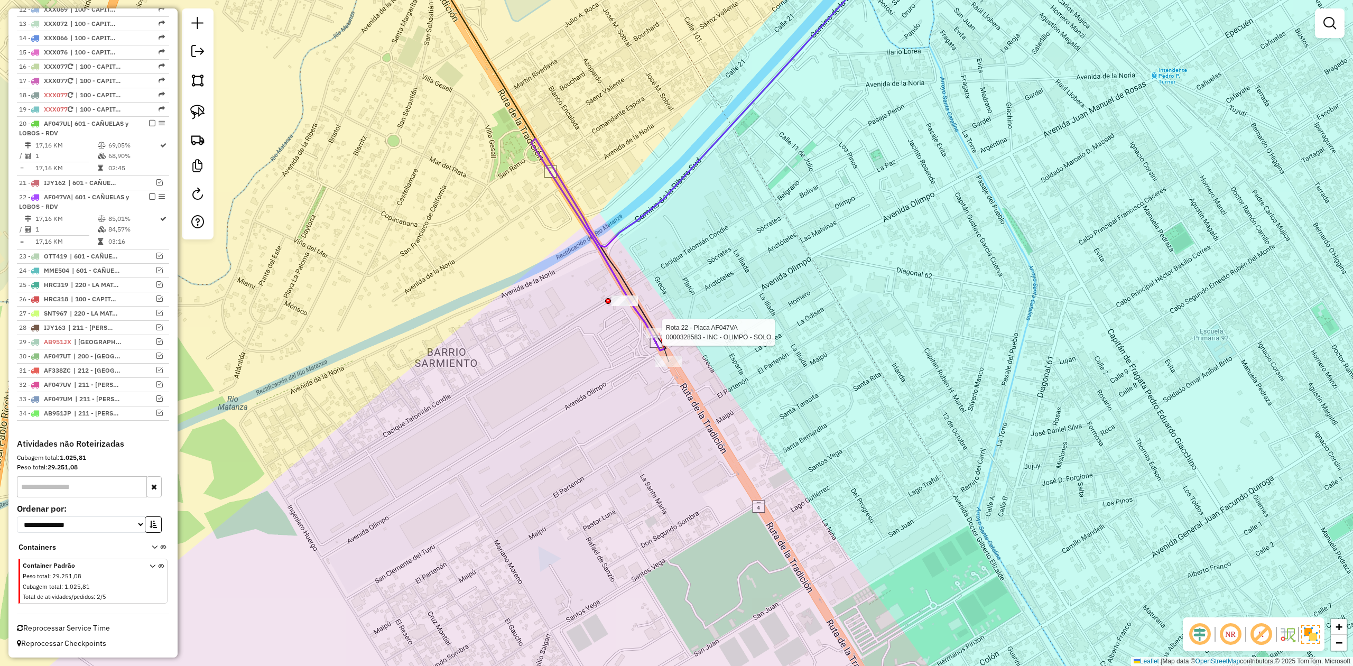
click at [660, 337] on div at bounding box center [659, 333] width 26 height 11
select select "**********"
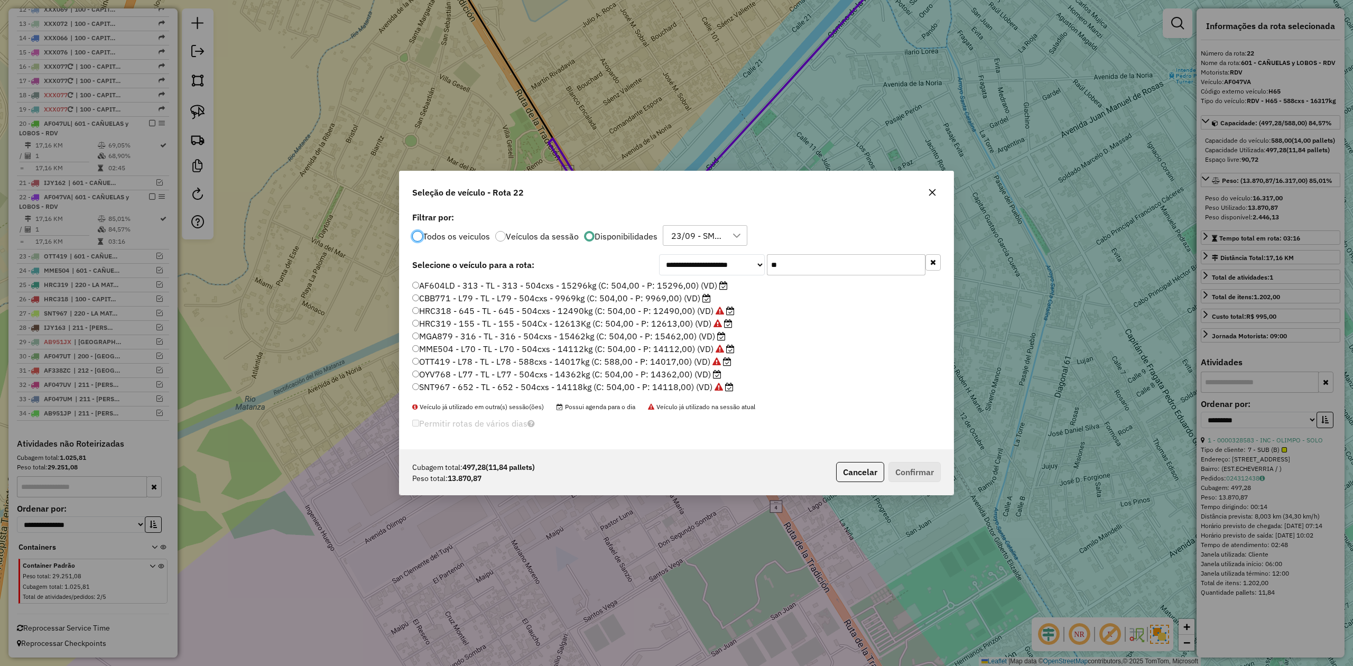
scroll to position [5, 3]
click at [690, 377] on label "OYV768 - L77 - TL - L77 - 504cxs - 14362kg (C: 504,00 - P: 14362,00) (VD)" at bounding box center [566, 374] width 309 height 13
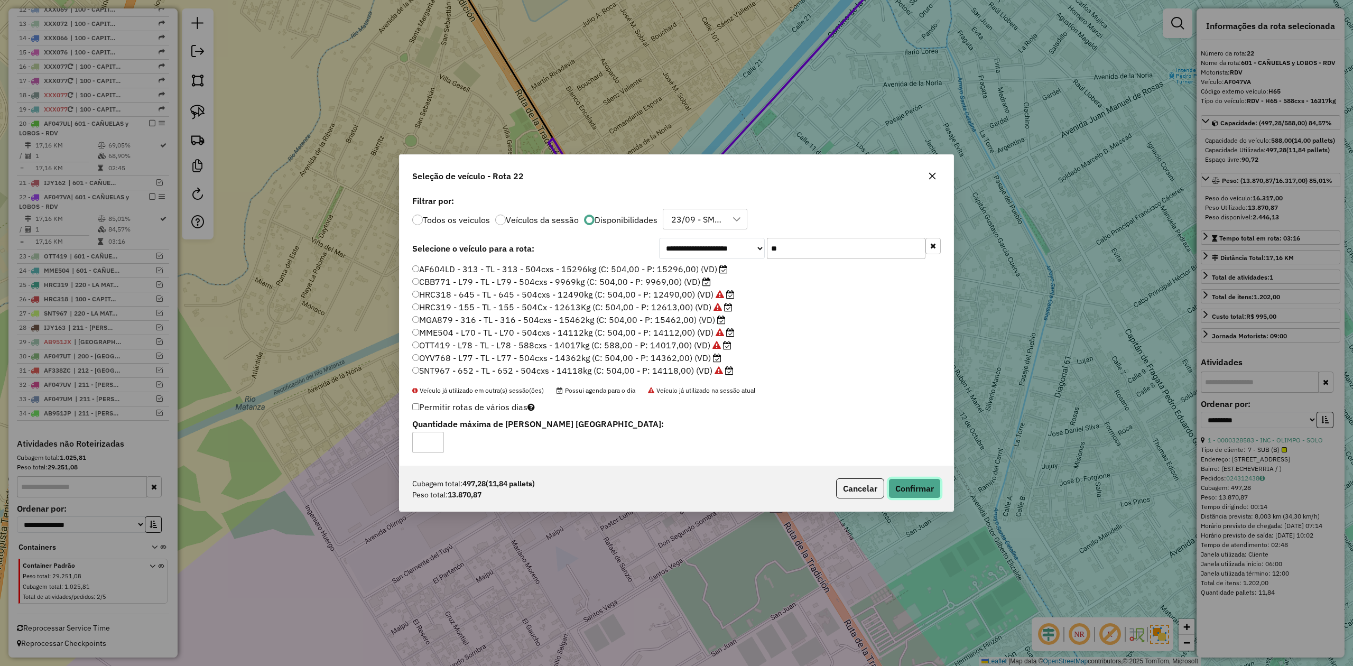
click at [919, 498] on button "Confirmar" at bounding box center [914, 488] width 52 height 20
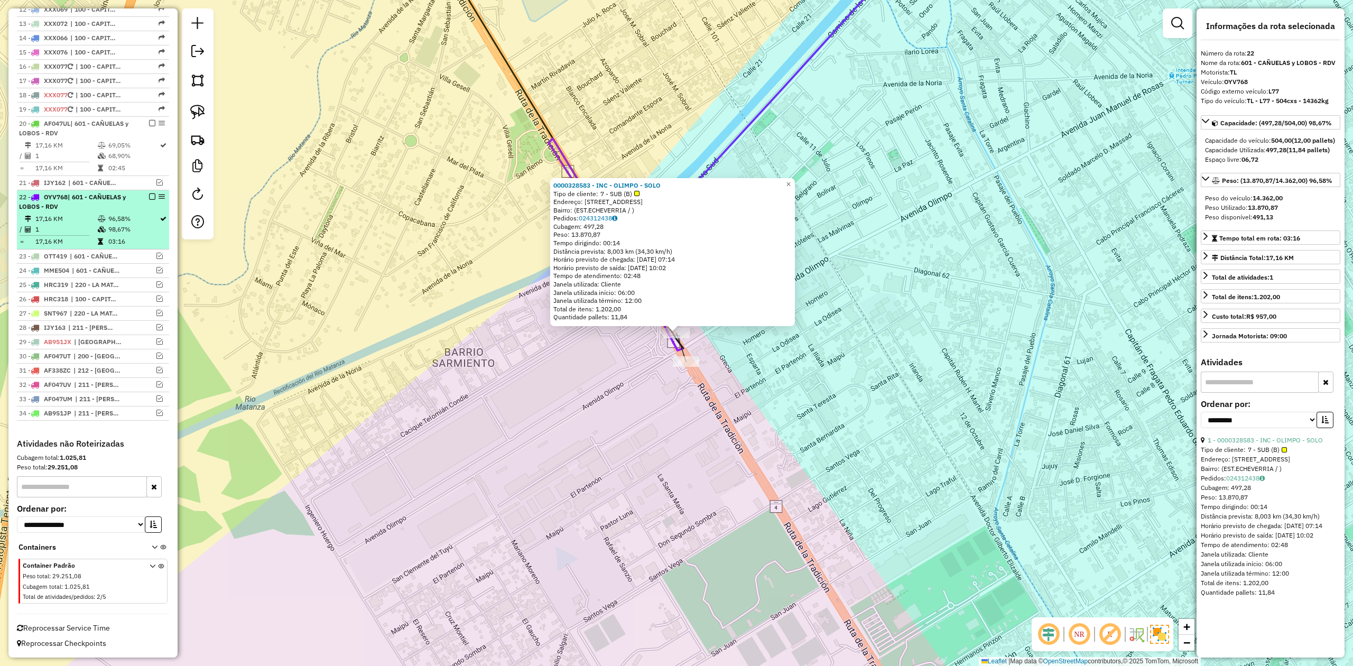
click at [150, 195] on em at bounding box center [152, 196] width 6 height 6
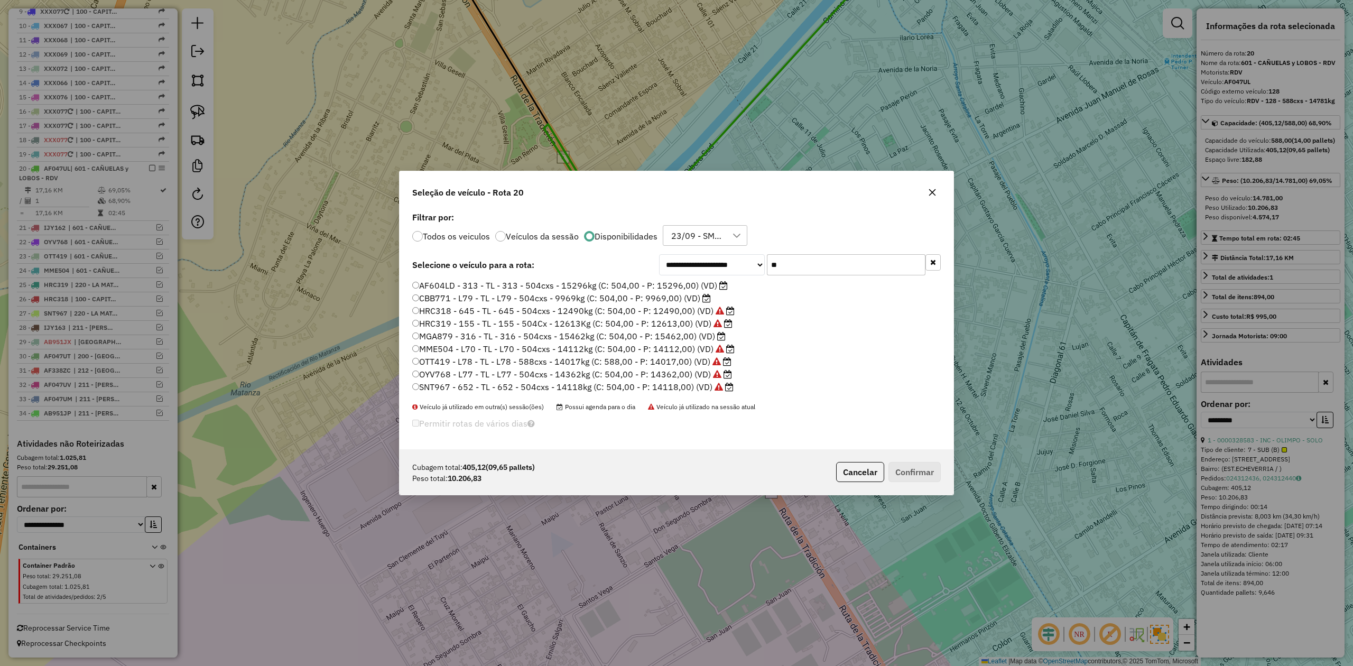
drag, startPoint x: 784, startPoint y: 260, endPoint x: 738, endPoint y: 256, distance: 46.7
click at [742, 256] on div "**********" at bounding box center [800, 264] width 282 height 21
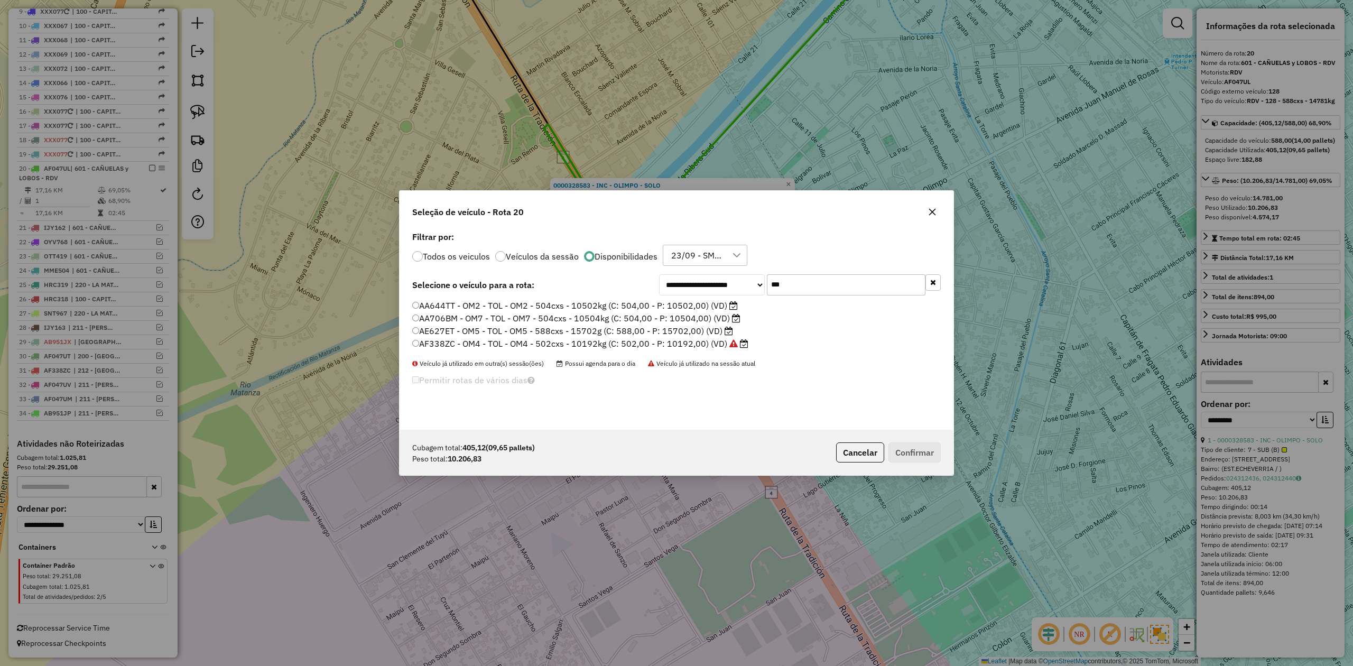
type input "***"
drag, startPoint x: 706, startPoint y: 306, endPoint x: 751, endPoint y: 349, distance: 62.0
click at [706, 305] on label "AA644TT - OM2 - TOL - OM2 - 504cxs - 10502kg (C: 504,00 - P: 10502,00) (VD)" at bounding box center [574, 305] width 325 height 13
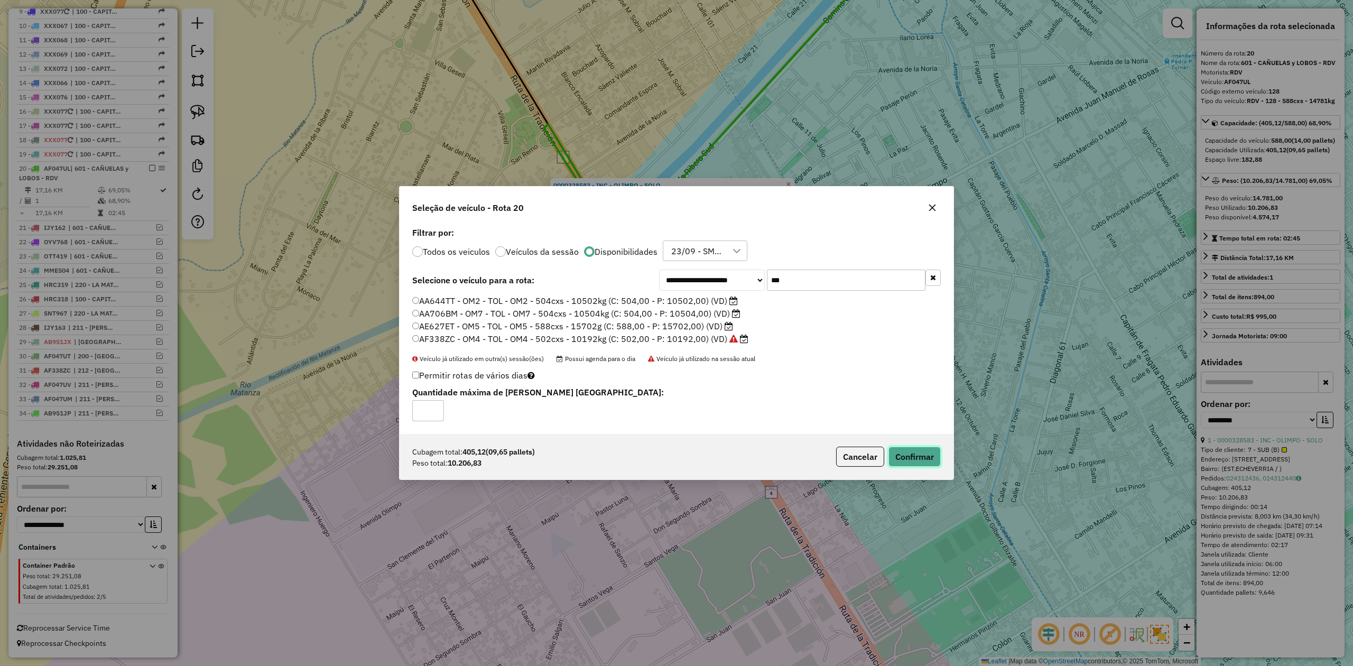
click at [909, 457] on button "Confirmar" at bounding box center [914, 456] width 52 height 20
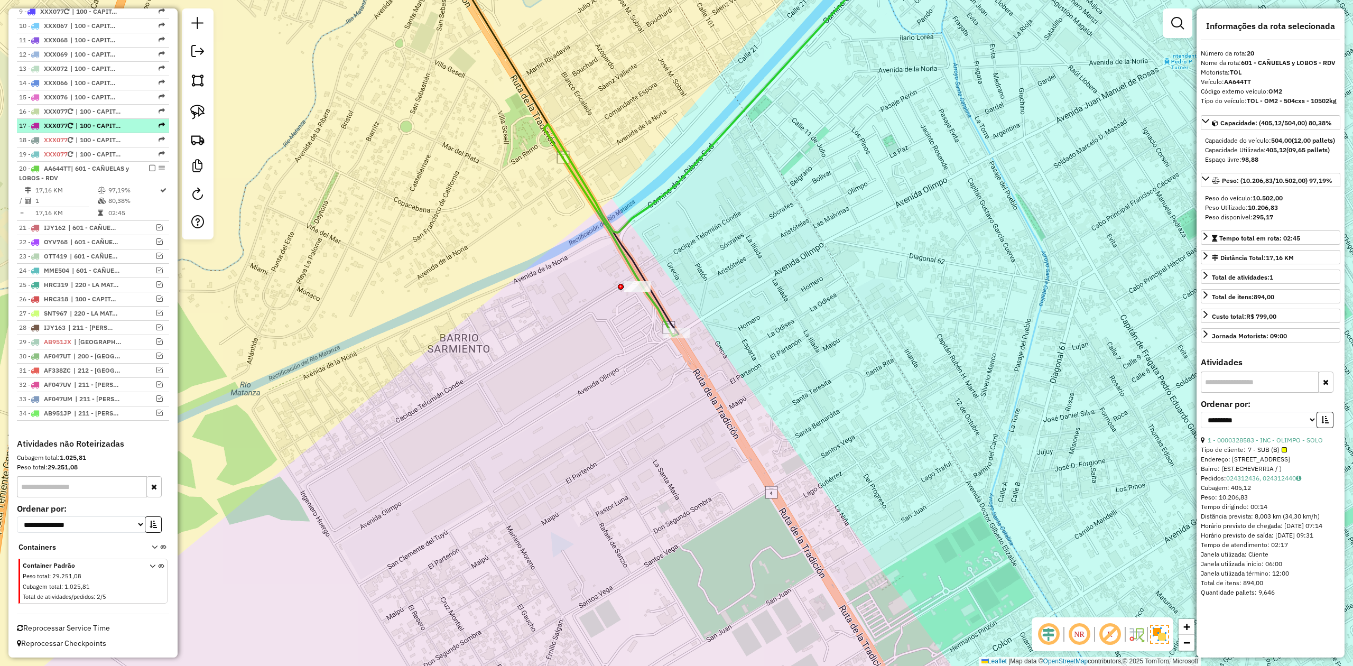
click at [149, 165] on em at bounding box center [152, 168] width 6 height 6
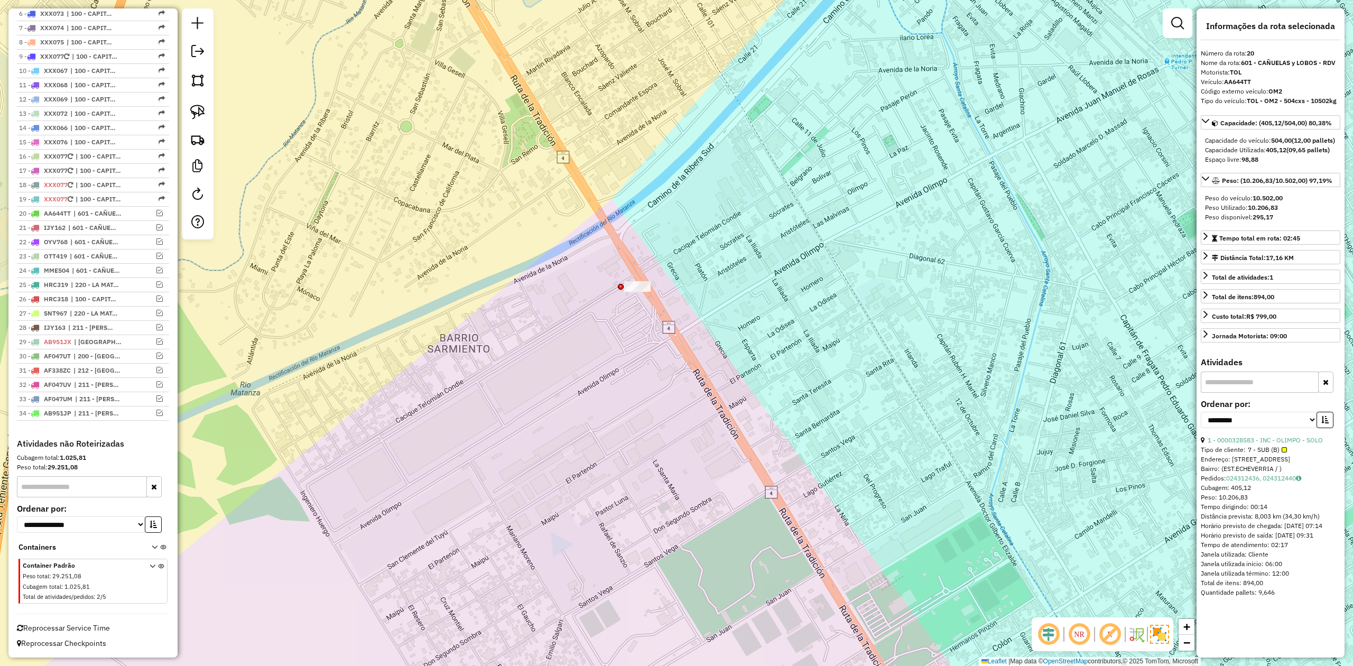
scroll to position [486, 0]
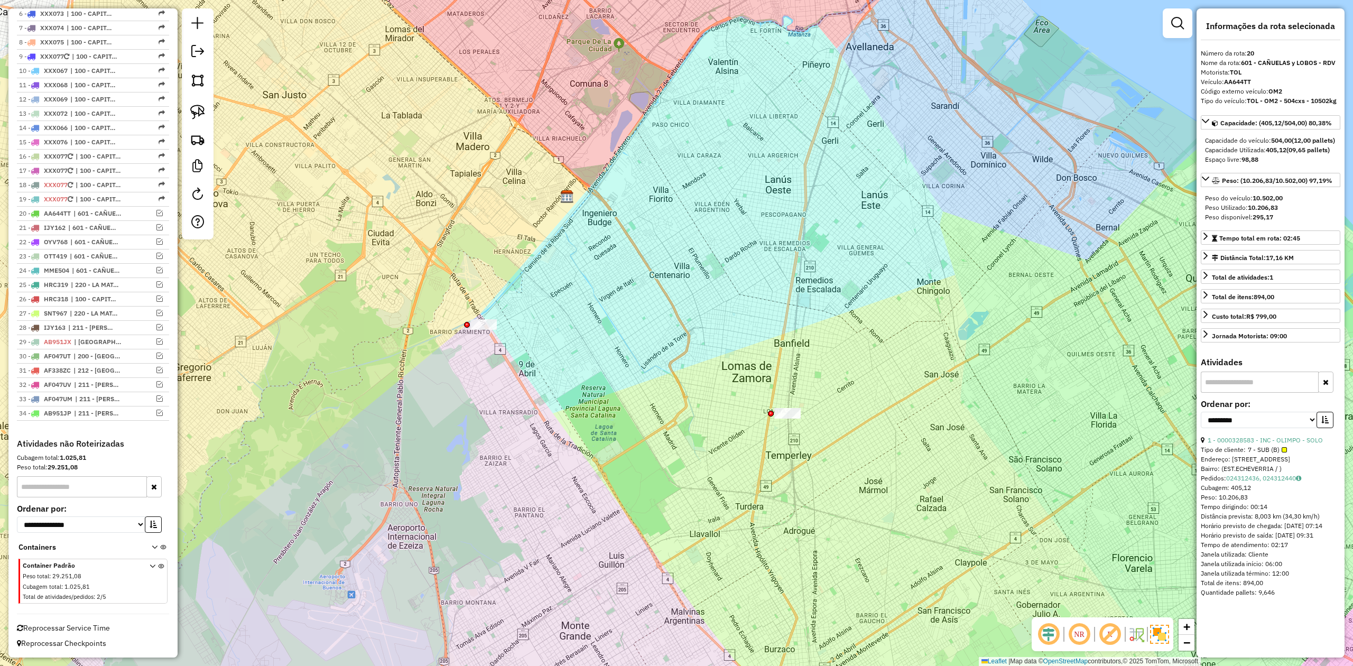
drag, startPoint x: 615, startPoint y: 392, endPoint x: 626, endPoint y: 410, distance: 21.1
click at [627, 412] on div "Janela de atendimento Grade de atendimento Capacidade Transportadoras Veículos …" at bounding box center [676, 333] width 1353 height 666
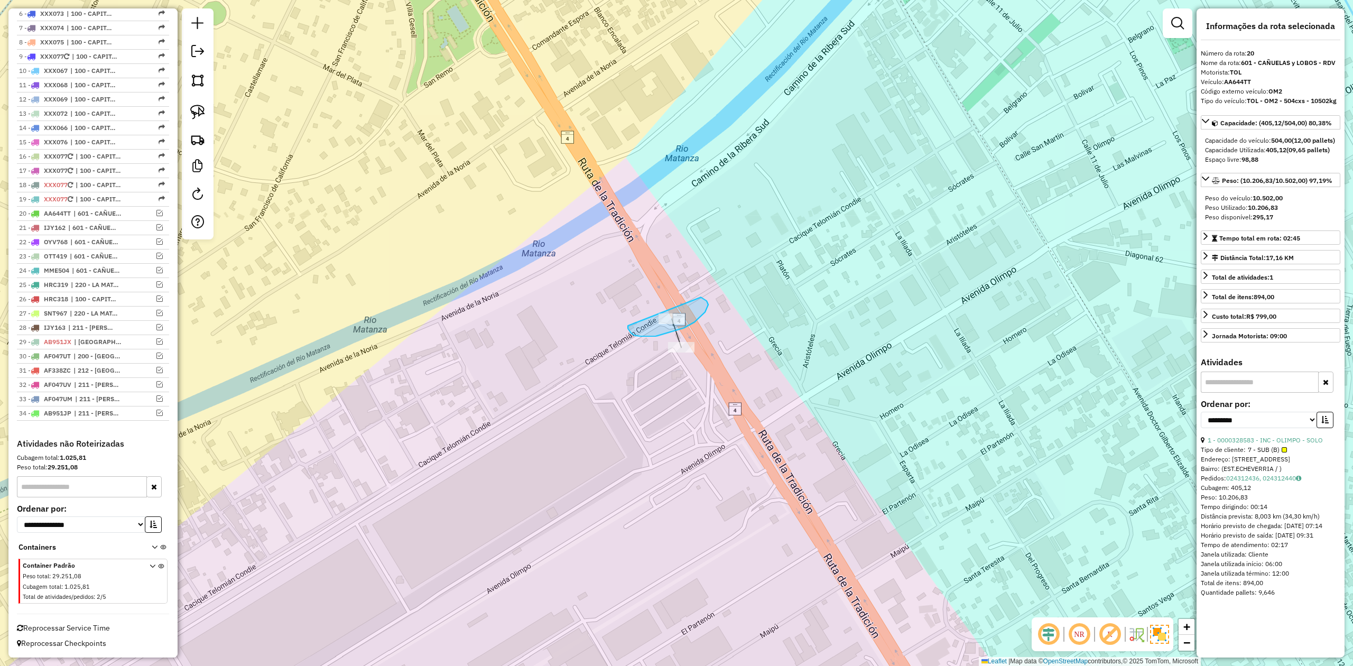
drag, startPoint x: 666, startPoint y: 333, endPoint x: 571, endPoint y: 320, distance: 96.0
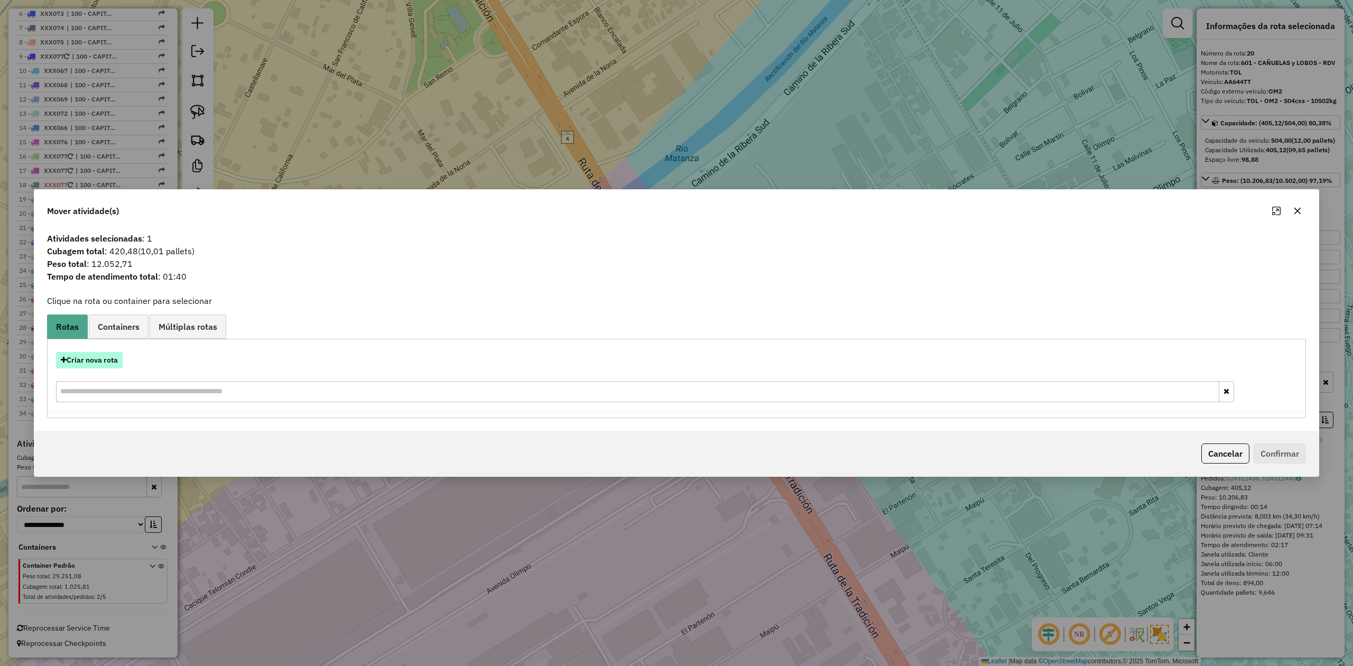
click at [100, 353] on button "Criar nova rota" at bounding box center [89, 360] width 67 height 16
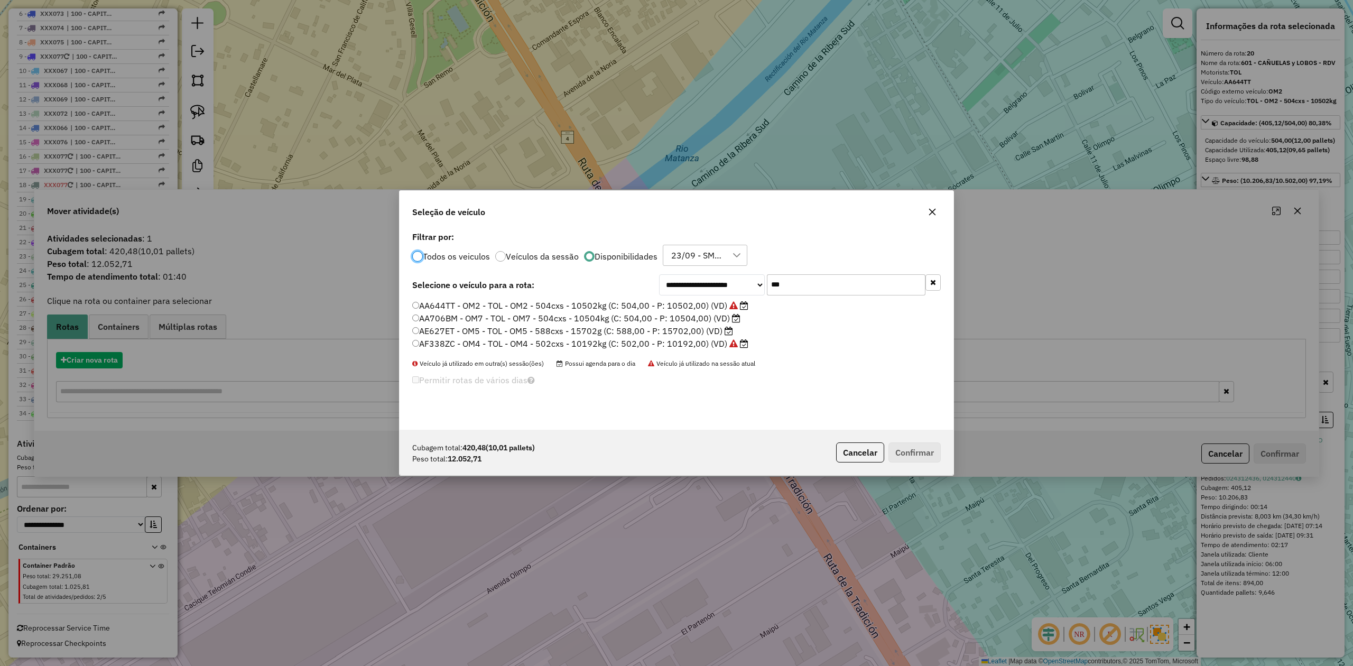
scroll to position [5, 3]
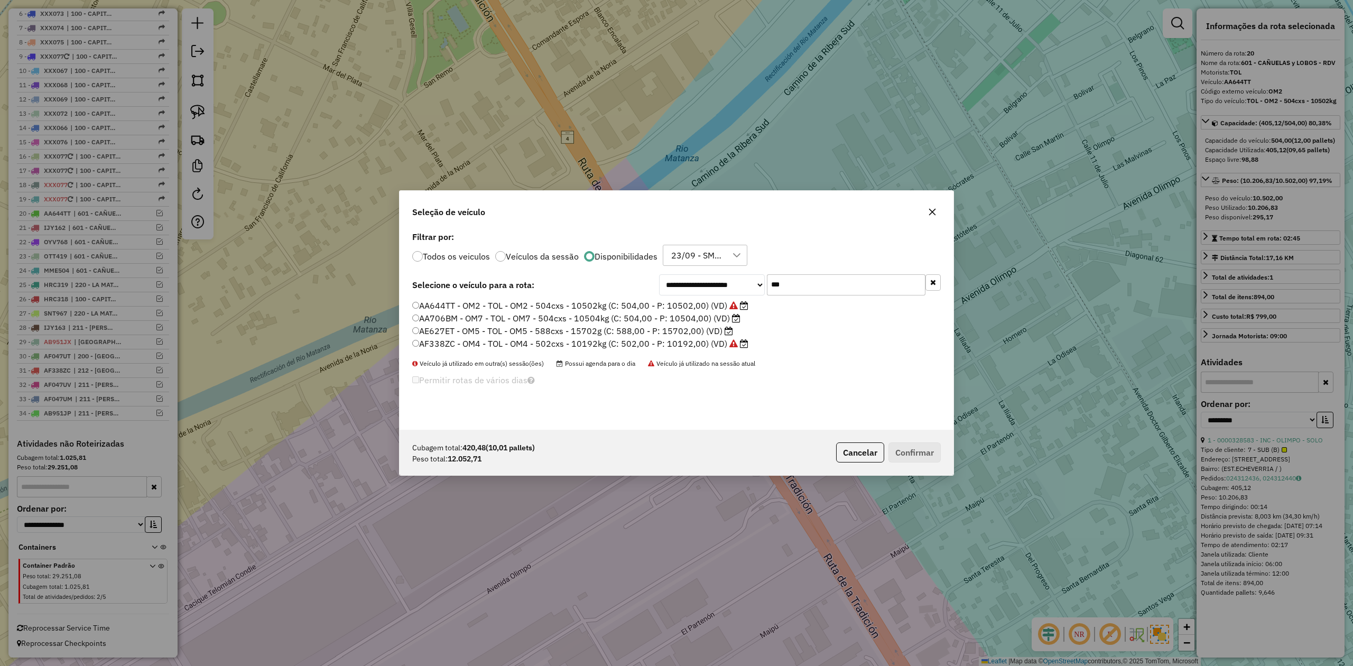
drag, startPoint x: 842, startPoint y: 282, endPoint x: 728, endPoint y: 276, distance: 114.8
click at [731, 277] on div "**********" at bounding box center [800, 284] width 282 height 21
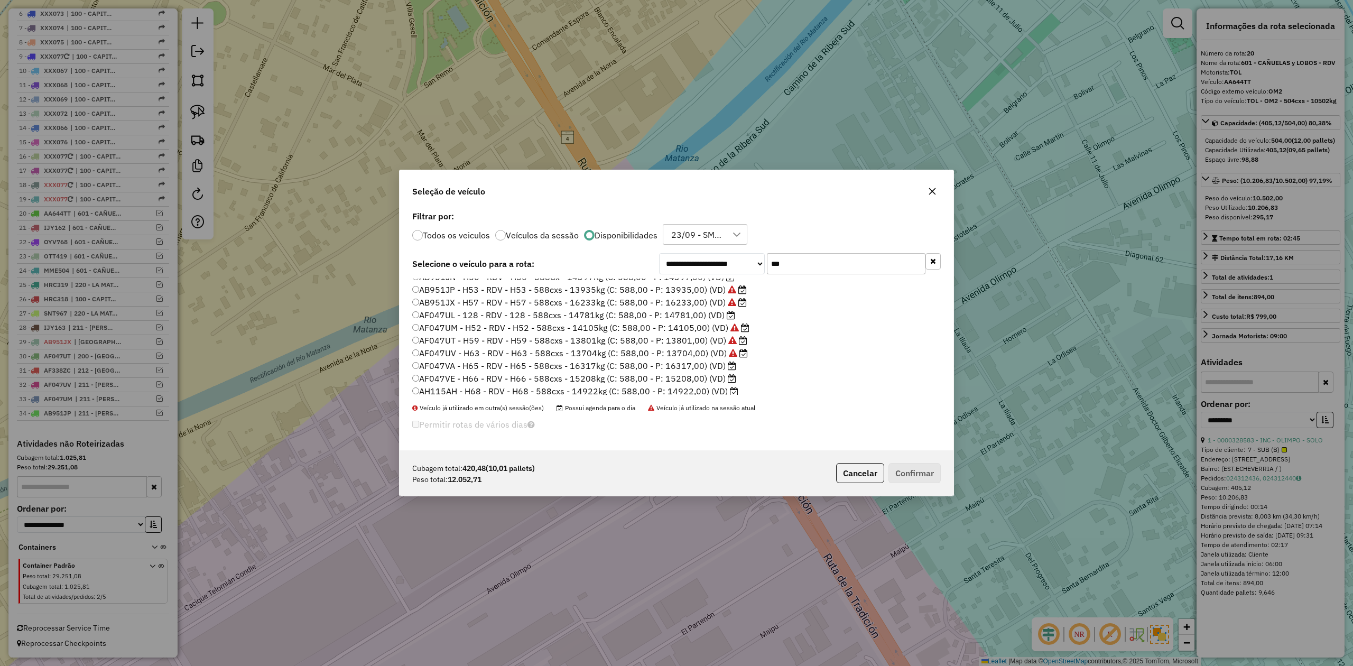
scroll to position [0, 0]
type input "***"
click at [711, 284] on label "AB951JN - H50 - RDV - H50 - 588Cx - 14397Kg (C: 588,00 - P: 14397,00) (VD)" at bounding box center [573, 284] width 322 height 13
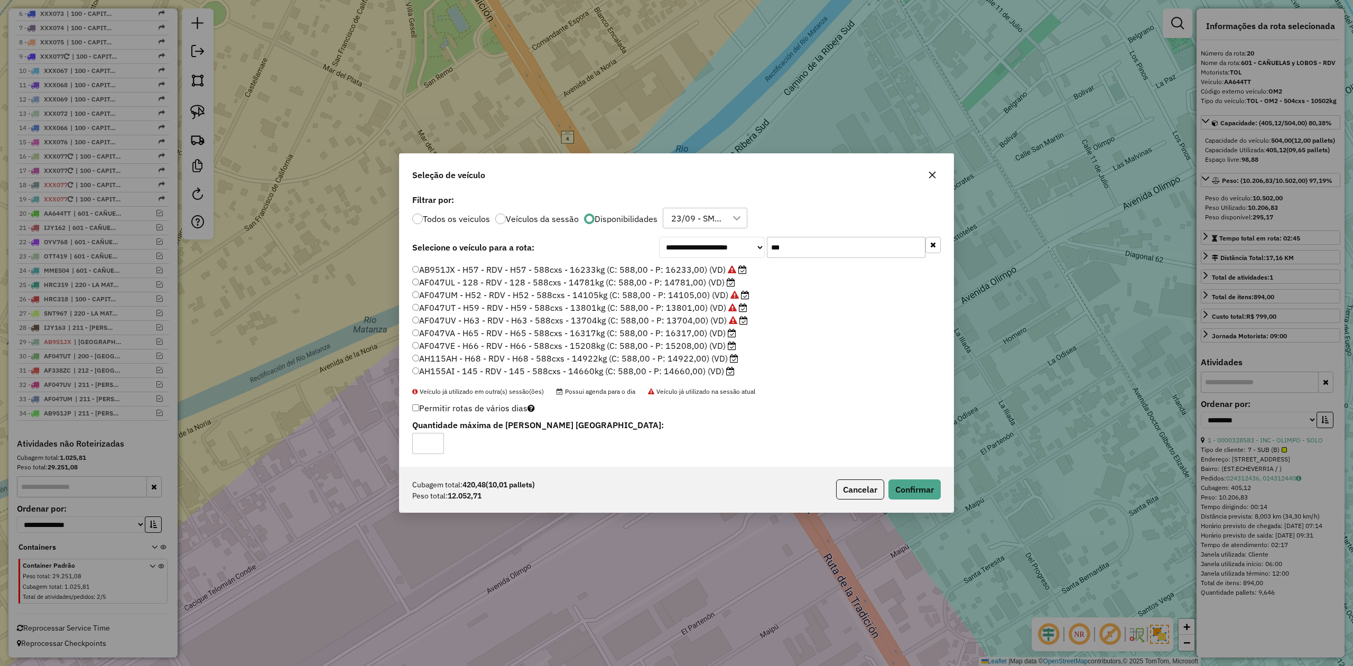
scroll to position [36, 0]
click at [907, 489] on button "Confirmar" at bounding box center [914, 489] width 52 height 20
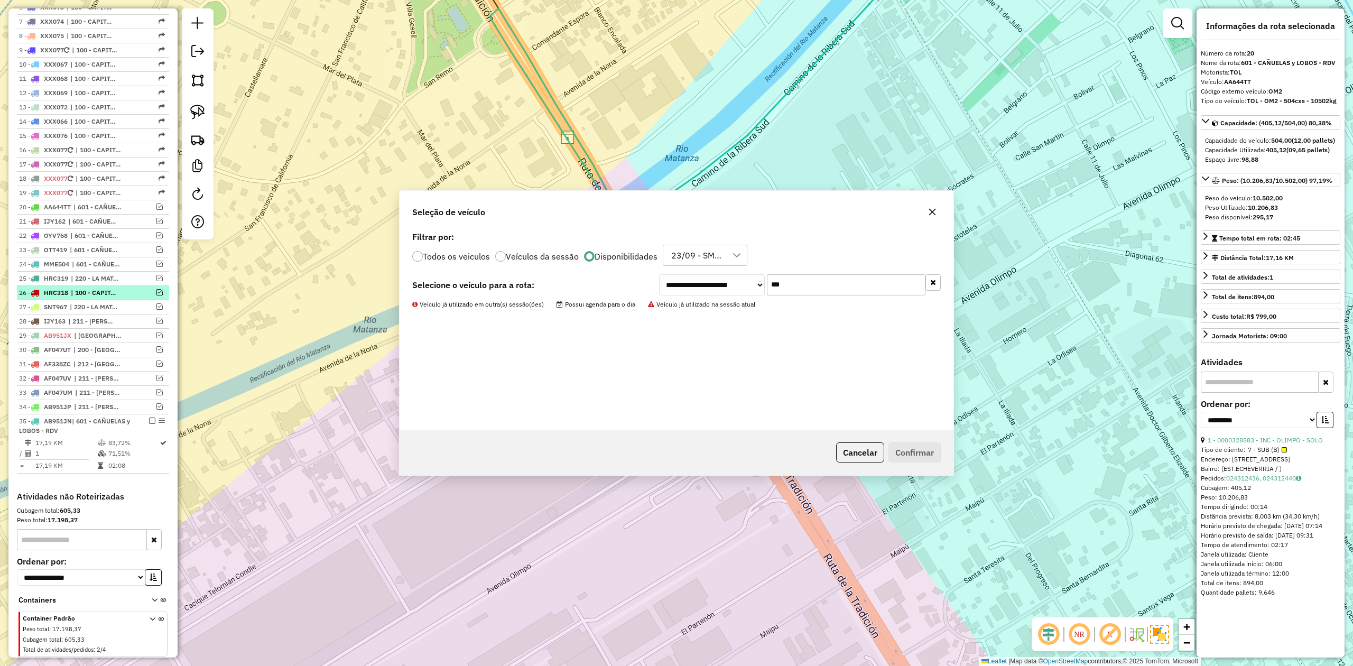
scroll to position [545, 0]
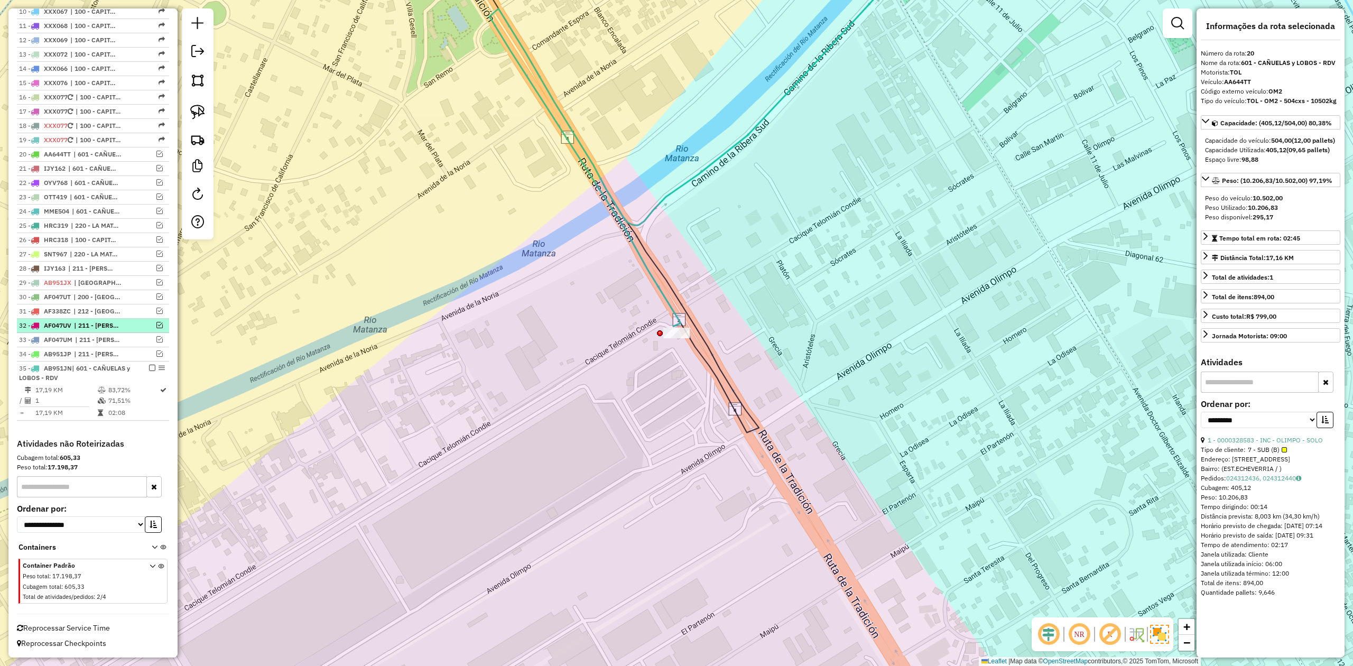
click at [149, 369] on em at bounding box center [152, 368] width 6 height 6
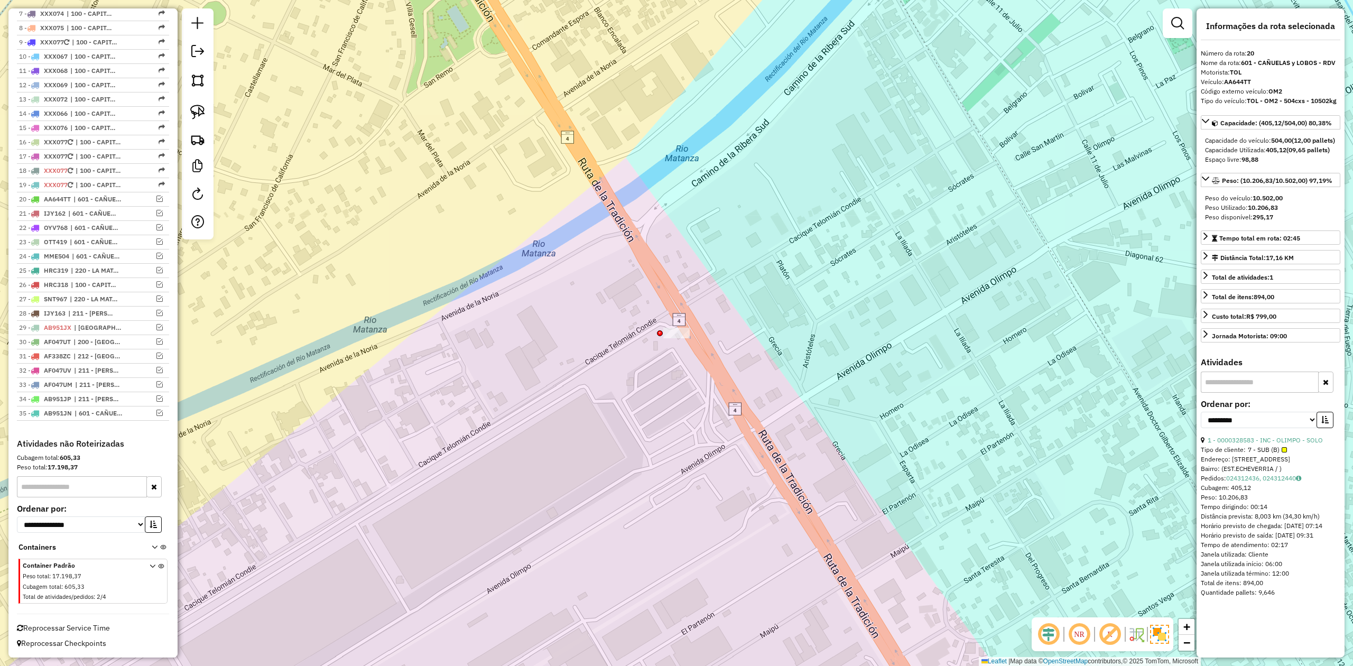
scroll to position [500, 0]
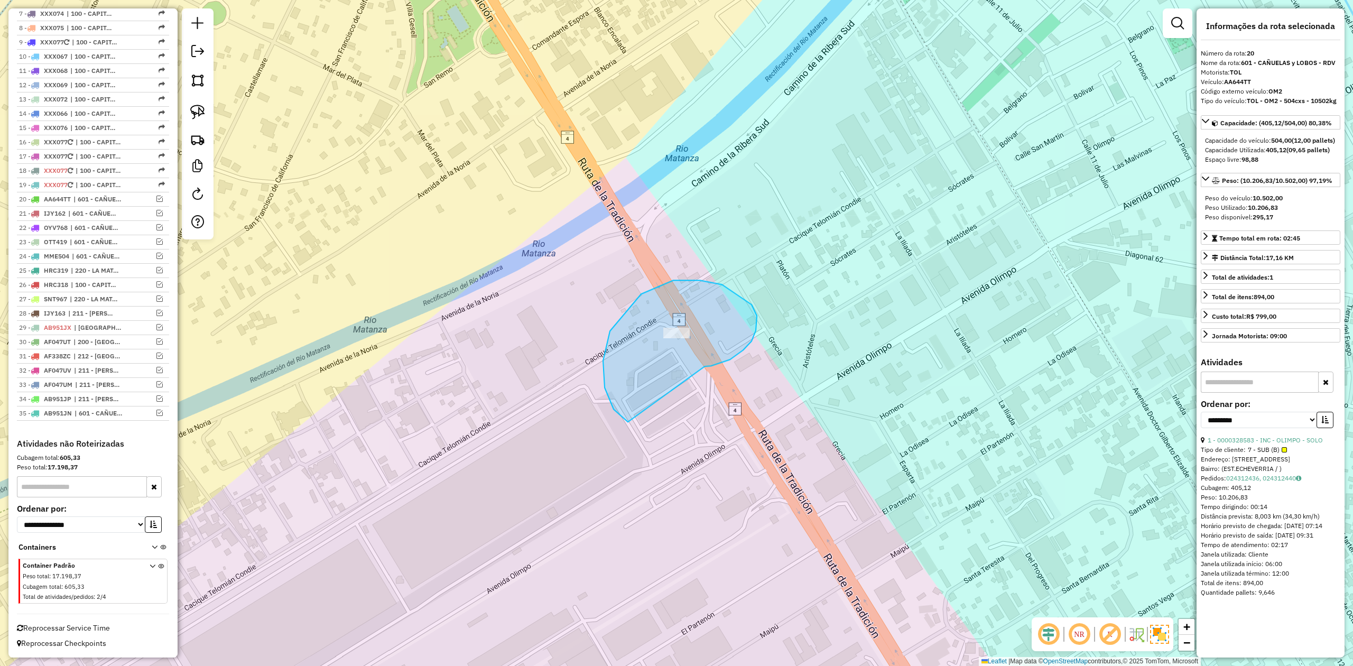
drag, startPoint x: 721, startPoint y: 362, endPoint x: 648, endPoint y: 428, distance: 98.0
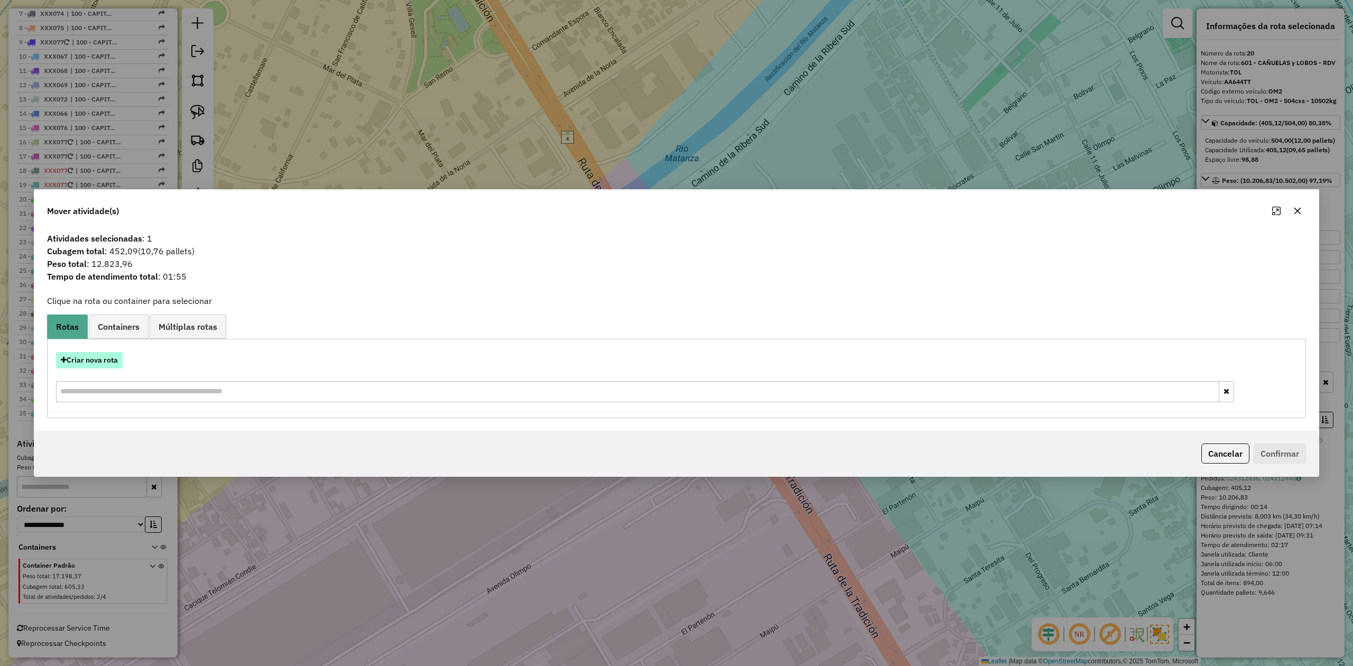
click at [104, 361] on button "Criar nova rota" at bounding box center [89, 360] width 67 height 16
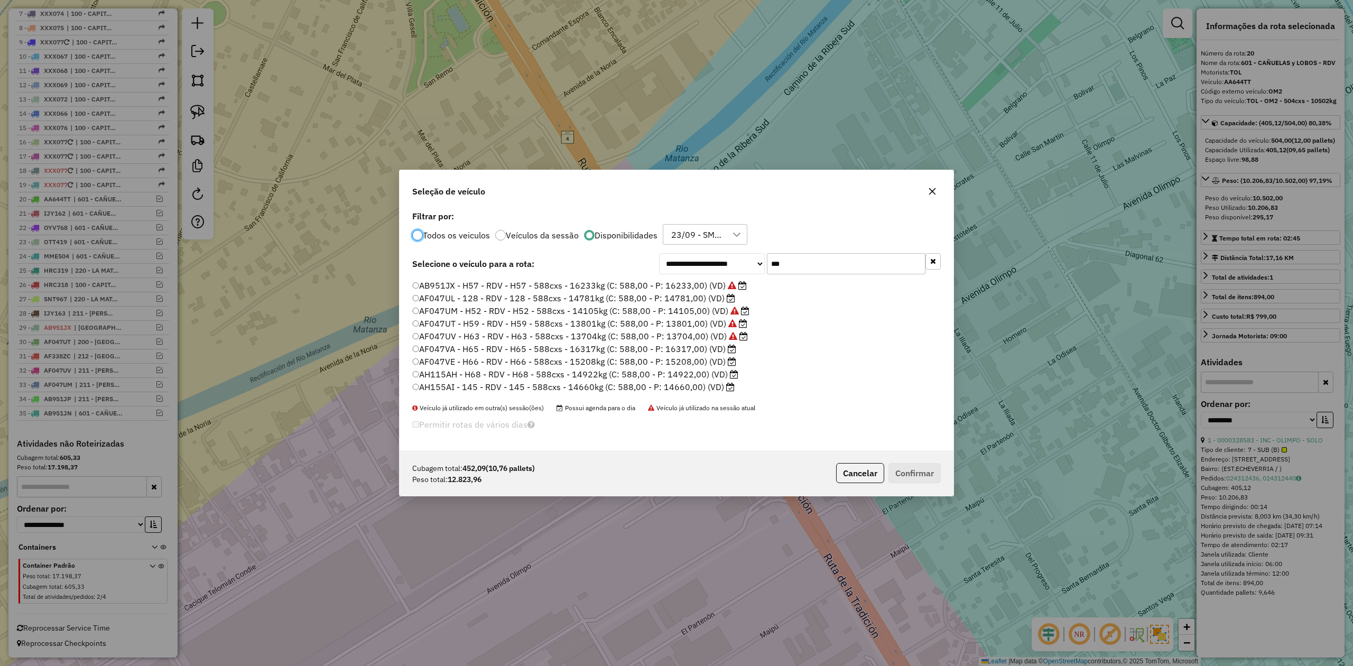
scroll to position [36, 0]
click at [704, 385] on label "AH155AJ - H64 - RDV - H64 - 588cxs - 14480kg (C: 588,00 - P: 14480,00) (VD)" at bounding box center [574, 387] width 324 height 13
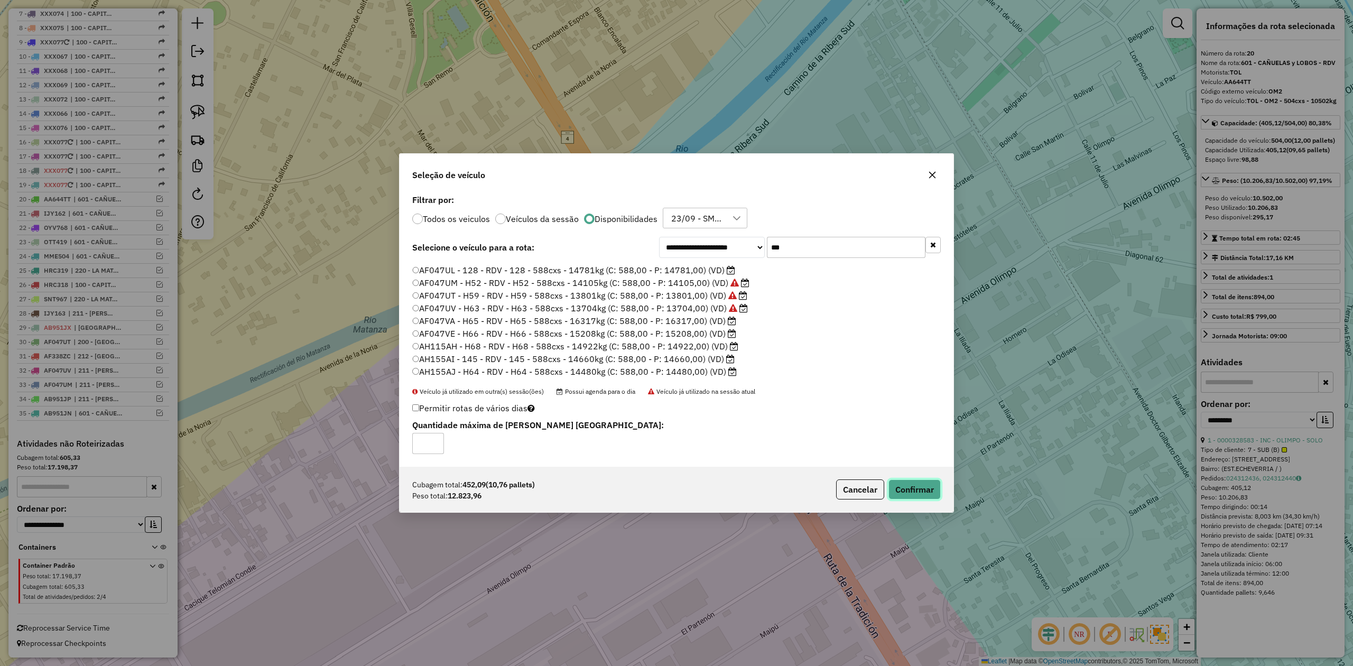
click at [922, 495] on button "Confirmar" at bounding box center [914, 489] width 52 height 20
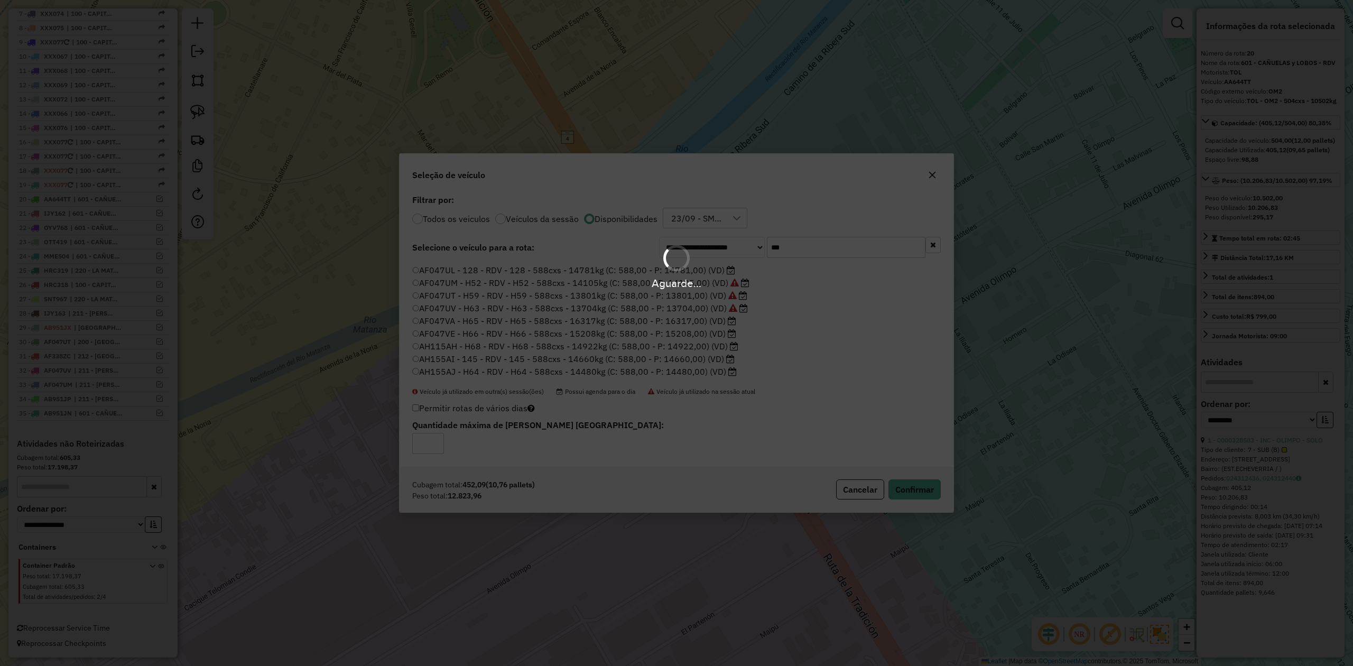
scroll to position [559, 0]
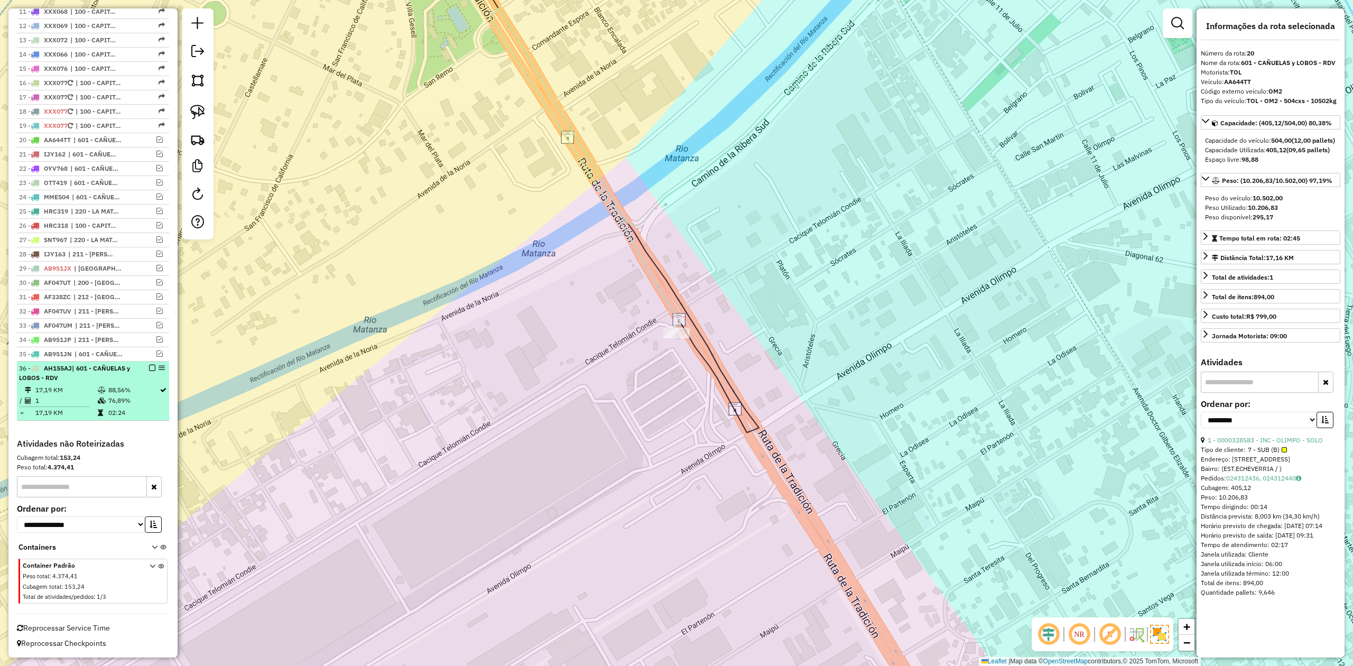
click at [149, 368] on em at bounding box center [152, 368] width 6 height 6
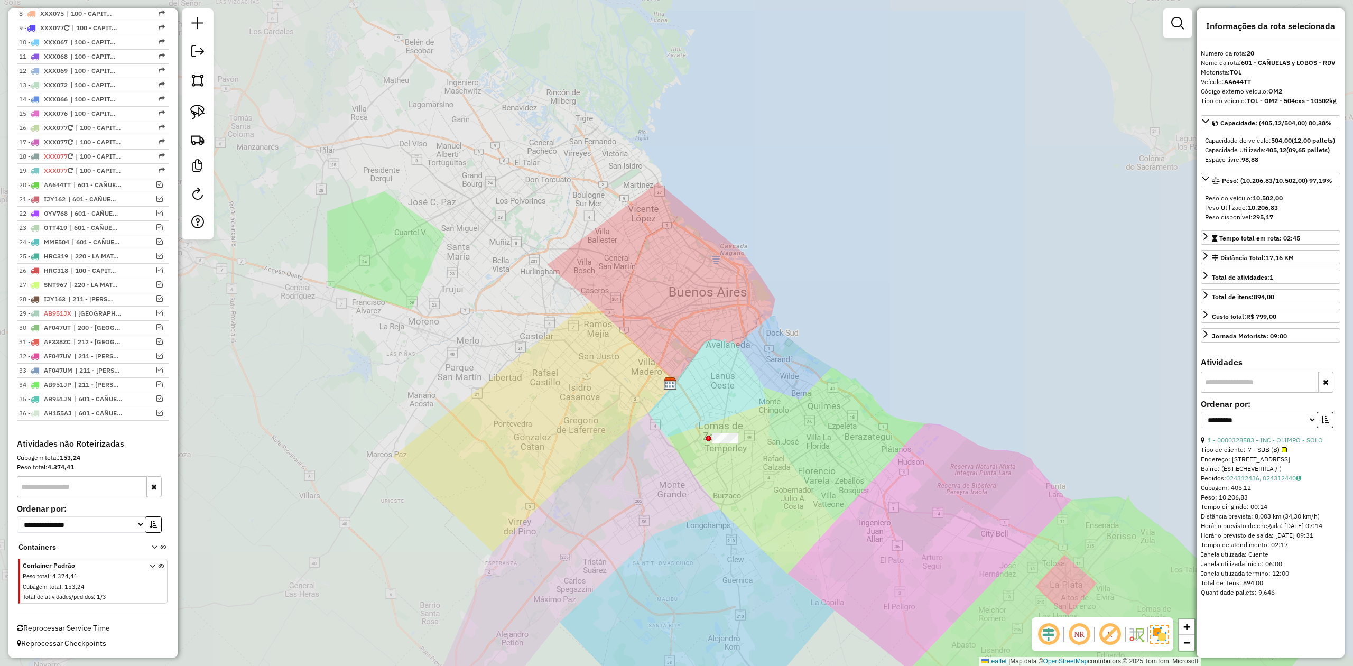
click at [682, 411] on div "Janela de atendimento Grade de atendimento Capacidade Transportadoras Veículos …" at bounding box center [676, 333] width 1353 height 666
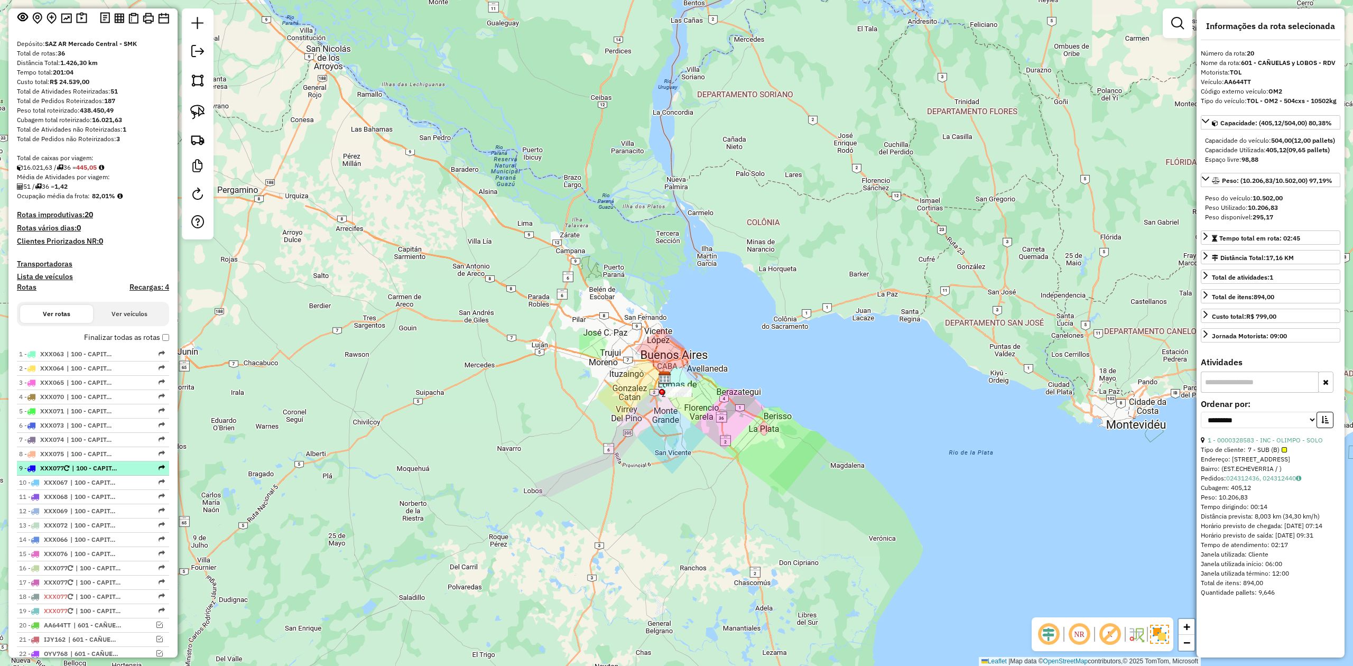
scroll to position [141, 0]
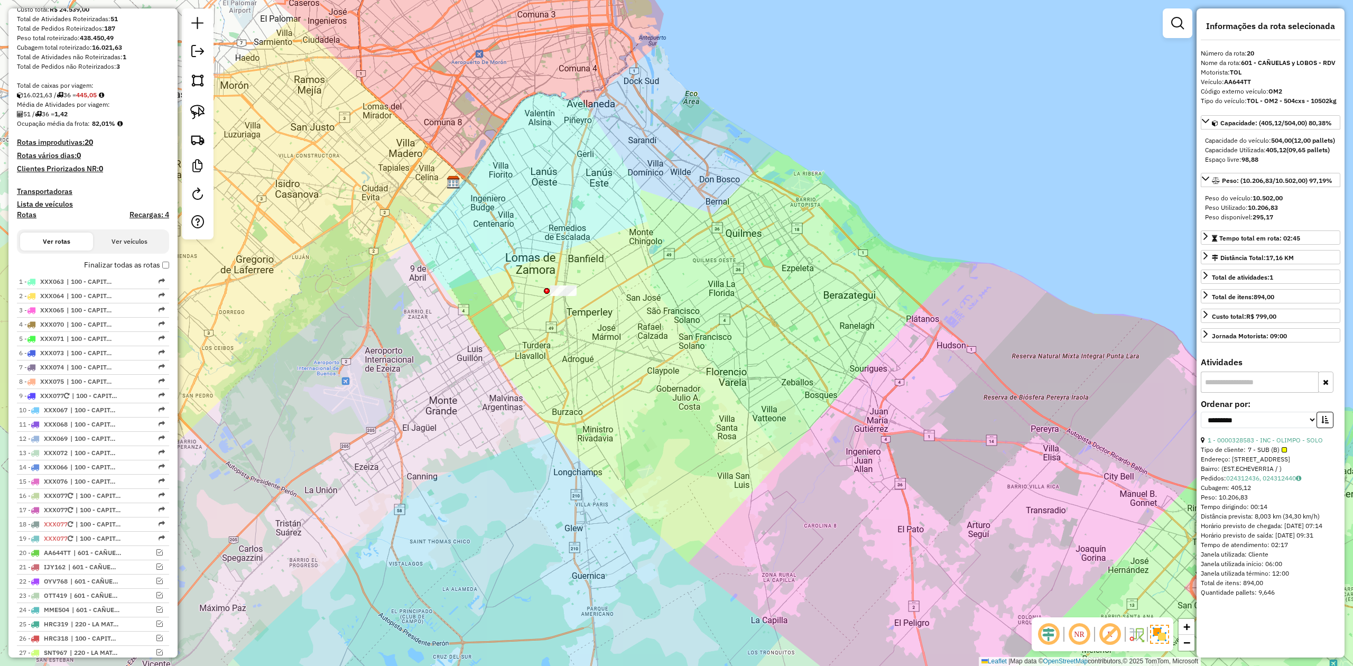
drag, startPoint x: 673, startPoint y: 395, endPoint x: 665, endPoint y: 396, distance: 8.5
click at [711, 414] on div "Janela de atendimento Grade de atendimento Capacidade Transportadoras Veículos …" at bounding box center [676, 333] width 1353 height 666
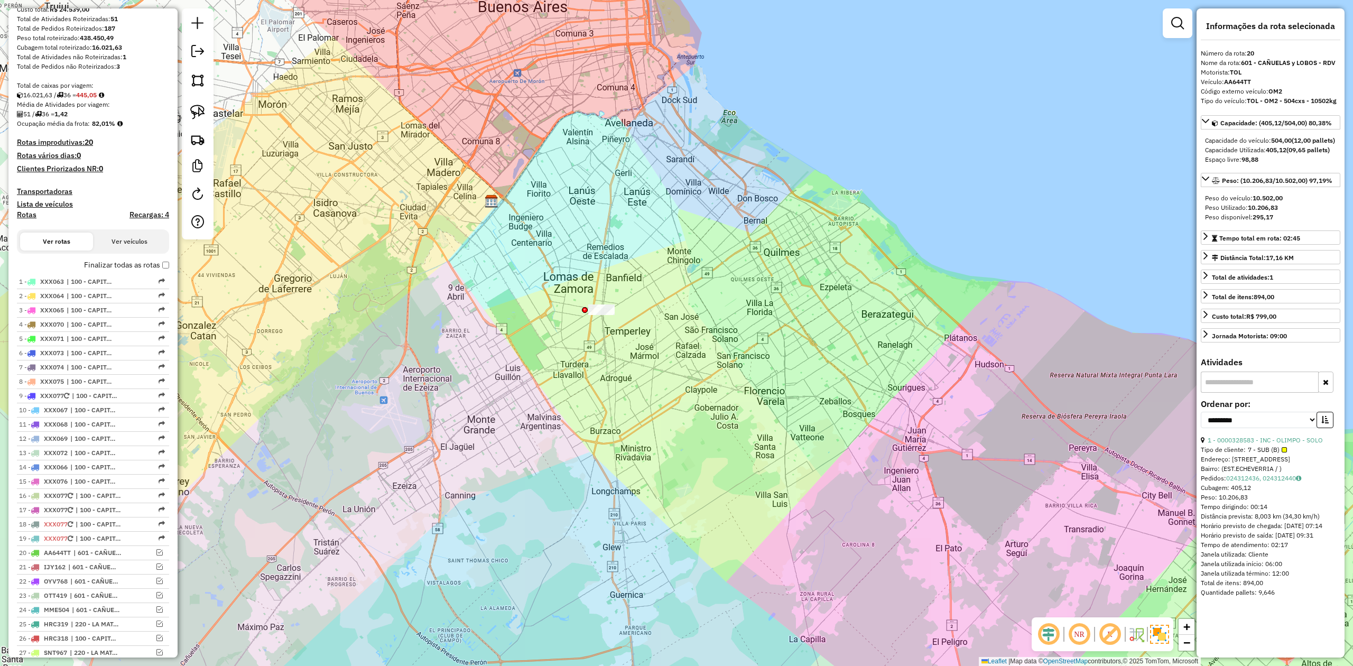
click at [49, 191] on h4 "Transportadoras" at bounding box center [93, 191] width 152 height 9
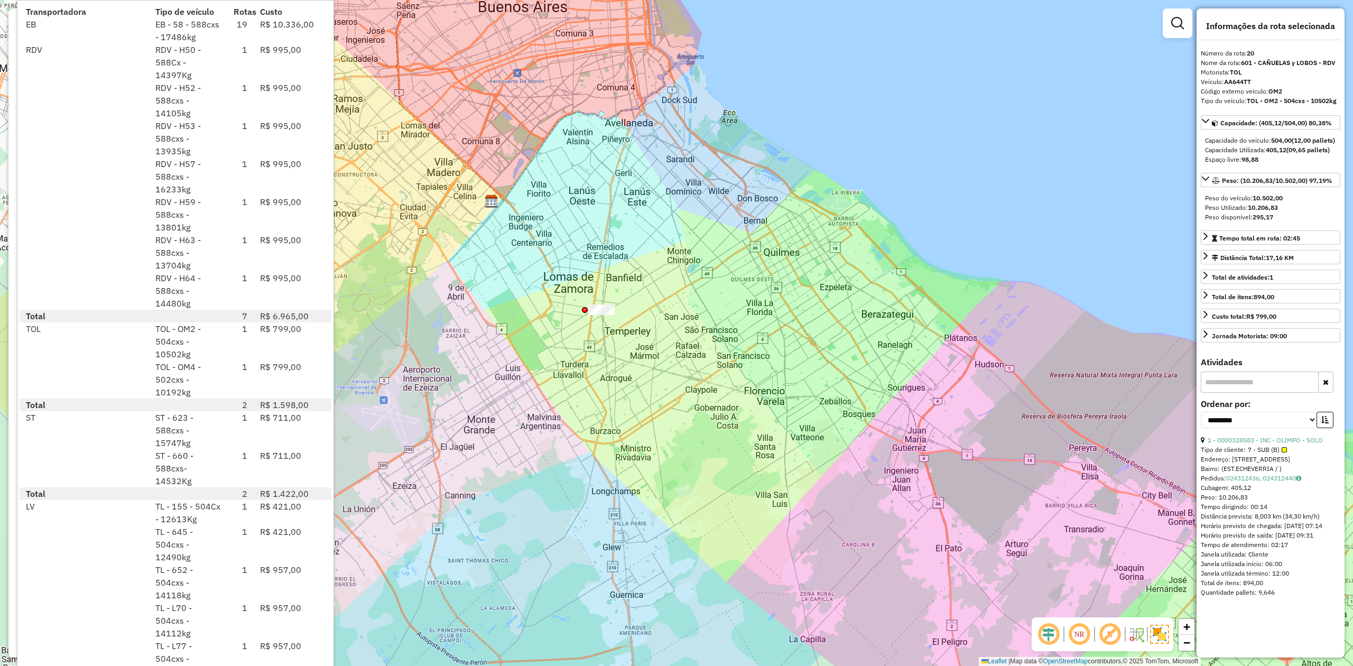
click at [288, 212] on div "R$ 995,00" at bounding box center [293, 215] width 78 height 38
click at [427, 258] on div "Janela de atendimento Grade de atendimento Capacidade Transportadoras Veículos …" at bounding box center [676, 333] width 1353 height 666
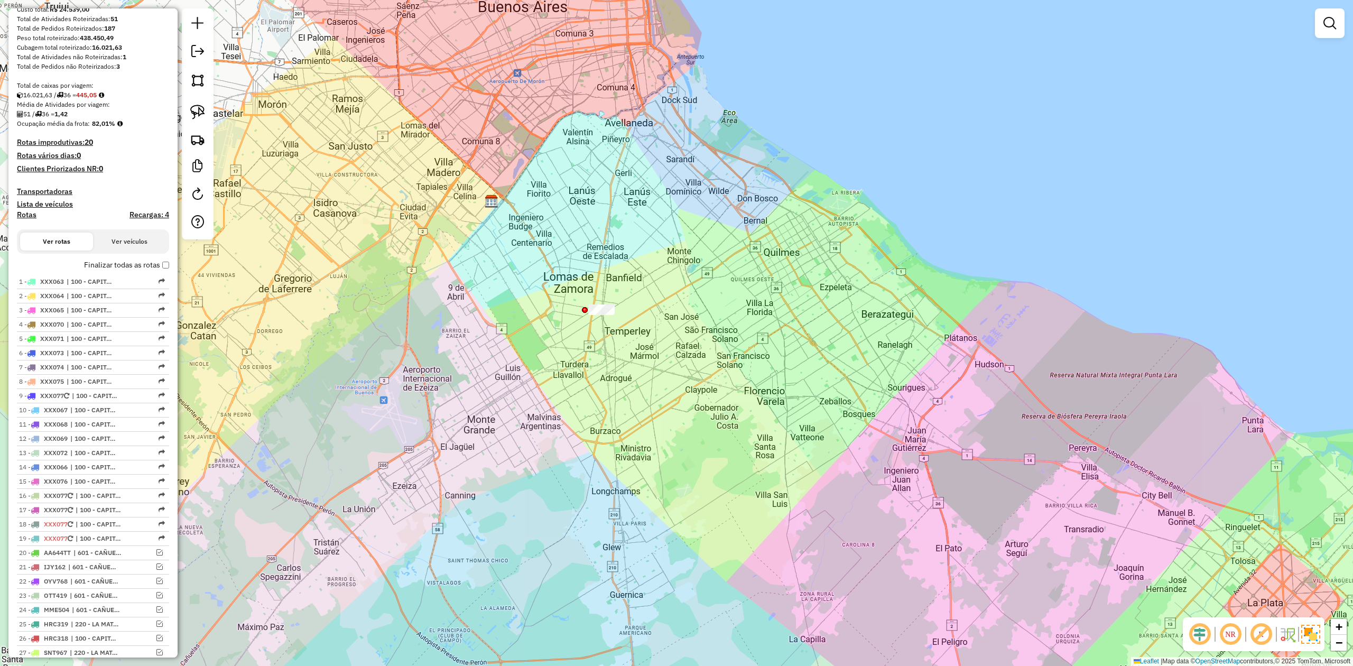
click at [66, 190] on h4 "Transportadoras" at bounding box center [93, 191] width 152 height 9
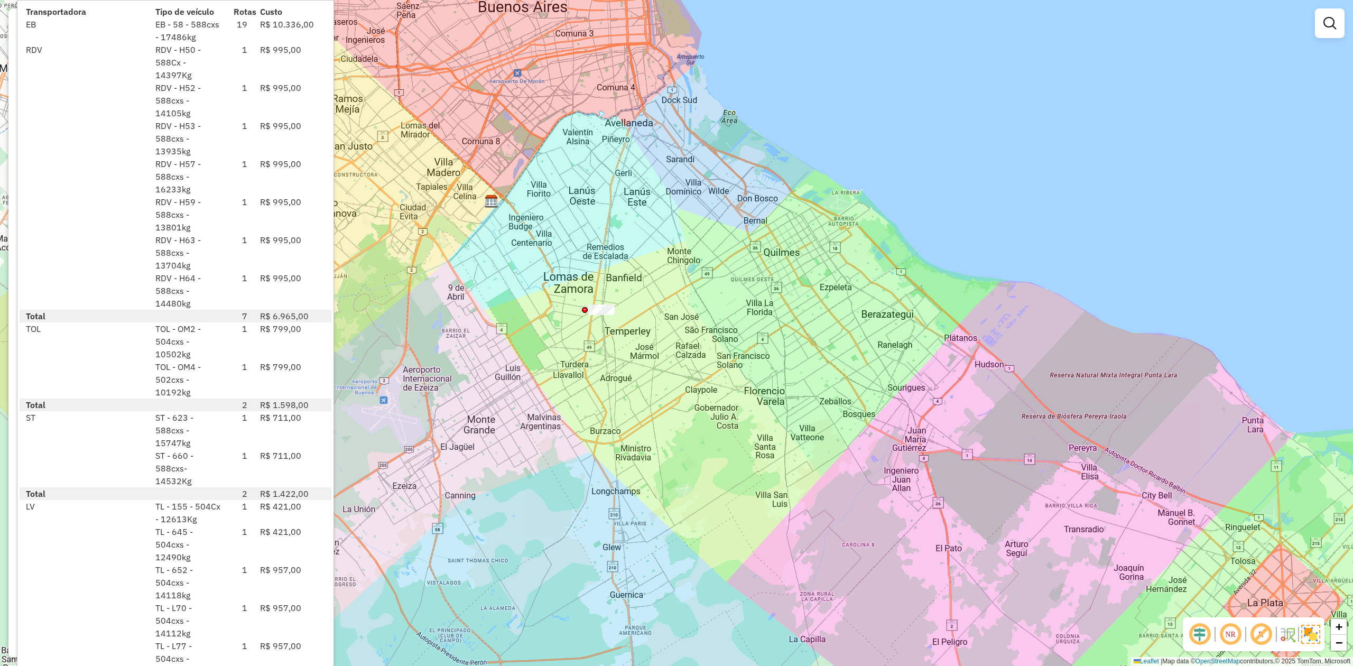
click at [173, 442] on div "ST - 623 - 588cxs - 15747kg" at bounding box center [188, 430] width 78 height 38
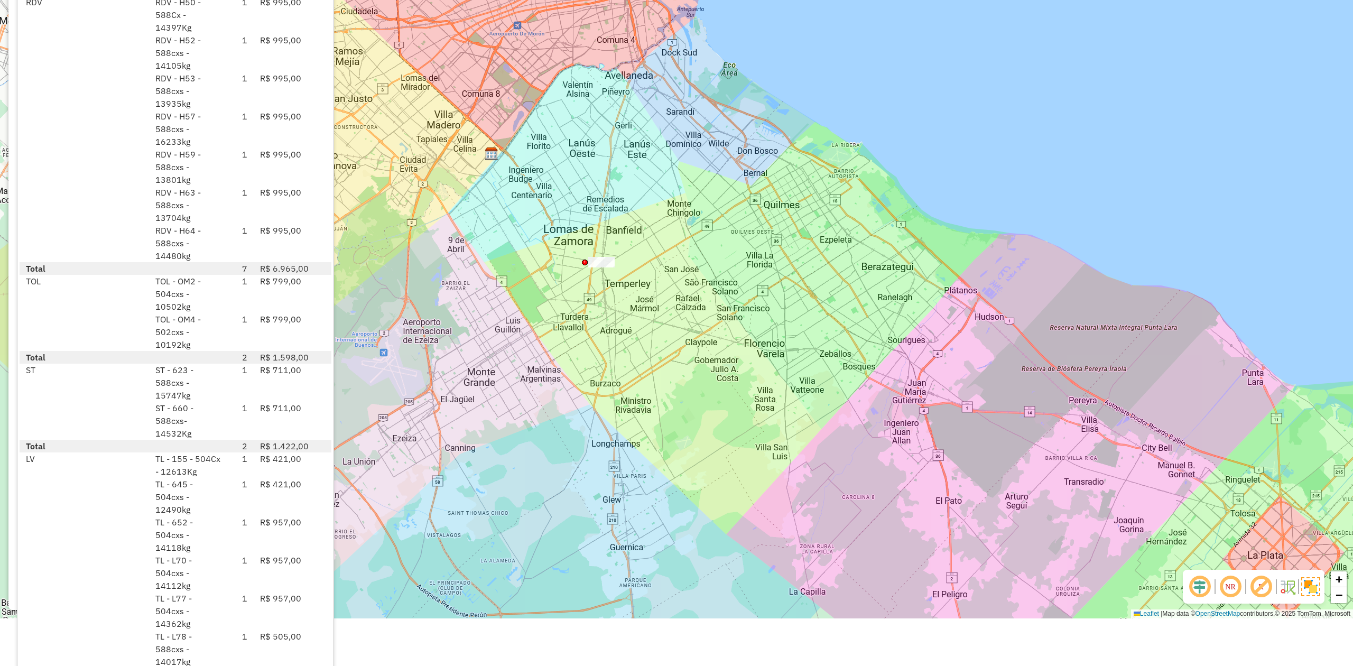
scroll to position [61, 0]
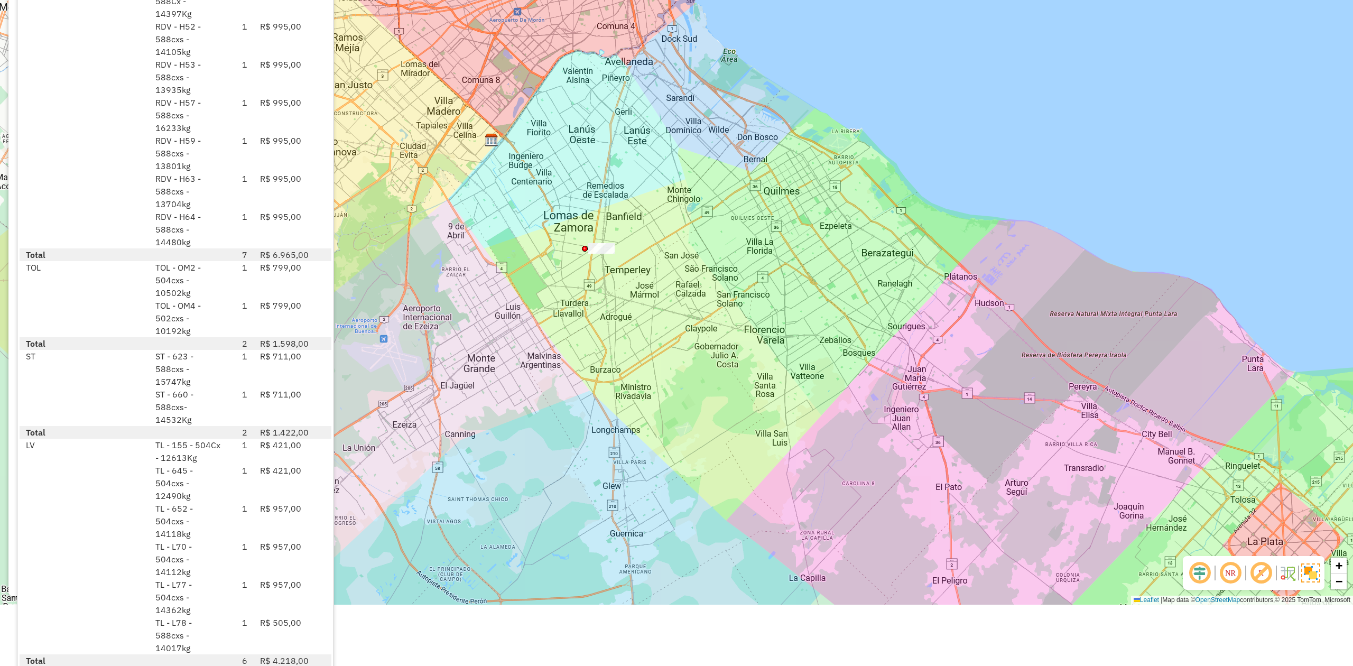
click at [780, 430] on div "Janela de atendimento Grade de atendimento Capacidade Transportadoras Veículos …" at bounding box center [676, 272] width 1353 height 666
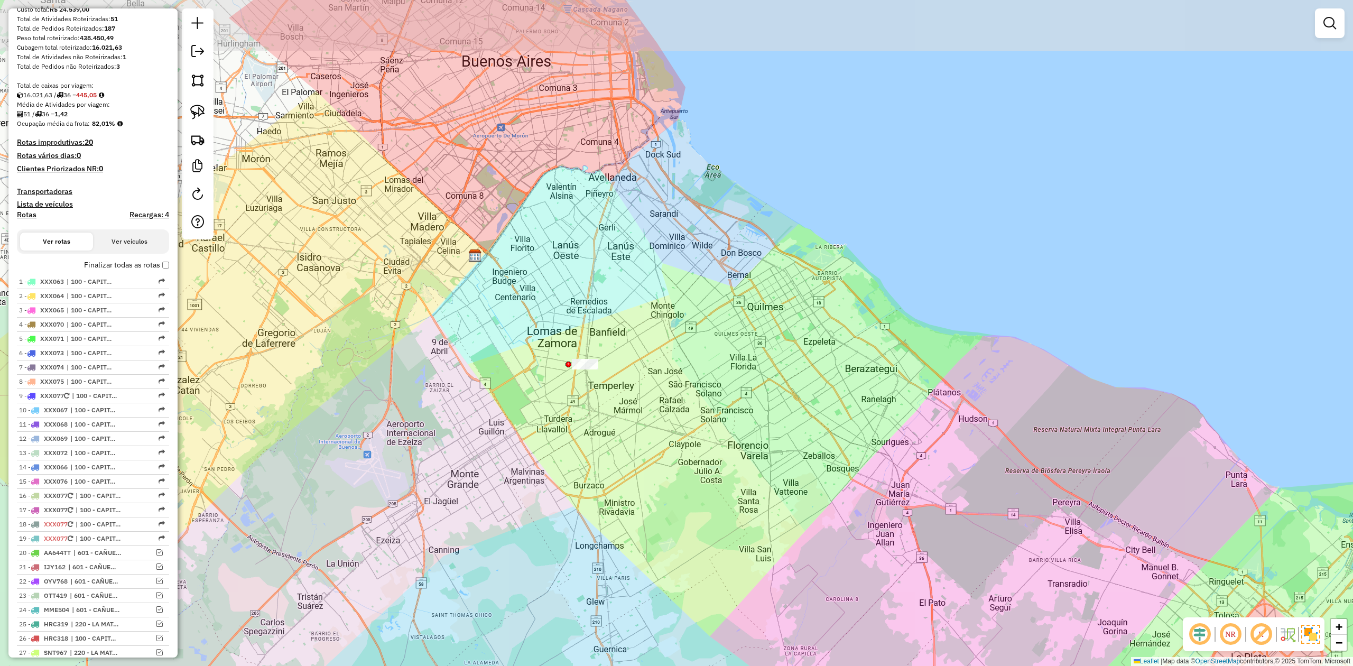
drag, startPoint x: 654, startPoint y: 379, endPoint x: 641, endPoint y: 415, distance: 38.1
click at [641, 415] on div "Janela de atendimento Grade de atendimento Capacidade Transportadoras Veículos …" at bounding box center [676, 333] width 1353 height 666
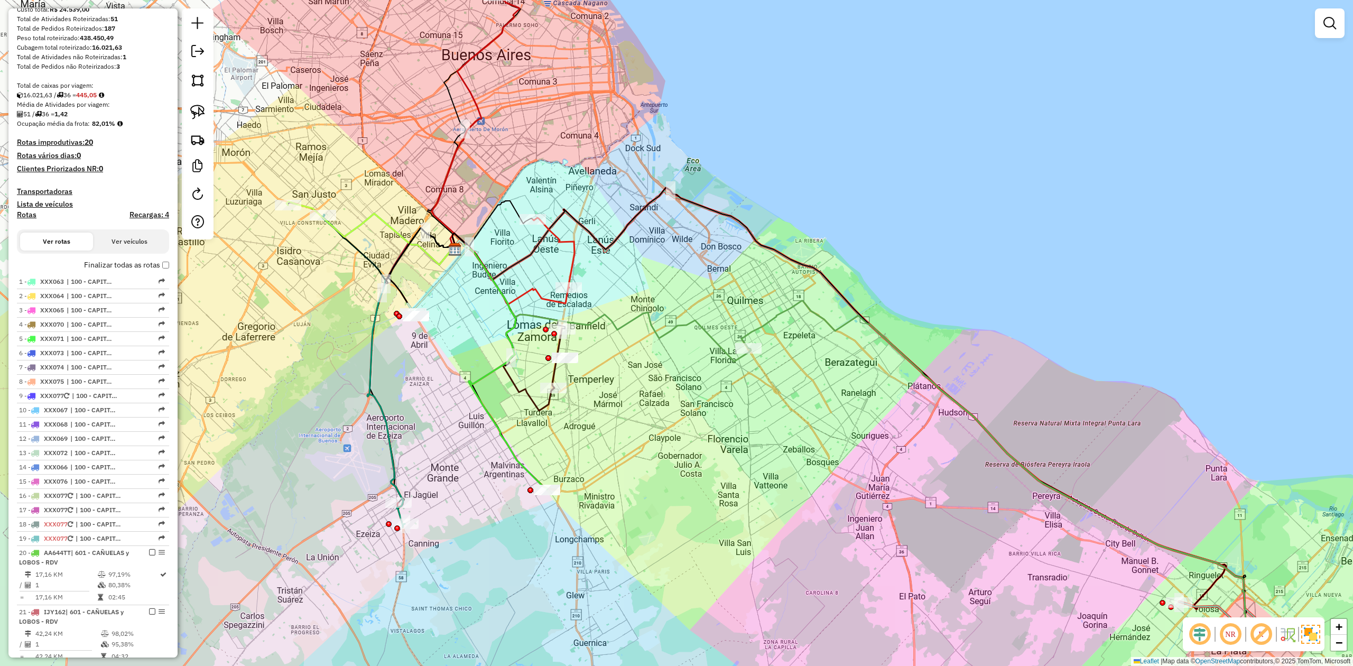
select select "**********"
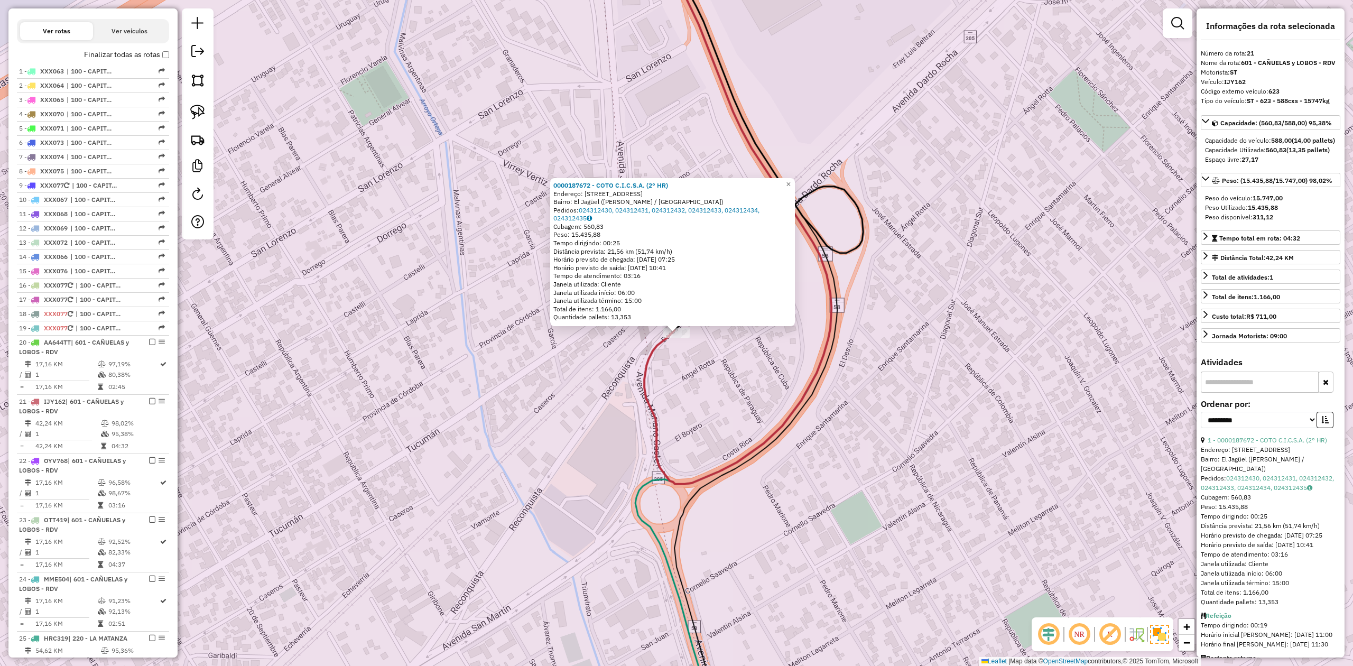
scroll to position [740, 0]
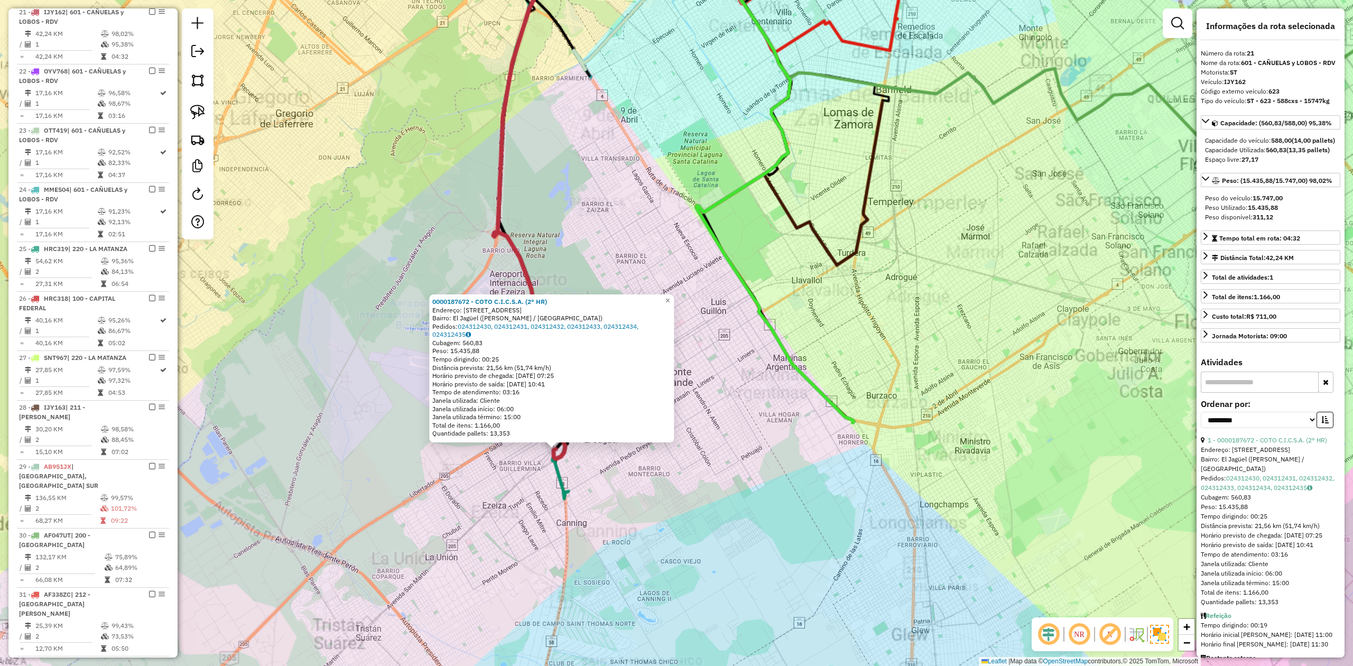
drag, startPoint x: 601, startPoint y: 469, endPoint x: 595, endPoint y: 474, distance: 7.9
click at [601, 469] on div "0000187672 - COTO C.I.C.S.A. (2° HR) Endereço: Calle Paraguay, 321 Bairro: El J…" at bounding box center [676, 333] width 1353 height 666
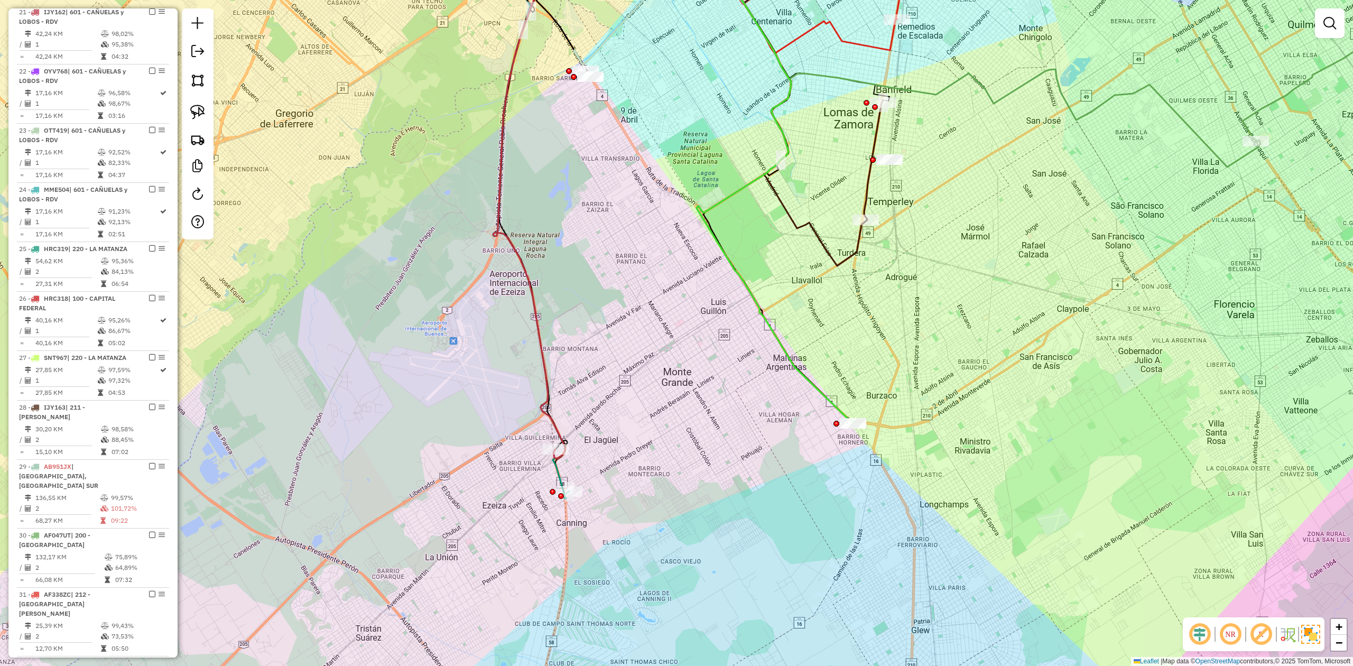
click at [561, 476] on icon at bounding box center [516, 215] width 106 height 565
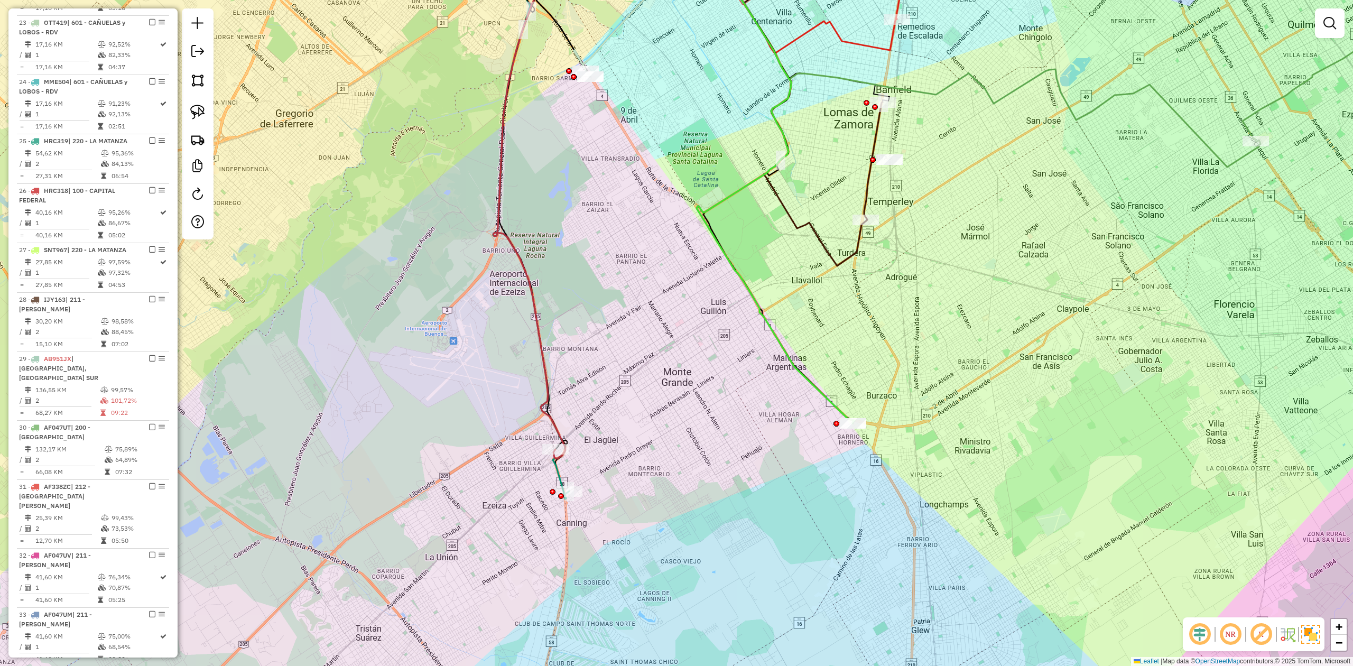
select select "**********"
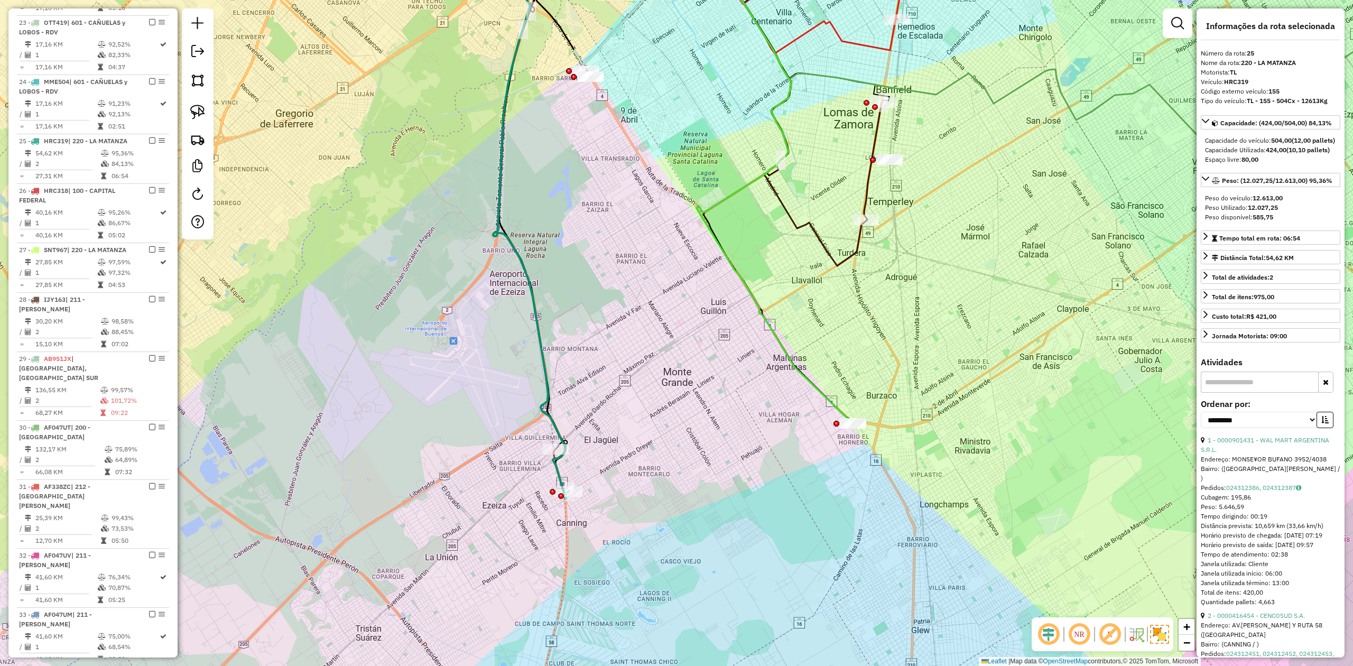
scroll to position [978, 0]
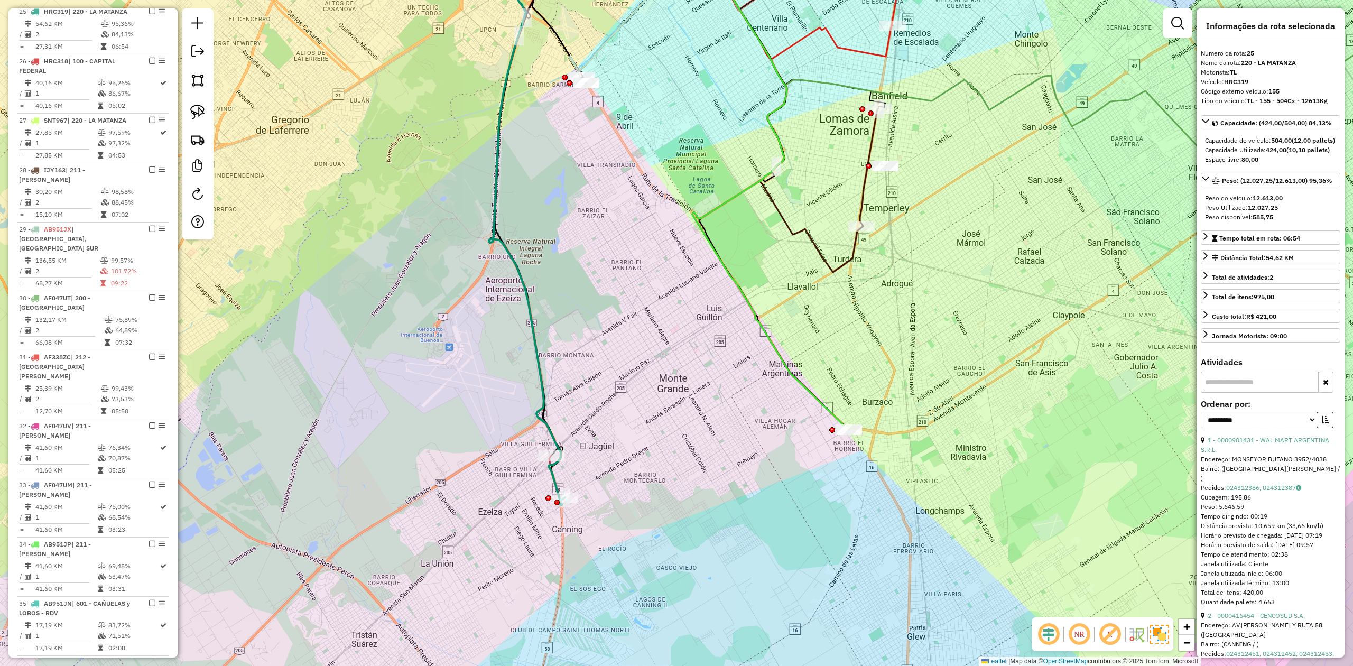
drag, startPoint x: 569, startPoint y: 470, endPoint x: 564, endPoint y: 477, distance: 7.6
click at [564, 477] on div "Janela de atendimento Grade de atendimento Capacidade Transportadoras Veículos …" at bounding box center [676, 333] width 1353 height 666
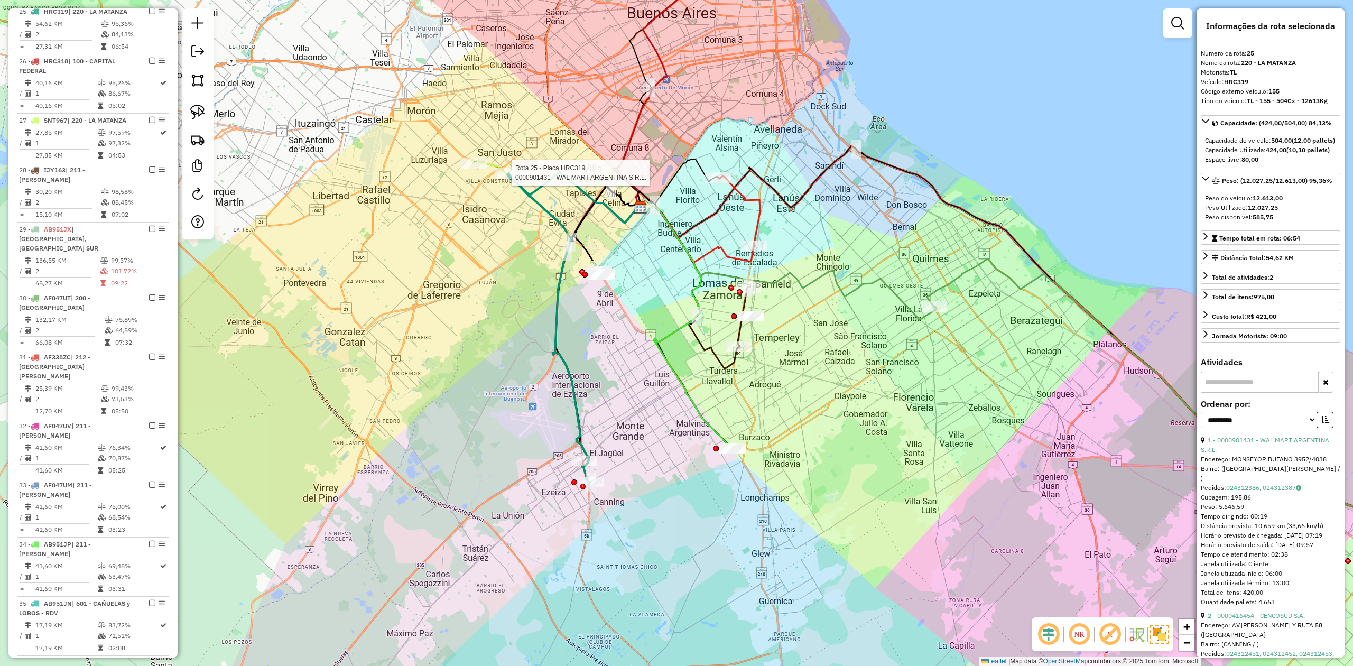
click at [505, 179] on div at bounding box center [508, 173] width 26 height 11
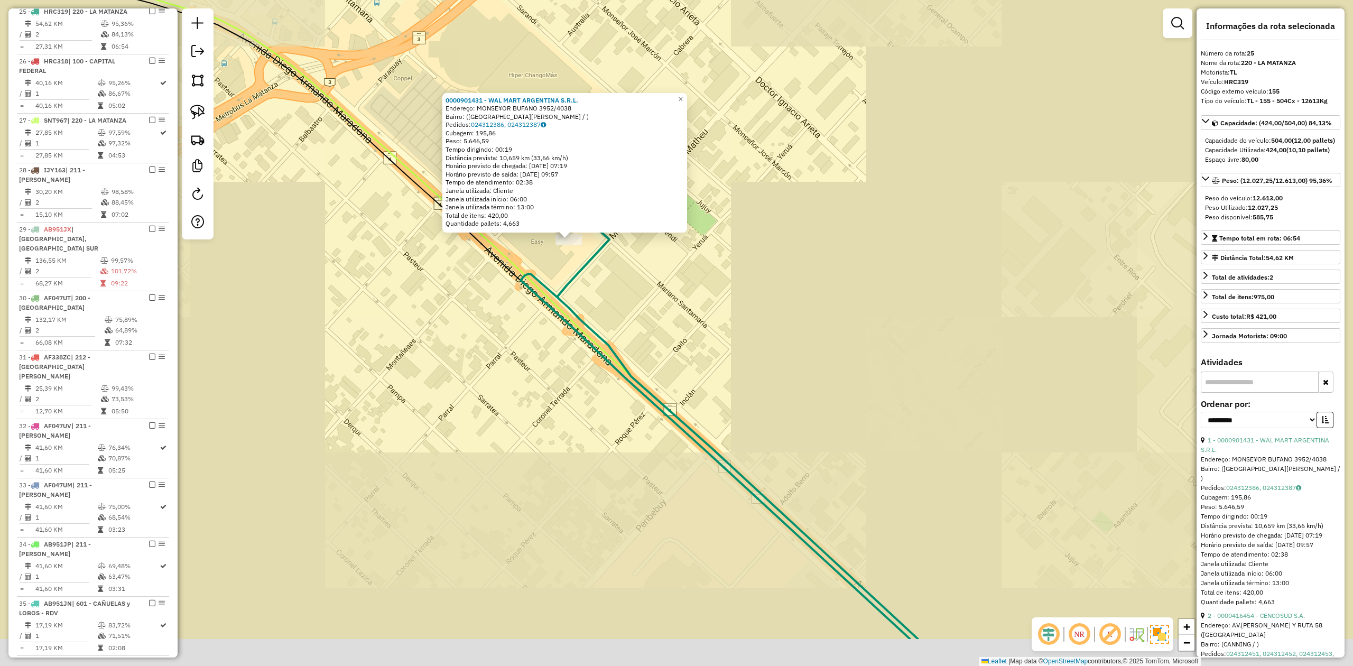
drag, startPoint x: 580, startPoint y: 381, endPoint x: 496, endPoint y: 311, distance: 109.5
click at [501, 315] on div "0000901431 - WAL MART ARGENTINA S.R.L. Endereço: MONSE¥OR BUFANO 3952/4038 Bair…" at bounding box center [676, 333] width 1353 height 666
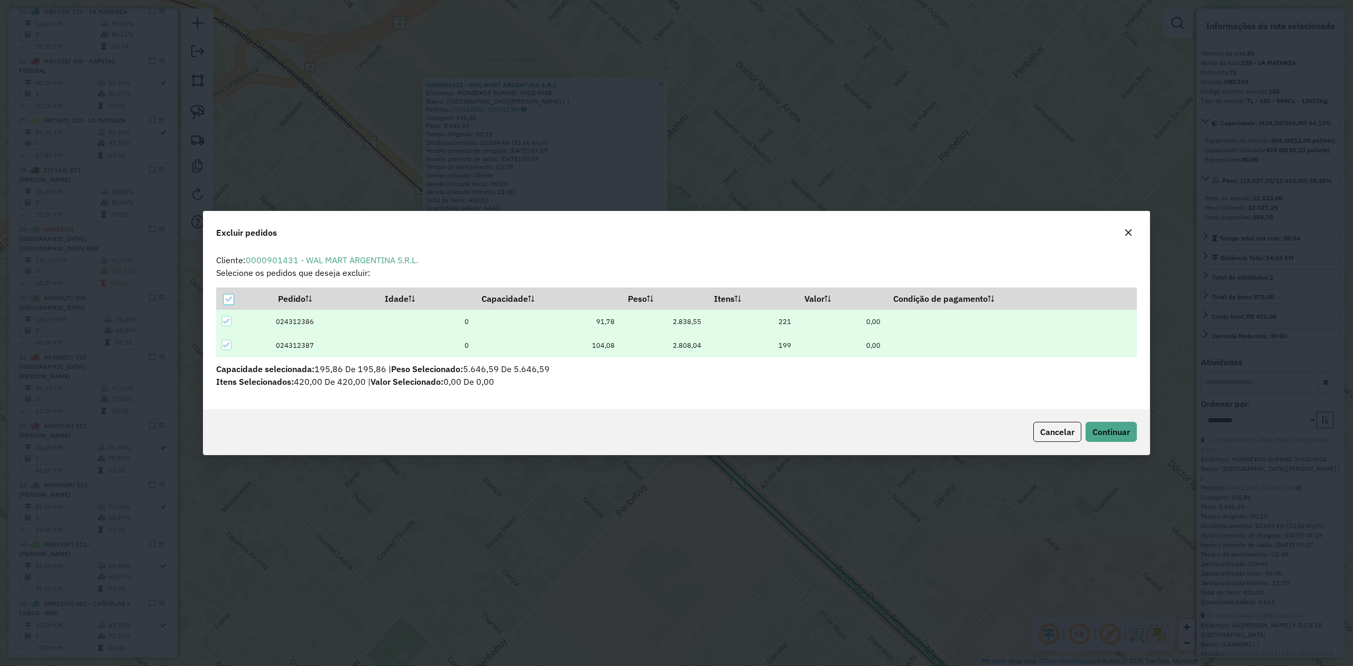
scroll to position [0, 0]
click at [1105, 434] on span "Continuar" at bounding box center [1111, 431] width 38 height 11
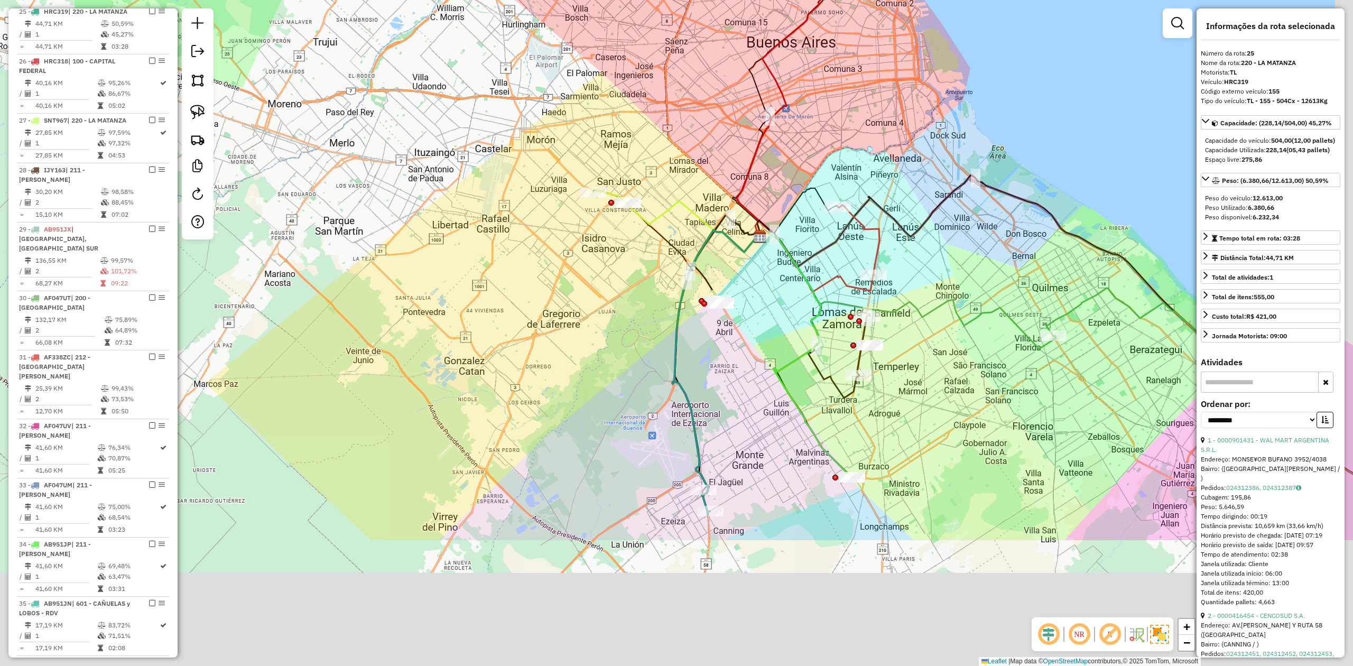
drag, startPoint x: 629, startPoint y: 343, endPoint x: 588, endPoint y: 236, distance: 115.2
click at [588, 237] on div "Janela de atendimento Grade de atendimento Capacidade Transportadoras Veículos …" at bounding box center [676, 333] width 1353 height 666
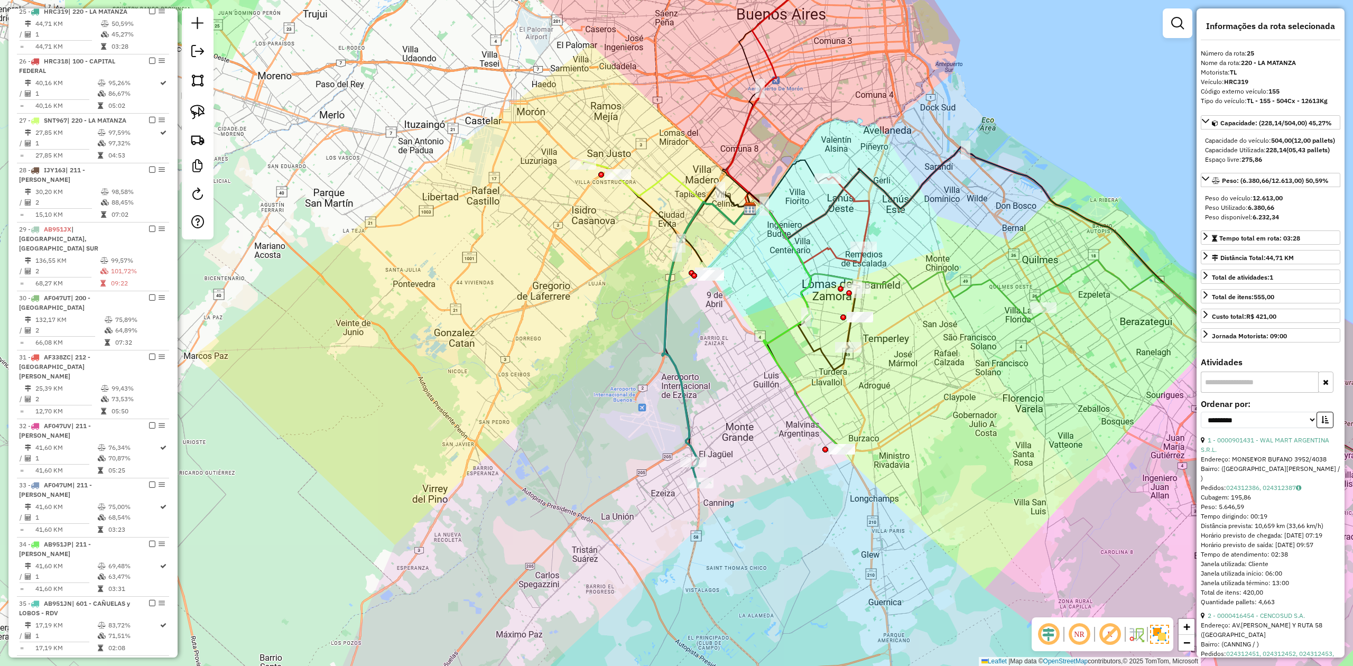
drag, startPoint x: 740, startPoint y: 419, endPoint x: 712, endPoint y: 470, distance: 58.4
click at [739, 415] on div "Janela de atendimento Grade de atendimento Capacidade Transportadoras Veículos …" at bounding box center [676, 333] width 1353 height 666
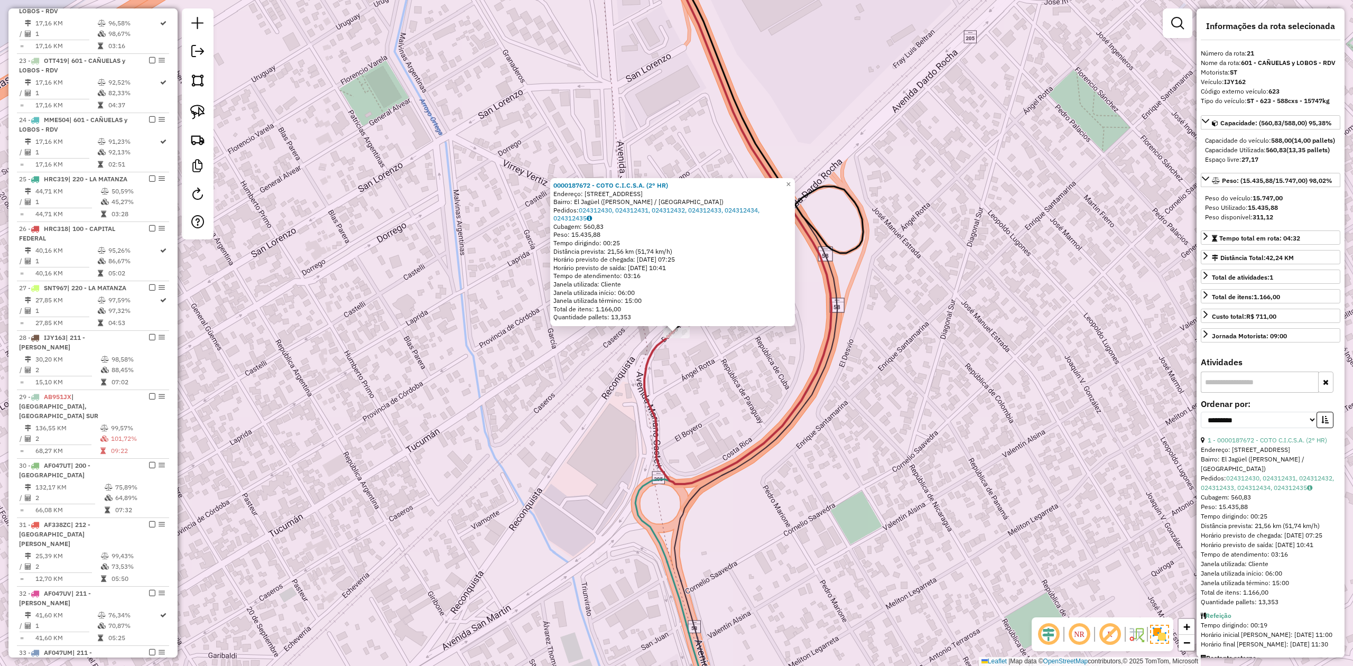
scroll to position [740, 0]
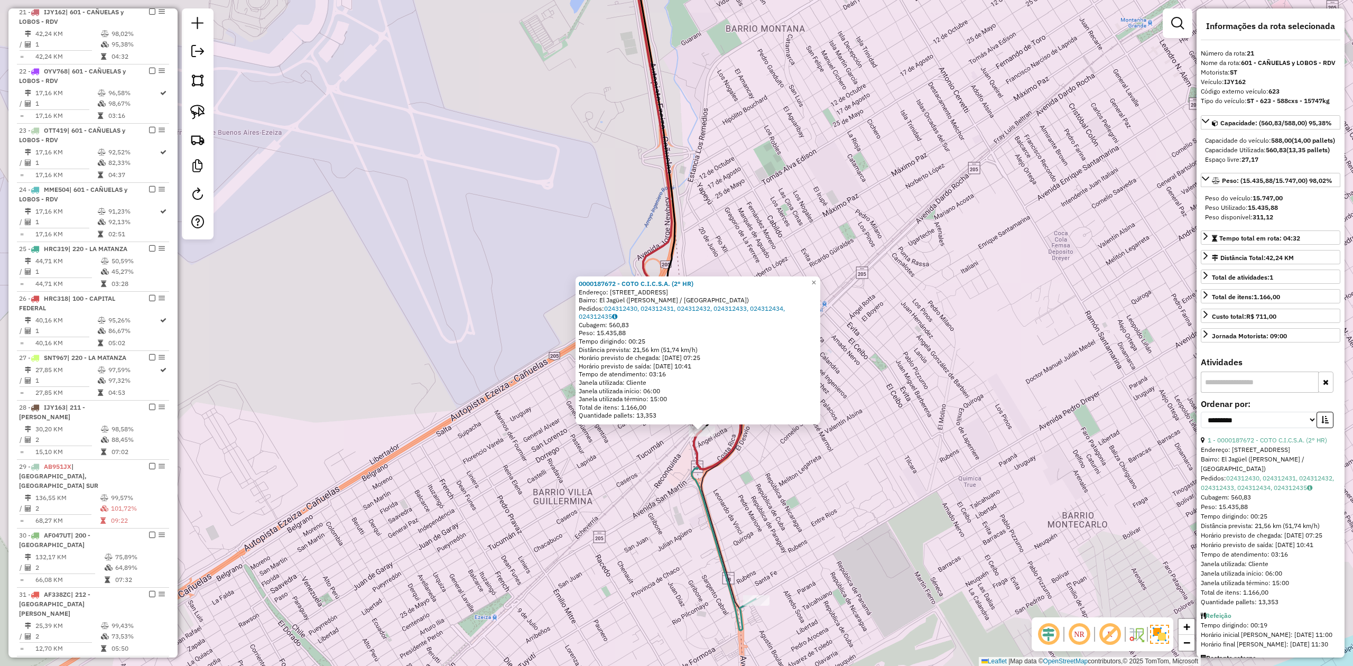
click at [719, 552] on icon at bounding box center [692, 281] width 126 height 696
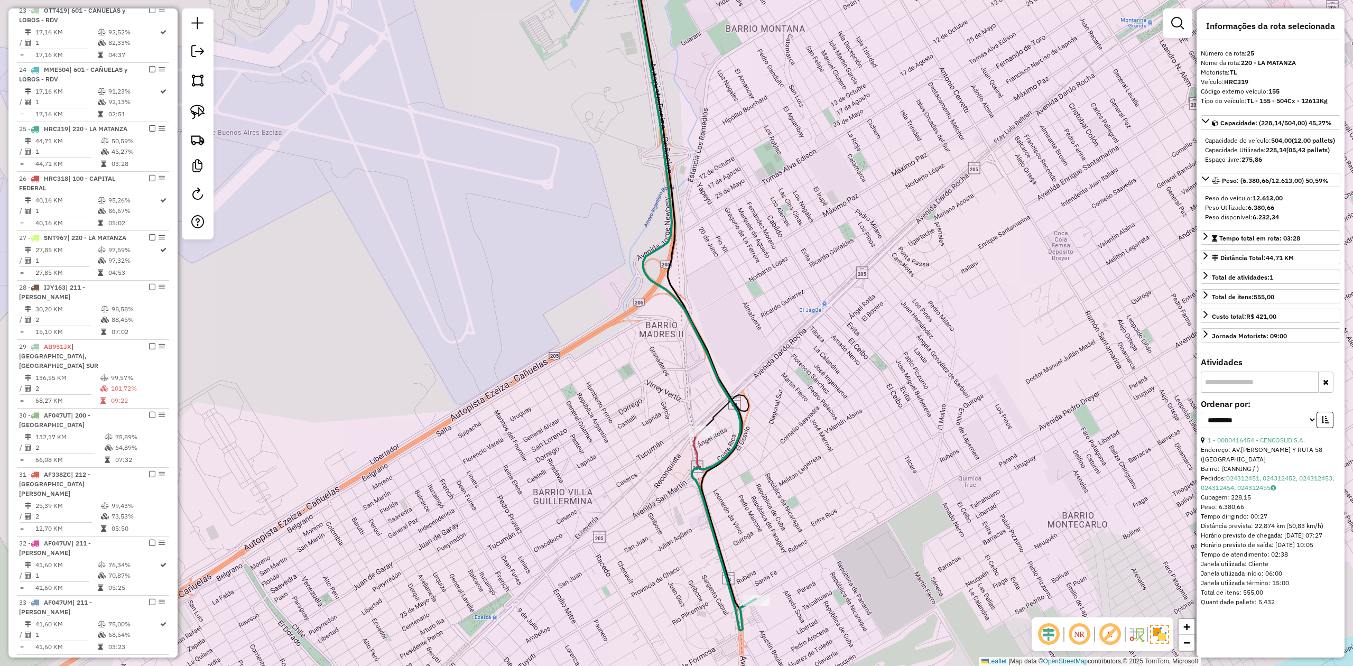
scroll to position [978, 0]
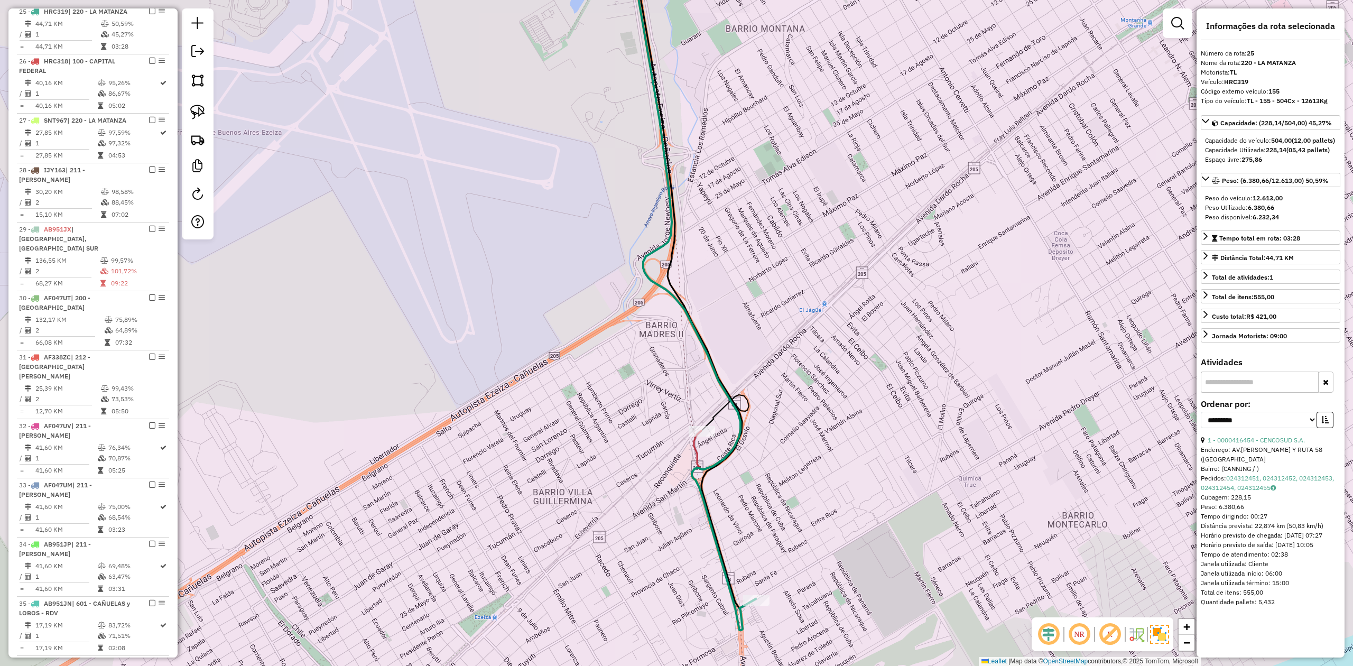
click at [746, 516] on div "Janela de atendimento Grade de atendimento Capacidade Transportadoras Veículos …" at bounding box center [676, 333] width 1353 height 666
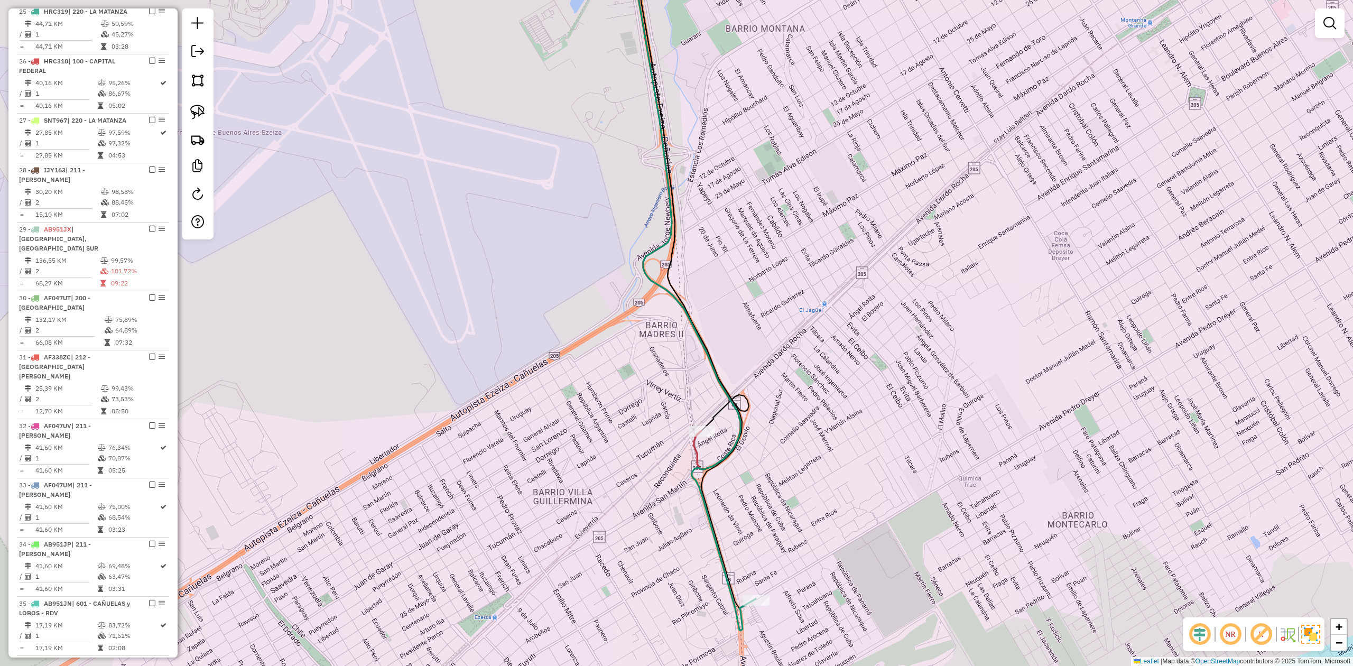
select select "**********"
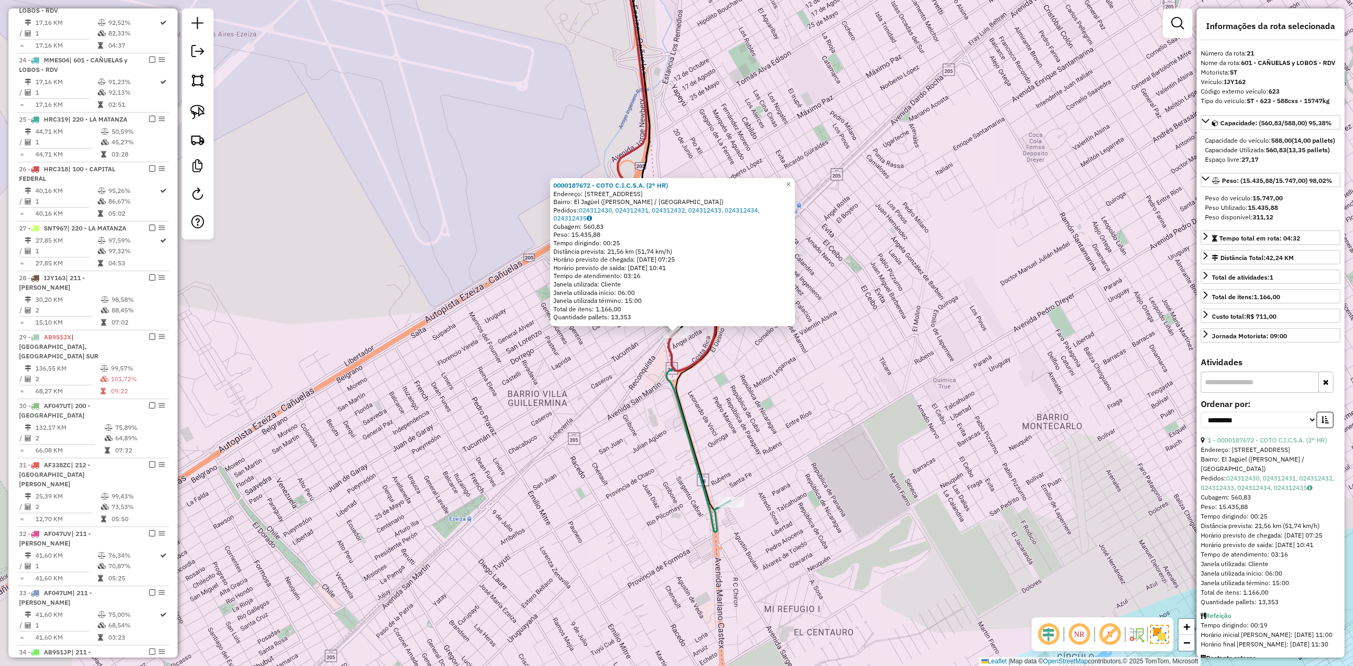
scroll to position [764, 0]
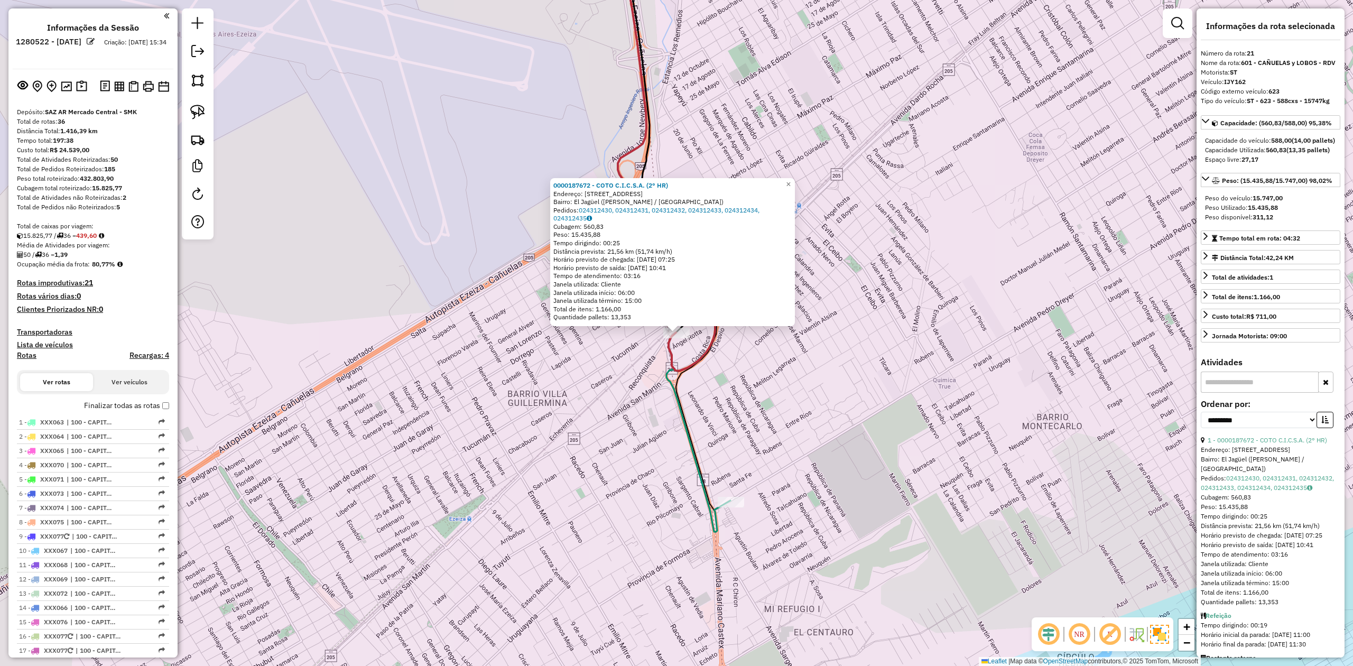
select select "**********"
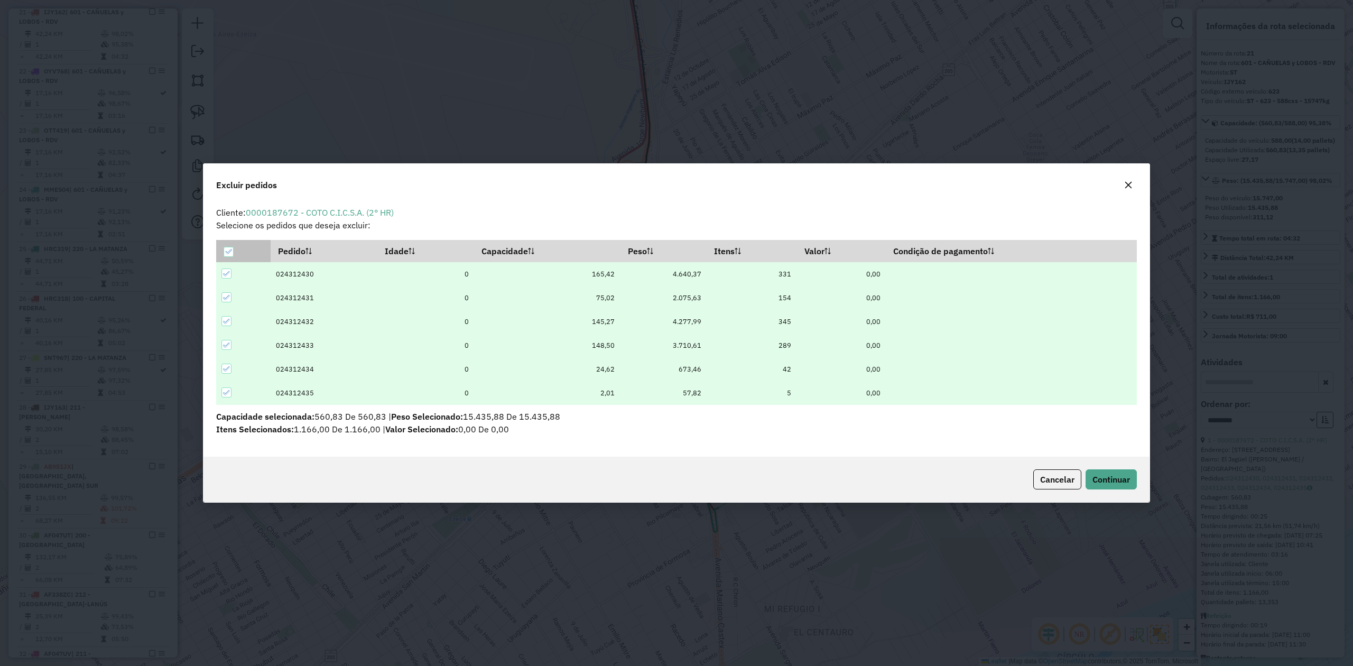
click at [228, 249] on icon at bounding box center [228, 251] width 7 height 7
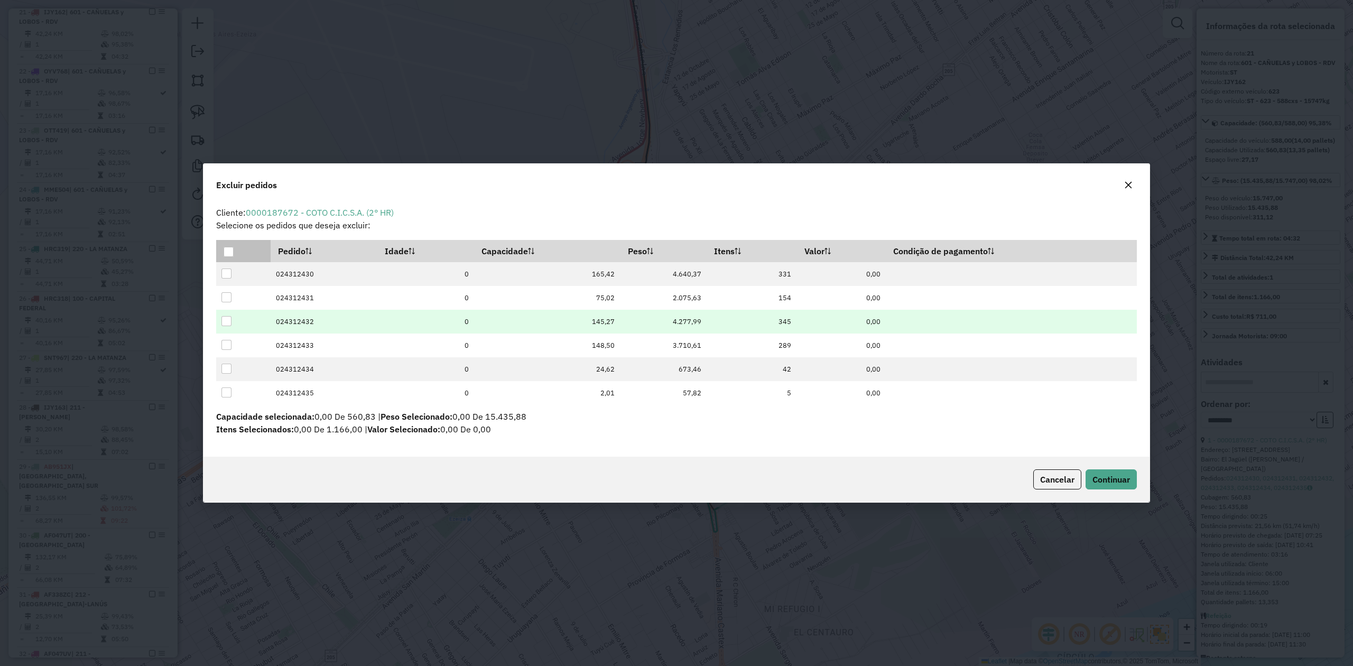
click at [223, 324] on div at bounding box center [226, 321] width 10 height 10
click at [1121, 481] on span "Continuar" at bounding box center [1111, 479] width 38 height 11
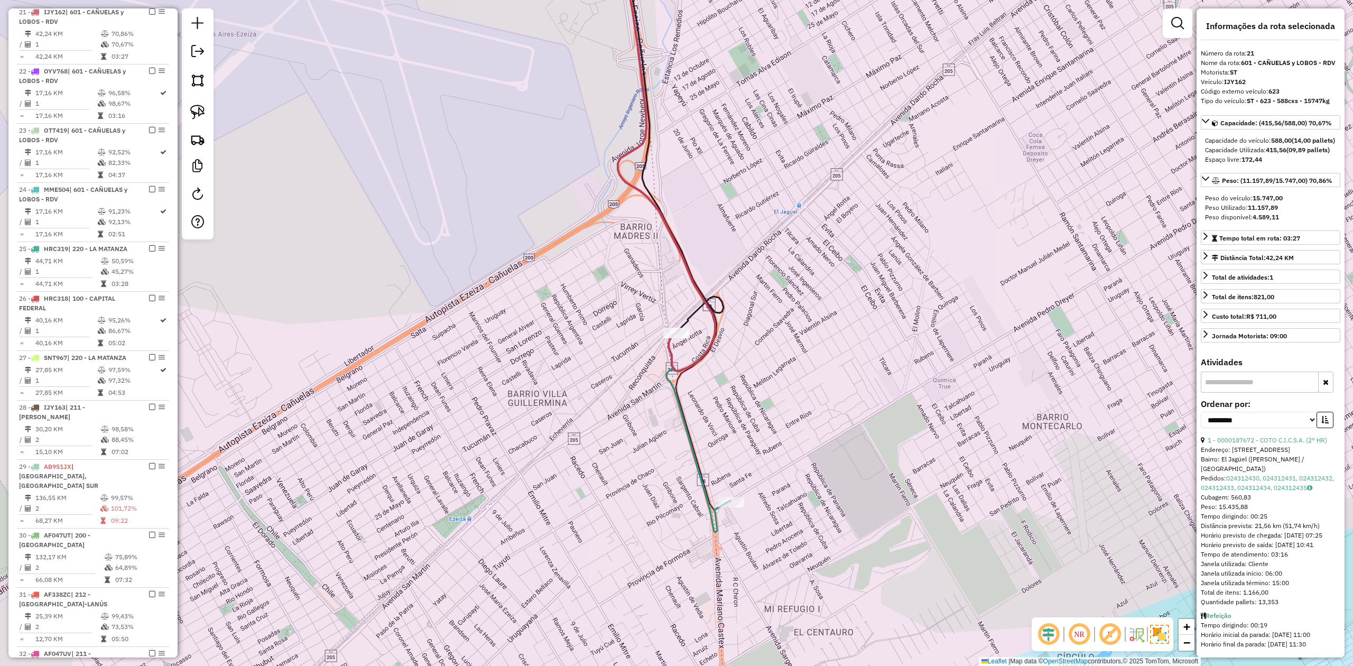
click at [724, 428] on div "Rota 21 - Placa IJY162 0000187672 - COTO C.I.C.S.A. (2° HR) 0000187672 - COTO C…" at bounding box center [676, 333] width 1353 height 666
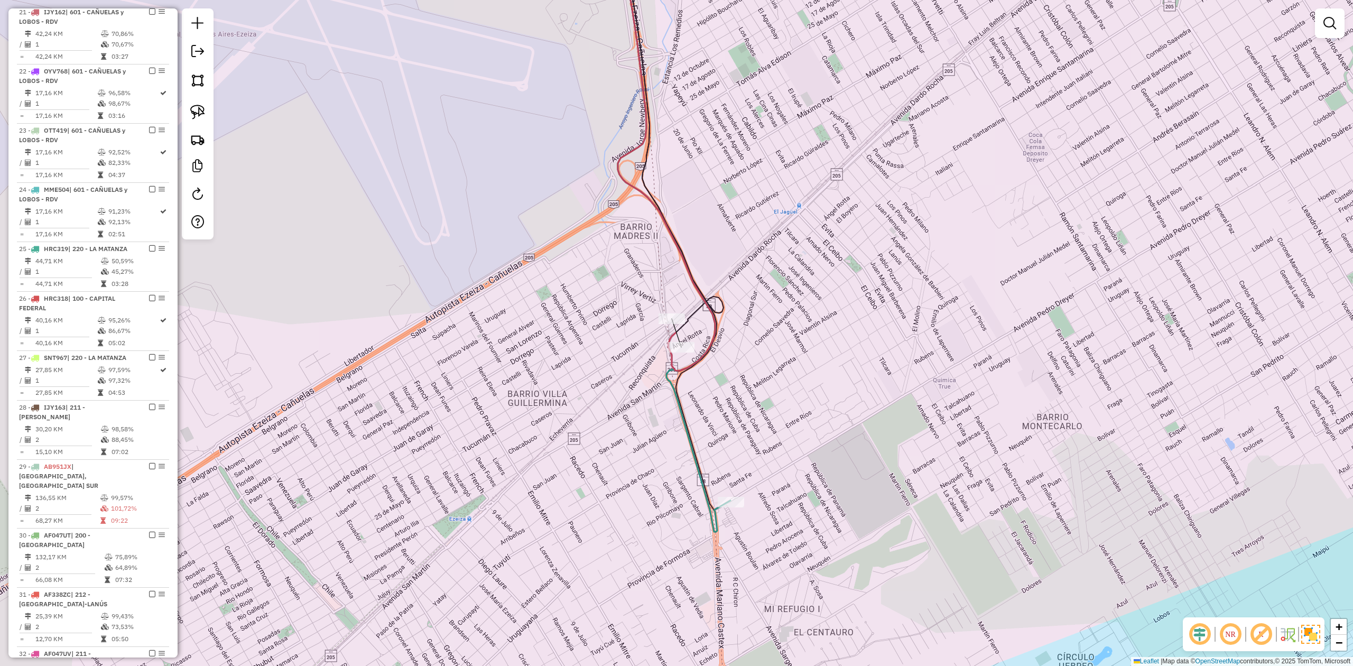
select select "**********"
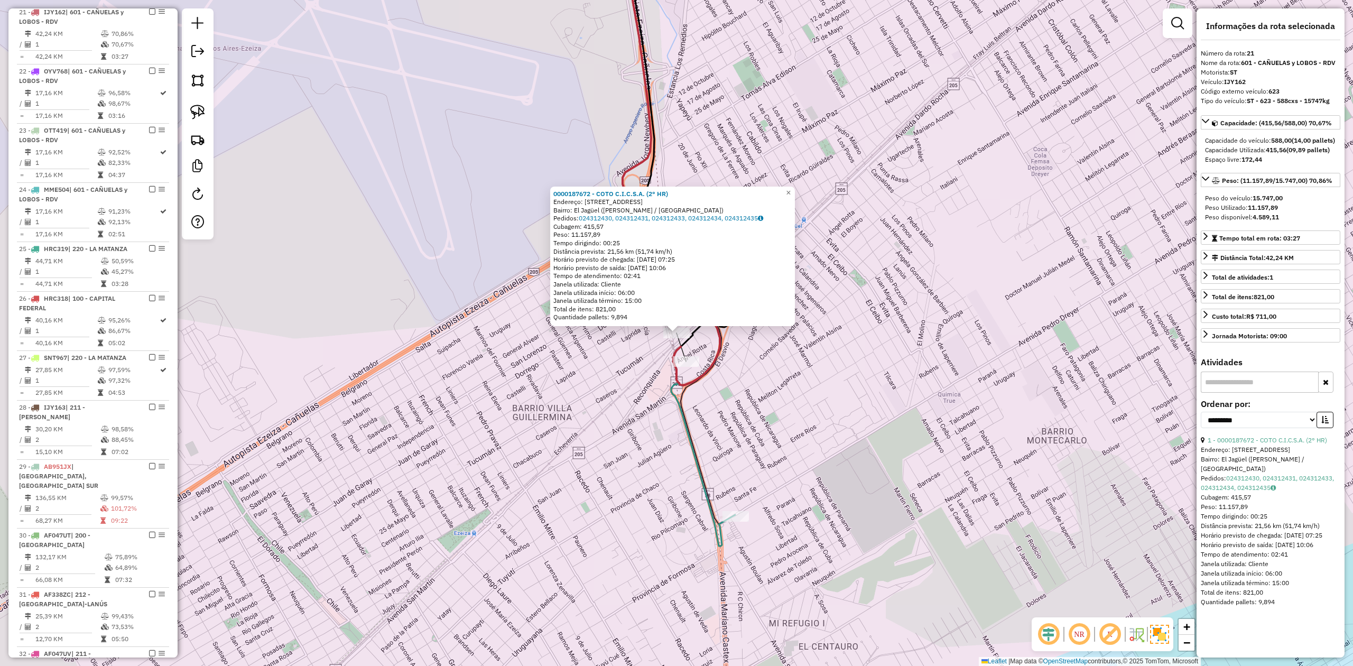
click at [719, 452] on div "0000187672 - COTO C.I.C.S.A. (2° HR) Endereço: [STREET_ADDRESS] ([PERSON_NAME] …" at bounding box center [676, 333] width 1353 height 666
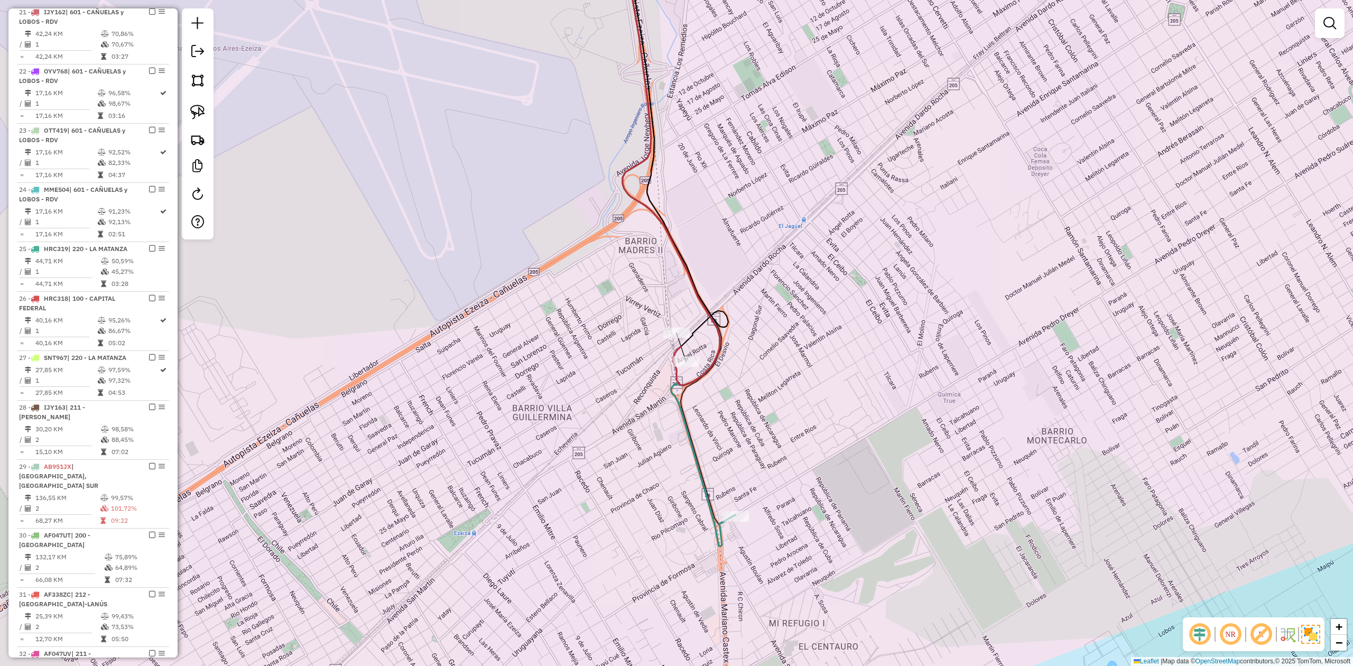
click at [694, 464] on icon at bounding box center [678, 239] width 114 height 612
select select "**********"
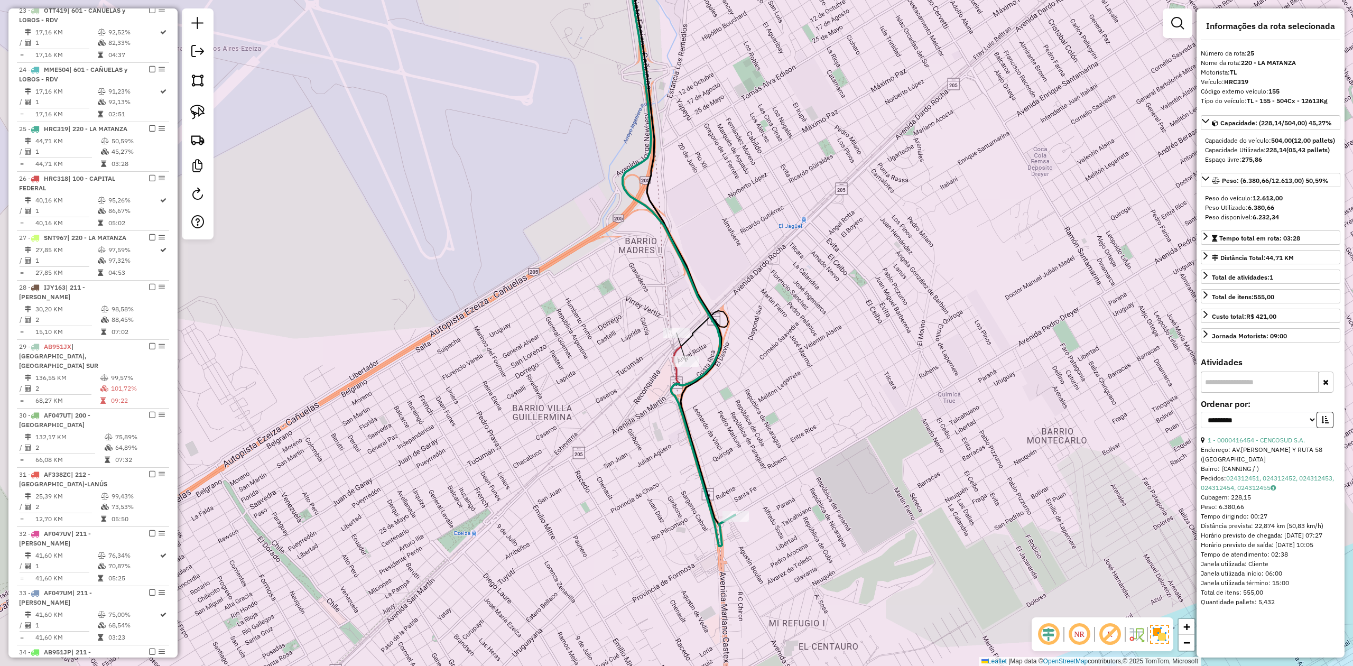
scroll to position [978, 0]
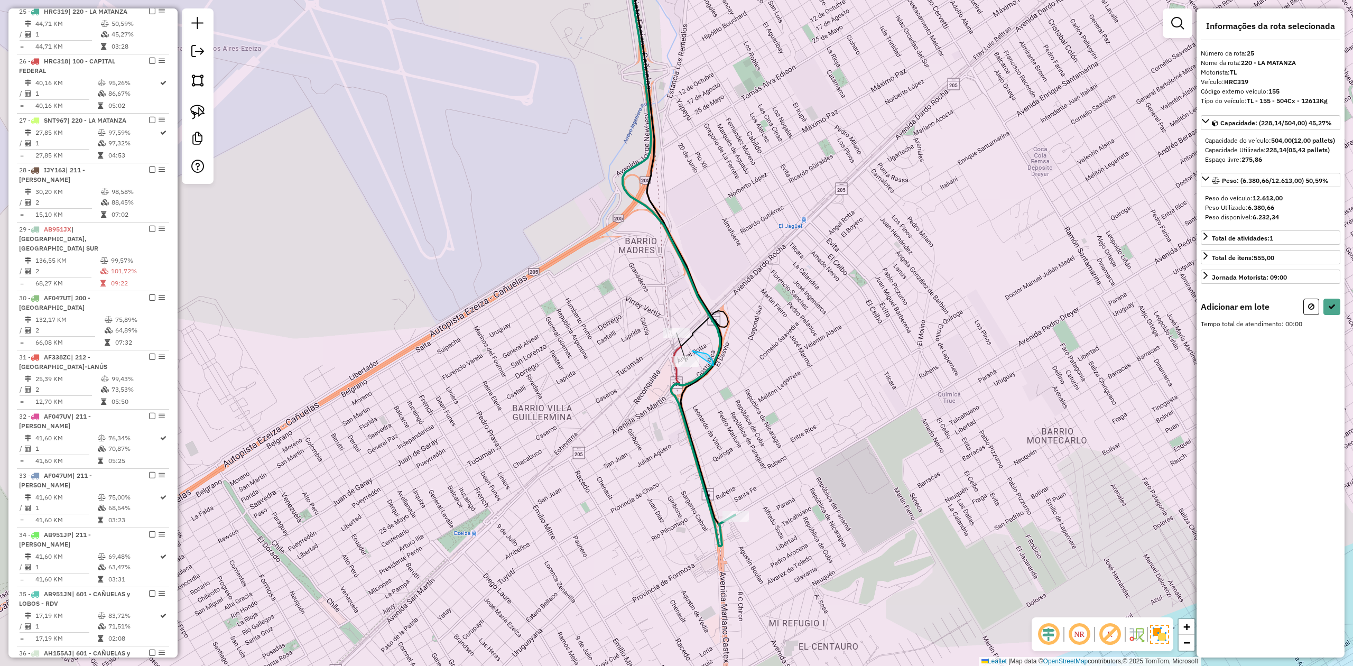
drag, startPoint x: 697, startPoint y: 351, endPoint x: 734, endPoint y: 420, distance: 77.6
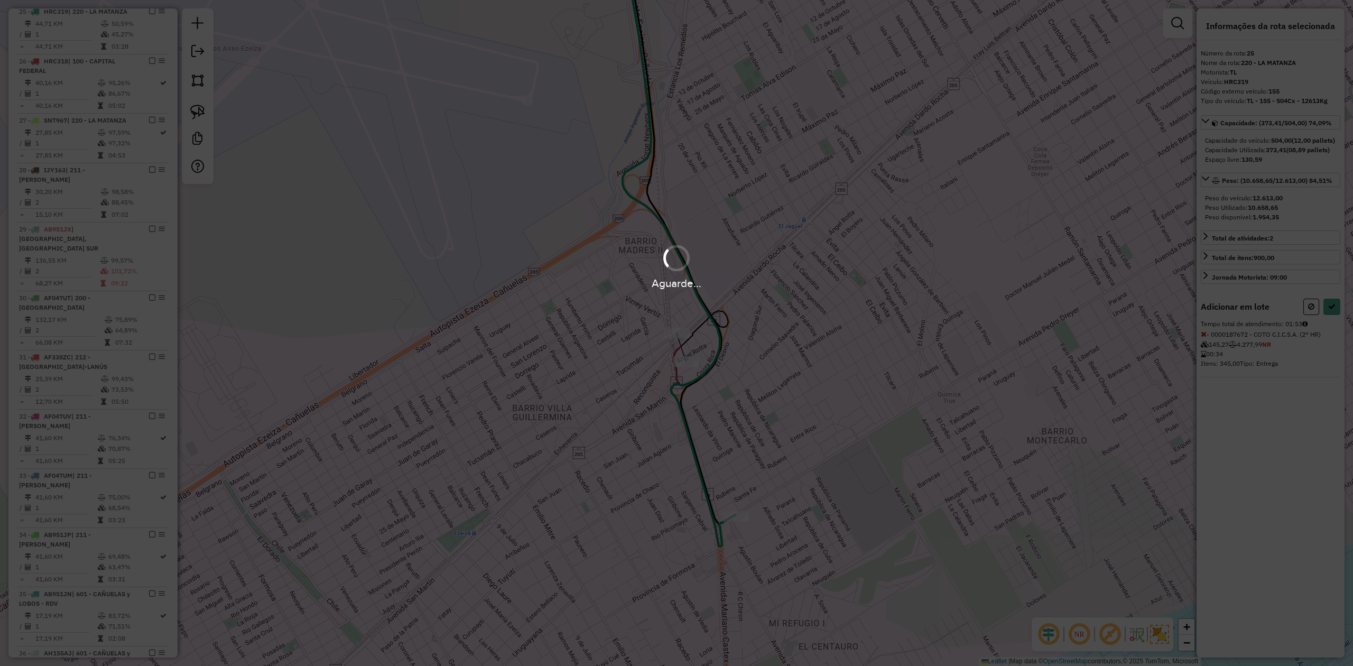
select select "**********"
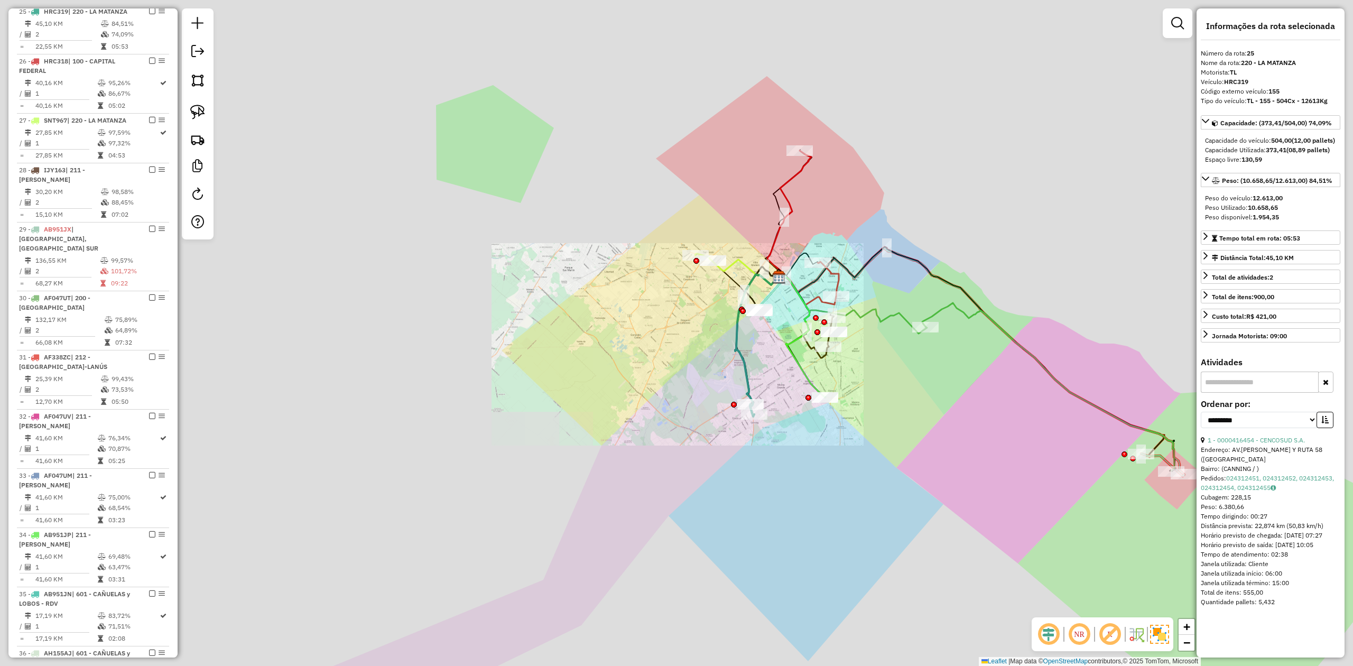
click at [761, 385] on div "Janela de atendimento Grade de atendimento Capacidade Transportadoras Veículos …" at bounding box center [676, 333] width 1353 height 666
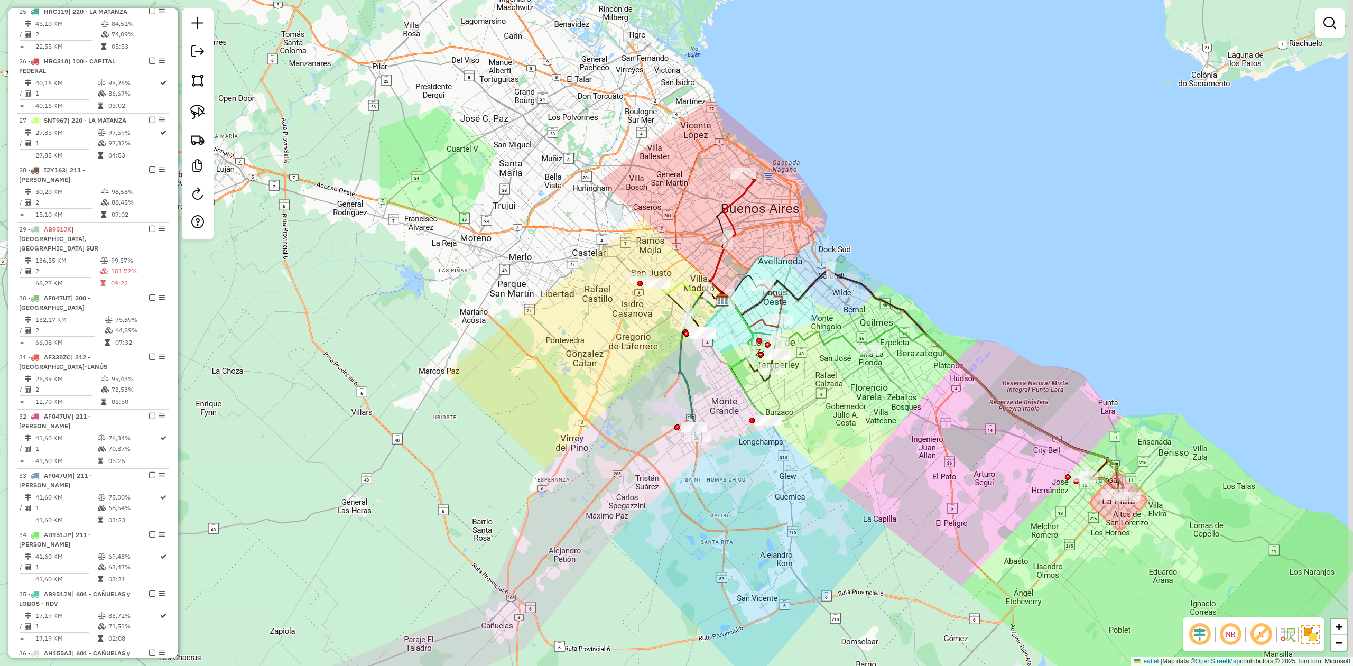
drag, startPoint x: 729, startPoint y: 380, endPoint x: 651, endPoint y: 374, distance: 78.5
click at [685, 388] on div "Janela de atendimento Grade de atendimento Capacidade Transportadoras Veículos …" at bounding box center [676, 333] width 1353 height 666
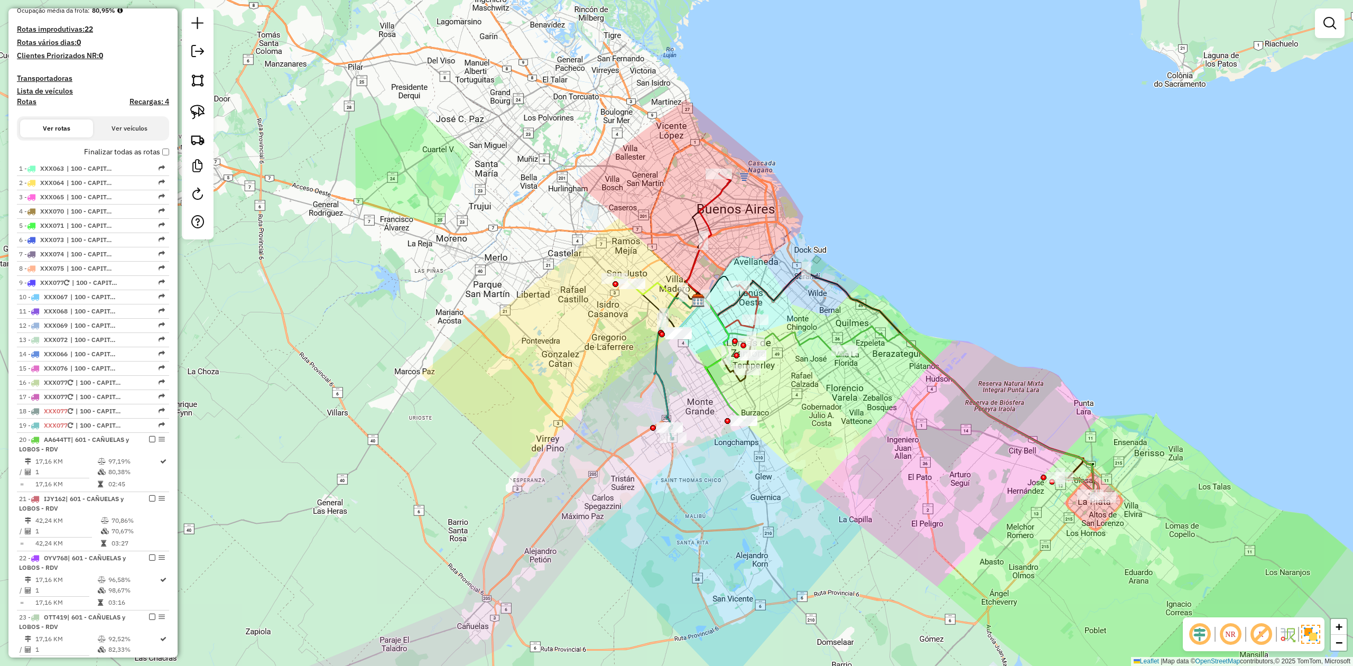
scroll to position [62, 0]
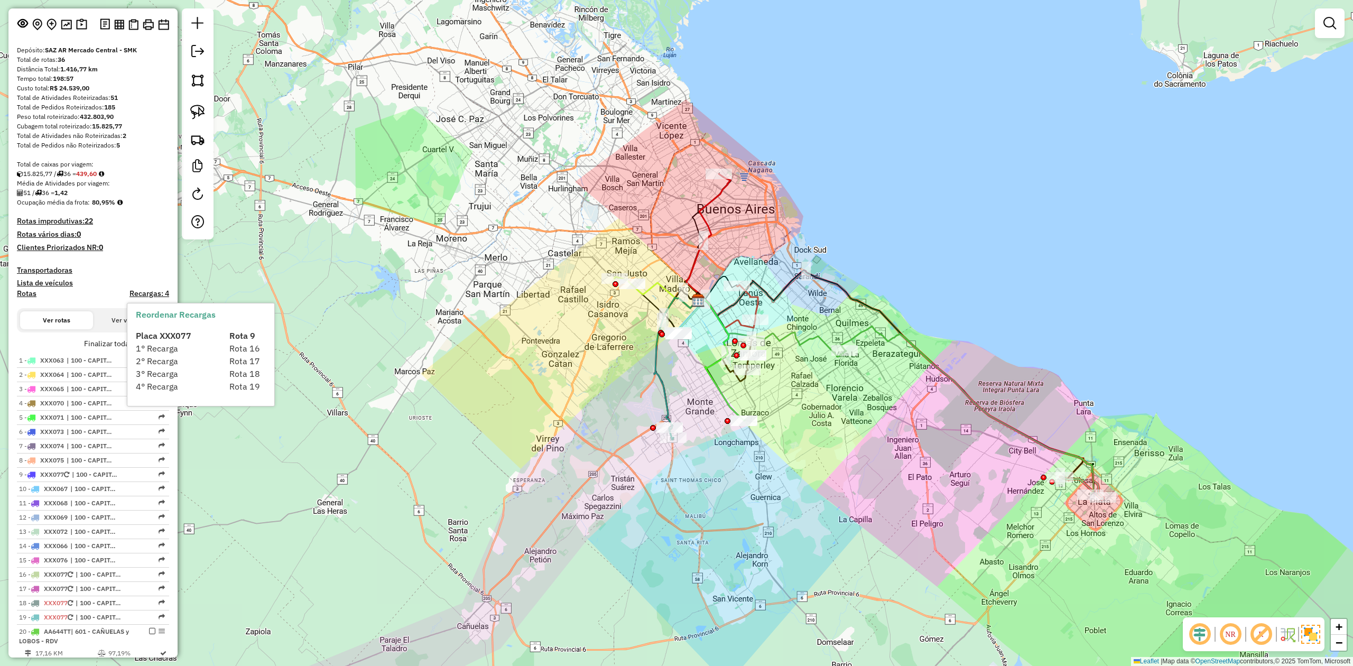
click at [161, 341] on div "Placa XXX077 Rota 9 1° Recarga Rota 16 2° Recarga Rota 17 3° Recarga Rota 18 4°…" at bounding box center [210, 357] width 148 height 72
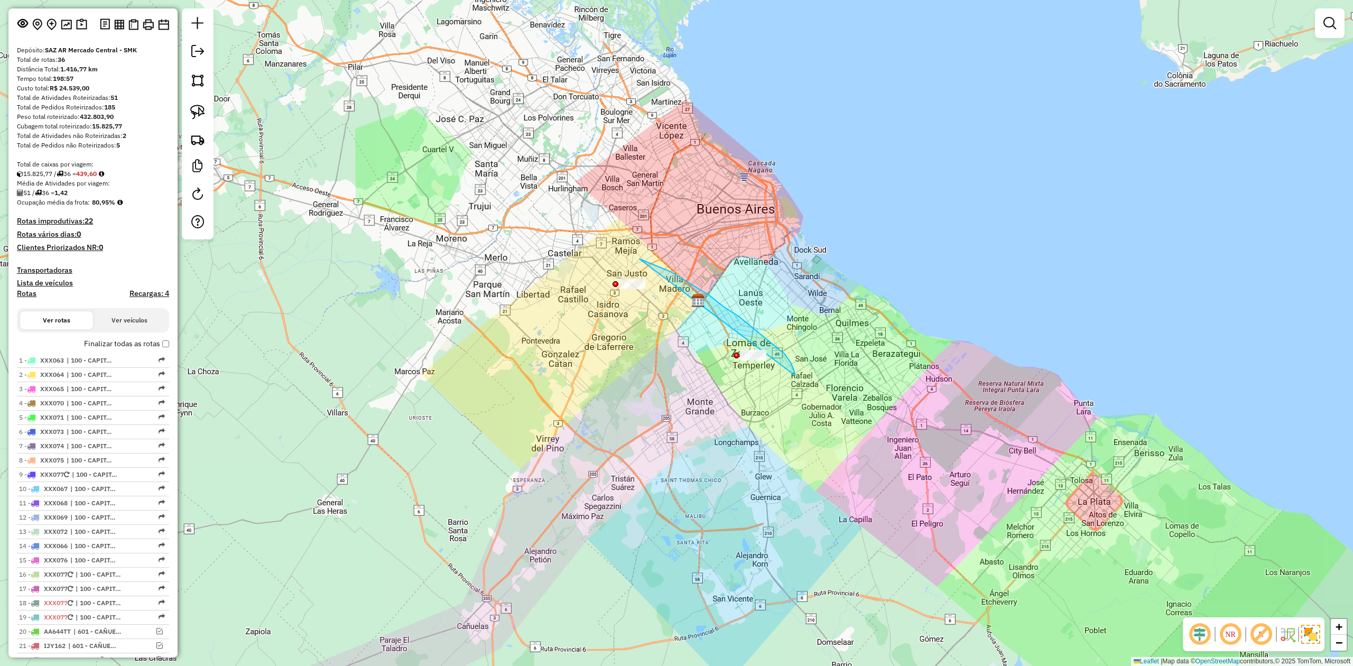
drag, startPoint x: 795, startPoint y: 375, endPoint x: 732, endPoint y: 395, distance: 65.5
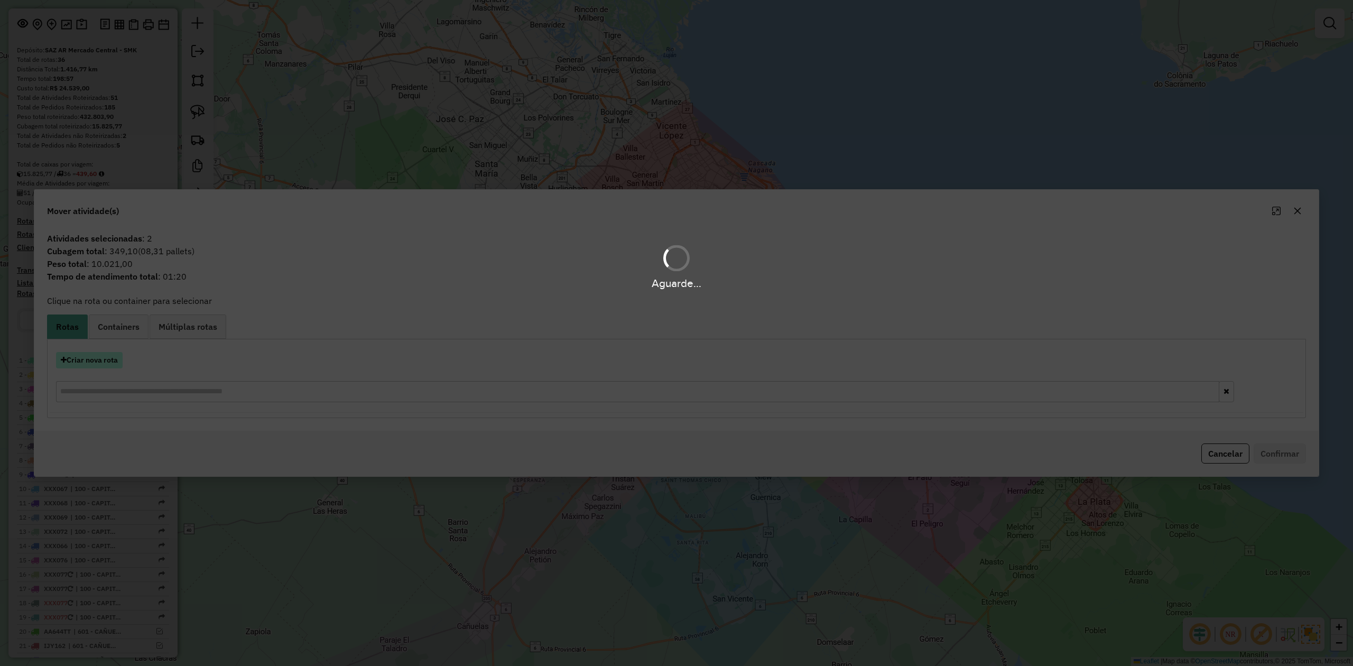
click at [94, 359] on hb-app "Aguarde... Pop-up bloqueado! Seu navegador bloqueou automáticamente a abertura …" at bounding box center [676, 333] width 1353 height 666
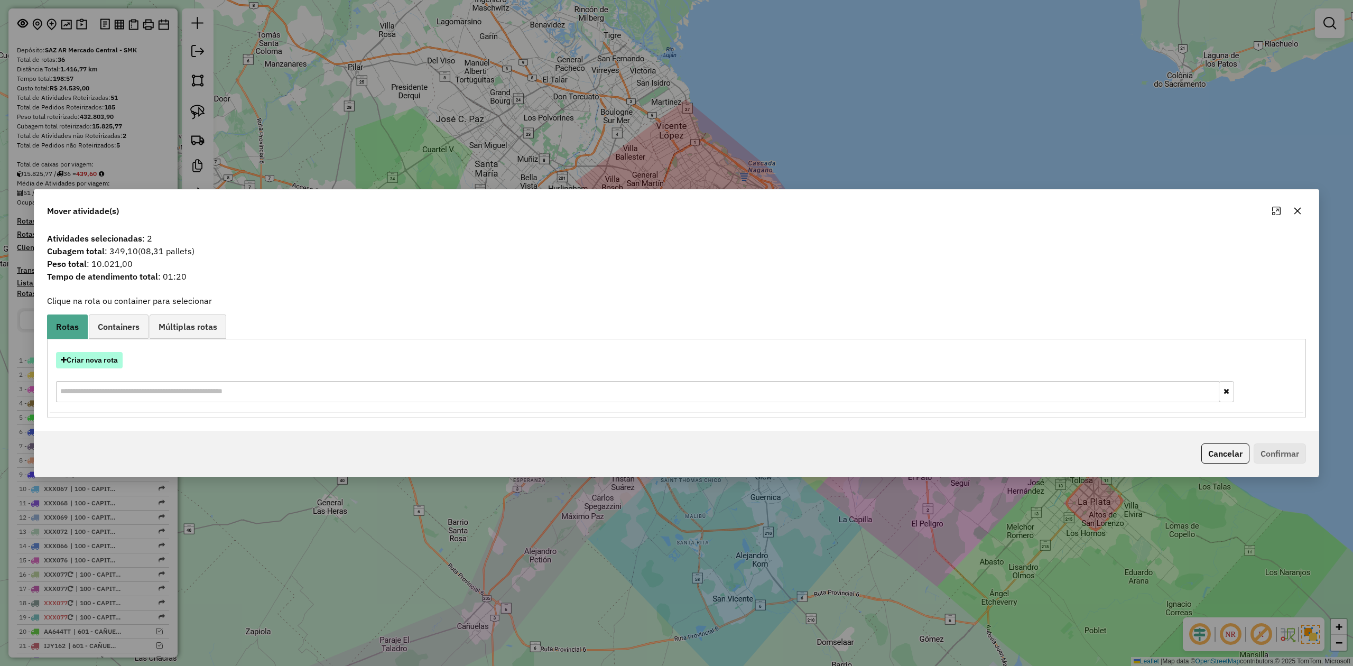
click at [92, 360] on button "Criar nova rota" at bounding box center [89, 360] width 67 height 16
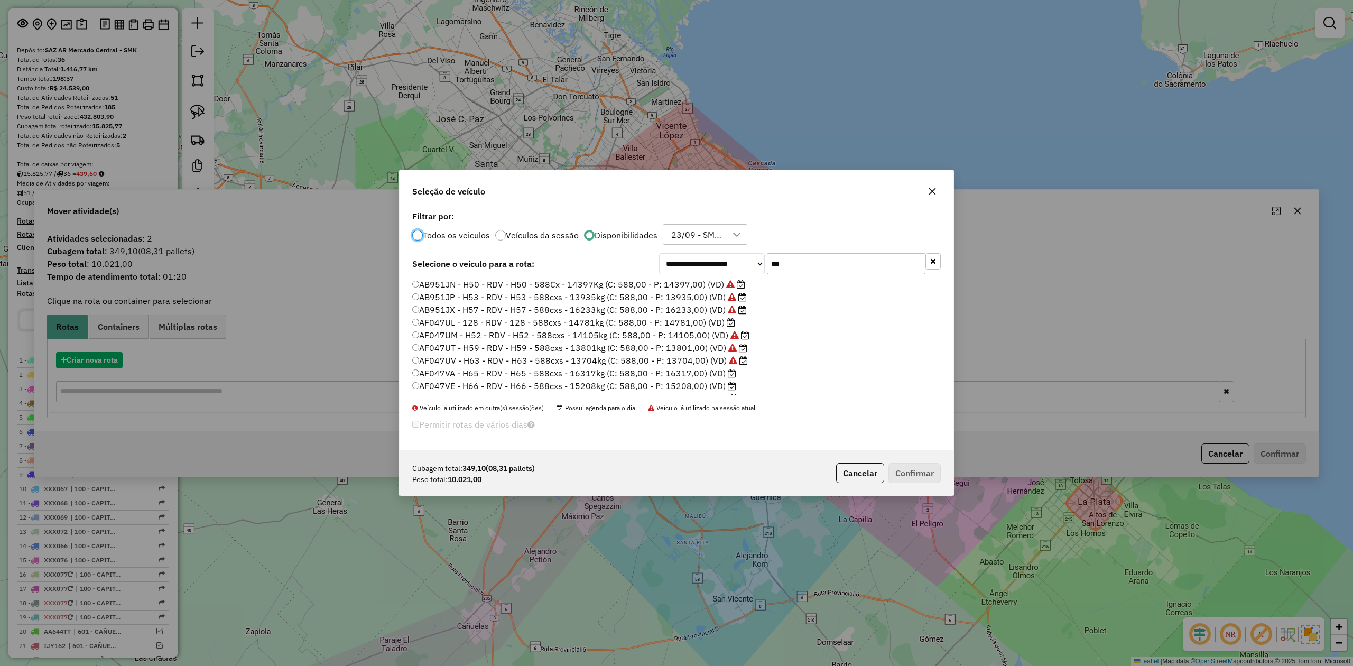
scroll to position [5, 3]
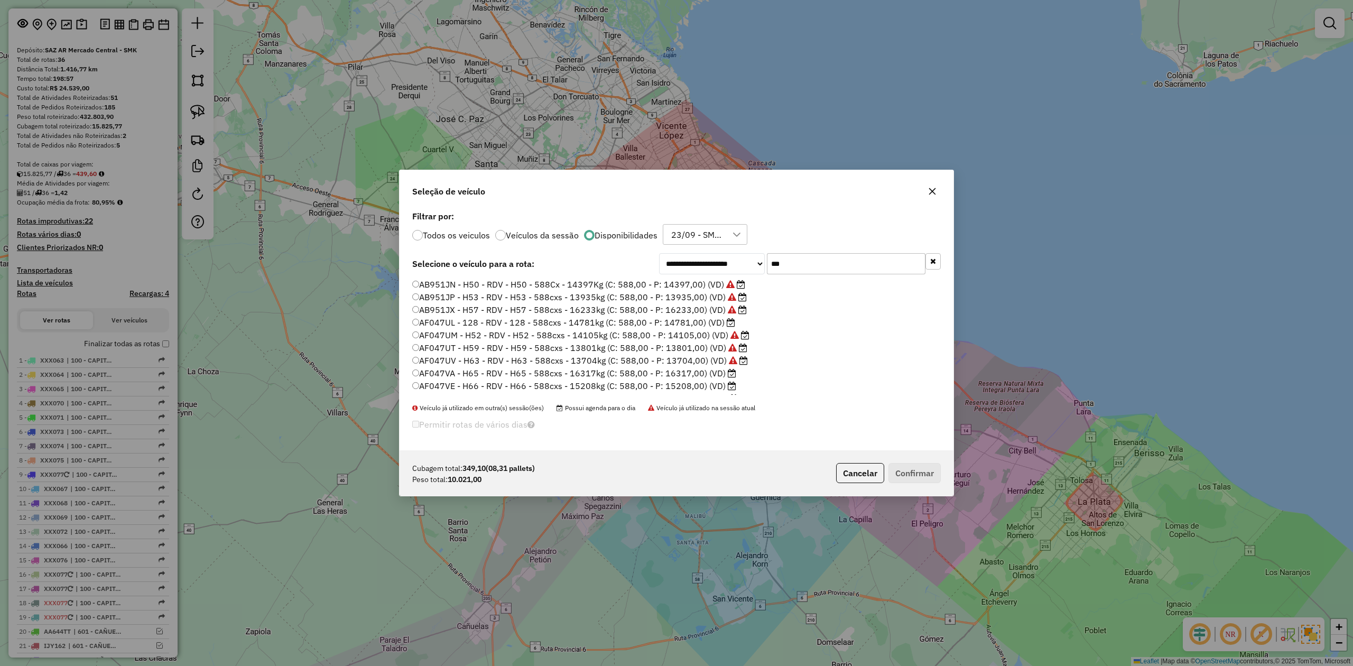
drag, startPoint x: 791, startPoint y: 260, endPoint x: 742, endPoint y: 254, distance: 49.5
click at [742, 254] on div "**********" at bounding box center [800, 263] width 282 height 21
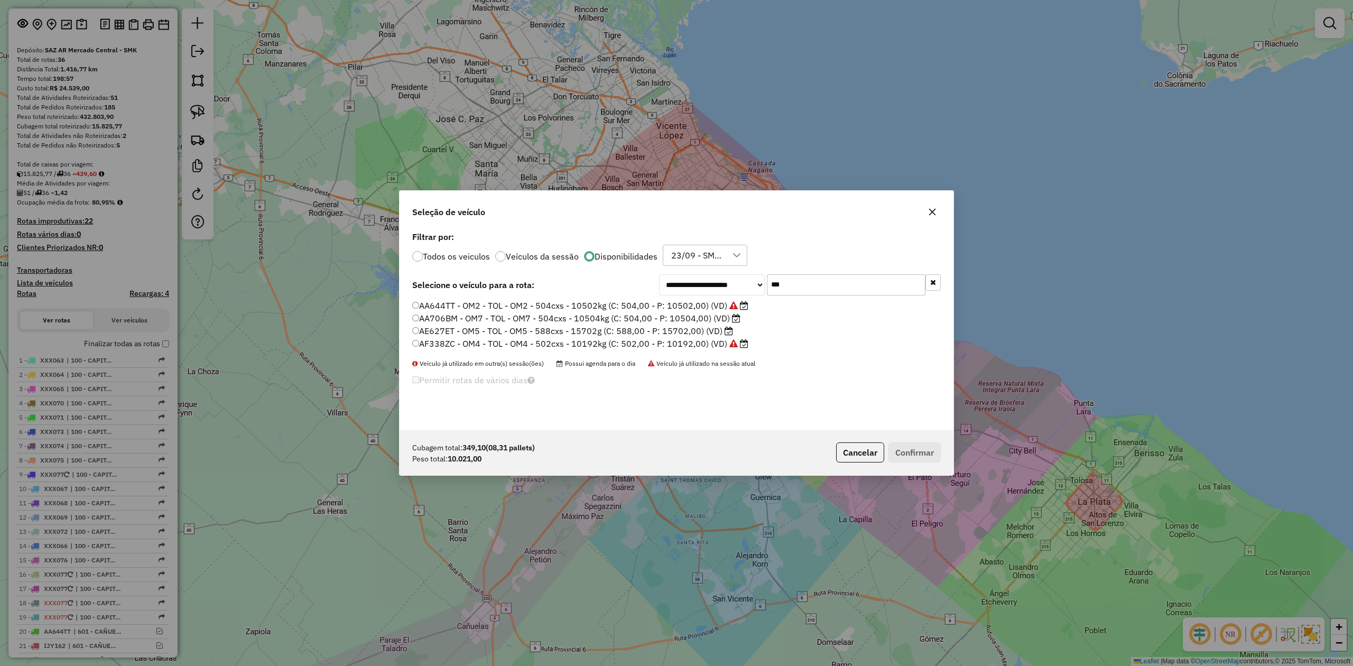
type input "***"
click at [700, 320] on label "AA706BM - OM7 - TOL - OM7 - 504cxs - 10504kg (C: 504,00 - P: 10504,00) (VD)" at bounding box center [576, 318] width 328 height 13
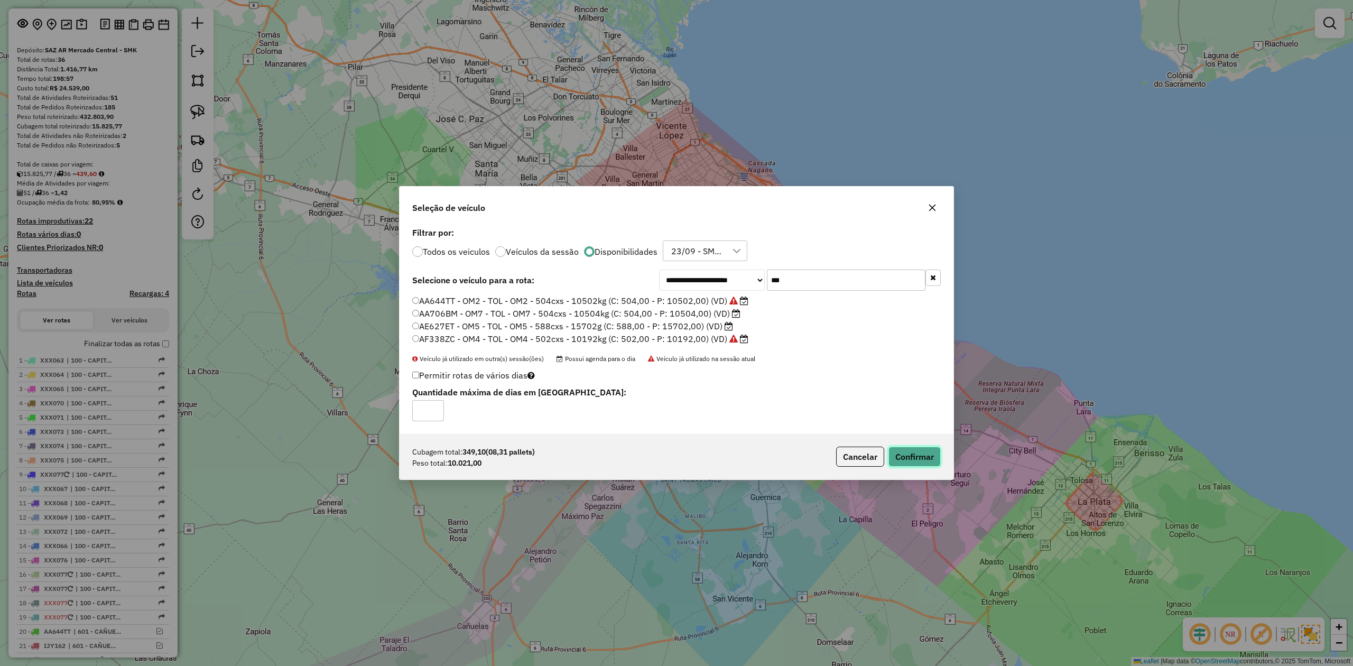
click at [924, 455] on button "Confirmar" at bounding box center [914, 456] width 52 height 20
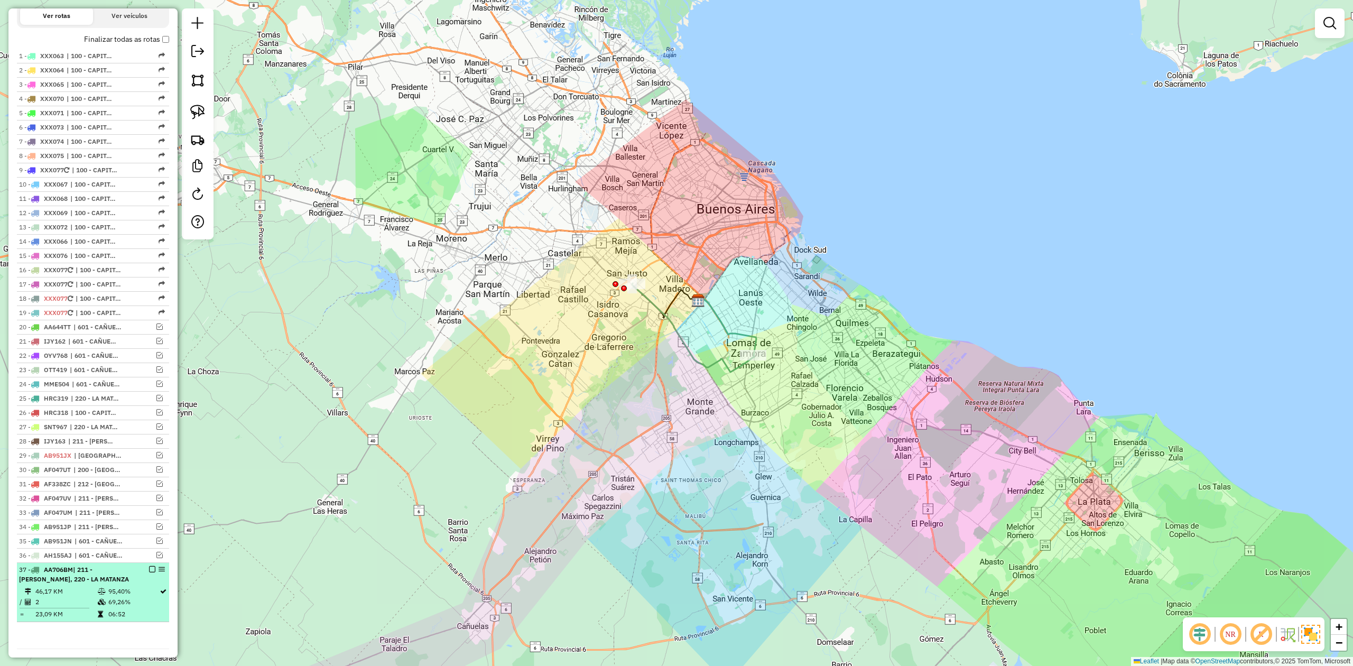
scroll to position [416, 0]
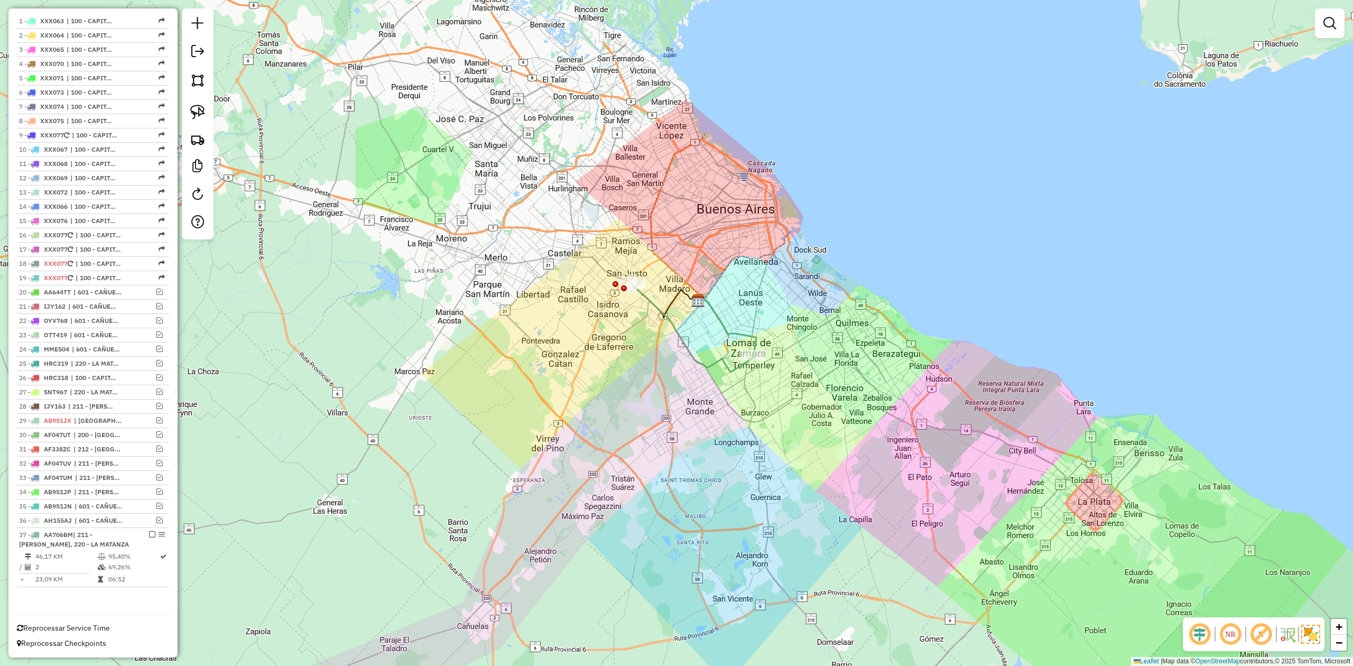
click at [694, 349] on icon at bounding box center [693, 327] width 122 height 89
select select "**********"
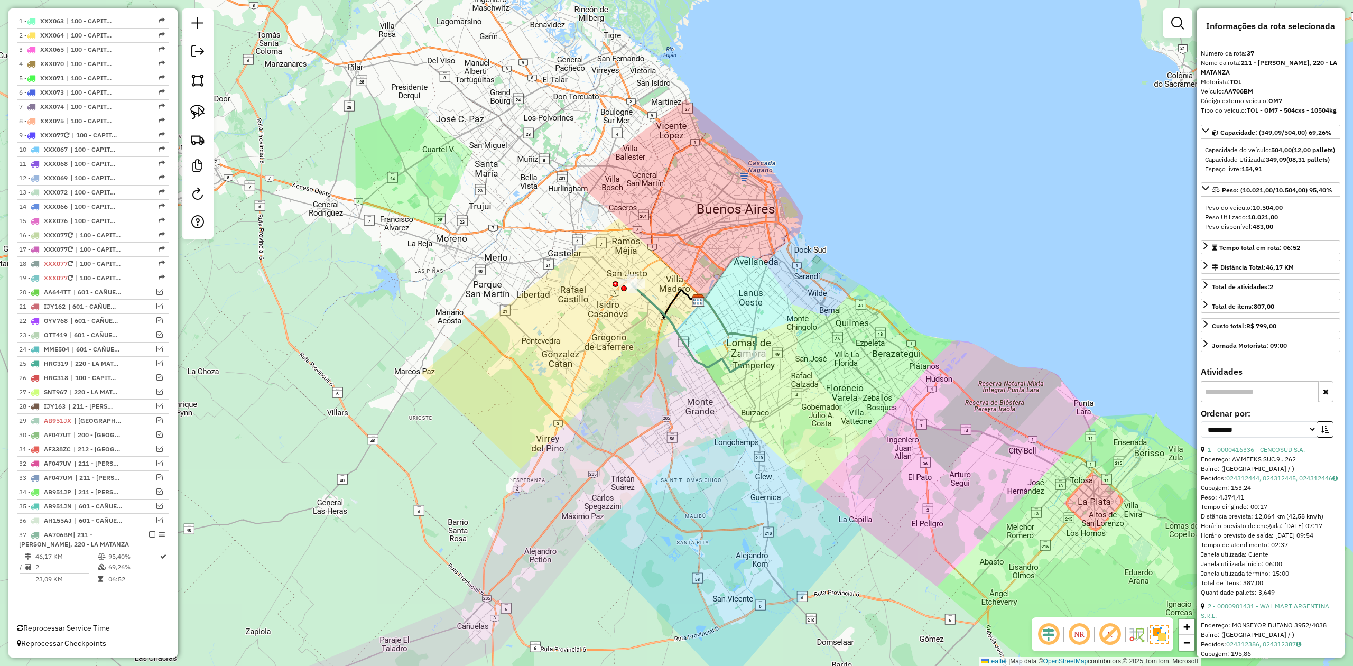
drag, startPoint x: 151, startPoint y: 527, endPoint x: 188, endPoint y: 522, distance: 37.8
click at [151, 531] on em at bounding box center [152, 534] width 6 height 6
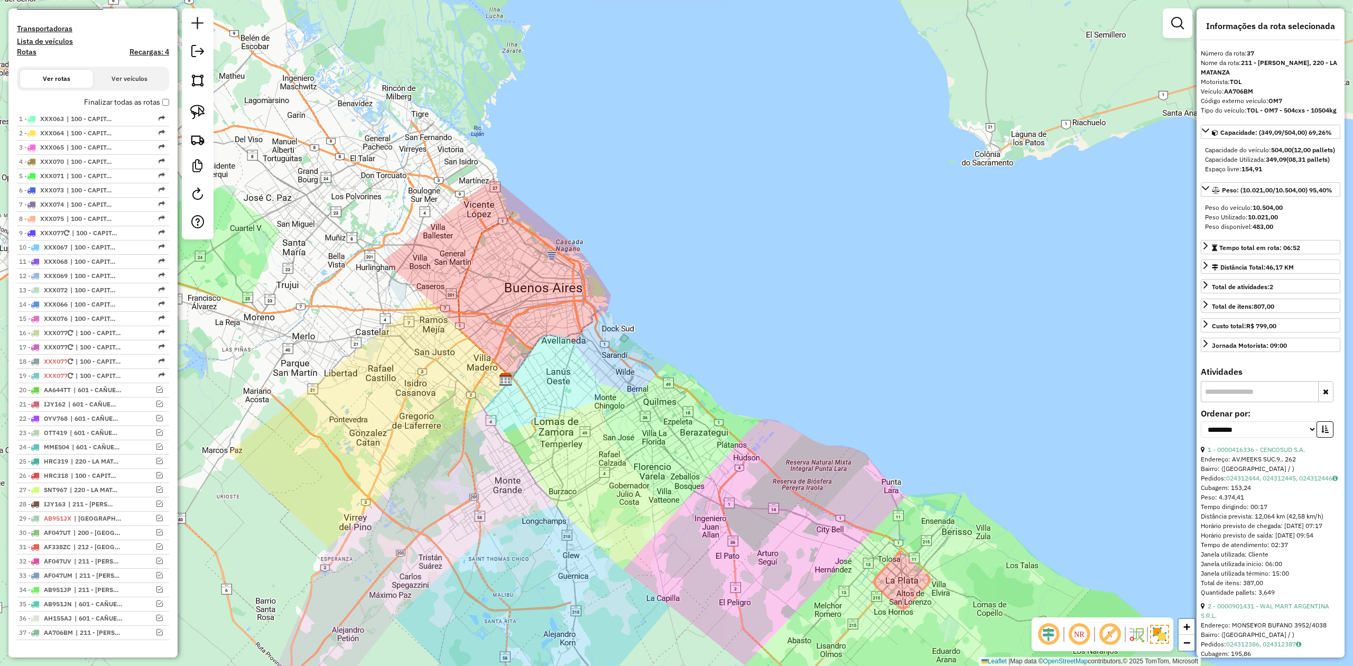
scroll to position [362, 0]
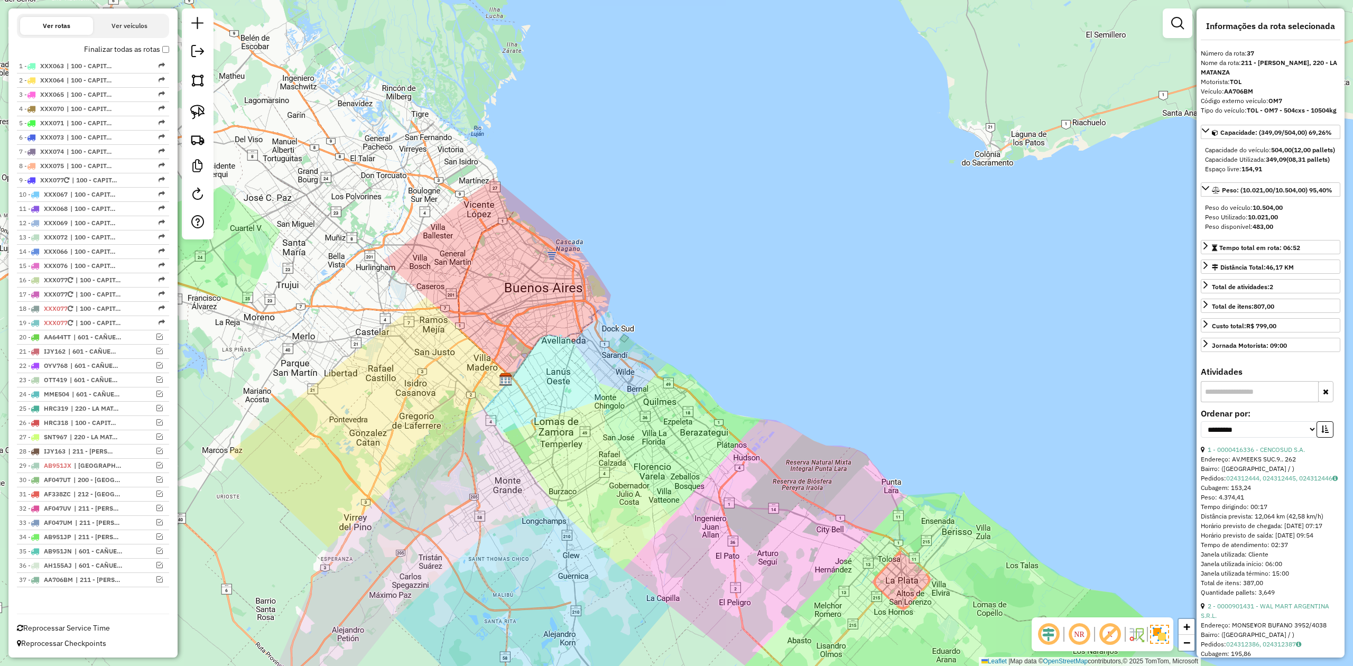
drag, startPoint x: 154, startPoint y: 581, endPoint x: 429, endPoint y: 521, distance: 281.3
click at [156, 580] on em at bounding box center [159, 579] width 6 height 6
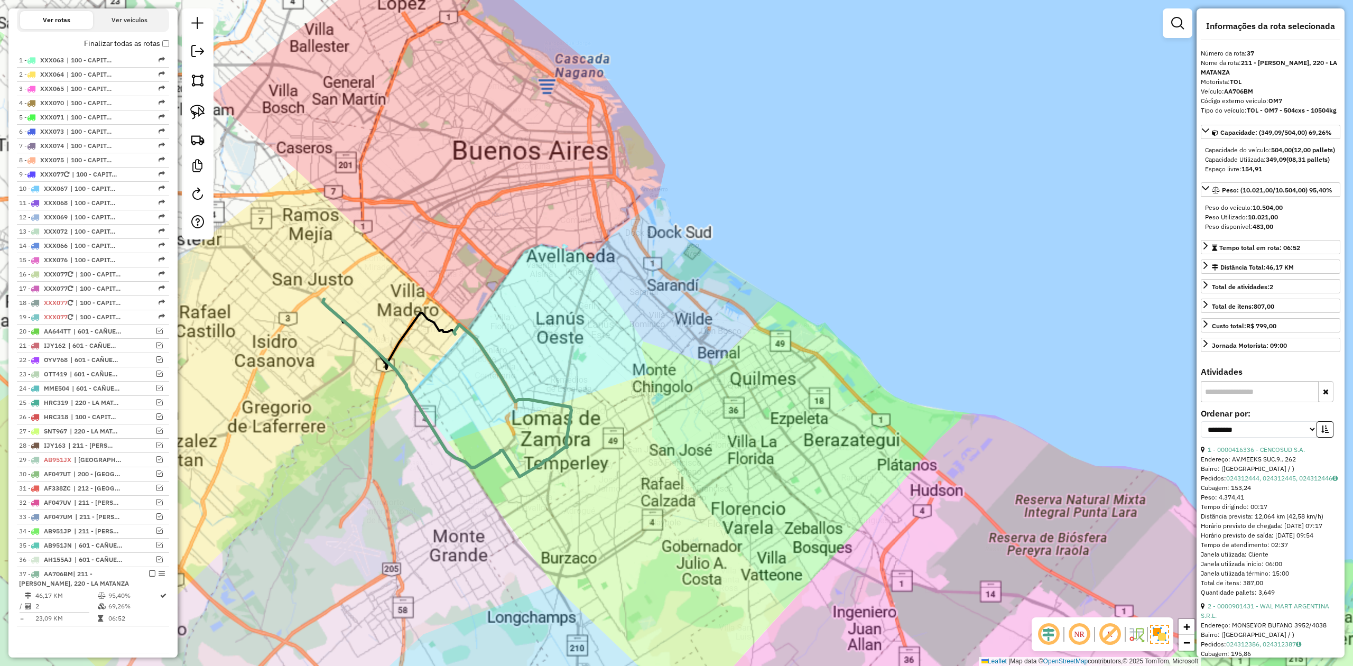
click at [481, 398] on div "Rota 37 - Placa AA706BM 0000416336 - CENCOSUD S.A. Janela de atendimento Grade …" at bounding box center [676, 333] width 1353 height 666
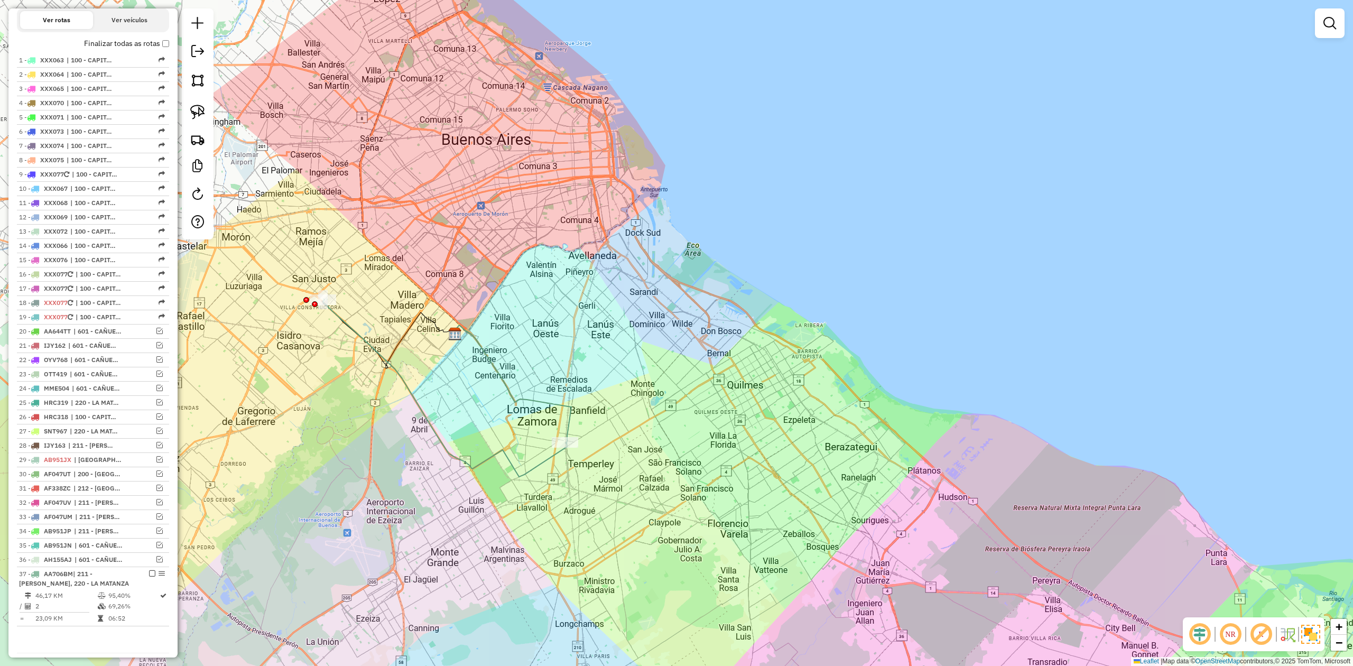
click at [498, 455] on icon at bounding box center [445, 388] width 244 height 178
select select "**********"
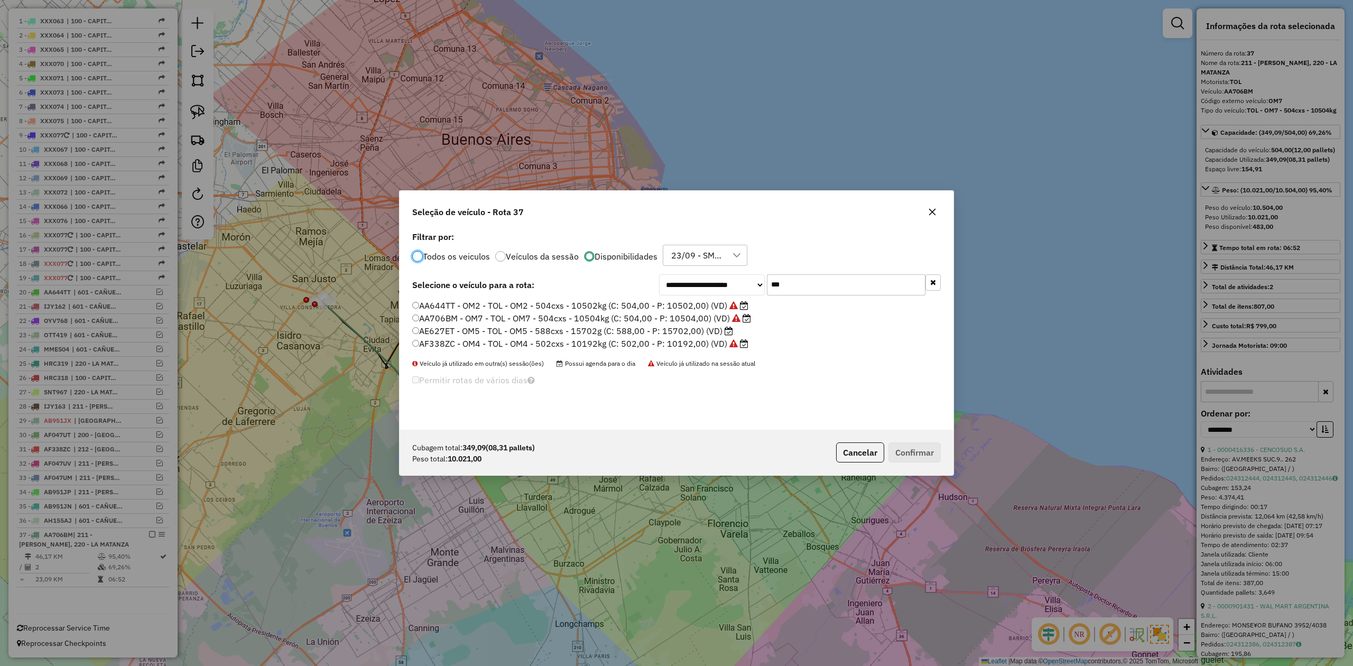
scroll to position [5, 3]
drag, startPoint x: 780, startPoint y: 283, endPoint x: 748, endPoint y: 280, distance: 32.4
click at [748, 280] on div "**********" at bounding box center [800, 284] width 282 height 21
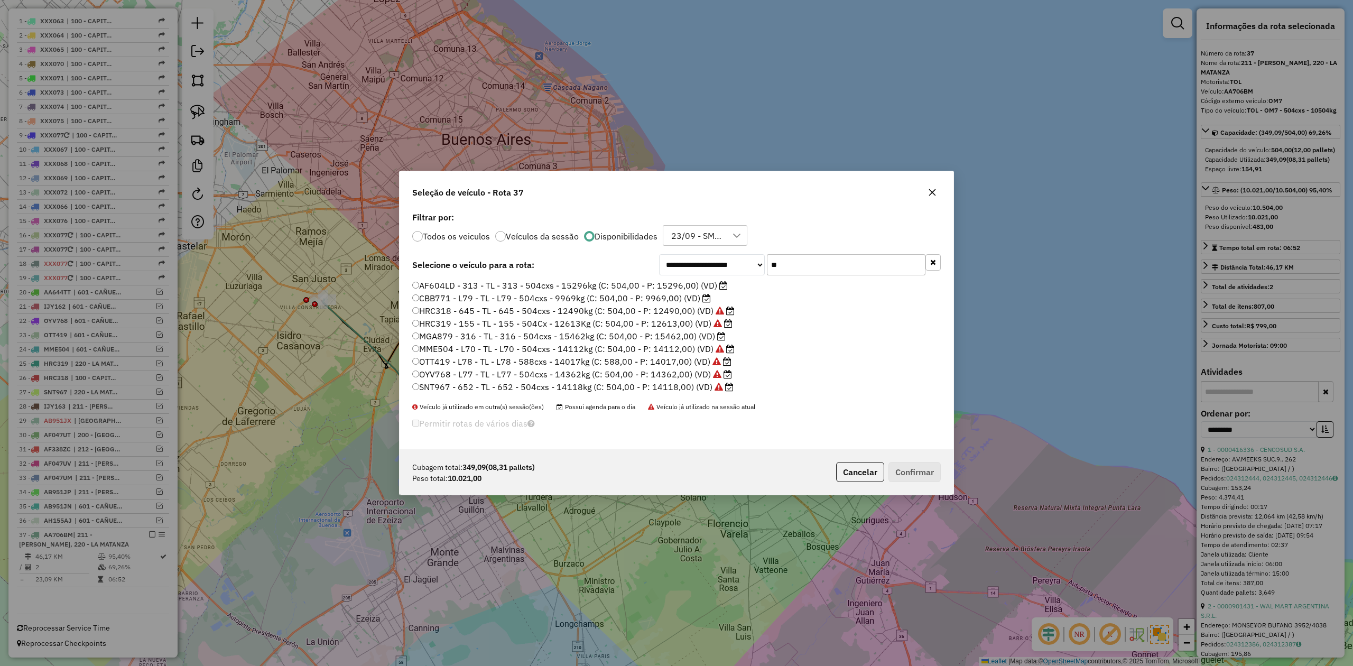
type input "**"
drag, startPoint x: 935, startPoint y: 191, endPoint x: 871, endPoint y: 223, distance: 72.1
click at [935, 191] on icon "button" at bounding box center [932, 192] width 8 height 8
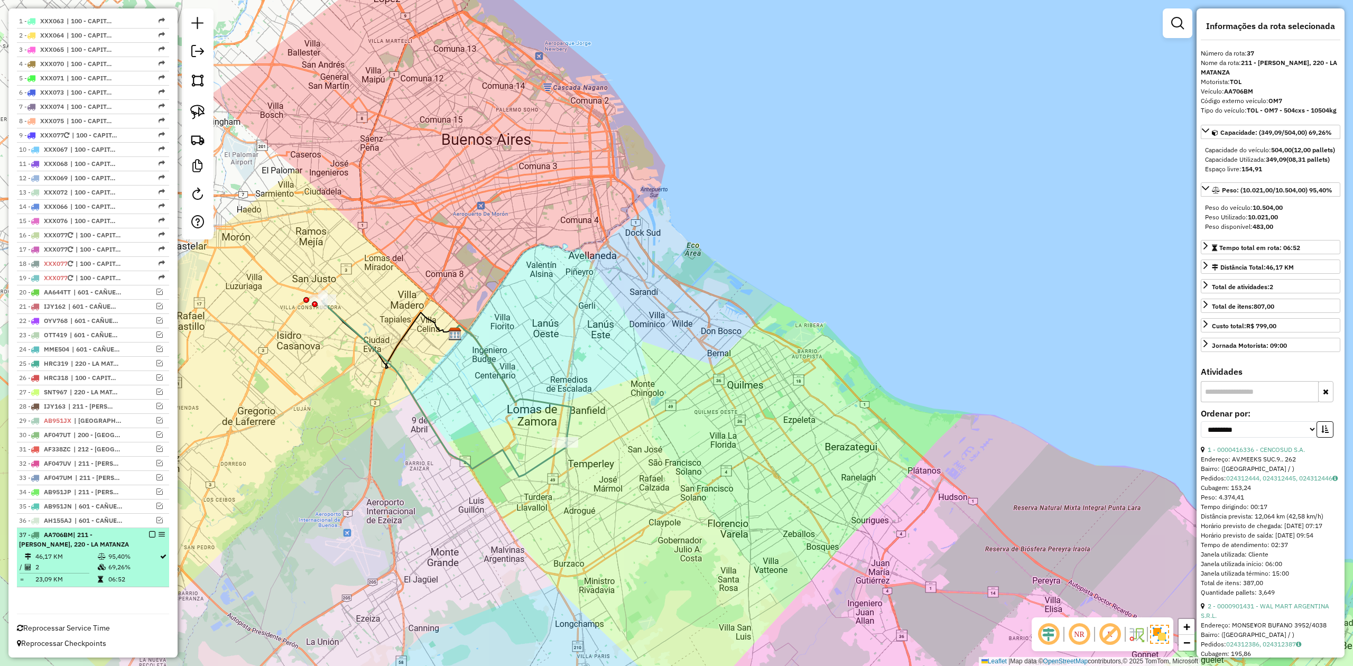
click at [151, 531] on em at bounding box center [152, 534] width 6 height 6
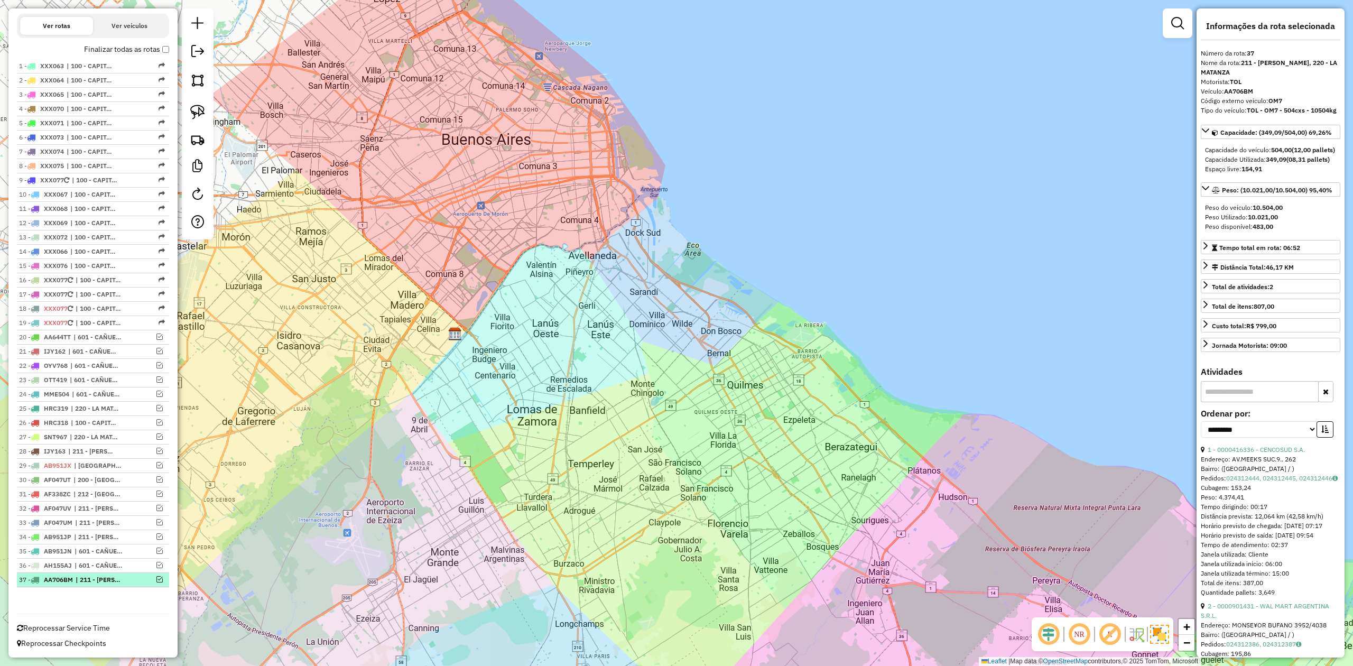
scroll to position [362, 0]
click at [201, 189] on em at bounding box center [197, 194] width 13 height 13
select select "*"
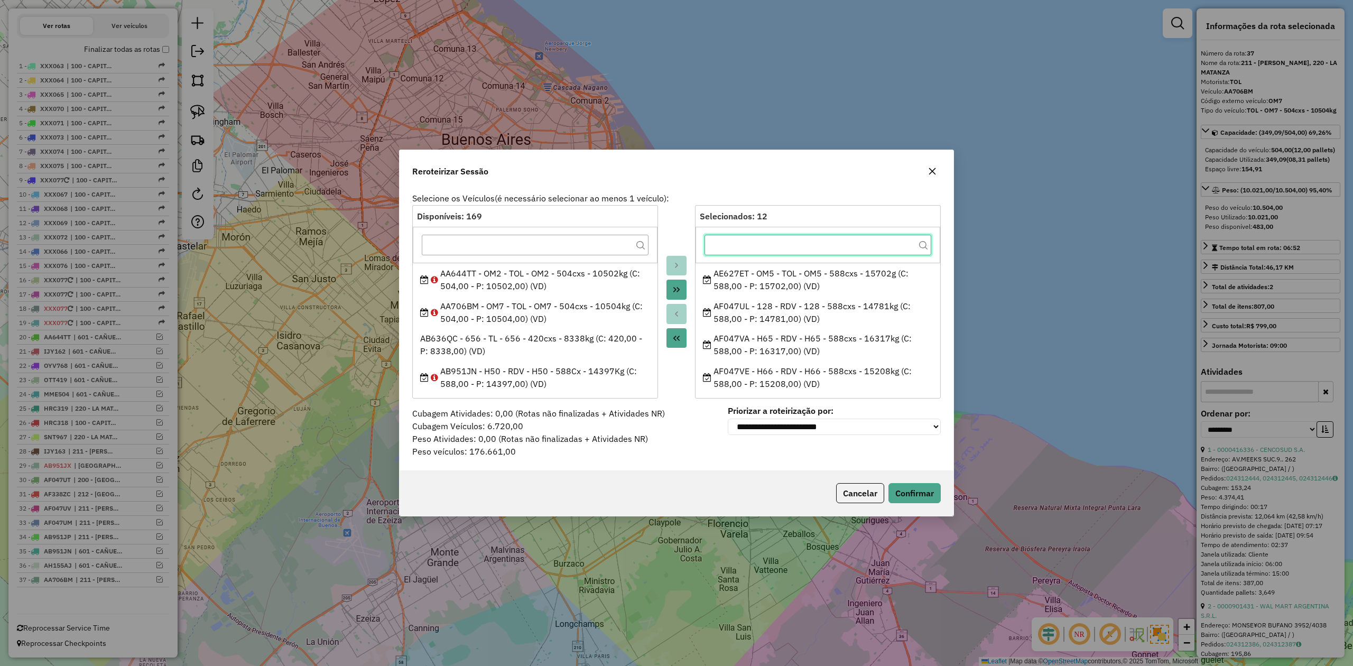
click at [772, 253] on input "text" at bounding box center [817, 245] width 227 height 21
type input "***"
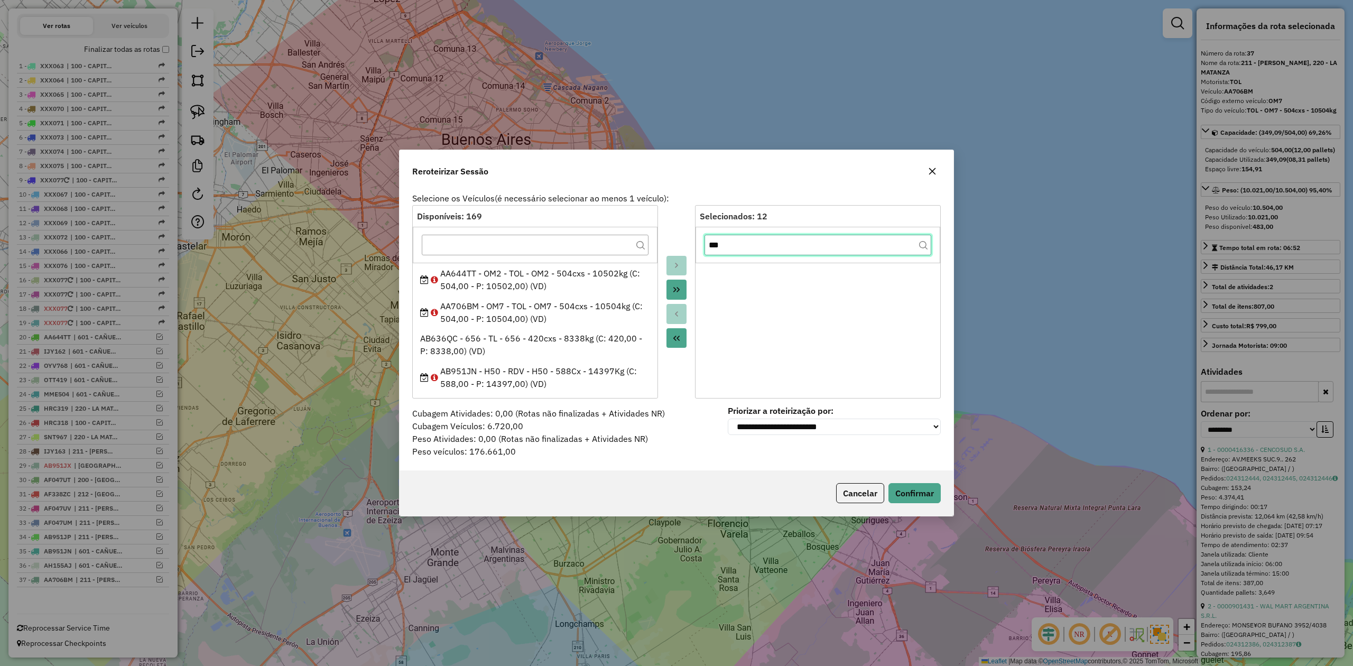
drag, startPoint x: 769, startPoint y: 248, endPoint x: 664, endPoint y: 240, distance: 106.0
click at [664, 240] on div "Disponíveis: 169 AA644TT - OM2 - TOL - OM2 - 504cxs - 10502kg (C: 504,00 - P: 1…" at bounding box center [676, 301] width 528 height 193
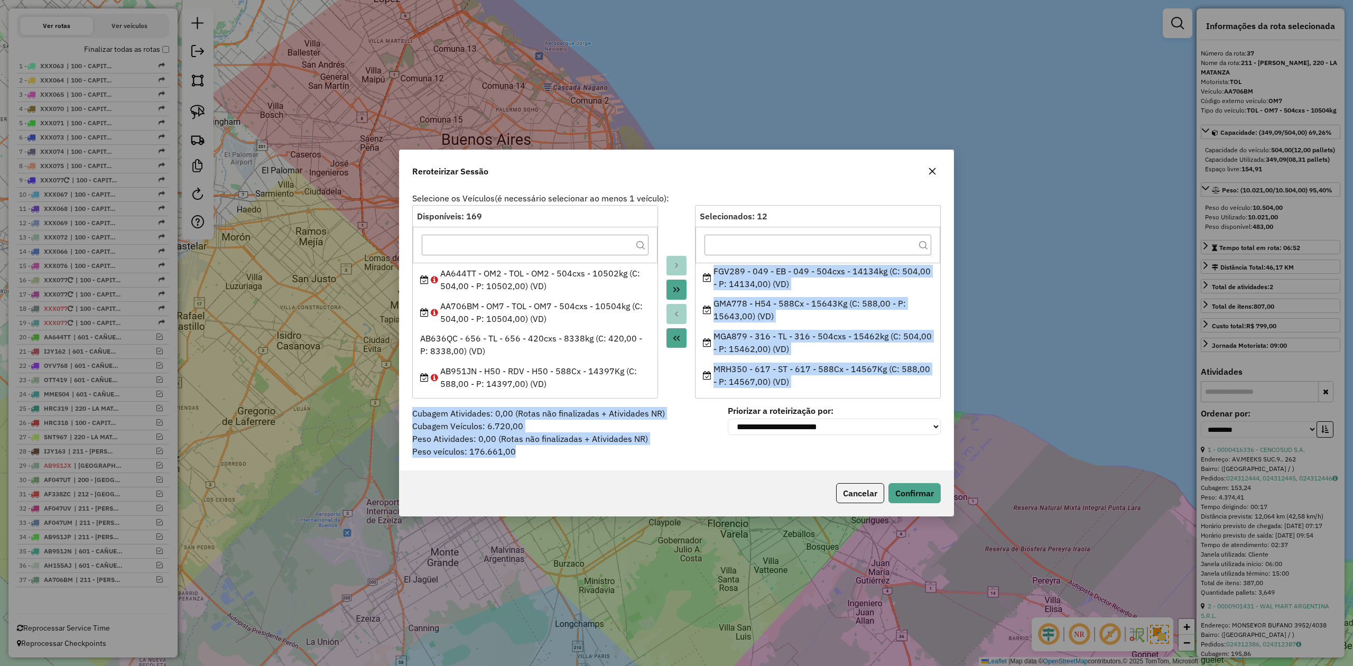
scroll to position [265, 0]
drag, startPoint x: 706, startPoint y: 267, endPoint x: 827, endPoint y: 379, distance: 165.3
click at [827, 379] on ul "AE627ET - OM5 - TOL - OM5 - 588cxs - 15702g (C: 588,00 - P: 15702,00) (VD) AF04…" at bounding box center [817, 326] width 245 height 127
copy ul "AE627ET - OM5 - TOL - OM5 - 588cxs - 15702g (C: 588,00 - P: 15702,00) (VD) AF04…"
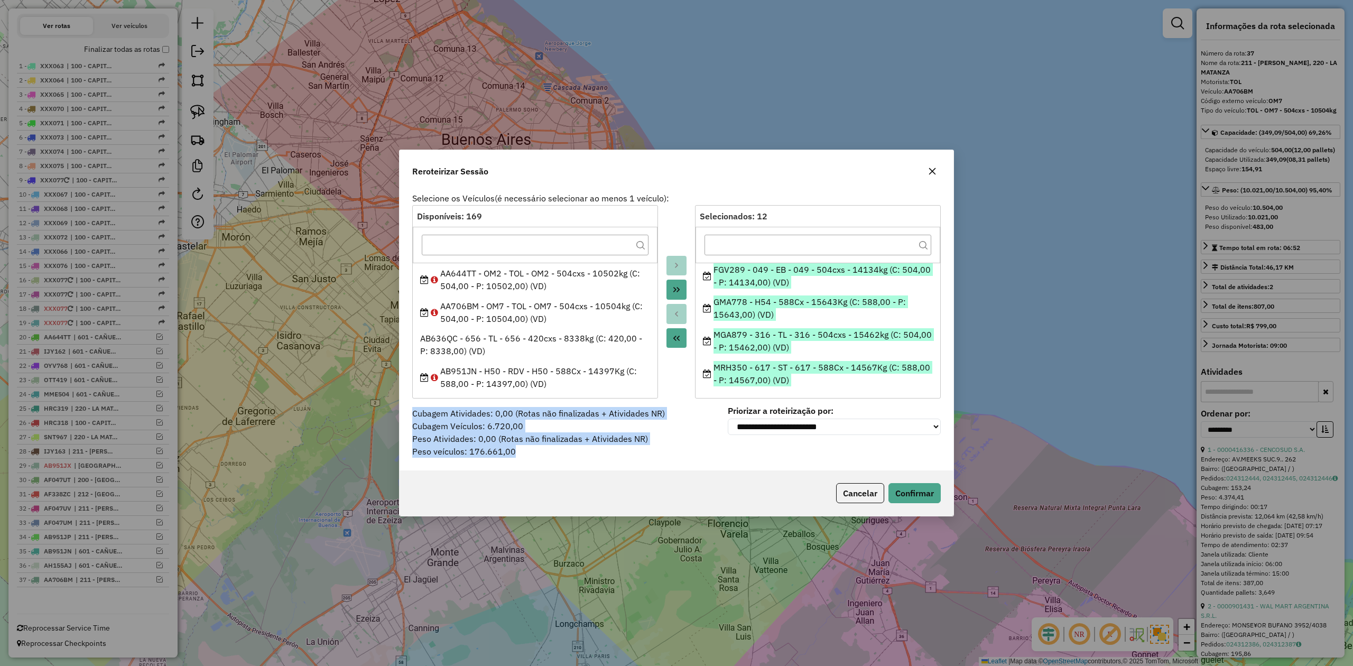
scroll to position [0, 0]
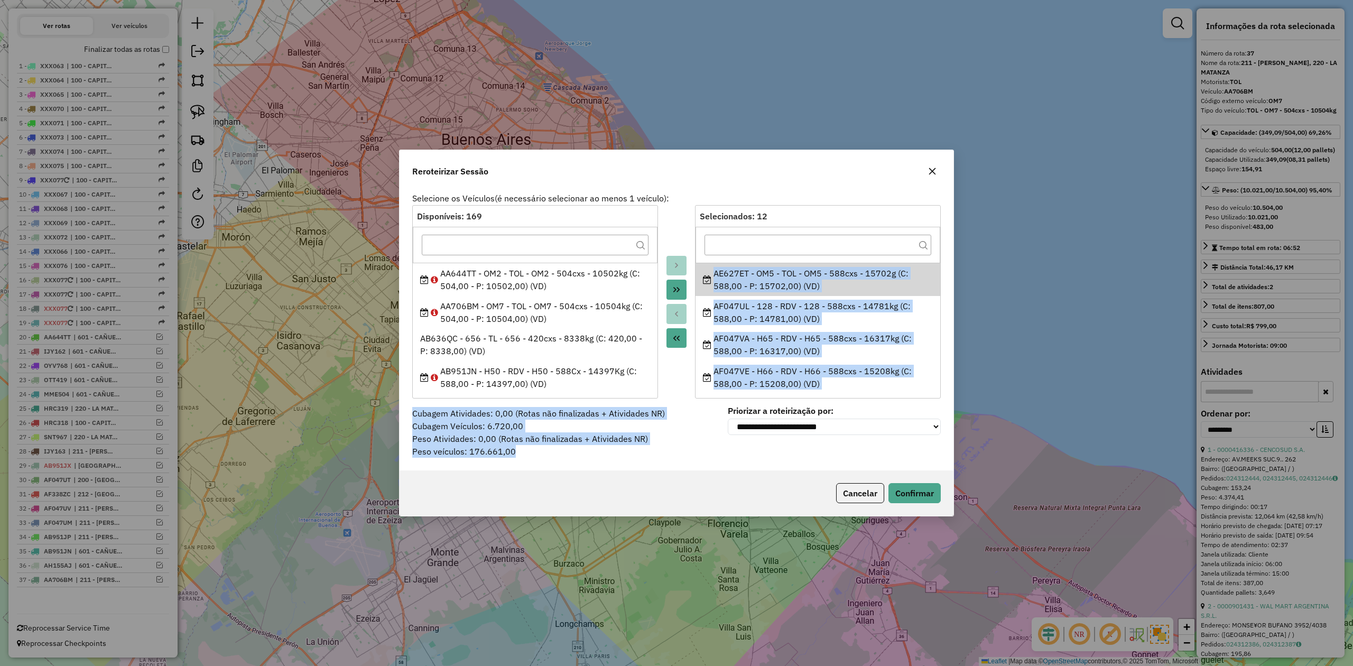
click at [928, 170] on icon "button" at bounding box center [932, 171] width 8 height 8
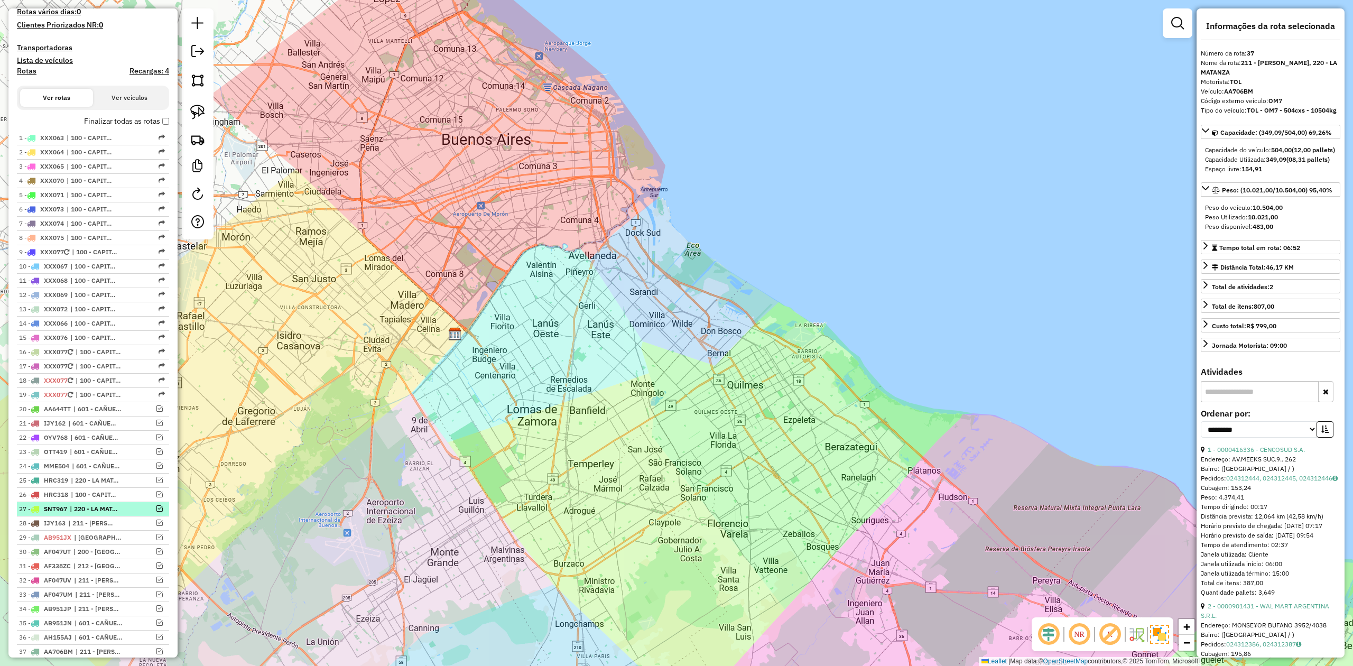
scroll to position [362, 0]
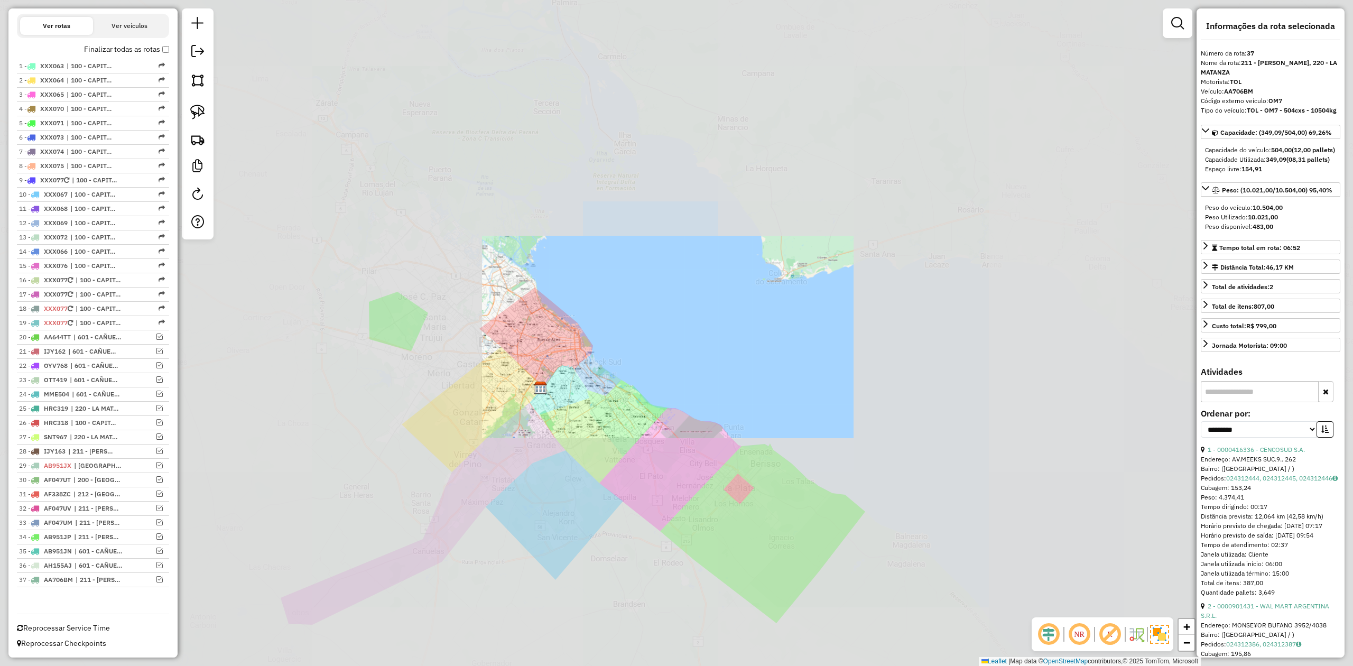
click at [546, 457] on div "Janela de atendimento Grade de atendimento Capacidade Transportadoras Veículos …" at bounding box center [676, 333] width 1353 height 666
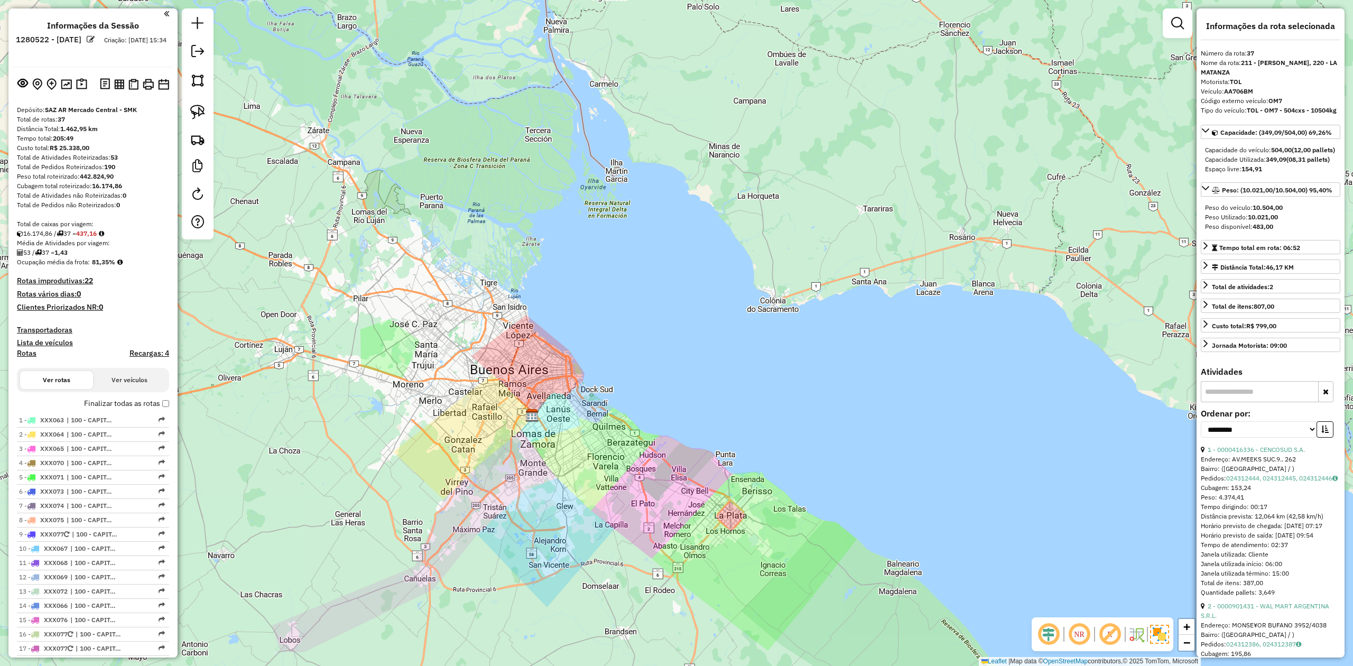
scroll to position [0, 0]
click at [104, 533] on span "| 100 - CAPITAL FEDERAL" at bounding box center [96, 537] width 49 height 10
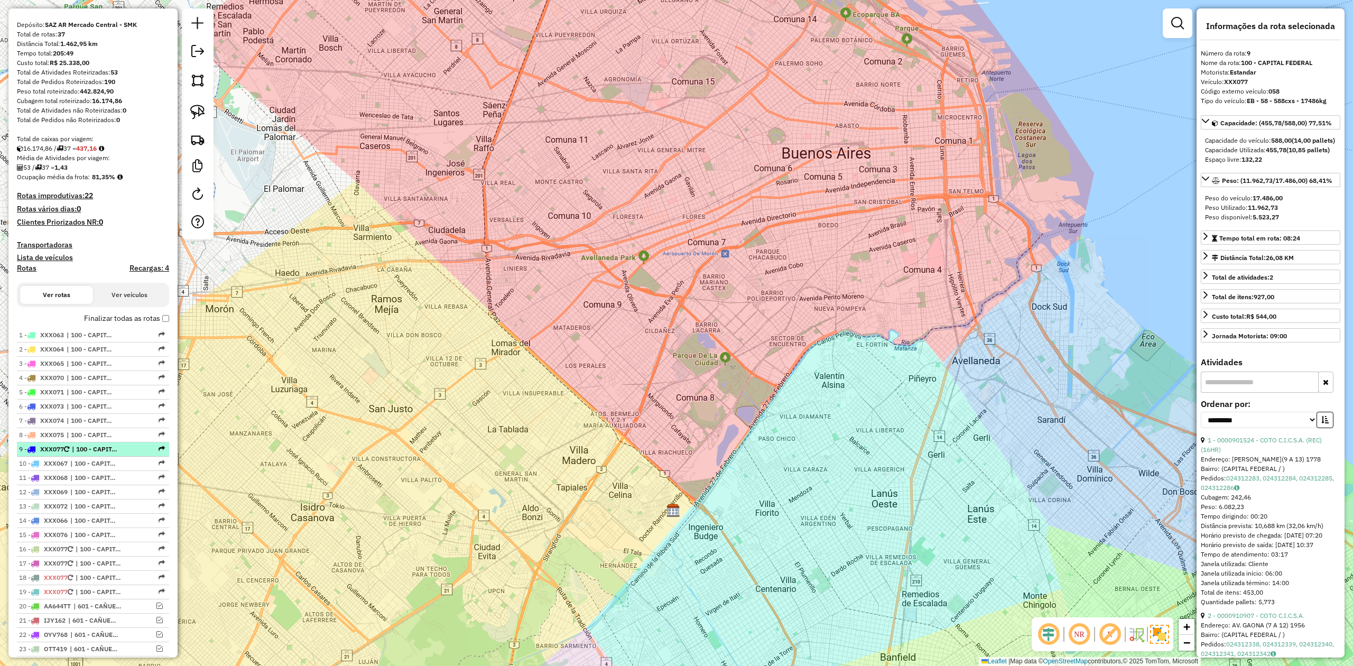
scroll to position [211, 0]
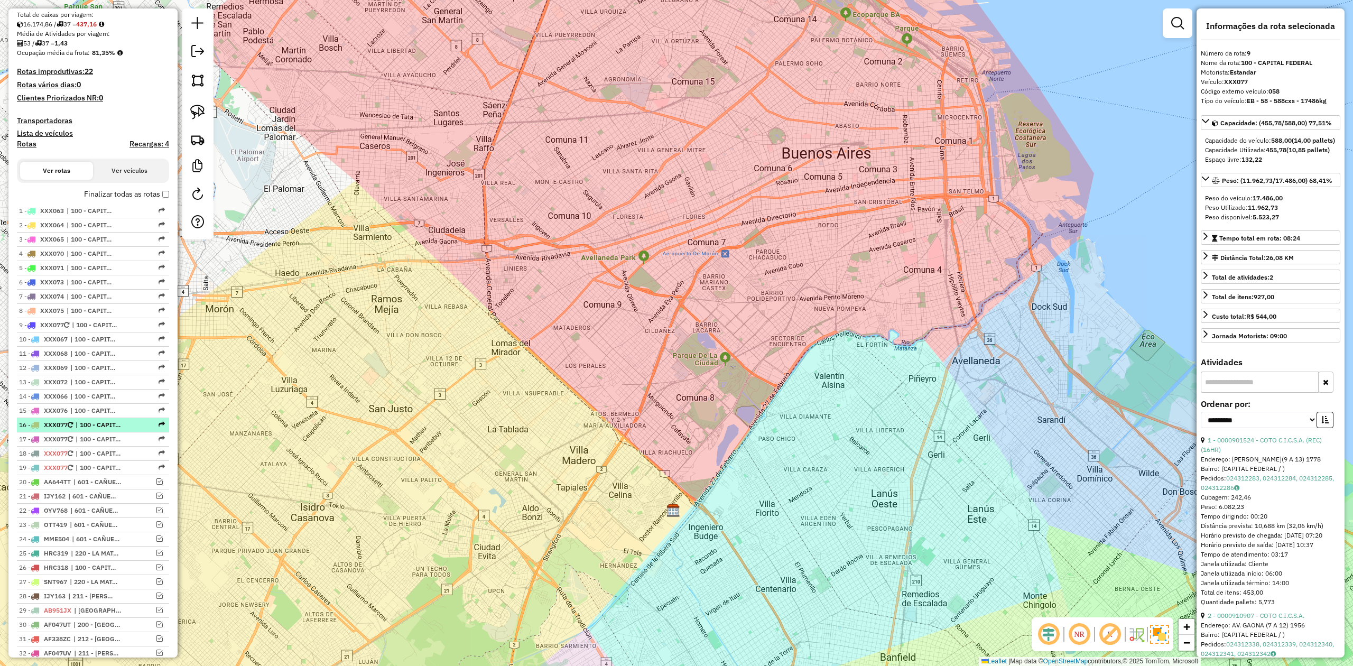
click at [92, 425] on span "| 100 - CAPITAL FEDERAL" at bounding box center [100, 425] width 49 height 10
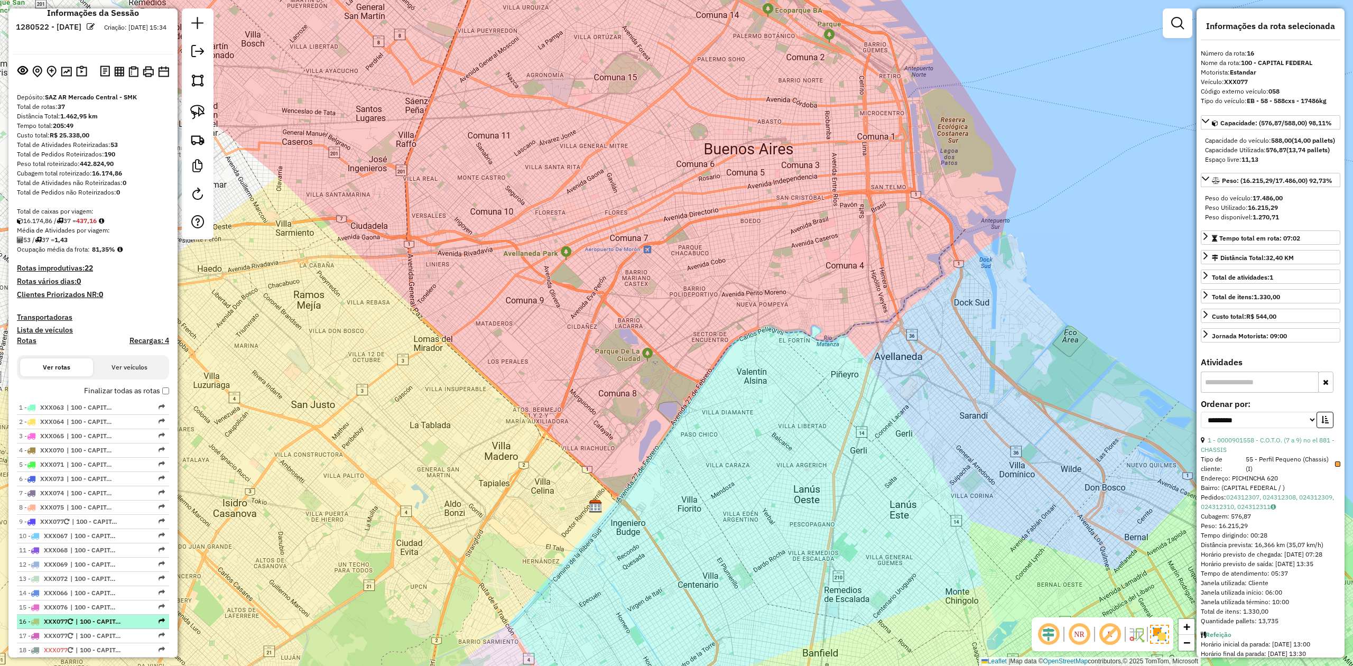
scroll to position [0, 0]
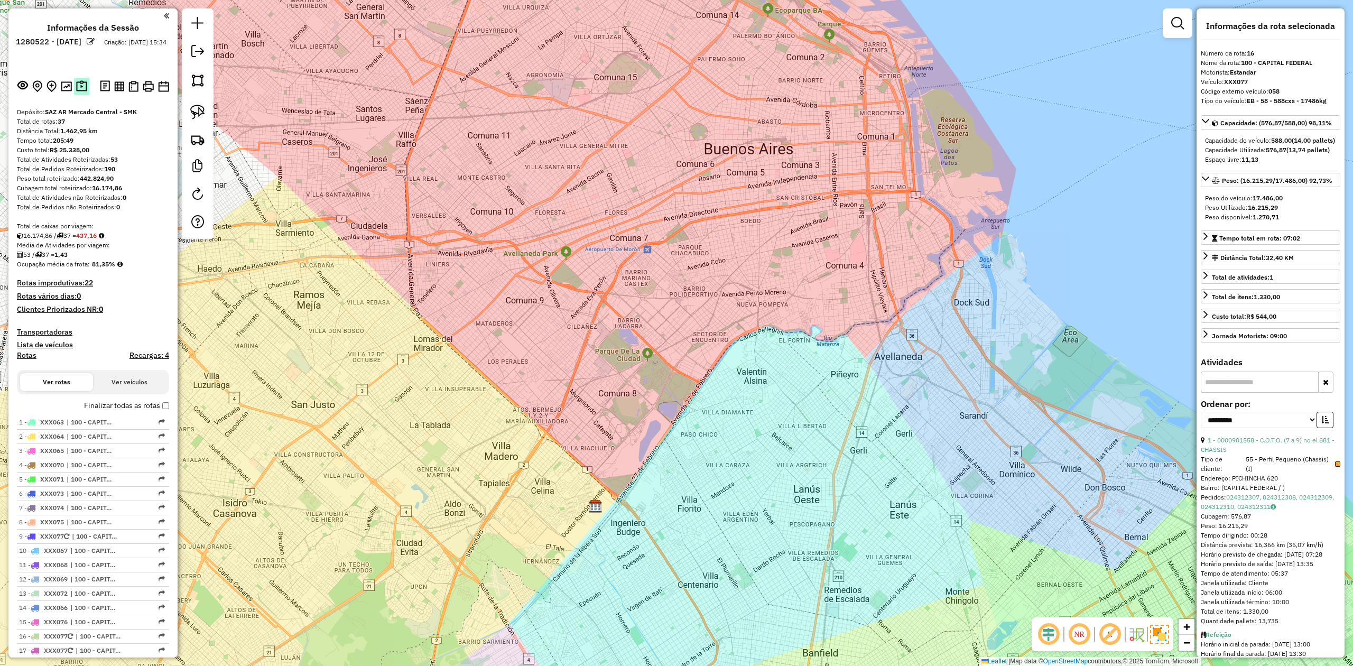
click at [79, 88] on img at bounding box center [81, 86] width 11 height 12
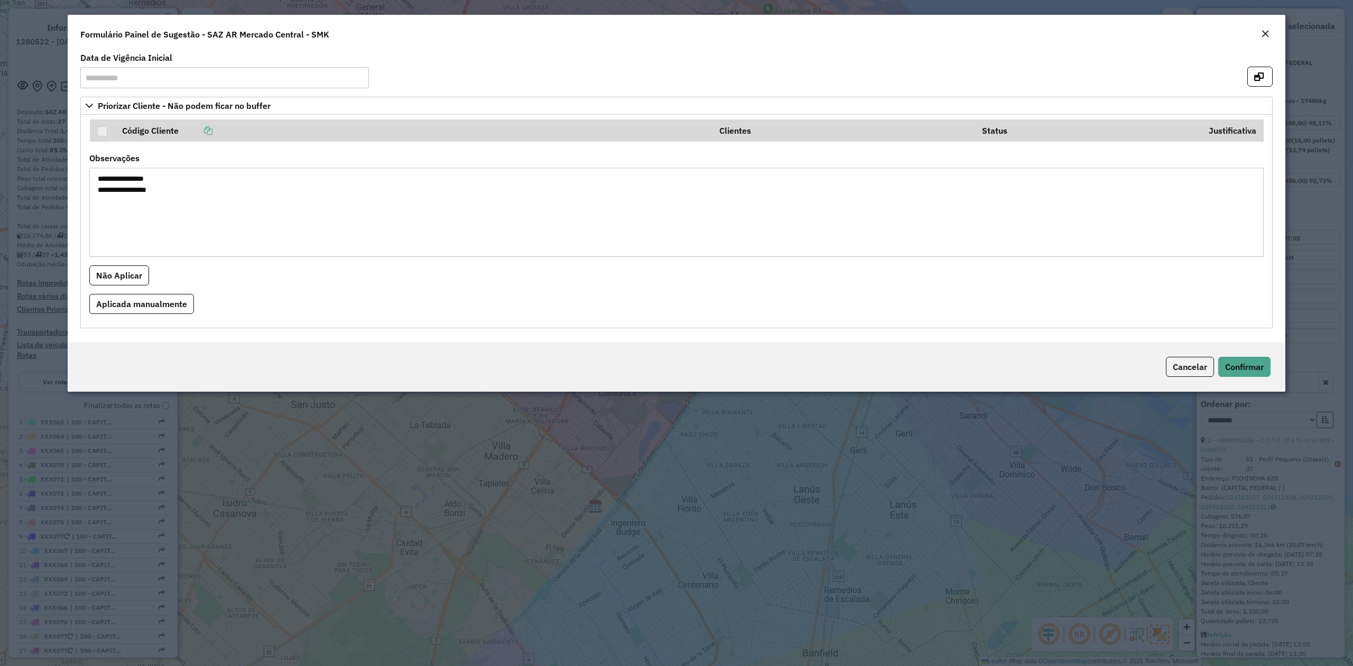
click at [1269, 32] on em "Close" at bounding box center [1265, 34] width 8 height 8
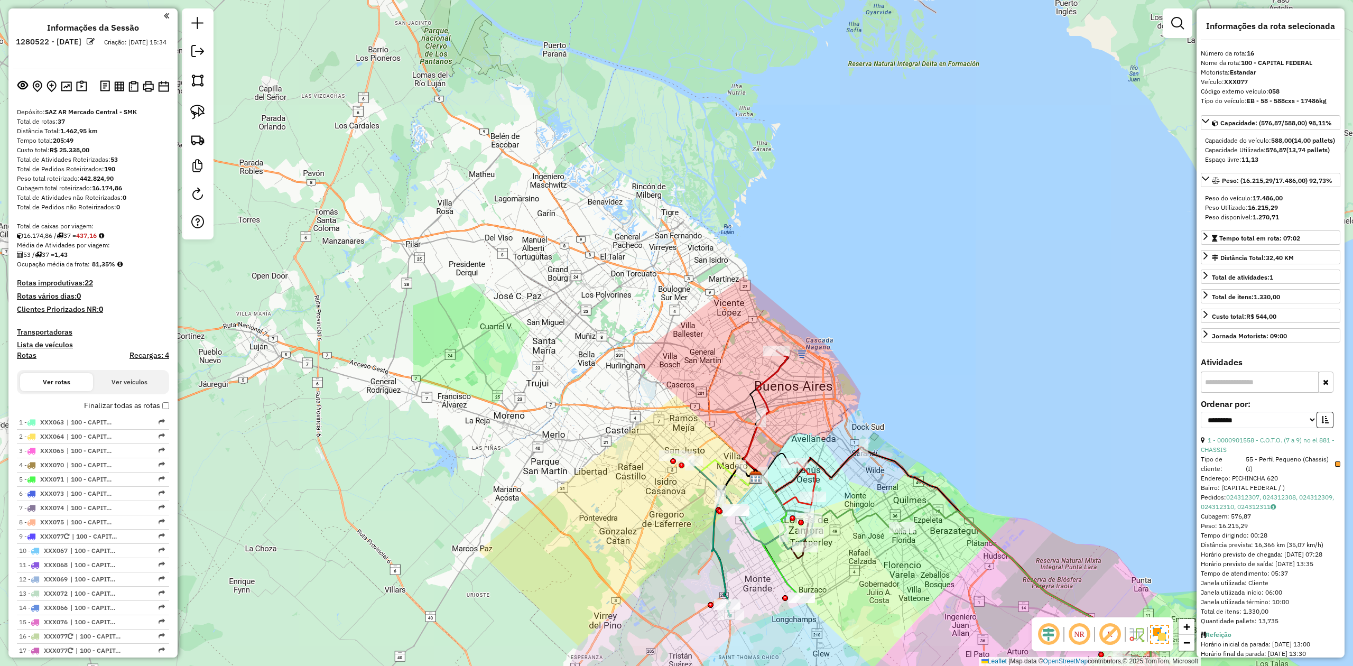
drag, startPoint x: 892, startPoint y: 506, endPoint x: 732, endPoint y: 385, distance: 200.8
click at [733, 385] on div "Janela de atendimento Grade de atendimento Capacidade Transportadoras Veículos …" at bounding box center [676, 333] width 1353 height 666
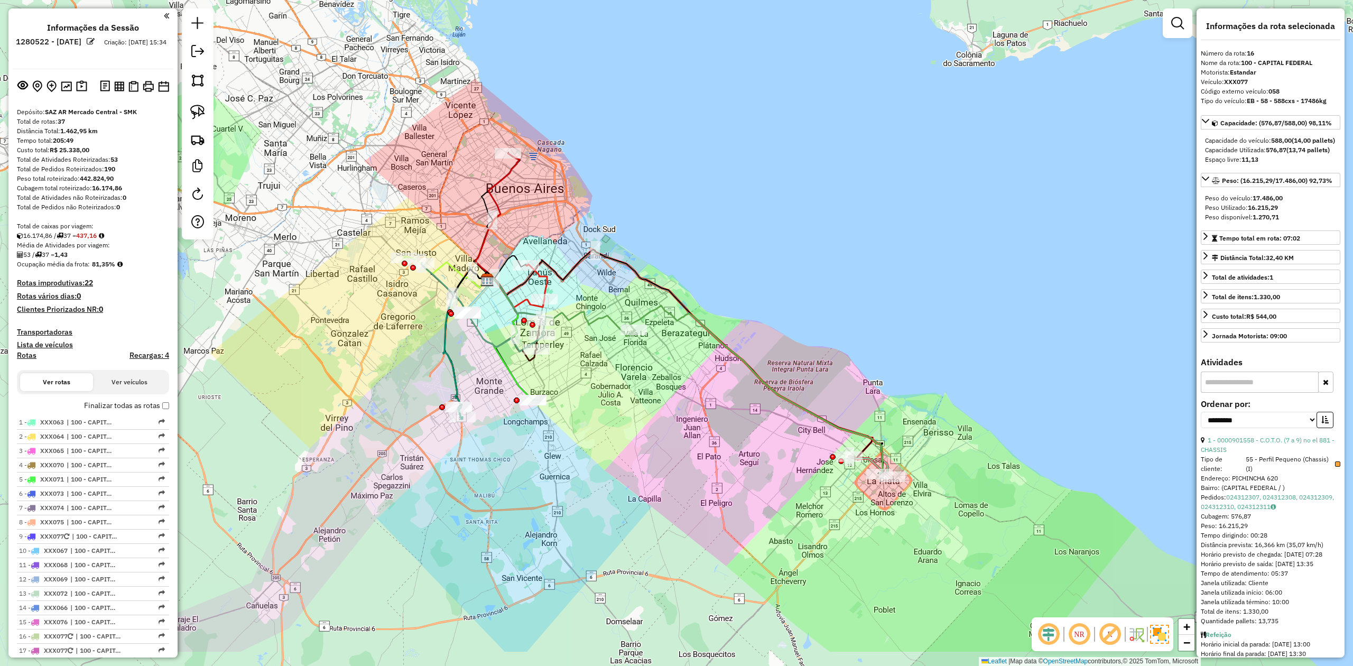
drag, startPoint x: 652, startPoint y: 418, endPoint x: 637, endPoint y: 404, distance: 21.3
click at [637, 404] on div "Janela de atendimento Grade de atendimento Capacidade Transportadoras Veículos …" at bounding box center [676, 333] width 1353 height 666
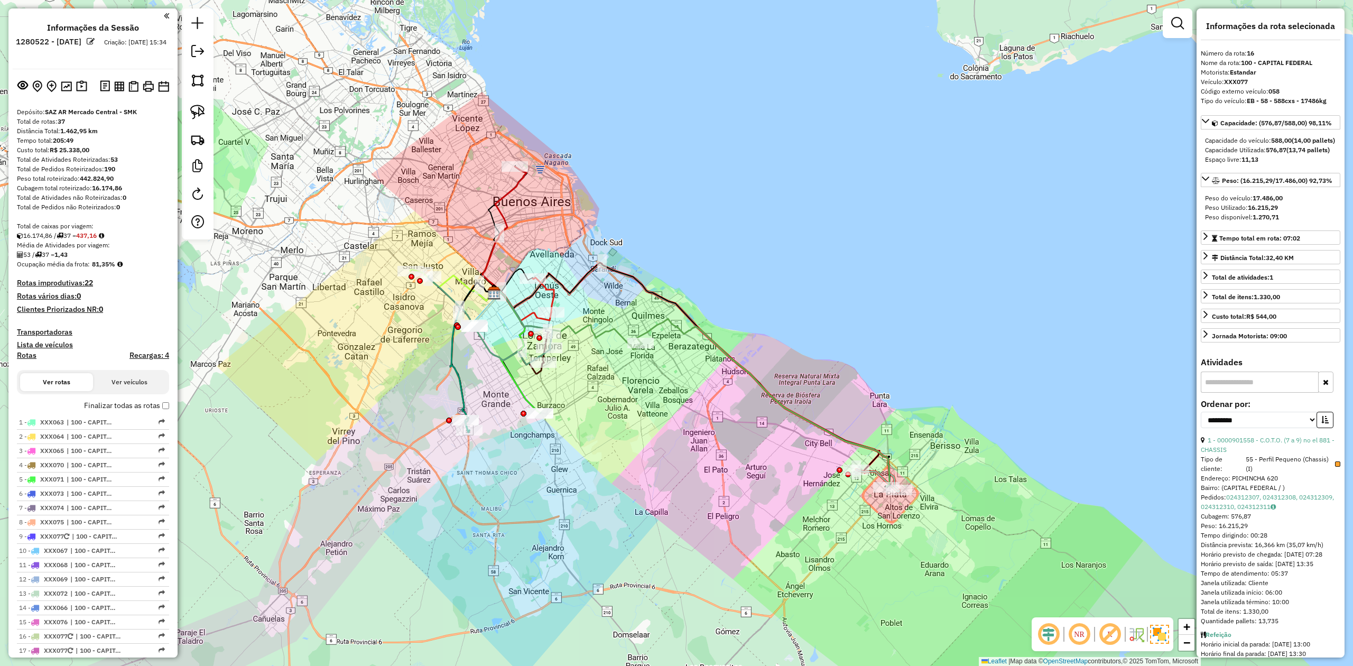
drag, startPoint x: 736, startPoint y: 423, endPoint x: 744, endPoint y: 439, distance: 18.0
click at [744, 439] on div "Janela de atendimento Grade de atendimento Capacidade Transportadoras Veículos …" at bounding box center [676, 333] width 1353 height 666
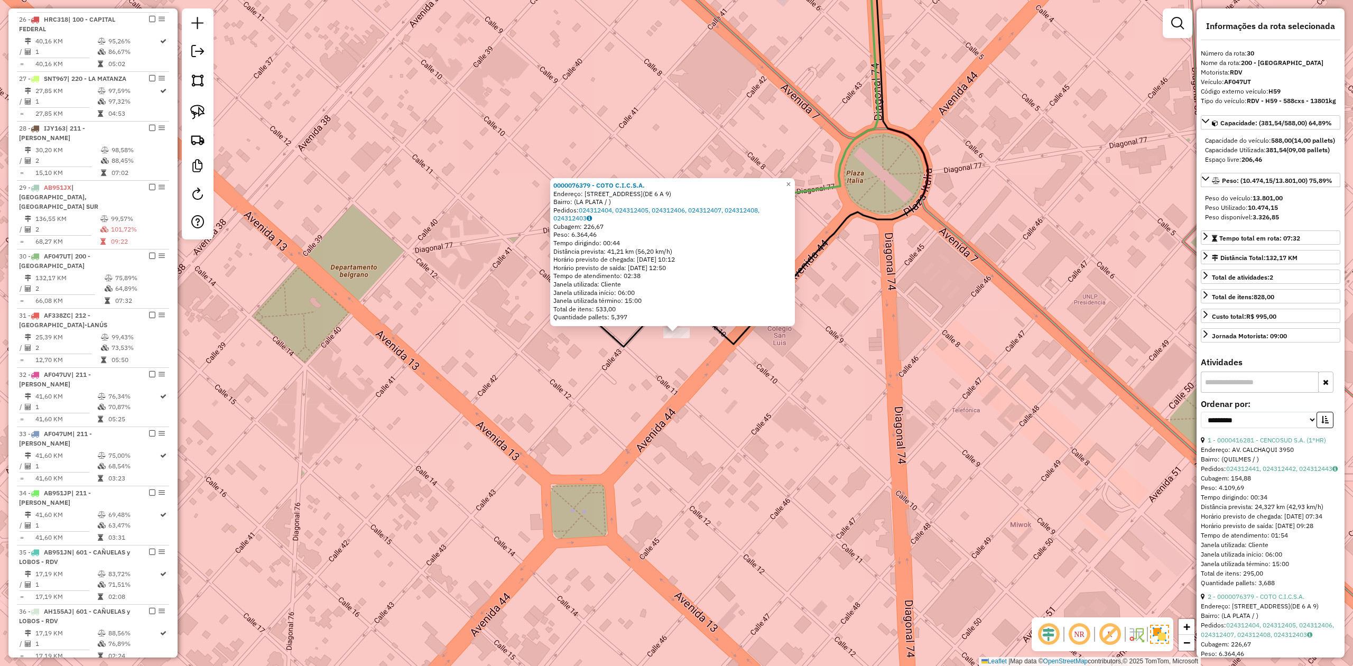
scroll to position [1180, 0]
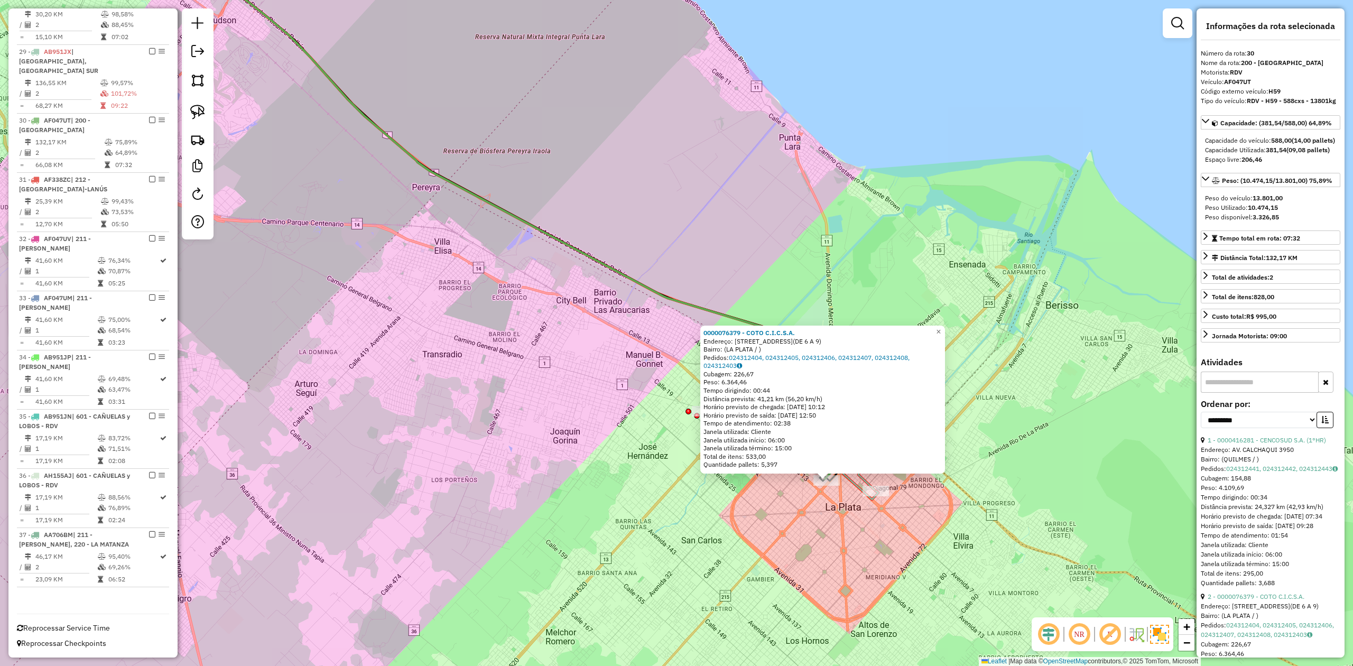
click at [780, 523] on div "0000076379 - COTO C.I.C.S.A. Endereço: CALLE 43 E/10 Y 11(DE 6 A 9) Bairro: ([G…" at bounding box center [676, 333] width 1353 height 666
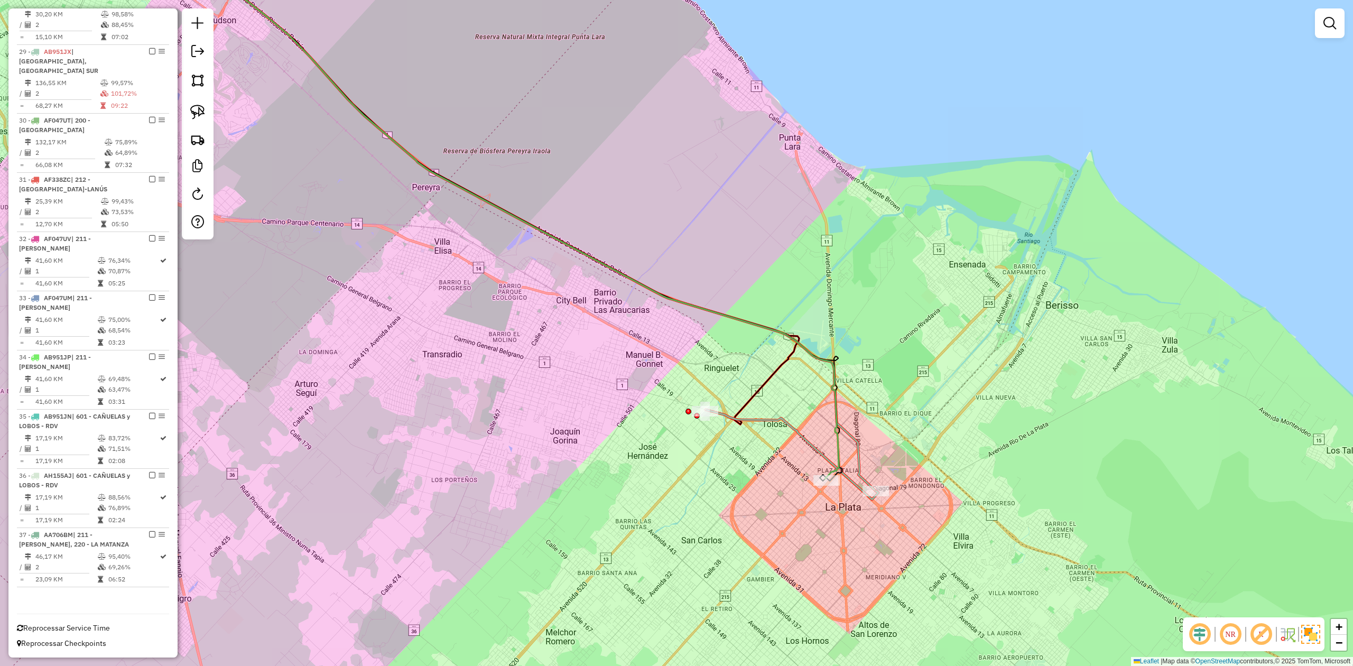
click at [862, 479] on icon at bounding box center [523, 211] width 704 height 557
select select "**********"
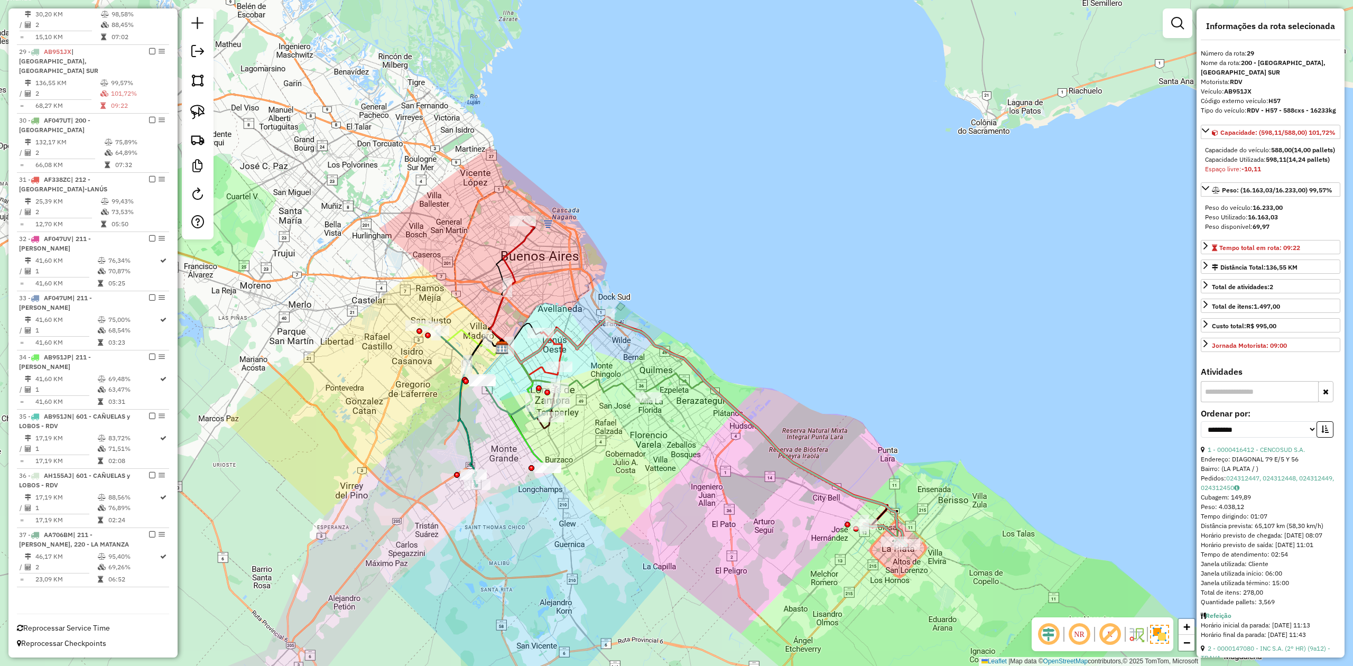
drag, startPoint x: 709, startPoint y: 459, endPoint x: 758, endPoint y: 521, distance: 79.1
click at [758, 521] on div "Janela de atendimento Grade de atendimento Capacidade Transportadoras Veículos …" at bounding box center [676, 333] width 1353 height 666
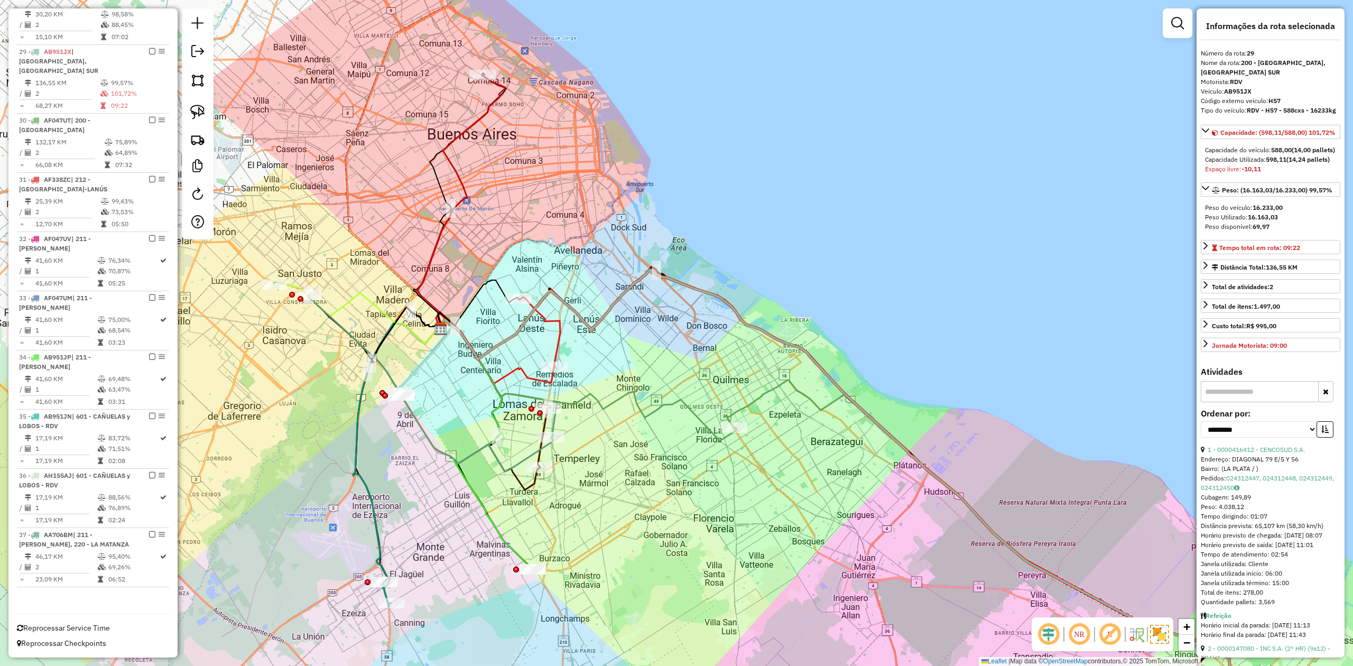
drag, startPoint x: 666, startPoint y: 486, endPoint x: 700, endPoint y: 497, distance: 34.9
click at [700, 498] on div "Janela de atendimento Grade de atendimento Capacidade Transportadoras Veículos …" at bounding box center [676, 333] width 1353 height 666
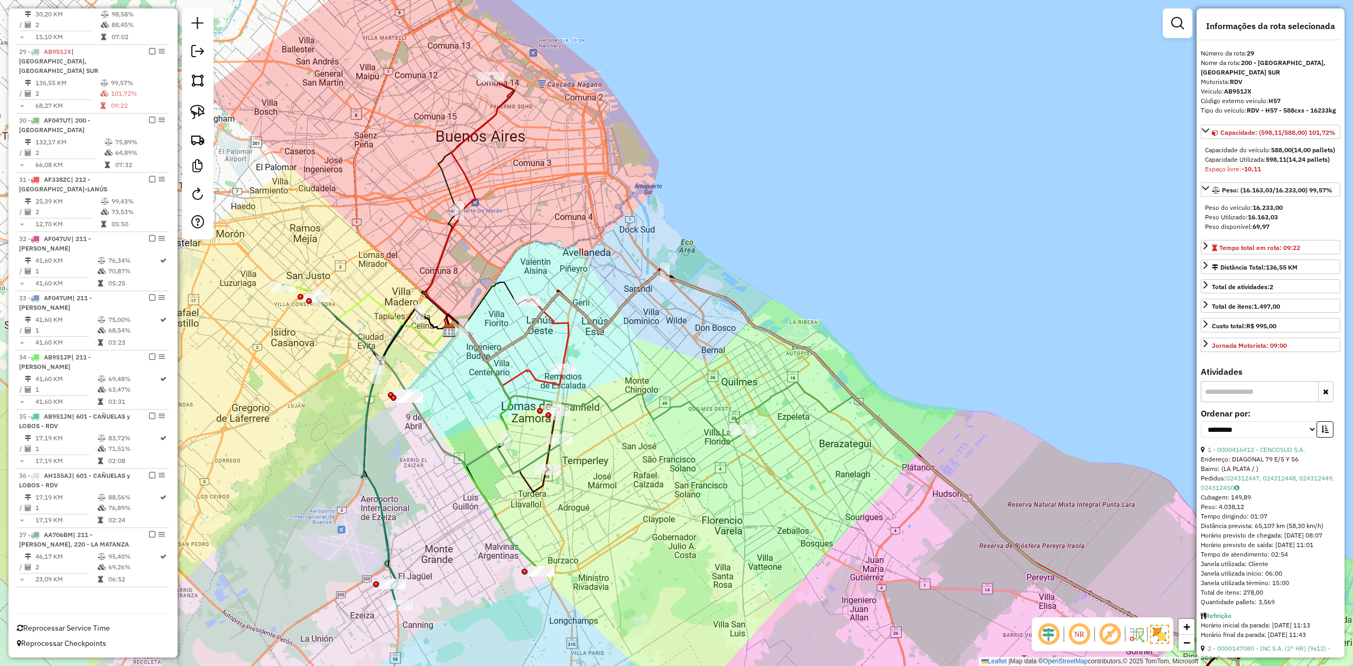
click at [704, 468] on div "Janela de atendimento Grade de atendimento Capacidade Transportadoras Veículos …" at bounding box center [676, 333] width 1353 height 666
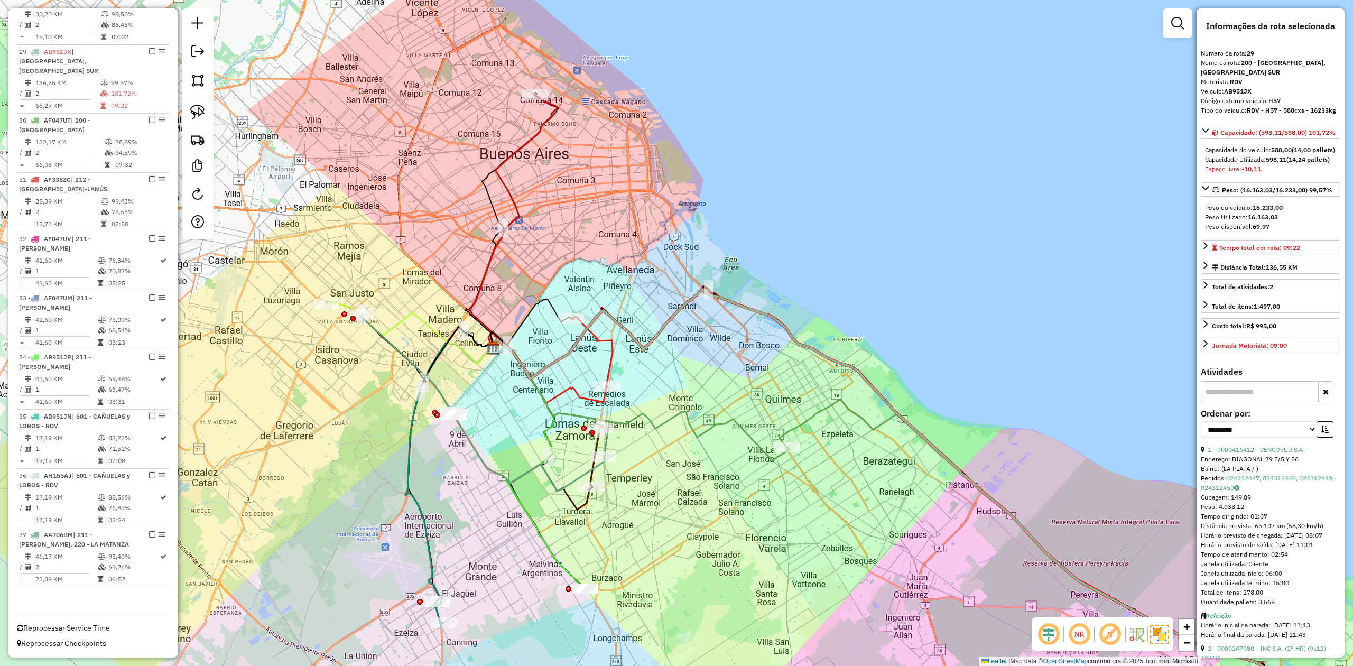
click at [607, 347] on icon at bounding box center [592, 352] width 42 height 70
drag, startPoint x: 634, startPoint y: 370, endPoint x: 672, endPoint y: 309, distance: 71.7
click at [672, 309] on div "Janela de atendimento Grade de atendimento Capacidade Transportadoras Veículos …" at bounding box center [676, 333] width 1353 height 666
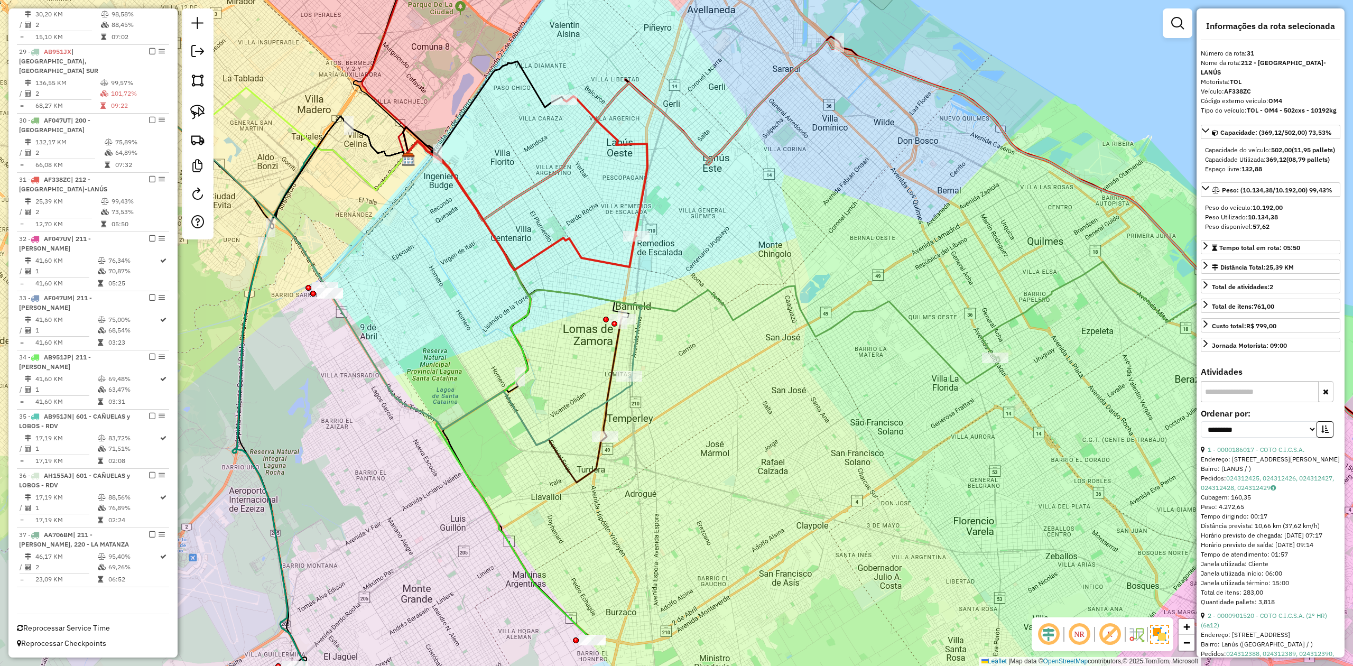
click at [614, 358] on icon at bounding box center [612, 377] width 18 height 117
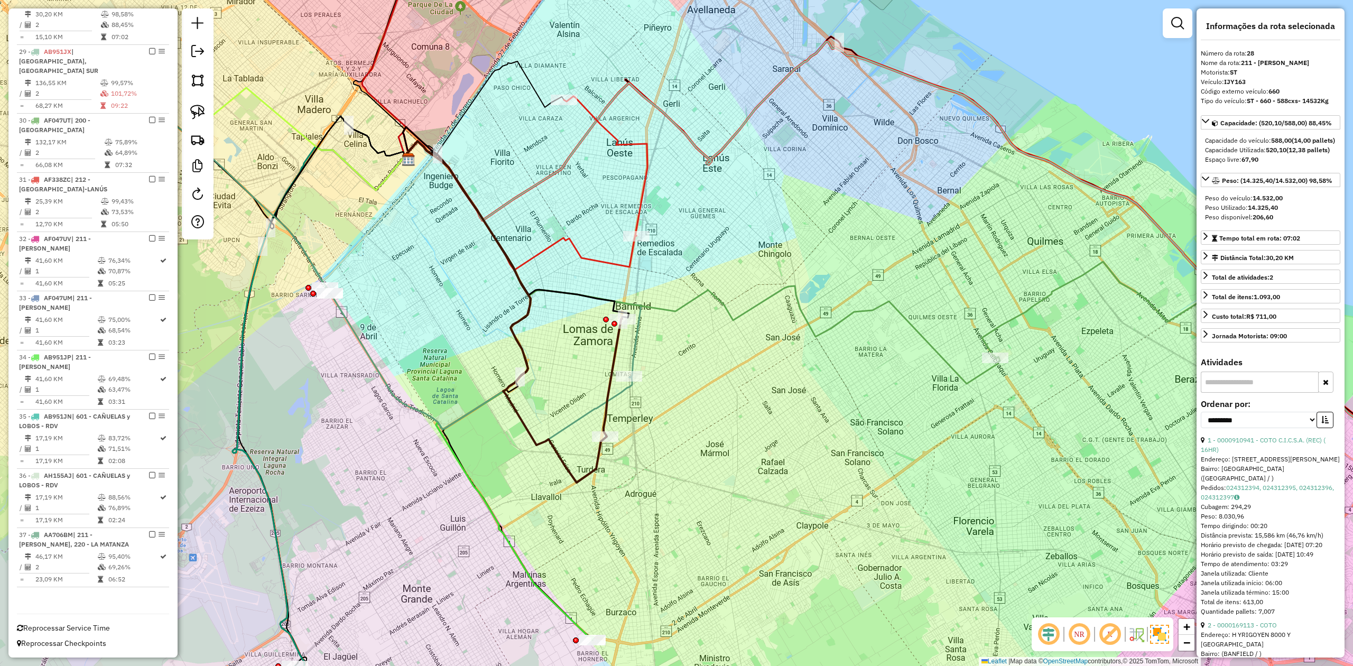
scroll to position [1155, 0]
click at [638, 353] on icon at bounding box center [523, 259] width 236 height 236
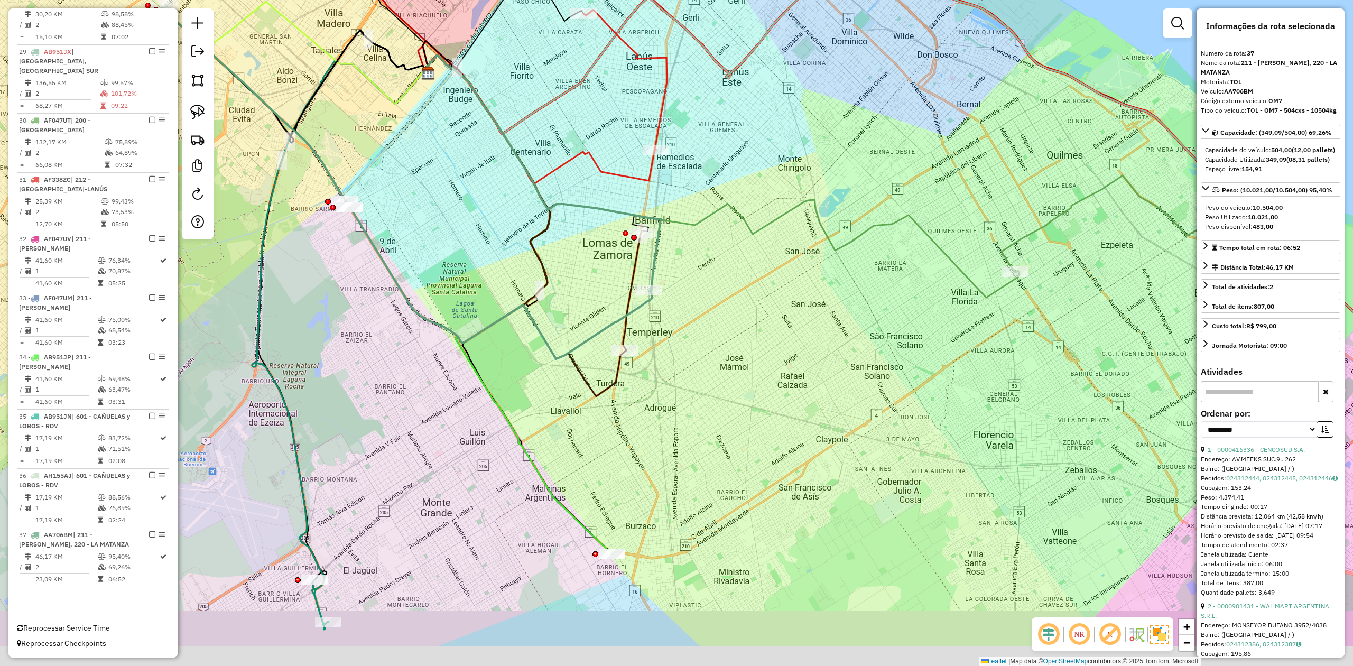
drag, startPoint x: 725, startPoint y: 373, endPoint x: 738, endPoint y: 328, distance: 46.5
click at [736, 332] on div "Janela de atendimento Grade de atendimento Capacidade Transportadoras Veículos …" at bounding box center [676, 333] width 1353 height 666
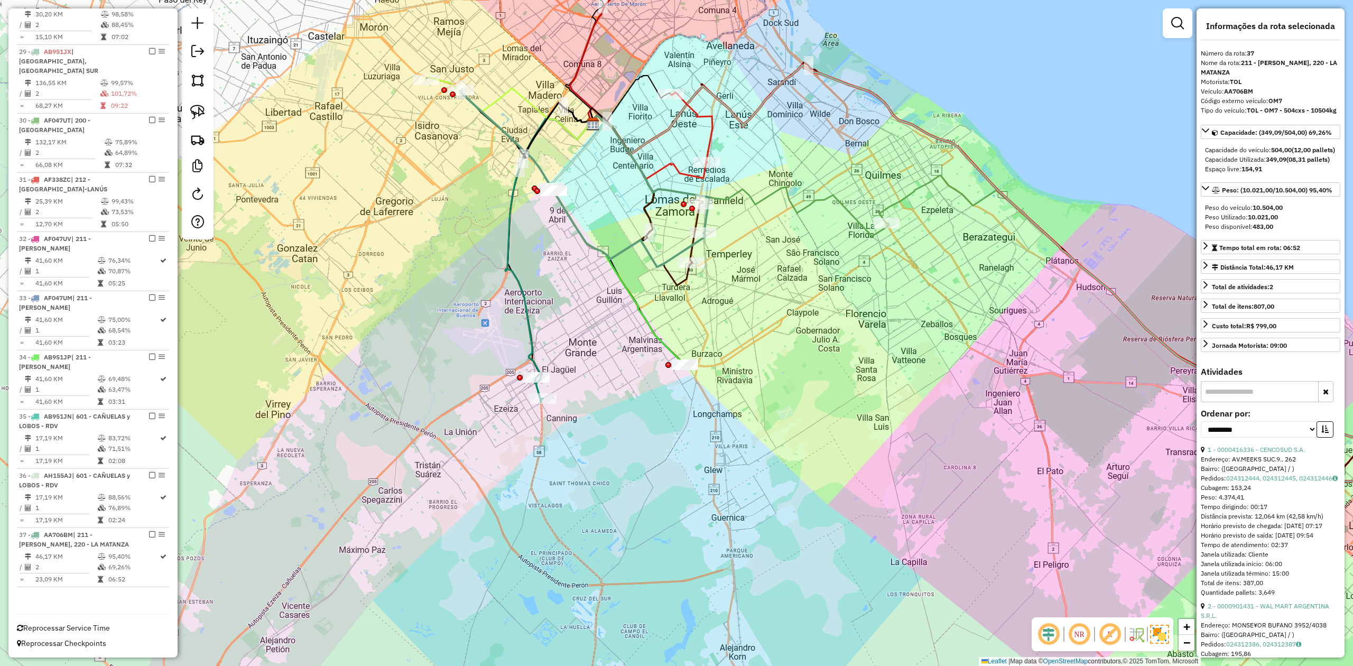
click at [700, 360] on div "Janela de atendimento Grade de atendimento Capacidade Transportadoras Veículos …" at bounding box center [676, 333] width 1353 height 666
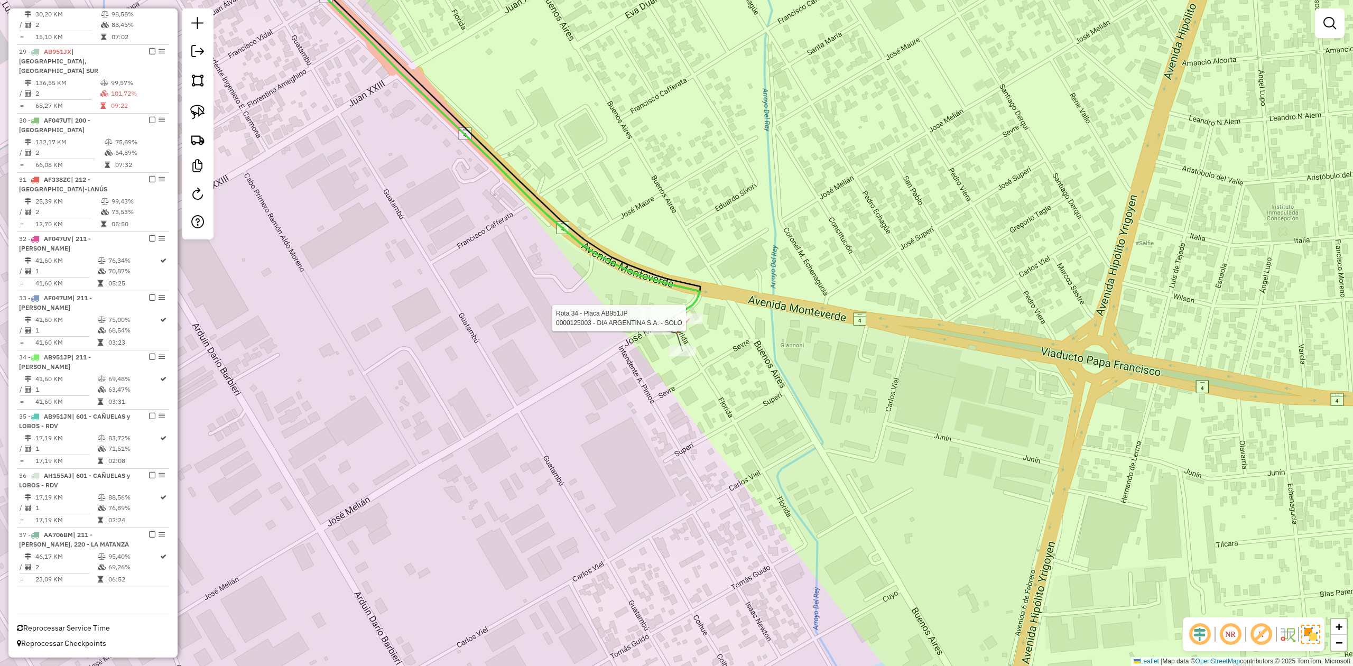
click at [692, 324] on div at bounding box center [689, 318] width 26 height 11
select select "**********"
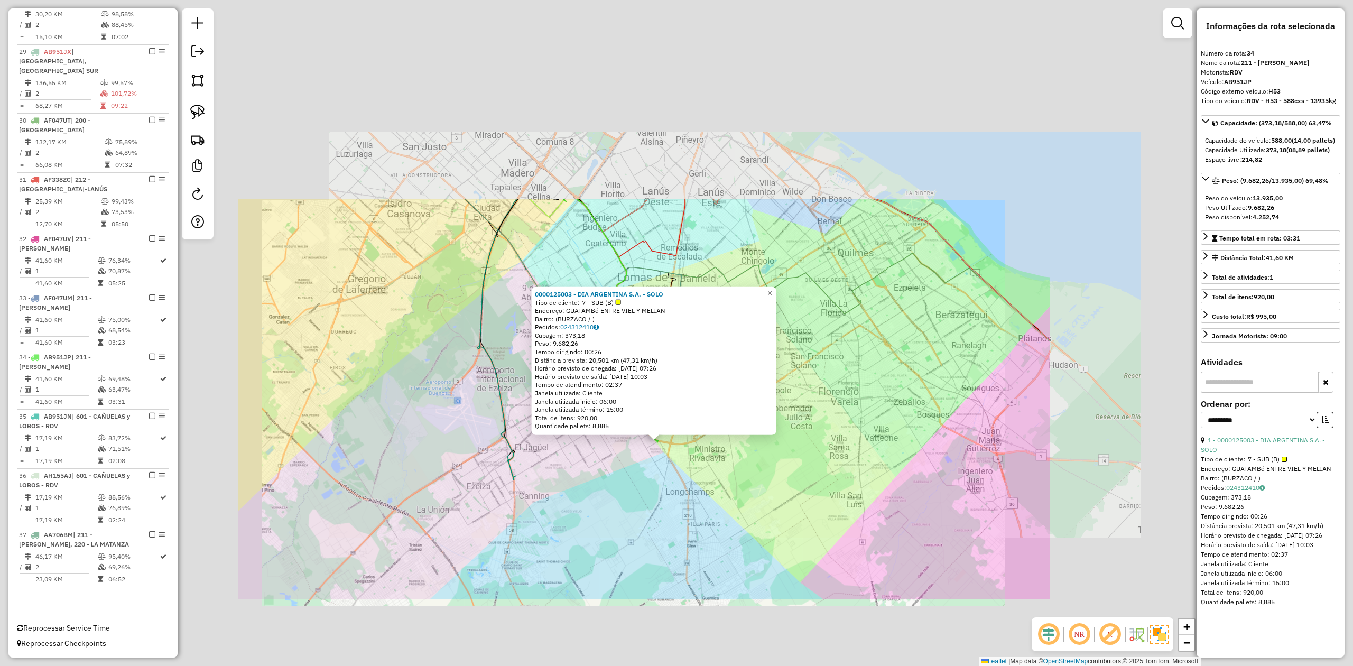
click at [592, 471] on div "0000125003 - DIA ARGENTINA S.A. - SOLO Tipo de cliente: 7 - SUB (B) Endereço: G…" at bounding box center [676, 333] width 1353 height 666
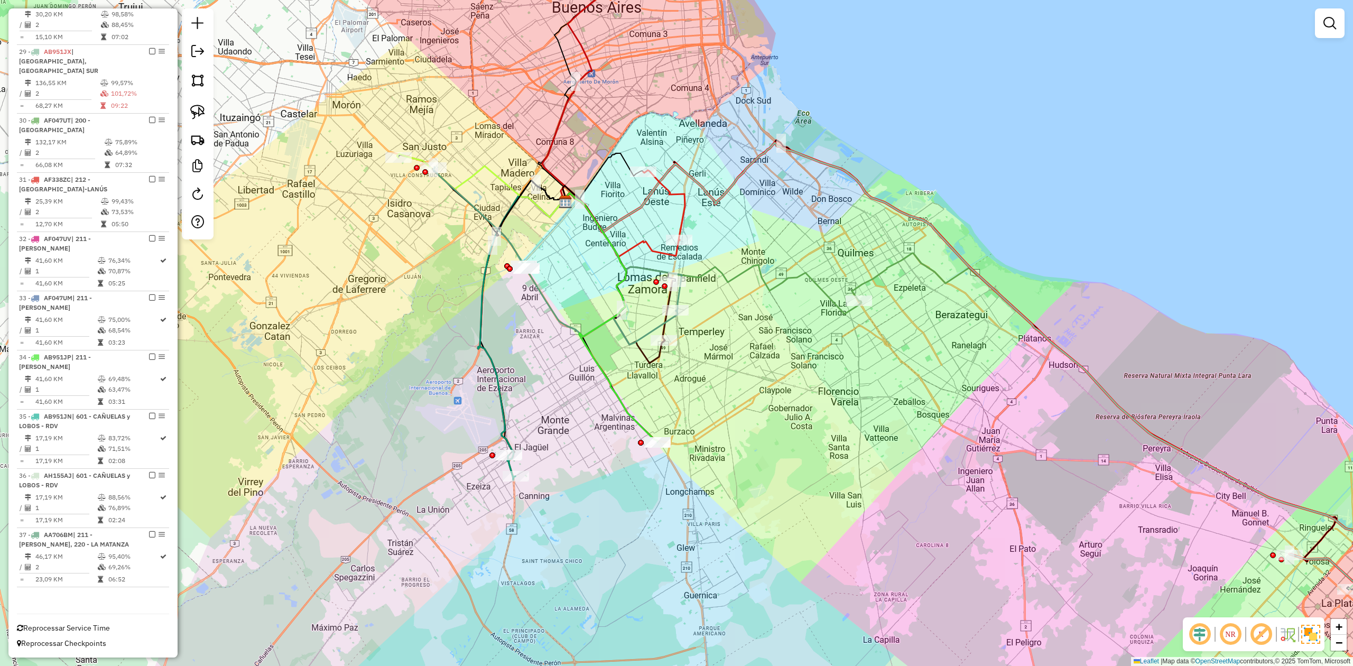
click at [508, 468] on icon at bounding box center [511, 466] width 7 height 22
select select "**********"
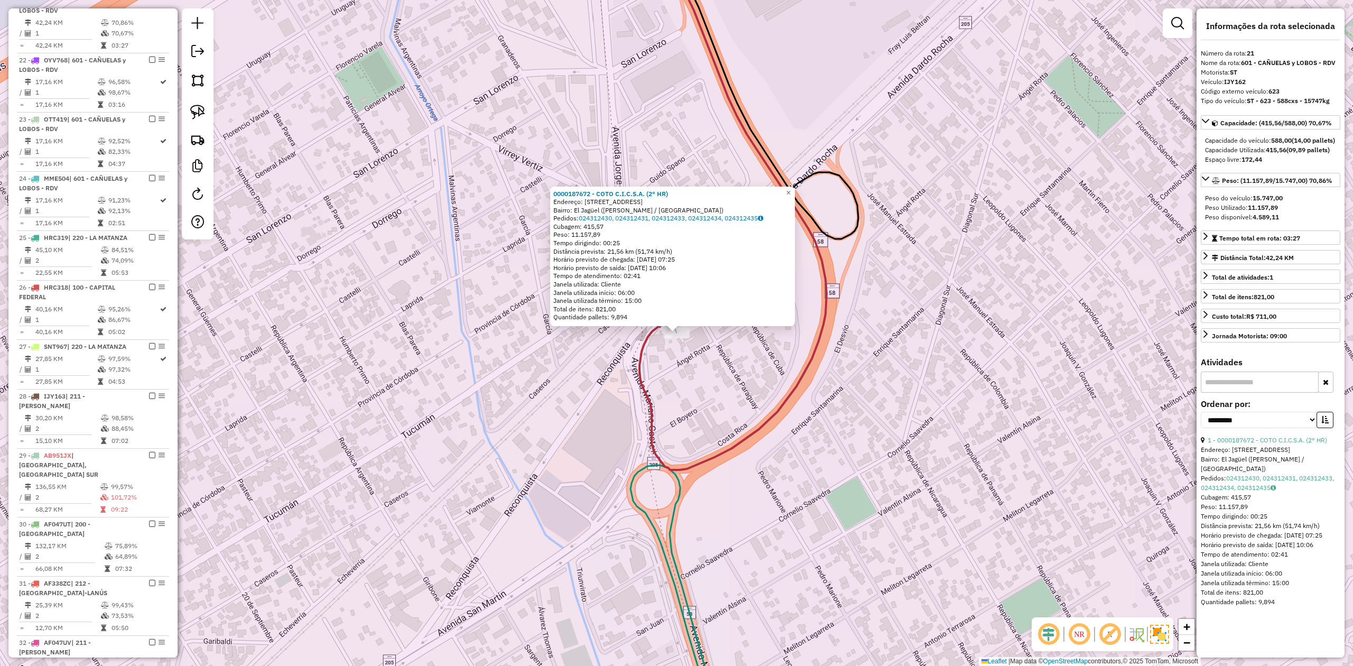
scroll to position [740, 0]
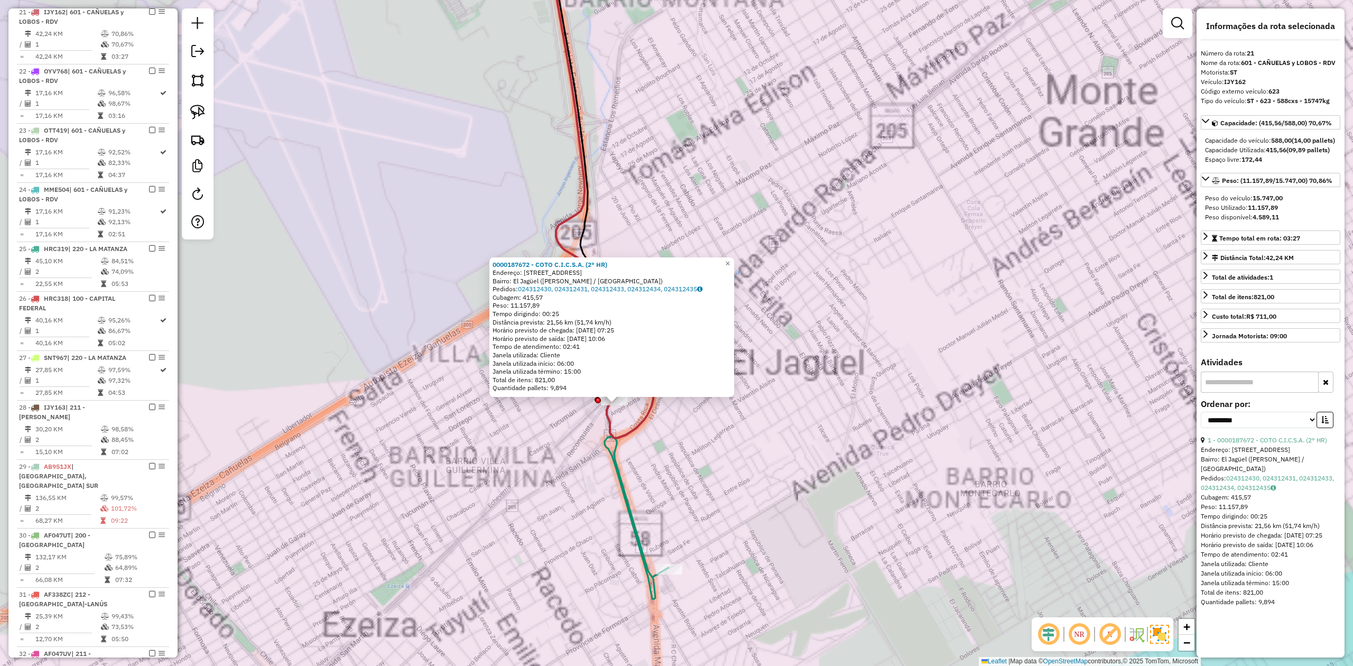
click at [636, 436] on div "0000187672 - COTO C.I.C.S.A. (2° HR) Endereço: [STREET_ADDRESS] ([PERSON_NAME] …" at bounding box center [676, 333] width 1353 height 666
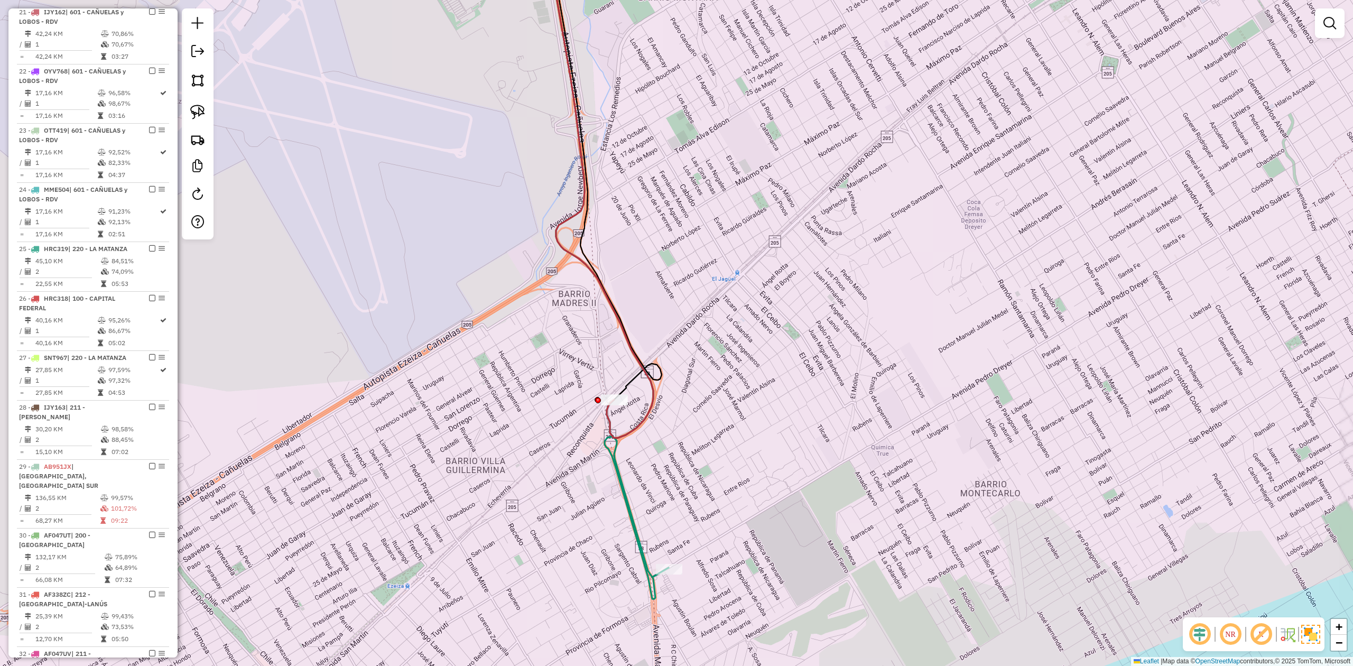
click at [609, 392] on div "Rota 21 - Placa IJY162 0000187672 - COTO C.I.C.S.A. (2° HR) 0000187672 - COTO C…" at bounding box center [676, 333] width 1353 height 666
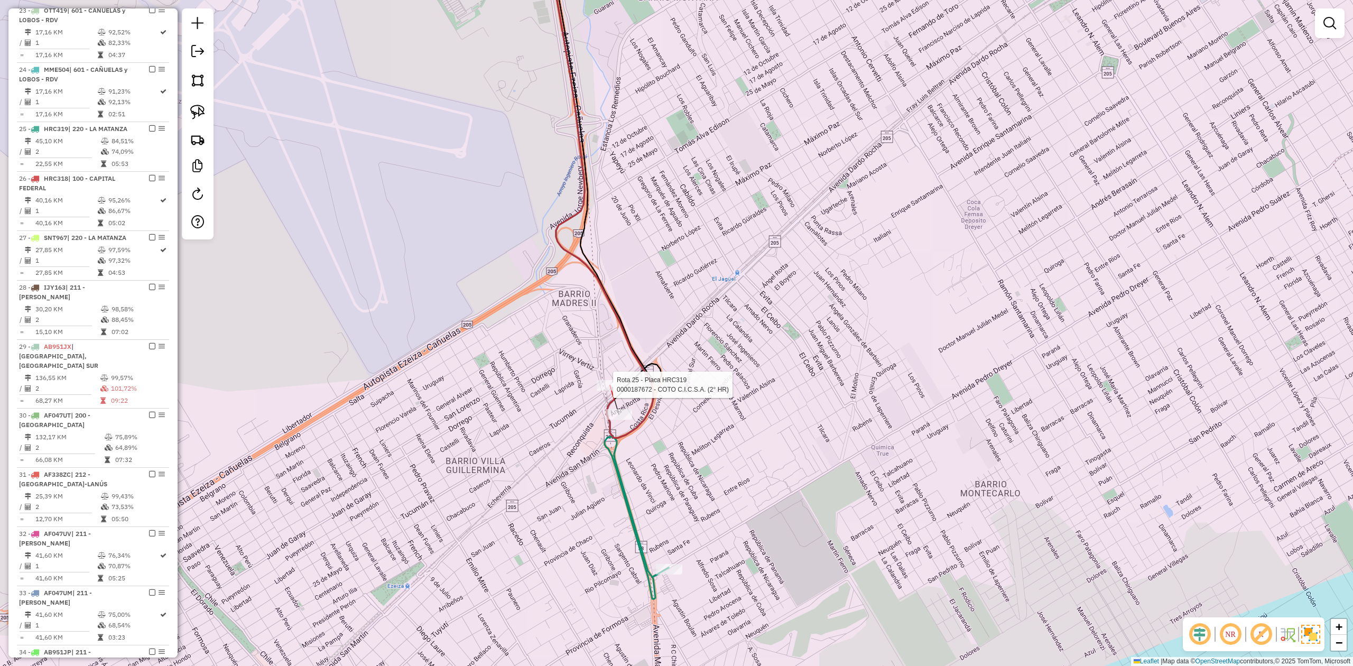
select select "**********"
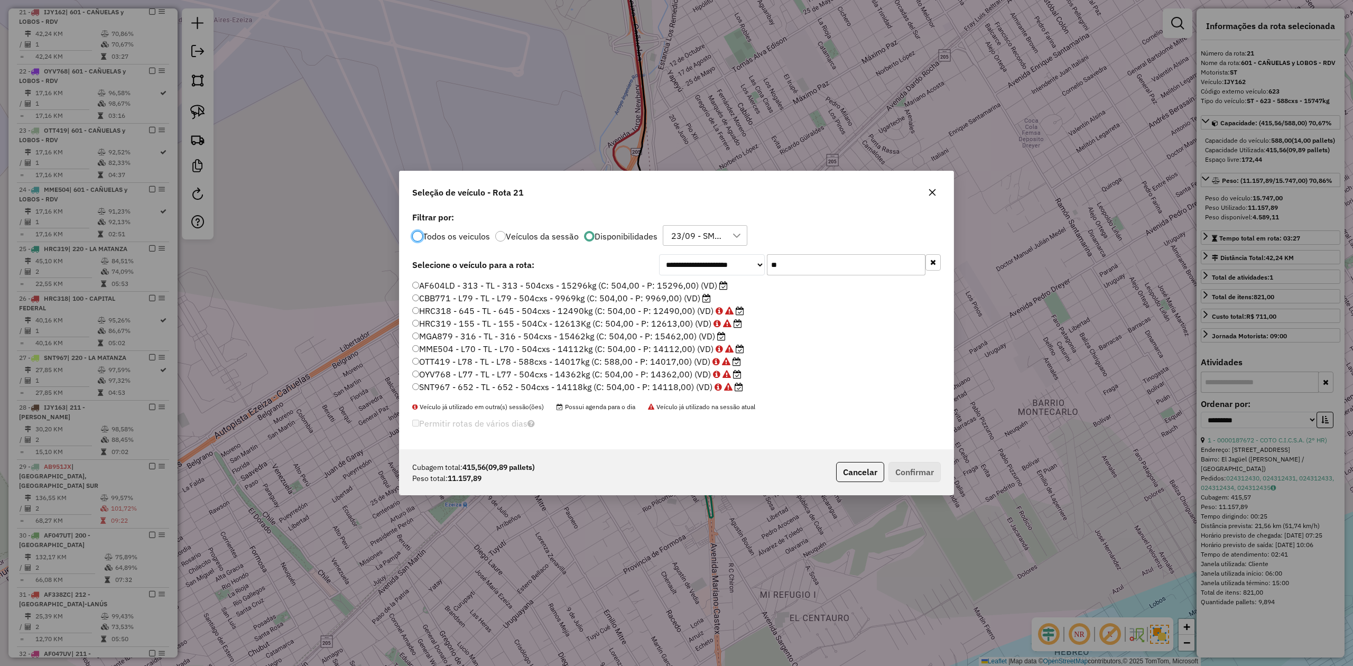
scroll to position [5, 3]
drag, startPoint x: 821, startPoint y: 260, endPoint x: 709, endPoint y: 248, distance: 113.3
click at [709, 248] on div "**********" at bounding box center [676, 329] width 554 height 240
drag, startPoint x: 791, startPoint y: 257, endPoint x: 707, endPoint y: 252, distance: 84.1
click at [707, 252] on div "**********" at bounding box center [676, 329] width 554 height 243
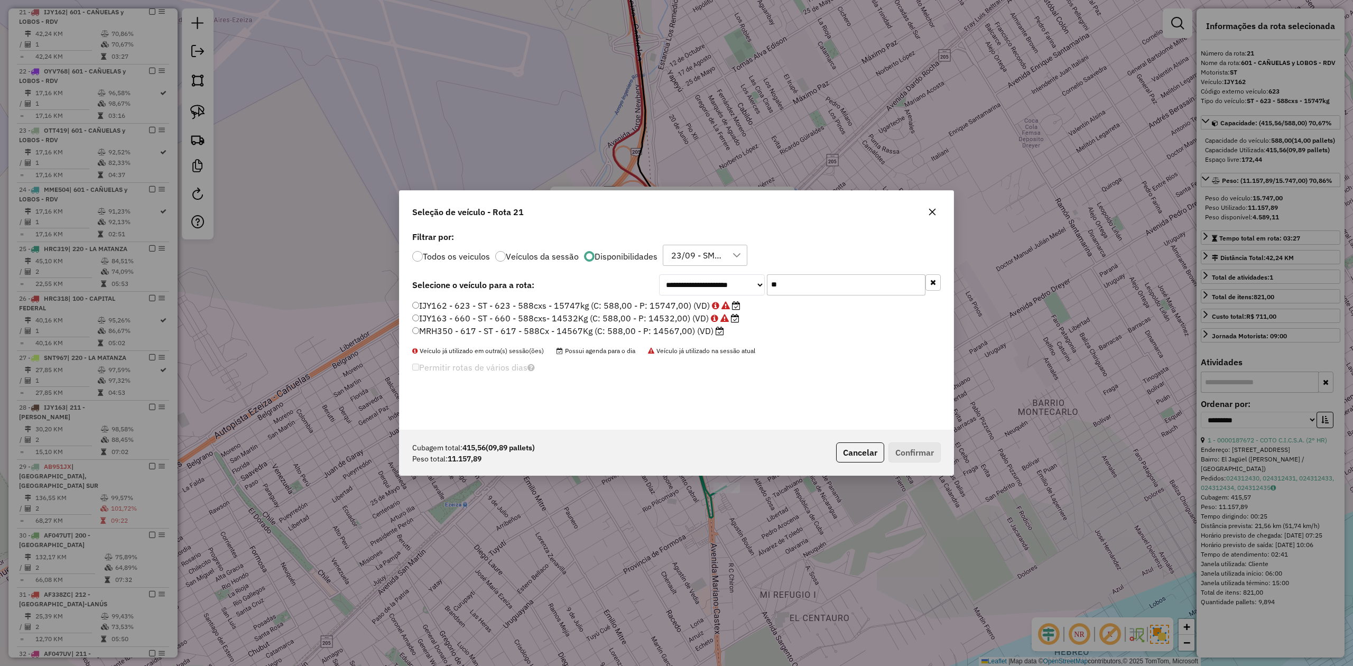
click at [700, 333] on label "MRH350 - 617 - ST - 617 - 588Cx - 14567Kg (C: 588,00 - P: 14567,00) (VD)" at bounding box center [568, 330] width 312 height 13
drag, startPoint x: 795, startPoint y: 283, endPoint x: 744, endPoint y: 280, distance: 50.3
click at [745, 280] on div "**********" at bounding box center [800, 284] width 282 height 21
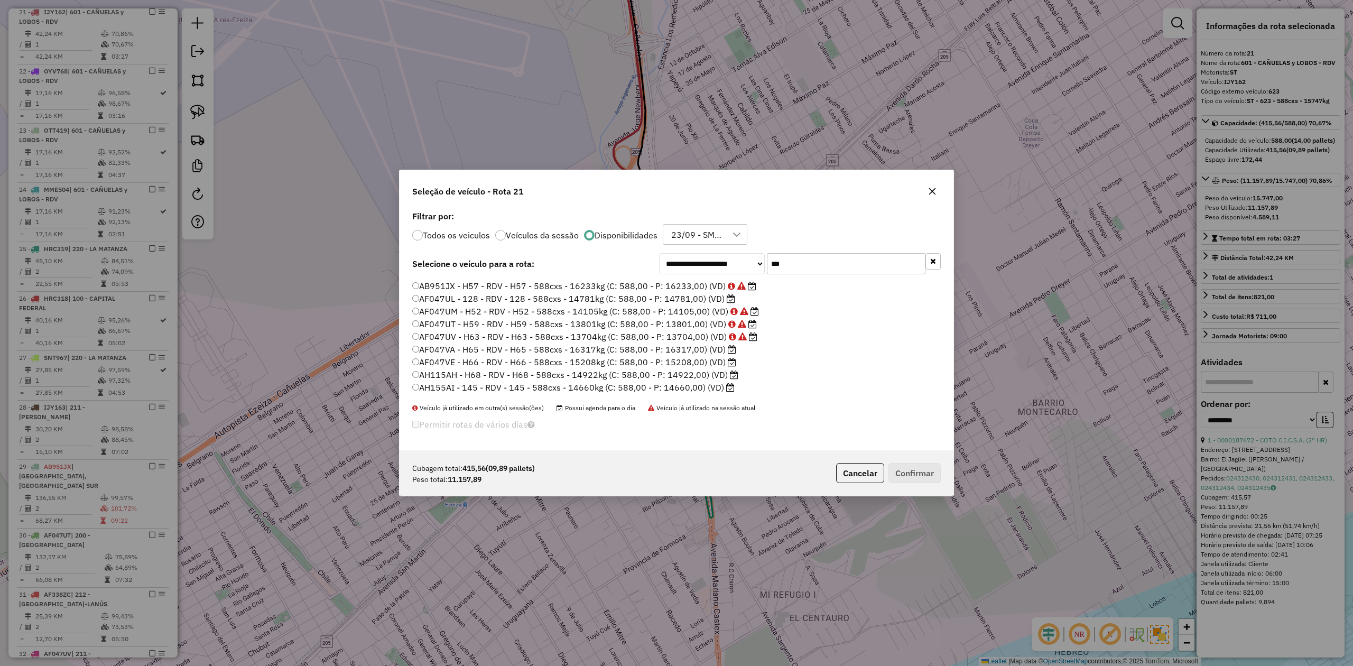
scroll to position [36, 0]
drag, startPoint x: 801, startPoint y: 274, endPoint x: 781, endPoint y: 269, distance: 20.6
click at [772, 271] on div "**********" at bounding box center [676, 329] width 554 height 243
drag, startPoint x: 793, startPoint y: 263, endPoint x: 751, endPoint y: 259, distance: 42.0
click at [751, 259] on div "**********" at bounding box center [800, 263] width 282 height 21
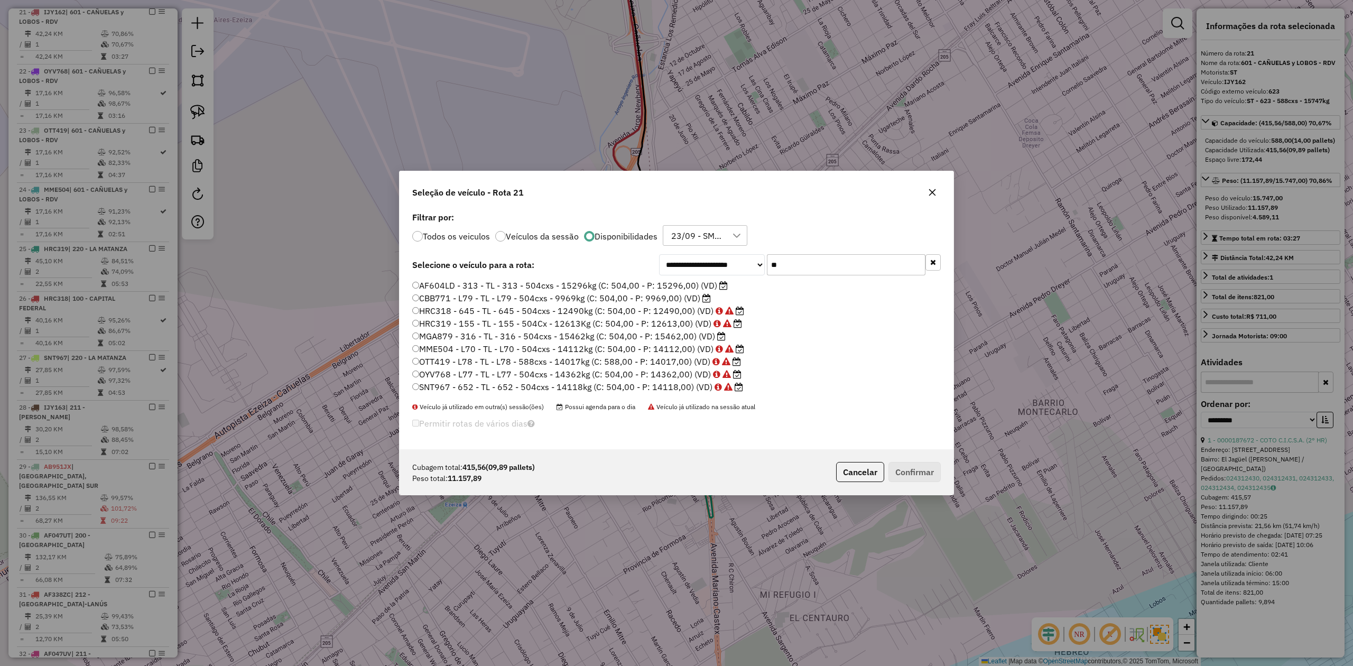
scroll to position [0, 0]
drag, startPoint x: 793, startPoint y: 267, endPoint x: 745, endPoint y: 257, distance: 49.2
click at [746, 257] on div "**********" at bounding box center [800, 264] width 282 height 21
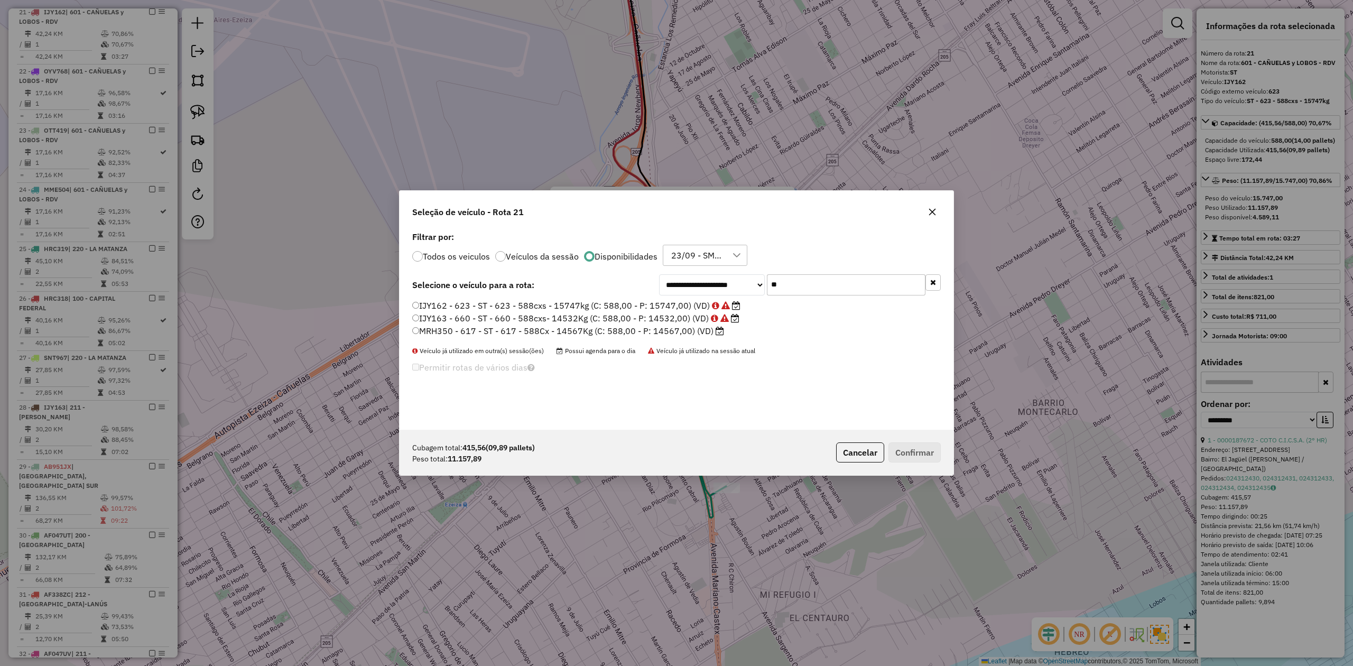
drag, startPoint x: 792, startPoint y: 284, endPoint x: 730, endPoint y: 276, distance: 62.3
click at [730, 276] on div "**********" at bounding box center [800, 284] width 282 height 21
type input "**"
click at [841, 244] on div "Filtrar por: Todos os veiculos Veículos da sessão Disponibilidades 23/09 - SMK …" at bounding box center [676, 249] width 528 height 33
drag, startPoint x: 809, startPoint y: 281, endPoint x: 749, endPoint y: 280, distance: 60.2
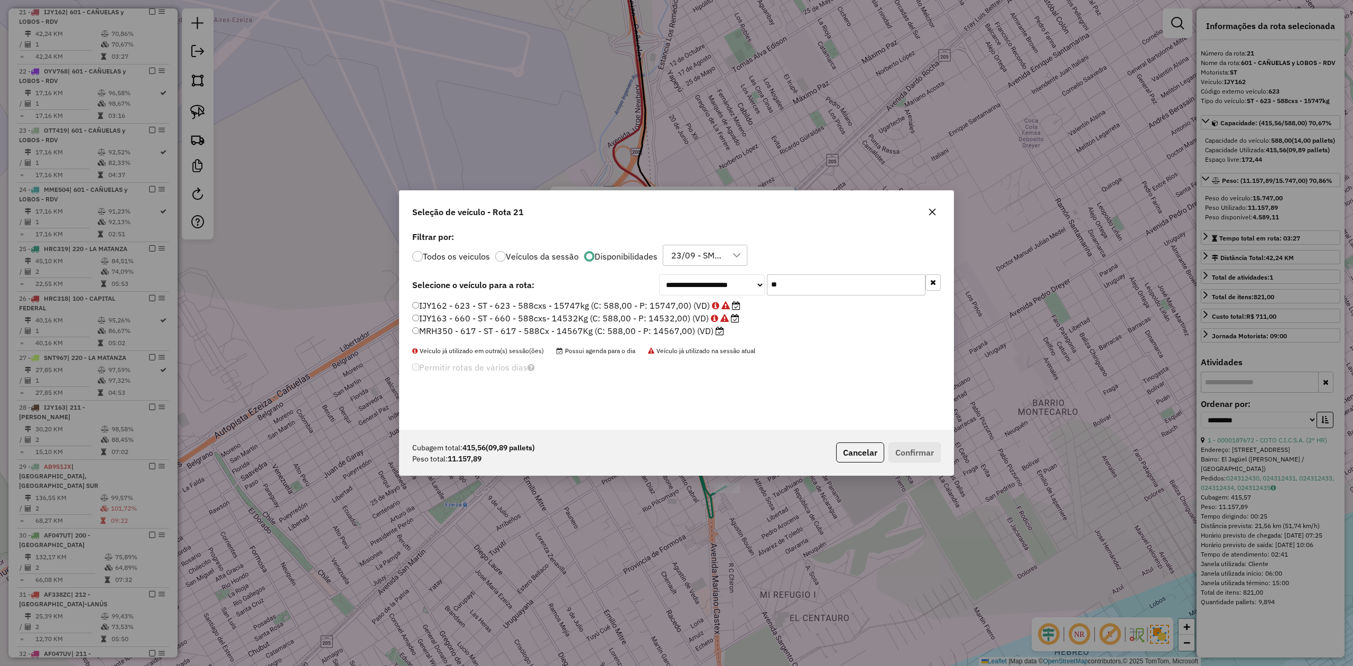
click at [749, 280] on div "**********" at bounding box center [800, 284] width 282 height 21
click at [697, 333] on label "MRH350 - 617 - ST - 617 - 588Cx - 14567Kg (C: 588,00 - P: 14567,00) (VD)" at bounding box center [568, 330] width 312 height 13
click at [913, 453] on button "Confirmar" at bounding box center [914, 452] width 52 height 20
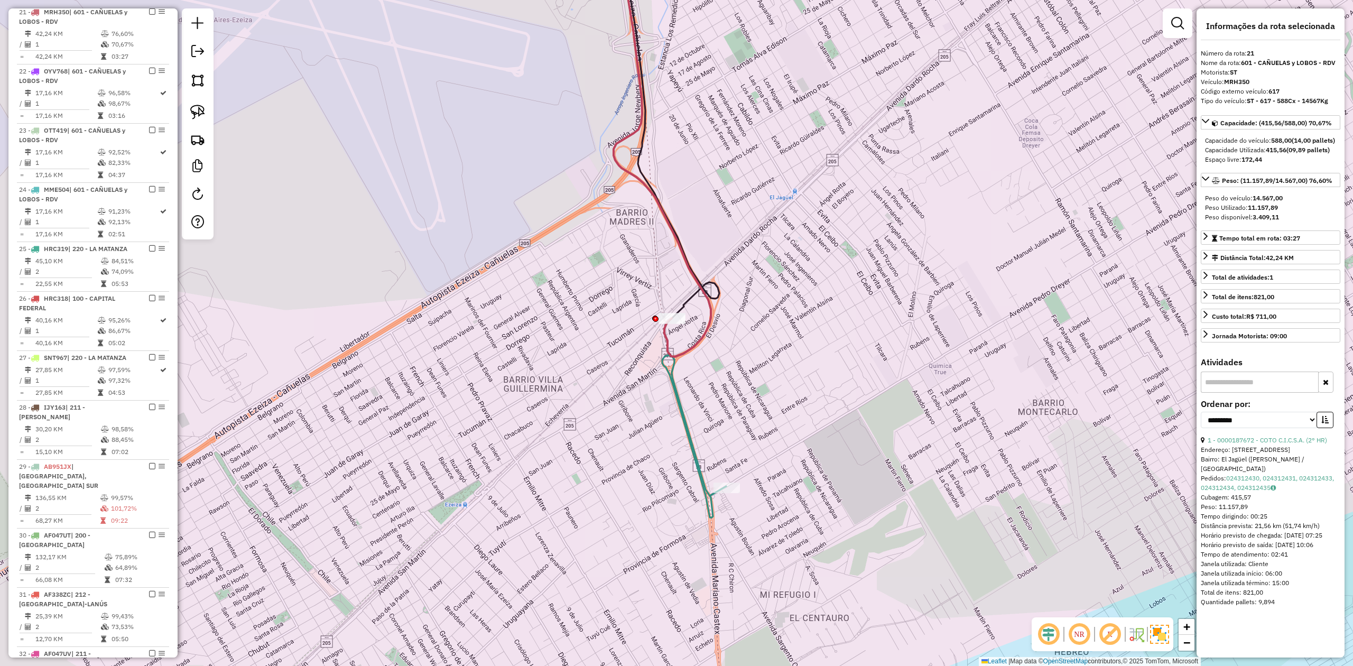
click at [742, 379] on div "Janela de atendimento Grade de atendimento Capacidade Transportadoras Veículos …" at bounding box center [676, 333] width 1353 height 666
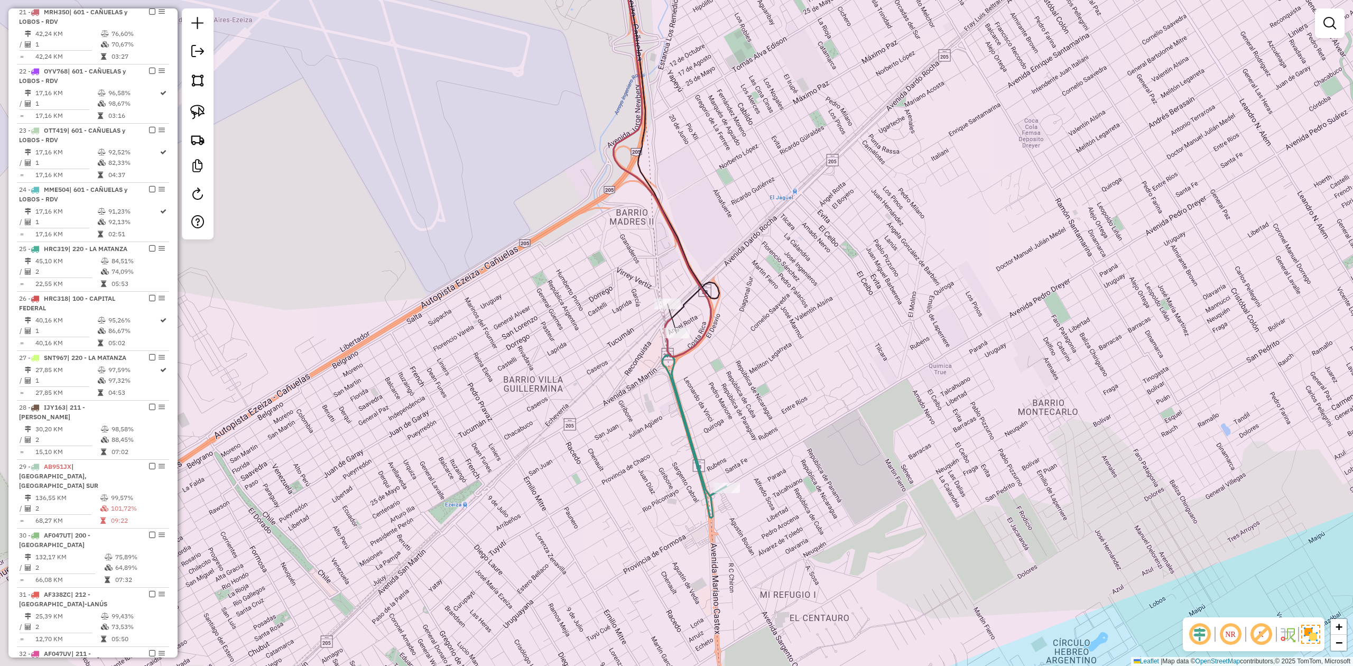
select select "**********"
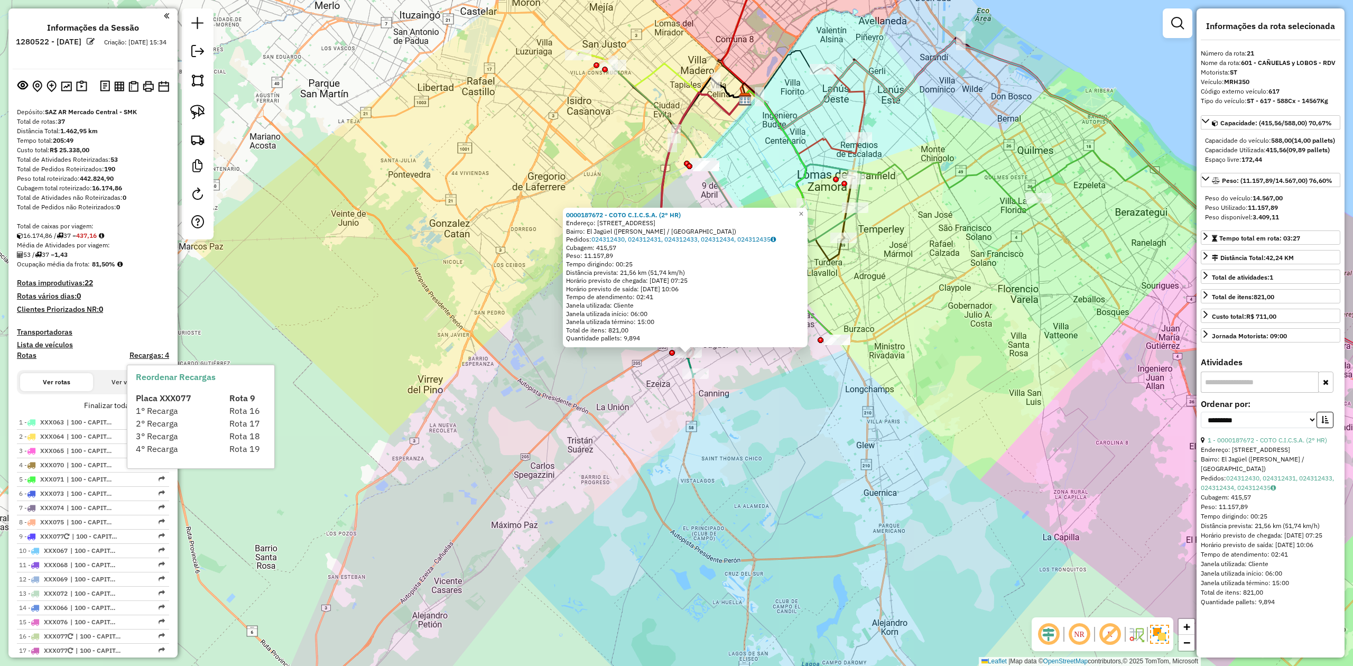
click at [161, 405] on span "1° Recarga" at bounding box center [157, 410] width 42 height 11
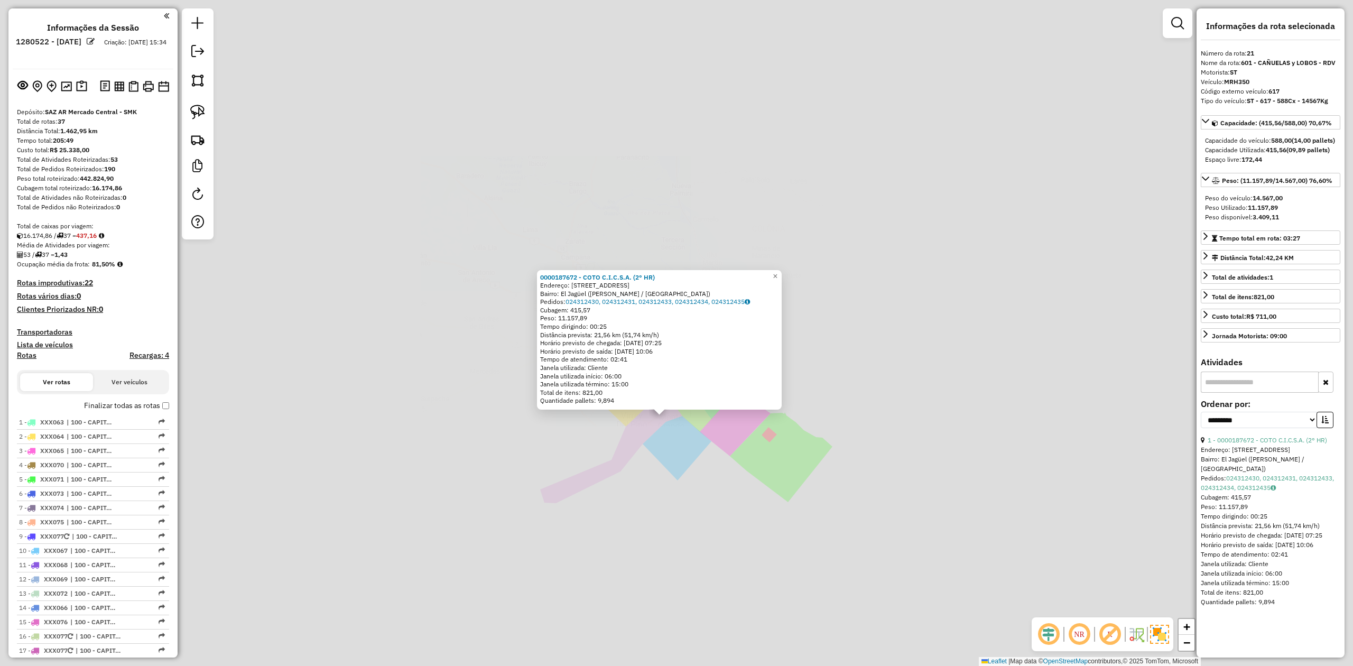
click at [683, 480] on div "0000187672 - COTO C.I.C.S.A. (2° HR) Endereço: [STREET_ADDRESS] ([PERSON_NAME] …" at bounding box center [676, 333] width 1353 height 666
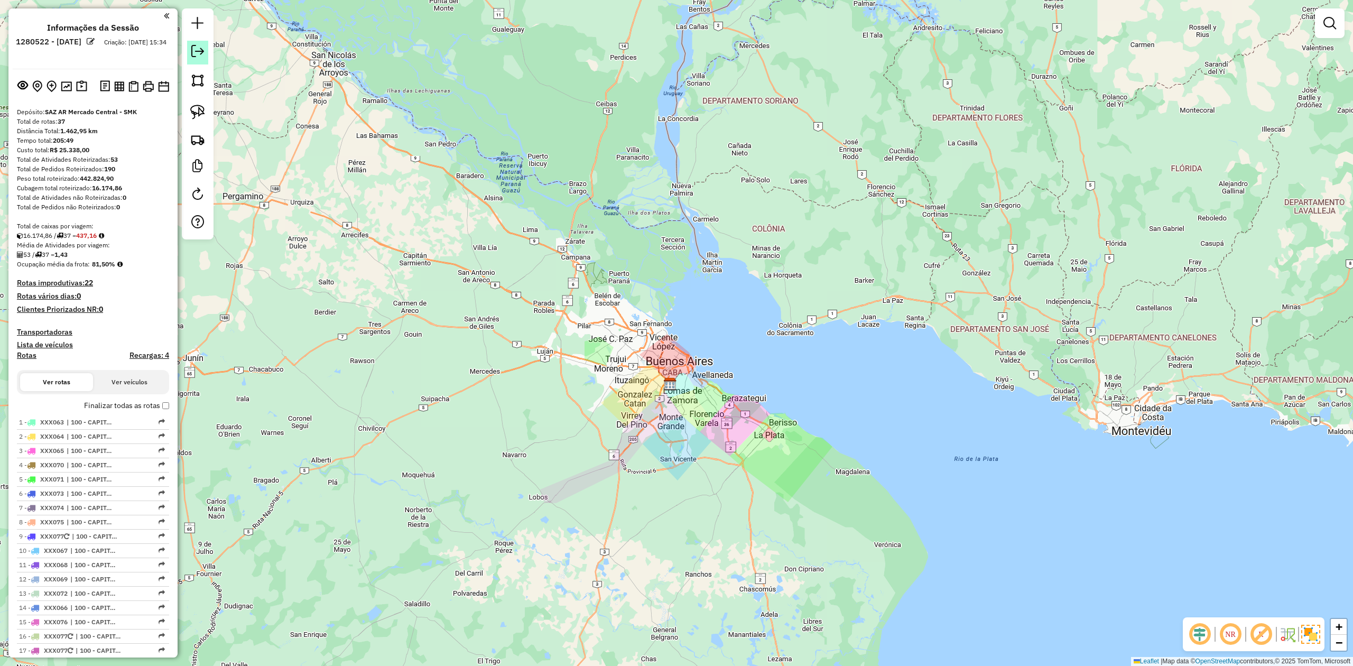
click at [199, 54] on em at bounding box center [197, 51] width 13 height 13
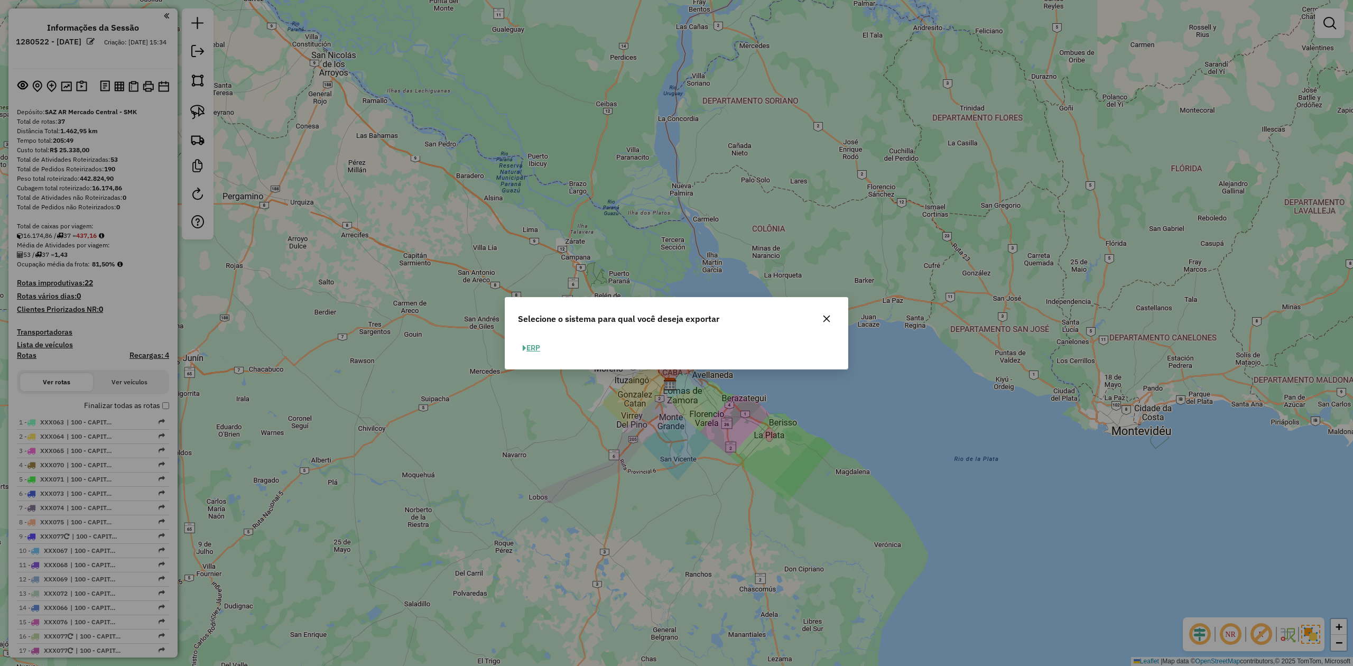
click at [536, 350] on button "ERP" at bounding box center [531, 348] width 27 height 16
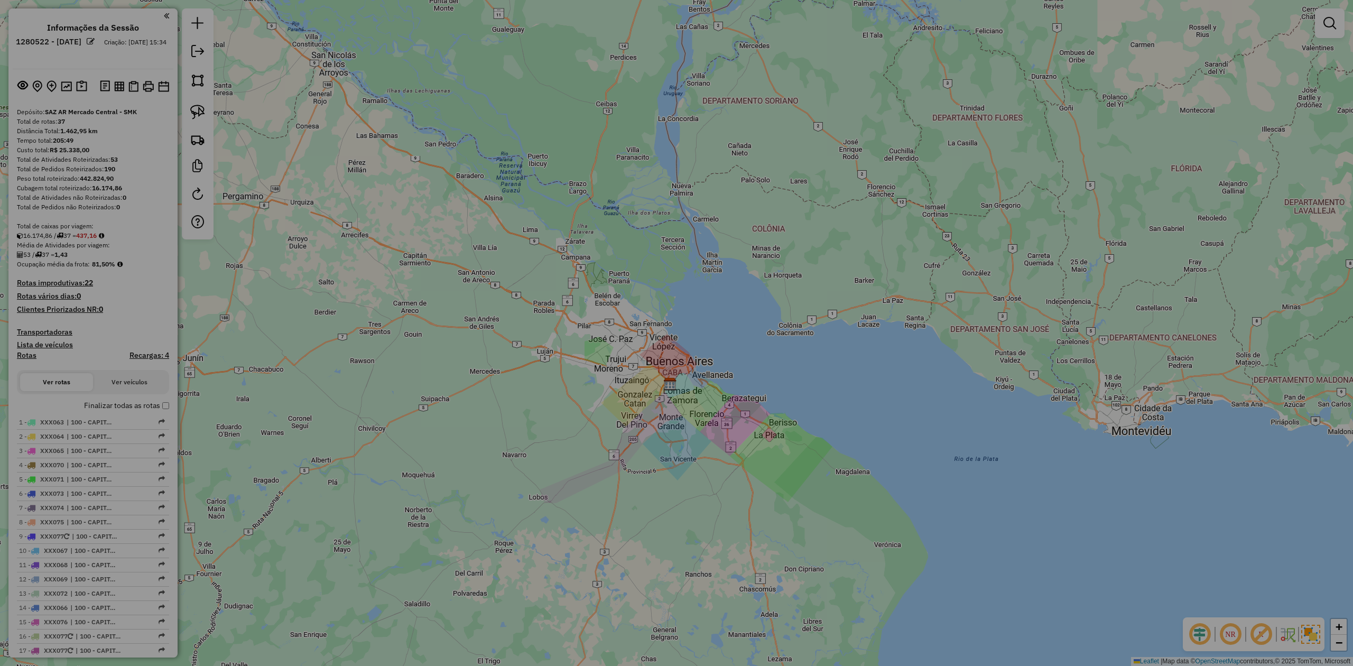
select select "*********"
select select "**"
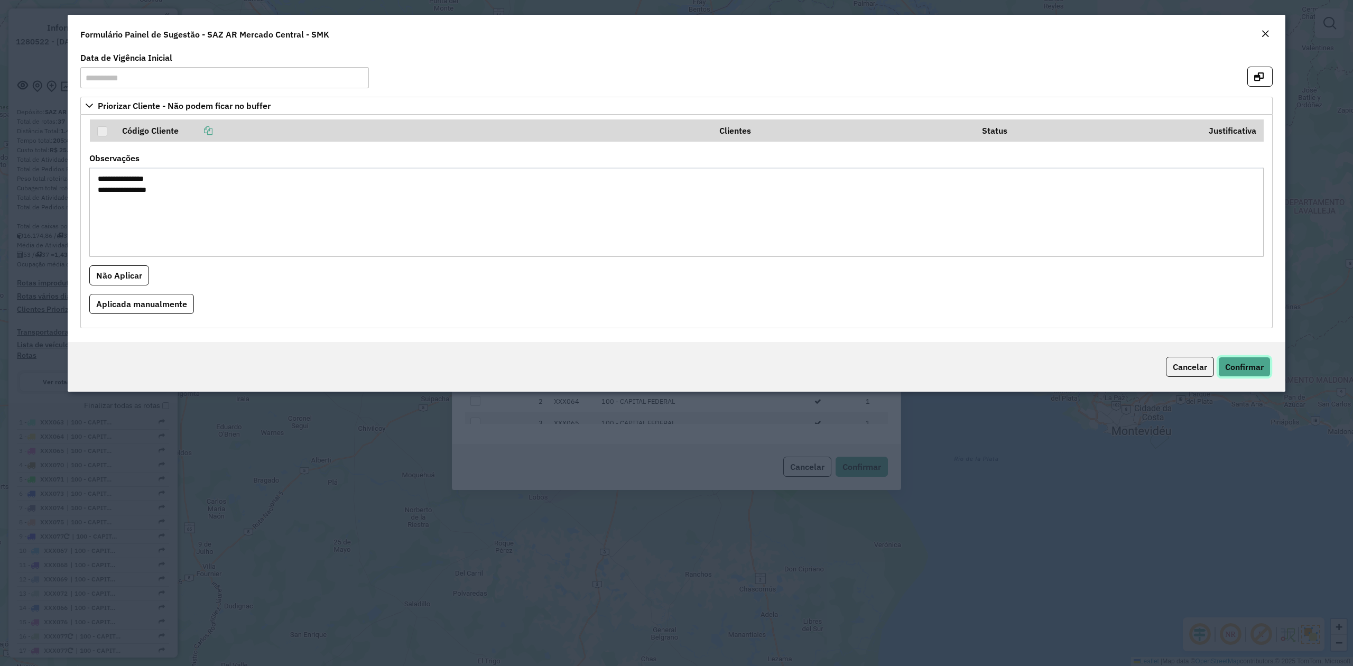
click at [1231, 366] on span "Confirmar" at bounding box center [1244, 366] width 39 height 11
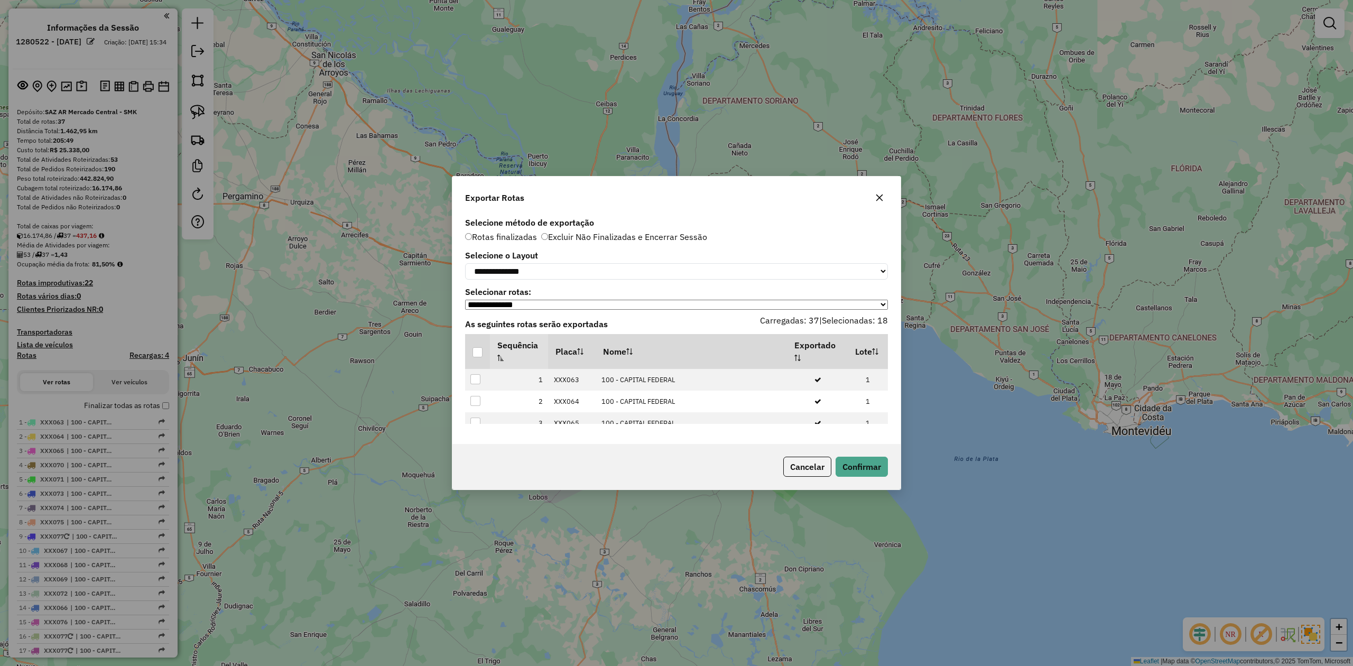
click at [538, 256] on label "Selecione o Layout" at bounding box center [676, 255] width 423 height 13
click at [528, 277] on select "**********" at bounding box center [676, 271] width 423 height 16
select select "*********"
click at [465, 263] on select "**********" at bounding box center [676, 271] width 423 height 16
click at [478, 357] on div at bounding box center [477, 352] width 10 height 10
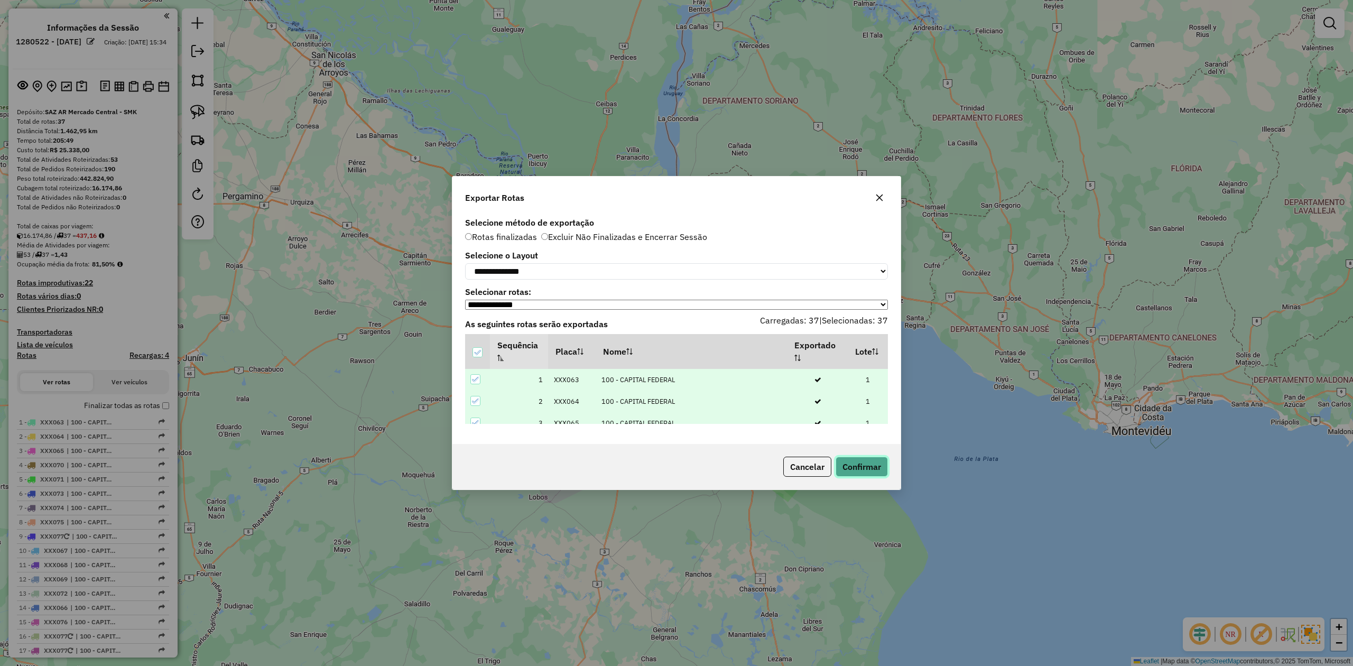
click at [854, 468] on button "Confirmar" at bounding box center [861, 467] width 52 height 20
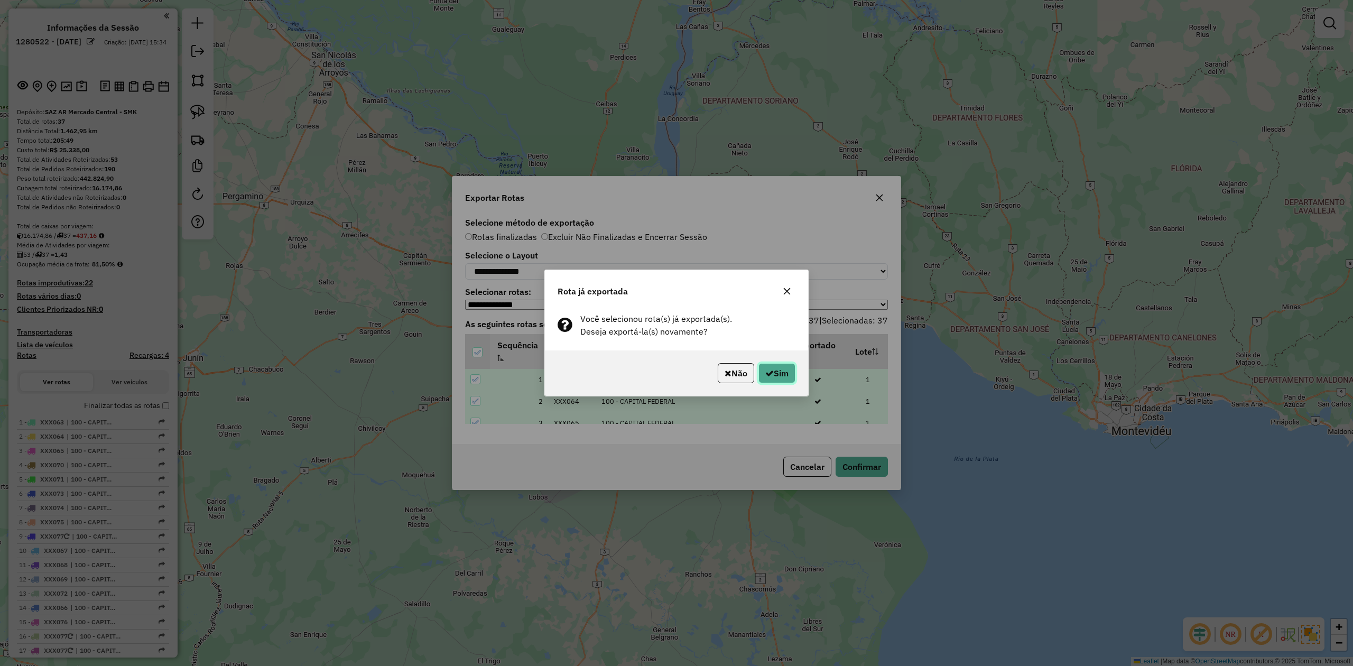
click at [779, 369] on button "Sim" at bounding box center [776, 373] width 37 height 20
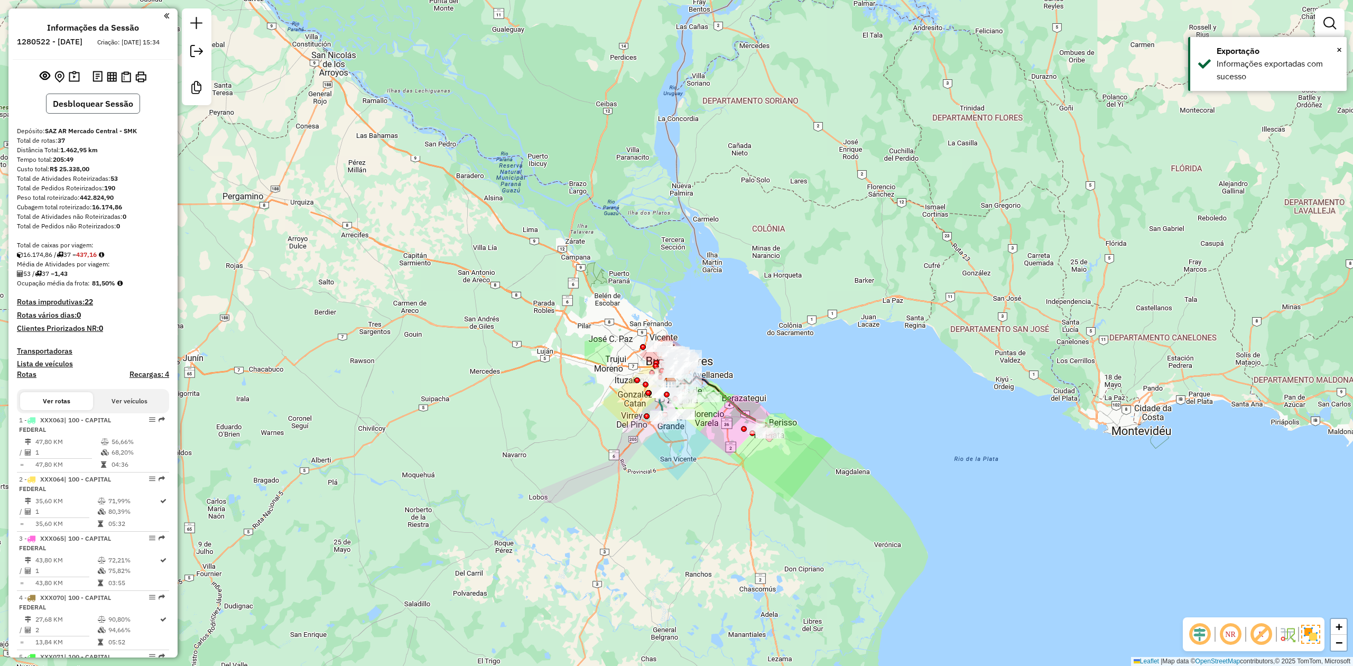
click at [77, 114] on button "Desbloquear Sessão" at bounding box center [93, 104] width 94 height 20
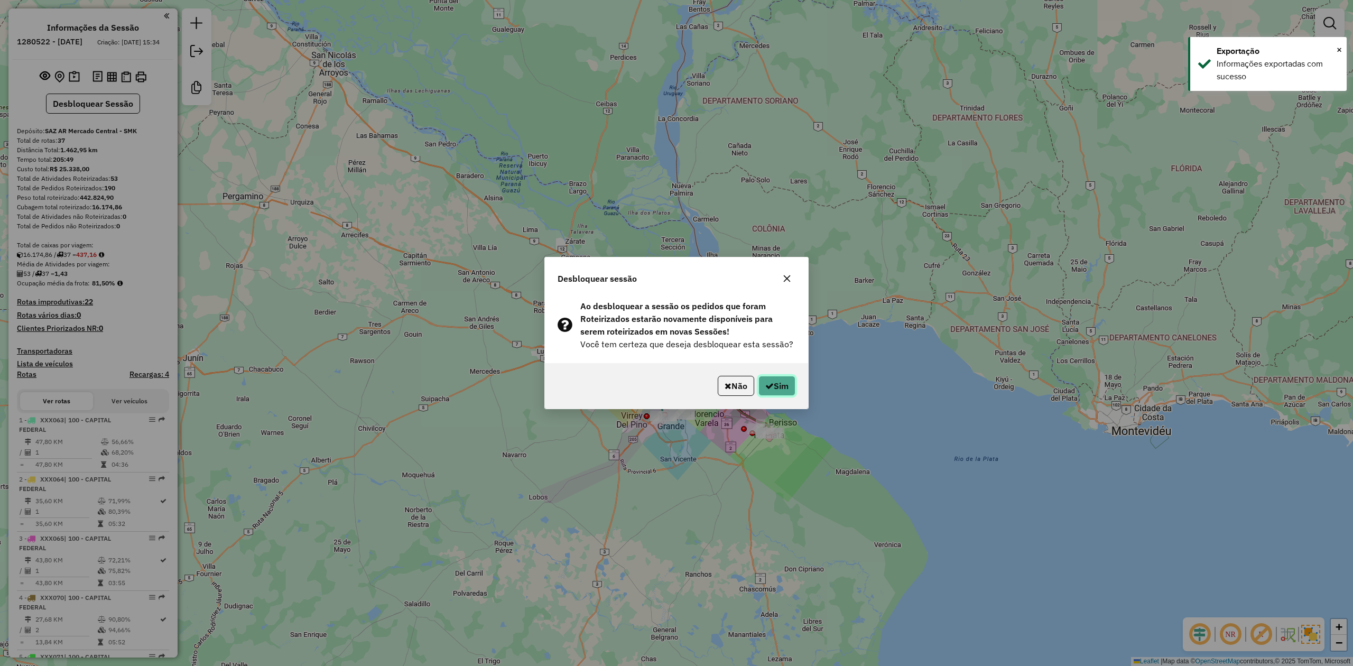
click at [795, 379] on button "Sim" at bounding box center [776, 386] width 37 height 20
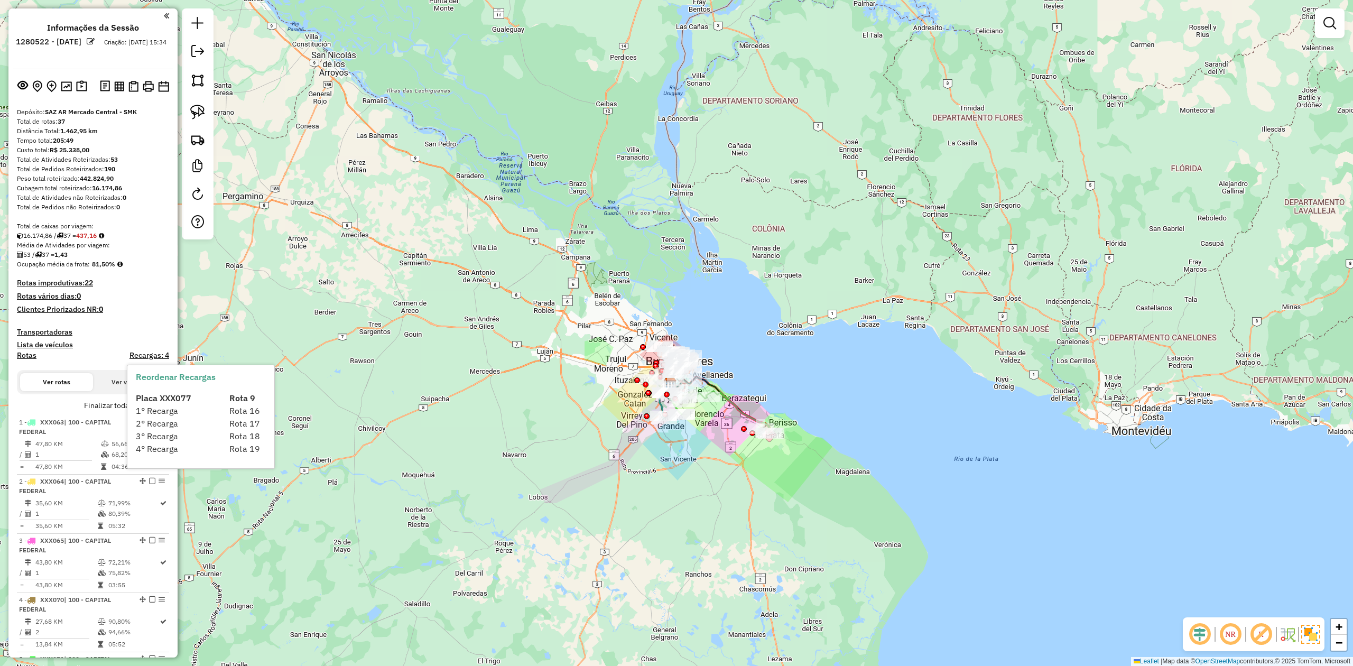
drag, startPoint x: 1347, startPoint y: 19, endPoint x: 1341, endPoint y: 22, distance: 7.1
click at [1347, 18] on div "Janela de atendimento Grade de atendimento Capacidade Transportadoras Veículos …" at bounding box center [676, 333] width 1353 height 666
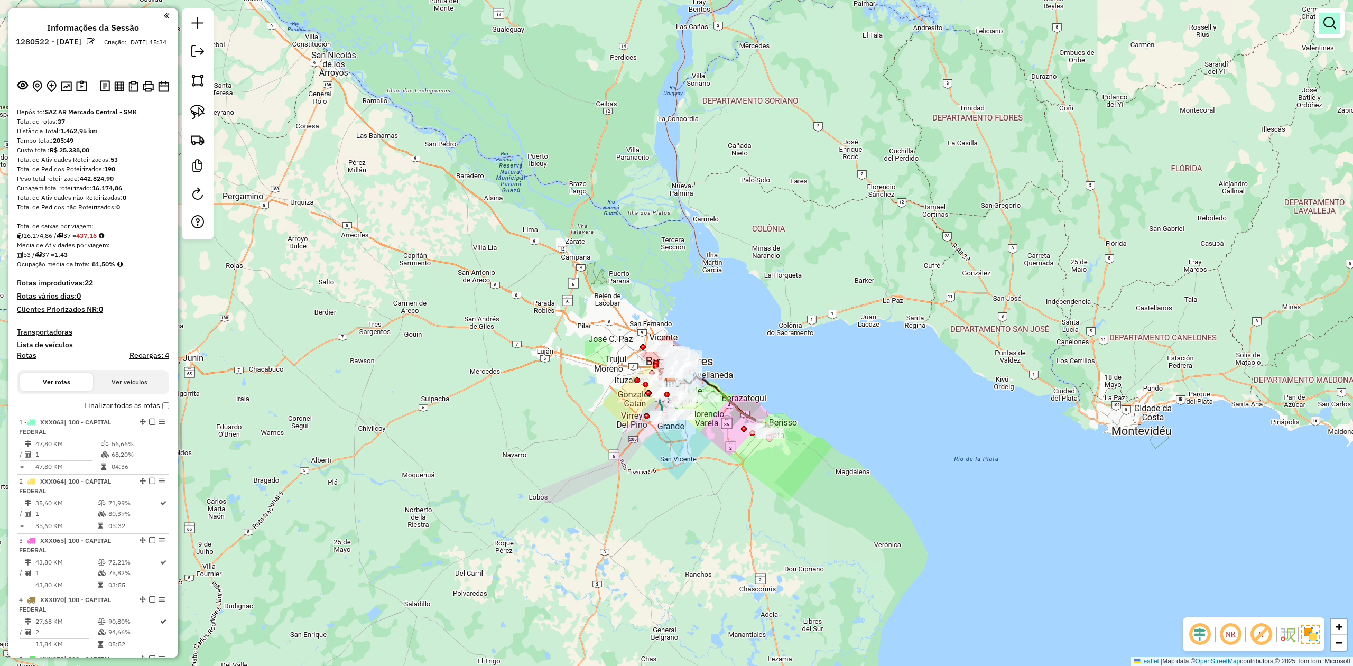
click at [1330, 27] on em at bounding box center [1329, 23] width 13 height 13
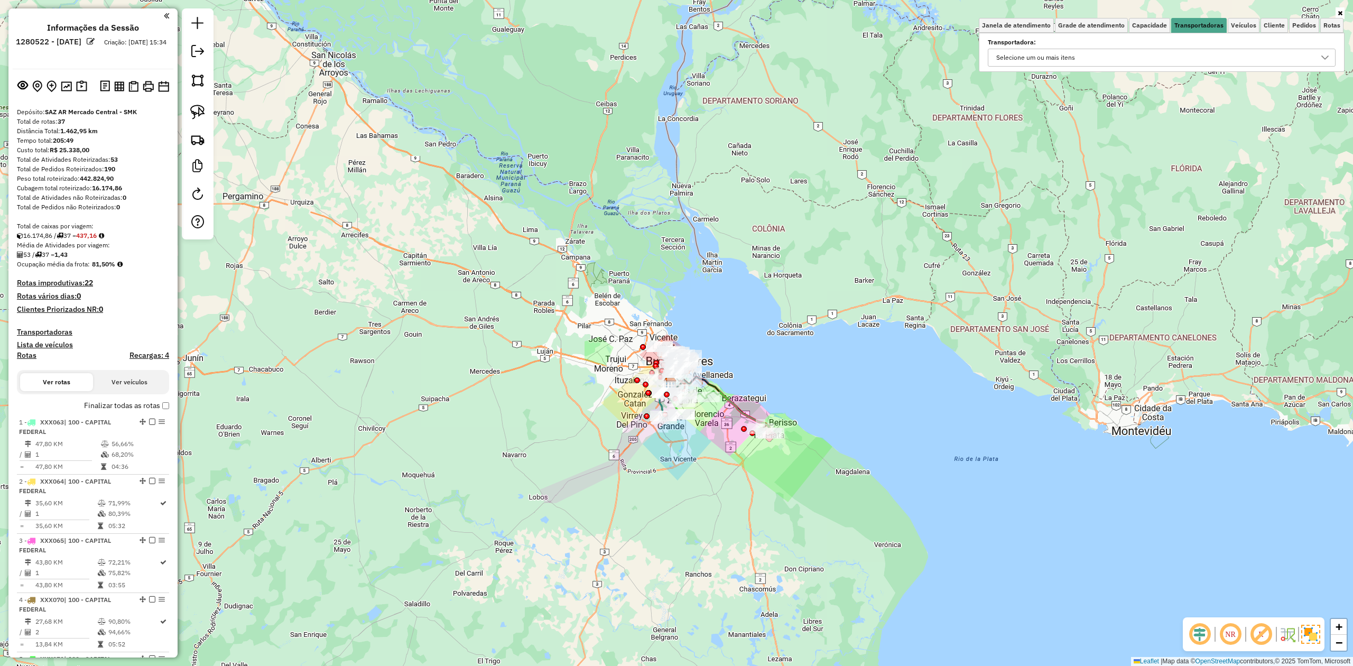
click at [1152, 59] on div "Selecione um ou mais itens" at bounding box center [1153, 57] width 322 height 17
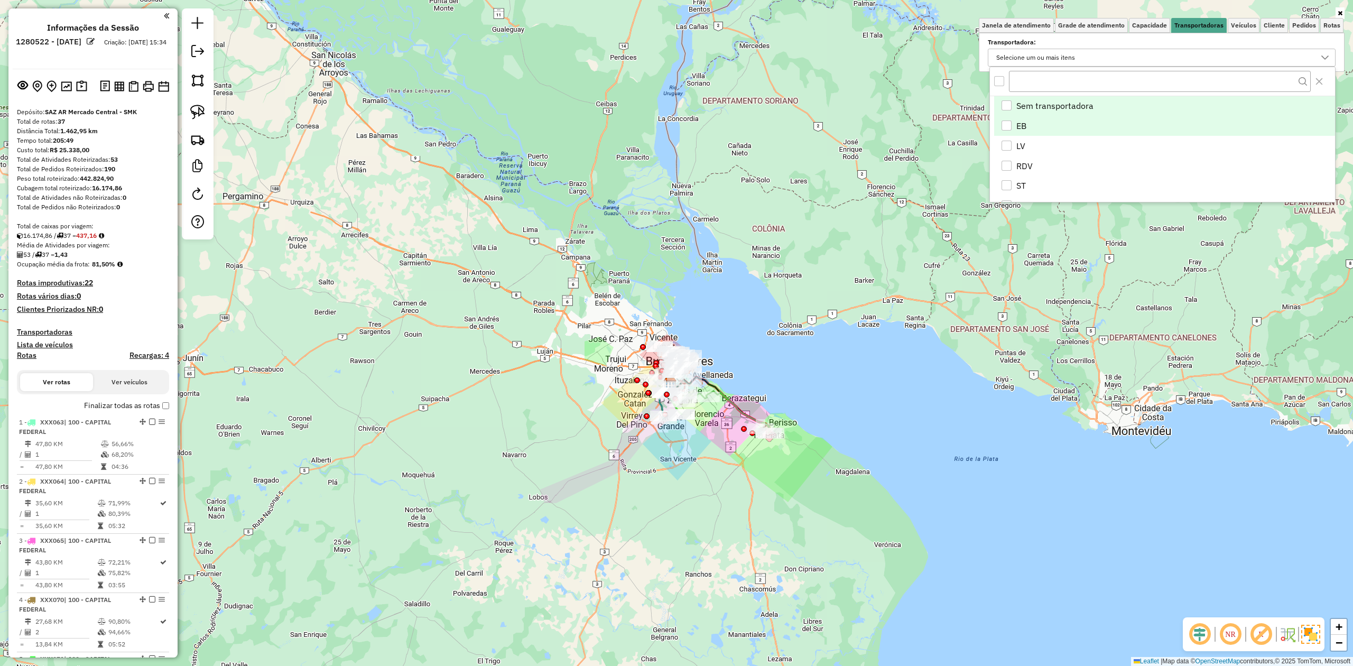
click at [1021, 122] on span "EB" at bounding box center [1021, 125] width 10 height 13
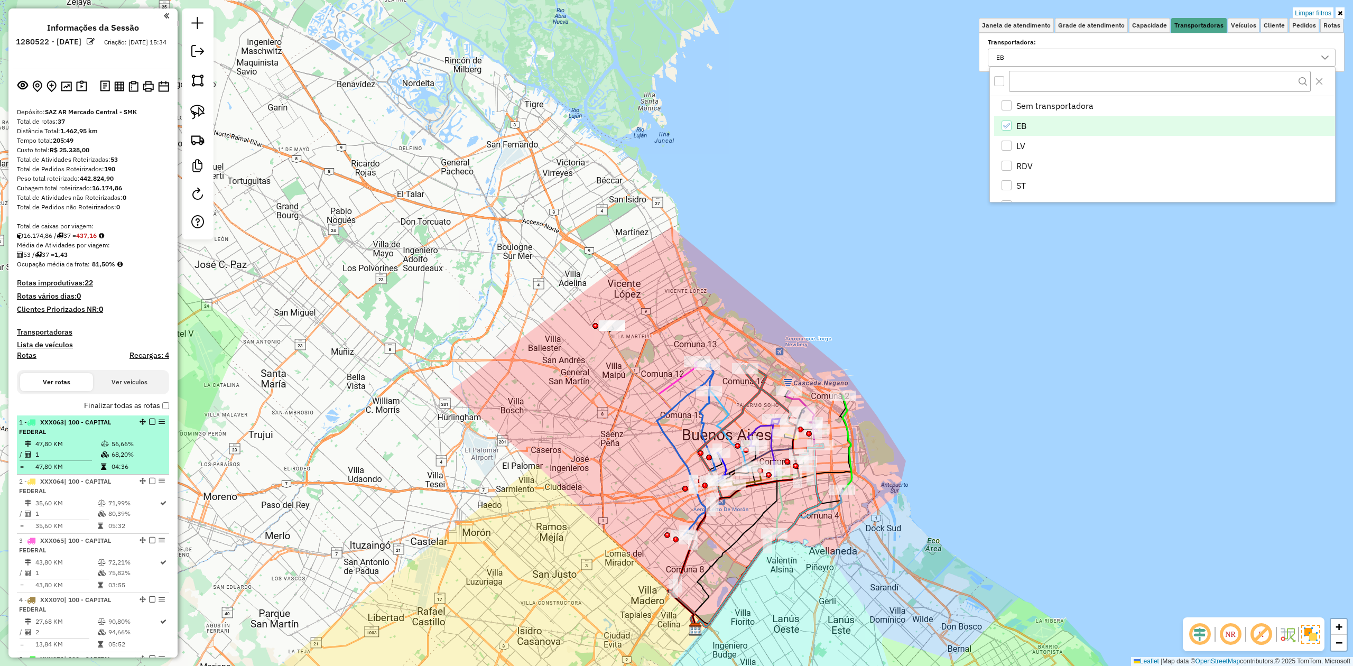
click at [47, 421] on span "XXX063" at bounding box center [52, 422] width 24 height 8
select select "**********"
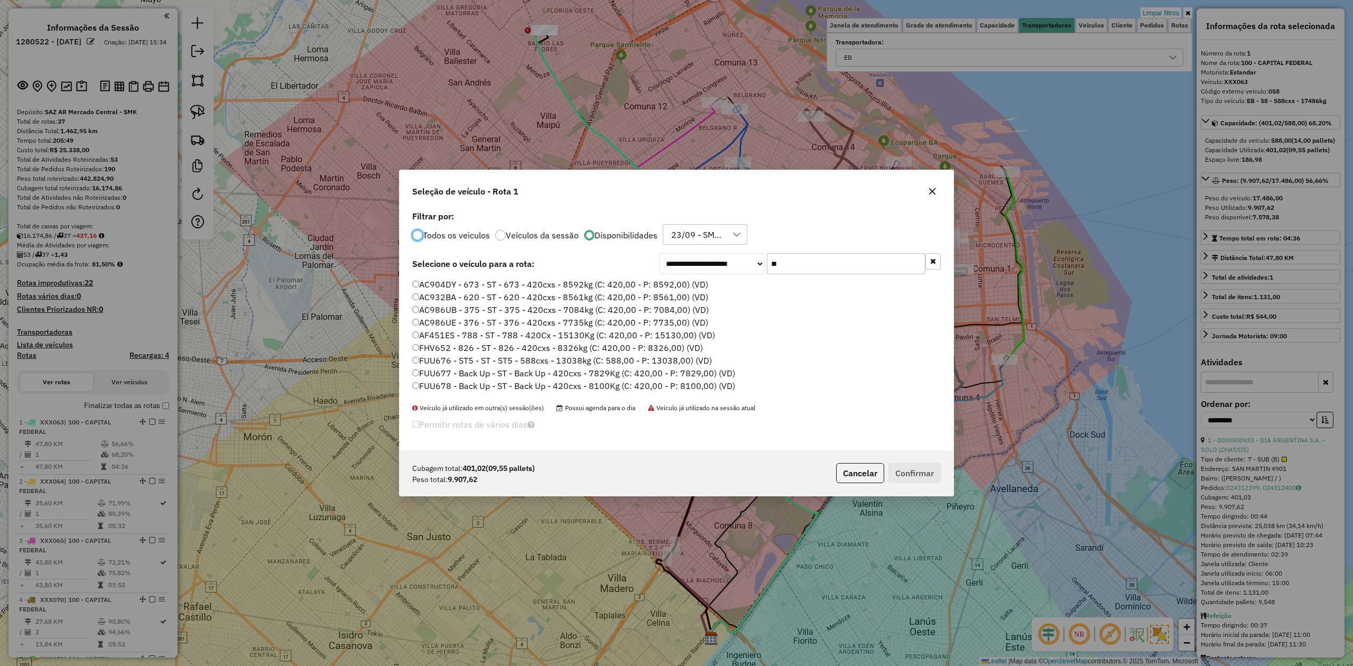
scroll to position [5, 3]
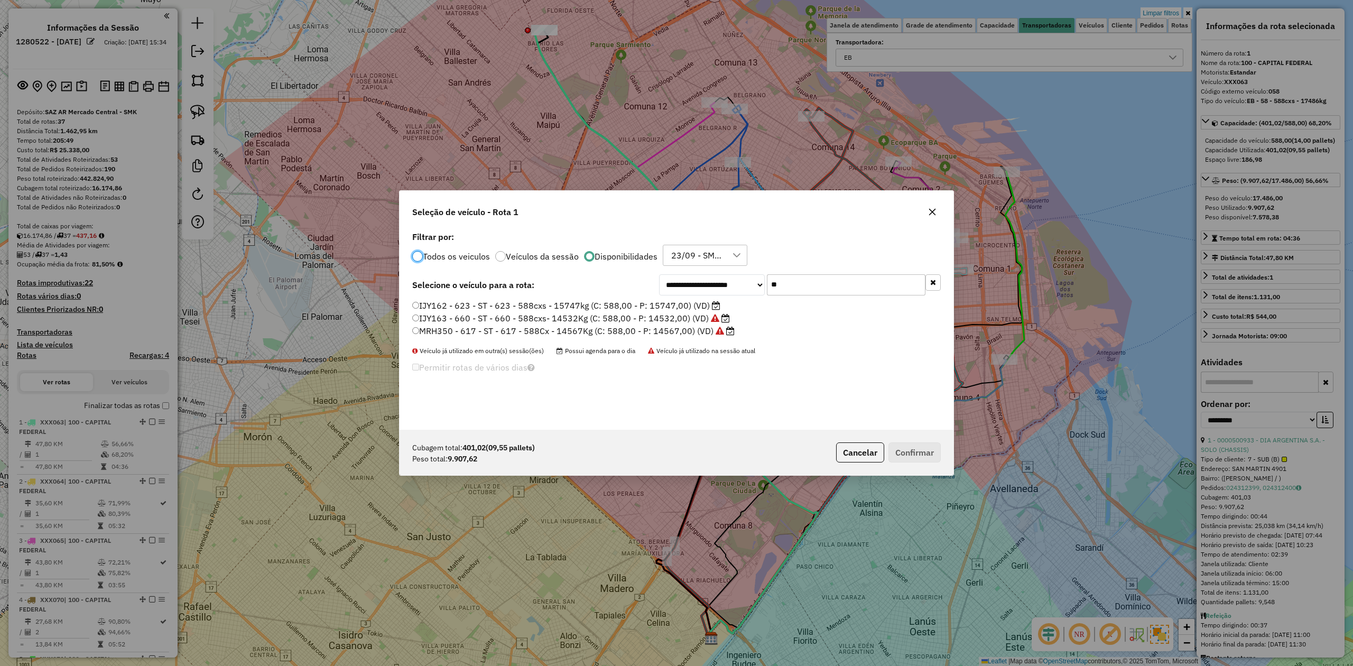
drag, startPoint x: 812, startPoint y: 277, endPoint x: 548, endPoint y: 277, distance: 263.7
click at [800, 277] on input "**" at bounding box center [846, 284] width 159 height 21
click at [469, 258] on label "Todos os veiculos" at bounding box center [456, 256] width 67 height 8
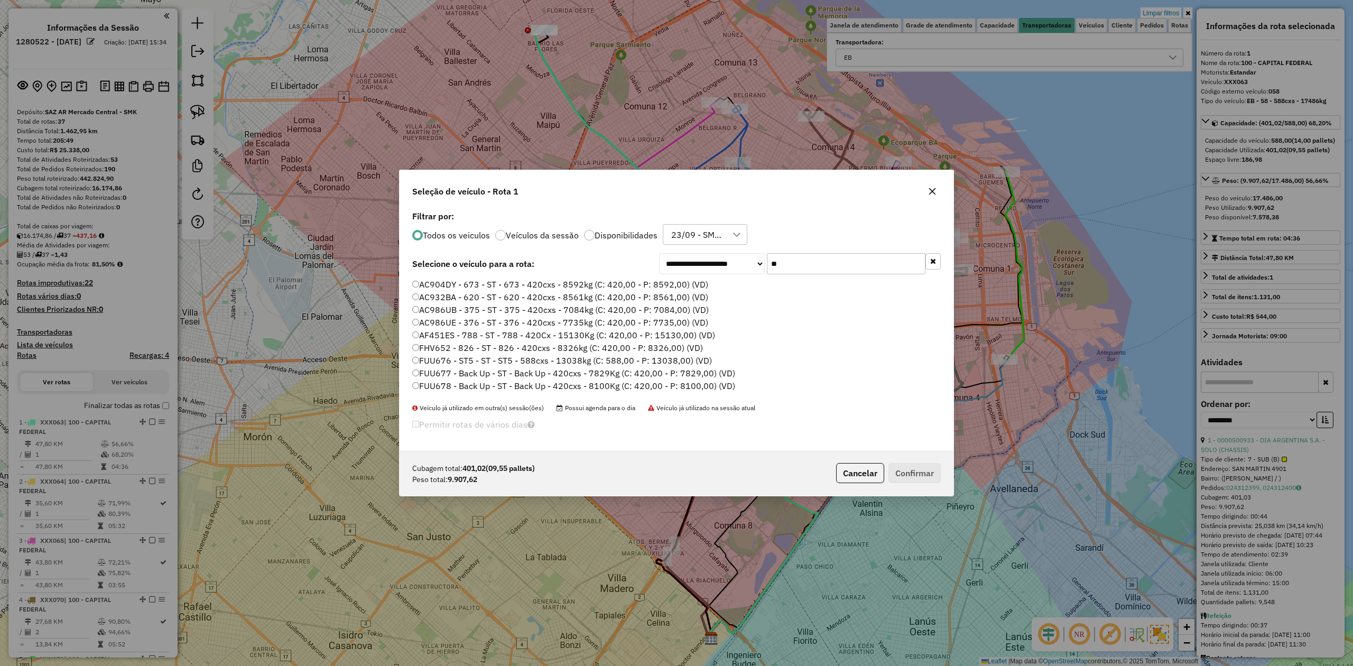
drag, startPoint x: 789, startPoint y: 263, endPoint x: 696, endPoint y: 250, distance: 93.9
click at [702, 249] on div "**********" at bounding box center [676, 329] width 554 height 243
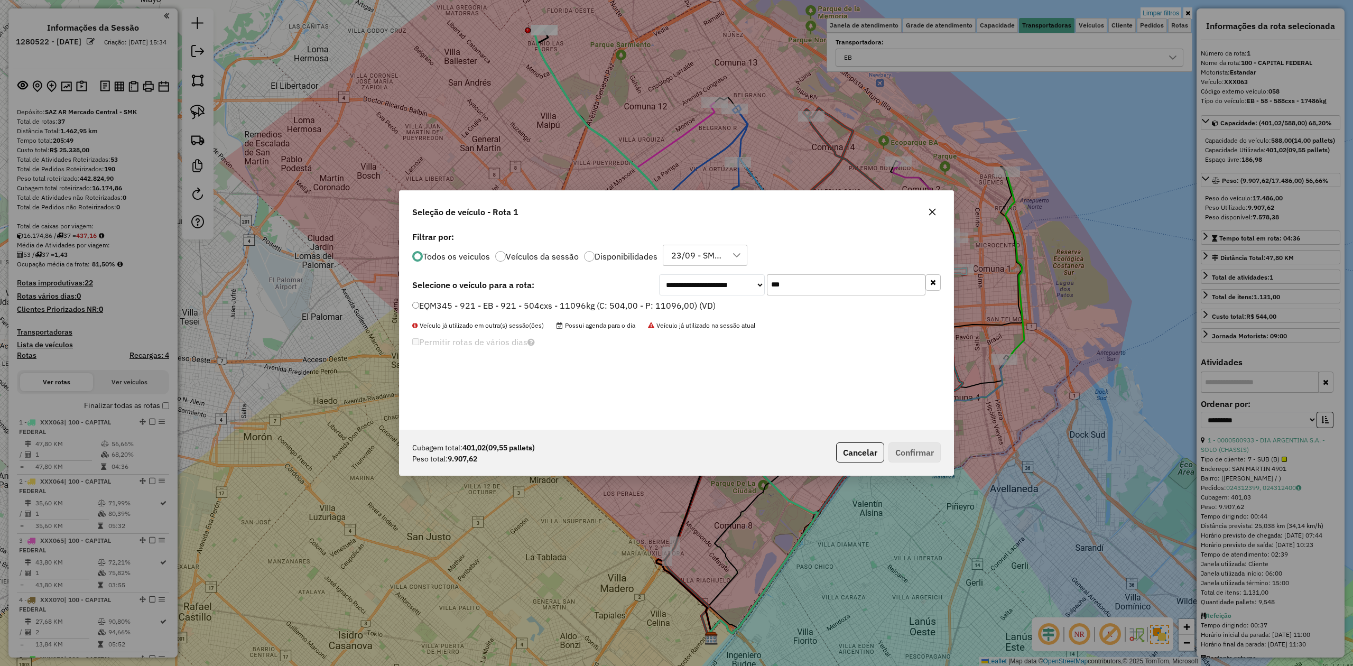
type input "***"
click at [695, 301] on label "EQM345 - 921 - EB - 921 - 504cxs - 11096kg (C: 504,00 - P: 11096,00) (VD)" at bounding box center [563, 305] width 303 height 13
click at [928, 443] on div "Cubagem total: 401,02 (09,55 pallets) Peso total: 9.907,62 Cancelar Confirmar" at bounding box center [676, 452] width 554 height 45
click at [928, 447] on button "Confirmar" at bounding box center [914, 452] width 52 height 20
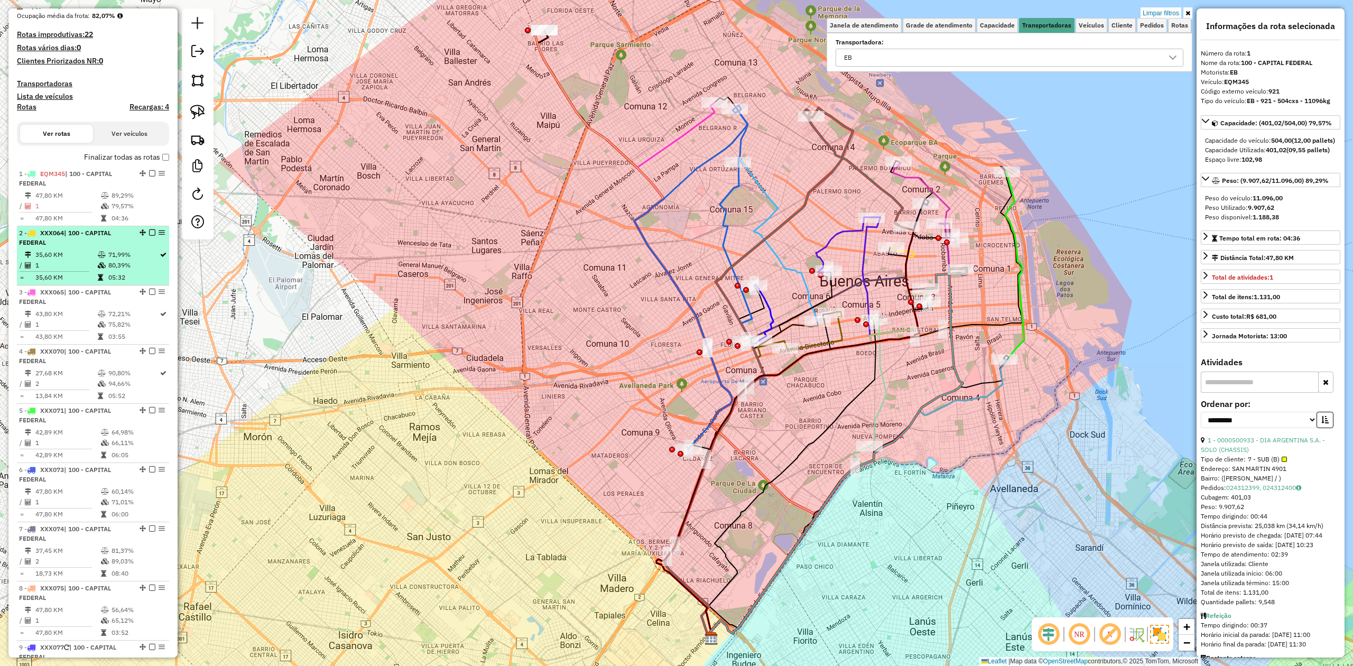
scroll to position [195, 0]
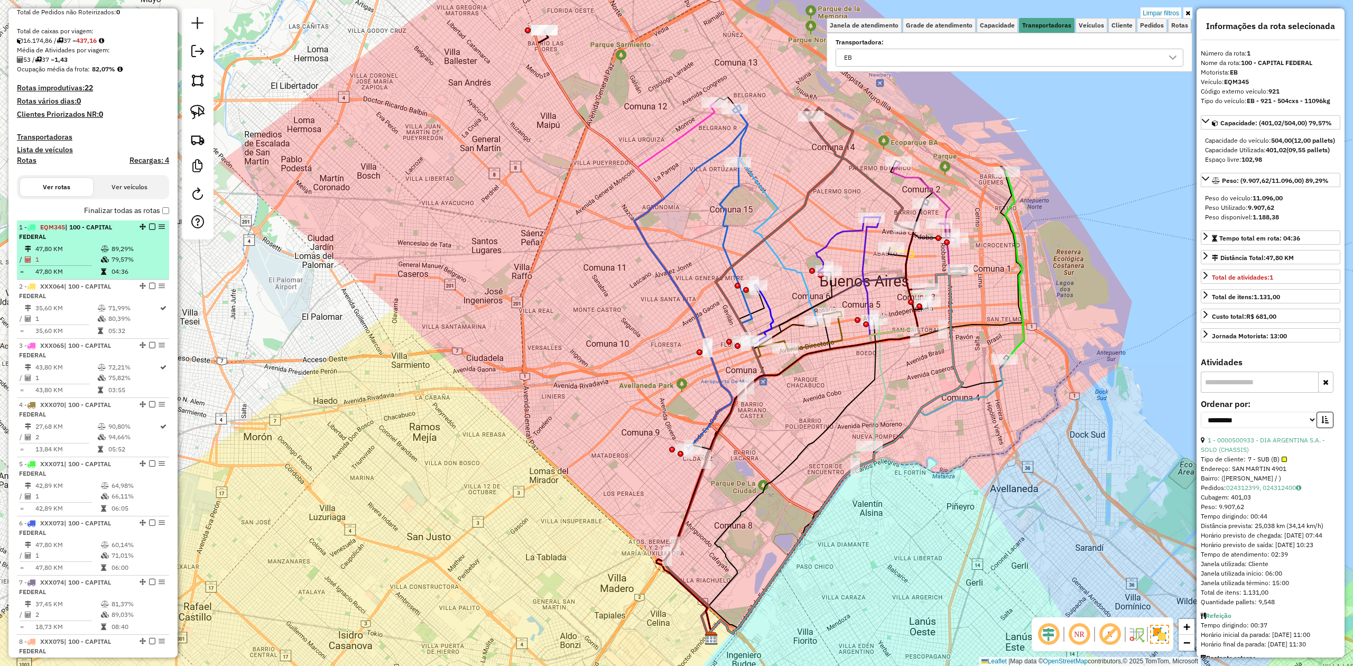
click at [149, 225] on em at bounding box center [152, 227] width 6 height 6
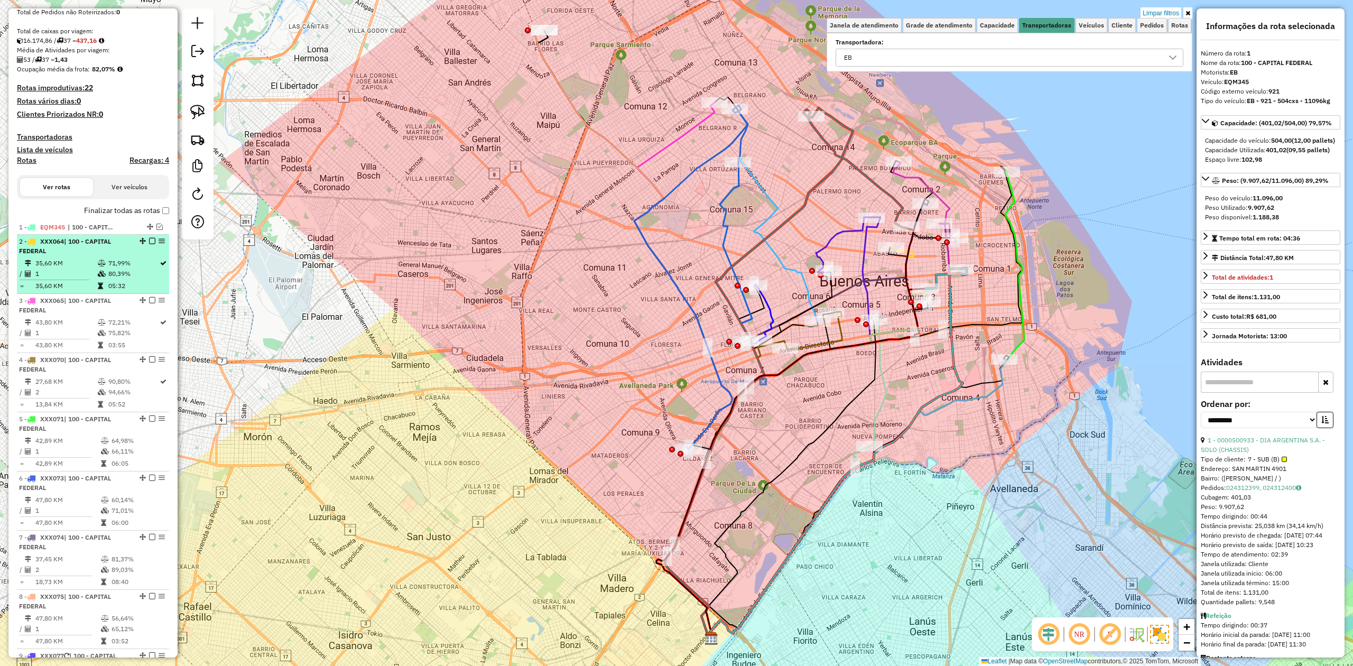
click at [100, 256] on li "2 - XXX064 | 100 - CAPITAL FEDERAL 35,60 KM 71,99% / 1 80,39% = 35,60 KM 05:32" at bounding box center [93, 264] width 152 height 59
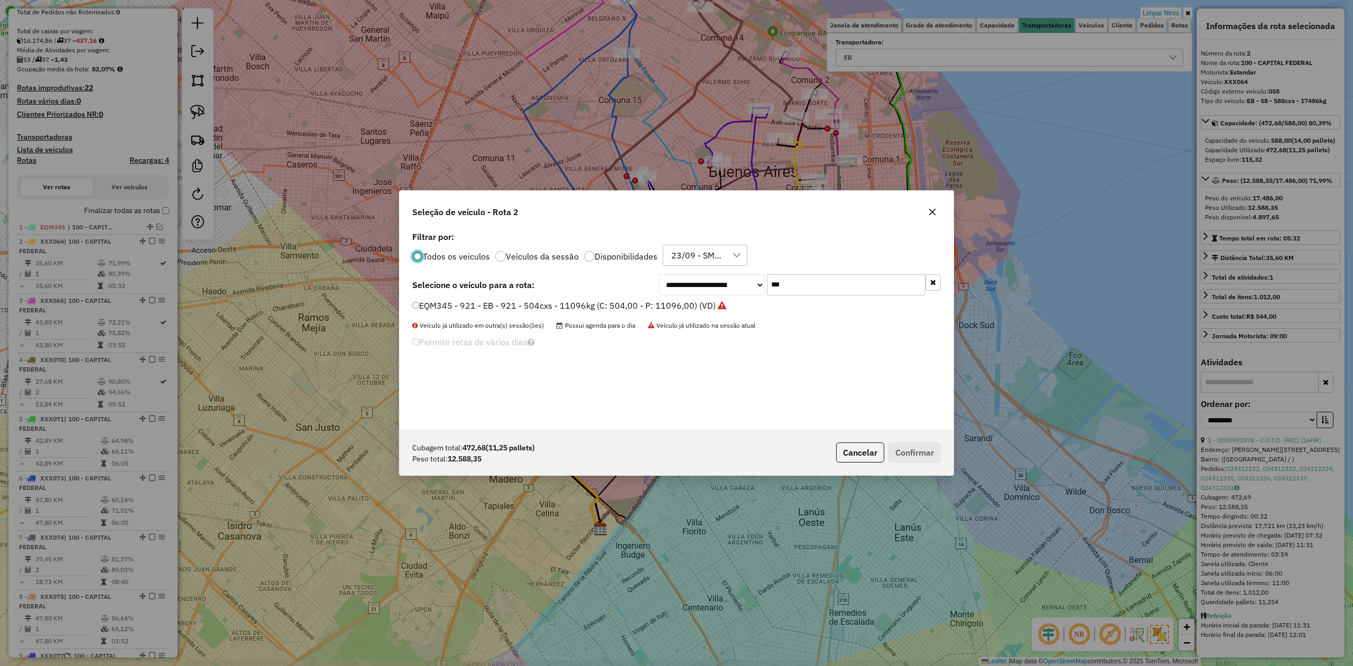
scroll to position [5, 3]
drag, startPoint x: 774, startPoint y: 284, endPoint x: 673, endPoint y: 279, distance: 101.1
click at [676, 278] on div "**********" at bounding box center [800, 284] width 282 height 21
type input "***"
click at [672, 308] on label "FOB349 - 381 - EB - 381 - 588Cx - 15369Kg (C: 588,00 - P: 15369,00) (VD)" at bounding box center [562, 305] width 300 height 13
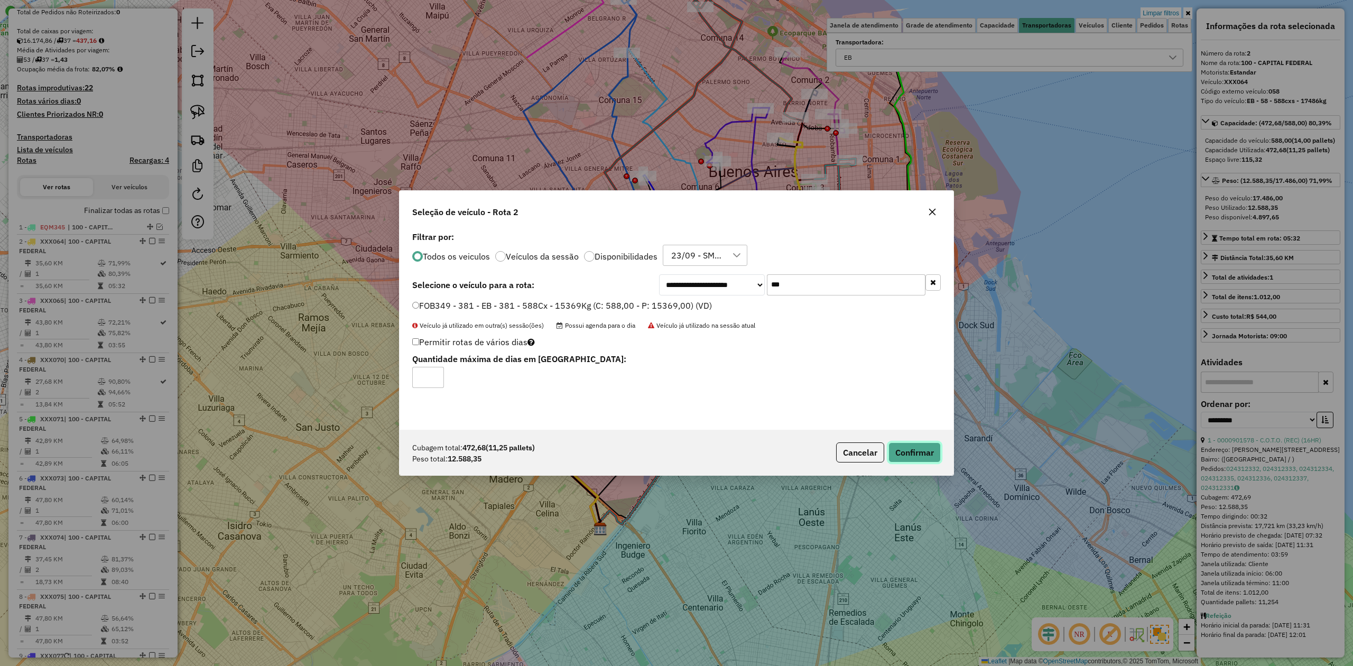
click at [923, 455] on button "Confirmar" at bounding box center [914, 452] width 52 height 20
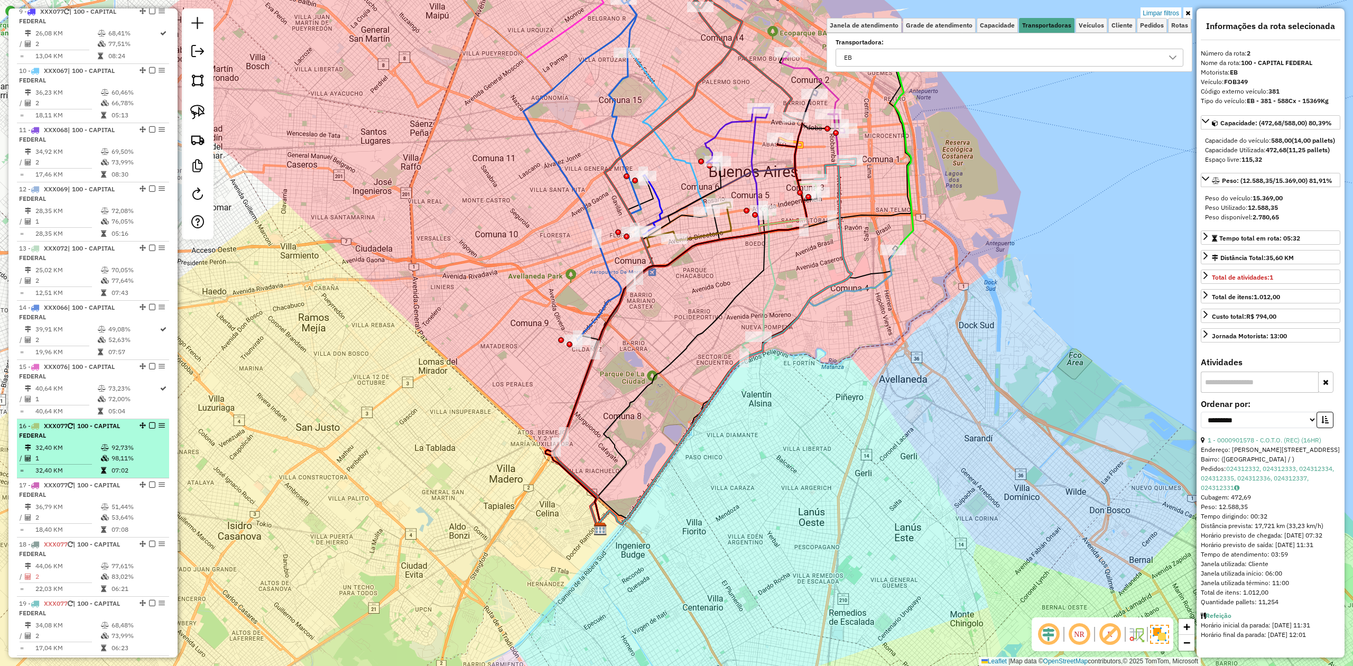
scroll to position [844, 0]
click at [93, 449] on td "1" at bounding box center [68, 453] width 66 height 11
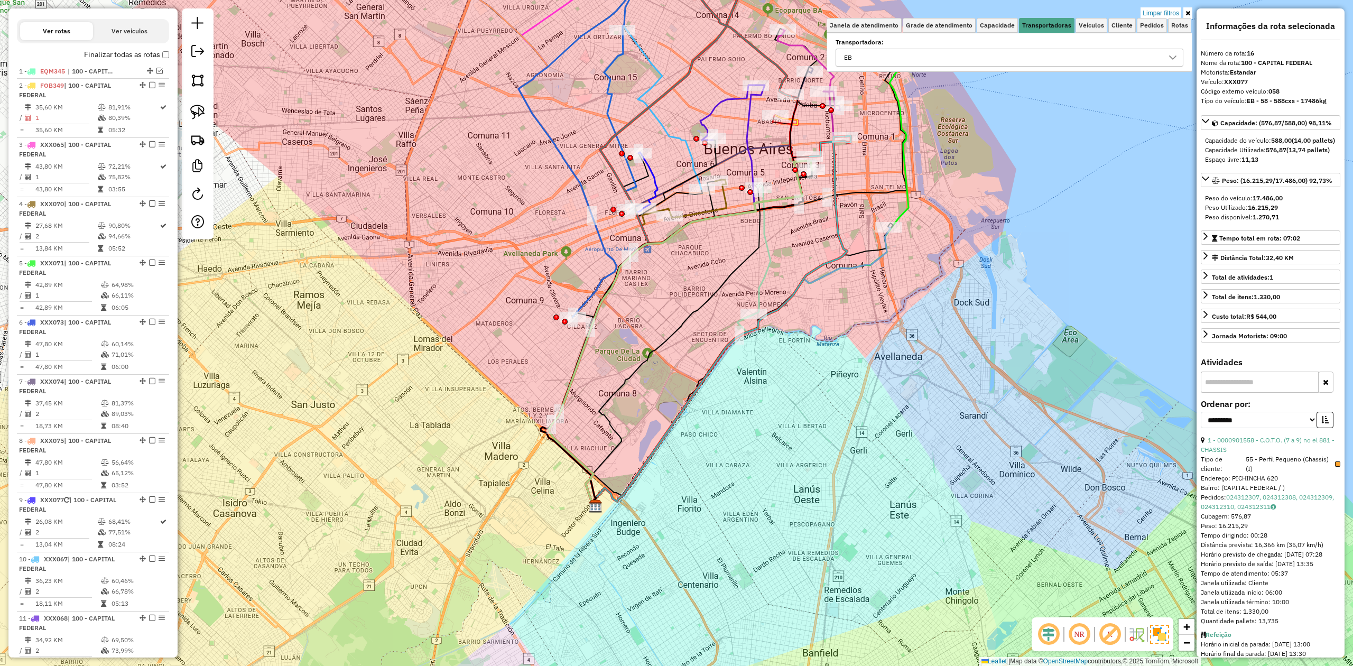
scroll to position [0, 0]
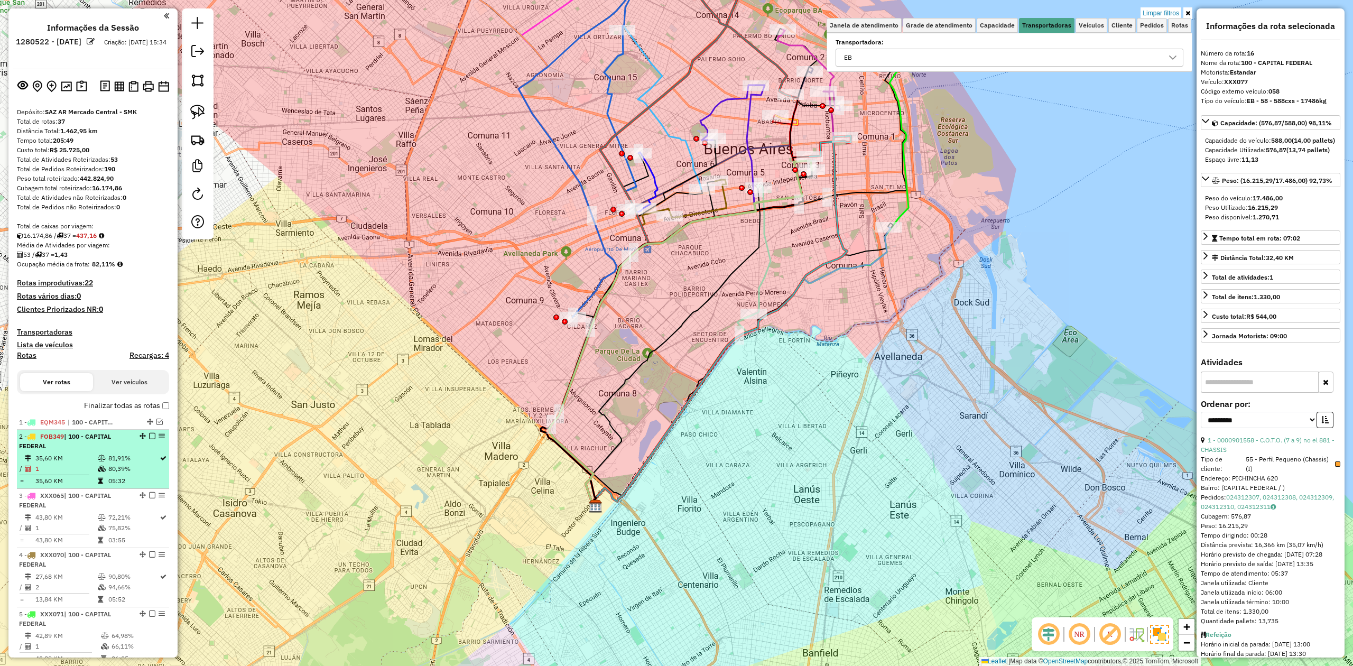
click at [103, 446] on div "2 - FOB349 | 100 - CAPITAL FEDERAL" at bounding box center [75, 441] width 112 height 19
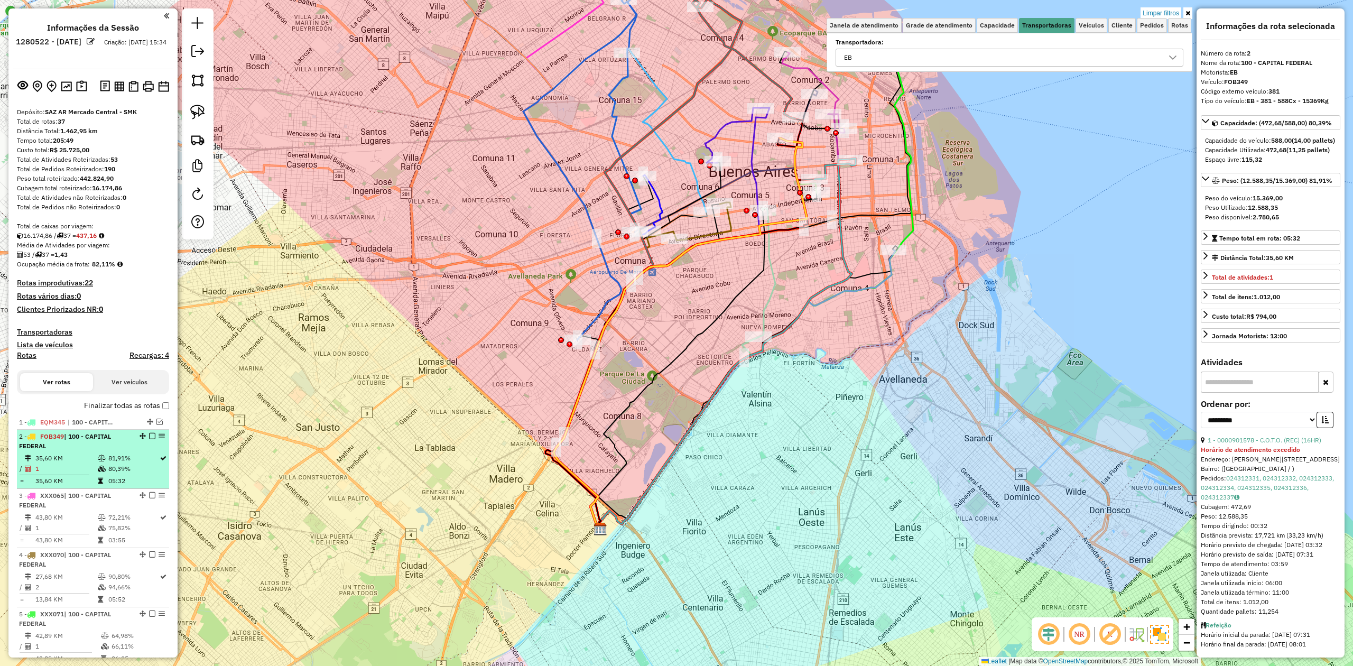
click at [76, 451] on li "2 - FOB349 | 100 - CAPITAL FEDERAL 35,60 KM 81,91% / 1 80,39% = 35,60 KM 05:32" at bounding box center [93, 459] width 152 height 59
click at [150, 438] on em at bounding box center [152, 436] width 6 height 6
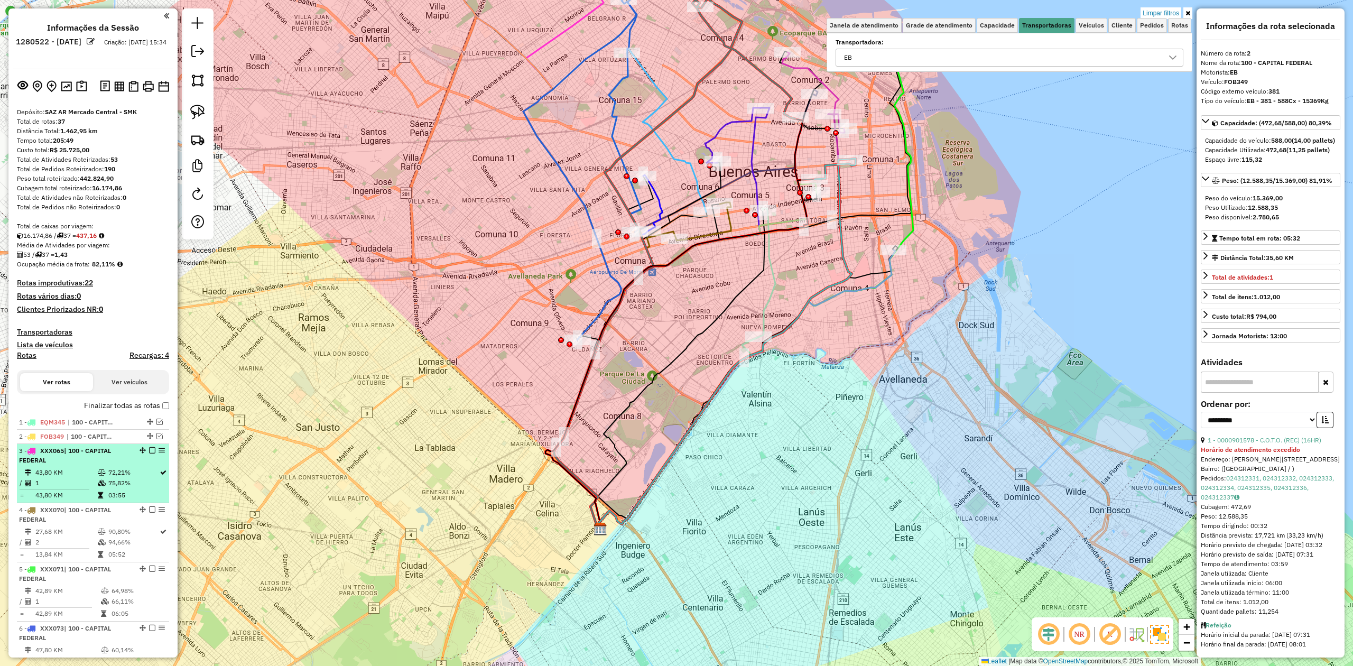
click at [81, 474] on td "43,80 KM" at bounding box center [66, 472] width 62 height 11
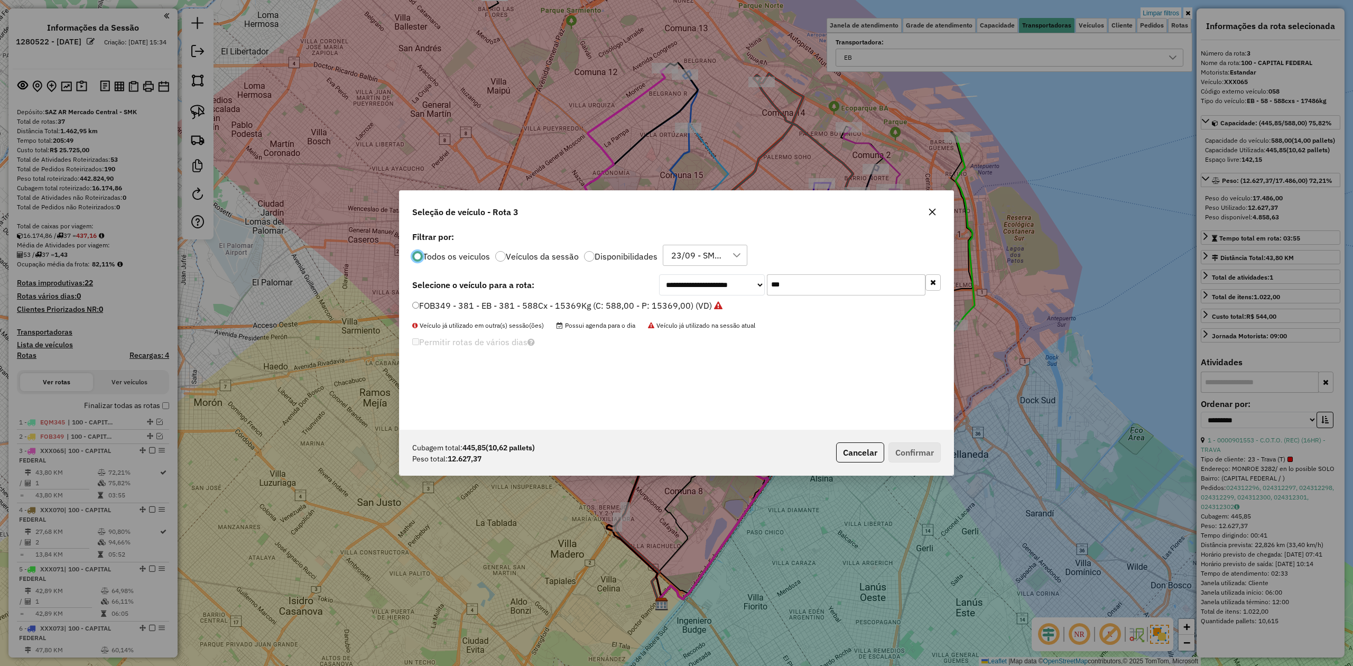
scroll to position [5, 3]
drag, startPoint x: 817, startPoint y: 283, endPoint x: 725, endPoint y: 273, distance: 92.0
click at [729, 274] on div "**********" at bounding box center [800, 284] width 282 height 21
type input "***"
click at [692, 318] on label "JXM593 - H46 - TL - H46 - 1008cxs - 30627kg (C: 1008,00 - P: 30267,00) (VD)" at bounding box center [568, 318] width 313 height 13
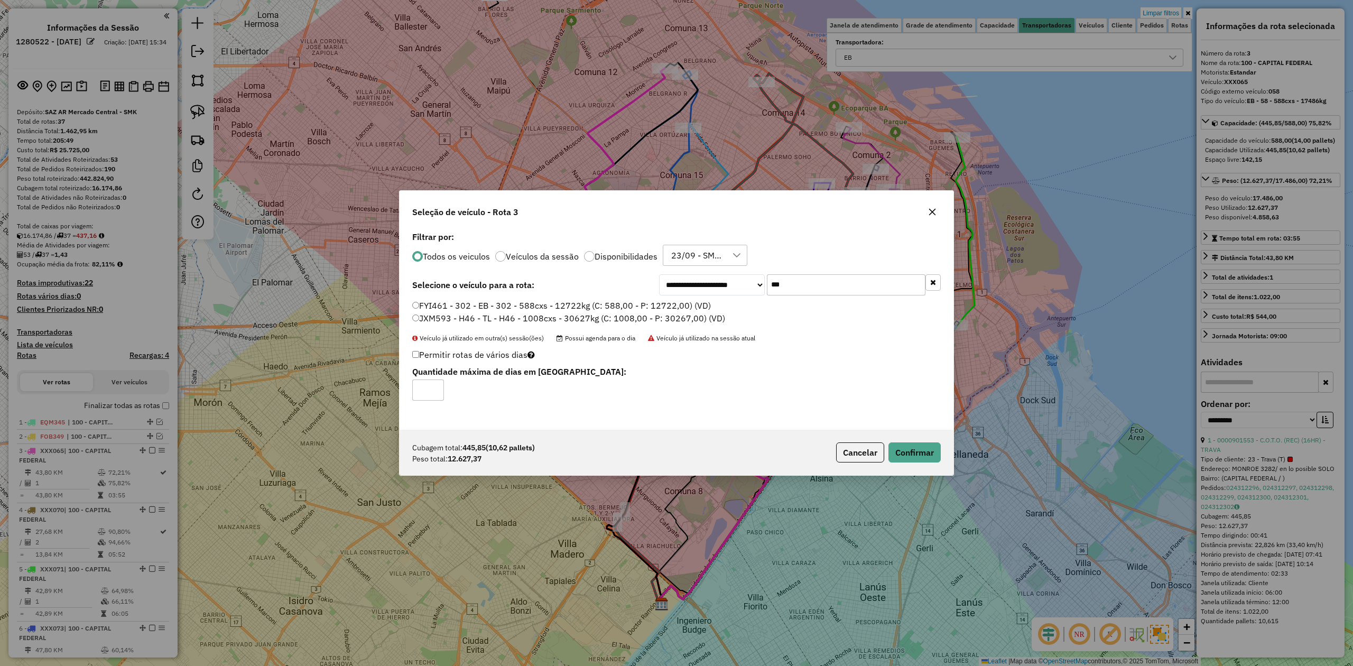
click at [692, 303] on label "FYI461 - 302 - EB - 302 - 588cxs - 12722kg (C: 588,00 - P: 12722,00) (VD)" at bounding box center [561, 305] width 299 height 13
click at [928, 453] on button "Confirmar" at bounding box center [914, 452] width 52 height 20
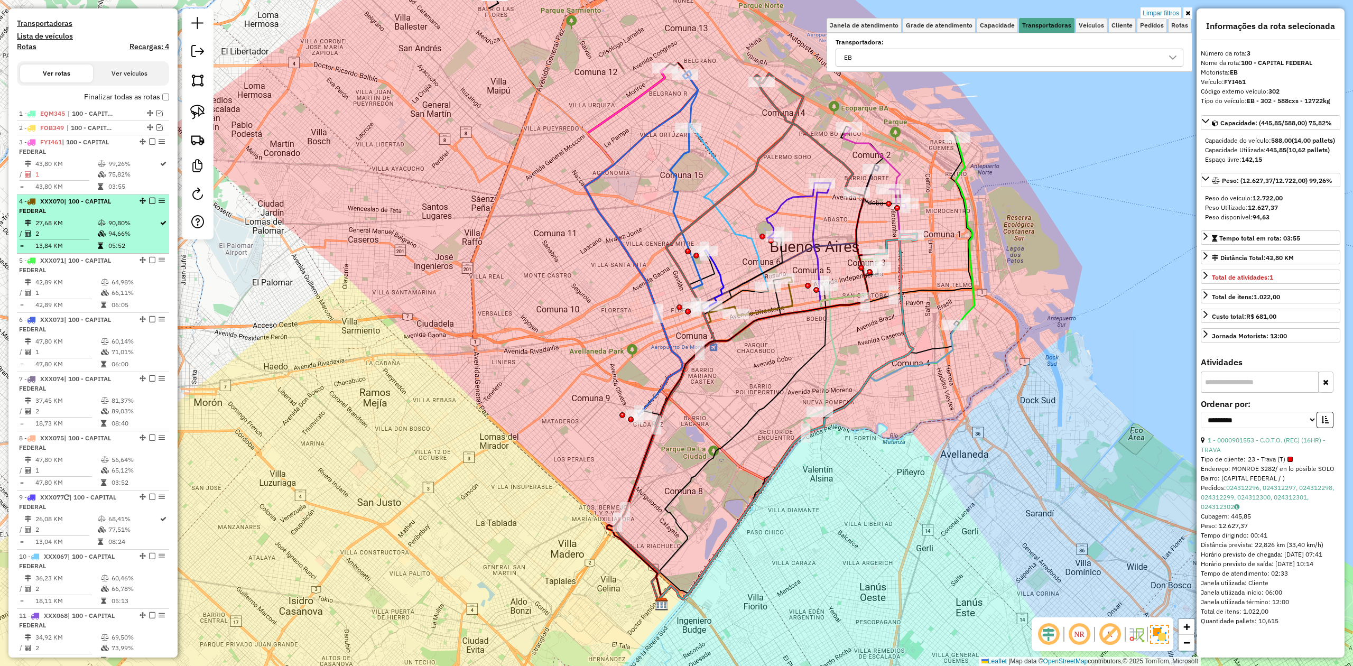
scroll to position [224, 0]
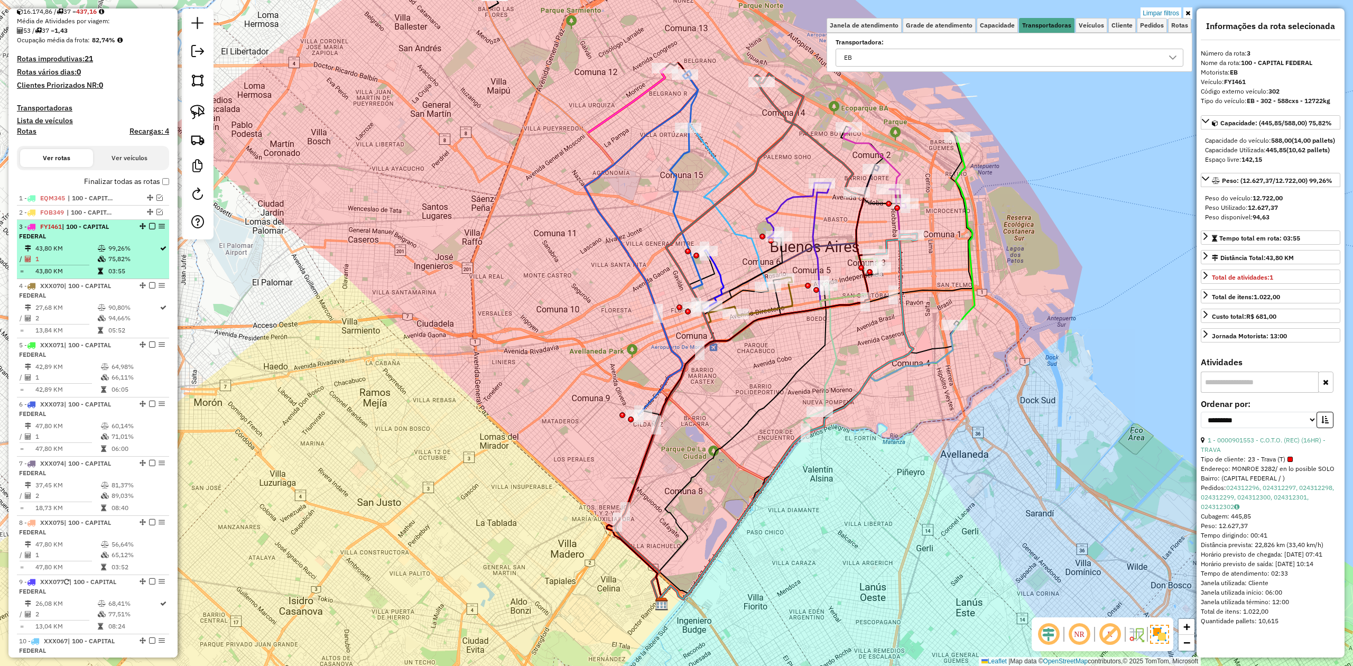
click at [151, 226] on em at bounding box center [152, 226] width 6 height 6
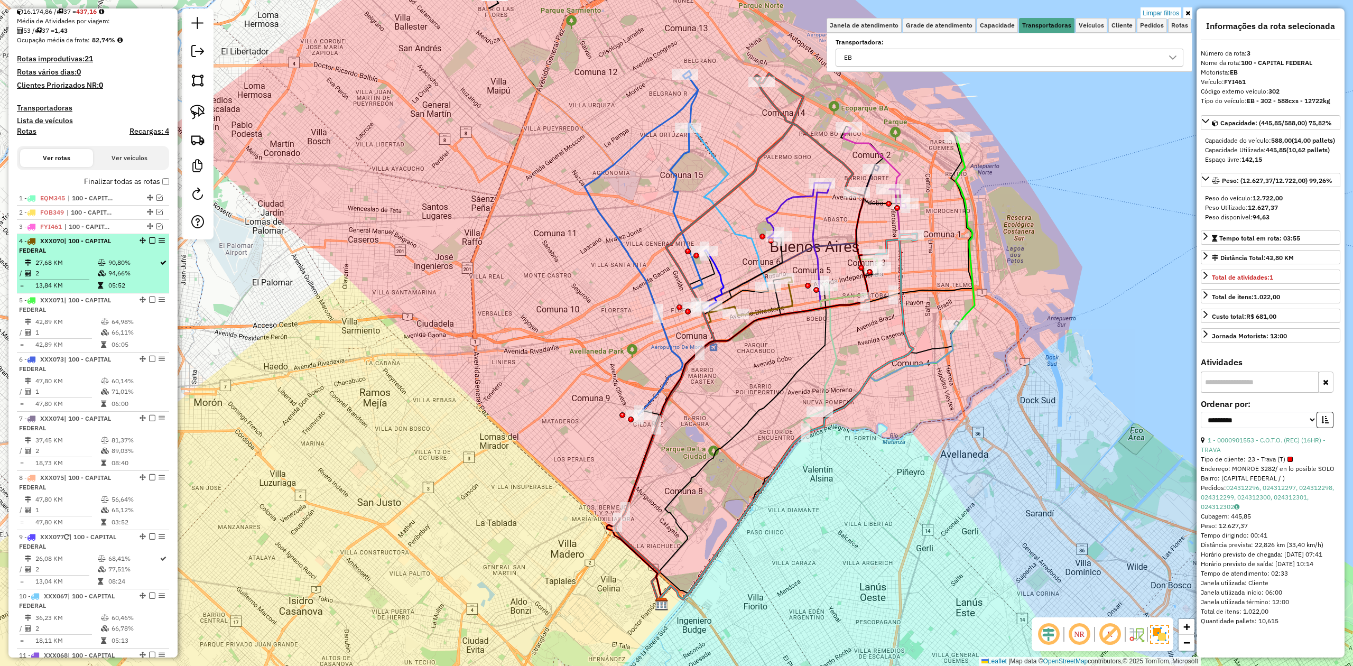
click at [98, 265] on icon at bounding box center [102, 262] width 8 height 6
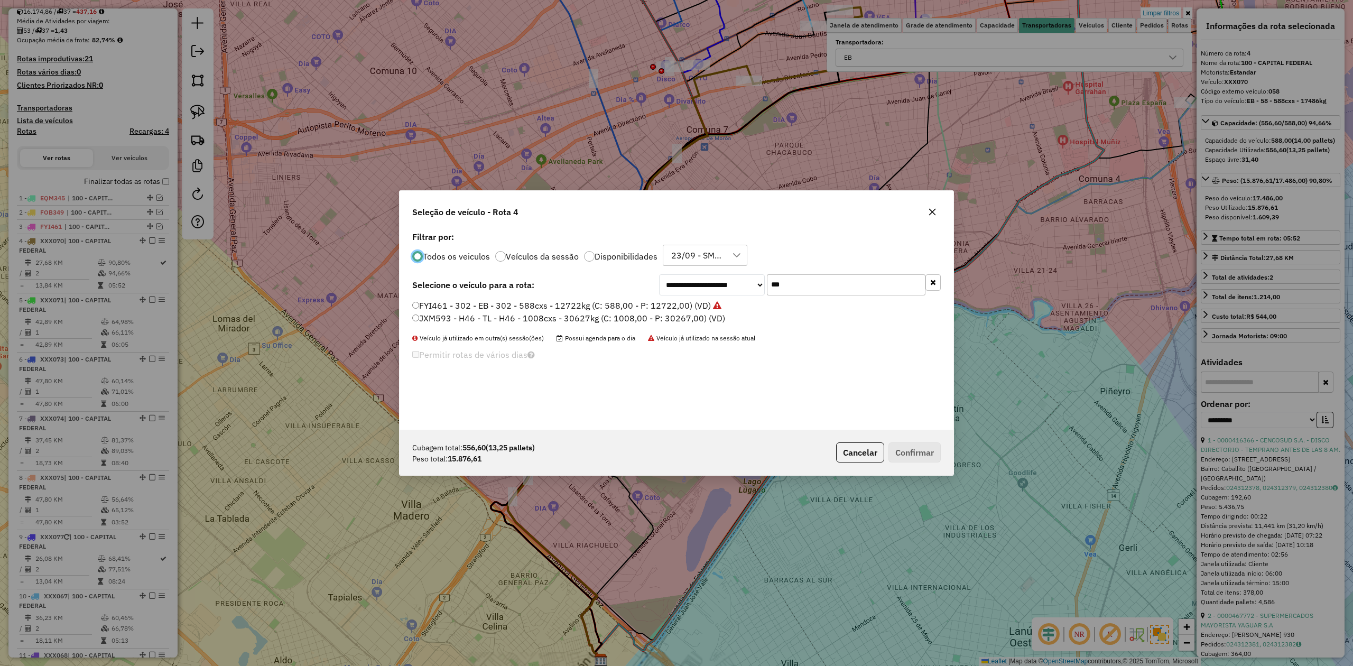
scroll to position [5, 3]
drag, startPoint x: 812, startPoint y: 286, endPoint x: 702, endPoint y: 280, distance: 110.1
click at [702, 280] on div "**********" at bounding box center [800, 284] width 282 height 21
click at [827, 238] on label "Filtrar por:" at bounding box center [676, 236] width 528 height 13
drag, startPoint x: 813, startPoint y: 277, endPoint x: 721, endPoint y: 280, distance: 91.4
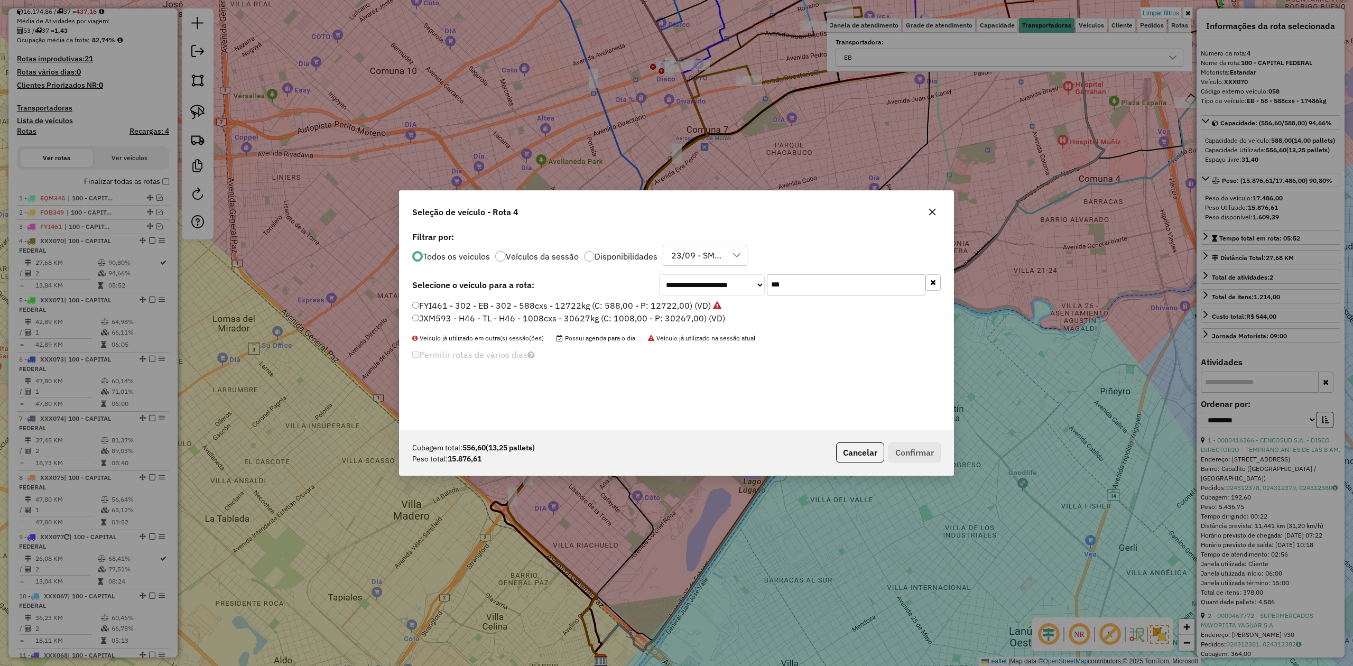
click at [723, 279] on div "**********" at bounding box center [800, 284] width 282 height 21
type input "***"
click at [681, 320] on label "PMA902 - 891 - 891 - 588cxs - 16036Kg (C: 588,00 - P: 16036,00) (VD)" at bounding box center [555, 318] width 287 height 13
drag, startPoint x: 658, startPoint y: 301, endPoint x: 705, endPoint y: 330, distance: 55.0
click at [657, 301] on label "AF857GP - 891 - EB - 891 - 588cxs - 14741kg (C: 588,00 - P: 14741,00) (VD)" at bounding box center [565, 305] width 307 height 13
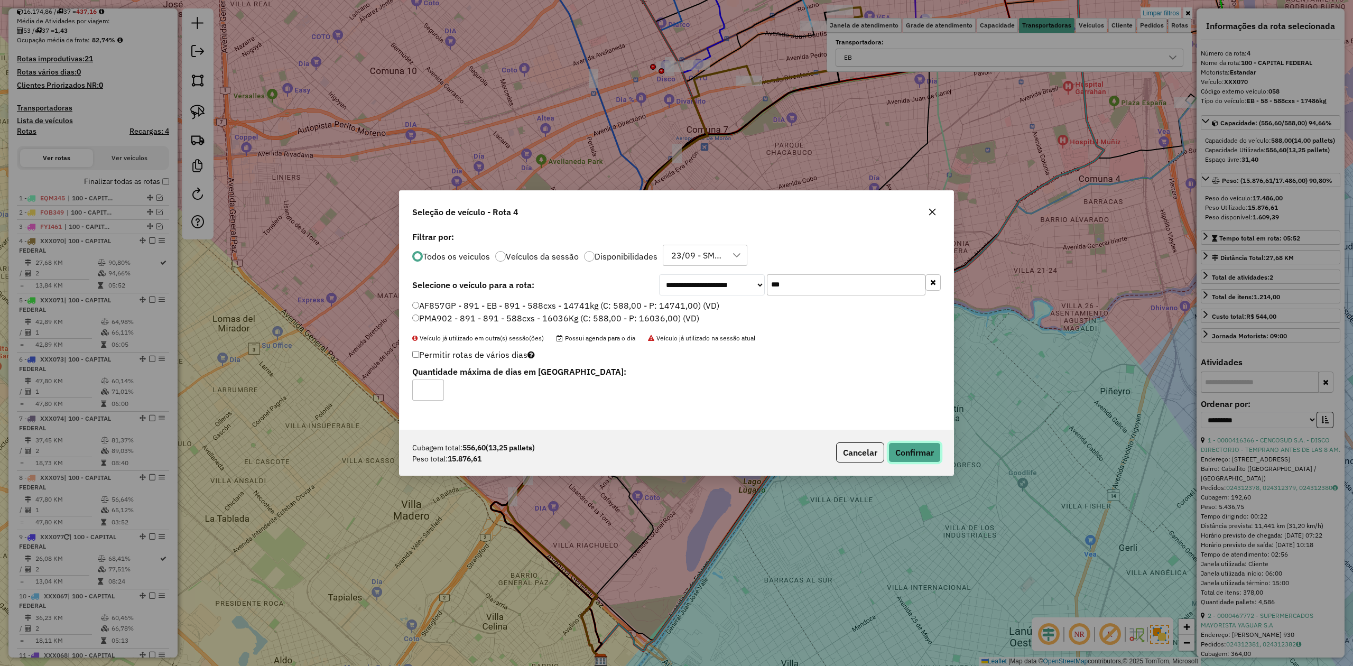
click at [929, 460] on button "Confirmar" at bounding box center [914, 452] width 52 height 20
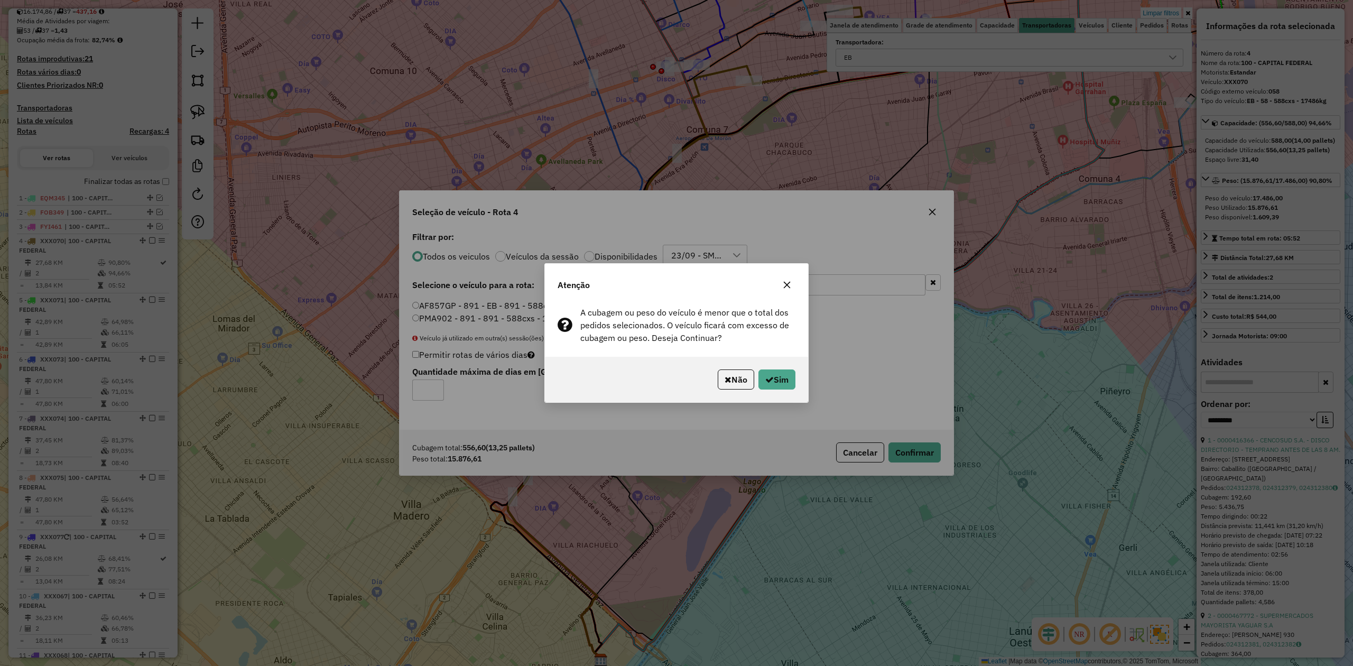
click at [797, 379] on div "Não Sim" at bounding box center [676, 379] width 263 height 45
click at [790, 379] on button "Sim" at bounding box center [776, 379] width 37 height 20
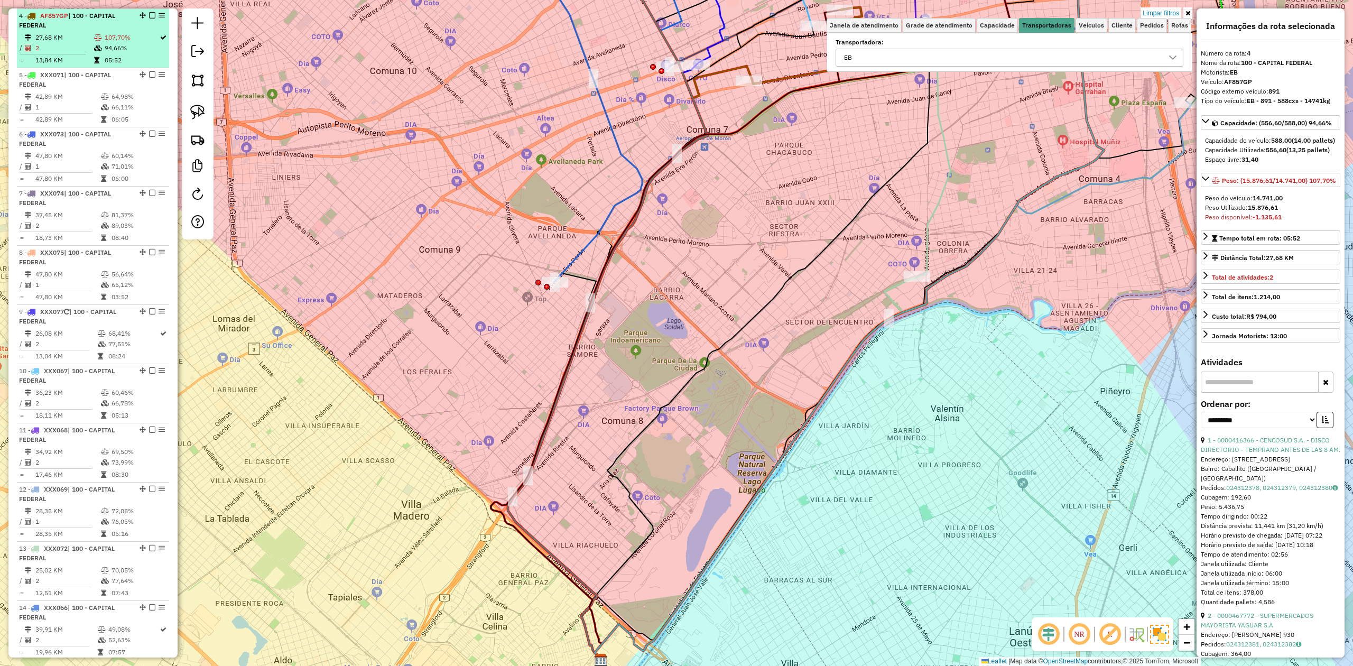
scroll to position [238, 0]
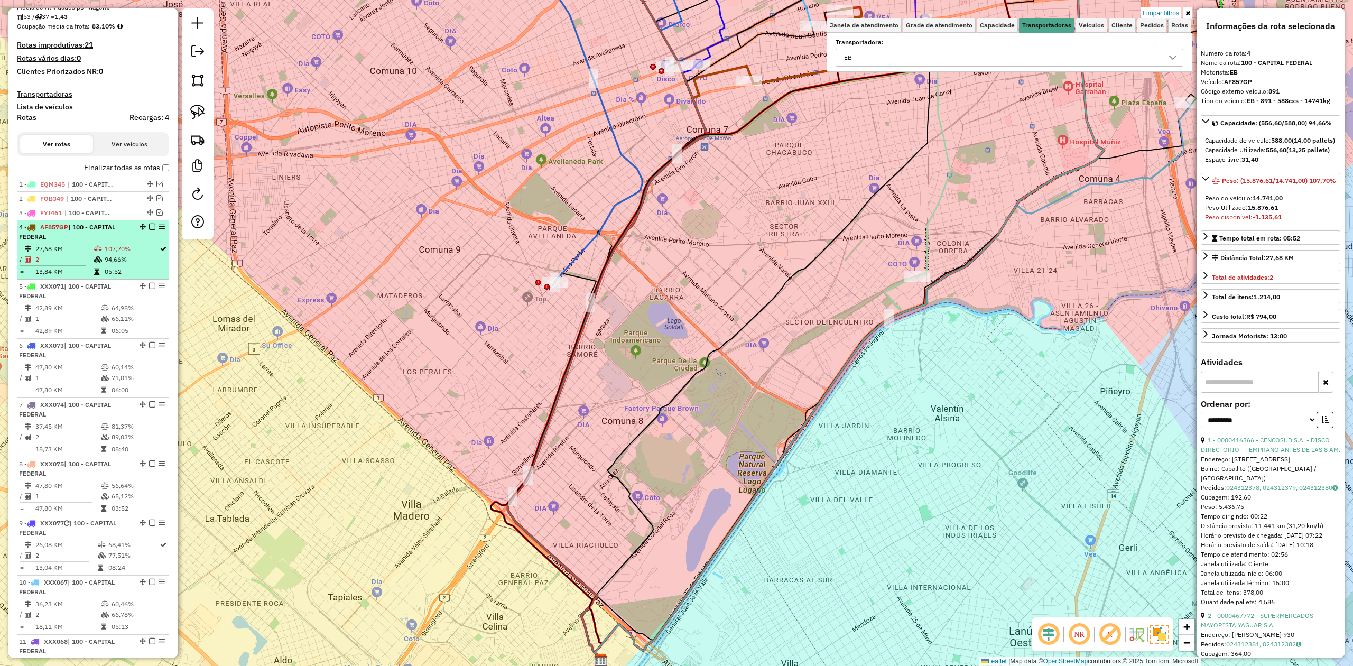
click at [149, 228] on em at bounding box center [152, 227] width 6 height 6
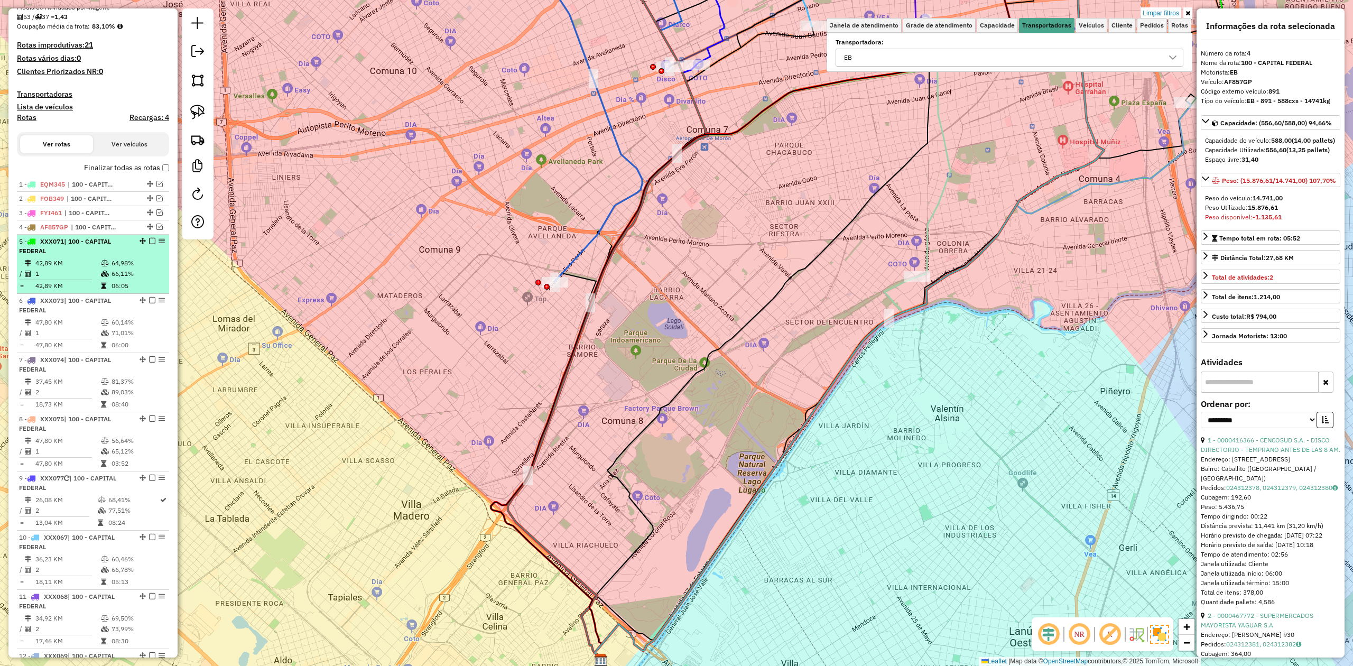
click at [107, 264] on td at bounding box center [105, 263] width 11 height 11
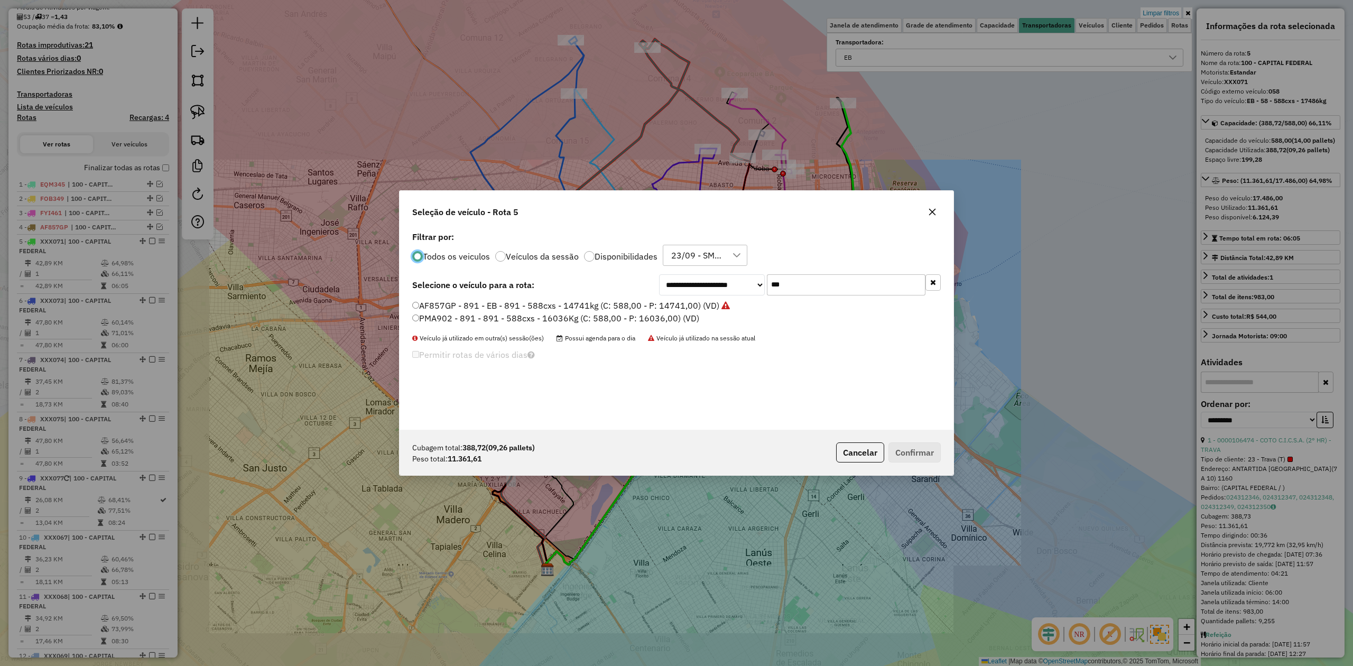
scroll to position [5, 3]
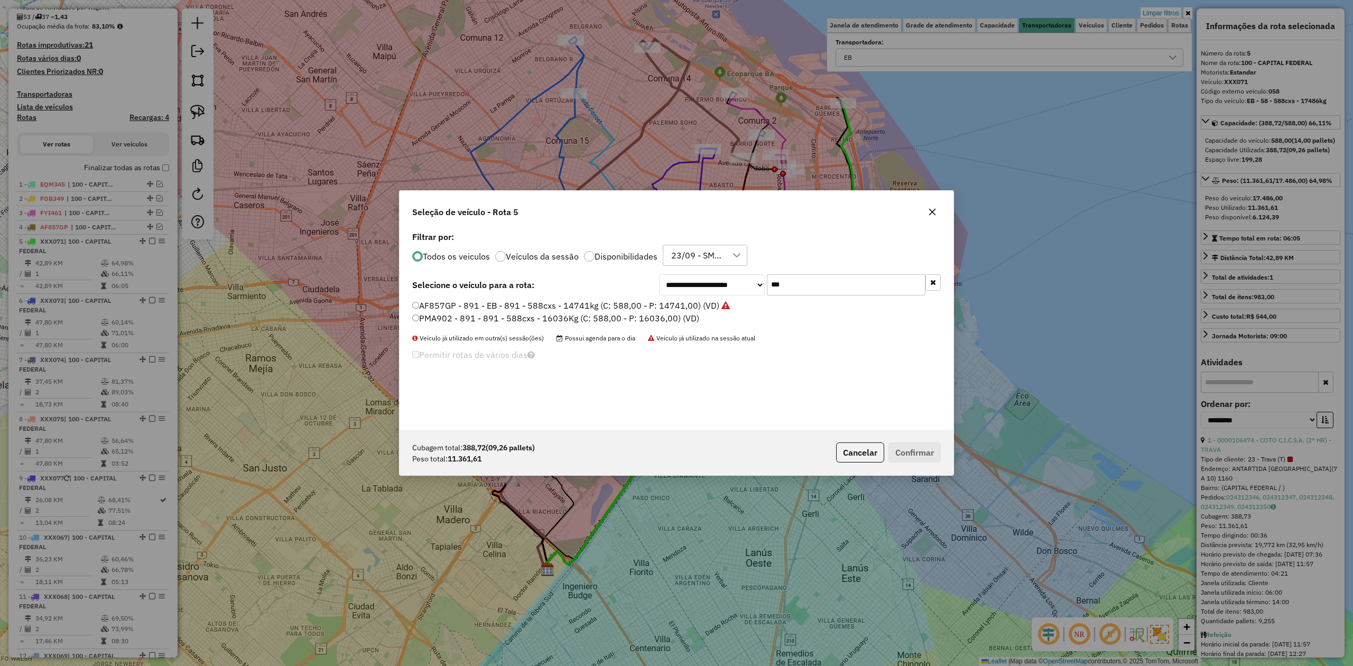
drag, startPoint x: 800, startPoint y: 283, endPoint x: 717, endPoint y: 278, distance: 83.1
click at [718, 278] on div "**********" at bounding box center [800, 284] width 282 height 21
type input "***"
click at [654, 324] on label "FUU676 - ST5 - ST - ST5 - 588cxs - 13038kg (C: 588,00 - P: 13038,00) (VD)" at bounding box center [562, 330] width 300 height 13
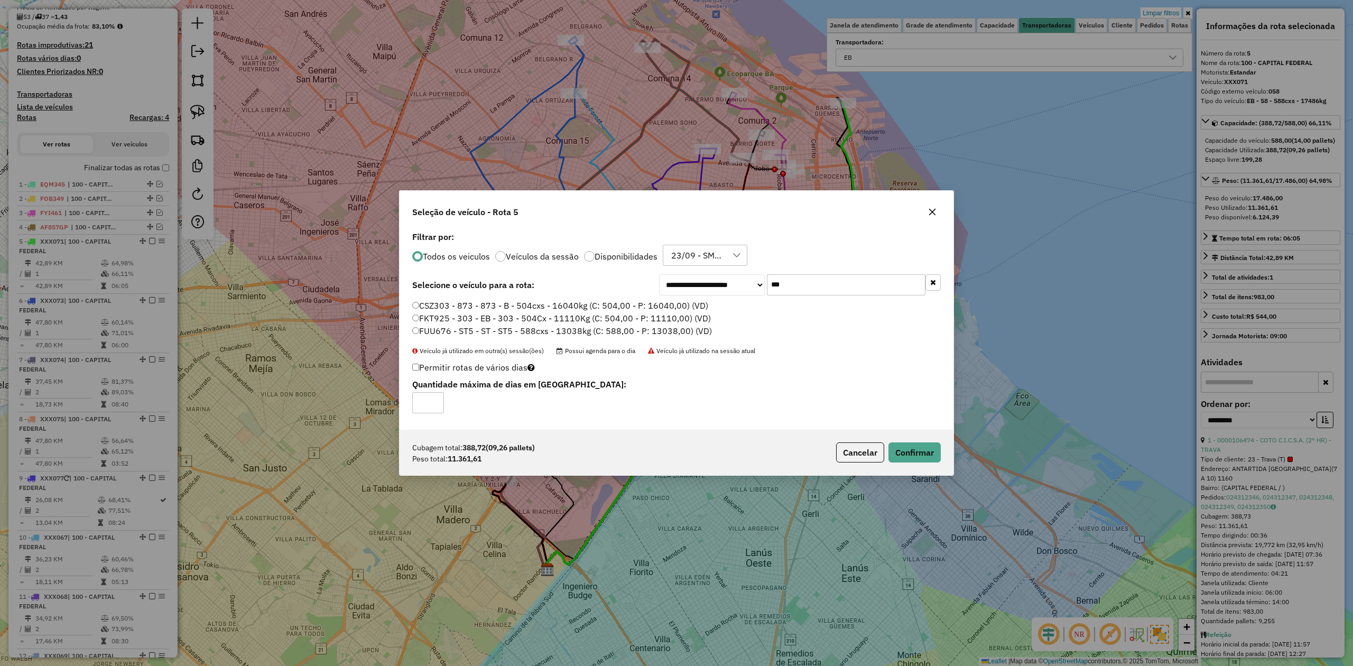
click at [673, 323] on label "FKT925 - 303 - EB - 303 - 504Cx - 11110Kg (C: 504,00 - P: 11110,00) (VD)" at bounding box center [561, 318] width 299 height 13
click at [916, 457] on button "Confirmar" at bounding box center [914, 452] width 52 height 20
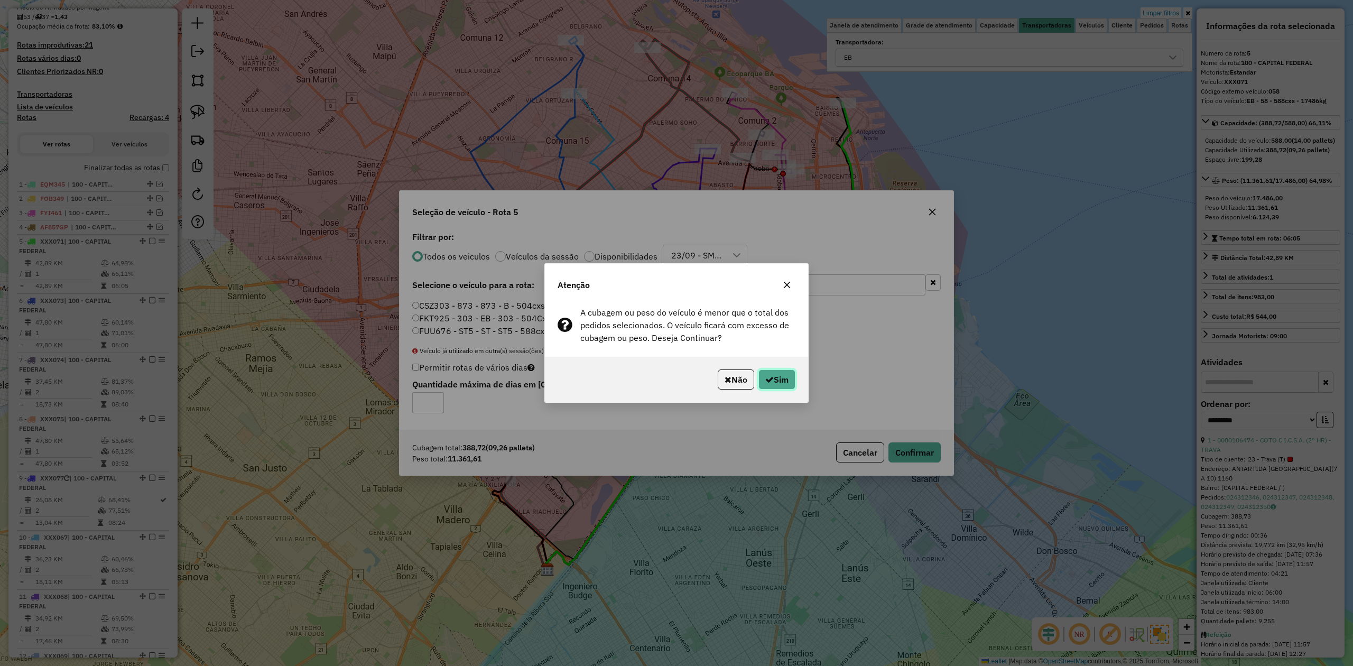
click at [785, 377] on button "Sim" at bounding box center [776, 379] width 37 height 20
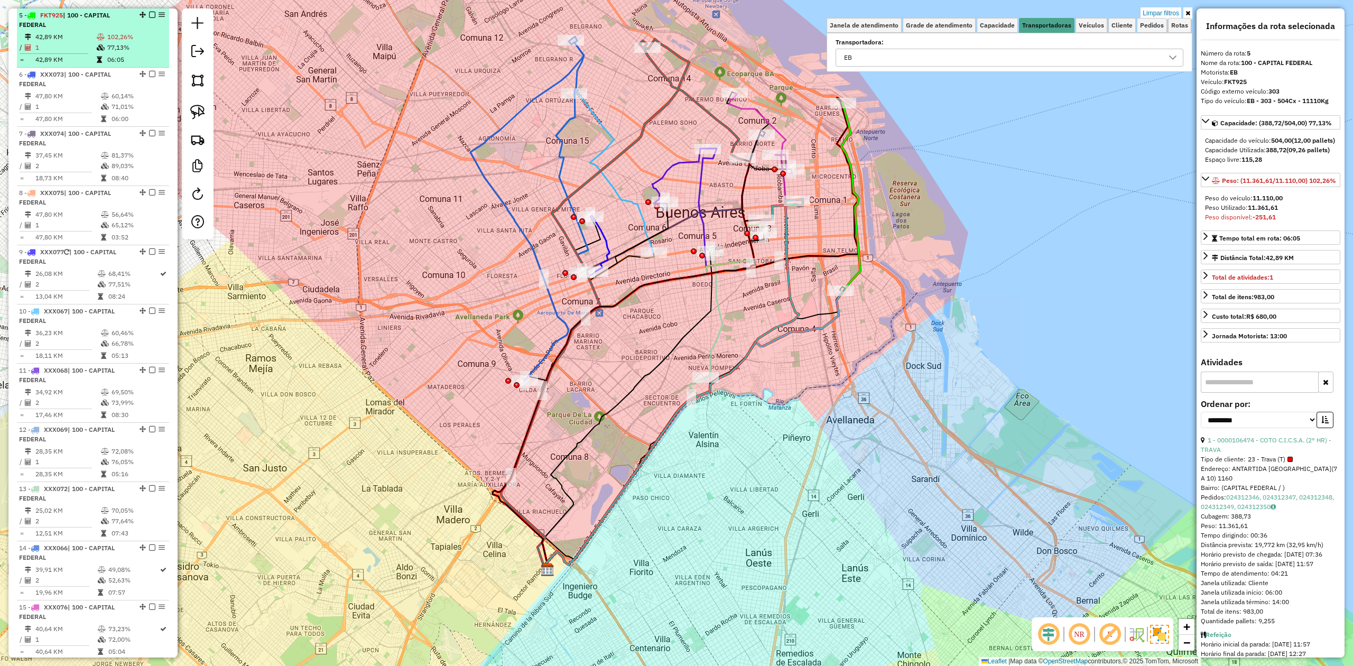
scroll to position [253, 0]
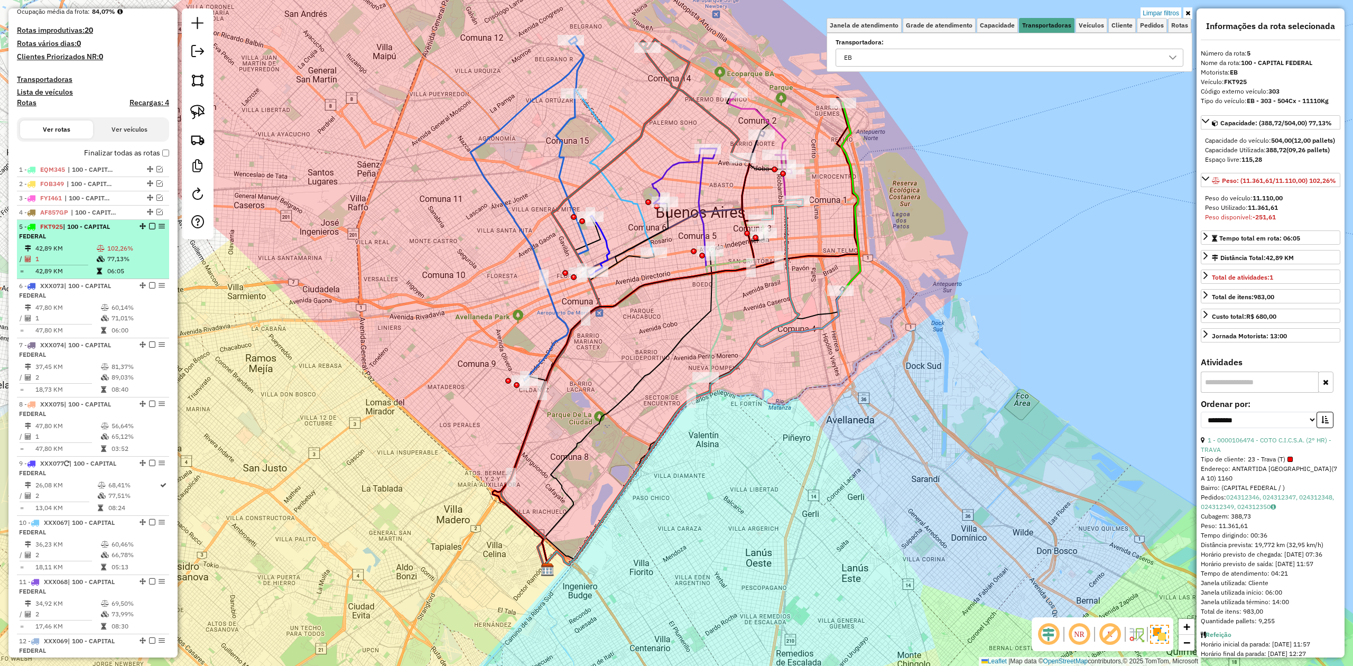
click at [149, 225] on em at bounding box center [152, 226] width 6 height 6
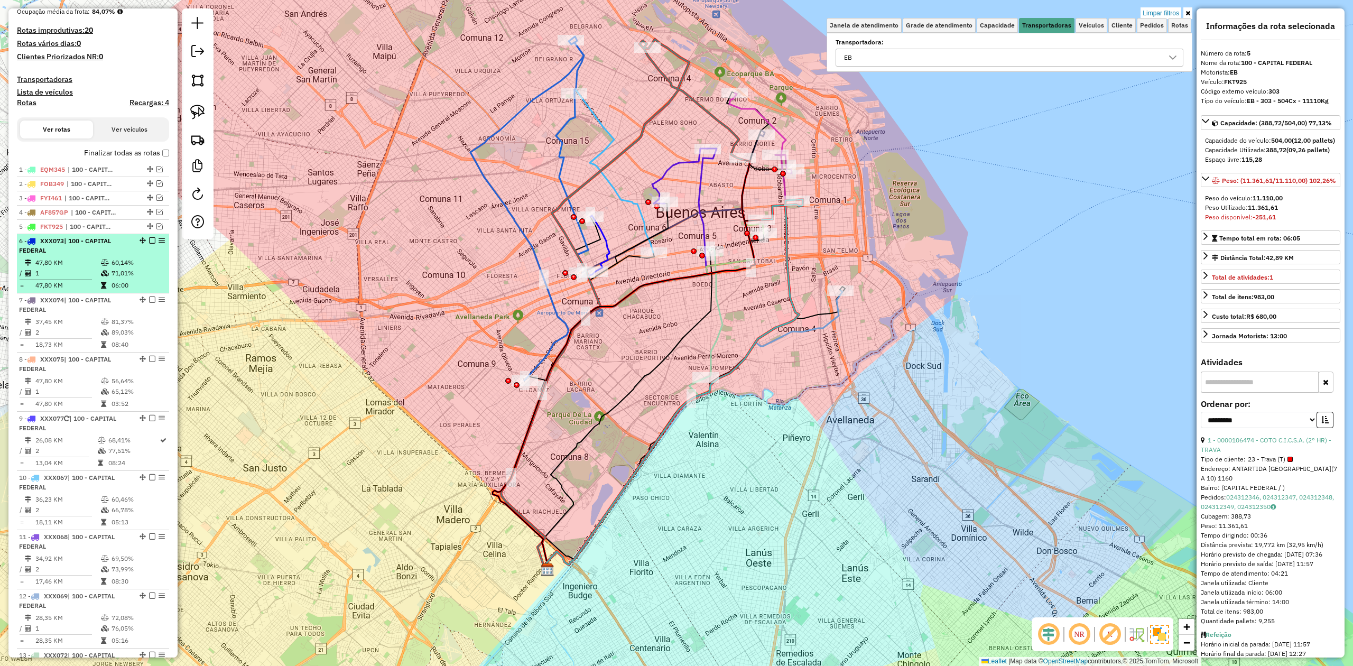
click at [125, 263] on td "60,14%" at bounding box center [137, 262] width 53 height 11
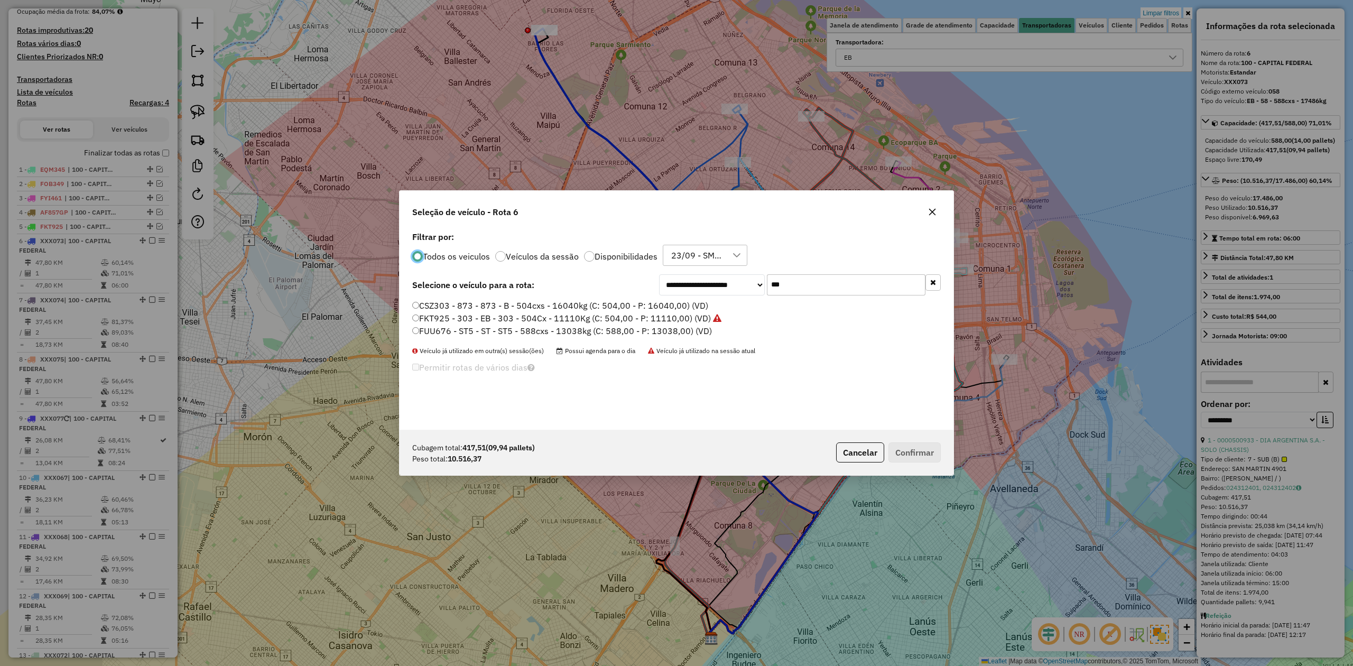
scroll to position [5, 3]
drag, startPoint x: 794, startPoint y: 283, endPoint x: 731, endPoint y: 277, distance: 62.7
click at [734, 277] on div "**********" at bounding box center [800, 284] width 282 height 21
type input "***"
click at [676, 310] on label "FGV289 - 049 - EB - 049 - 504cxs - 14134kg (C: 504,00 - P: 14134,00) (VD)" at bounding box center [568, 305] width 312 height 13
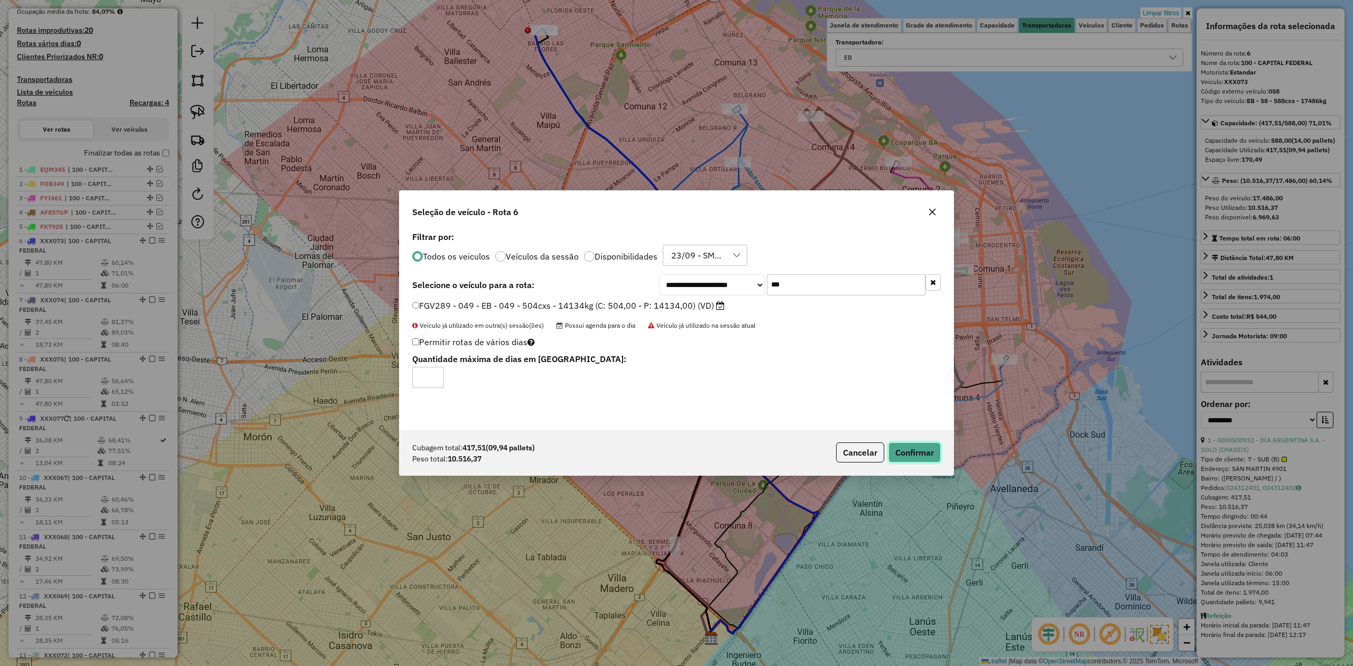
click at [916, 458] on button "Confirmar" at bounding box center [914, 452] width 52 height 20
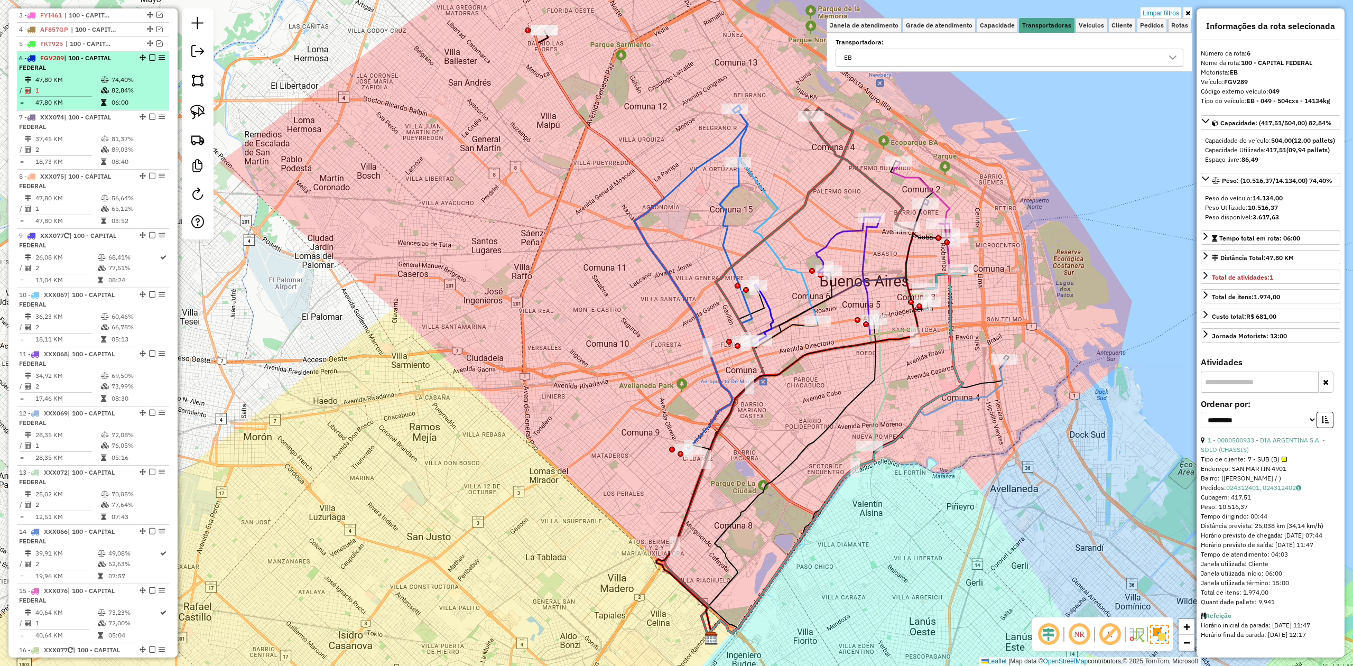
scroll to position [267, 0]
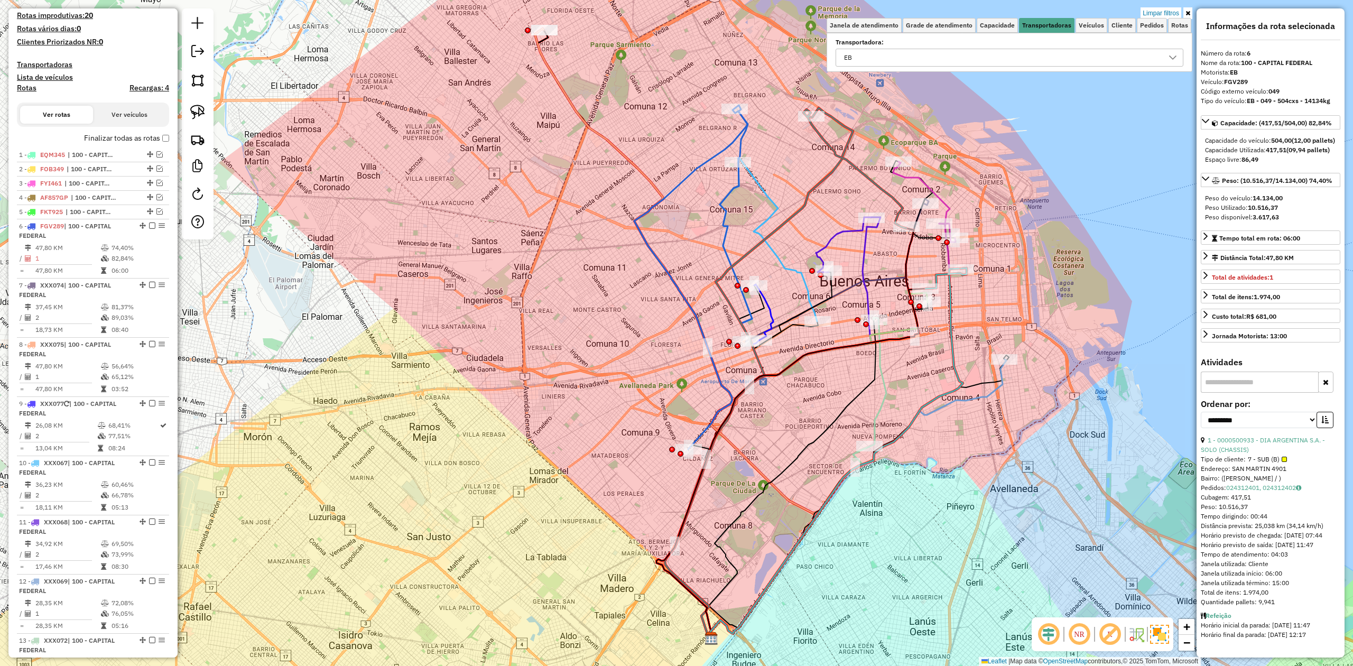
click at [430, 225] on div "Limpar filtros Janela de atendimento Grade de atendimento Capacidade Transporta…" at bounding box center [676, 333] width 1353 height 666
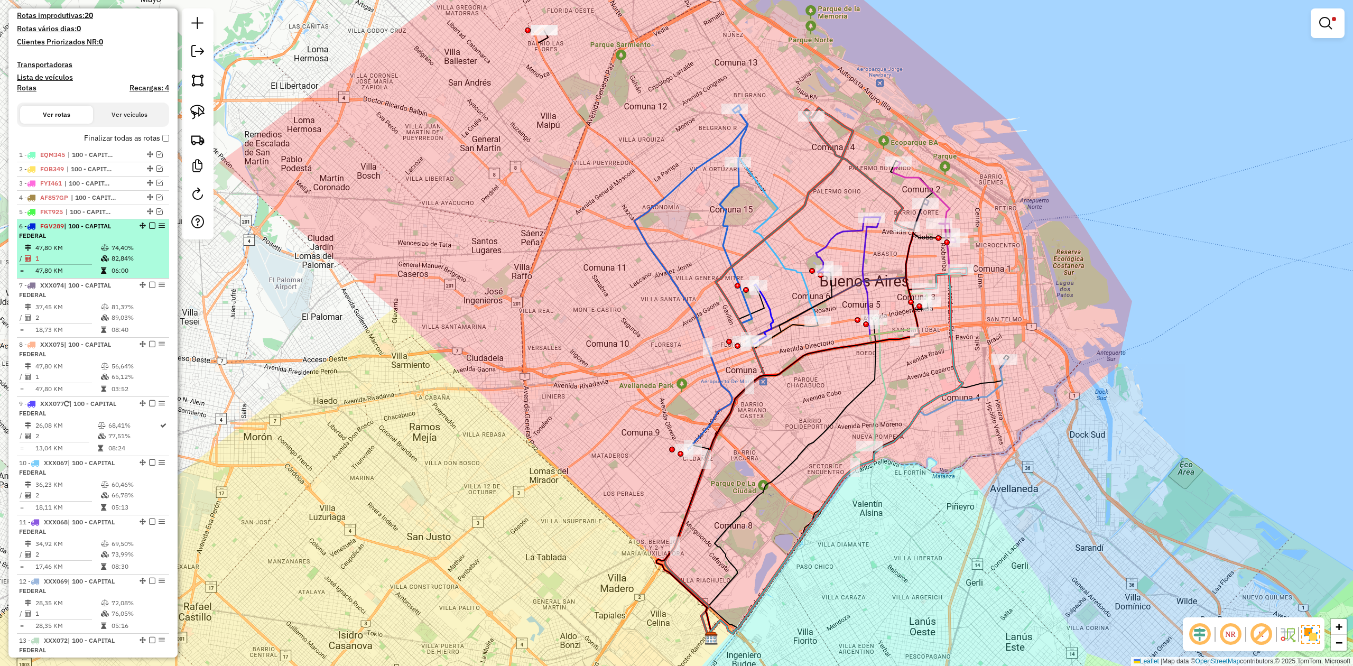
click at [140, 254] on td "82,84%" at bounding box center [137, 258] width 53 height 11
select select "**********"
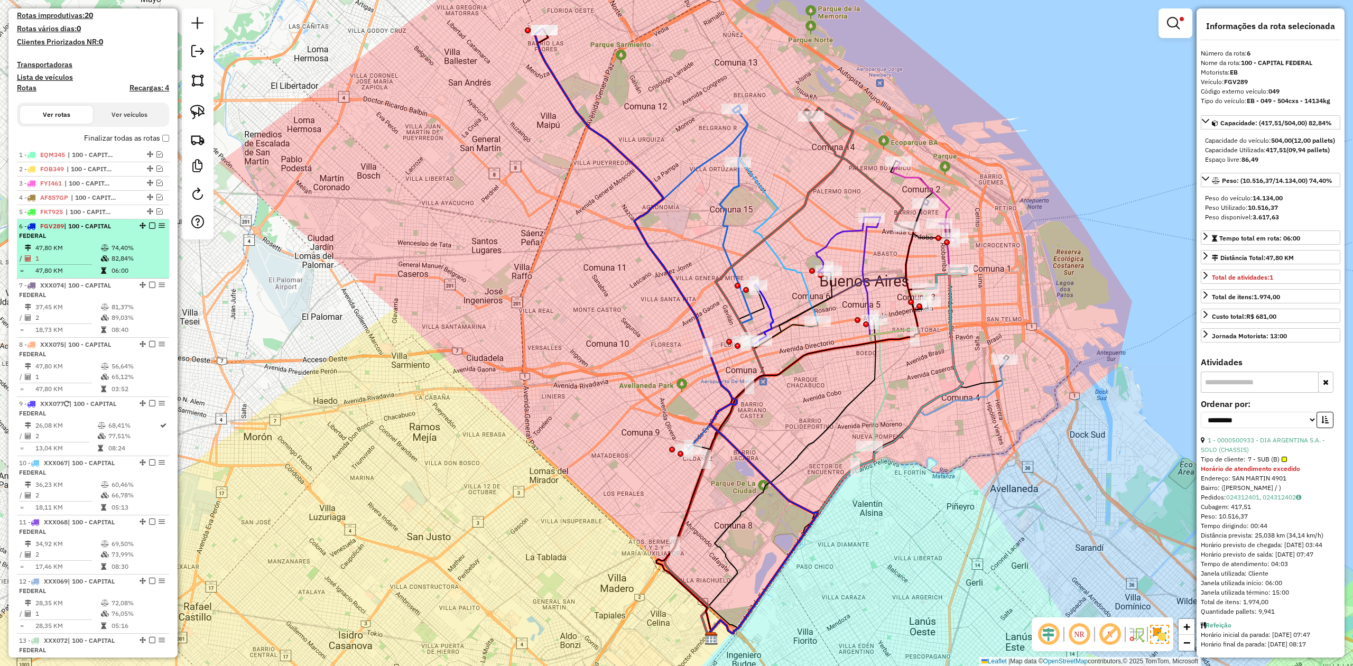
click at [149, 225] on em at bounding box center [152, 225] width 6 height 6
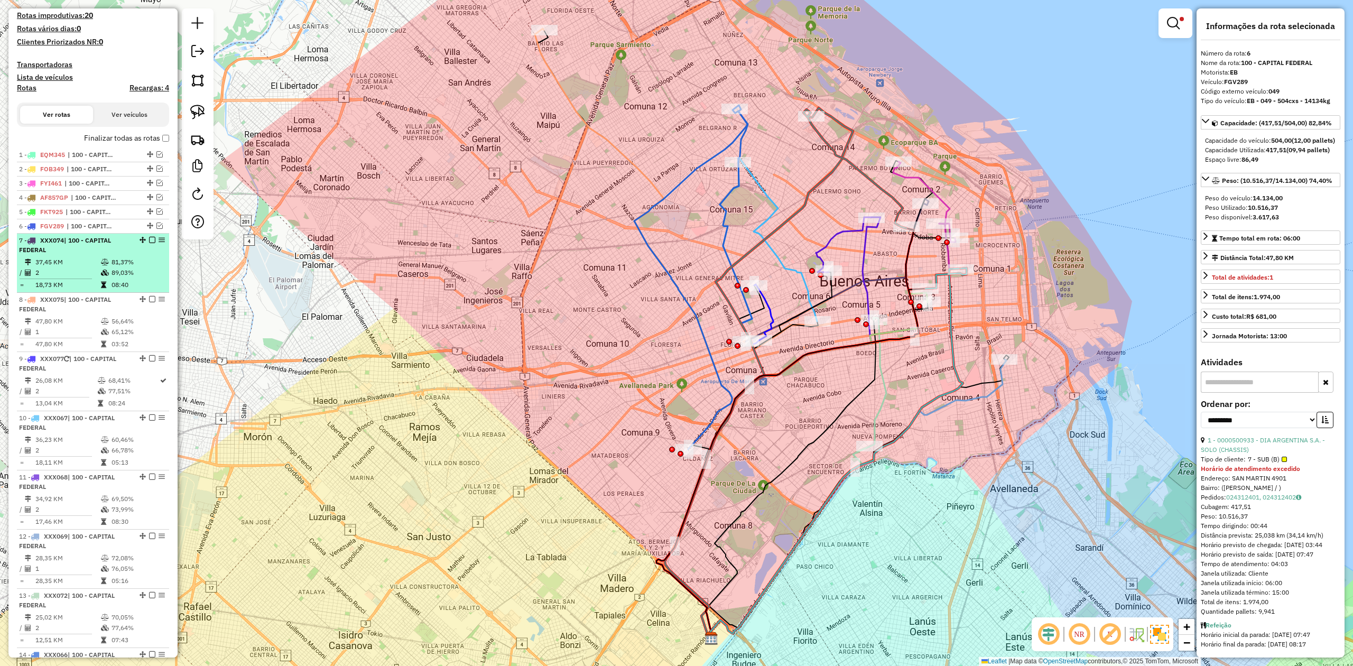
click at [91, 262] on td "37,45 KM" at bounding box center [68, 262] width 66 height 11
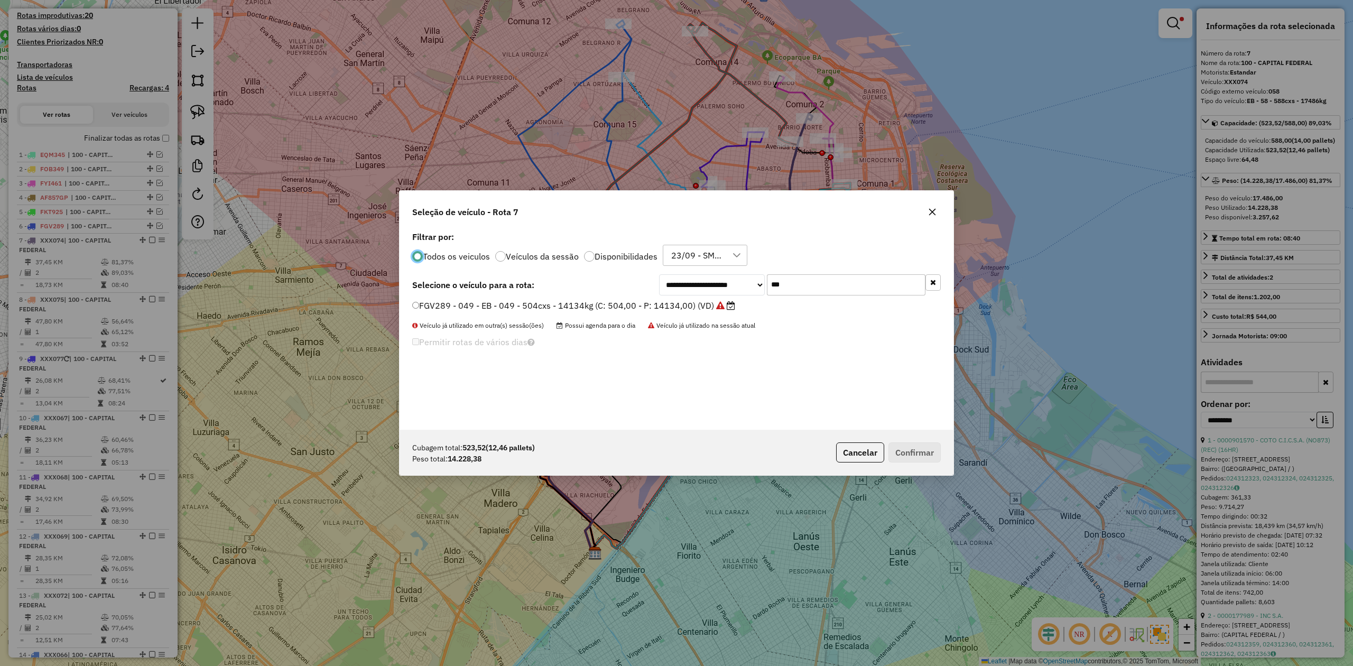
scroll to position [5, 3]
drag, startPoint x: 791, startPoint y: 282, endPoint x: 723, endPoint y: 276, distance: 67.9
click at [730, 277] on div "**********" at bounding box center [800, 284] width 282 height 21
type input "***"
click at [656, 320] on label "ETH221 - 397 - EB - 397 - 588cxs - 12547kg (C: 504,00 - P: 12547,00) (VD)" at bounding box center [562, 318] width 301 height 13
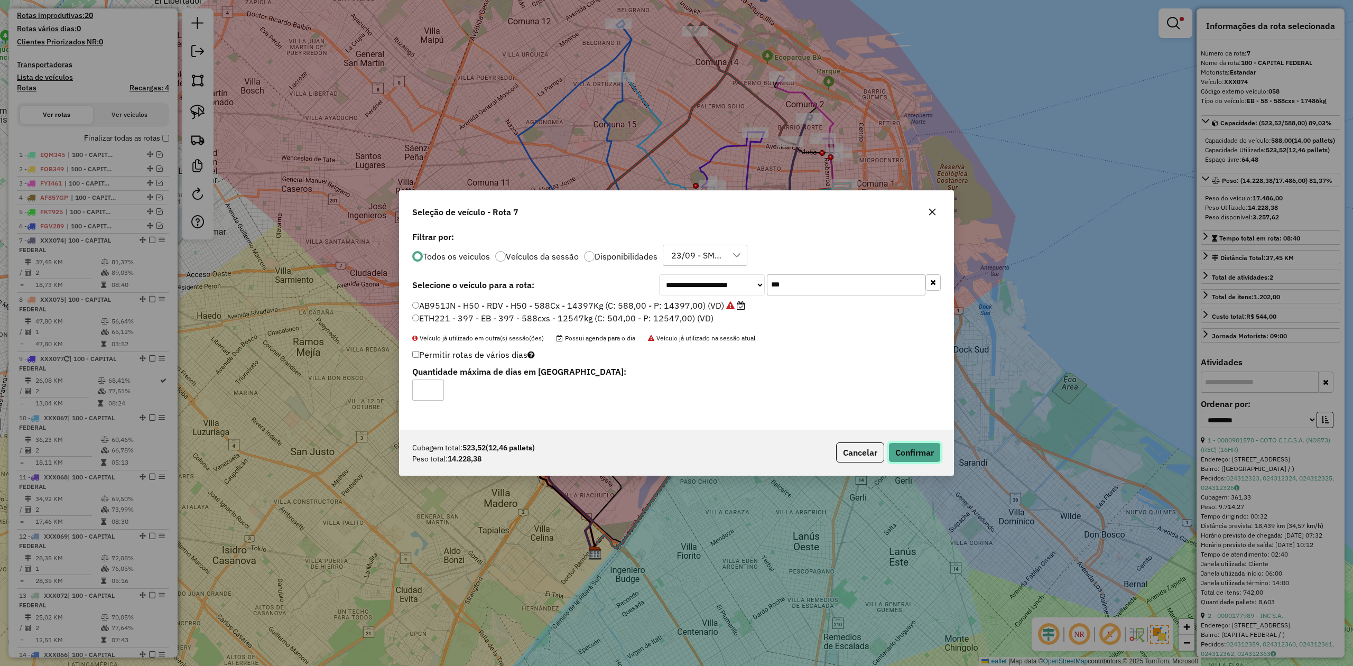
click at [911, 451] on button "Confirmar" at bounding box center [914, 452] width 52 height 20
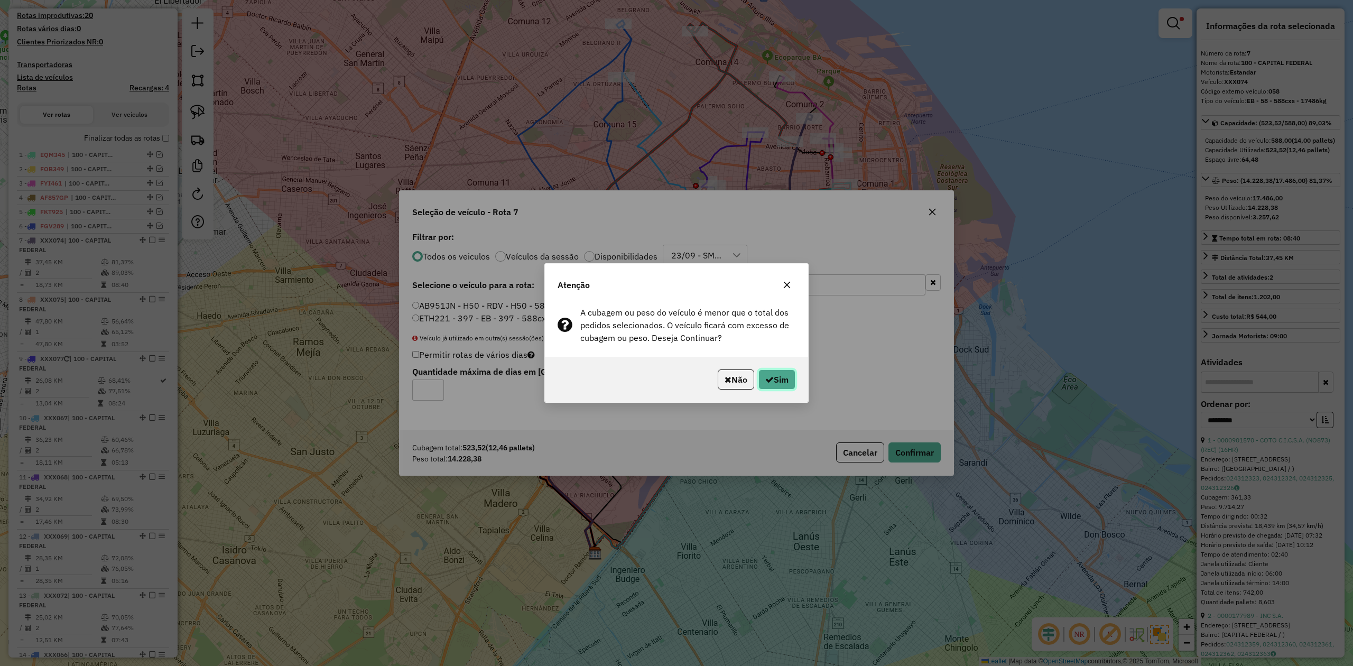
click at [785, 381] on button "Sim" at bounding box center [776, 379] width 37 height 20
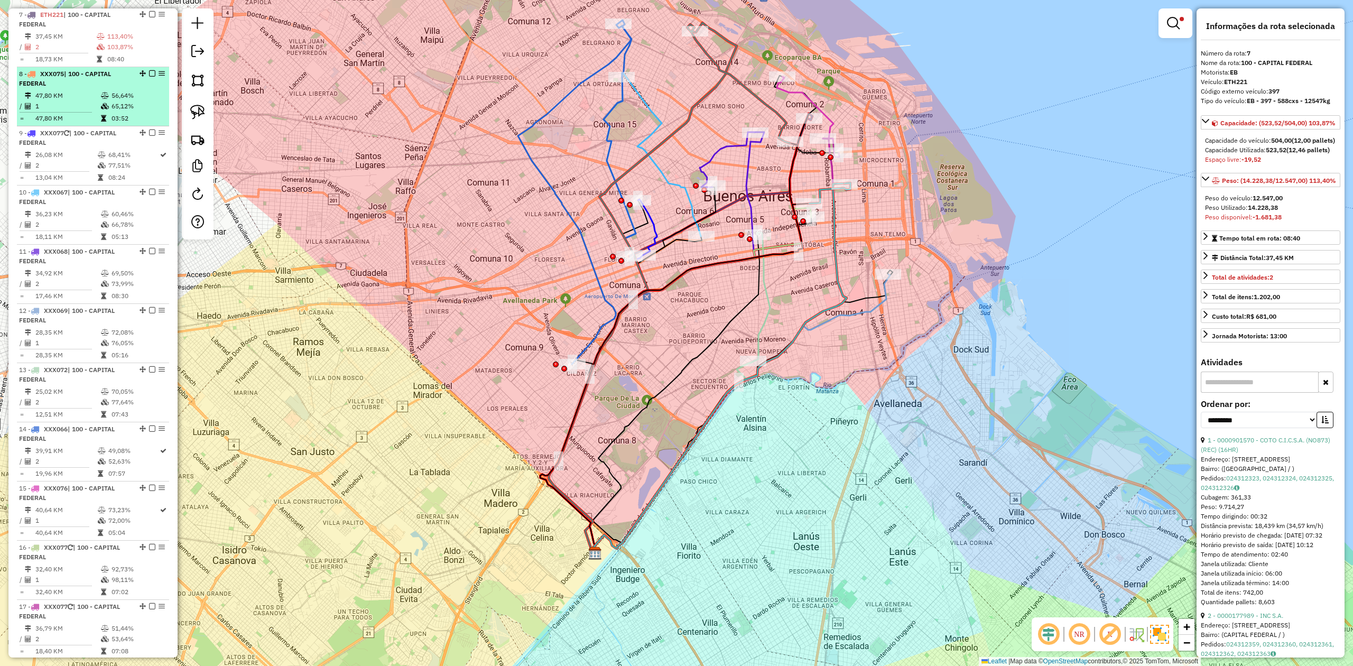
scroll to position [423, 0]
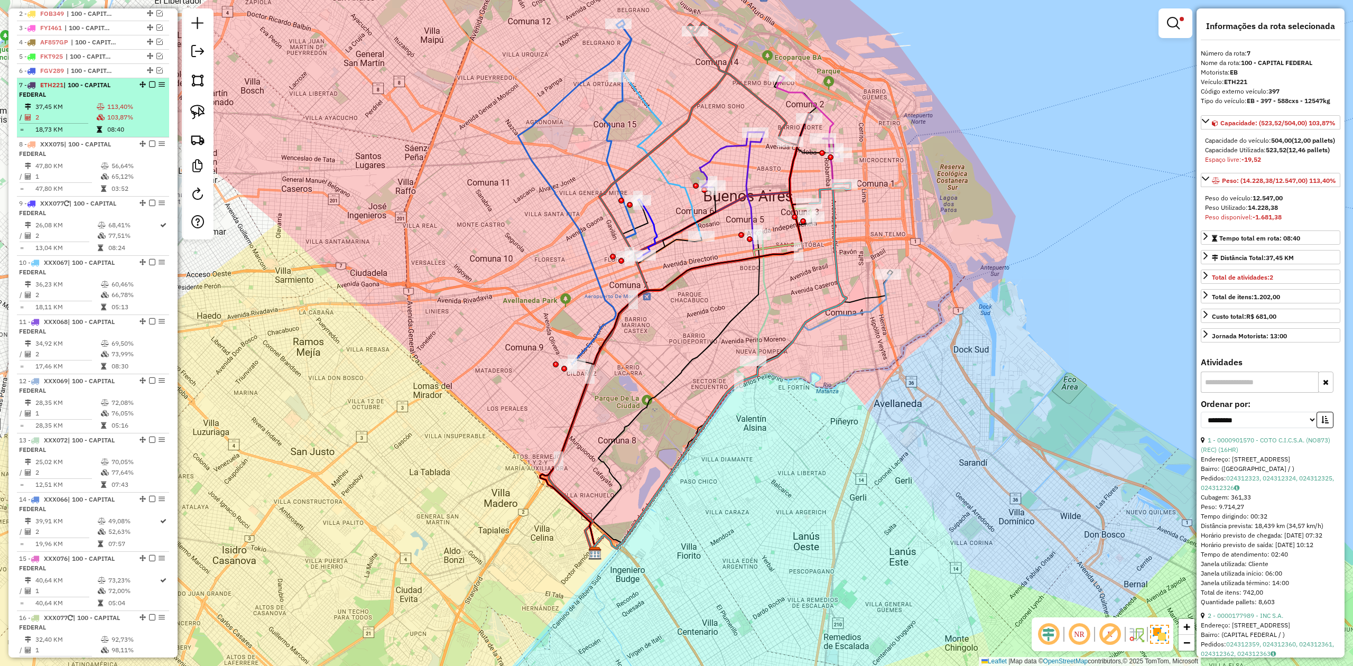
click at [151, 85] on em at bounding box center [152, 84] width 6 height 6
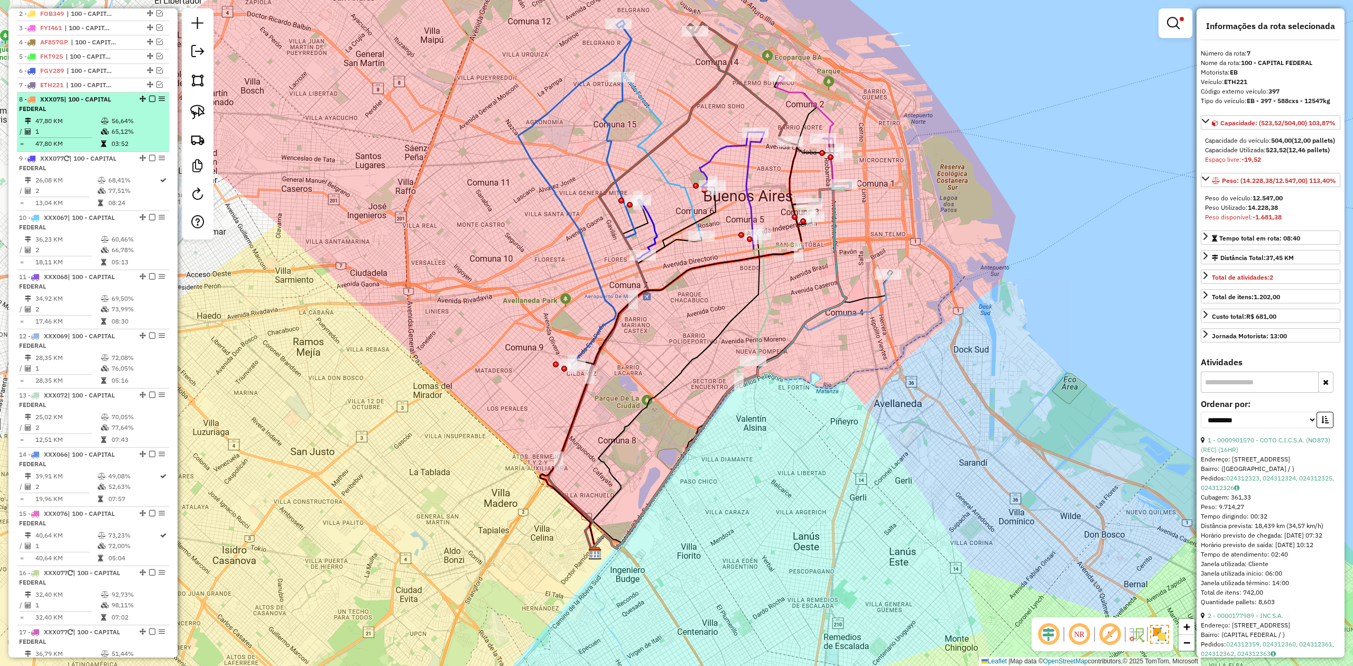
click at [113, 142] on td "03:52" at bounding box center [137, 143] width 53 height 11
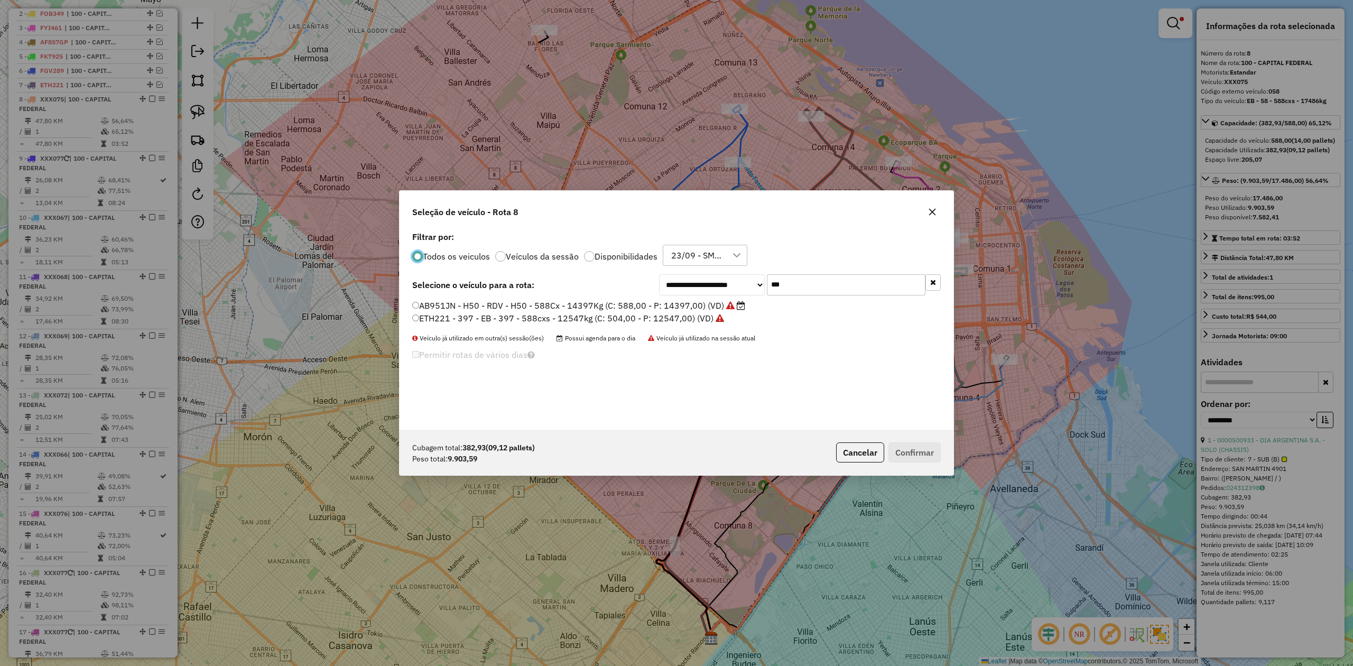
scroll to position [5, 3]
drag, startPoint x: 829, startPoint y: 282, endPoint x: 705, endPoint y: 275, distance: 124.4
click at [705, 275] on div "**********" at bounding box center [800, 284] width 282 height 21
type input "***"
click at [685, 305] on label "OCA239 - 357 - EB - 357 - 420cxs - 9552kg (C: 420,00 - P: 9552,00) (VD)" at bounding box center [558, 305] width 292 height 13
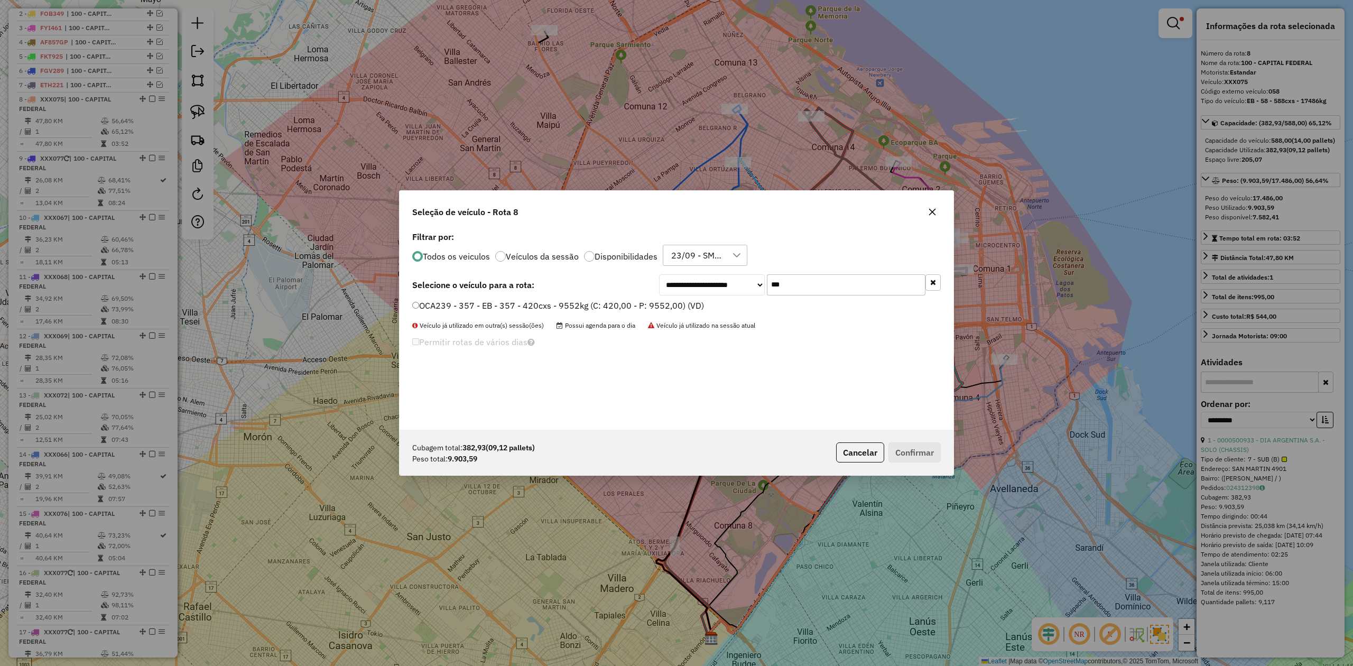
click at [662, 309] on label "OCA239 - 357 - EB - 357 - 420cxs - 9552kg (C: 420,00 - P: 9552,00) (VD)" at bounding box center [558, 305] width 292 height 13
click at [906, 450] on button "Confirmar" at bounding box center [914, 452] width 52 height 20
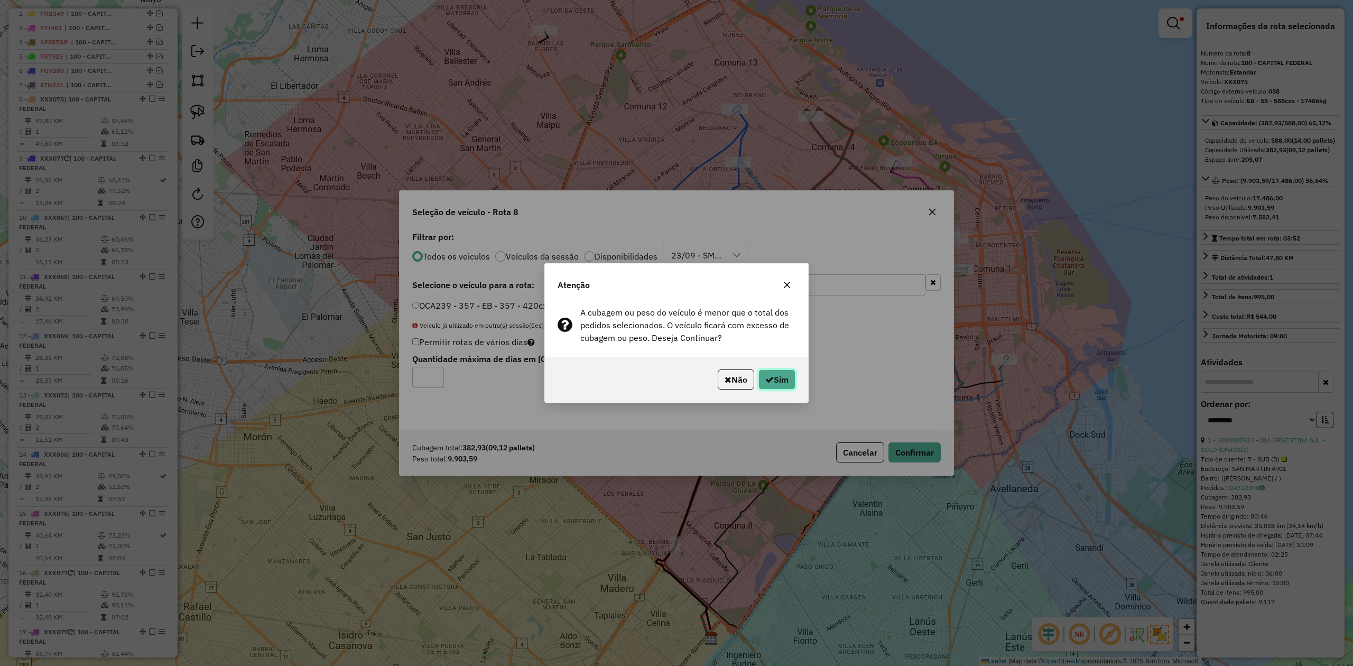
click at [779, 380] on button "Sim" at bounding box center [776, 379] width 37 height 20
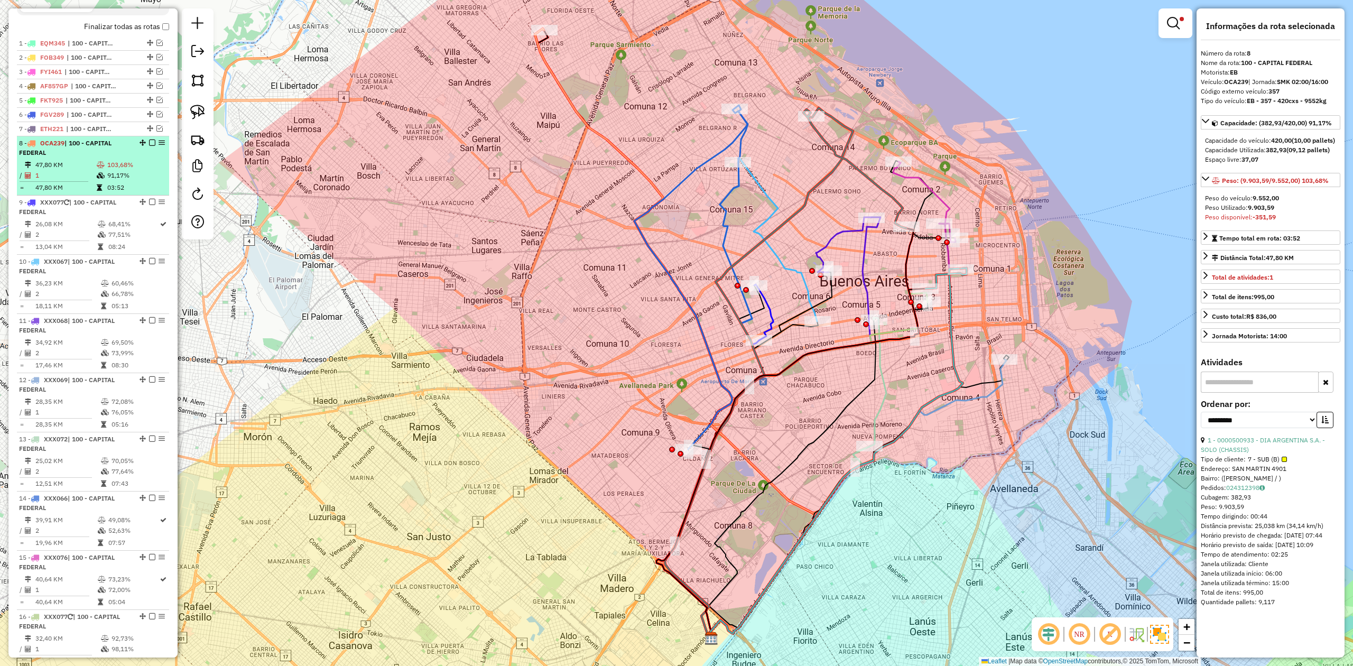
scroll to position [296, 0]
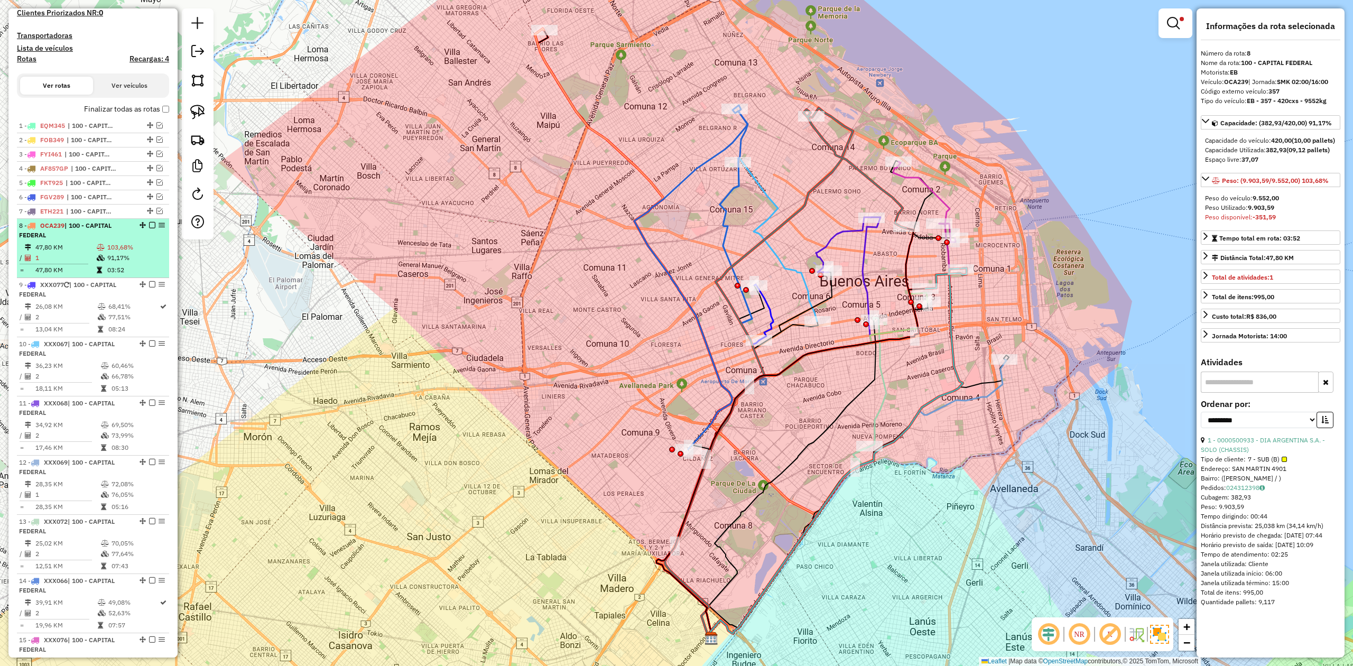
click at [149, 225] on em at bounding box center [152, 225] width 6 height 6
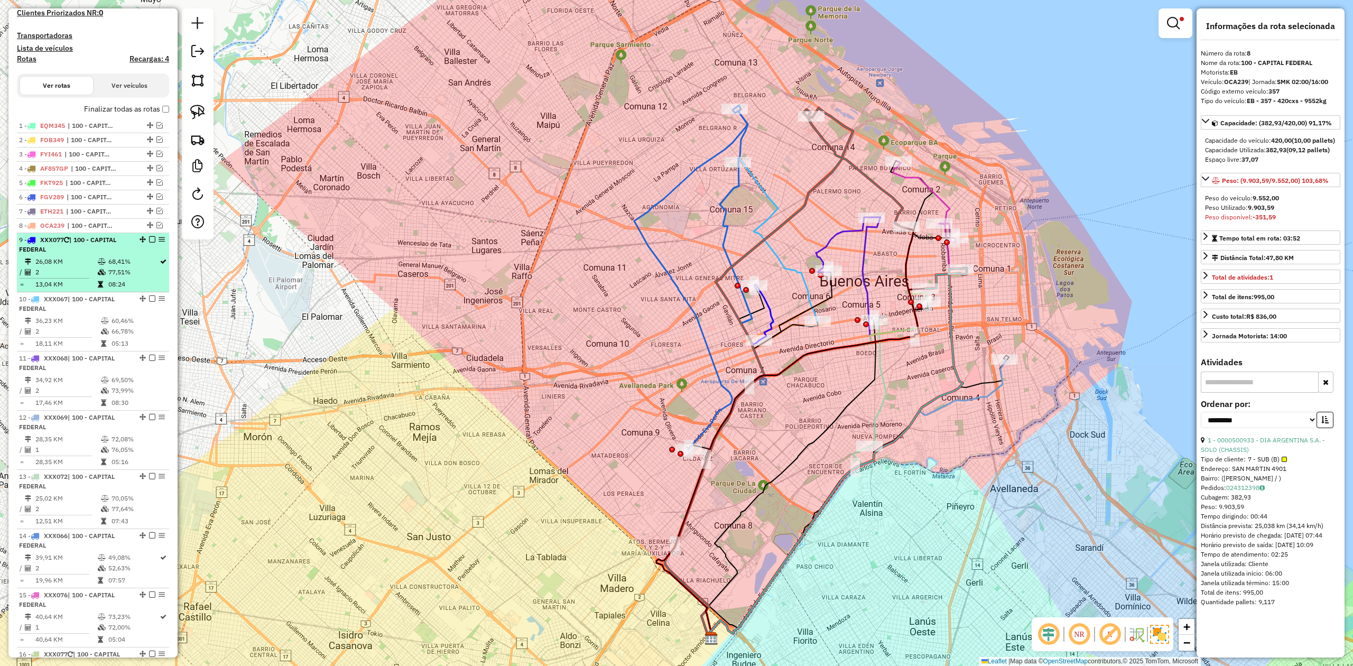
click at [110, 265] on td "68,41%" at bounding box center [133, 261] width 51 height 11
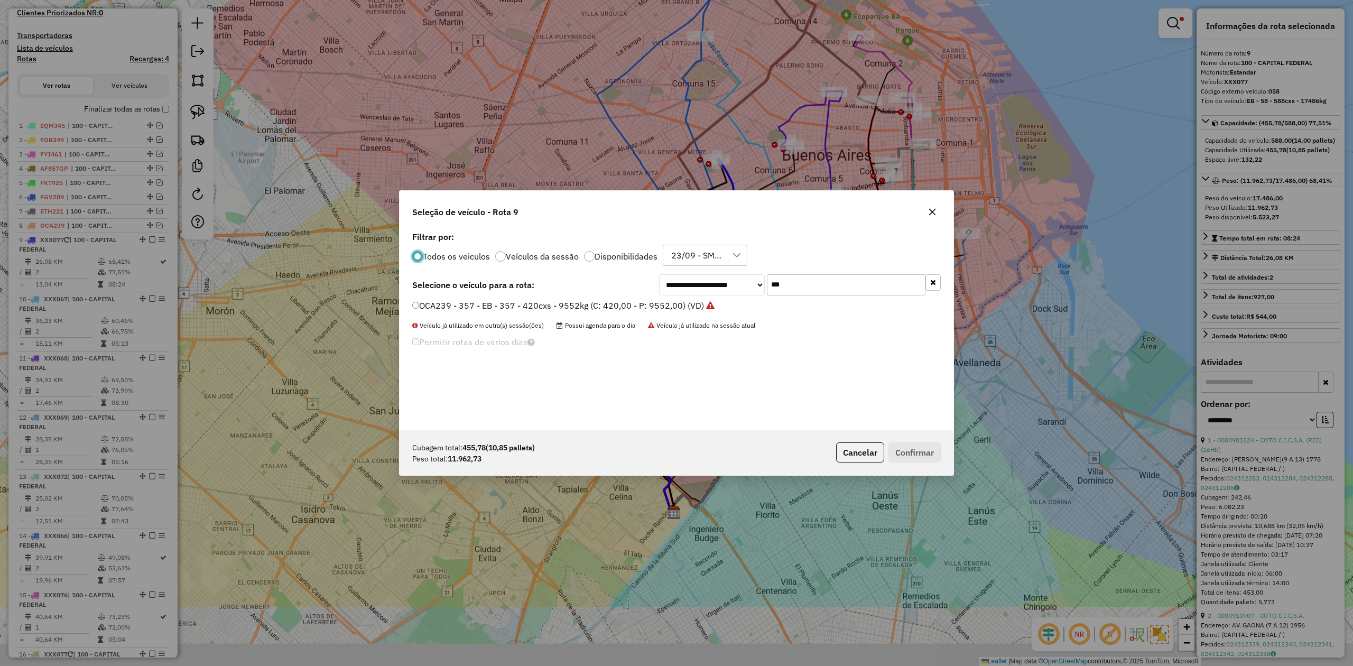
scroll to position [5, 3]
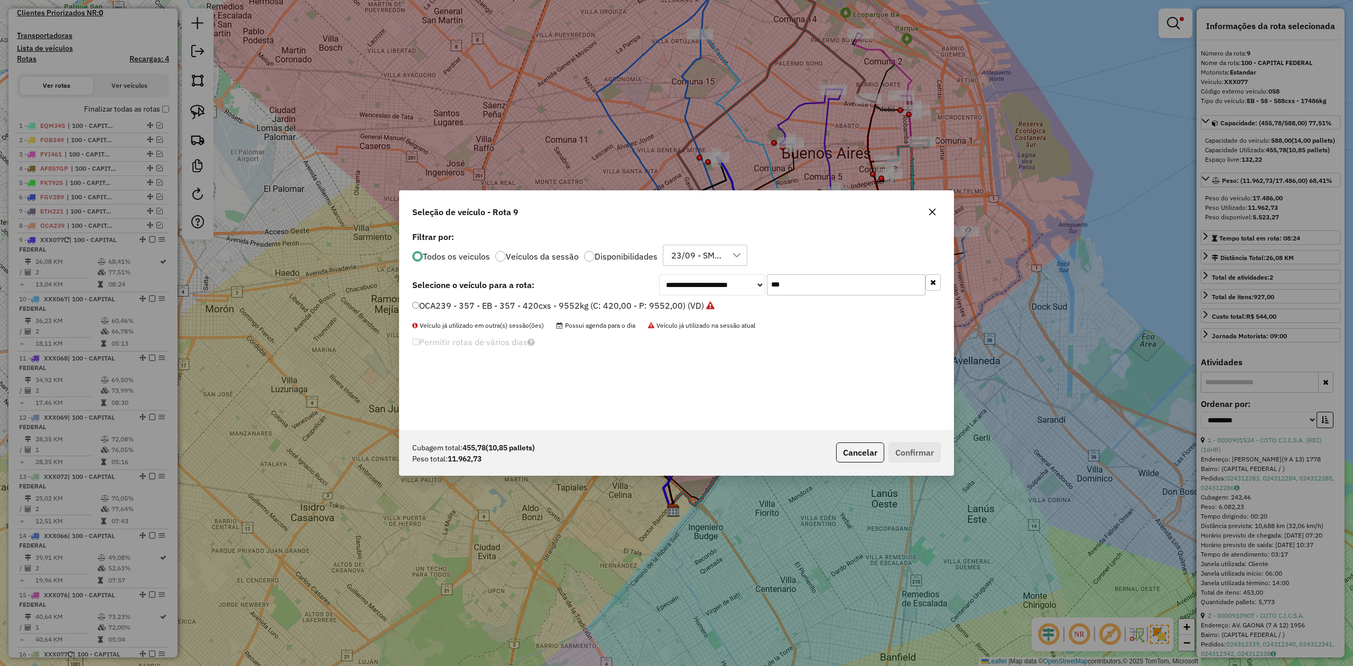
drag, startPoint x: 799, startPoint y: 284, endPoint x: 711, endPoint y: 280, distance: 88.4
click at [713, 280] on div "**********" at bounding box center [800, 284] width 282 height 21
type input "***"
click at [677, 305] on label "FYI460 - 307 - EB - 307 - 588cxs - 12630kg (C: 588,00 - P: 12630,00) (VD)" at bounding box center [561, 305] width 299 height 13
click at [903, 452] on button "Confirmar" at bounding box center [914, 452] width 52 height 20
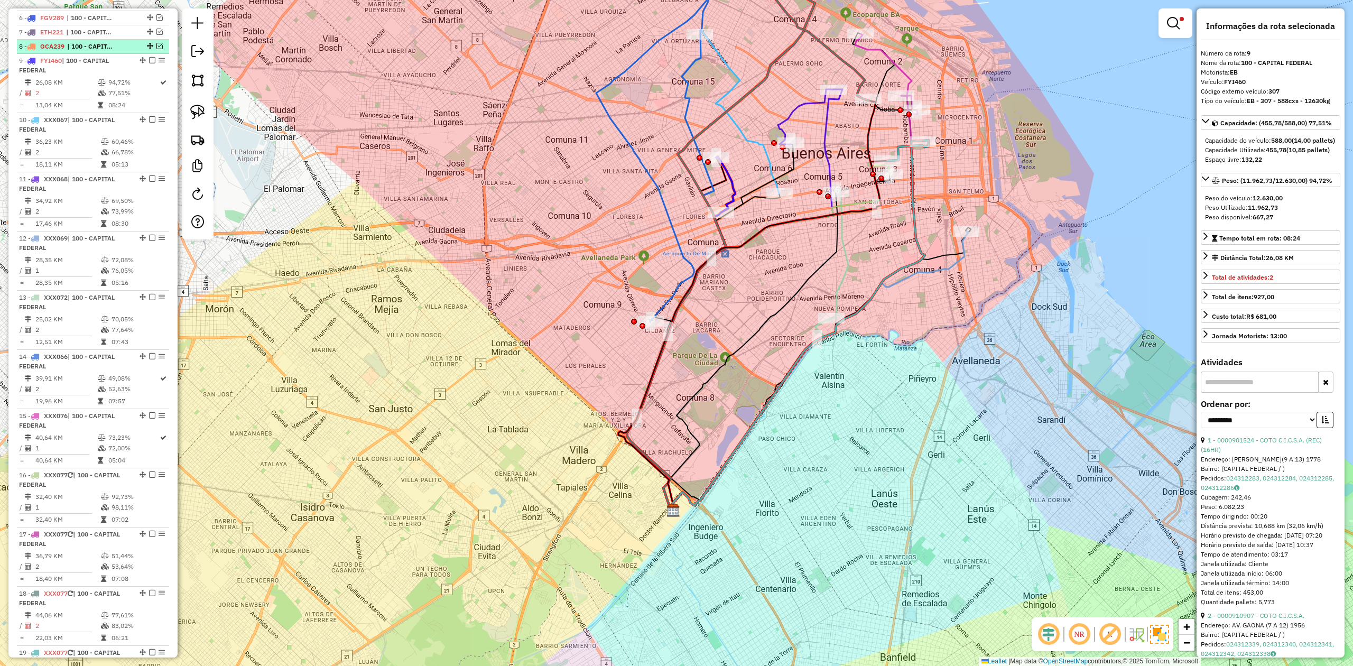
scroll to position [311, 0]
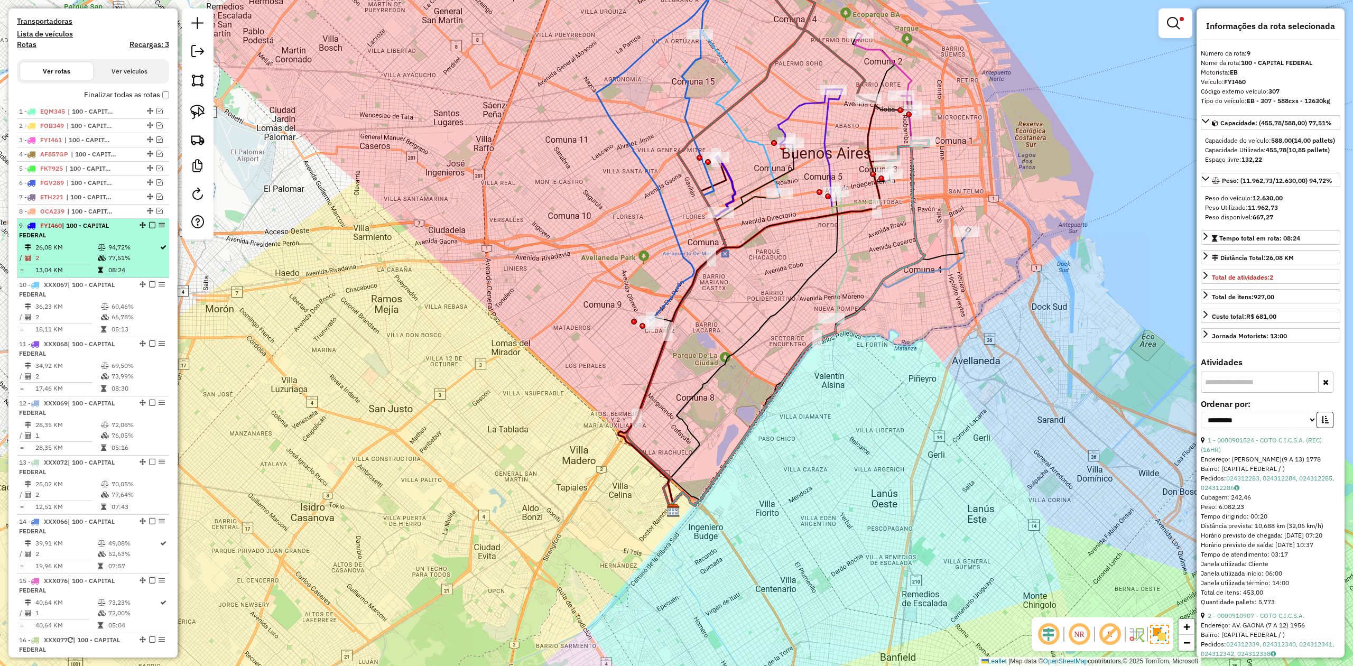
click at [150, 226] on em at bounding box center [152, 225] width 6 height 6
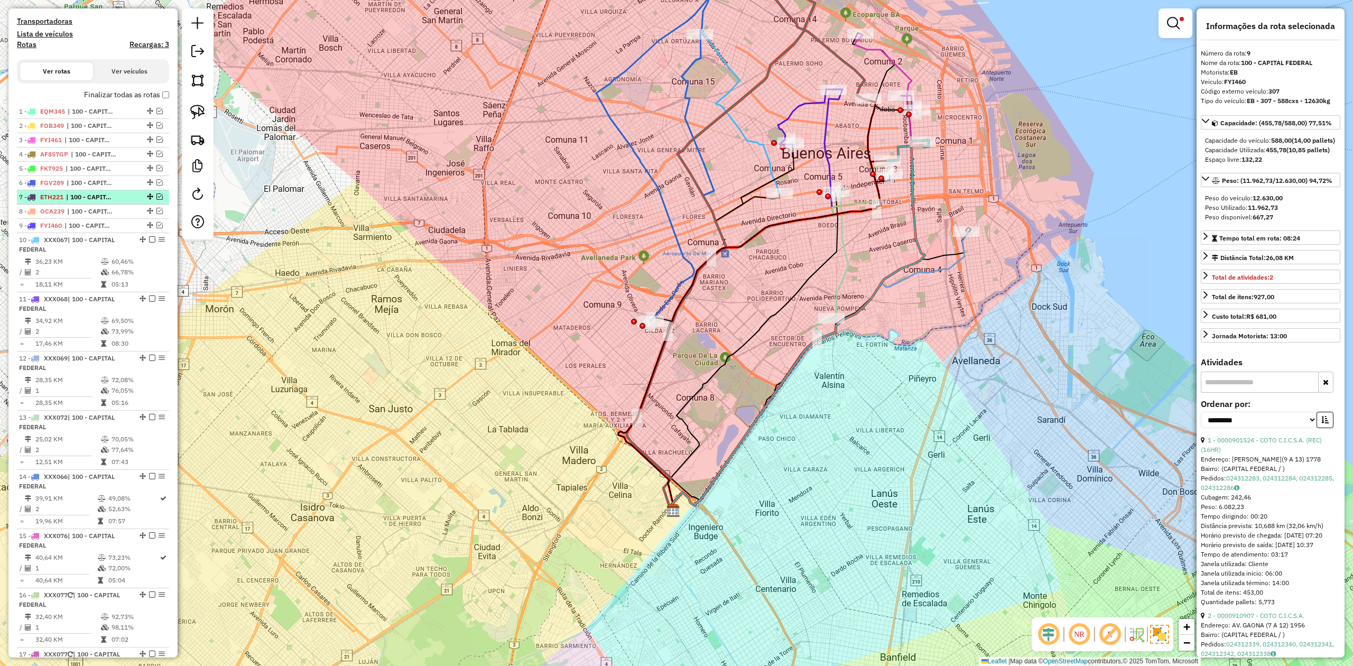
click at [112, 200] on span "| 100 - CAPITAL FEDERAL" at bounding box center [90, 197] width 49 height 10
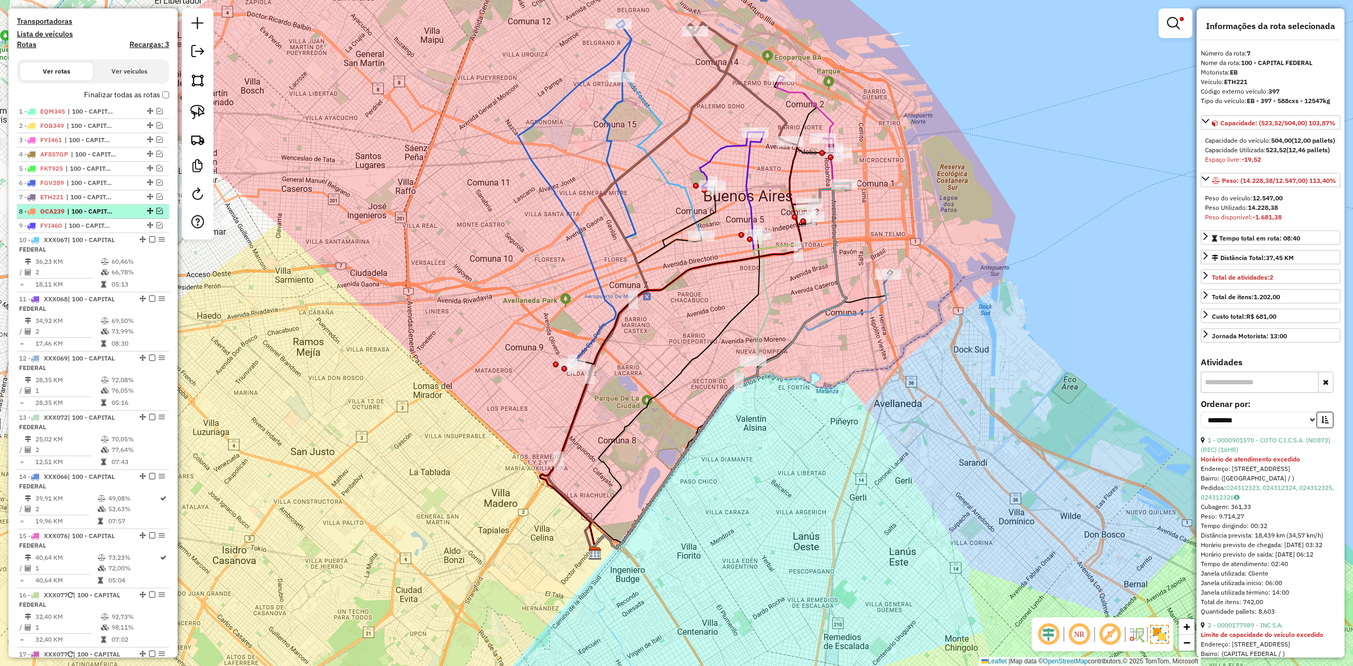
click at [108, 216] on span "| 100 - CAPITAL FEDERAL" at bounding box center [91, 212] width 49 height 10
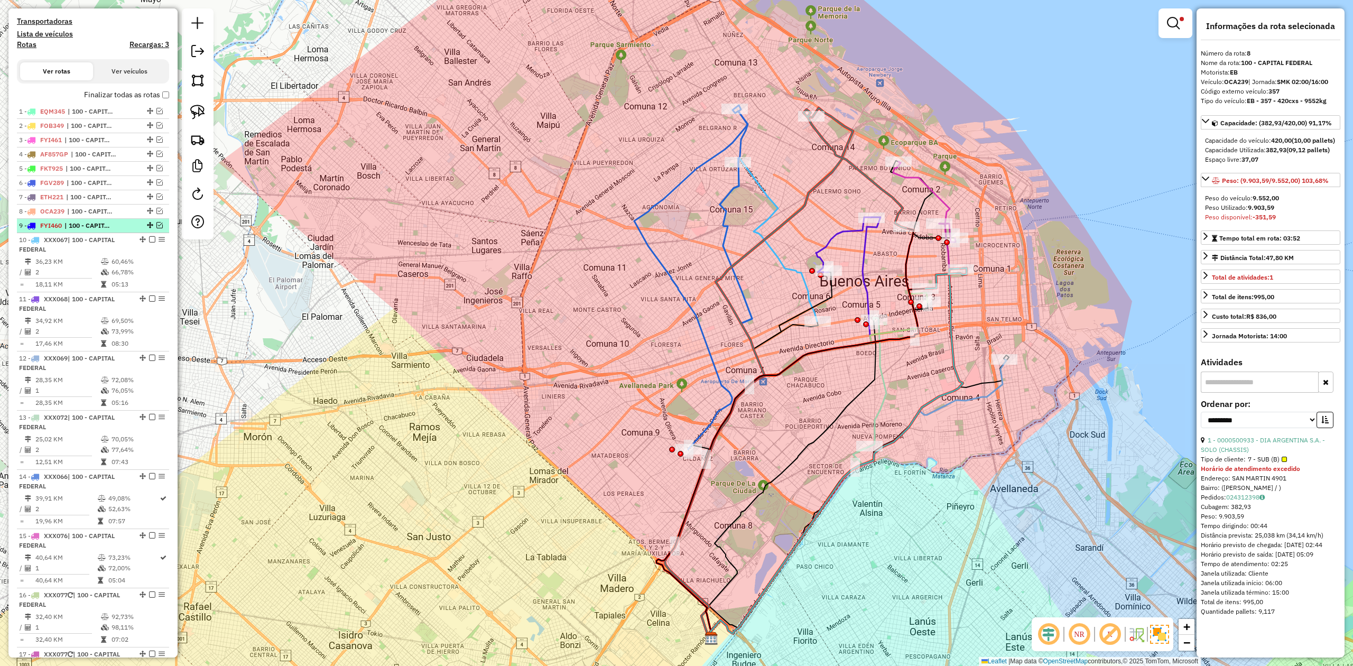
click at [108, 222] on span "| 100 - CAPITAL FEDERAL" at bounding box center [88, 226] width 49 height 10
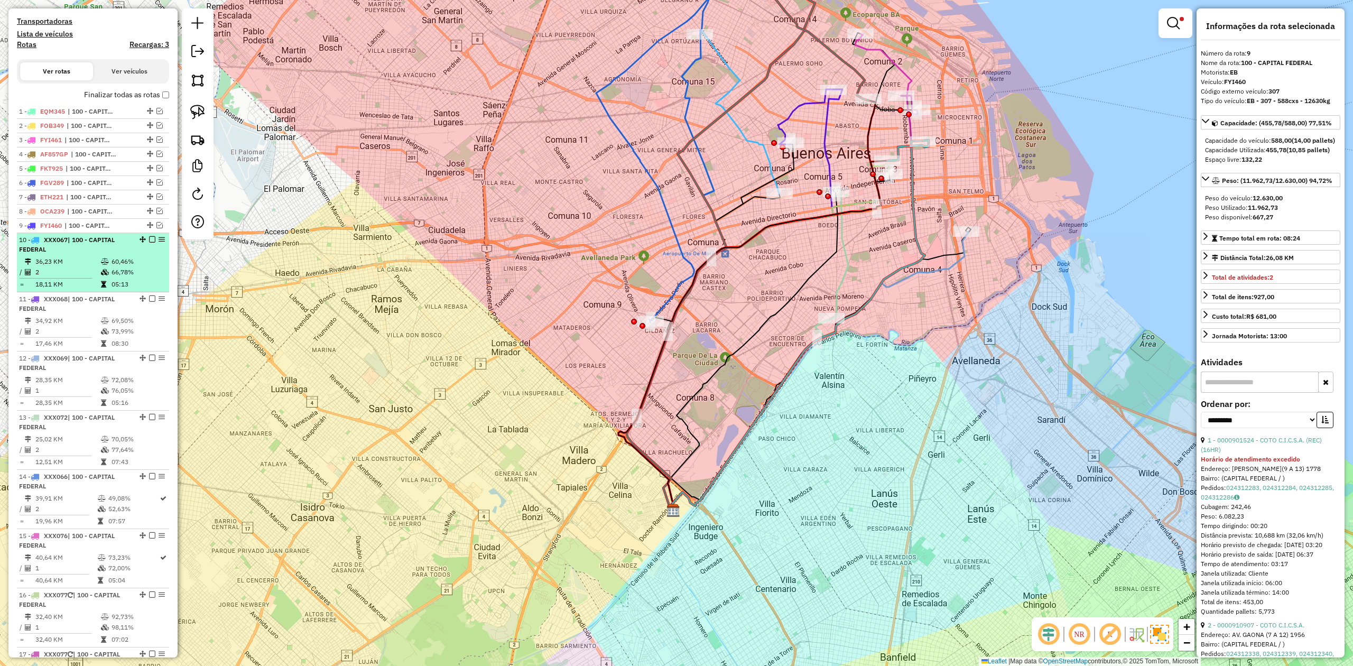
click at [138, 271] on td "66,78%" at bounding box center [137, 272] width 53 height 11
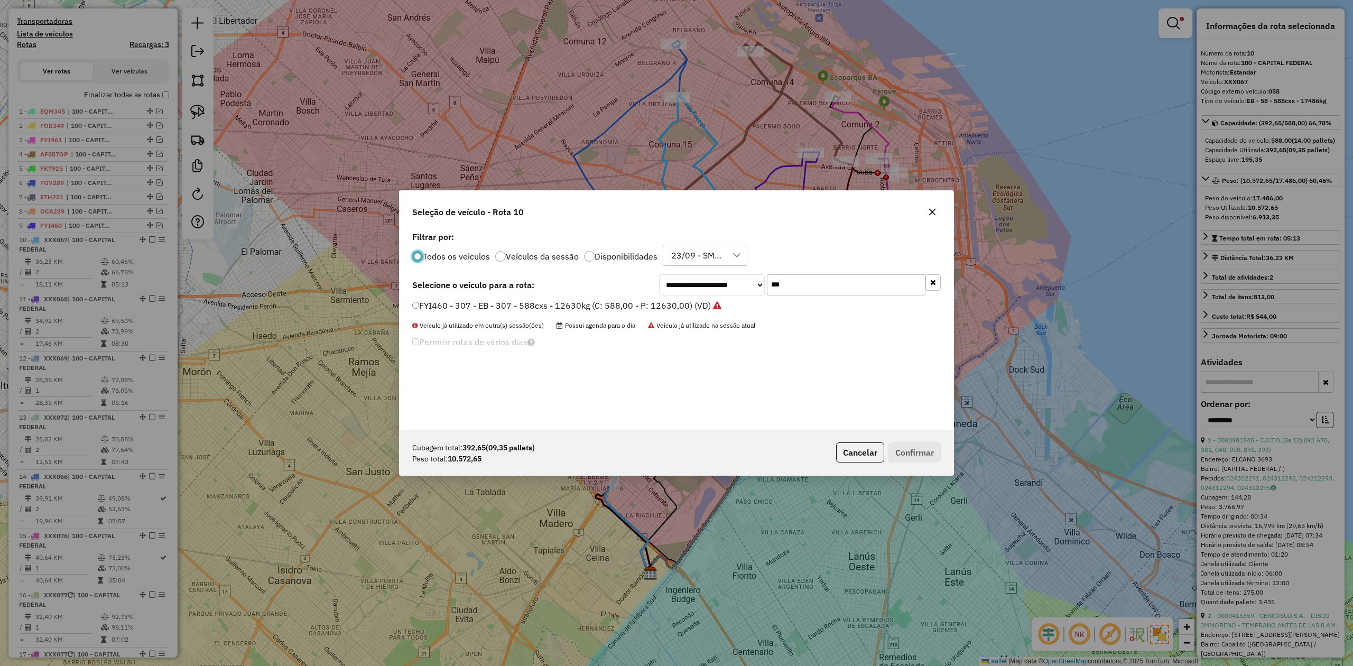
scroll to position [5, 3]
drag, startPoint x: 800, startPoint y: 284, endPoint x: 710, endPoint y: 272, distance: 90.6
click at [713, 272] on div "**********" at bounding box center [676, 329] width 554 height 201
type input "***"
drag, startPoint x: 806, startPoint y: 285, endPoint x: 702, endPoint y: 276, distance: 104.5
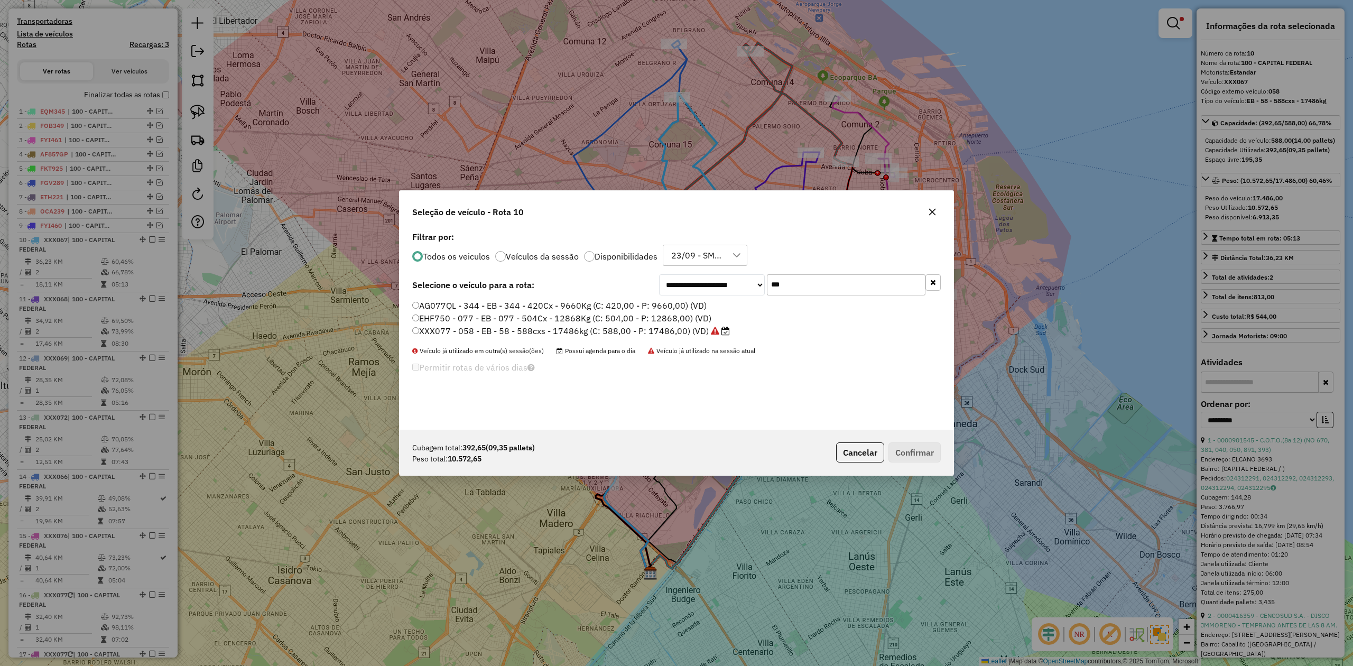
click at [709, 276] on div "**********" at bounding box center [800, 284] width 282 height 21
click at [518, 315] on label "EHF750 - 077 - EB - 077 - 504Cx - 12868Kg (C: 504,00 - P: 12868,00) (VD)" at bounding box center [561, 318] width 299 height 13
click at [908, 452] on button "Confirmar" at bounding box center [914, 452] width 52 height 20
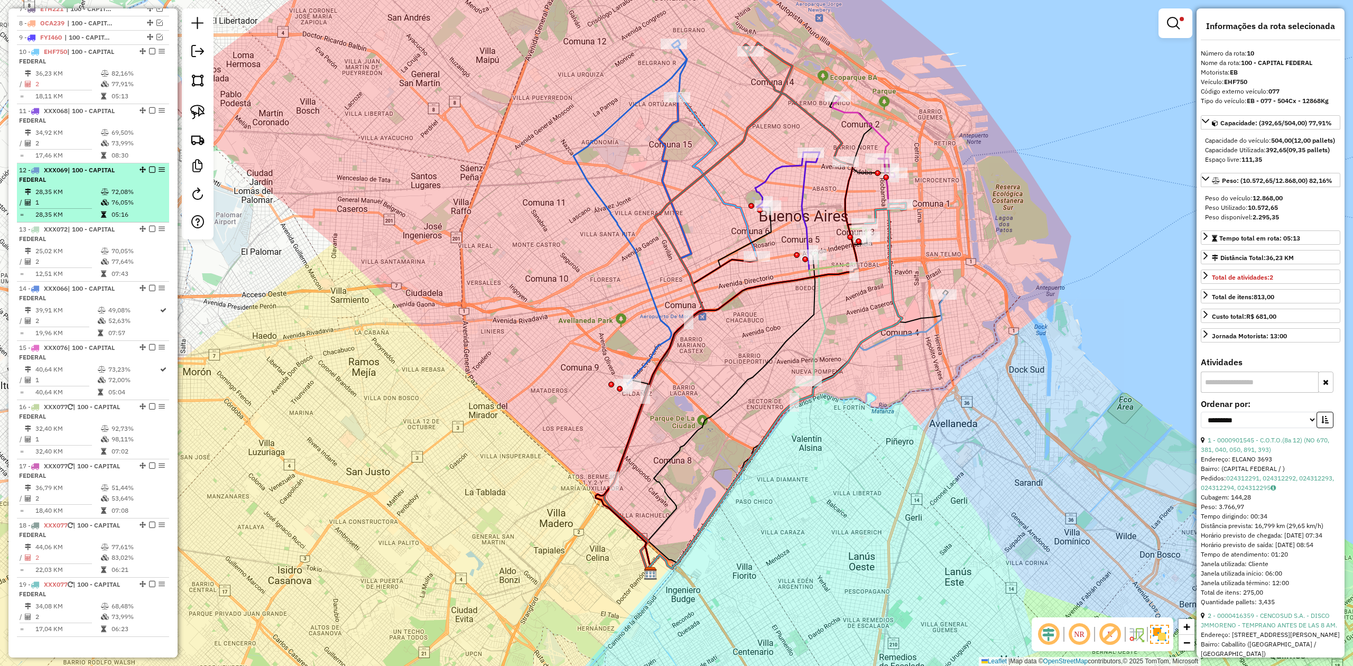
scroll to position [466, 0]
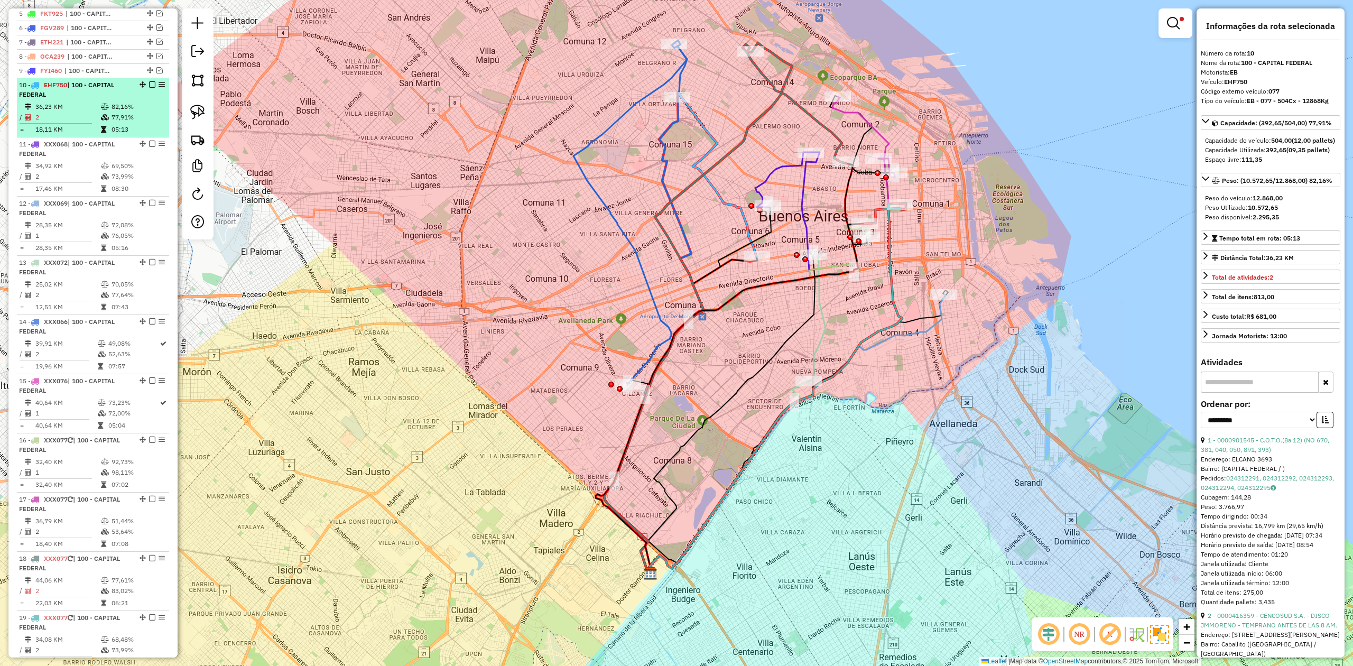
click at [150, 87] on em at bounding box center [152, 84] width 6 height 6
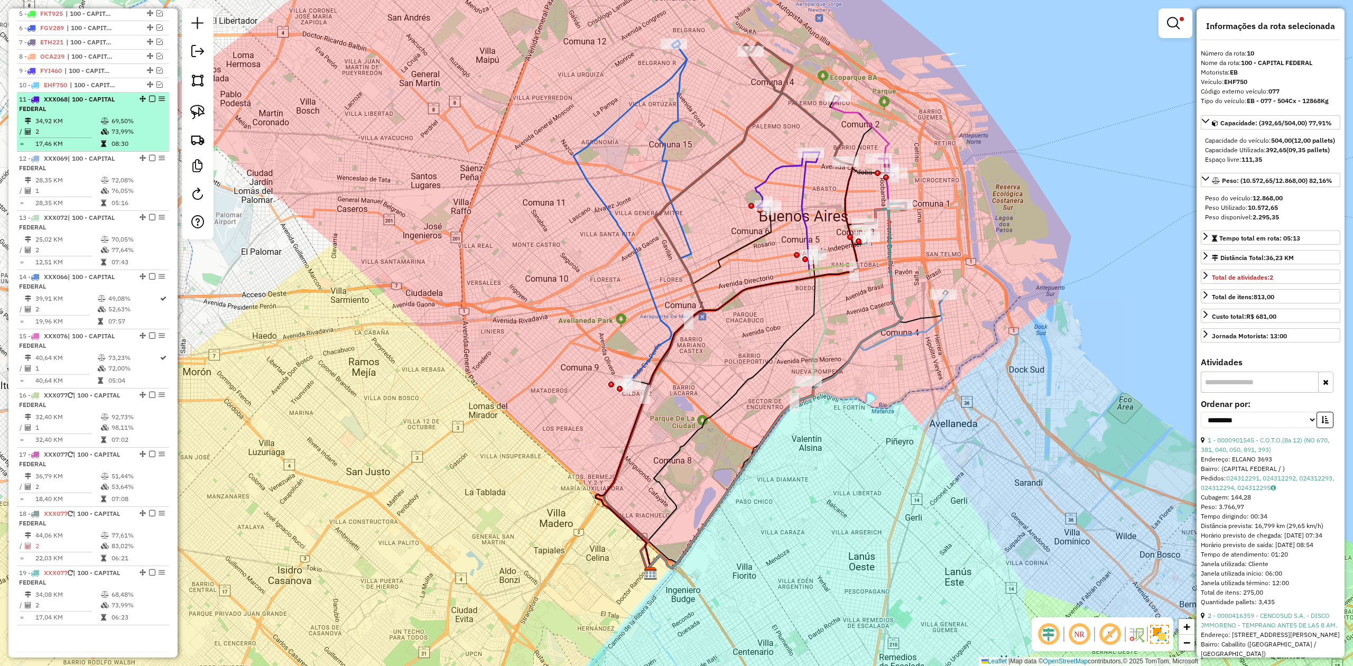
click at [101, 123] on icon at bounding box center [105, 121] width 8 height 6
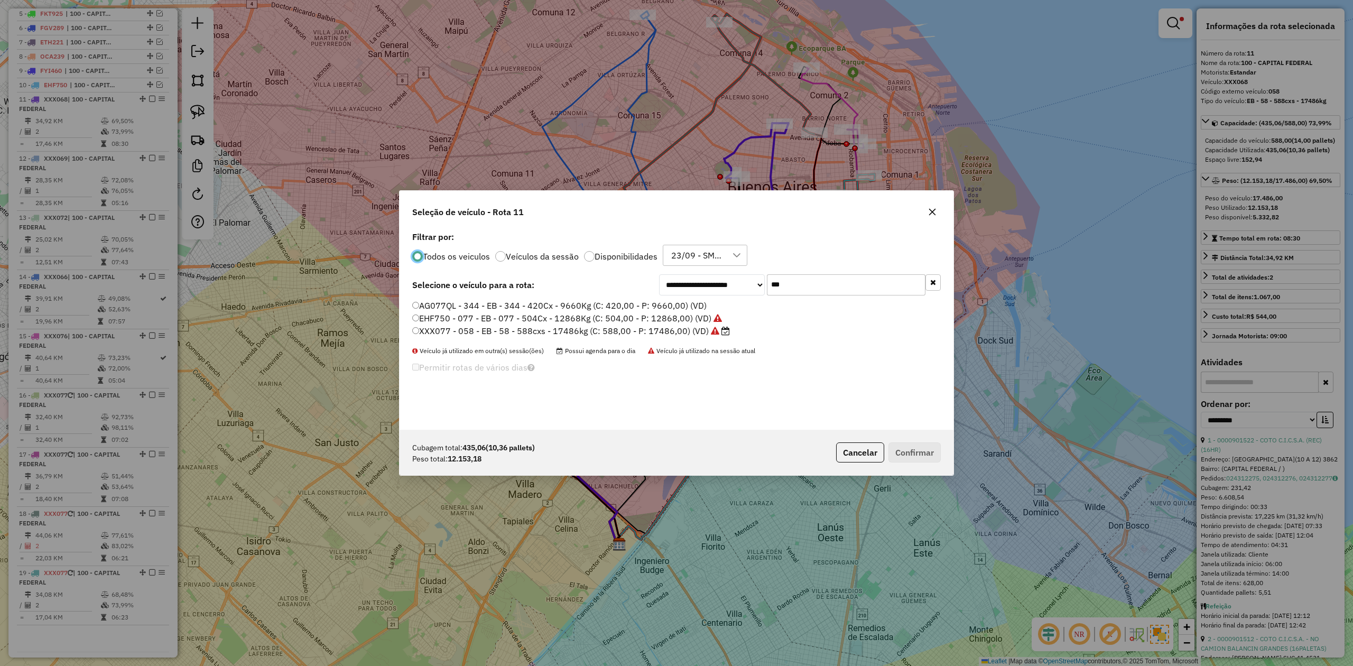
scroll to position [5, 3]
drag, startPoint x: 792, startPoint y: 286, endPoint x: 700, endPoint y: 271, distance: 93.3
click at [700, 271] on div "**********" at bounding box center [676, 329] width 554 height 201
type input "***"
click at [664, 305] on label "FXE278 - 616 - EB - 616 - 504cxs - 15513kg (C: 504,00 - P: 15513,00) (VD)" at bounding box center [562, 305] width 301 height 13
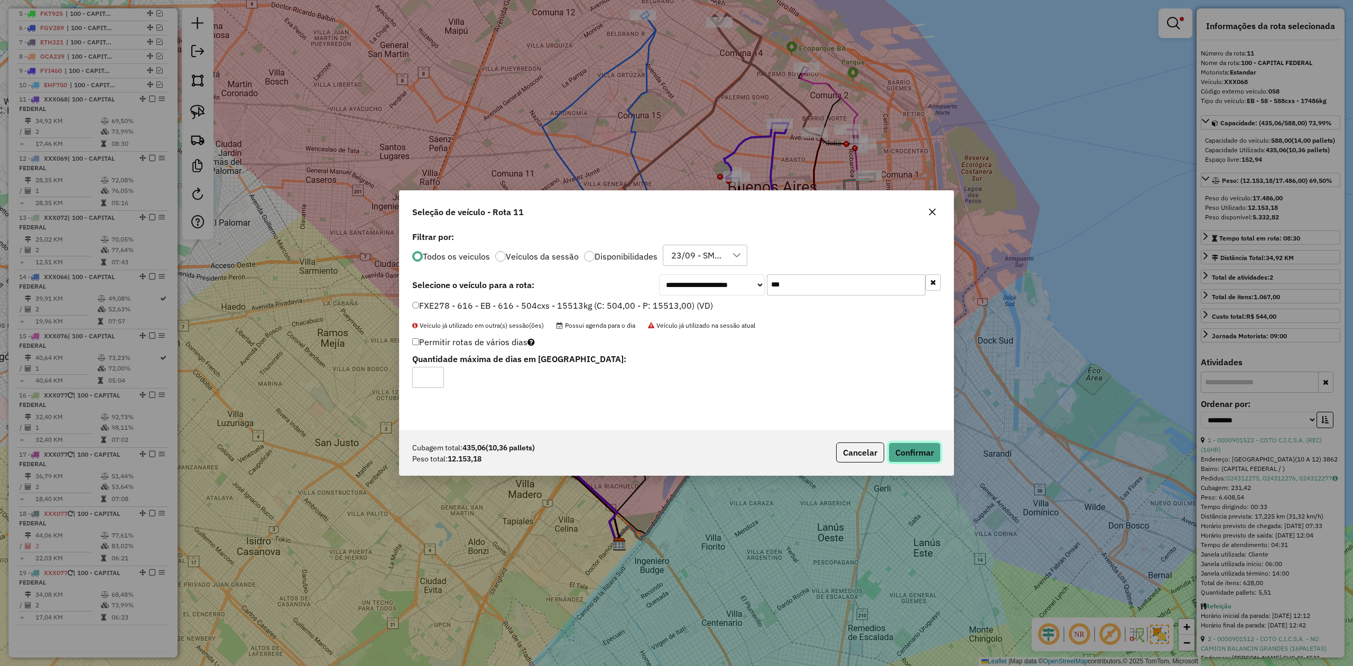
click at [913, 450] on button "Confirmar" at bounding box center [914, 452] width 52 height 20
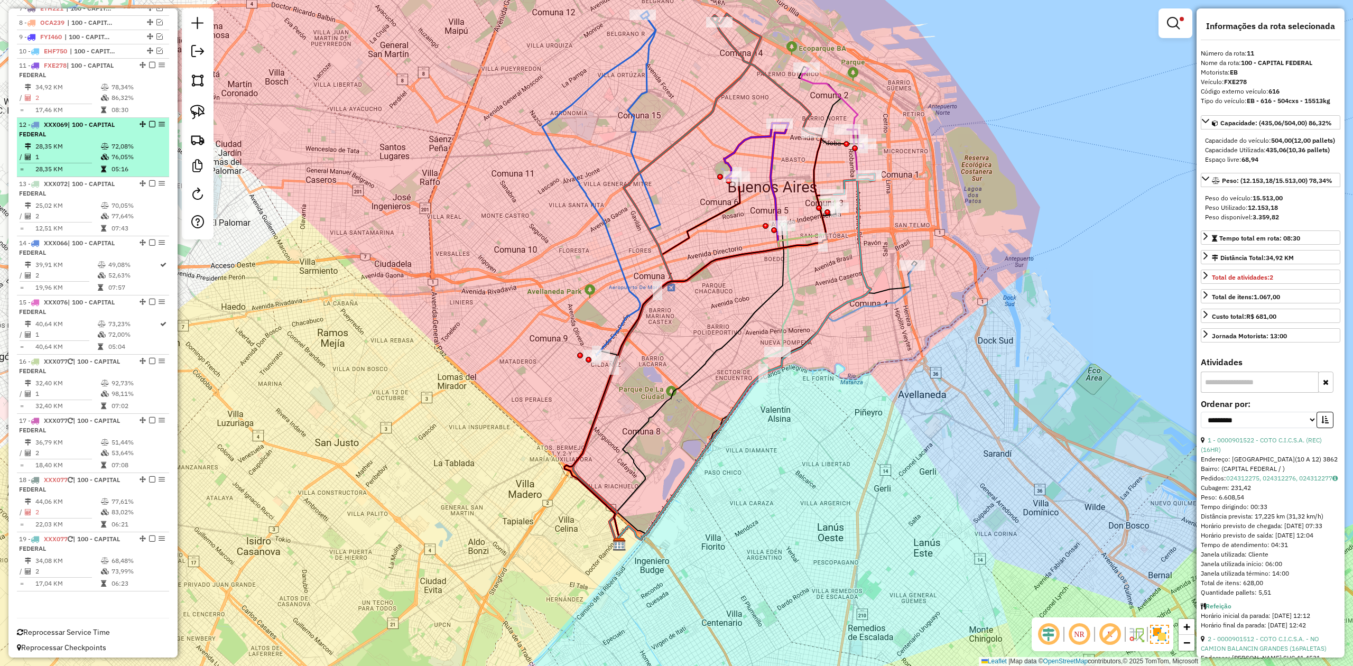
scroll to position [506, 0]
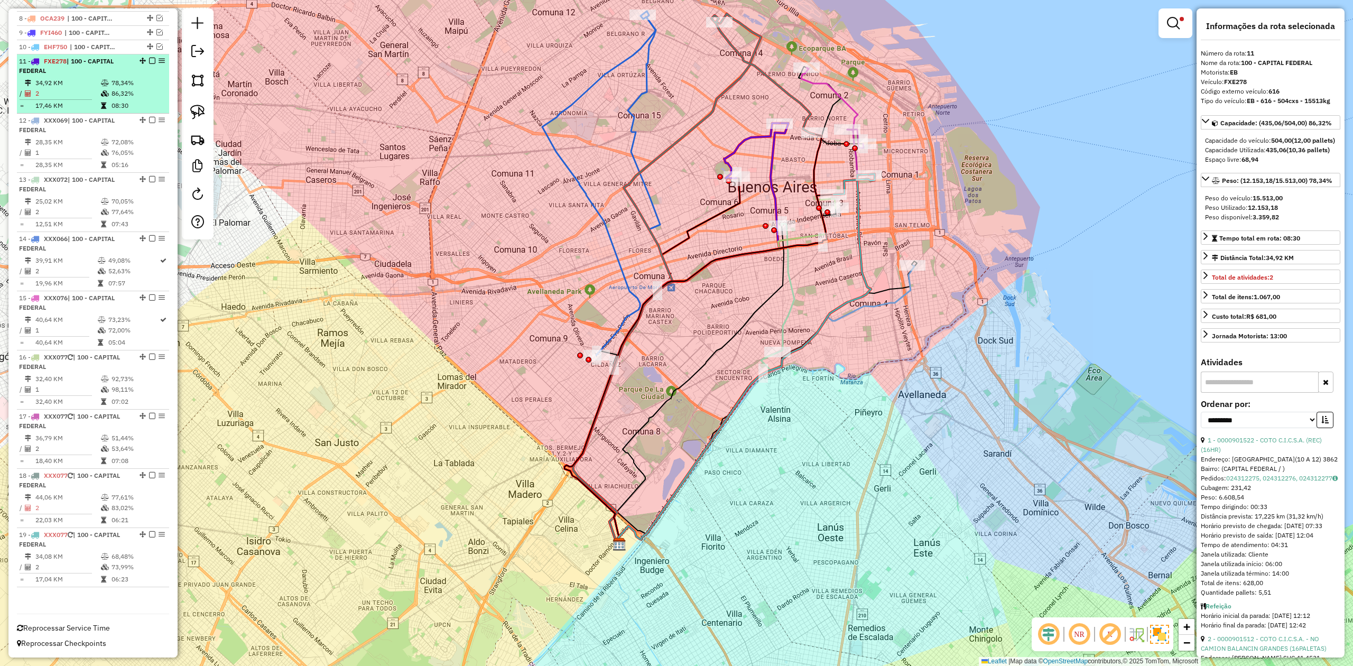
click at [149, 59] on em at bounding box center [152, 61] width 6 height 6
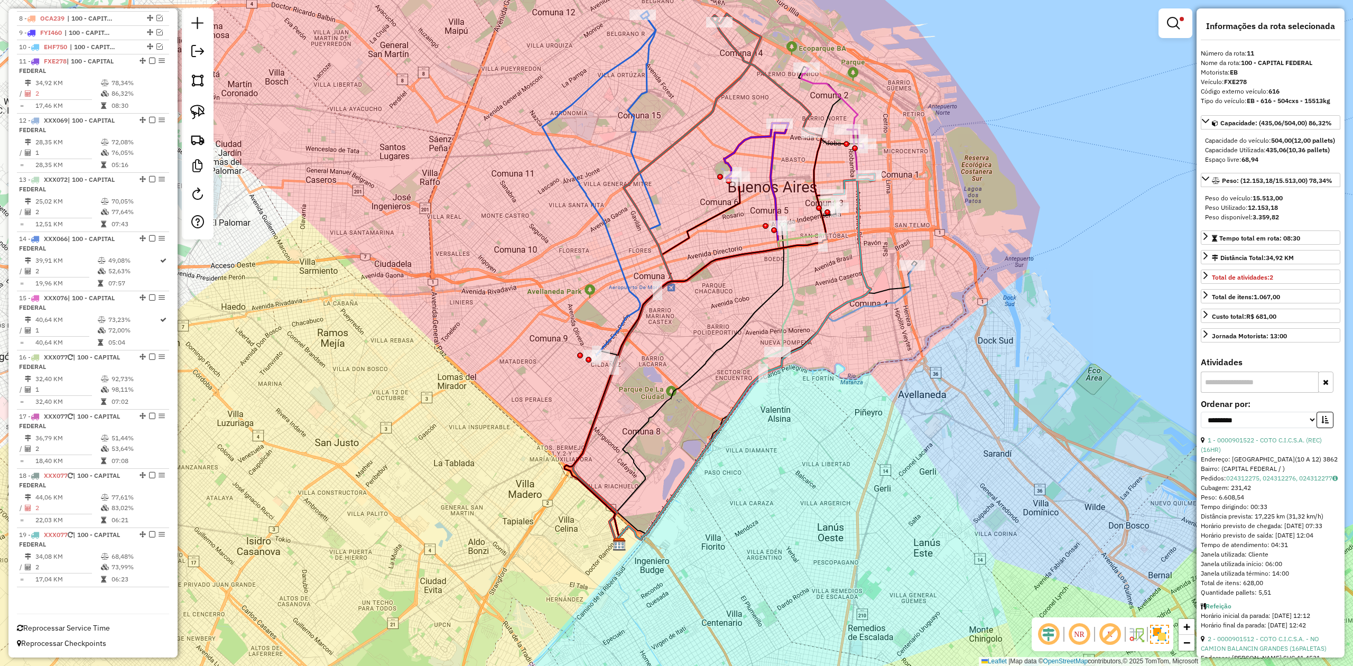
scroll to position [461, 0]
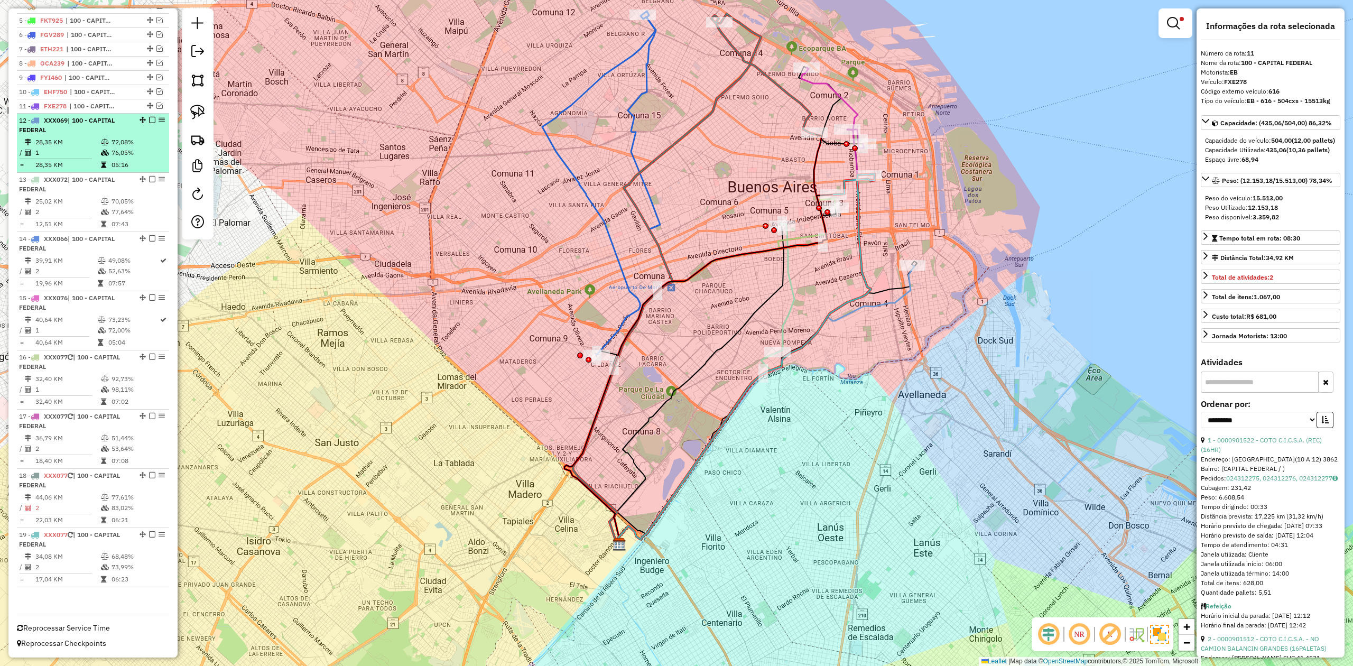
click at [111, 137] on td "72,08%" at bounding box center [137, 142] width 53 height 11
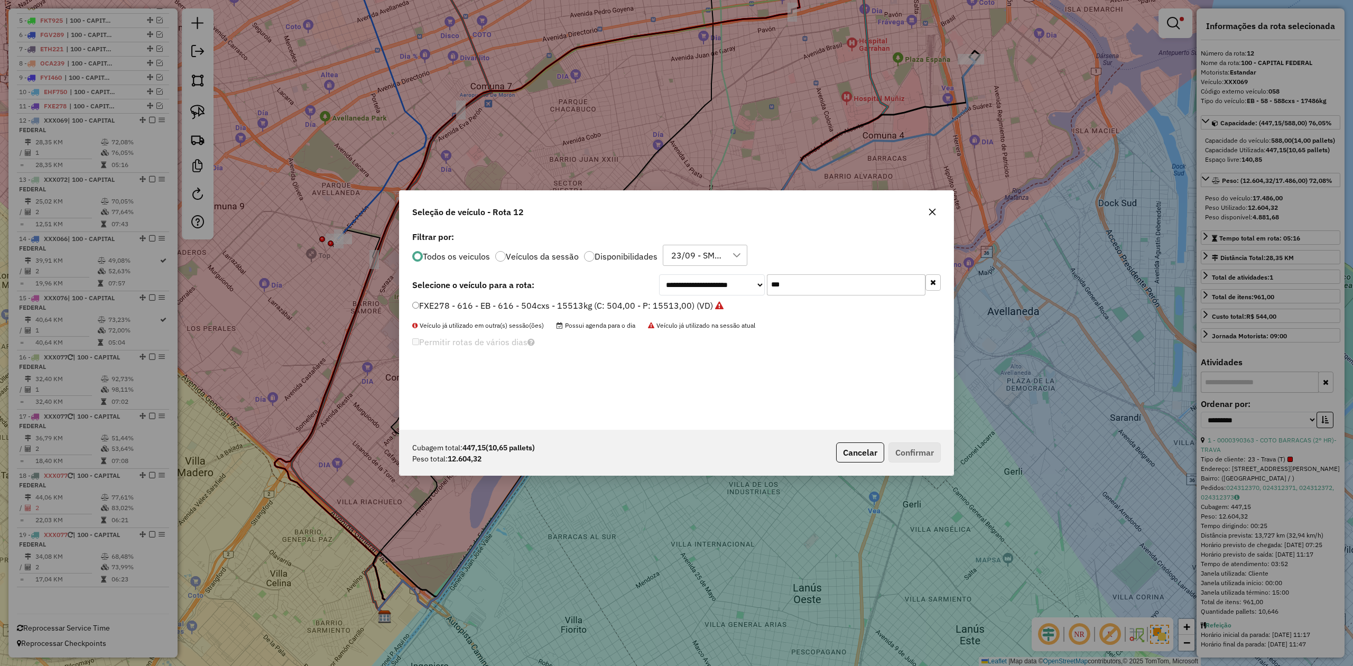
scroll to position [5, 3]
drag, startPoint x: 789, startPoint y: 287, endPoint x: 697, endPoint y: 279, distance: 91.8
click at [700, 279] on div "**********" at bounding box center [800, 284] width 282 height 21
type input "***"
click at [685, 303] on label "AE669HW - 382 - EB - 382 - 504cxs - 14052kg (C: 504,00 - P: 14052,00) (VD)" at bounding box center [566, 305] width 309 height 13
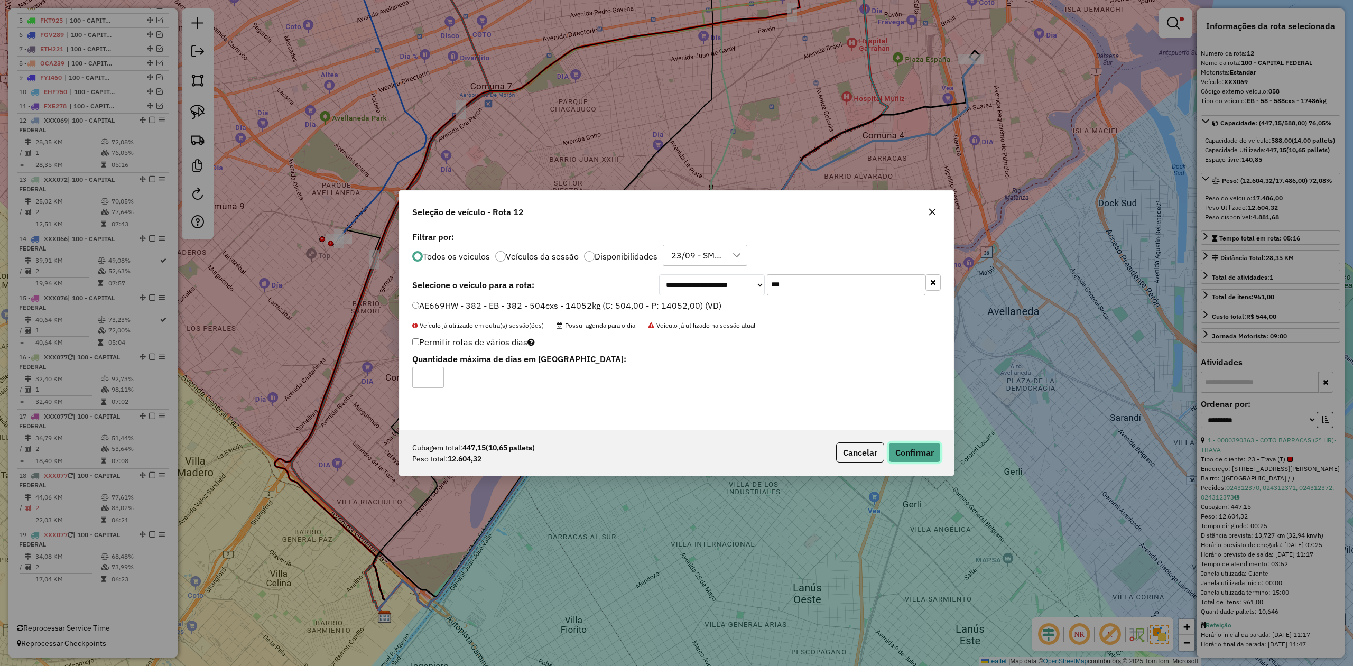
click at [904, 458] on button "Confirmar" at bounding box center [914, 452] width 52 height 20
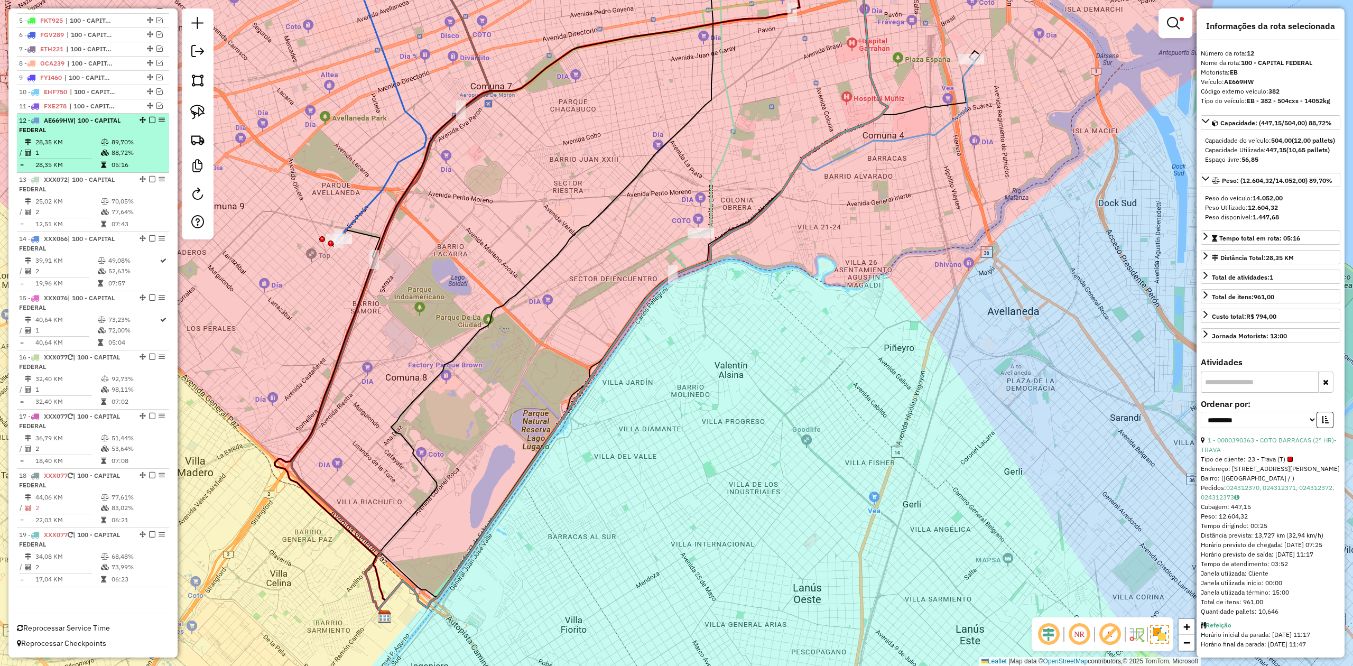
click at [151, 118] on em at bounding box center [152, 120] width 6 height 6
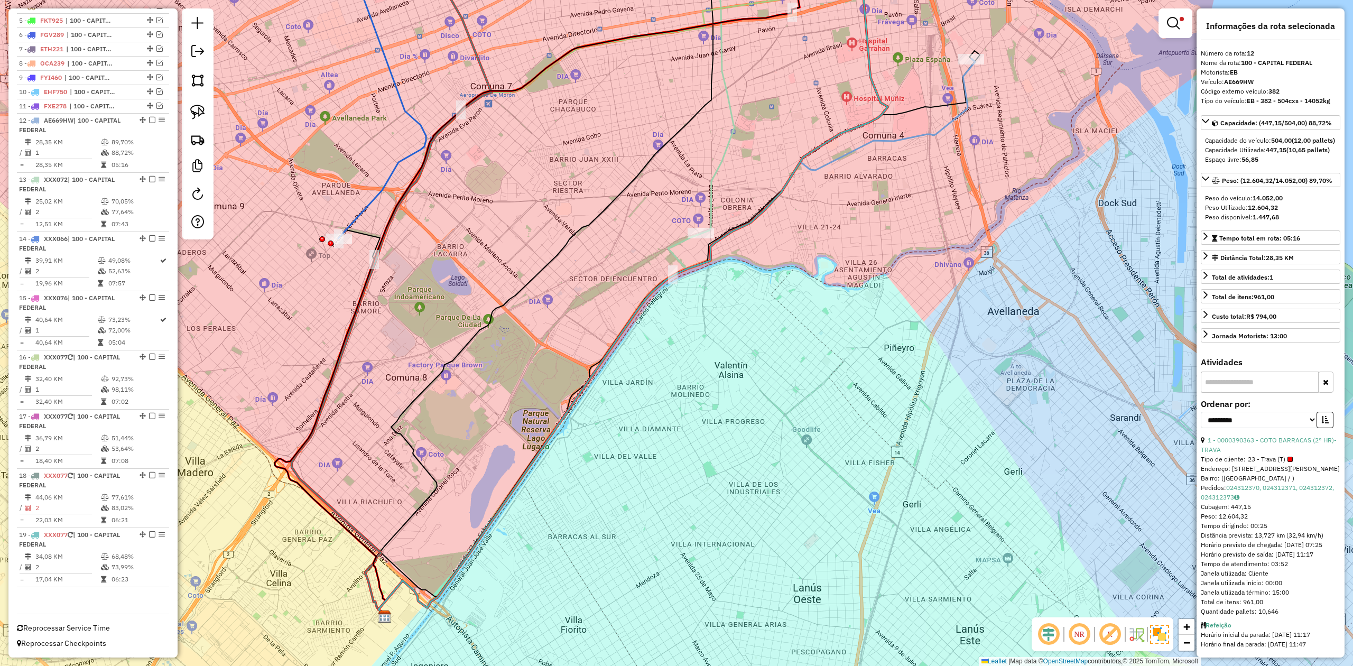
scroll to position [416, 0]
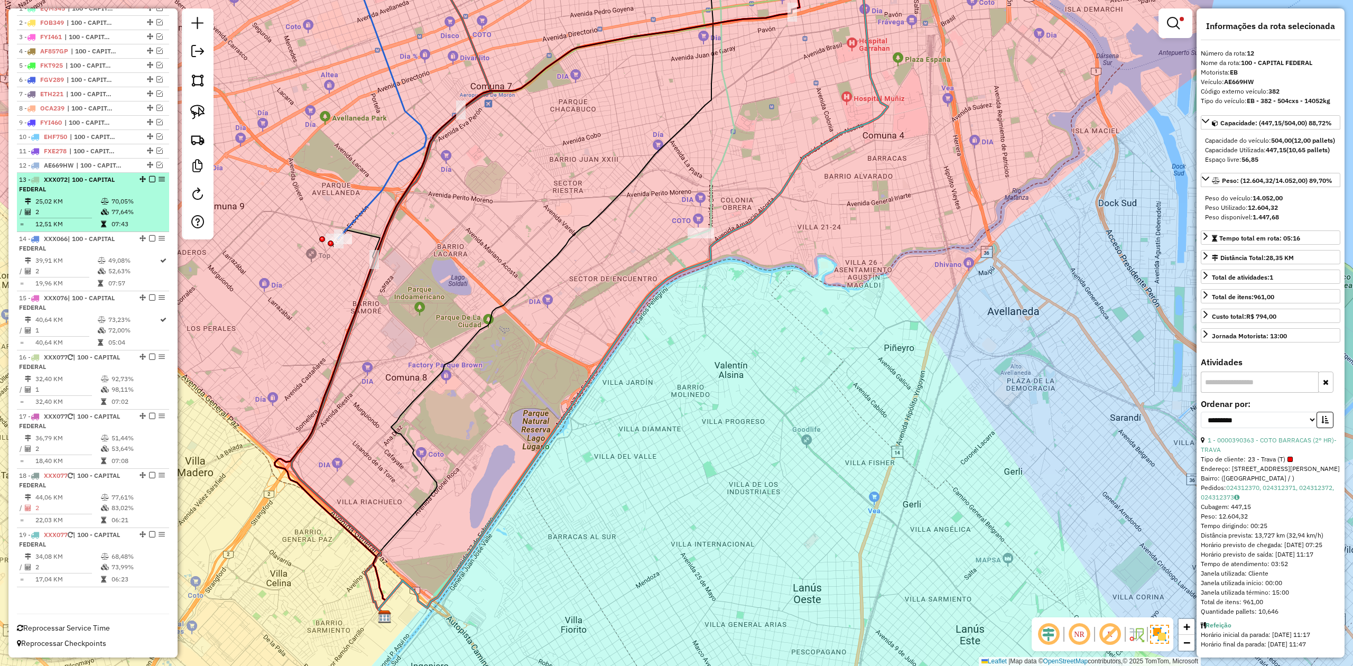
click at [91, 200] on td "25,02 KM" at bounding box center [68, 201] width 66 height 11
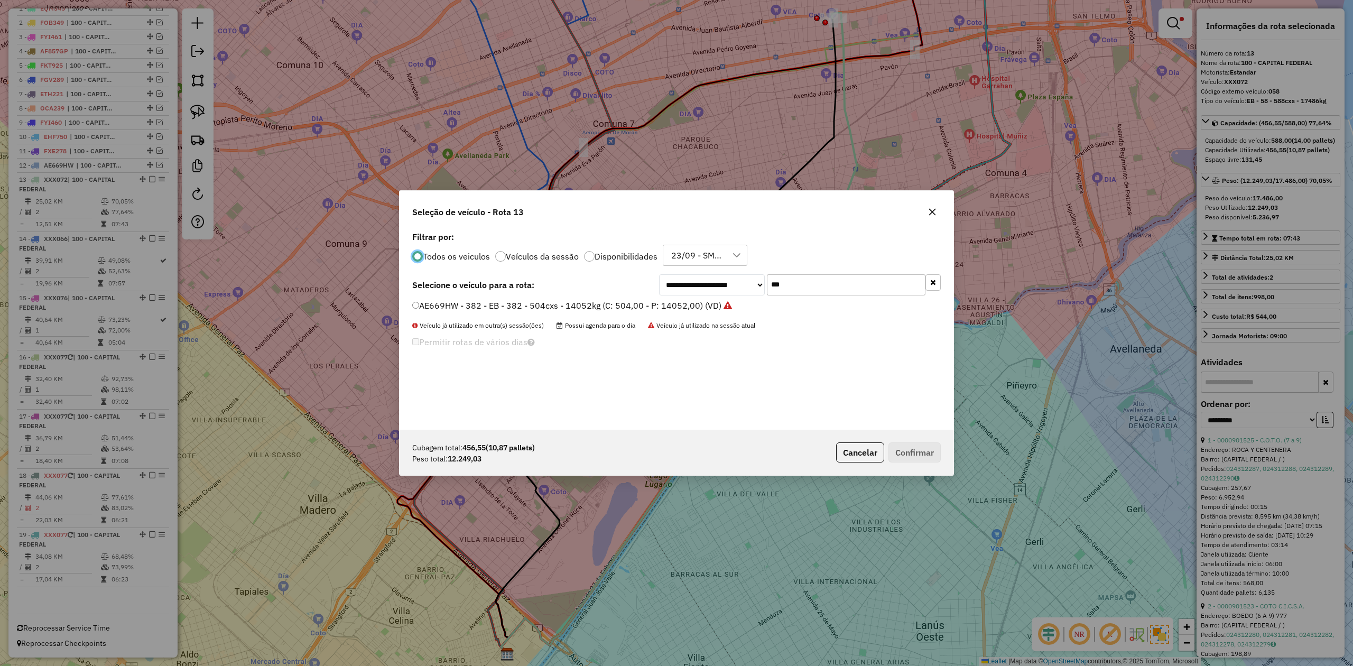
scroll to position [5, 3]
drag, startPoint x: 812, startPoint y: 279, endPoint x: 666, endPoint y: 273, distance: 145.4
click at [668, 273] on div "**********" at bounding box center [676, 329] width 554 height 201
type input "***"
drag, startPoint x: 665, startPoint y: 300, endPoint x: 687, endPoint y: 314, distance: 26.1
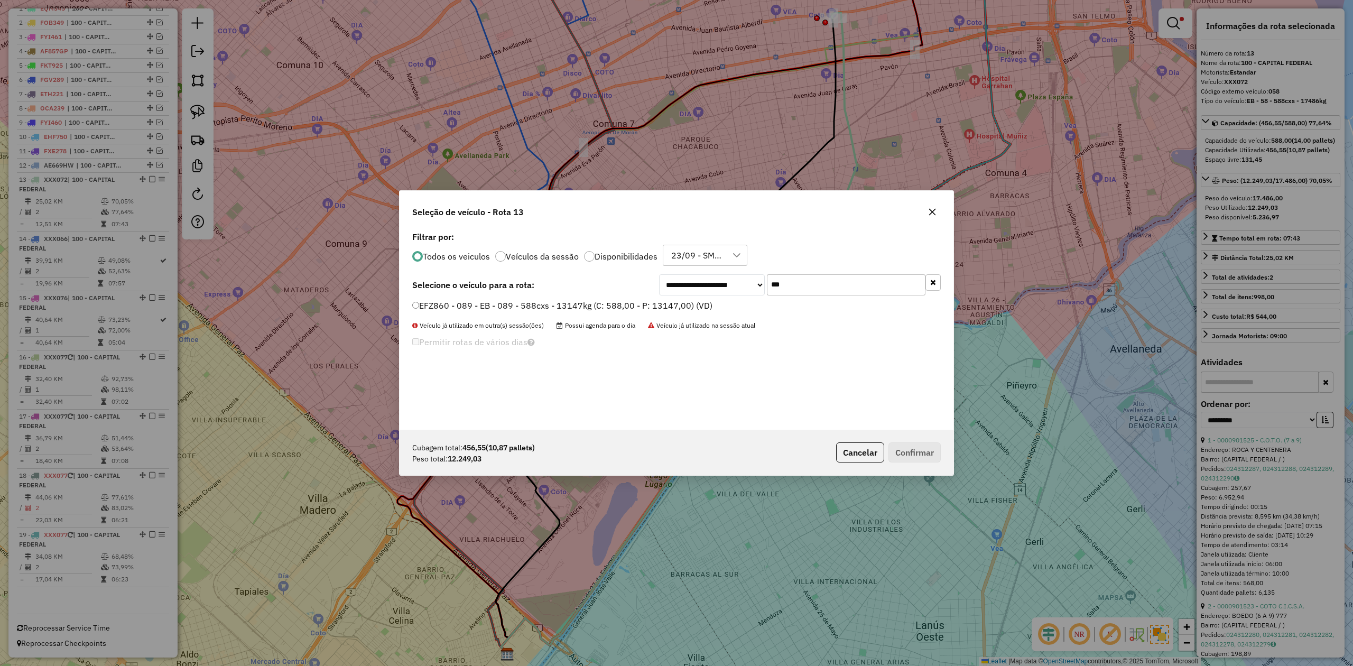
click at [665, 299] on label "EFZ860 - 089 - EB - 089 - 588cxs - 13147kg (C: 588,00 - P: 13147,00) (VD)" at bounding box center [562, 305] width 300 height 13
click at [924, 454] on button "Confirmar" at bounding box center [914, 452] width 52 height 20
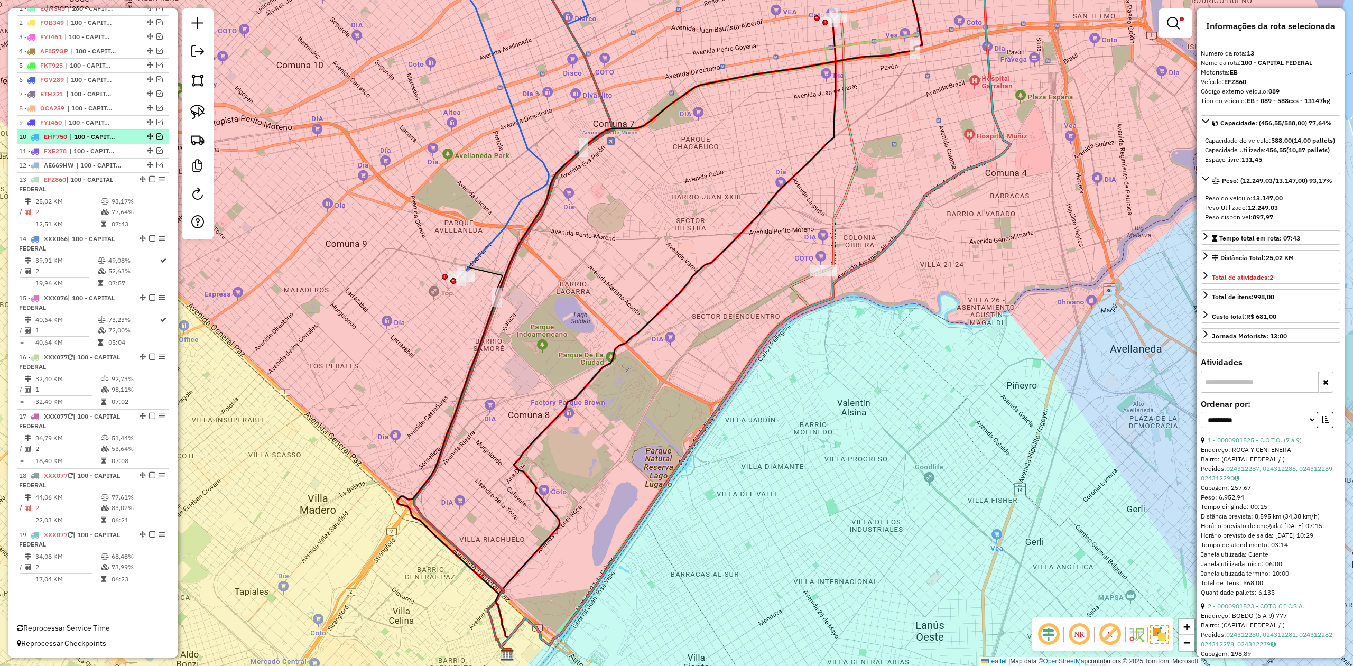
click at [149, 178] on em at bounding box center [152, 179] width 6 height 6
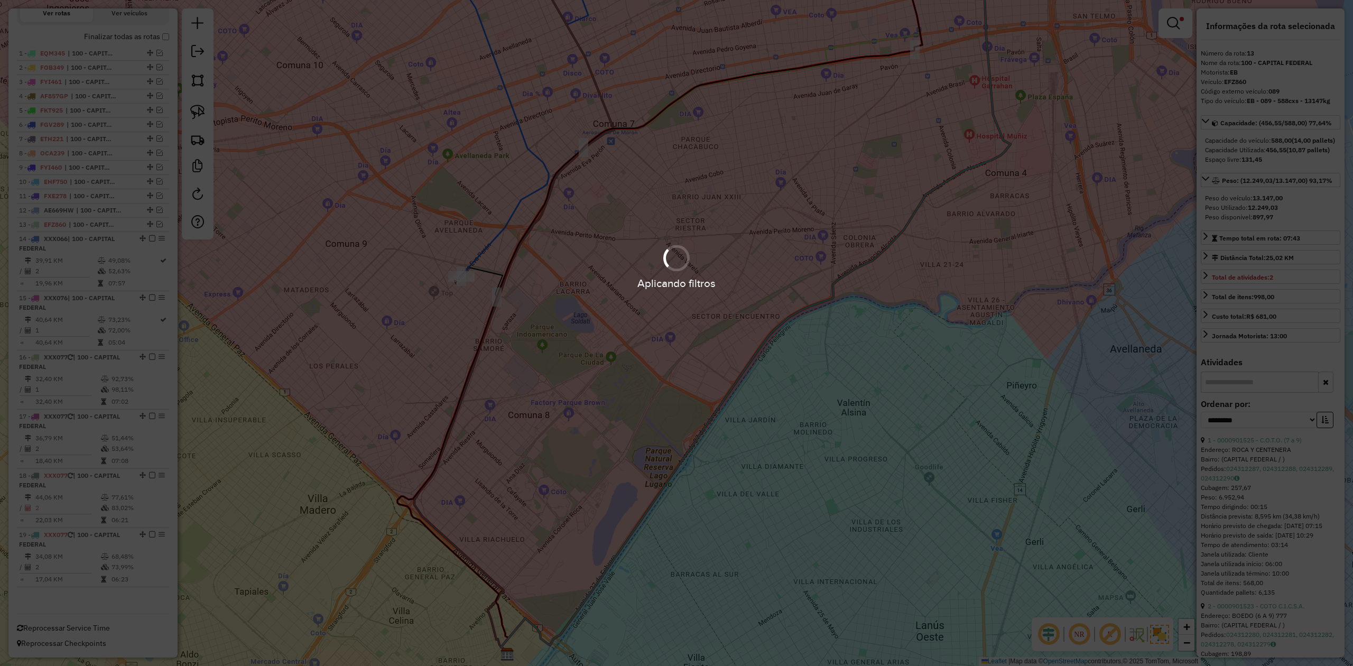
scroll to position [372, 0]
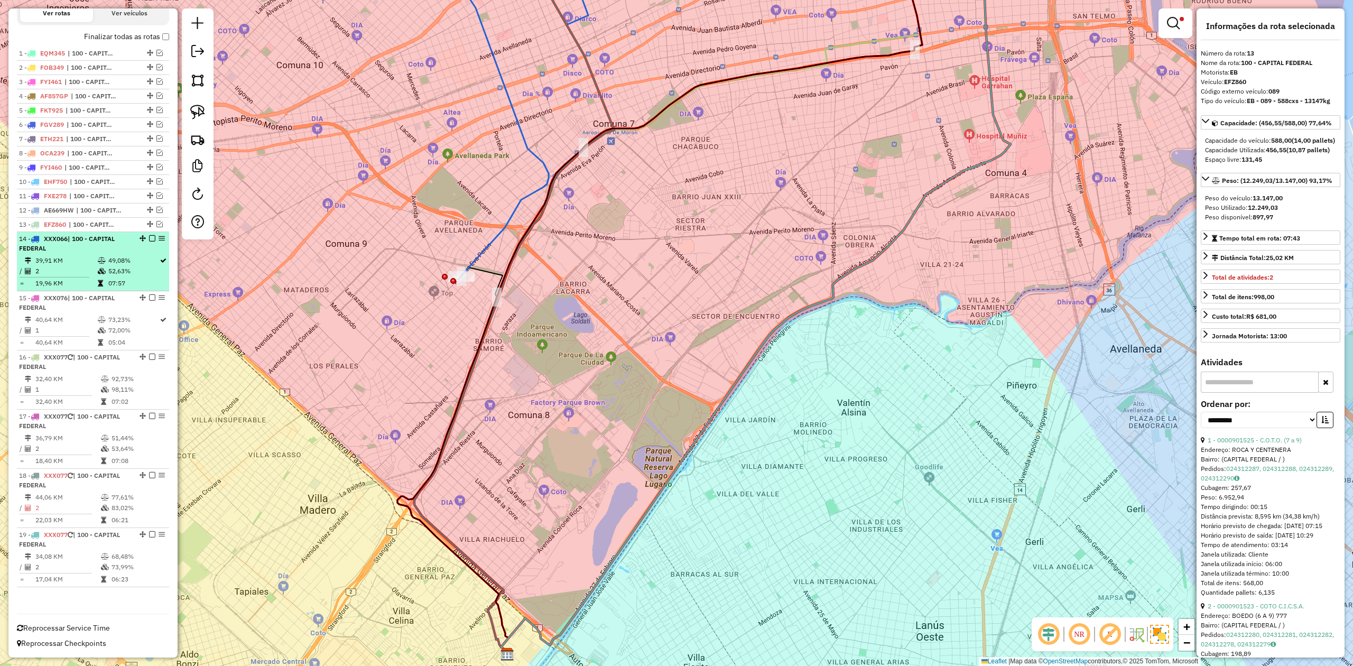
click at [108, 258] on td "49,08%" at bounding box center [133, 260] width 51 height 11
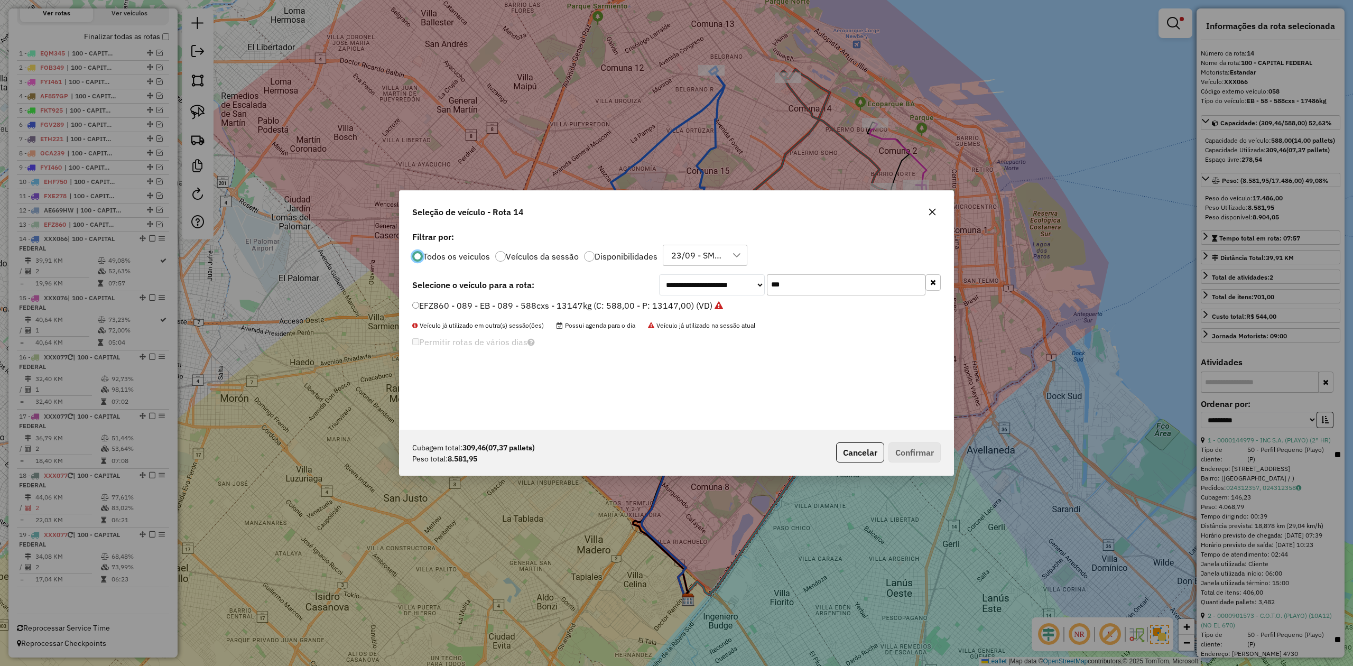
scroll to position [5, 3]
drag, startPoint x: 813, startPoint y: 288, endPoint x: 685, endPoint y: 280, distance: 127.6
click at [687, 280] on div "**********" at bounding box center [800, 284] width 282 height 21
type input "***"
click at [654, 309] on label "FEQ988 - 280 - EB - 280 - 420Cx - 7976Kg (C: 420,00 - P: 7976,00) (VD)" at bounding box center [556, 305] width 288 height 13
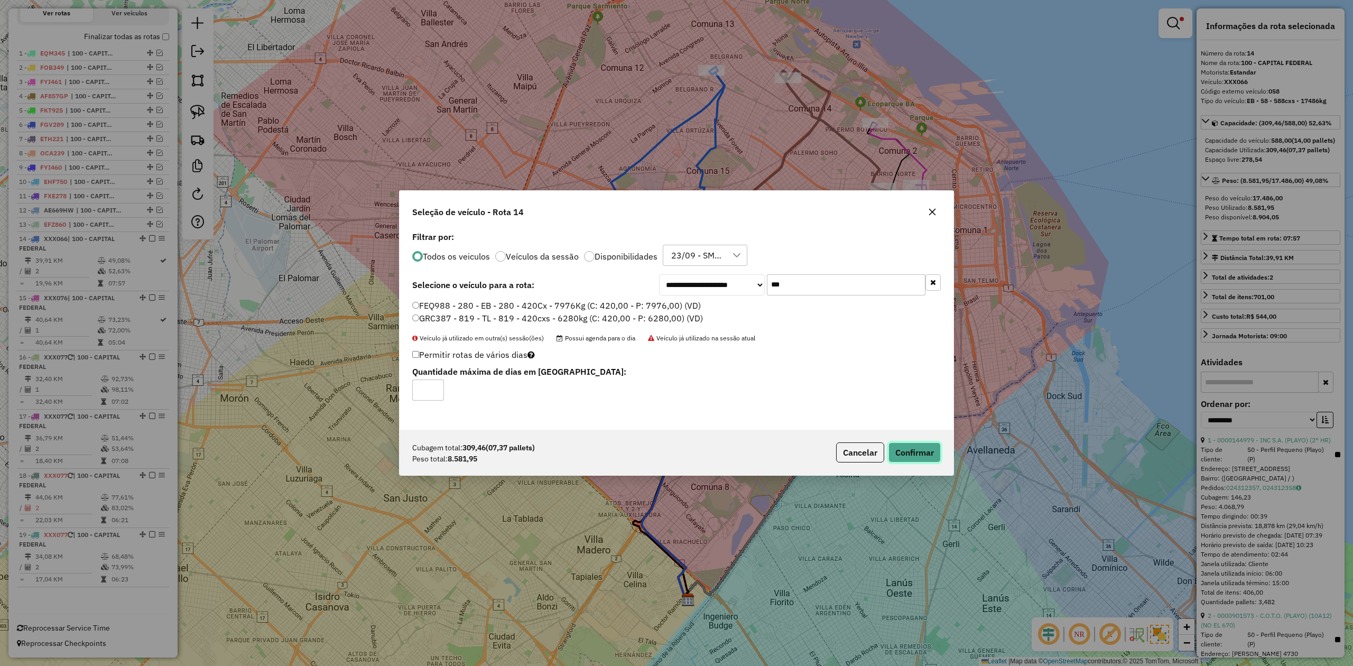
click at [916, 447] on button "Confirmar" at bounding box center [914, 452] width 52 height 20
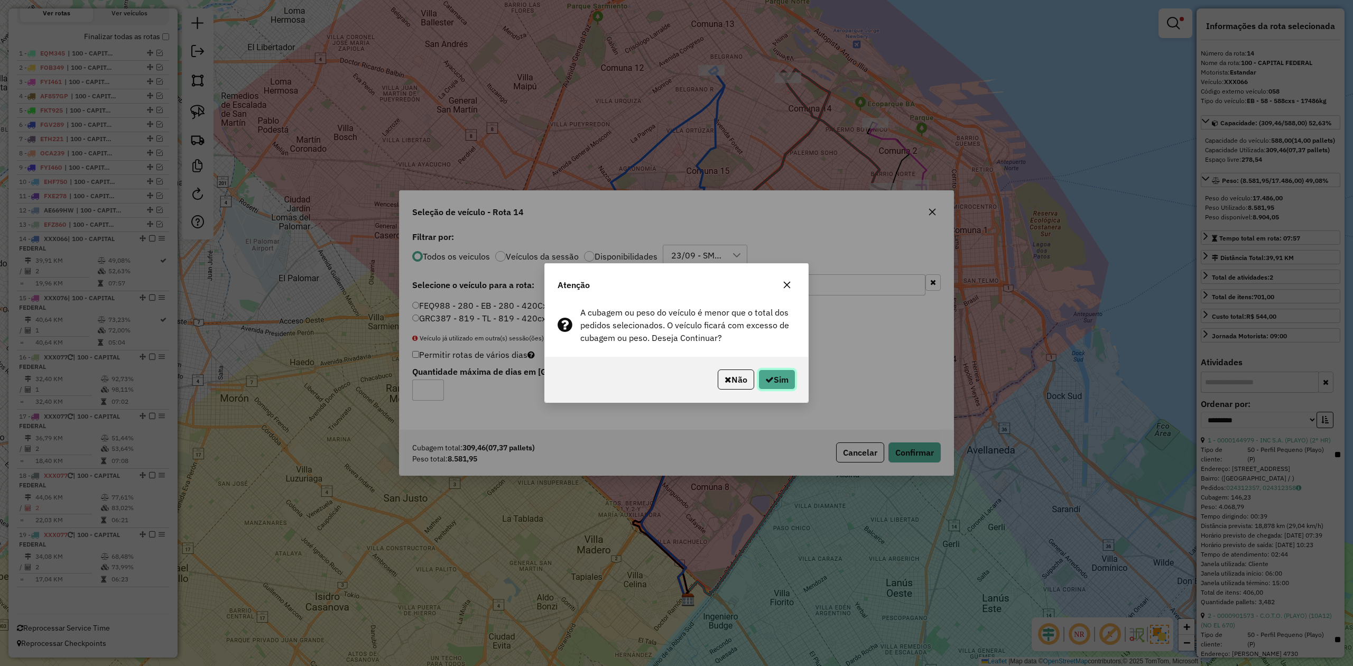
click at [783, 388] on button "Sim" at bounding box center [776, 379] width 37 height 20
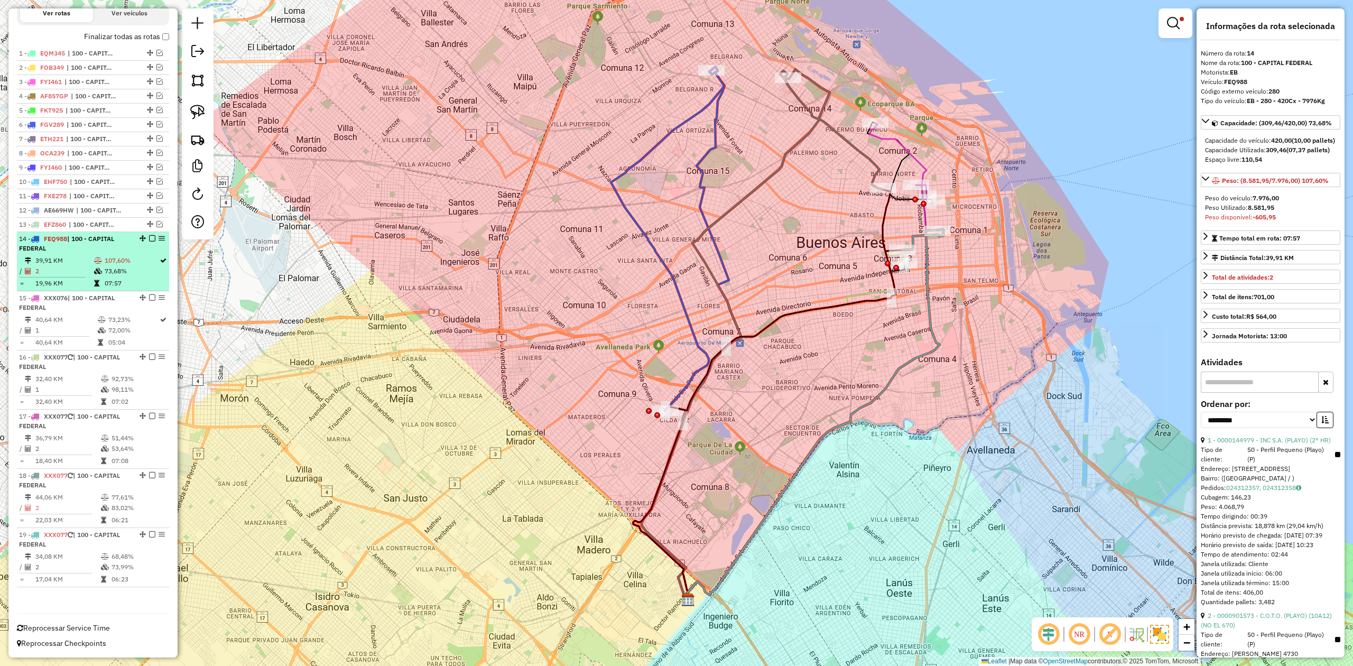
click at [149, 238] on em at bounding box center [152, 238] width 6 height 6
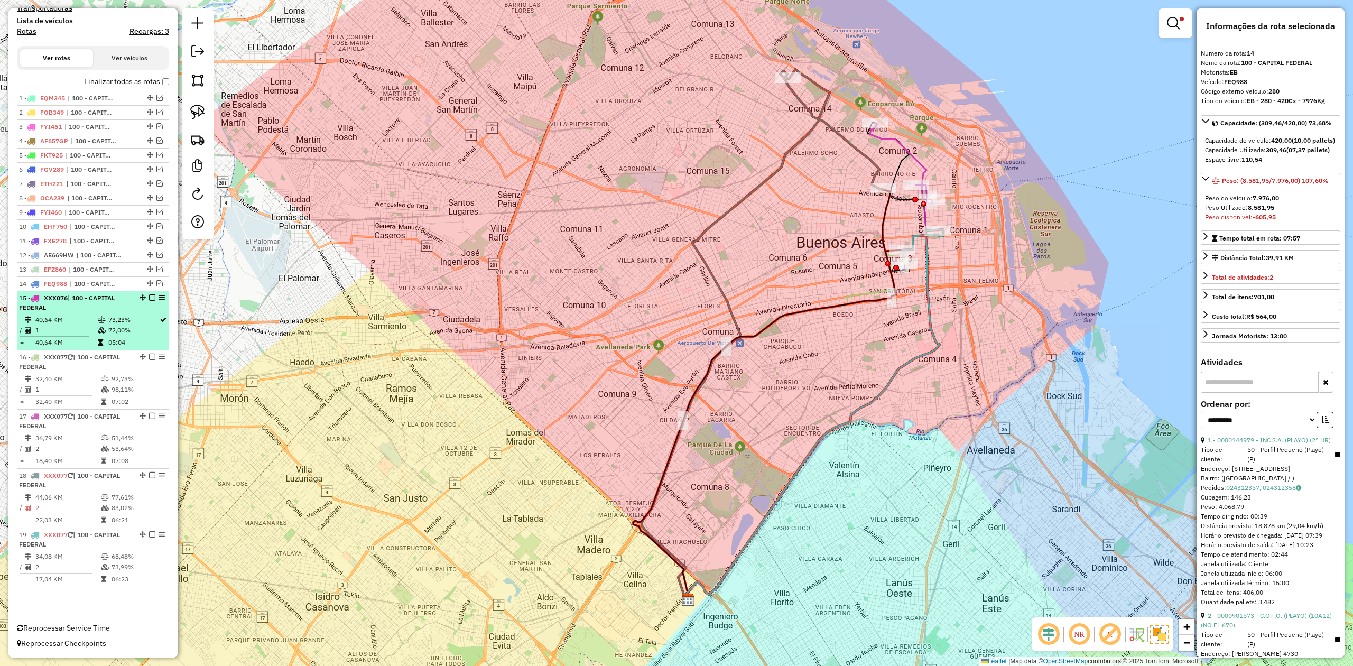
click at [108, 322] on td "73,23%" at bounding box center [133, 319] width 51 height 11
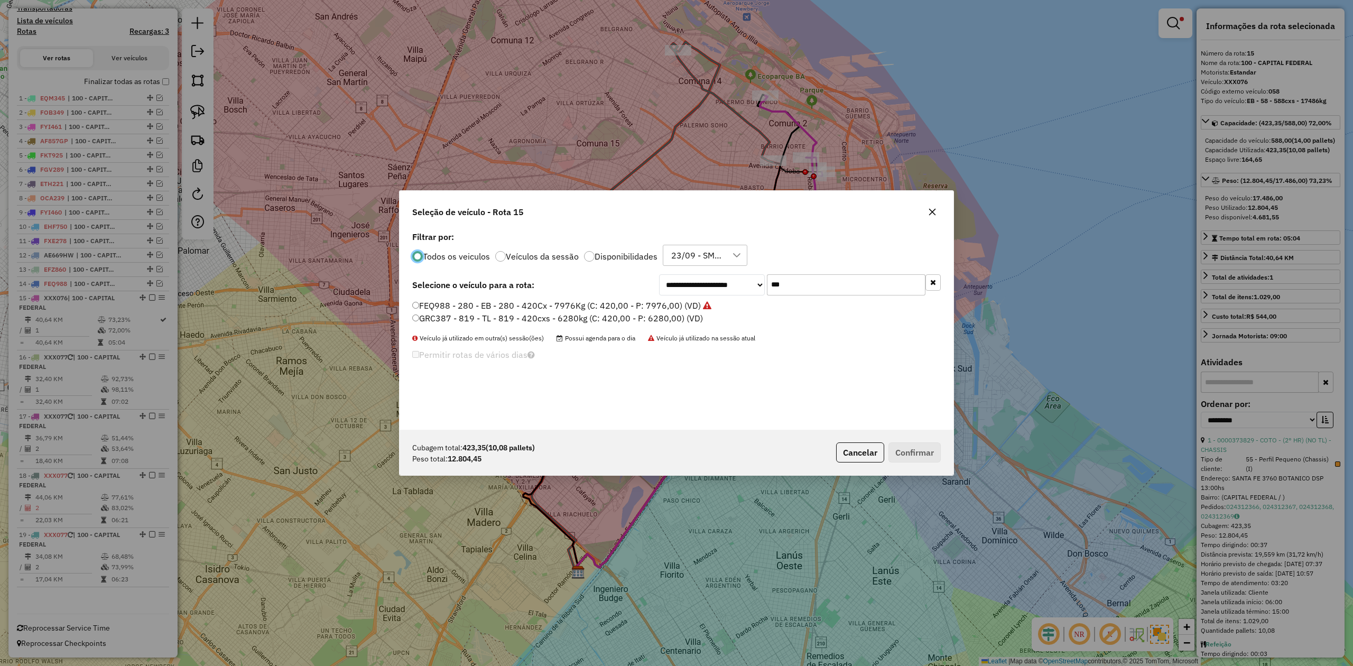
scroll to position [5, 3]
drag, startPoint x: 807, startPoint y: 284, endPoint x: 700, endPoint y: 276, distance: 108.1
click at [700, 276] on div "**********" at bounding box center [800, 284] width 282 height 21
type input "***"
click at [686, 305] on label "OCA239 - 357 - EB - 357 - 420cxs - 9552kg (C: 420,00 - P: 9552,00) (VD)" at bounding box center [563, 305] width 302 height 13
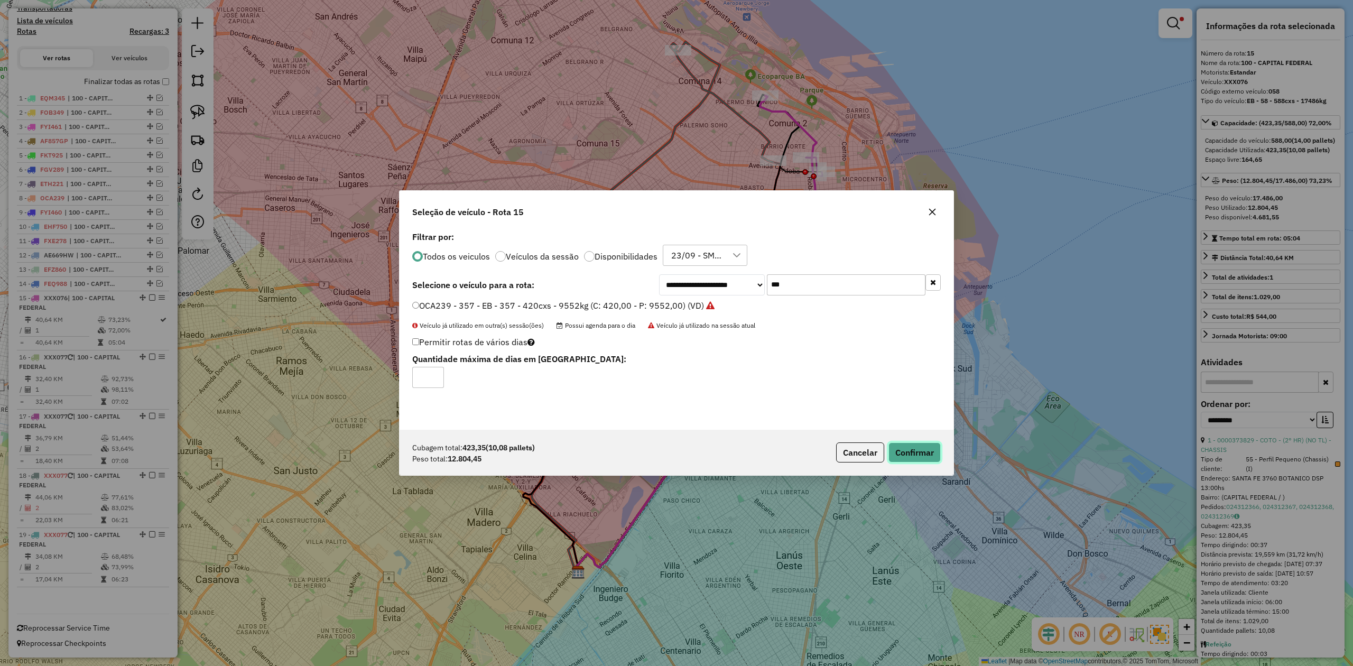
click at [920, 451] on button "Confirmar" at bounding box center [914, 452] width 52 height 20
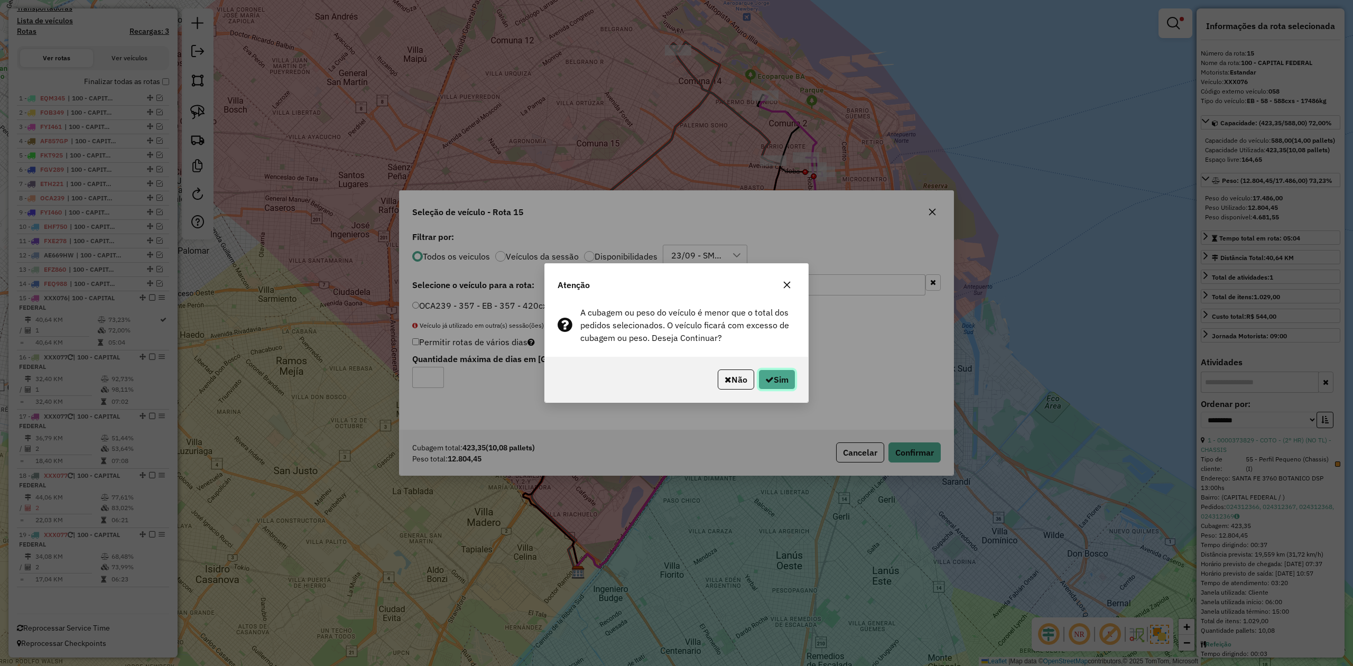
click at [776, 379] on button "Sim" at bounding box center [776, 379] width 37 height 20
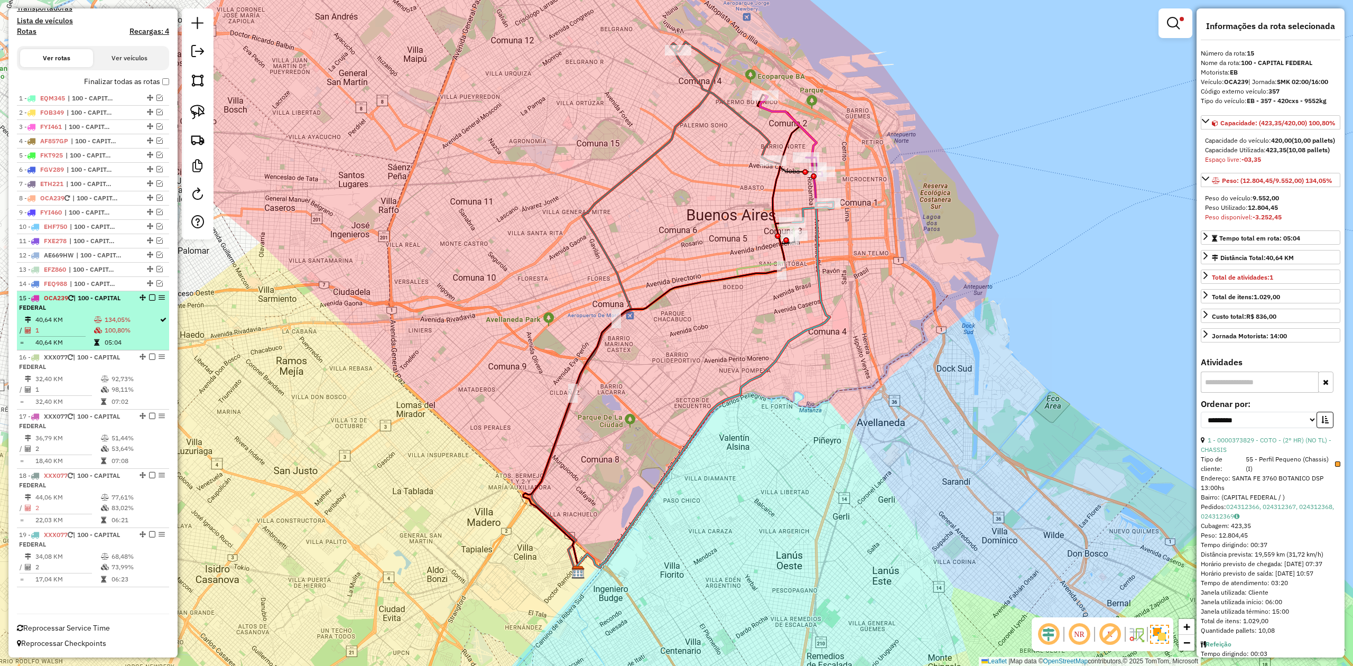
click at [150, 296] on em at bounding box center [152, 297] width 6 height 6
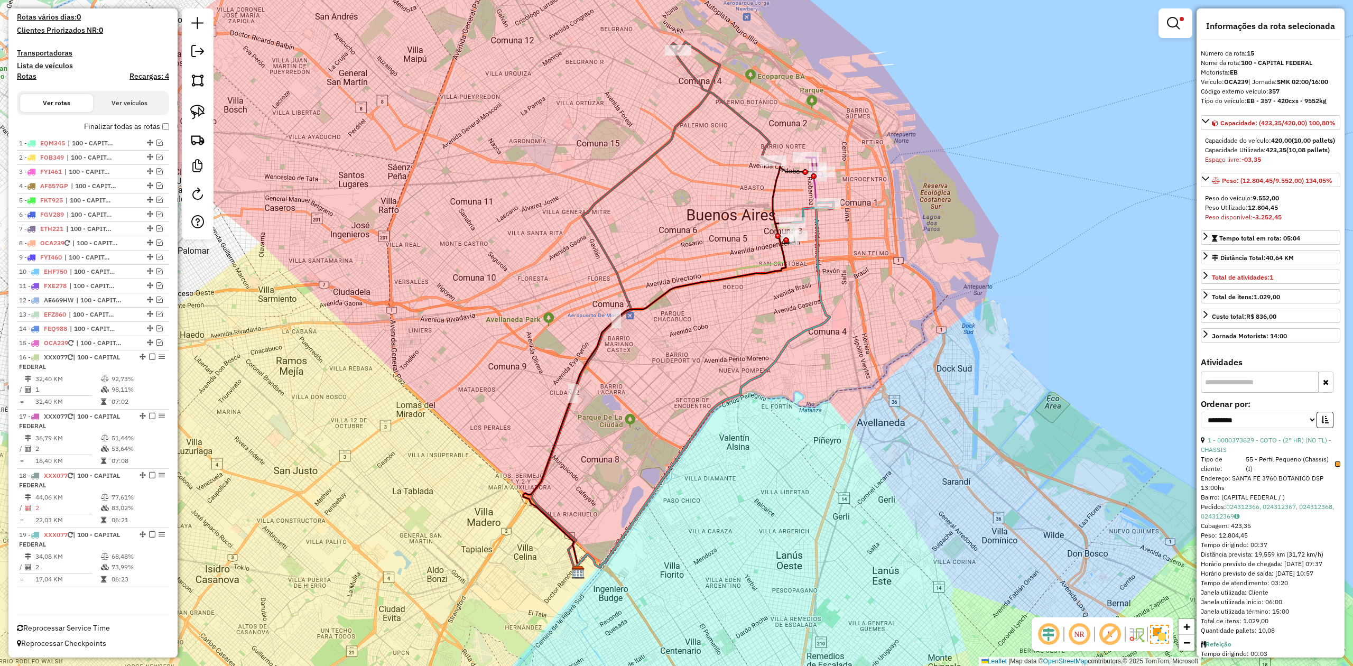
click at [100, 374] on td at bounding box center [105, 379] width 11 height 11
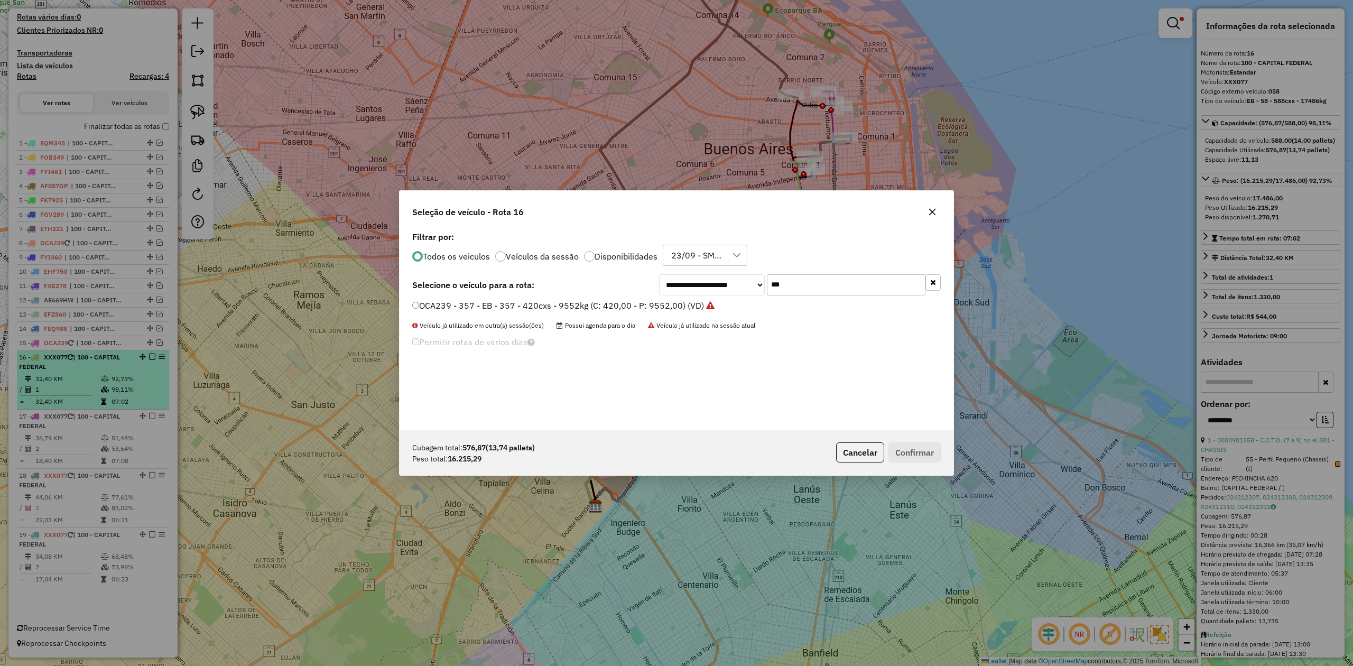
scroll to position [5, 3]
click at [880, 258] on div "Todos os veiculos Veículos da sessão Disponibilidades 23/09 - SMK MERCADO CENTR…" at bounding box center [676, 255] width 528 height 21
drag, startPoint x: 814, startPoint y: 295, endPoint x: 800, endPoint y: 292, distance: 14.1
click at [800, 292] on div "**********" at bounding box center [676, 329] width 554 height 201
drag, startPoint x: 804, startPoint y: 286, endPoint x: 732, endPoint y: 283, distance: 71.4
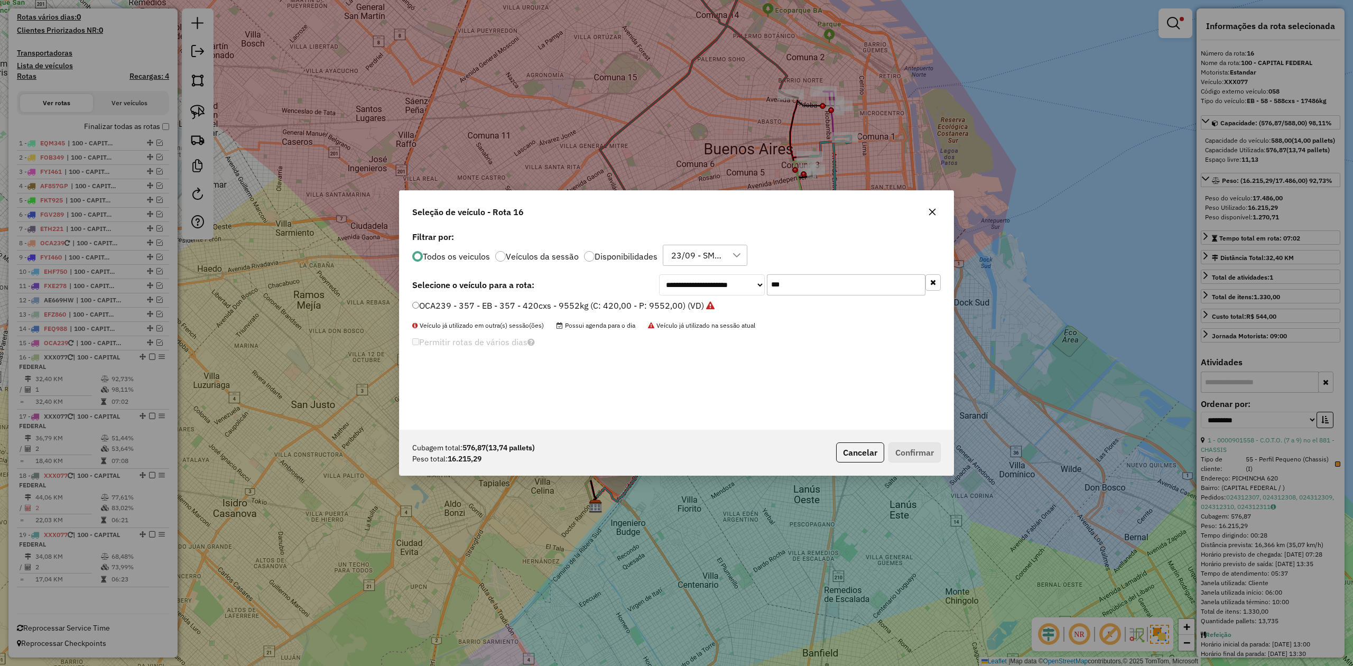
click at [732, 283] on div "**********" at bounding box center [800, 284] width 282 height 21
type input "***"
drag, startPoint x: 662, startPoint y: 308, endPoint x: 697, endPoint y: 322, distance: 38.7
click at [662, 307] on label "JKQ294 - 304 - EB - 304 - 504cxs - 9029kg (C: 504,00 - P: 9029,00) (VD)" at bounding box center [557, 305] width 291 height 13
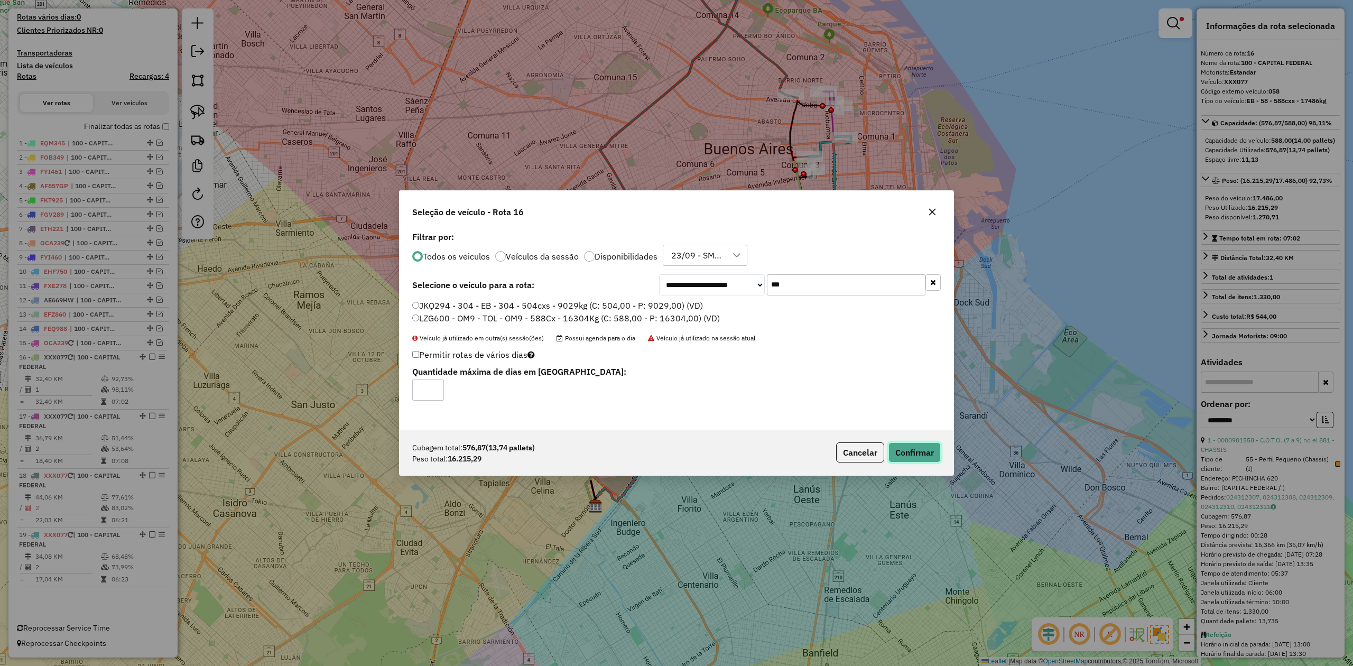
click at [909, 450] on button "Confirmar" at bounding box center [914, 452] width 52 height 20
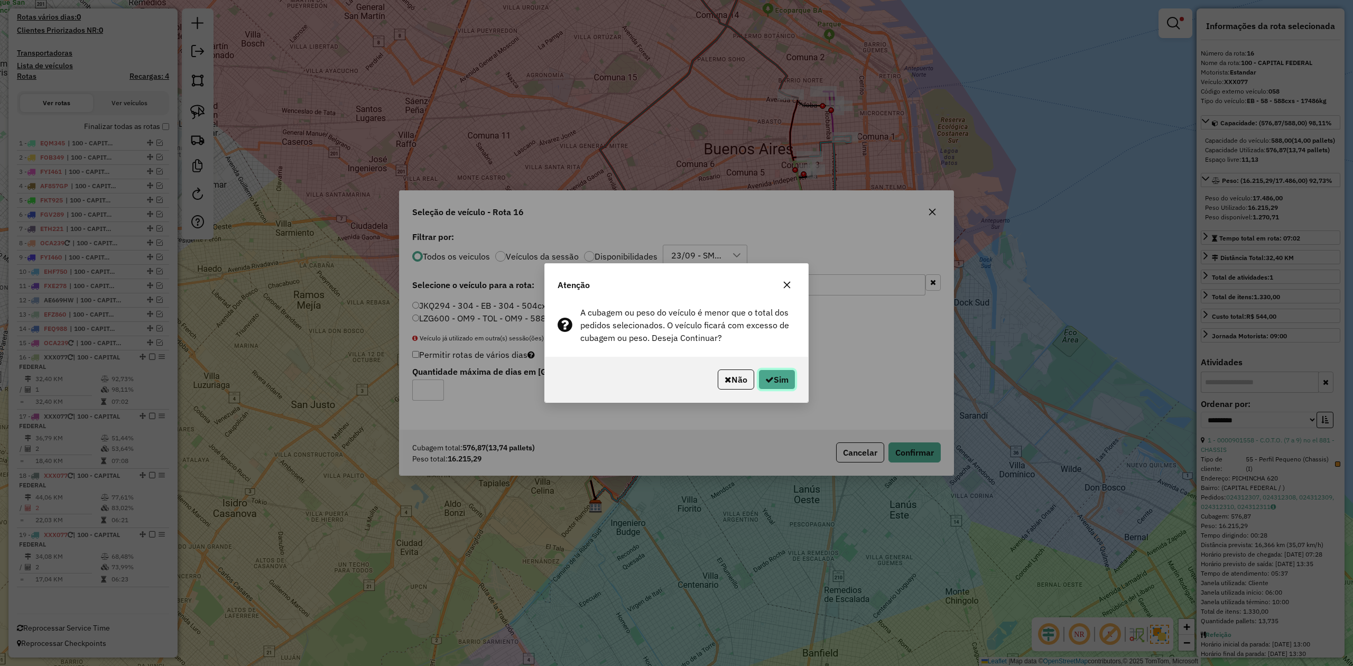
click at [783, 373] on button "Sim" at bounding box center [776, 379] width 37 height 20
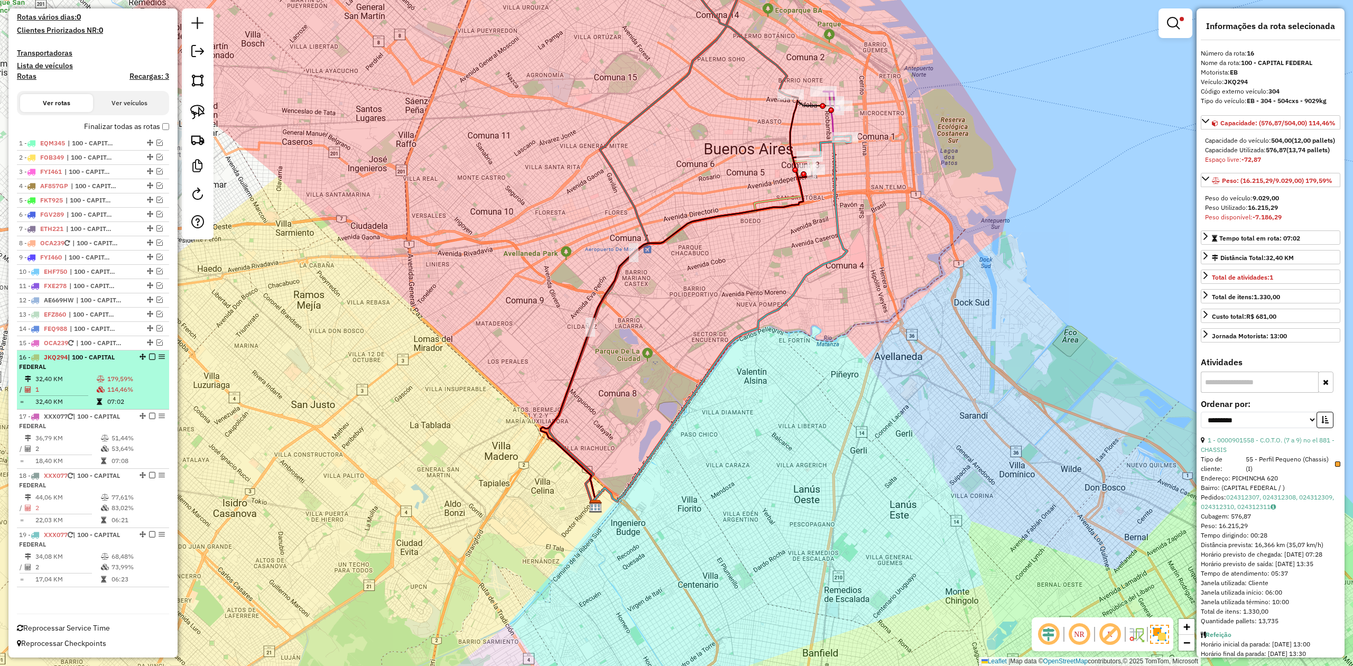
click at [149, 357] on em at bounding box center [152, 356] width 6 height 6
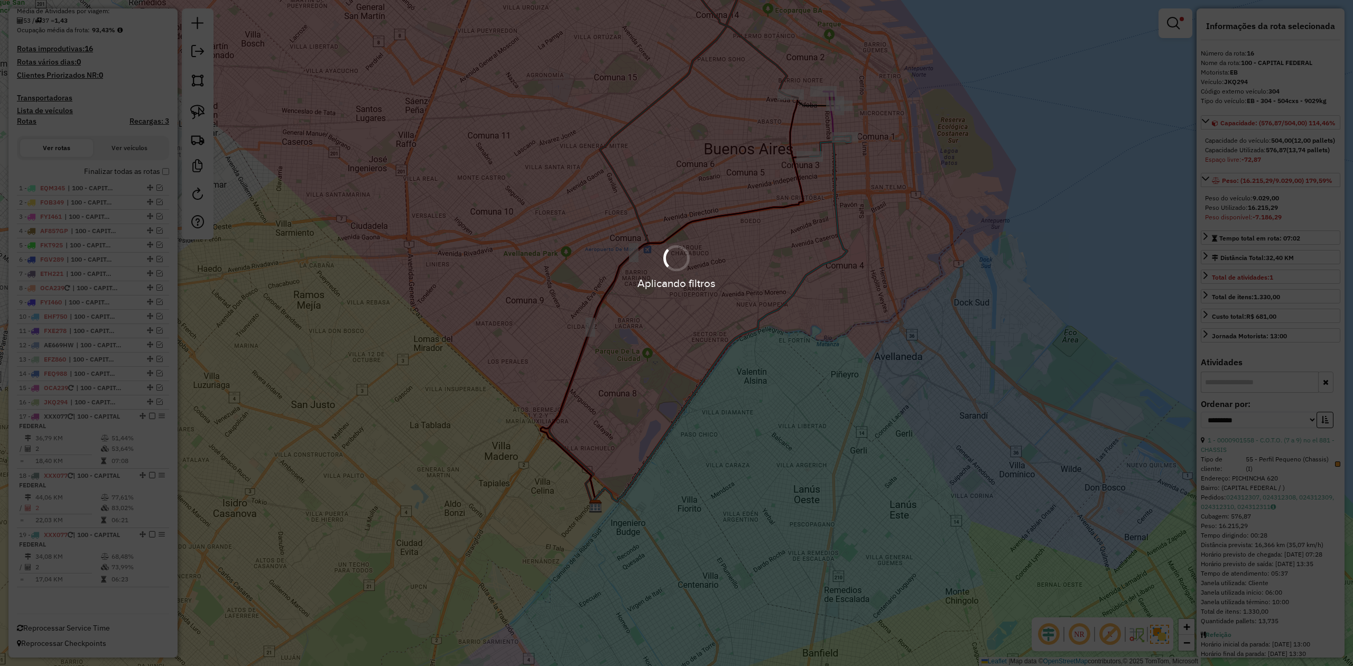
scroll to position [237, 0]
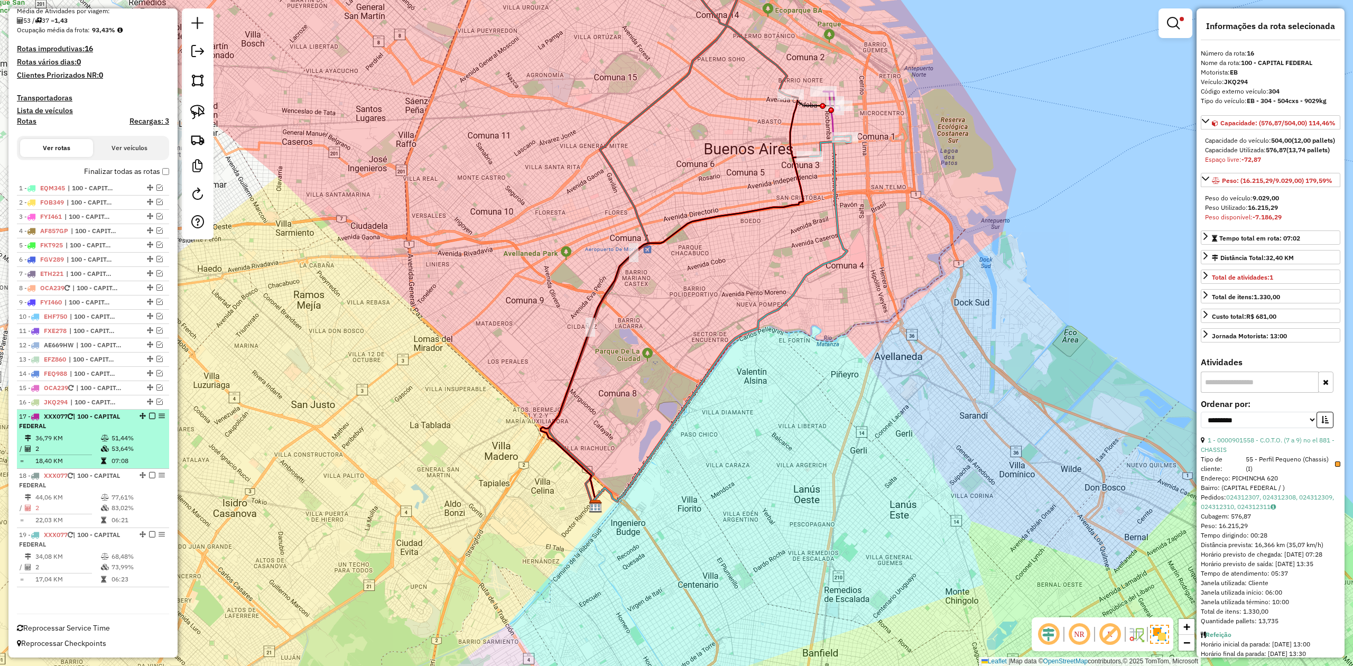
click at [111, 440] on td "51,44%" at bounding box center [137, 438] width 53 height 11
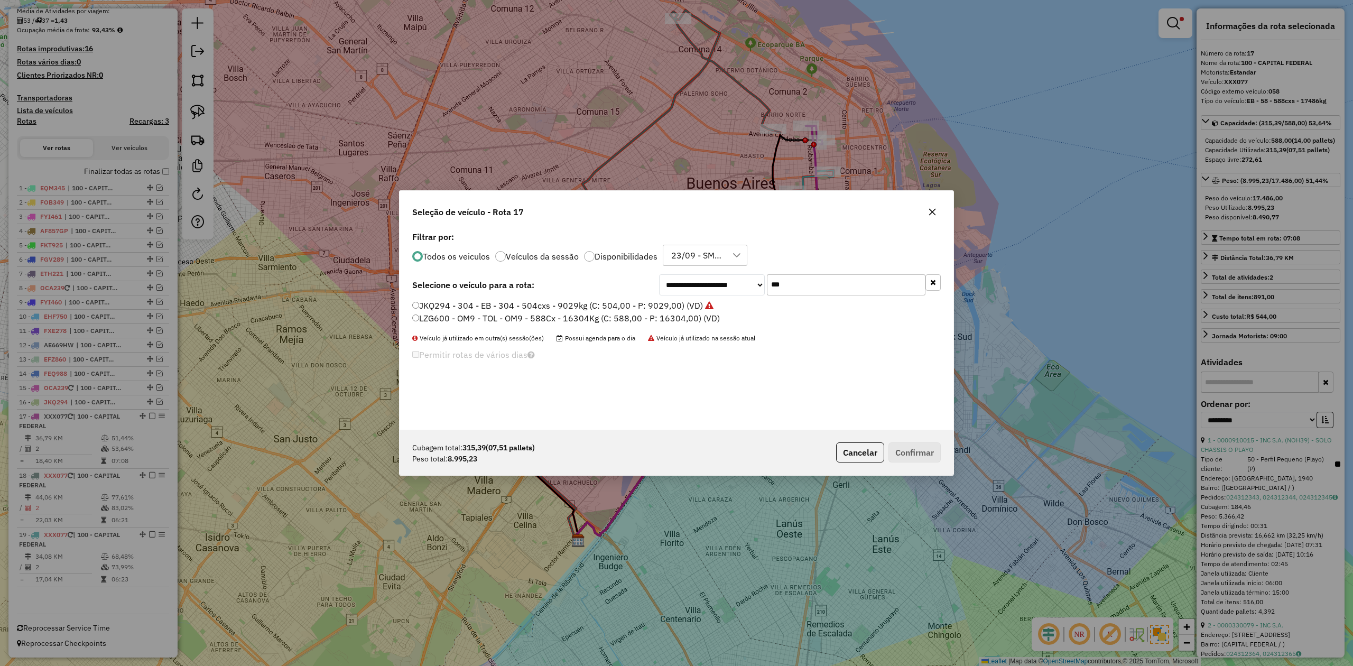
scroll to position [5, 3]
drag, startPoint x: 800, startPoint y: 284, endPoint x: 701, endPoint y: 277, distance: 99.6
click at [707, 277] on div "**********" at bounding box center [800, 284] width 282 height 21
type input "***"
click at [676, 301] on label "AC064OC - 014 - EB - 014 - 252cxs - 8389kg (C: 252,00 - P: 8389,00) (VD)" at bounding box center [560, 305] width 297 height 13
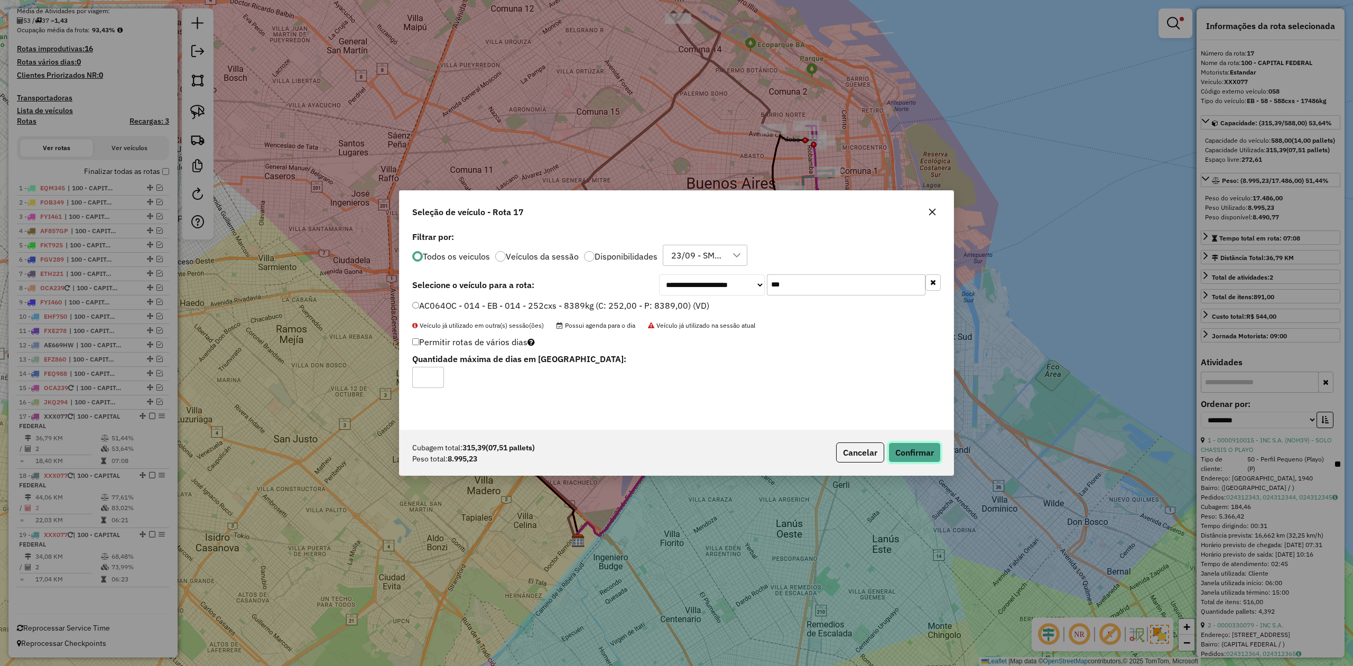
click at [925, 453] on button "Confirmar" at bounding box center [914, 452] width 52 height 20
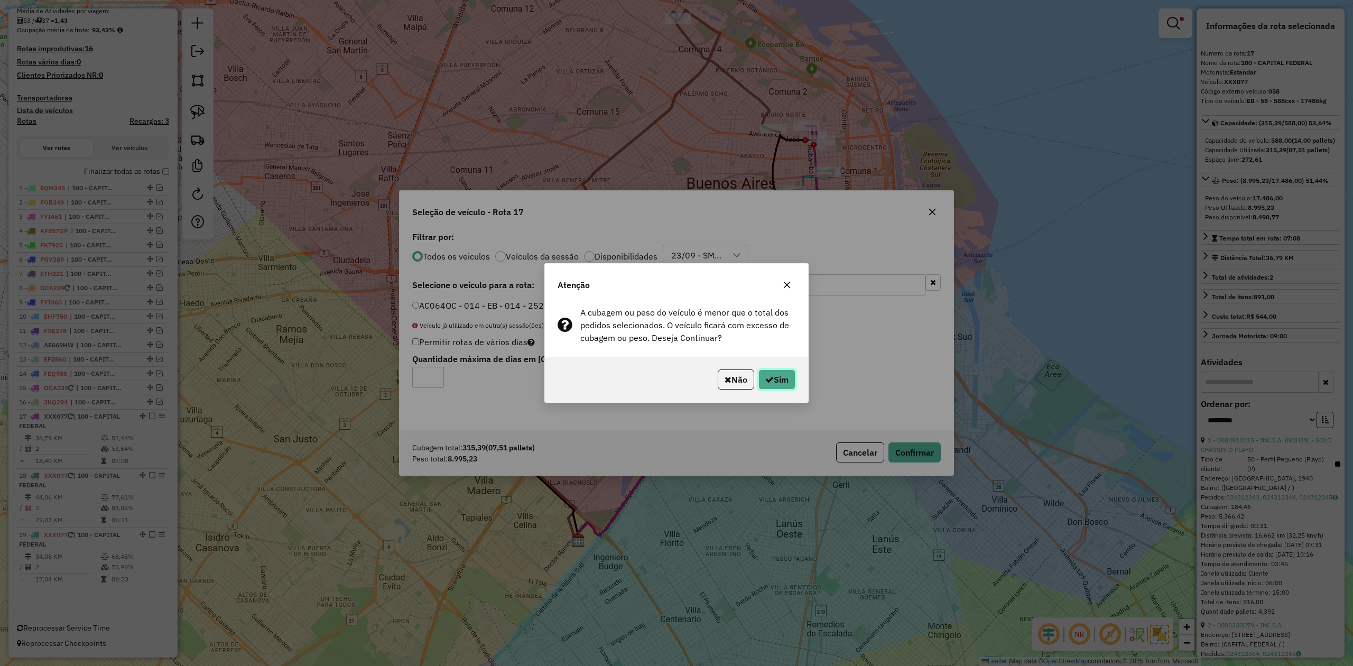
click at [774, 372] on button "Sim" at bounding box center [776, 379] width 37 height 20
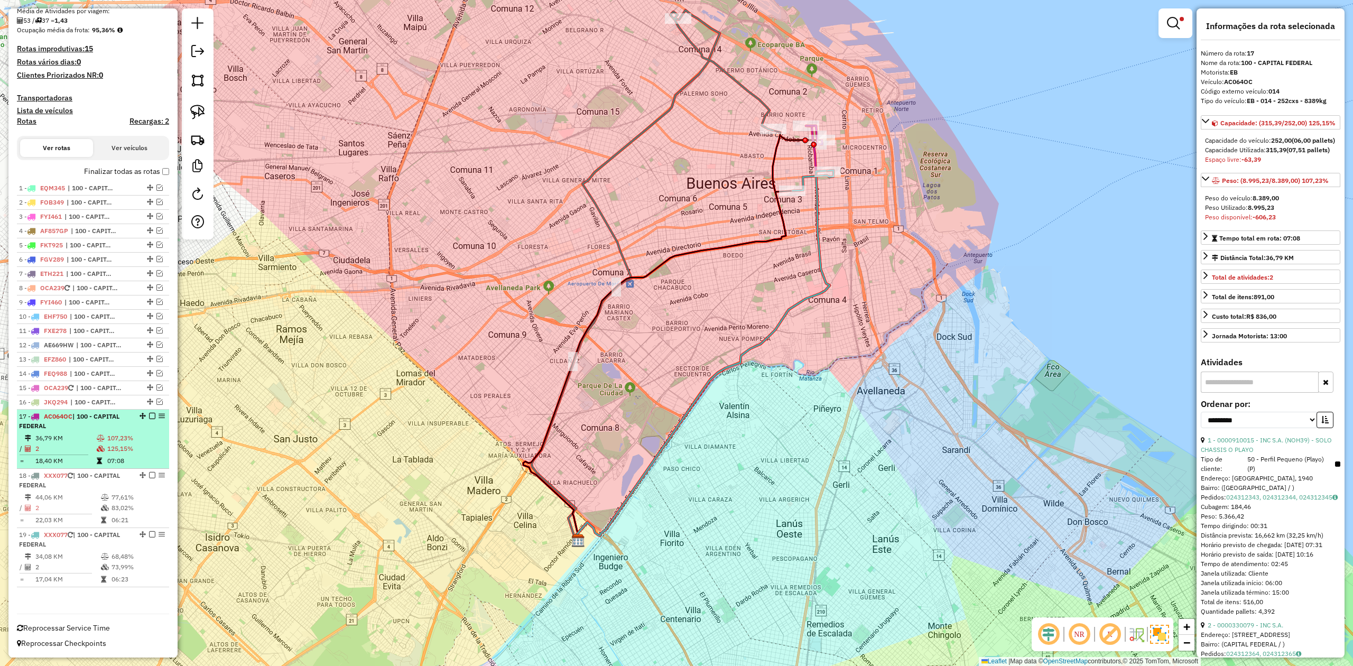
click at [149, 416] on em at bounding box center [152, 416] width 6 height 6
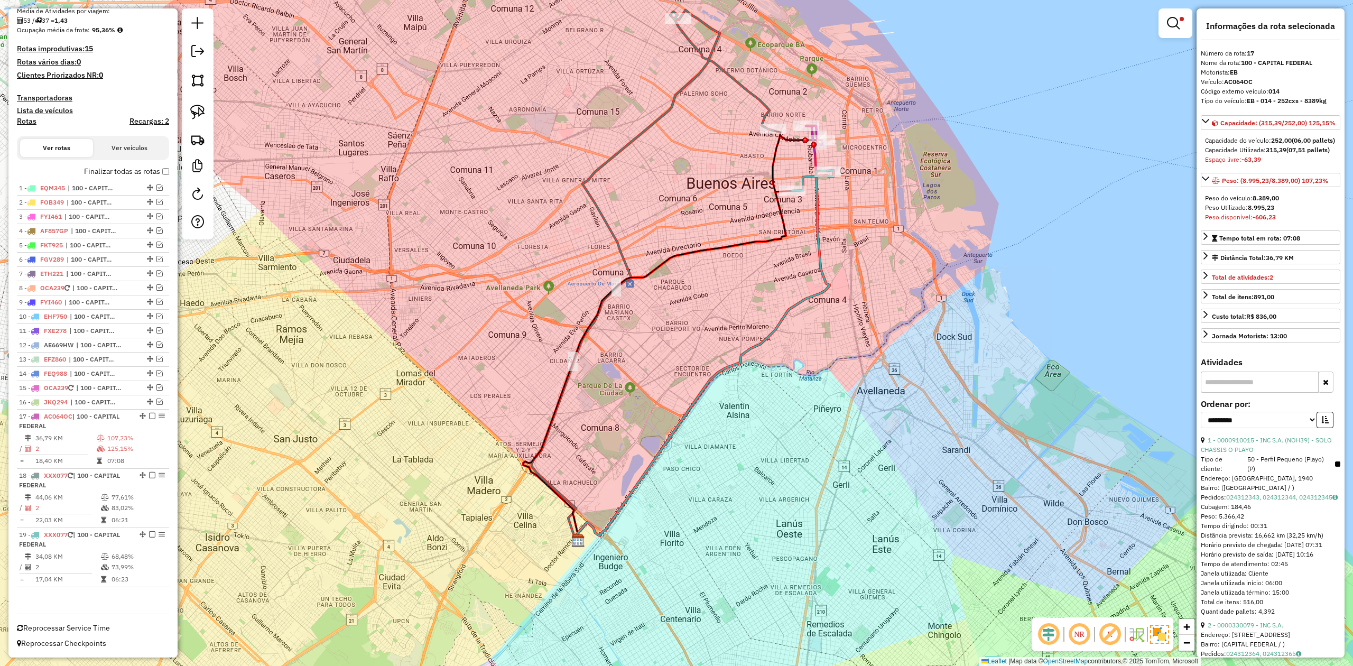
scroll to position [192, 0]
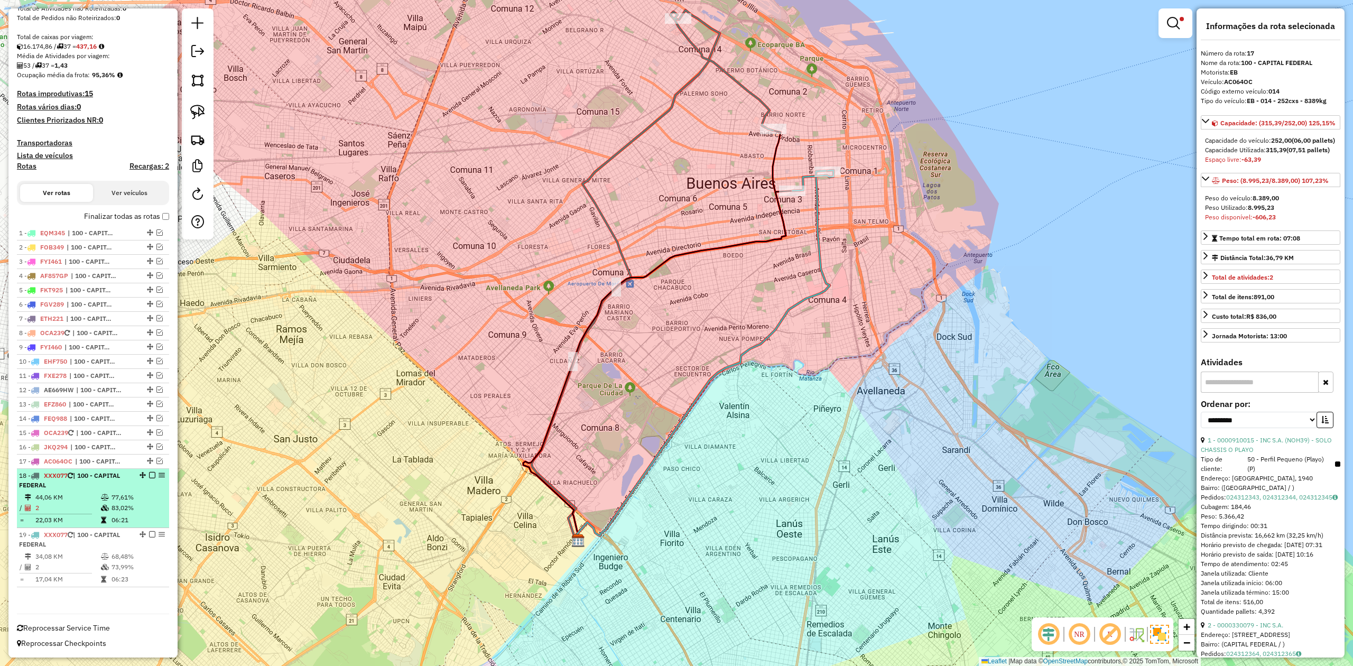
click at [89, 492] on td "44,06 KM" at bounding box center [68, 497] width 66 height 11
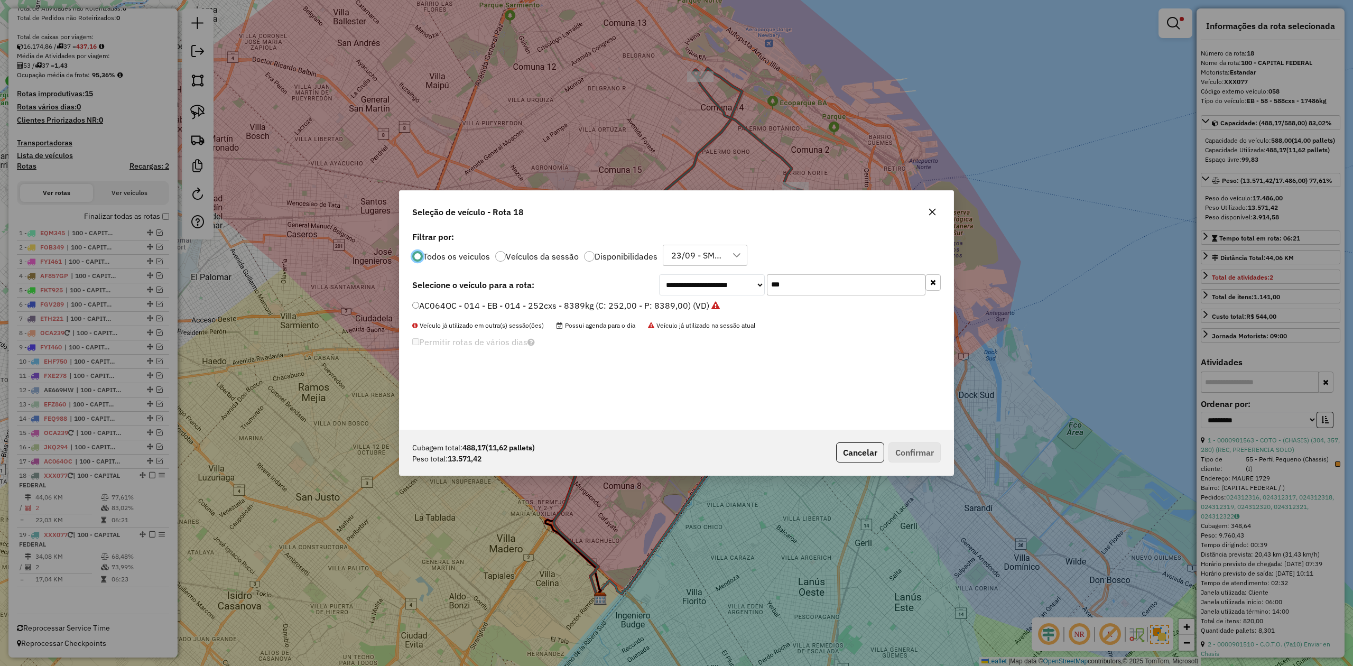
scroll to position [5, 3]
drag, startPoint x: 821, startPoint y: 278, endPoint x: 703, endPoint y: 277, distance: 117.8
click at [704, 277] on div "**********" at bounding box center [800, 284] width 282 height 21
type input "***"
click at [675, 307] on label "OCA239 - 357 - EB - 357 - 420cxs - 9552kg (C: 420,00 - P: 9552,00) (VD)" at bounding box center [563, 305] width 302 height 13
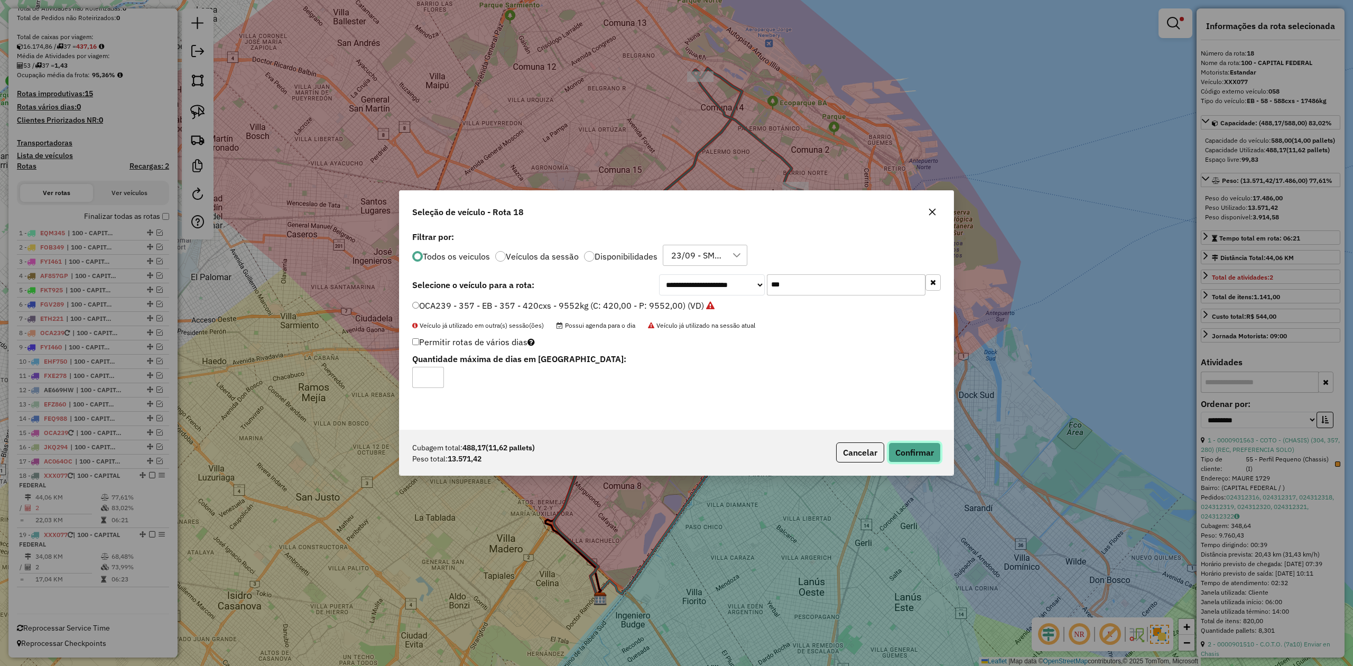
click at [926, 459] on button "Confirmar" at bounding box center [914, 452] width 52 height 20
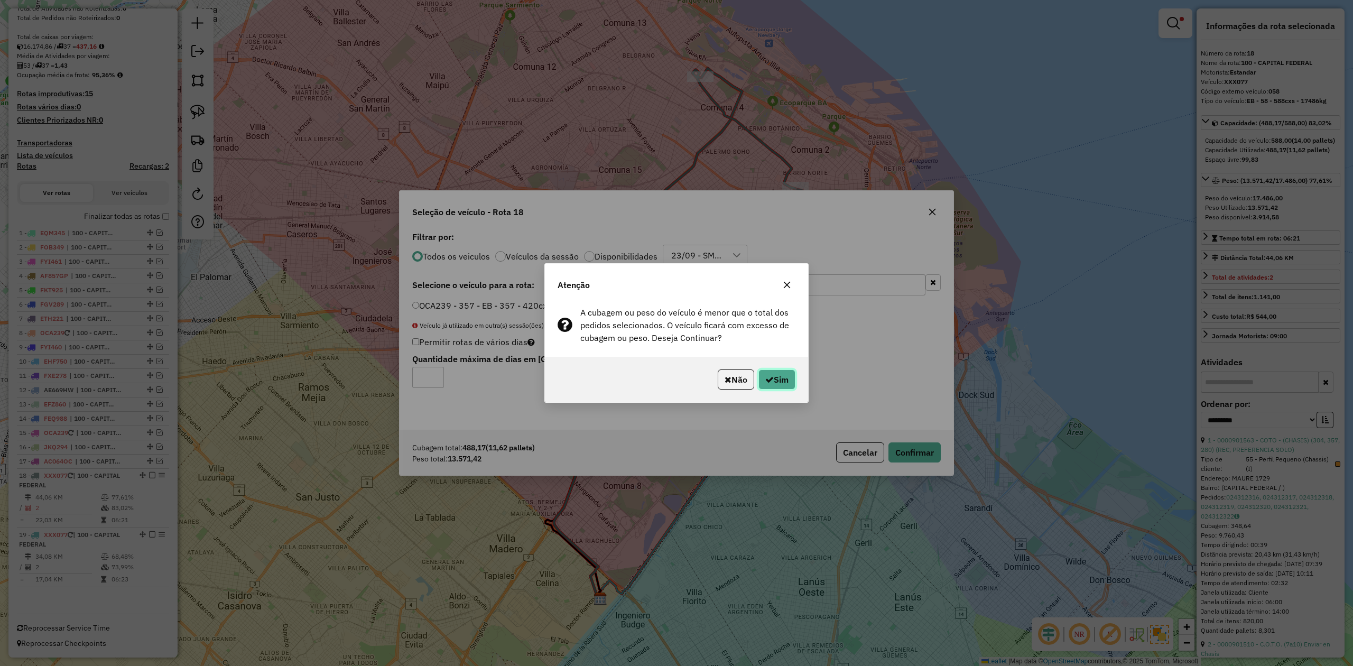
click at [772, 383] on button "Sim" at bounding box center [776, 379] width 37 height 20
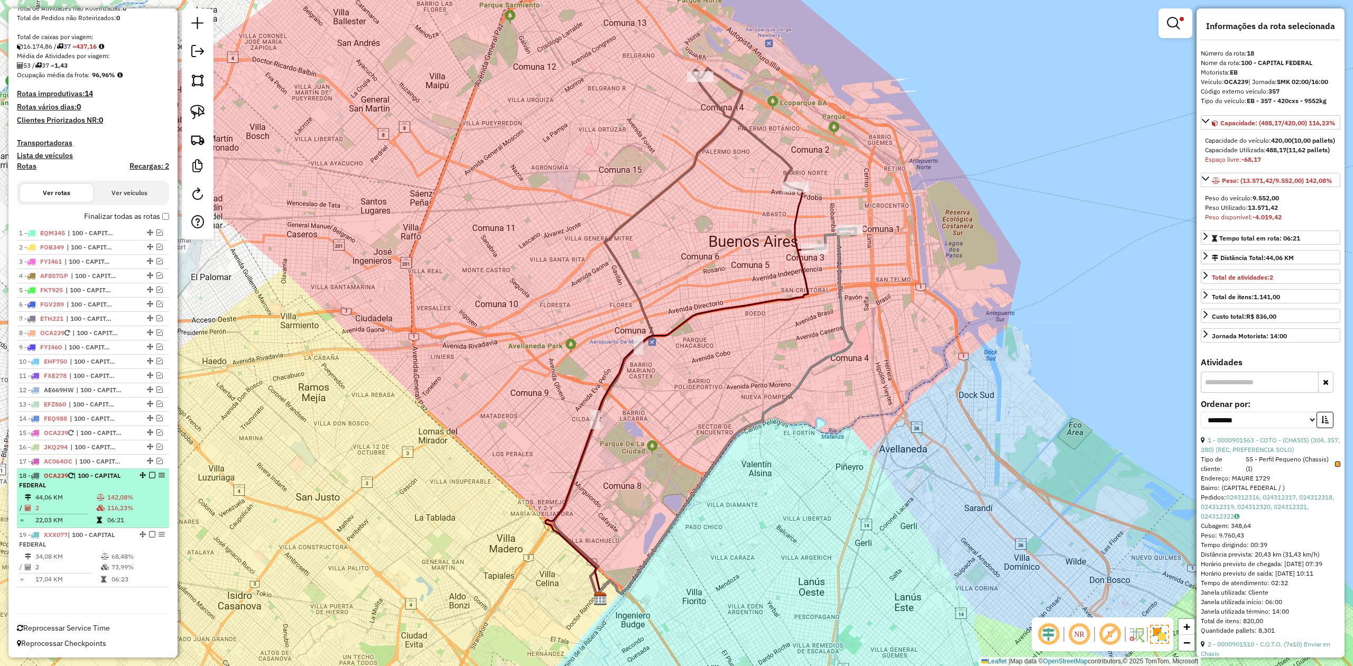
click at [133, 506] on td "116,23%" at bounding box center [136, 507] width 58 height 11
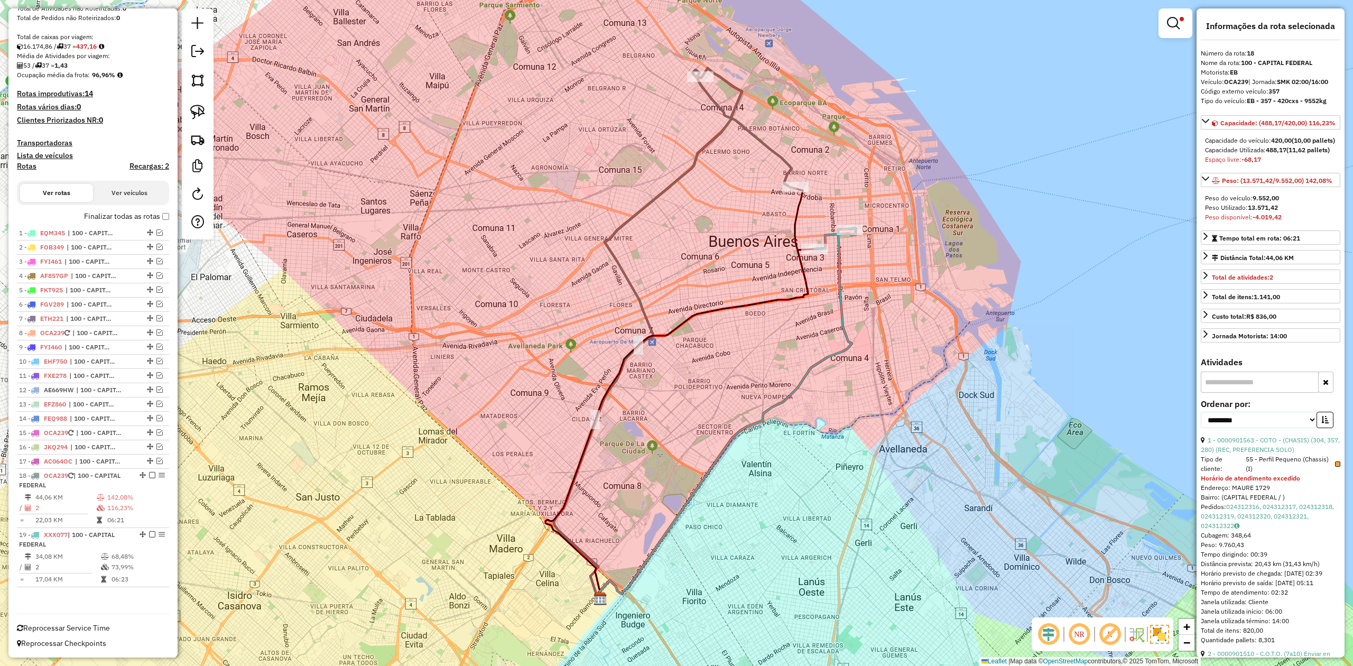
click at [149, 477] on em at bounding box center [152, 475] width 6 height 6
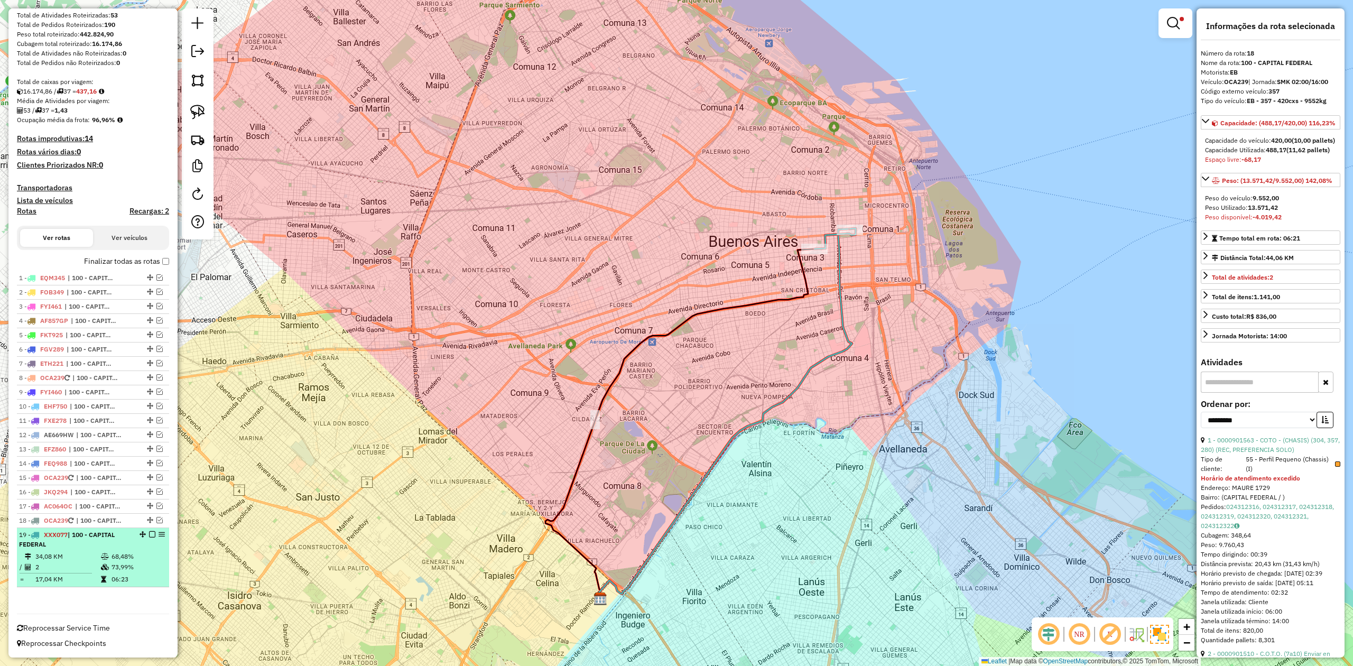
click at [113, 551] on td "68,48%" at bounding box center [137, 556] width 53 height 11
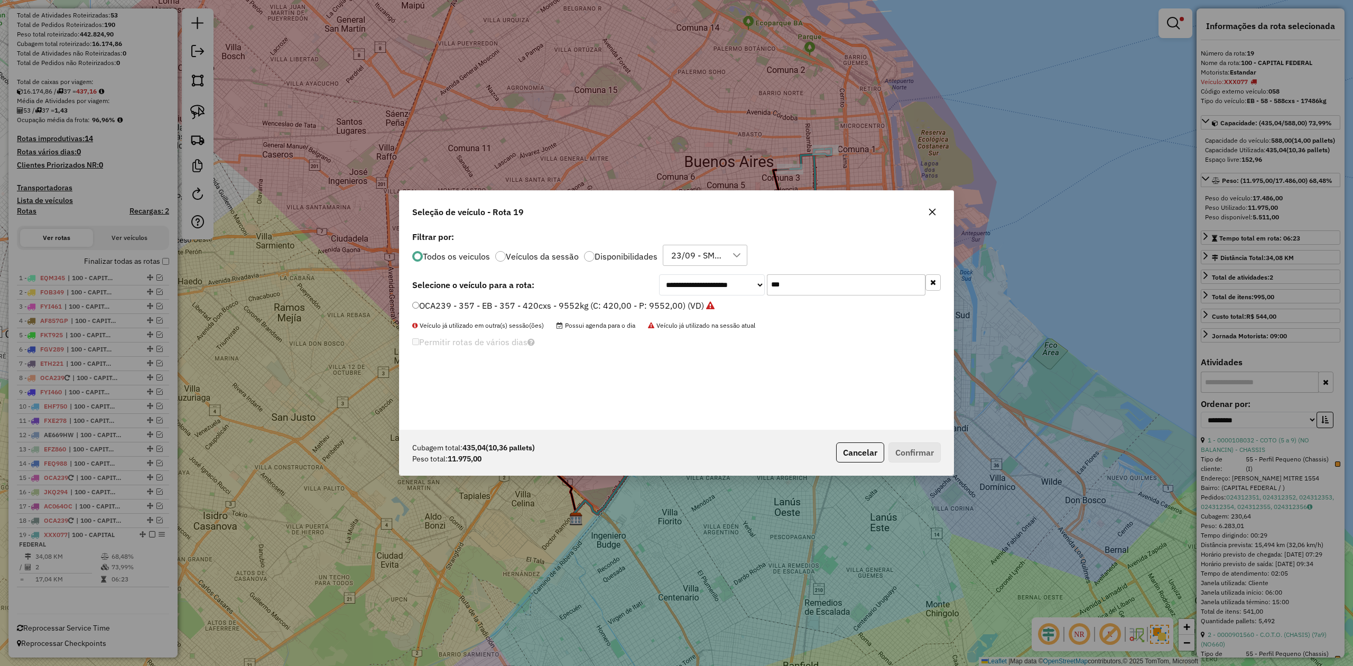
scroll to position [5, 3]
drag, startPoint x: 772, startPoint y: 282, endPoint x: 719, endPoint y: 277, distance: 53.5
click at [723, 278] on div "**********" at bounding box center [800, 284] width 282 height 21
type input "***"
drag, startPoint x: 664, startPoint y: 307, endPoint x: 796, endPoint y: 386, distance: 153.8
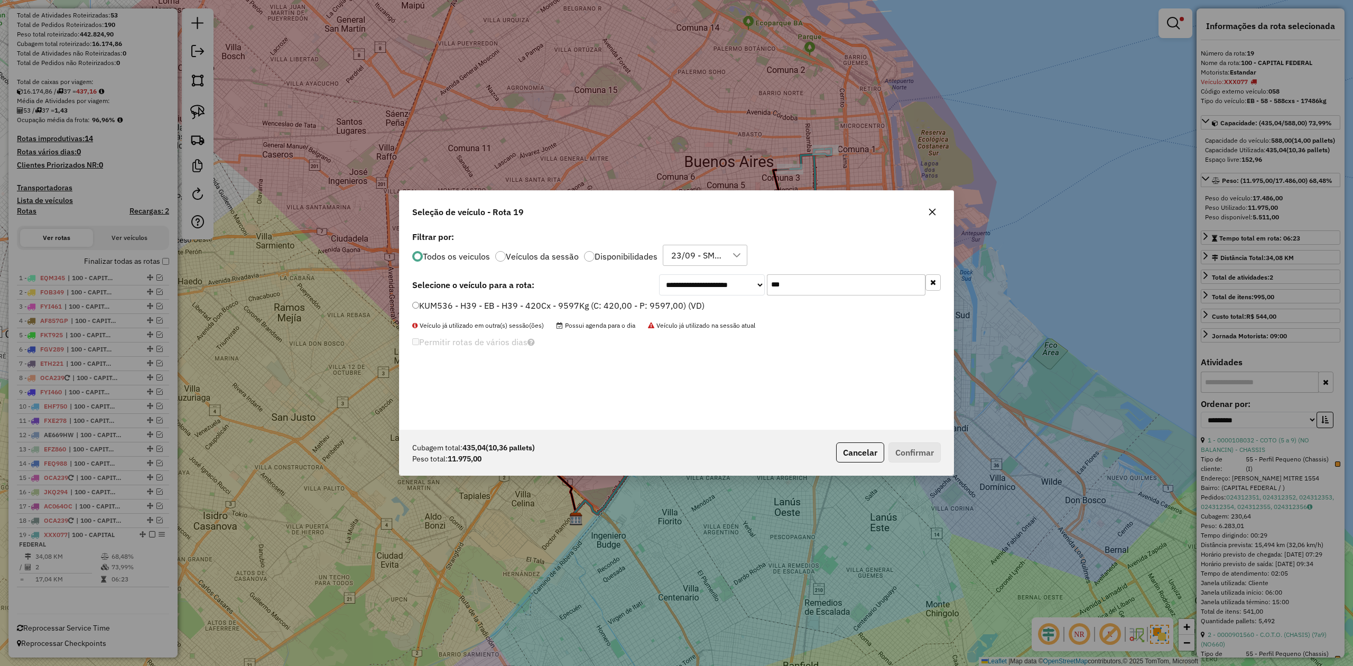
click at [664, 307] on label "KUM536 - H39 - EB - H39 - 420Cx - 9597Kg (C: 420,00 - P: 9597,00) (VD)" at bounding box center [558, 305] width 292 height 13
click at [924, 457] on button "Confirmar" at bounding box center [914, 452] width 52 height 20
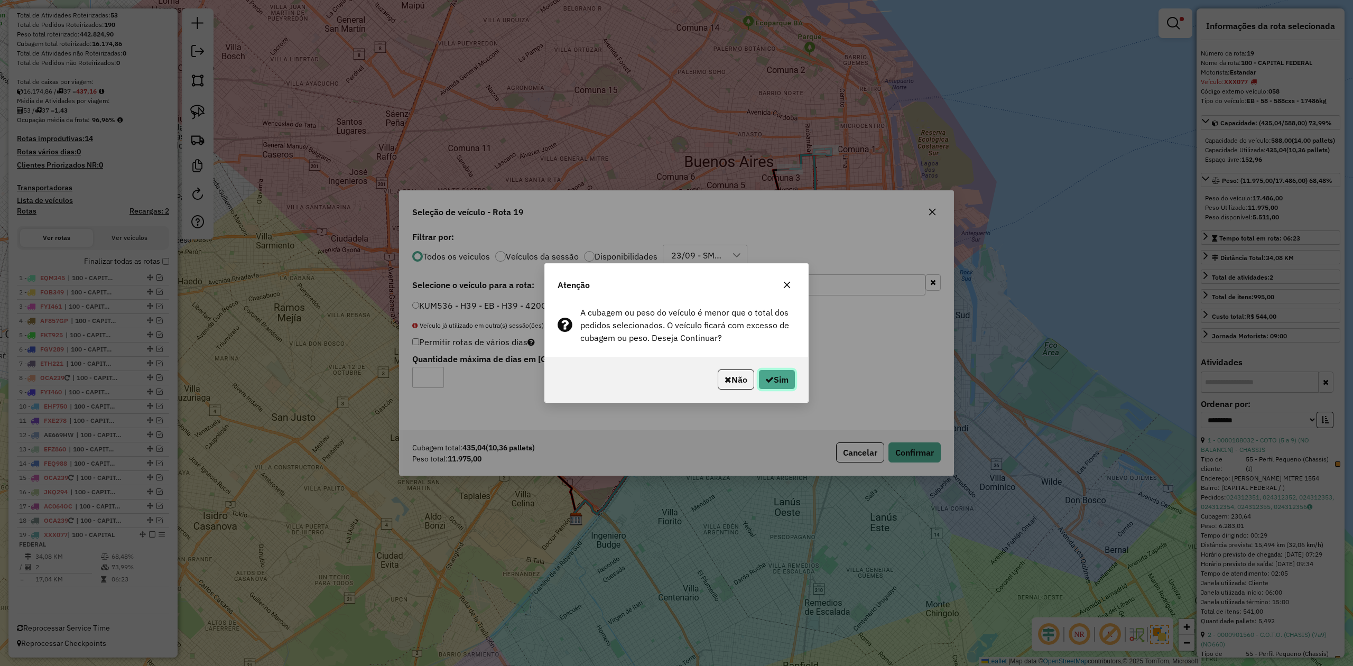
click at [769, 383] on icon "button" at bounding box center [769, 379] width 8 height 8
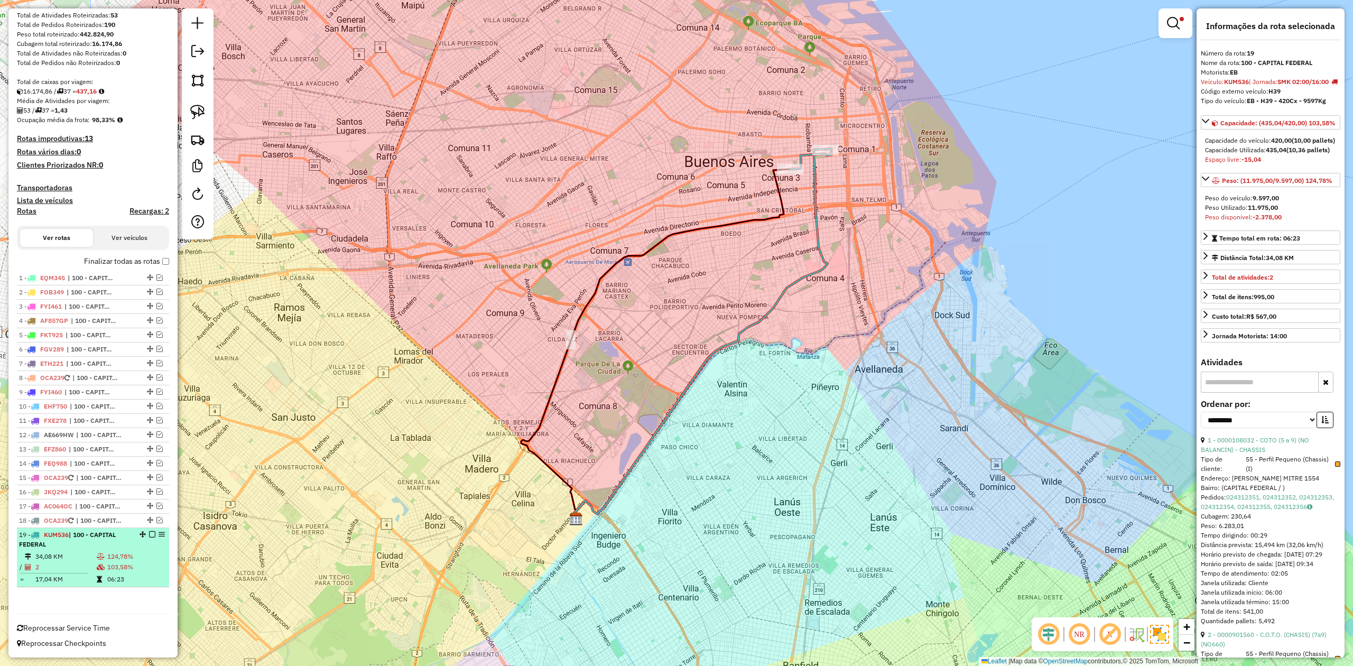
click at [150, 535] on em at bounding box center [152, 534] width 6 height 6
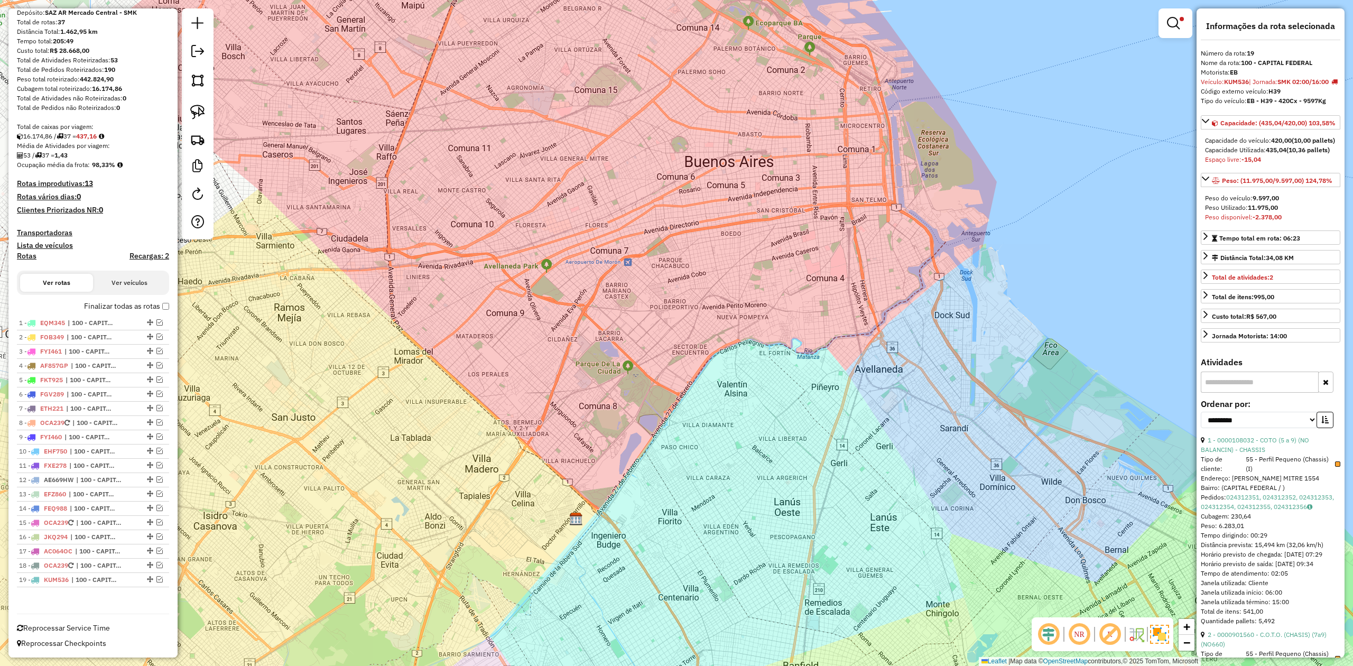
click at [1173, 26] on em at bounding box center [1173, 23] width 13 height 13
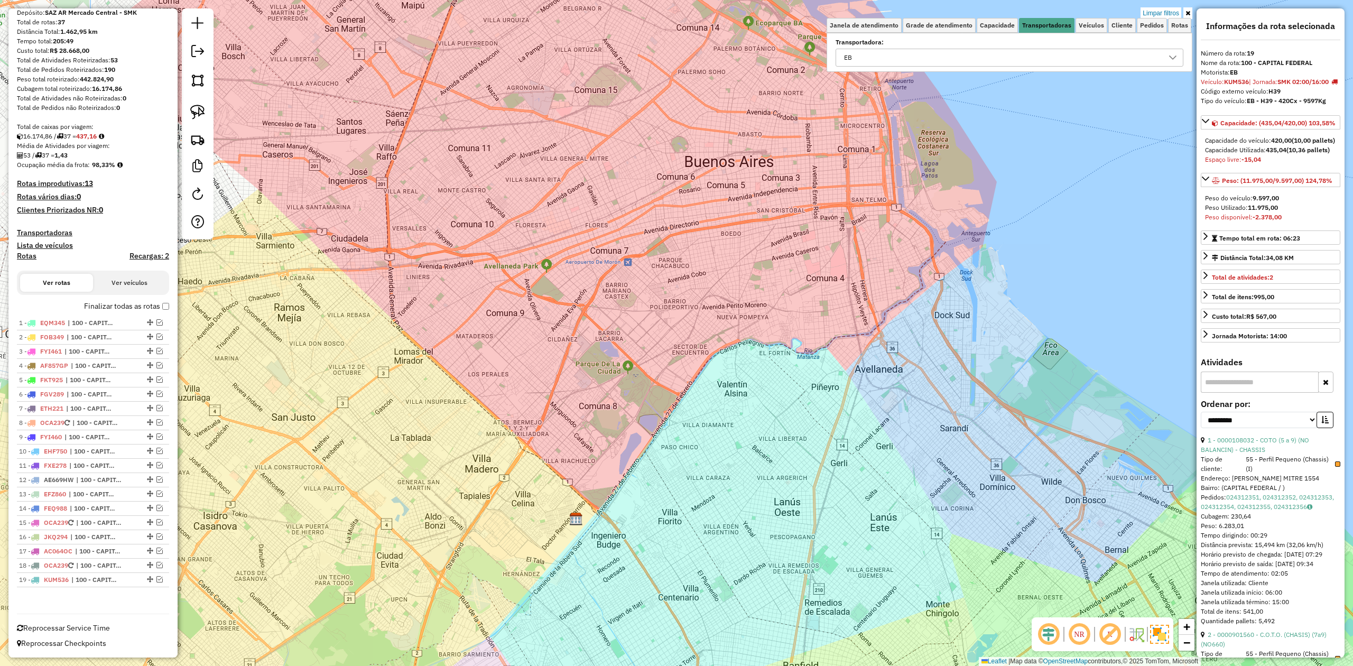
click at [1169, 13] on link "Limpar filtros" at bounding box center [1160, 13] width 41 height 12
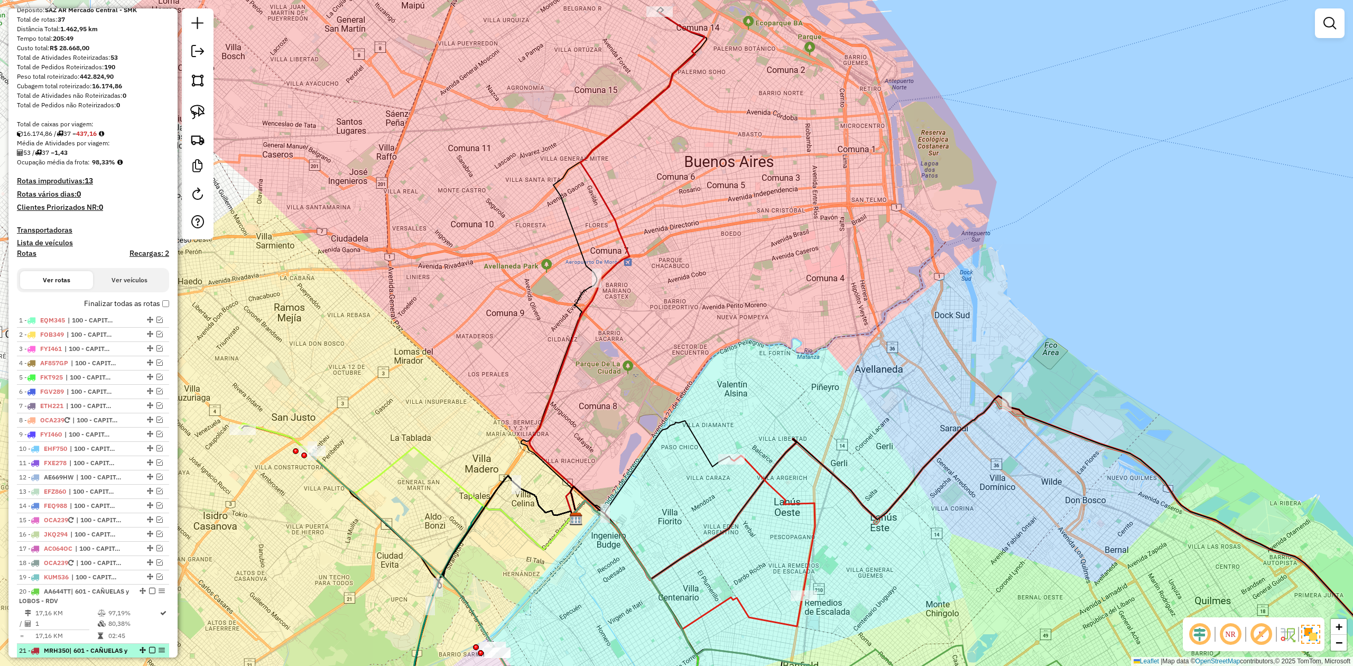
scroll to position [506, 0]
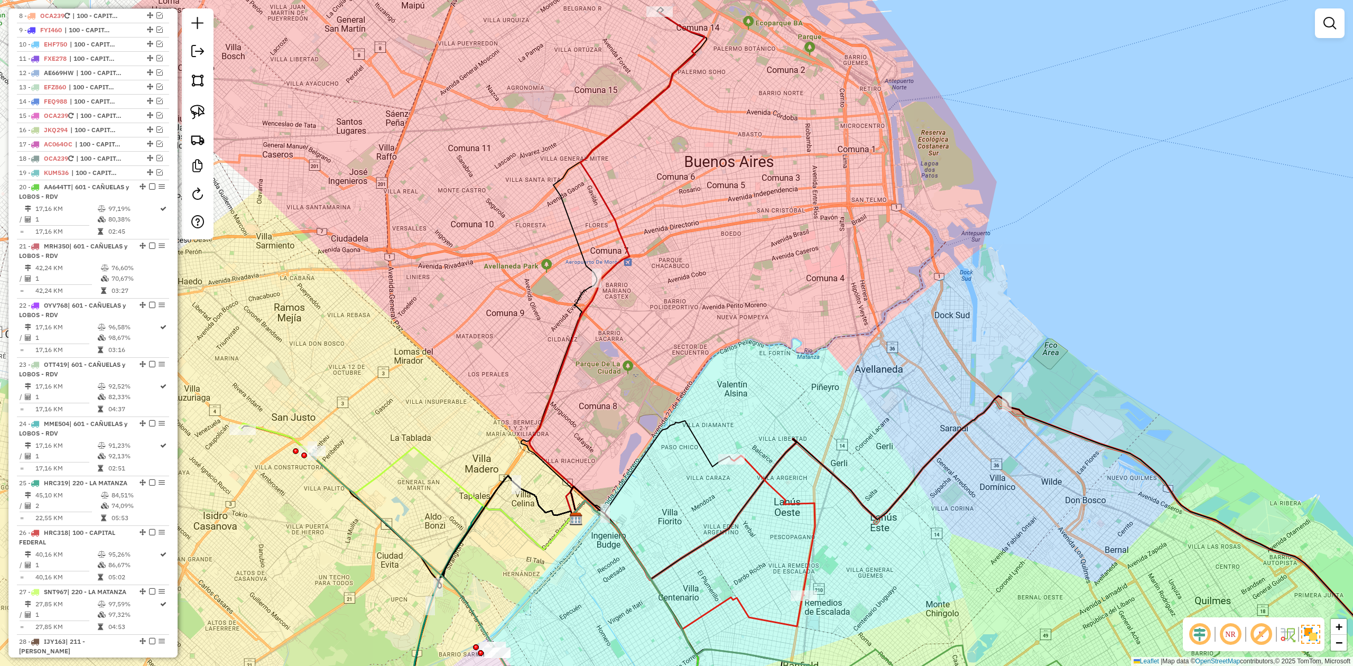
click at [645, 415] on div "Janela de atendimento Grade de atendimento Capacidade Transportadoras Veículos …" at bounding box center [676, 333] width 1353 height 666
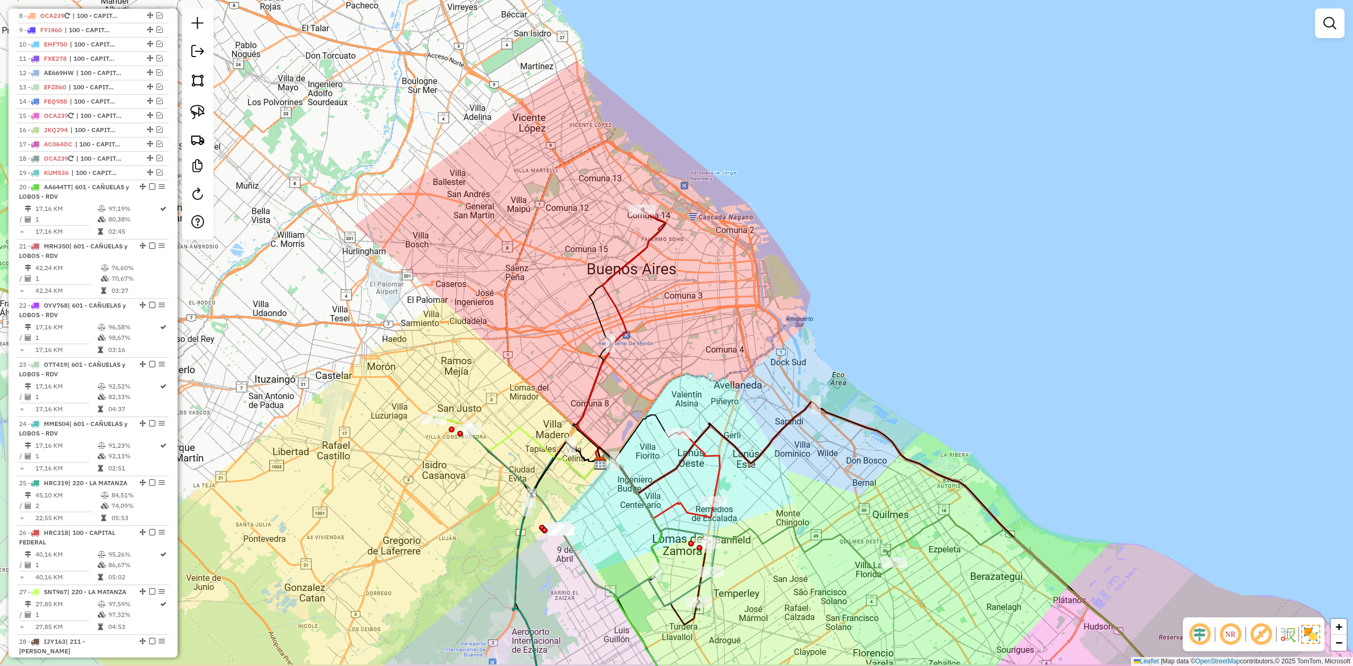
drag, startPoint x: 539, startPoint y: 349, endPoint x: 535, endPoint y: 334, distance: 15.5
click at [535, 336] on div "Janela de atendimento Grade de atendimento Capacidade Transportadoras Veículos …" at bounding box center [676, 333] width 1353 height 666
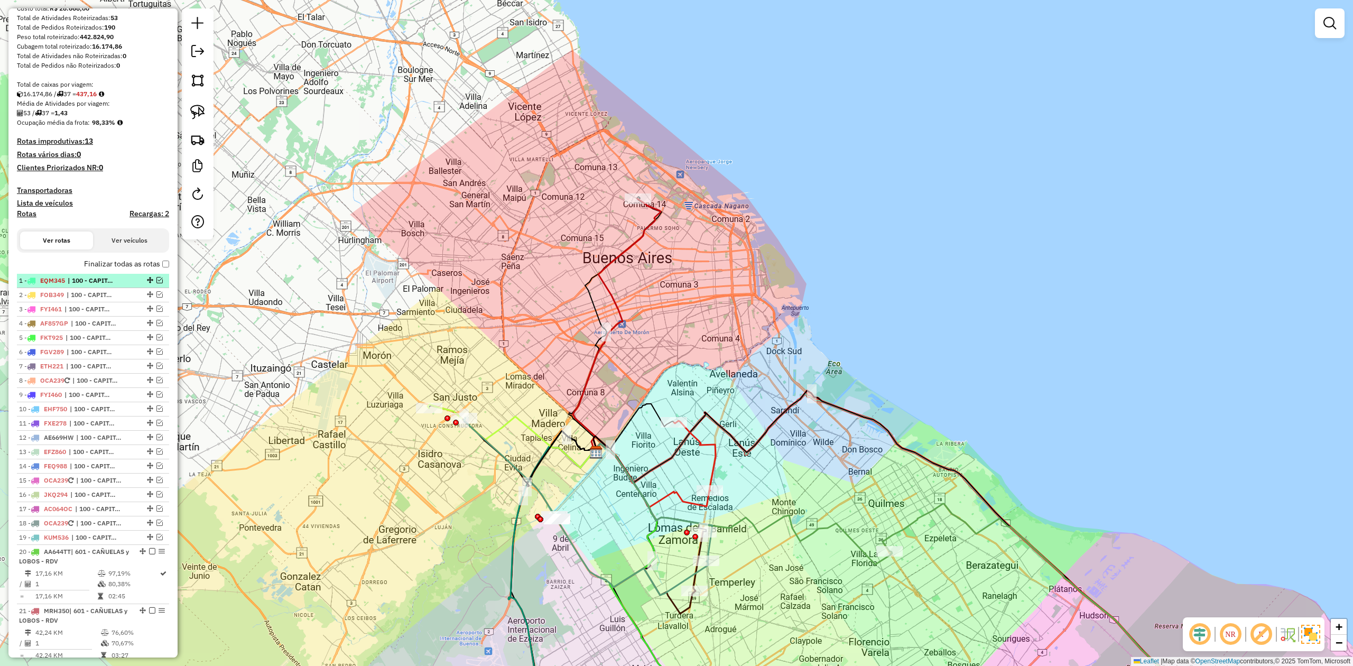
scroll to position [83, 0]
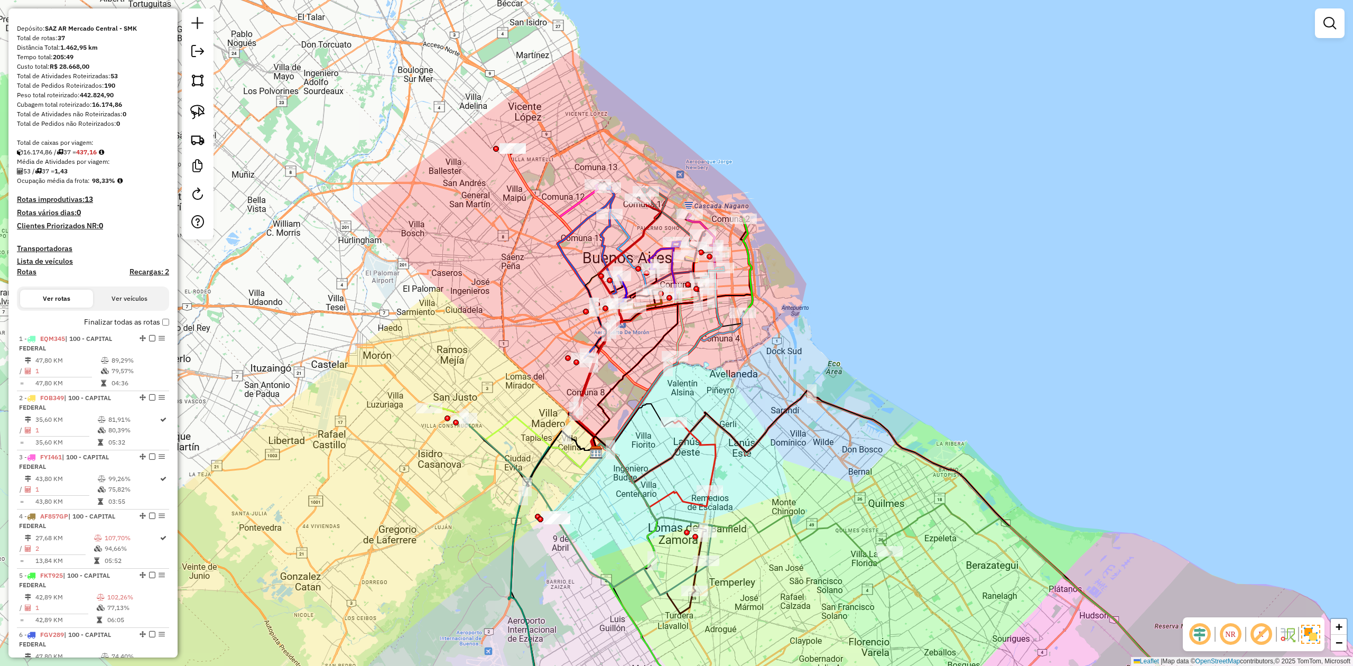
click at [30, 275] on h4 "Rotas" at bounding box center [27, 271] width 20 height 9
select select "*"
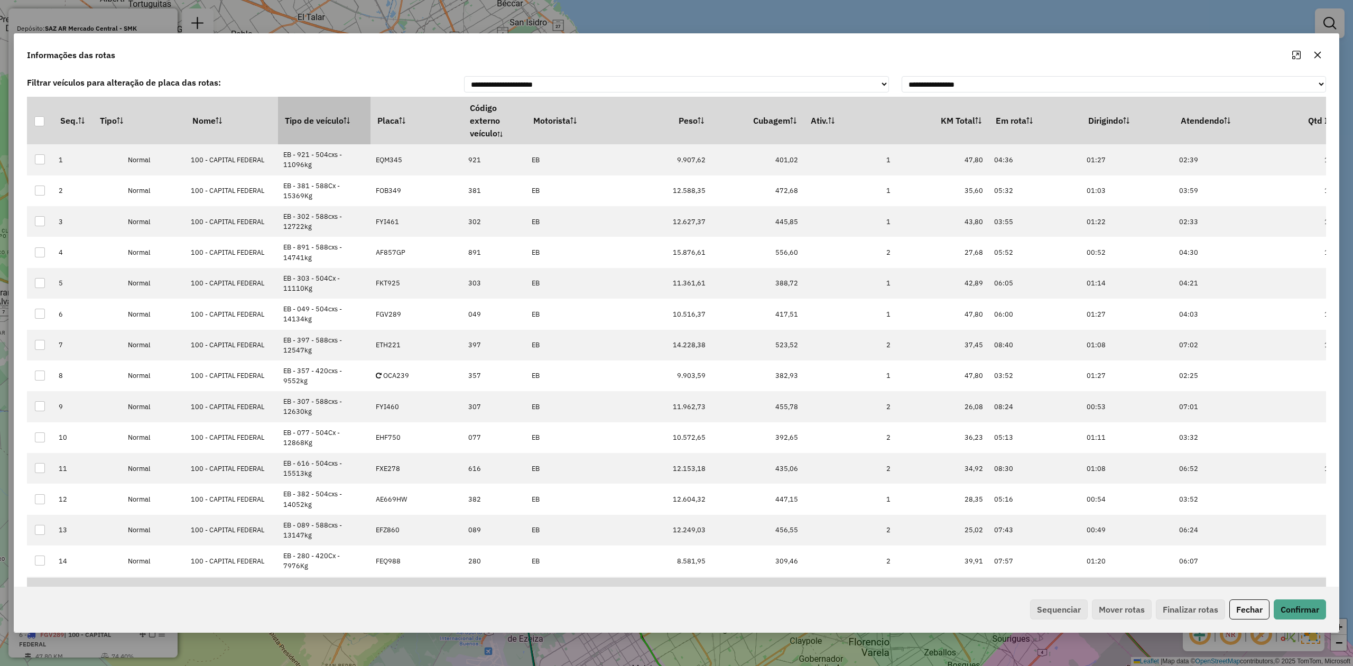
click at [318, 133] on th "Tipo de veículo" at bounding box center [324, 121] width 92 height 48
click at [315, 126] on th "Tipo de veículo" at bounding box center [324, 121] width 92 height 48
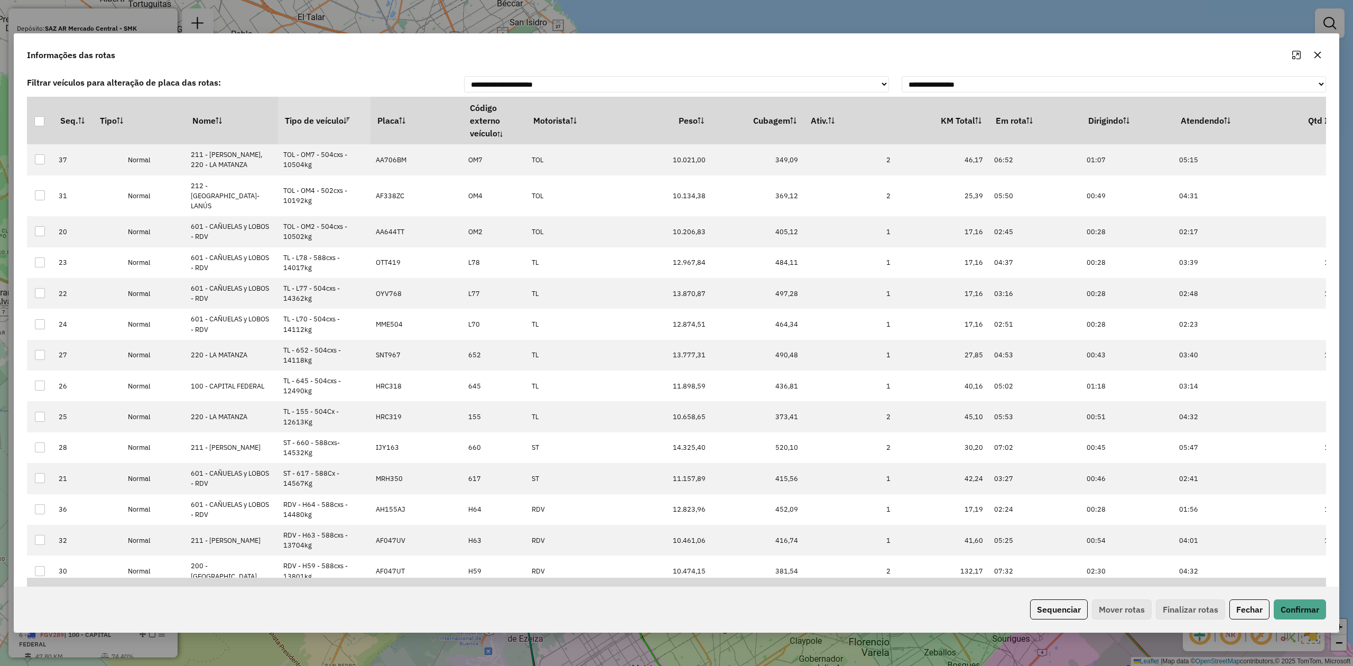
click at [313, 123] on th "Tipo de veículo" at bounding box center [324, 121] width 92 height 48
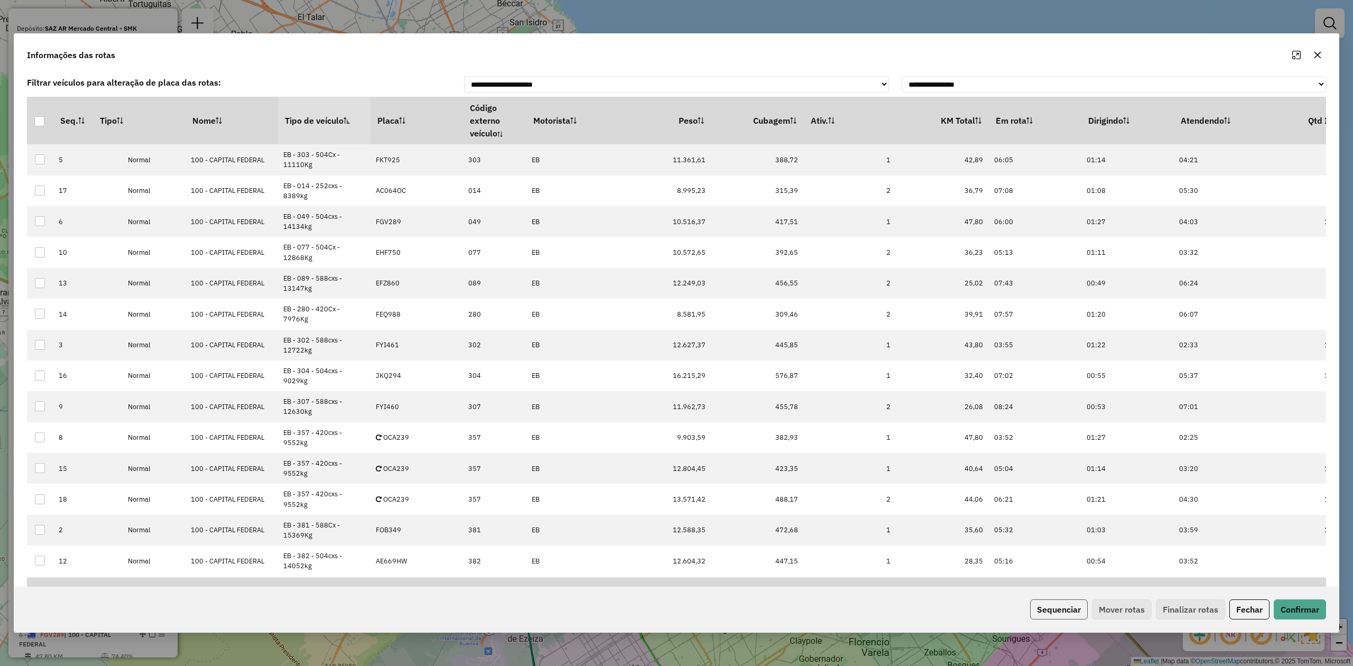
click at [1051, 611] on button "Sequenciar" at bounding box center [1059, 609] width 58 height 20
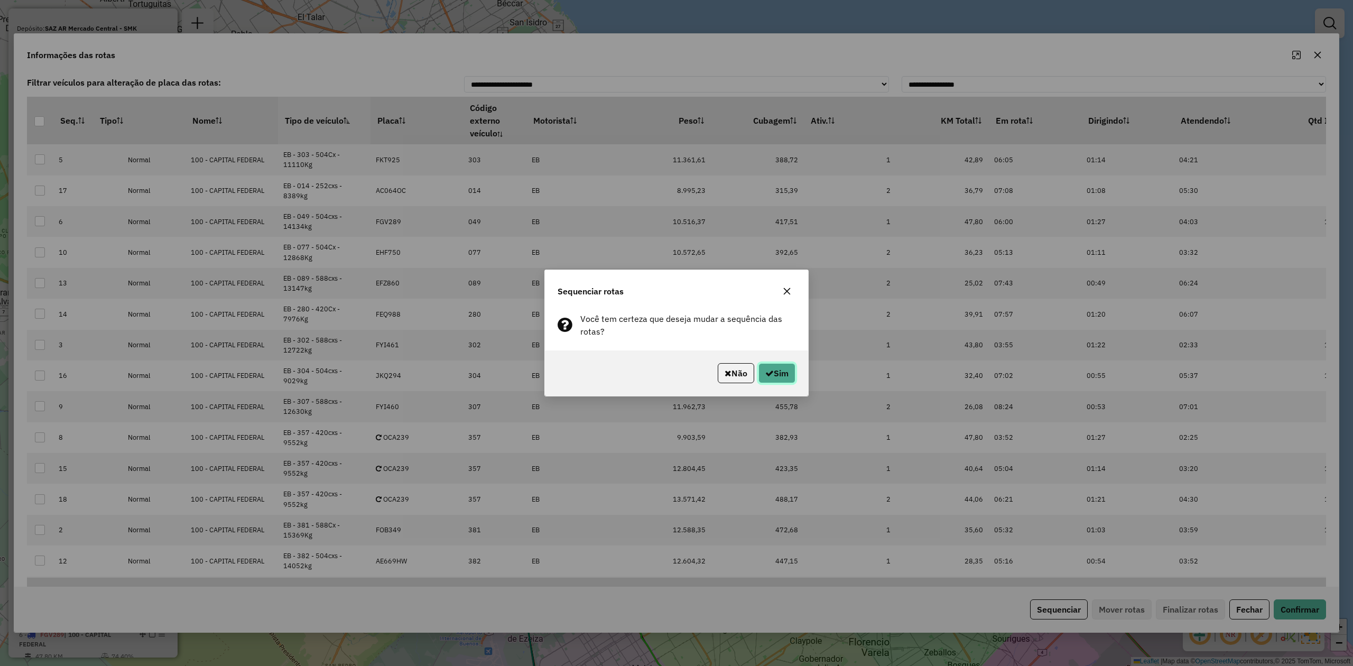
click at [781, 369] on button "Sim" at bounding box center [776, 373] width 37 height 20
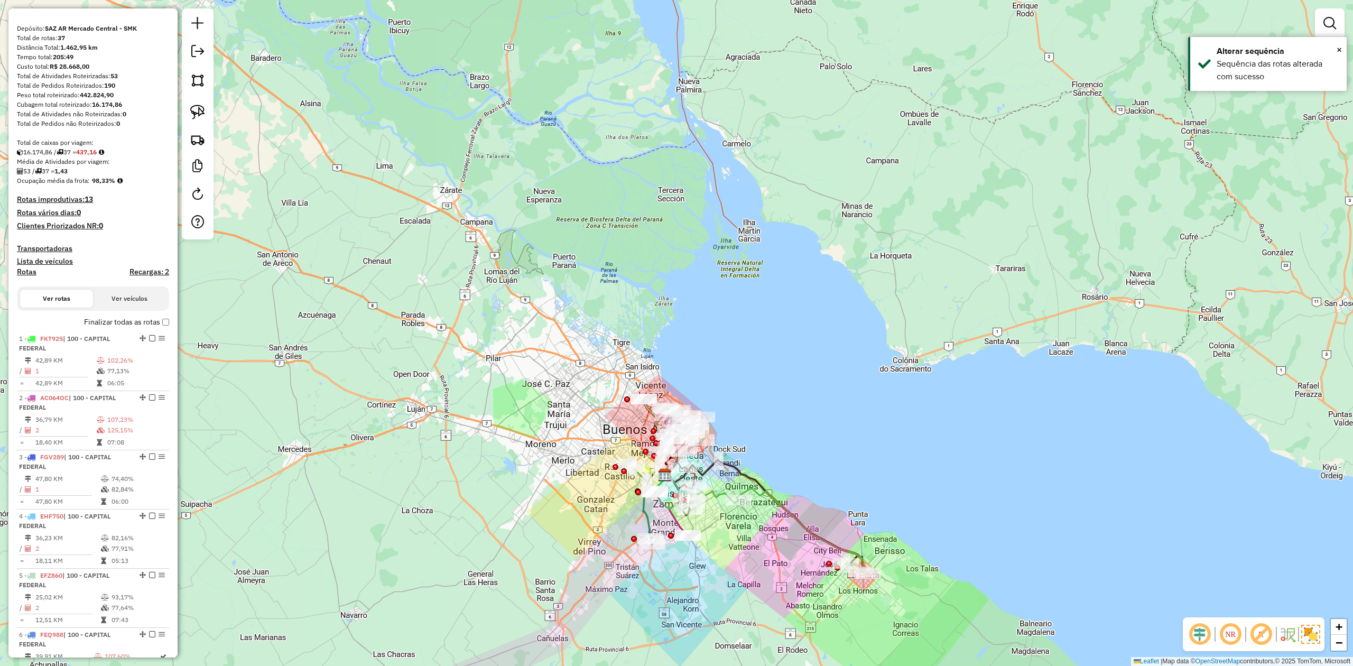
drag, startPoint x: 721, startPoint y: 484, endPoint x: 740, endPoint y: 481, distance: 18.8
click at [719, 481] on div "Janela de atendimento Grade de atendimento Capacidade Transportadoras Veículos …" at bounding box center [676, 333] width 1353 height 666
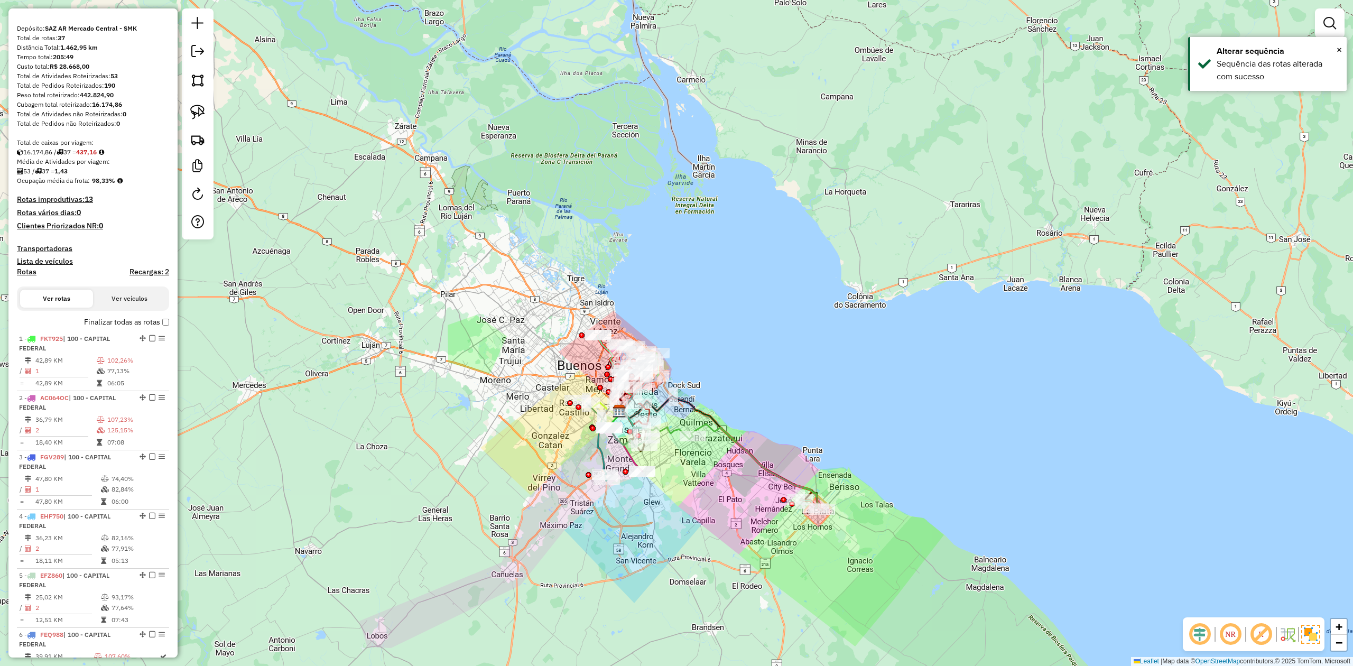
click at [767, 470] on icon at bounding box center [754, 466] width 126 height 84
select select "**********"
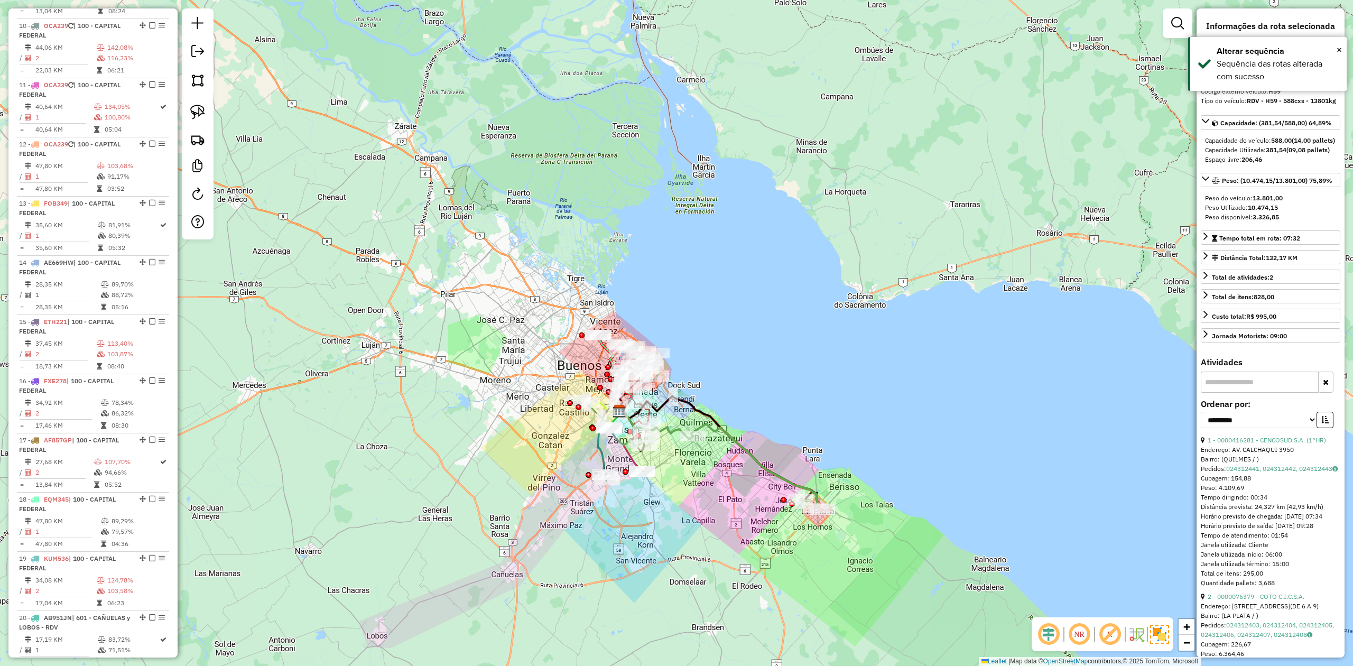
scroll to position [1772, 0]
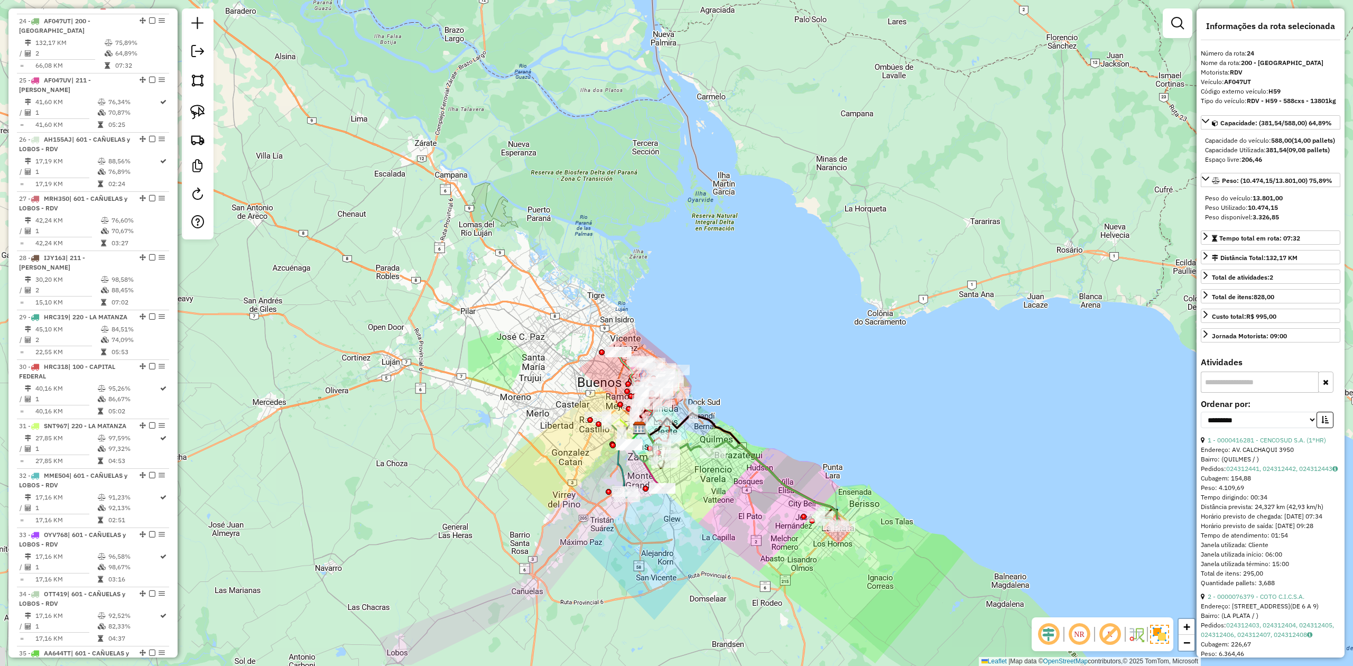
drag, startPoint x: 756, startPoint y: 510, endPoint x: 778, endPoint y: 507, distance: 22.9
click at [780, 512] on div "Janela de atendimento Grade de atendimento Capacidade Transportadoras Veículos …" at bounding box center [676, 333] width 1353 height 666
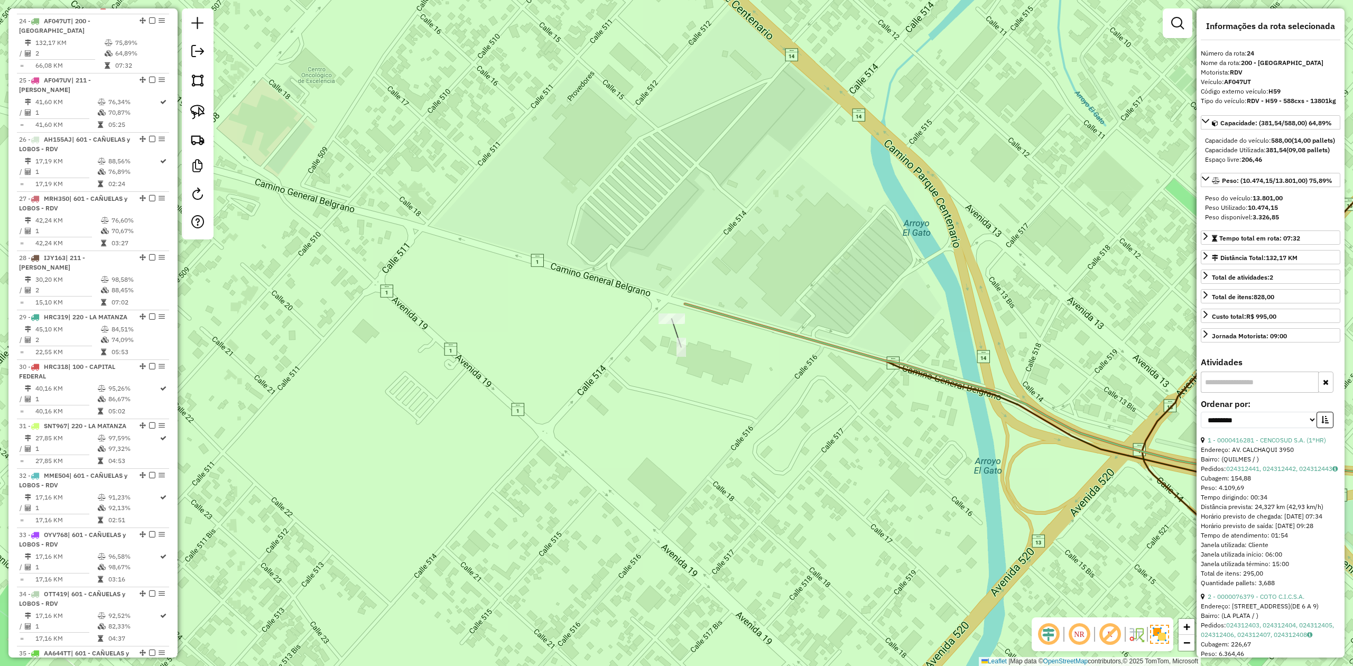
click at [753, 323] on icon at bounding box center [1086, 389] width 803 height 171
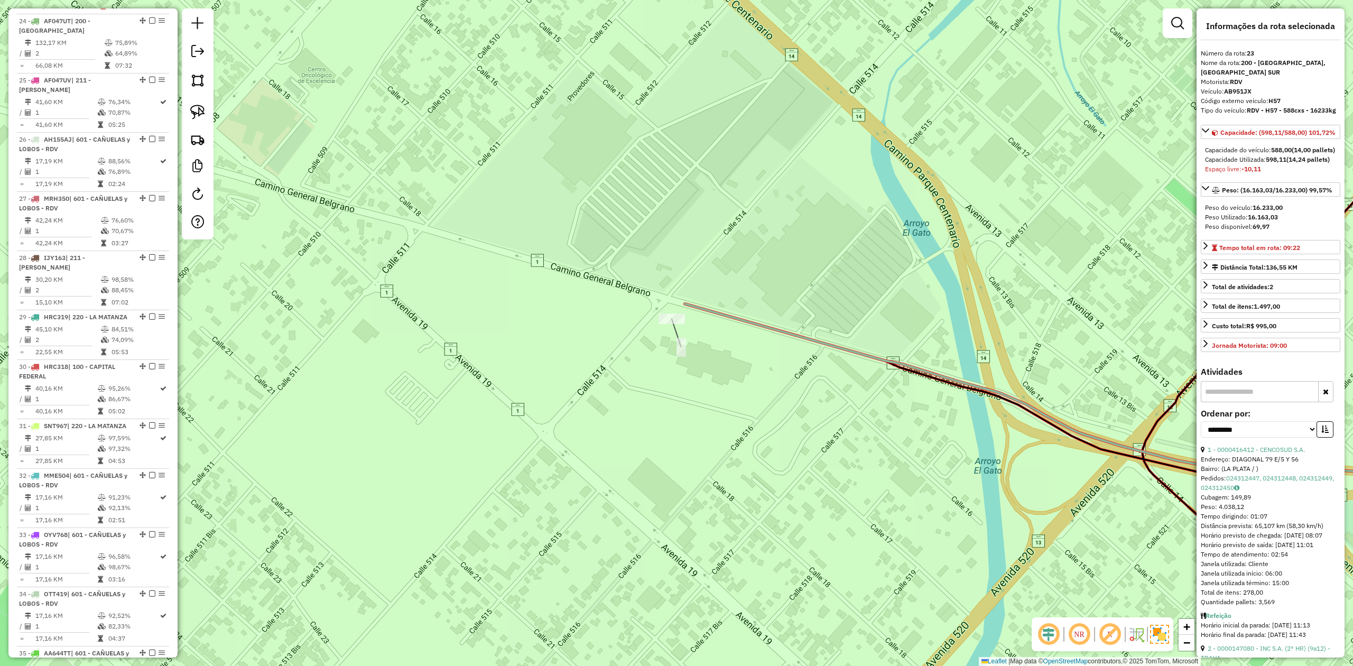
scroll to position [1712, 0]
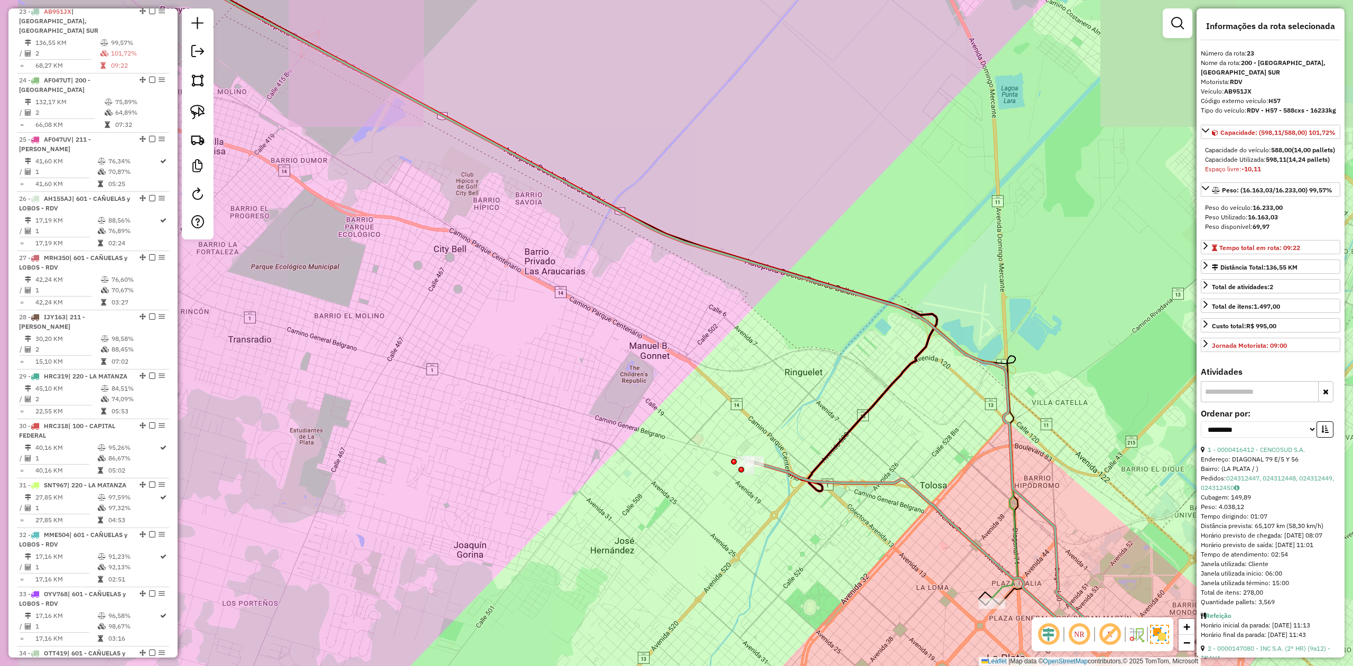
drag, startPoint x: 528, startPoint y: 389, endPoint x: 725, endPoint y: 434, distance: 201.5
click at [688, 440] on div "Janela de atendimento Grade de atendimento Capacidade Transportadoras Veículos …" at bounding box center [676, 333] width 1353 height 666
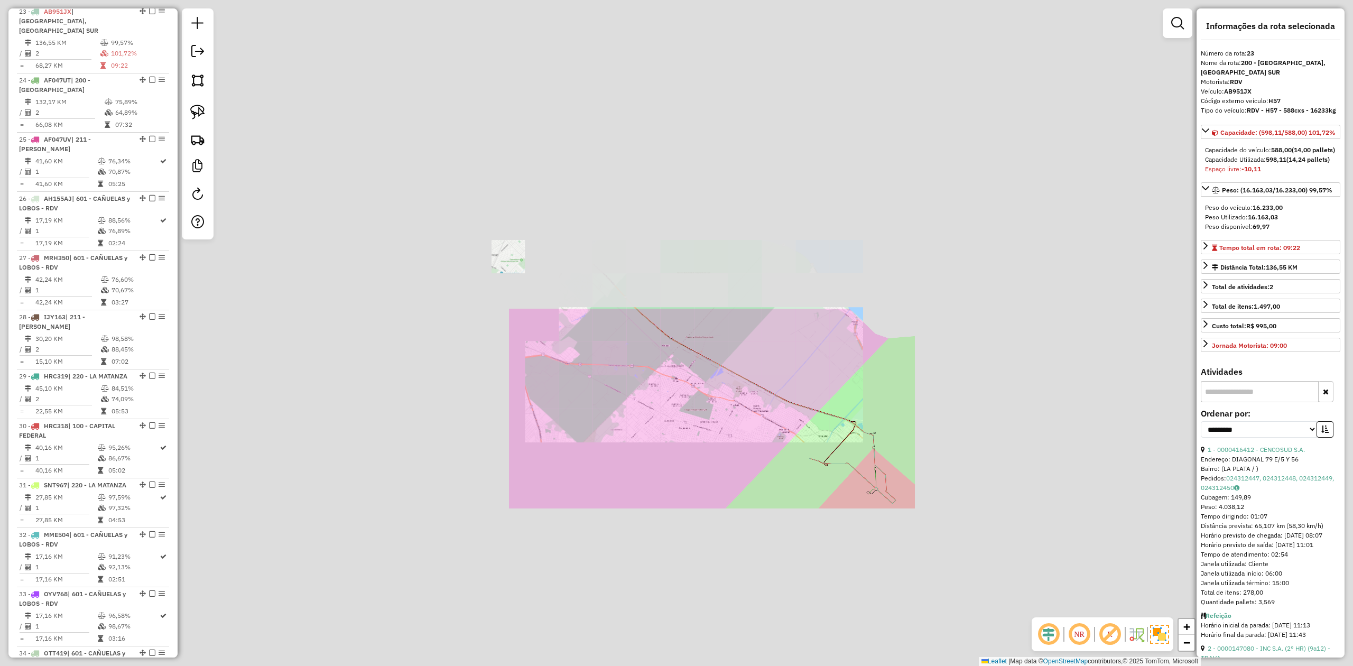
drag, startPoint x: 614, startPoint y: 415, endPoint x: 683, endPoint y: 449, distance: 77.0
click at [683, 449] on div "Janela de atendimento Grade de atendimento Capacidade Transportadoras Veículos …" at bounding box center [676, 333] width 1353 height 666
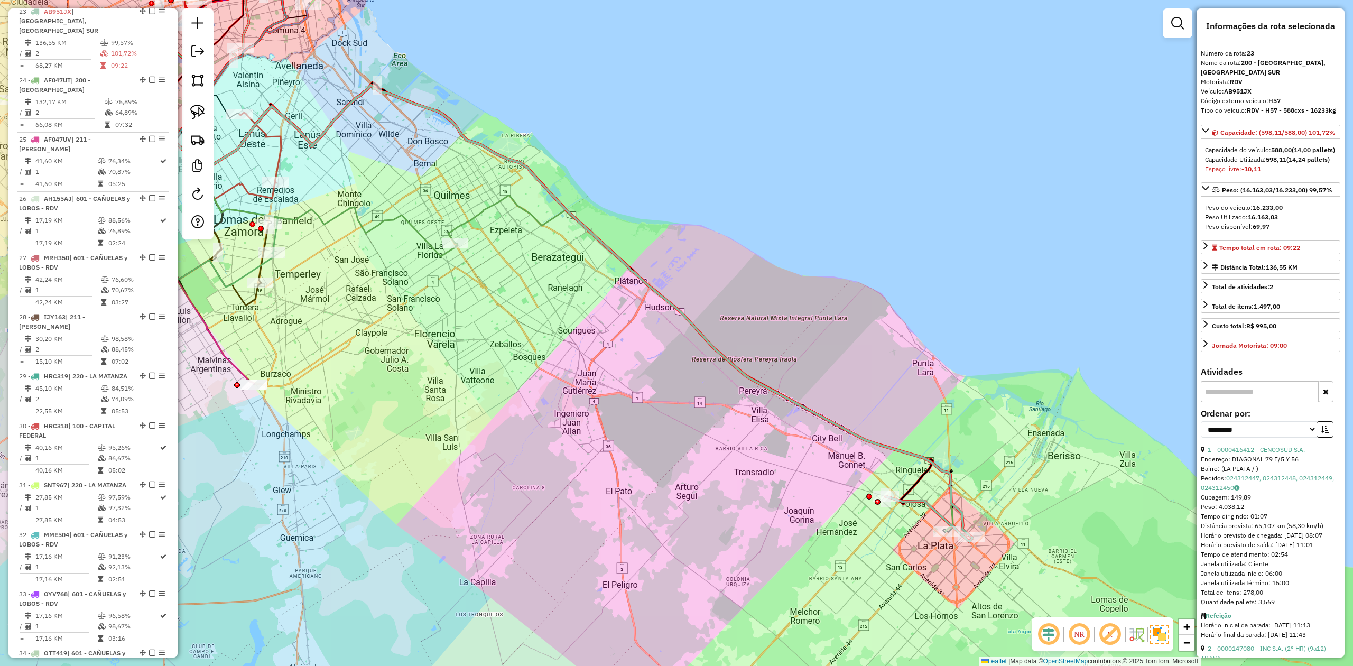
drag, startPoint x: 618, startPoint y: 420, endPoint x: 749, endPoint y: 452, distance: 134.6
click at [748, 452] on div "Janela de atendimento Grade de atendimento Capacidade Transportadoras Veículos …" at bounding box center [676, 333] width 1353 height 666
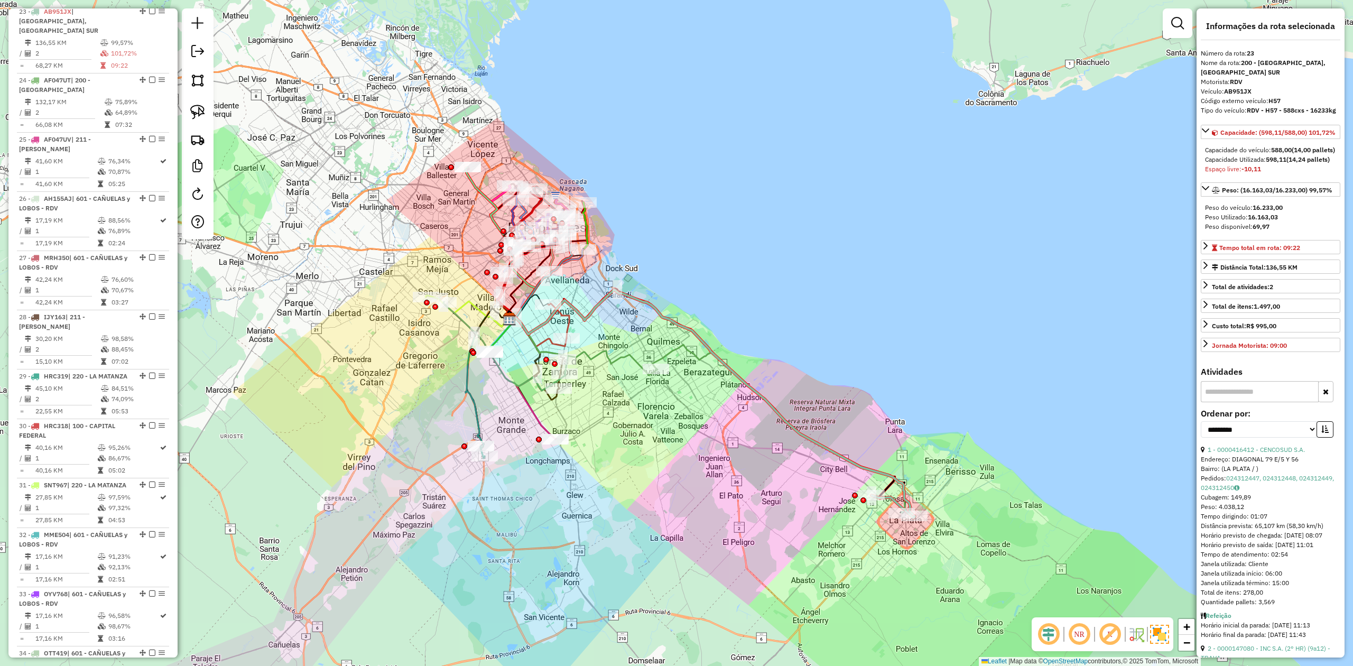
drag, startPoint x: 632, startPoint y: 449, endPoint x: 668, endPoint y: 460, distance: 38.0
click at [671, 466] on div "Janela de atendimento Grade de atendimento Capacidade Transportadoras Veículos …" at bounding box center [676, 333] width 1353 height 666
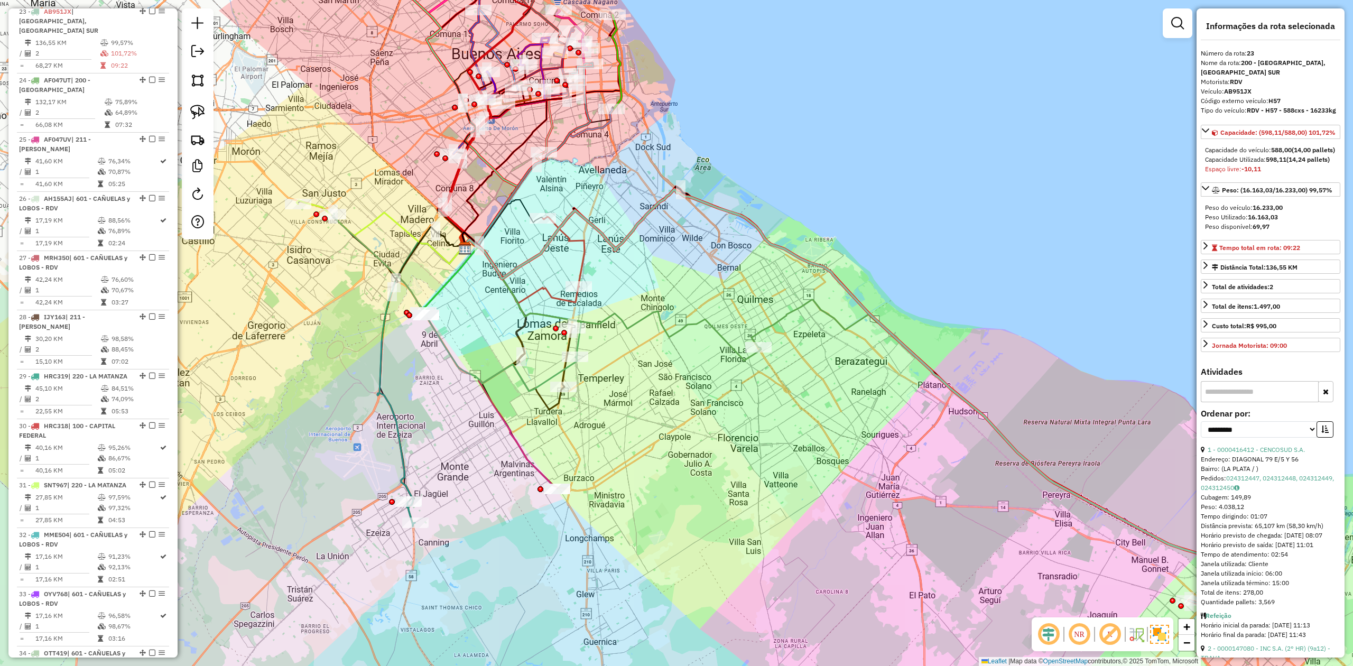
drag, startPoint x: 652, startPoint y: 448, endPoint x: 662, endPoint y: 427, distance: 22.7
click at [653, 446] on div "Janela de atendimento Grade de atendimento Capacidade Transportadoras Veículos …" at bounding box center [676, 333] width 1353 height 666
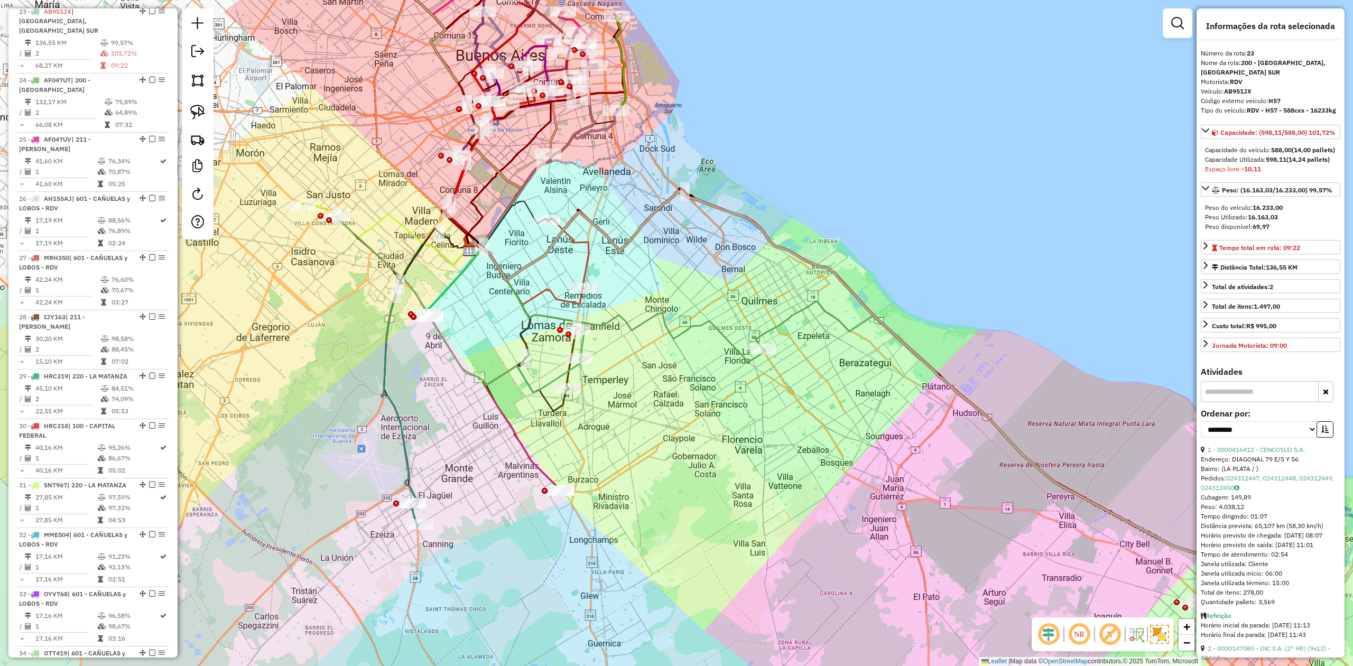
click at [724, 342] on icon at bounding box center [616, 301] width 297 height 121
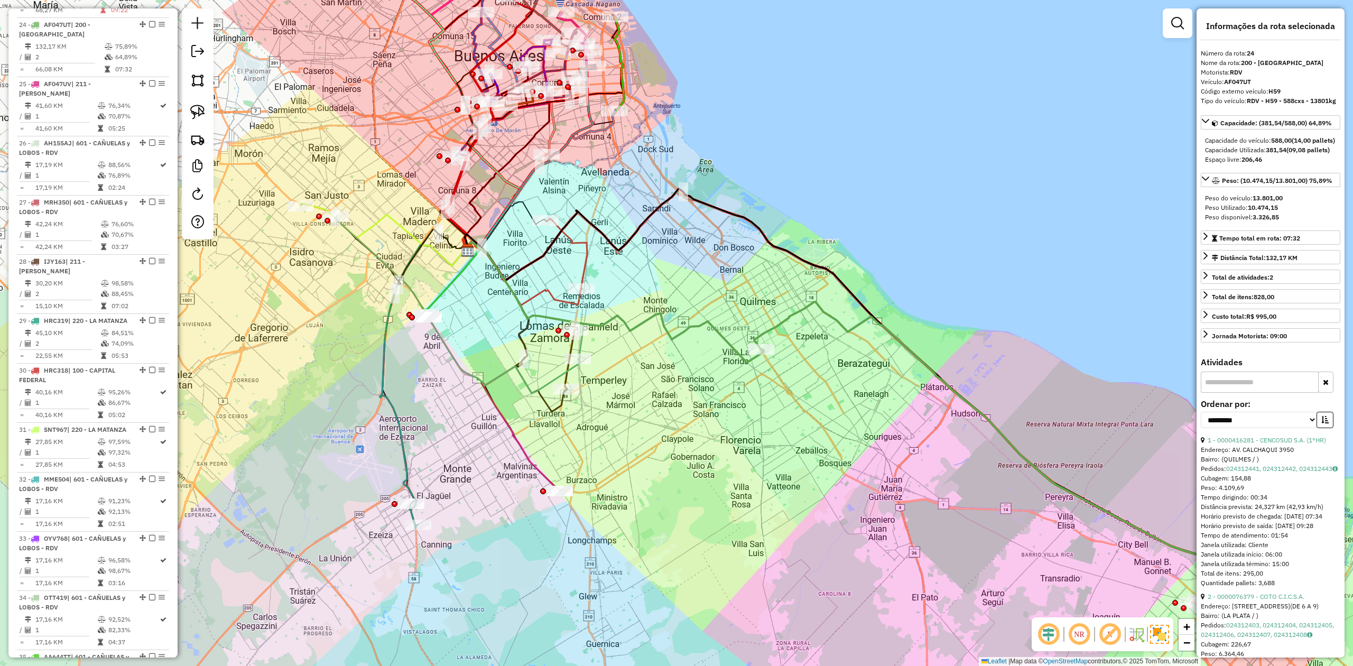
scroll to position [1772, 0]
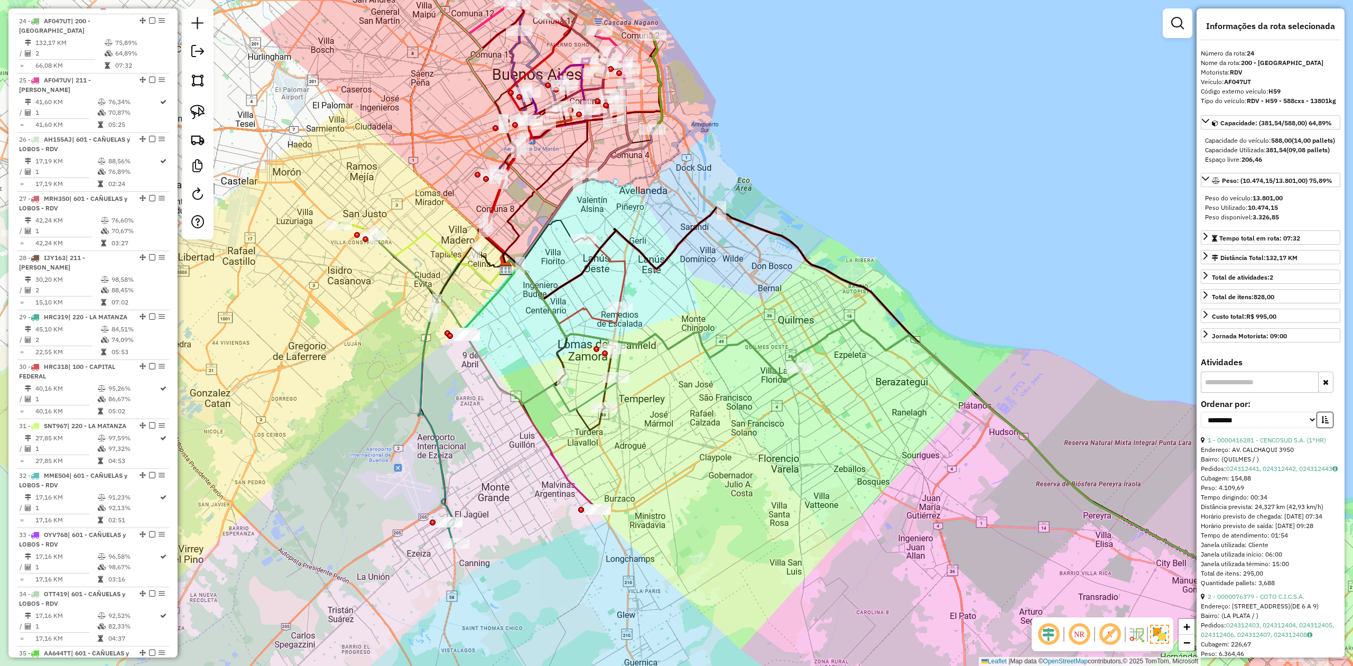
drag, startPoint x: 707, startPoint y: 398, endPoint x: 740, endPoint y: 431, distance: 47.1
click at [740, 431] on div "Janela de atendimento Grade de atendimento Capacidade Transportadoras Veículos …" at bounding box center [676, 333] width 1353 height 666
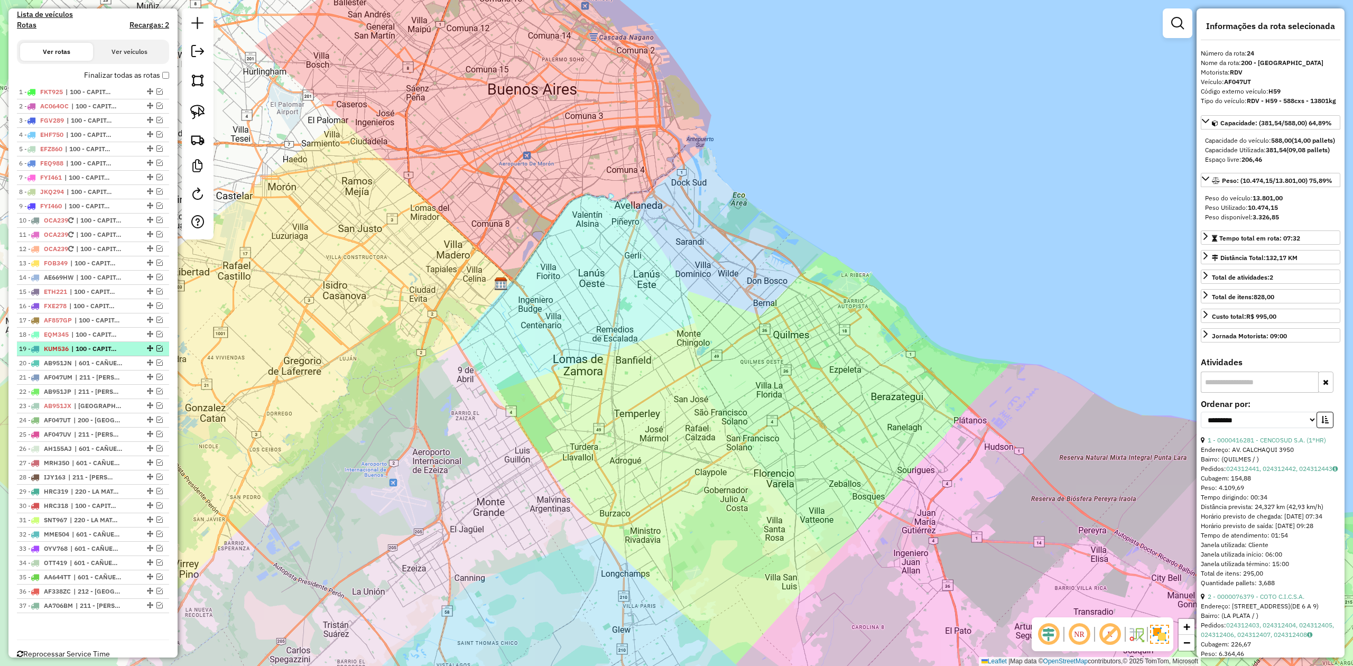
scroll to position [362, 0]
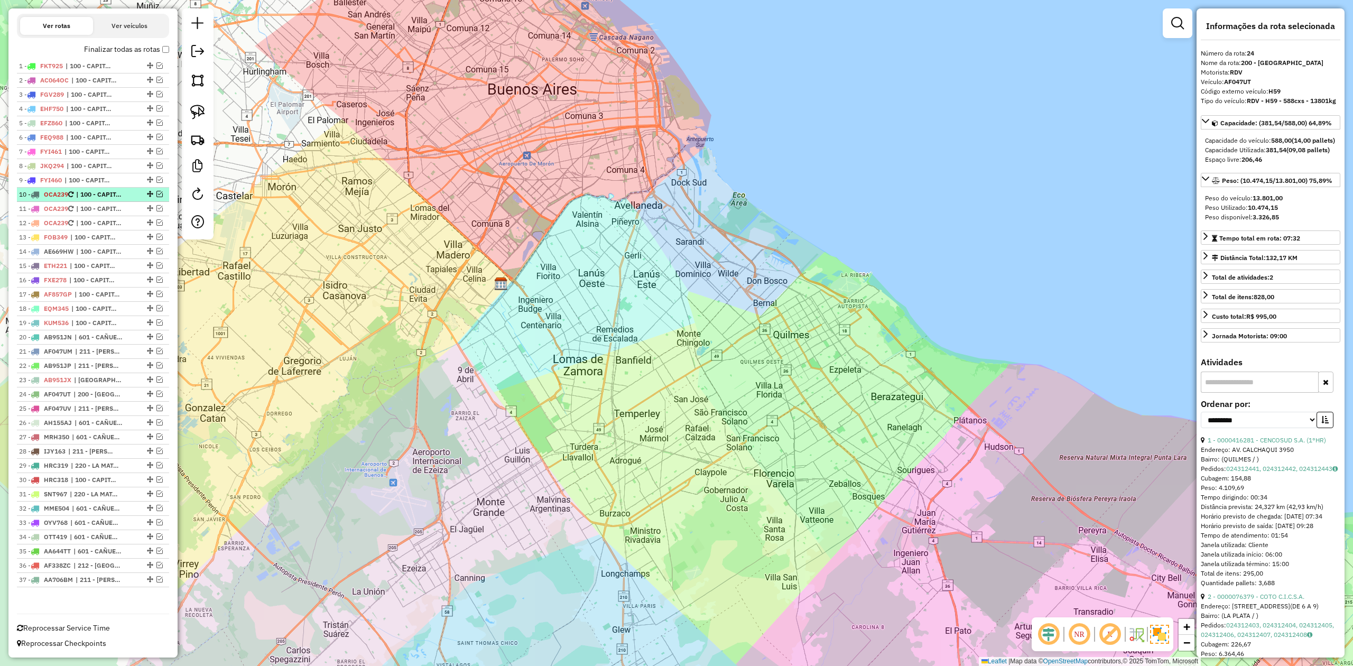
click at [96, 193] on span "| 100 - CAPITAL FEDERAL" at bounding box center [100, 195] width 49 height 10
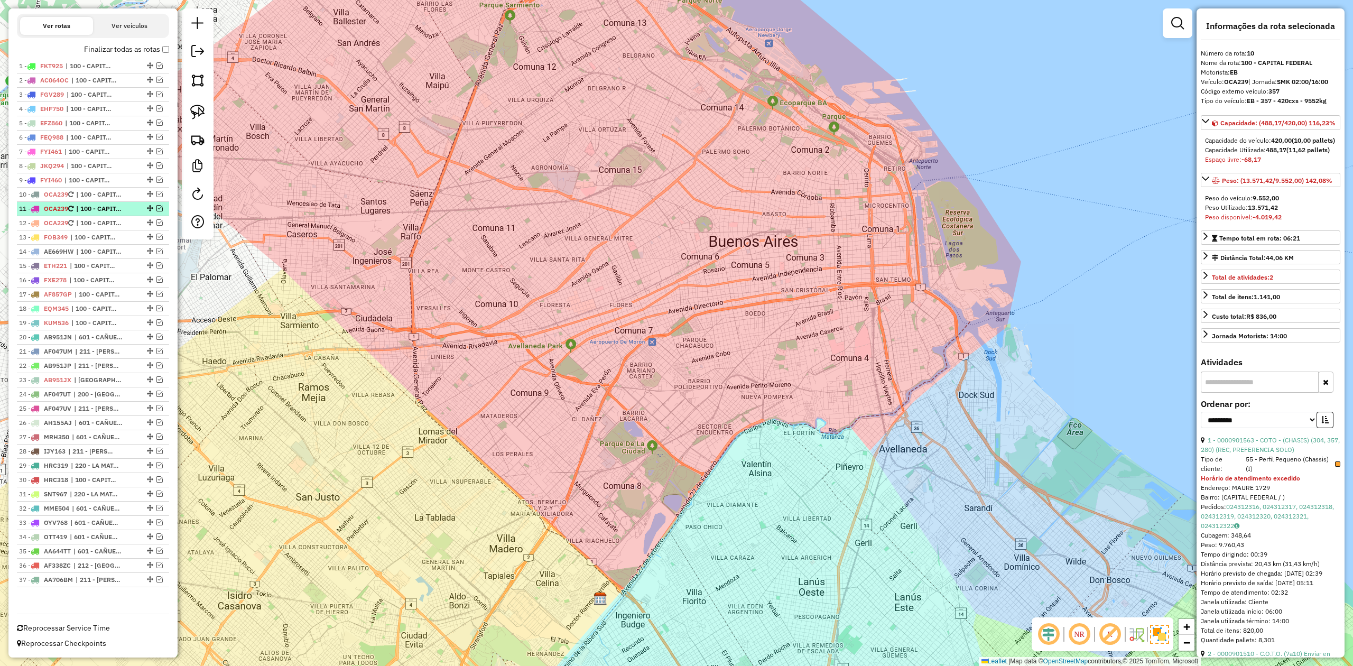
click at [94, 208] on span "| 100 - CAPITAL FEDERAL" at bounding box center [100, 209] width 49 height 10
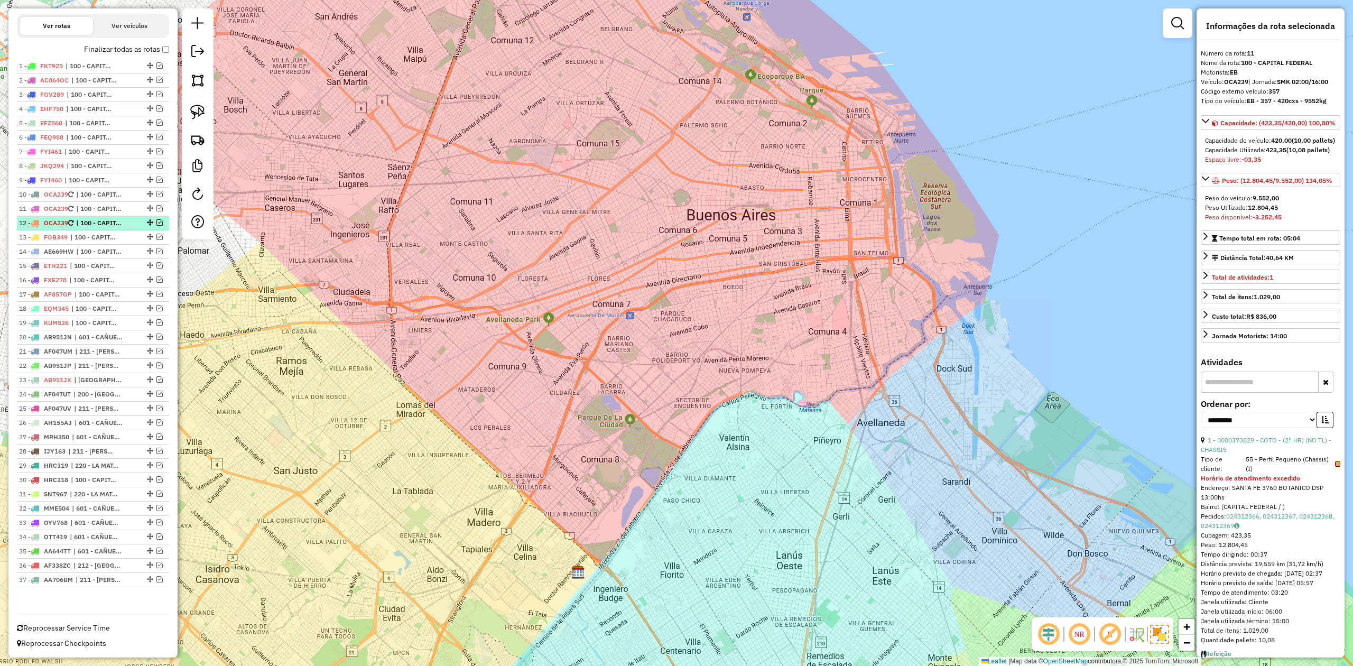
click at [94, 220] on span "| 100 - CAPITAL FEDERAL" at bounding box center [100, 223] width 49 height 10
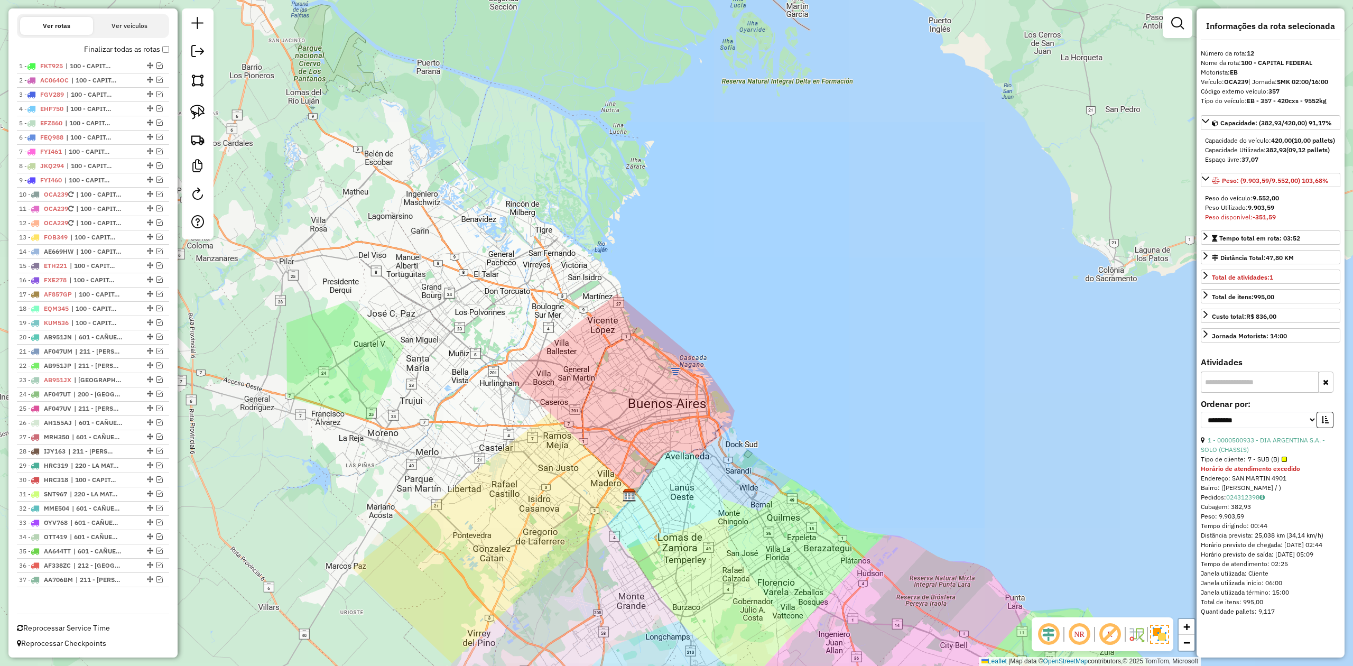
click at [601, 445] on div "Janela de atendimento Grade de atendimento Capacidade Transportadoras Veículos …" at bounding box center [676, 333] width 1353 height 666
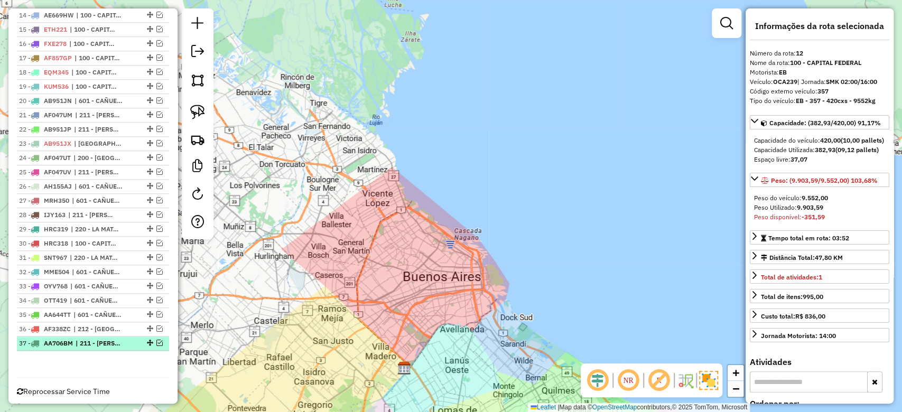
scroll to position [607, 0]
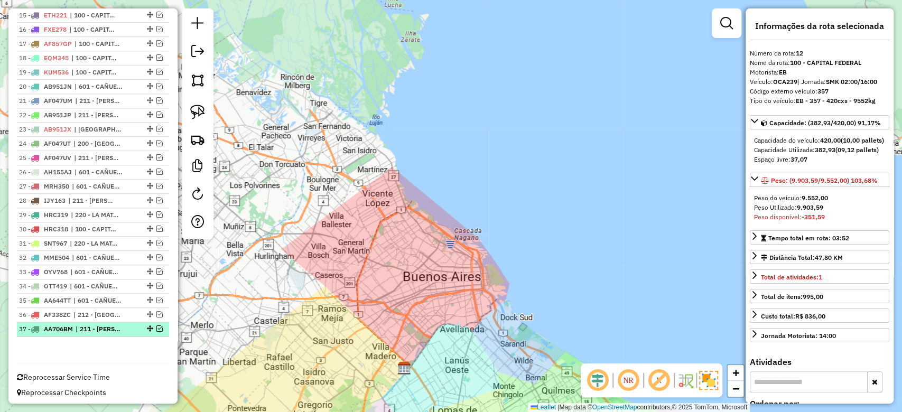
click at [156, 325] on em at bounding box center [159, 328] width 6 height 6
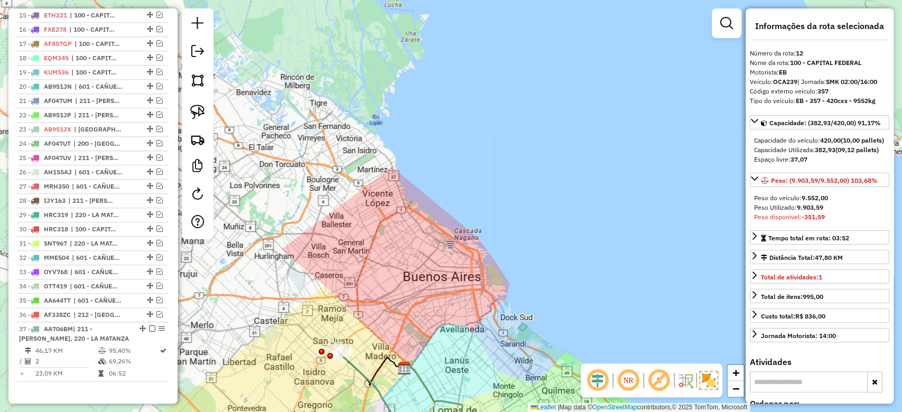
click at [358, 369] on icon at bounding box center [399, 395] width 122 height 89
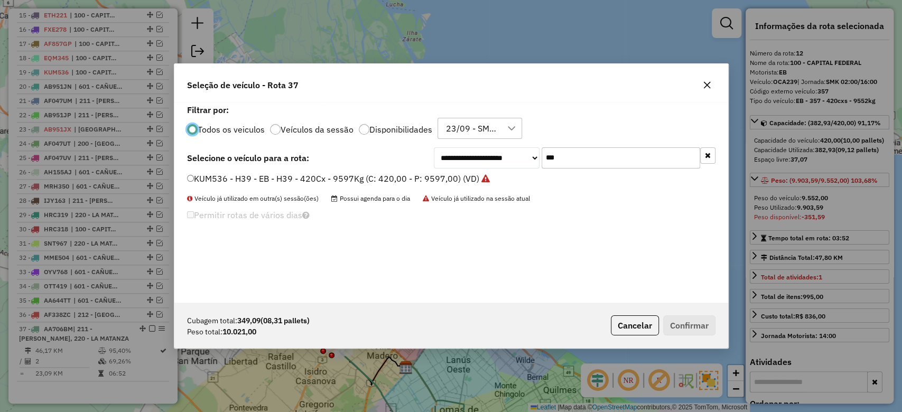
scroll to position [5, 3]
drag, startPoint x: 584, startPoint y: 164, endPoint x: 569, endPoint y: 163, distance: 14.8
click at [578, 163] on input "***" at bounding box center [621, 157] width 159 height 21
click at [391, 128] on label "Disponibilidades" at bounding box center [400, 129] width 63 height 8
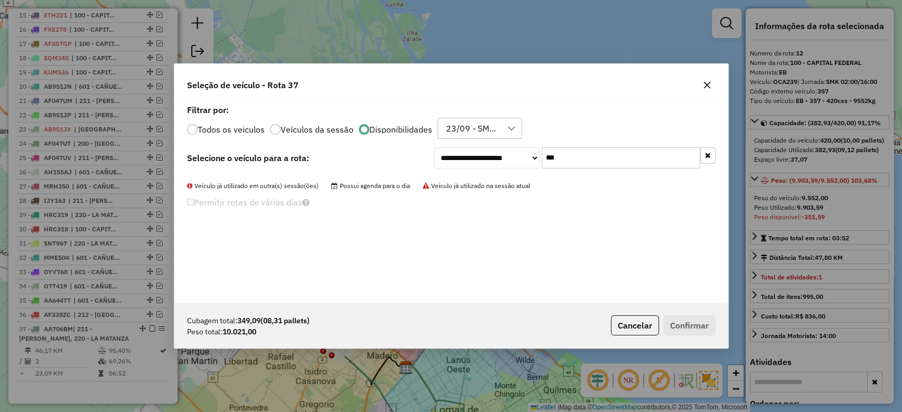
drag, startPoint x: 609, startPoint y: 163, endPoint x: 502, endPoint y: 147, distance: 108.4
click at [503, 147] on div "**********" at bounding box center [575, 157] width 282 height 21
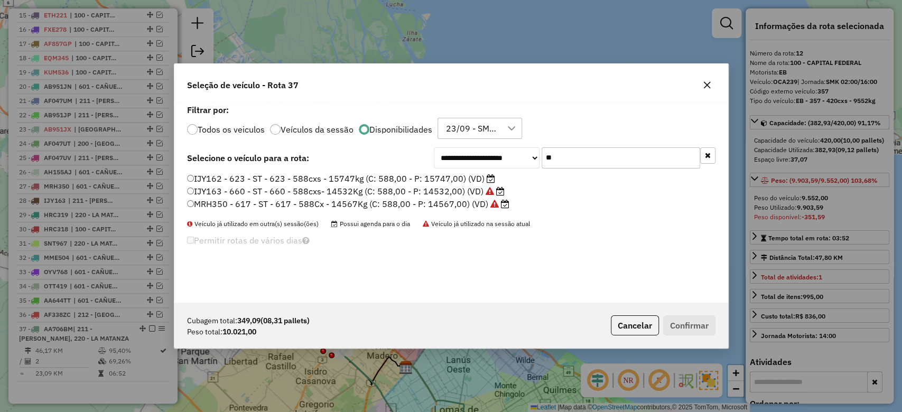
type input "**"
click at [486, 136] on div "23/09 - SMK MERCADO CENTRAL (MANUAL)" at bounding box center [471, 128] width 59 height 20
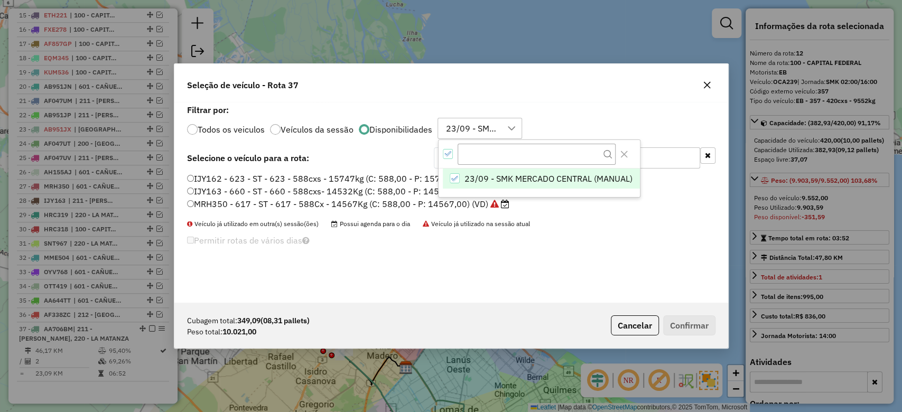
click at [570, 102] on div "**********" at bounding box center [451, 202] width 554 height 201
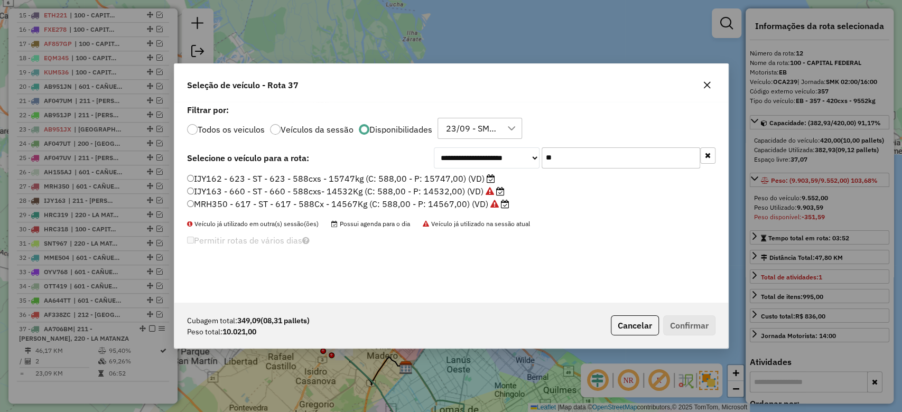
drag, startPoint x: 499, startPoint y: 176, endPoint x: 194, endPoint y: 175, distance: 304.4
click at [194, 175] on li "IJY162 - 623 - ST - 623 - 588cxs - 15747kg (C: 588,00 - P: 15747,00) (VD)" at bounding box center [451, 179] width 528 height 13
copy label "IJY162 - 623 - ST - 623 - 588cxs - 15747kg (C: 588,00 - P: 15747,00) (VD)"
click at [706, 87] on icon "button" at bounding box center [707, 85] width 8 height 8
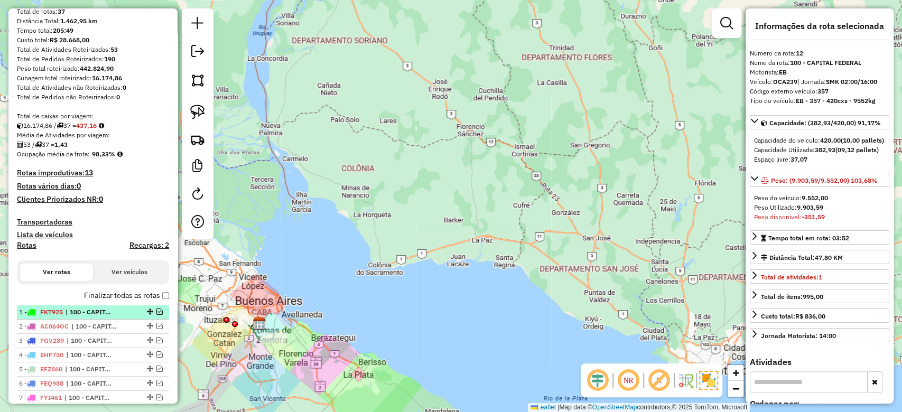
scroll to position [141, 0]
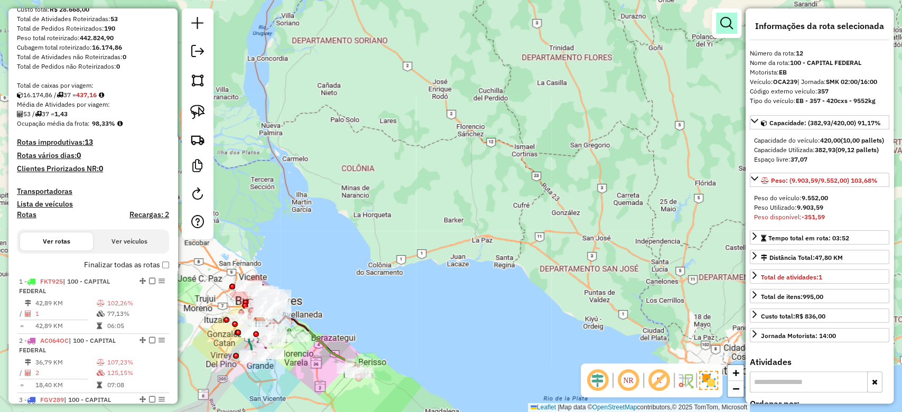
click at [732, 21] on em at bounding box center [726, 23] width 13 height 13
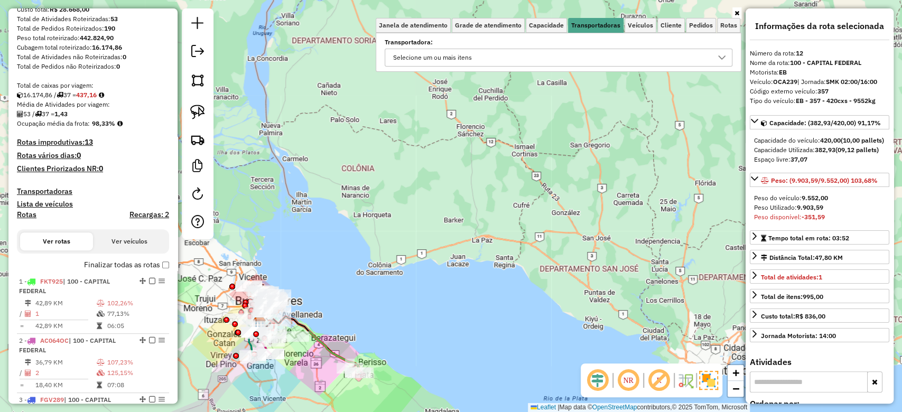
click at [566, 60] on div "Selecione um ou mais itens" at bounding box center [550, 57] width 322 height 17
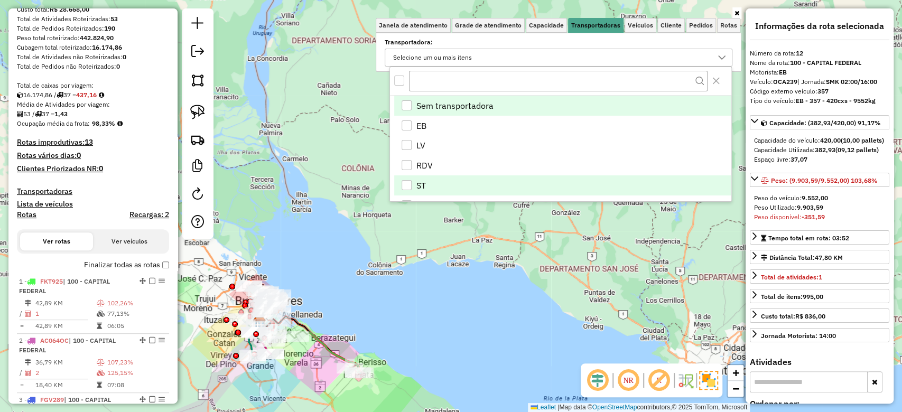
click at [410, 189] on li "ST" at bounding box center [562, 185] width 337 height 20
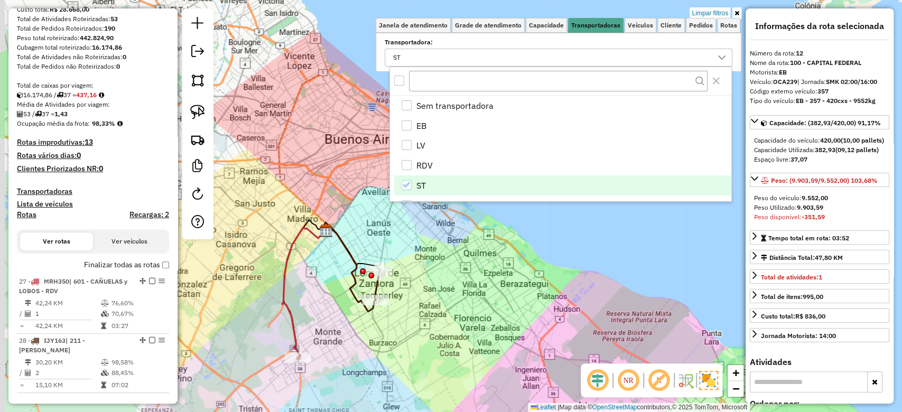
drag, startPoint x: 375, startPoint y: 339, endPoint x: 423, endPoint y: 322, distance: 50.8
click at [422, 331] on div "Limpar filtros Janela de atendimento Grade de atendimento Capacidade Transporta…" at bounding box center [451, 206] width 902 height 412
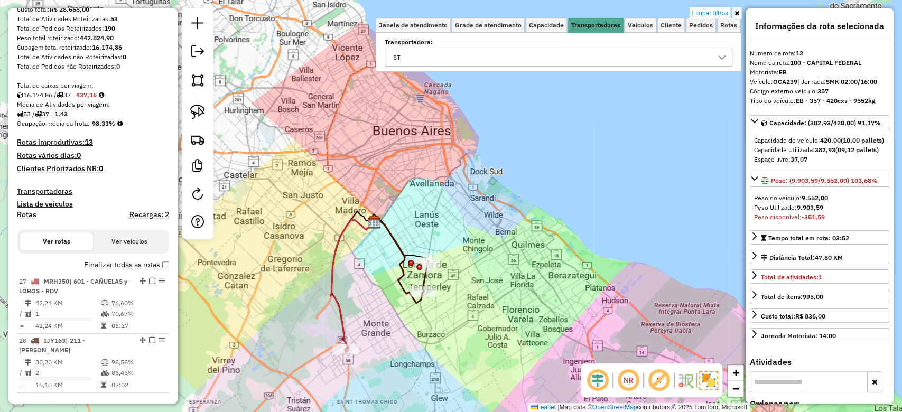
click at [338, 318] on icon at bounding box center [352, 285] width 44 height 132
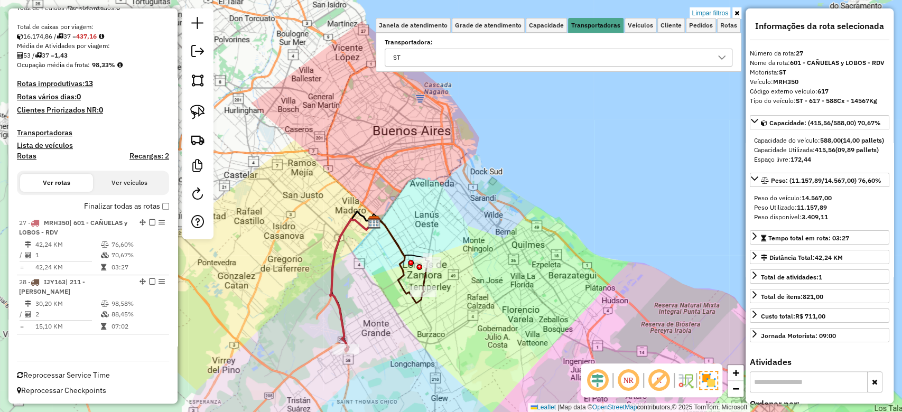
click at [423, 279] on icon at bounding box center [425, 277] width 5 height 30
